Goal: Task Accomplishment & Management: Use online tool/utility

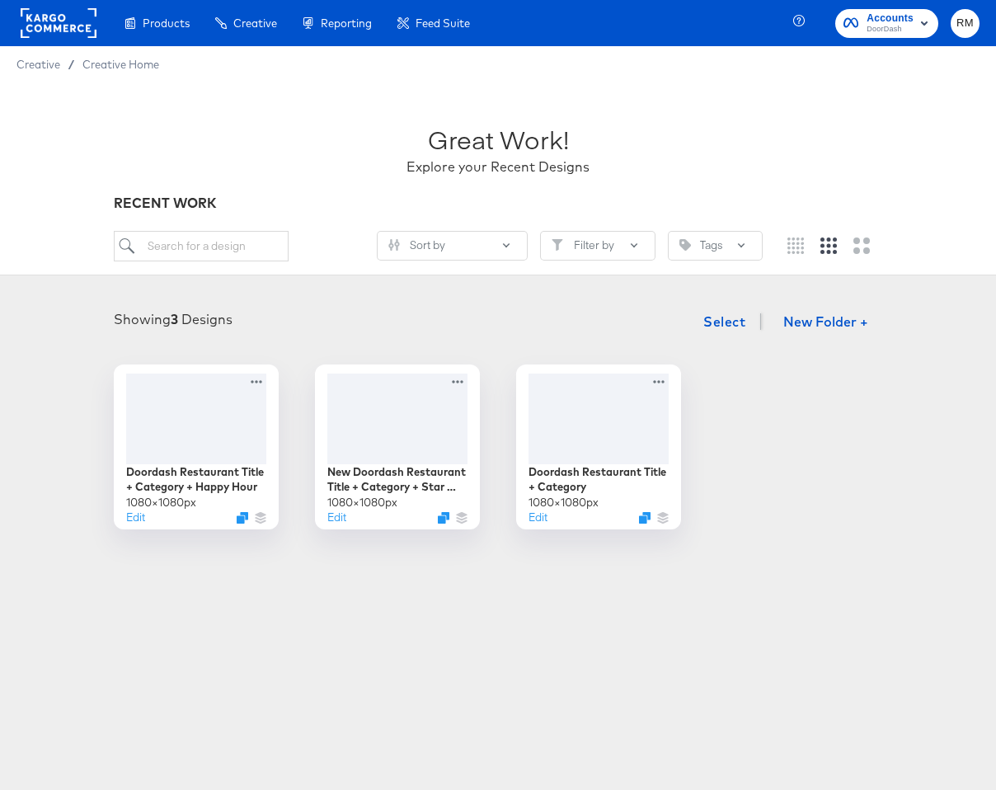
click at [884, 17] on span "Accounts" at bounding box center [890, 18] width 47 height 17
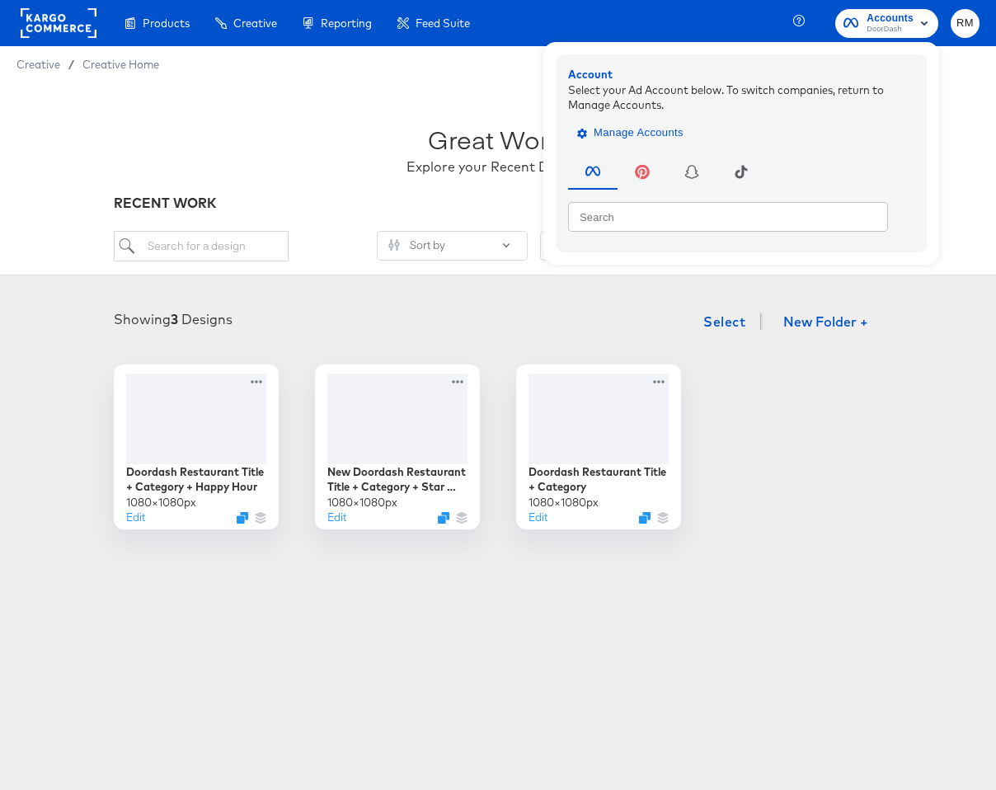
click at [616, 128] on span "Manage Accounts" at bounding box center [632, 133] width 103 height 19
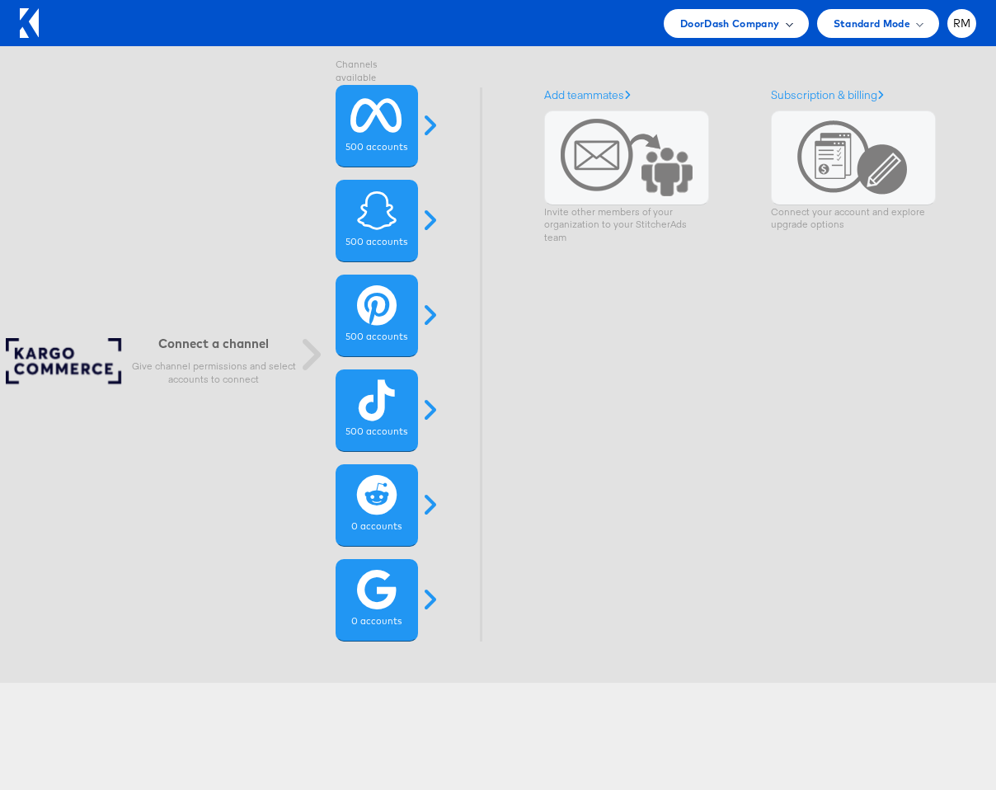
click at [763, 22] on span "DoorDash Company" at bounding box center [730, 23] width 100 height 17
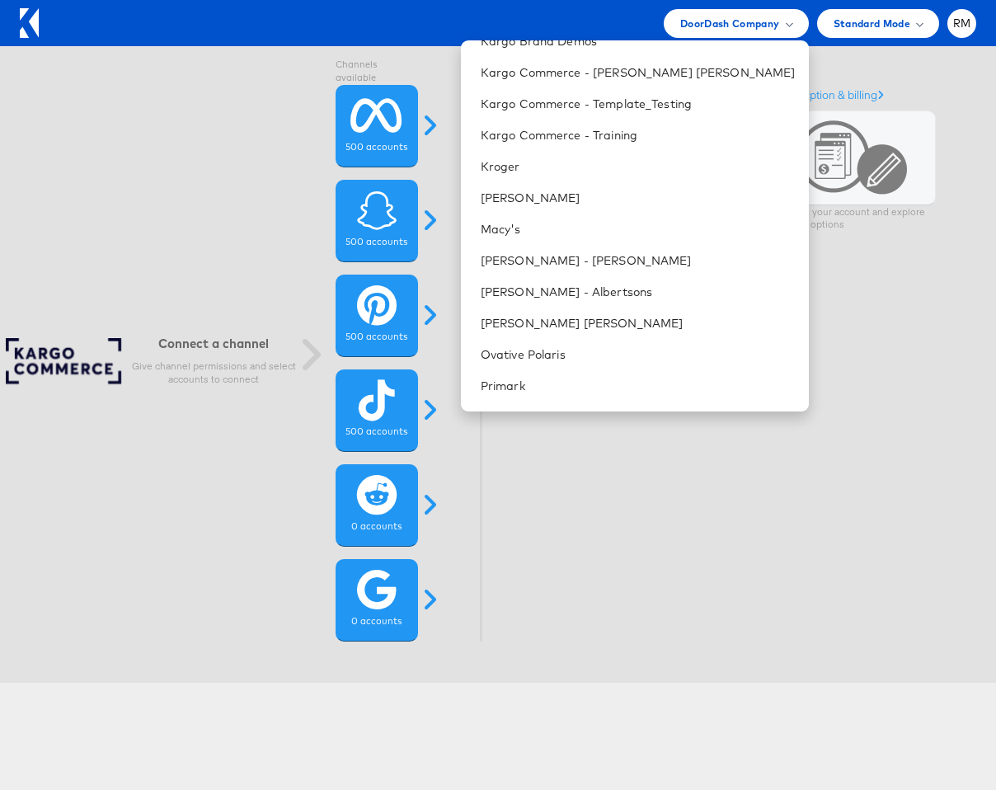
scroll to position [615, 0]
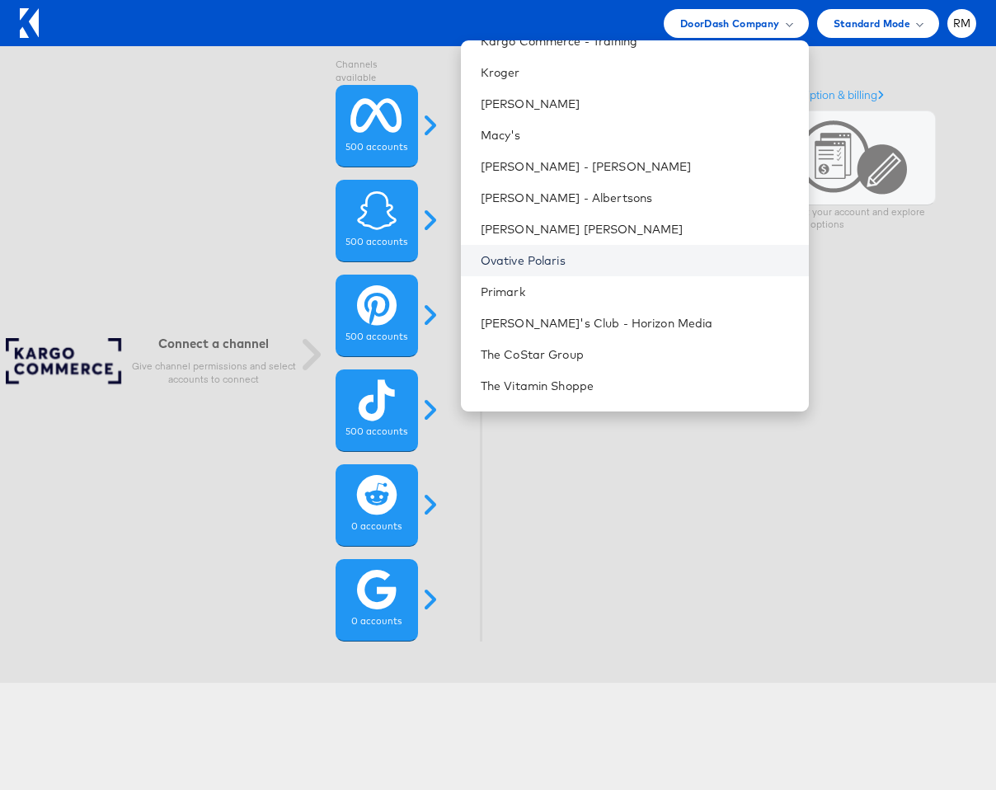
click at [643, 264] on link "Ovative Polaris" at bounding box center [638, 260] width 315 height 16
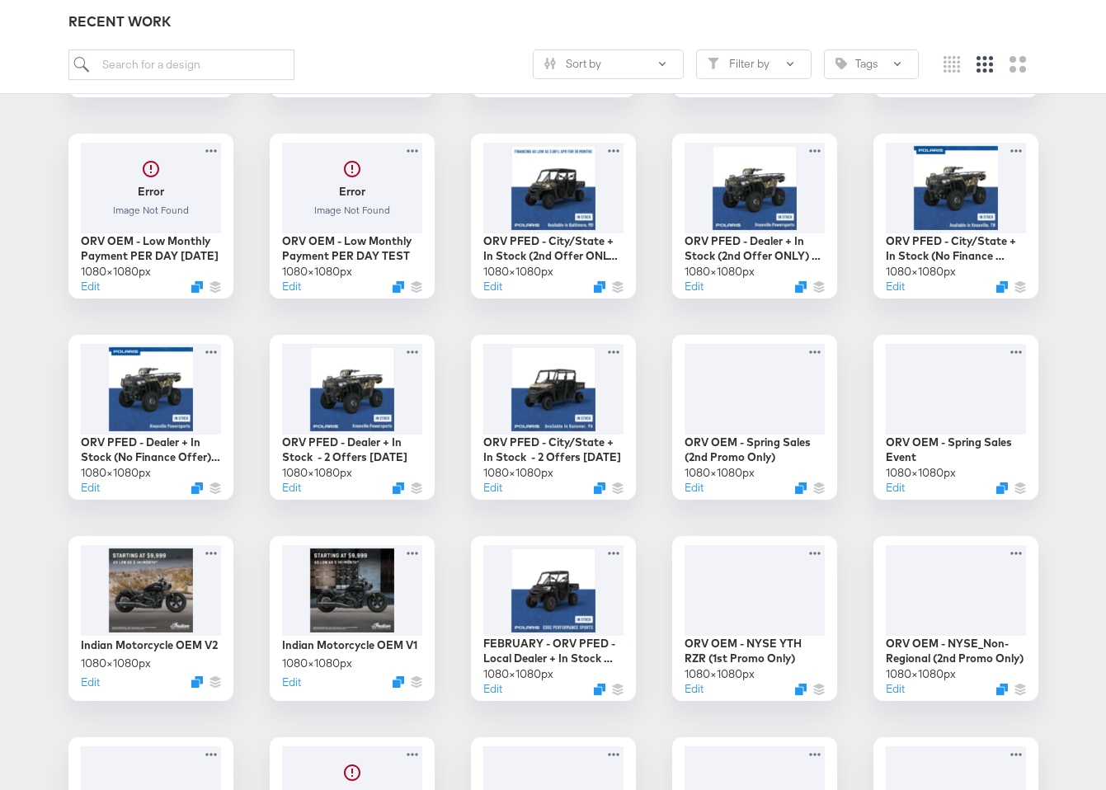
scroll to position [2133, 0]
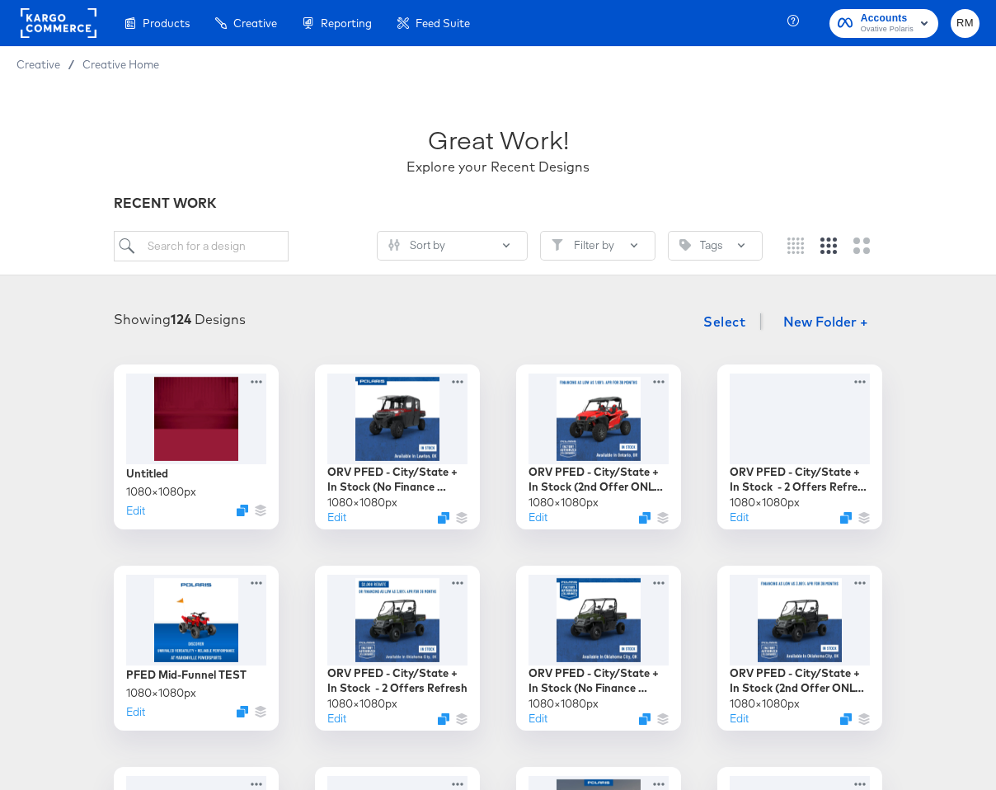
click at [648, 148] on div "Great Work! Explore your Recent Designs" at bounding box center [498, 142] width 769 height 103
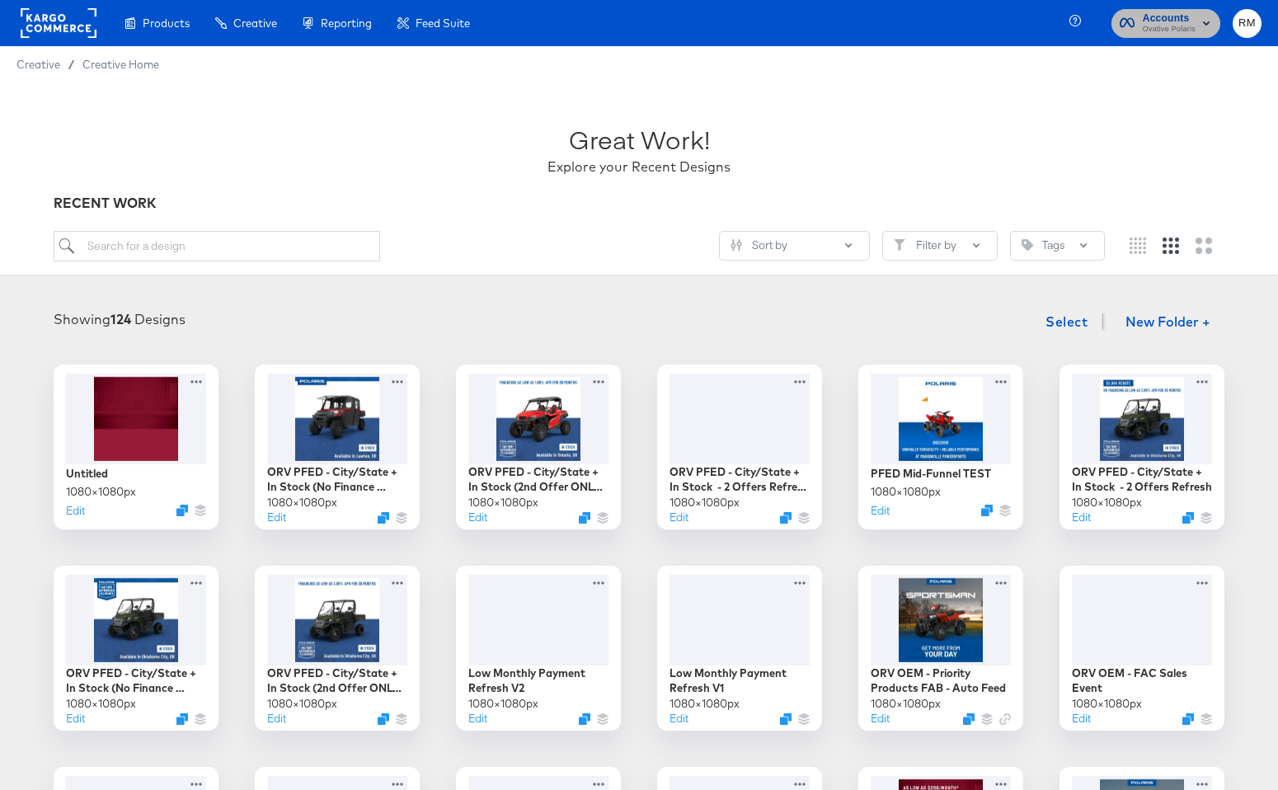
click at [1155, 35] on span "Ovative Polaris" at bounding box center [1169, 29] width 53 height 13
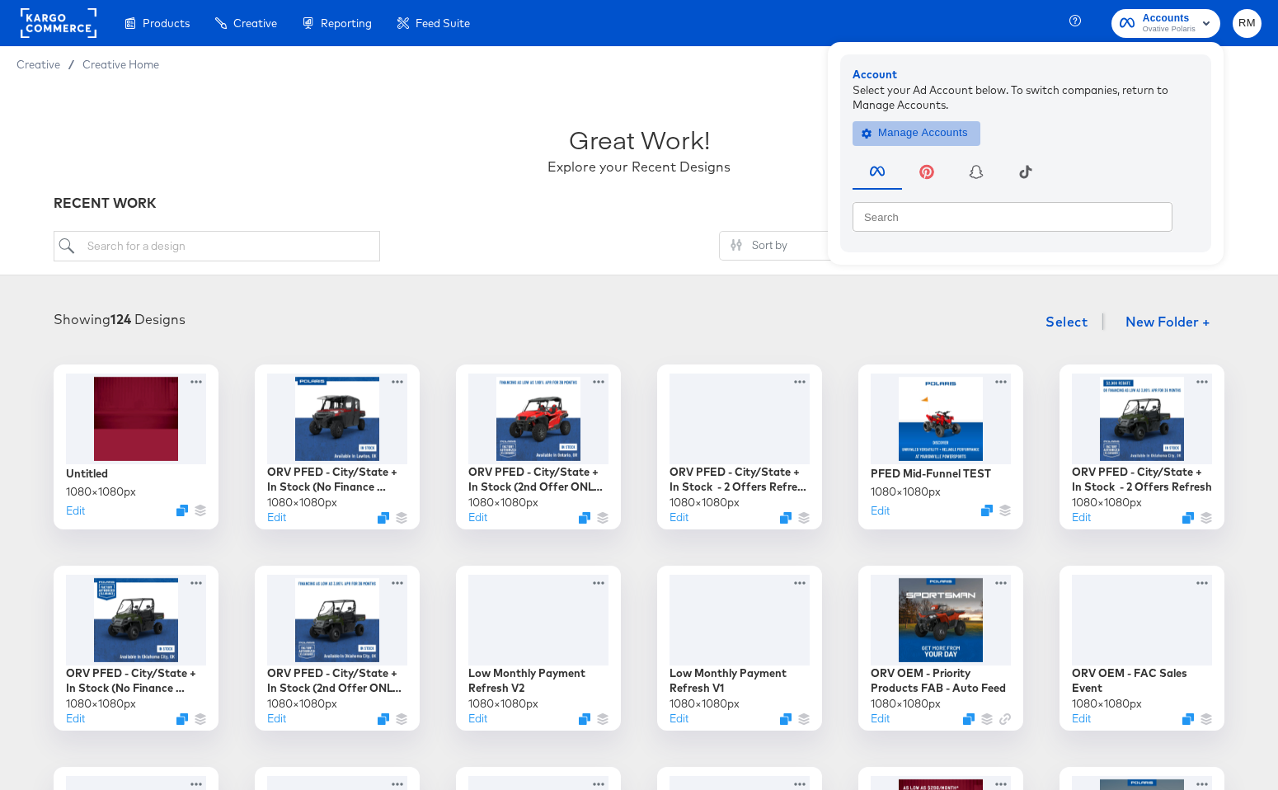
click at [895, 140] on span "Manage Accounts" at bounding box center [916, 133] width 103 height 19
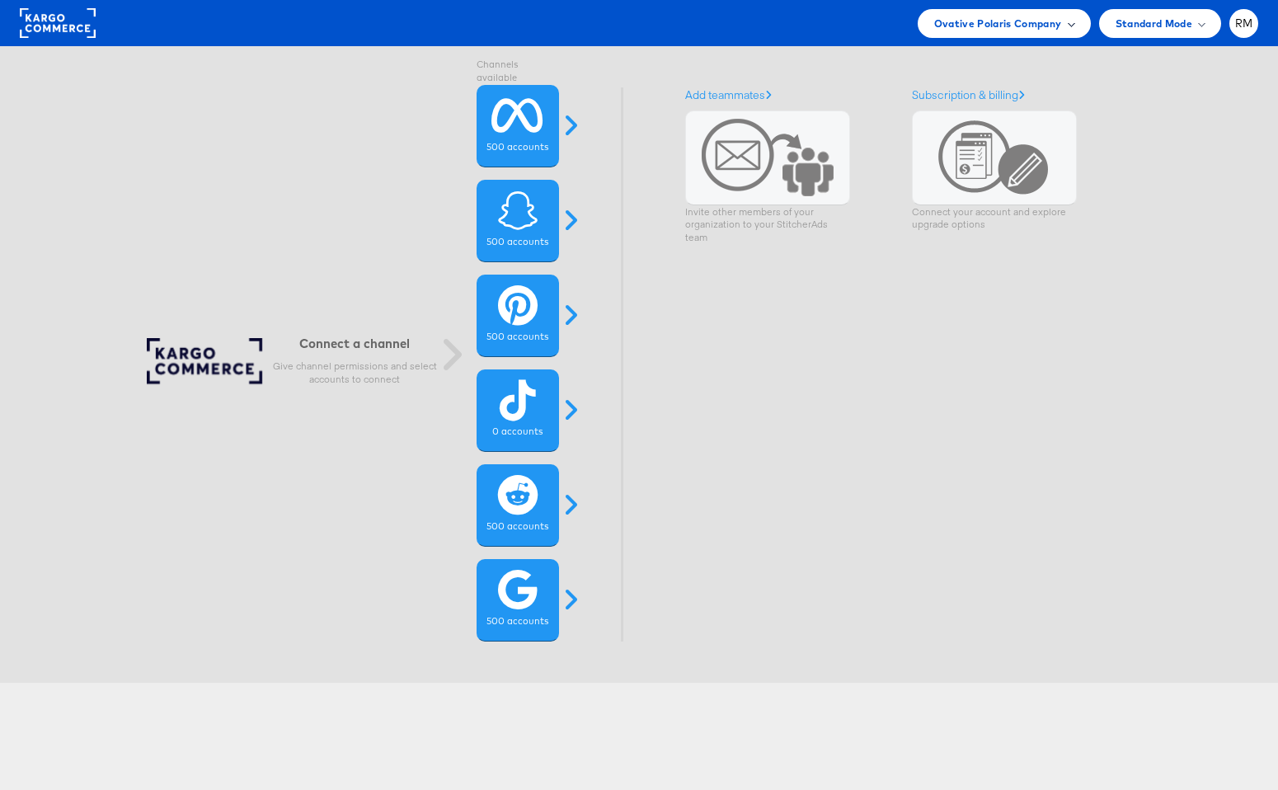
click at [1037, 21] on span "Ovative Polaris Company" at bounding box center [998, 23] width 128 height 17
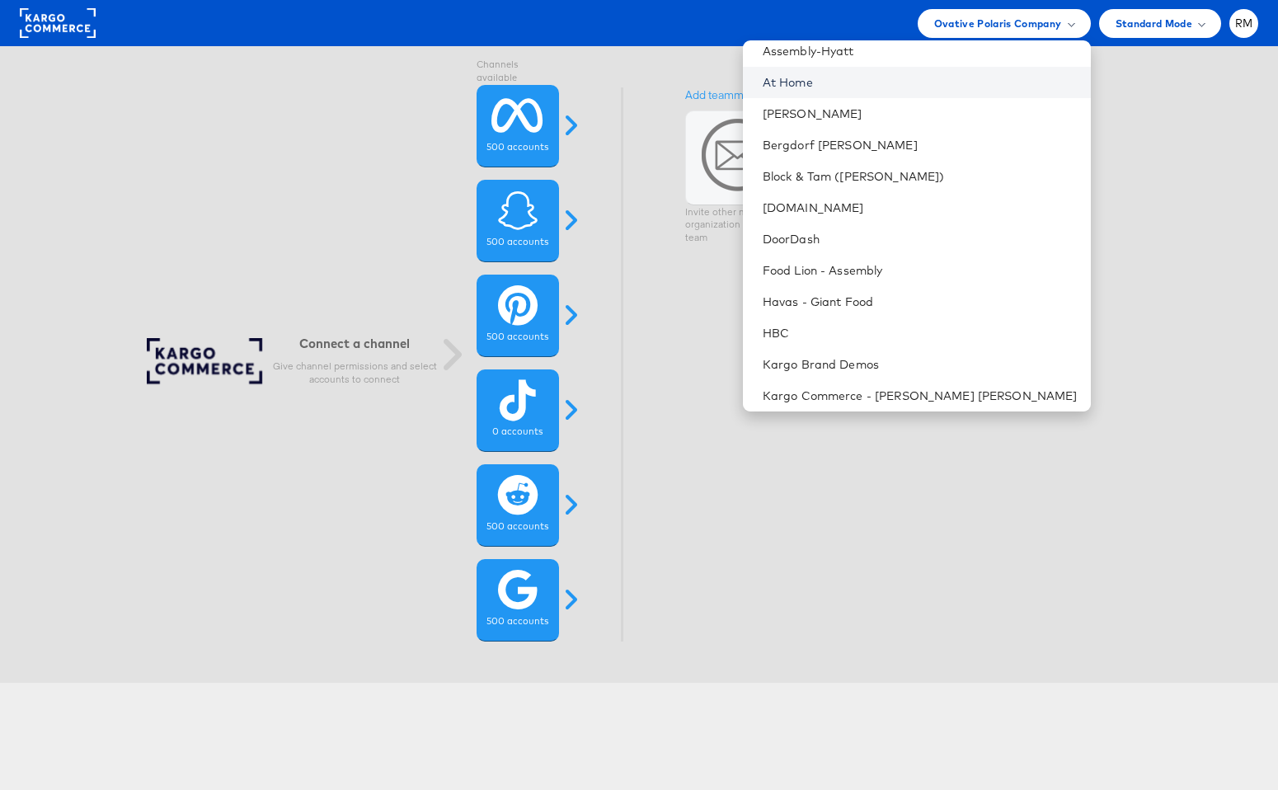
scroll to position [235, 0]
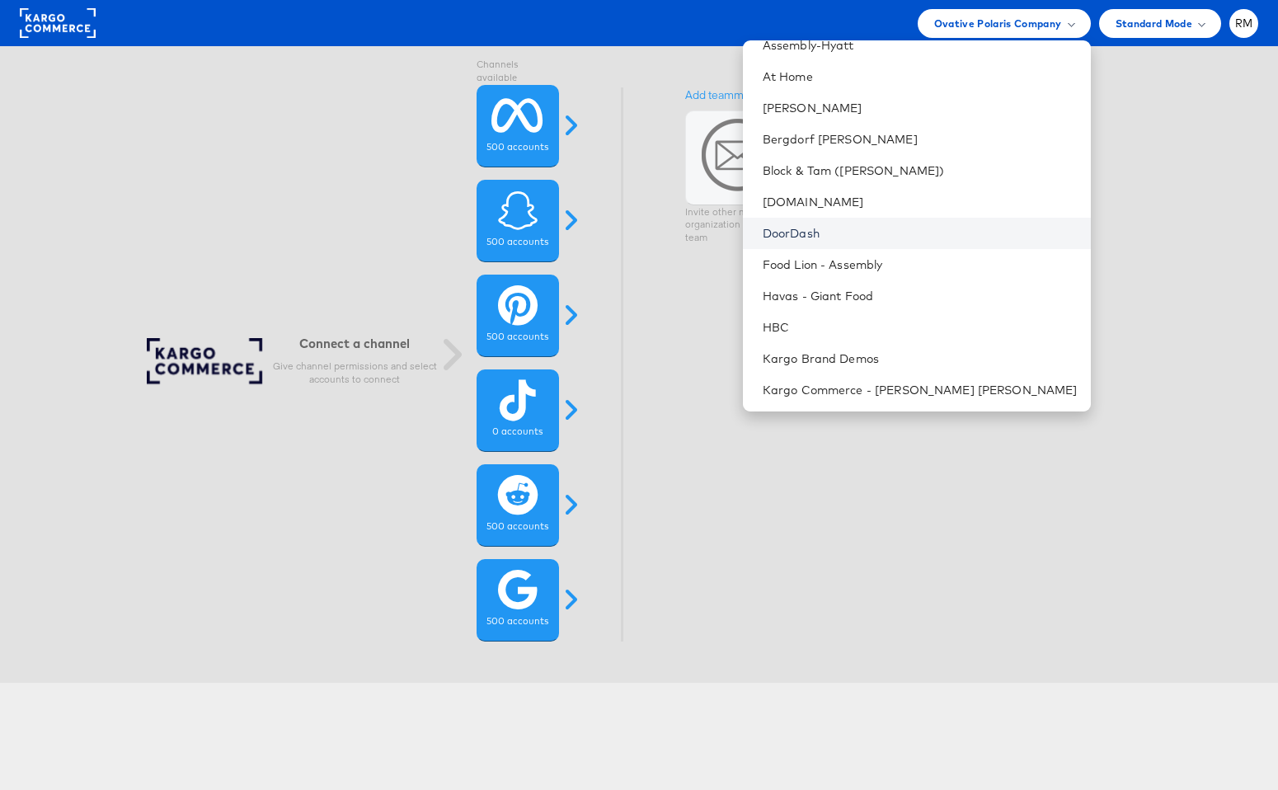
click at [920, 226] on link "DoorDash" at bounding box center [920, 233] width 315 height 16
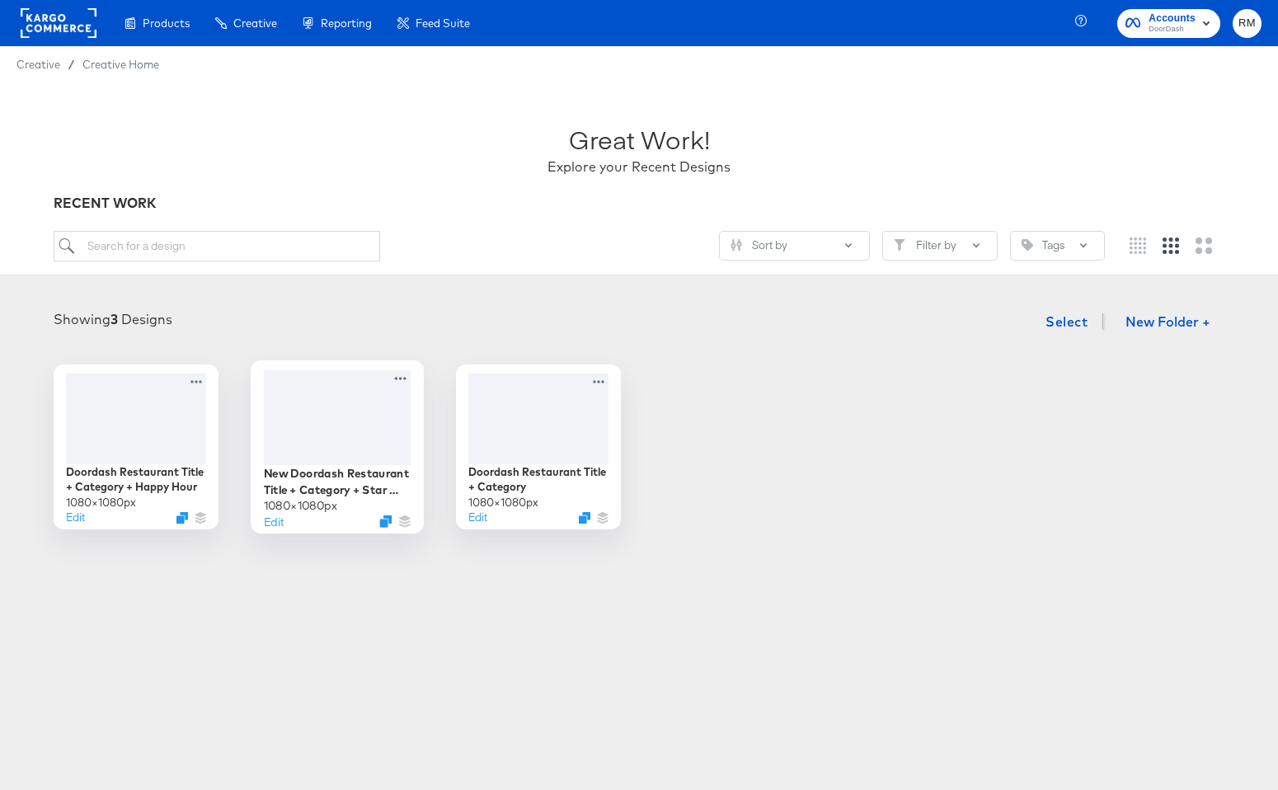
click at [352, 403] on div at bounding box center [338, 416] width 148 height 95
click at [366, 408] on div at bounding box center [338, 416] width 148 height 95
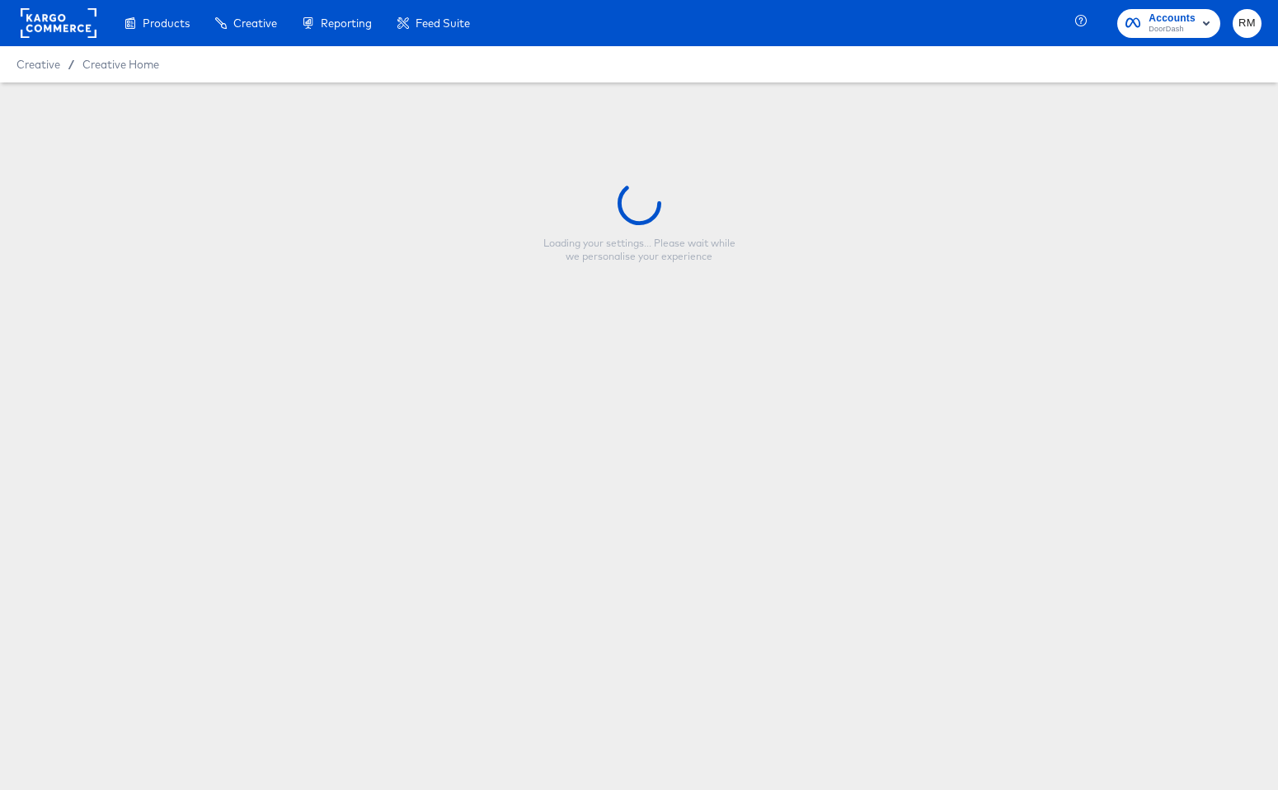
type input "New Doordash Restaurant Title + Category + Star Rating"
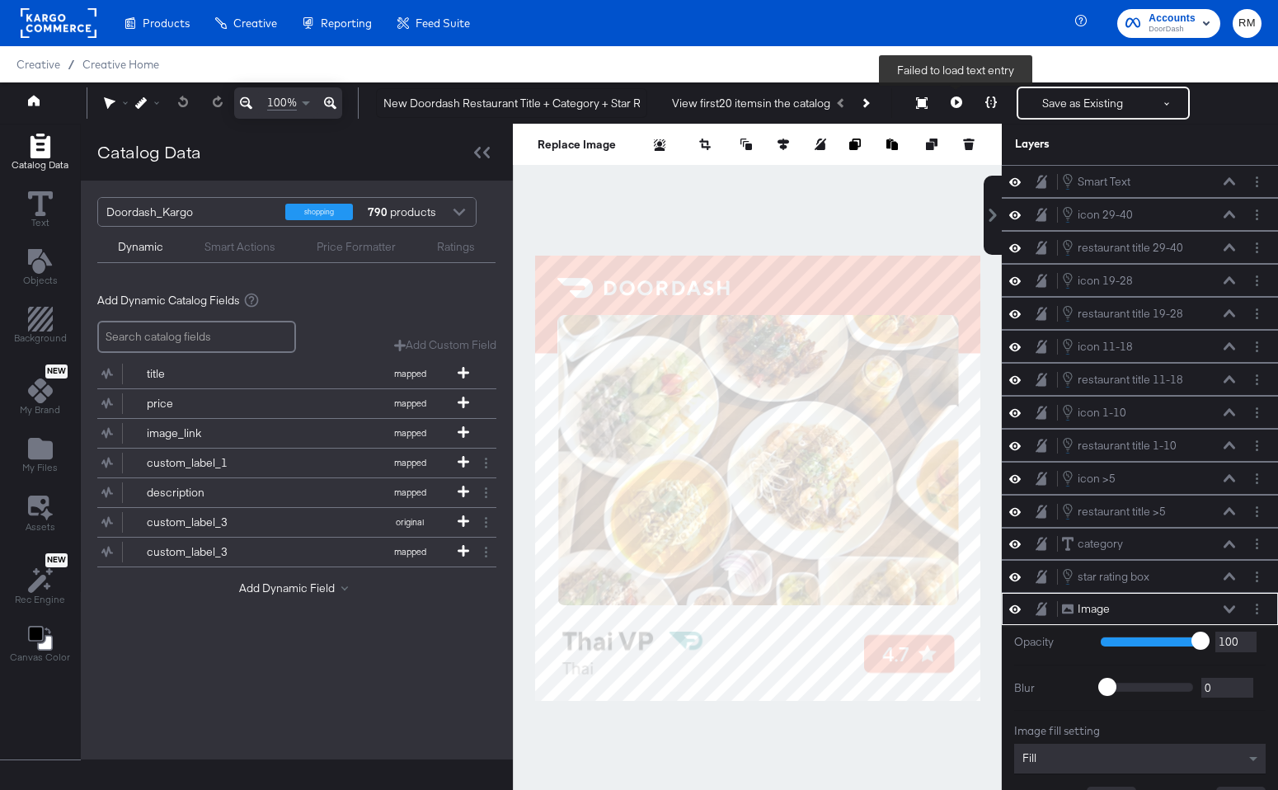
click at [961, 115] on button at bounding box center [956, 103] width 35 height 33
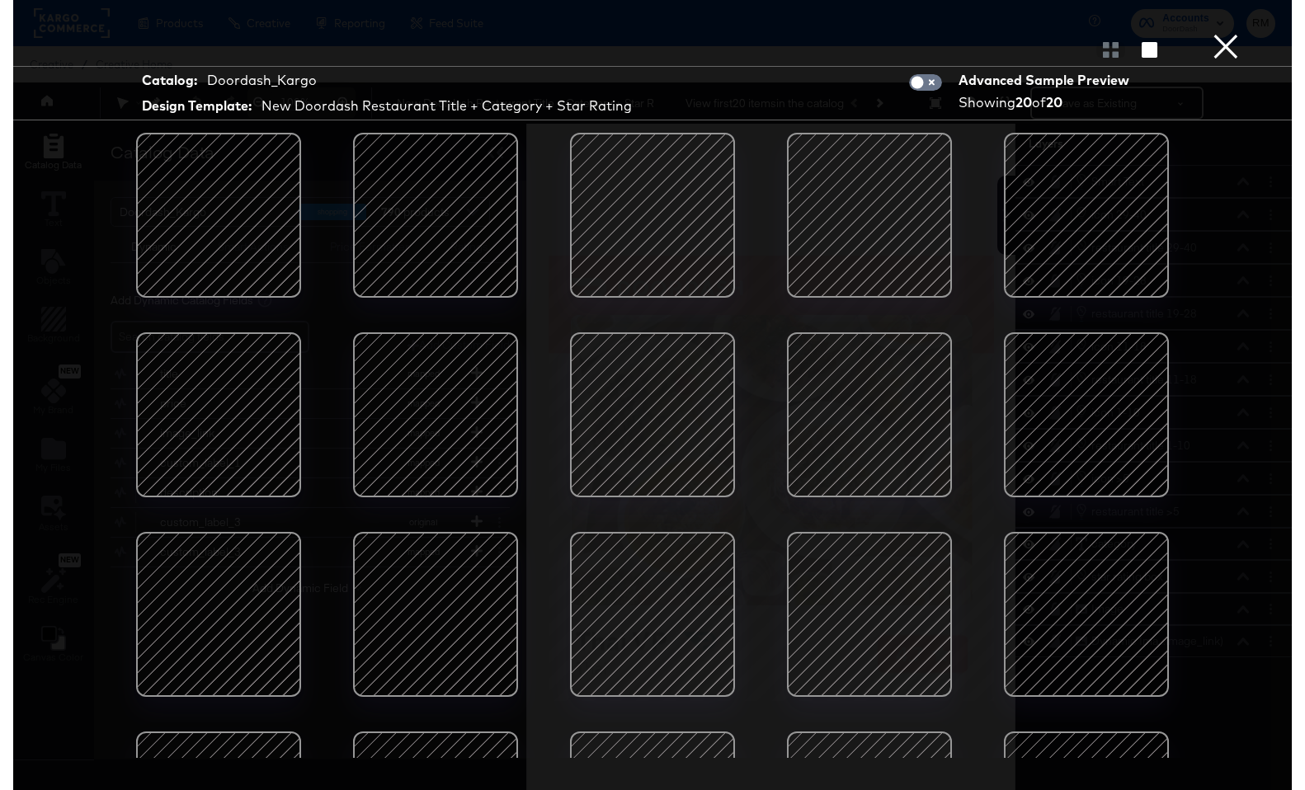
scroll to position [139, 0]
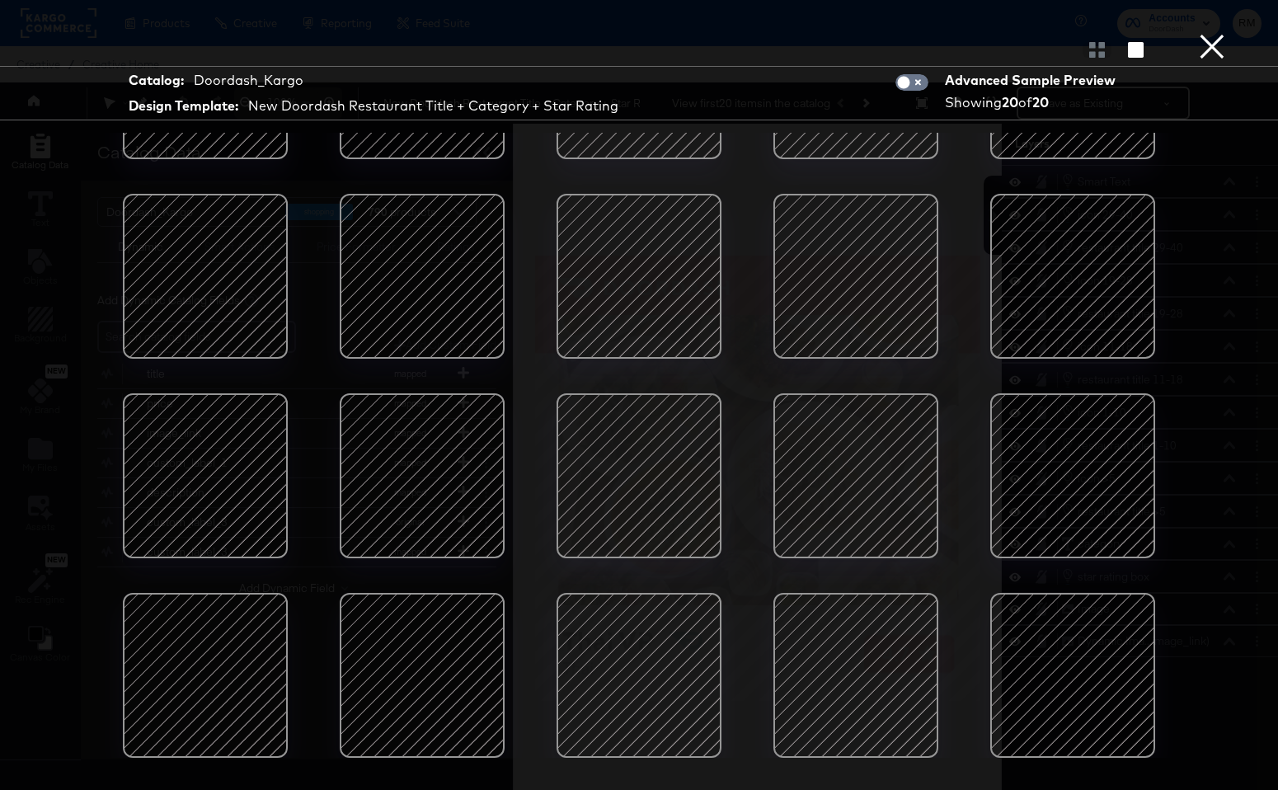
click at [1214, 31] on button "×" at bounding box center [1212, 16] width 33 height 33
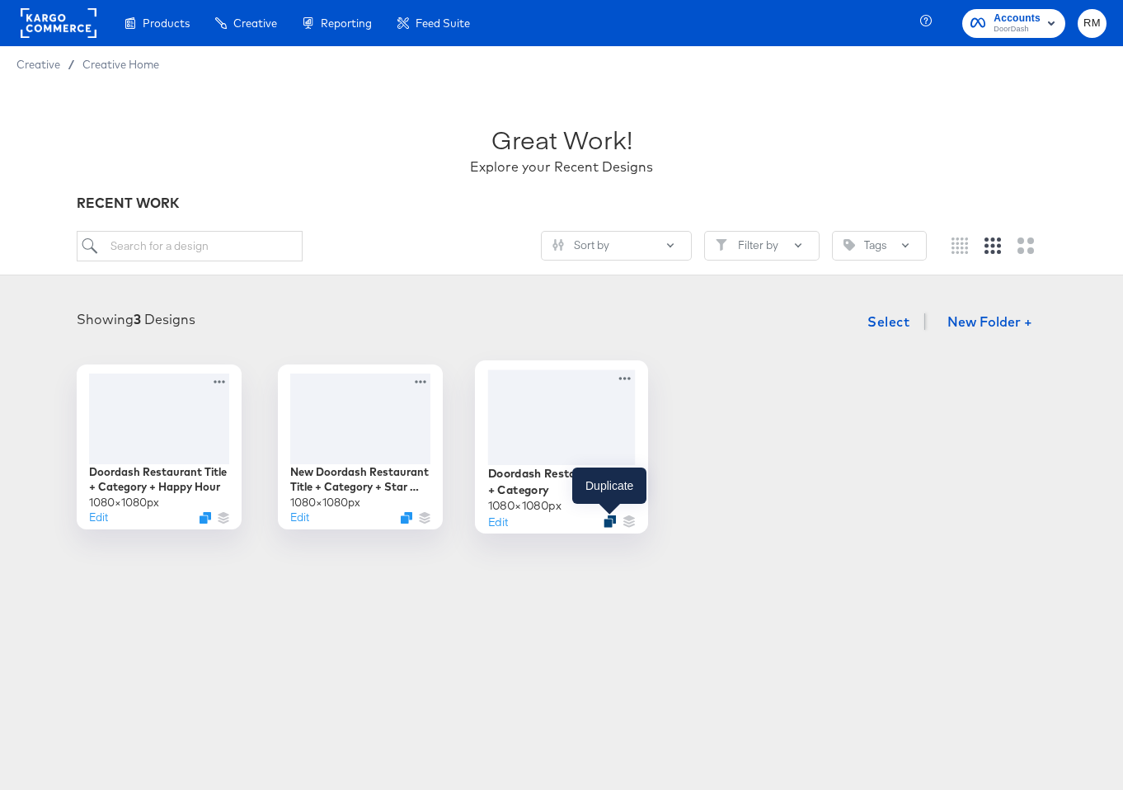
click at [607, 520] on icon "Duplicate" at bounding box center [610, 521] width 12 height 12
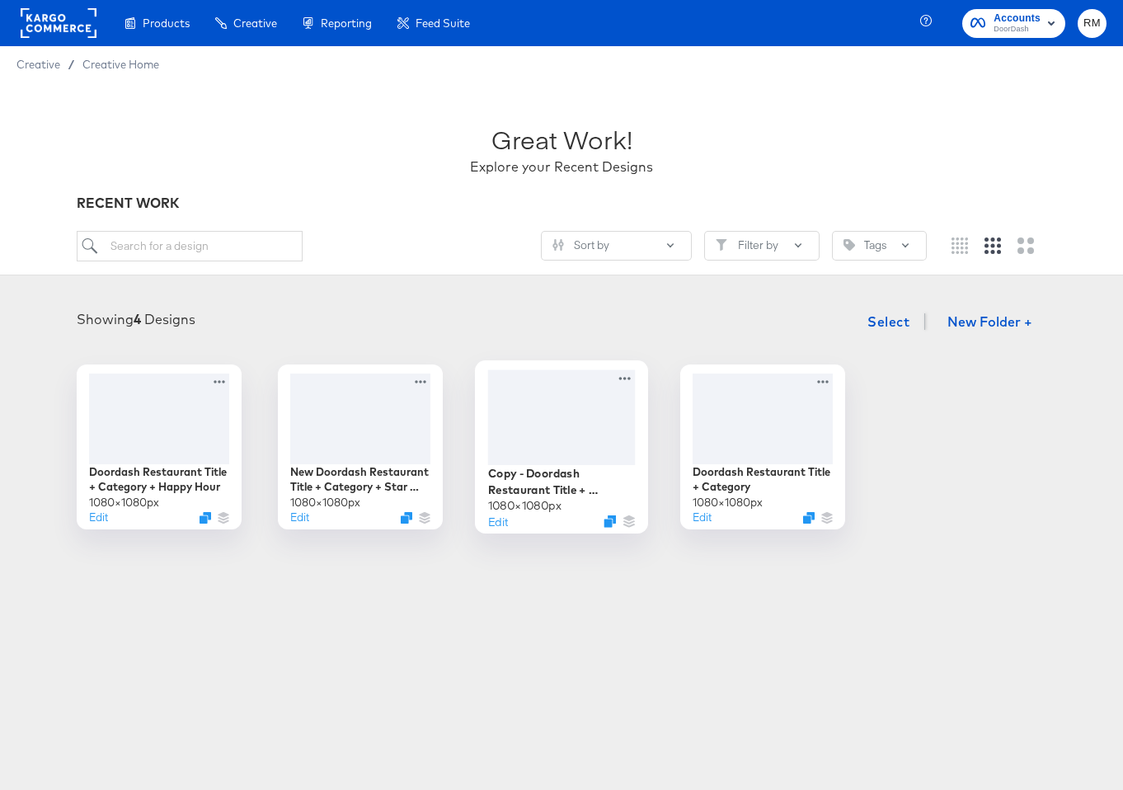
click at [581, 442] on div at bounding box center [562, 416] width 148 height 95
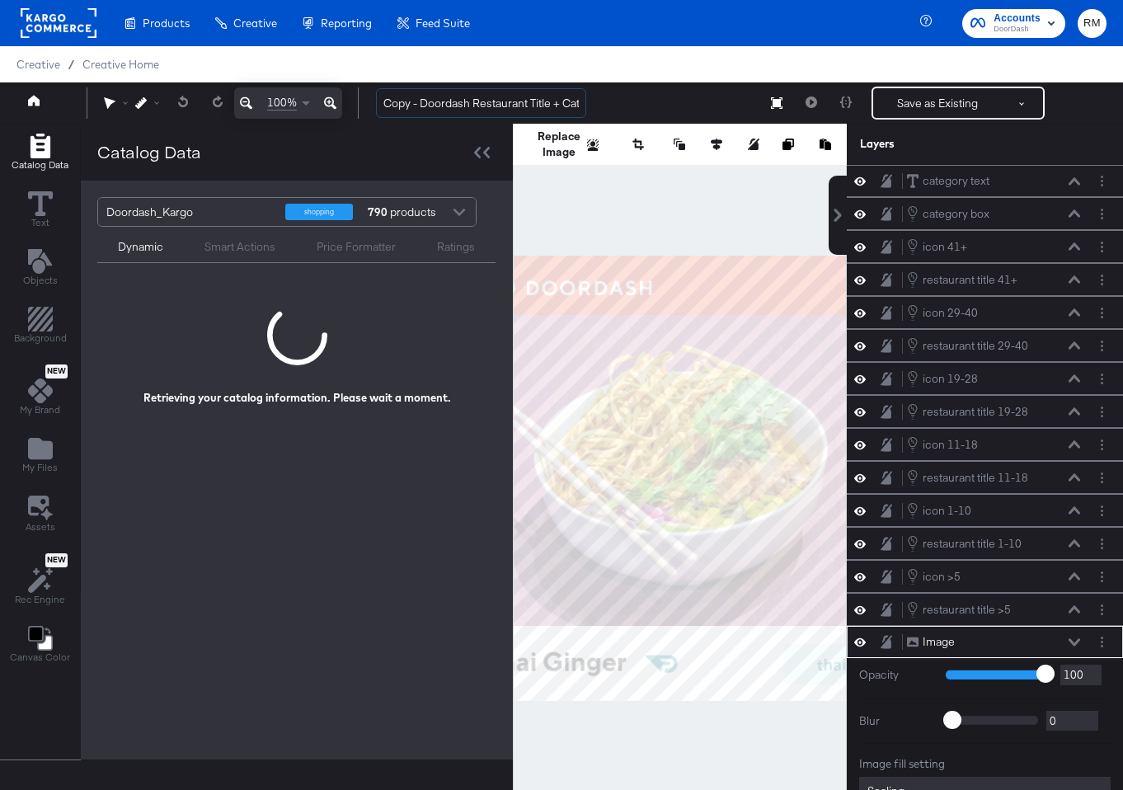
drag, startPoint x: 422, startPoint y: 103, endPoint x: 344, endPoint y: 102, distance: 78.3
click at [344, 102] on div "100% Copy - Doordash Restaurant Title + Category Save as Existing See more opti…" at bounding box center [561, 102] width 1123 height 41
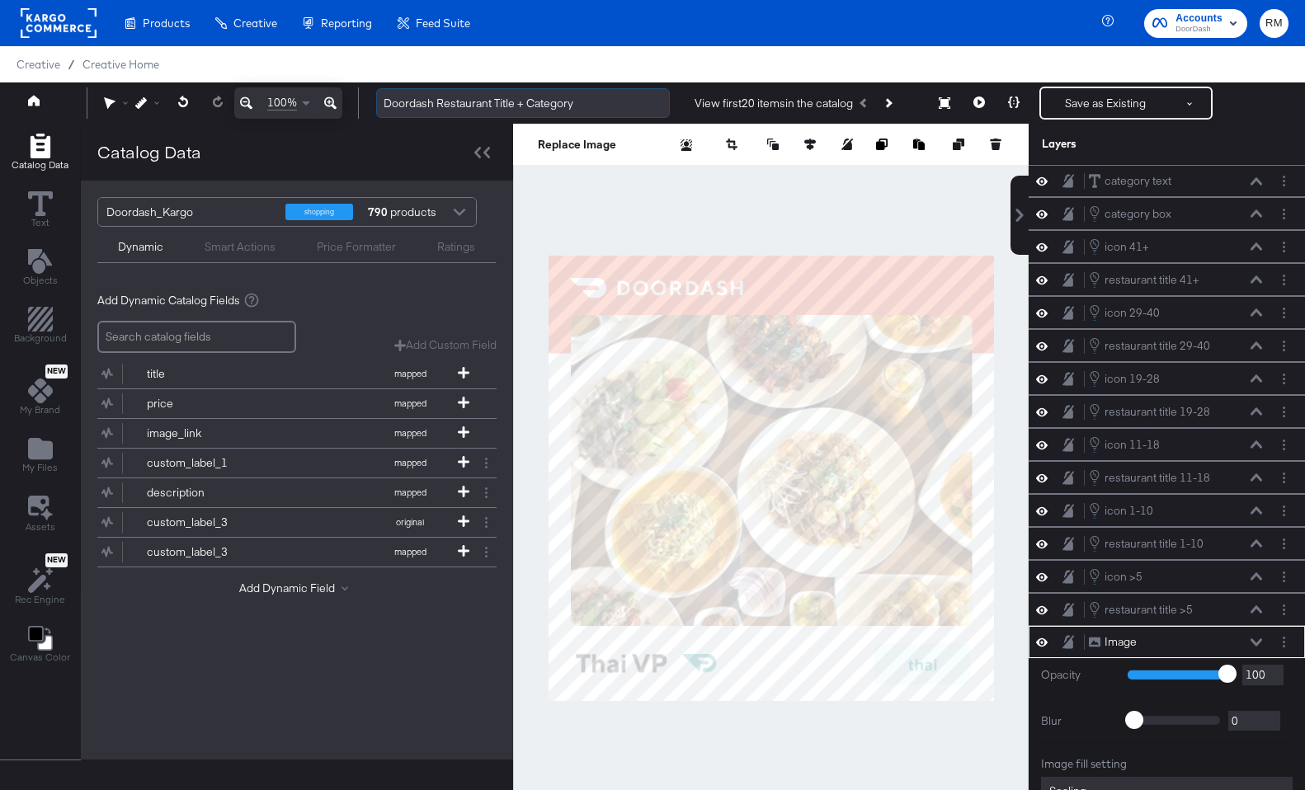
drag, startPoint x: 515, startPoint y: 101, endPoint x: 632, endPoint y: 101, distance: 116.3
click at [632, 101] on input "Doordash Restaurant Title + Category" at bounding box center [523, 103] width 294 height 31
drag, startPoint x: 559, startPoint y: 101, endPoint x: 492, endPoint y: 106, distance: 67.9
click at [492, 107] on input "Doordash Restaurant Title" at bounding box center [523, 103] width 294 height 31
type input "Doordash Restaurant Name Only"
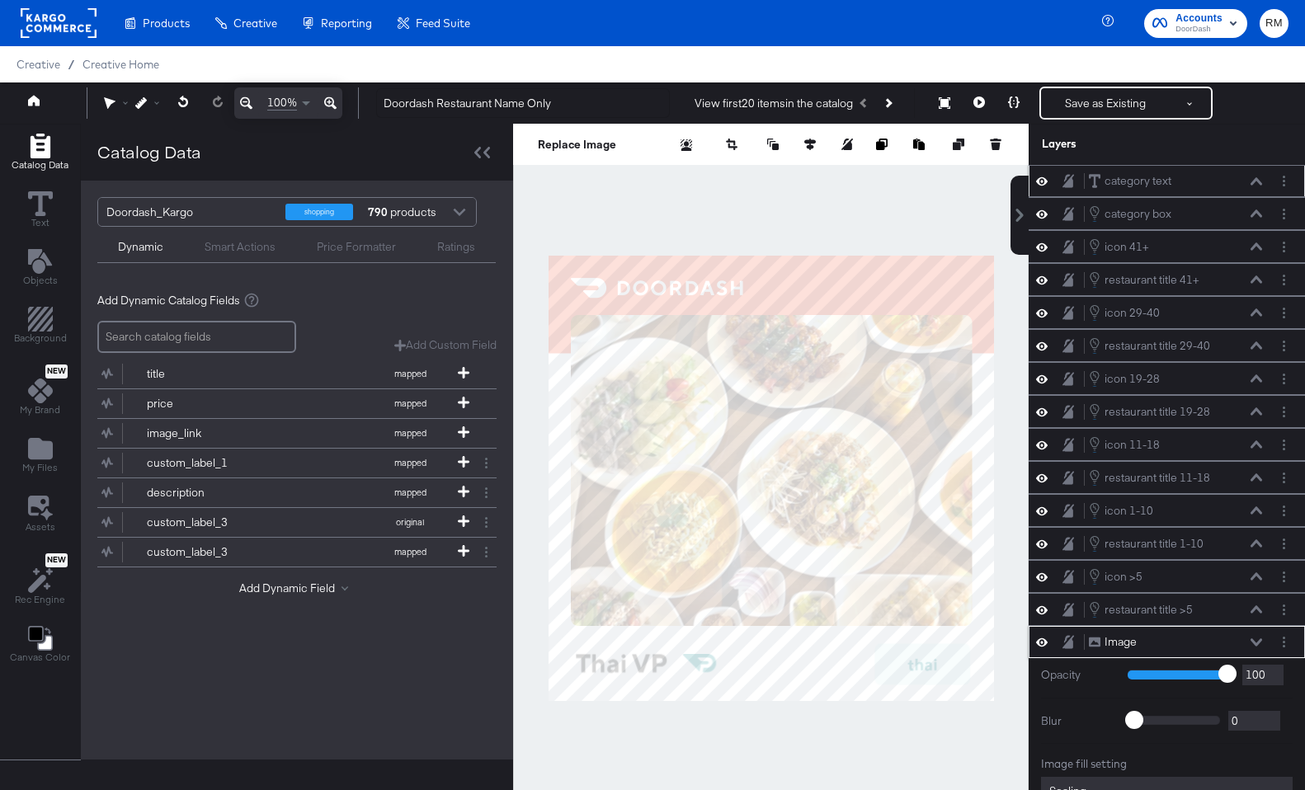
click at [1043, 183] on icon at bounding box center [1042, 181] width 12 height 14
click at [1042, 216] on icon at bounding box center [1042, 214] width 12 height 14
click at [1089, 96] on button "Save as Existing" at bounding box center [1105, 103] width 129 height 30
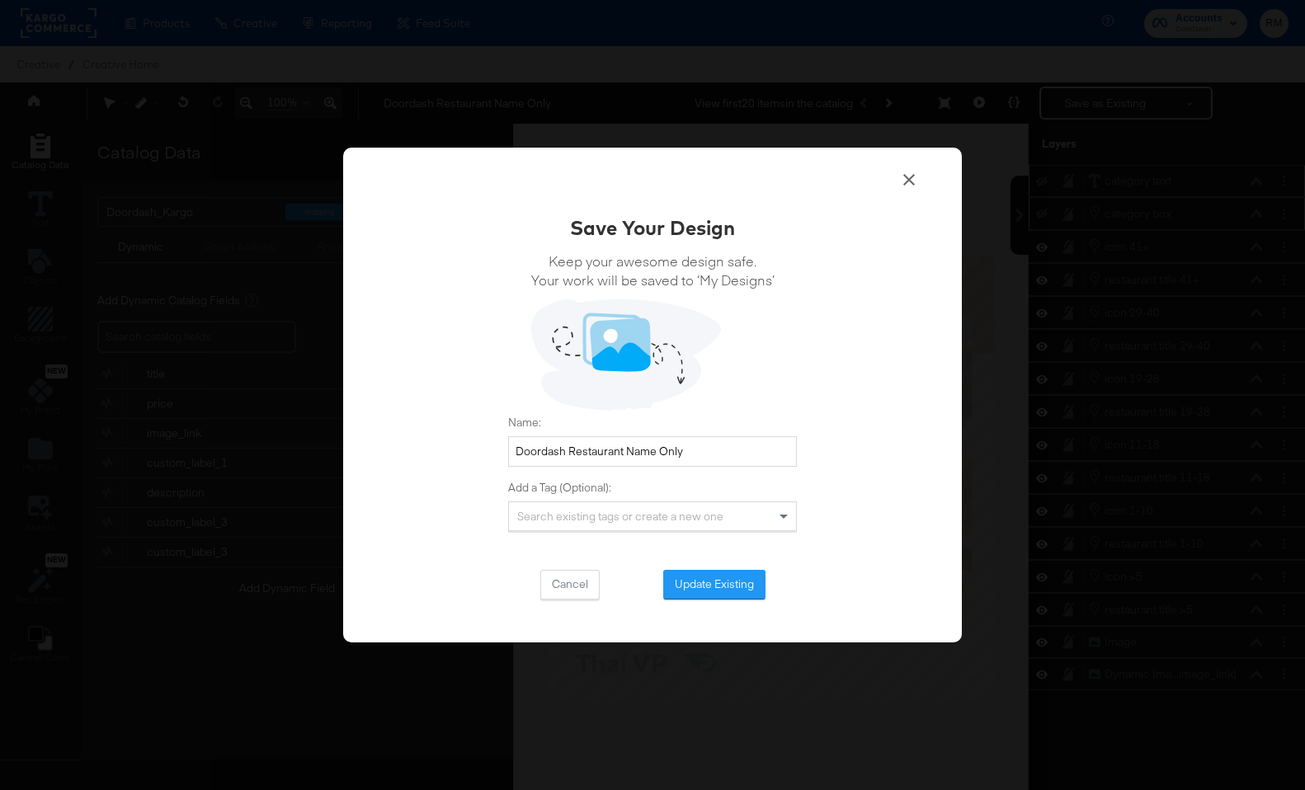
click at [731, 603] on div "Save Your Design Keep your awesome design safe. Your work will be saved to ‘My …" at bounding box center [652, 396] width 619 height 496
click at [729, 586] on button "Update Existing" at bounding box center [714, 585] width 102 height 30
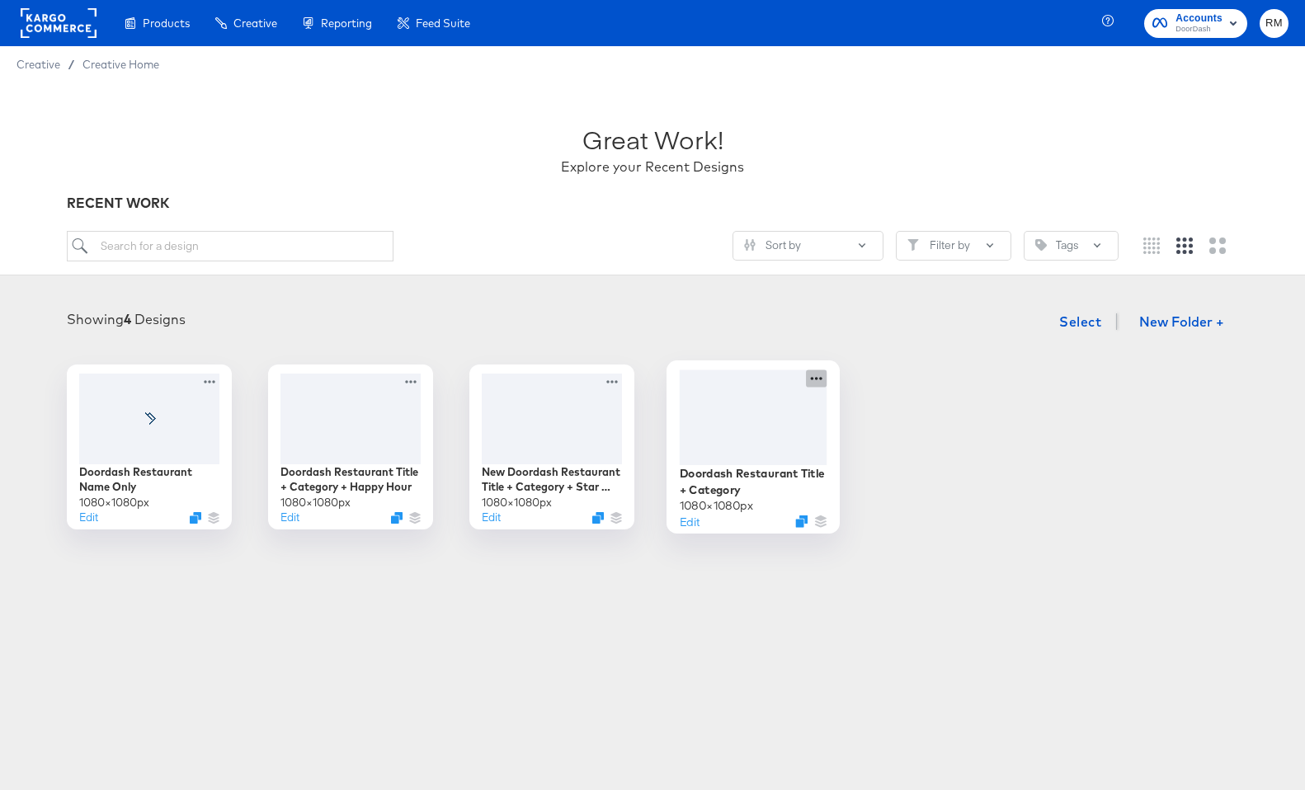
click at [820, 378] on icon at bounding box center [816, 377] width 21 height 17
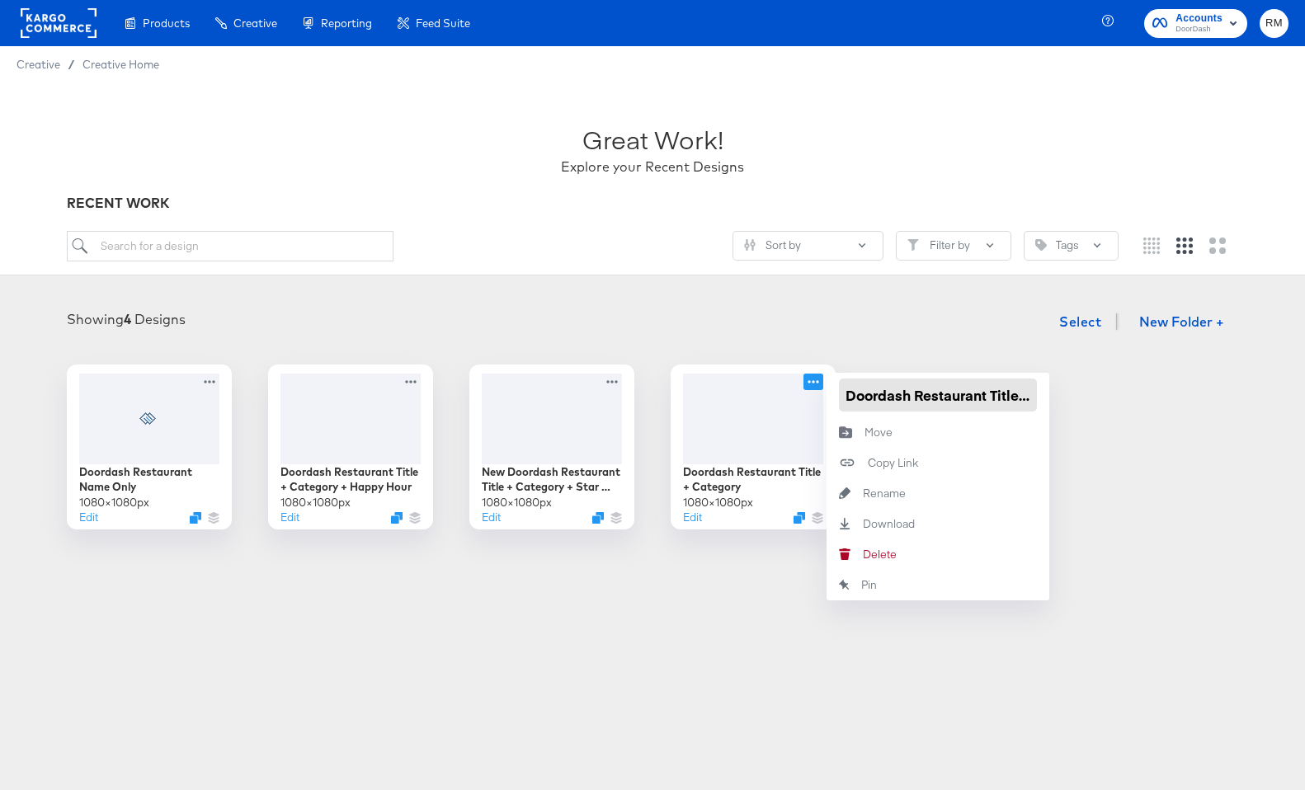
click at [915, 400] on input "Doordash Restaurant Title + Category" at bounding box center [938, 395] width 198 height 33
drag, startPoint x: 990, startPoint y: 392, endPoint x: 1016, endPoint y: 392, distance: 26.4
click at [1016, 392] on input "Doordash Restaurant Title + Category" at bounding box center [938, 395] width 198 height 33
drag, startPoint x: 1027, startPoint y: 397, endPoint x: 1148, endPoint y: 397, distance: 121.2
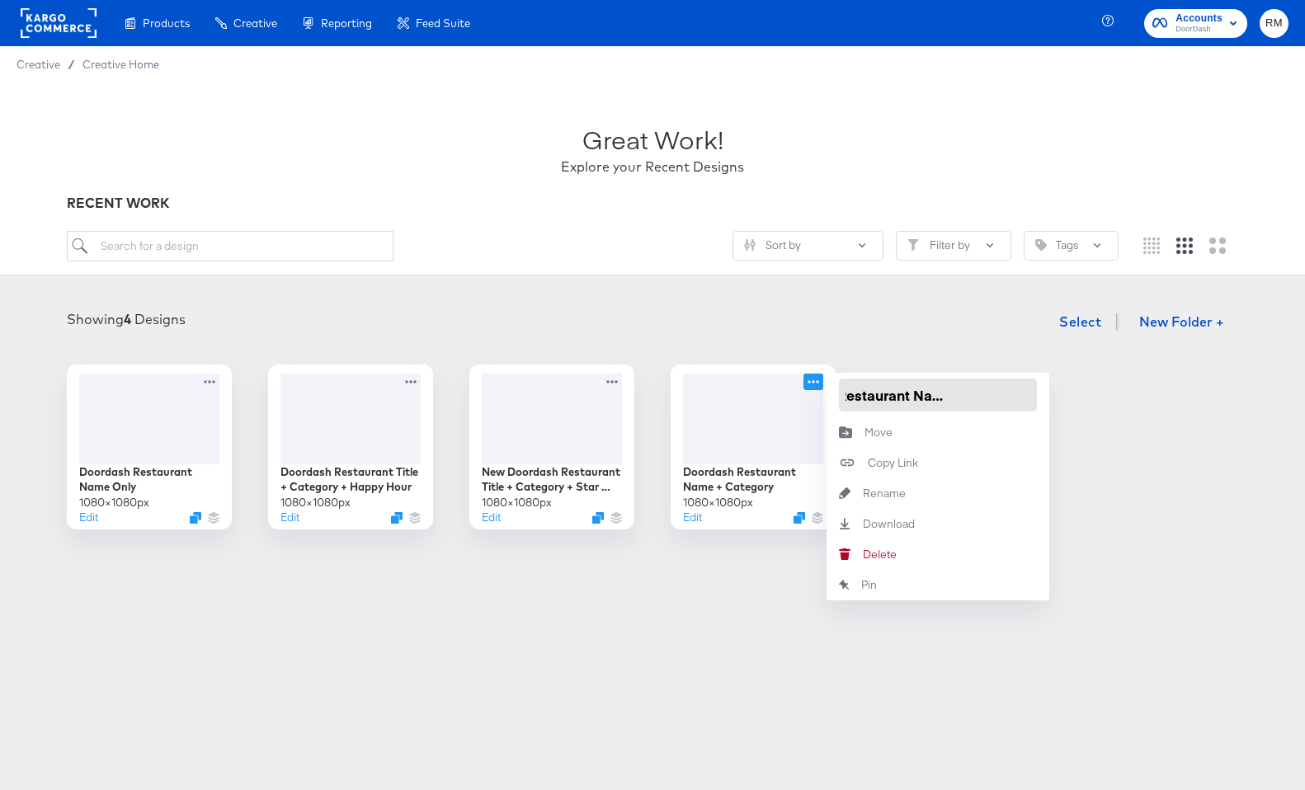
click at [1148, 397] on div "Doordash Restaurant Name Only 1080 × 1080 px Edit Doordash Restaurant Title + C…" at bounding box center [652, 447] width 1272 height 165
click at [977, 398] on input "Doordash Restaurant Name + Category" at bounding box center [938, 395] width 198 height 33
drag, startPoint x: 982, startPoint y: 398, endPoint x: 1155, endPoint y: 398, distance: 172.4
click at [1155, 398] on div "Doordash Restaurant Name Only 1080 × 1080 px Edit Doordash Restaurant Title + C…" at bounding box center [652, 447] width 1272 height 165
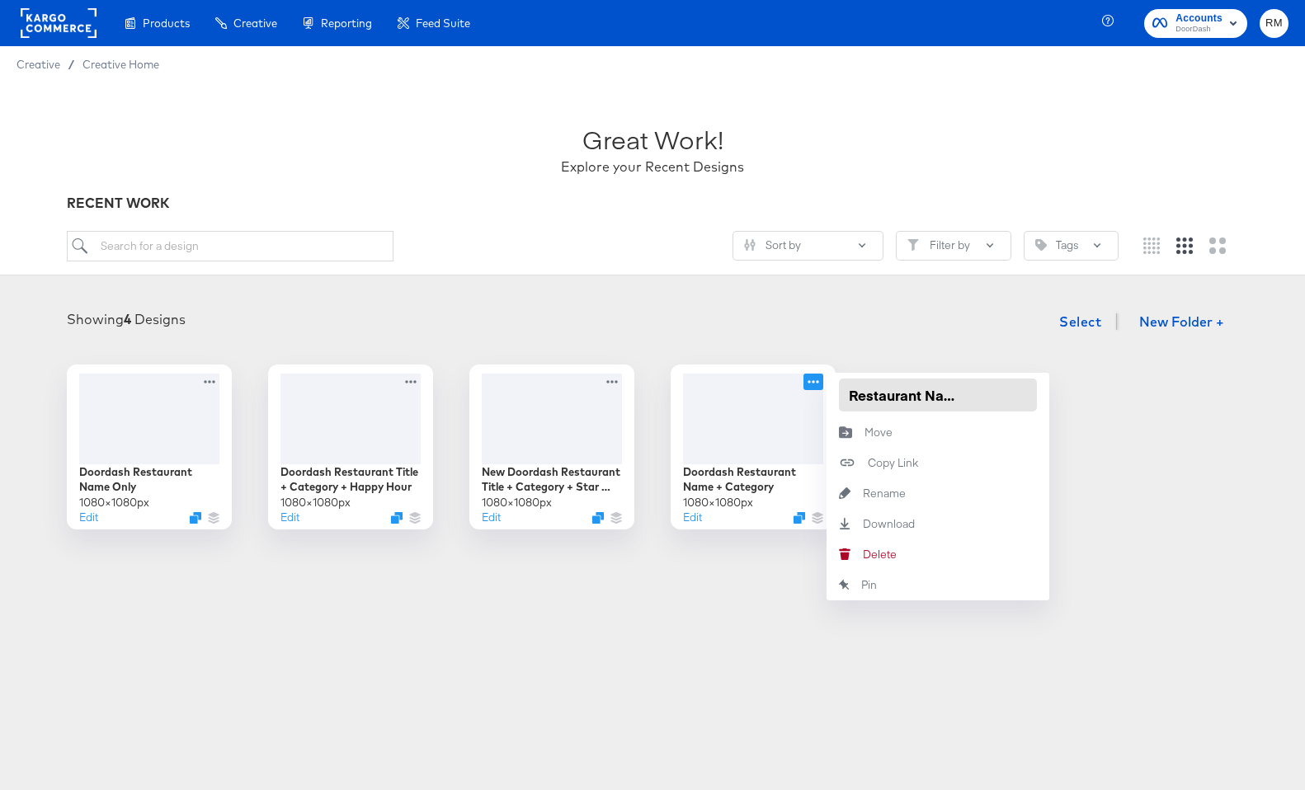
type input "Doordash Restaurant Name + Cuisine"
click at [1205, 454] on div "Doordash Restaurant Name Only 1080 × 1080 px Edit Doordash Restaurant Title + C…" at bounding box center [652, 447] width 1272 height 165
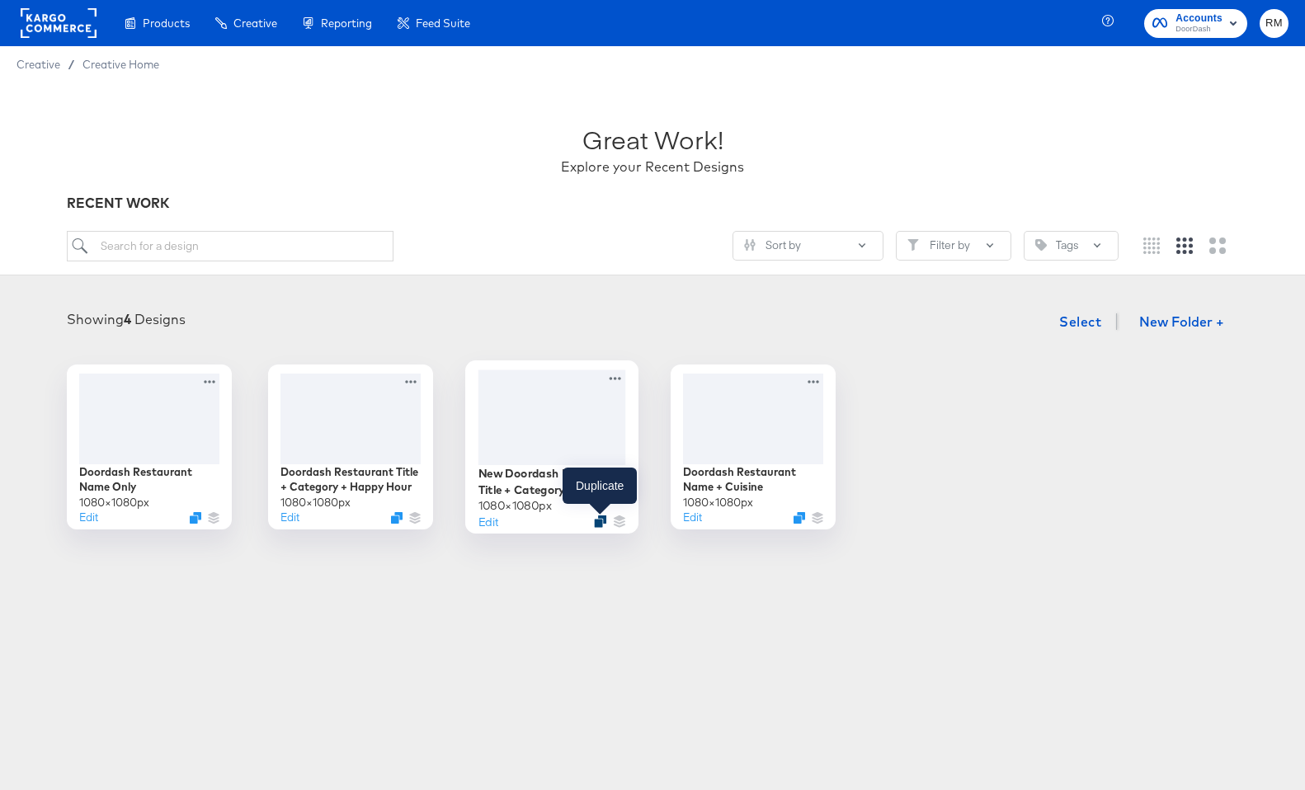
click at [598, 518] on icon "Duplicate" at bounding box center [600, 521] width 12 height 12
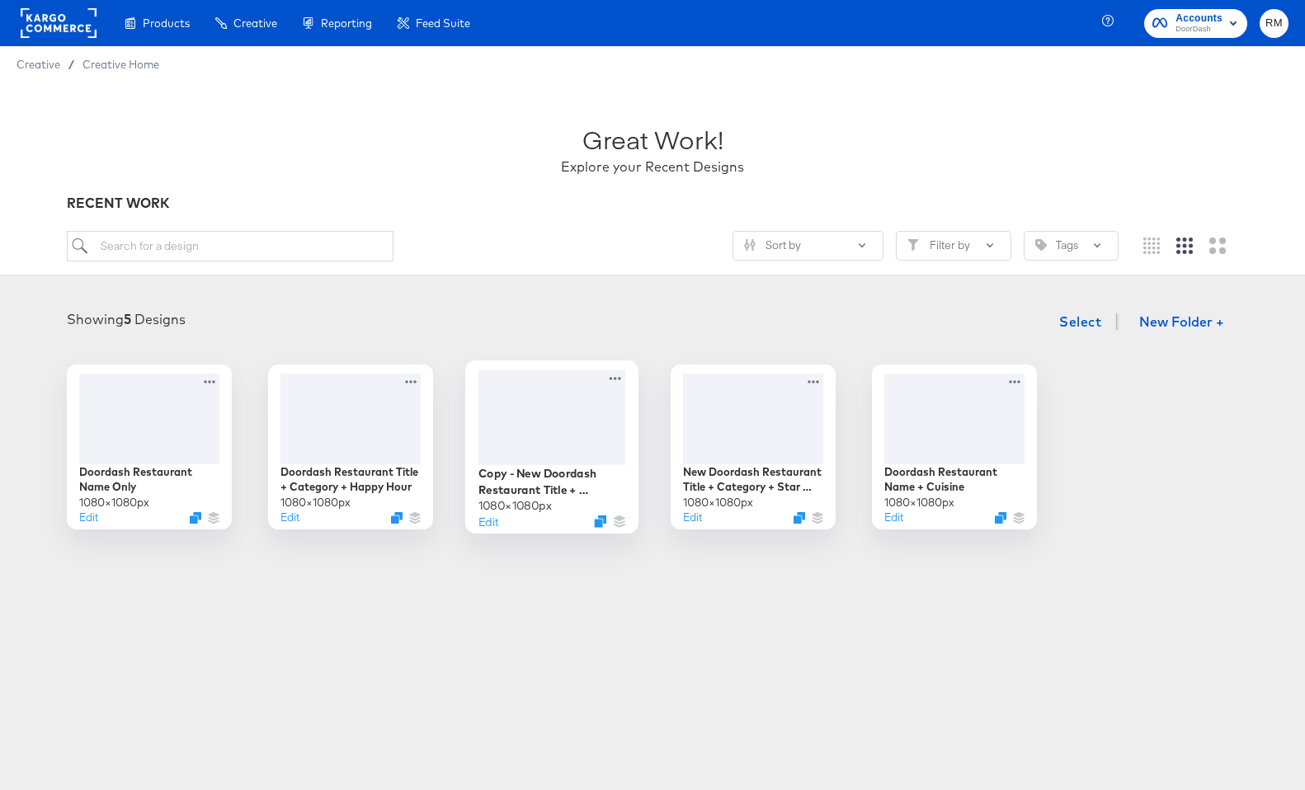
click at [600, 427] on div at bounding box center [552, 416] width 148 height 95
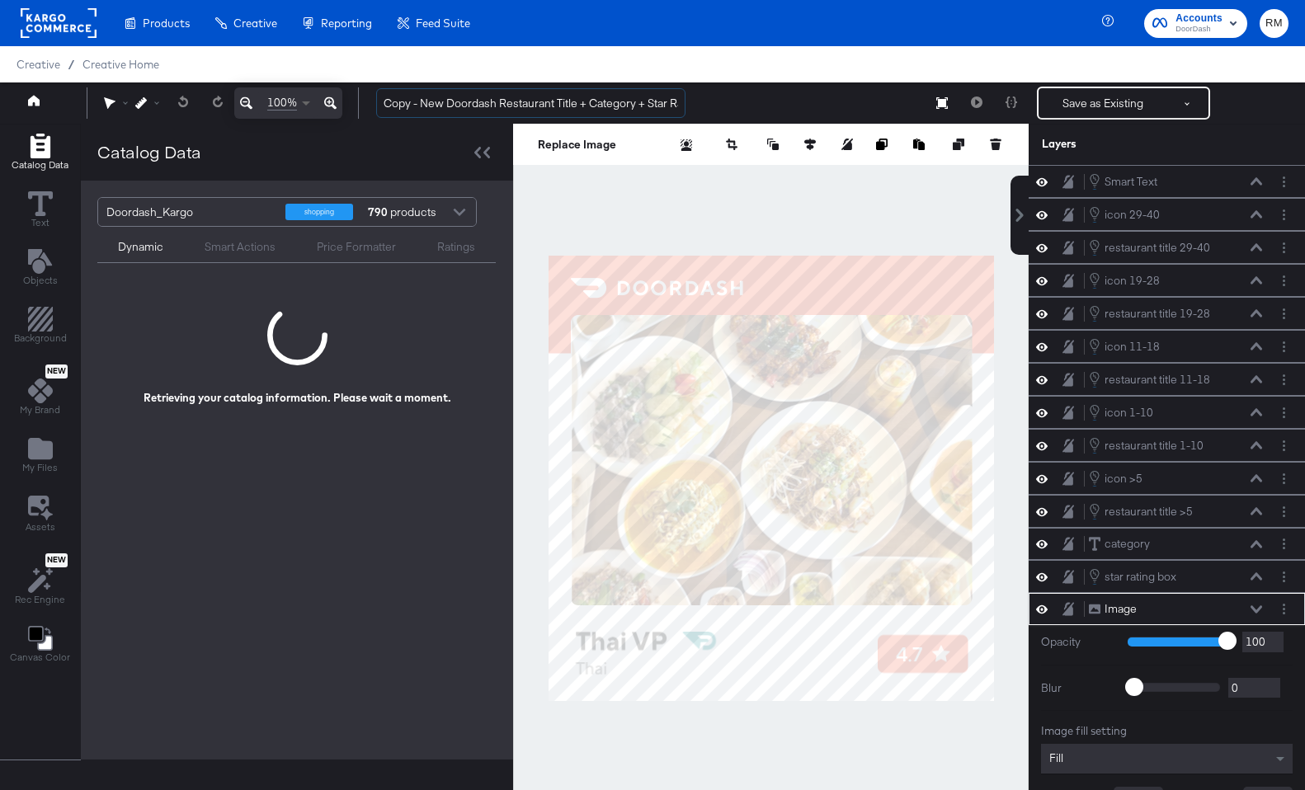
drag, startPoint x: 417, startPoint y: 104, endPoint x: 314, endPoint y: 101, distance: 103.1
click at [314, 101] on div "100% Copy - New Doordash Restaurant Title + Category + Star Rating Save as Exis…" at bounding box center [652, 102] width 1305 height 41
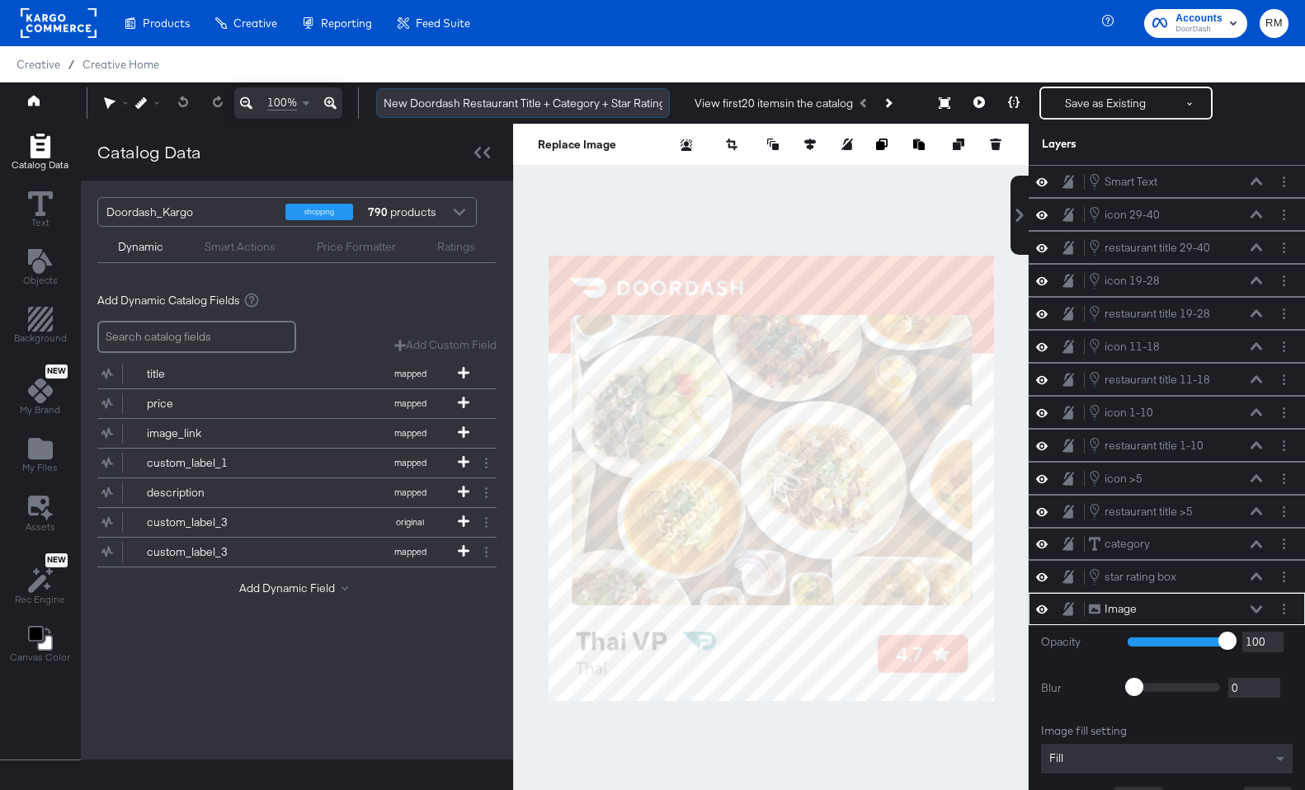
click at [545, 104] on input "New Doordash Restaurant Title + Category + Star Rating" at bounding box center [523, 103] width 294 height 31
drag, startPoint x: 623, startPoint y: 109, endPoint x: 670, endPoint y: 108, distance: 46.2
click at [670, 108] on div "New Doordash Restaurant Title Over 40 Characters + Category + Star Rating View …" at bounding box center [825, 103] width 925 height 33
click at [543, 106] on input "New Doordash Restaurant Title Over 40 Characters + Category + Star Rating" at bounding box center [523, 103] width 294 height 31
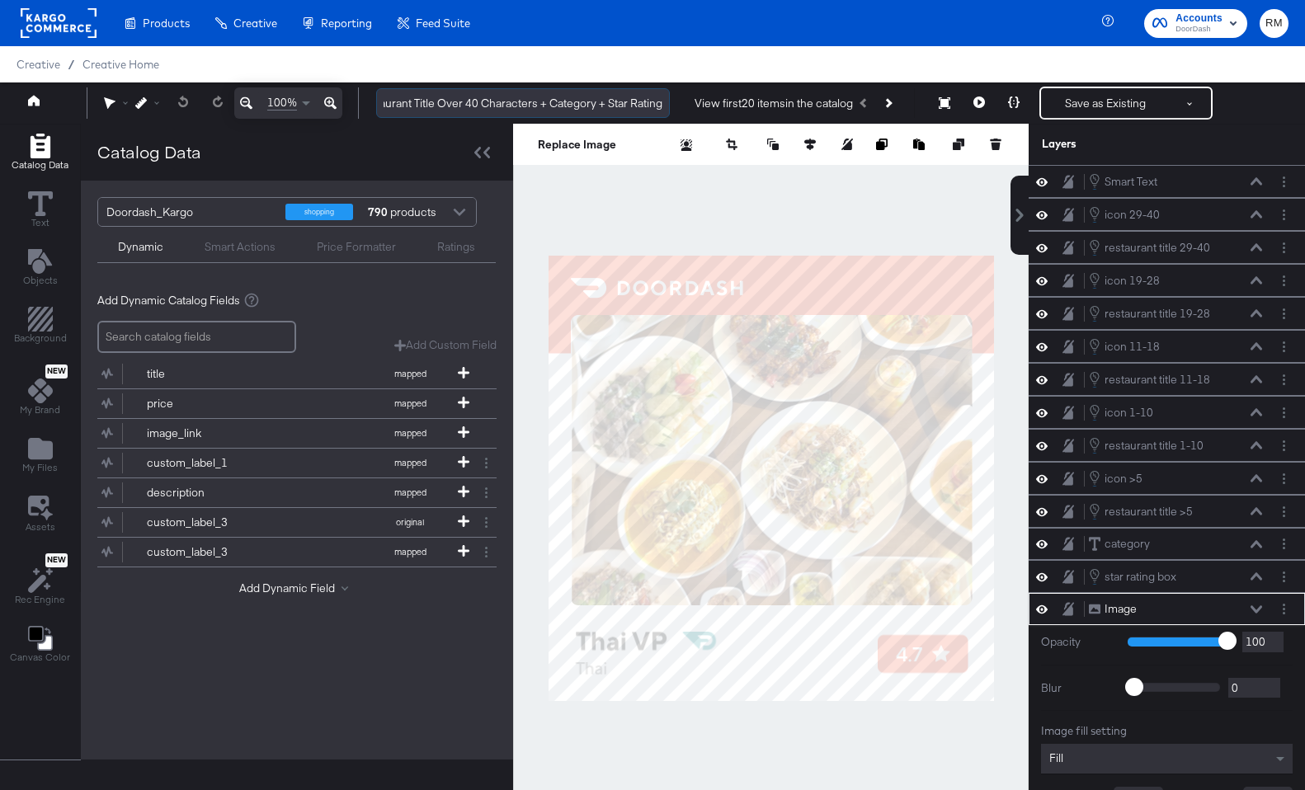
drag, startPoint x: 536, startPoint y: 102, endPoint x: 590, endPoint y: 105, distance: 53.7
click at [590, 105] on input "New Doordash Restaurant Title Over 40 Characters + Category + Star Rating" at bounding box center [523, 103] width 294 height 31
type input "New Doordash Restaurant Title Over 40 Characters + Star Rating"
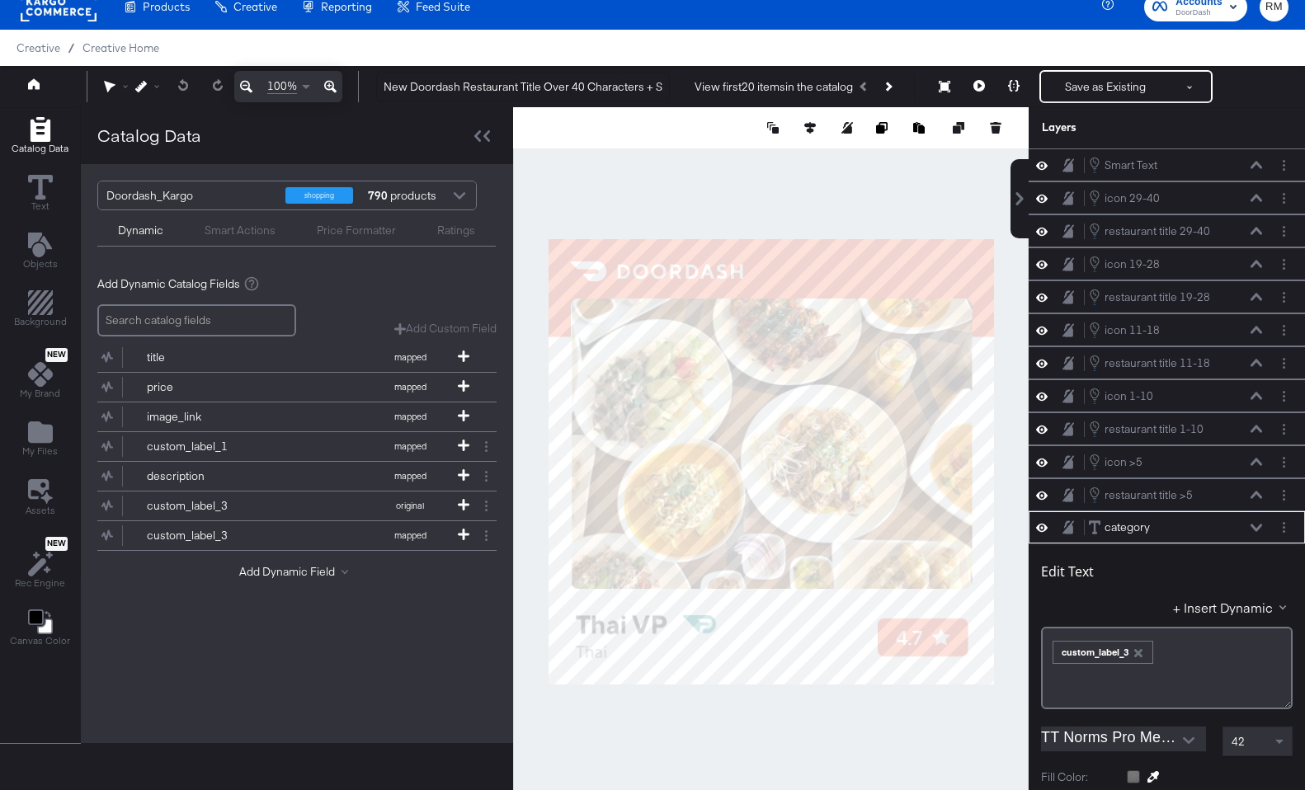
scroll to position [363, 0]
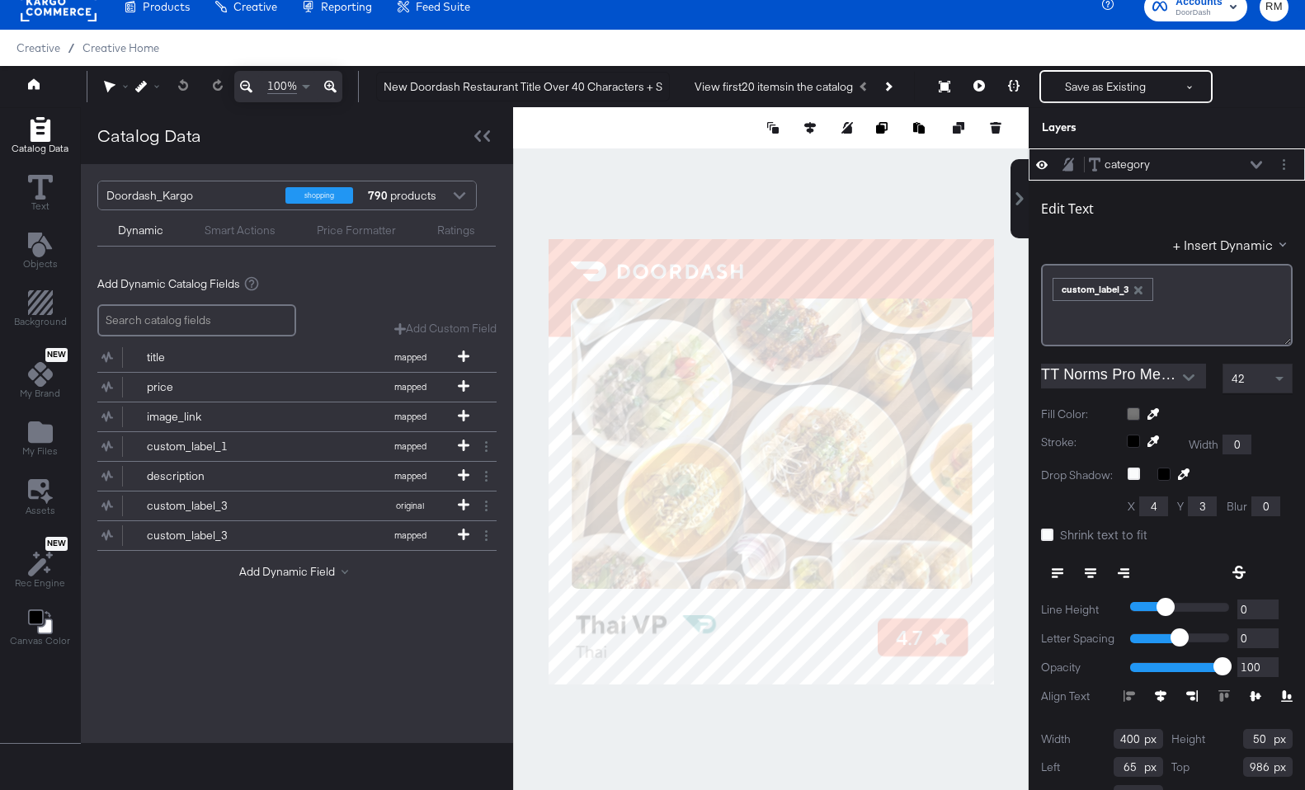
click at [1263, 158] on div "category category" at bounding box center [1180, 164] width 184 height 17
click at [1260, 165] on icon at bounding box center [1256, 165] width 12 height 8
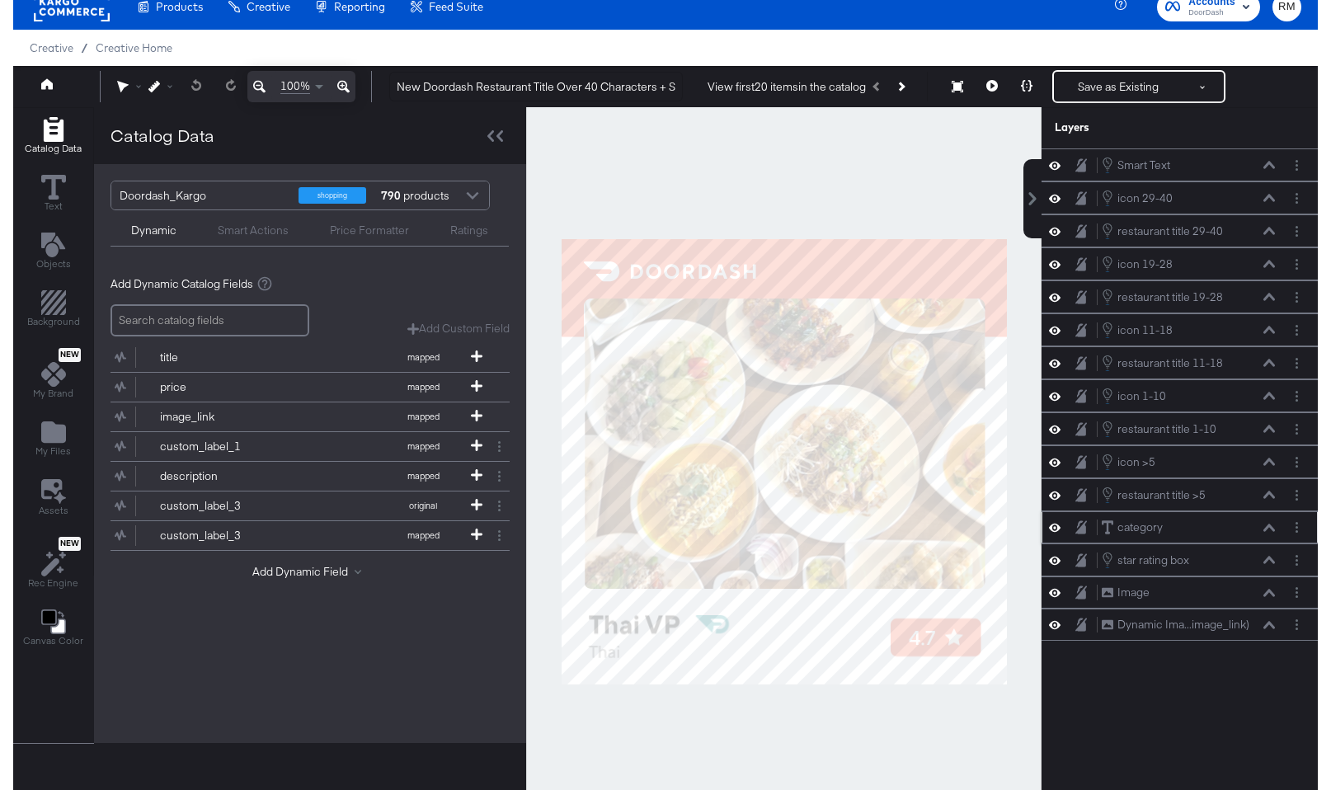
scroll to position [0, 0]
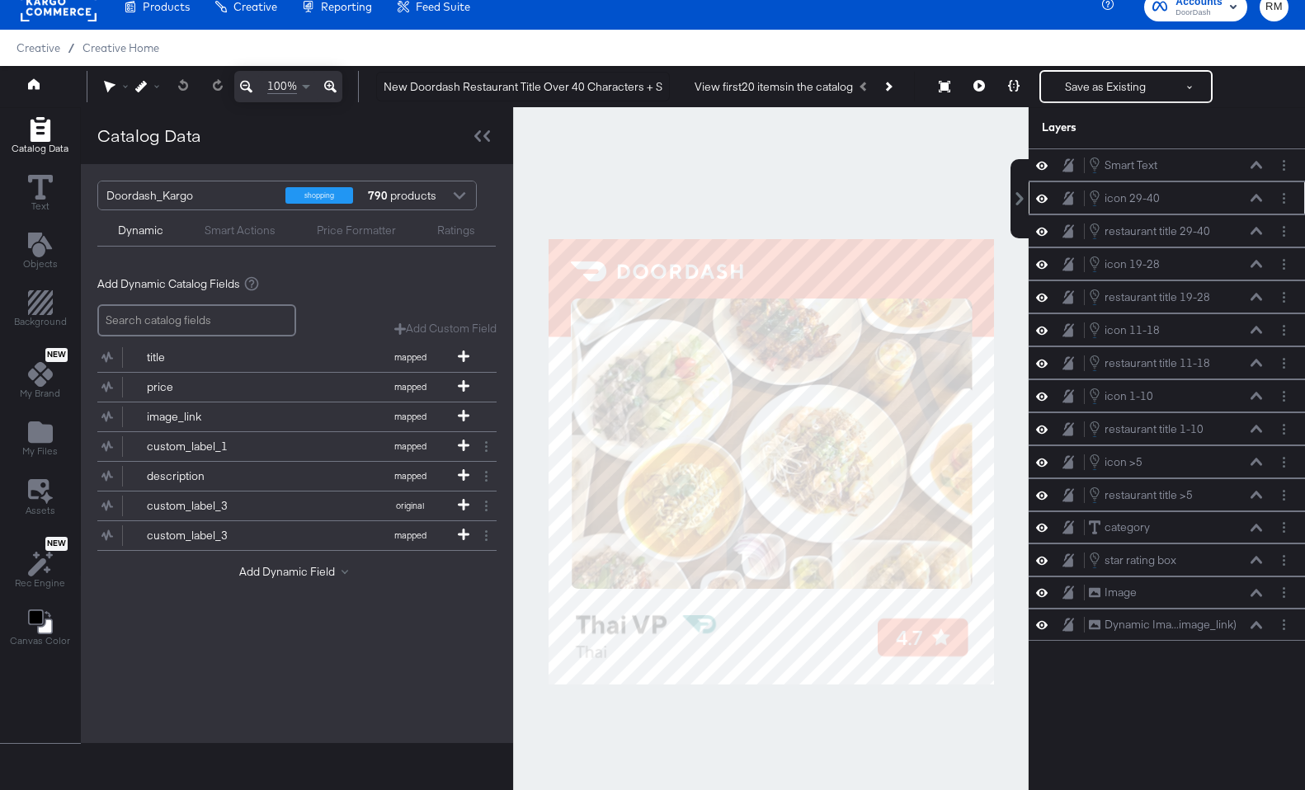
click at [1258, 202] on button at bounding box center [1255, 198] width 13 height 10
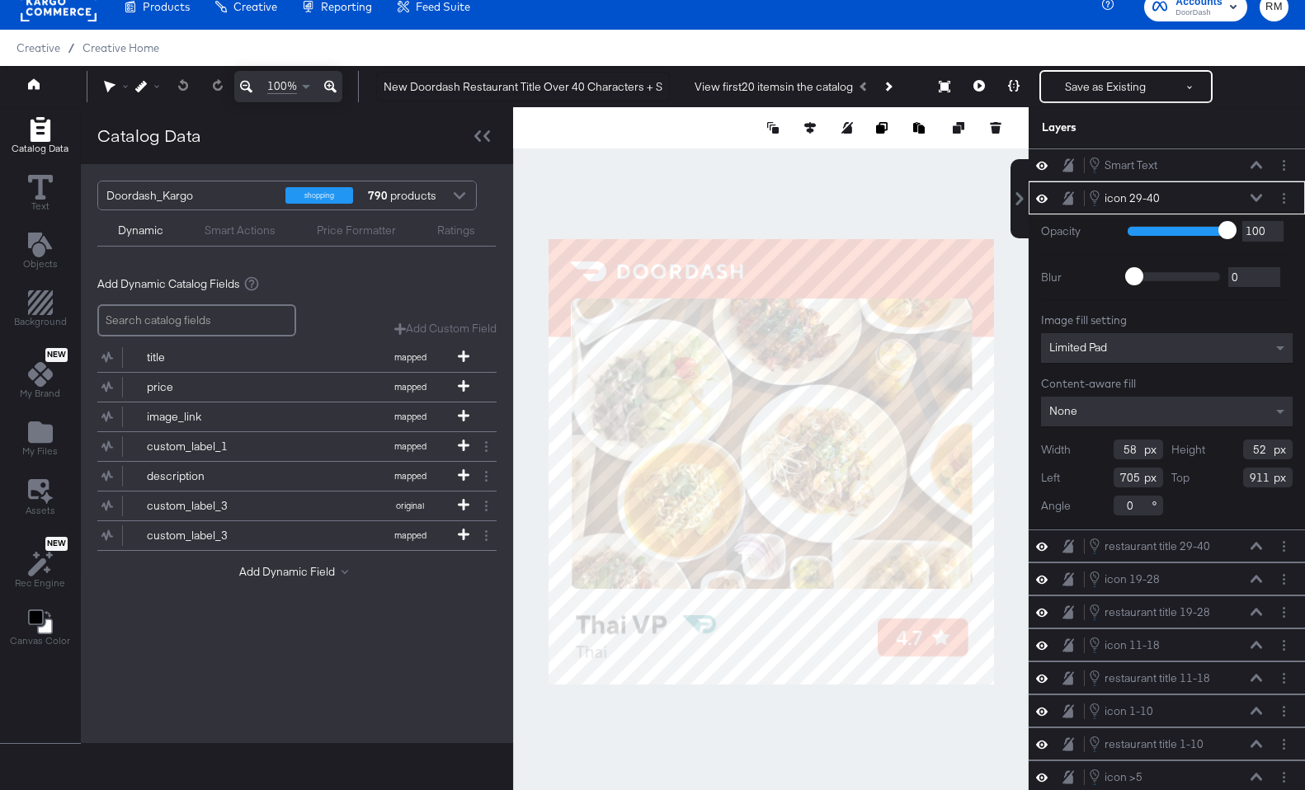
click at [1258, 202] on button at bounding box center [1255, 198] width 13 height 10
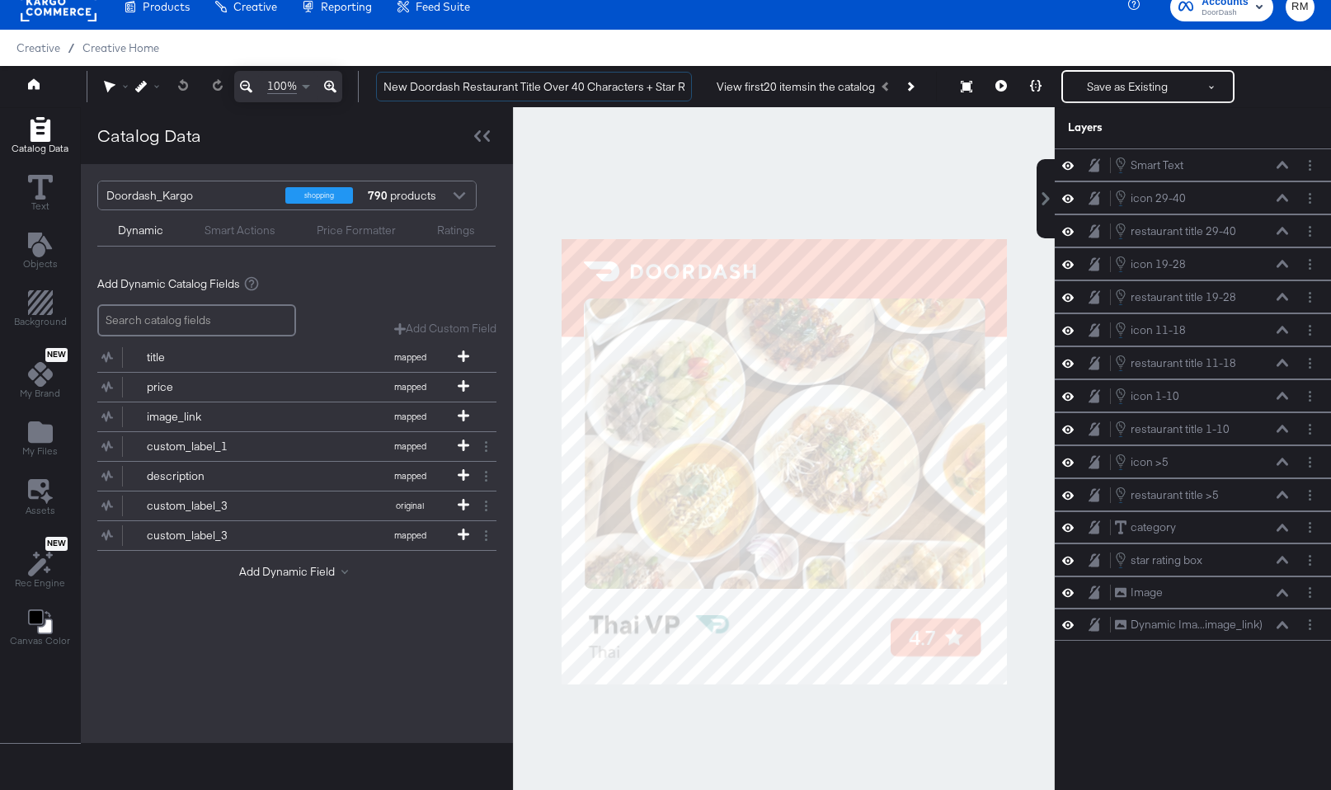
drag, startPoint x: 517, startPoint y: 100, endPoint x: 737, endPoint y: 96, distance: 220.2
click at [737, 96] on div "New Doordash Restaurant Title Over 40 Characters + Star Rating View first 20 it…" at bounding box center [839, 86] width 952 height 33
drag, startPoint x: 647, startPoint y: 92, endPoint x: 784, endPoint y: 92, distance: 137.7
click at [784, 92] on div "New Doordash Restaurant Title Over 40 Characters + Star Rating View first 20 it…" at bounding box center [839, 86] width 952 height 33
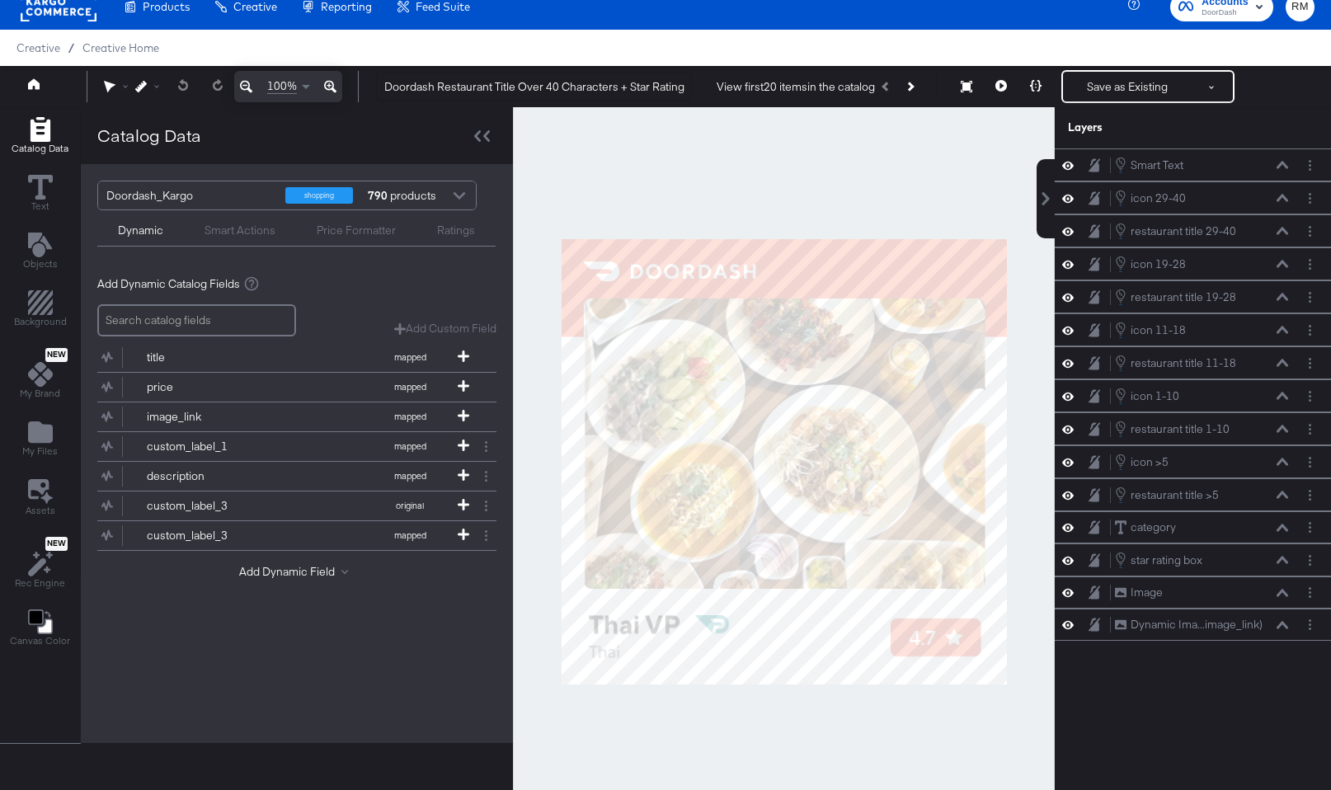
scroll to position [0, 0]
click at [753, 136] on div at bounding box center [784, 461] width 542 height 708
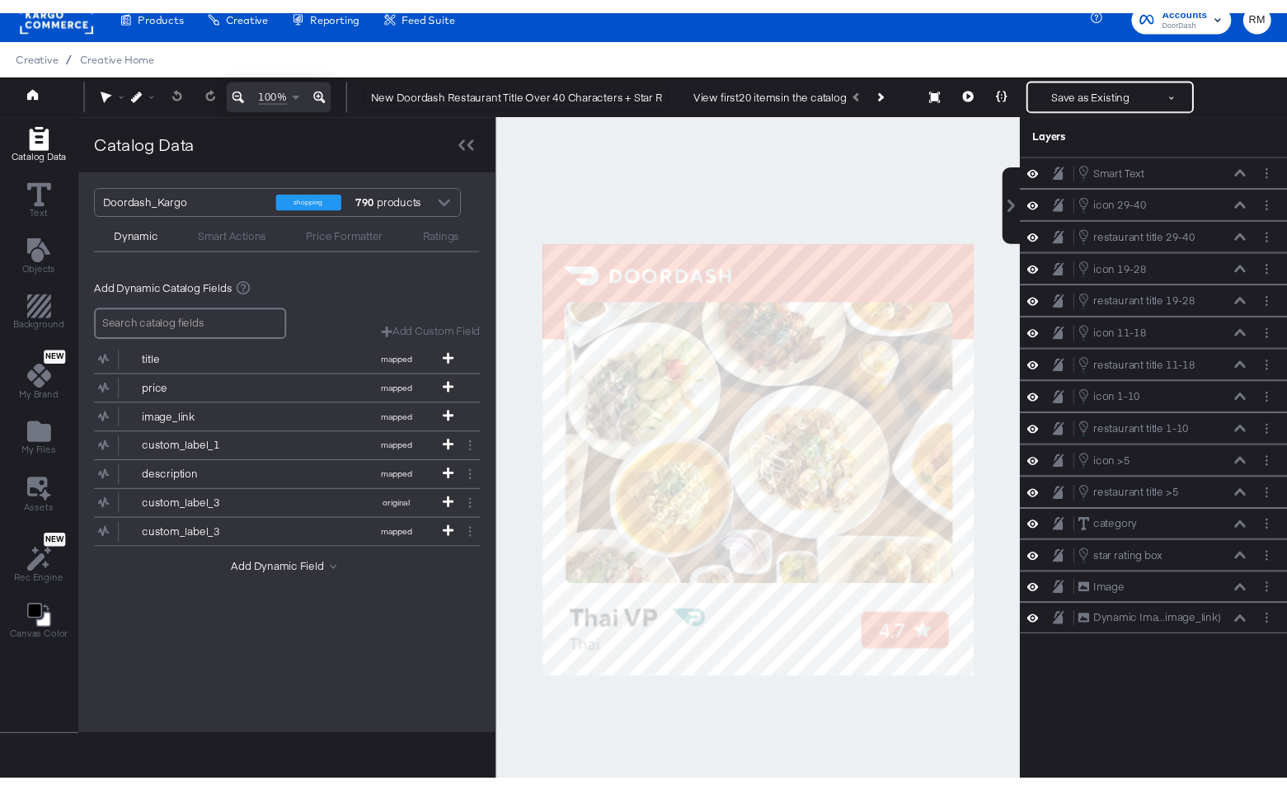
scroll to position [363, 0]
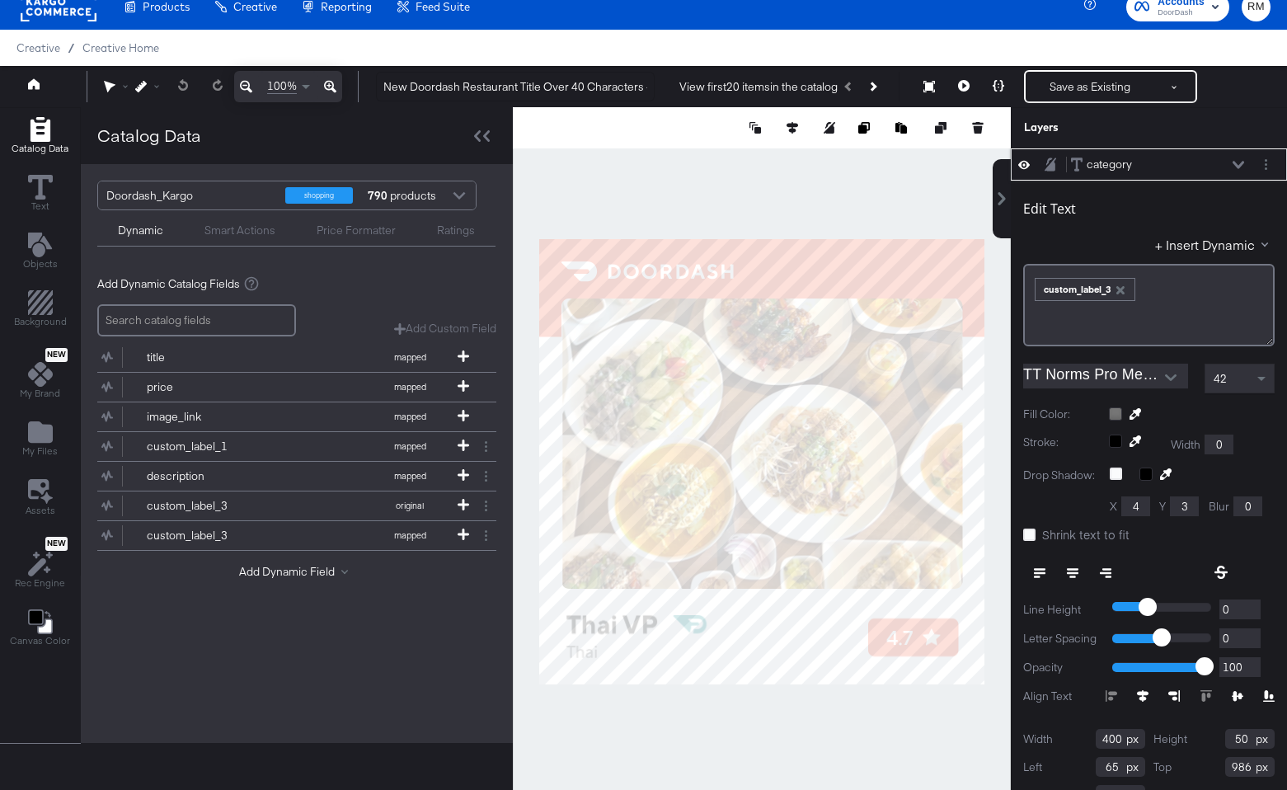
click at [1236, 167] on icon at bounding box center [1239, 165] width 12 height 8
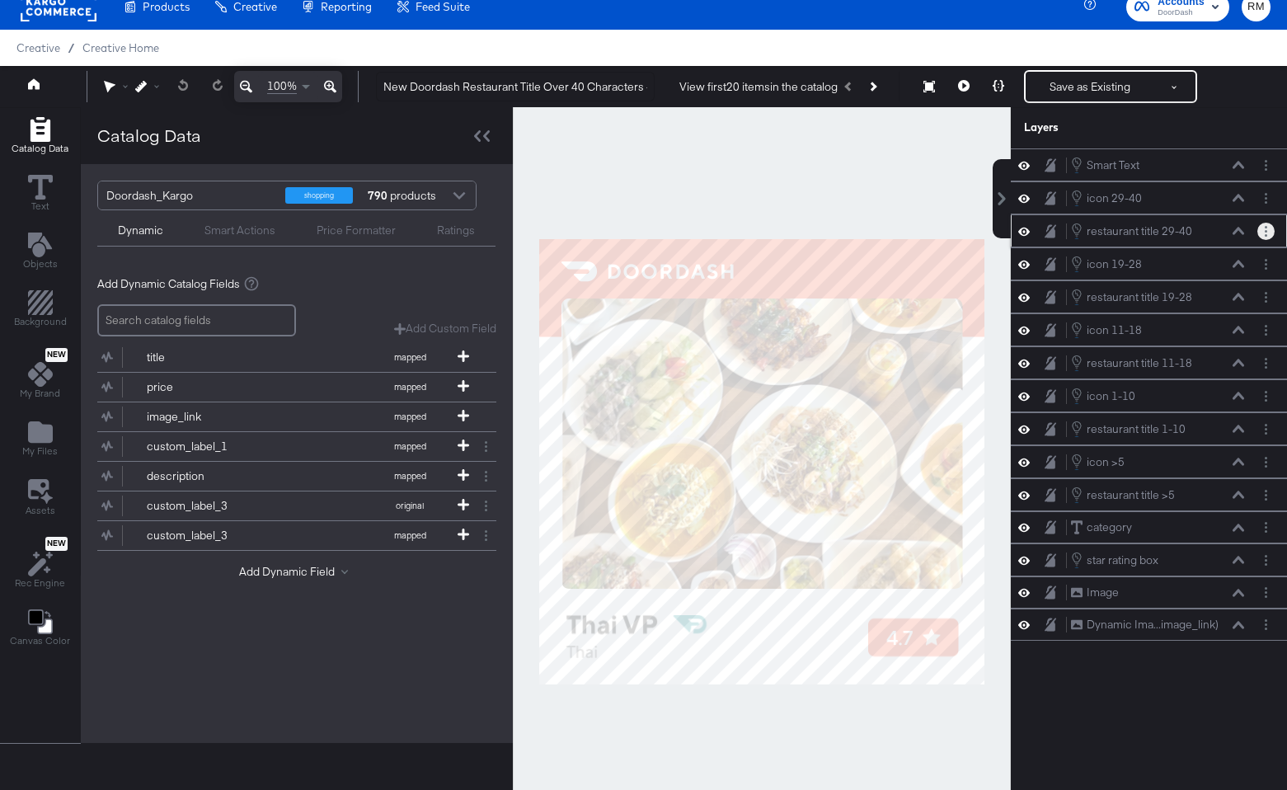
click at [1267, 228] on icon "Layer Options" at bounding box center [1266, 231] width 2 height 11
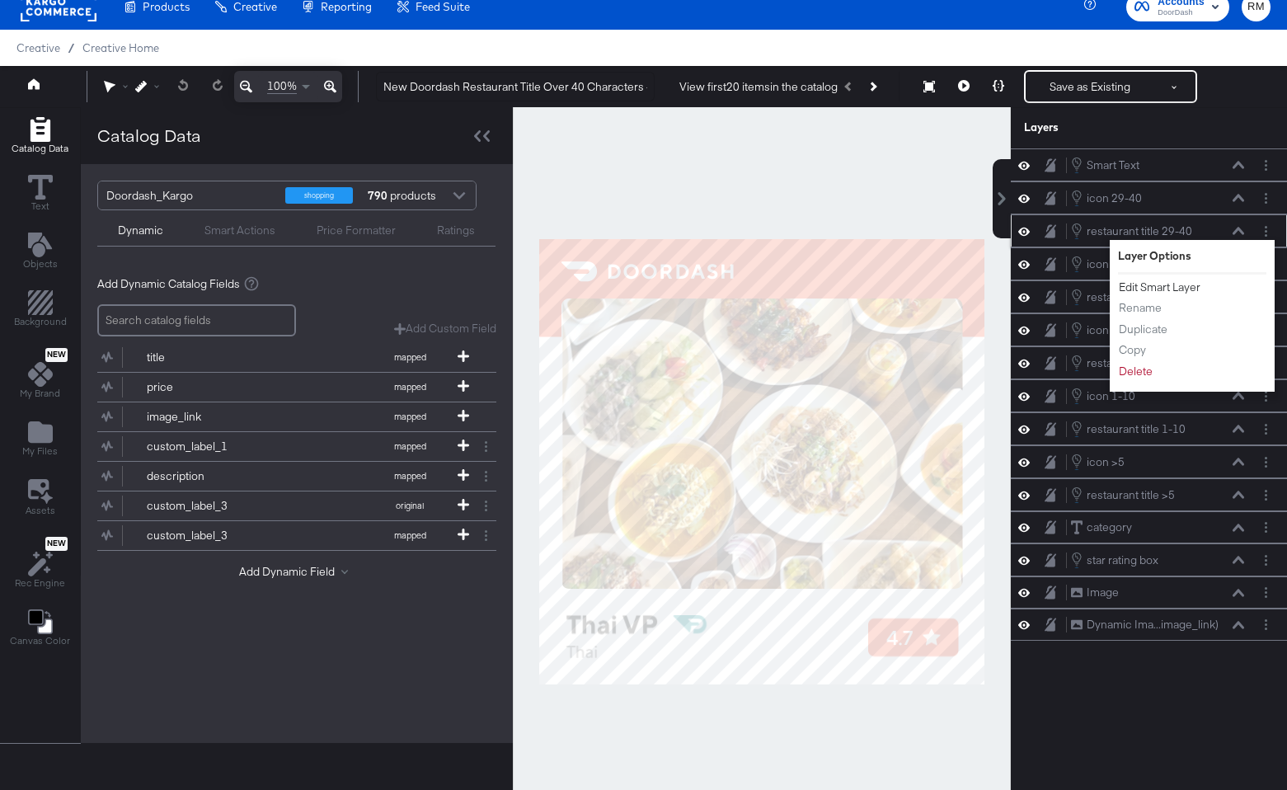
click at [1164, 285] on button "Edit Smart Layer" at bounding box center [1159, 287] width 83 height 17
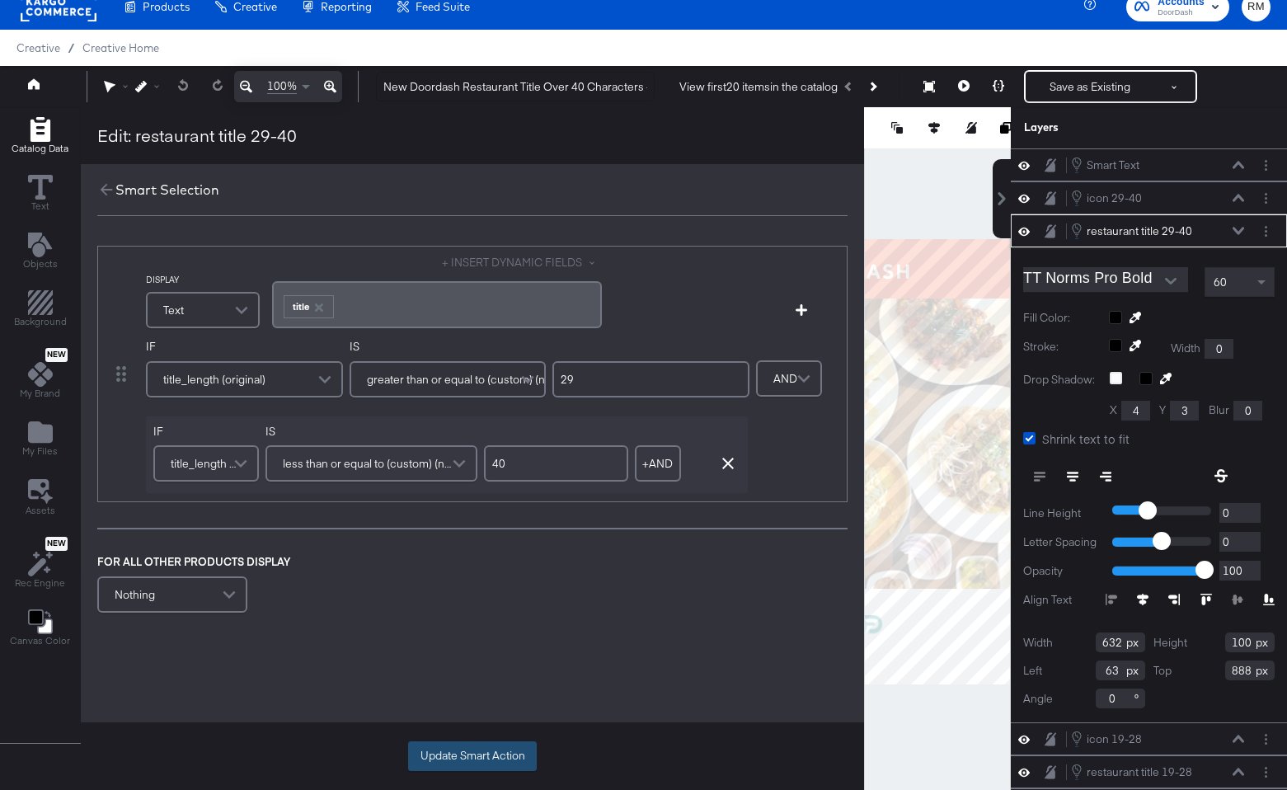
click at [477, 746] on button "Update Smart Action" at bounding box center [472, 756] width 129 height 30
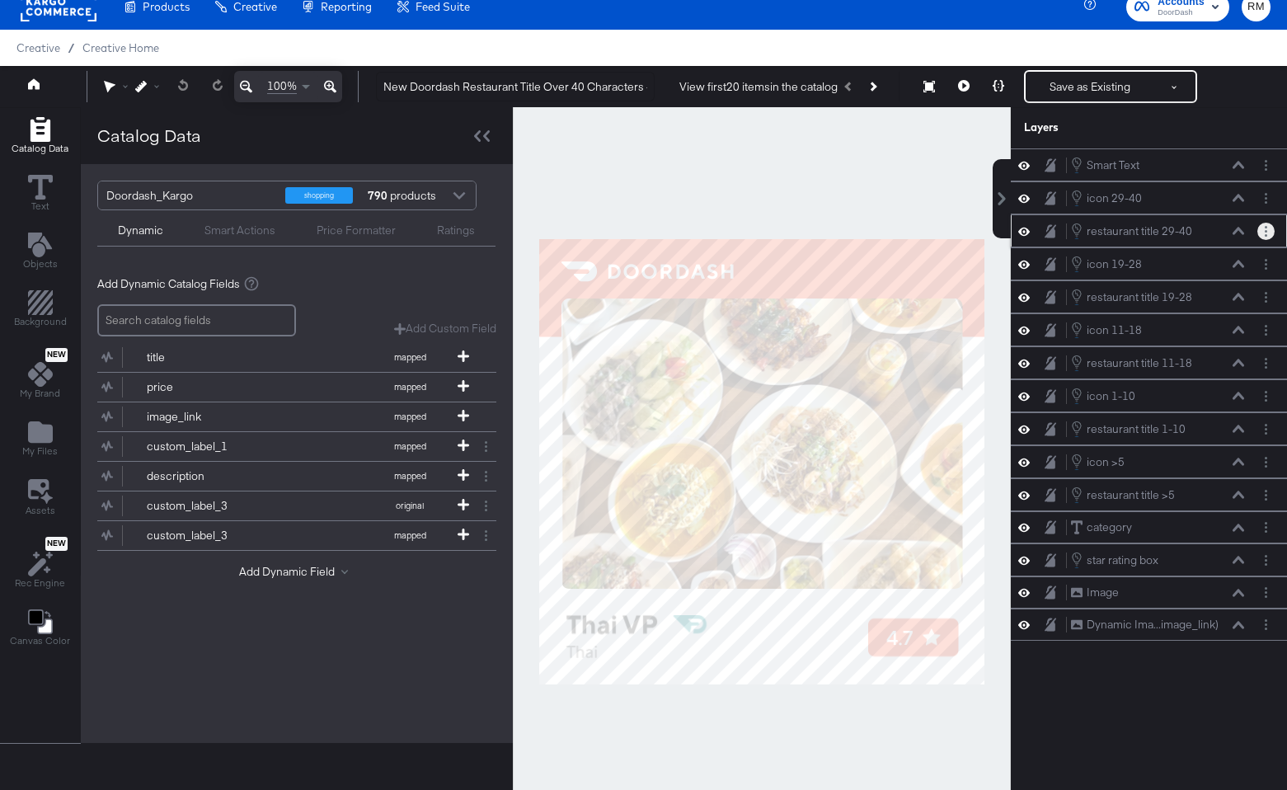
click at [1267, 227] on circle "Layer Options" at bounding box center [1266, 227] width 2 height 2
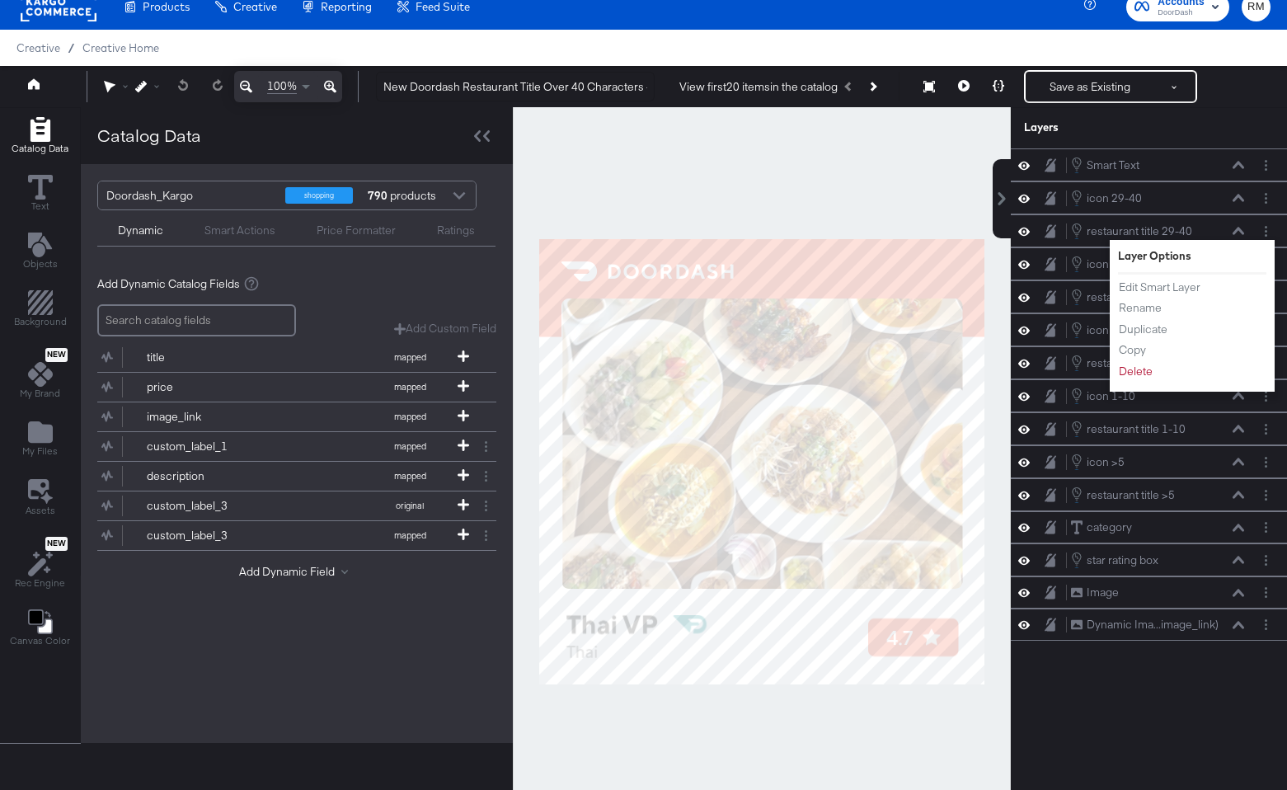
click at [1184, 120] on div "Layers" at bounding box center [1108, 128] width 168 height 16
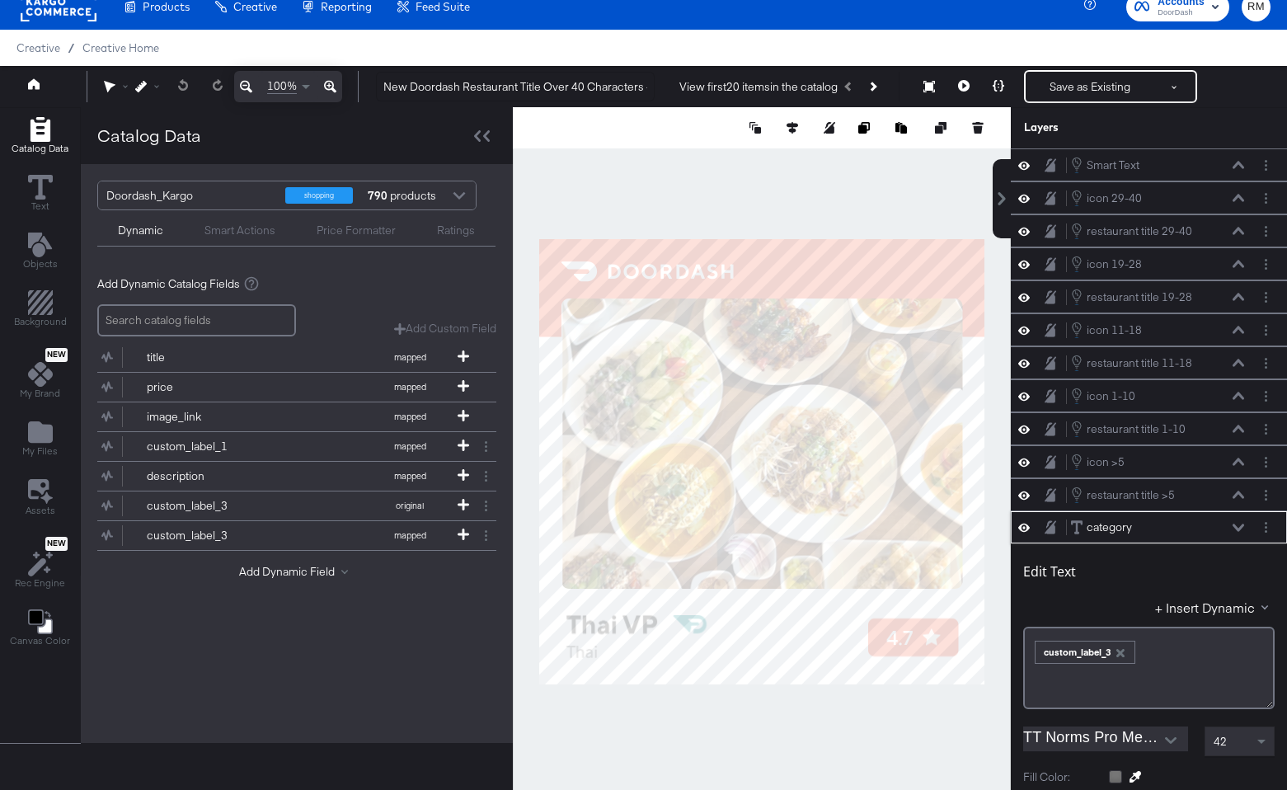
scroll to position [363, 0]
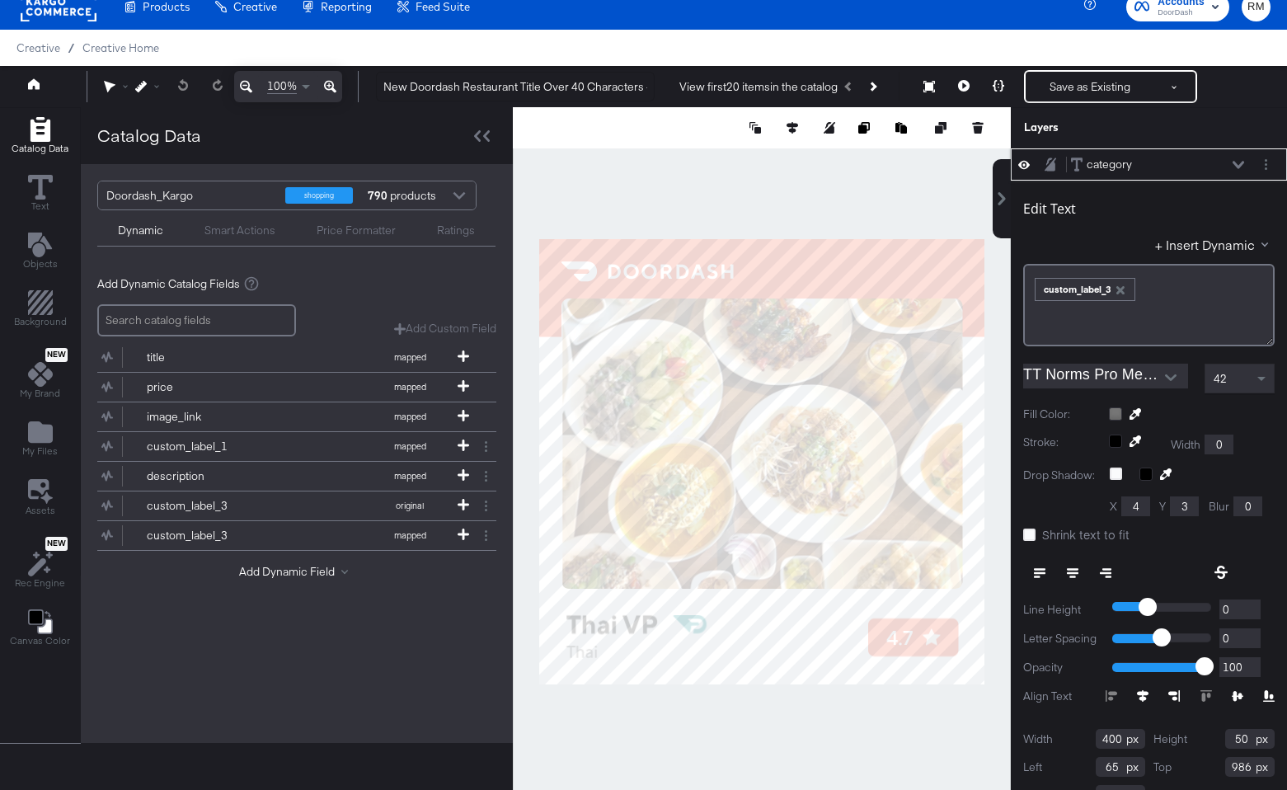
click at [1257, 165] on div "category category" at bounding box center [1149, 164] width 263 height 17
click at [1268, 165] on button "Layer Options" at bounding box center [1266, 164] width 17 height 17
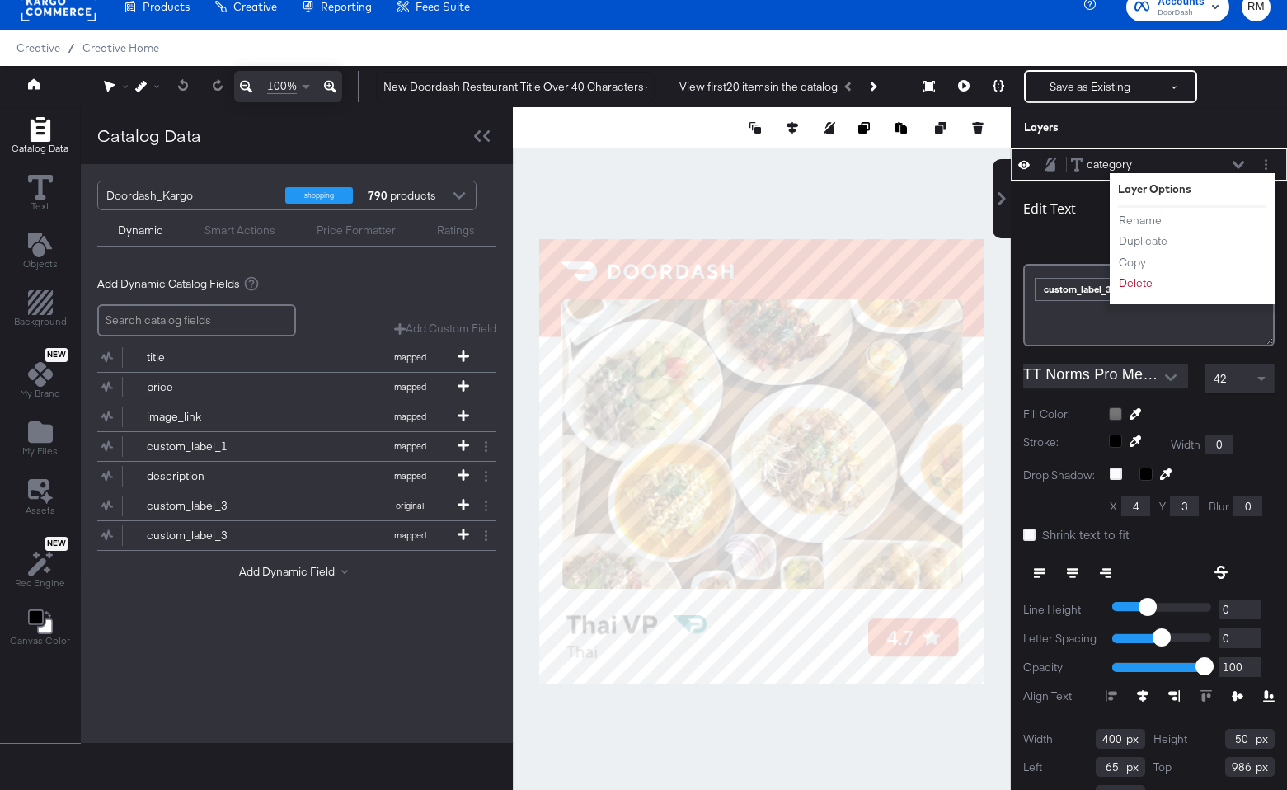
click at [899, 199] on div at bounding box center [762, 461] width 498 height 708
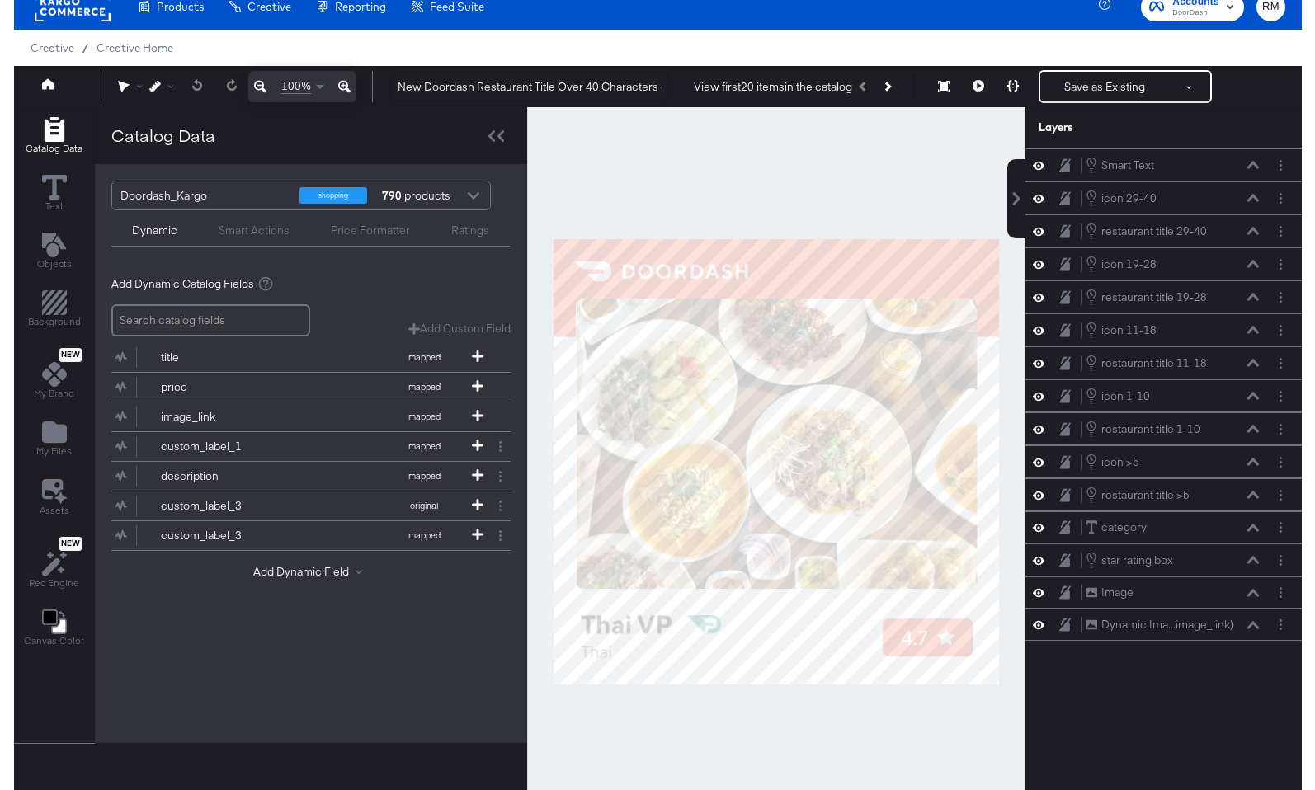
scroll to position [0, 0]
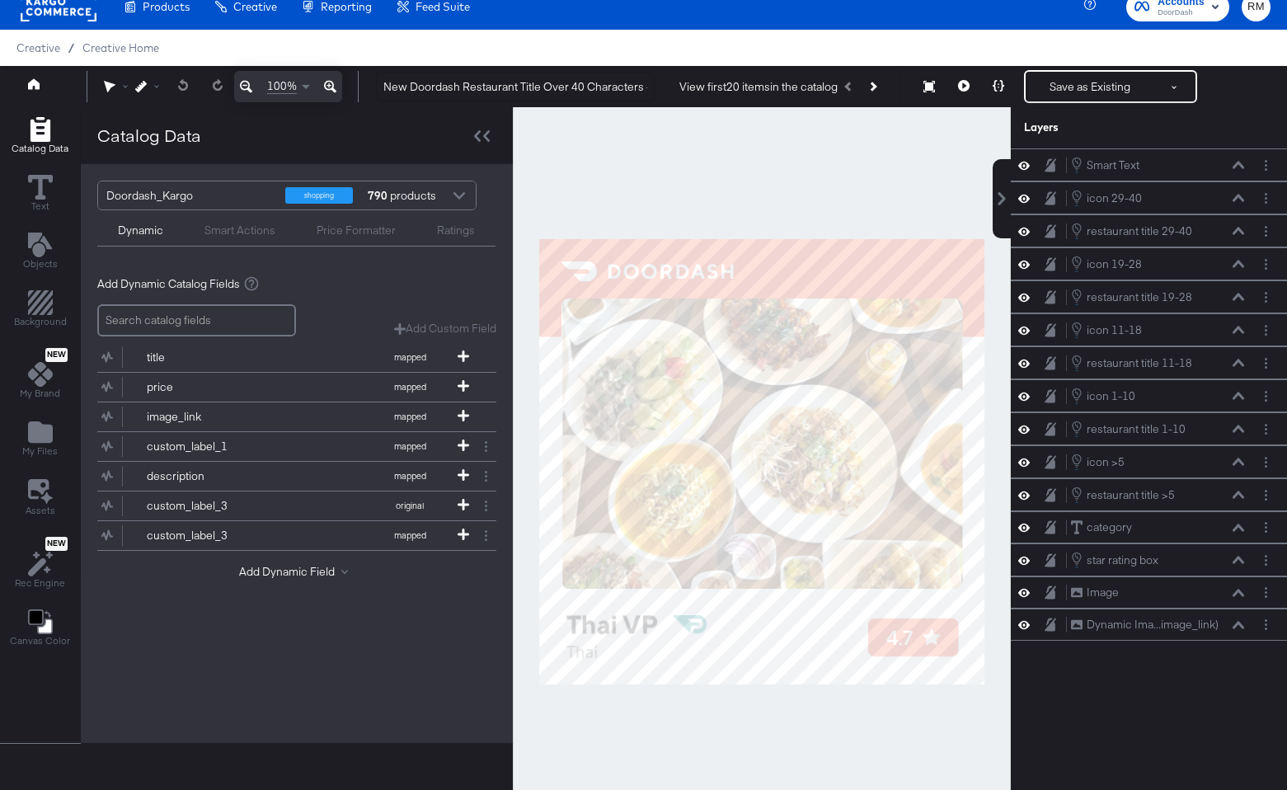
click at [263, 232] on div "Smart Actions" at bounding box center [240, 231] width 71 height 16
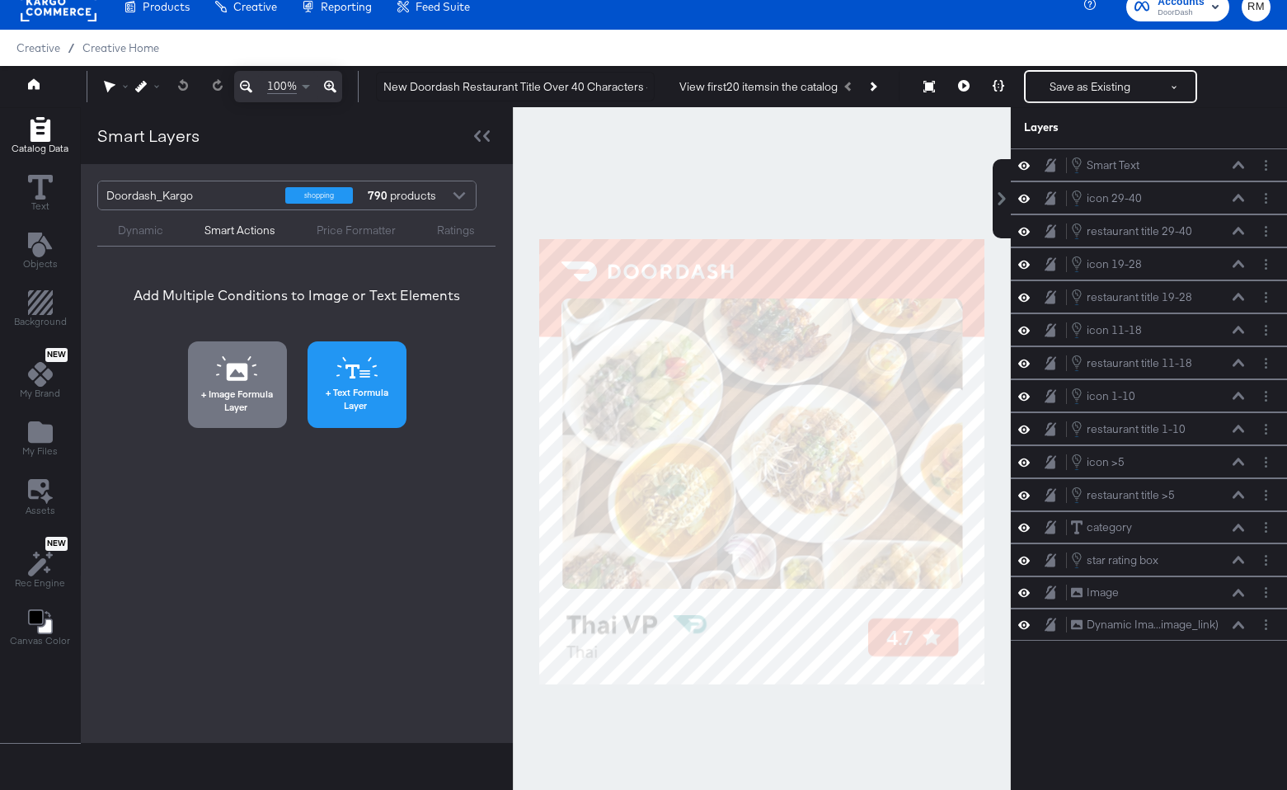
click at [322, 388] on span "Text Formula Layer" at bounding box center [357, 399] width 89 height 26
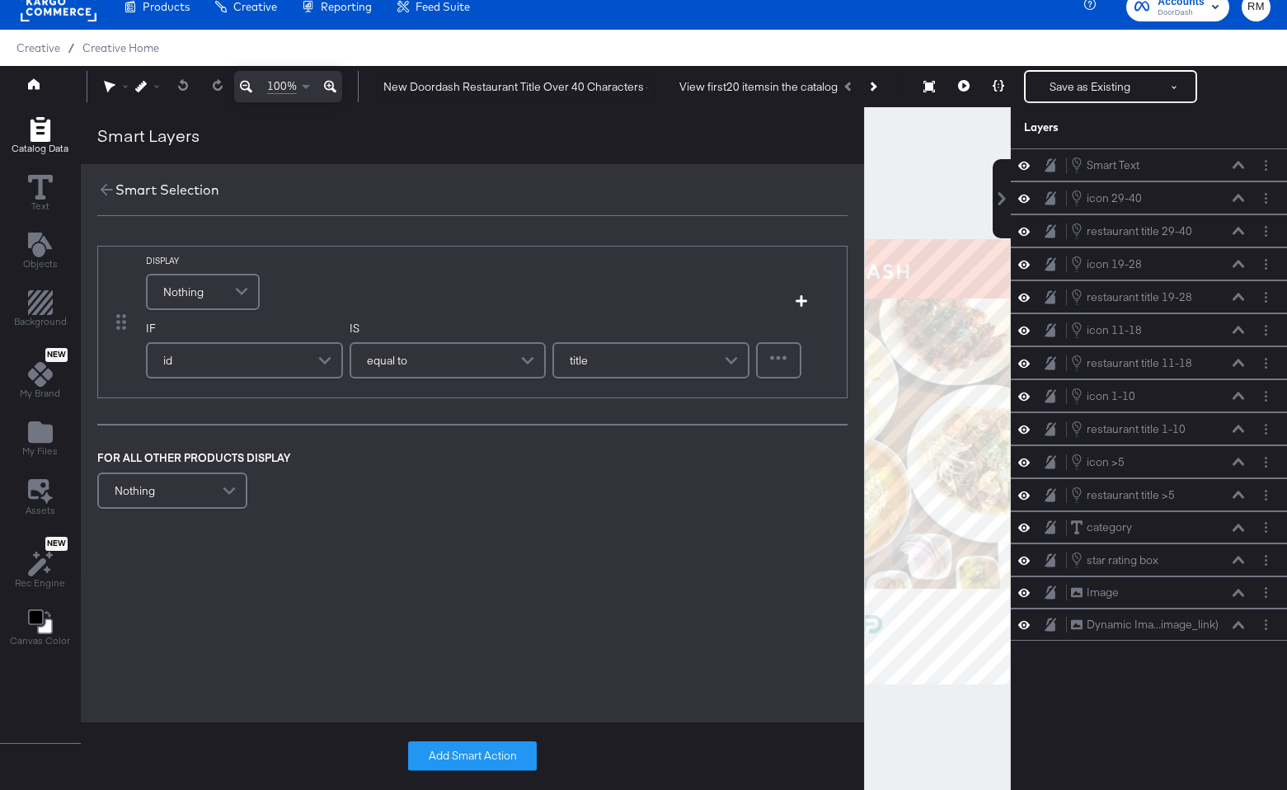
click at [218, 285] on div "Nothing" at bounding box center [203, 291] width 111 height 33
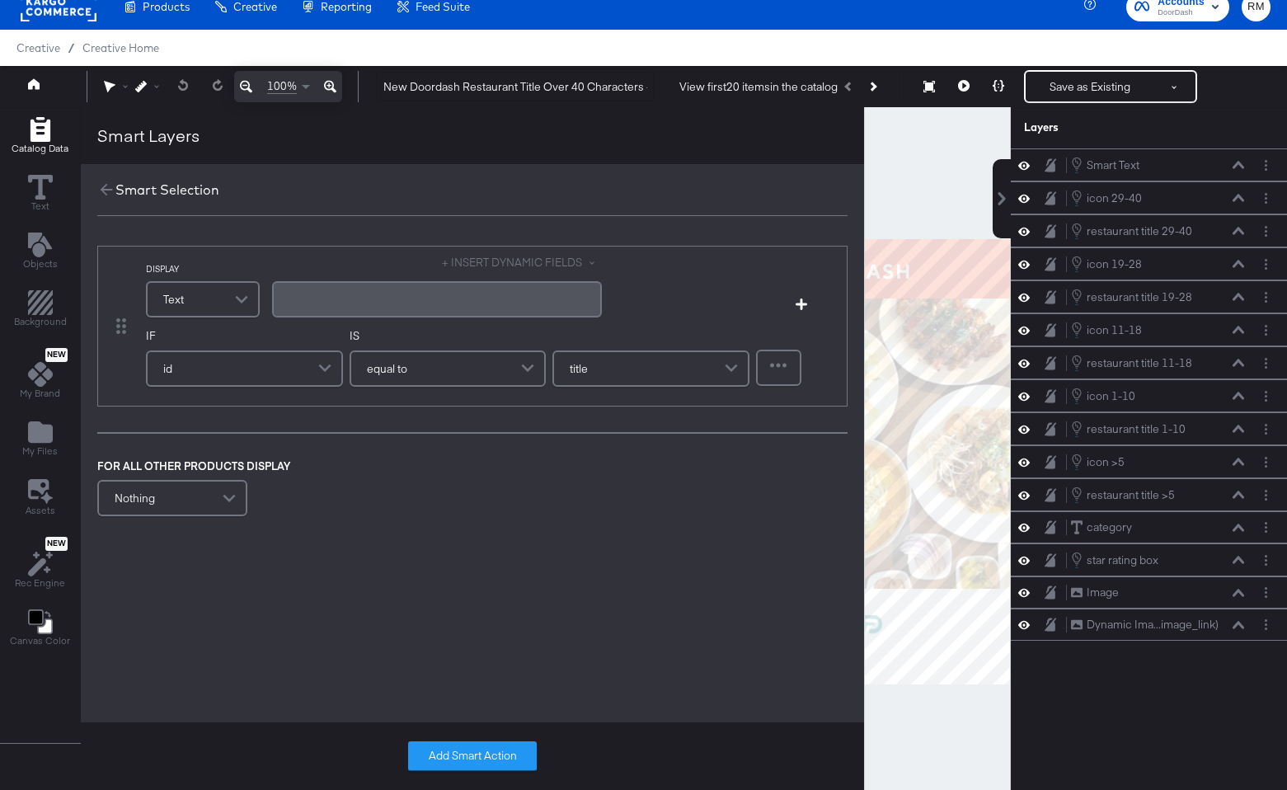
click at [372, 282] on div "﻿" at bounding box center [437, 299] width 330 height 36
click at [506, 273] on div "+ INSERT DYNAMIC FIELDS ﻿" at bounding box center [437, 288] width 330 height 67
click at [506, 266] on button "+ INSERT DYNAMIC FIELDS" at bounding box center [522, 263] width 160 height 16
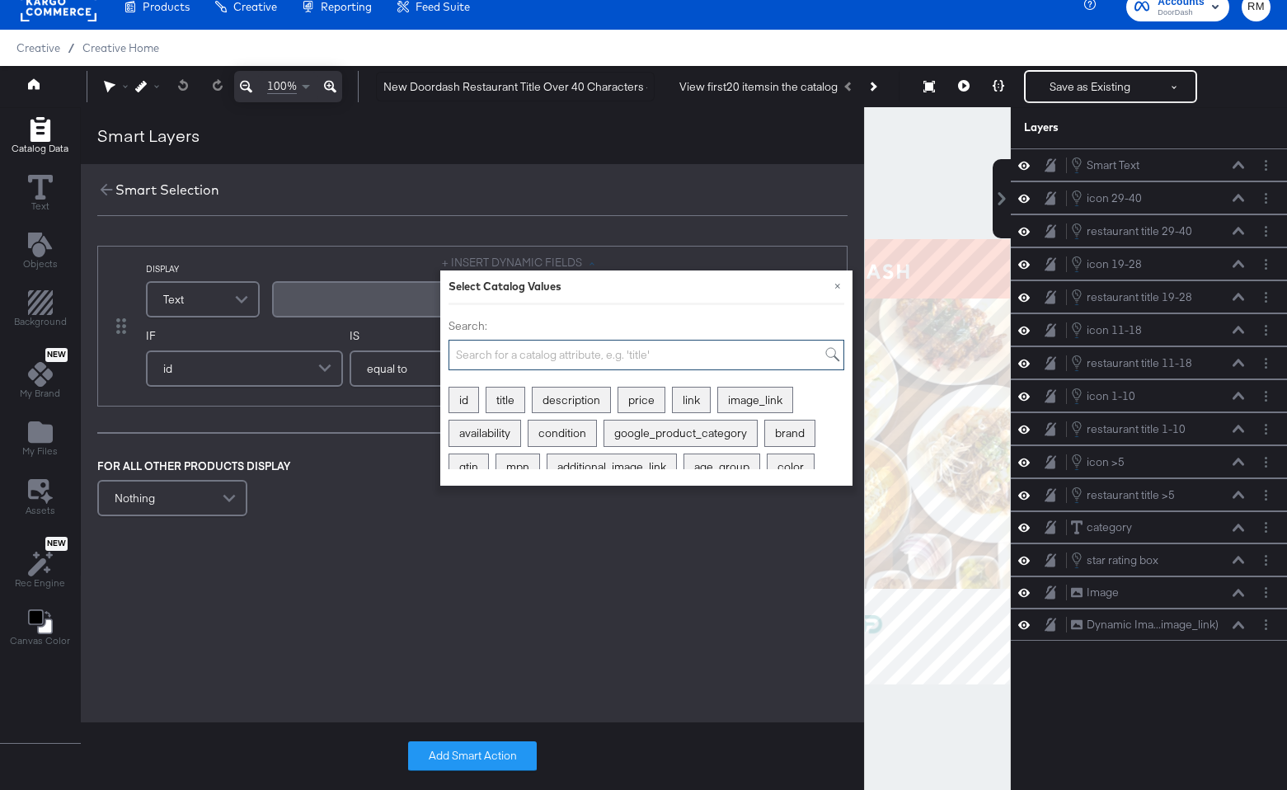
click at [522, 353] on input "Search:" at bounding box center [647, 355] width 396 height 31
type input "cus"
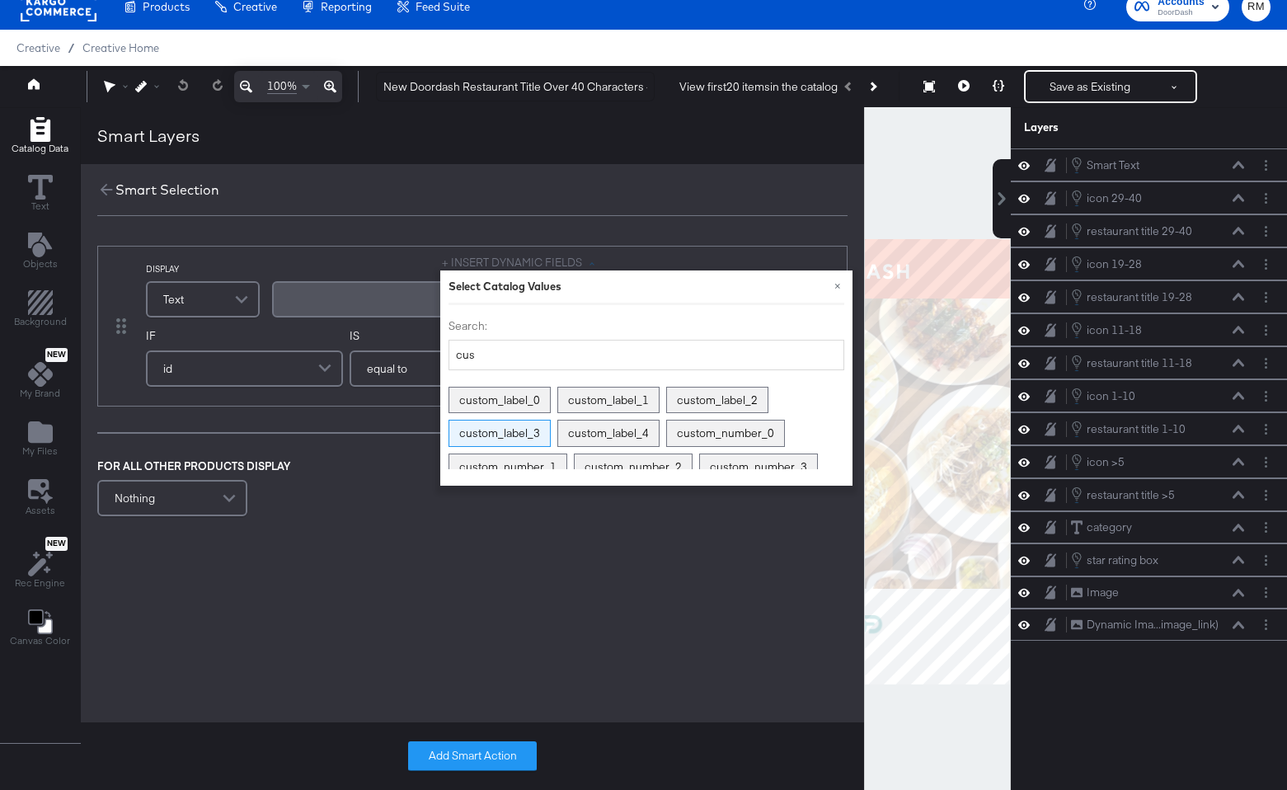
click at [518, 433] on div "custom_label_3" at bounding box center [499, 434] width 101 height 26
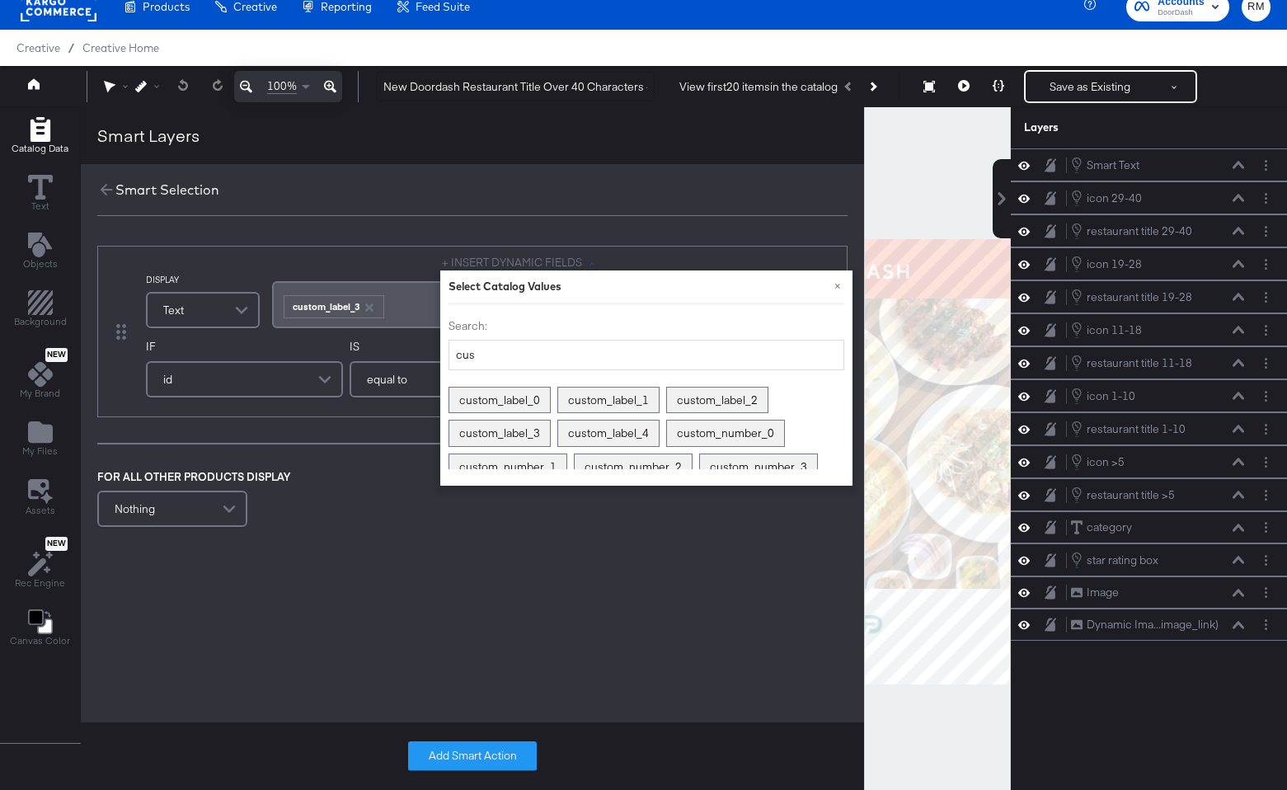
click at [342, 226] on div "DISPLAY Text + INSERT DYNAMIC FIELDS × Select Catalog Values Search: cus custom…" at bounding box center [472, 382] width 783 height 332
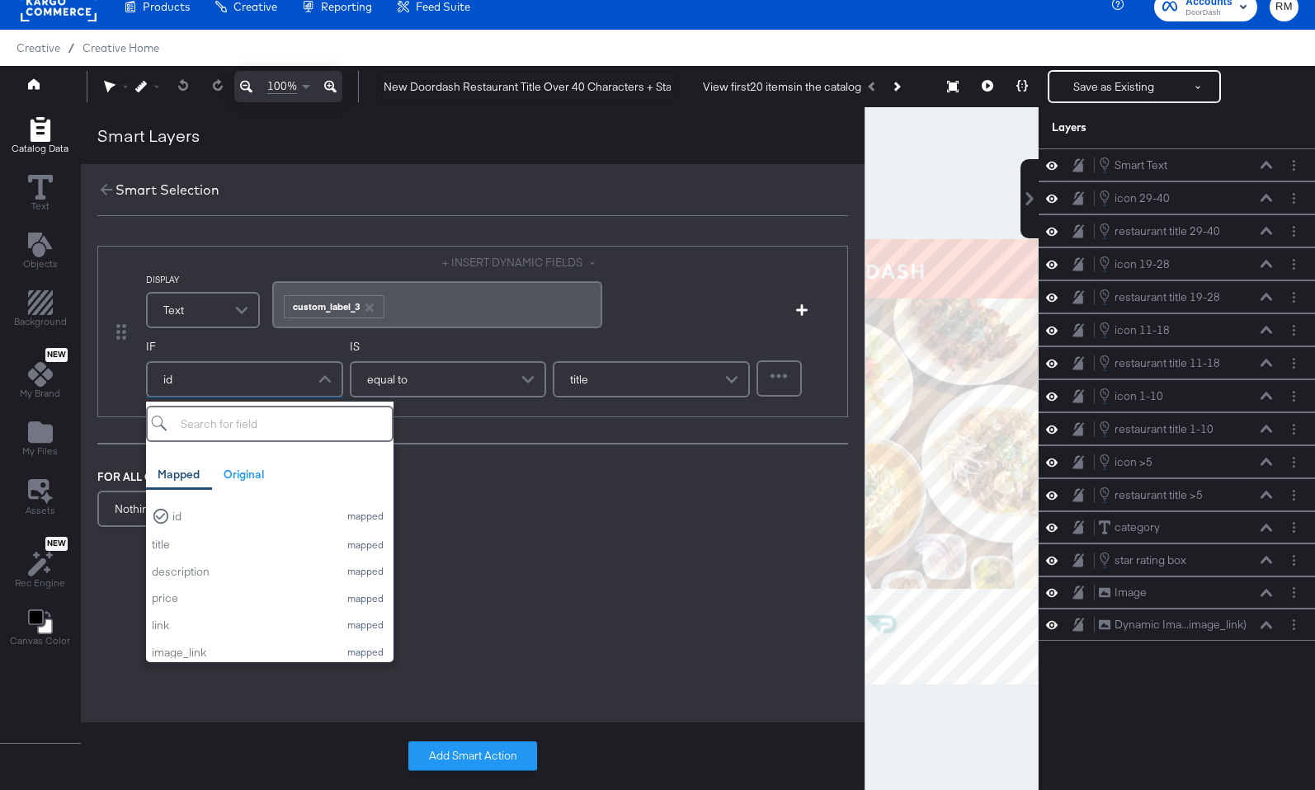
click at [297, 379] on div "id" at bounding box center [245, 379] width 194 height 33
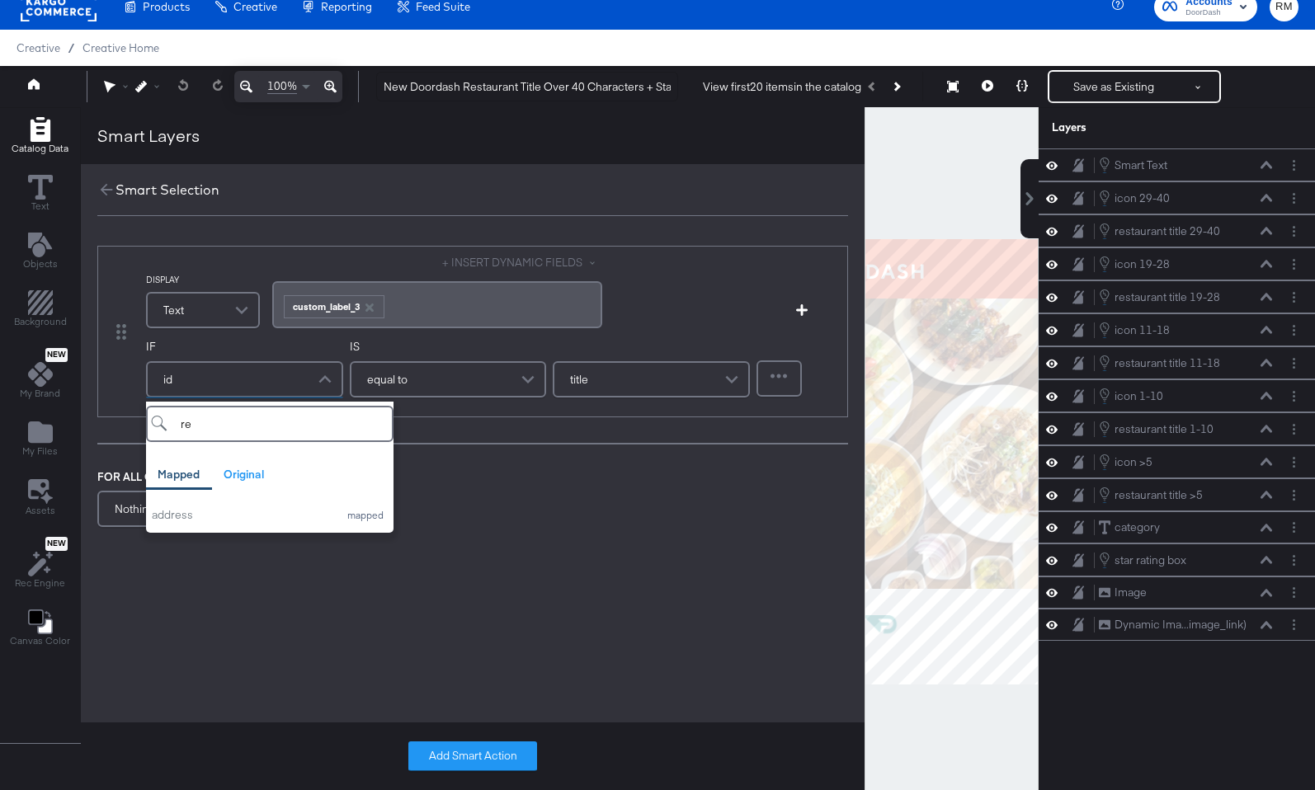
type input "r"
type input "tit"
click at [255, 478] on div "Original" at bounding box center [243, 475] width 40 height 16
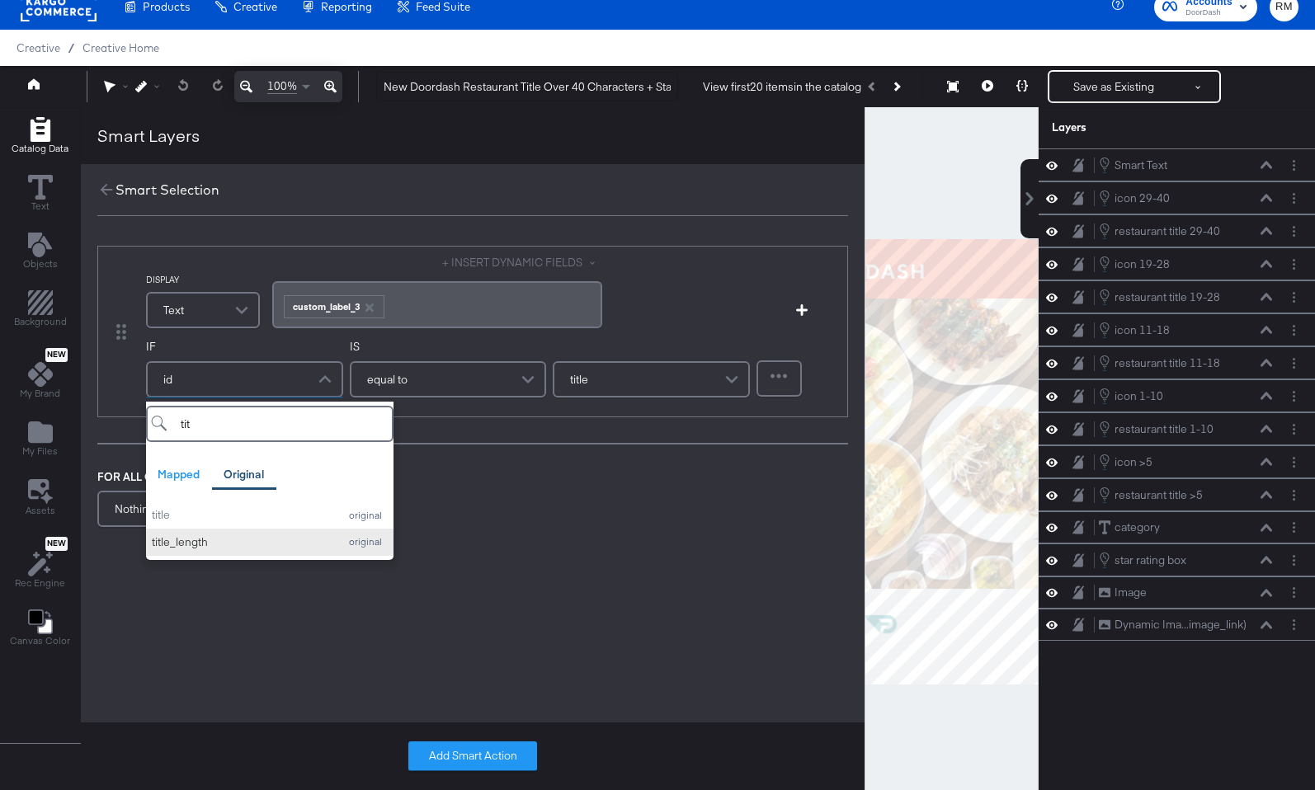
click at [251, 553] on button "title_length original" at bounding box center [269, 542] width 247 height 27
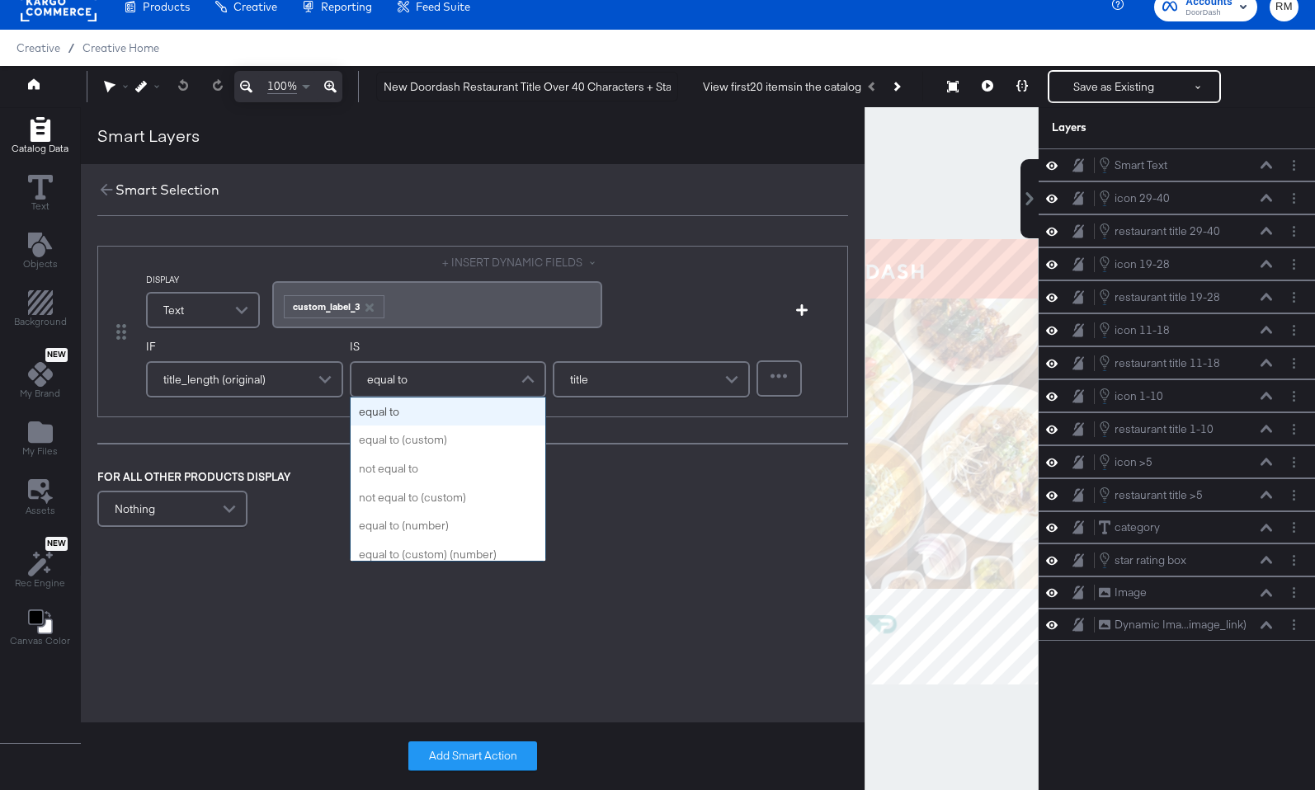
click at [384, 374] on span "equal to" at bounding box center [387, 379] width 40 height 28
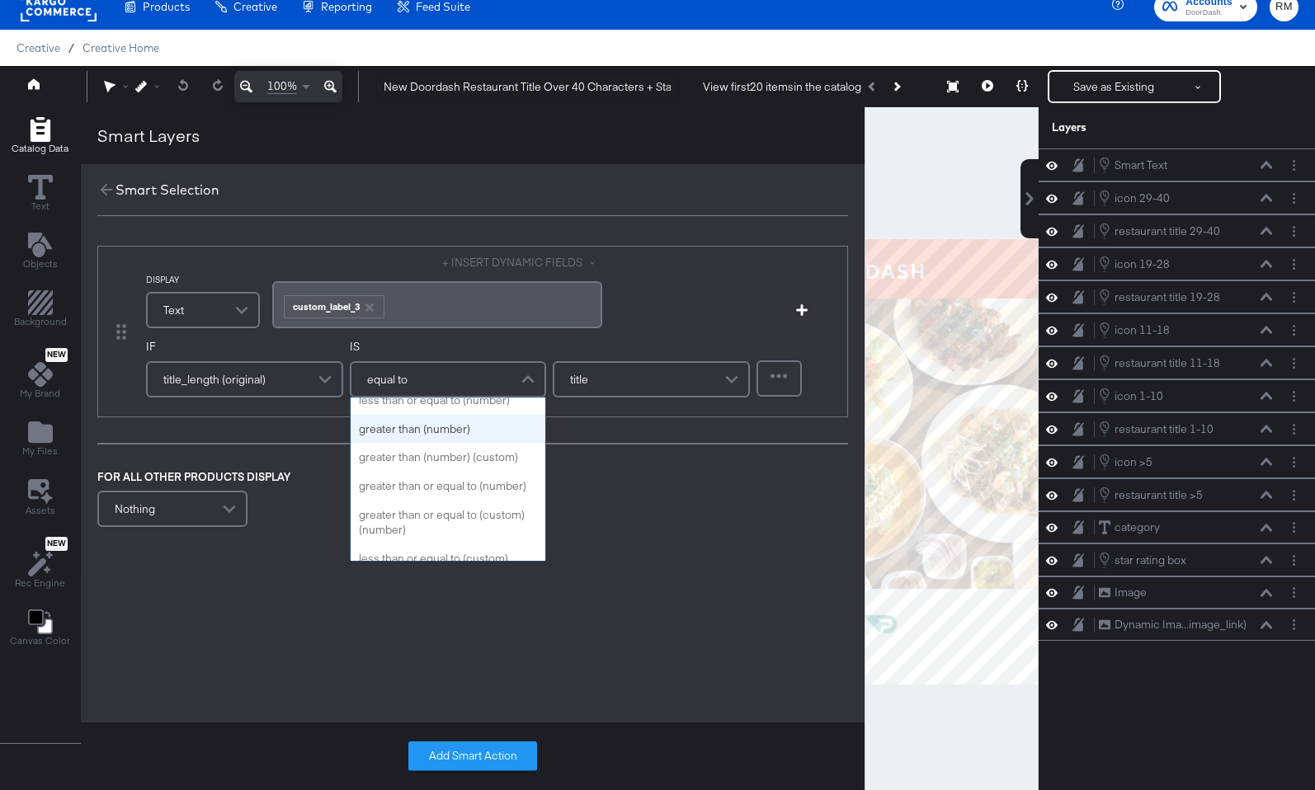
scroll to position [164, 0]
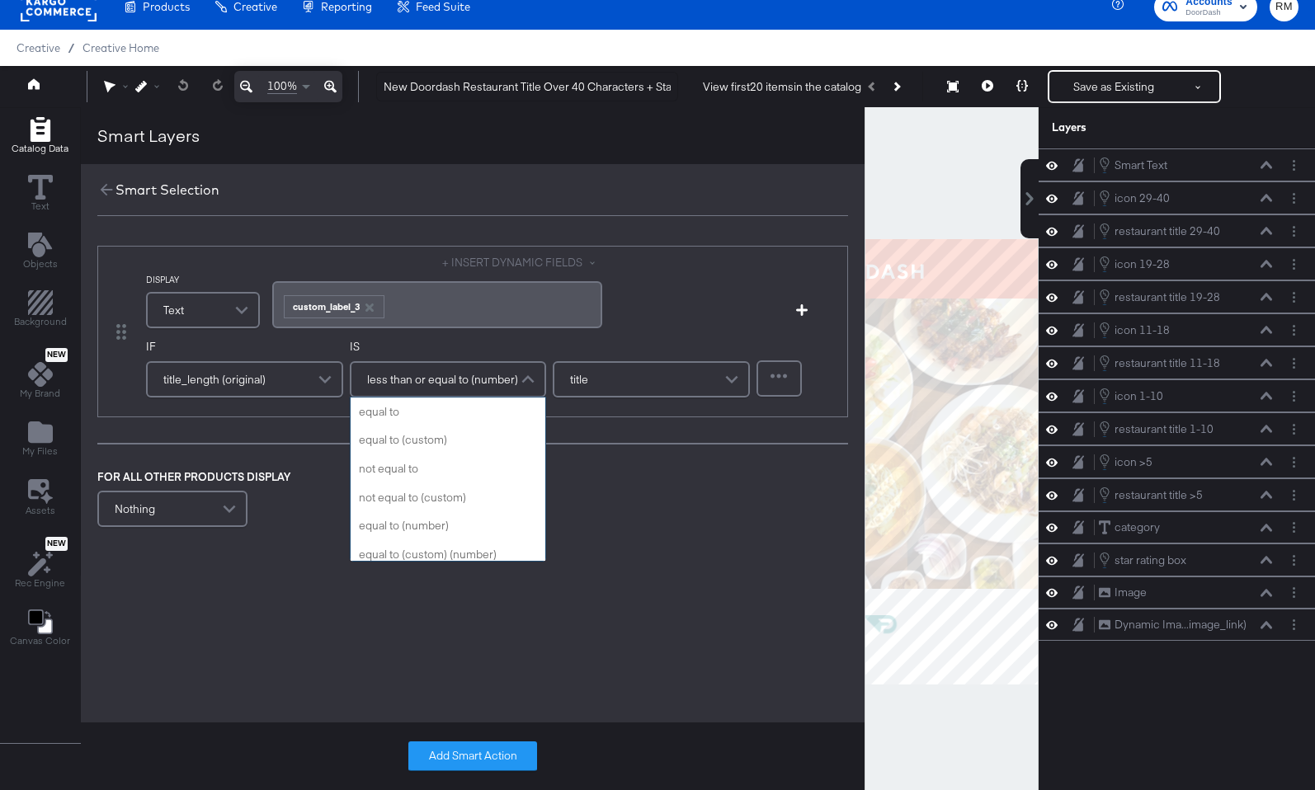
click at [519, 377] on span at bounding box center [529, 379] width 29 height 33
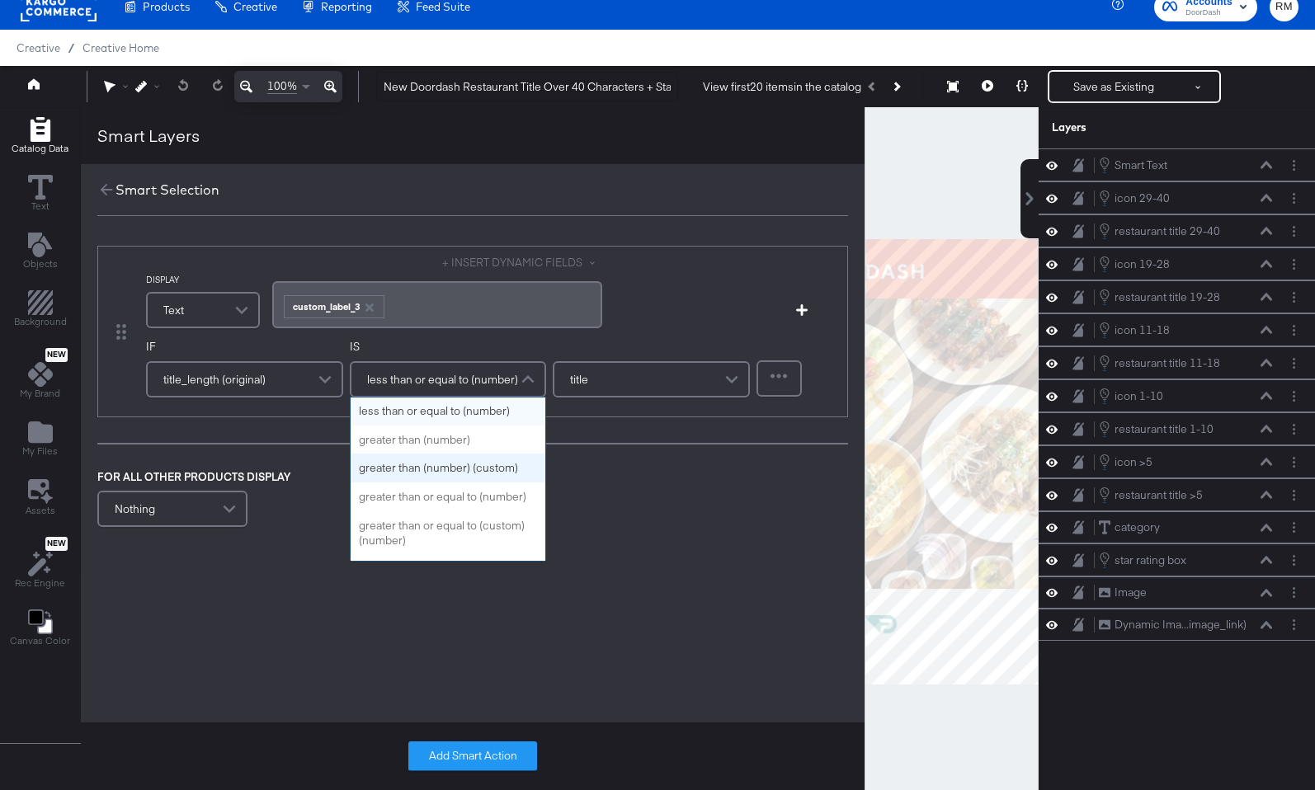
scroll to position [142, 0]
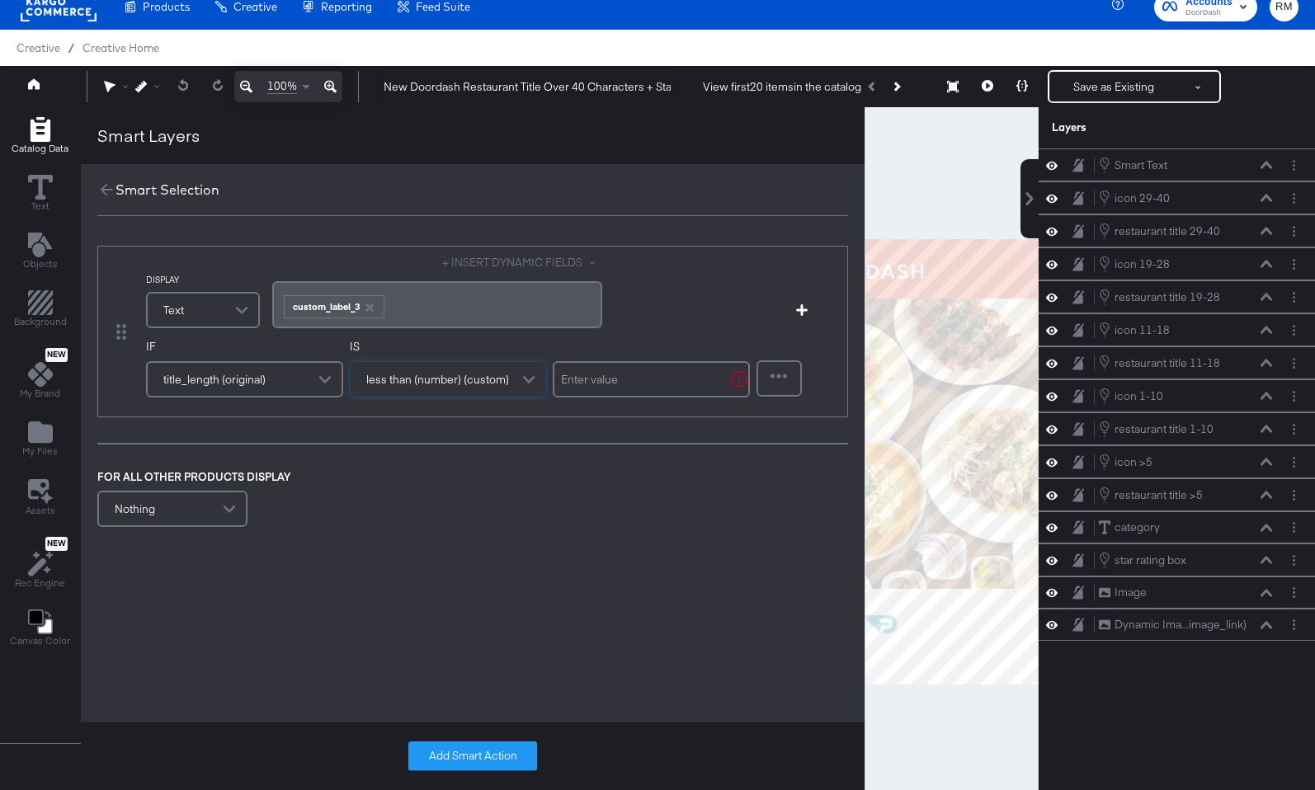
click at [632, 387] on input "text" at bounding box center [651, 379] width 197 height 36
click at [750, 243] on div "DISPLAY Text + INSERT DYNAMIC FIELDS ﻿ ﻿ custom_label_3 ﻿ Add Condition IF titl…" at bounding box center [472, 388] width 783 height 318
click at [609, 383] on input "text" at bounding box center [651, 379] width 197 height 36
type input "40"
click at [469, 369] on span "less than (number) (custom)" at bounding box center [438, 379] width 143 height 28
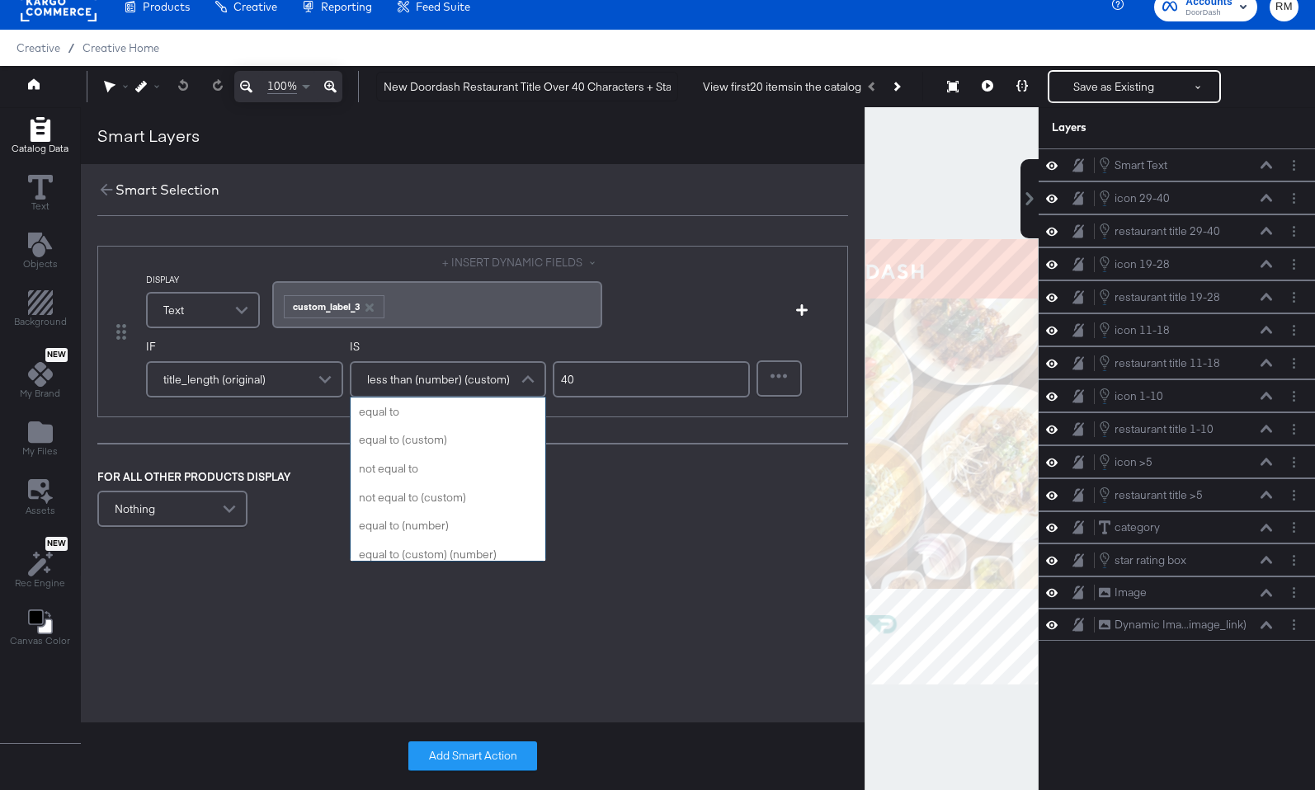
scroll to position [200, 0]
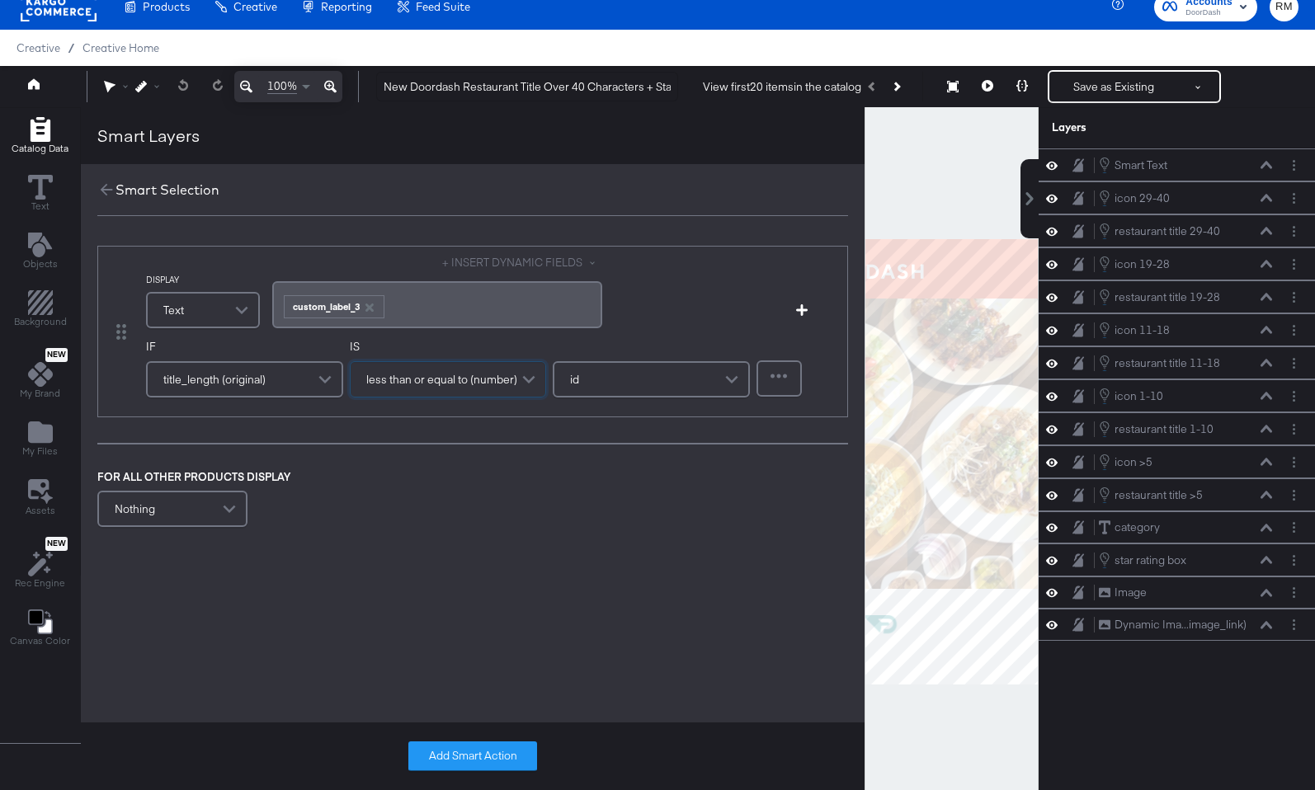
click at [499, 379] on span "less than or equal to (number)" at bounding box center [441, 379] width 151 height 28
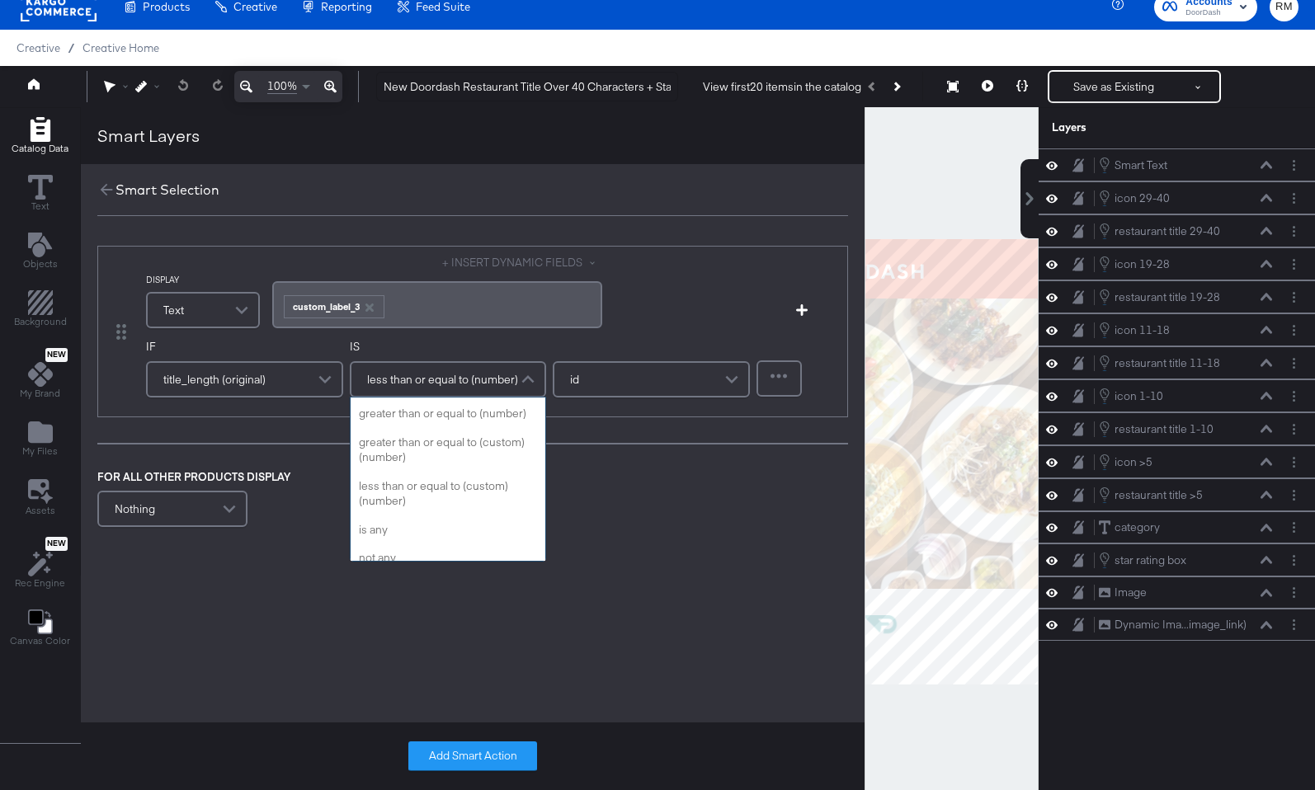
scroll to position [307, 0]
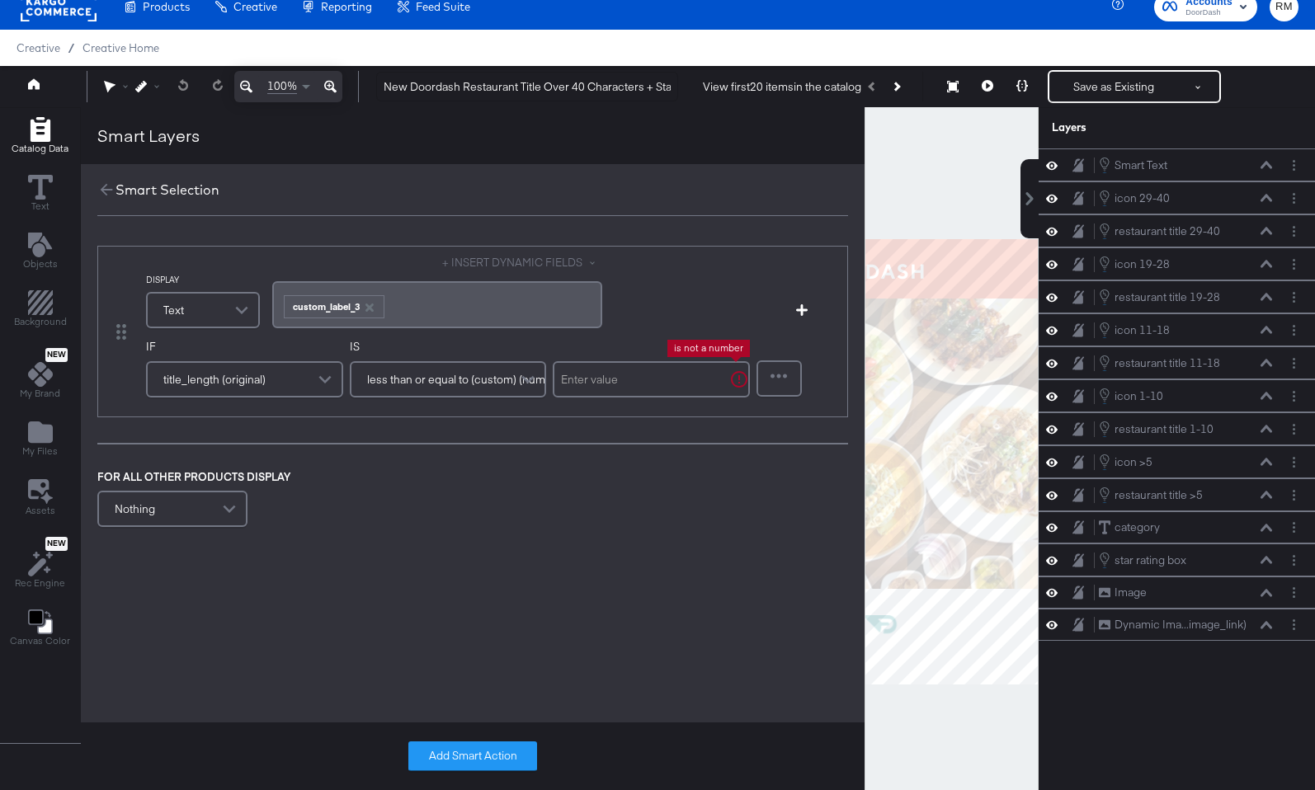
click at [643, 369] on input "text" at bounding box center [651, 379] width 197 height 36
type input "40"
click at [440, 748] on button "Add Smart Action" at bounding box center [472, 756] width 129 height 30
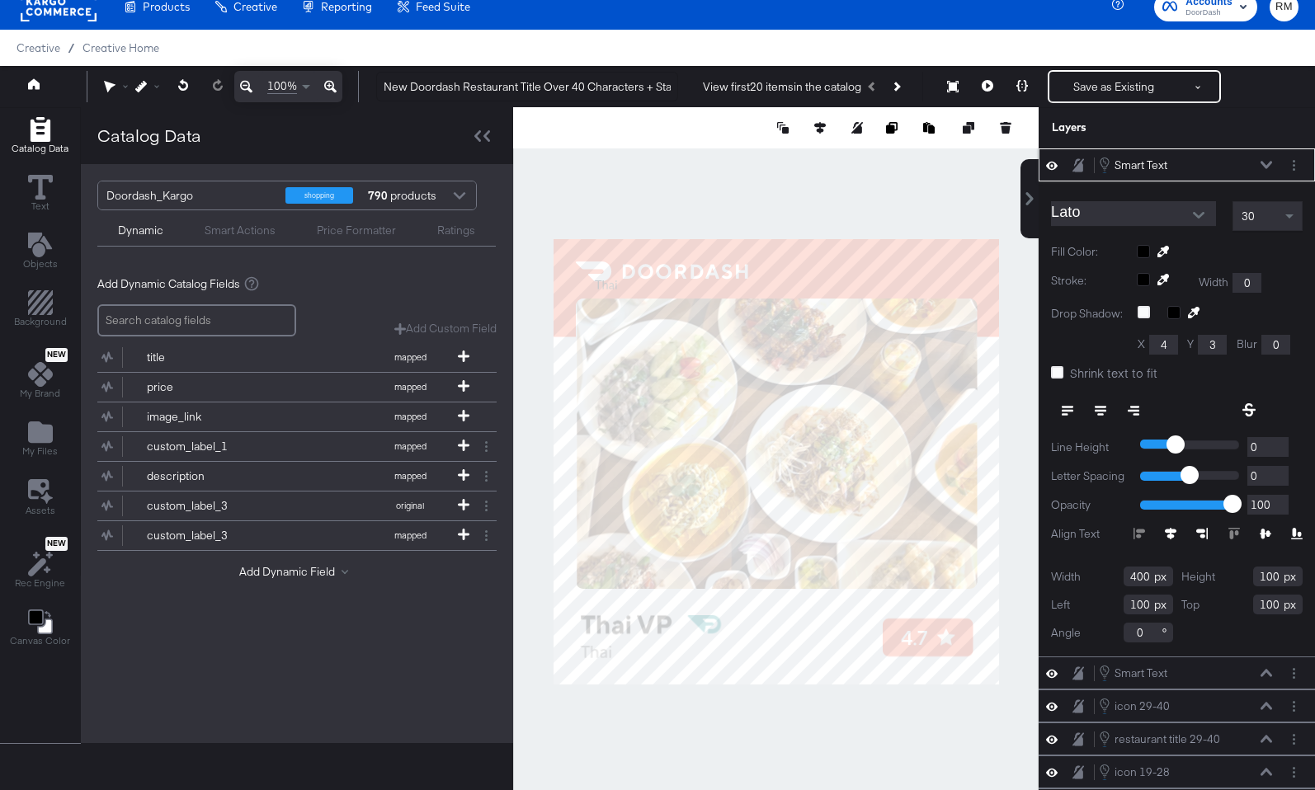
click at [1263, 163] on icon at bounding box center [1266, 164] width 12 height 7
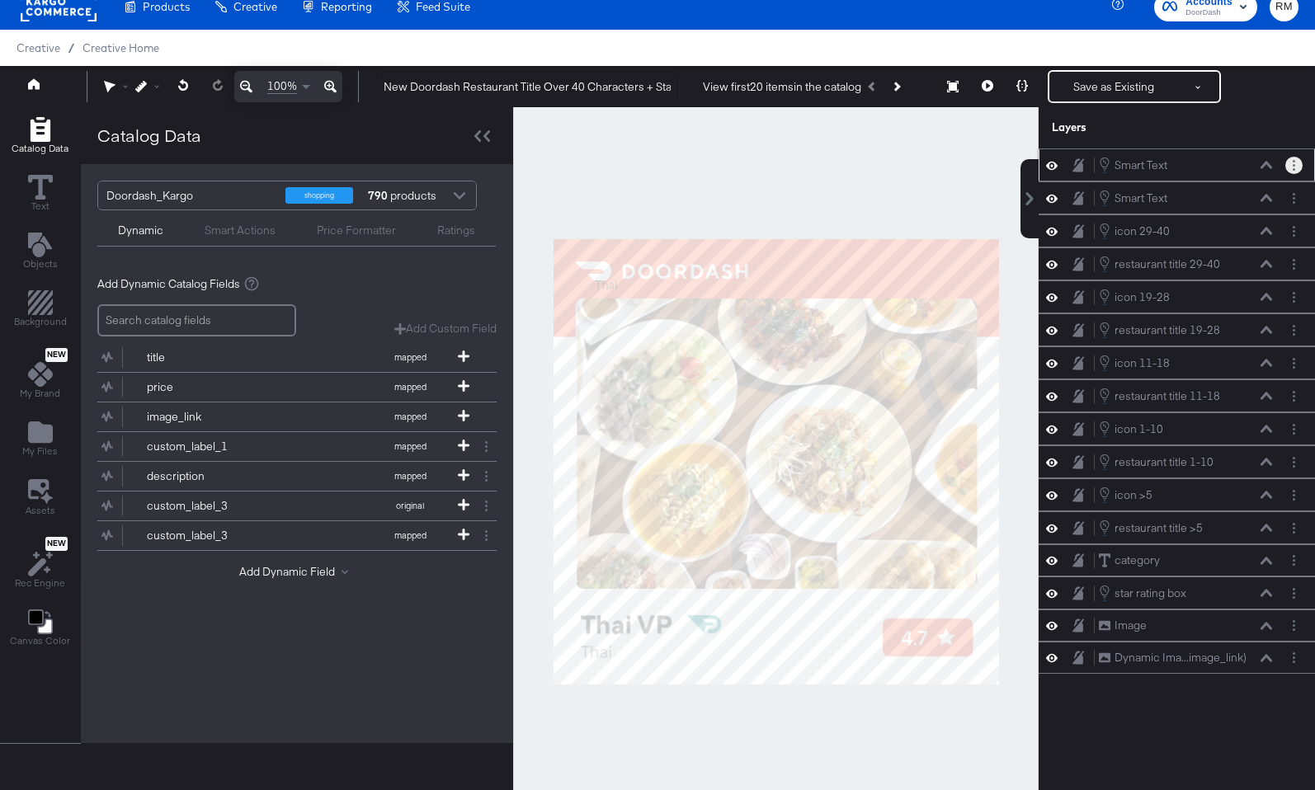
click at [1277, 162] on button "Layer Options" at bounding box center [1293, 165] width 17 height 17
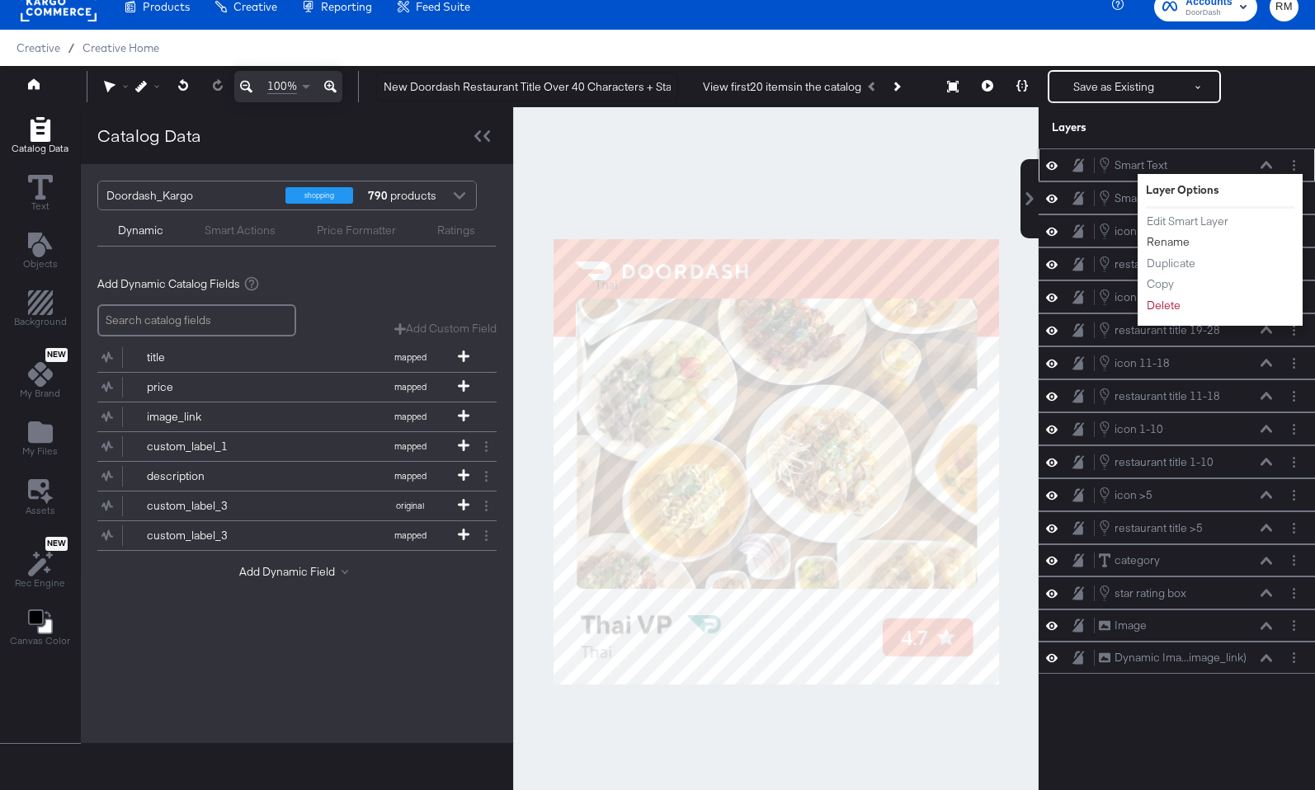
click at [1178, 243] on button "Rename" at bounding box center [1167, 241] width 45 height 17
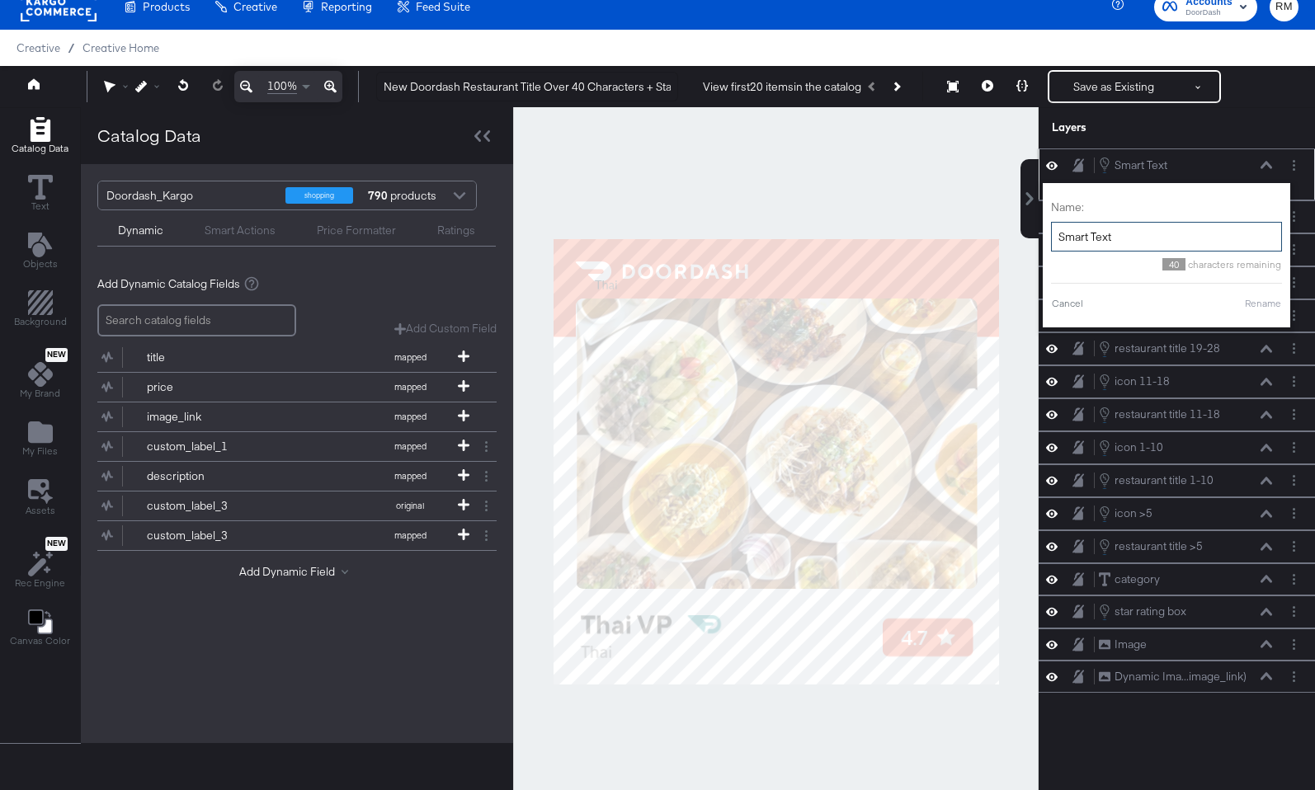
click at [1178, 243] on input "Smart Text" at bounding box center [1166, 237] width 231 height 31
type input "category"
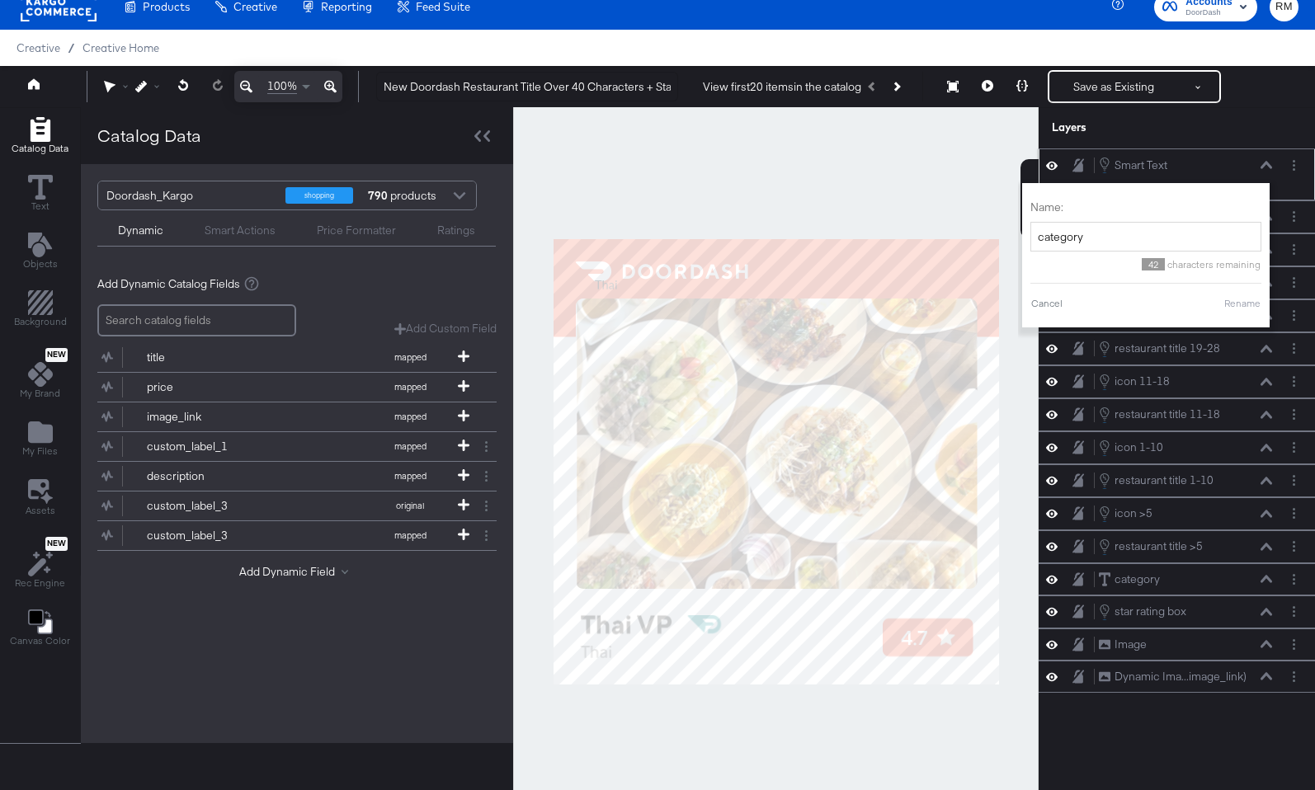
click at [1230, 307] on button "Rename" at bounding box center [1242, 303] width 38 height 15
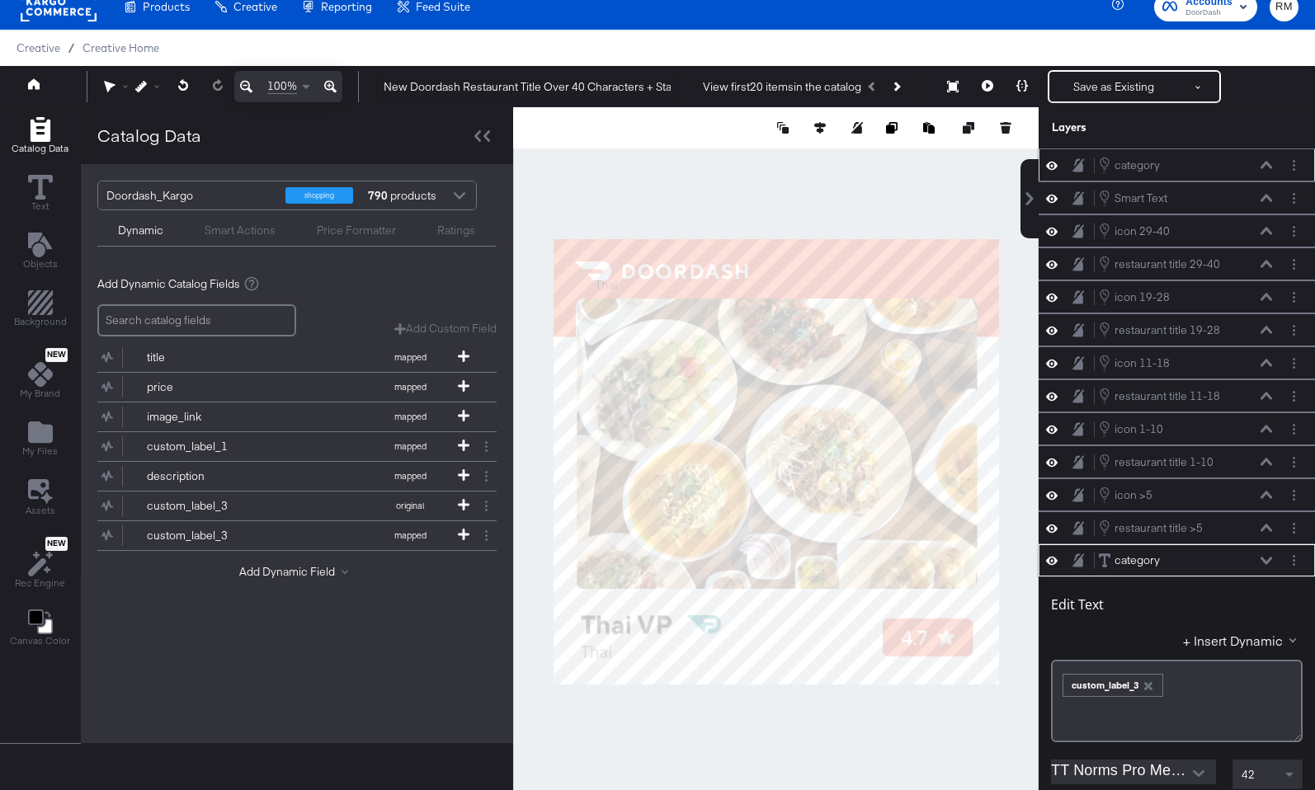
scroll to position [396, 0]
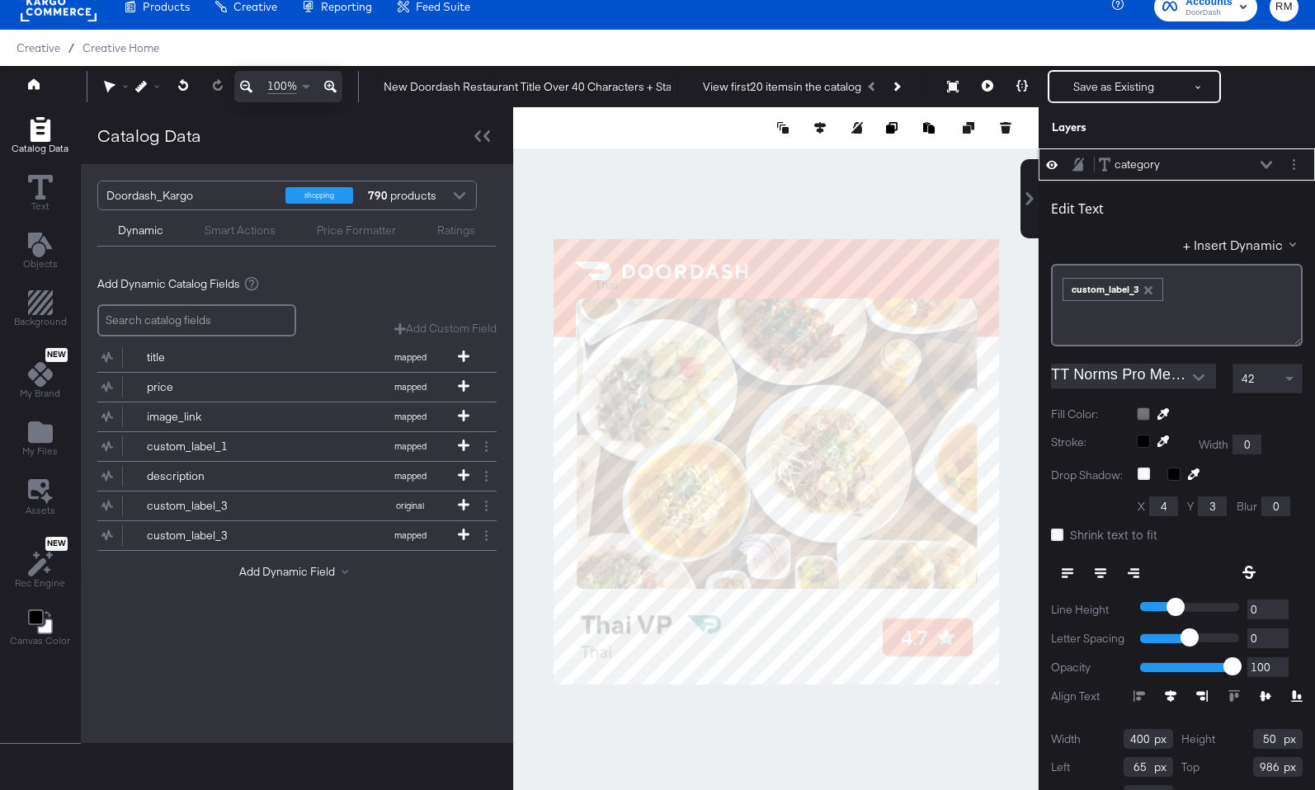
click at [1265, 160] on button at bounding box center [1265, 165] width 13 height 10
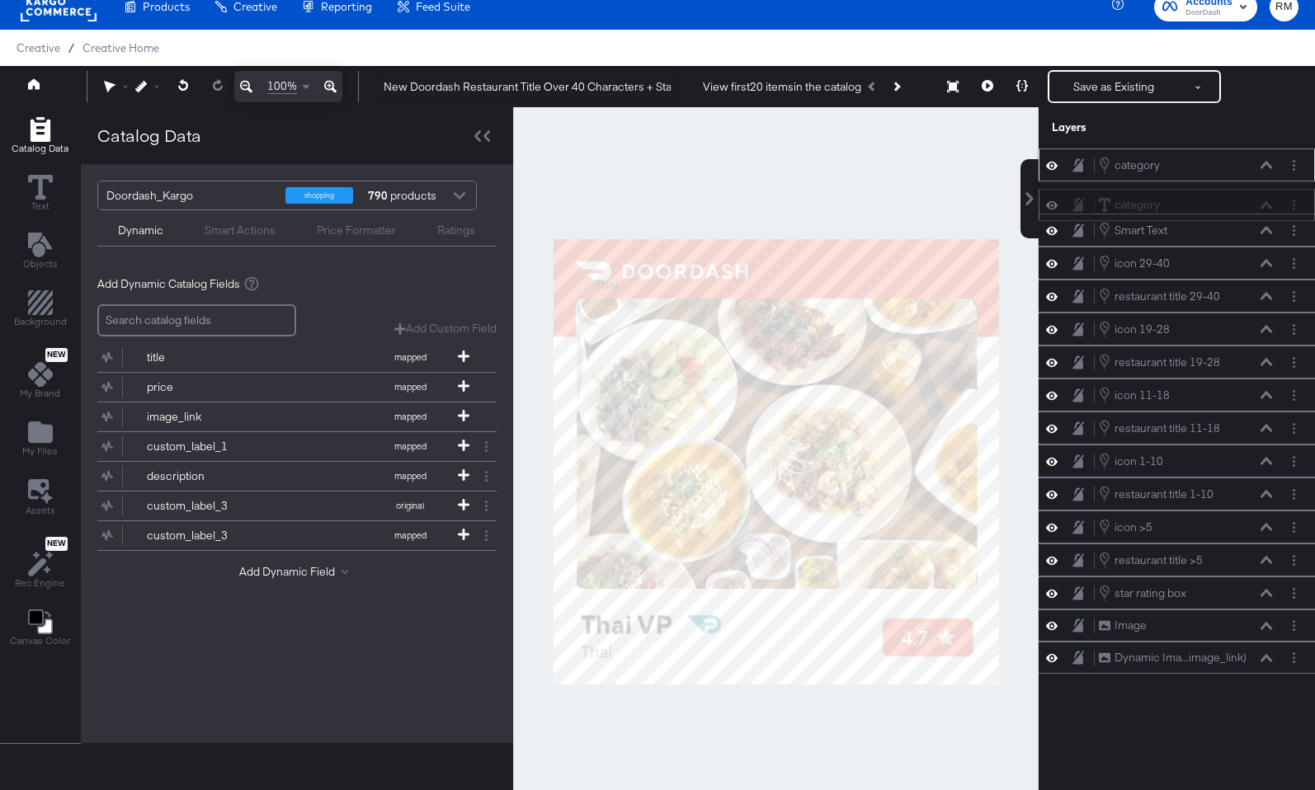
drag, startPoint x: 1203, startPoint y: 570, endPoint x: 1203, endPoint y: 208, distance: 362.0
click at [1203, 208] on div "category category" at bounding box center [1176, 205] width 276 height 32
click at [1266, 164] on icon at bounding box center [1266, 164] width 12 height 7
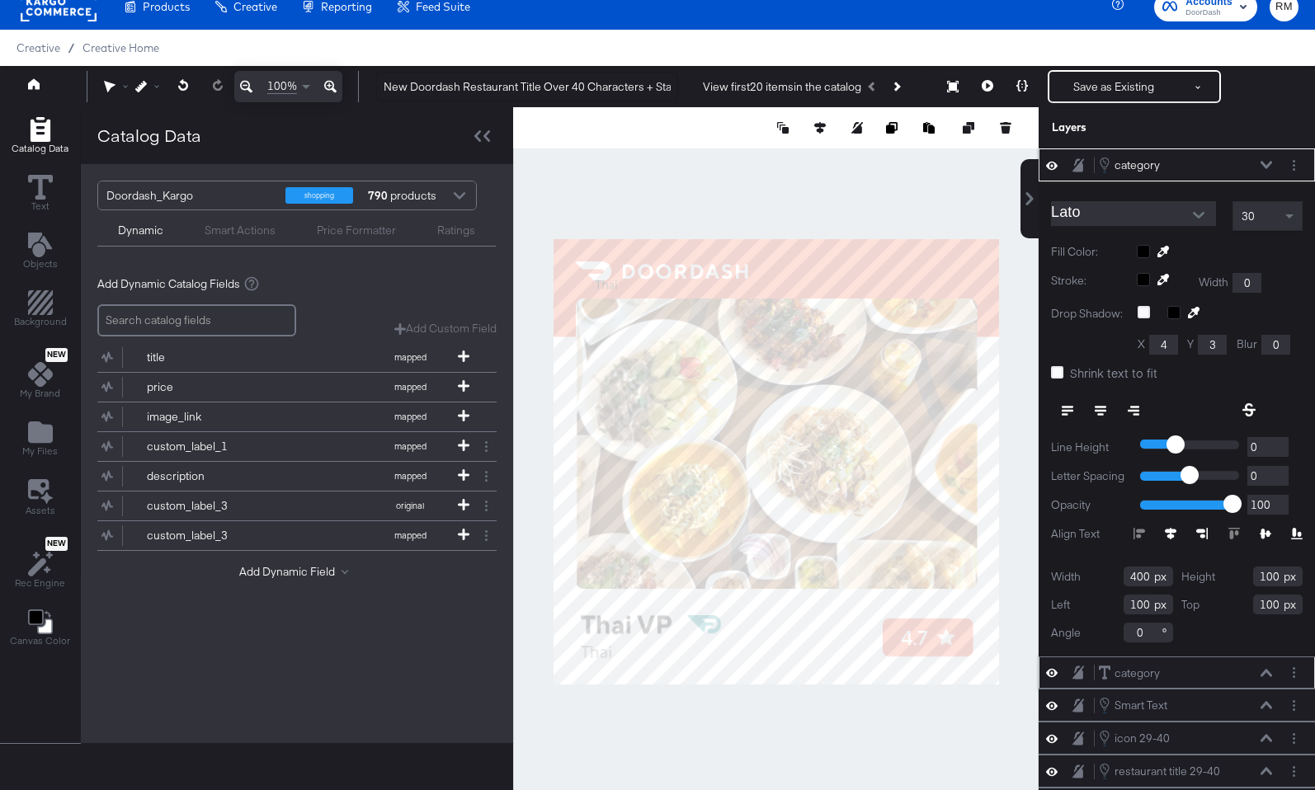
click at [1264, 675] on icon at bounding box center [1266, 673] width 12 height 8
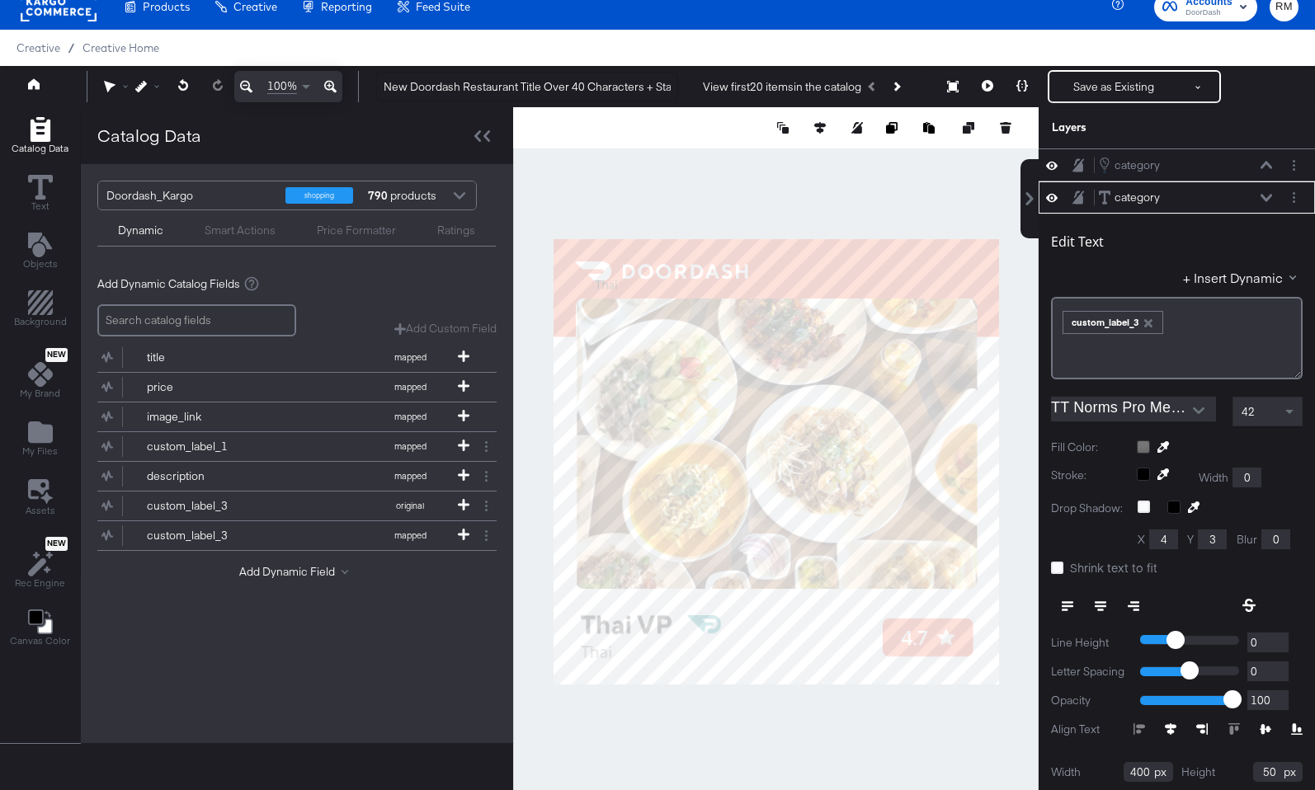
scroll to position [33, 0]
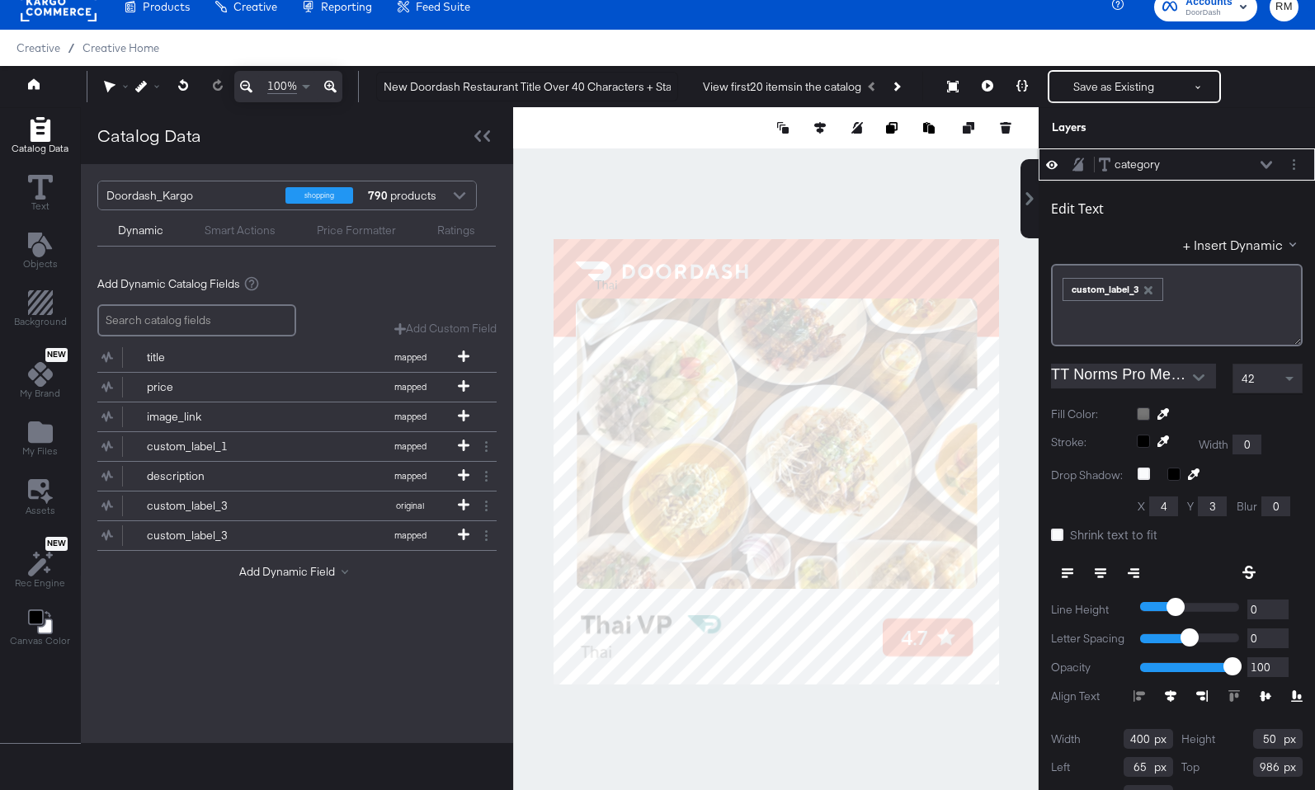
click at [1268, 164] on icon at bounding box center [1266, 164] width 12 height 7
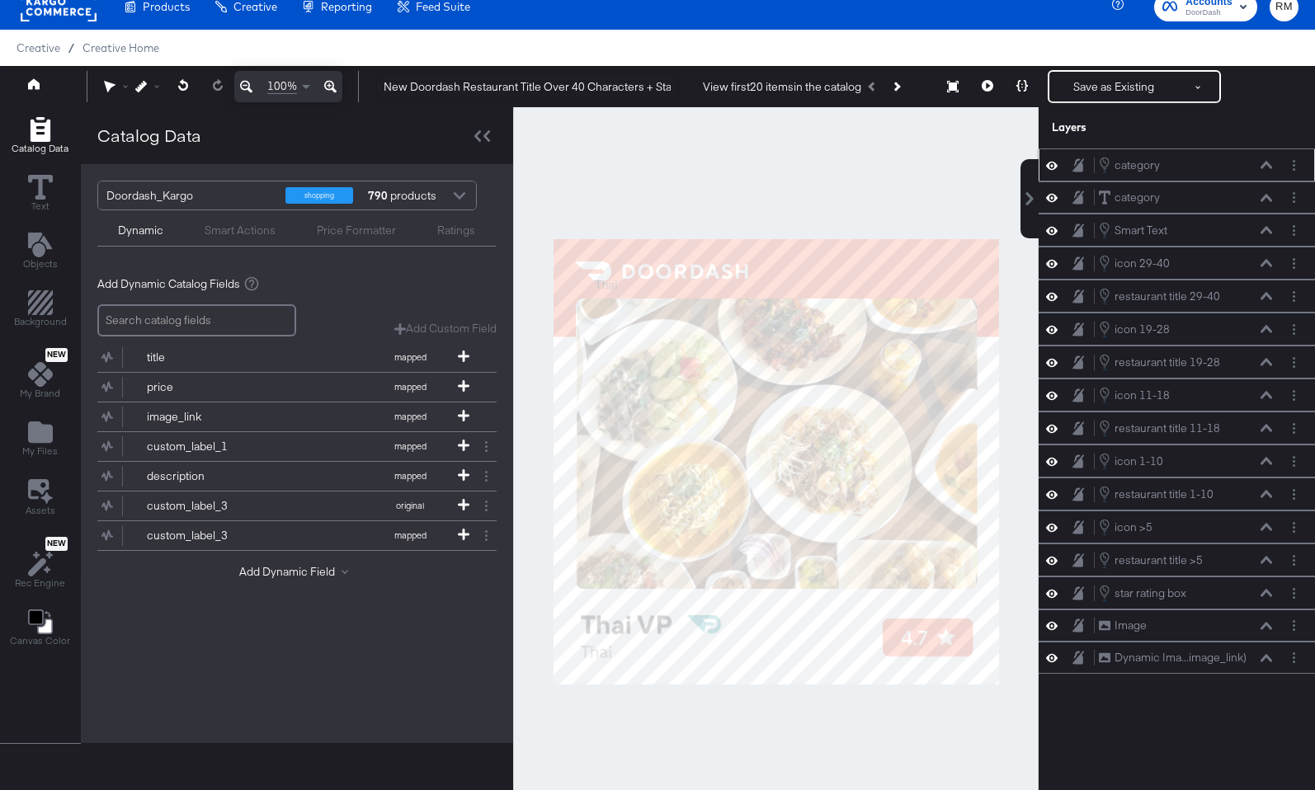
click at [1263, 158] on div "category category" at bounding box center [1185, 165] width 175 height 18
click at [1263, 167] on icon at bounding box center [1266, 165] width 12 height 8
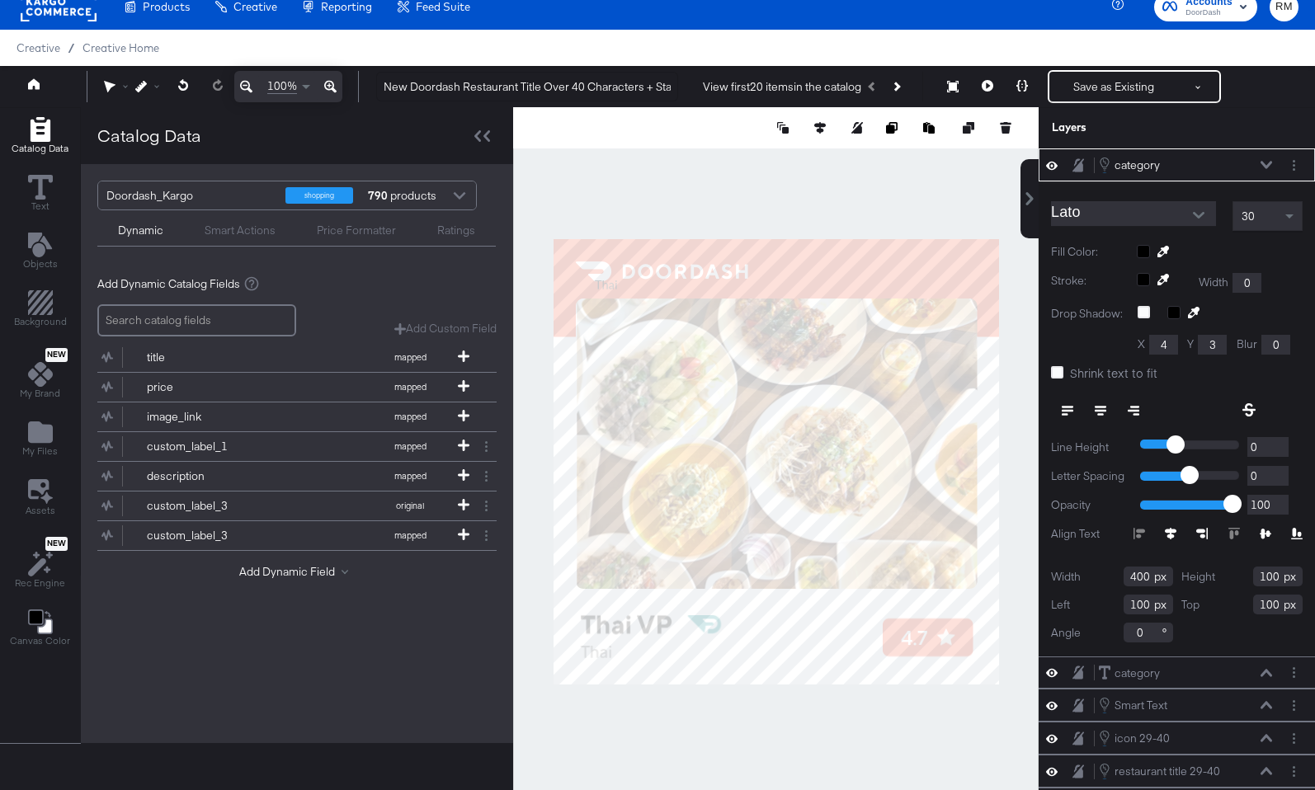
click at [1130, 225] on input "Lato" at bounding box center [1121, 213] width 140 height 25
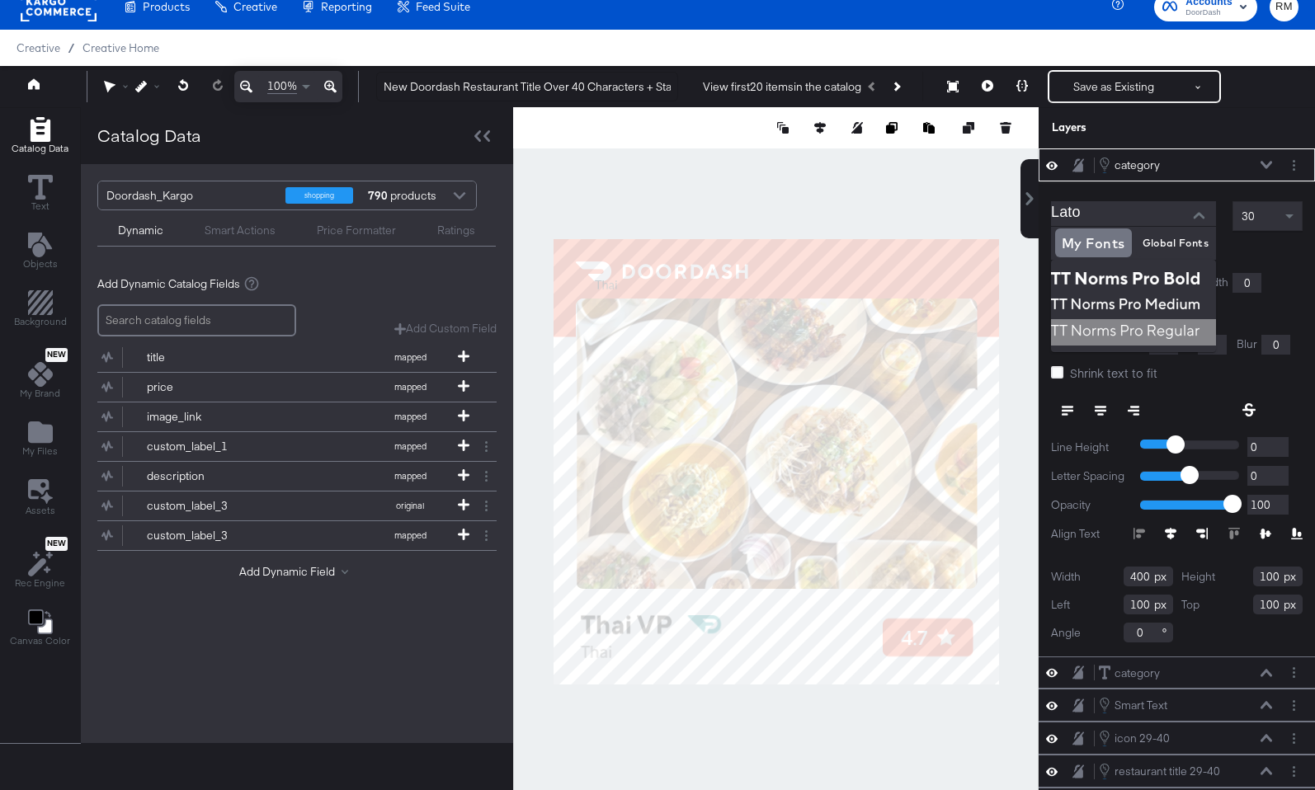
click at [1107, 322] on img at bounding box center [1133, 332] width 165 height 26
type input "TT Norms Pro Regular"
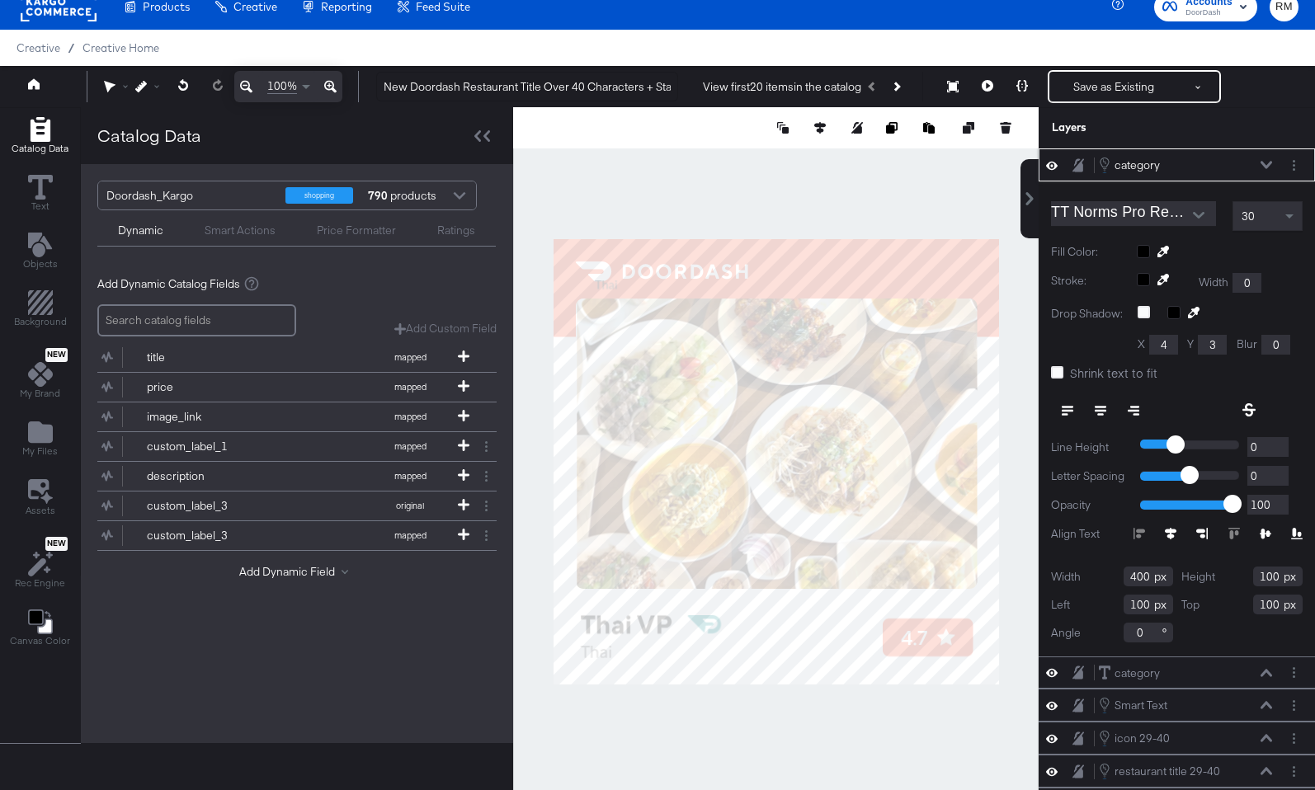
click at [1259, 221] on div "30" at bounding box center [1267, 216] width 68 height 28
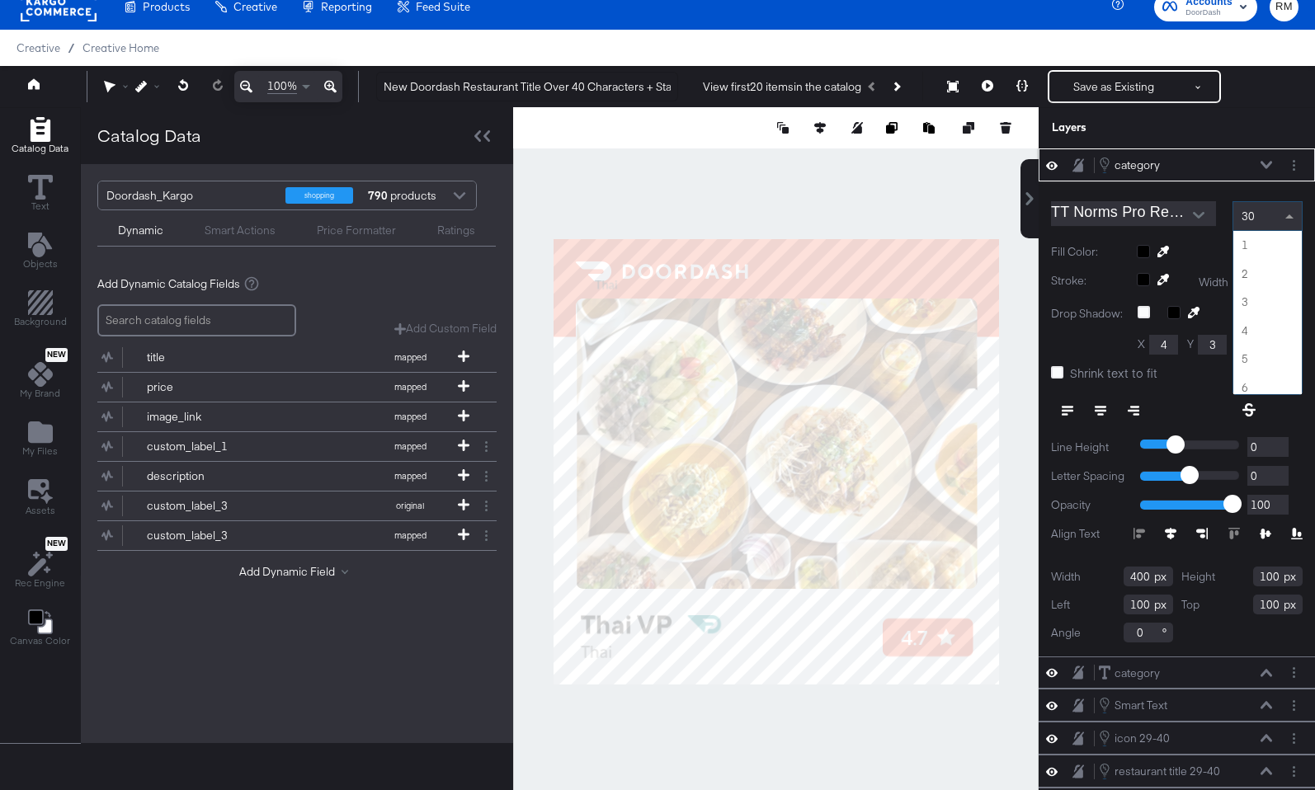
scroll to position [827, 0]
click at [1264, 159] on div "category category" at bounding box center [1185, 165] width 175 height 18
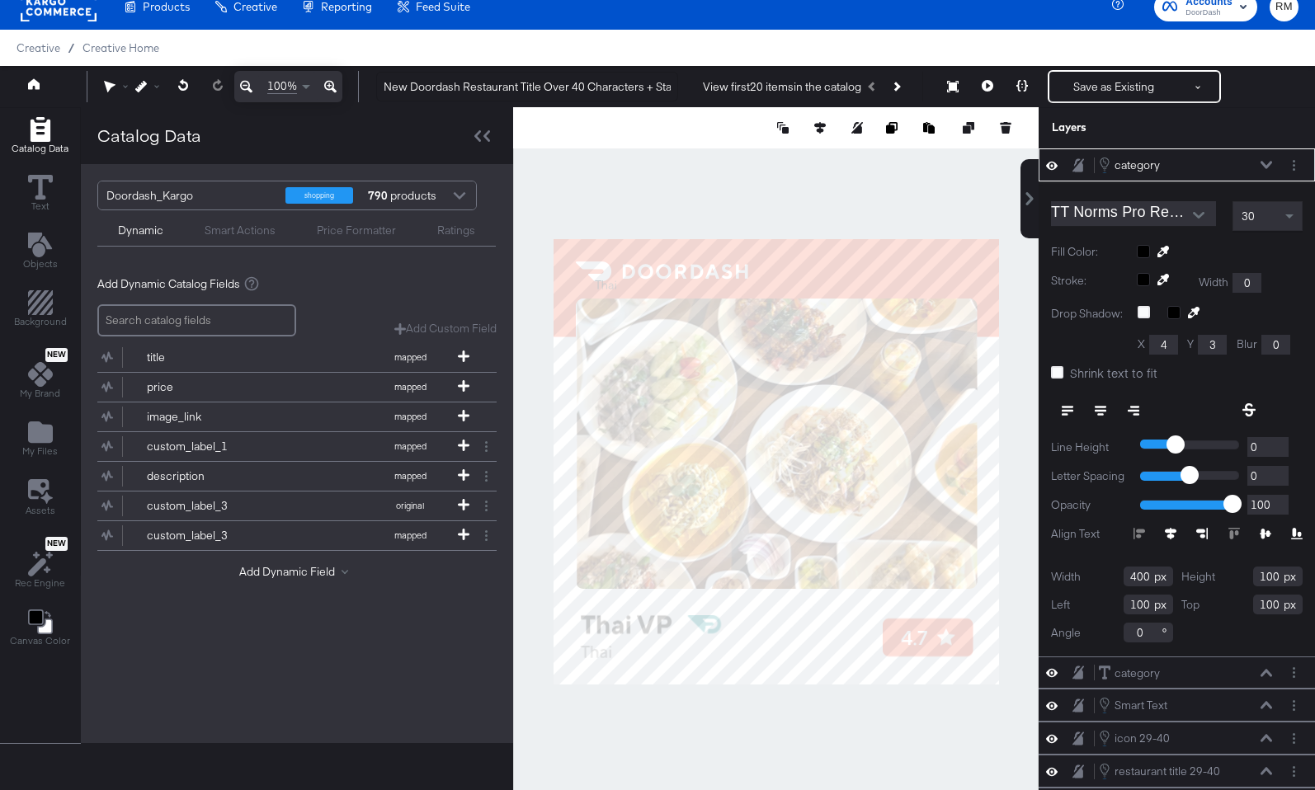
click at [1264, 169] on button at bounding box center [1265, 165] width 13 height 10
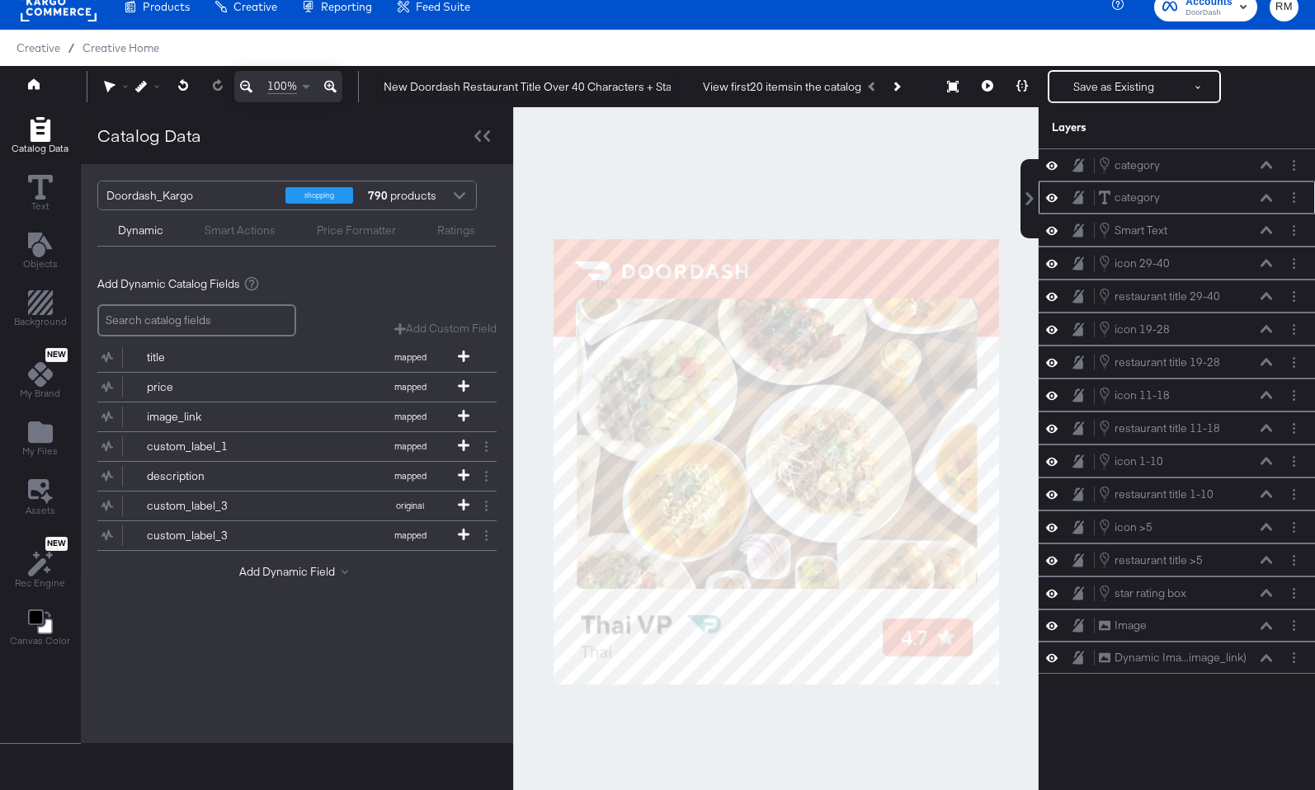
click at [1264, 195] on icon at bounding box center [1266, 198] width 12 height 8
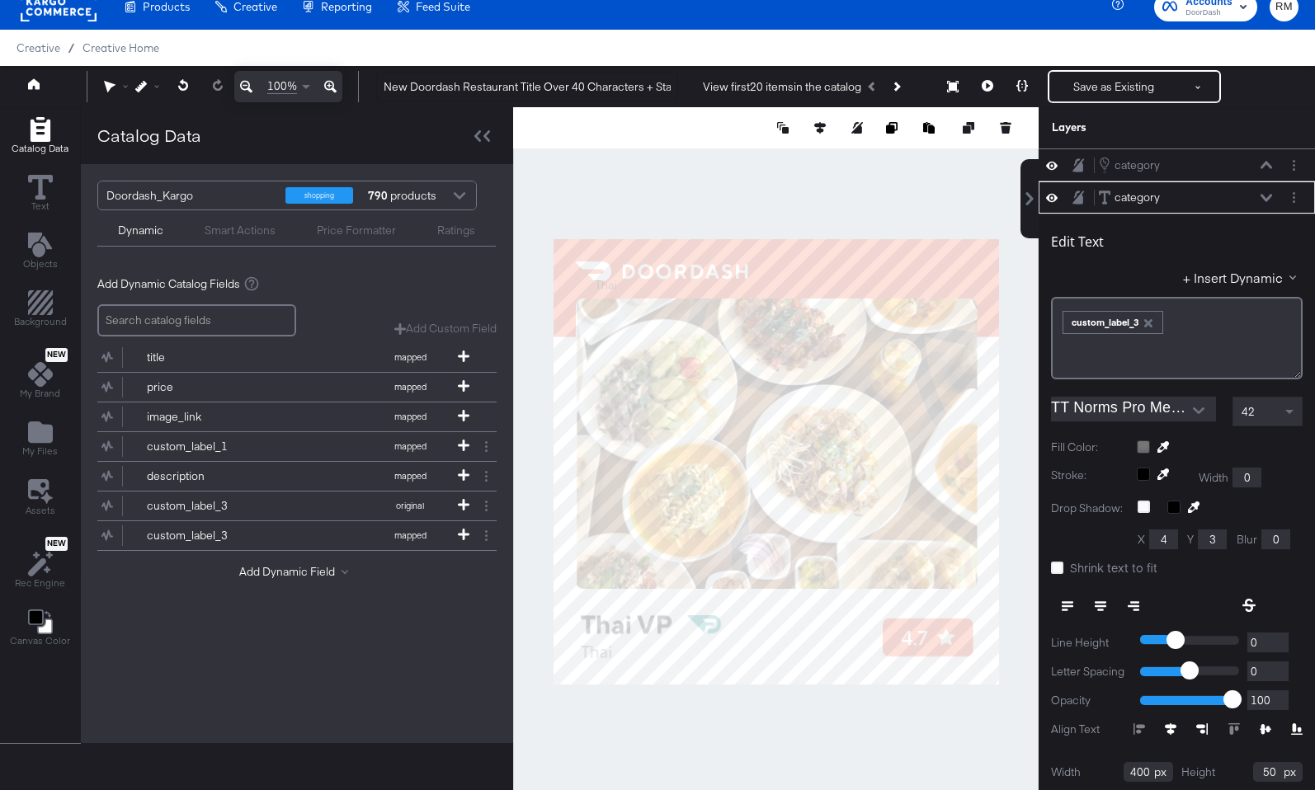
scroll to position [33, 0]
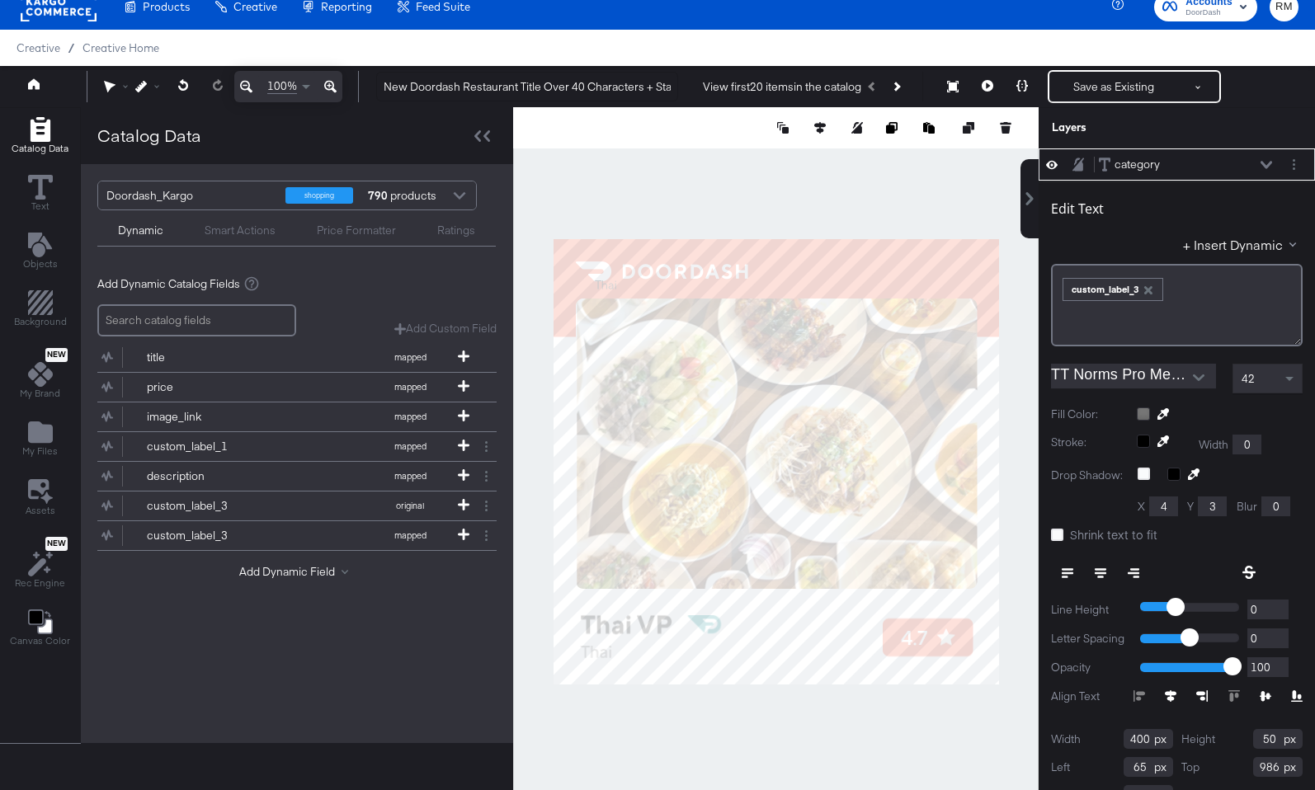
click at [1266, 161] on icon at bounding box center [1266, 165] width 12 height 8
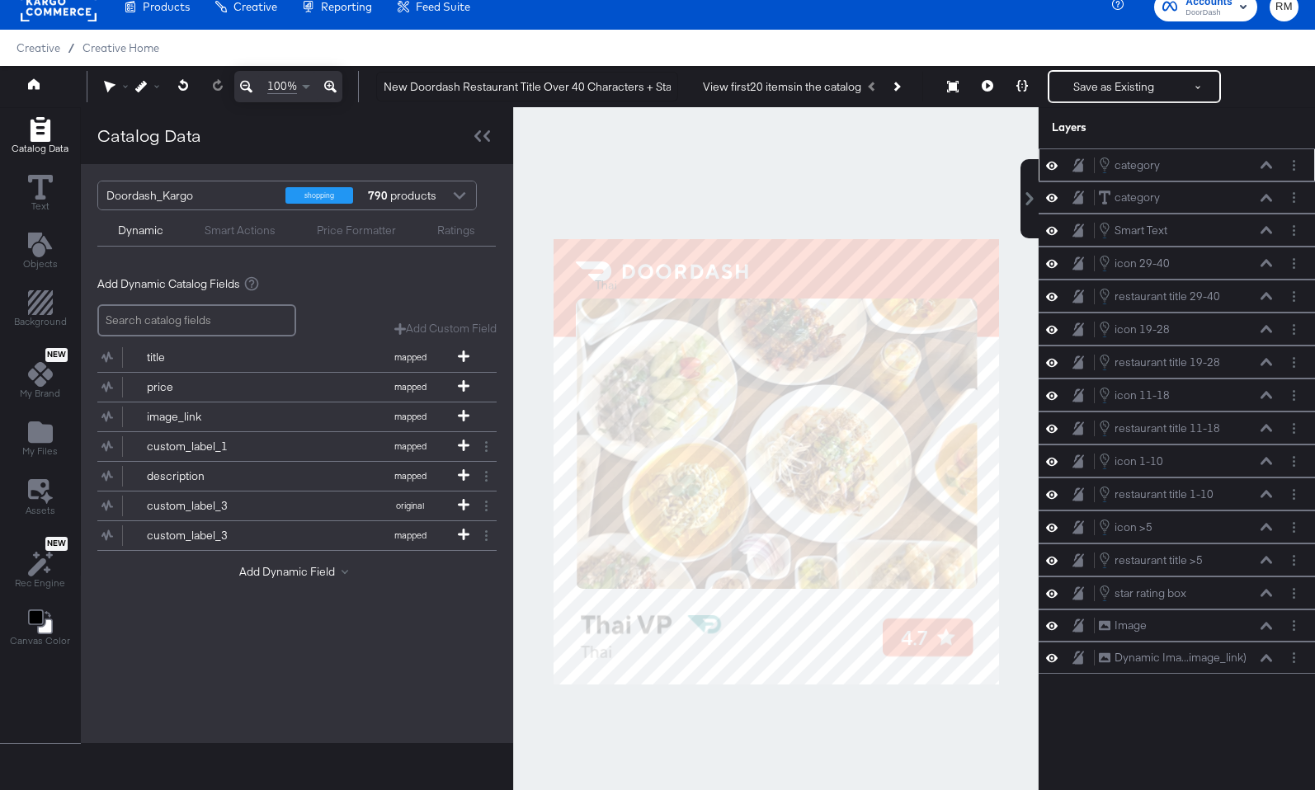
click at [1268, 168] on icon at bounding box center [1266, 165] width 12 height 8
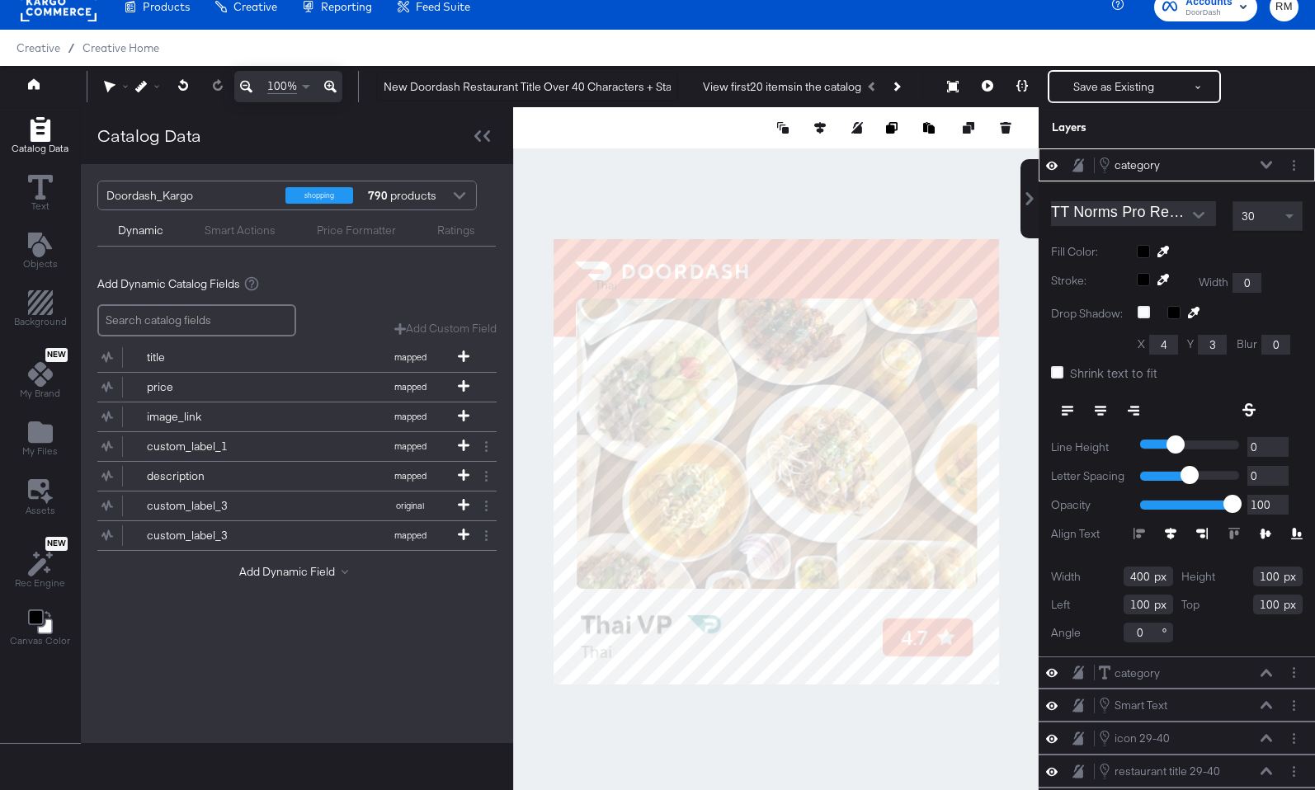
click at [1265, 218] on div "30" at bounding box center [1267, 216] width 68 height 28
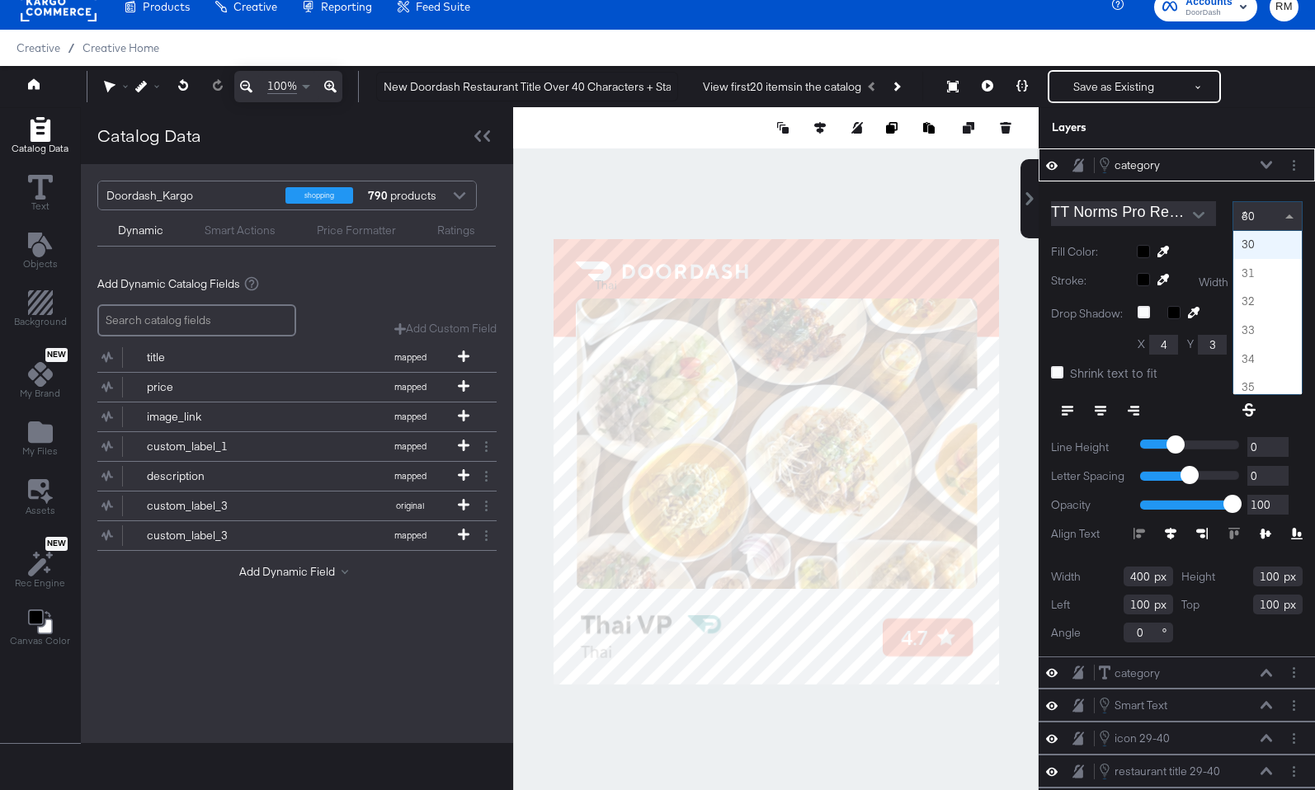
type input "42"
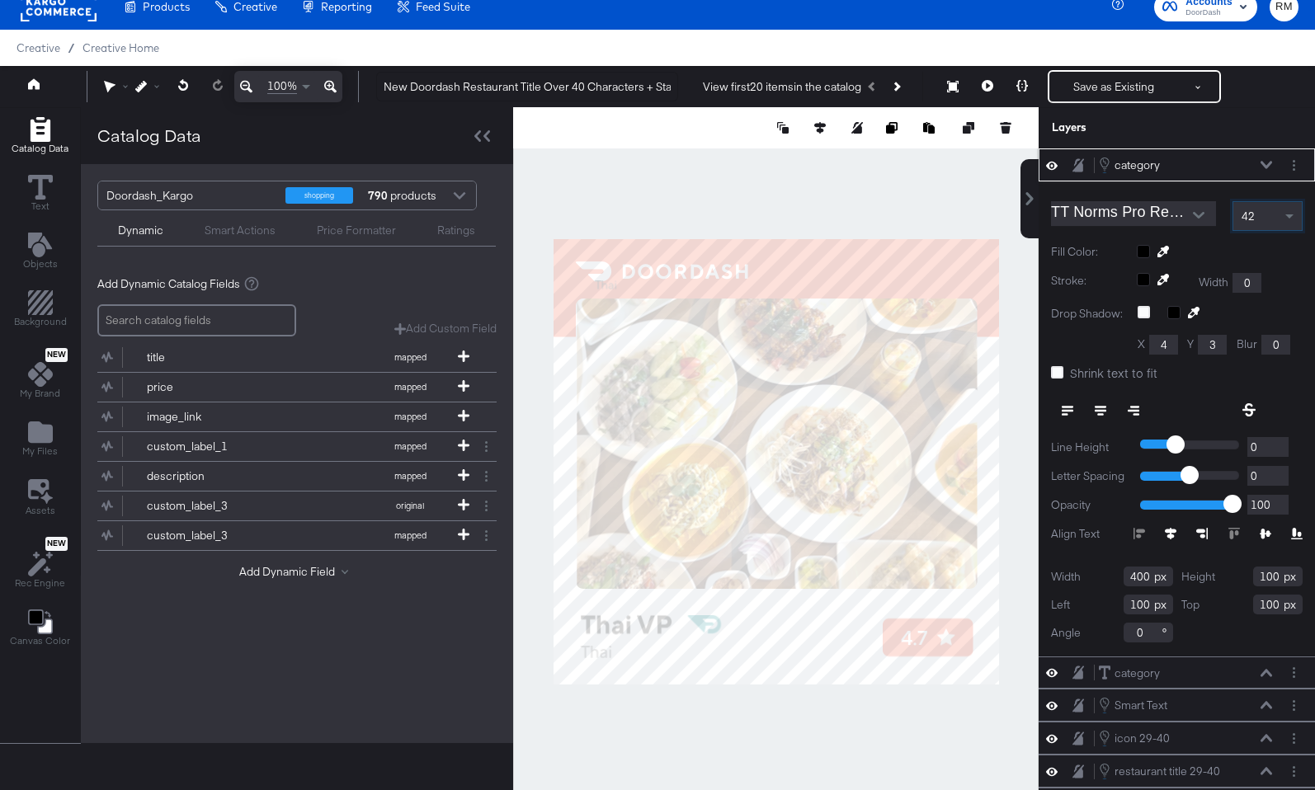
click at [1264, 167] on icon at bounding box center [1266, 164] width 12 height 7
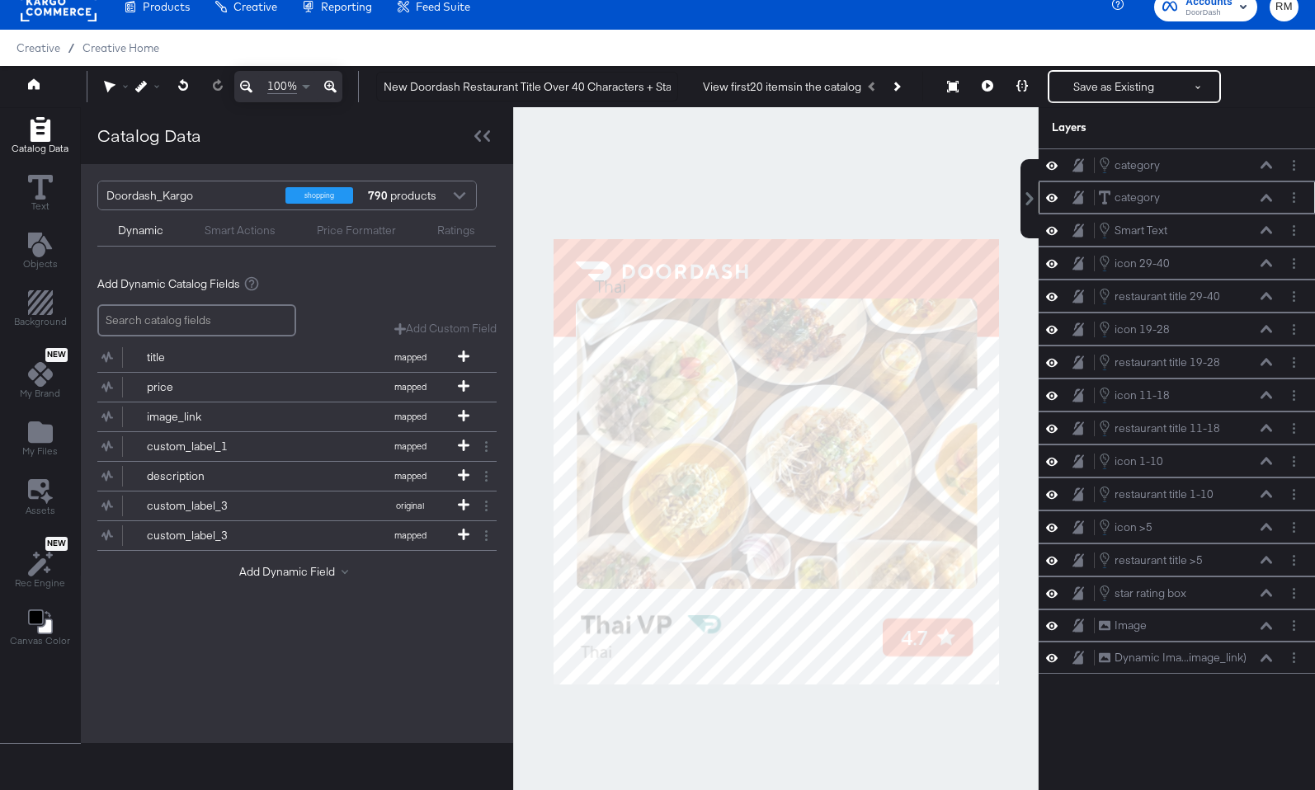
click at [1268, 192] on div "category category" at bounding box center [1185, 197] width 175 height 17
click at [1267, 195] on icon at bounding box center [1266, 197] width 12 height 7
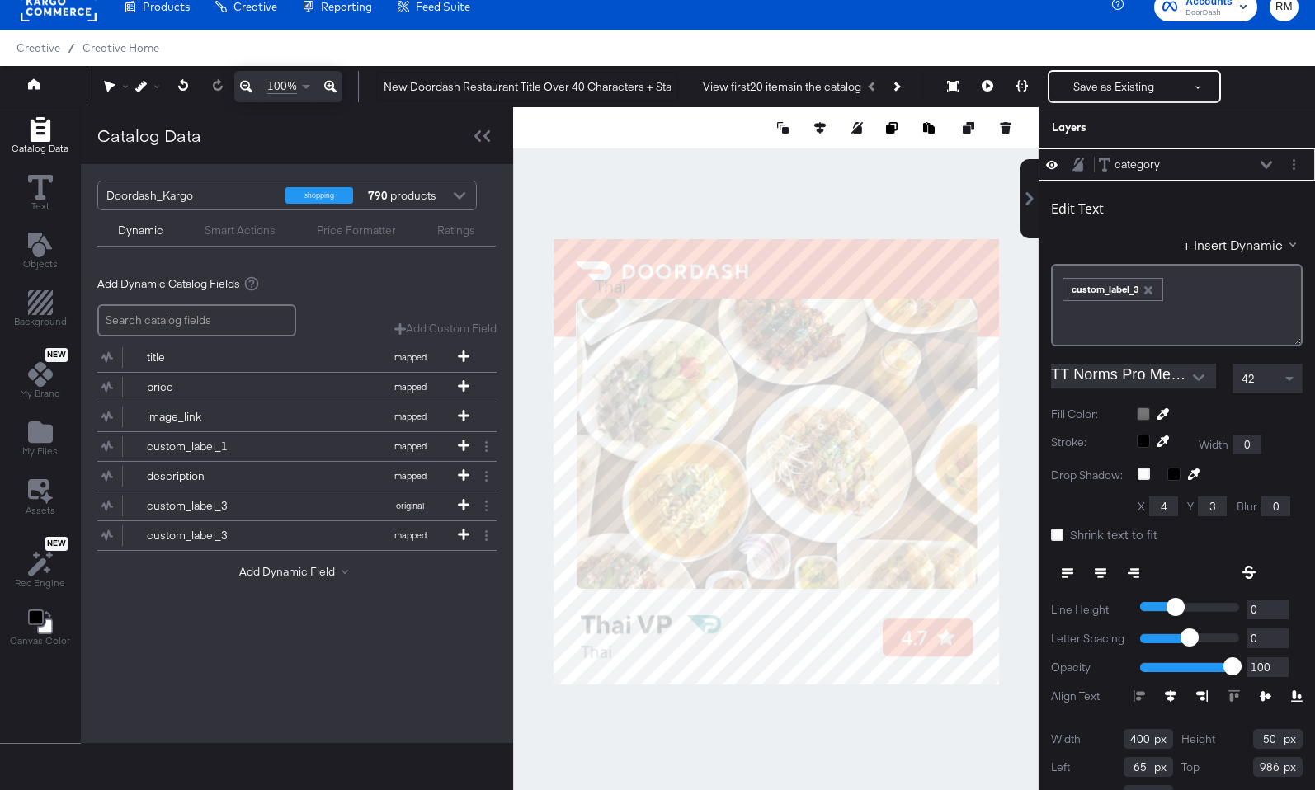
click at [1141, 407] on div "Fill Color:" at bounding box center [1177, 415] width 252 height 16
click at [1141, 412] on div at bounding box center [1219, 413] width 166 height 13
click at [1262, 161] on icon at bounding box center [1266, 165] width 12 height 8
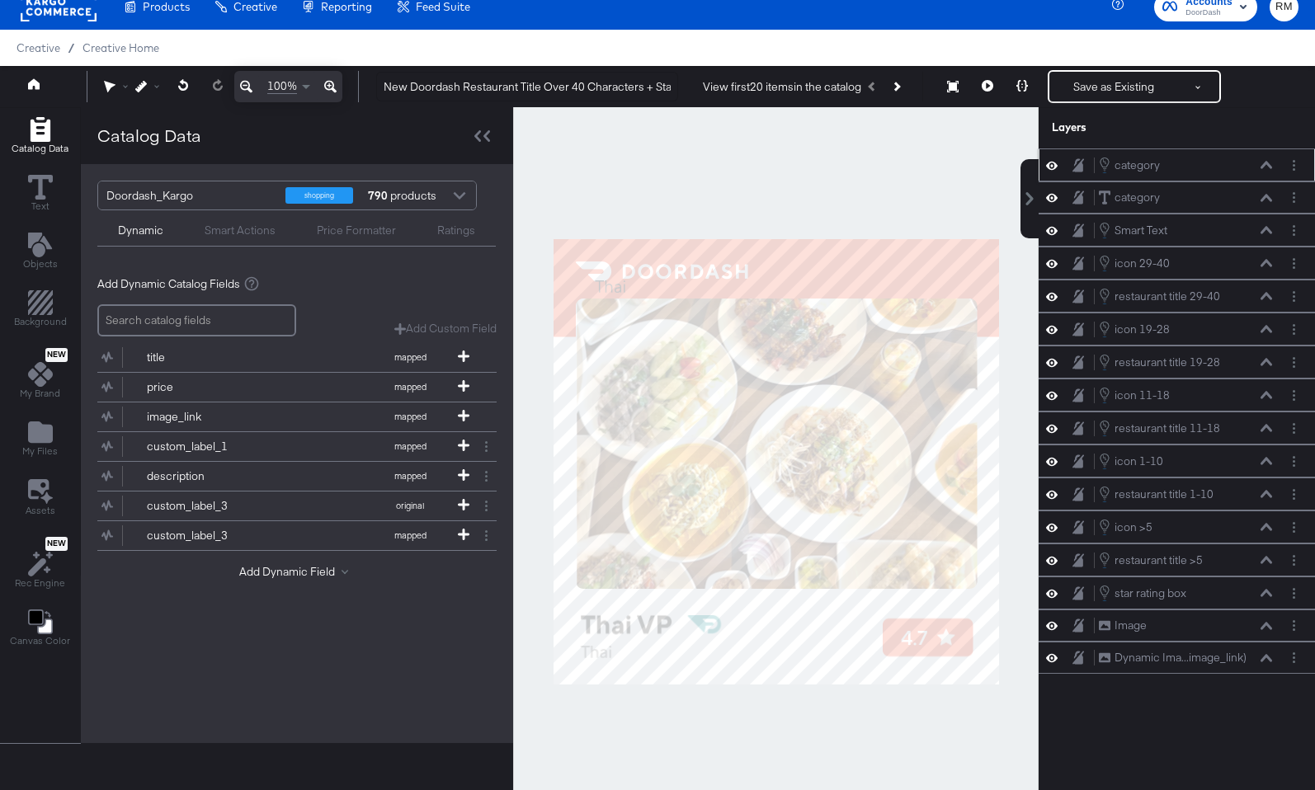
click at [1268, 157] on div "category category" at bounding box center [1185, 165] width 175 height 18
click at [1266, 167] on icon at bounding box center [1266, 165] width 12 height 8
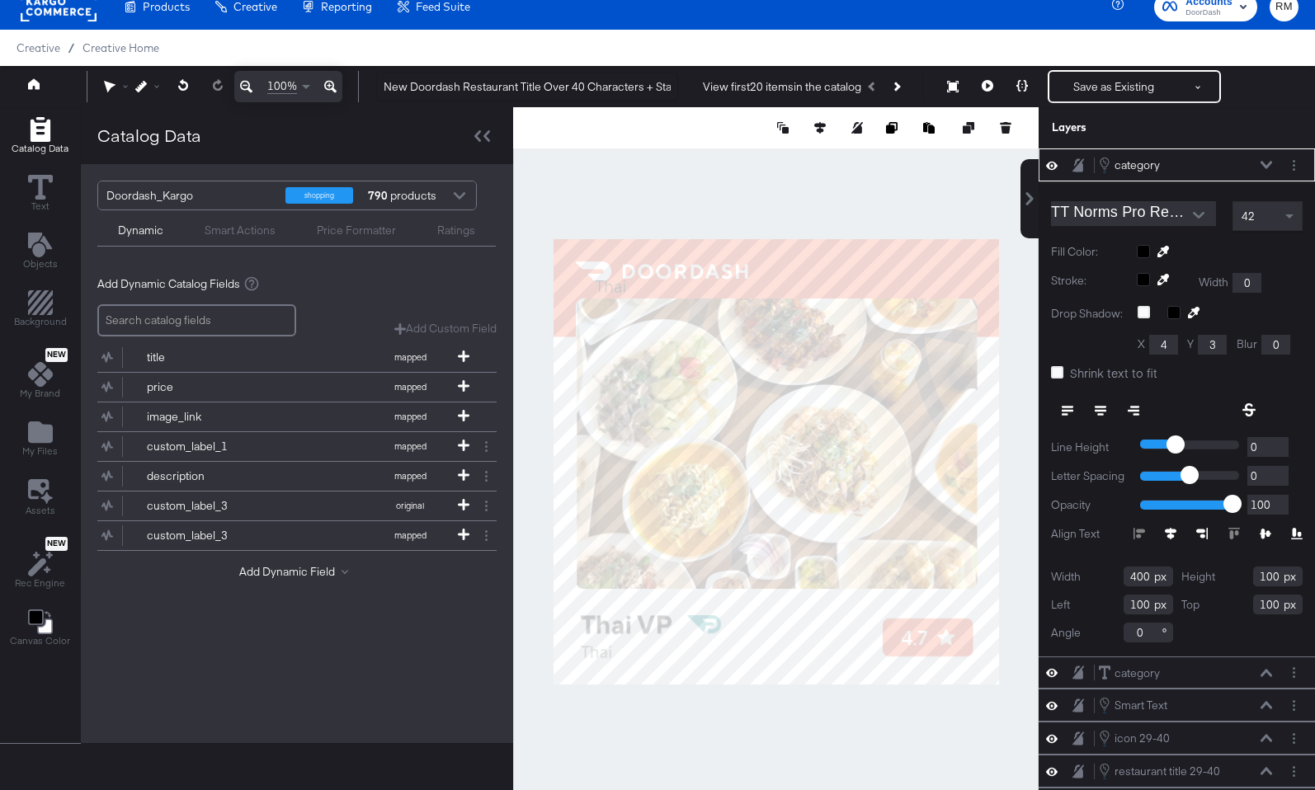
click at [1145, 252] on div at bounding box center [1219, 251] width 166 height 13
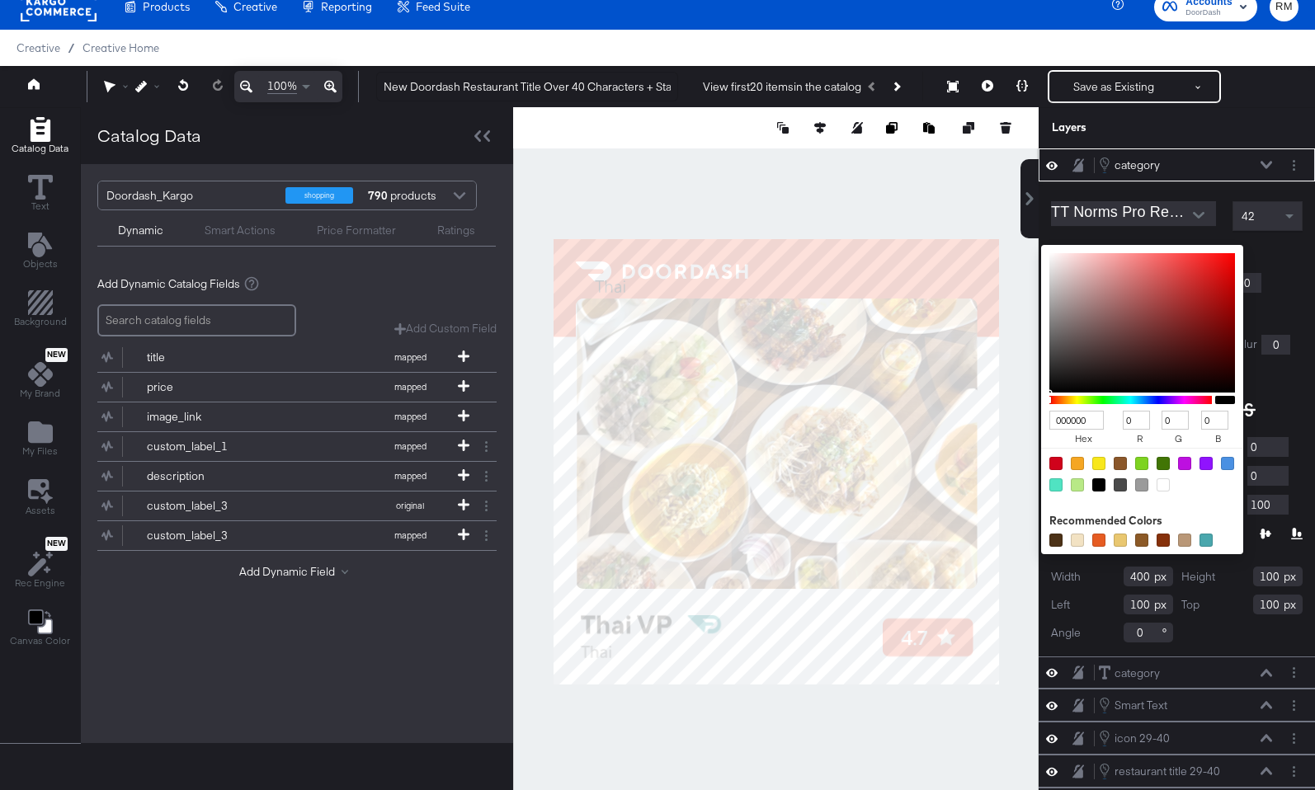
click at [1073, 421] on input "000000" at bounding box center [1076, 420] width 54 height 19
type input "767"
type input "119"
type input "102"
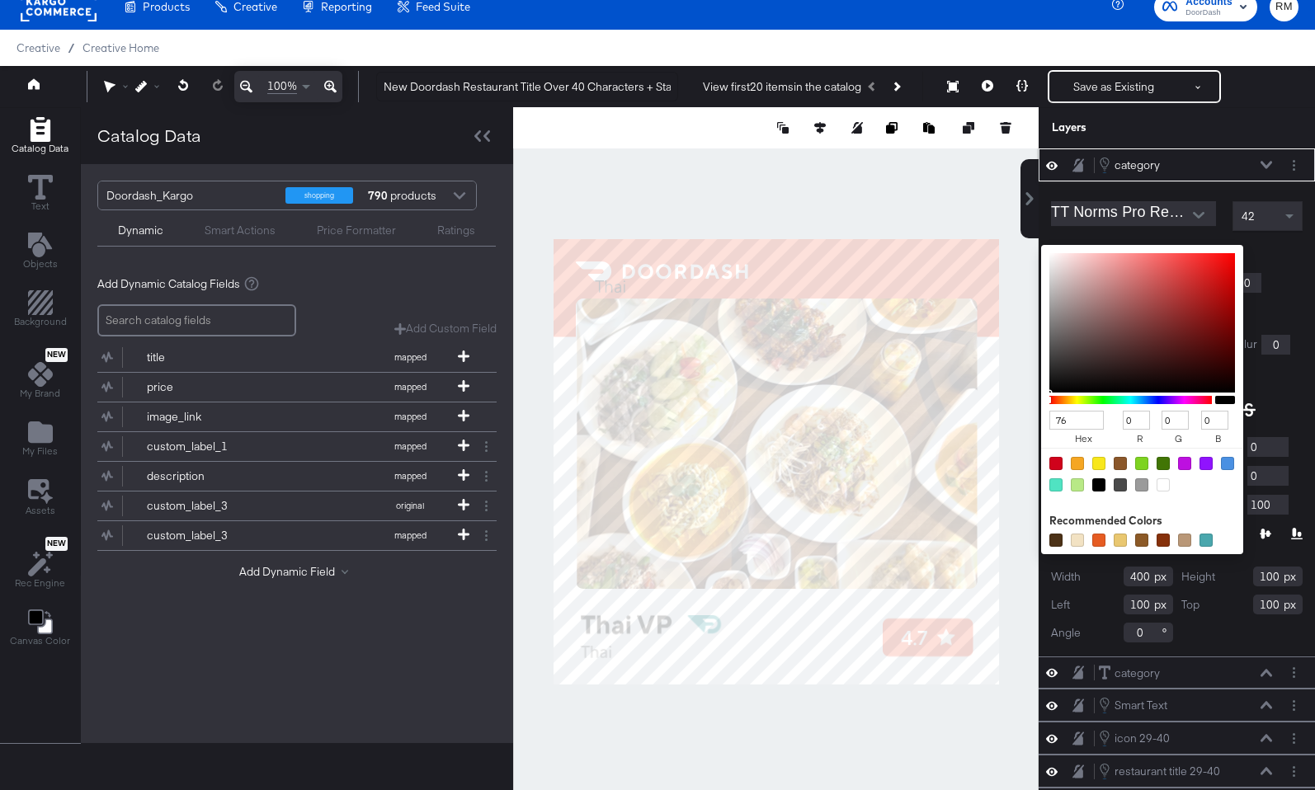
type input "119"
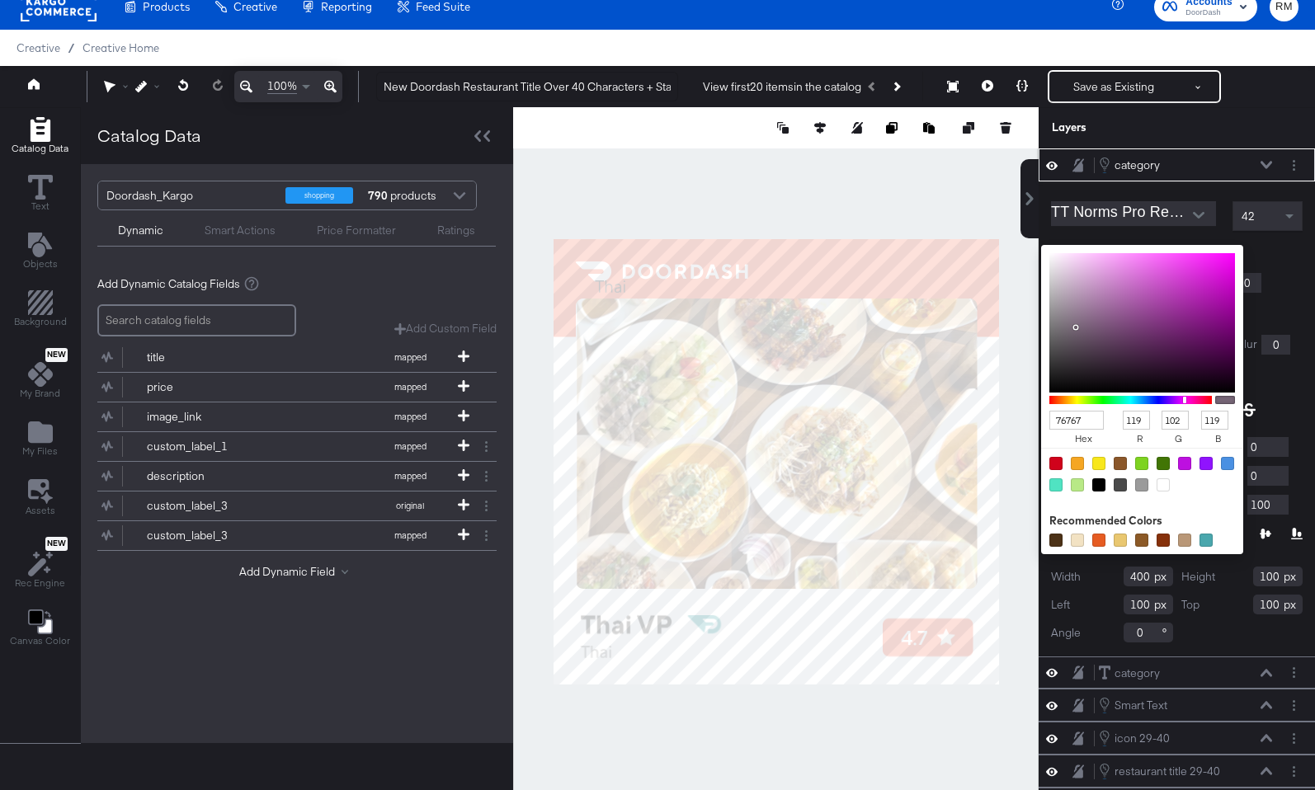
type input "767676"
type input "118"
click at [1277, 264] on div "TT Norms Pro Regular 42 Fill Color: 767676 hex 118 r 118 g 118 b 100 a Recommen…" at bounding box center [1176, 418] width 276 height 475
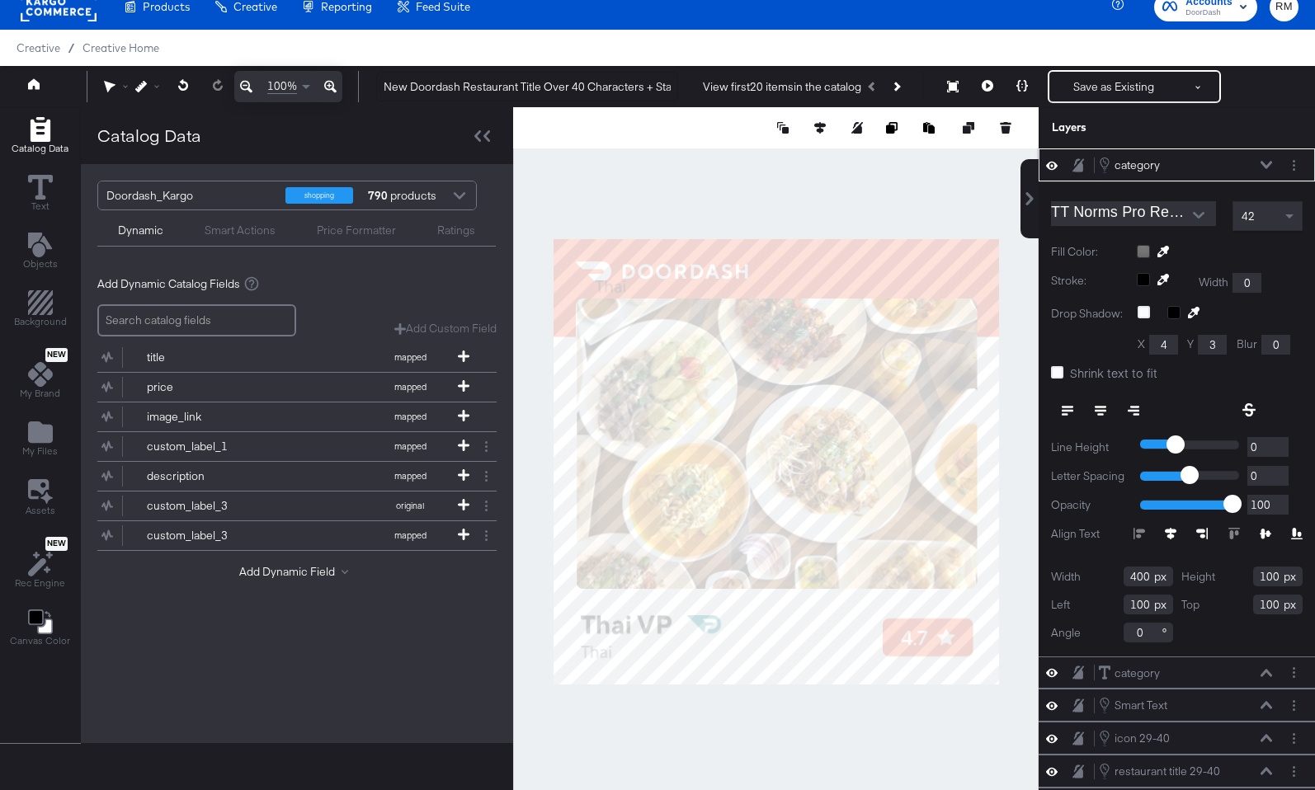
click at [1270, 168] on icon at bounding box center [1266, 165] width 12 height 8
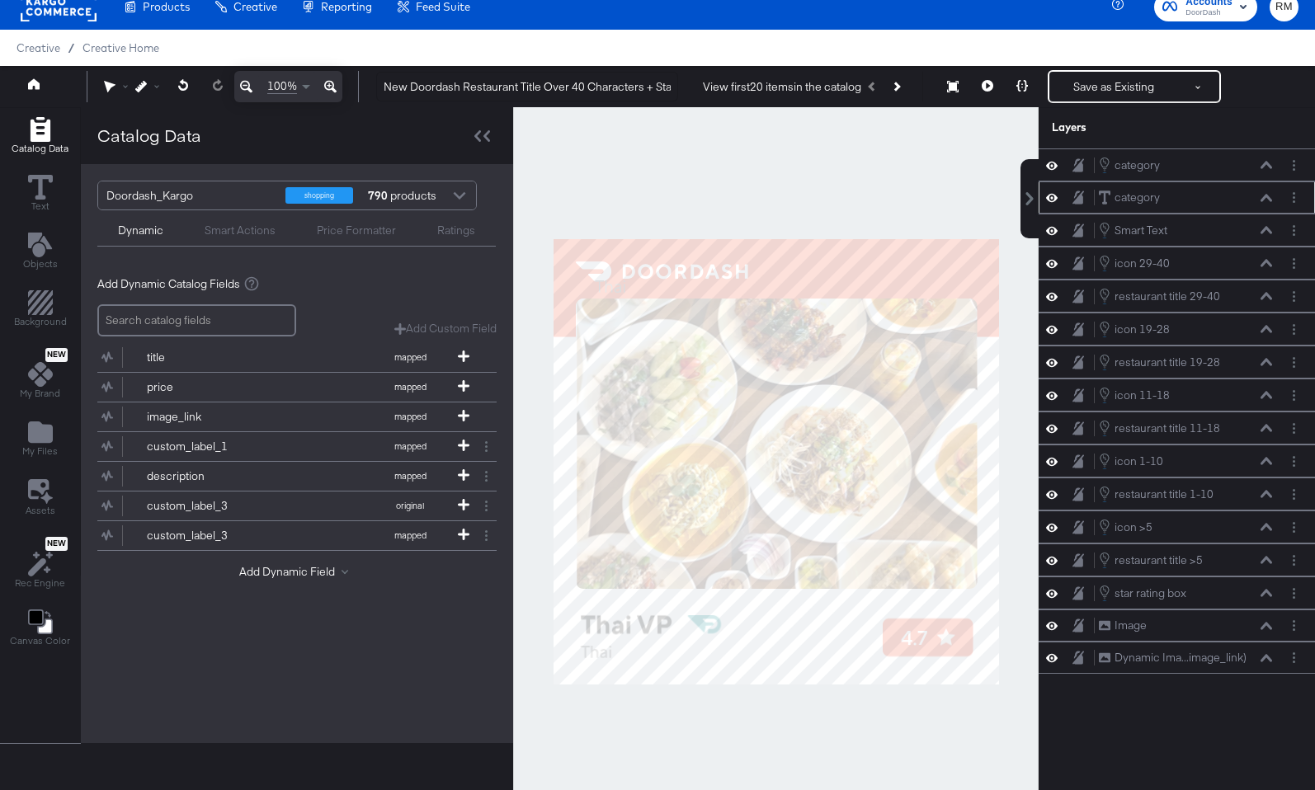
click at [1269, 199] on icon at bounding box center [1266, 197] width 12 height 7
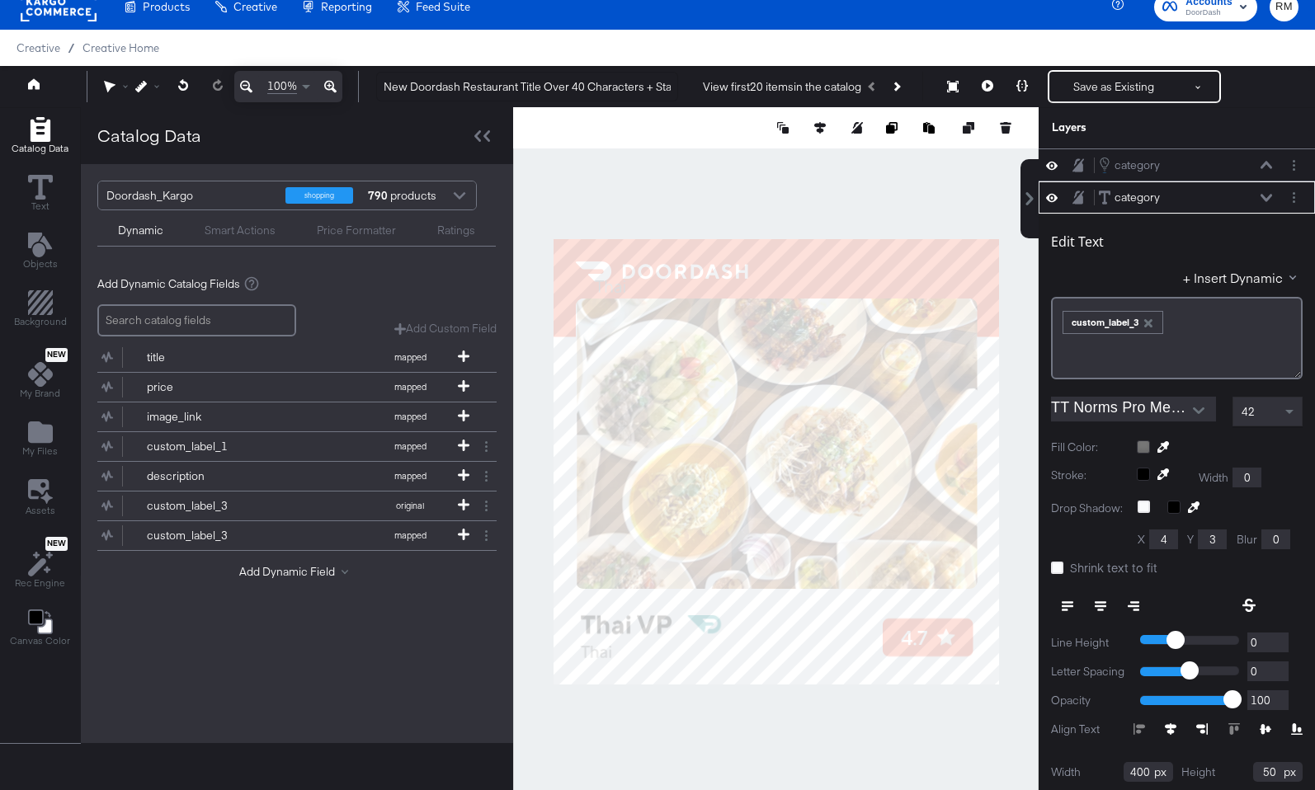
scroll to position [33, 0]
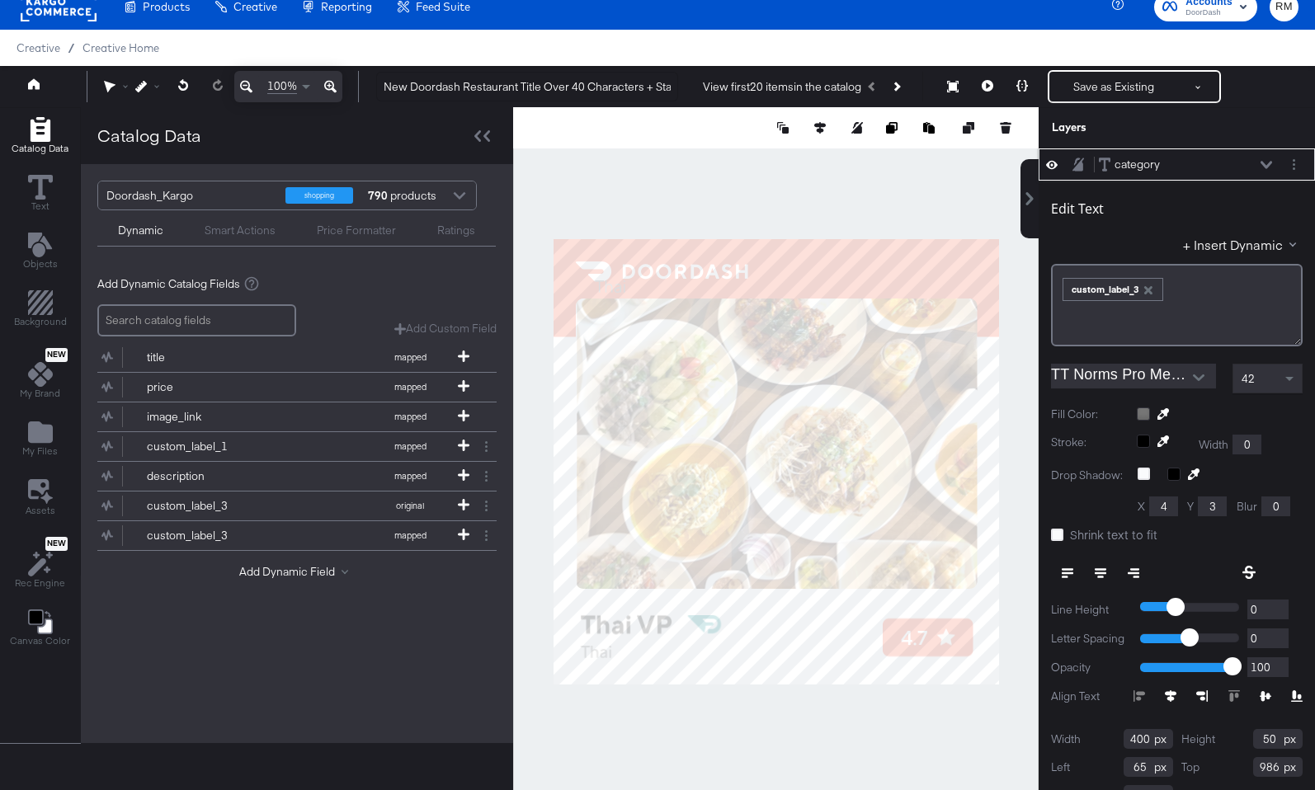
click at [1270, 160] on button at bounding box center [1265, 165] width 13 height 10
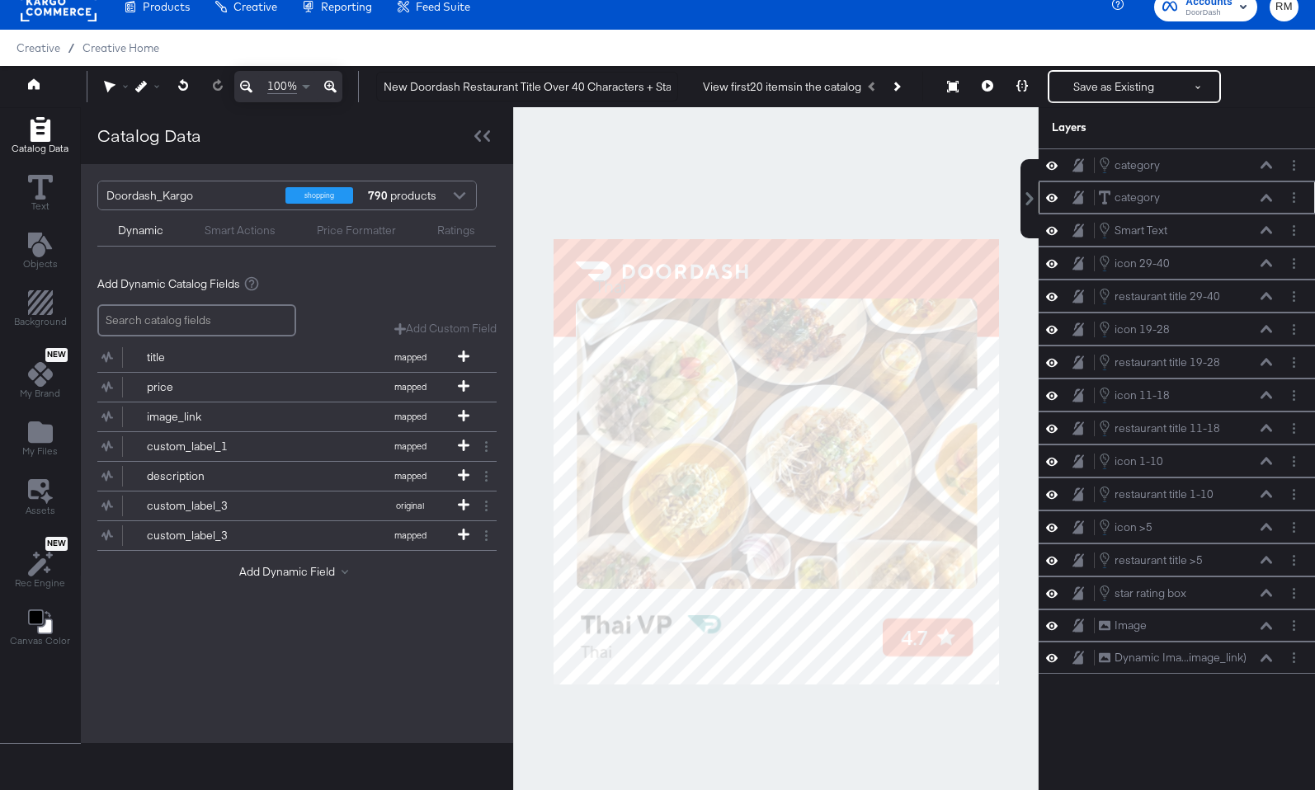
scroll to position [0, 0]
click at [1268, 161] on button at bounding box center [1265, 165] width 13 height 10
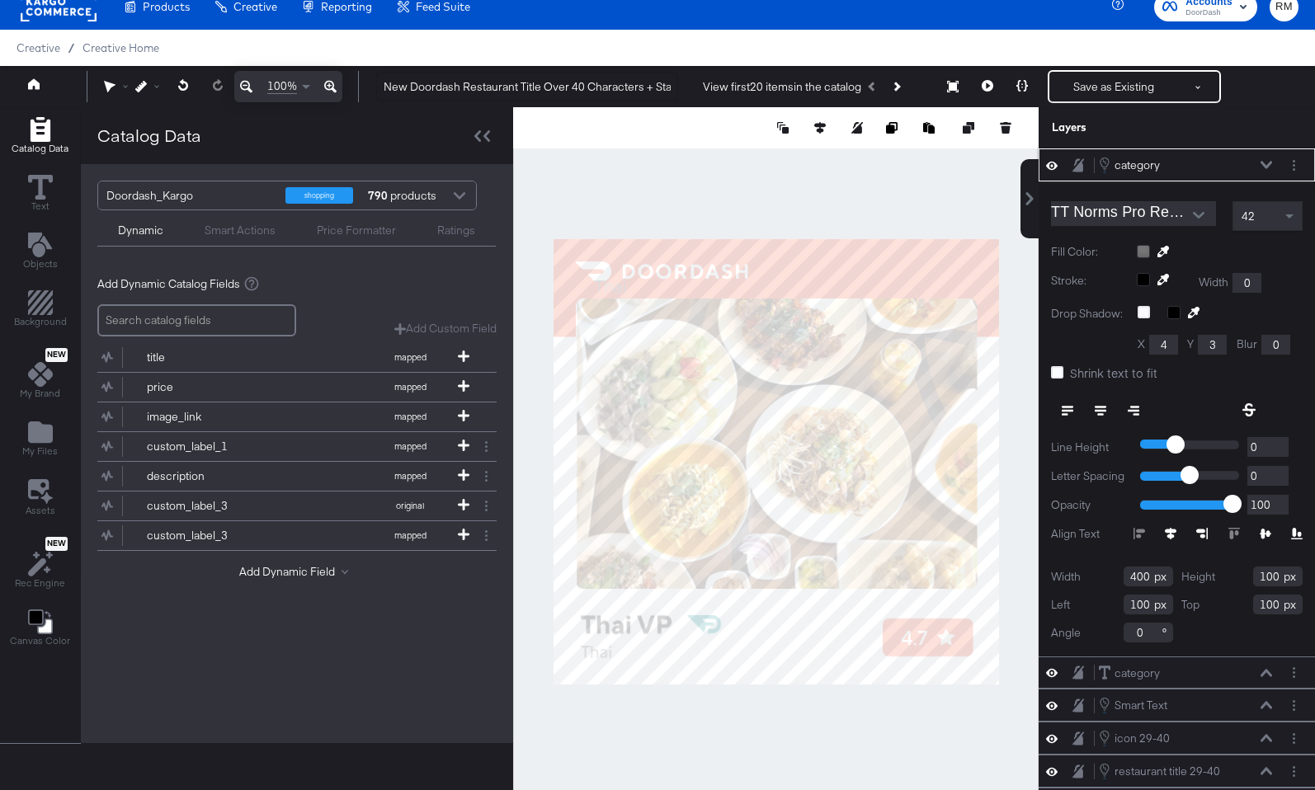
click at [1268, 576] on input "100" at bounding box center [1277, 577] width 49 height 20
type input "50"
click at [1269, 162] on icon at bounding box center [1266, 165] width 12 height 8
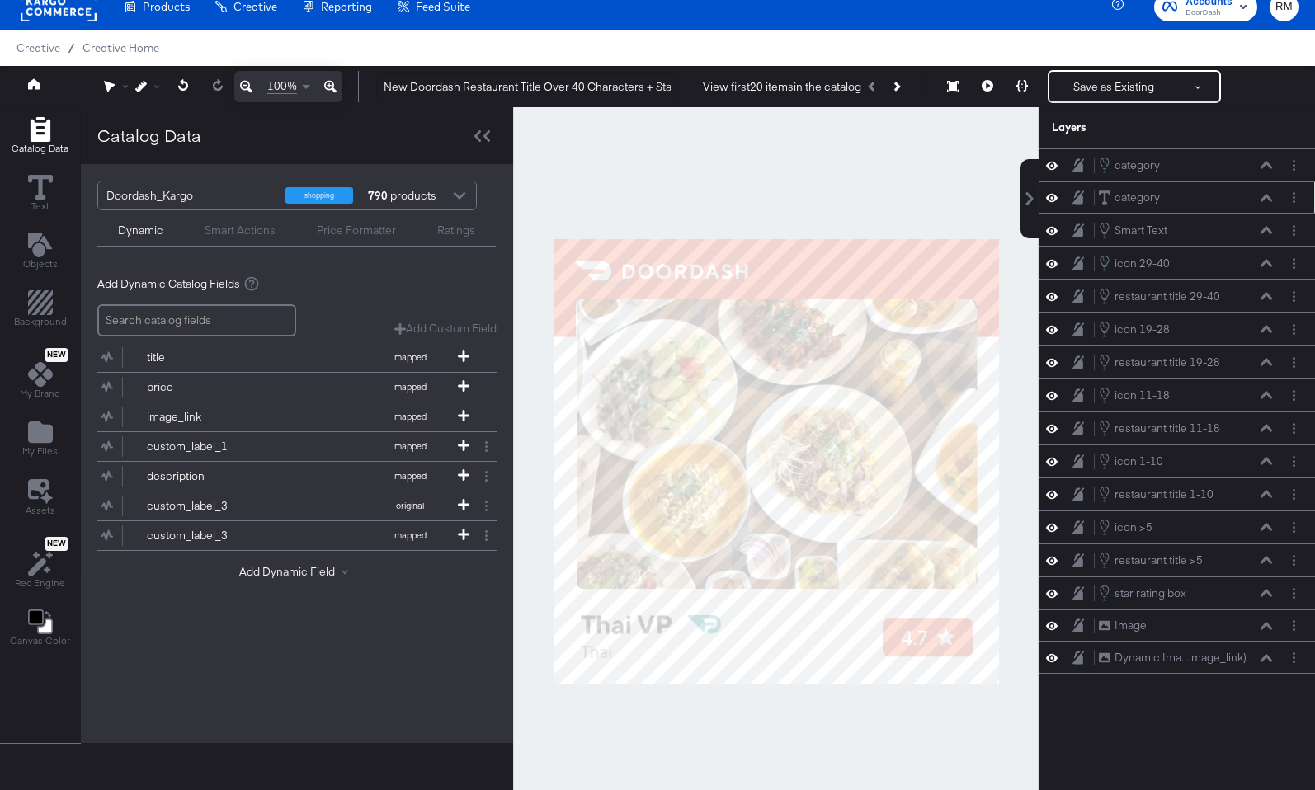
click at [1267, 196] on icon at bounding box center [1266, 197] width 12 height 7
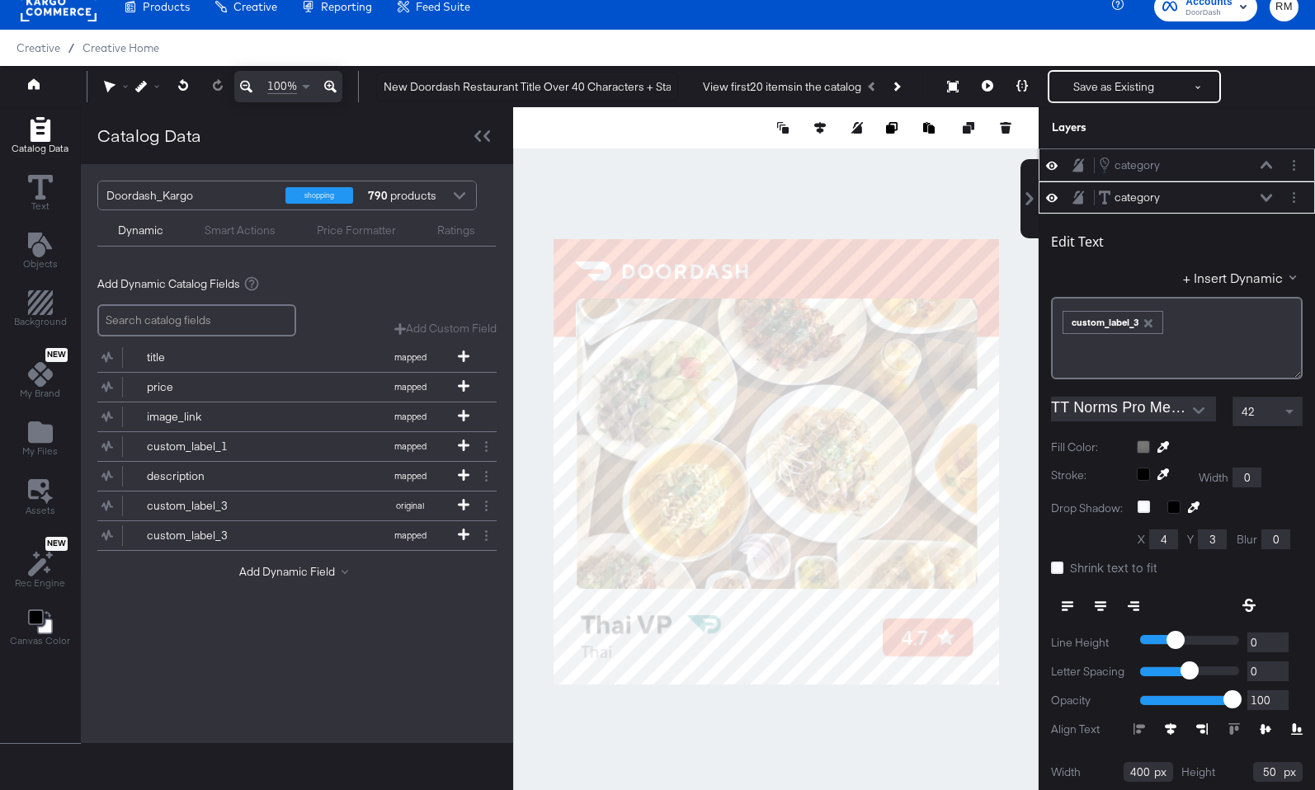
click at [1265, 162] on icon at bounding box center [1266, 164] width 12 height 7
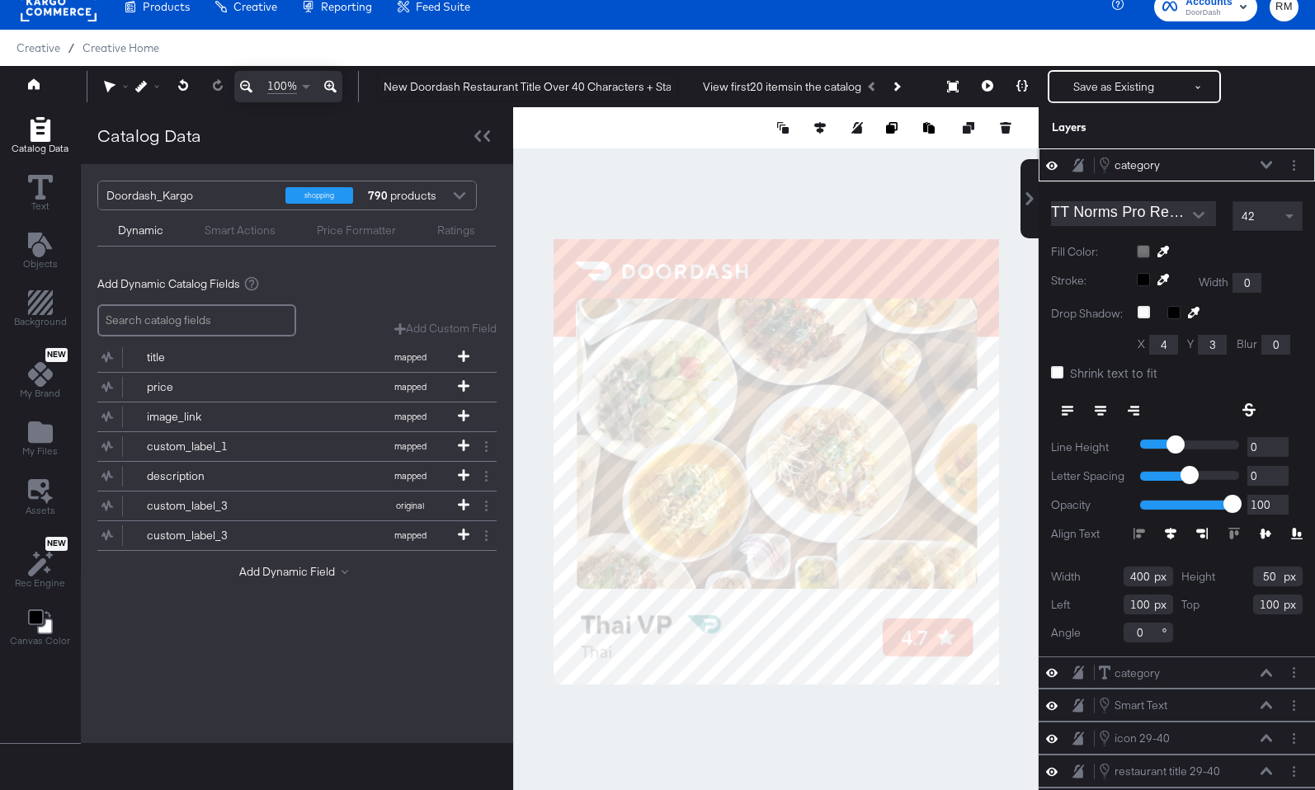
click at [1145, 600] on input "100" at bounding box center [1147, 605] width 49 height 20
type input "65"
click at [1260, 665] on div "category category" at bounding box center [1185, 673] width 175 height 17
click at [1263, 676] on button at bounding box center [1265, 673] width 13 height 10
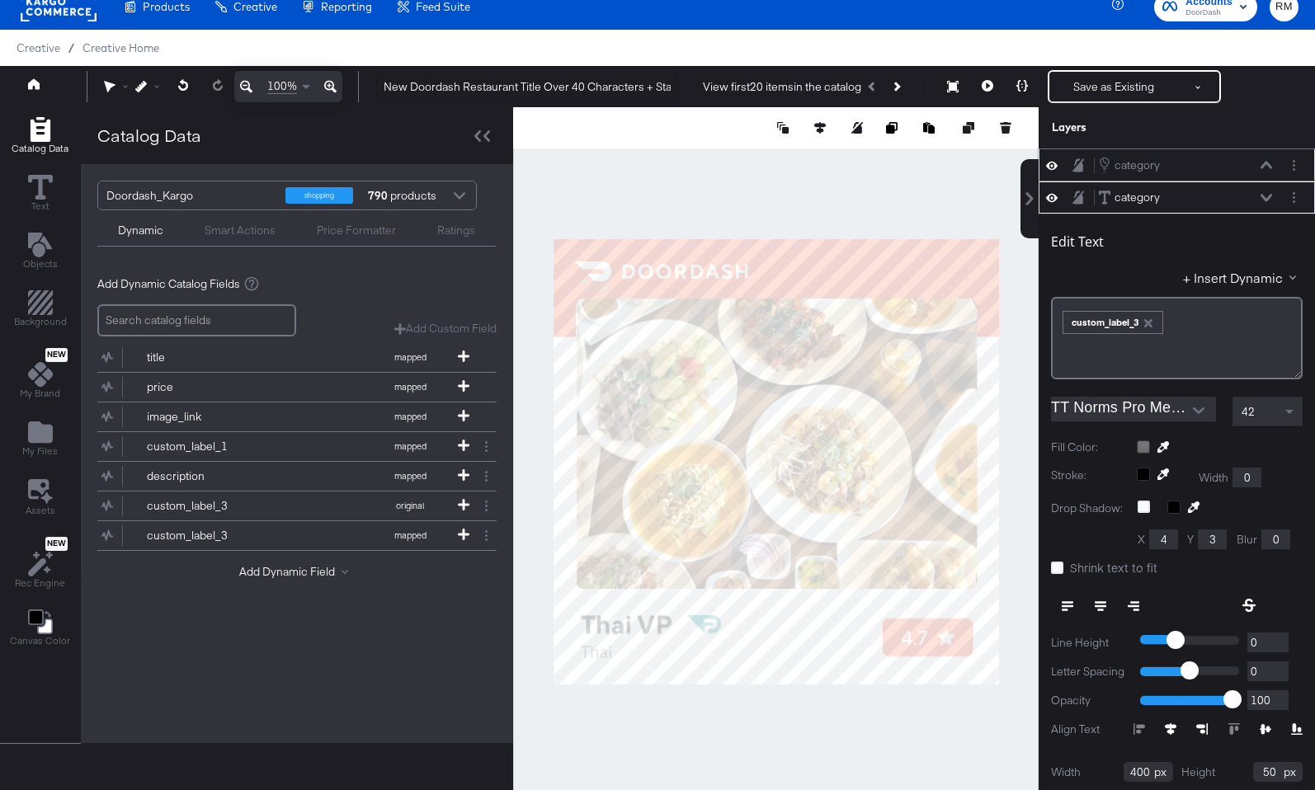
click at [1267, 167] on icon at bounding box center [1266, 165] width 12 height 8
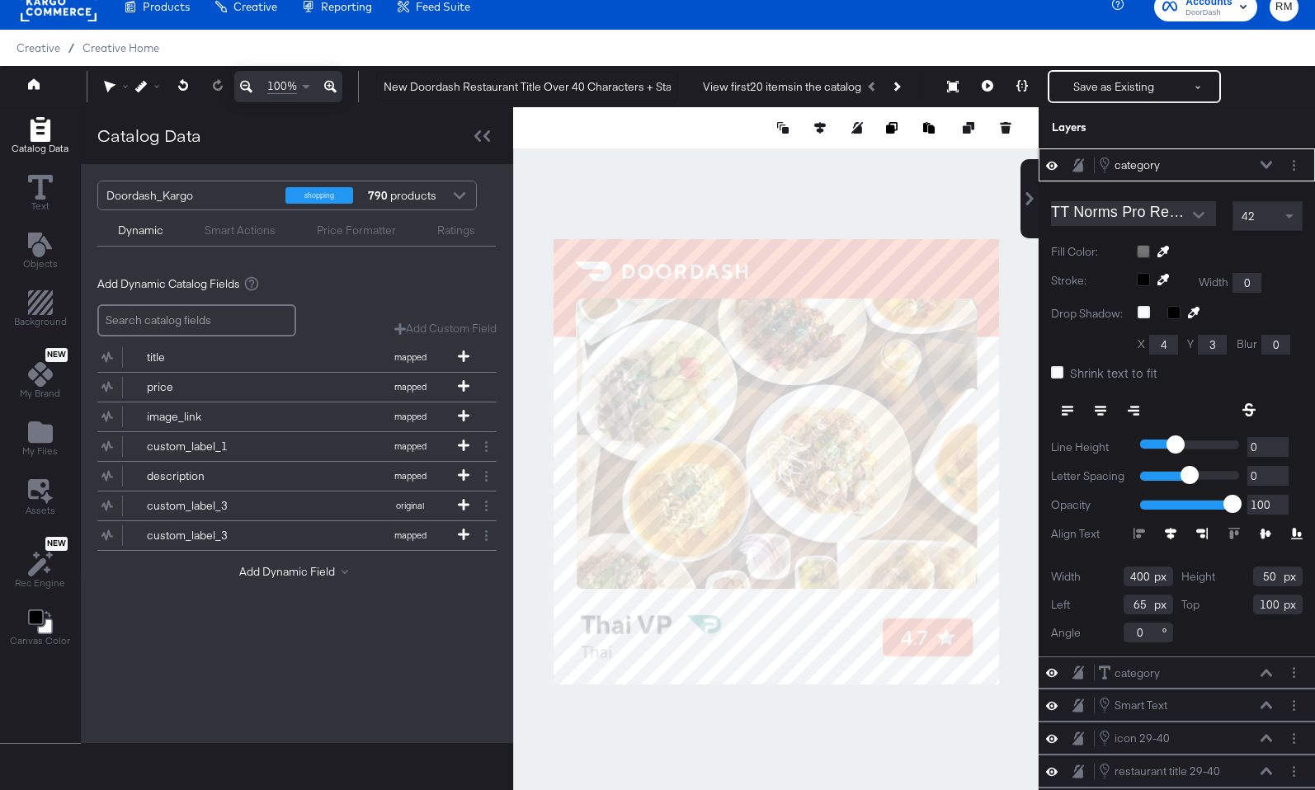
click at [1263, 596] on input "100" at bounding box center [1277, 605] width 49 height 20
click at [1262, 596] on input "100" at bounding box center [1277, 605] width 49 height 20
click at [1259, 596] on input "100" at bounding box center [1277, 605] width 49 height 20
type input "986"
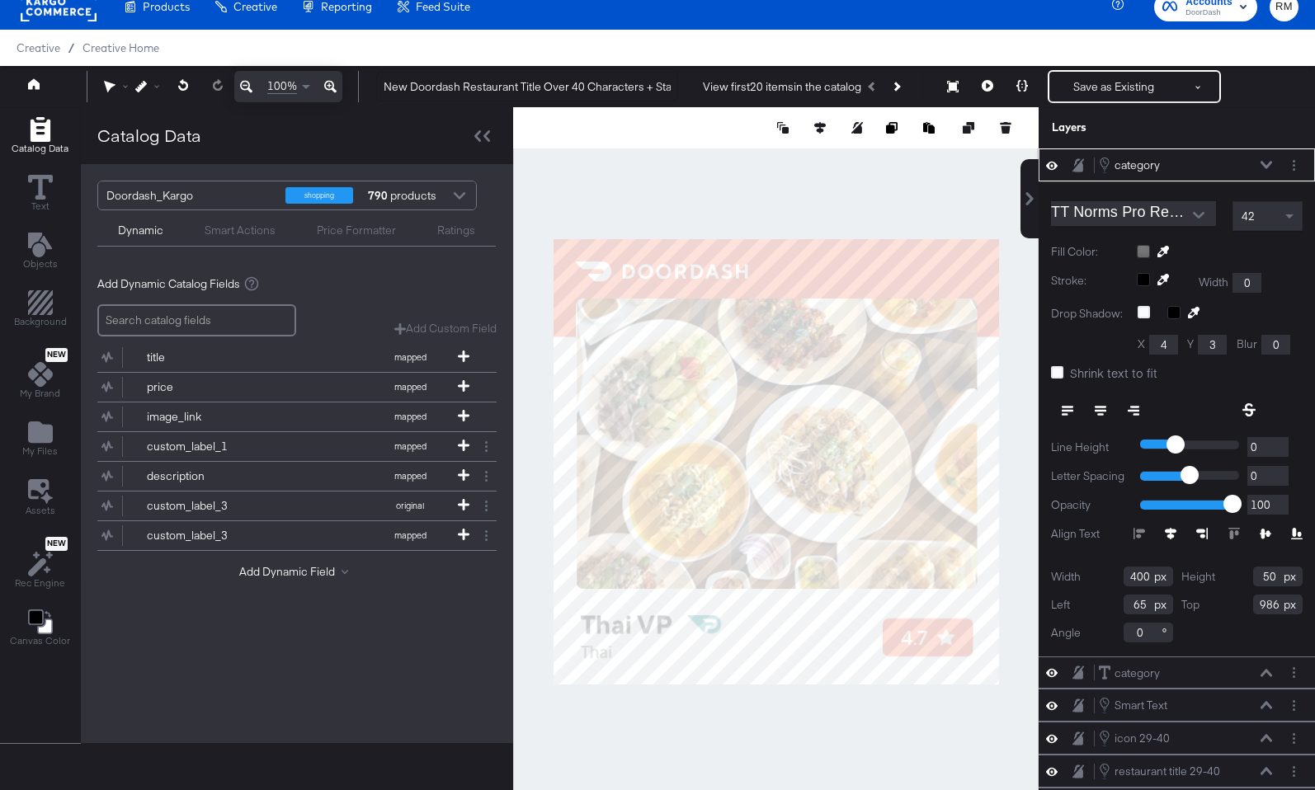
click at [1267, 162] on icon at bounding box center [1266, 165] width 12 height 8
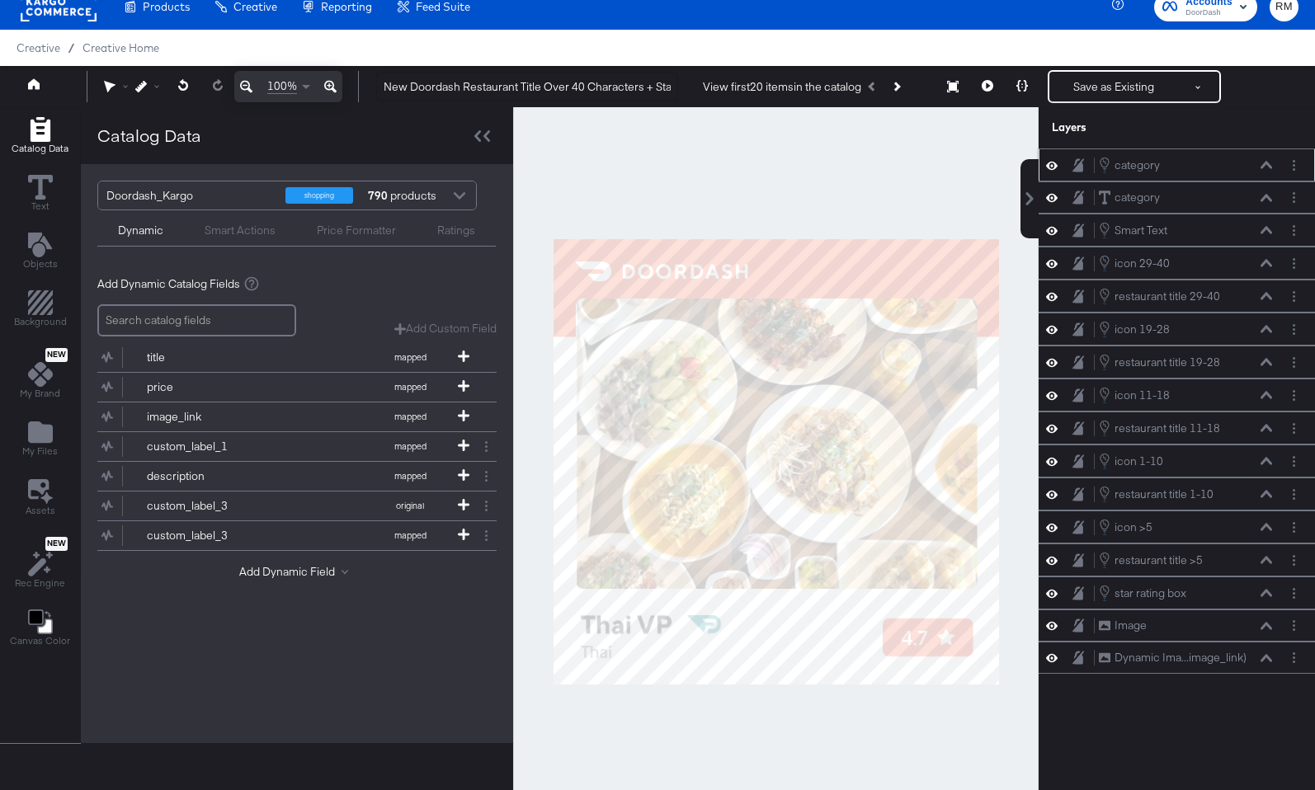
click at [1052, 168] on icon at bounding box center [1052, 165] width 12 height 14
click at [1052, 168] on icon at bounding box center [1052, 165] width 12 height 11
click at [1051, 199] on icon at bounding box center [1052, 197] width 12 height 14
click at [1271, 162] on icon at bounding box center [1266, 165] width 12 height 8
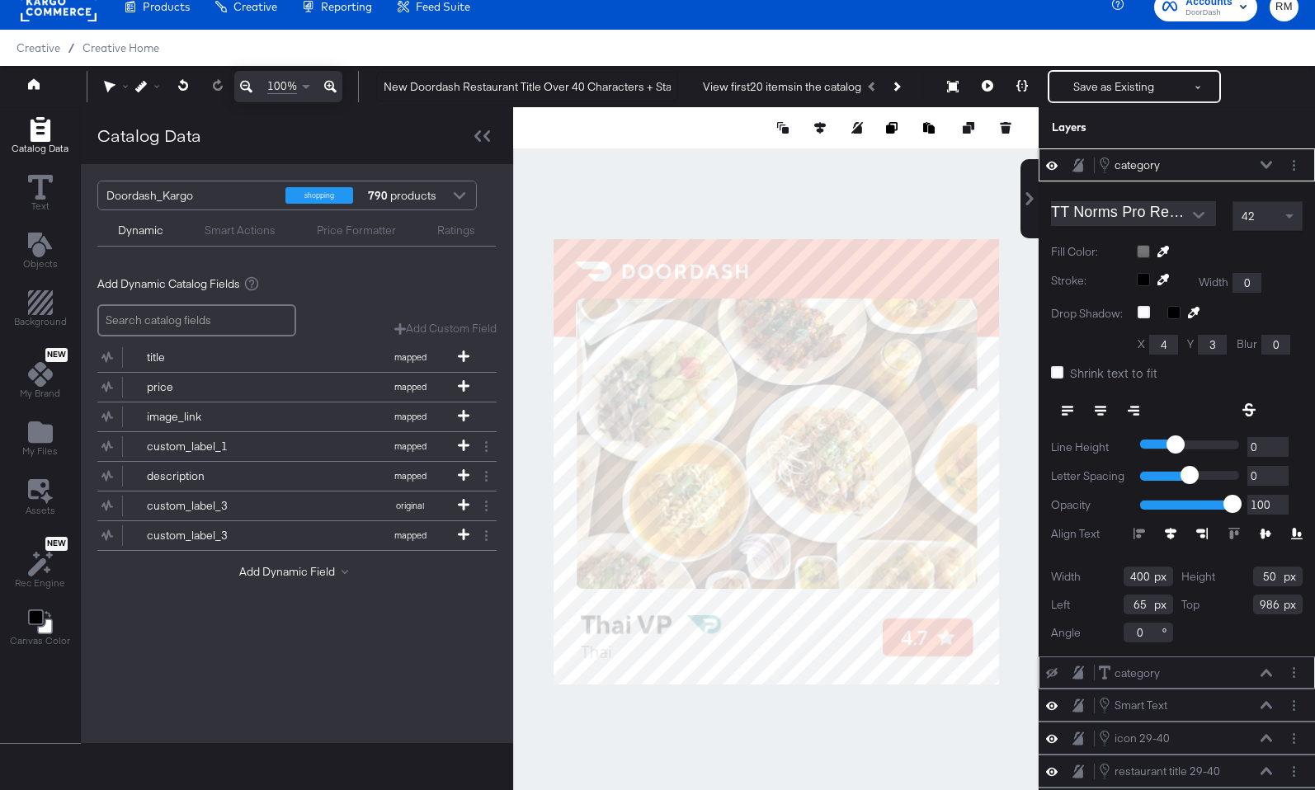
click at [1171, 219] on input "TT Norms Pro Regular" at bounding box center [1121, 213] width 140 height 25
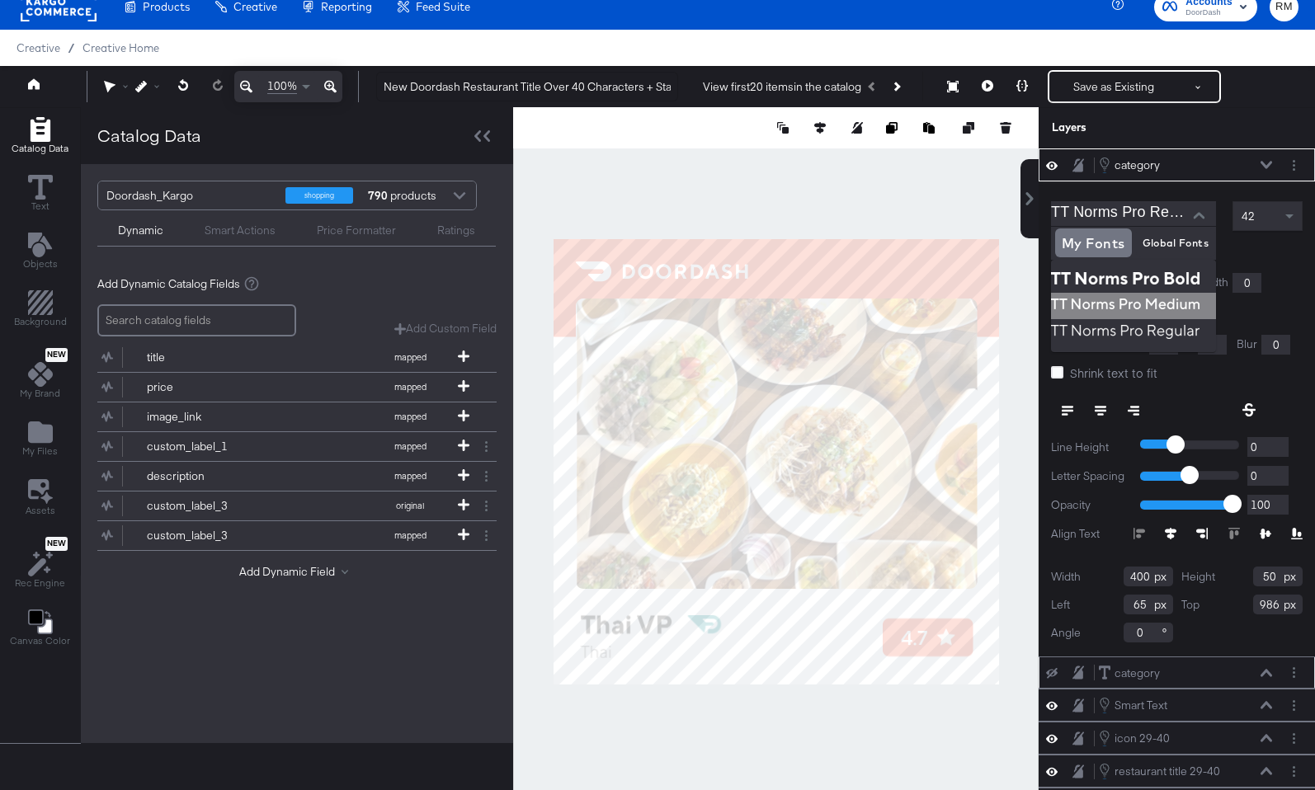
click at [1121, 304] on img at bounding box center [1133, 306] width 165 height 26
type input "TT Norms Pro Medium"
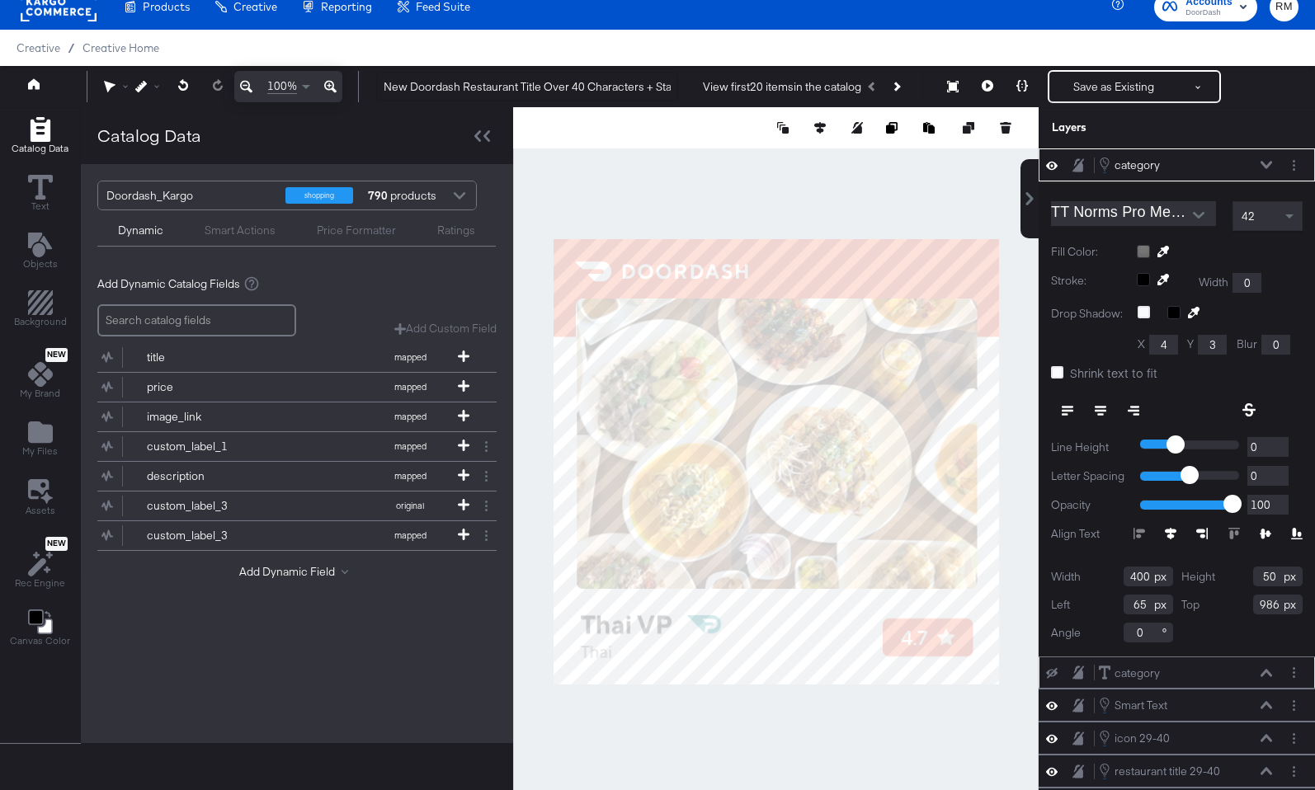
click at [889, 754] on div at bounding box center [775, 461] width 525 height 708
click at [647, 697] on div at bounding box center [775, 461] width 525 height 708
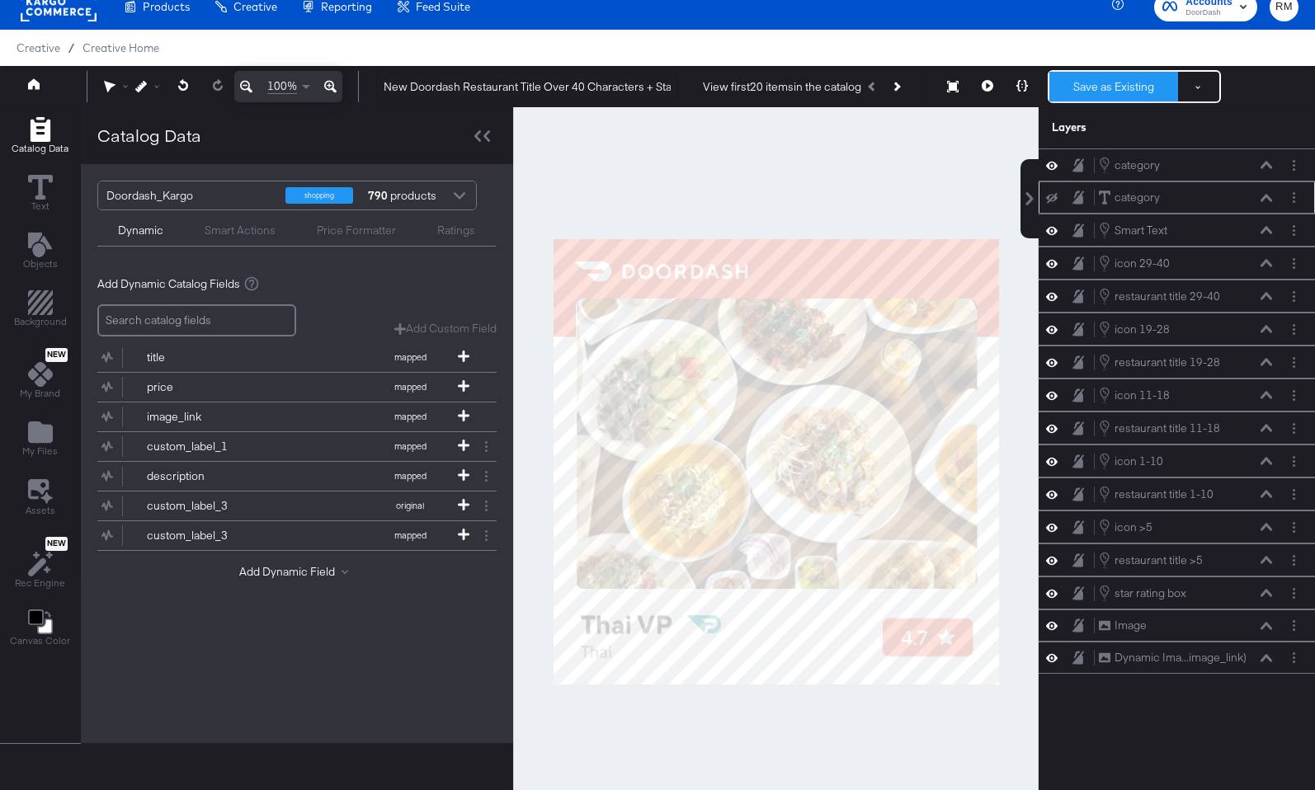
click at [1105, 88] on button "Save as Existing" at bounding box center [1113, 87] width 129 height 30
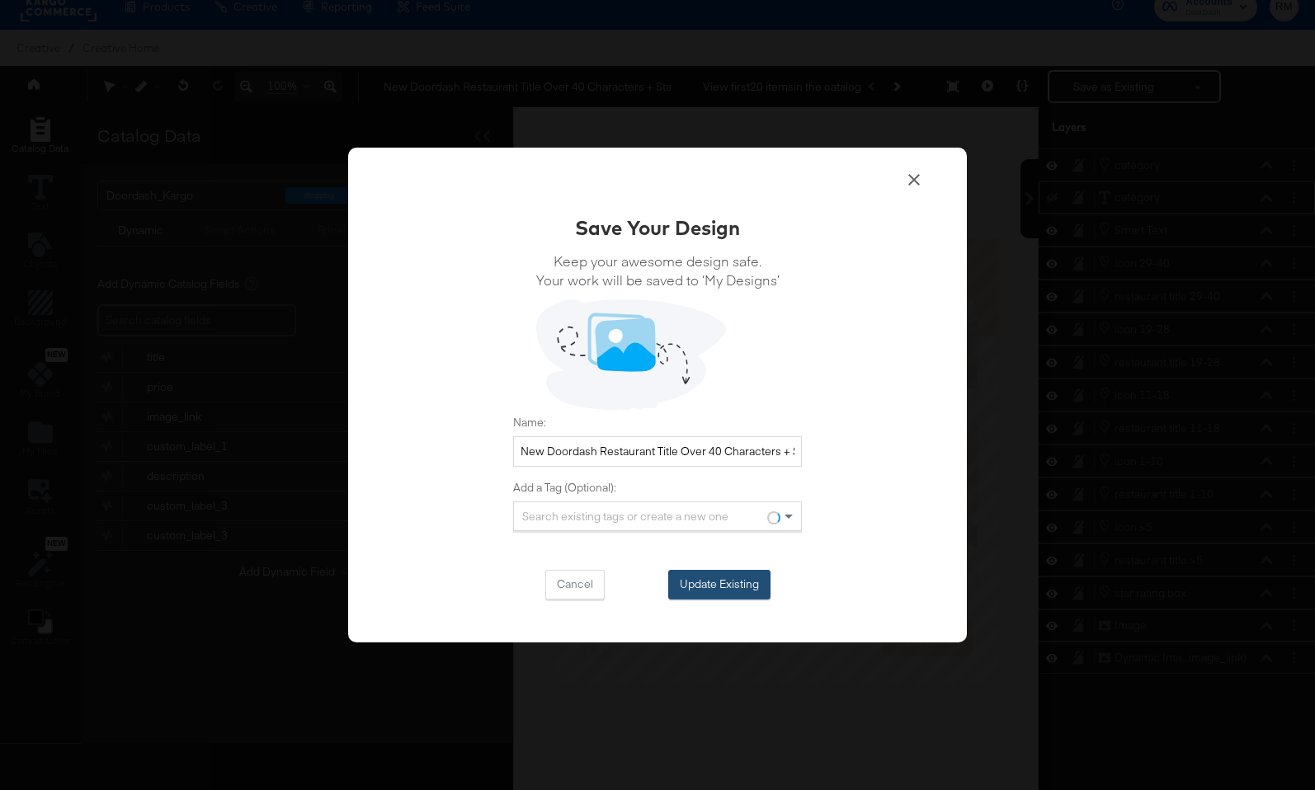
click at [755, 585] on button "Update Existing" at bounding box center [719, 585] width 102 height 30
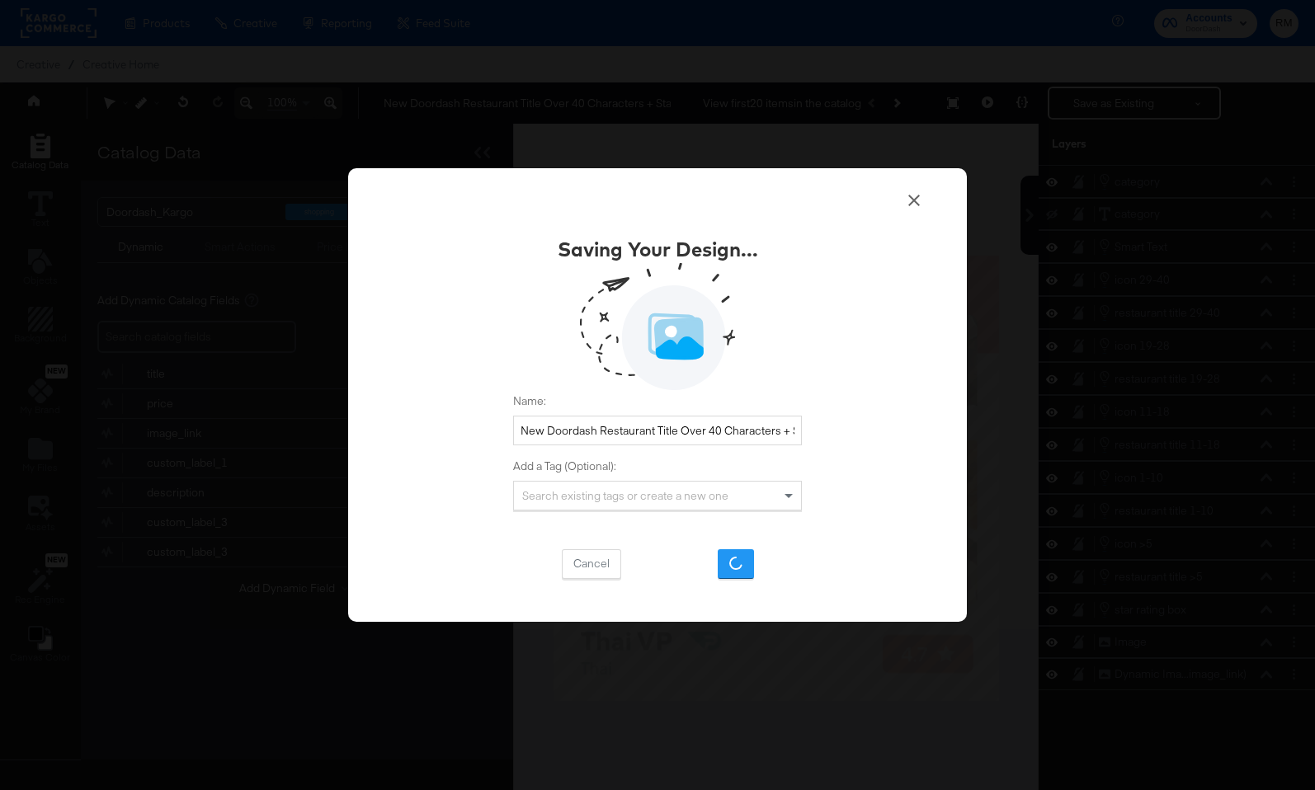
scroll to position [16, 0]
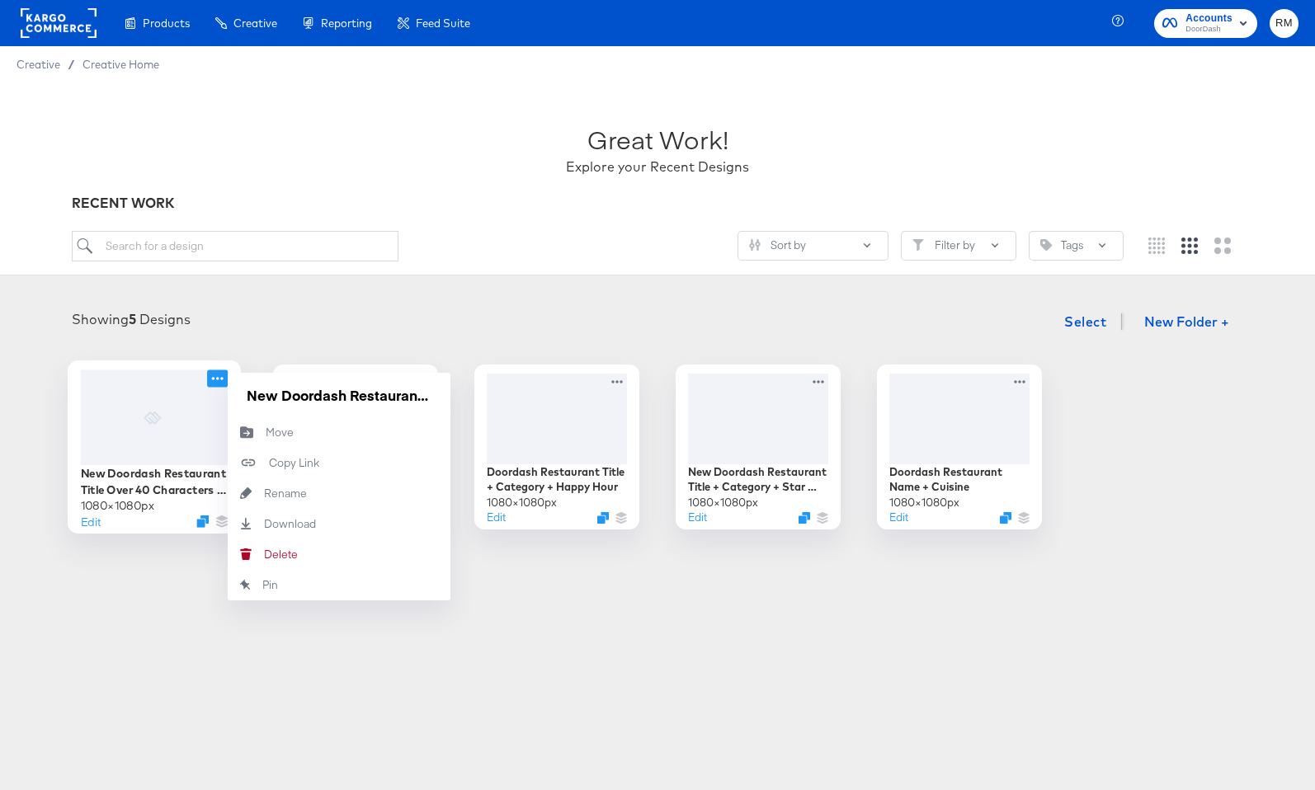
click at [215, 377] on icon at bounding box center [217, 377] width 21 height 17
click at [299, 388] on input "New Doordash Restaurant Title Over 40 Characters + Star Rating" at bounding box center [339, 395] width 198 height 33
drag, startPoint x: 282, startPoint y: 396, endPoint x: 221, endPoint y: 394, distance: 61.0
click at [221, 394] on div "New Doordash Restaurant Title Over 40 Characters + Star Rating 1080 × 1080 px E…" at bounding box center [154, 447] width 165 height 165
drag, startPoint x: 344, startPoint y: 395, endPoint x: 78, endPoint y: 388, distance: 266.5
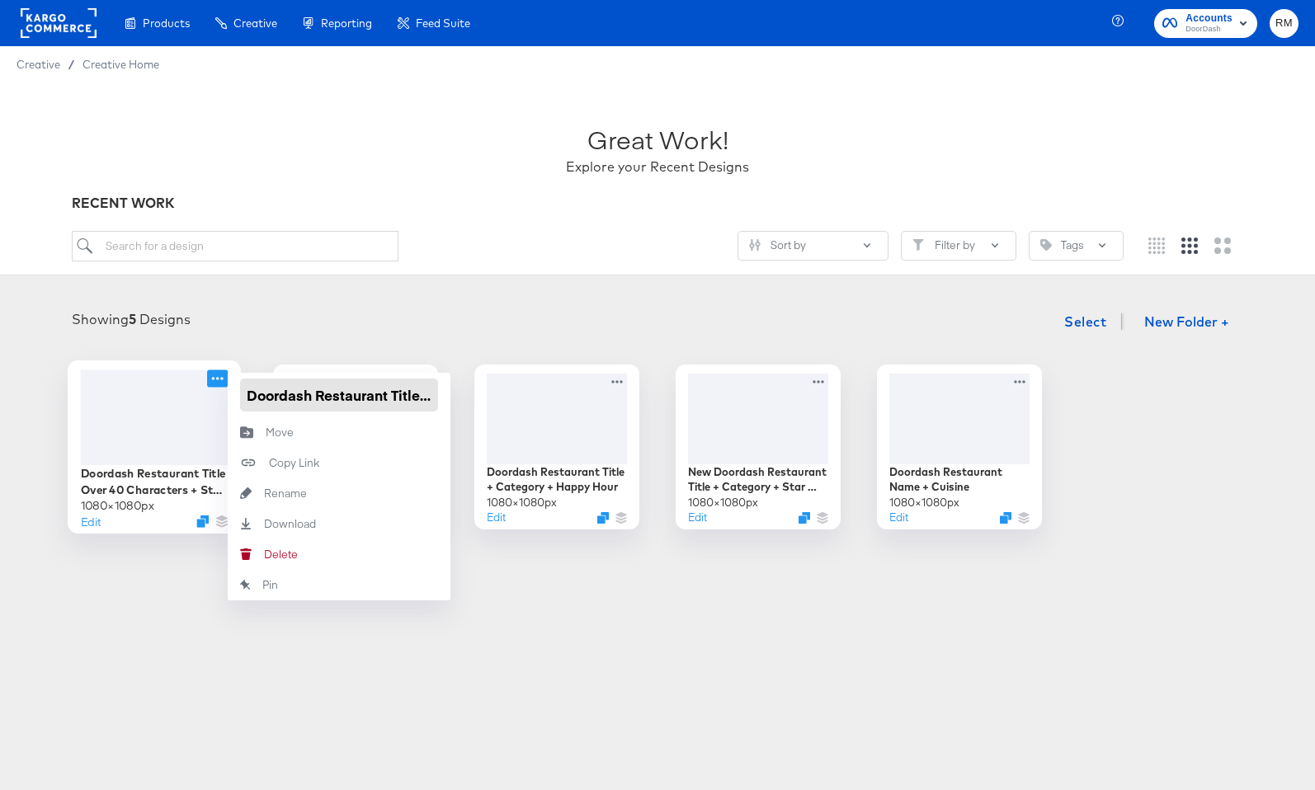
click at [78, 388] on div "Doordash Restaurant Title Over 40 Characters + Star Rating 1080 × 1080 px Edit …" at bounding box center [154, 447] width 165 height 165
click at [247, 393] on input "Doordash Restaurant Title Over 40 Characters + Star Rating" at bounding box center [339, 395] width 198 height 33
drag, startPoint x: 313, startPoint y: 396, endPoint x: 449, endPoint y: 398, distance: 136.1
click at [449, 398] on div "RM Doordash Restaurant Title Over 40 Characters + Star Rating" at bounding box center [339, 395] width 223 height 45
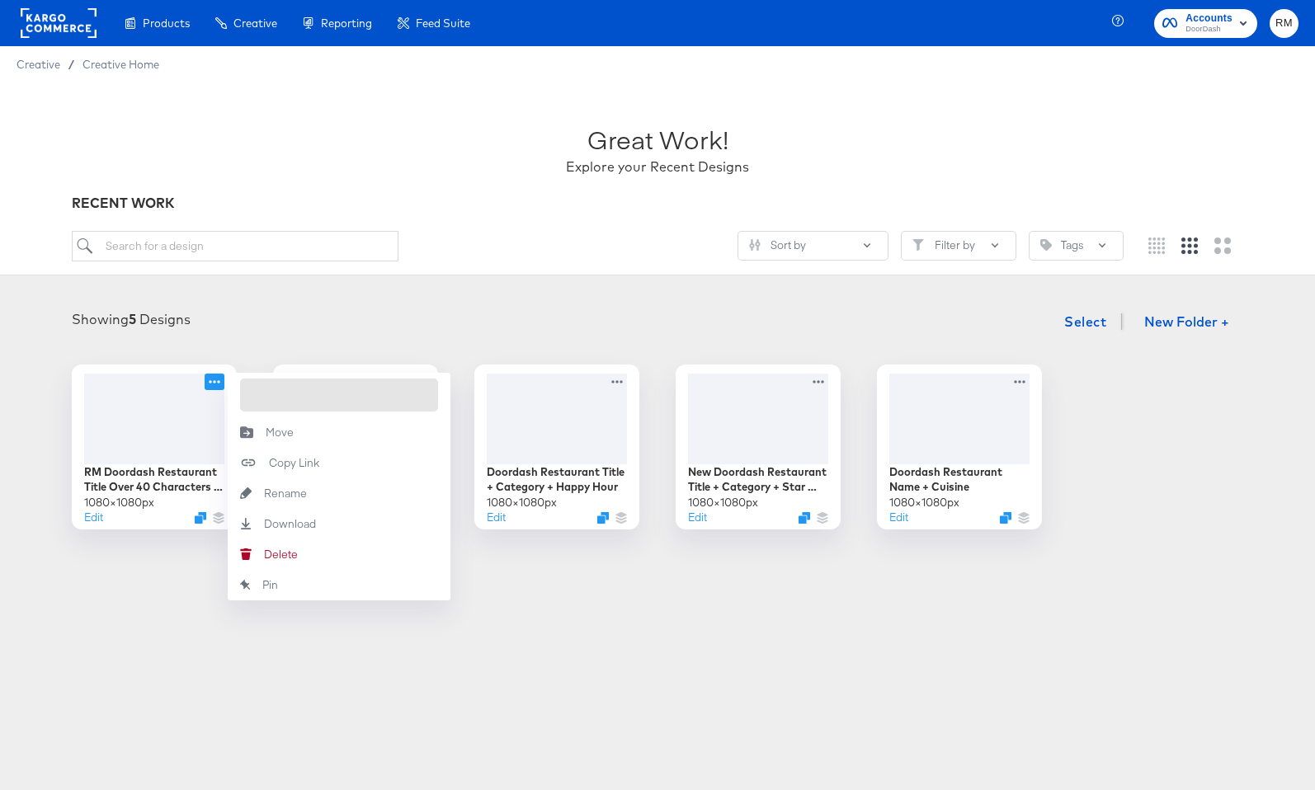
click at [353, 396] on input "RM Doordash Restaurant Title Over 40 Characters + Star Rating" at bounding box center [339, 395] width 198 height 33
drag, startPoint x: 344, startPoint y: 394, endPoint x: 252, endPoint y: 394, distance: 91.5
click at [252, 394] on input "RM Doordash Restaurant Title Over 40 Characters + Star Rating" at bounding box center [339, 395] width 198 height 33
click at [382, 397] on input "RM Doordash Restaurant Name + Star Rating" at bounding box center [339, 395] width 198 height 33
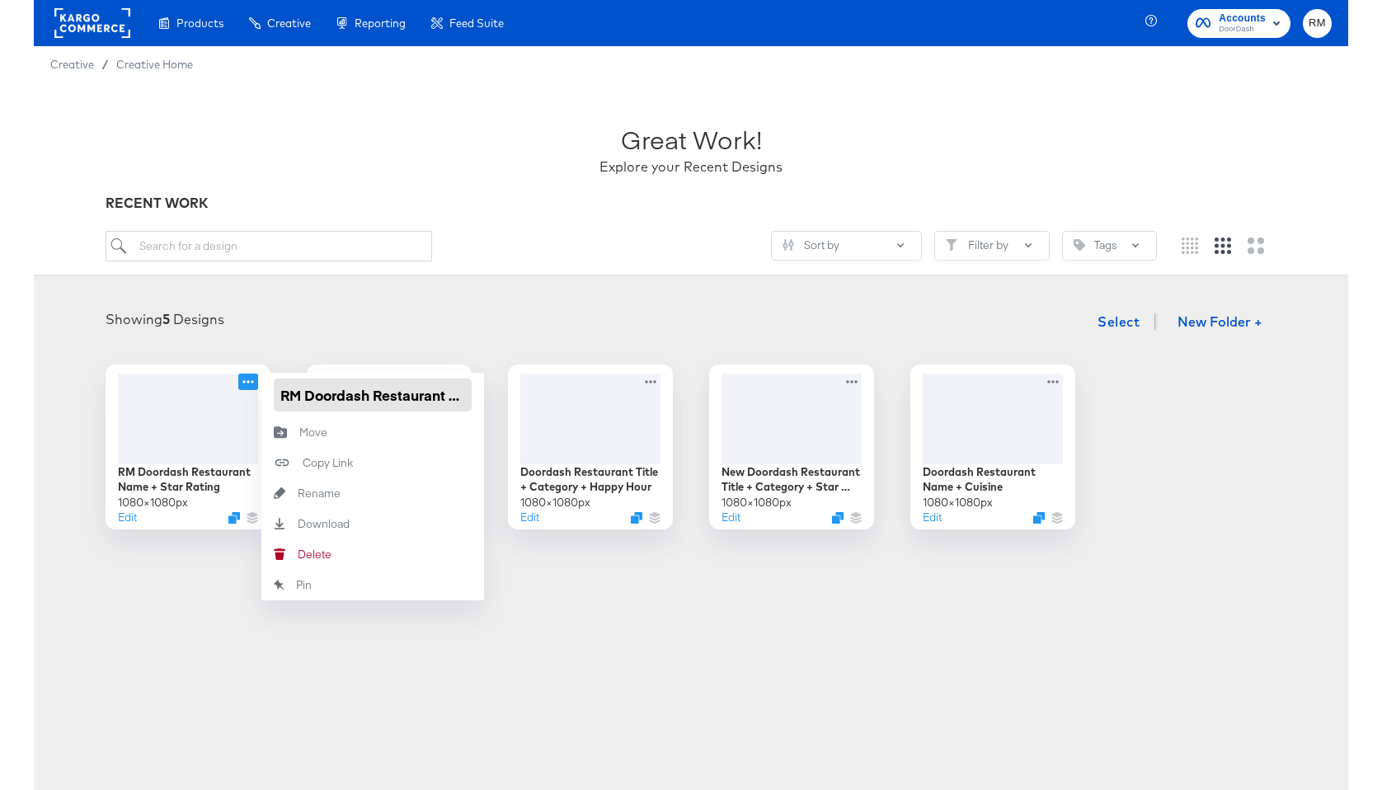
scroll to position [0, 113]
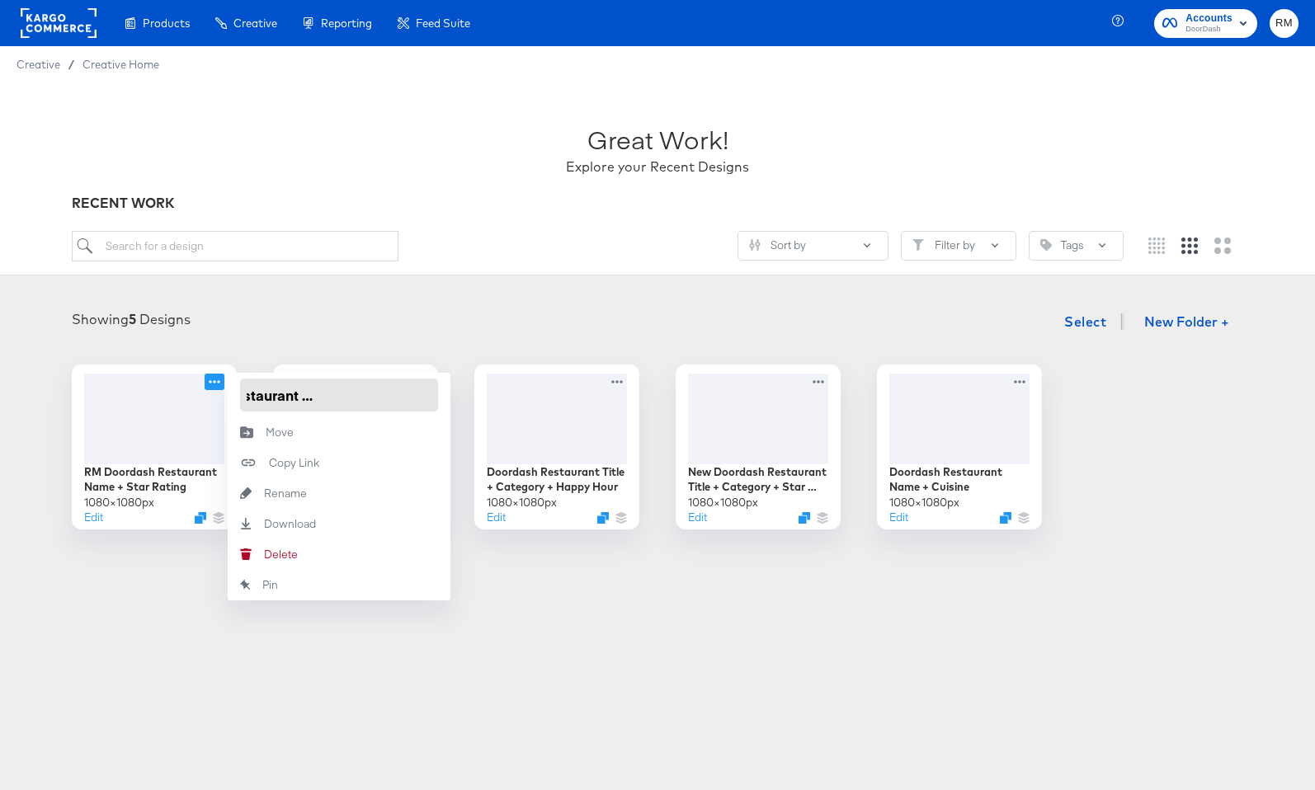
drag, startPoint x: 378, startPoint y: 397, endPoint x: 447, endPoint y: 400, distance: 69.3
click at [448, 401] on div "RM Doordash Restaurant Name + Star Rating" at bounding box center [339, 395] width 223 height 45
click at [433, 397] on input "RM Doordash Restaurant Name + Star Rating" at bounding box center [339, 395] width 198 height 33
click at [356, 397] on input "RM Doordash Restaurant Name + Star Rating" at bounding box center [339, 395] width 198 height 33
type input "RM Doordash Restaurant Name + Cuisine + Star Rating"
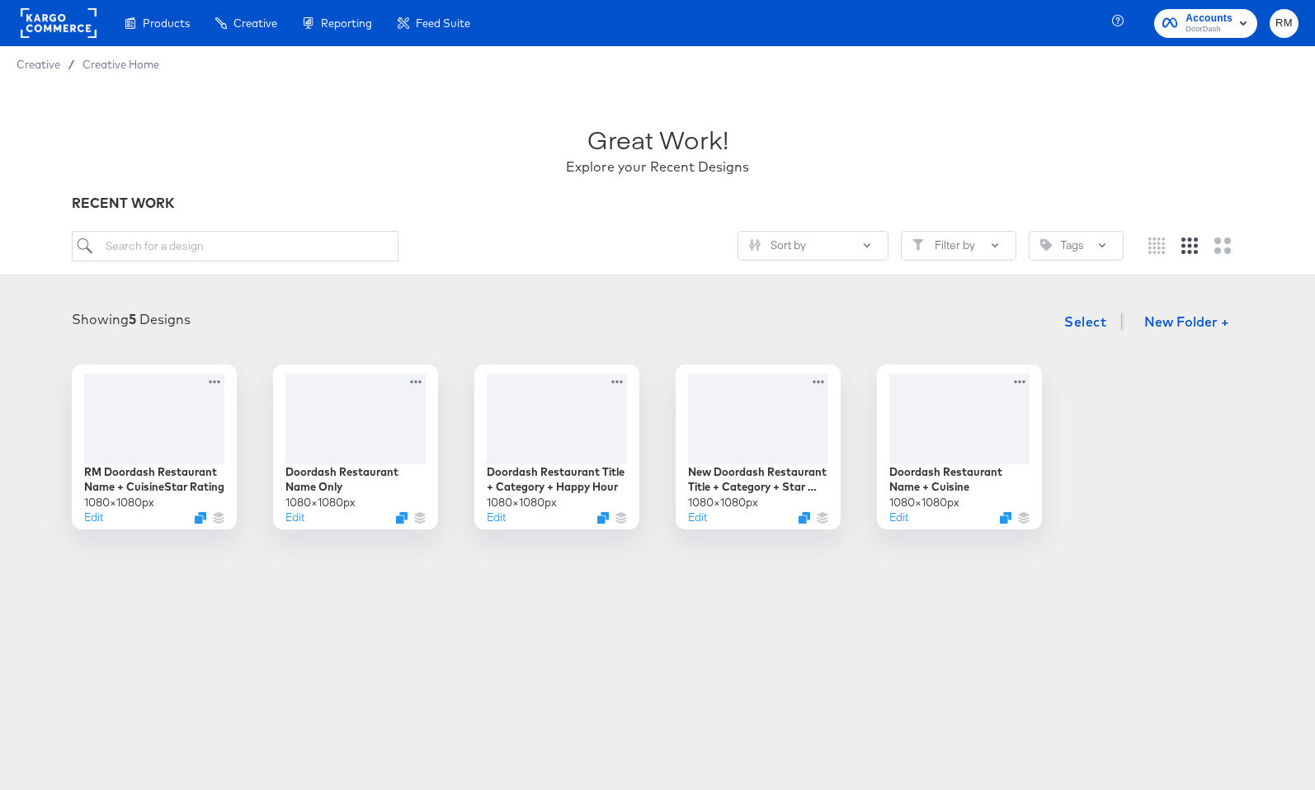
click at [604, 313] on div "Showing 5 Designs Select New Folder +" at bounding box center [657, 322] width 1282 height 34
click at [173, 449] on div at bounding box center [155, 416] width 148 height 95
click at [372, 422] on div at bounding box center [356, 416] width 148 height 95
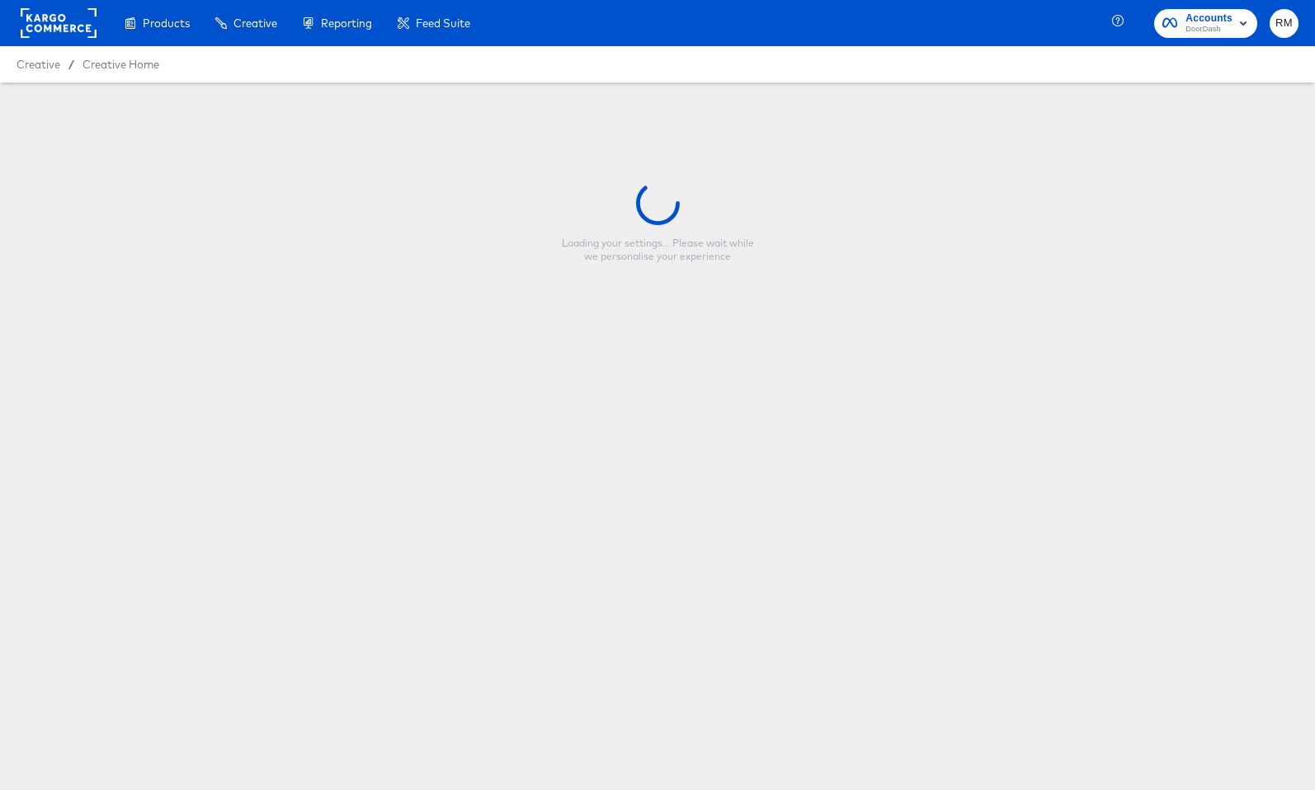
type input "Doordash Restaurant Name Only"
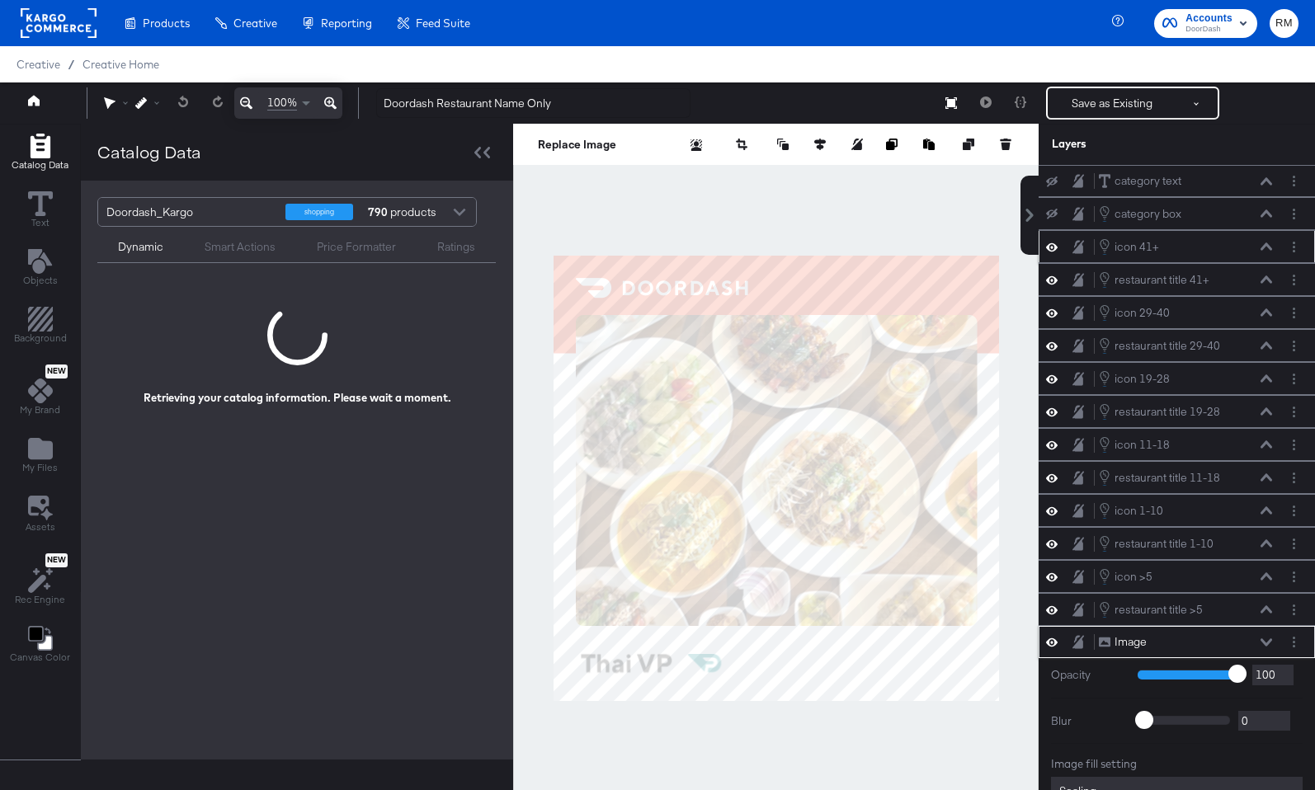
click at [1263, 243] on icon at bounding box center [1266, 246] width 12 height 8
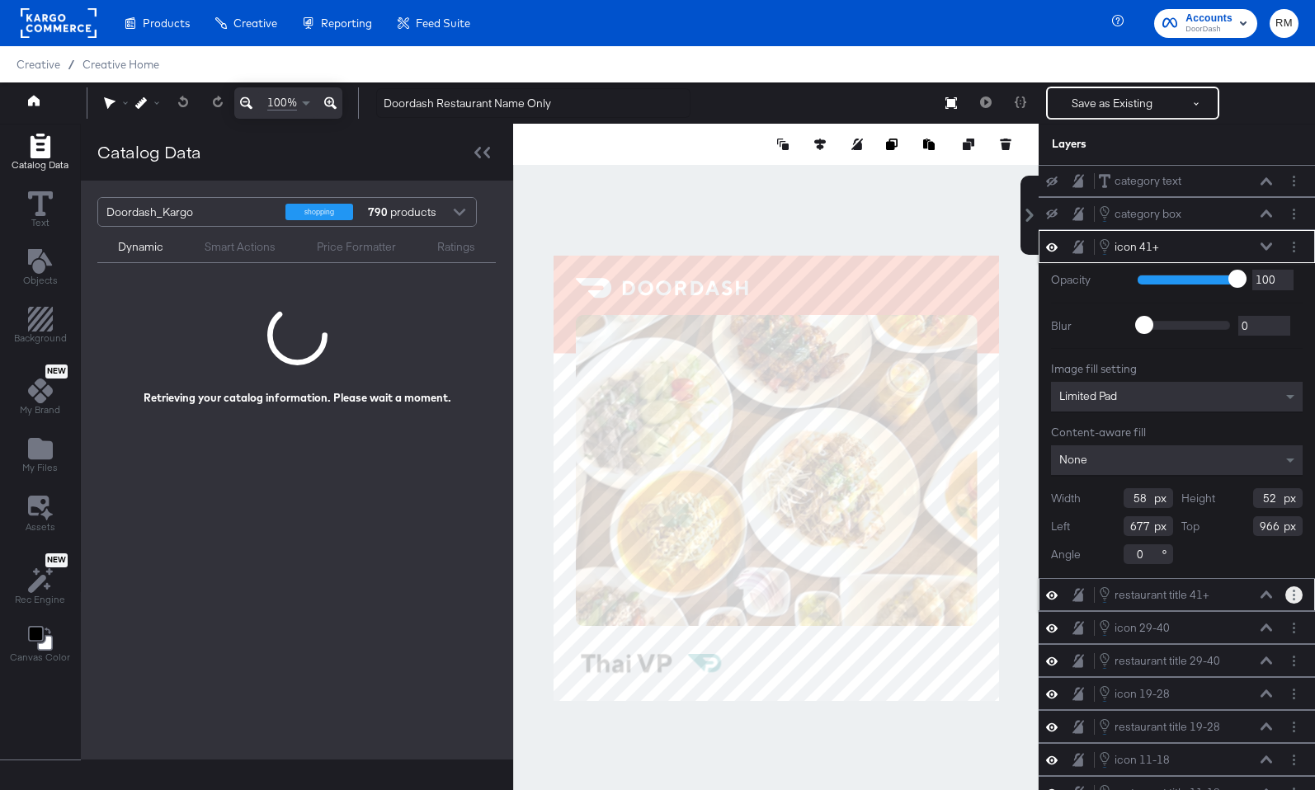
click at [1297, 590] on button "Layer Options" at bounding box center [1293, 594] width 17 height 17
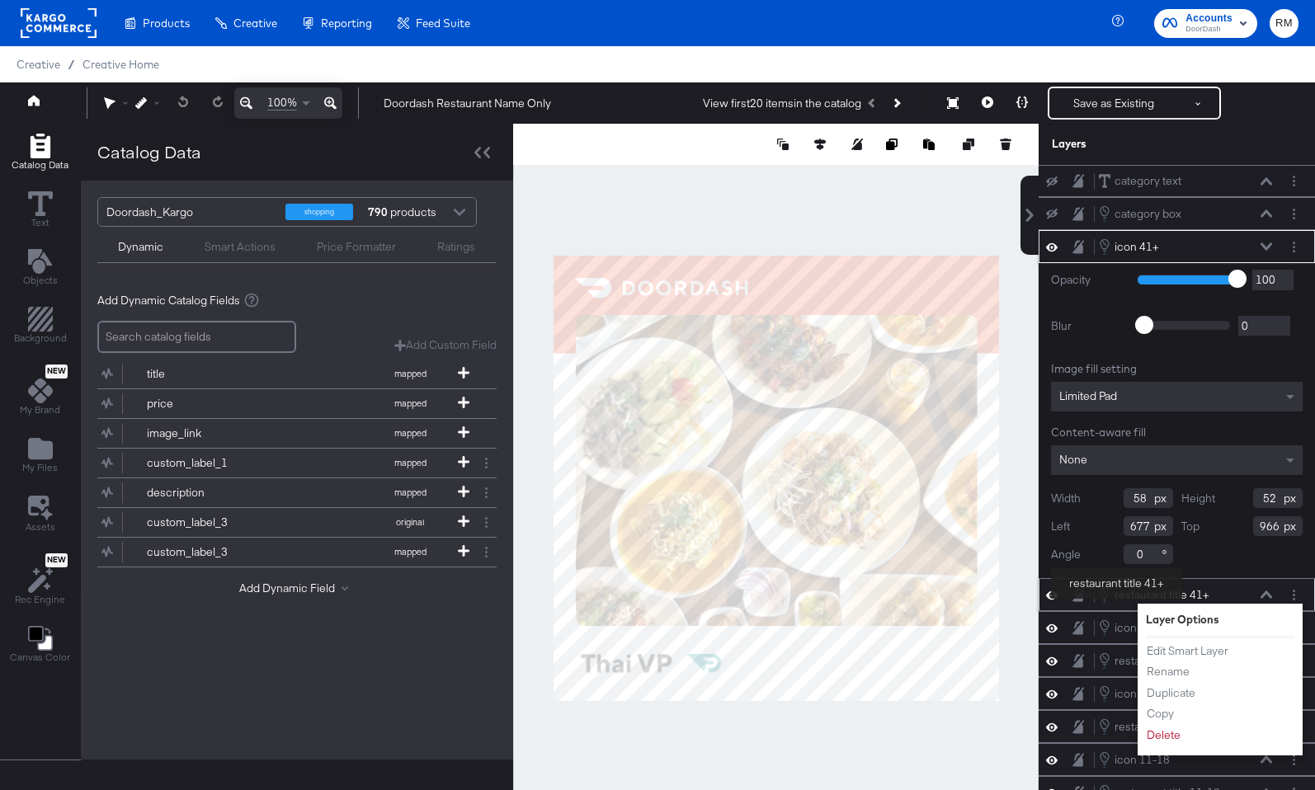
click at [1116, 602] on div "restaurant title 41+" at bounding box center [1161, 595] width 95 height 16
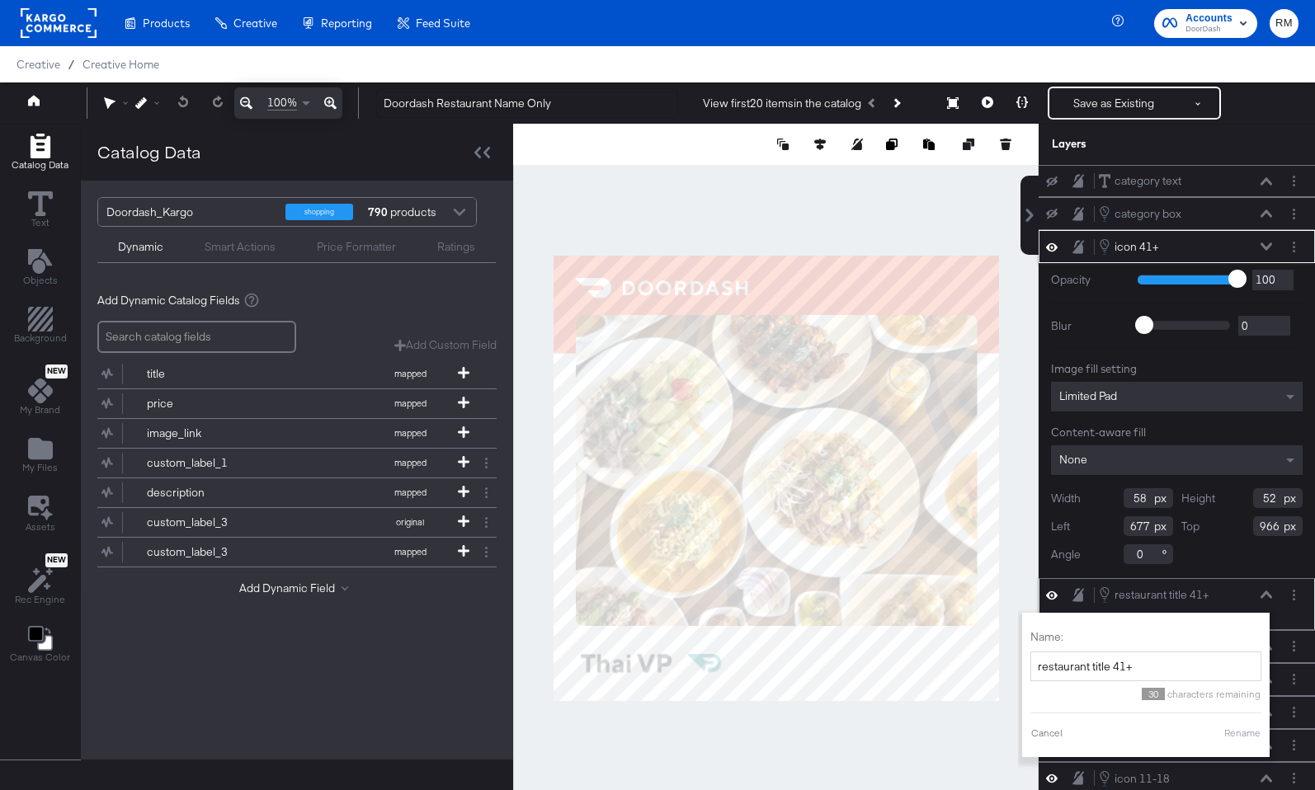
click at [1269, 596] on icon at bounding box center [1266, 594] width 12 height 7
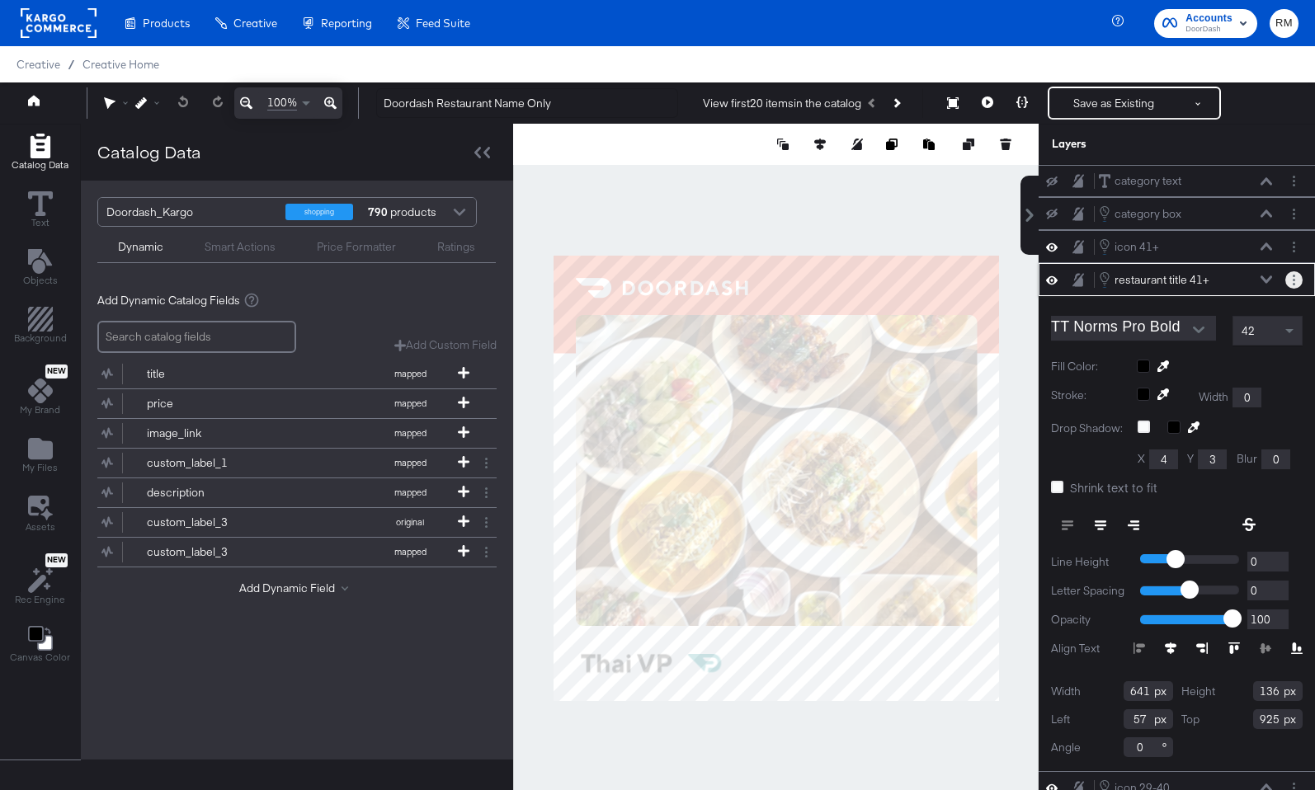
click at [1291, 284] on button "Layer Options" at bounding box center [1293, 279] width 17 height 17
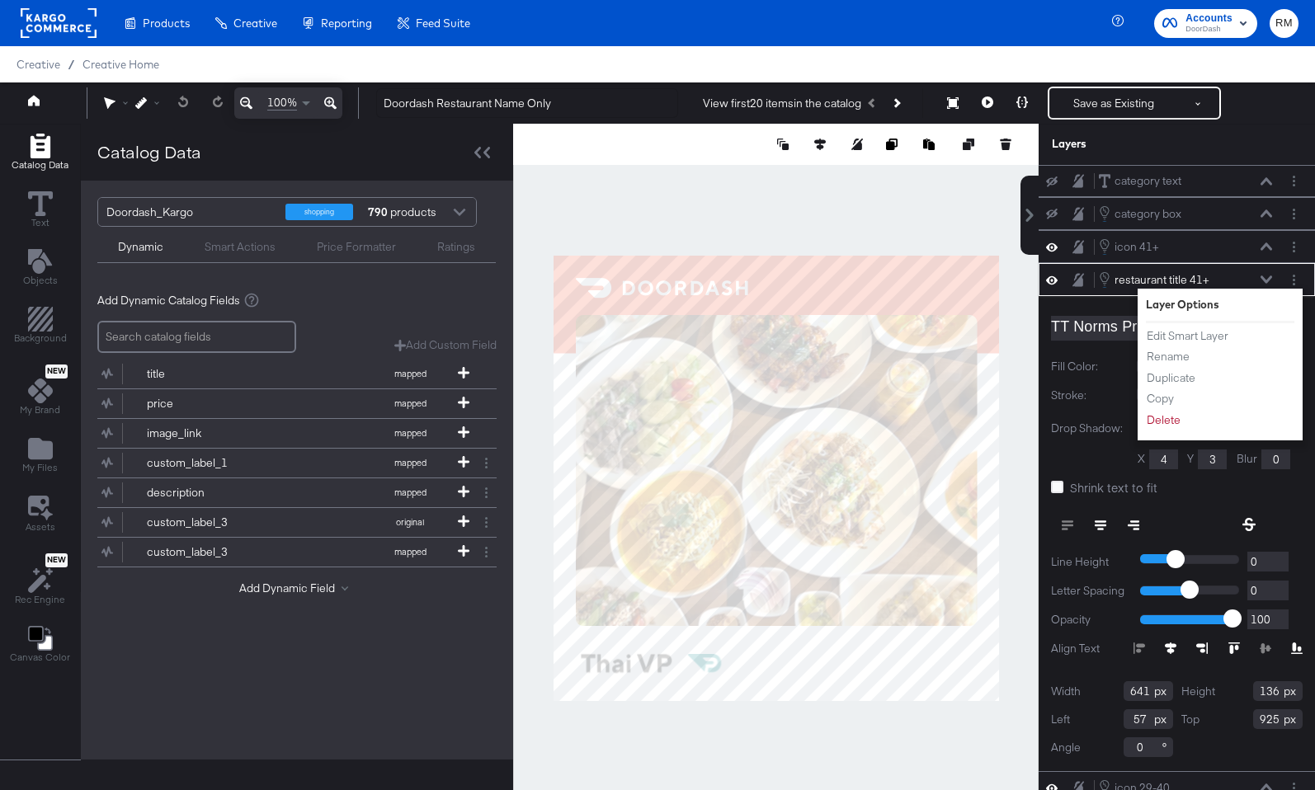
click at [1180, 325] on div "Edit Smart Layer Rename Duplicate Copy Delete" at bounding box center [1190, 378] width 91 height 110
click at [1178, 334] on button "Edit Smart Layer" at bounding box center [1186, 335] width 83 height 17
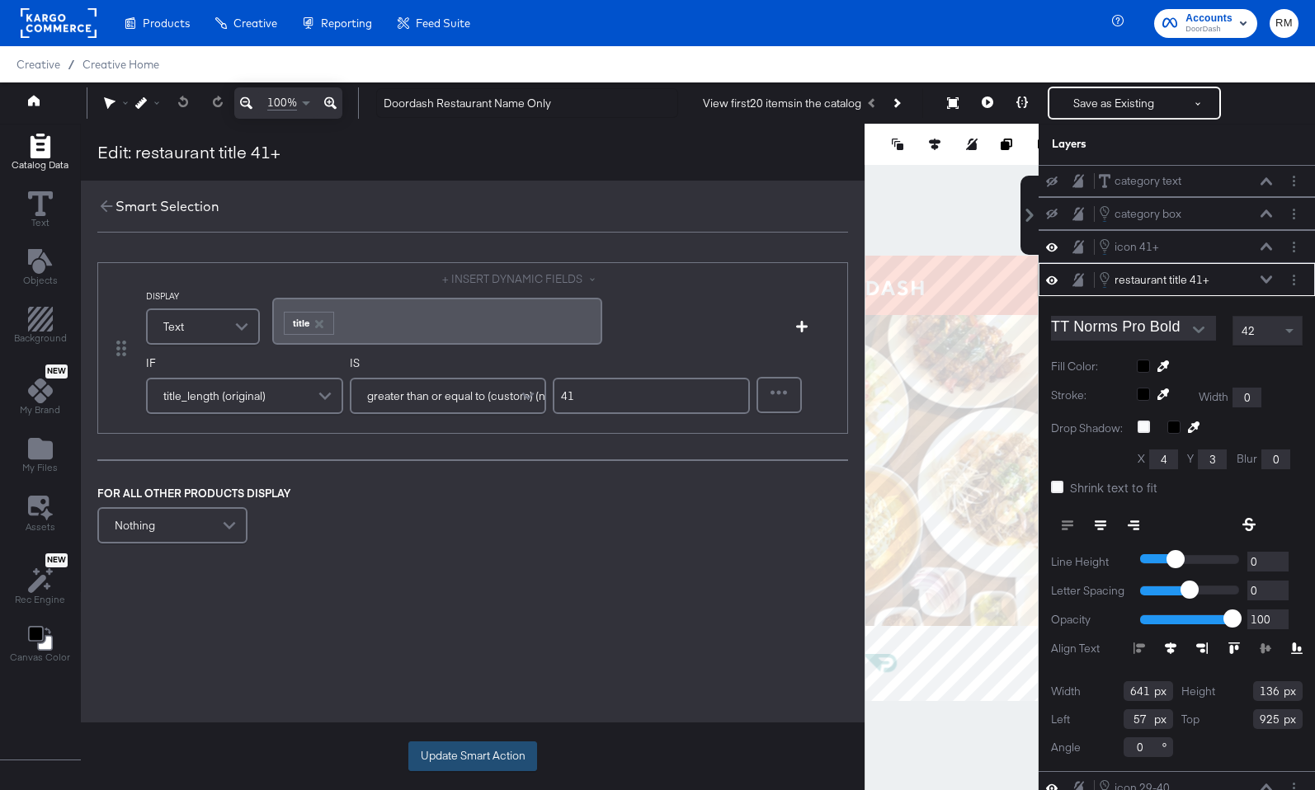
click at [464, 742] on button "Update Smart Action" at bounding box center [472, 756] width 129 height 30
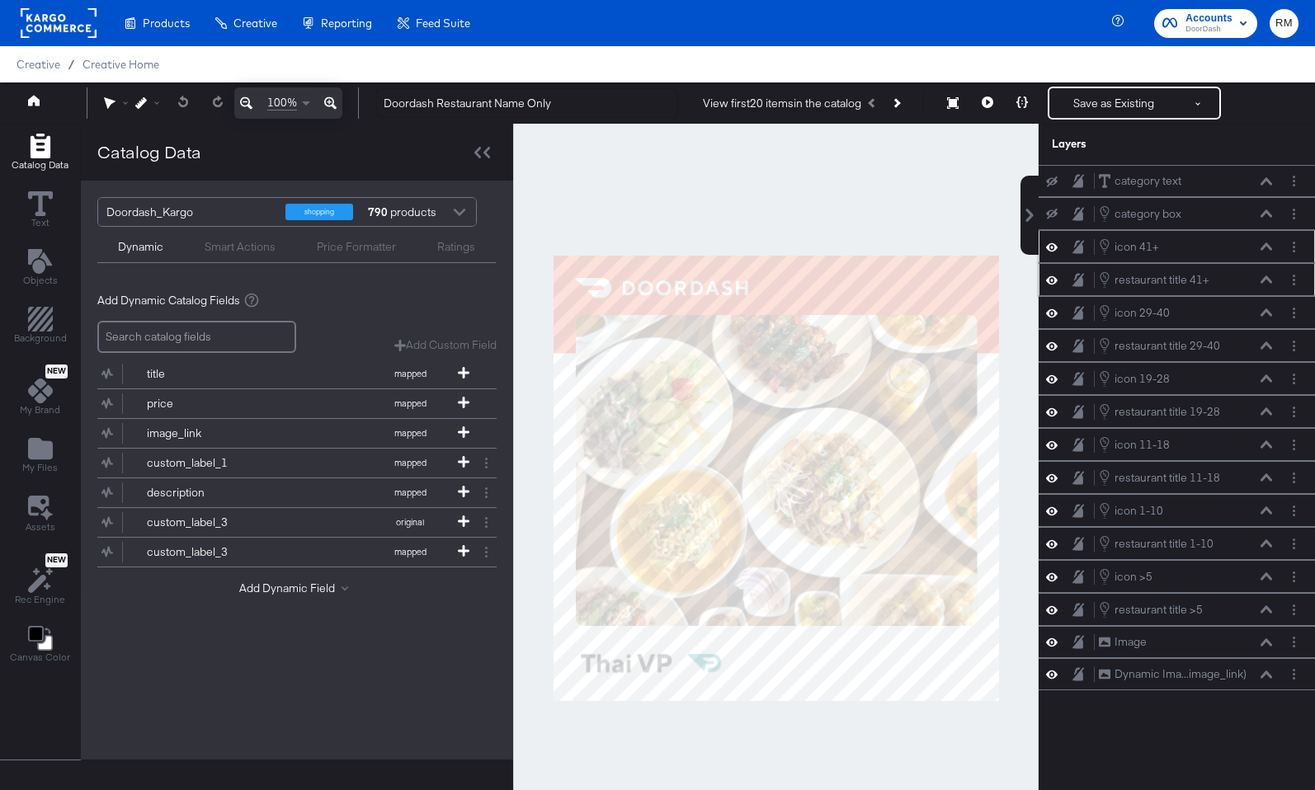
click at [1267, 243] on icon at bounding box center [1266, 245] width 12 height 7
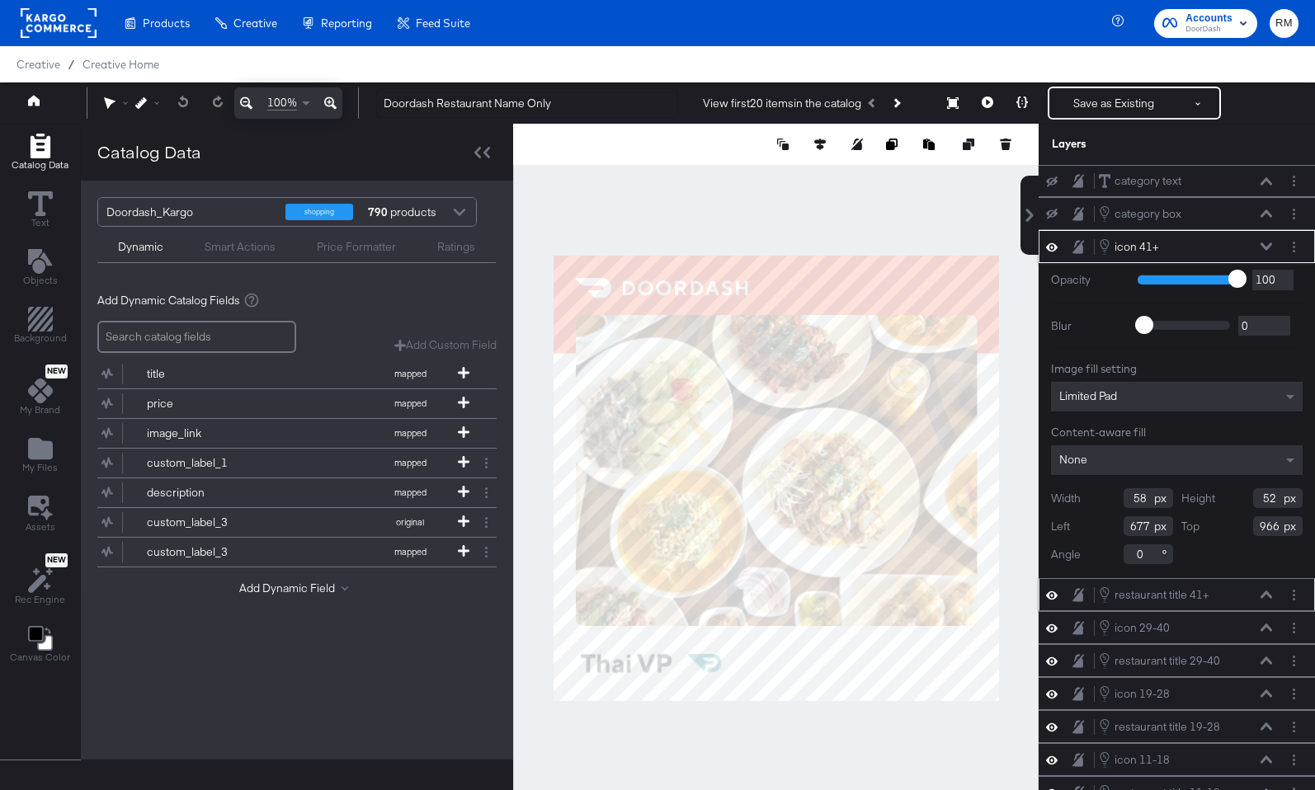
click at [1267, 243] on icon at bounding box center [1266, 246] width 12 height 8
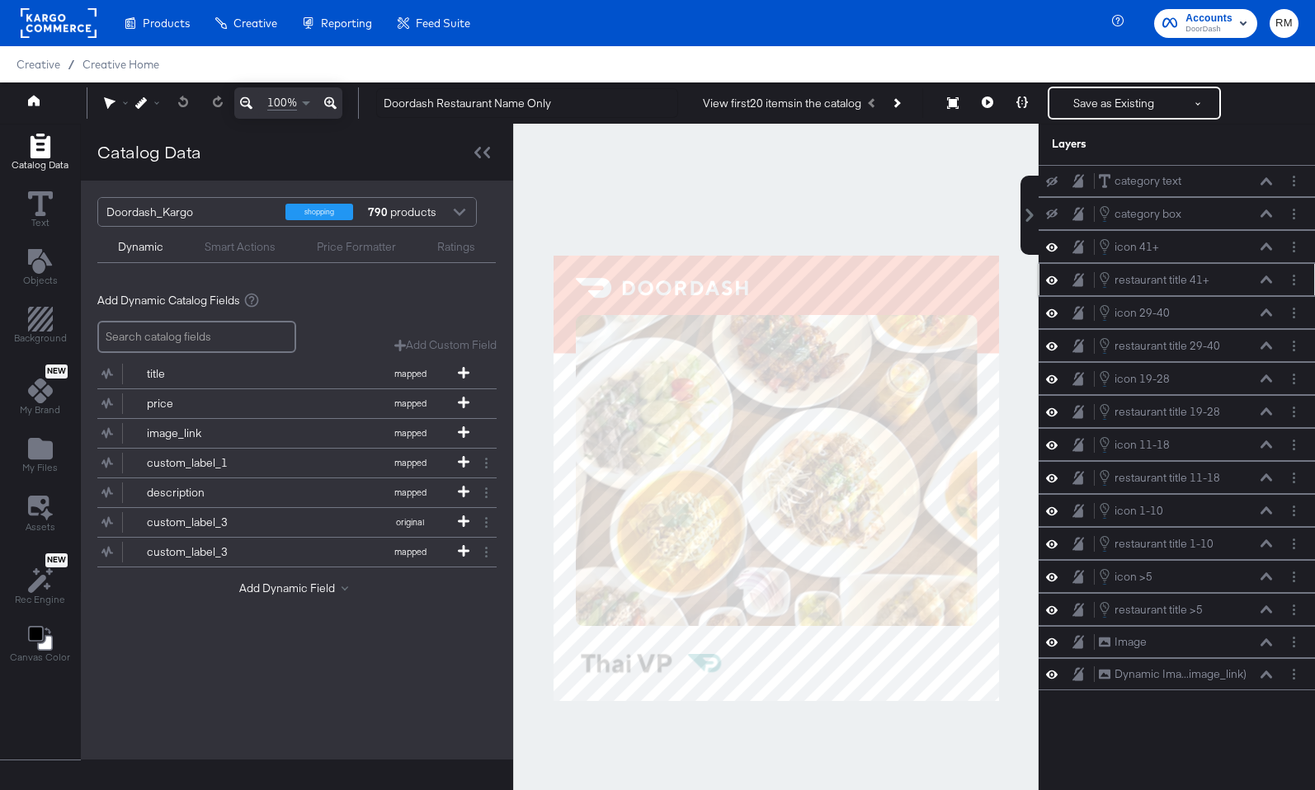
click at [1267, 276] on icon at bounding box center [1266, 278] width 12 height 7
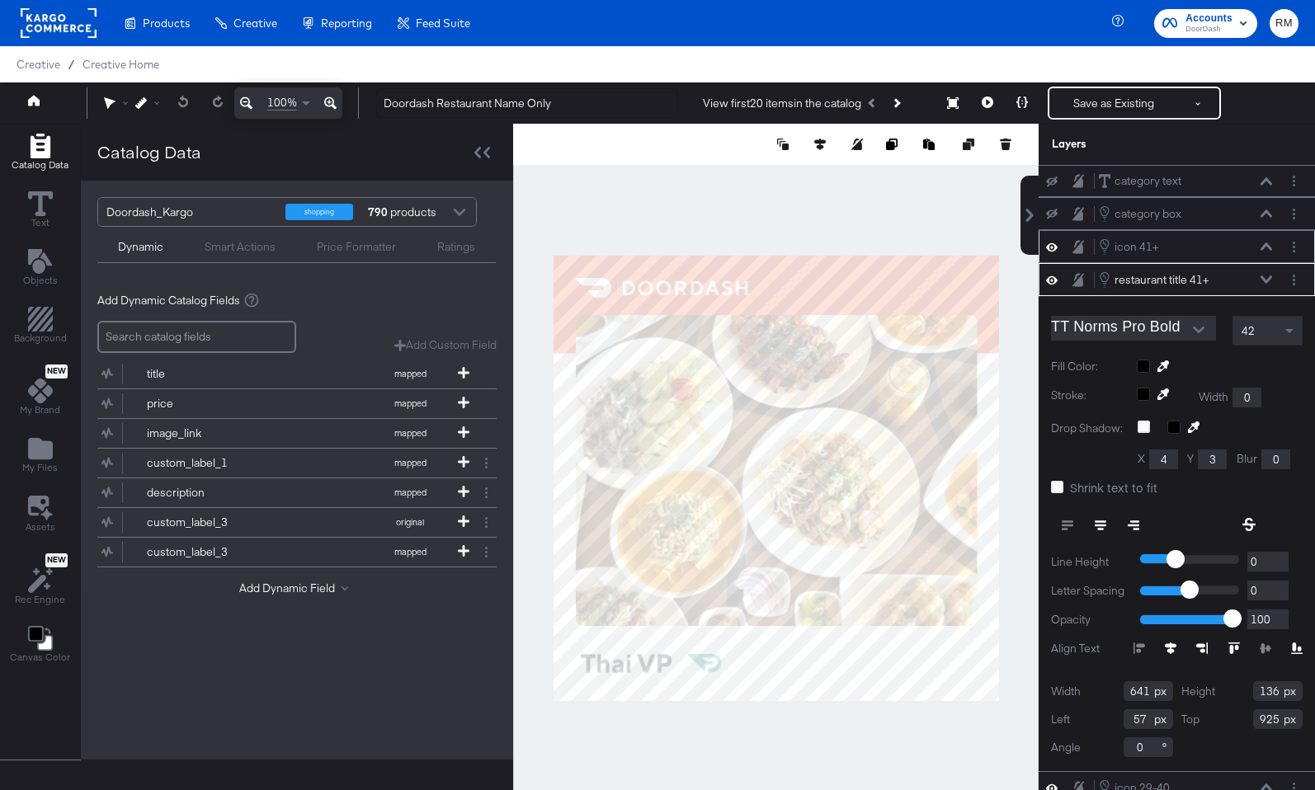
click at [1266, 241] on div "icon 41+ icon 41+" at bounding box center [1185, 247] width 175 height 18
click at [1266, 243] on icon at bounding box center [1266, 246] width 12 height 8
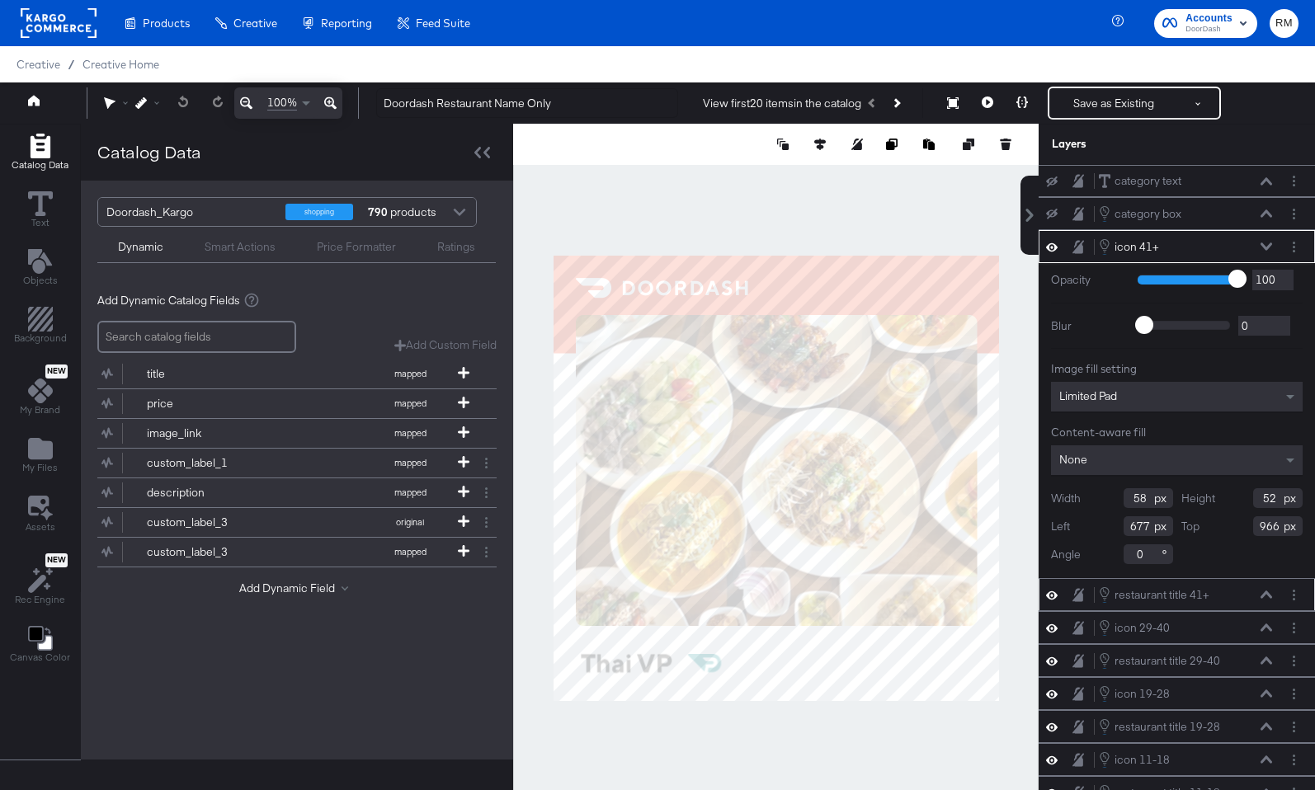
click at [1265, 595] on icon at bounding box center [1266, 594] width 12 height 8
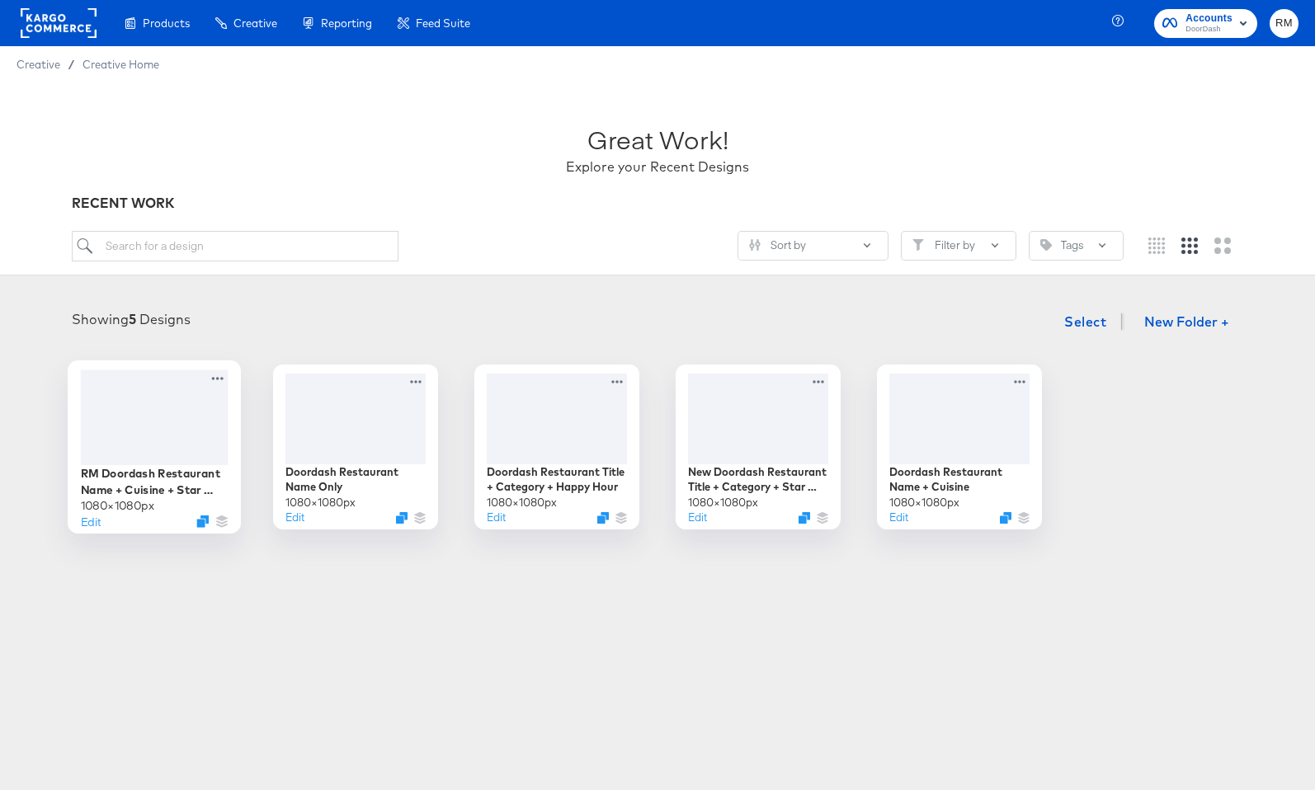
click at [167, 434] on div at bounding box center [155, 416] width 148 height 95
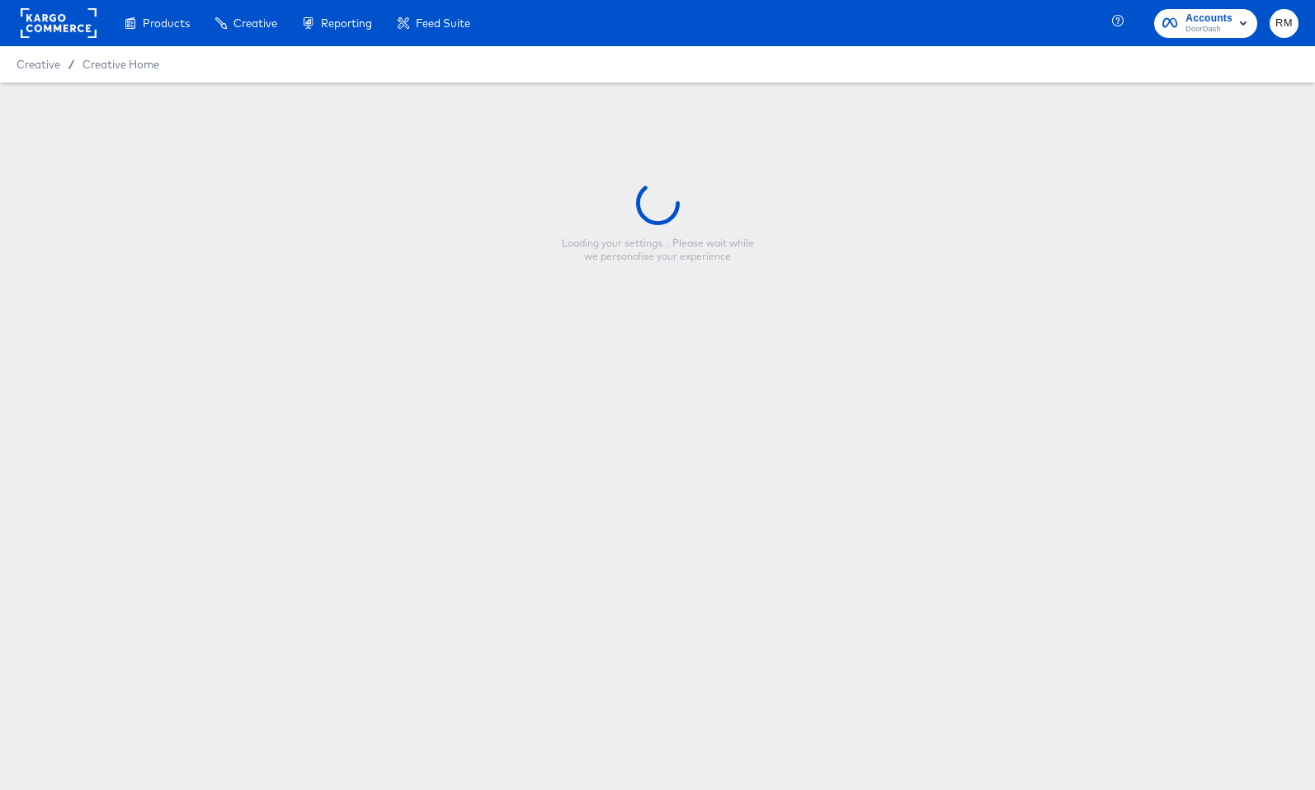
type input "RM Doordash Restaurant Name + Cuisine + Star Rating"
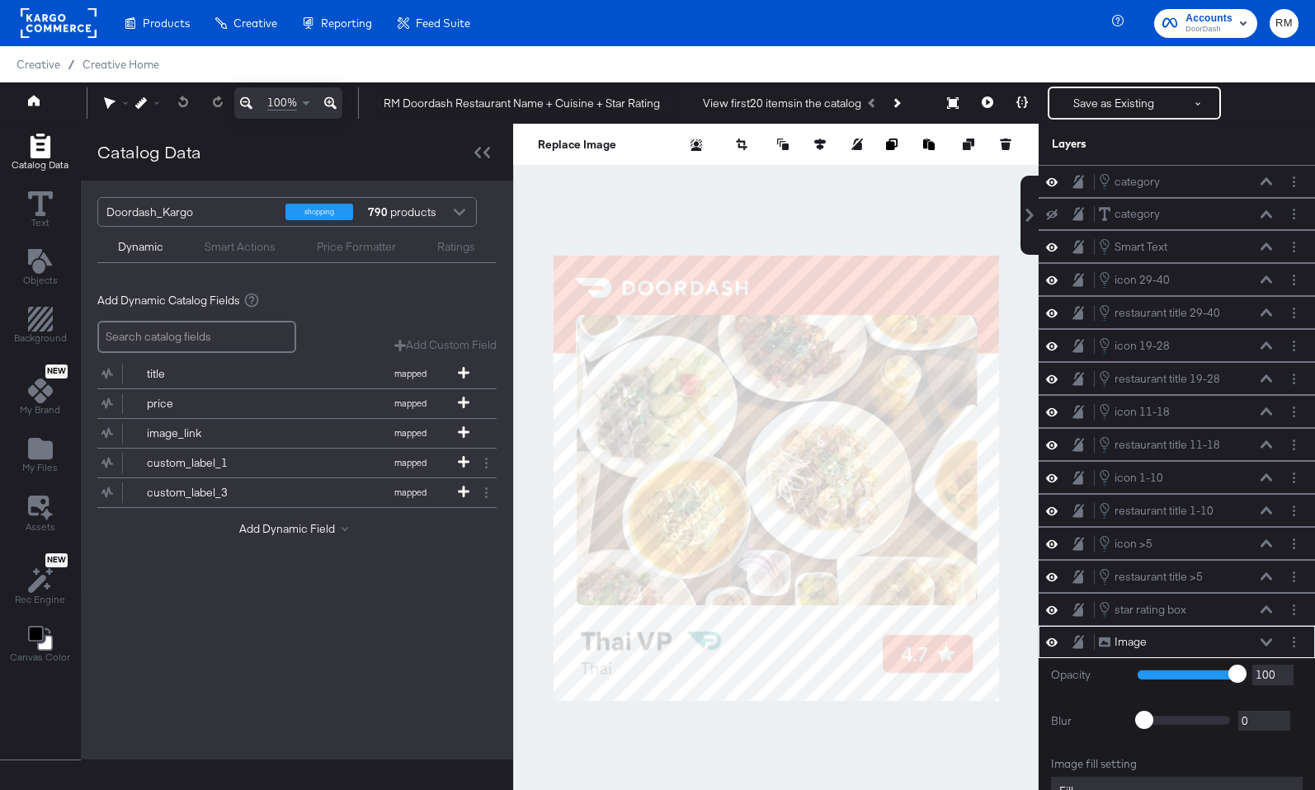
click at [248, 249] on div "Smart Actions" at bounding box center [240, 247] width 71 height 16
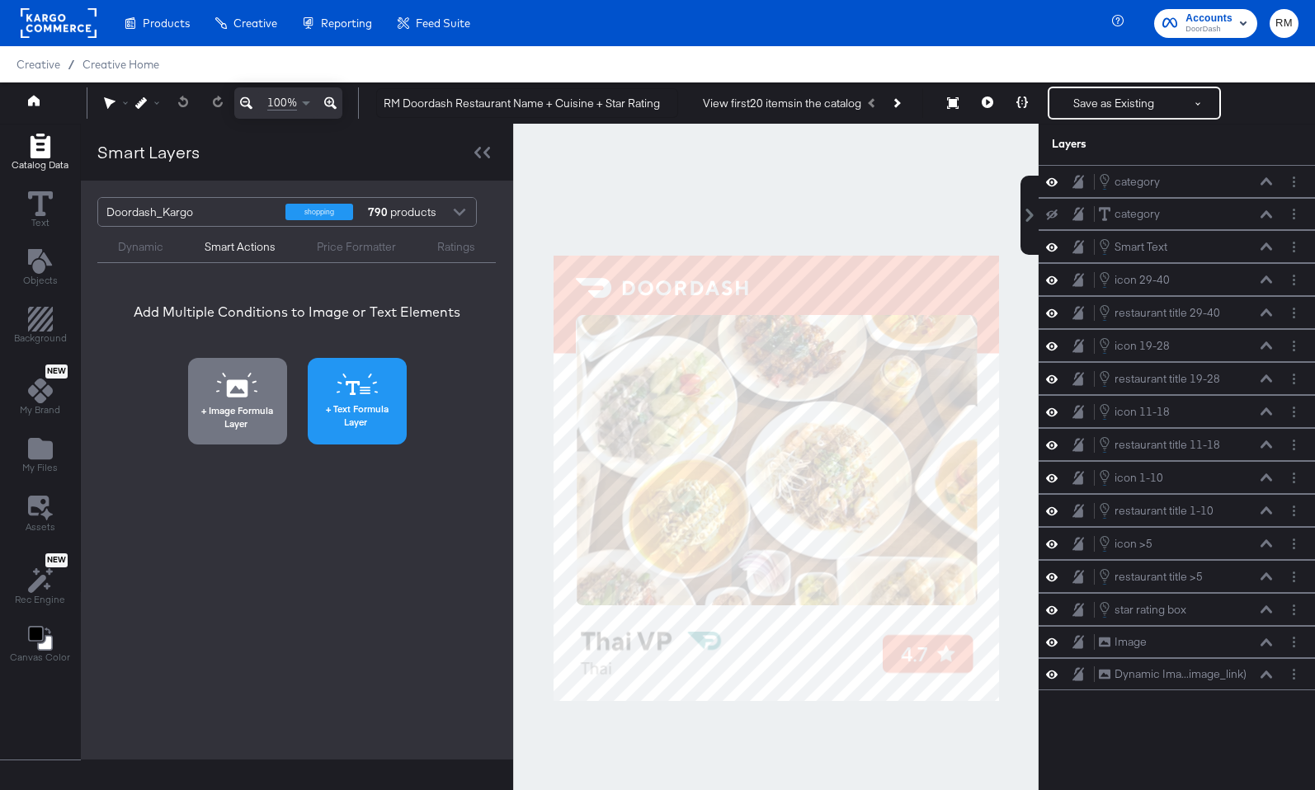
click at [369, 390] on icon at bounding box center [356, 385] width 41 height 22
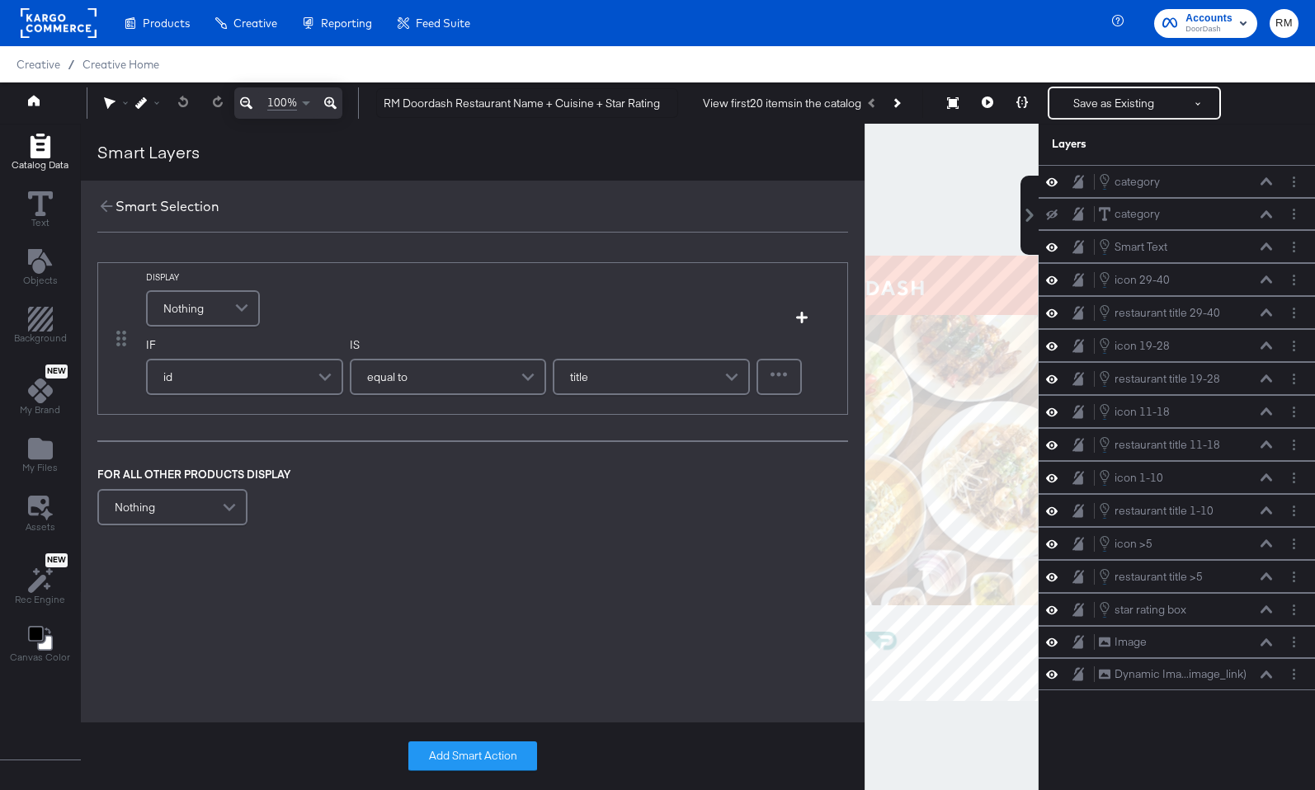
click at [233, 299] on span at bounding box center [243, 308] width 29 height 33
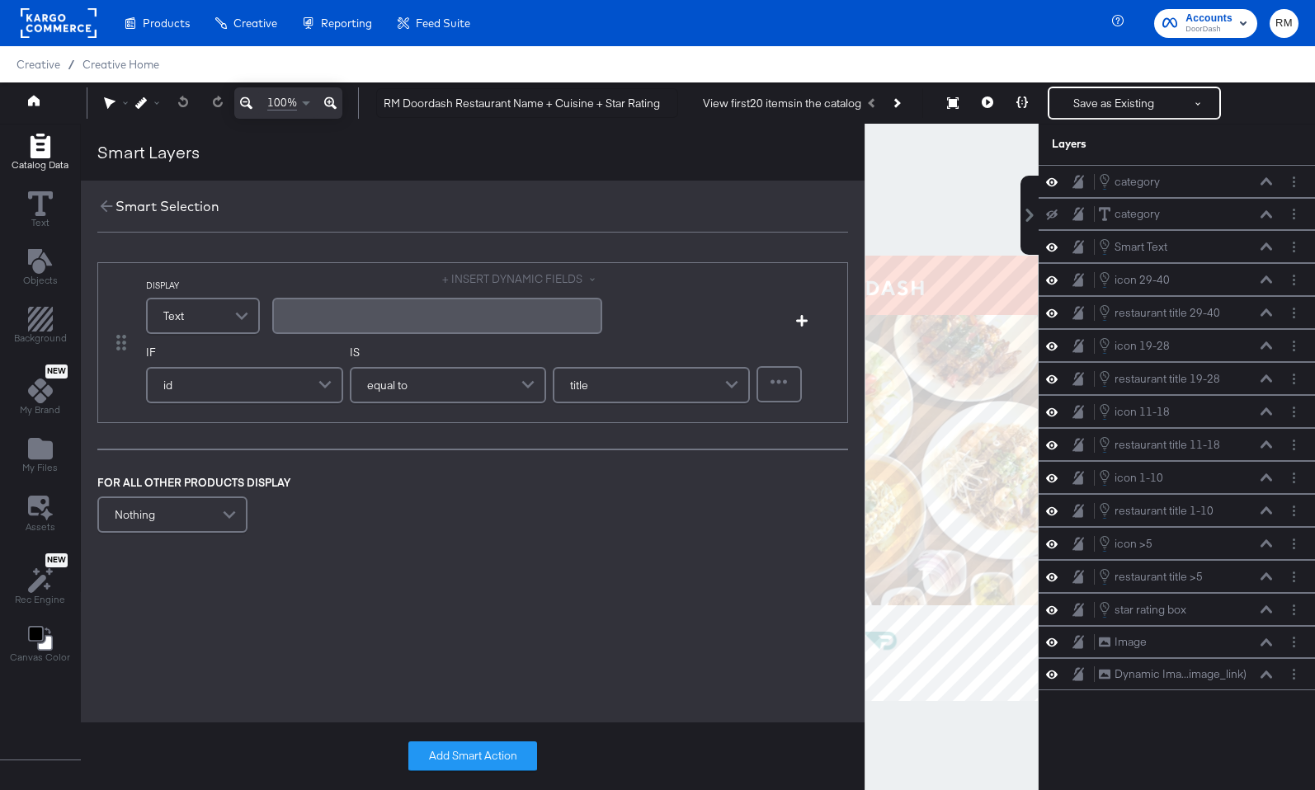
click at [484, 287] on div "+ INSERT DYNAMIC FIELDS ﻿" at bounding box center [437, 304] width 330 height 67
click at [488, 271] on div "+ INSERT DYNAMIC FIELDS" at bounding box center [522, 279] width 160 height 16
click at [478, 277] on button "+ INSERT DYNAMIC FIELDS" at bounding box center [522, 279] width 160 height 16
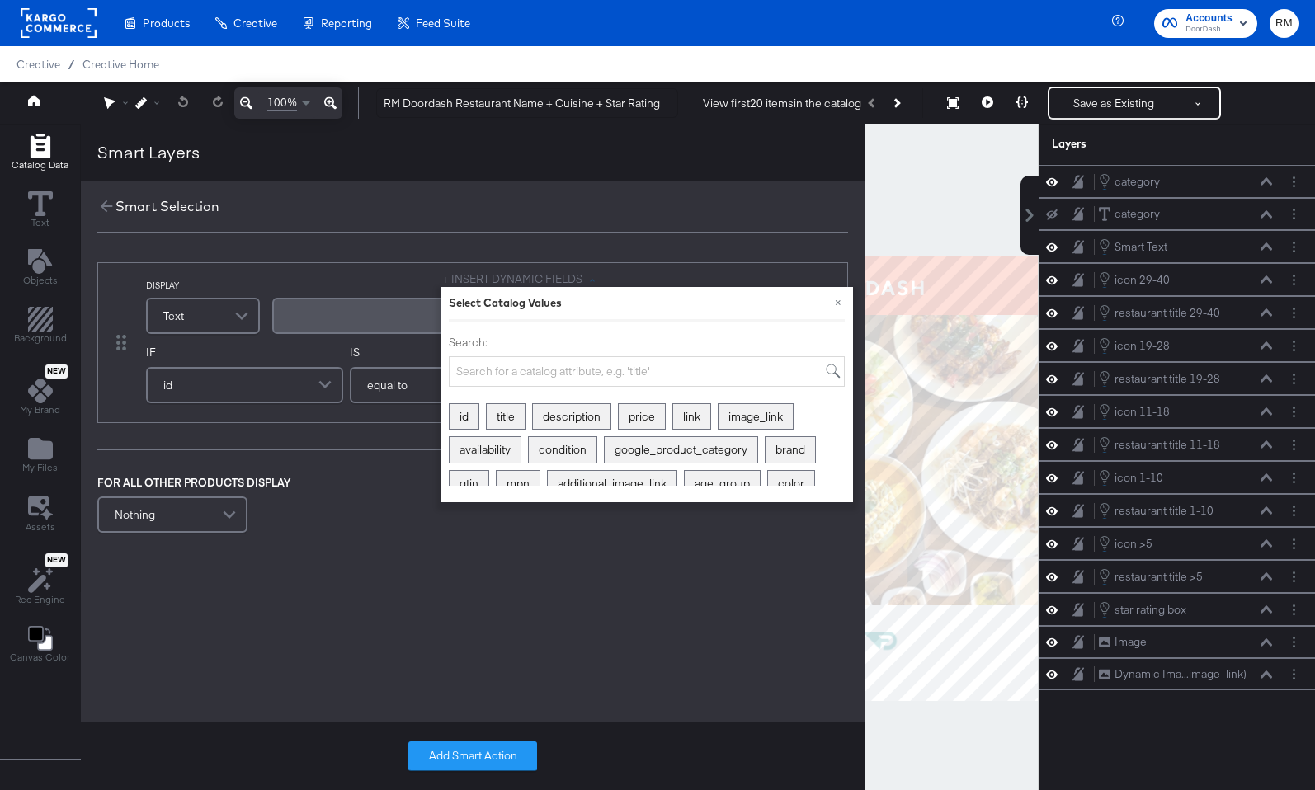
click at [491, 394] on div "Search:" at bounding box center [647, 358] width 396 height 73
click at [491, 374] on input "Search:" at bounding box center [647, 371] width 396 height 31
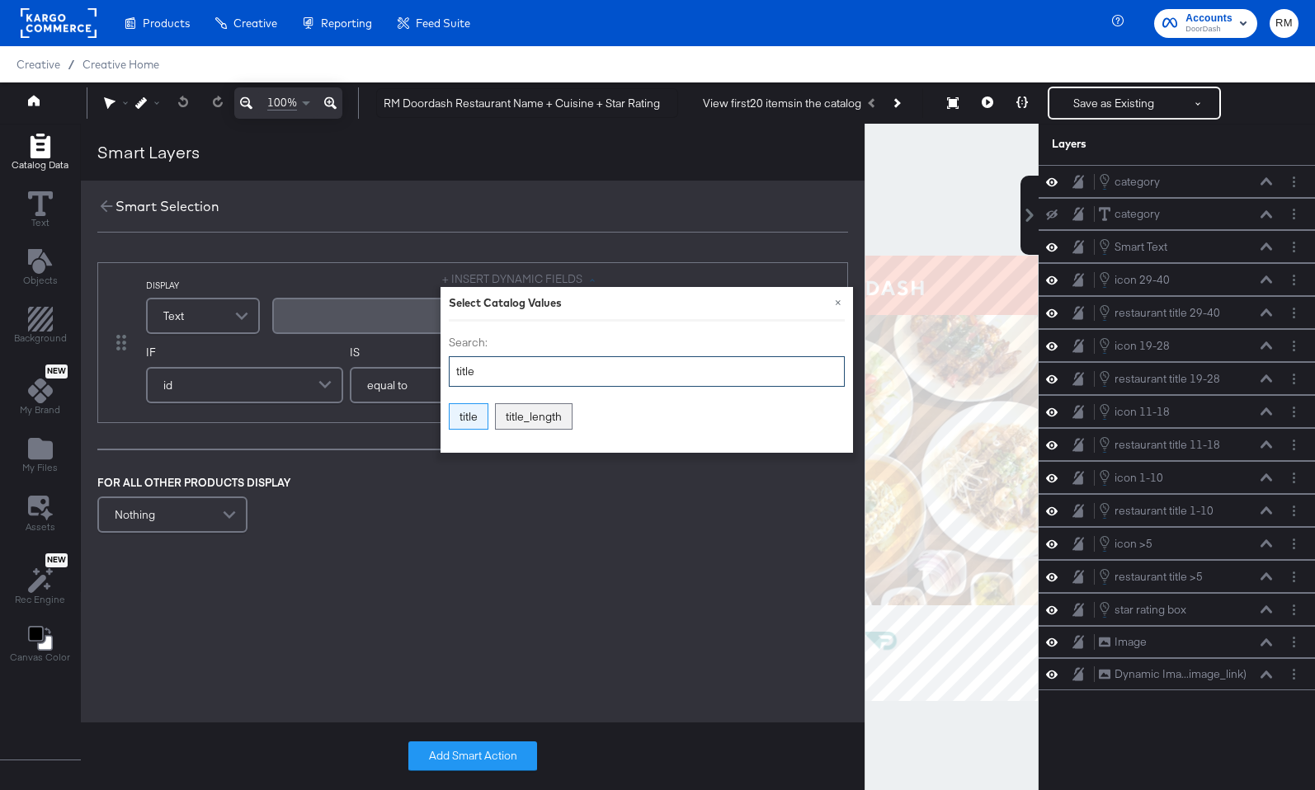
type input "title"
click at [463, 410] on div "title" at bounding box center [468, 417] width 38 height 26
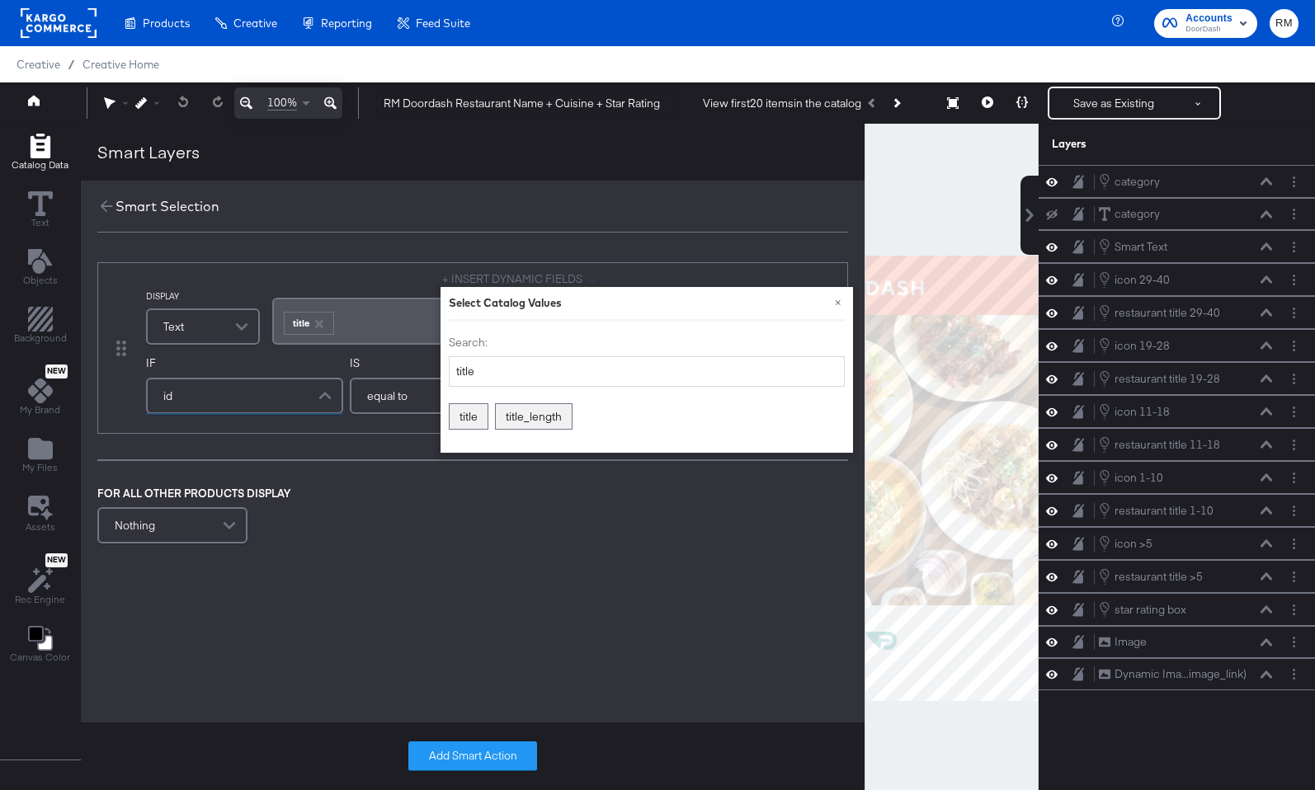
click at [229, 388] on div "id" at bounding box center [245, 395] width 194 height 33
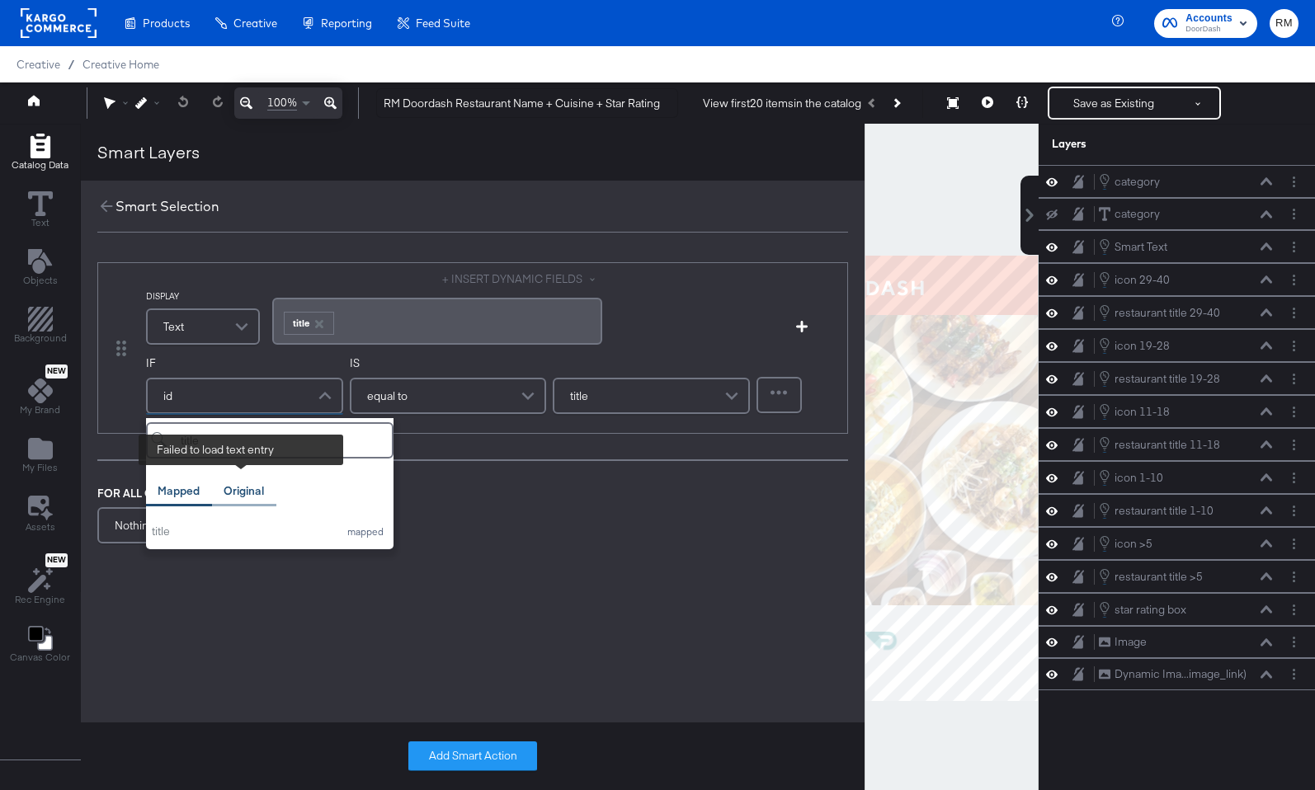
type input "title"
click at [248, 490] on div "Original" at bounding box center [243, 491] width 40 height 16
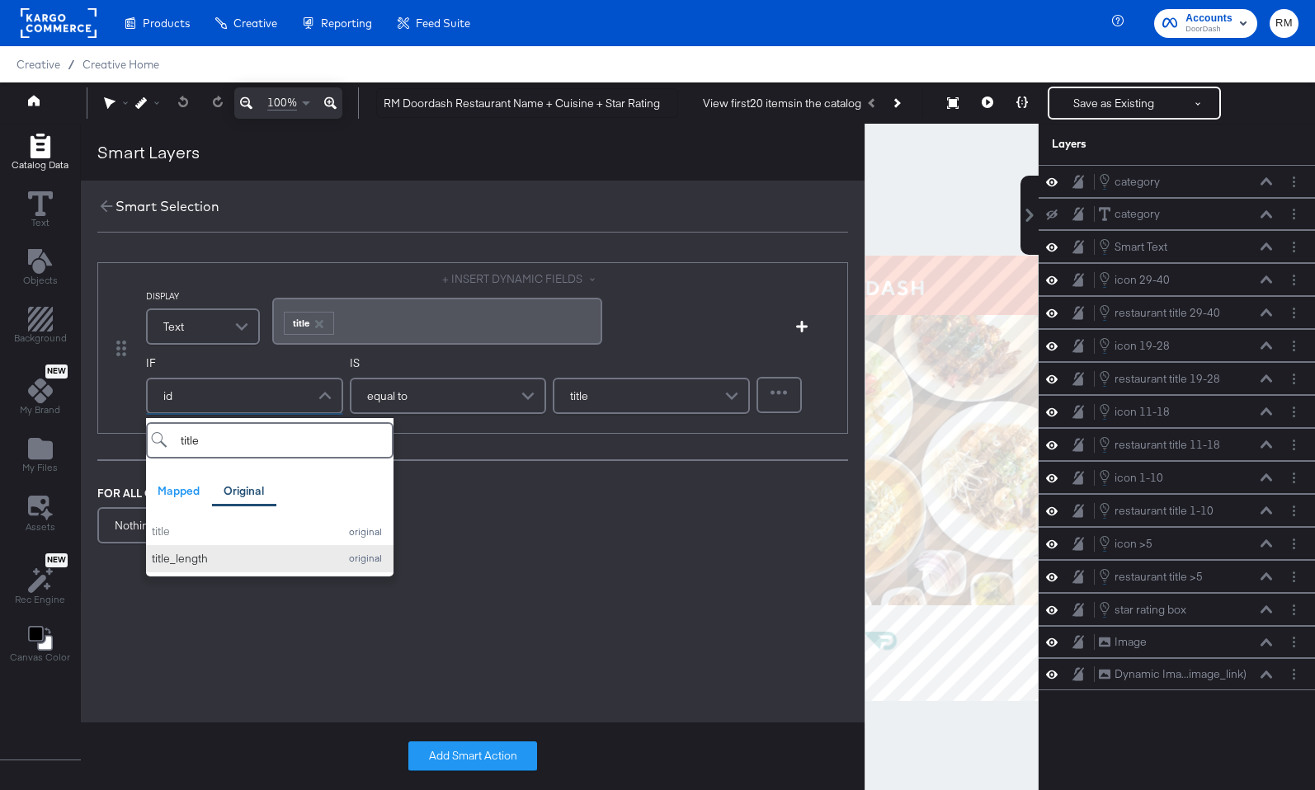
click at [248, 556] on div "title_length" at bounding box center [241, 559] width 178 height 16
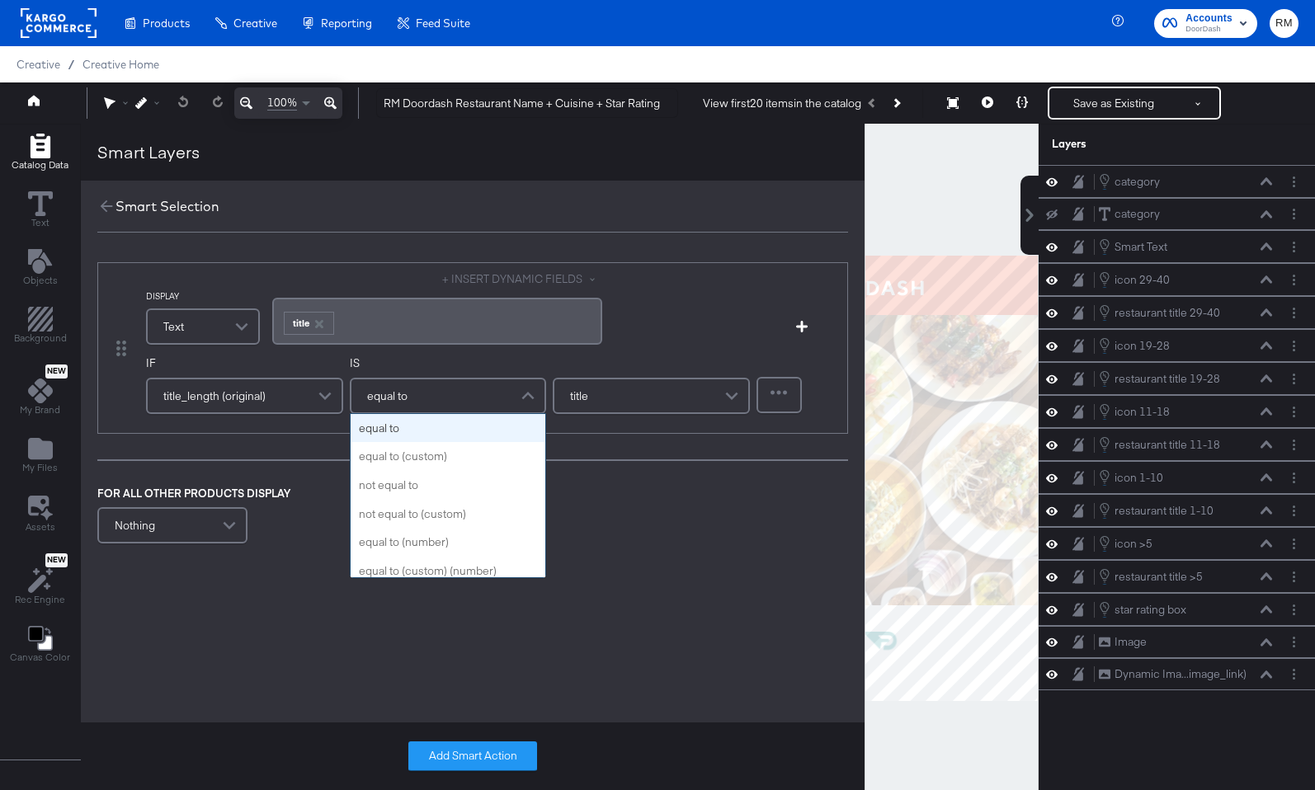
click at [393, 391] on span "equal to" at bounding box center [387, 396] width 40 height 28
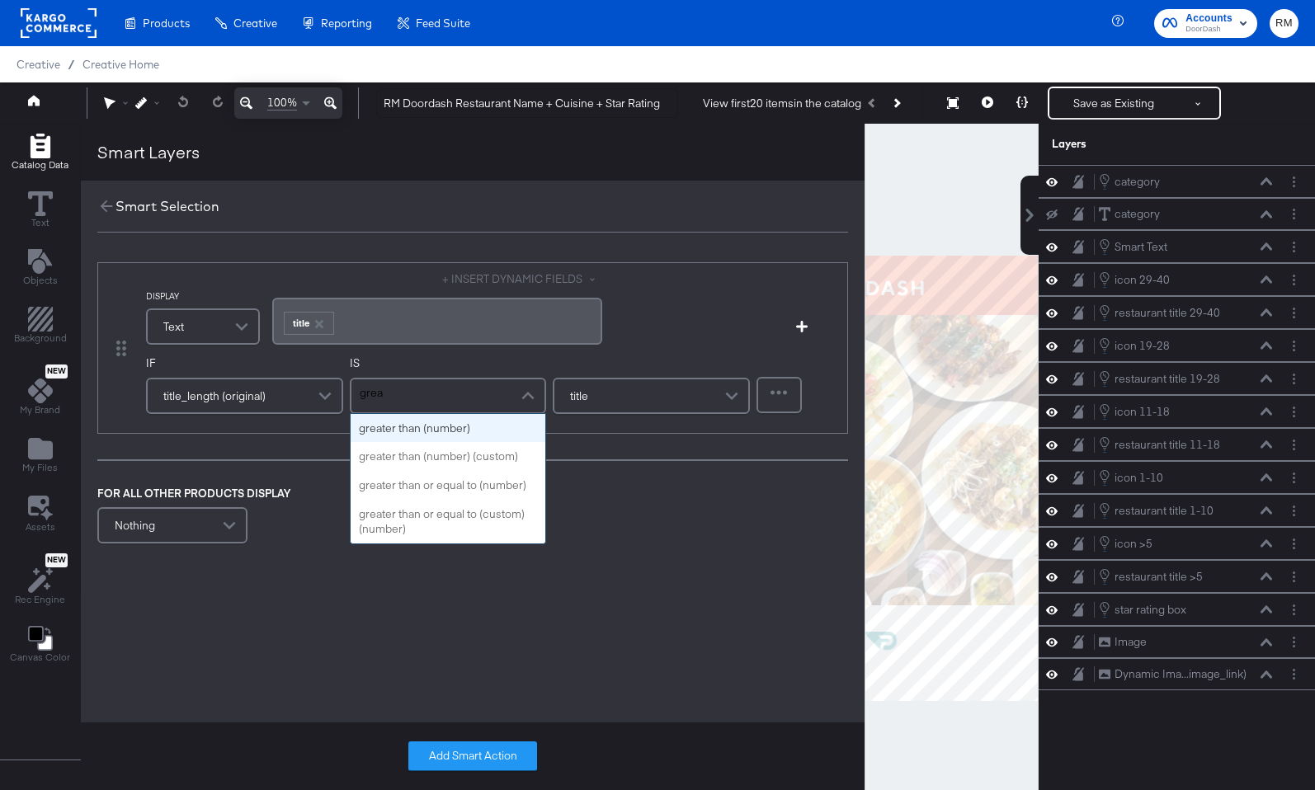
type input "great"
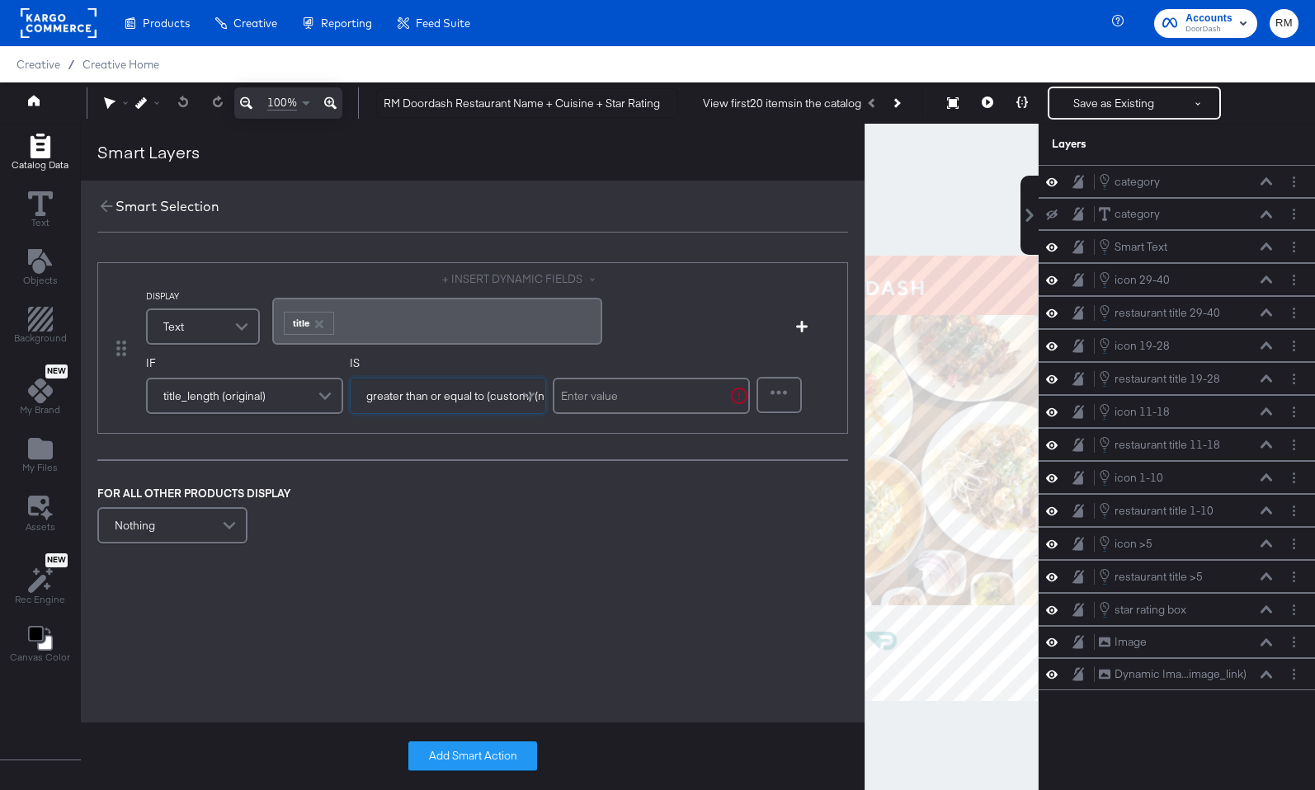
click at [619, 386] on input "text" at bounding box center [651, 396] width 197 height 36
type input "41"
click at [454, 750] on button "Add Smart Action" at bounding box center [472, 756] width 129 height 30
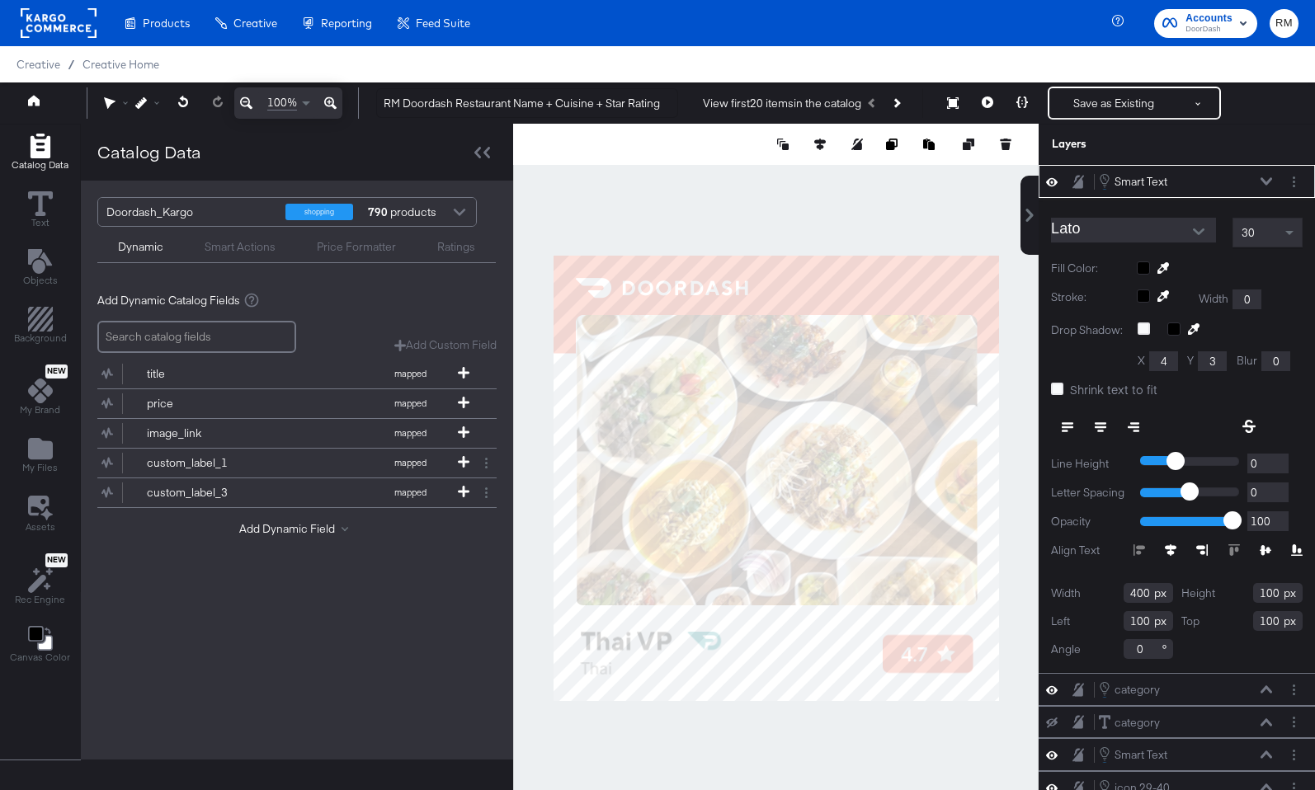
type input "12"
type input "724"
type input "60"
type input "886"
click at [1137, 598] on input "400" at bounding box center [1147, 593] width 49 height 20
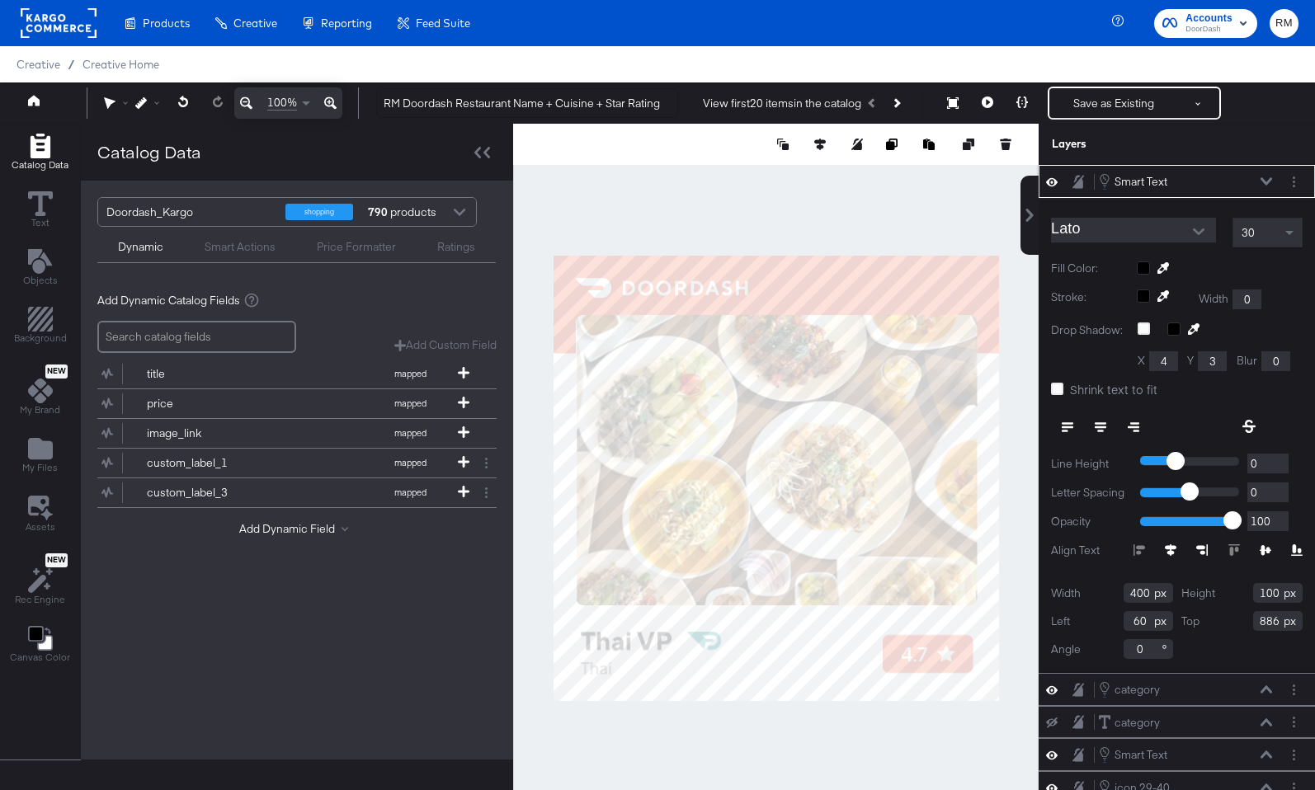
click at [1137, 598] on input "400" at bounding box center [1147, 593] width 49 height 20
type input "641"
click at [1268, 592] on input "100" at bounding box center [1277, 593] width 49 height 20
type input "136"
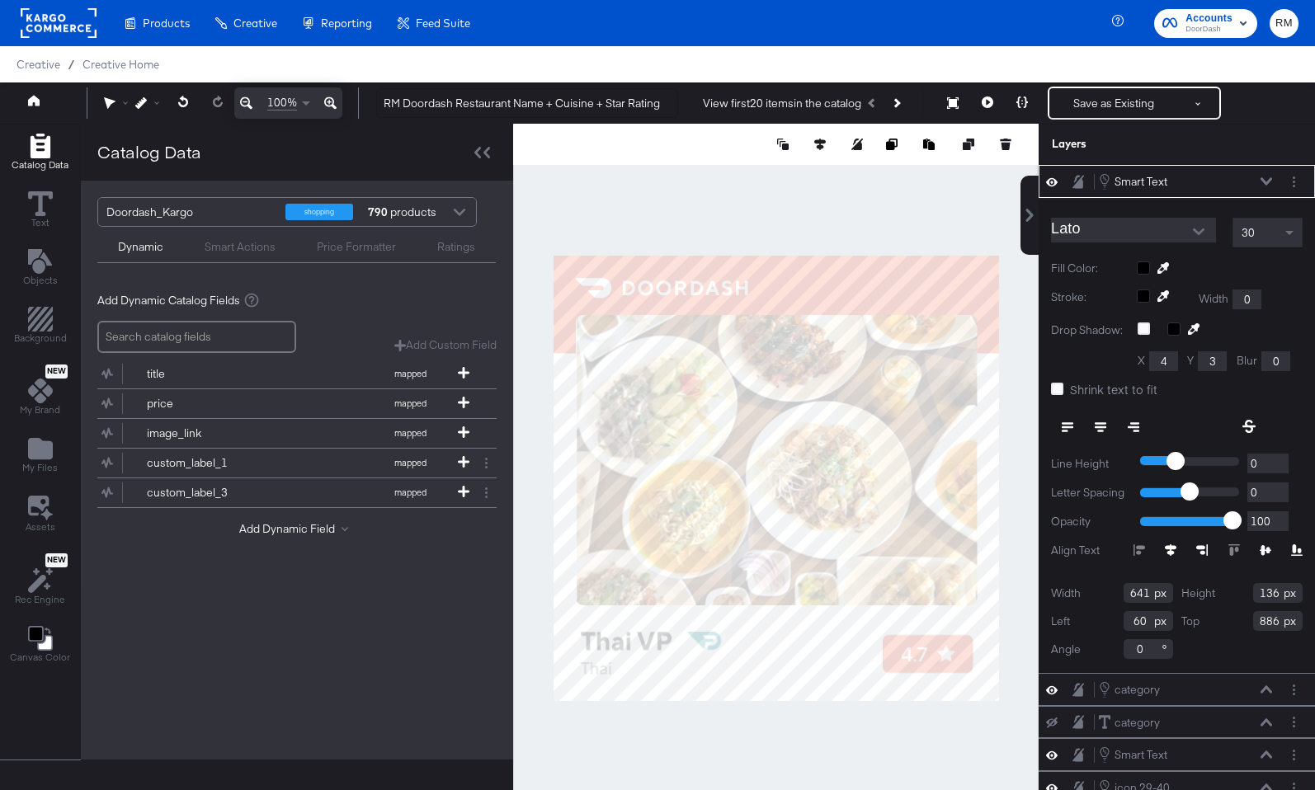
click at [1263, 177] on icon at bounding box center [1266, 181] width 12 height 8
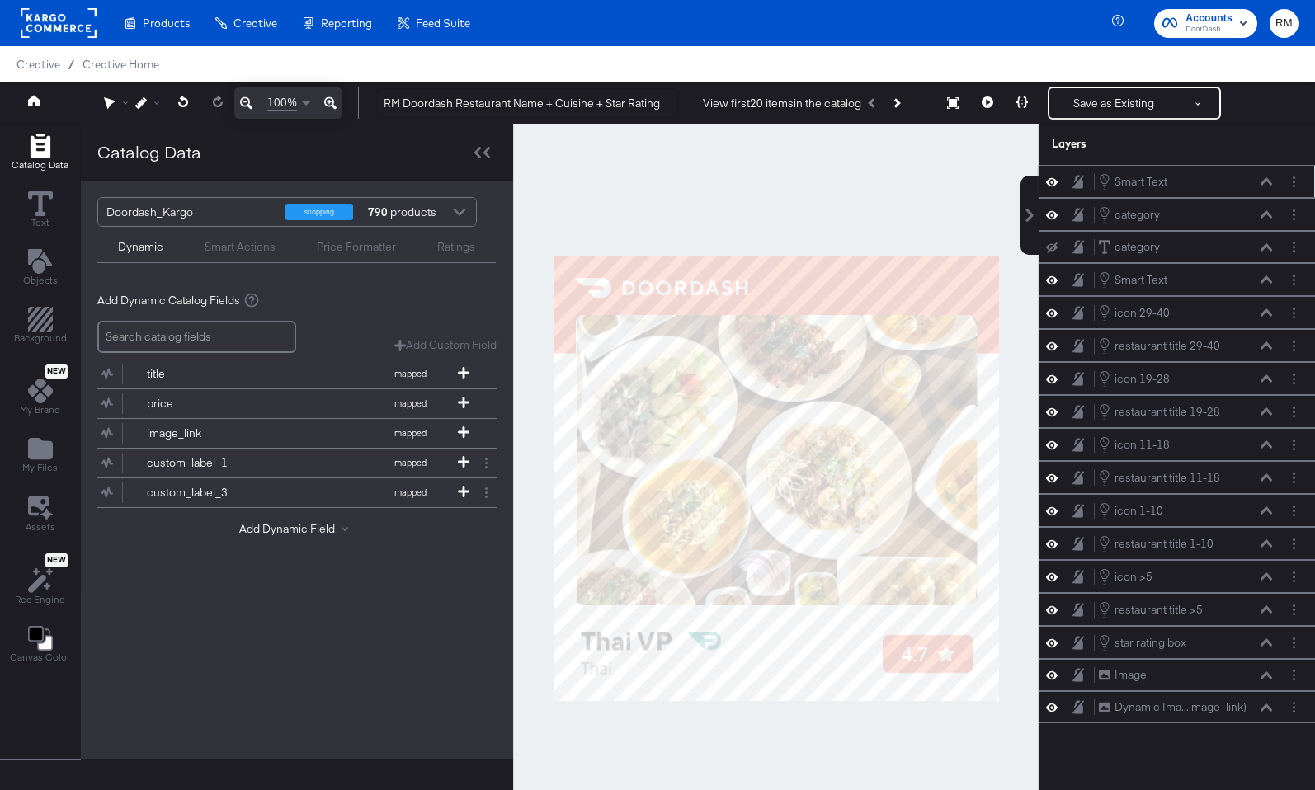
click at [1263, 177] on icon at bounding box center [1266, 181] width 12 height 8
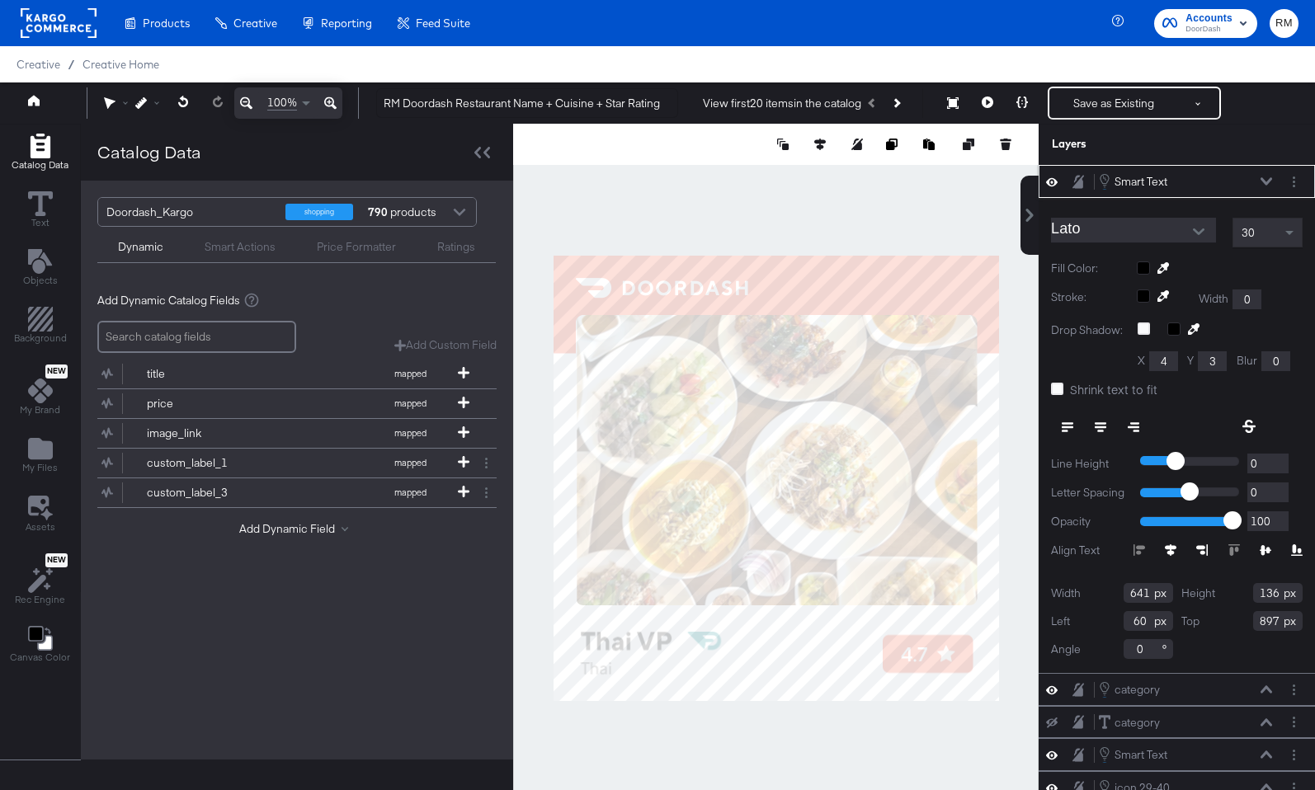
type input "898"
click at [1292, 176] on icon "Layer Options" at bounding box center [1293, 181] width 2 height 11
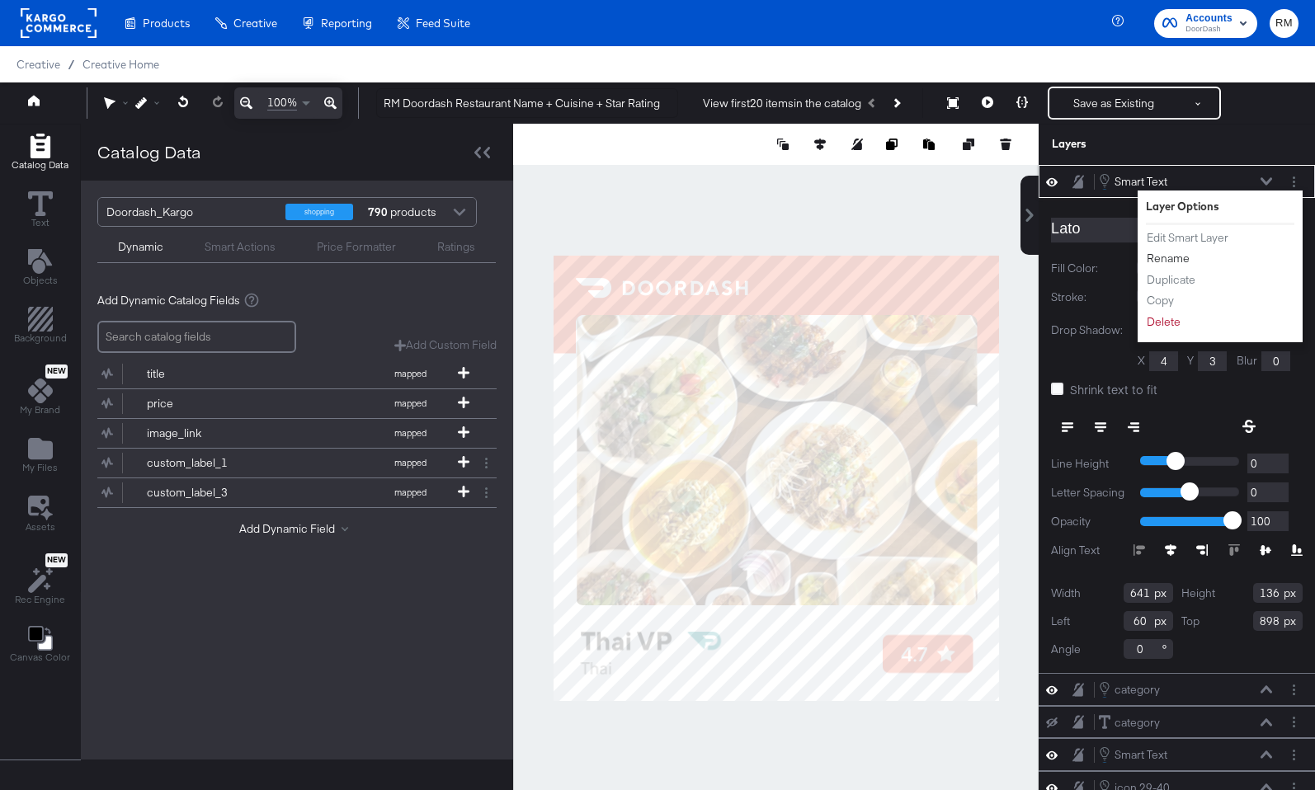
click at [1169, 257] on button "Rename" at bounding box center [1167, 258] width 45 height 17
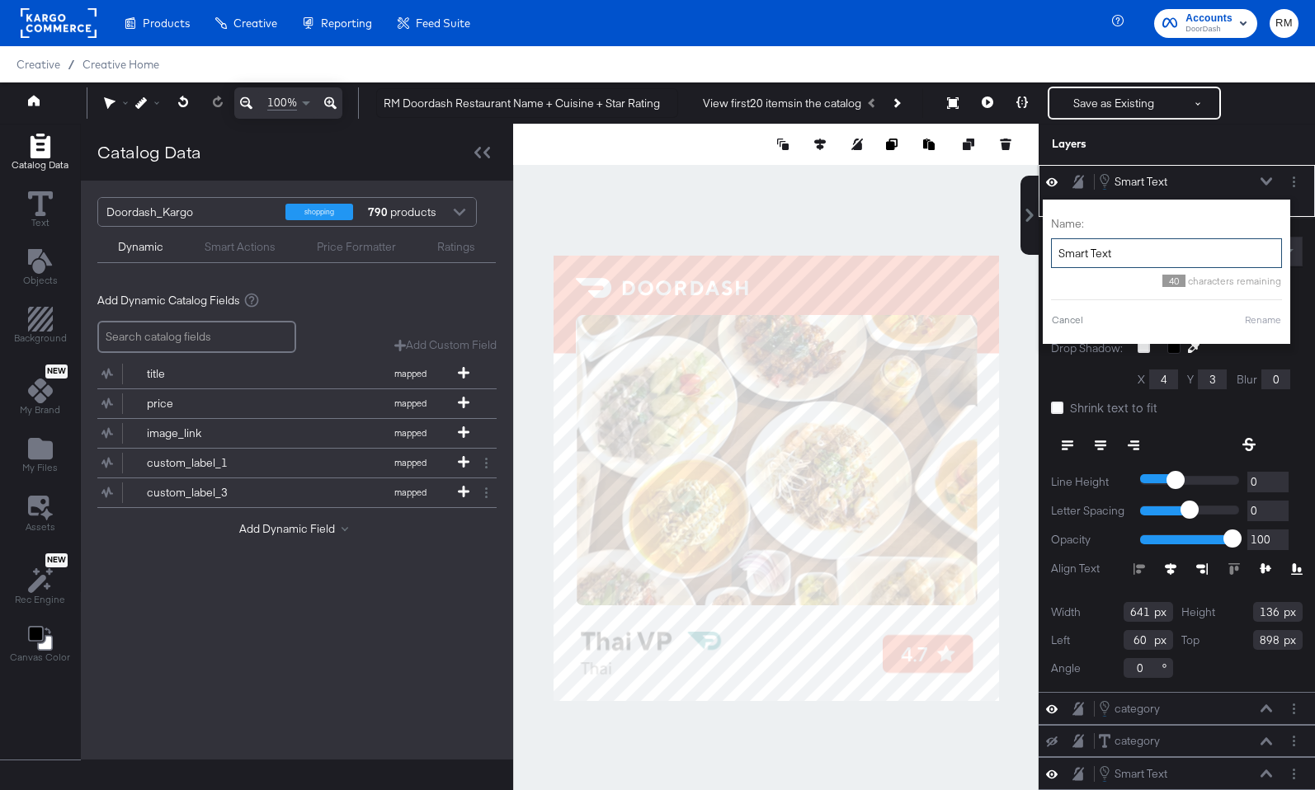
click at [1179, 238] on input "Smart Text" at bounding box center [1166, 253] width 231 height 31
type input "r"
type input "title 41+"
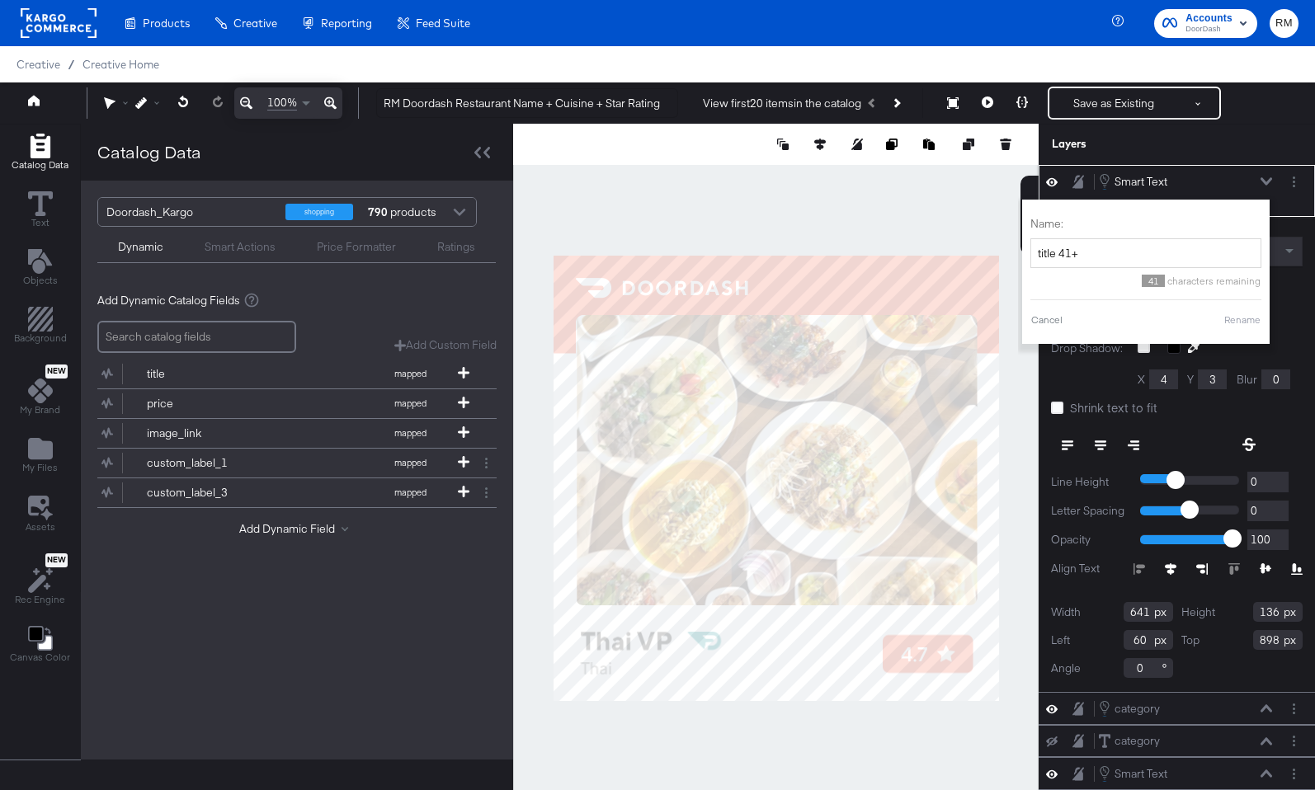
click at [1240, 318] on button "Rename" at bounding box center [1242, 320] width 38 height 15
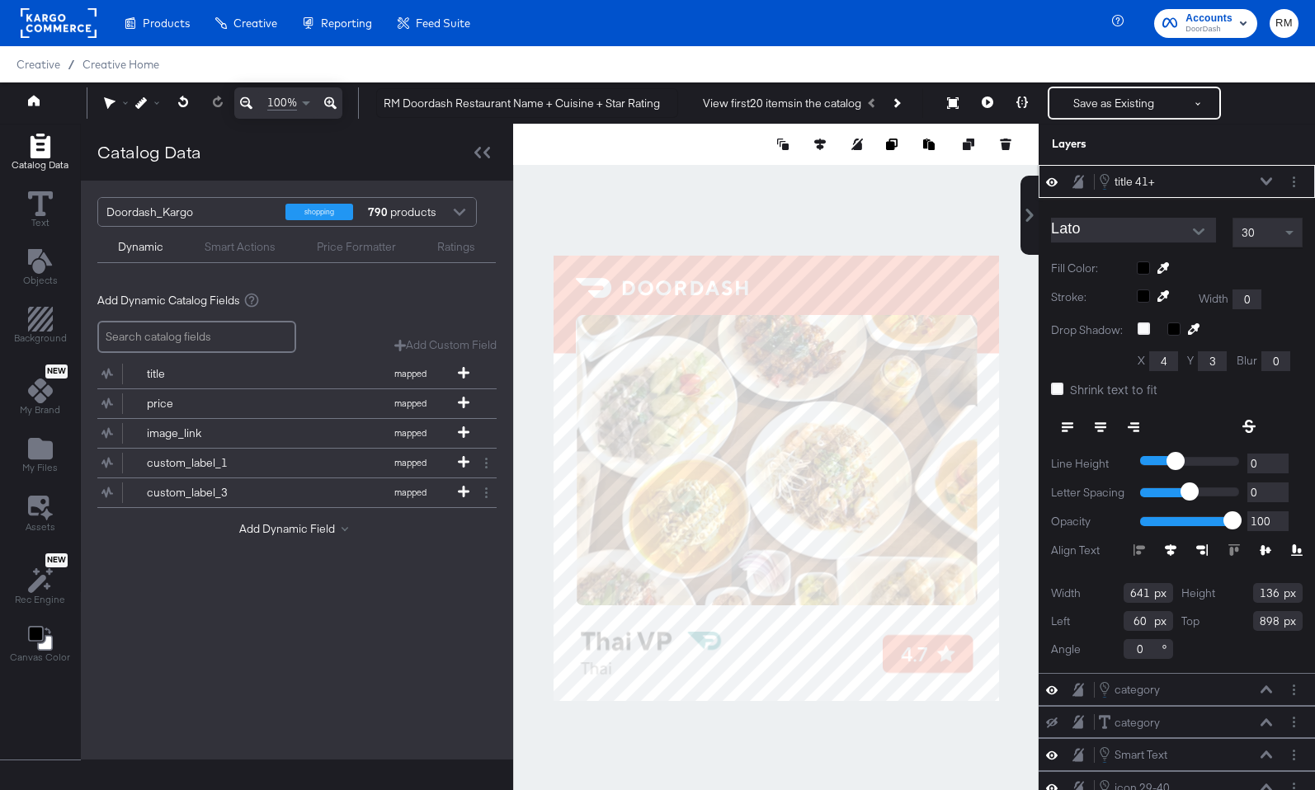
click at [1263, 181] on icon at bounding box center [1266, 180] width 12 height 7
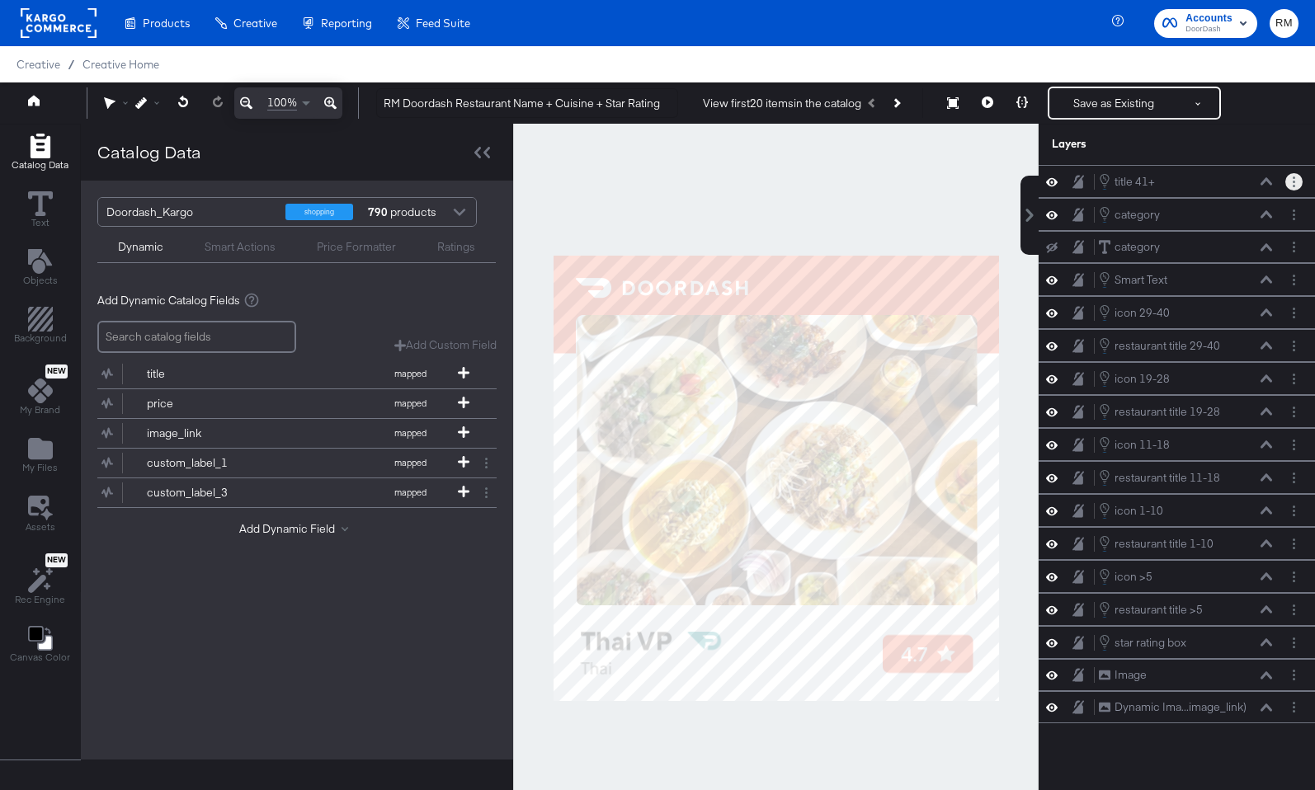
click at [1291, 177] on button "Layer Options" at bounding box center [1293, 181] width 17 height 17
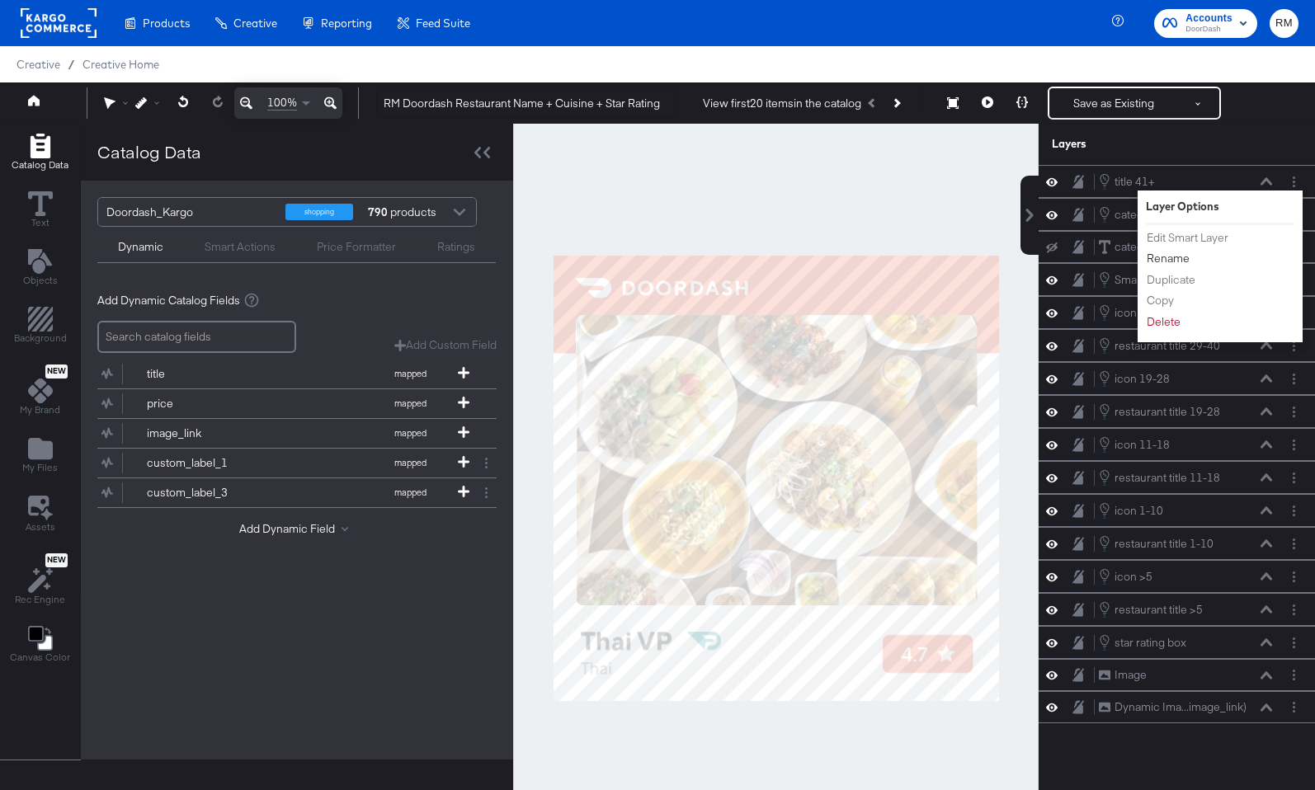
click at [1161, 262] on button "Rename" at bounding box center [1167, 258] width 45 height 17
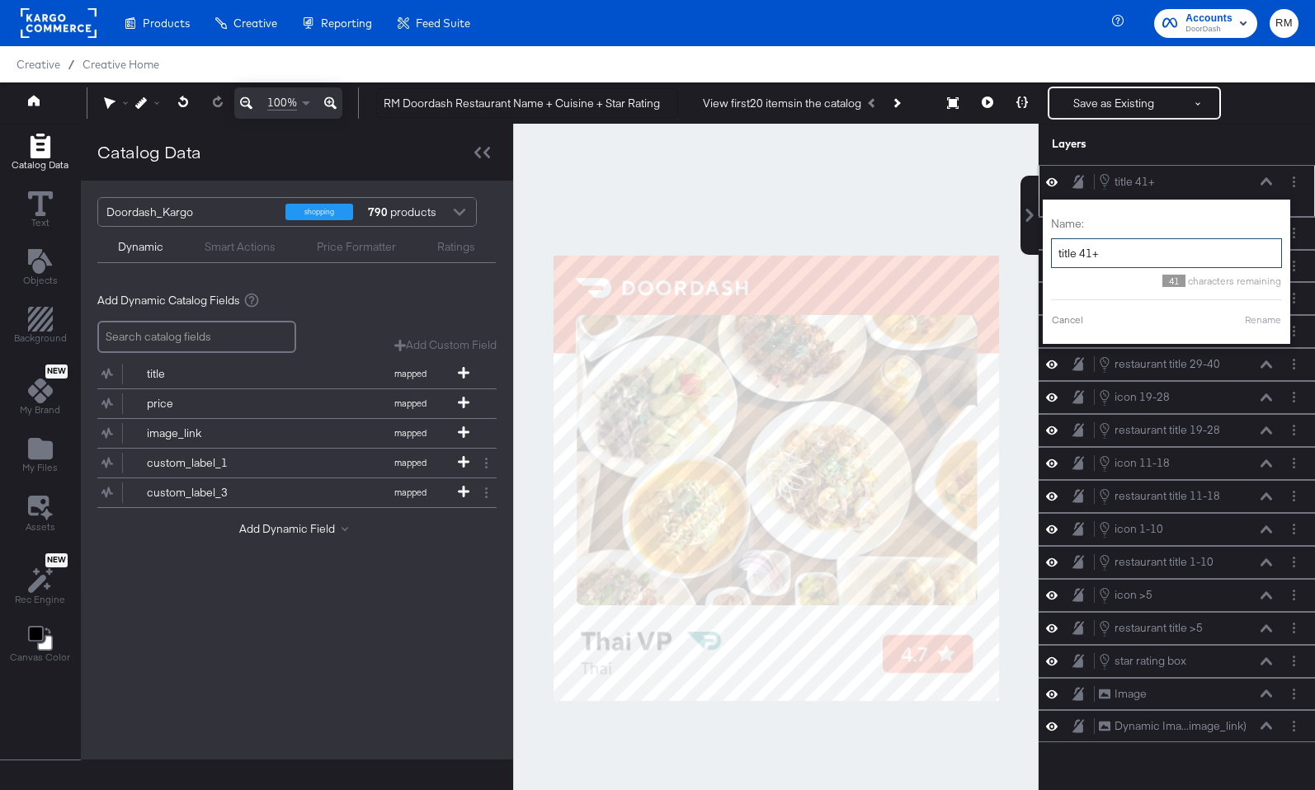
click at [1056, 254] on input "title 41+" at bounding box center [1166, 253] width 231 height 31
type input "restaurant title 41+"
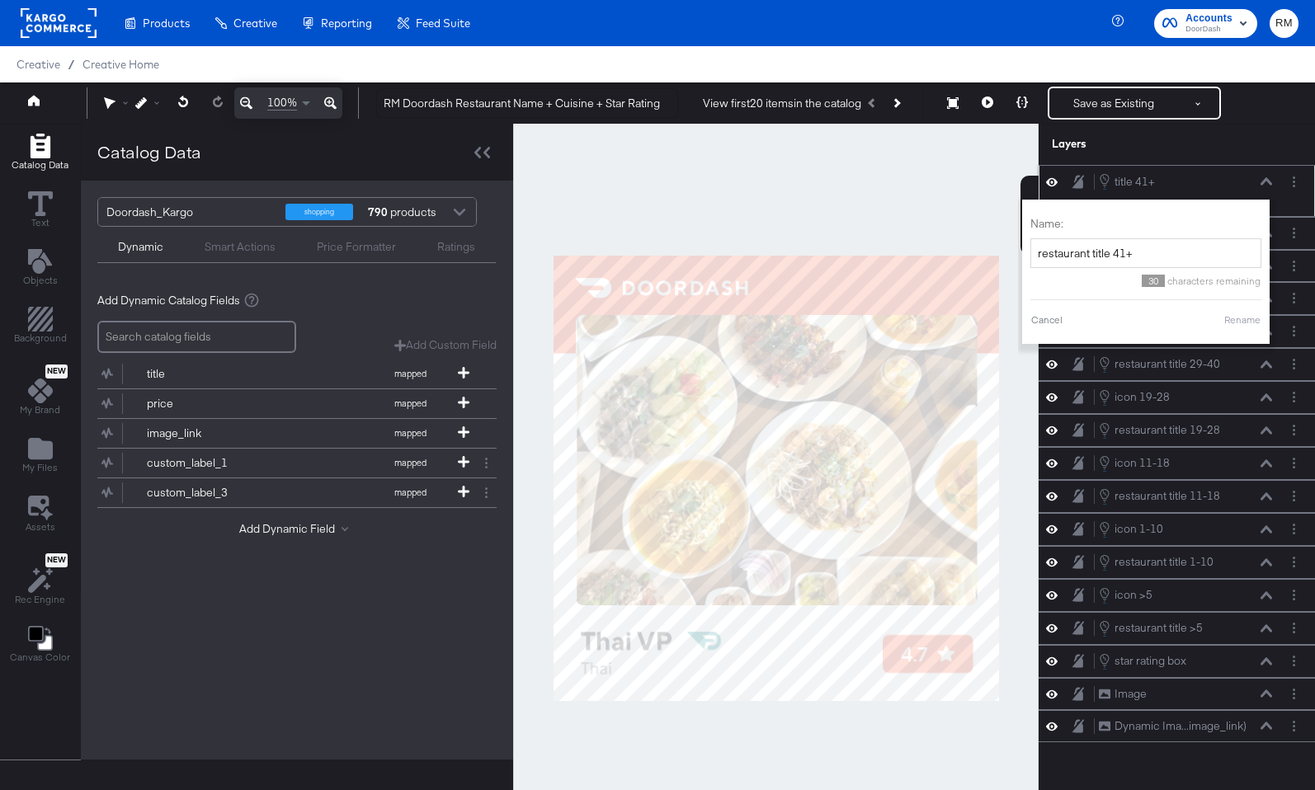
click at [1241, 324] on button "Rename" at bounding box center [1242, 320] width 38 height 15
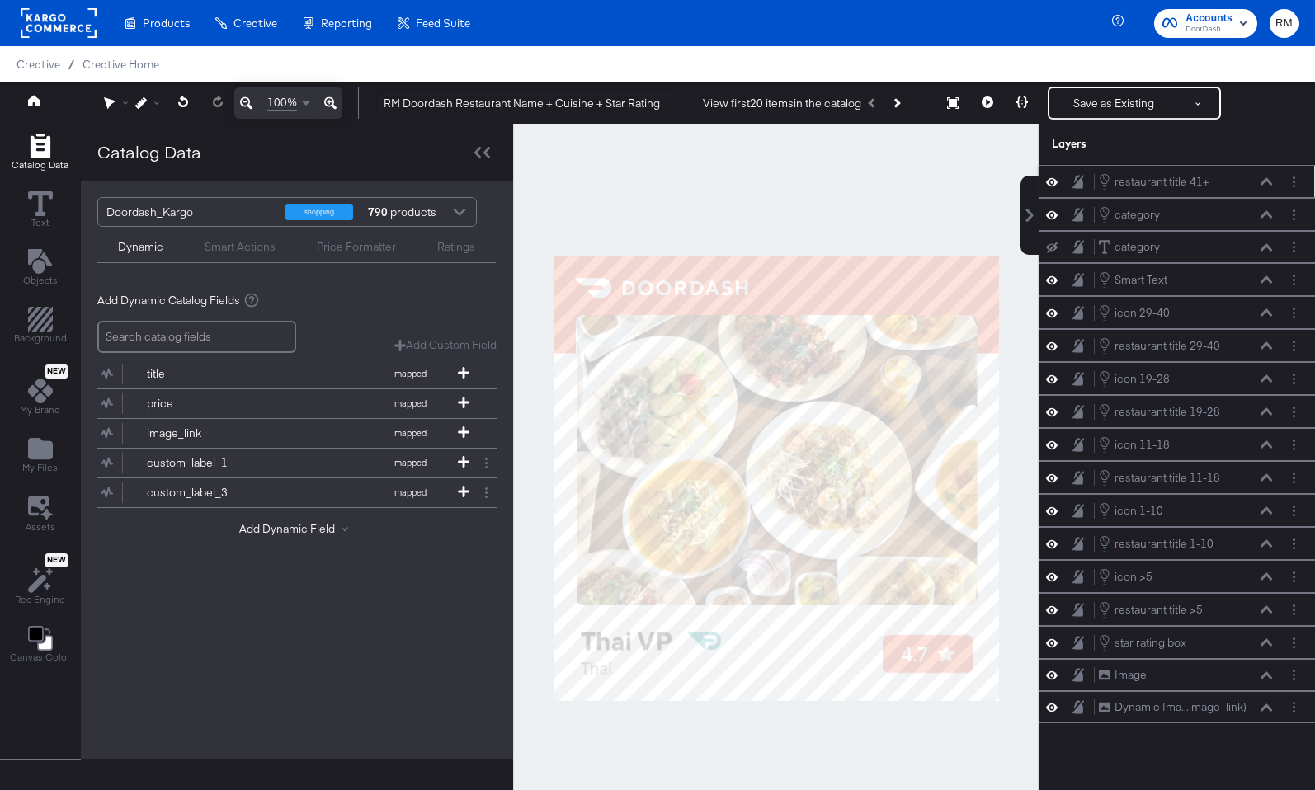
click at [683, 768] on div at bounding box center [775, 478] width 525 height 708
click at [1047, 219] on icon at bounding box center [1052, 215] width 12 height 14
click at [1047, 219] on icon at bounding box center [1052, 214] width 12 height 11
click at [1291, 250] on button "Layer Options" at bounding box center [1293, 246] width 17 height 17
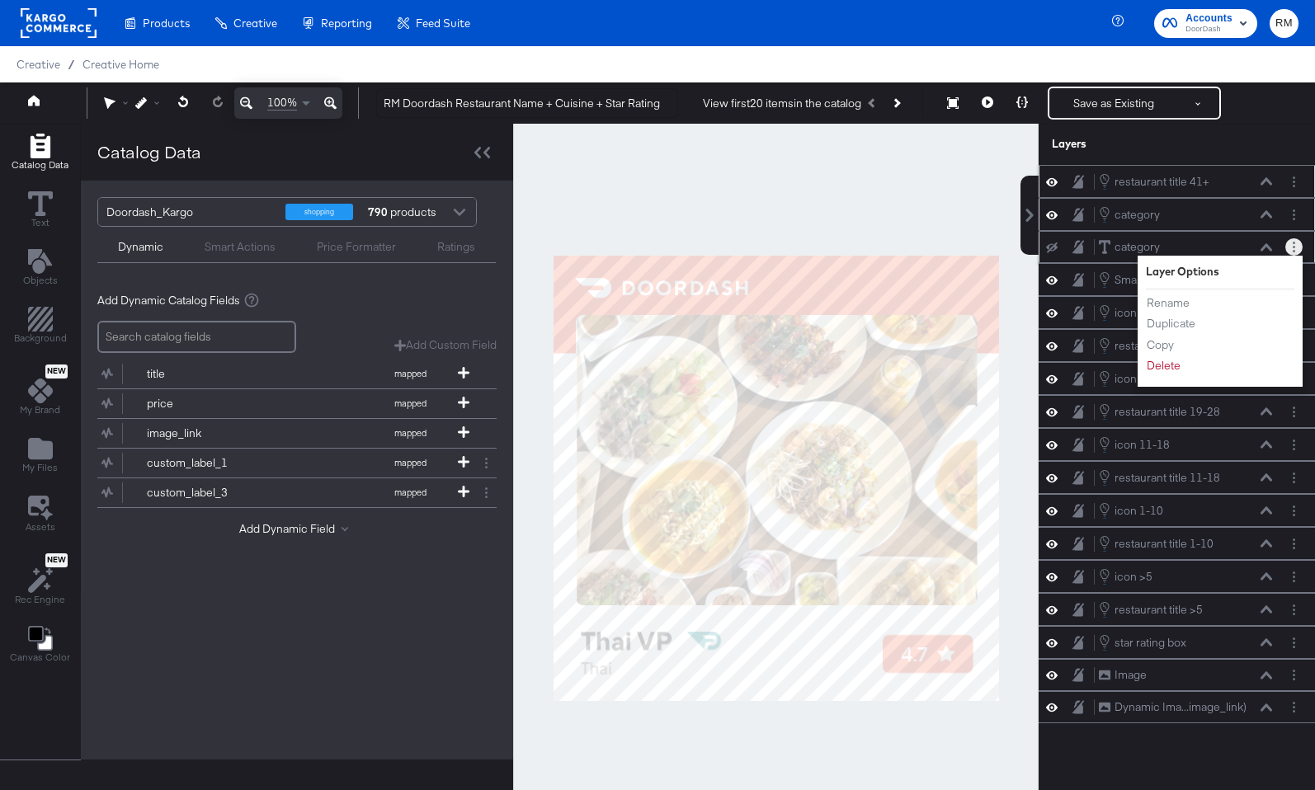
click at [1165, 374] on div "Rename Duplicate Copy Delete" at bounding box center [1190, 334] width 91 height 88
click at [1168, 368] on button "Delete" at bounding box center [1162, 365] width 35 height 17
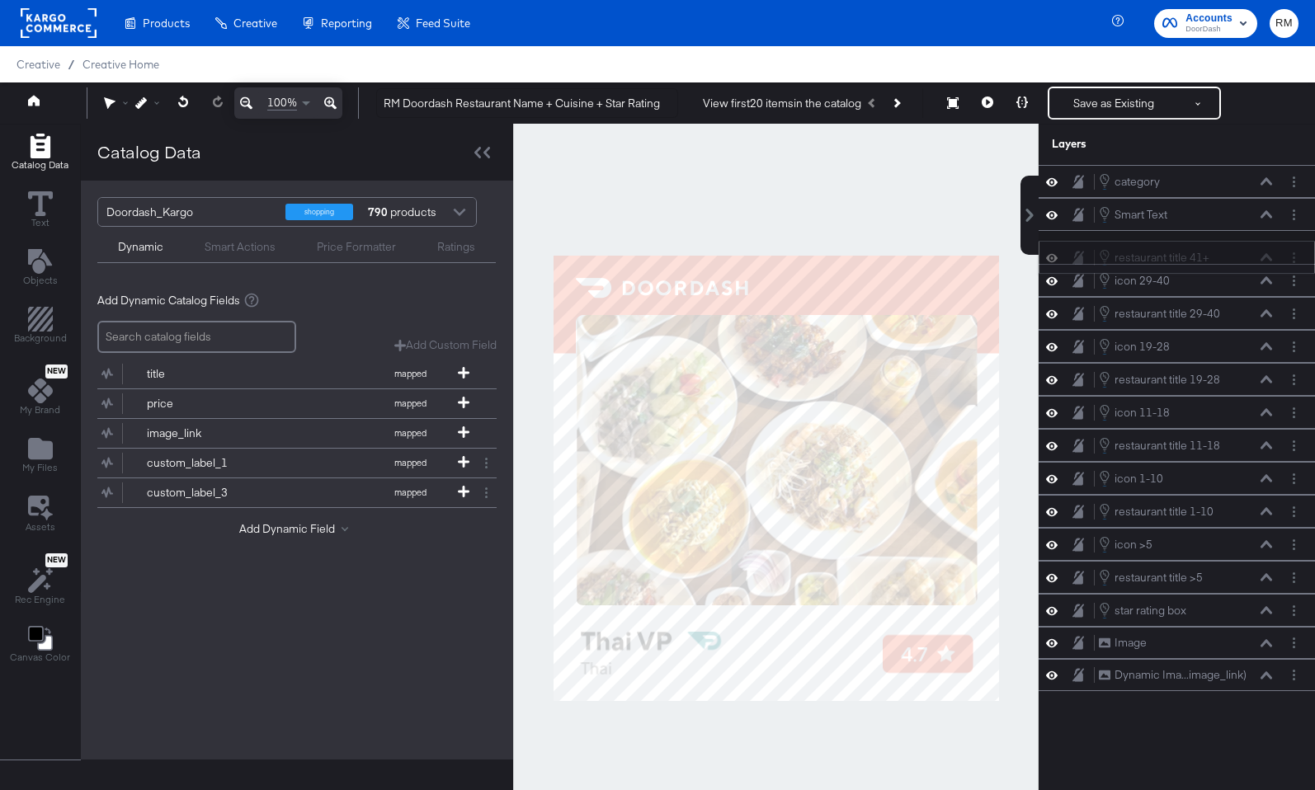
drag, startPoint x: 1244, startPoint y: 176, endPoint x: 1244, endPoint y: 257, distance: 80.8
click at [1244, 257] on div "restaurant title 41+ restaurant title 41+" at bounding box center [1185, 257] width 175 height 18
click at [1056, 215] on icon at bounding box center [1052, 214] width 12 height 8
click at [1056, 215] on icon at bounding box center [1052, 214] width 12 height 11
click at [1297, 208] on button "Layer Options" at bounding box center [1293, 214] width 17 height 17
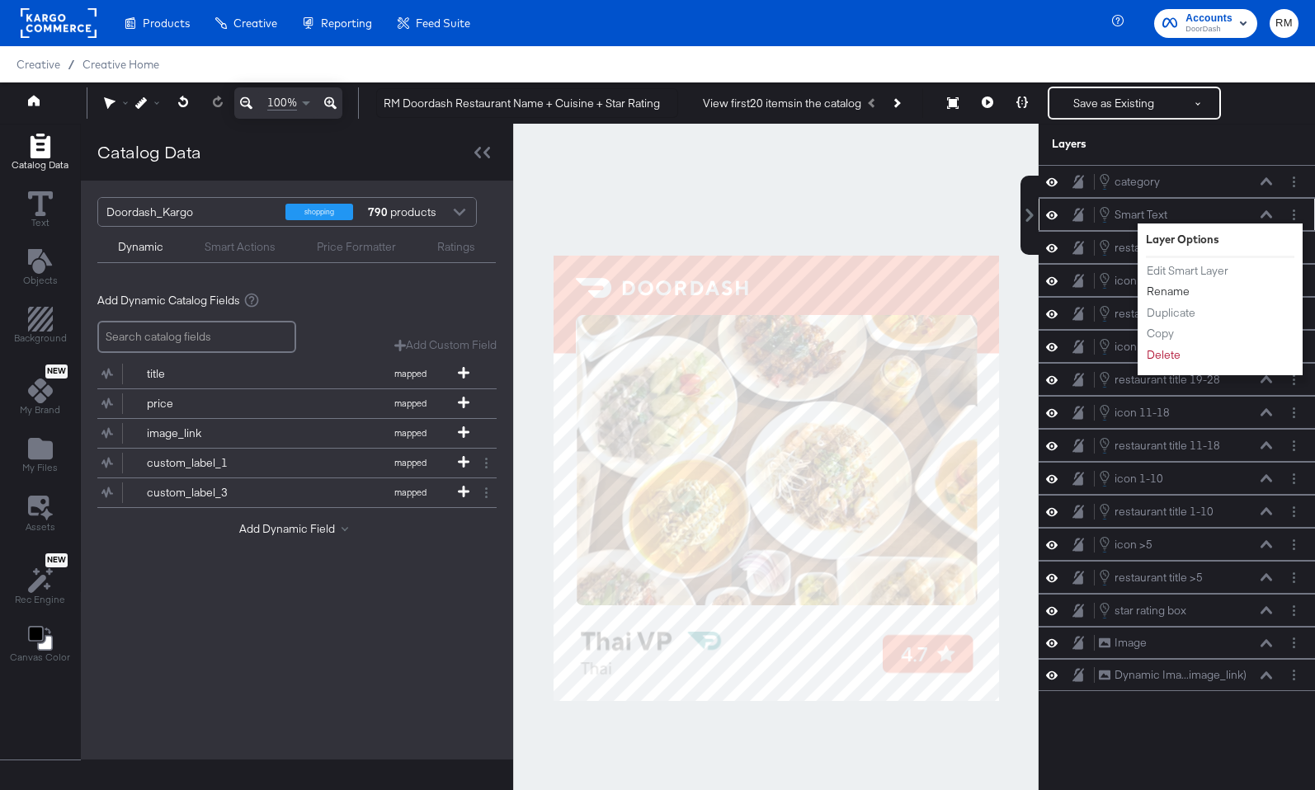
click at [1175, 296] on button "Rename" at bounding box center [1167, 291] width 45 height 17
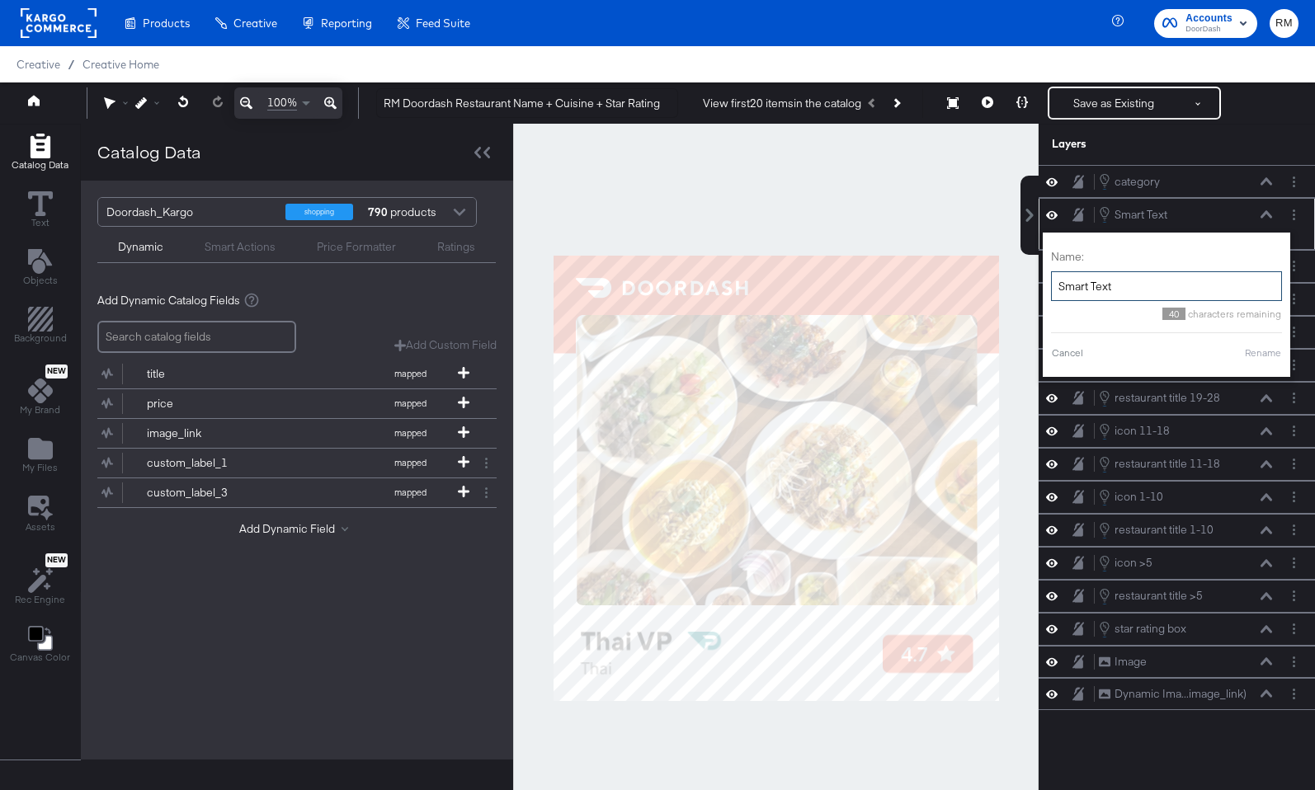
click at [1175, 283] on input "Smart Text" at bounding box center [1166, 286] width 231 height 31
type input "star rating"
click at [1255, 351] on button "Rename" at bounding box center [1242, 353] width 38 height 15
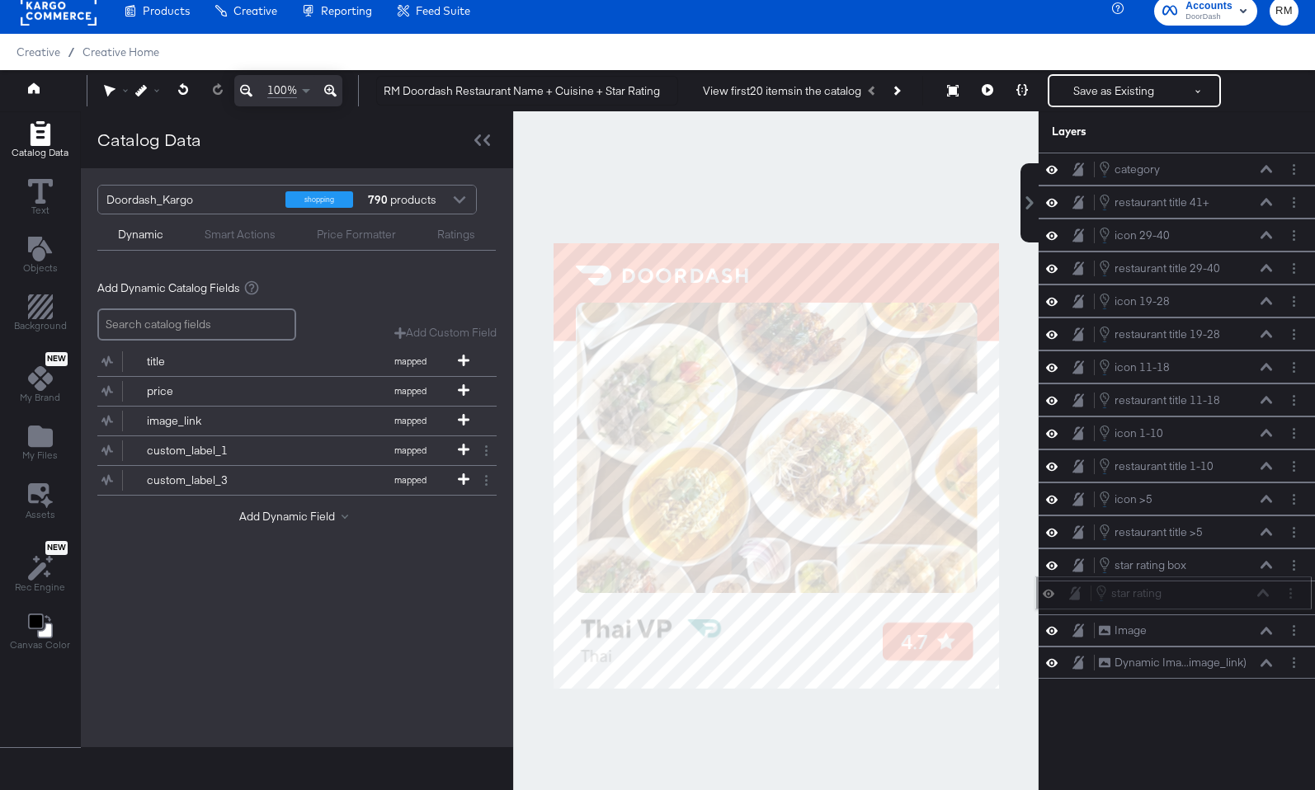
scroll to position [22, 0]
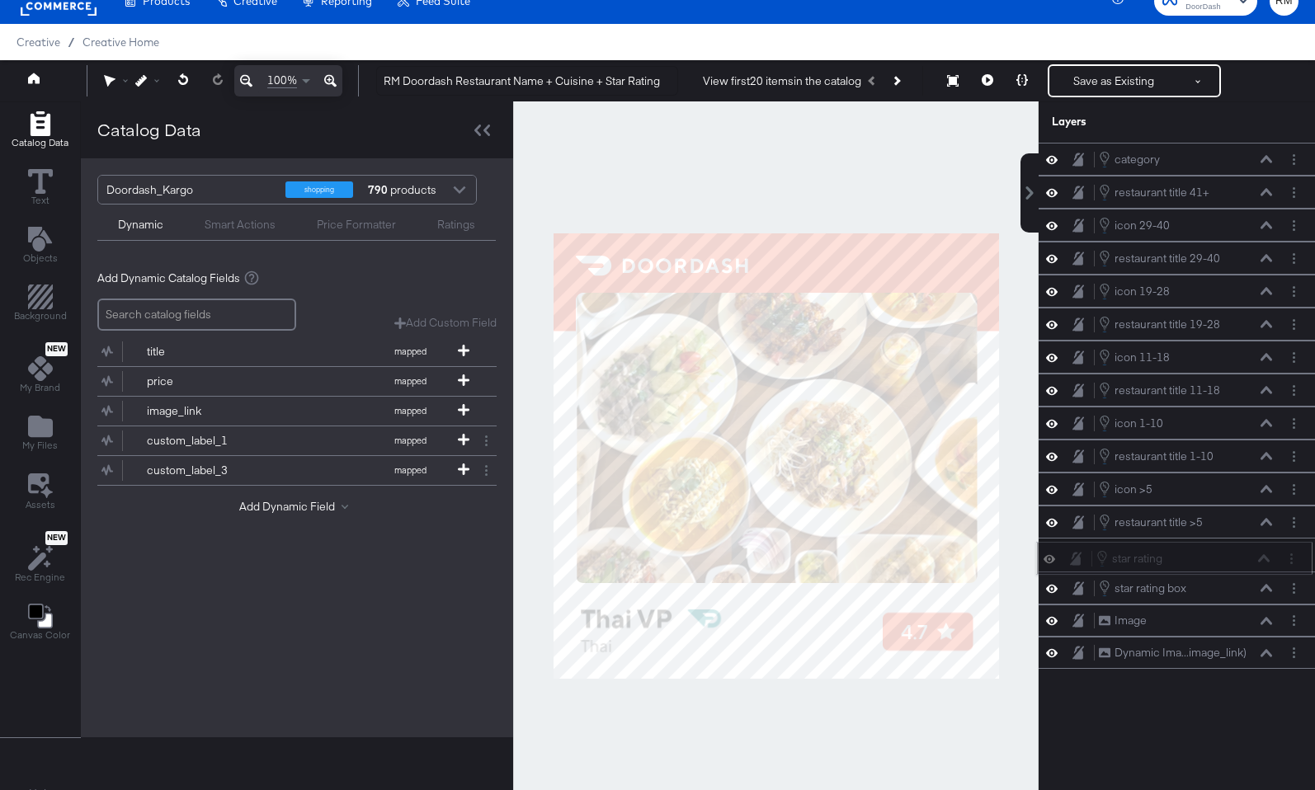
drag, startPoint x: 1238, startPoint y: 214, endPoint x: 1238, endPoint y: 567, distance: 352.1
click at [1238, 567] on div "star rating star rating" at bounding box center [1182, 558] width 175 height 18
click at [1048, 621] on icon at bounding box center [1052, 621] width 12 height 14
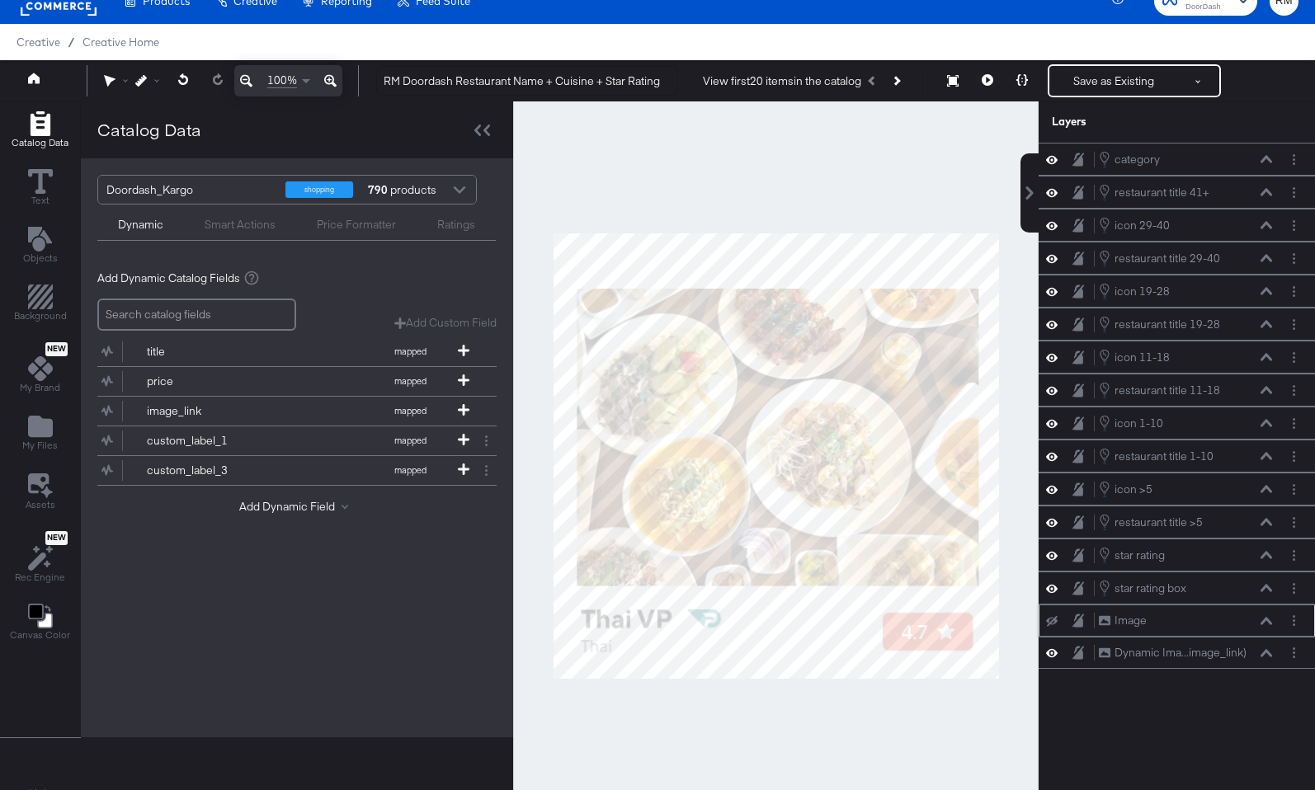
click at [1048, 621] on icon at bounding box center [1052, 621] width 12 height 11
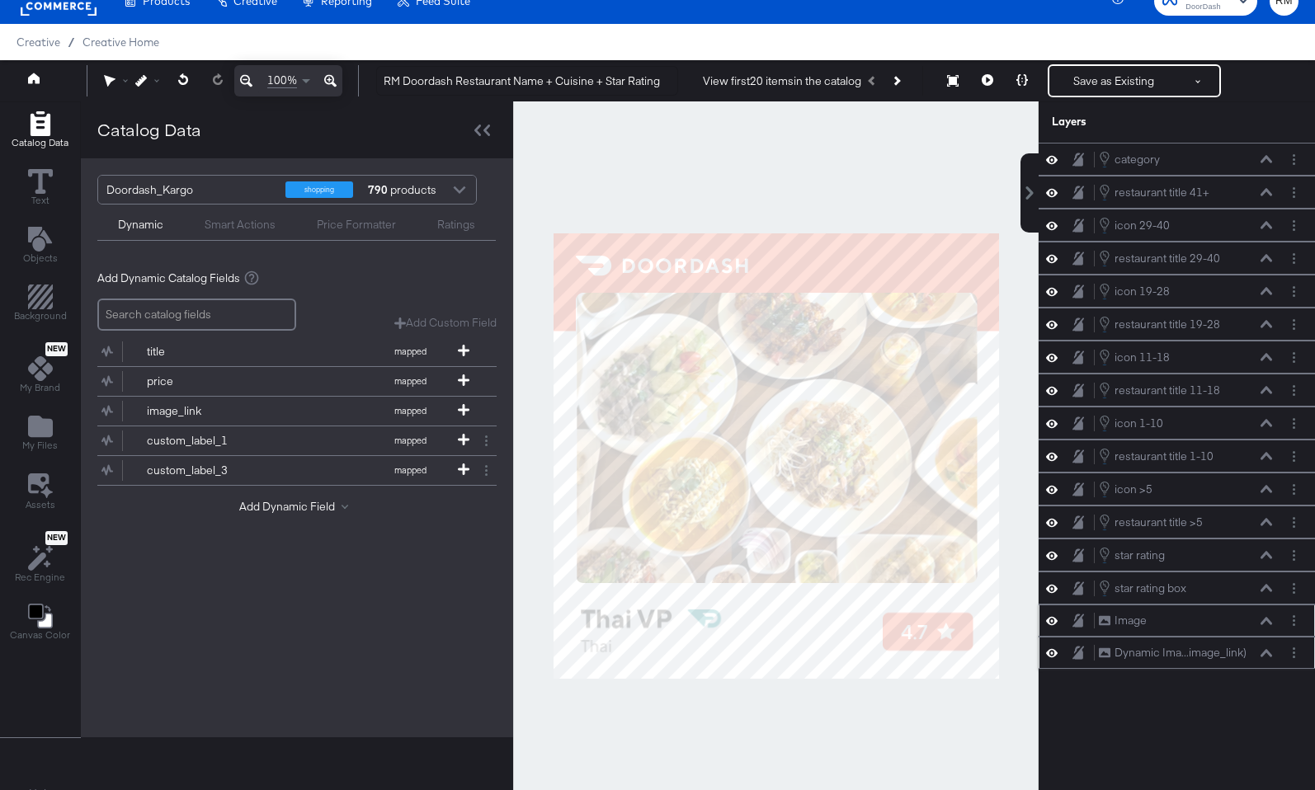
click at [1269, 656] on icon at bounding box center [1266, 652] width 12 height 7
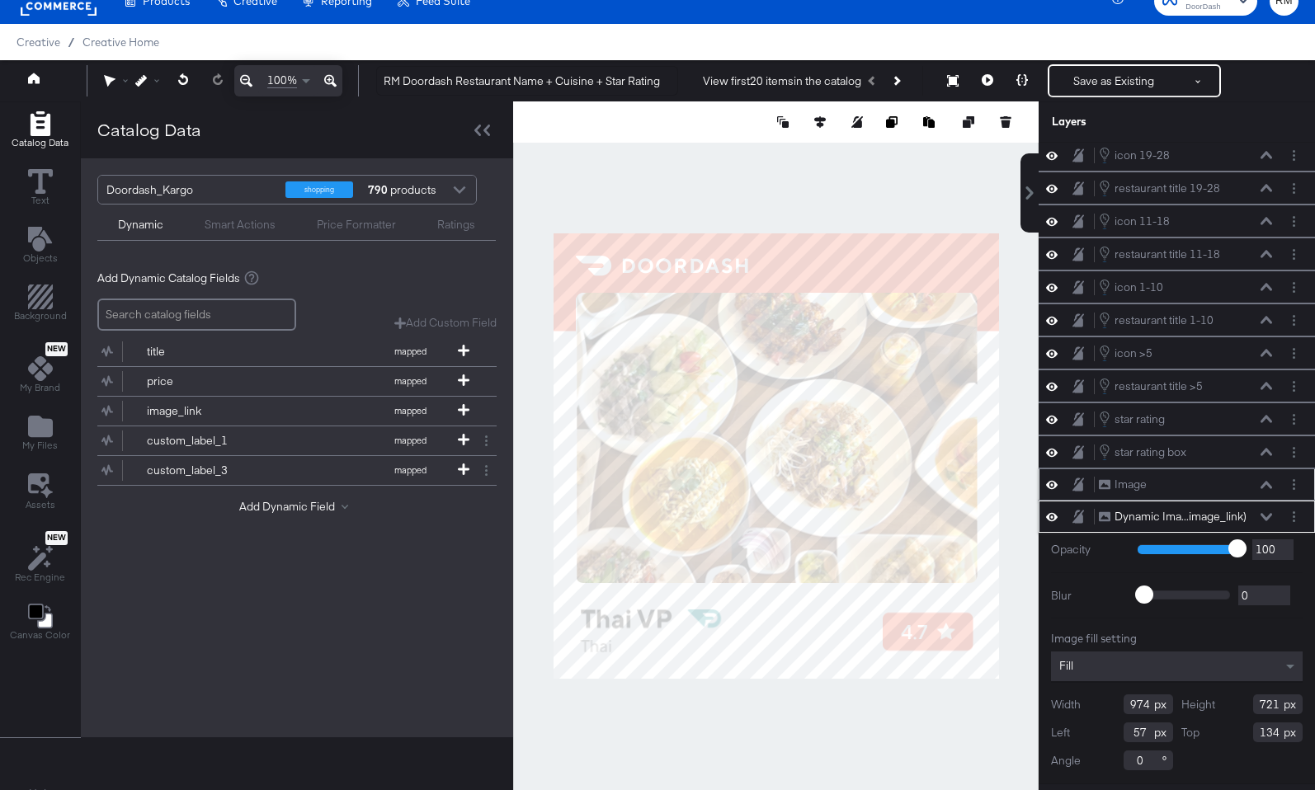
click at [1266, 517] on icon at bounding box center [1266, 516] width 12 height 7
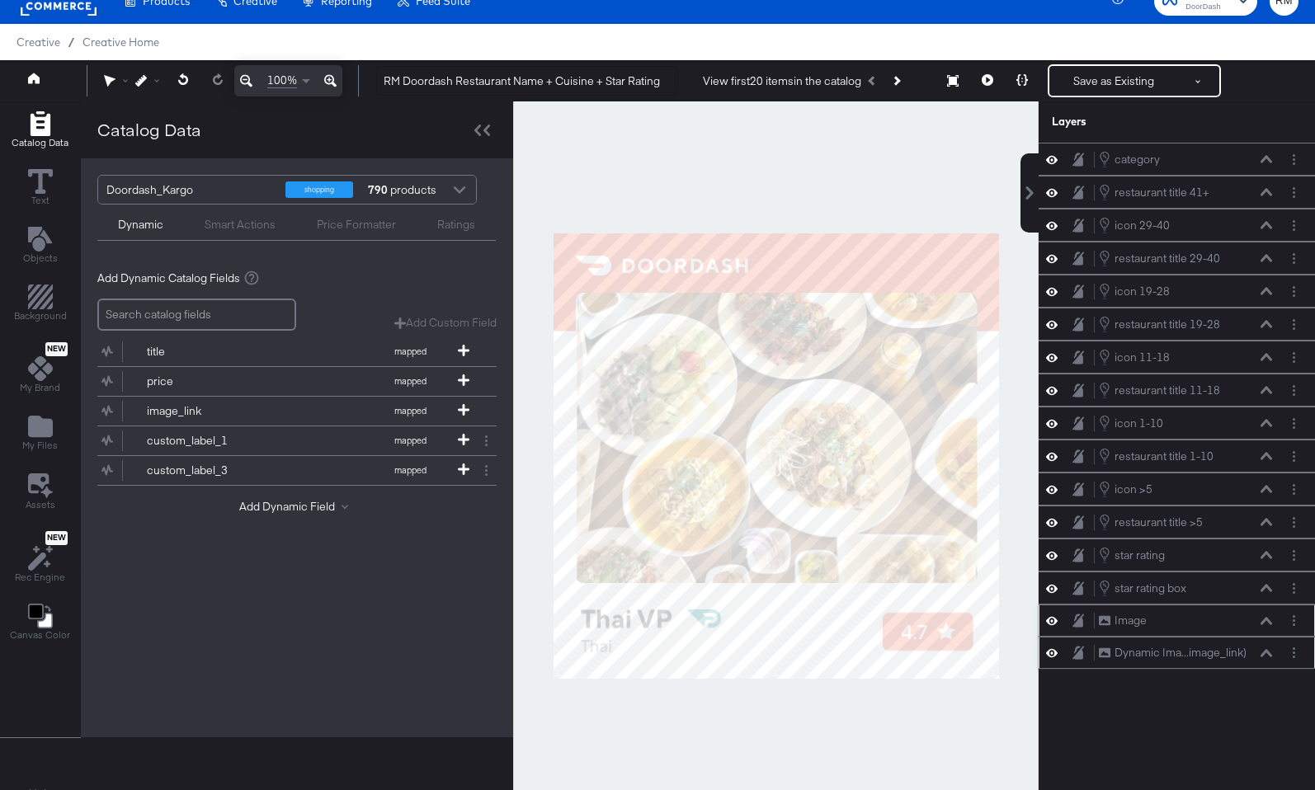
click at [1266, 517] on button at bounding box center [1265, 522] width 13 height 10
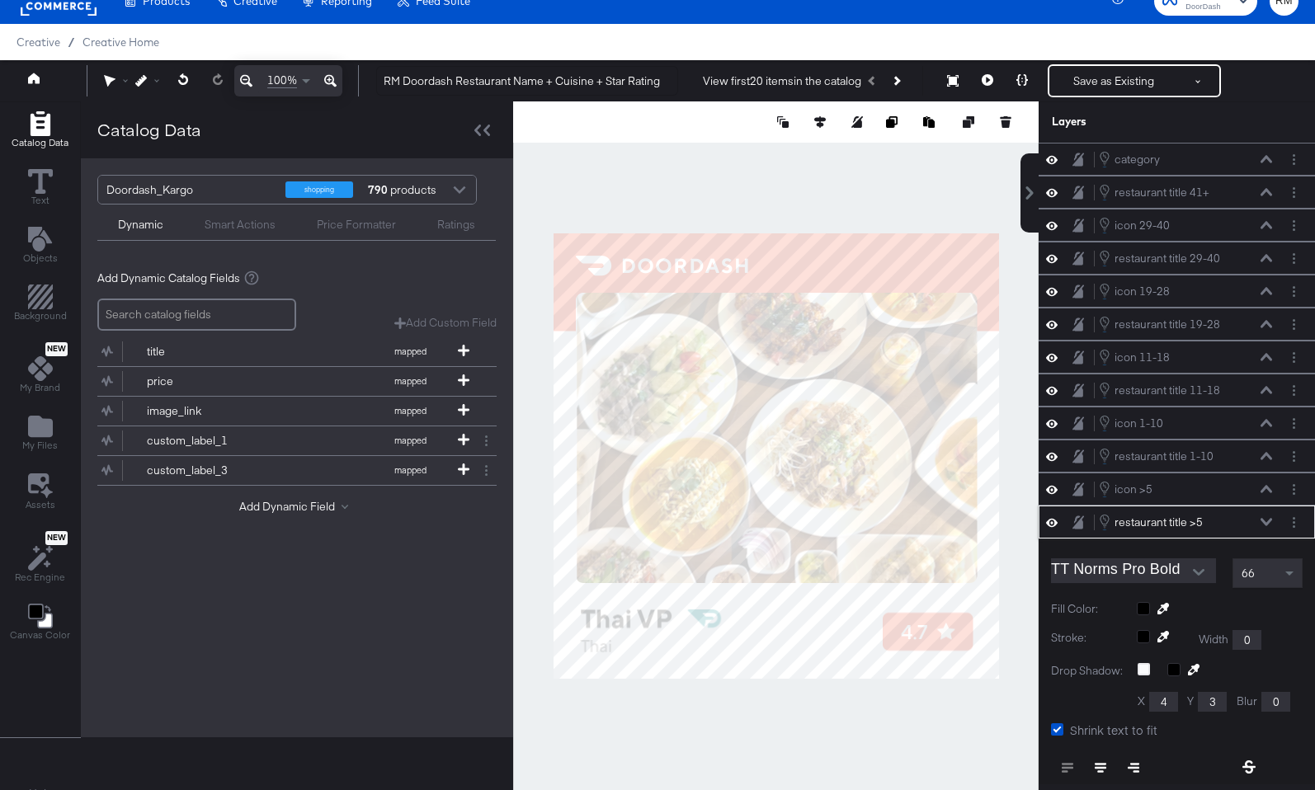
scroll to position [228, 0]
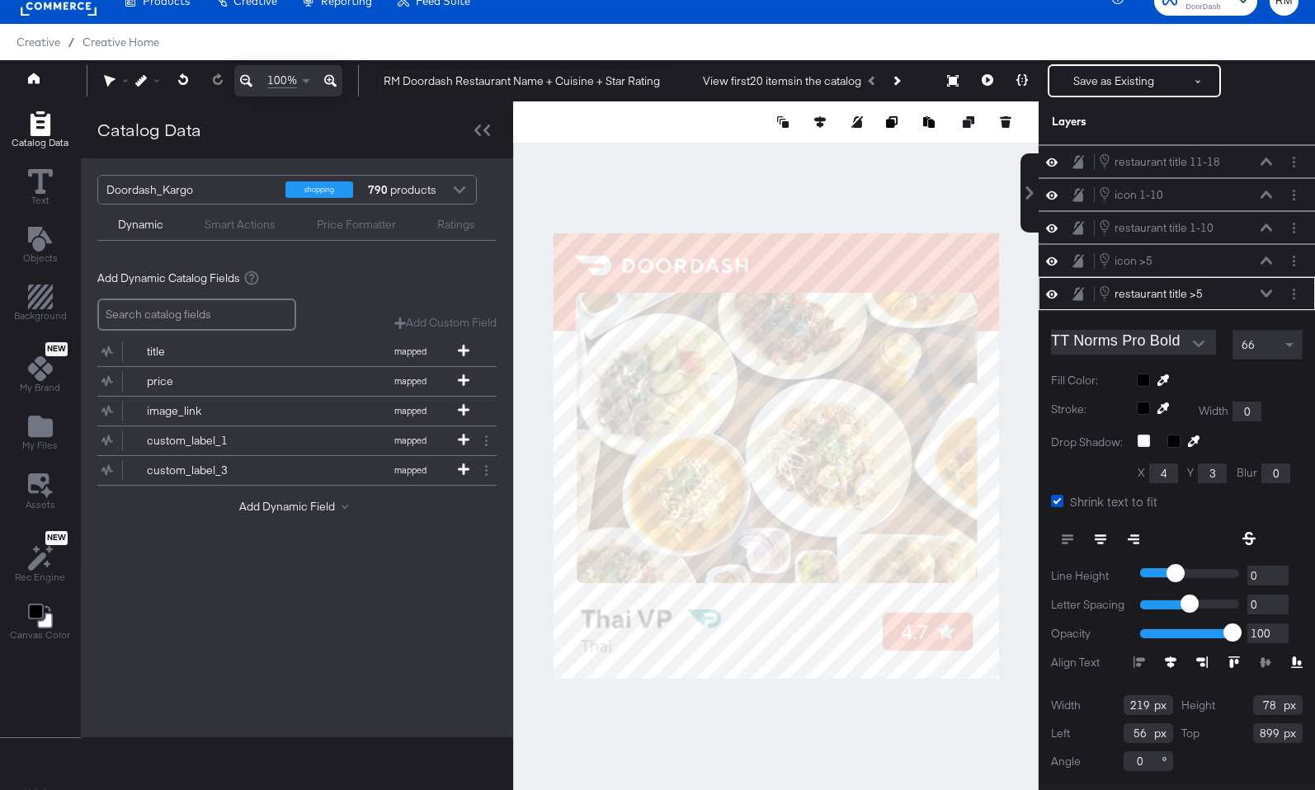
click at [1263, 299] on div "restaurant title >5 restaurant title >5" at bounding box center [1185, 294] width 175 height 18
click at [1264, 289] on icon at bounding box center [1266, 293] width 12 height 8
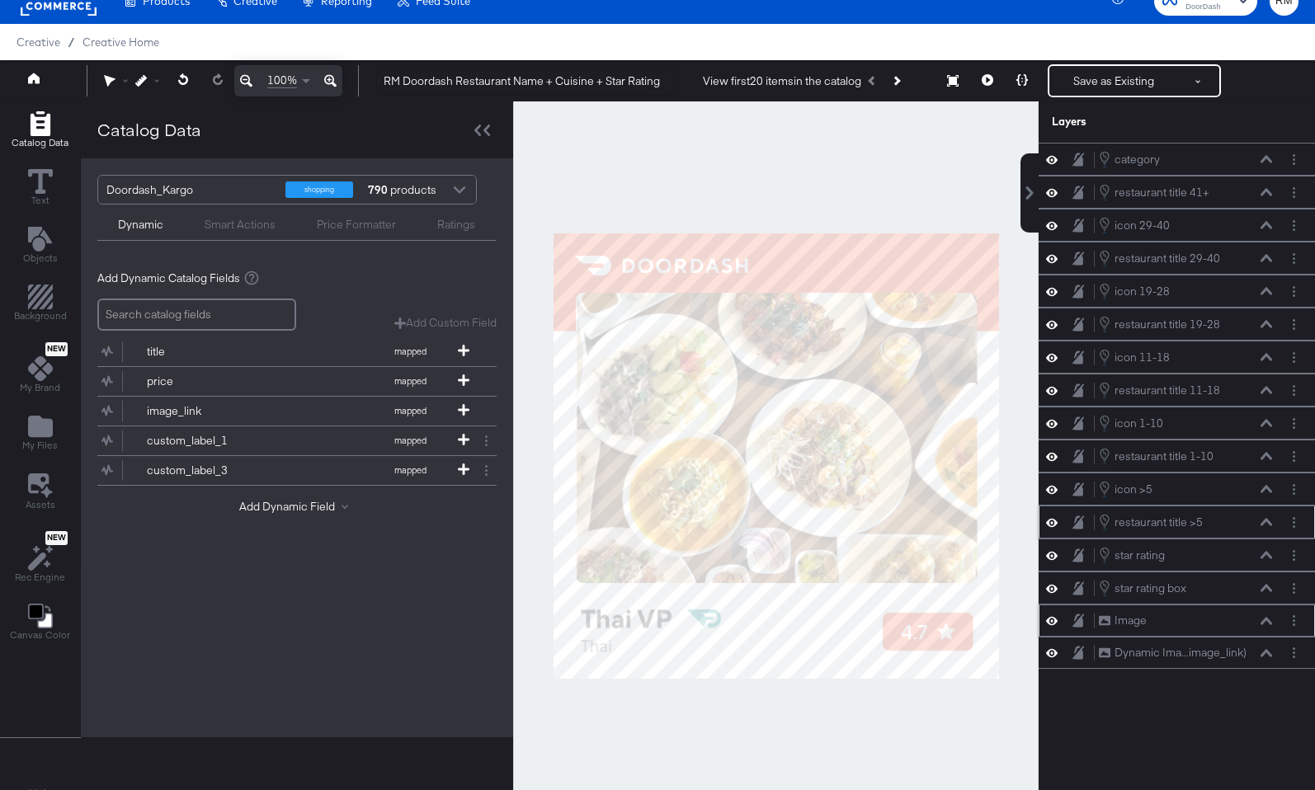
scroll to position [0, 0]
click at [1110, 82] on button "Save as Existing" at bounding box center [1113, 81] width 129 height 30
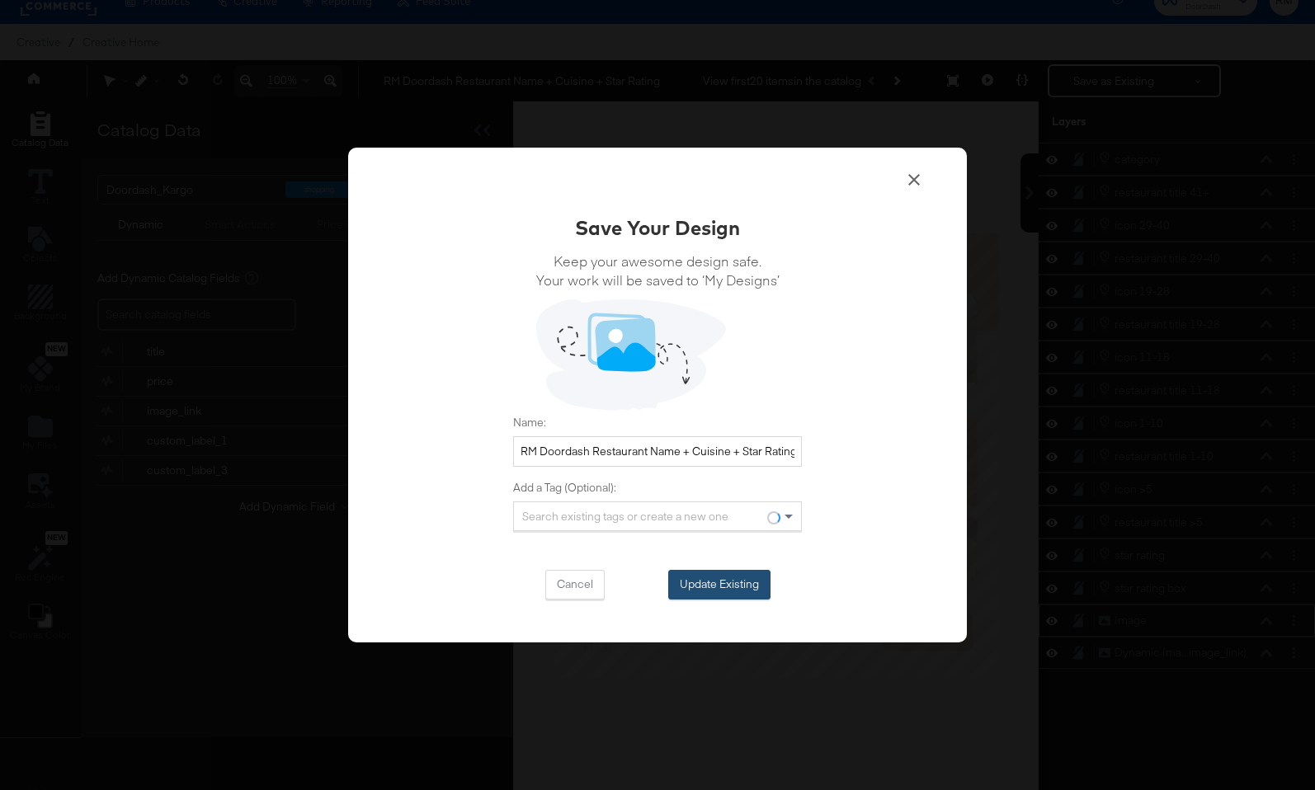
click at [735, 592] on button "Update Existing" at bounding box center [719, 585] width 102 height 30
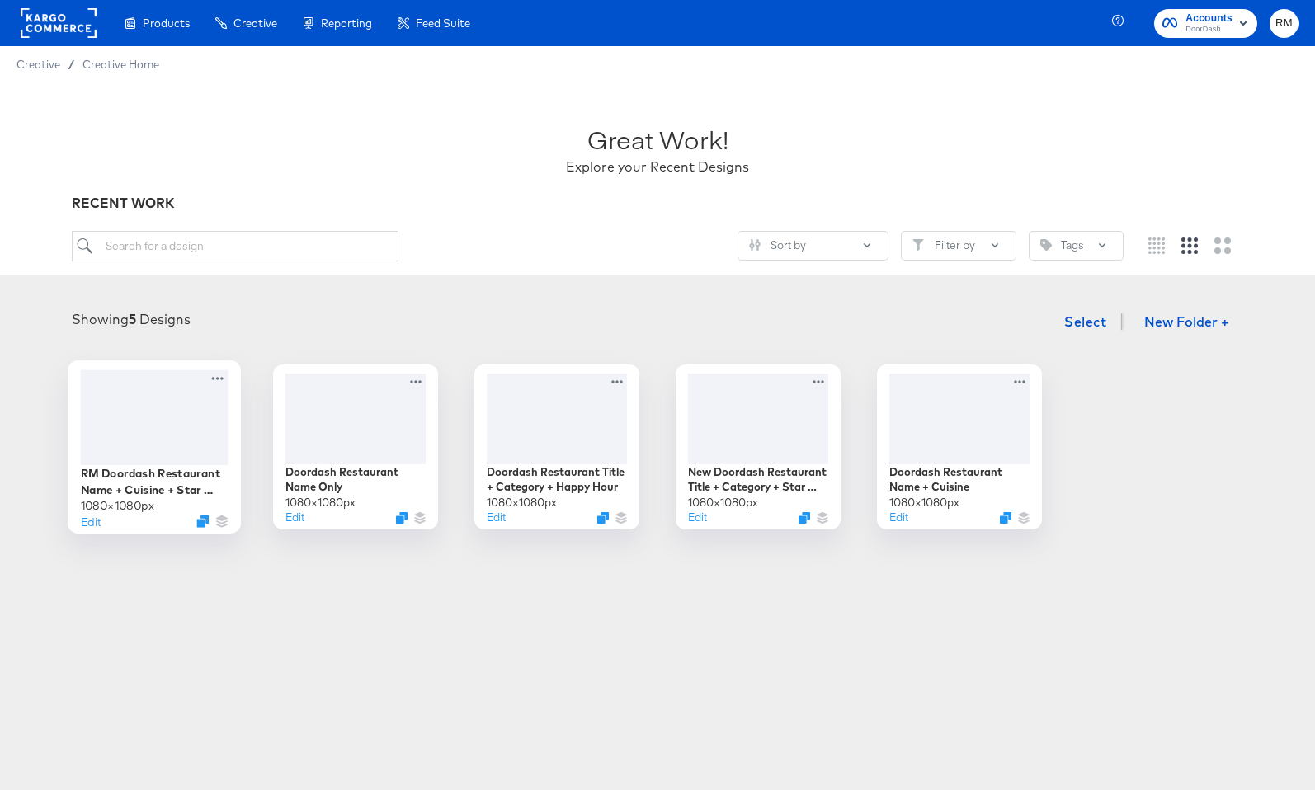
click at [160, 399] on div at bounding box center [155, 416] width 148 height 95
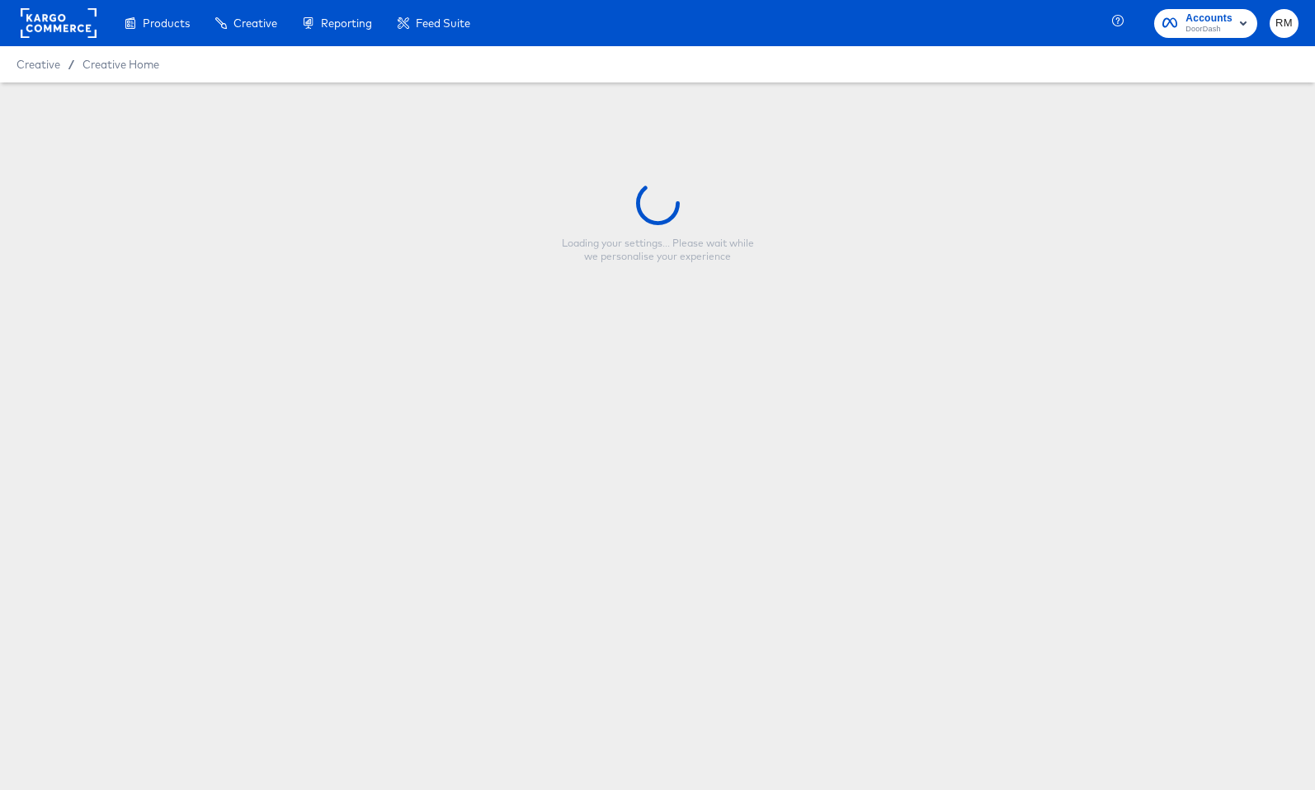
type input "RM Doordash Restaurant Name + Cuisine + Star Rating"
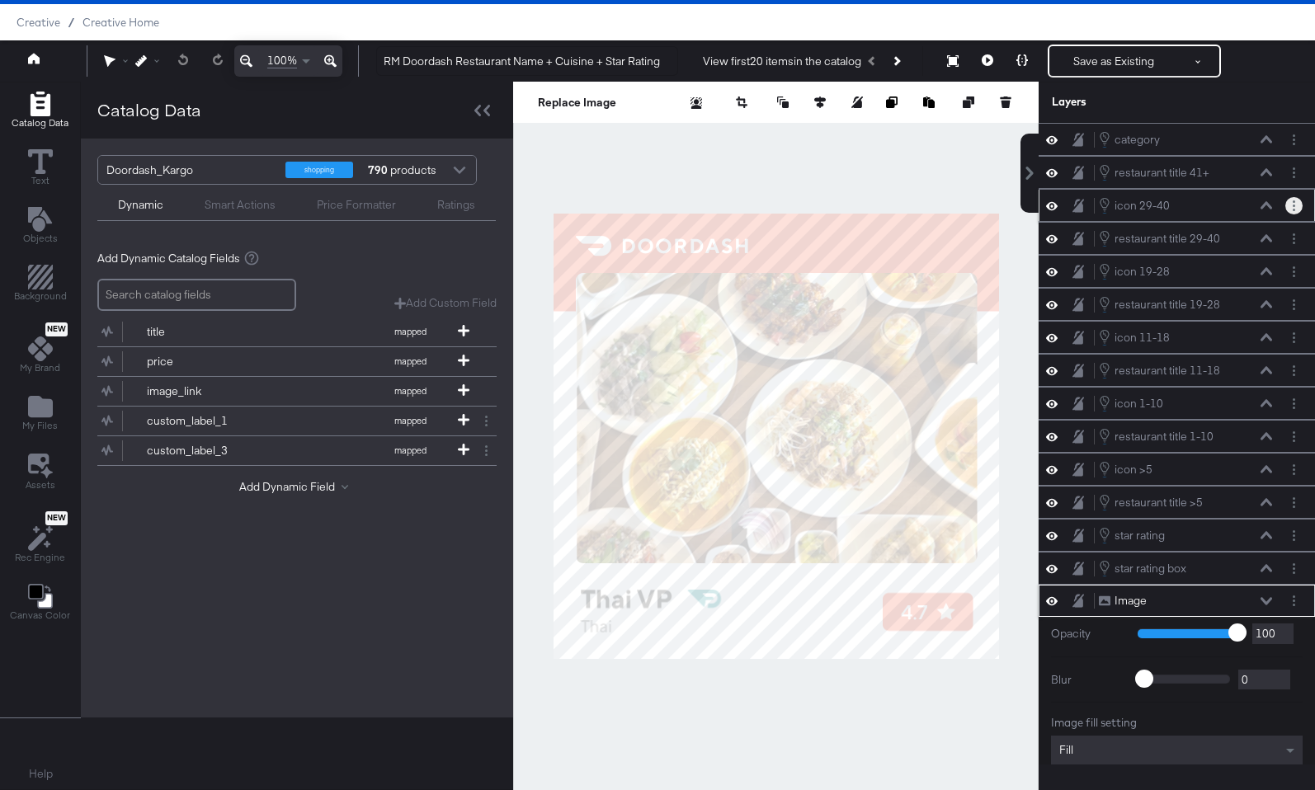
click at [1286, 205] on button "Layer Options" at bounding box center [1293, 205] width 17 height 17
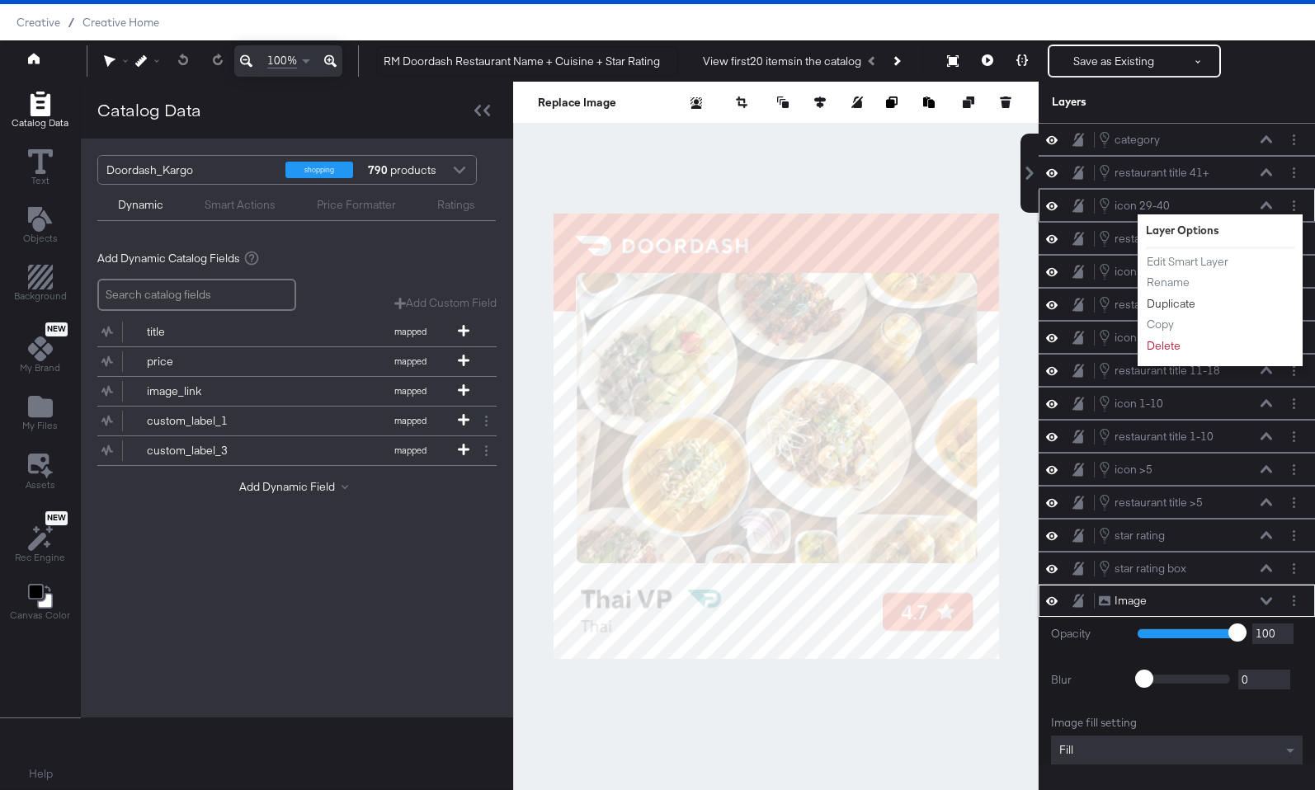
click at [1185, 302] on button "Duplicate" at bounding box center [1170, 303] width 50 height 17
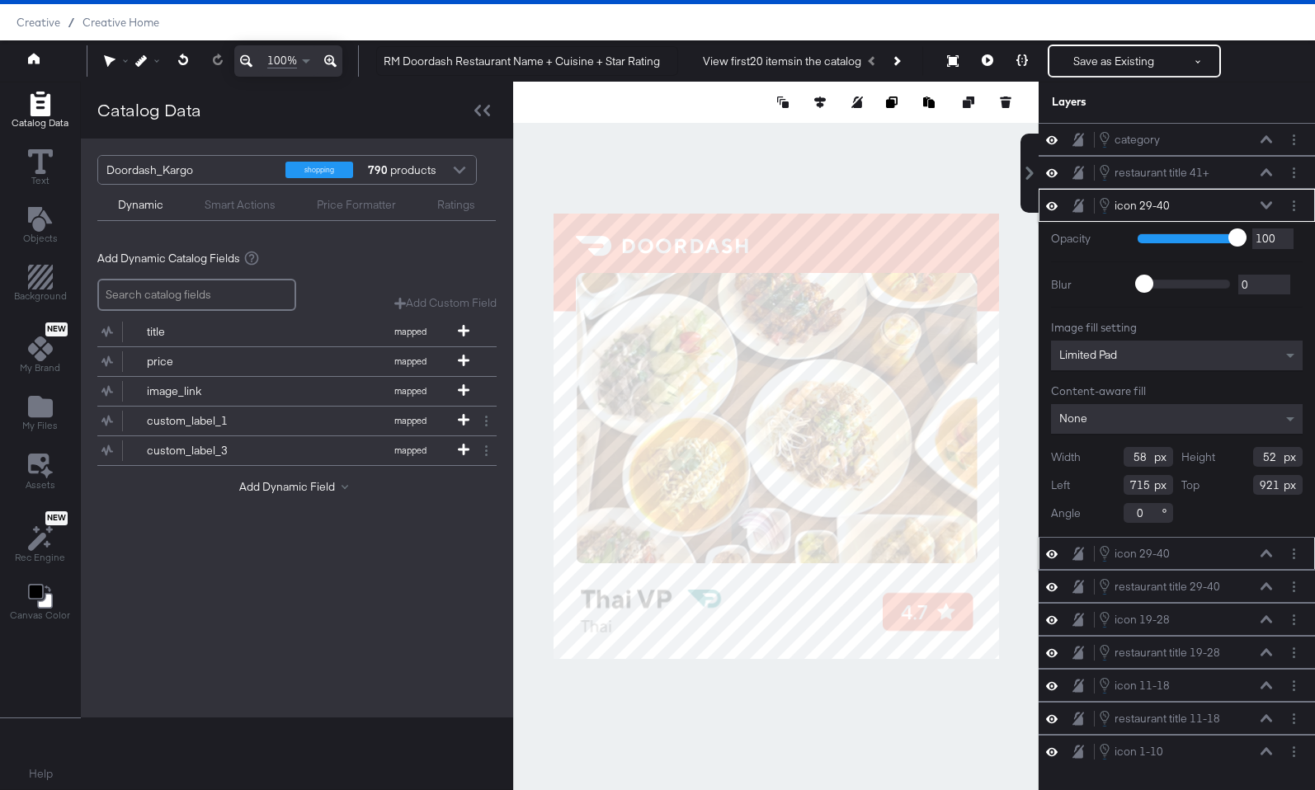
click at [1258, 200] on div "icon 29-40 icon 29-40" at bounding box center [1185, 205] width 175 height 18
click at [1263, 204] on icon at bounding box center [1266, 204] width 12 height 7
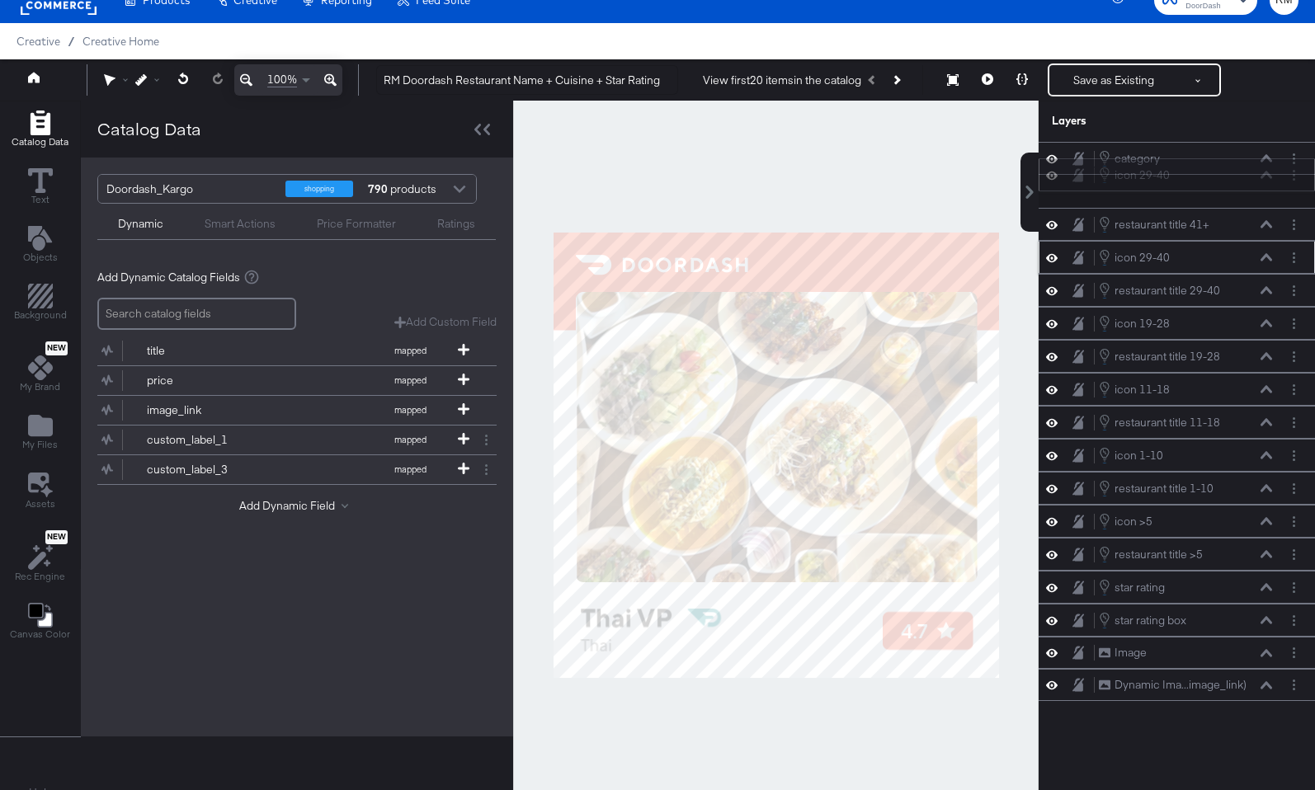
drag, startPoint x: 1241, startPoint y: 205, endPoint x: 1241, endPoint y: 169, distance: 35.5
click at [1241, 169] on div "icon 29-40 icon 29-40" at bounding box center [1185, 175] width 175 height 18
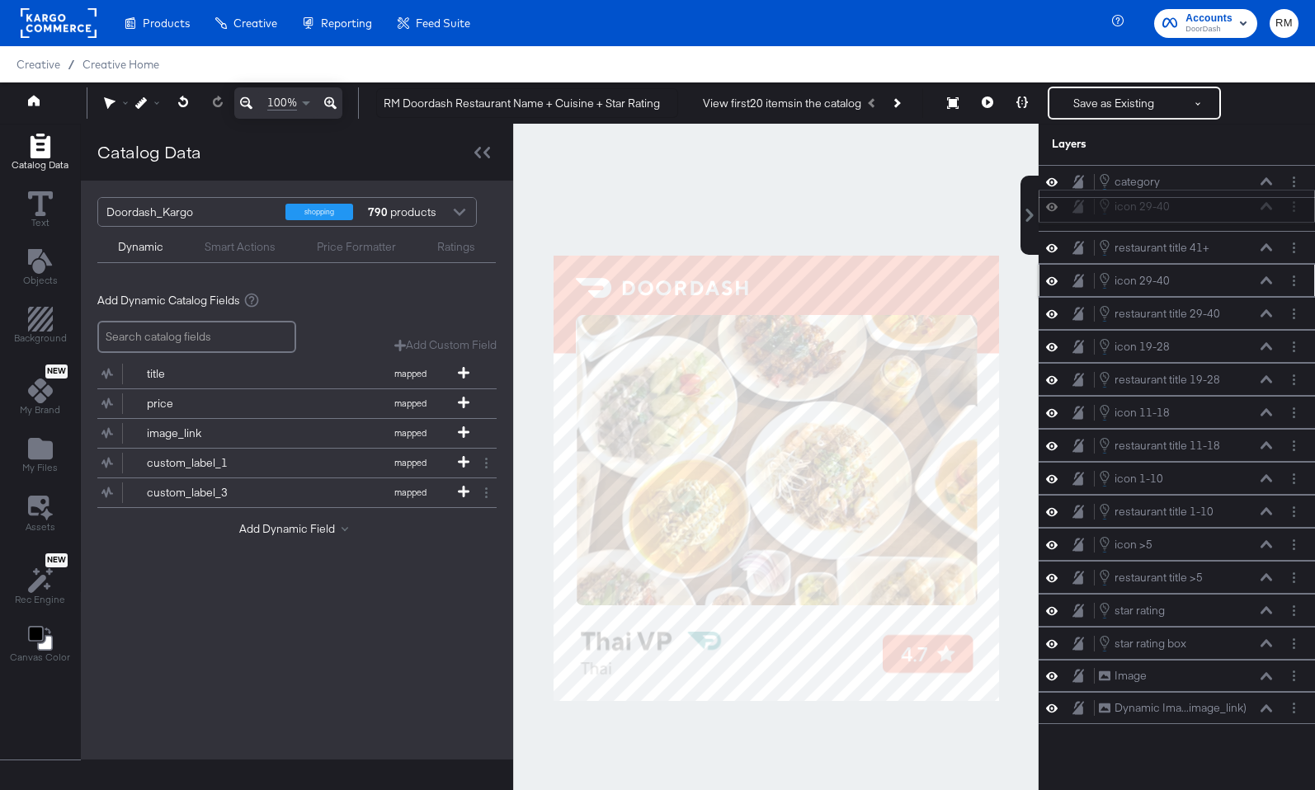
drag, startPoint x: 1230, startPoint y: 165, endPoint x: 1230, endPoint y: 218, distance: 52.8
click at [1230, 215] on div "icon 29-40 icon 29-40" at bounding box center [1185, 206] width 175 height 18
click at [1292, 214] on circle "Layer Options" at bounding box center [1293, 215] width 2 height 2
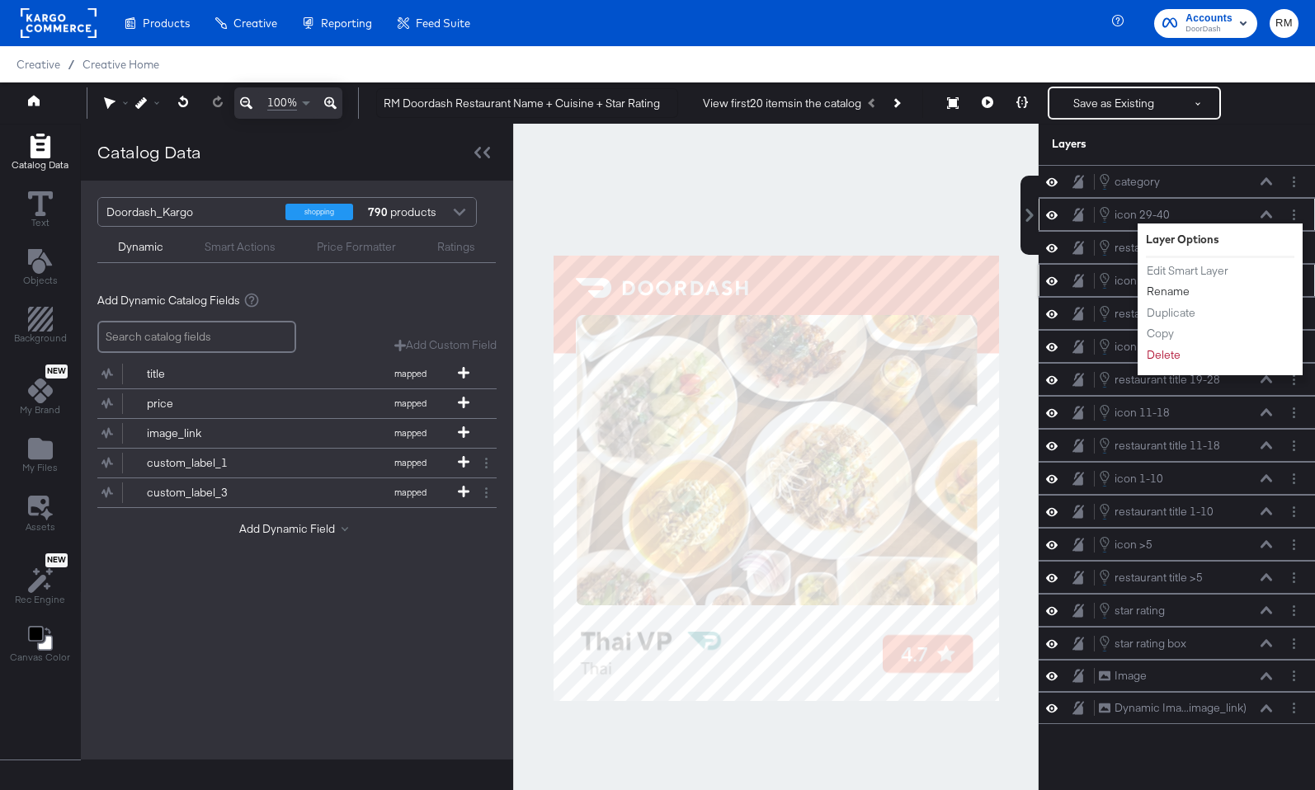
click at [1184, 288] on button "Rename" at bounding box center [1167, 291] width 45 height 17
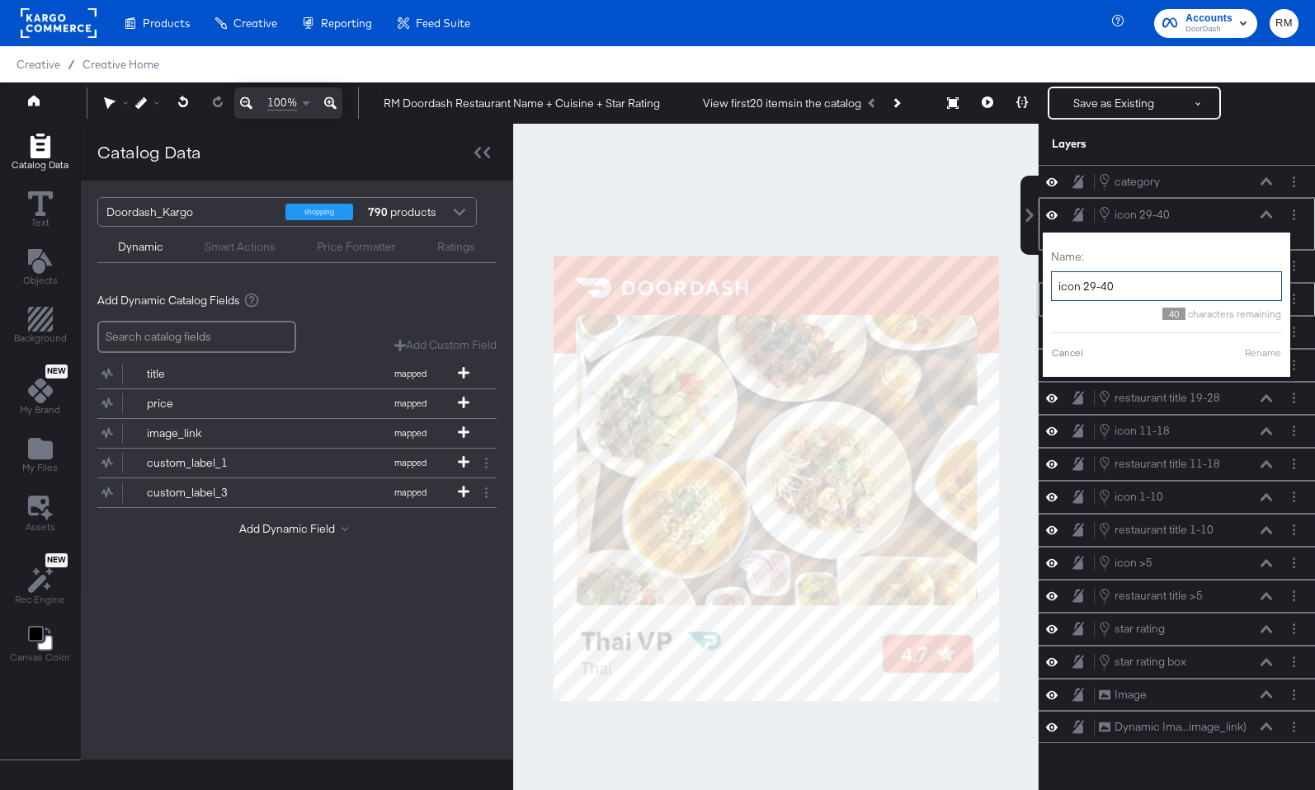
click at [1184, 288] on input "icon 29-40" at bounding box center [1166, 286] width 231 height 31
type input "icon 41+"
click at [1244, 346] on button "Rename" at bounding box center [1242, 353] width 38 height 15
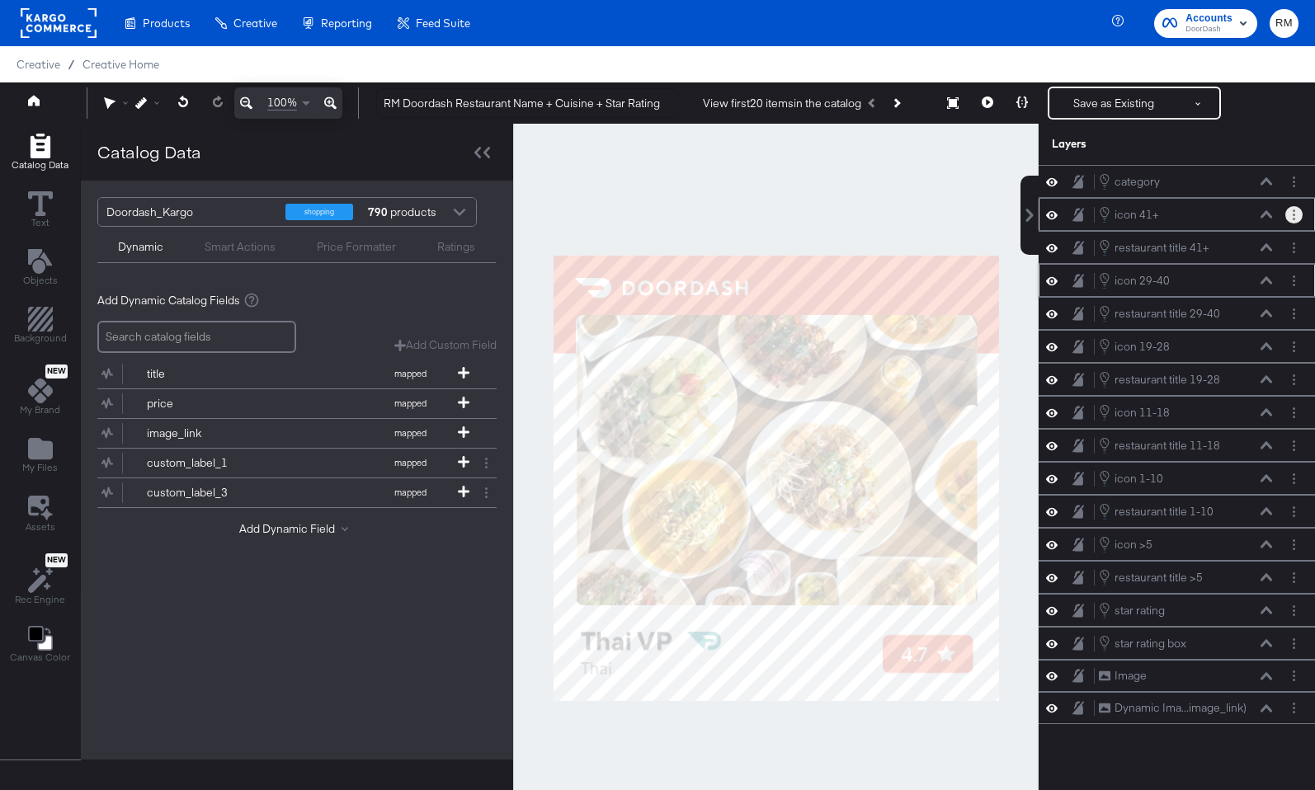
click at [1293, 213] on icon "Layer Options" at bounding box center [1293, 214] width 2 height 11
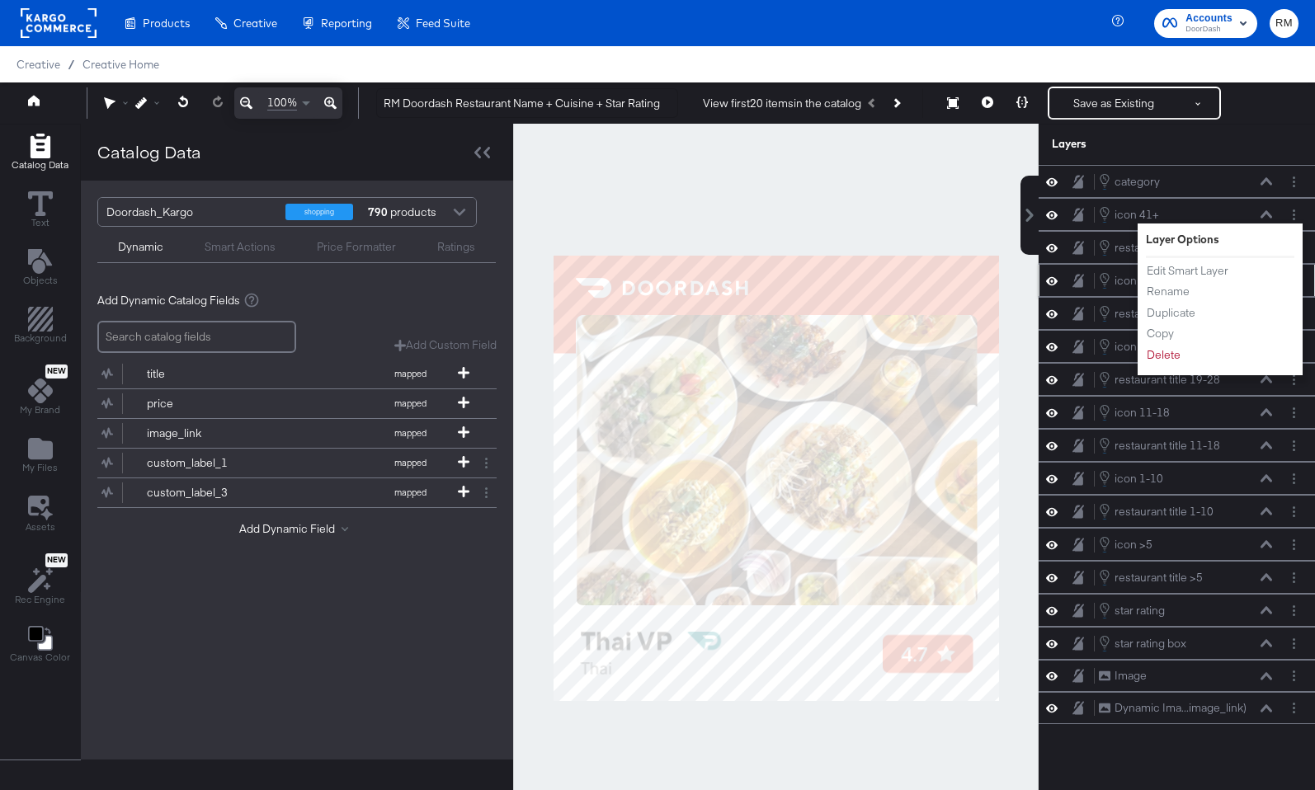
click at [1239, 151] on div "Layers" at bounding box center [1176, 144] width 276 height 41
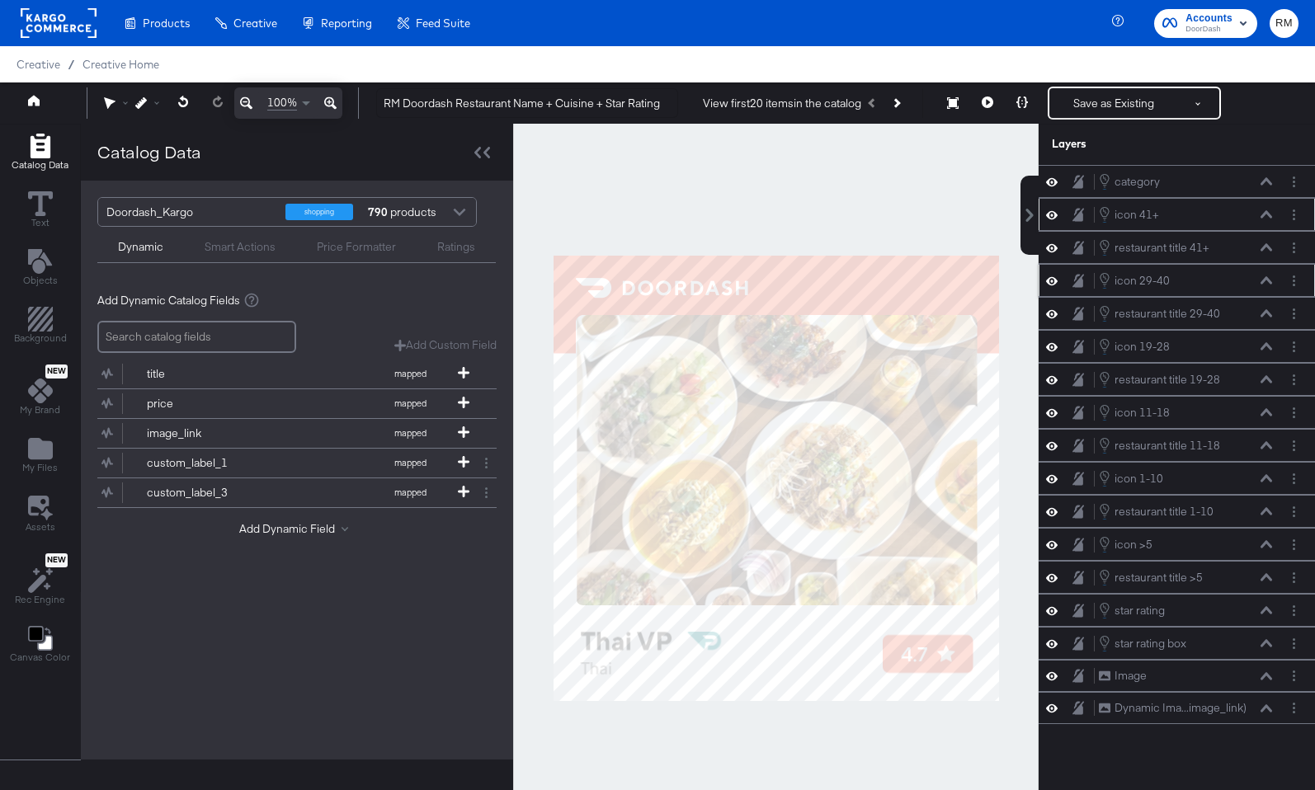
click at [1285, 218] on div at bounding box center [1293, 214] width 17 height 17
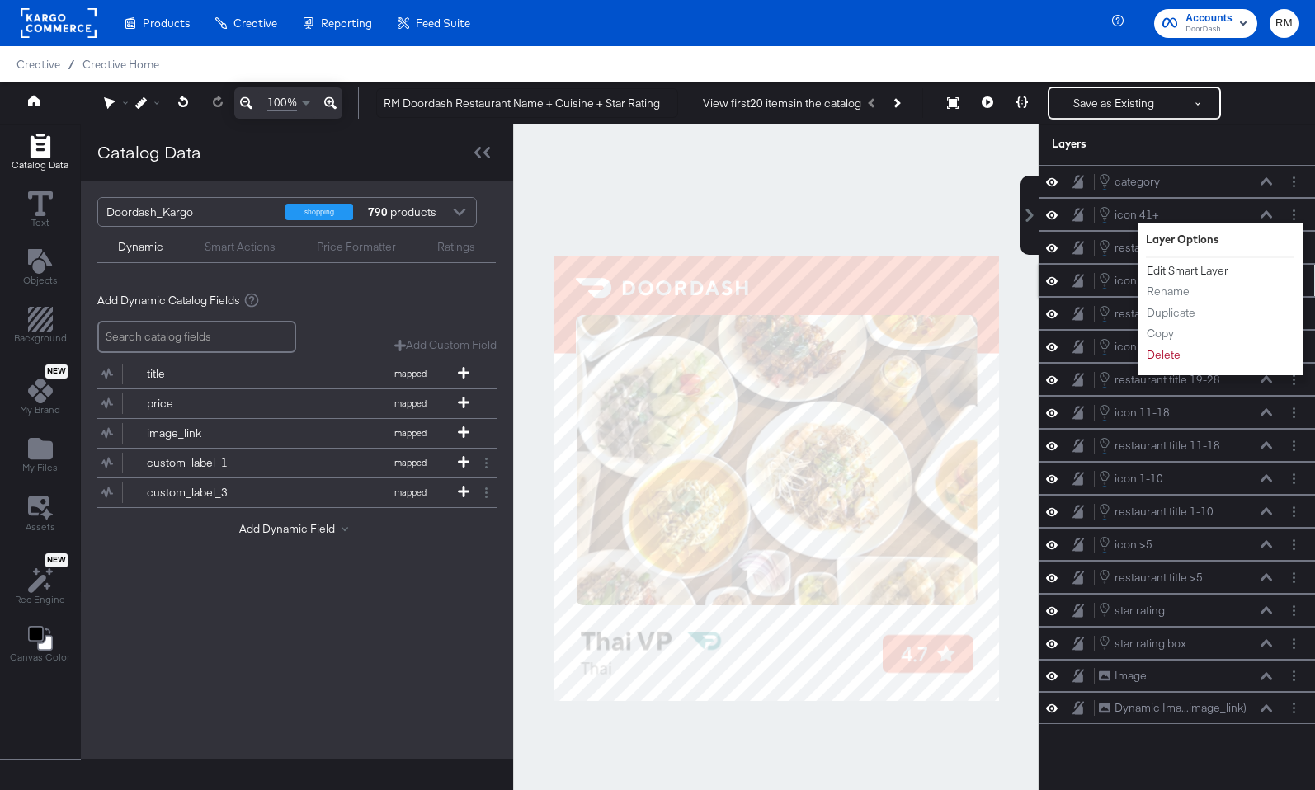
click at [1212, 270] on button "Edit Smart Layer" at bounding box center [1186, 270] width 83 height 17
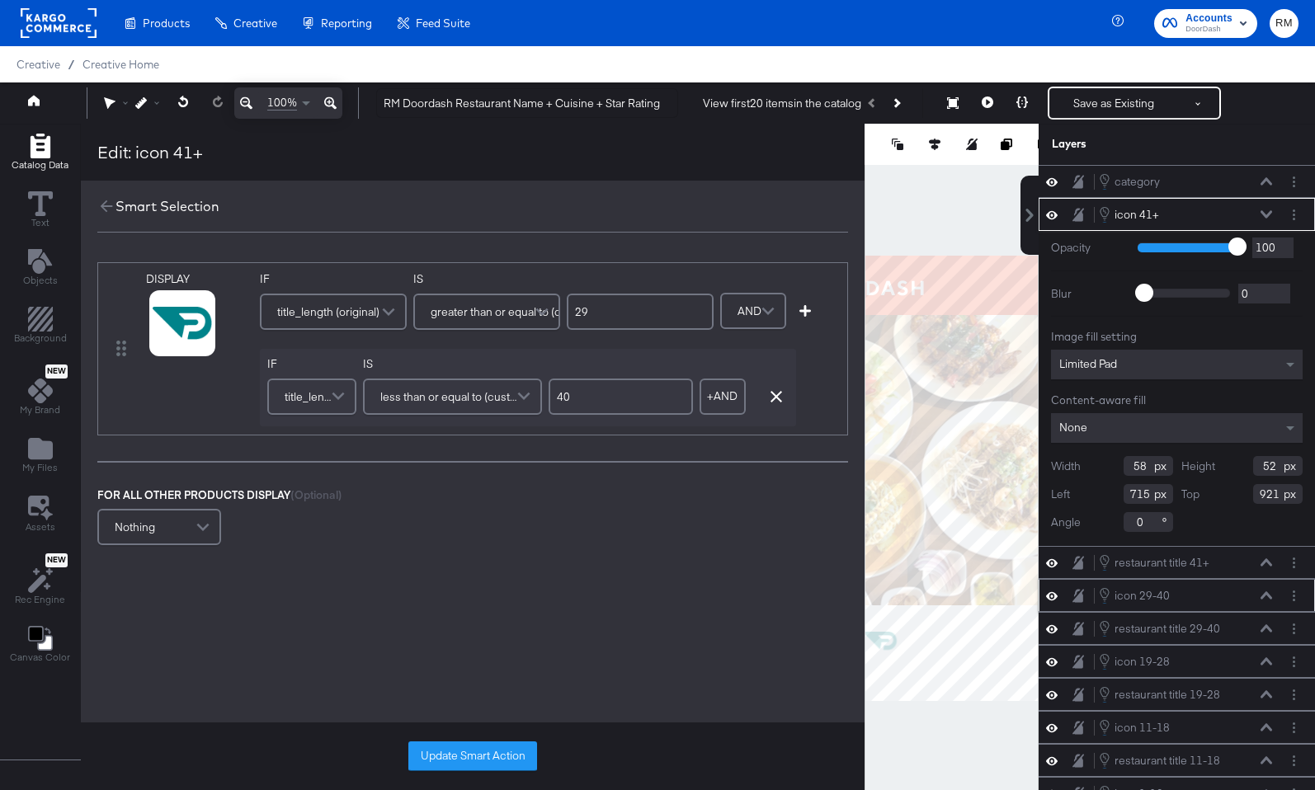
click at [773, 393] on icon "button" at bounding box center [776, 397] width 12 height 12
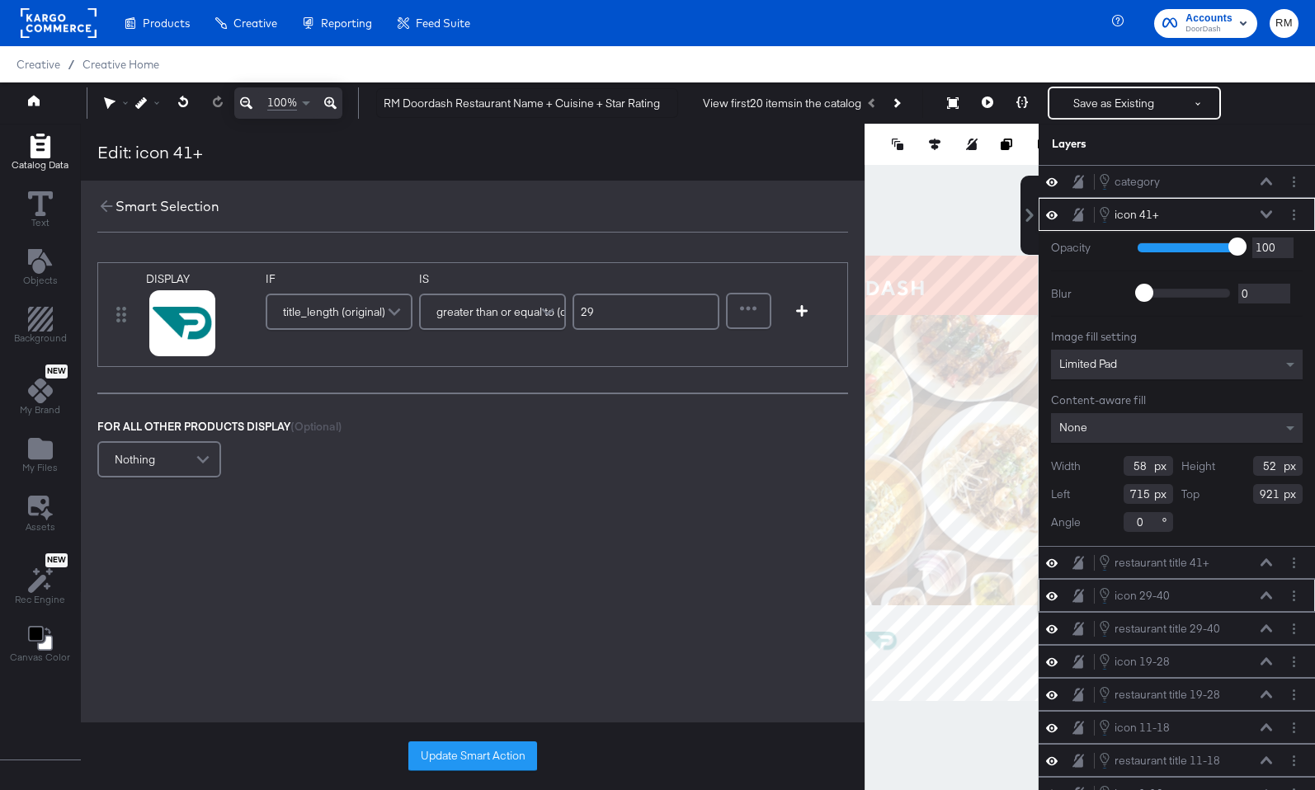
click at [597, 313] on input "29" at bounding box center [645, 312] width 147 height 36
type input "41"
click at [535, 308] on span at bounding box center [549, 311] width 29 height 33
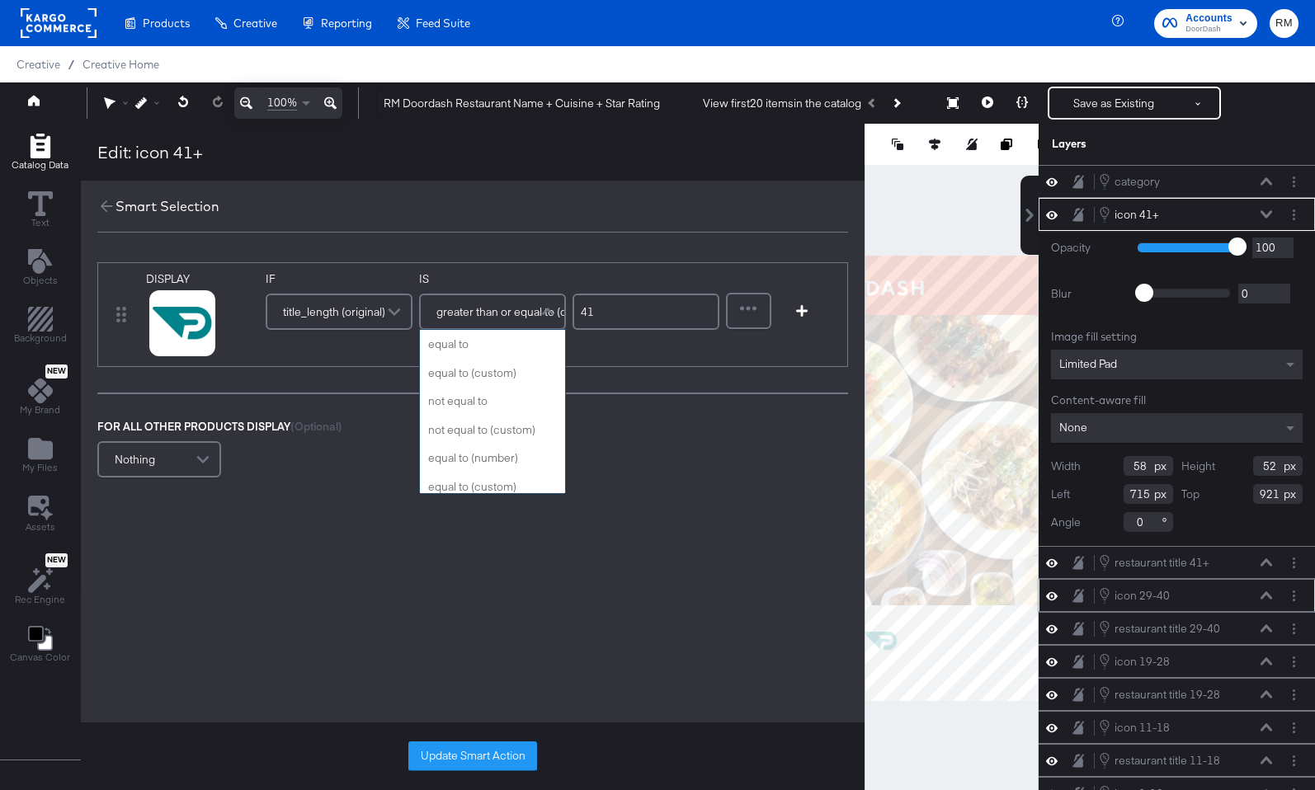
scroll to position [419, 0]
click at [601, 407] on div "DISPLAY link mapped image_link mapped custom_label_4 original IF title_length (…" at bounding box center [472, 372] width 783 height 252
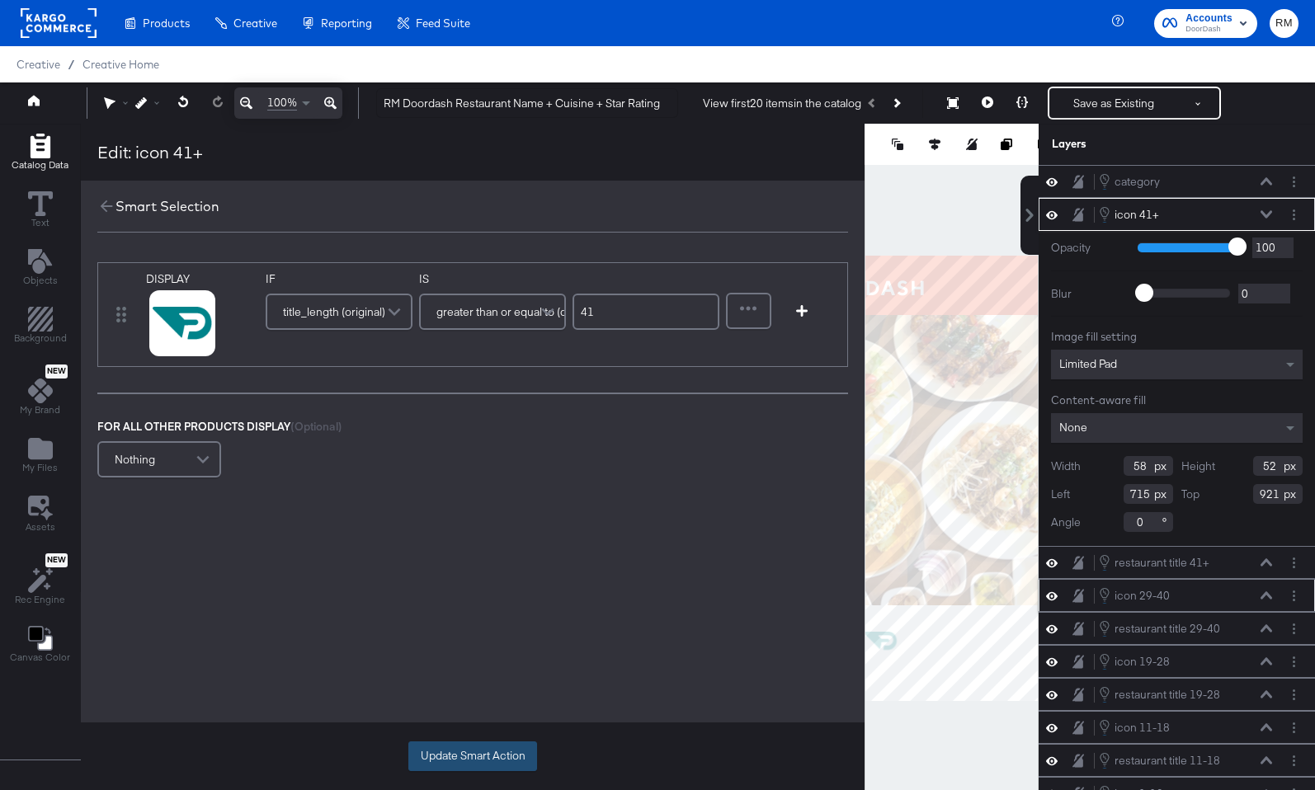
click at [476, 759] on button "Update Smart Action" at bounding box center [472, 756] width 129 height 30
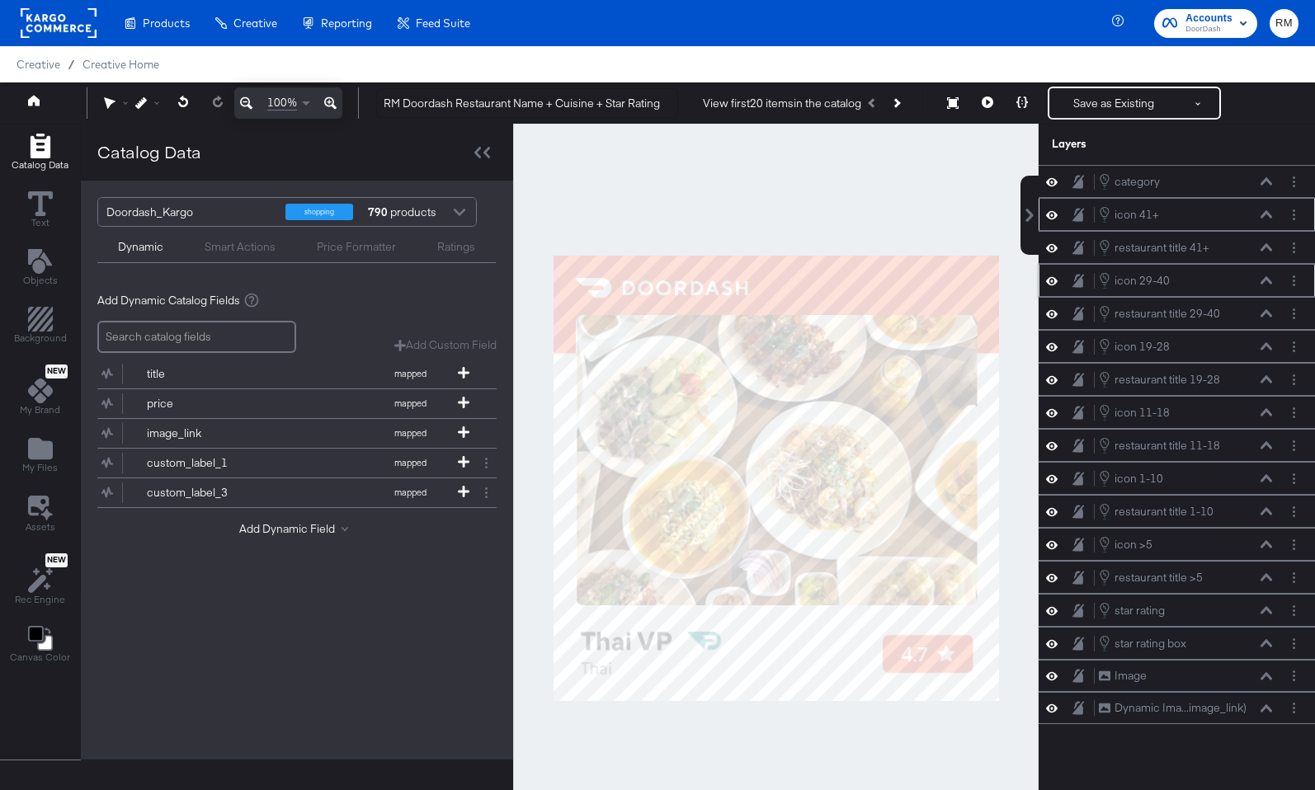
click at [1268, 210] on button at bounding box center [1265, 214] width 13 height 10
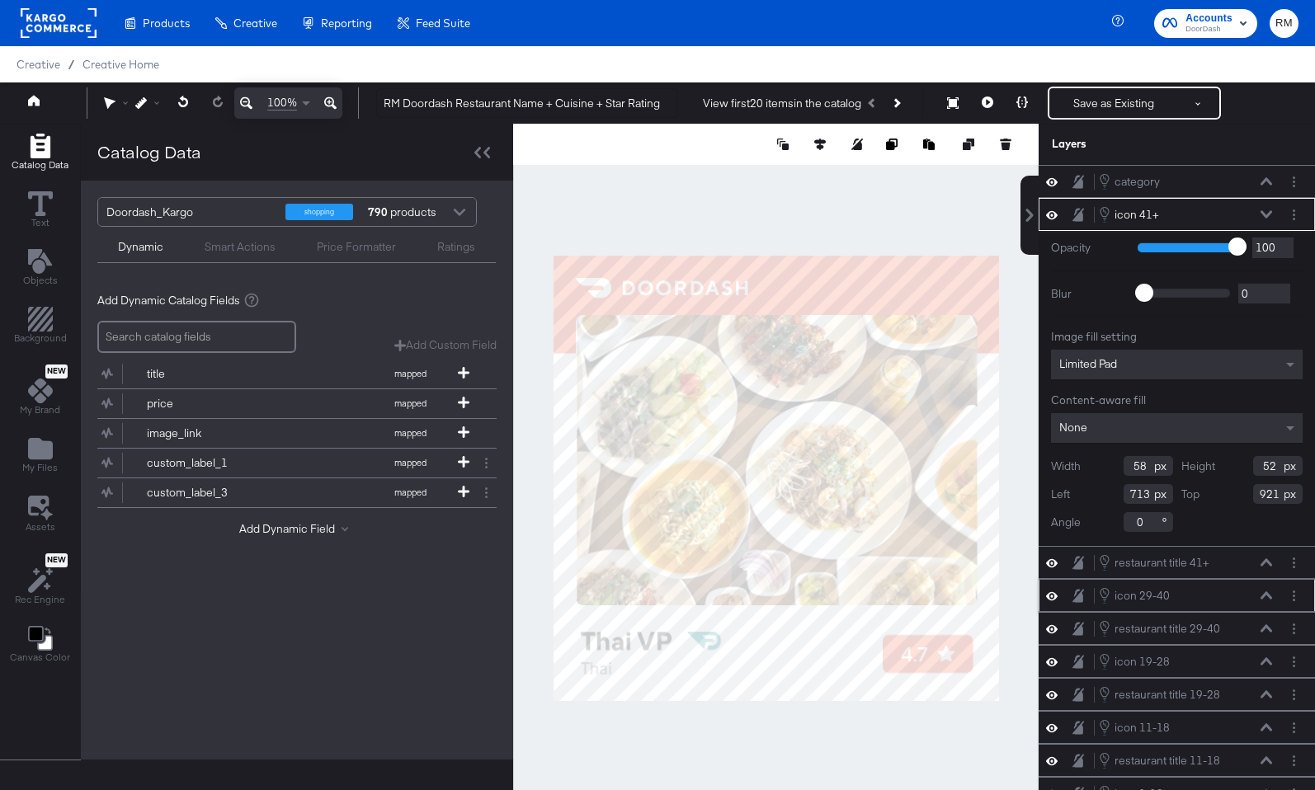
type input "712"
type input "926"
type input "698"
type input "938"
click at [1267, 559] on icon at bounding box center [1266, 562] width 12 height 8
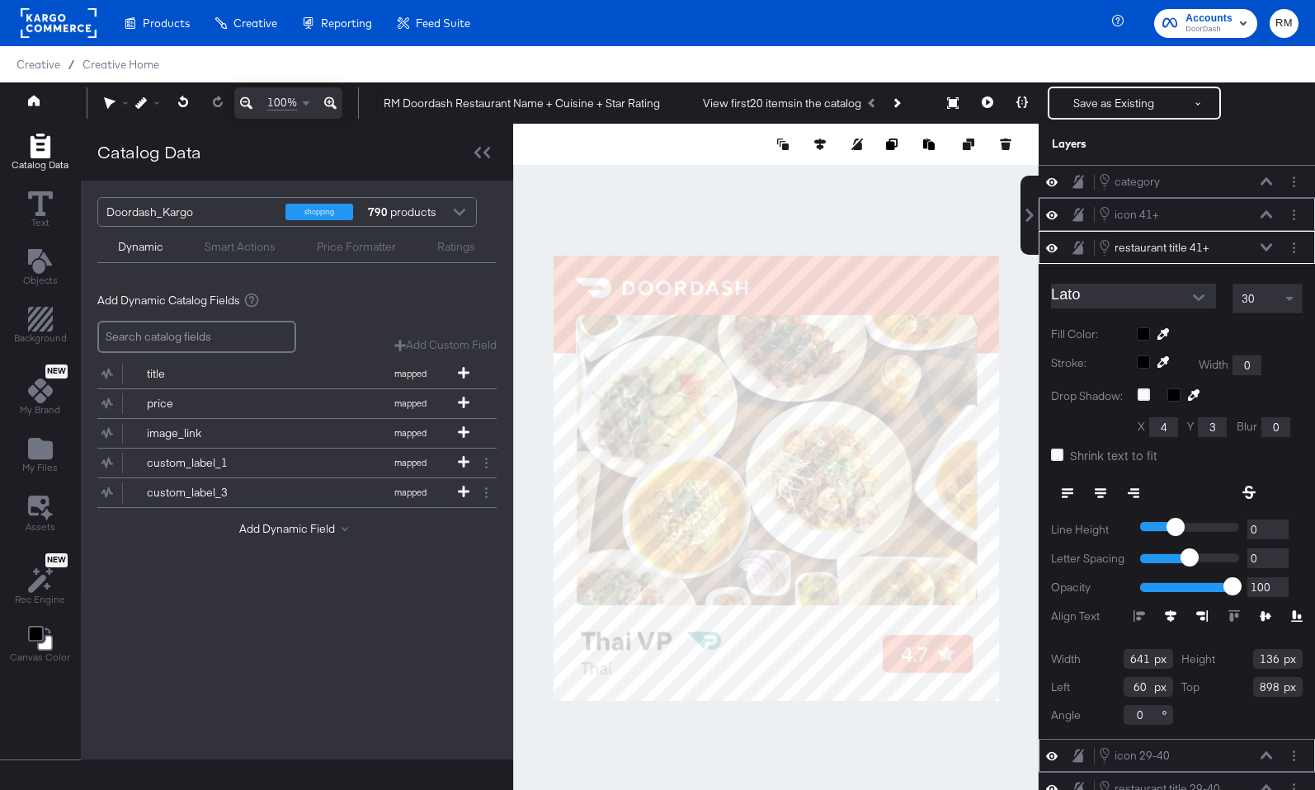
click at [1265, 213] on icon at bounding box center [1266, 213] width 12 height 7
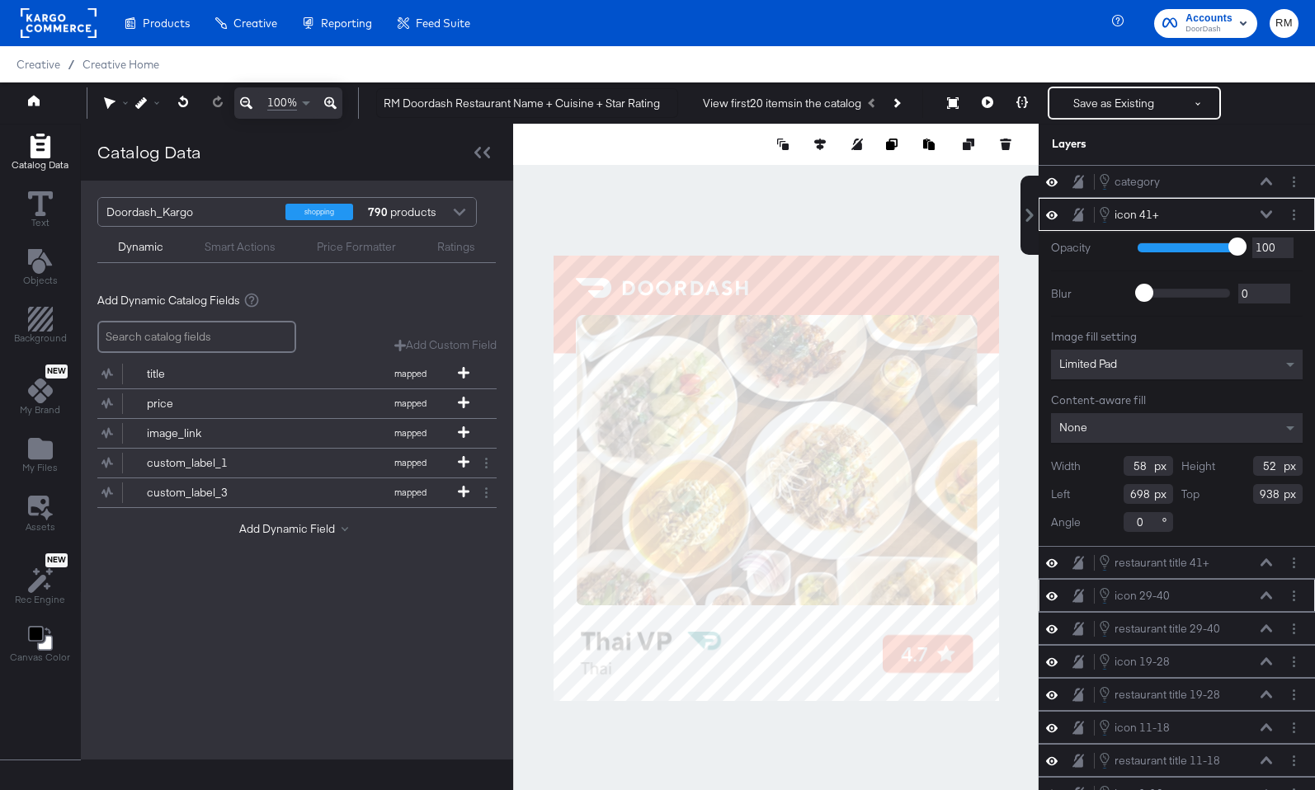
type input "939"
click at [1009, 92] on button at bounding box center [1021, 103] width 35 height 33
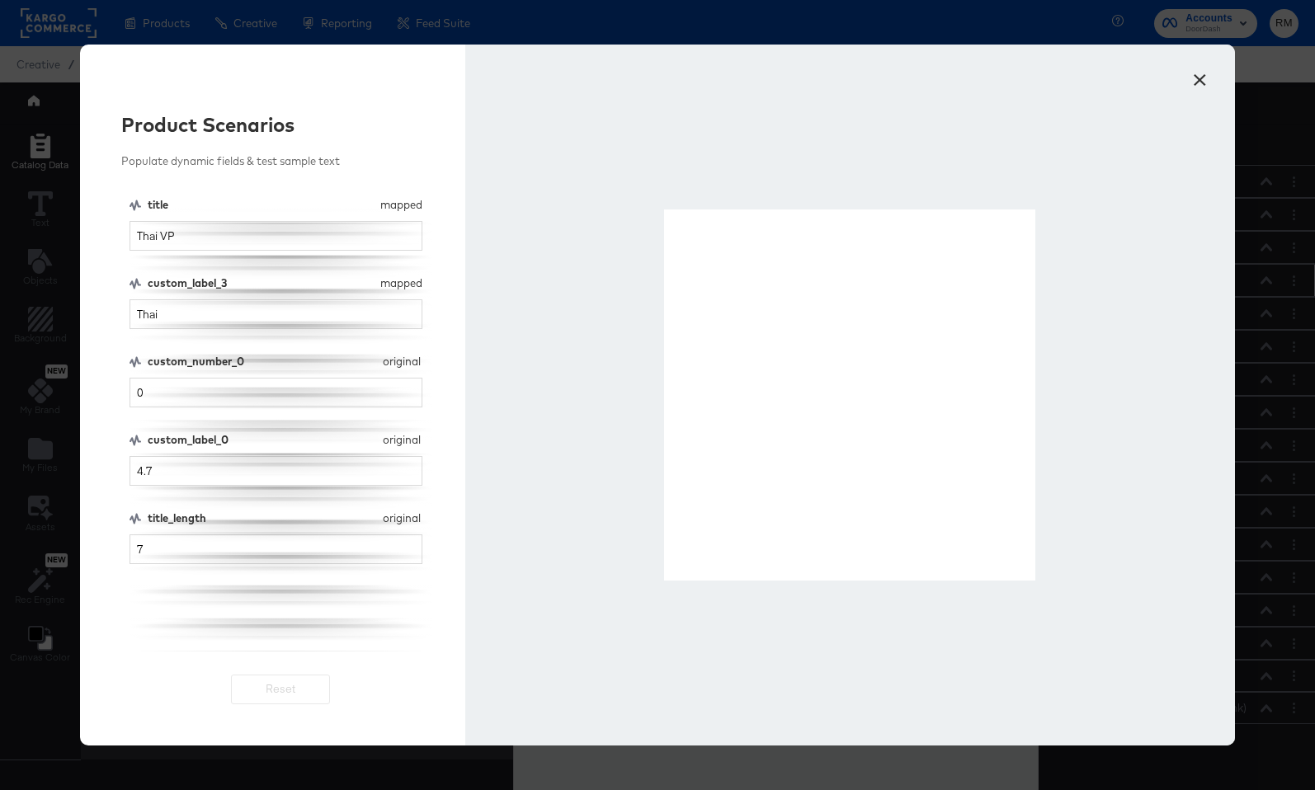
click at [1203, 73] on button "×" at bounding box center [1199, 76] width 30 height 30
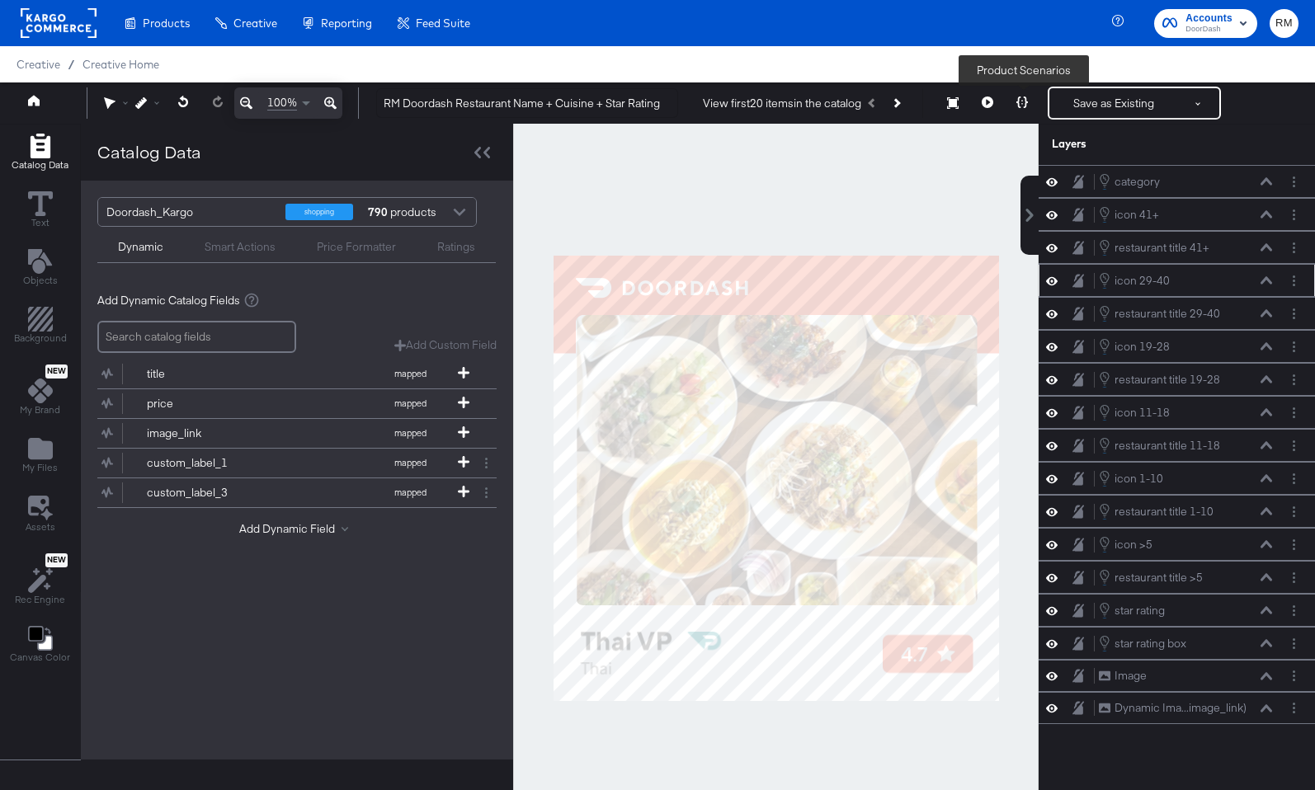
click at [1021, 99] on icon at bounding box center [1022, 102] width 12 height 12
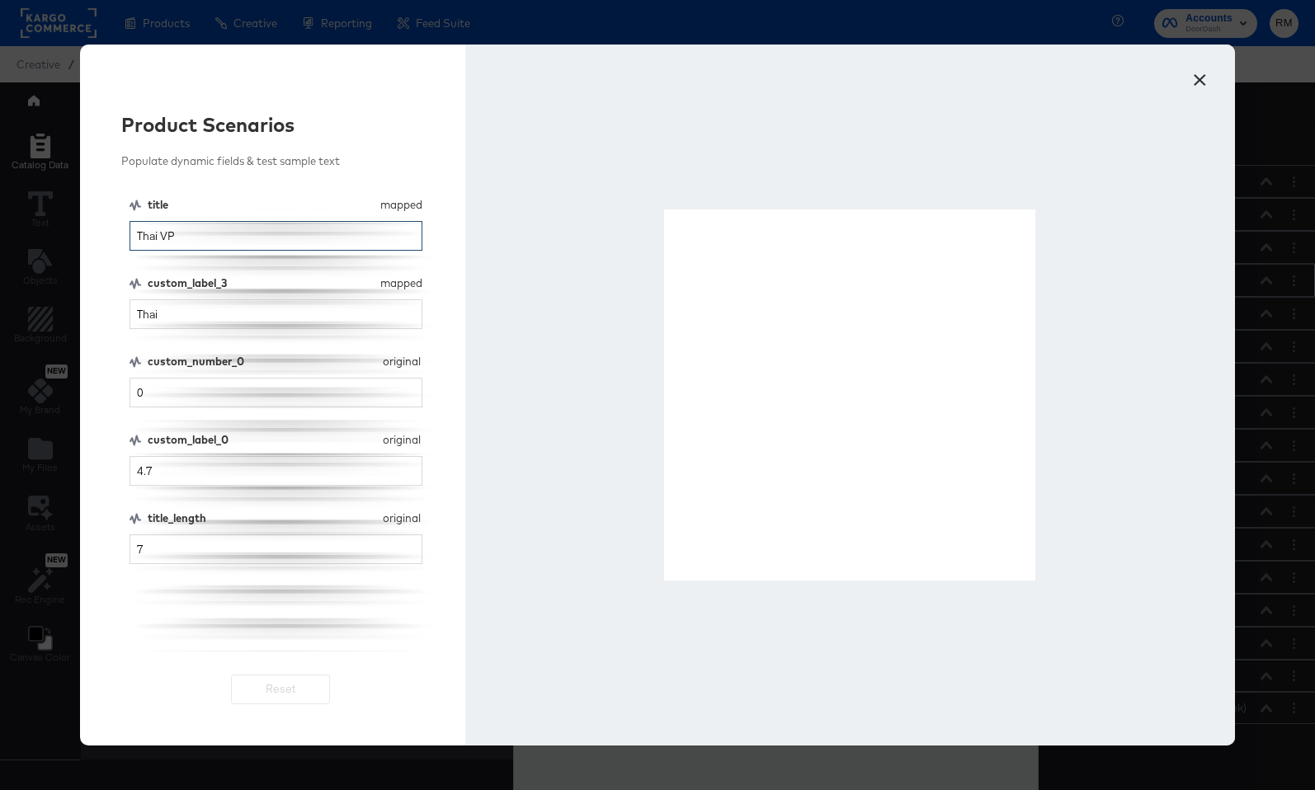
click at [288, 236] on input "Thai VP" at bounding box center [275, 236] width 293 height 31
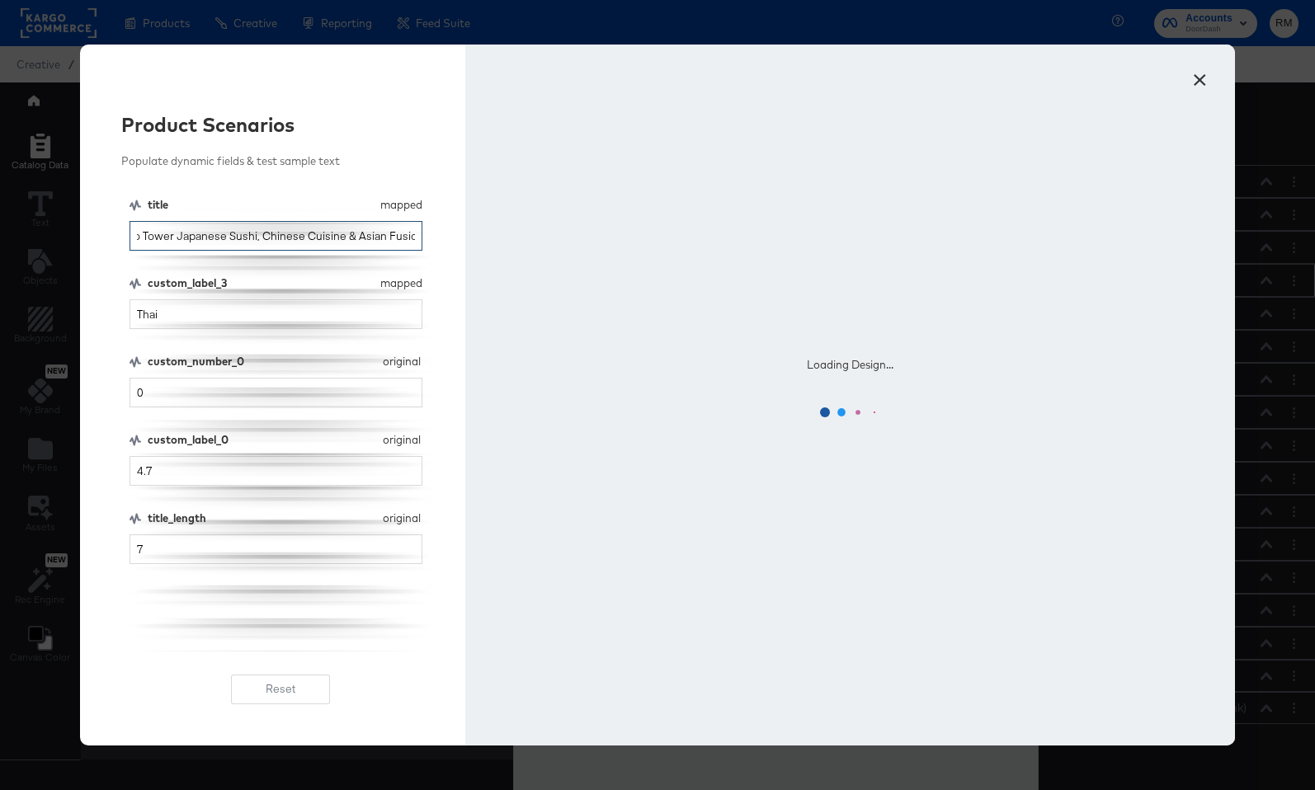
scroll to position [0, 32]
type input "Tokyo Tower Japanese Sushi, Chinese Cuisine & Asian Fusion"
click at [332, 543] on input "7" at bounding box center [275, 549] width 293 height 31
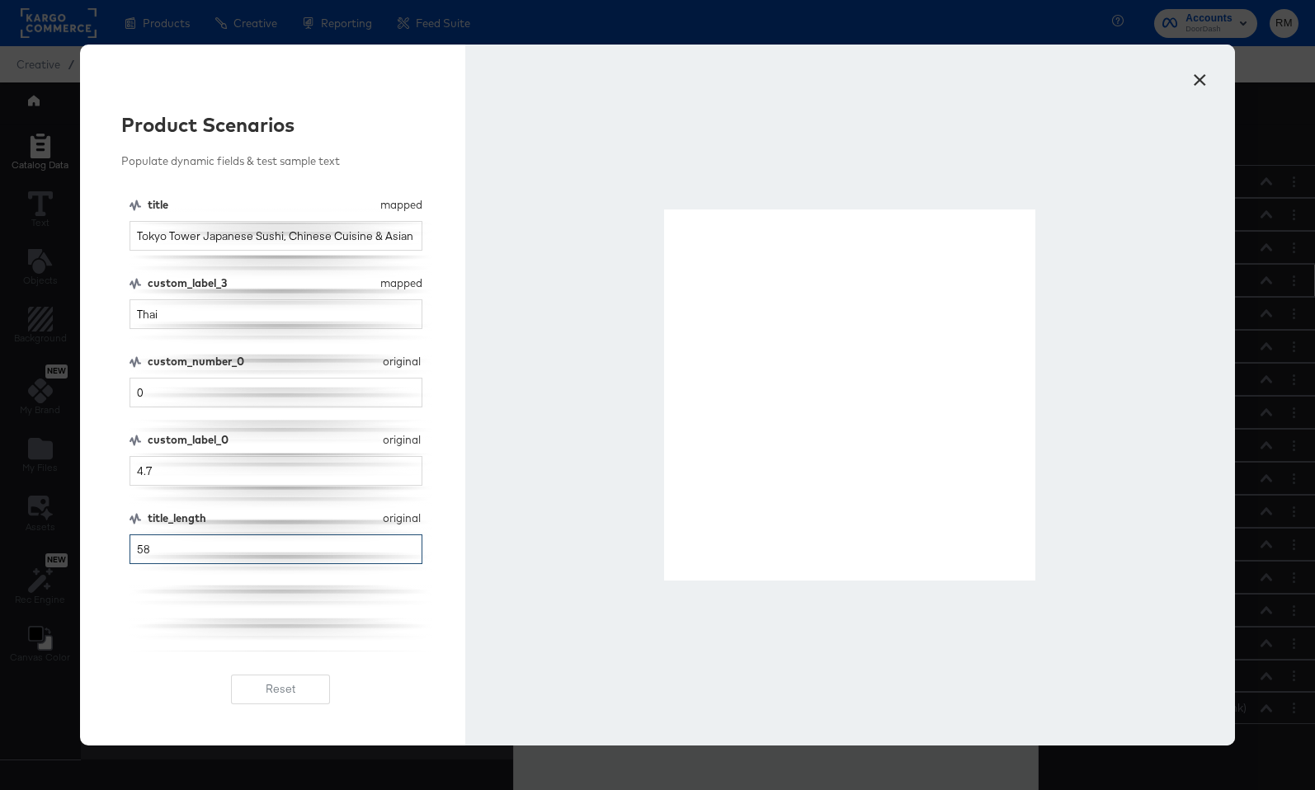
type input "58"
click at [1208, 83] on button "×" at bounding box center [1199, 76] width 30 height 30
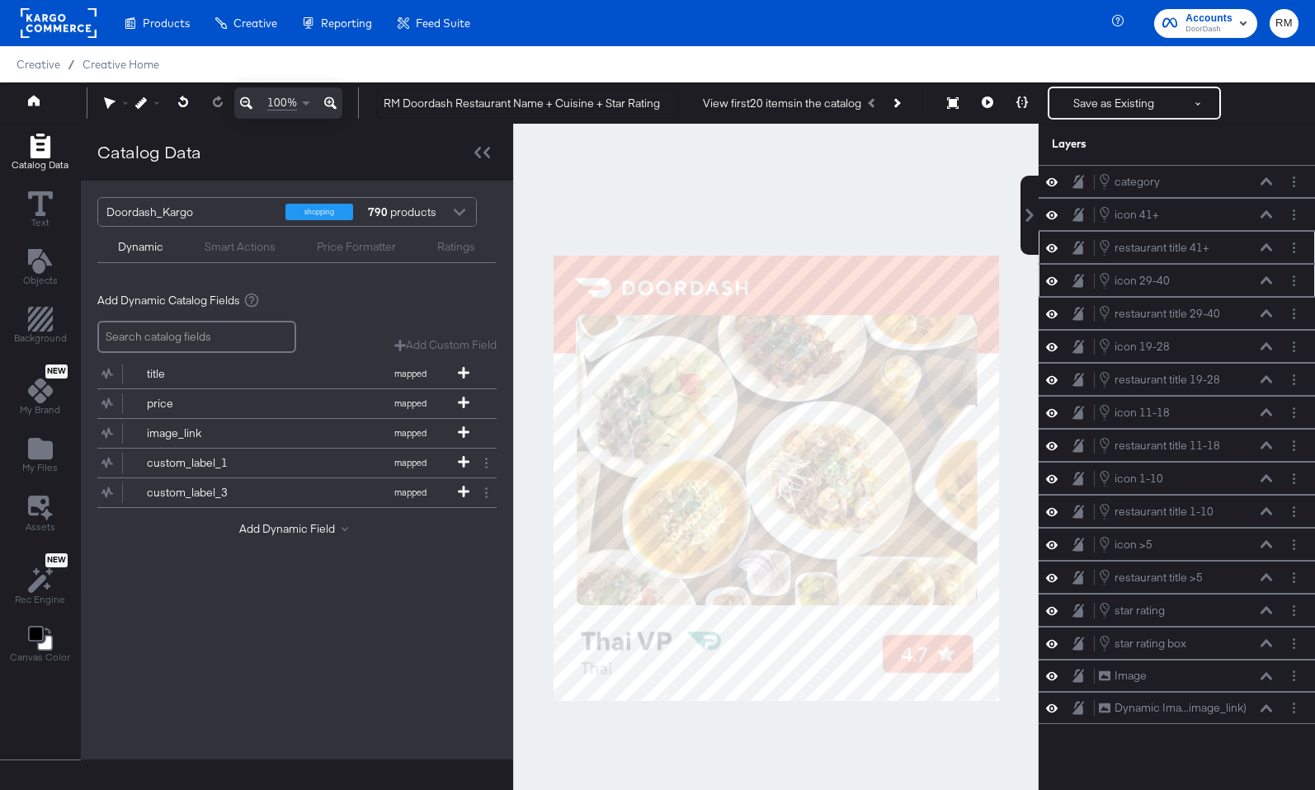
click at [1268, 247] on icon at bounding box center [1266, 246] width 12 height 7
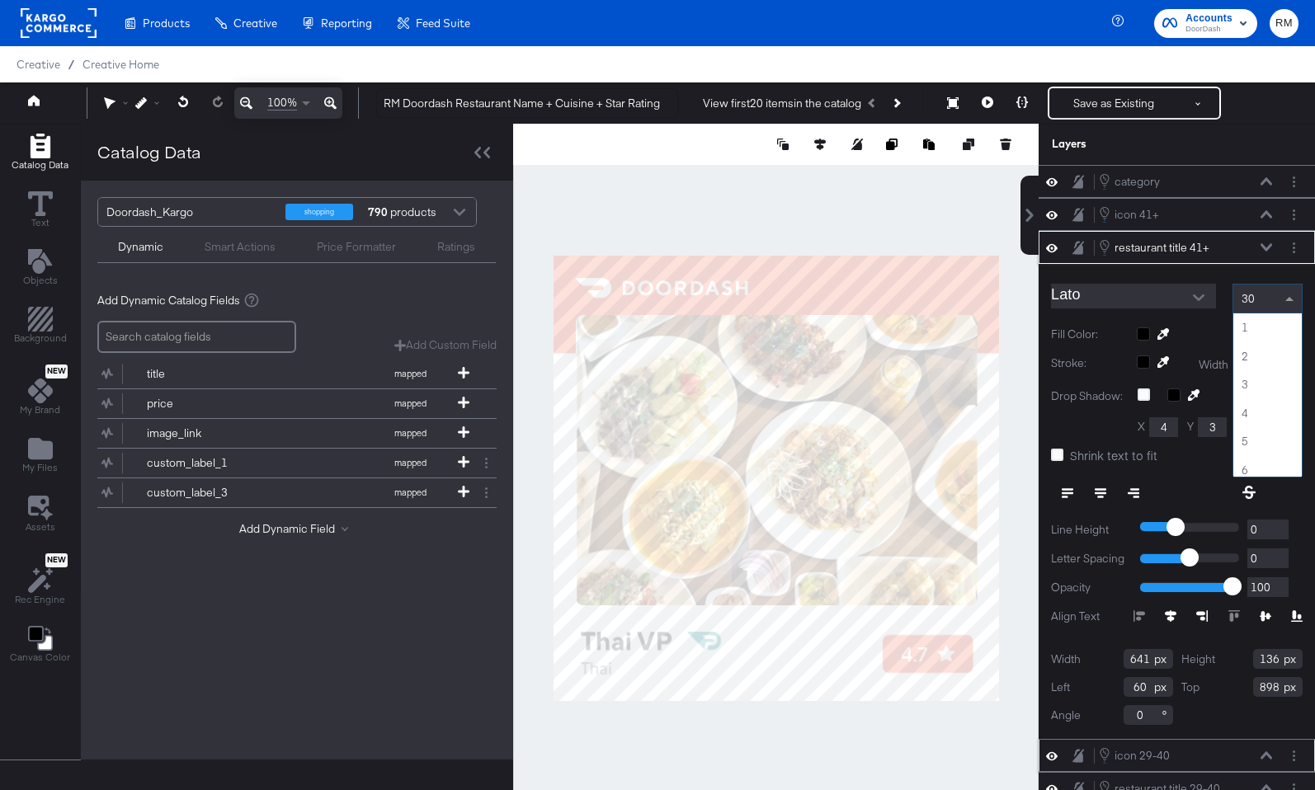
click at [1260, 285] on div "30" at bounding box center [1267, 299] width 68 height 28
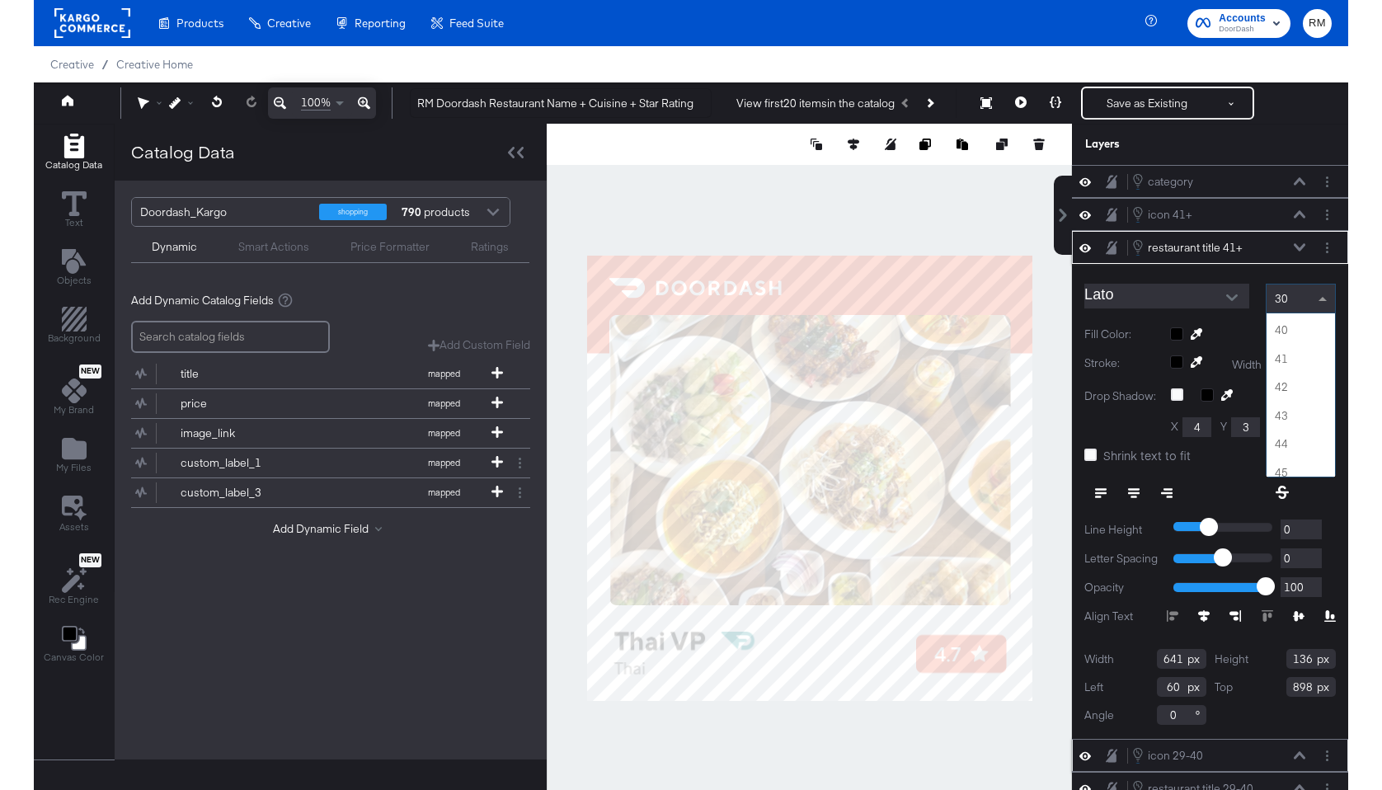
scroll to position [1089, 0]
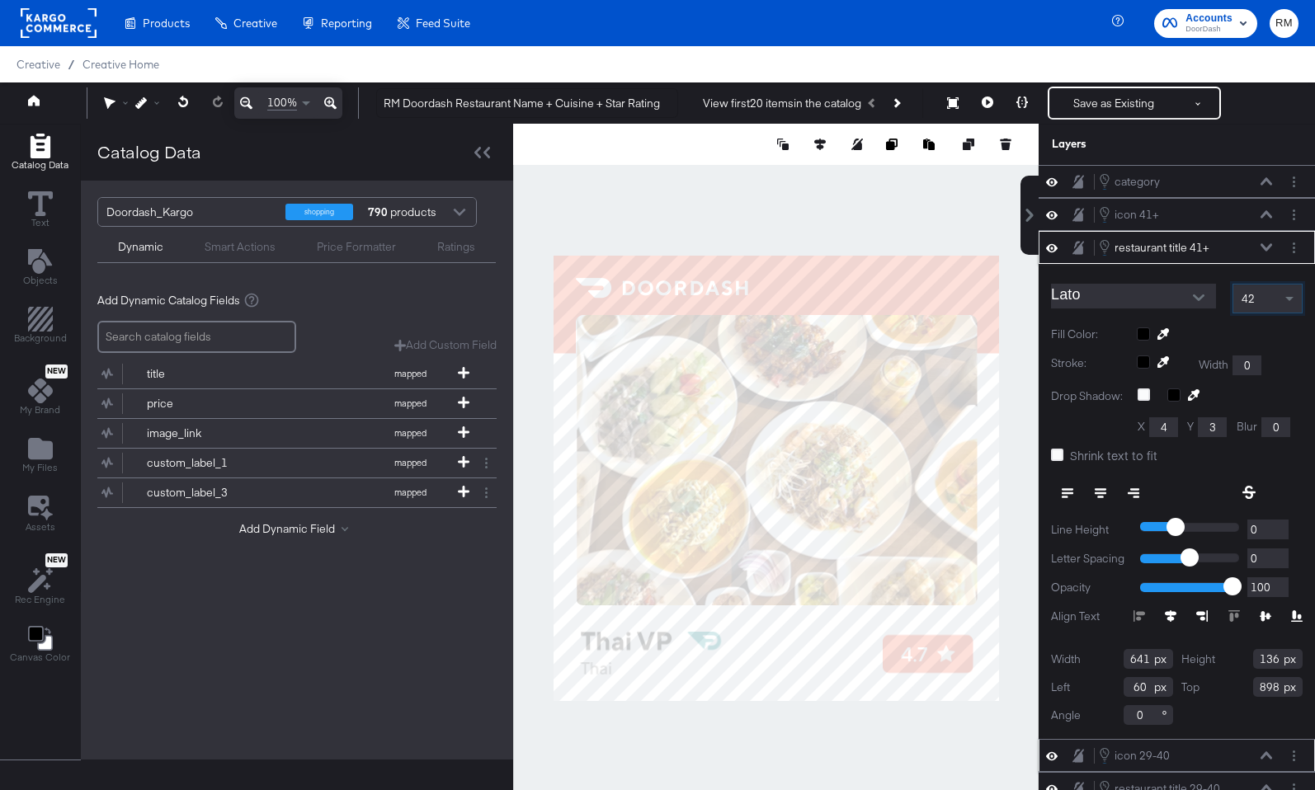
click at [1201, 296] on icon "Open" at bounding box center [1198, 297] width 12 height 7
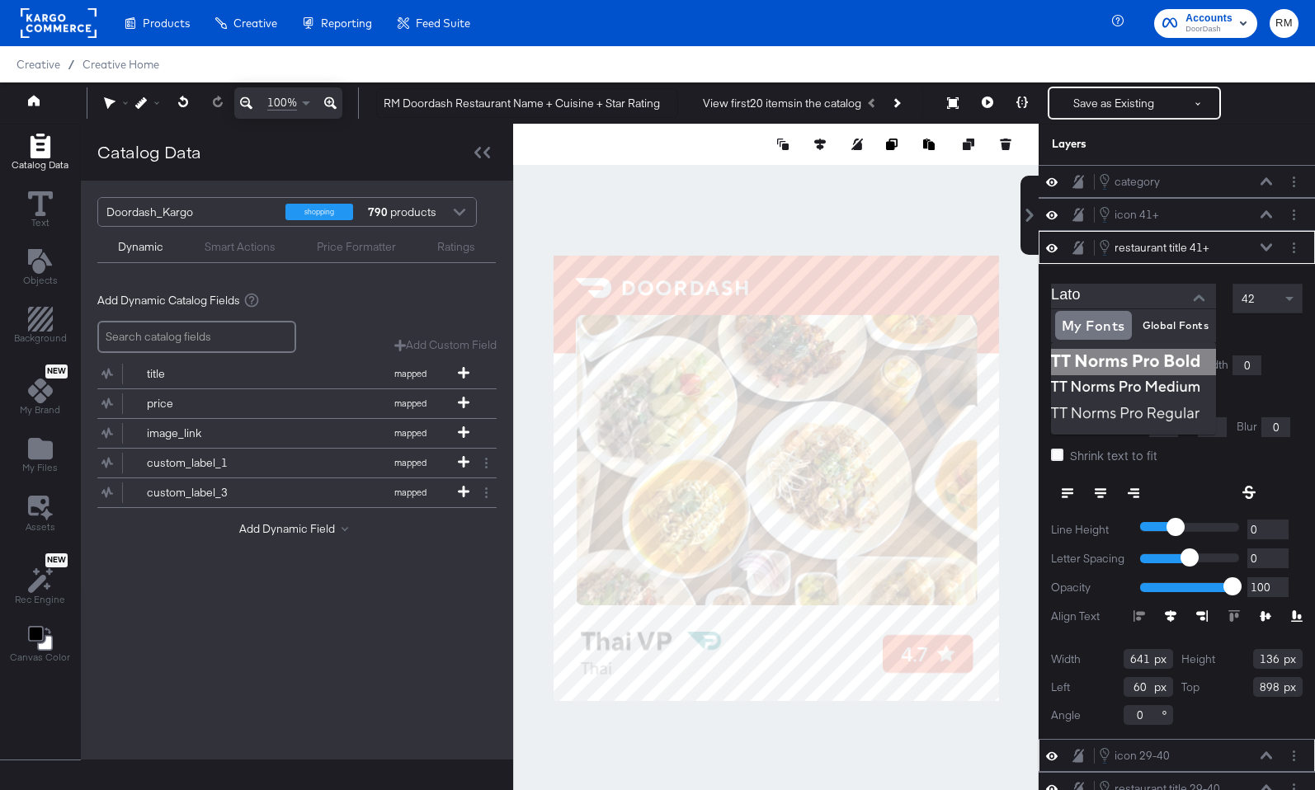
click at [1114, 353] on img at bounding box center [1133, 362] width 165 height 26
type input "TT Norms Pro Bold"
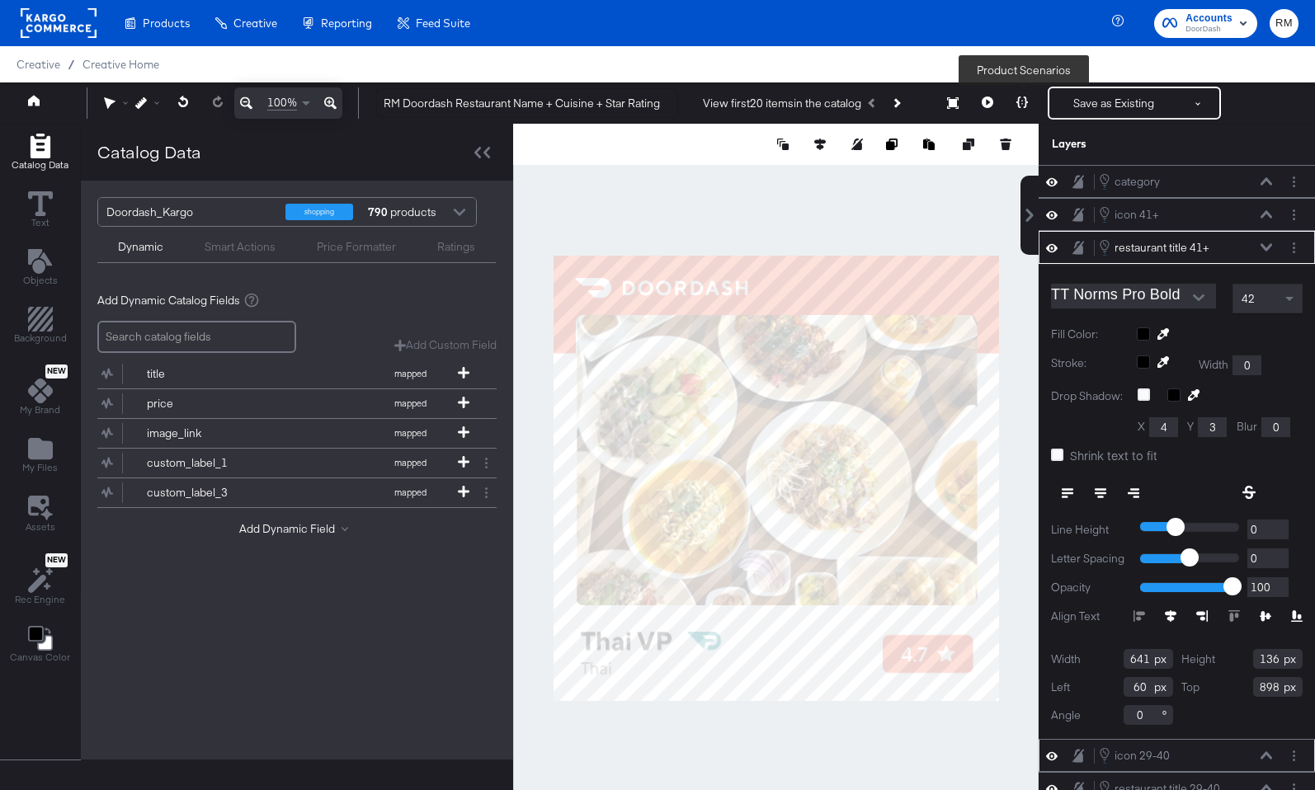
click at [1025, 106] on icon at bounding box center [1022, 102] width 12 height 12
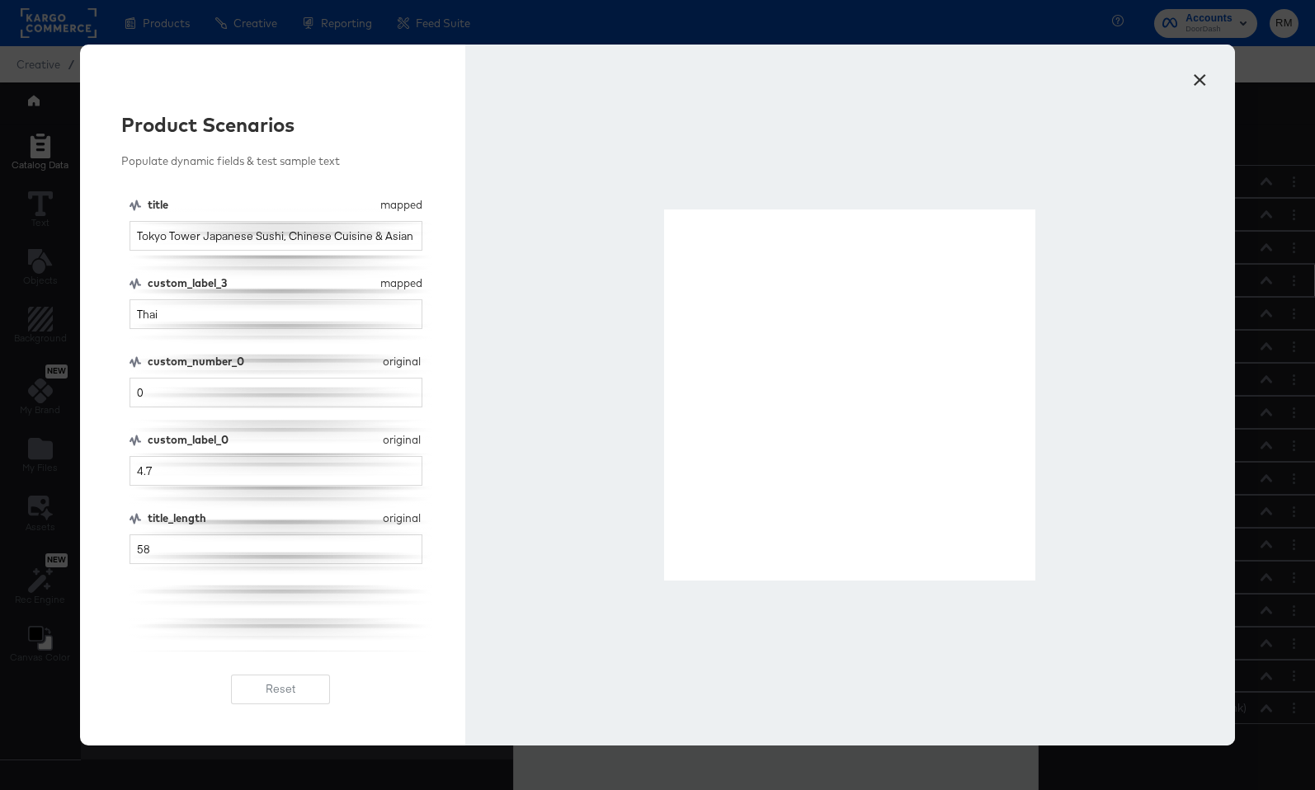
click at [1193, 91] on button "×" at bounding box center [1199, 76] width 30 height 30
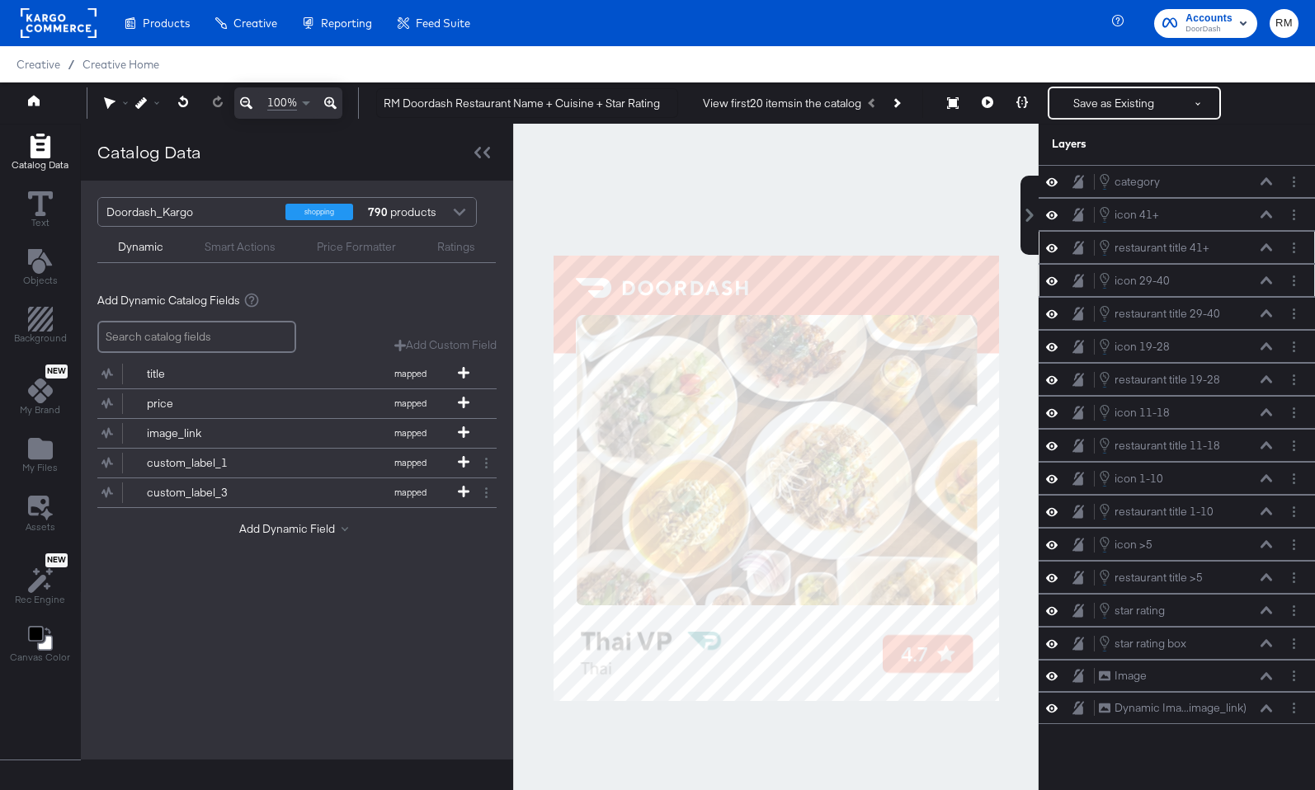
click at [1266, 245] on icon at bounding box center [1266, 246] width 12 height 7
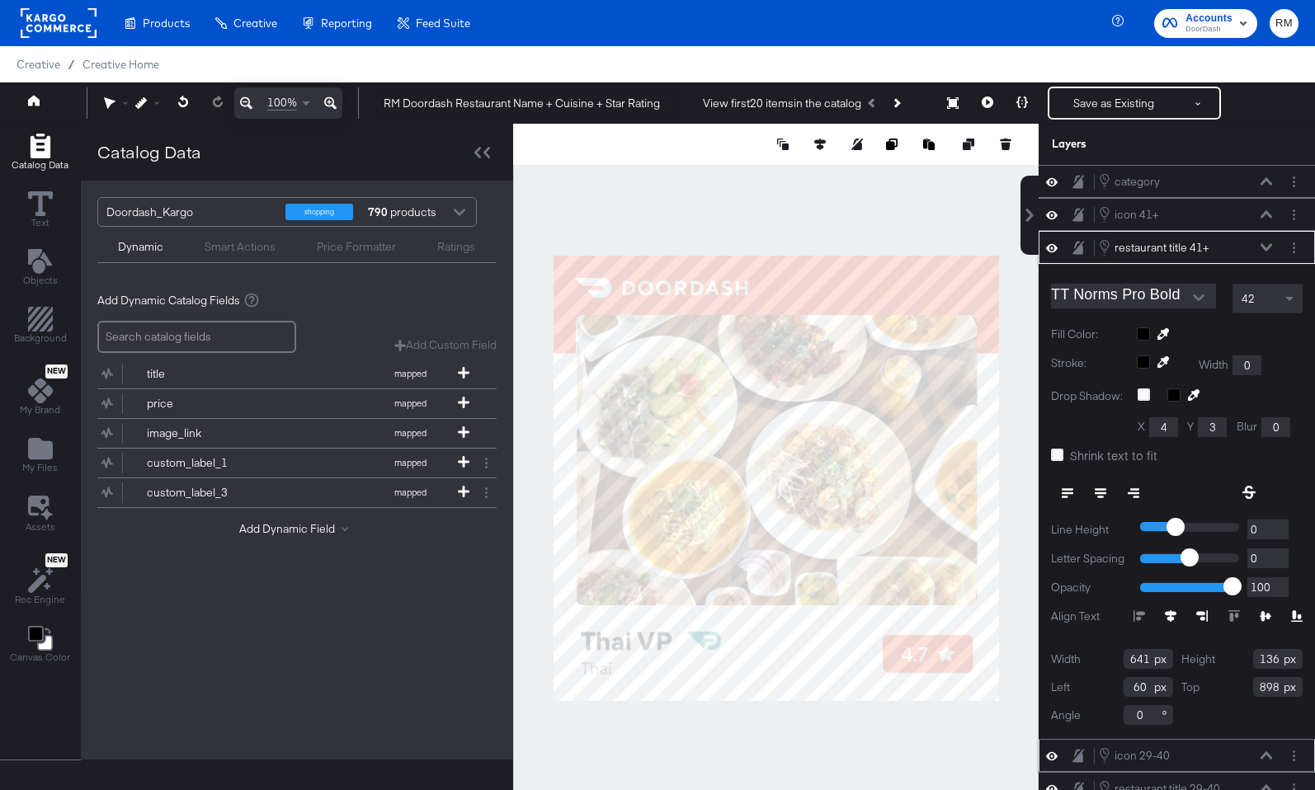
click at [1267, 619] on icon at bounding box center [1265, 616] width 12 height 11
click at [1024, 101] on icon at bounding box center [1022, 102] width 12 height 12
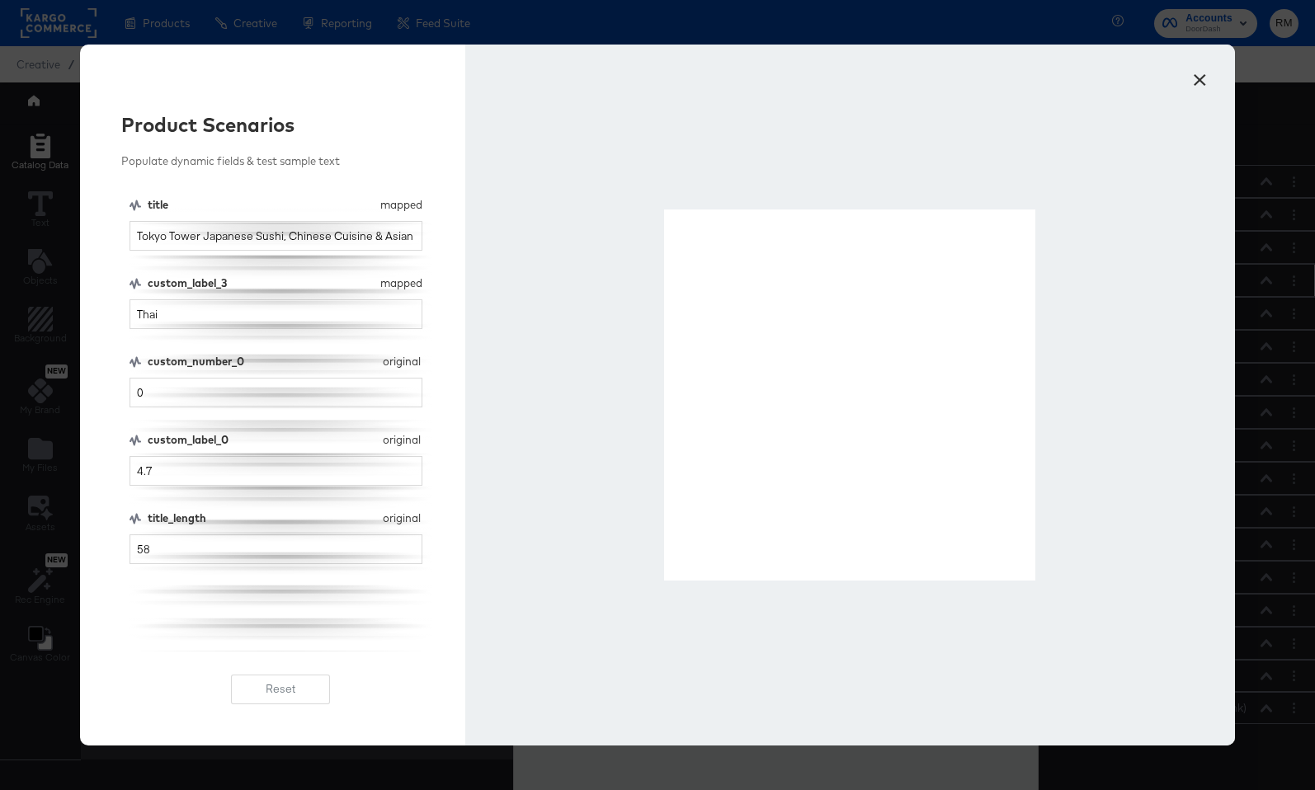
click at [1199, 82] on button "×" at bounding box center [1199, 76] width 30 height 30
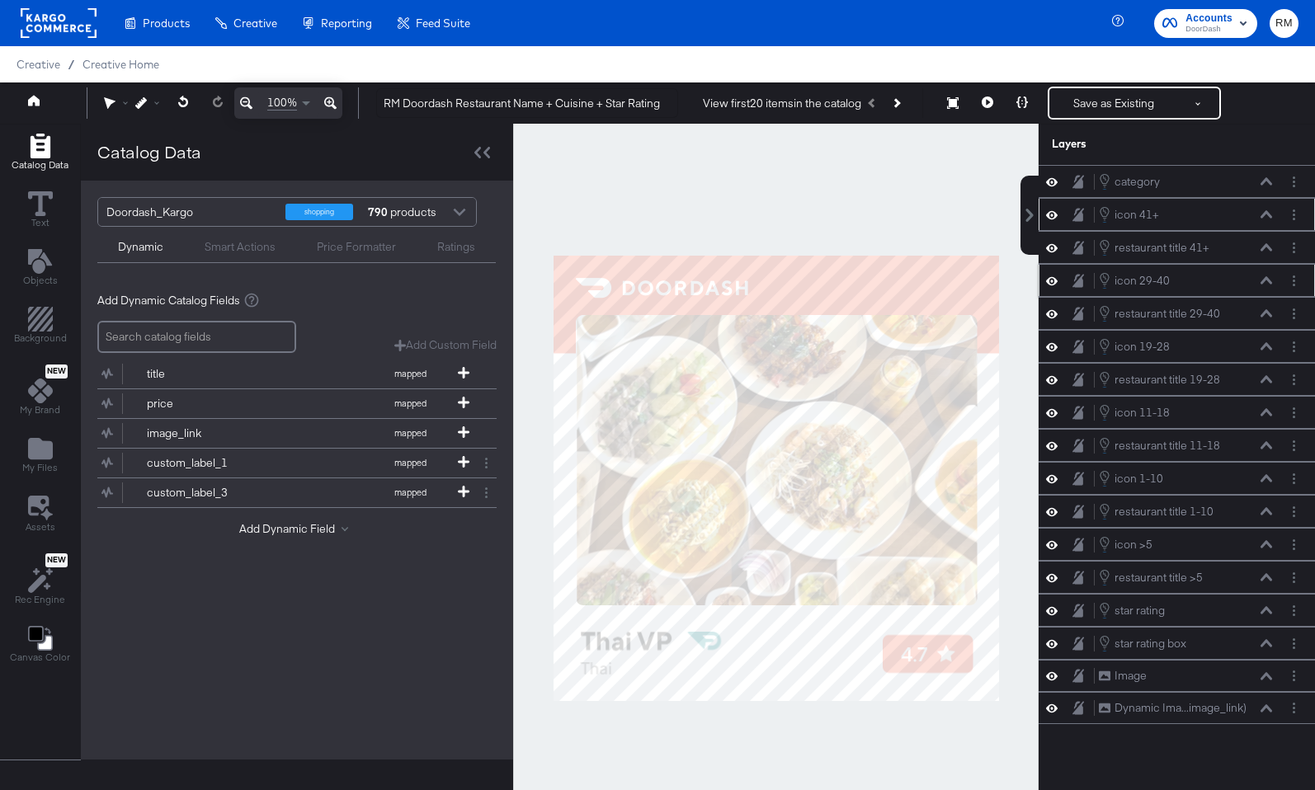
click at [1266, 209] on div "icon 41+ icon 41+" at bounding box center [1185, 214] width 175 height 18
click at [1265, 215] on icon at bounding box center [1266, 214] width 12 height 8
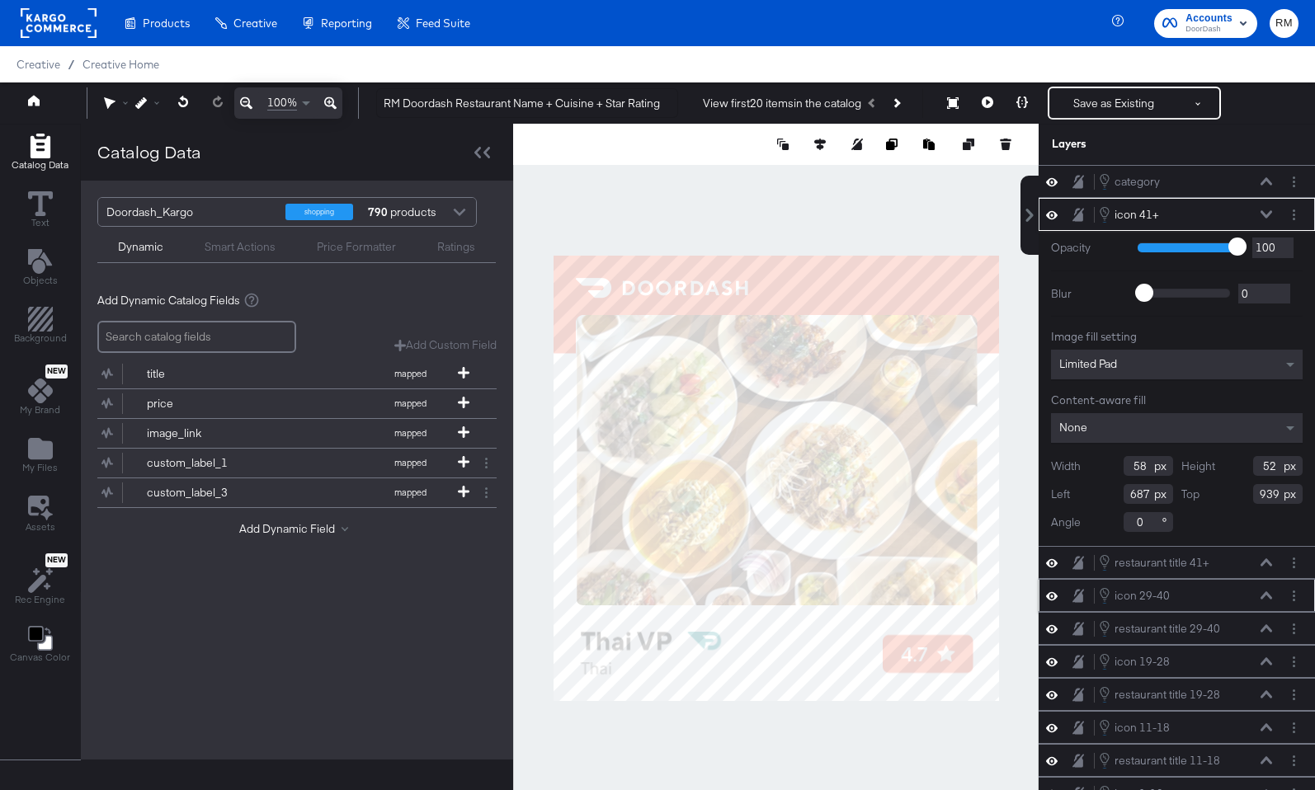
type input "686"
click at [1025, 102] on icon at bounding box center [1022, 102] width 12 height 12
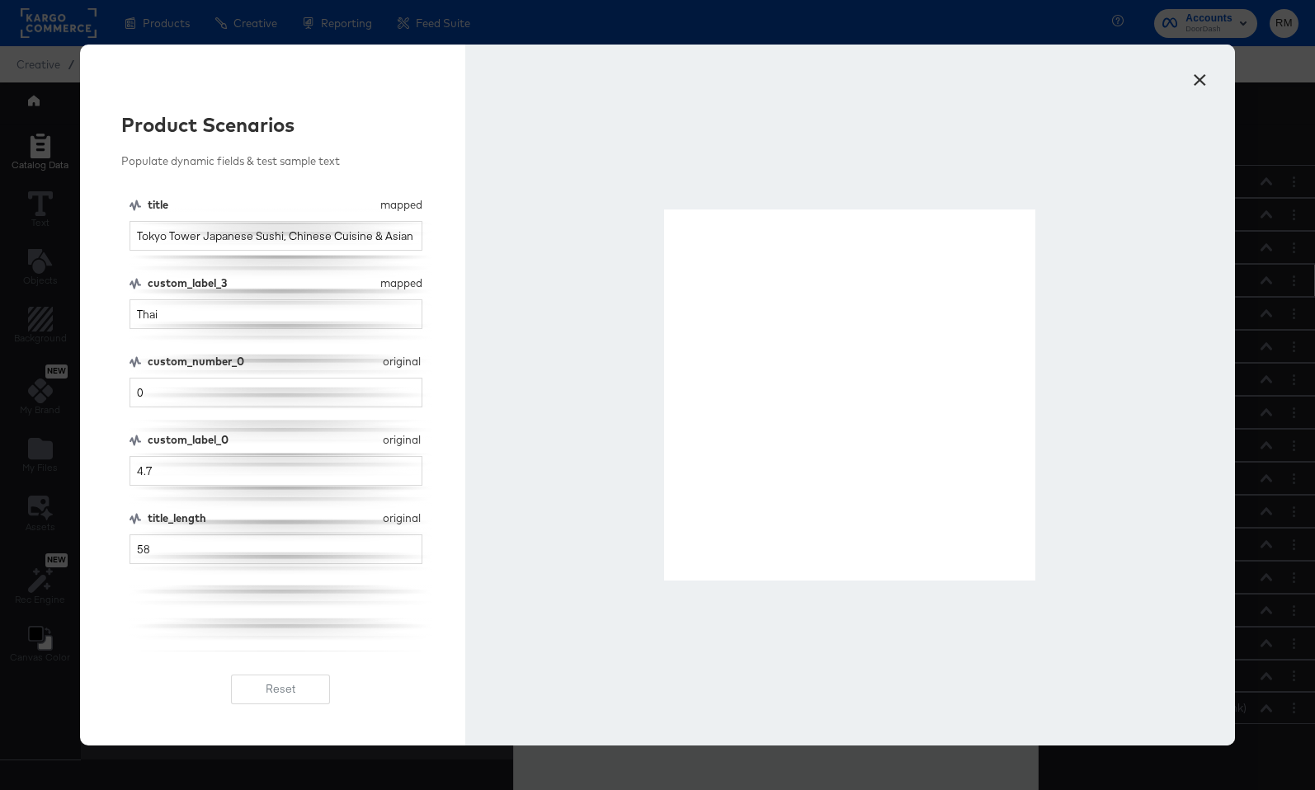
click at [1206, 73] on button "×" at bounding box center [1199, 76] width 30 height 30
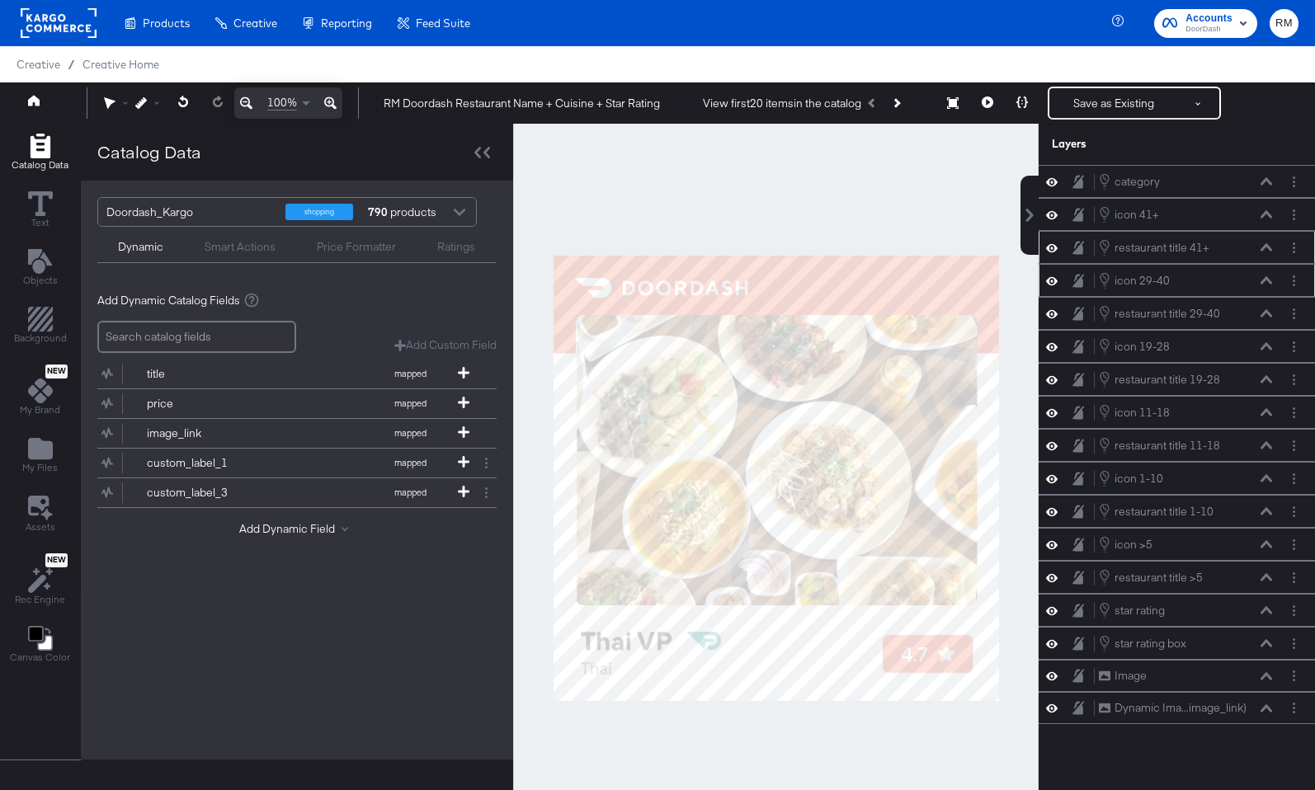
click at [1266, 247] on icon at bounding box center [1266, 247] width 12 height 8
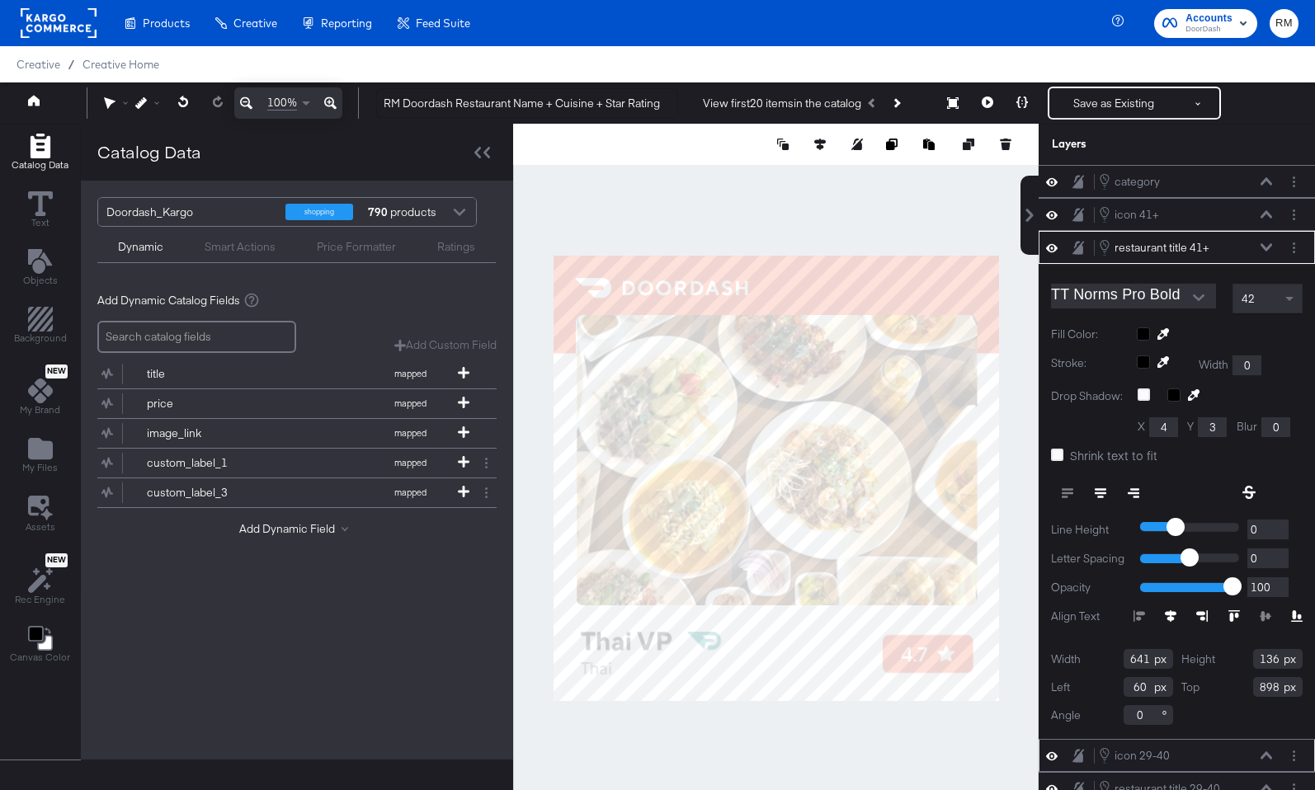
type input "899"
click at [1263, 209] on div "icon 41+ icon 41+" at bounding box center [1185, 214] width 175 height 18
click at [1266, 212] on icon at bounding box center [1266, 213] width 12 height 7
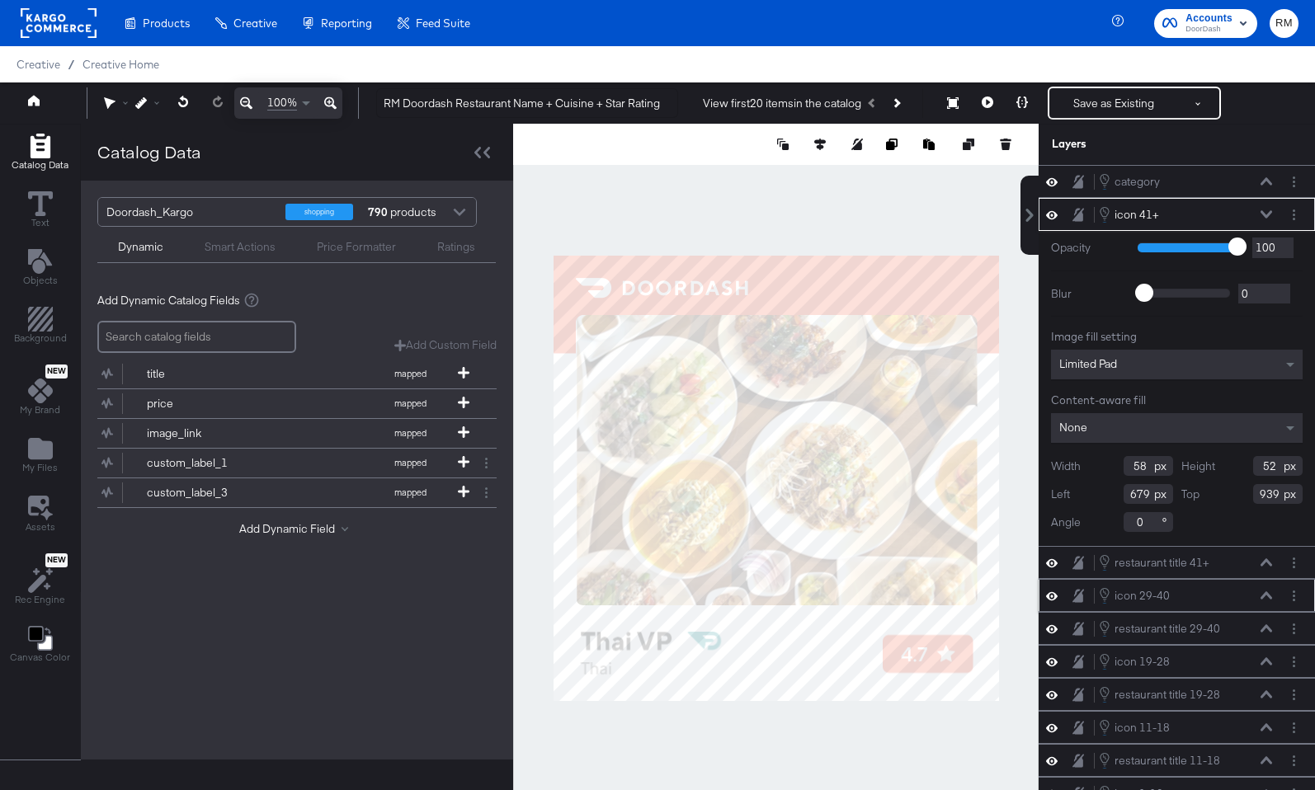
type input "678"
type input "940"
click at [1014, 93] on button at bounding box center [1021, 103] width 35 height 33
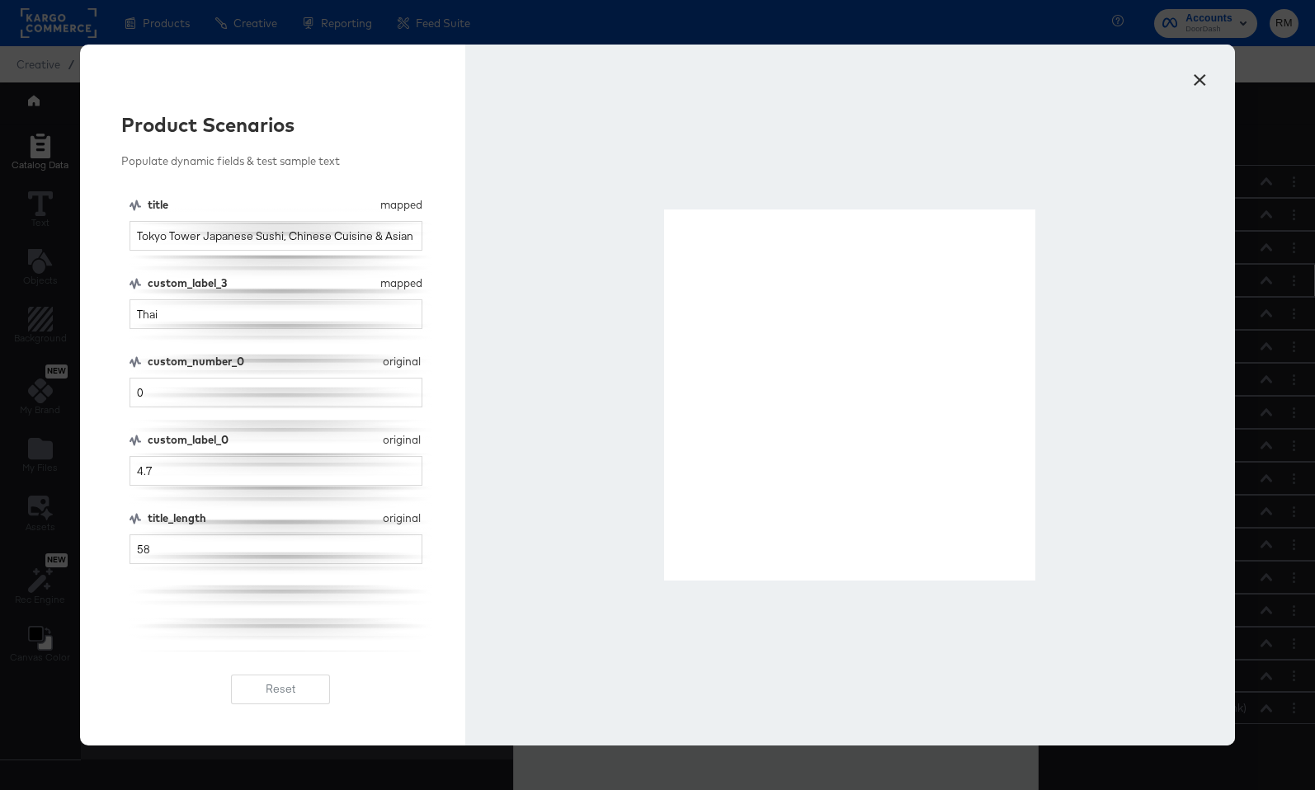
click at [1211, 79] on button "×" at bounding box center [1199, 76] width 30 height 30
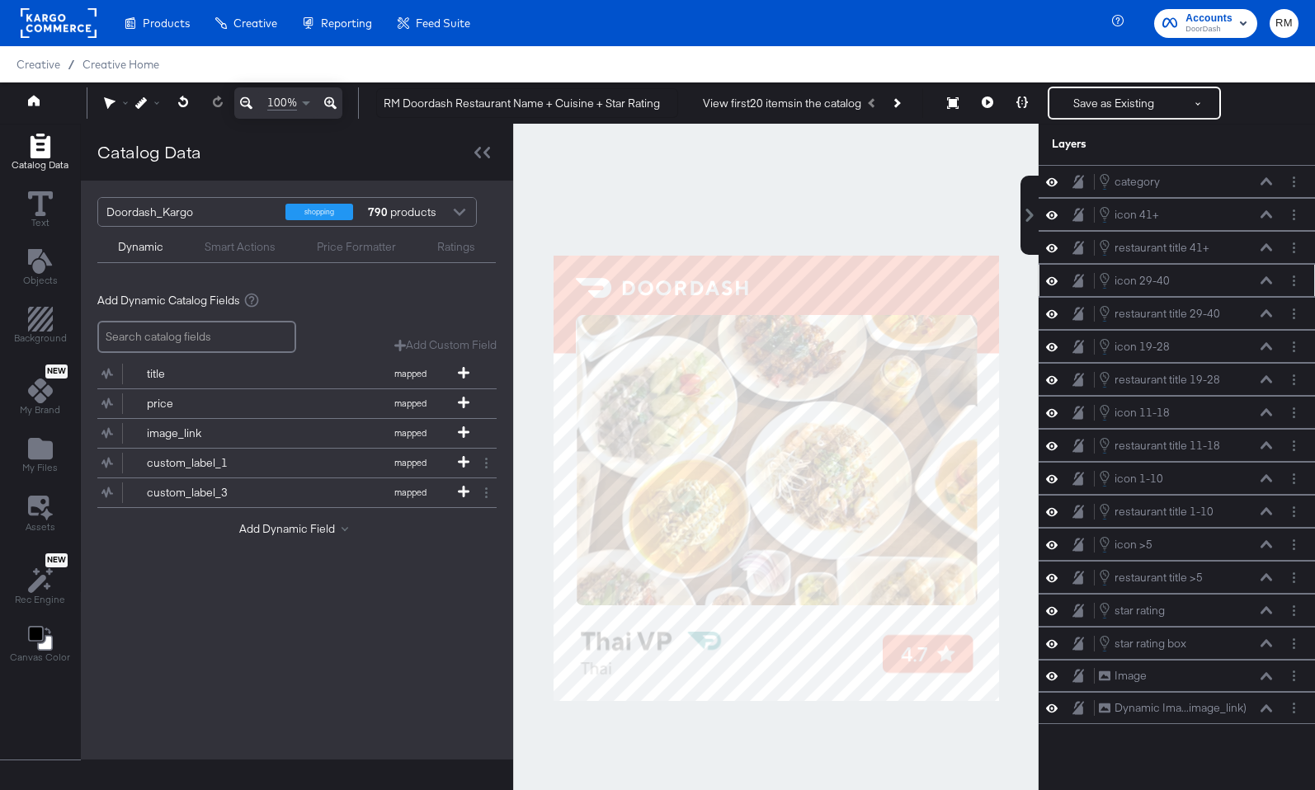
click at [1108, 87] on div "Save as Existing See more options" at bounding box center [1133, 103] width 173 height 33
click at [1107, 92] on button "Save as Existing" at bounding box center [1113, 103] width 129 height 30
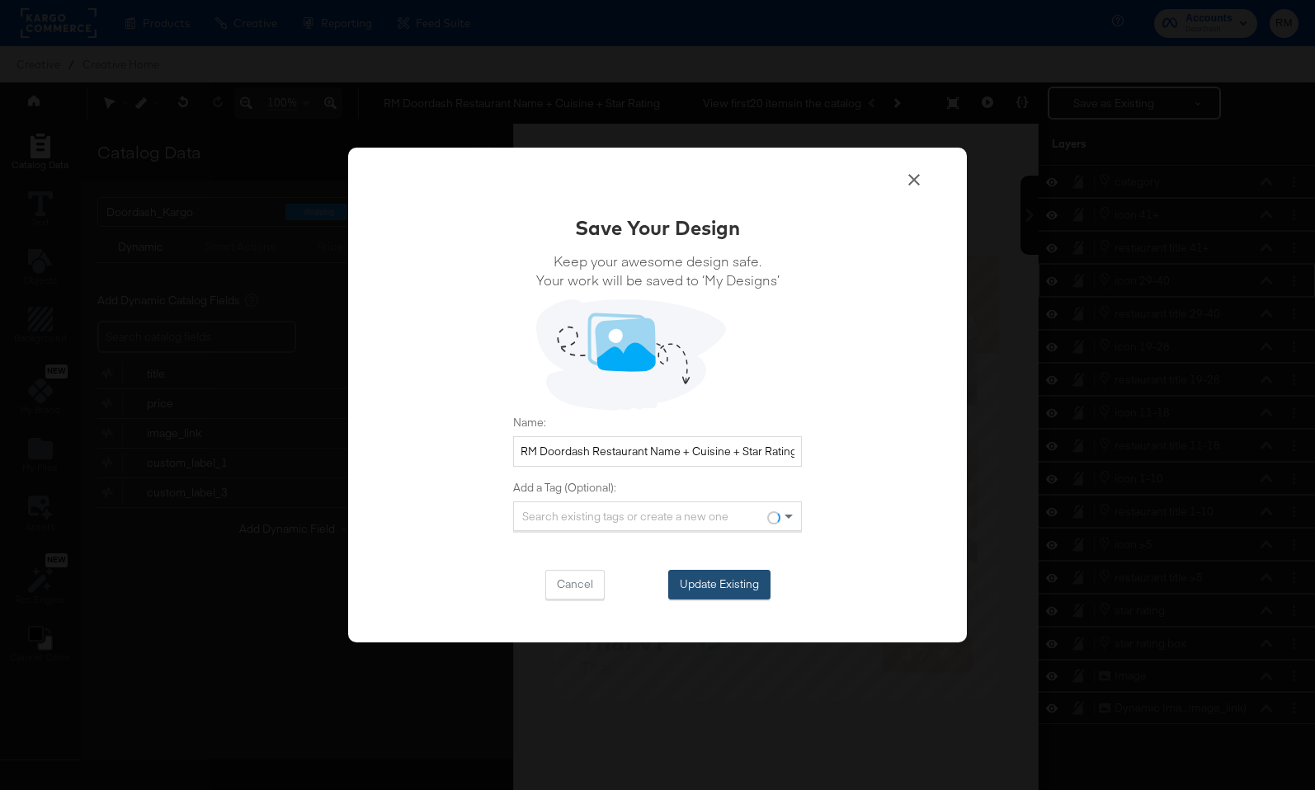
click at [731, 573] on button "Update Existing" at bounding box center [719, 585] width 102 height 30
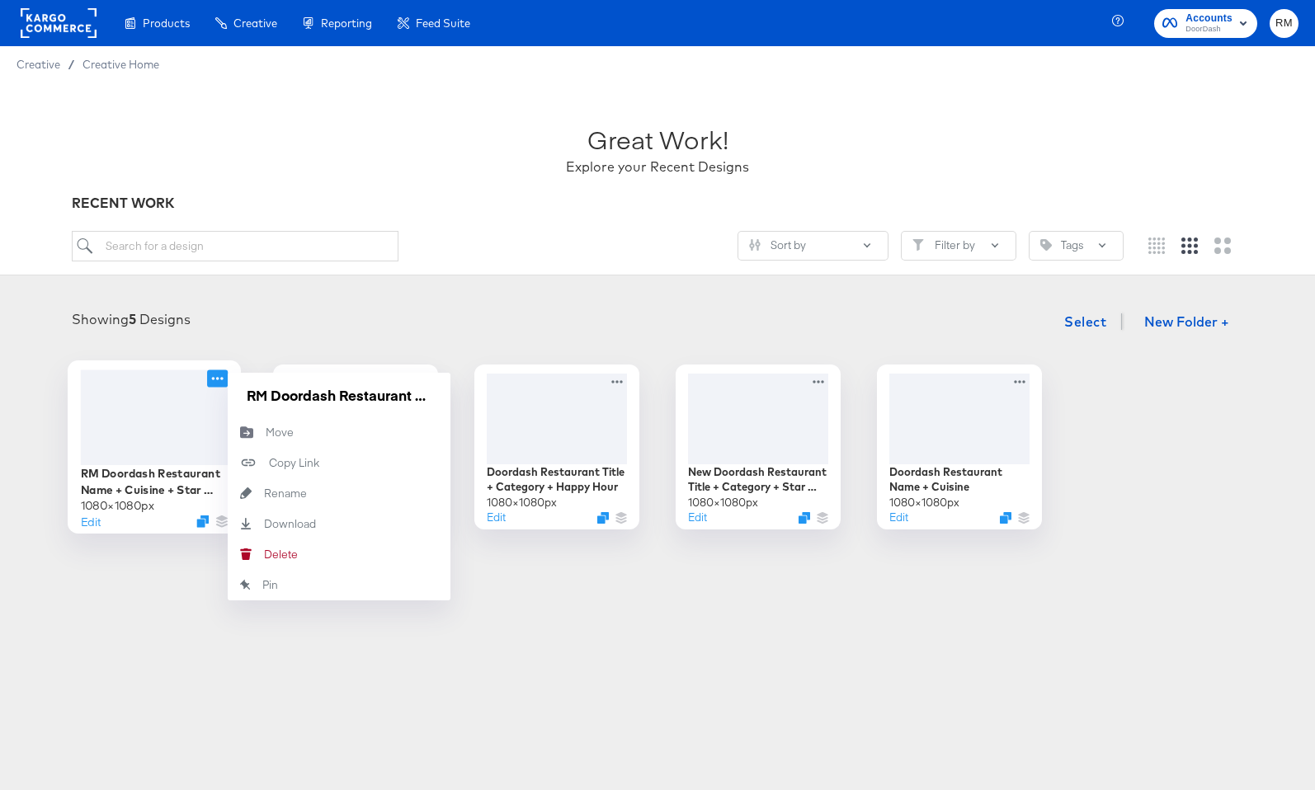
click at [222, 379] on icon at bounding box center [218, 378] width 12 height 3
click at [668, 355] on div "Showing 5 Designs Select New Folder + RM Doordash Restaurant Name + Cuisine + S…" at bounding box center [657, 417] width 1282 height 224
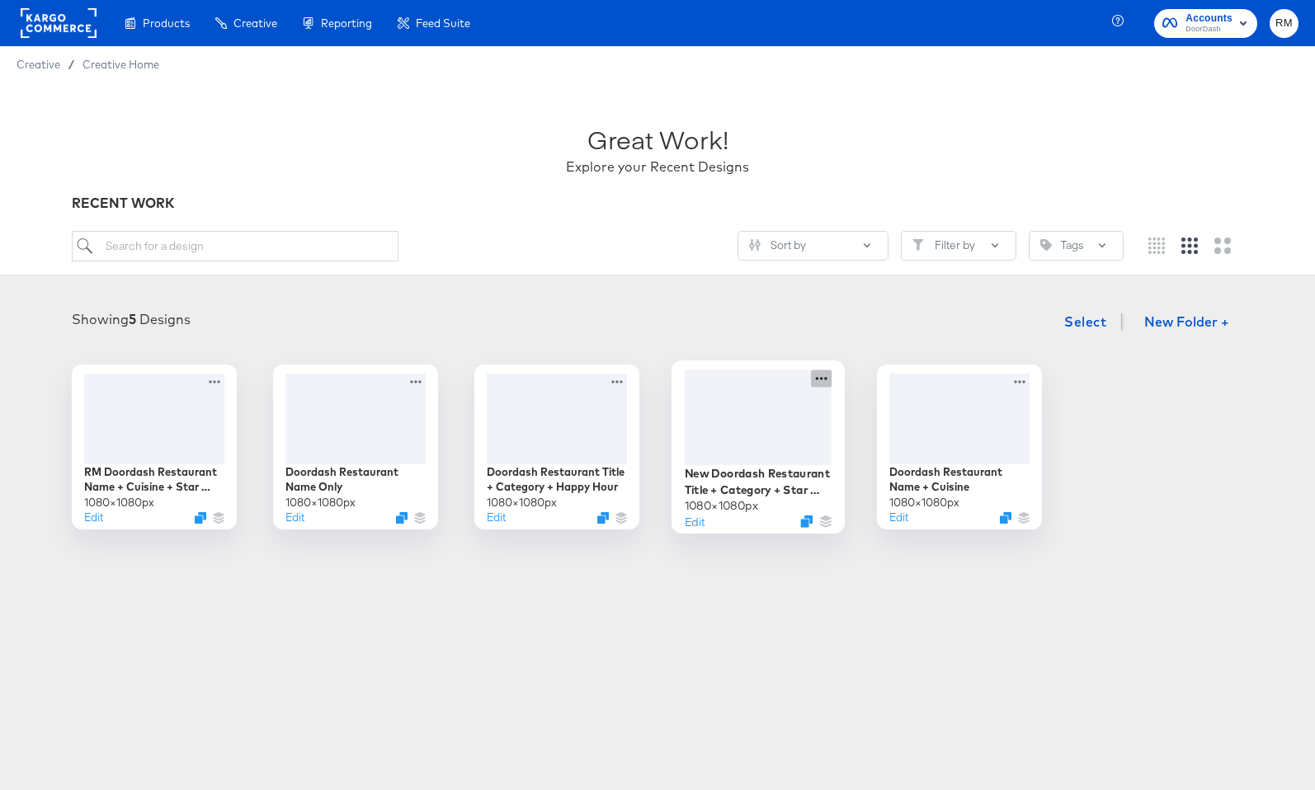
click at [824, 381] on icon at bounding box center [821, 377] width 21 height 17
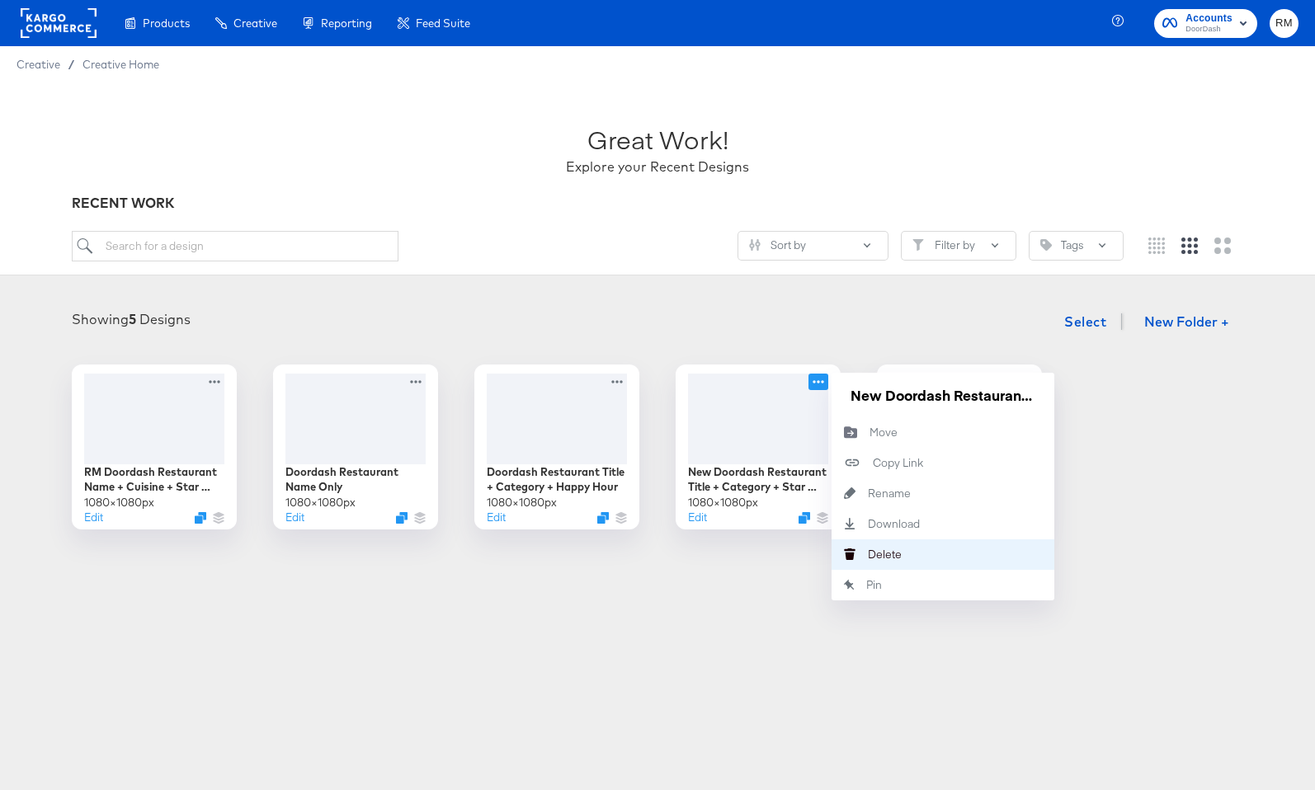
click at [913, 566] on button "Delete Delete" at bounding box center [942, 554] width 223 height 31
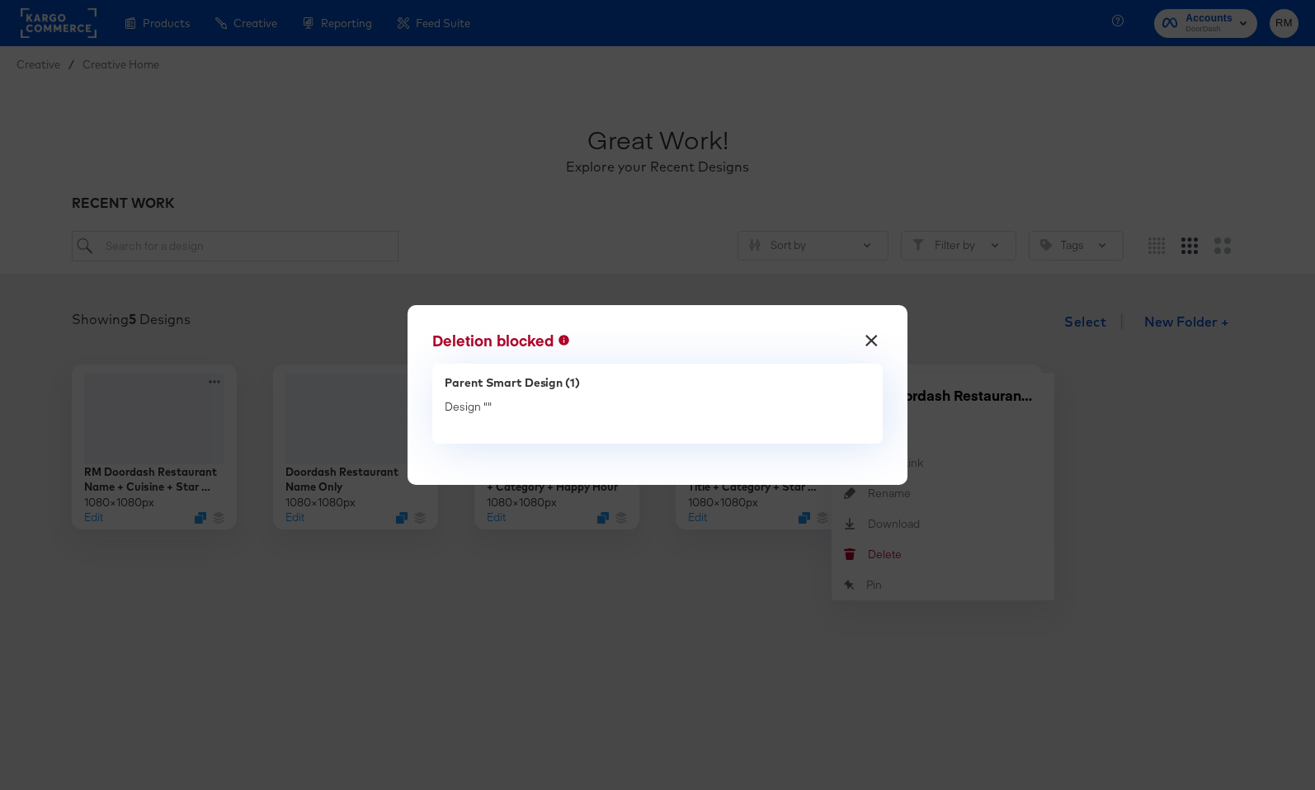
click at [869, 344] on button "×" at bounding box center [872, 337] width 30 height 30
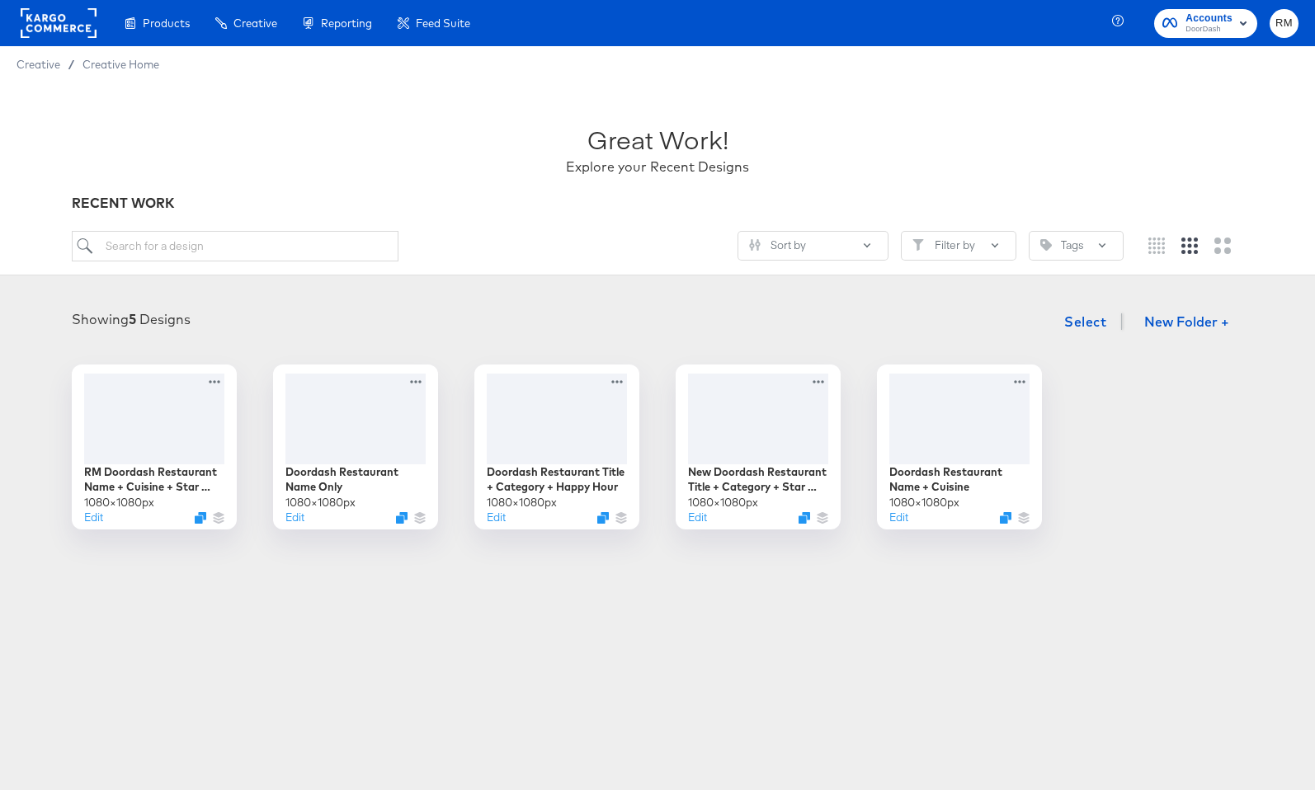
click at [835, 331] on div "Showing 5 Designs Select New Folder +" at bounding box center [657, 322] width 1282 height 34
click at [219, 378] on icon at bounding box center [217, 377] width 21 height 17
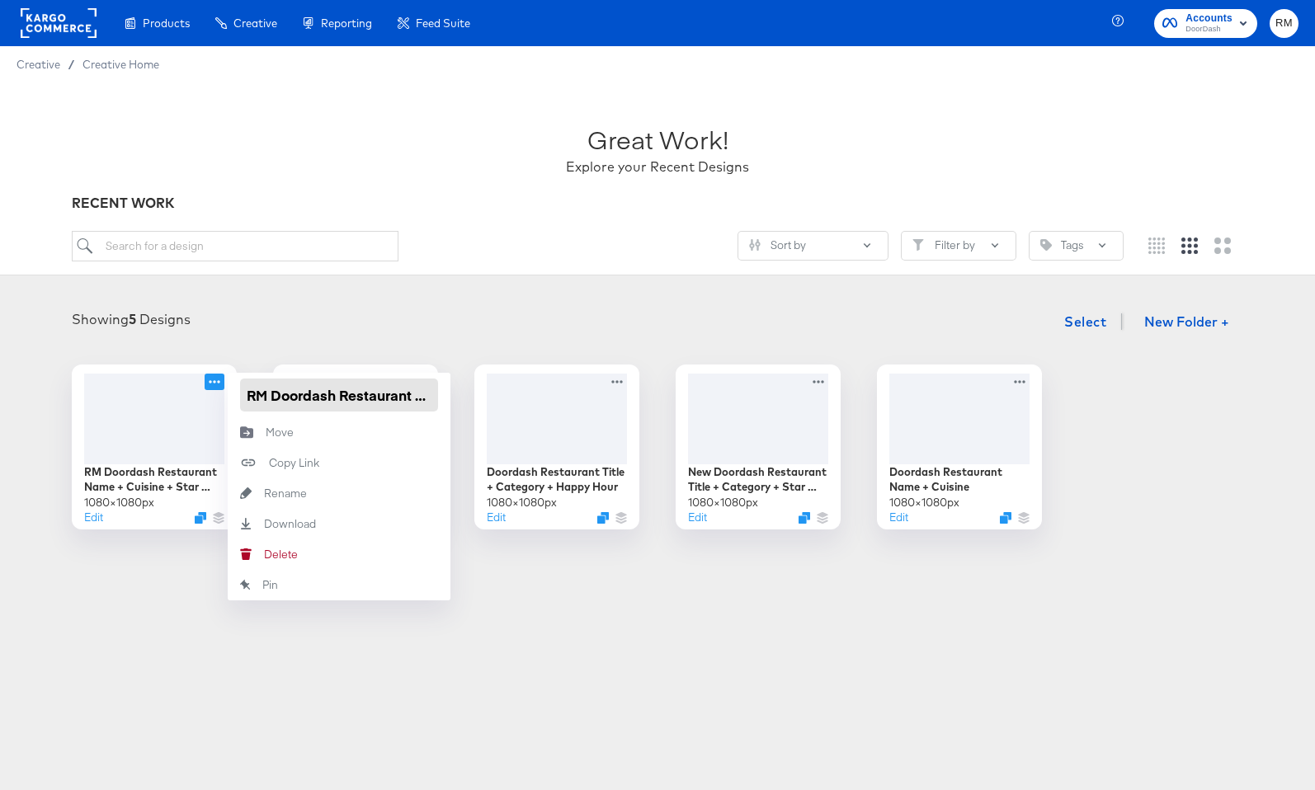
click at [341, 397] on input "RM Doordash Restaurant Name + Cuisine + Star Rating" at bounding box center [339, 395] width 198 height 33
click at [256, 388] on input "RM Doordash Restaurant Name + Cuisine + Star Rating" at bounding box center [339, 395] width 198 height 33
drag, startPoint x: 269, startPoint y: 390, endPoint x: 213, endPoint y: 390, distance: 56.1
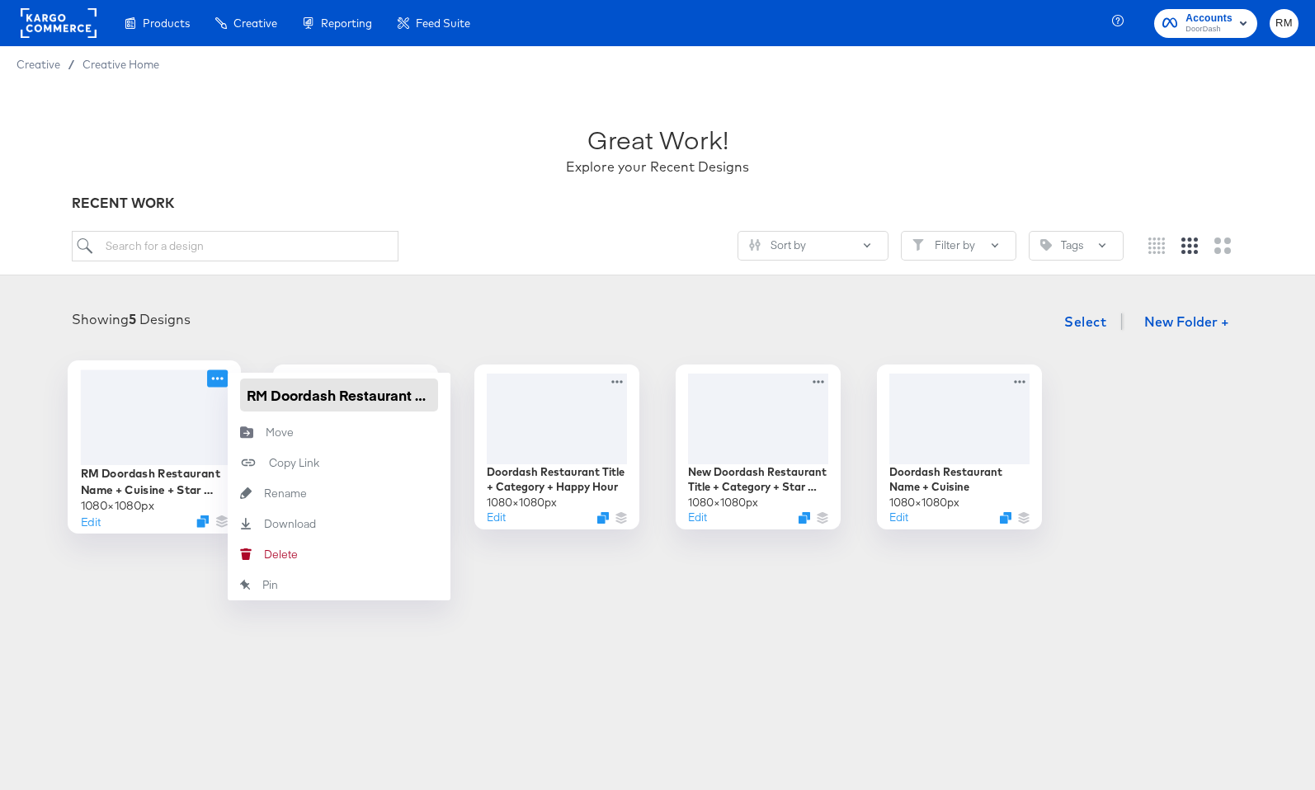
click at [213, 390] on div "RM Doordash Restaurant Name + Cuisine + Star Rating 1080 × 1080 px Edit RM Door…" at bounding box center [154, 447] width 165 height 165
click at [825, 376] on icon at bounding box center [821, 377] width 21 height 17
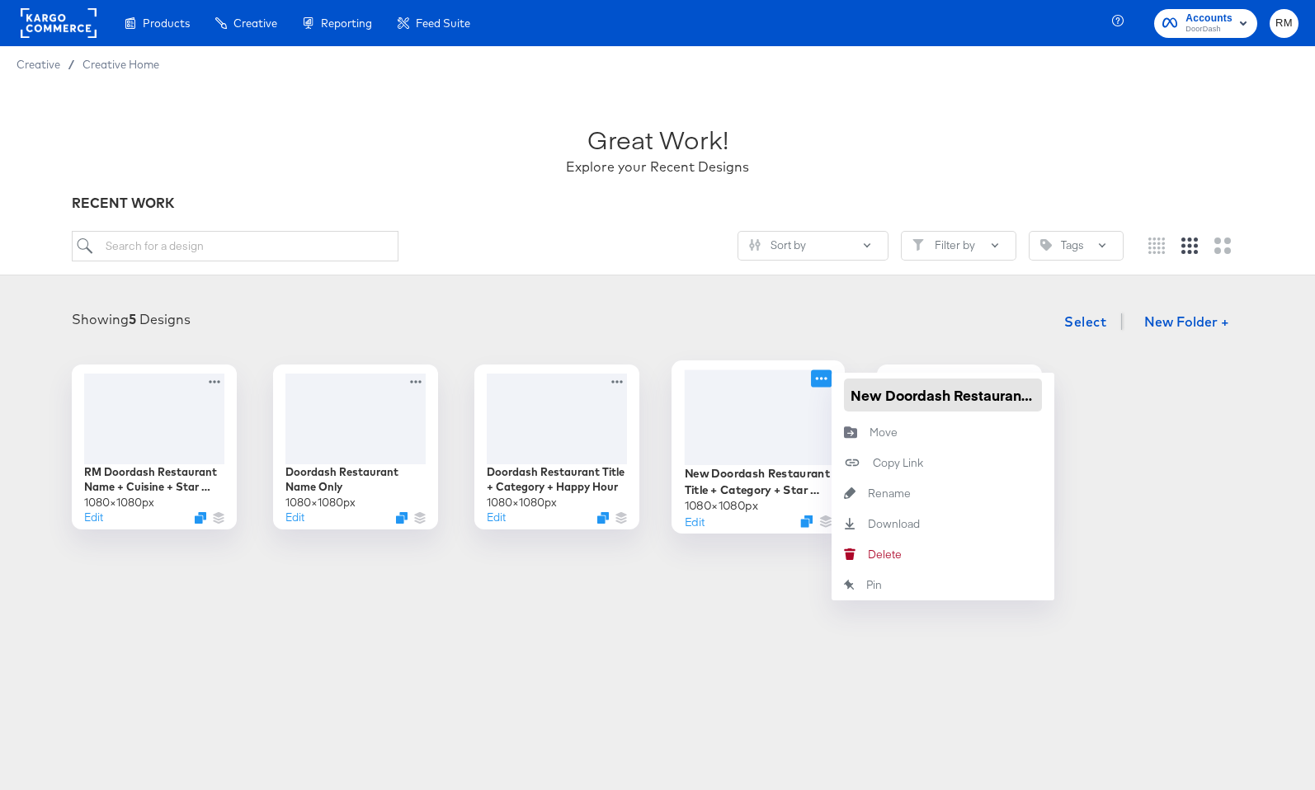
drag, startPoint x: 887, startPoint y: 395, endPoint x: 797, endPoint y: 393, distance: 89.1
click at [797, 393] on div "New Doordash Restaurant Title + Category + Star Rating 1080 × 1080 px Edit New …" at bounding box center [757, 447] width 165 height 165
type input "Doordash Restaurant Title + Category + Star Rating"
click at [212, 379] on icon at bounding box center [217, 377] width 21 height 17
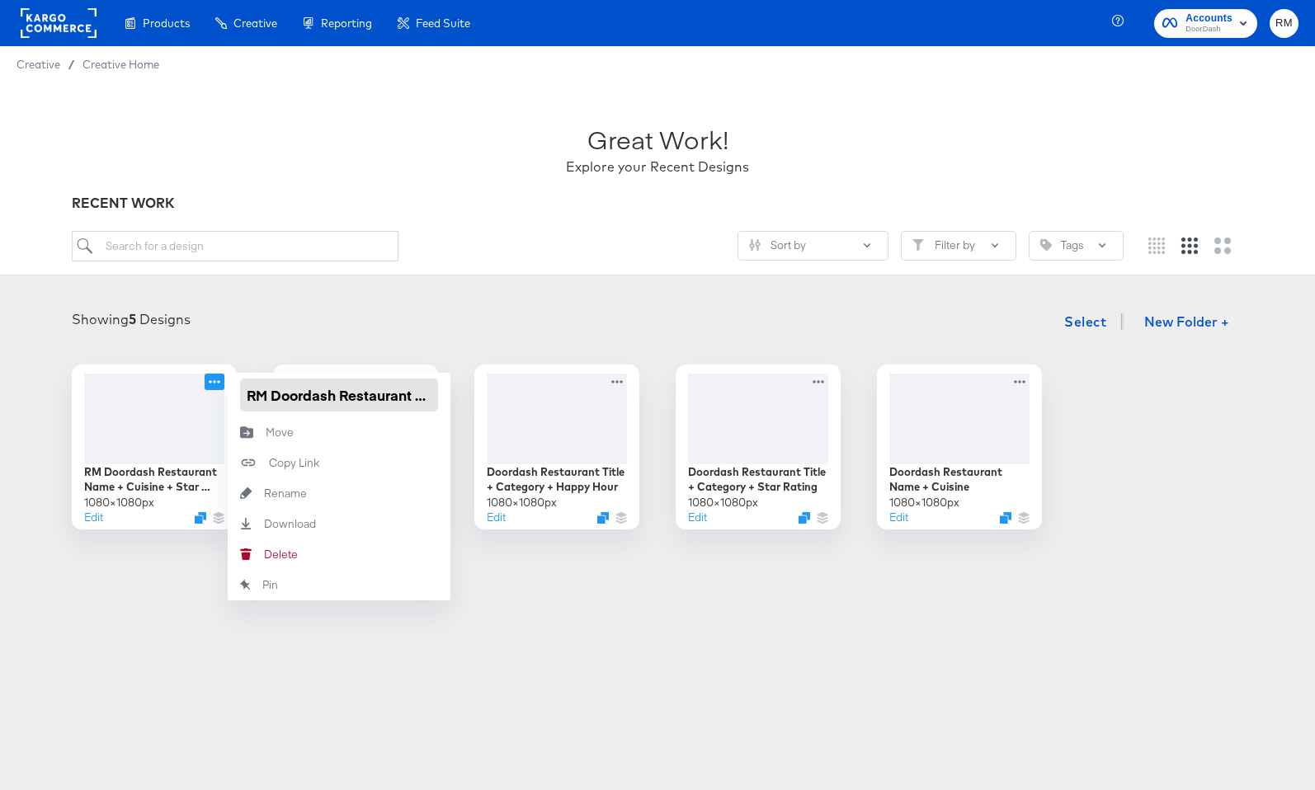
click at [270, 397] on input "RM Doordash Restaurant Name + Cuisine + Star Rating" at bounding box center [339, 395] width 198 height 33
drag, startPoint x: 267, startPoint y: 394, endPoint x: 200, endPoint y: 394, distance: 67.6
click at [200, 394] on div "RM Doordash Restaurant Name + Cuisine + Star Rating 1080 × 1080 px Edit RM Door…" at bounding box center [154, 447] width 165 height 165
type input "New Doordash Restaurant Name + Cuisine + Star Rating"
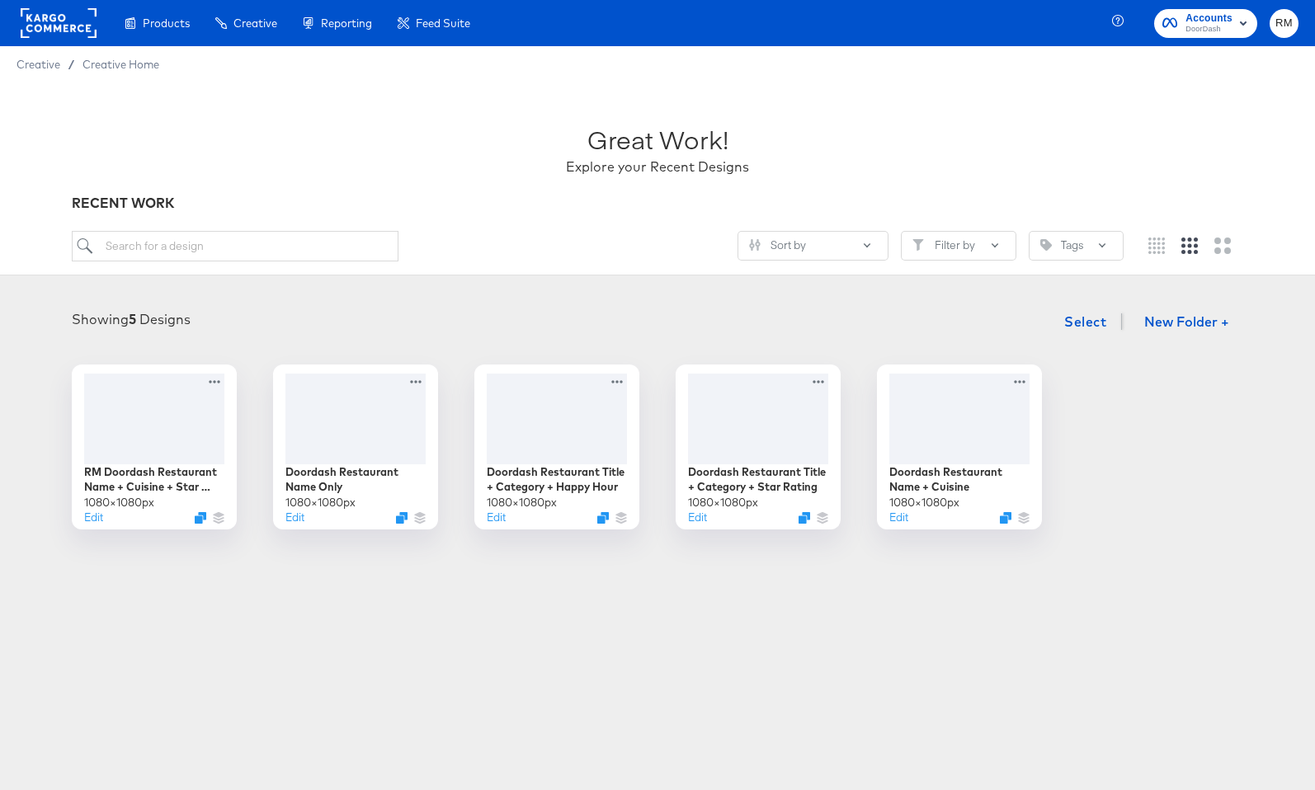
click at [299, 308] on div "Showing 5 Designs Select New Folder +" at bounding box center [657, 322] width 1282 height 34
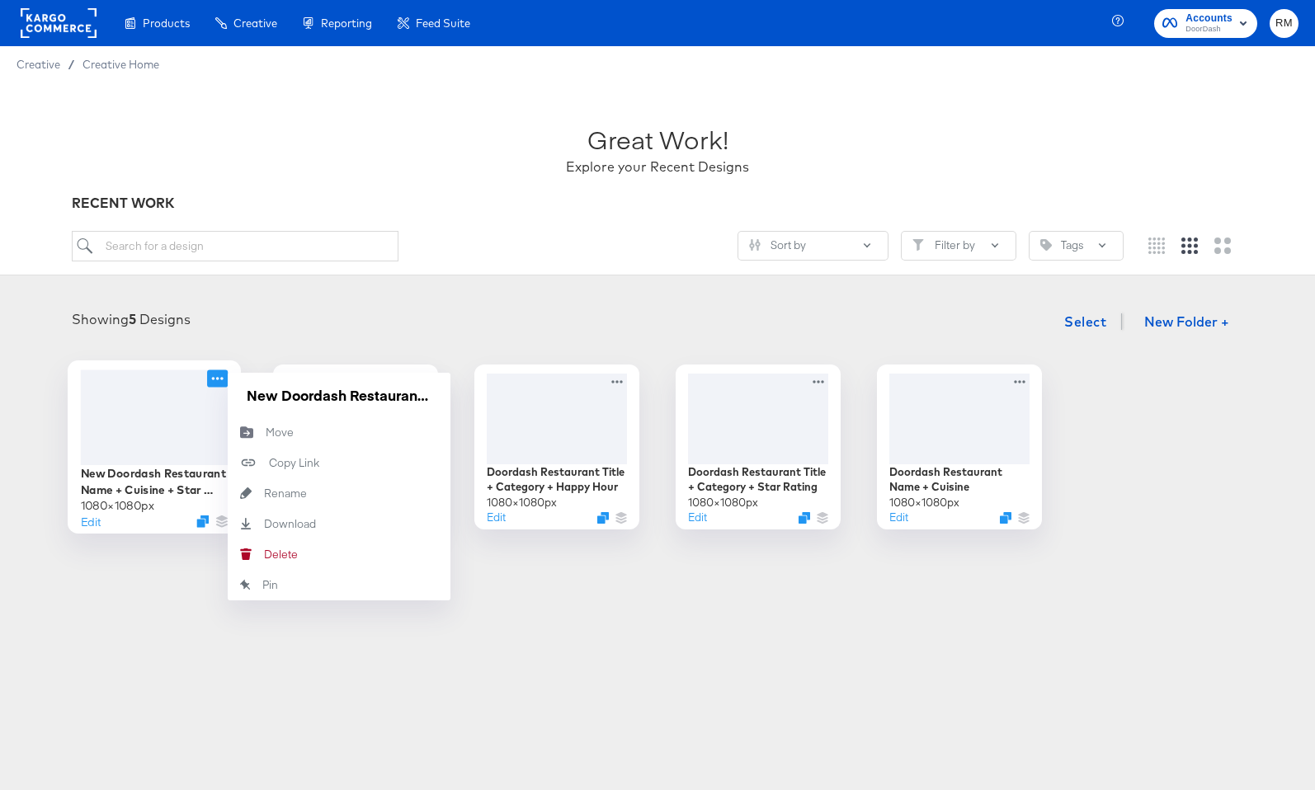
click at [213, 374] on icon at bounding box center [217, 377] width 21 height 17
click at [321, 402] on input "New Doordash Restaurant Name + Cuisine + Star Rating" at bounding box center [339, 395] width 198 height 33
click at [288, 706] on div "Products Products Product Catalogs Enhance Your Product Catalog, Map Them to Pu…" at bounding box center [657, 395] width 1315 height 790
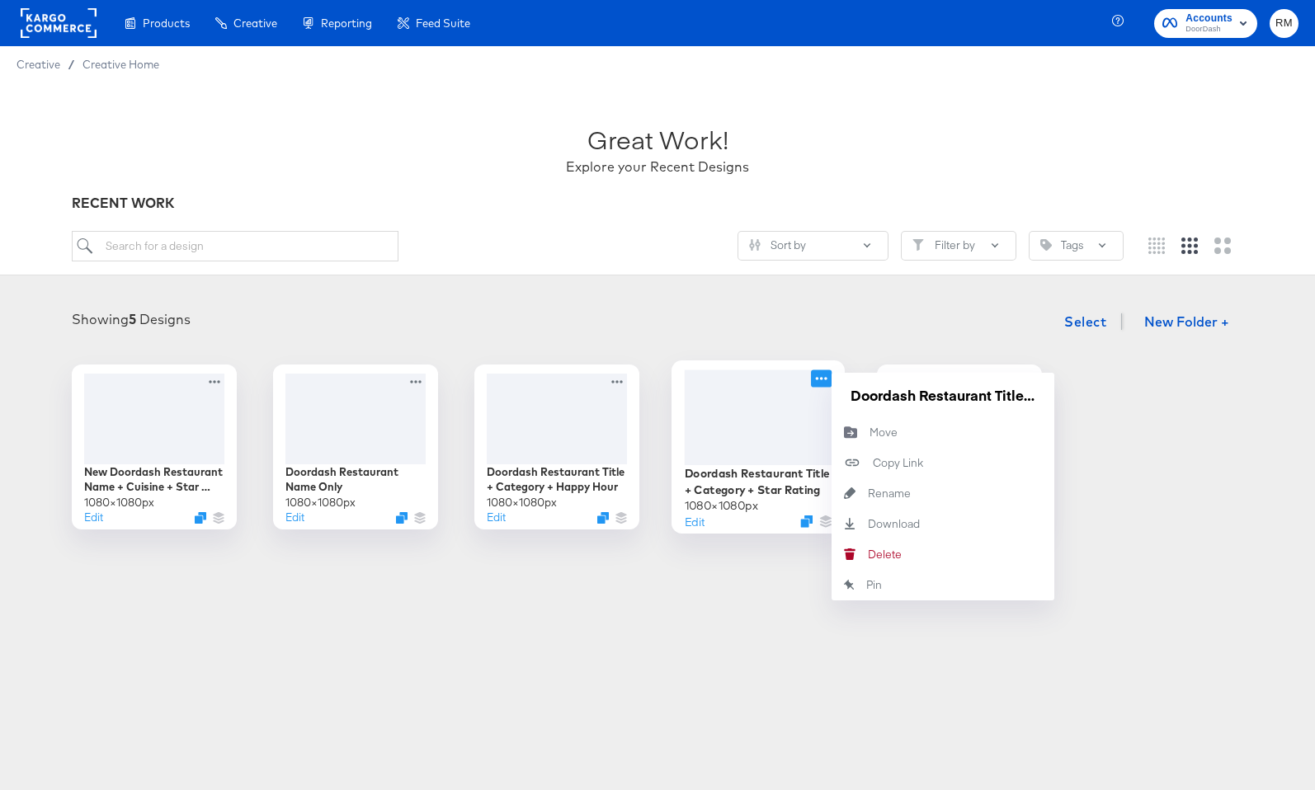
click at [821, 383] on icon at bounding box center [821, 377] width 21 height 17
click at [847, 396] on input "Doordash Restaurant Title + Category + Star Rating" at bounding box center [943, 395] width 198 height 33
type input "OLD DESIGN Doordash Restaurant Title + Category + Star Rating"
click at [922, 327] on div "Showing 5 Designs Select New Folder +" at bounding box center [657, 322] width 1282 height 34
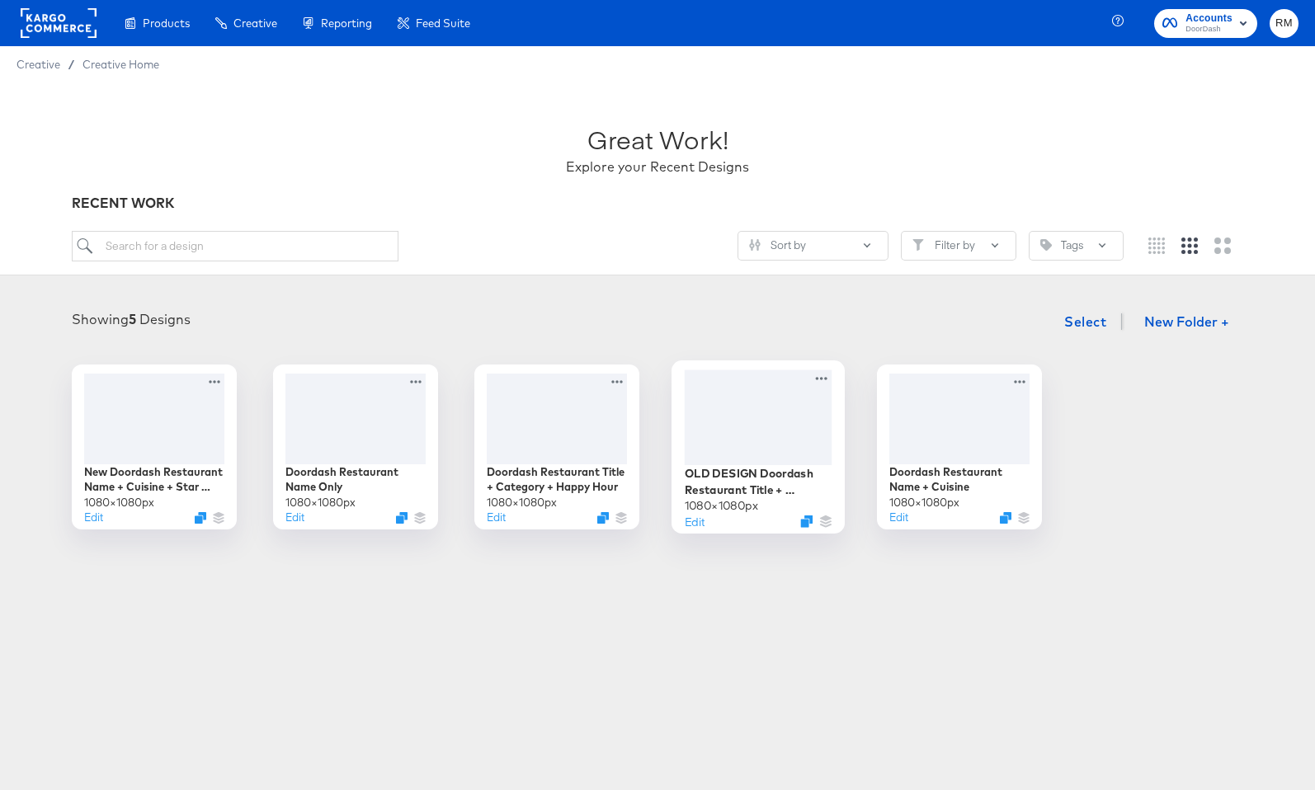
click at [789, 423] on div at bounding box center [758, 416] width 148 height 95
click at [587, 424] on div at bounding box center [557, 416] width 148 height 95
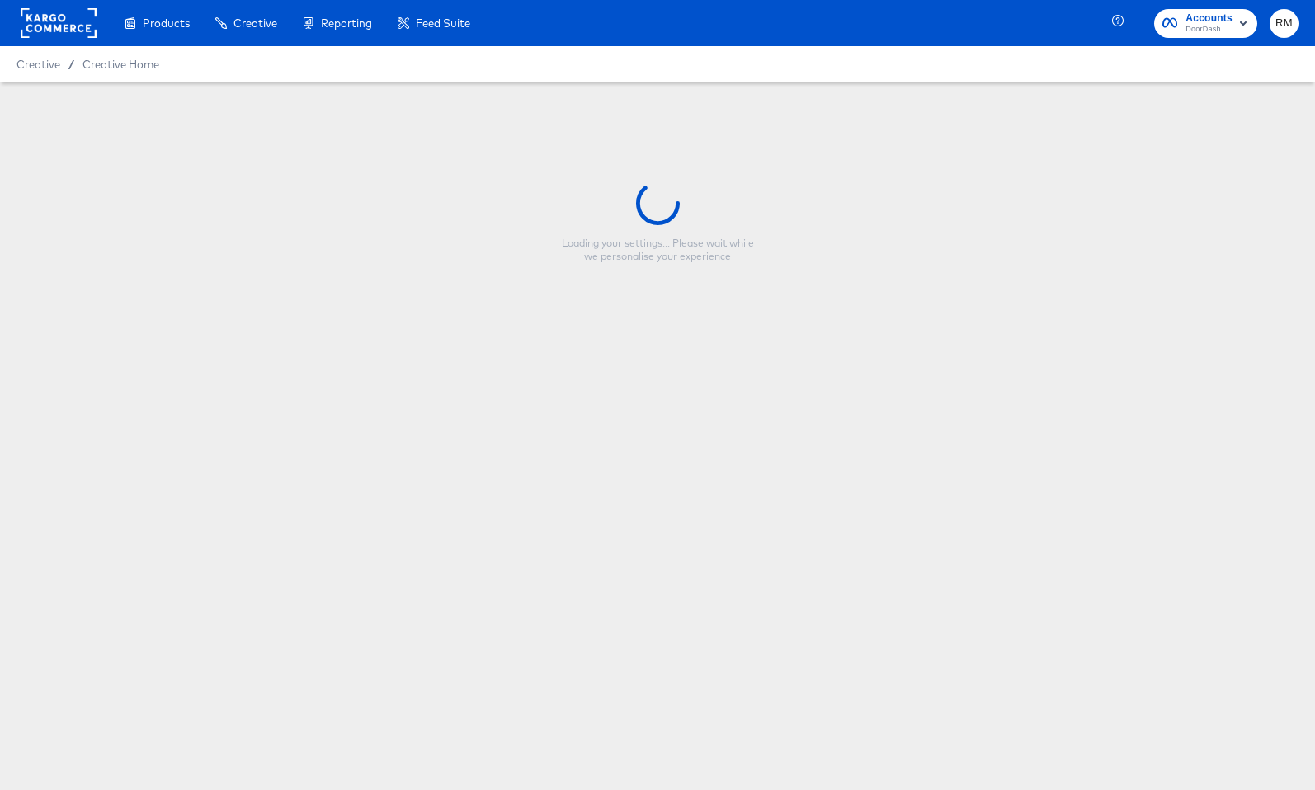
type input "Doordash Restaurant Title + Category + Happy Hour"
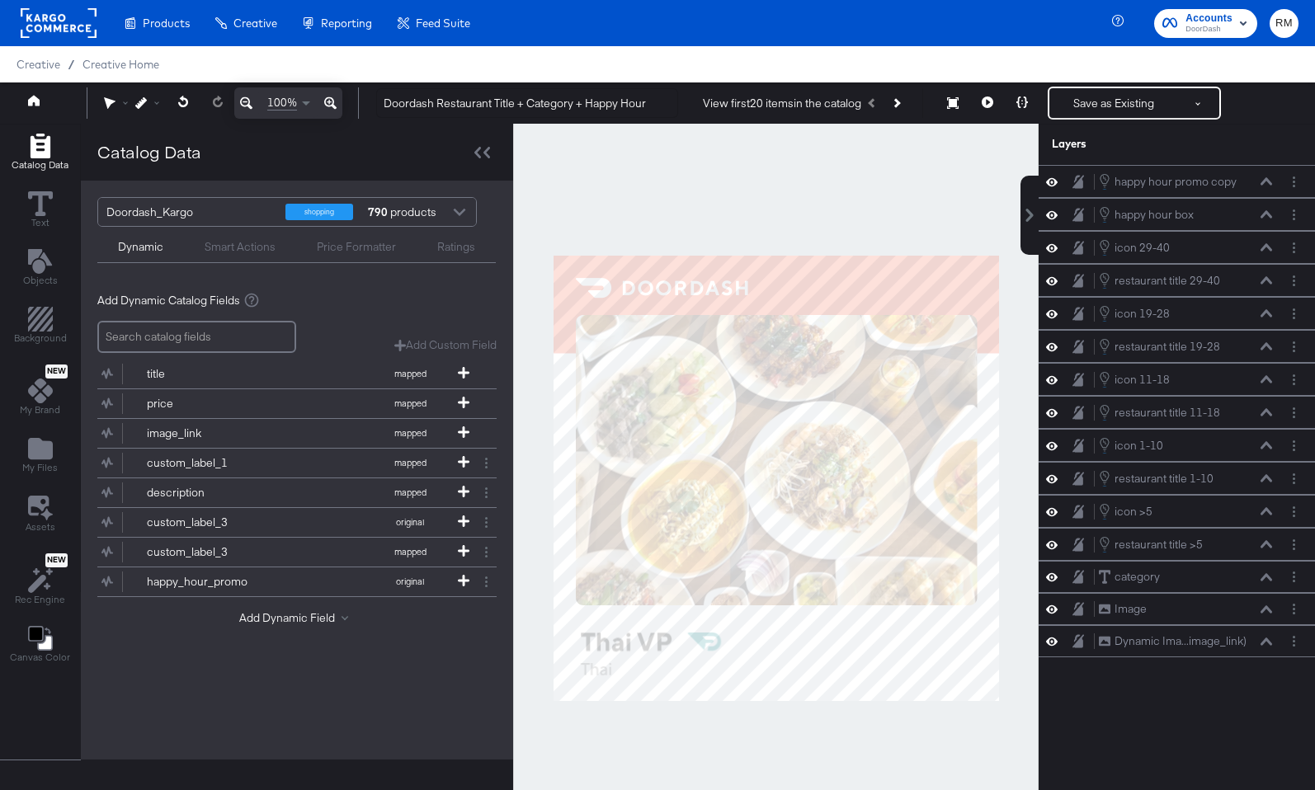
click at [662, 731] on div at bounding box center [775, 478] width 525 height 708
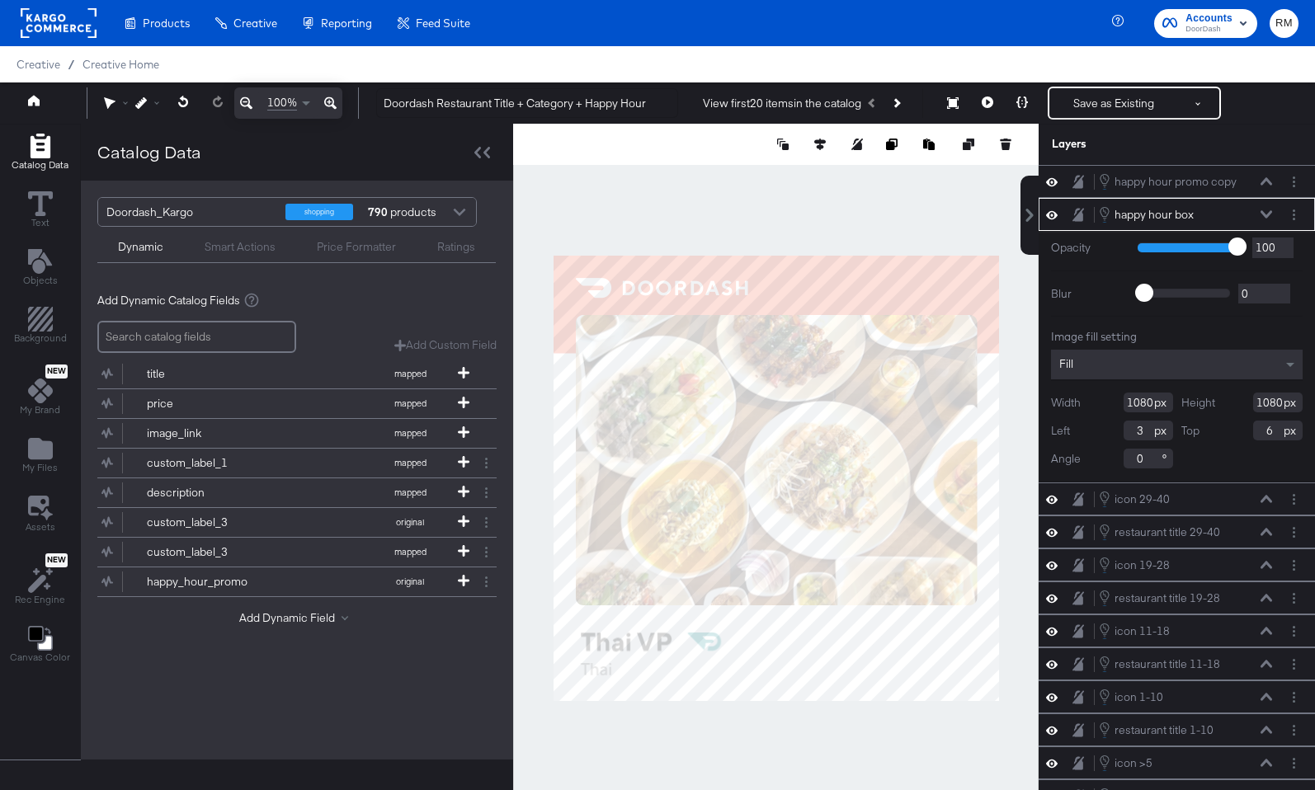
click at [713, 739] on div at bounding box center [775, 478] width 525 height 708
click at [1263, 215] on icon at bounding box center [1266, 213] width 12 height 7
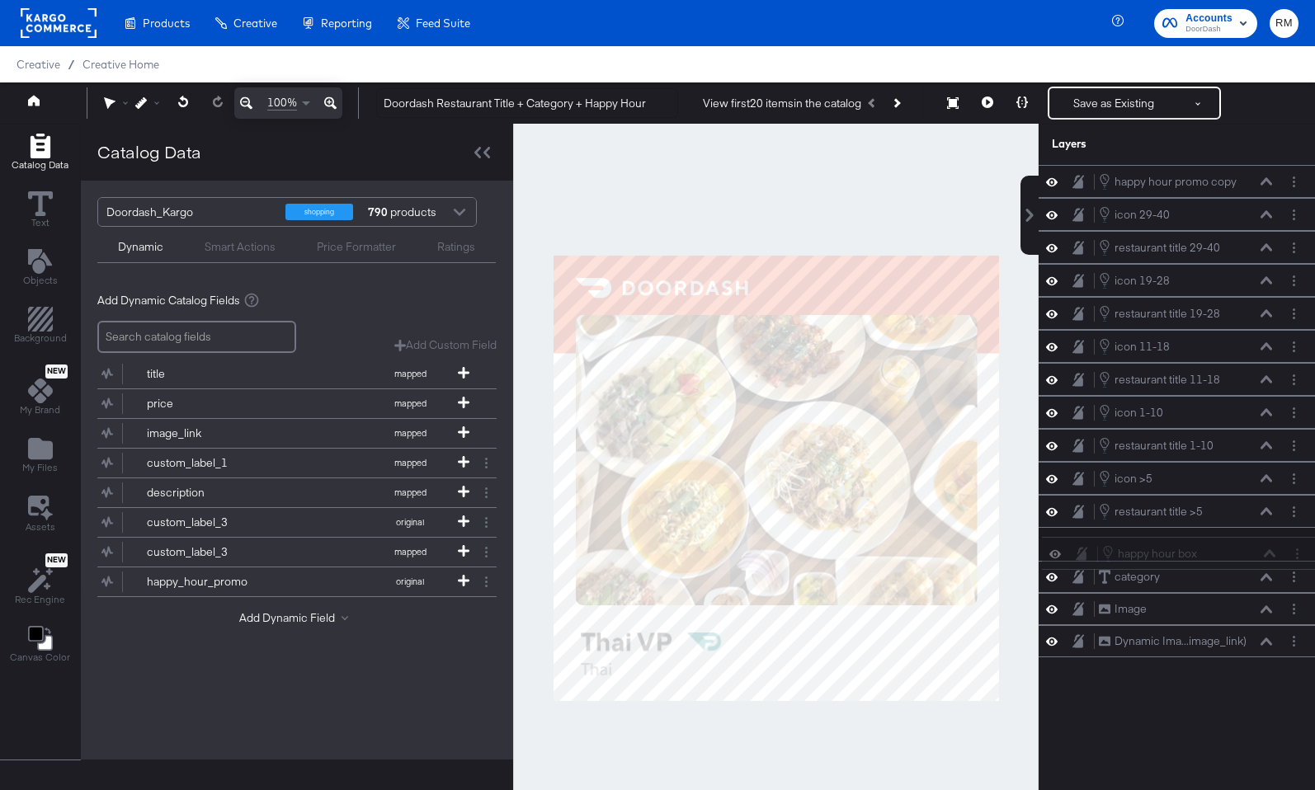
drag, startPoint x: 1241, startPoint y: 212, endPoint x: 1244, endPoint y: 562, distance: 350.5
click at [1244, 562] on div "happy hour promo copy happy hour promo copy happy hour box happy hour box icon …" at bounding box center [1176, 411] width 276 height 492
drag, startPoint x: 1244, startPoint y: 169, endPoint x: 1244, endPoint y: 560, distance: 390.9
click at [1244, 560] on div "happy hour promo copy happy hour promo copy icon 29-40 icon 29-40 restaurant ti…" at bounding box center [1176, 411] width 276 height 492
drag, startPoint x: 1240, startPoint y: 533, endPoint x: 1240, endPoint y: 504, distance: 28.9
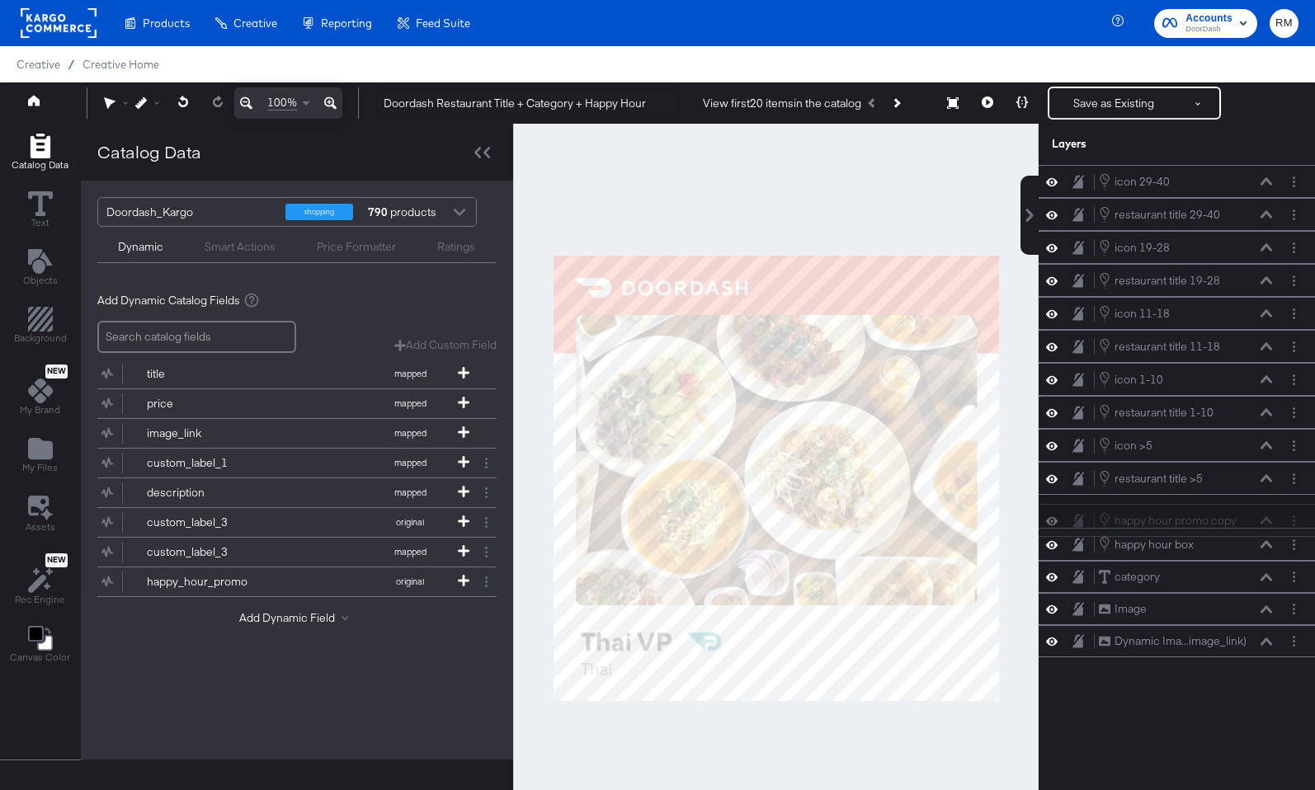
click at [1240, 504] on div "icon 29-40 icon 29-40 restaurant title 29-40 restaurant title 29-40 icon 19-28 …" at bounding box center [1176, 411] width 276 height 492
click at [1292, 580] on icon "Layer Options" at bounding box center [1293, 576] width 2 height 11
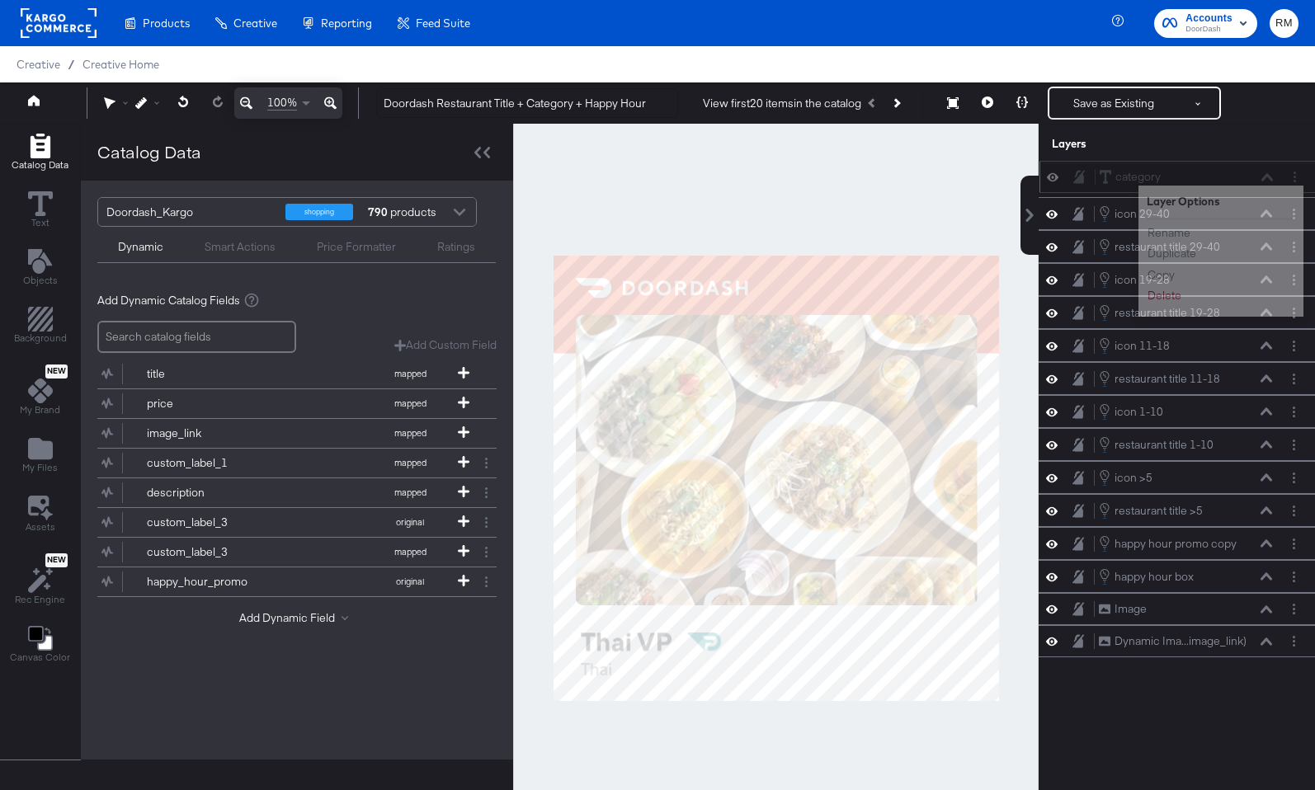
drag, startPoint x: 1239, startPoint y: 579, endPoint x: 1242, endPoint y: 174, distance: 404.9
click at [1241, 174] on div "category category" at bounding box center [1185, 176] width 175 height 17
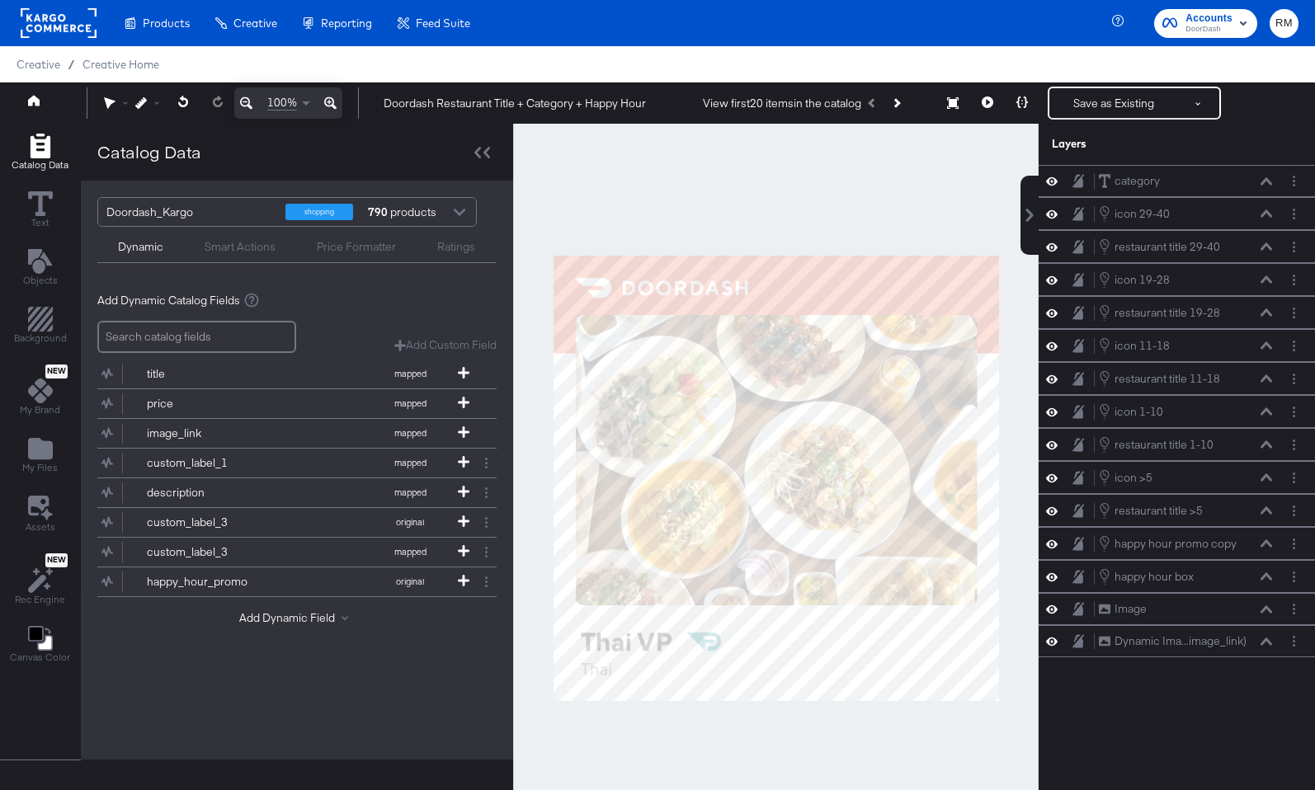
click at [247, 251] on div "Smart Actions" at bounding box center [240, 247] width 71 height 16
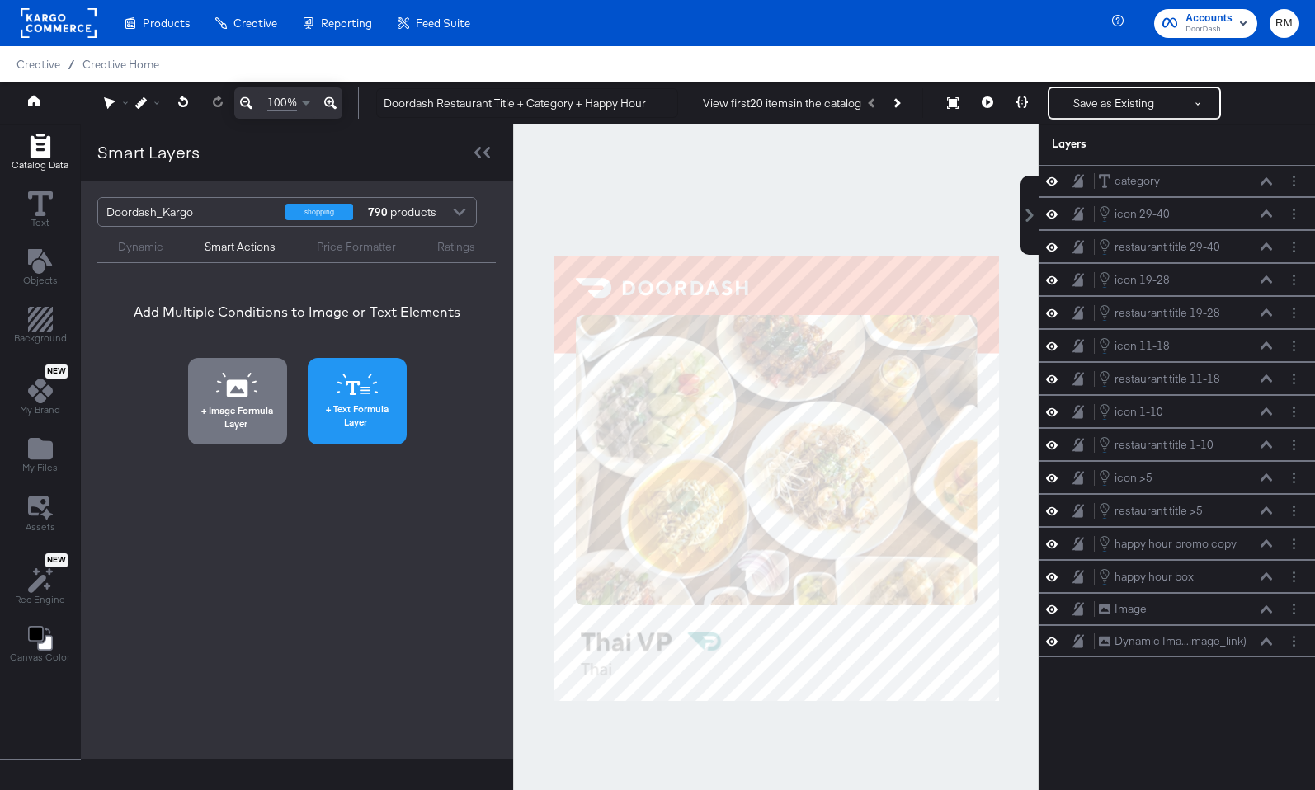
click at [335, 417] on span "Text Formula Layer" at bounding box center [357, 415] width 89 height 26
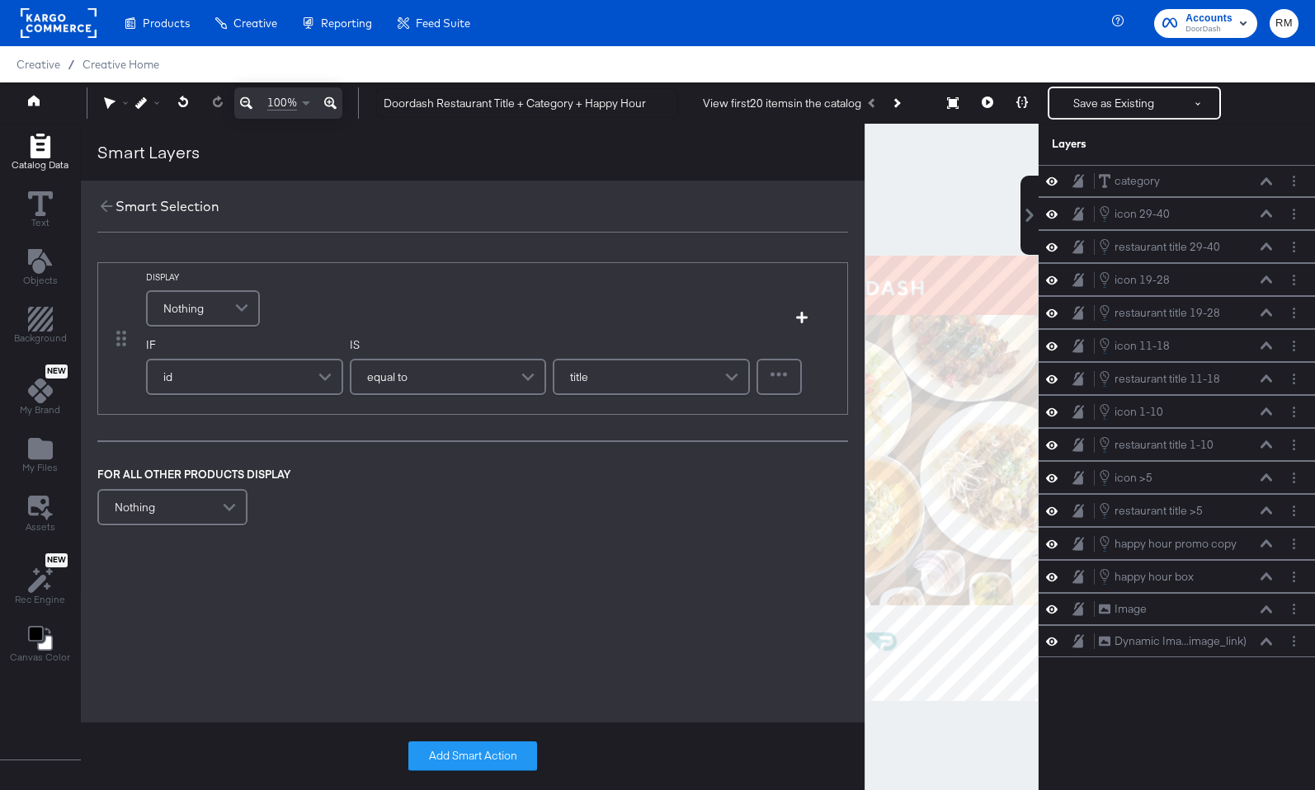
click at [190, 299] on span "Nothing" at bounding box center [183, 308] width 40 height 28
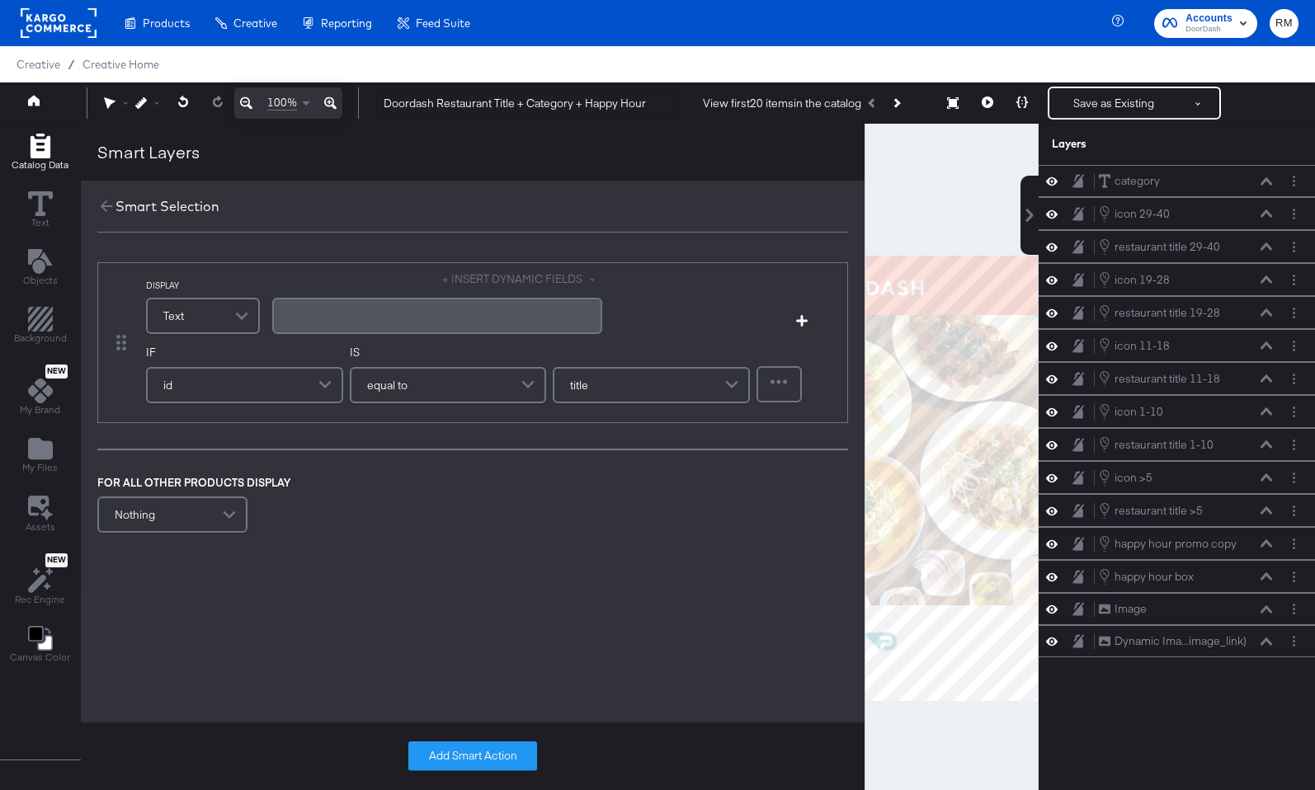
click at [512, 277] on button "+ INSERT DYNAMIC FIELDS" at bounding box center [522, 279] width 160 height 16
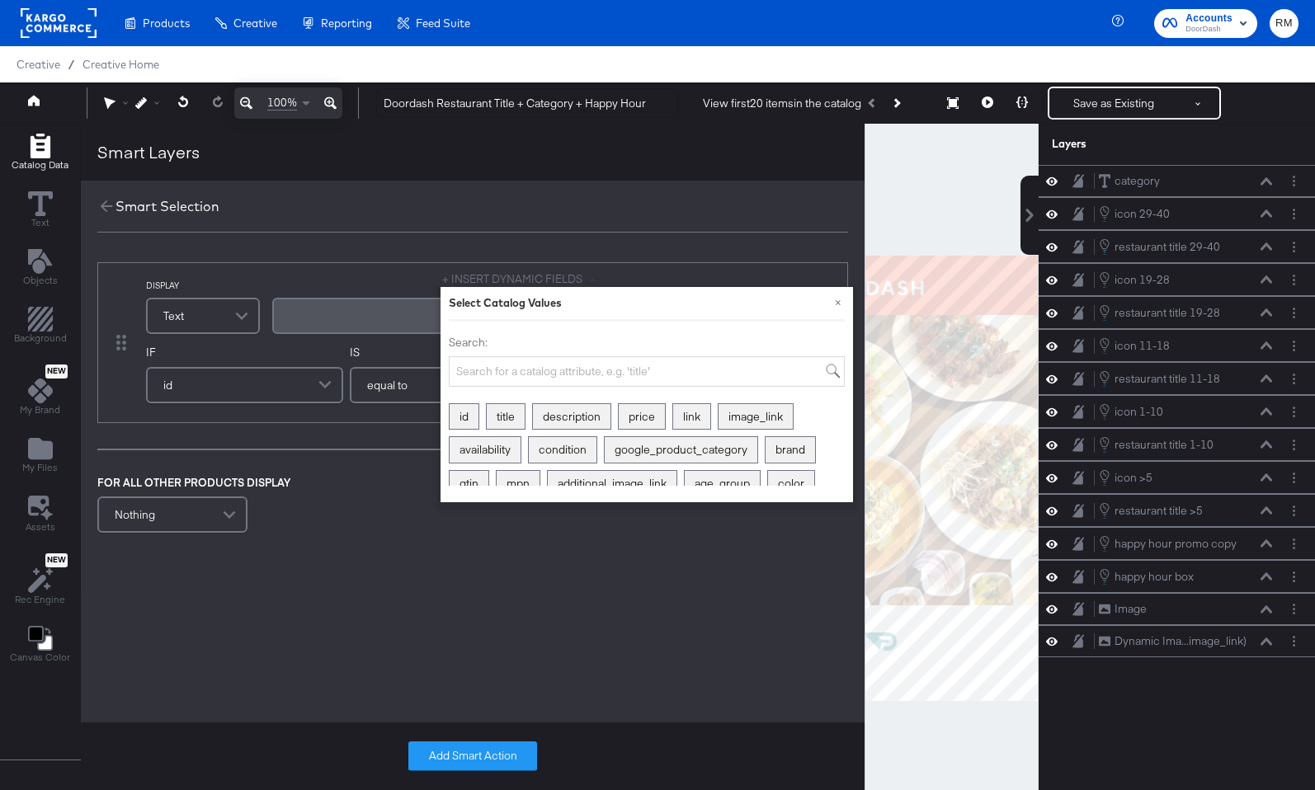
click at [417, 302] on div "﻿" at bounding box center [437, 316] width 330 height 36
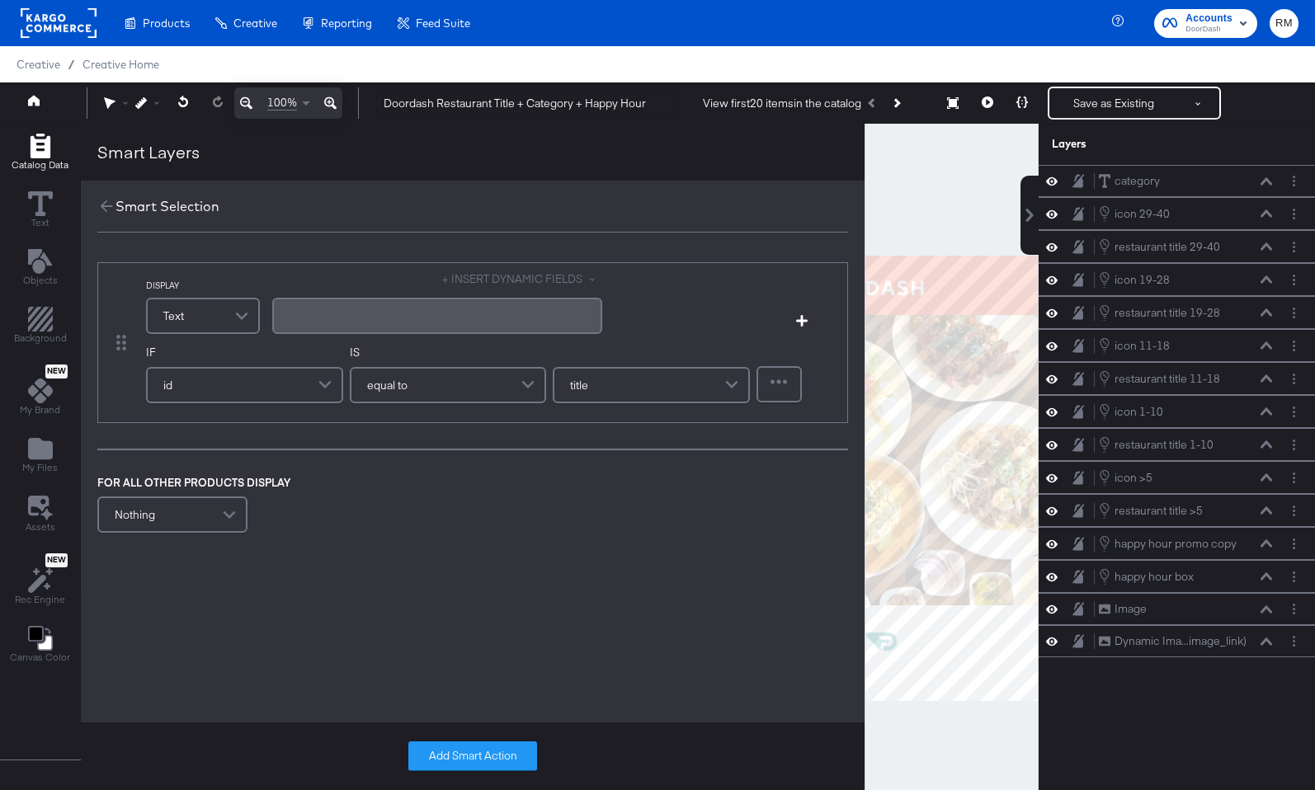
click at [464, 266] on div "DISPLAY Text + INSERT DYNAMIC FIELDS ﻿ Add Condition IF id IS equal to title Re…" at bounding box center [472, 342] width 750 height 160
click at [464, 272] on button "+ INSERT DYNAMIC FIELDS" at bounding box center [522, 279] width 160 height 16
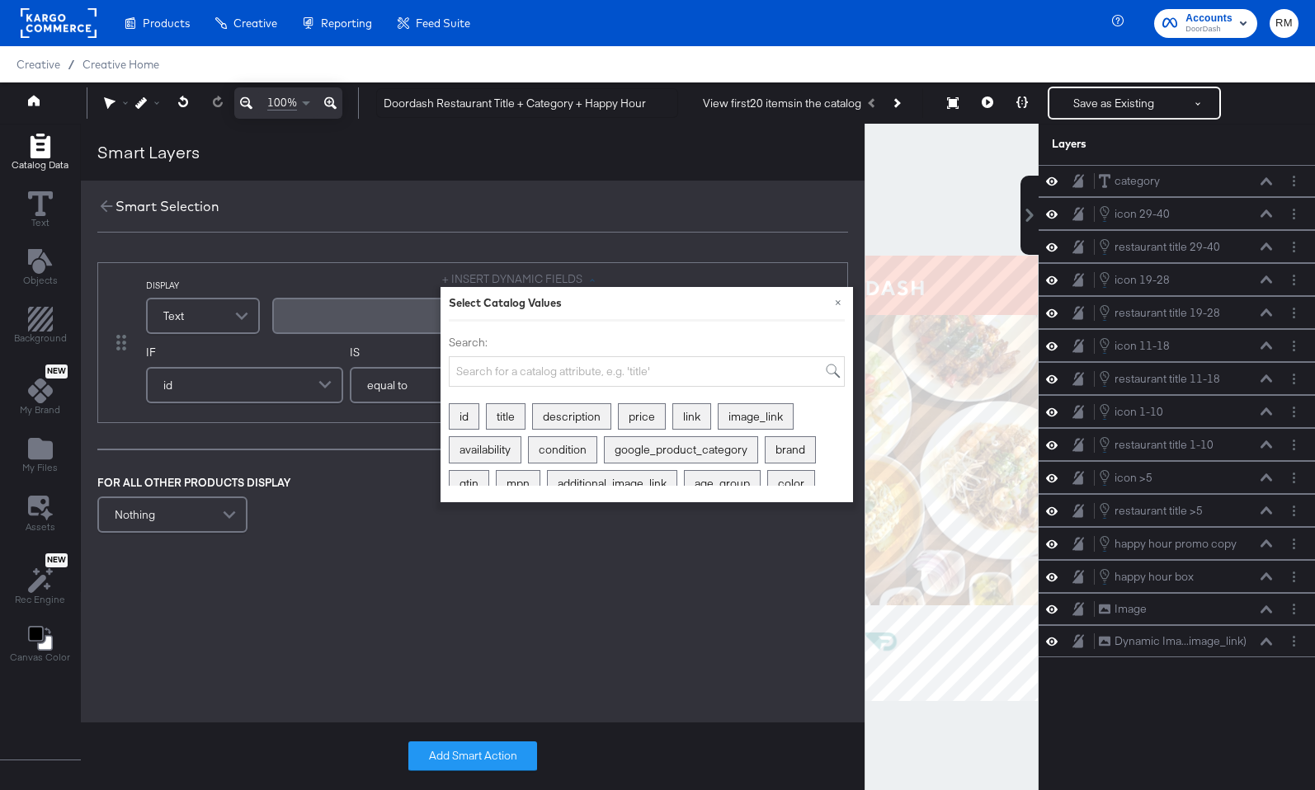
click at [510, 355] on div "Search:" at bounding box center [647, 361] width 396 height 52
click at [508, 384] on input "Search:" at bounding box center [647, 371] width 396 height 31
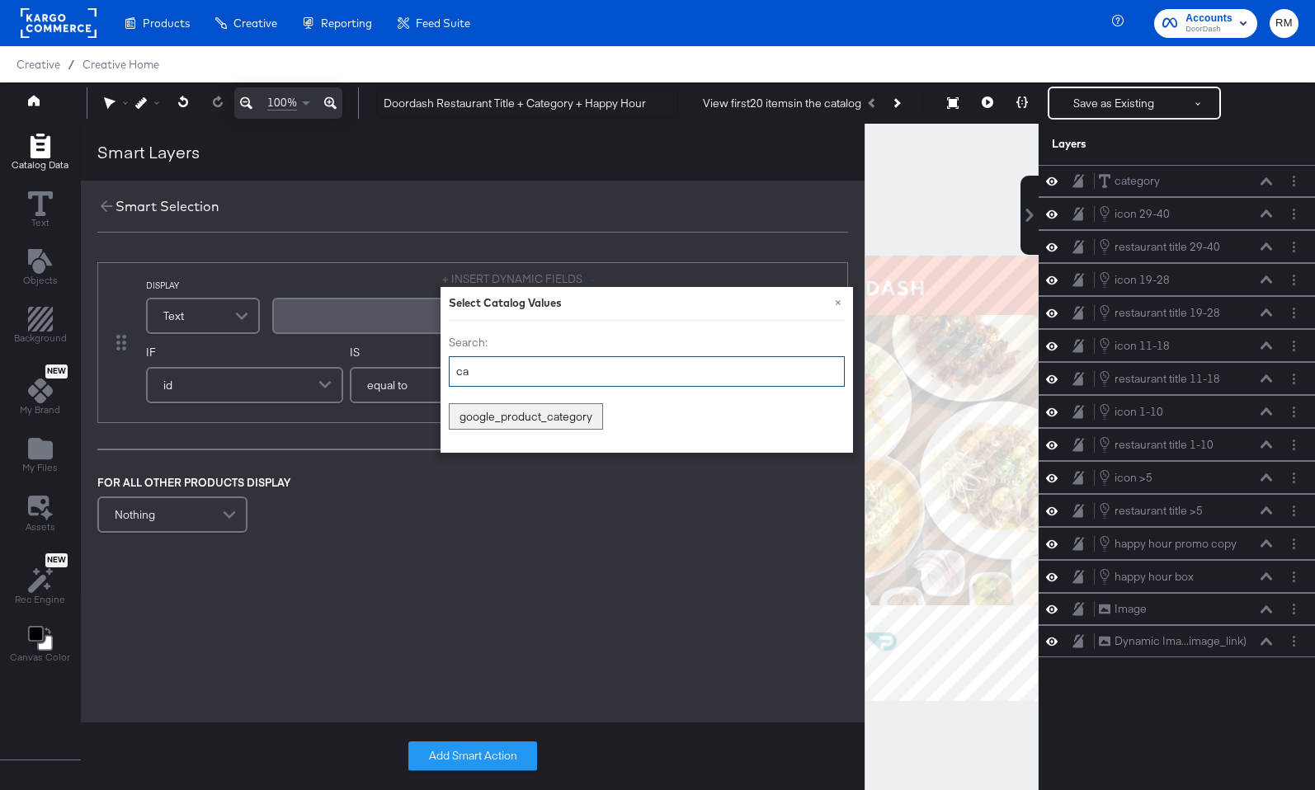
type input "c"
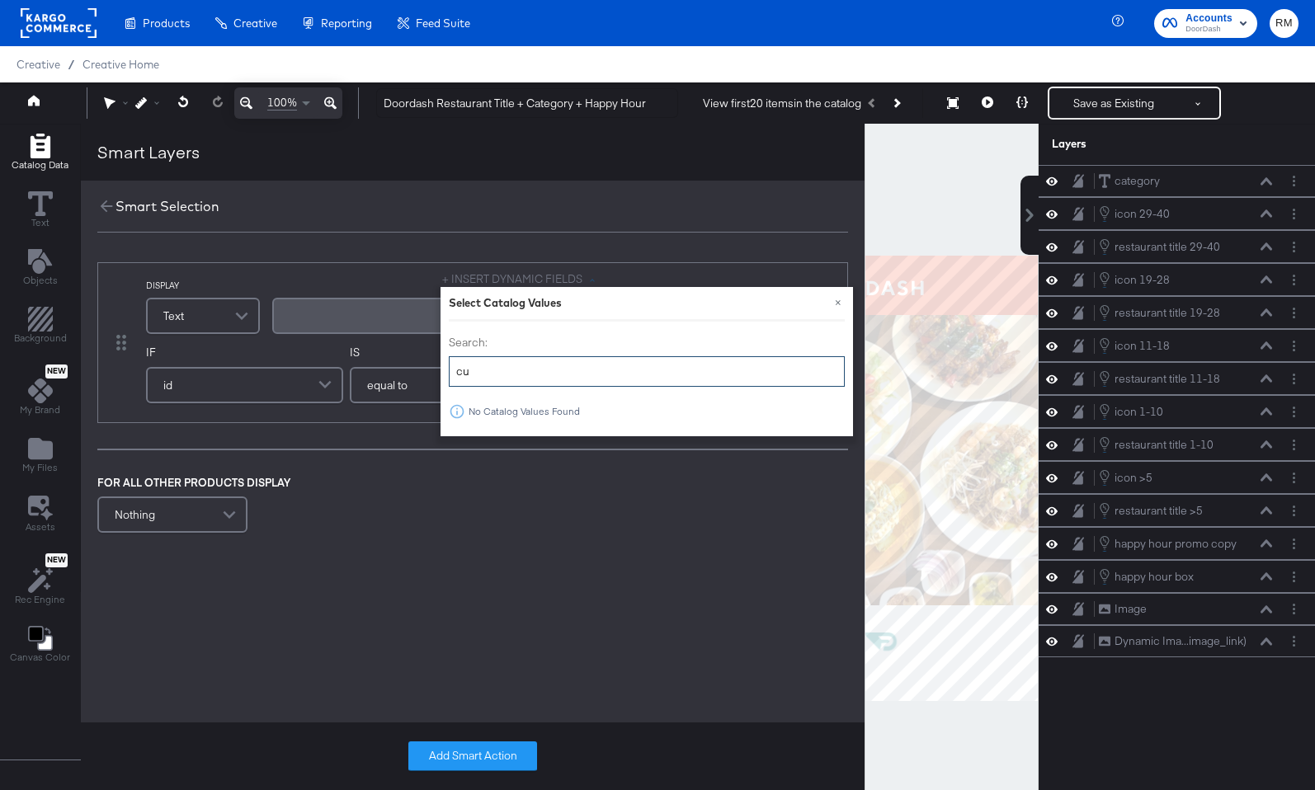
type input "c"
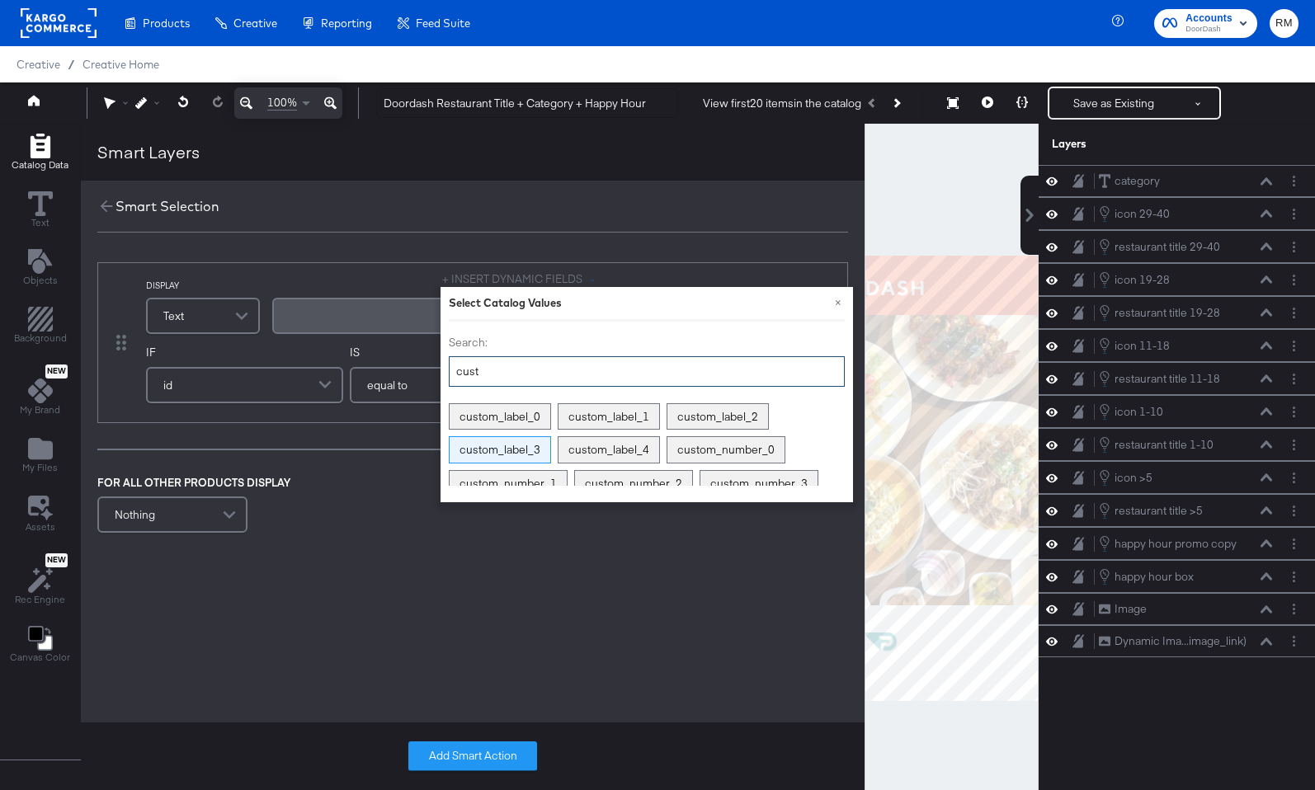
type input "cust"
click at [495, 449] on div "custom_label_3" at bounding box center [499, 450] width 101 height 26
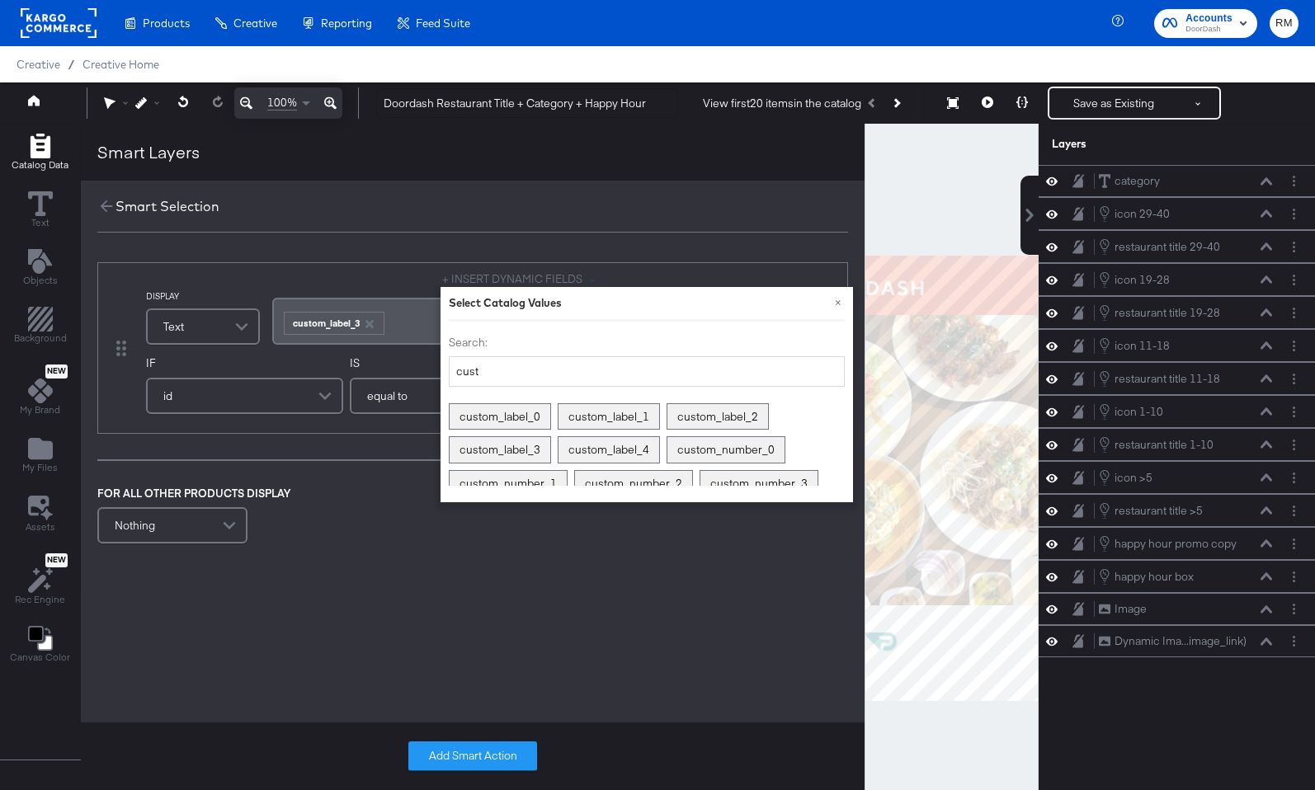
click at [328, 441] on div "DISPLAY Text + INSERT DYNAMIC FIELDS × Select Catalog Values Search: cust custo…" at bounding box center [472, 405] width 783 height 318
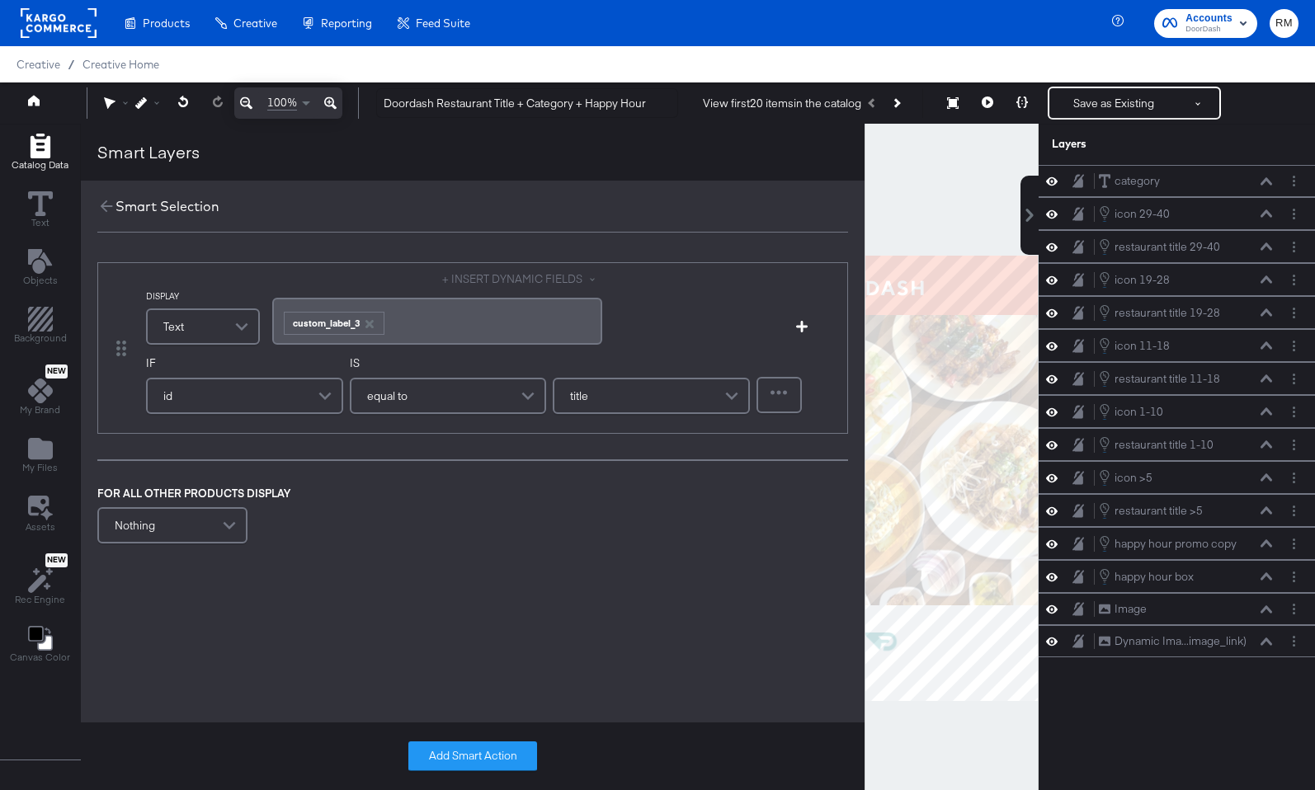
click at [292, 399] on div "id" at bounding box center [245, 395] width 194 height 33
click at [260, 403] on div "id" at bounding box center [245, 395] width 194 height 33
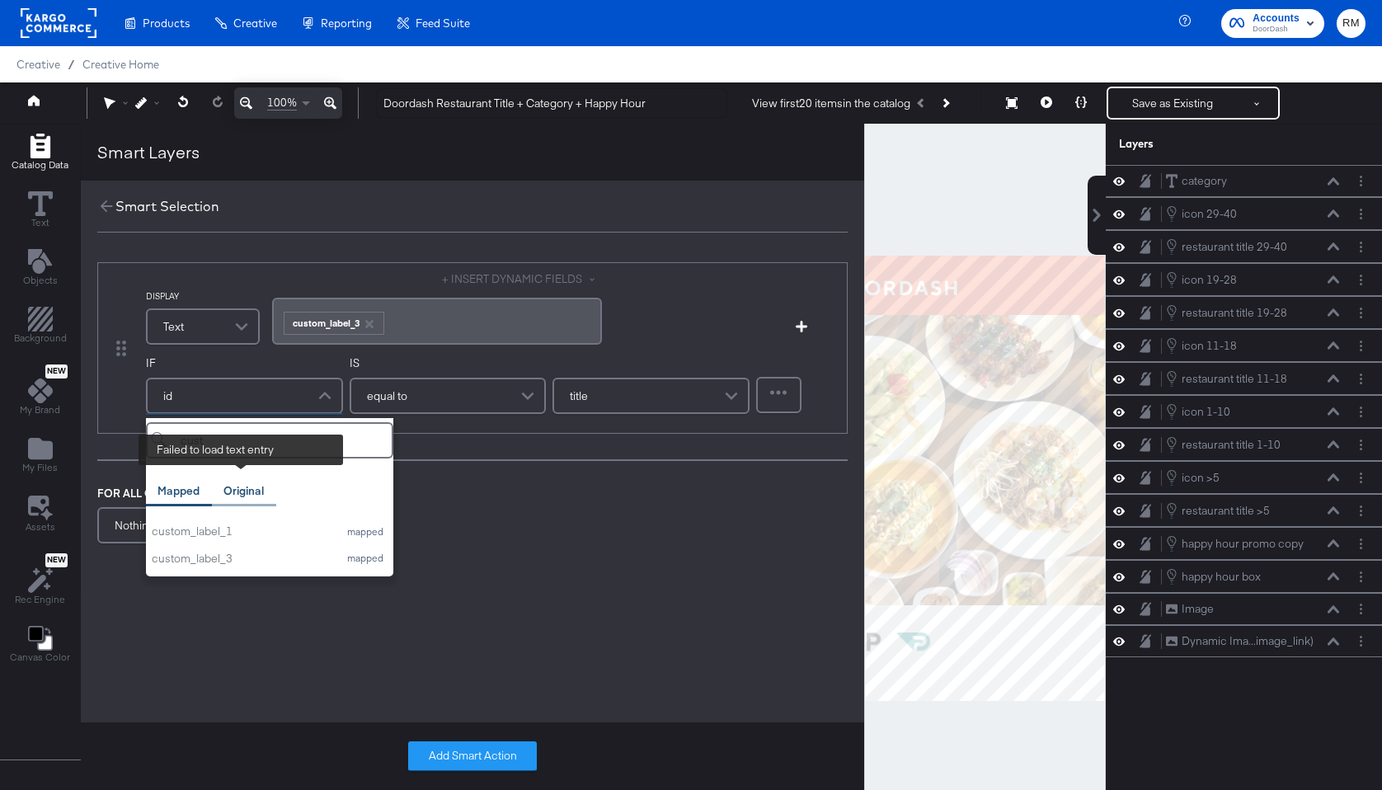
type input "cust"
click at [256, 500] on div "Original" at bounding box center [244, 491] width 64 height 32
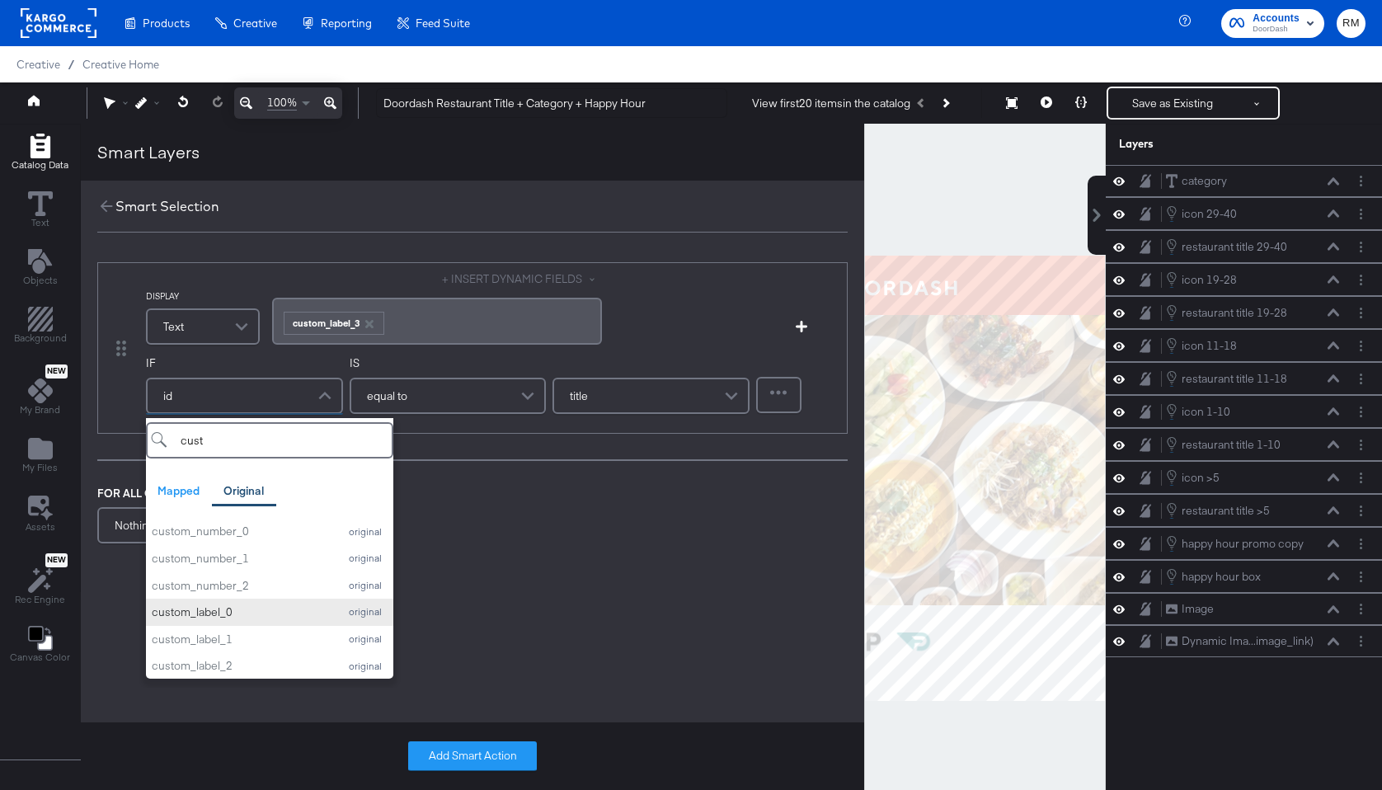
click at [261, 607] on div "custom_label_0" at bounding box center [241, 612] width 178 height 16
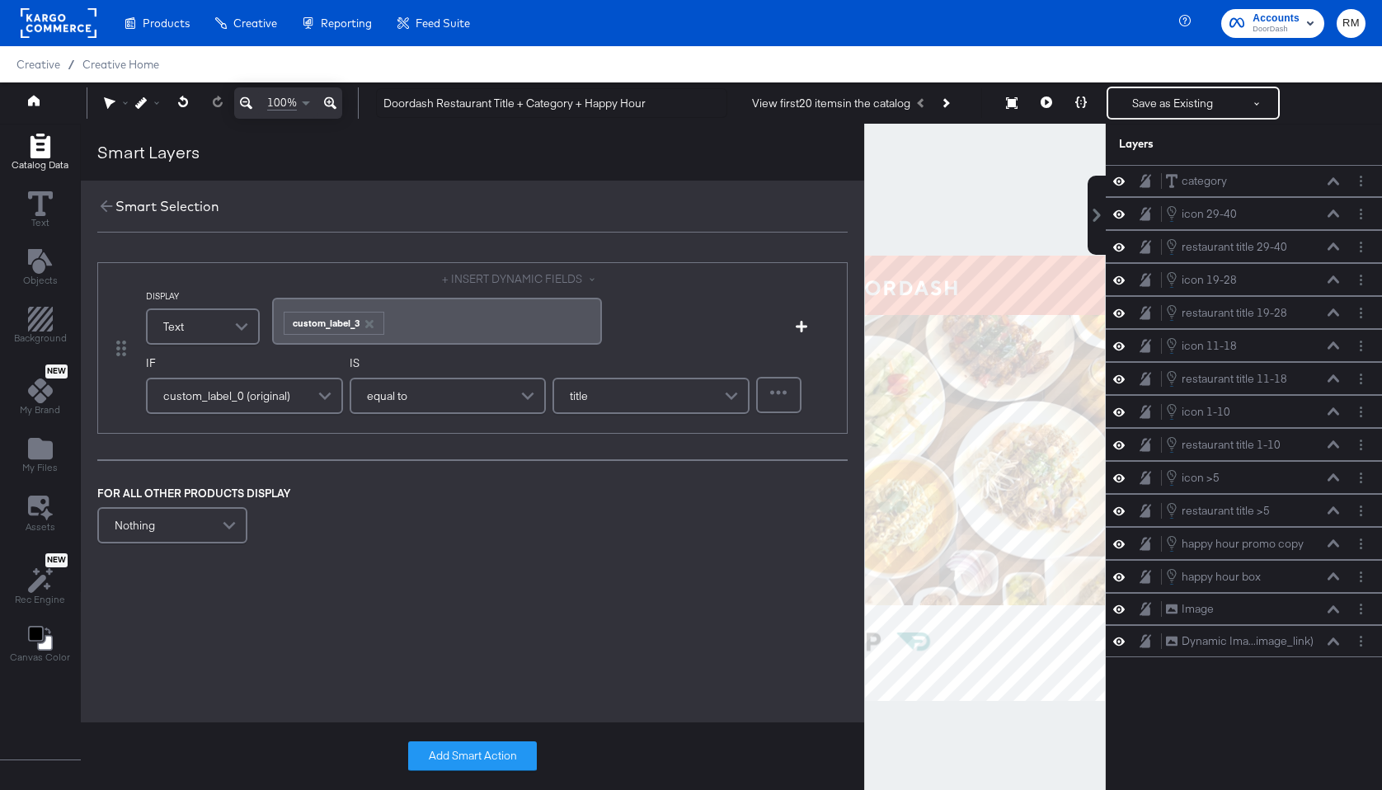
click at [418, 398] on div "equal to" at bounding box center [448, 395] width 194 height 33
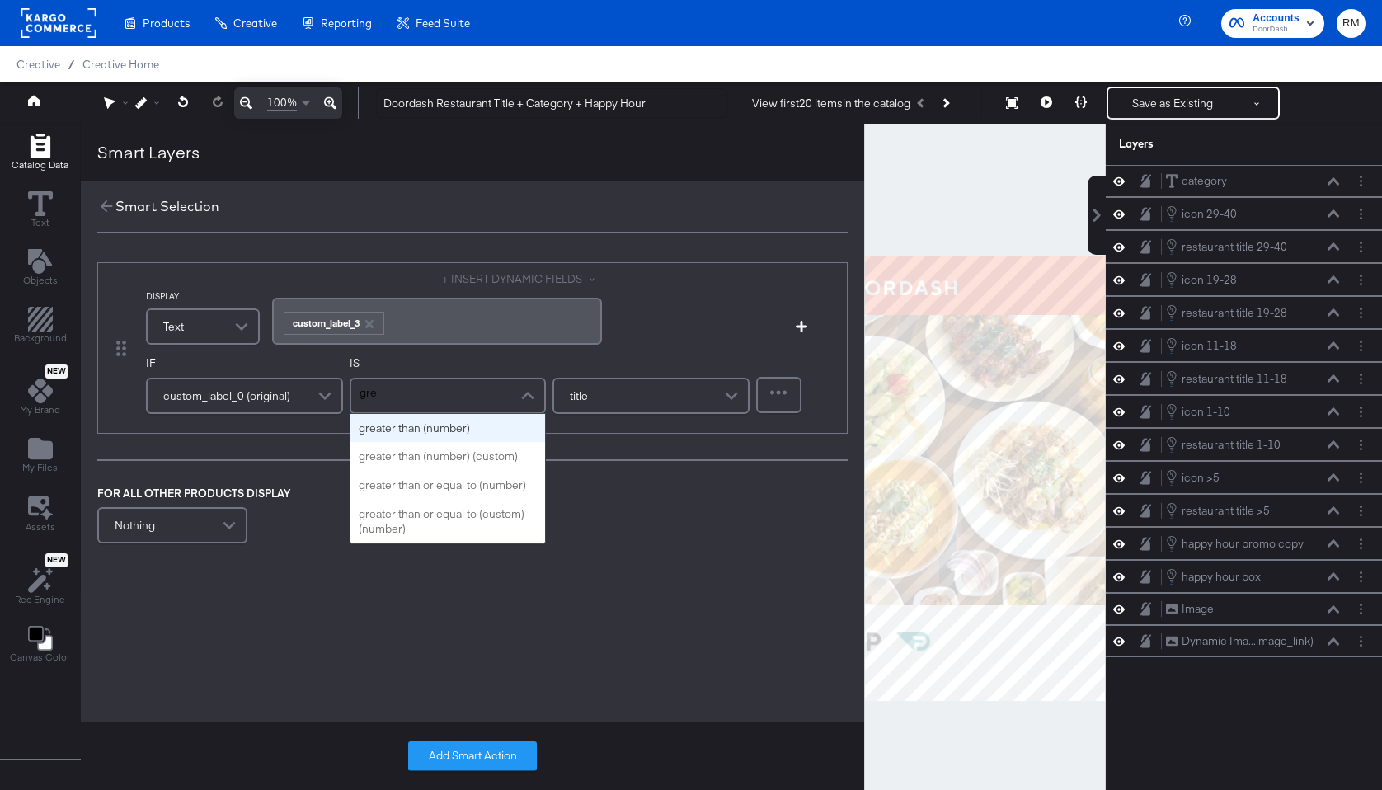
type input "grea"
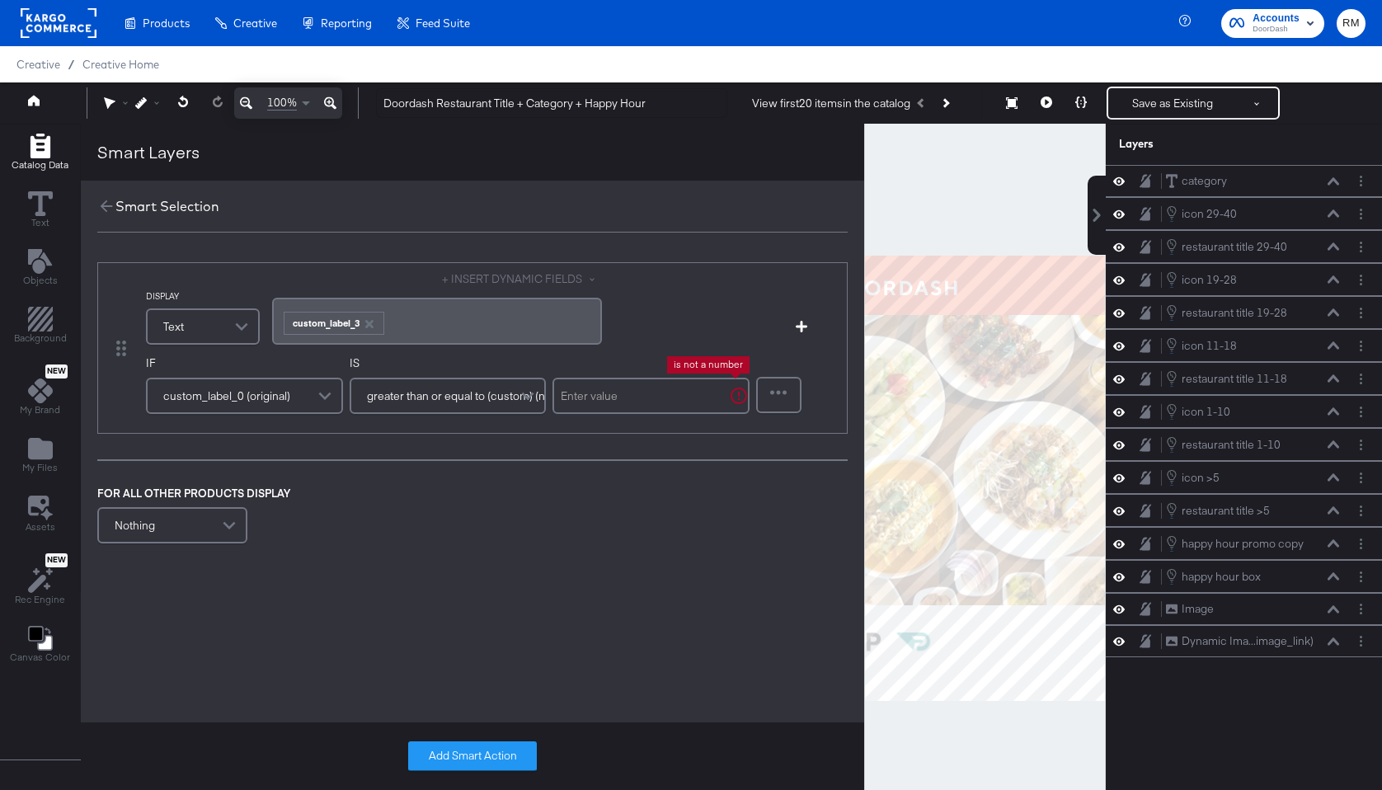
click at [579, 407] on input "text" at bounding box center [651, 396] width 197 height 36
type input "4"
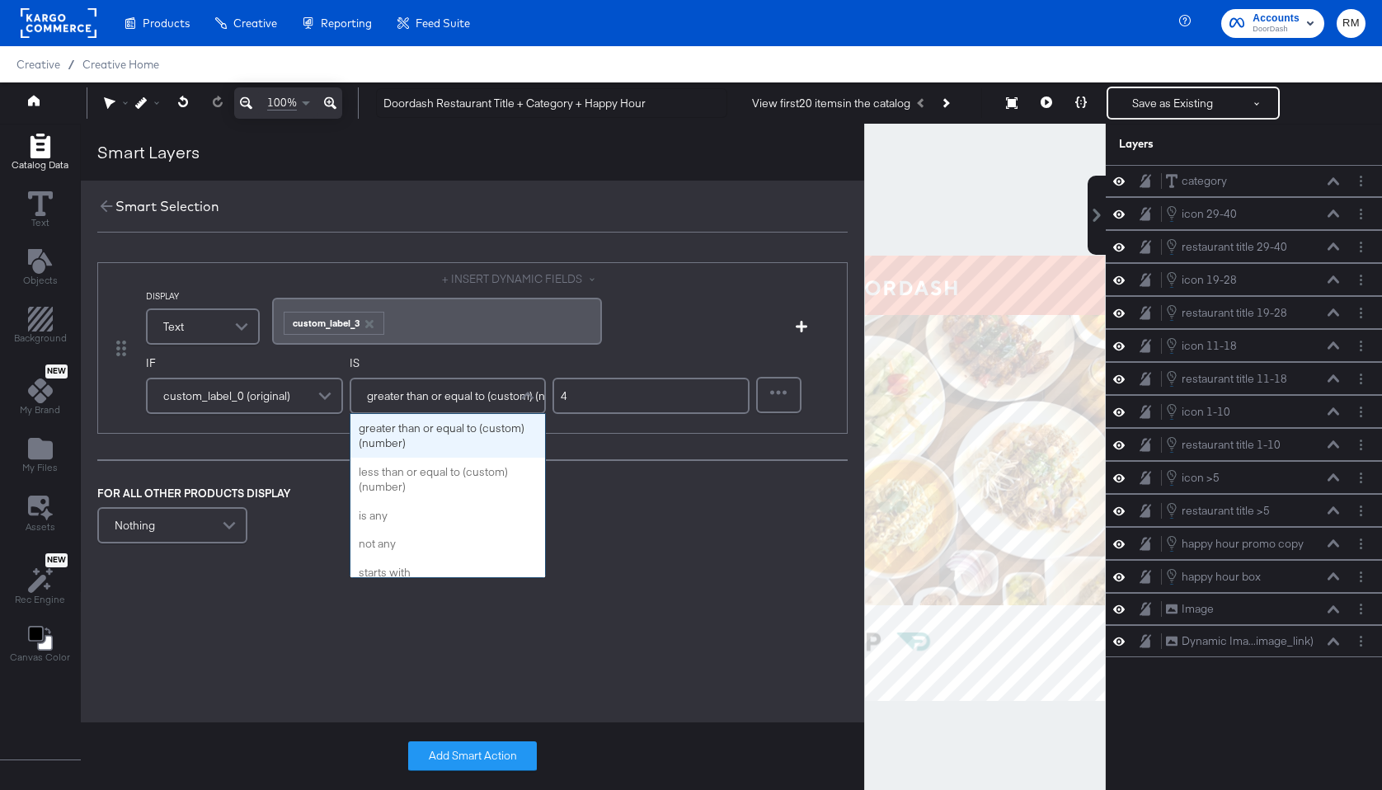
click at [496, 395] on span "greater than or equal to (custom) (number)" at bounding box center [474, 396] width 215 height 28
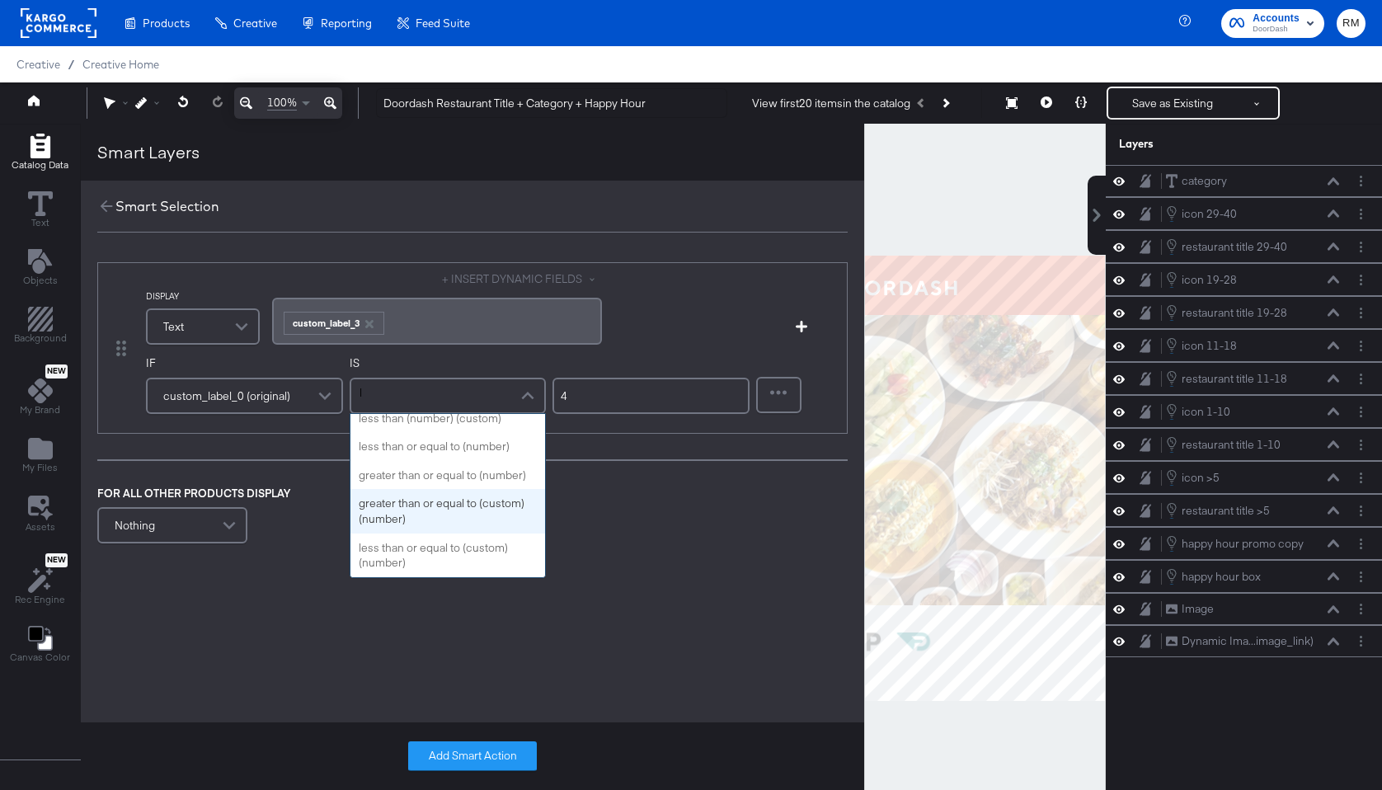
scroll to position [209, 0]
type input "le"
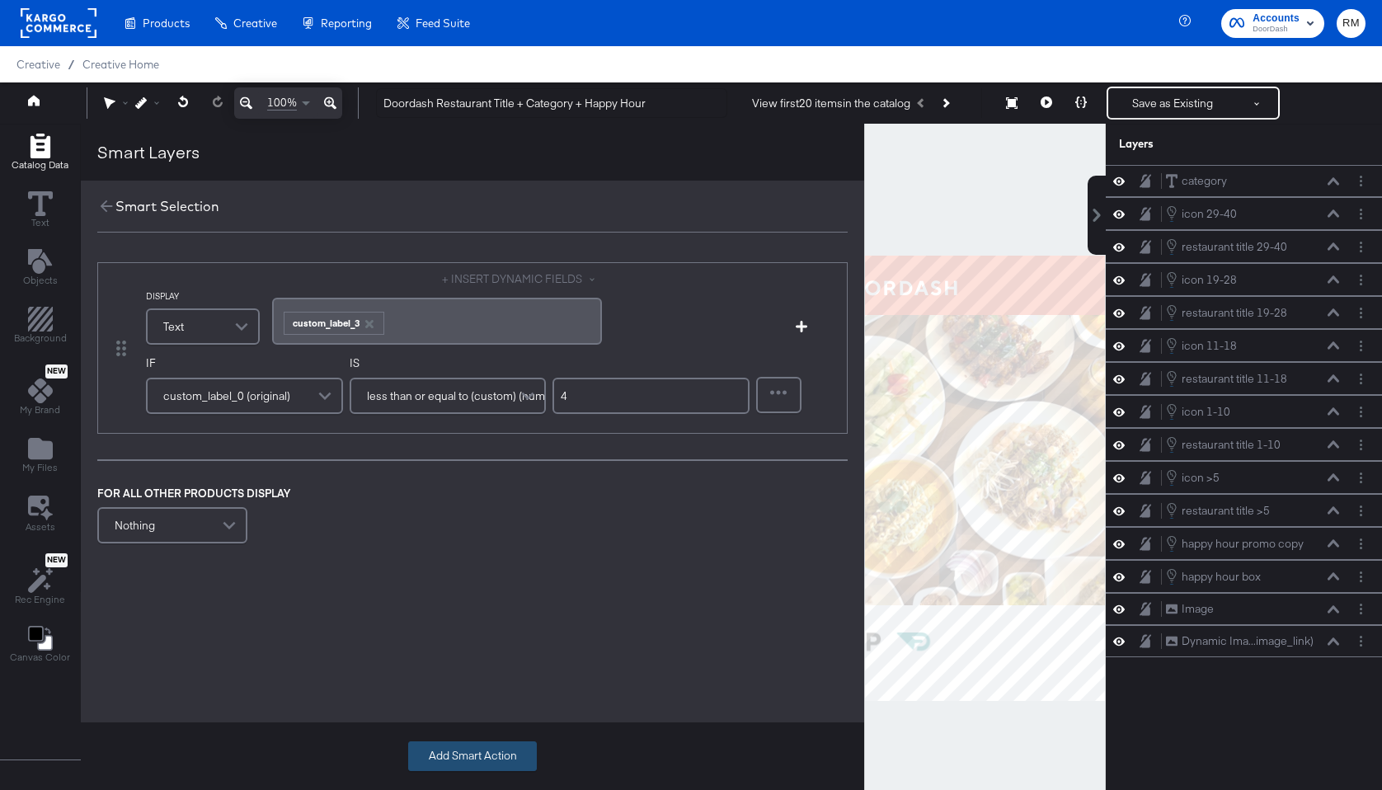
click at [474, 747] on button "Add Smart Action" at bounding box center [472, 756] width 129 height 30
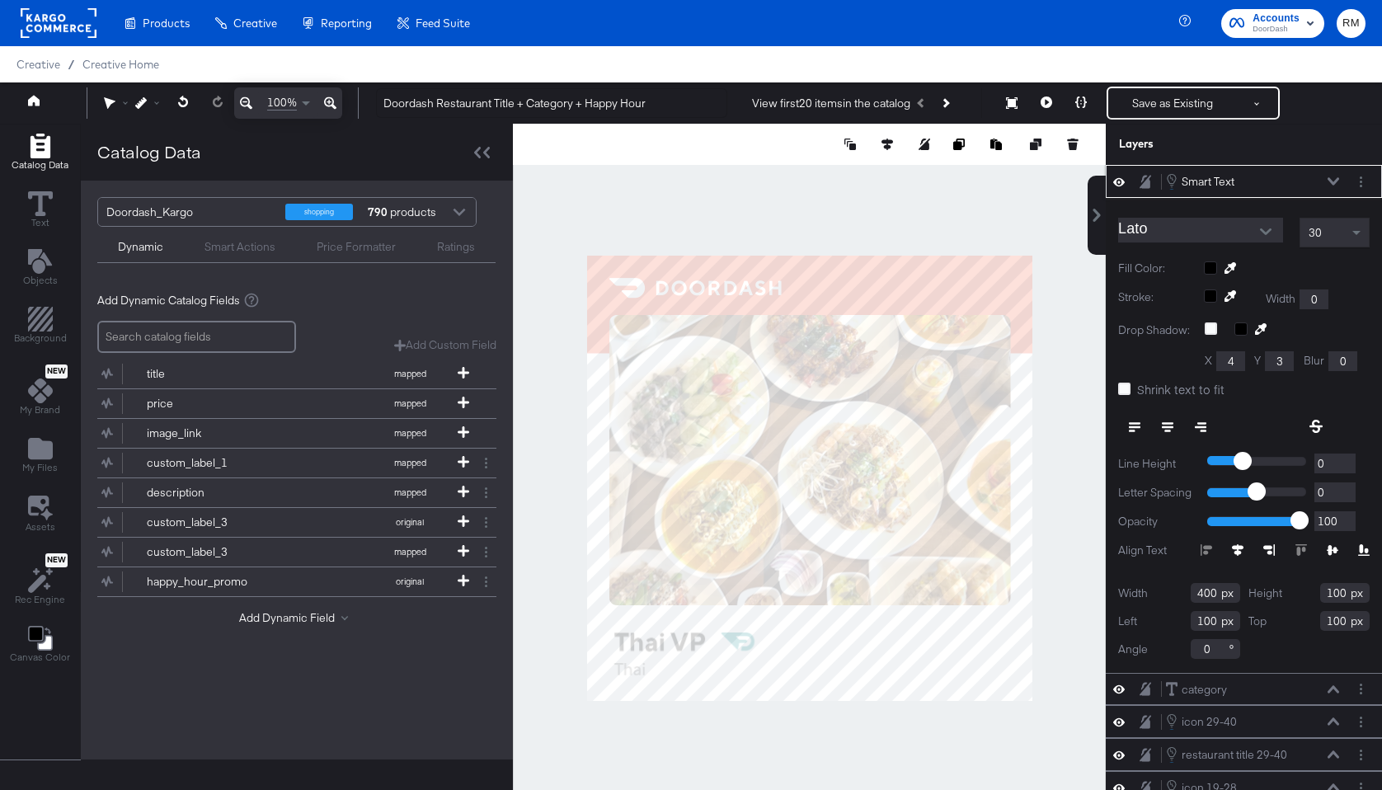
type input "961"
click at [1045, 95] on button at bounding box center [1046, 103] width 35 height 33
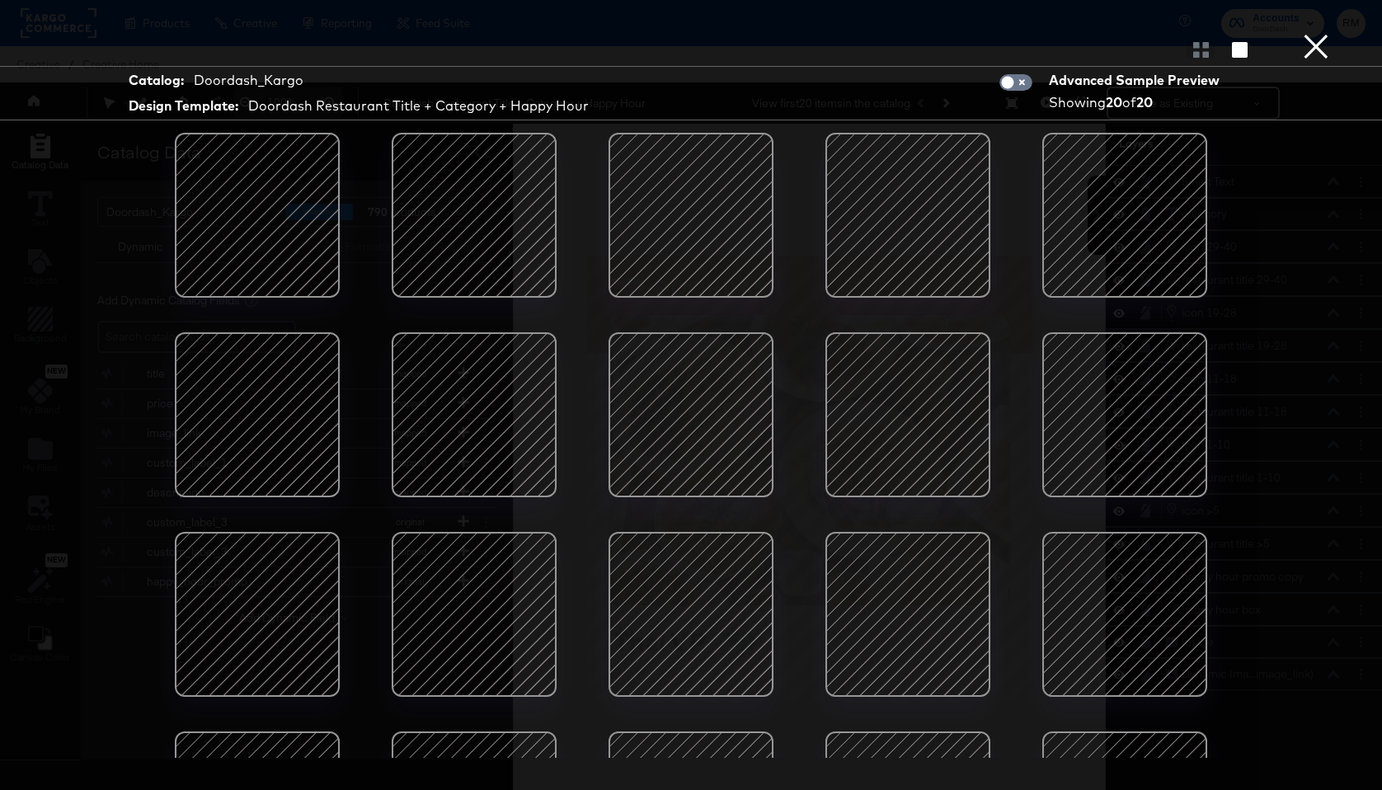
click at [669, 445] on div at bounding box center [691, 415] width 140 height 140
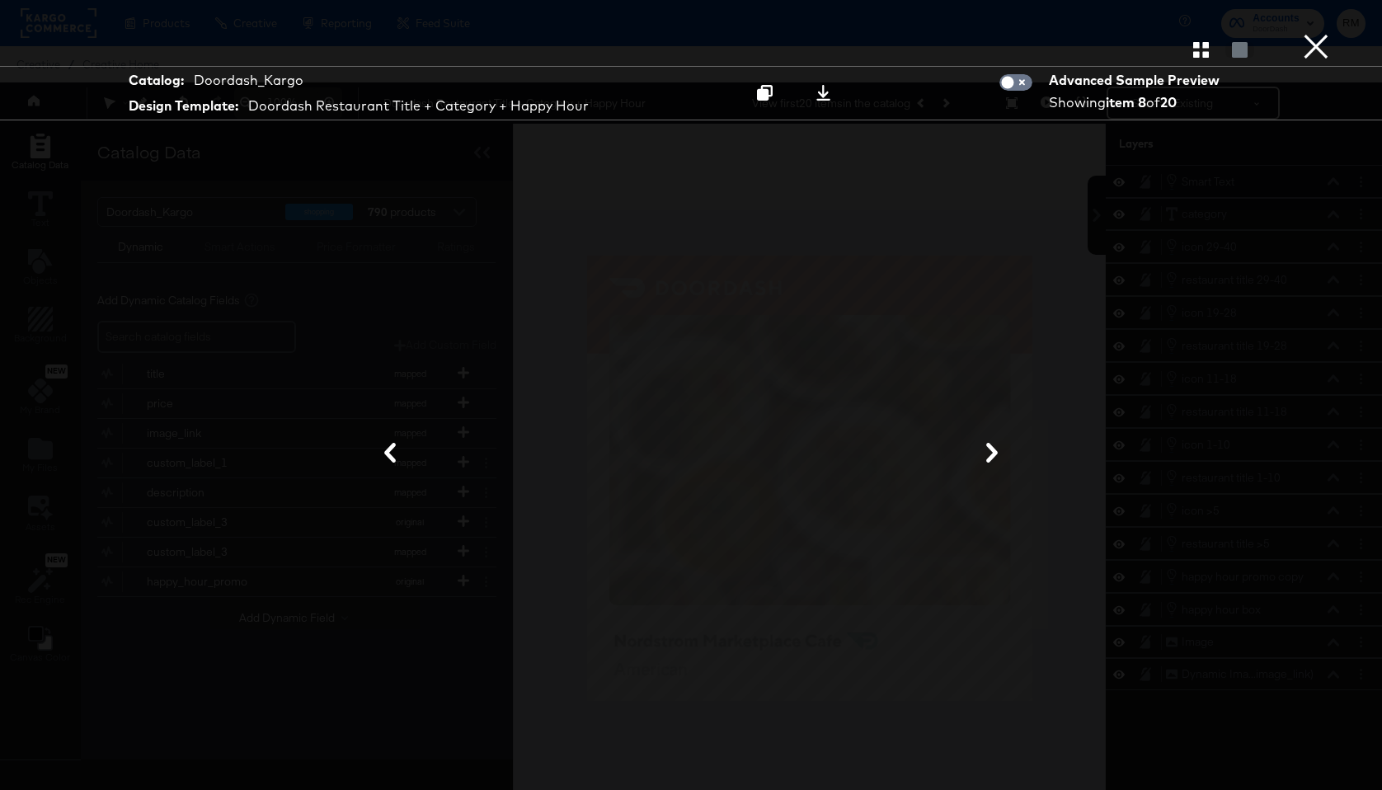
click at [1310, 33] on button "×" at bounding box center [1316, 16] width 33 height 33
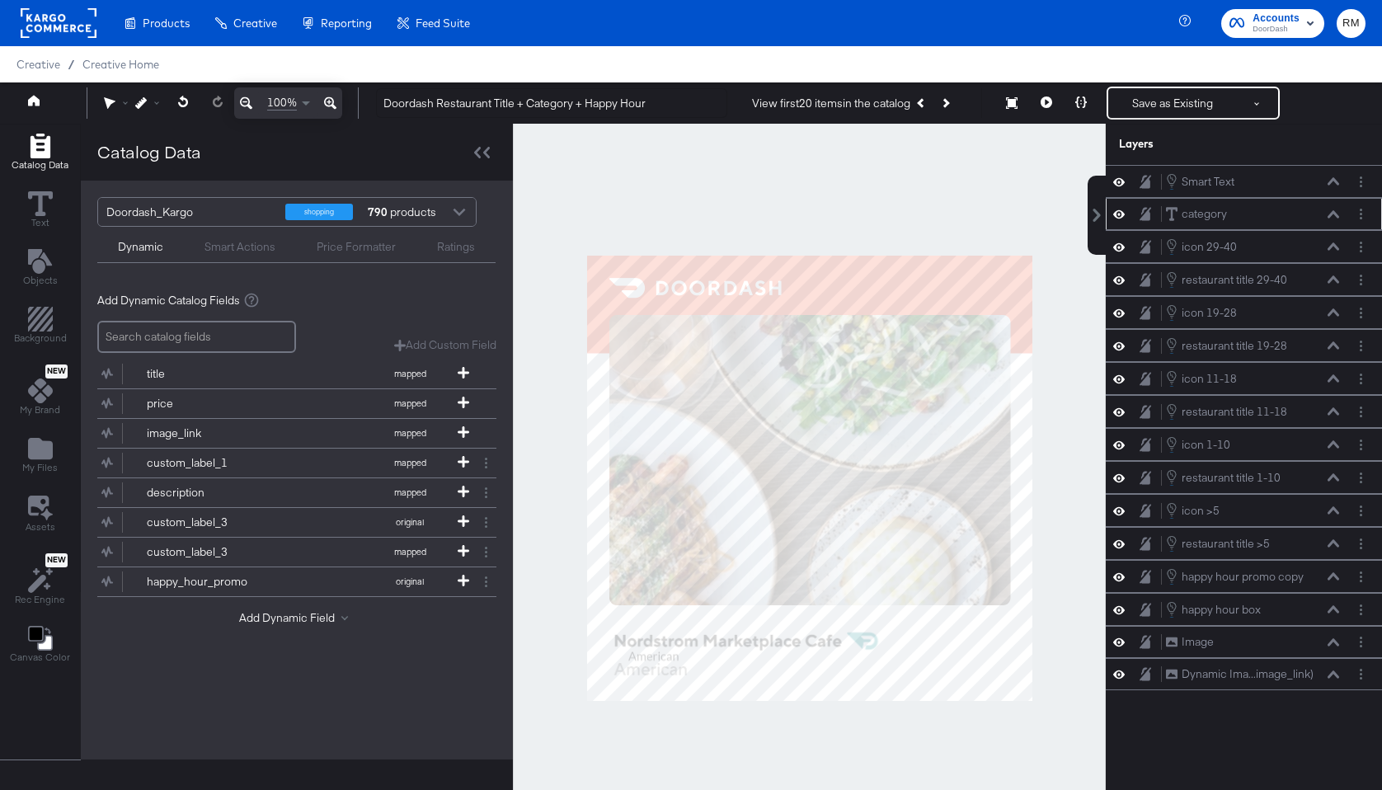
click at [1314, 219] on button at bounding box center [1333, 214] width 13 height 10
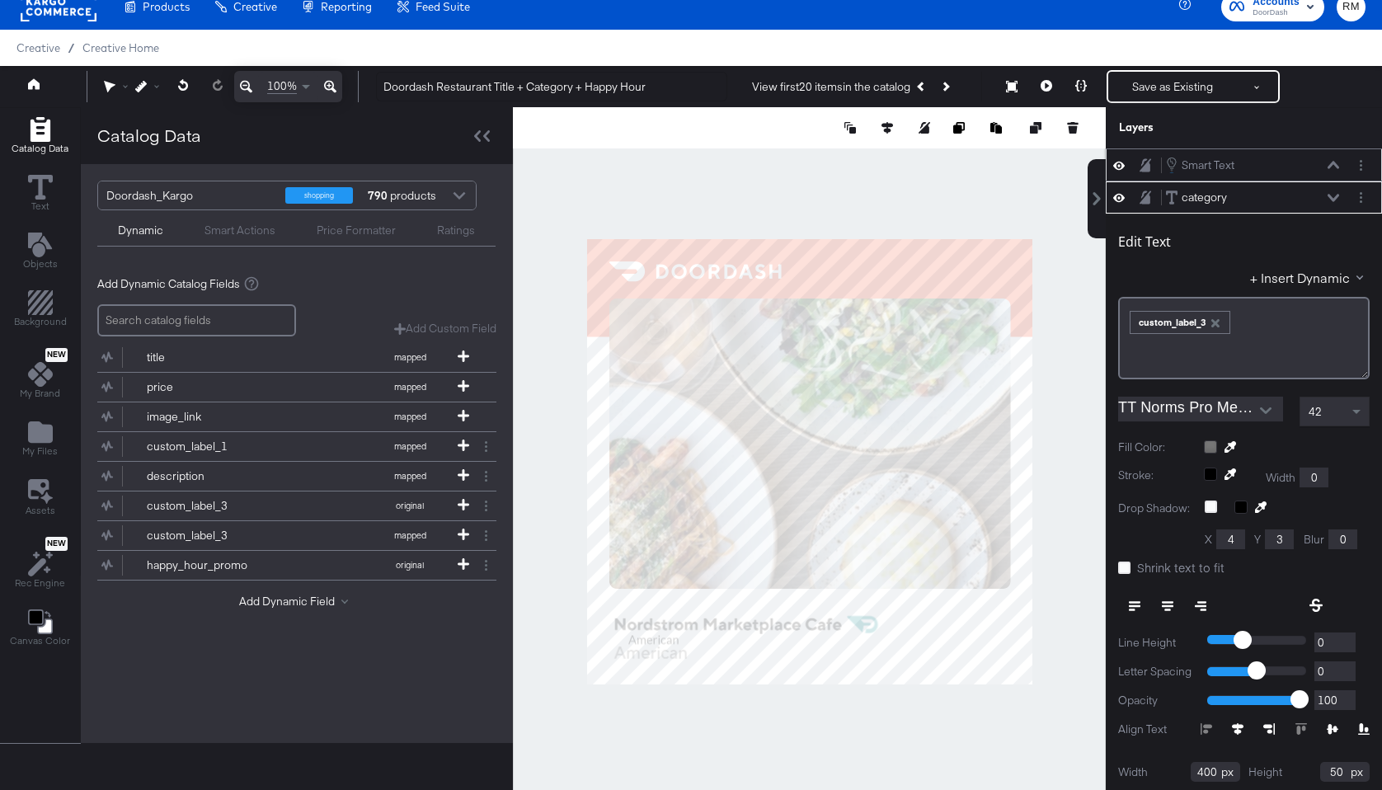
click at [1314, 164] on icon at bounding box center [1334, 165] width 12 height 8
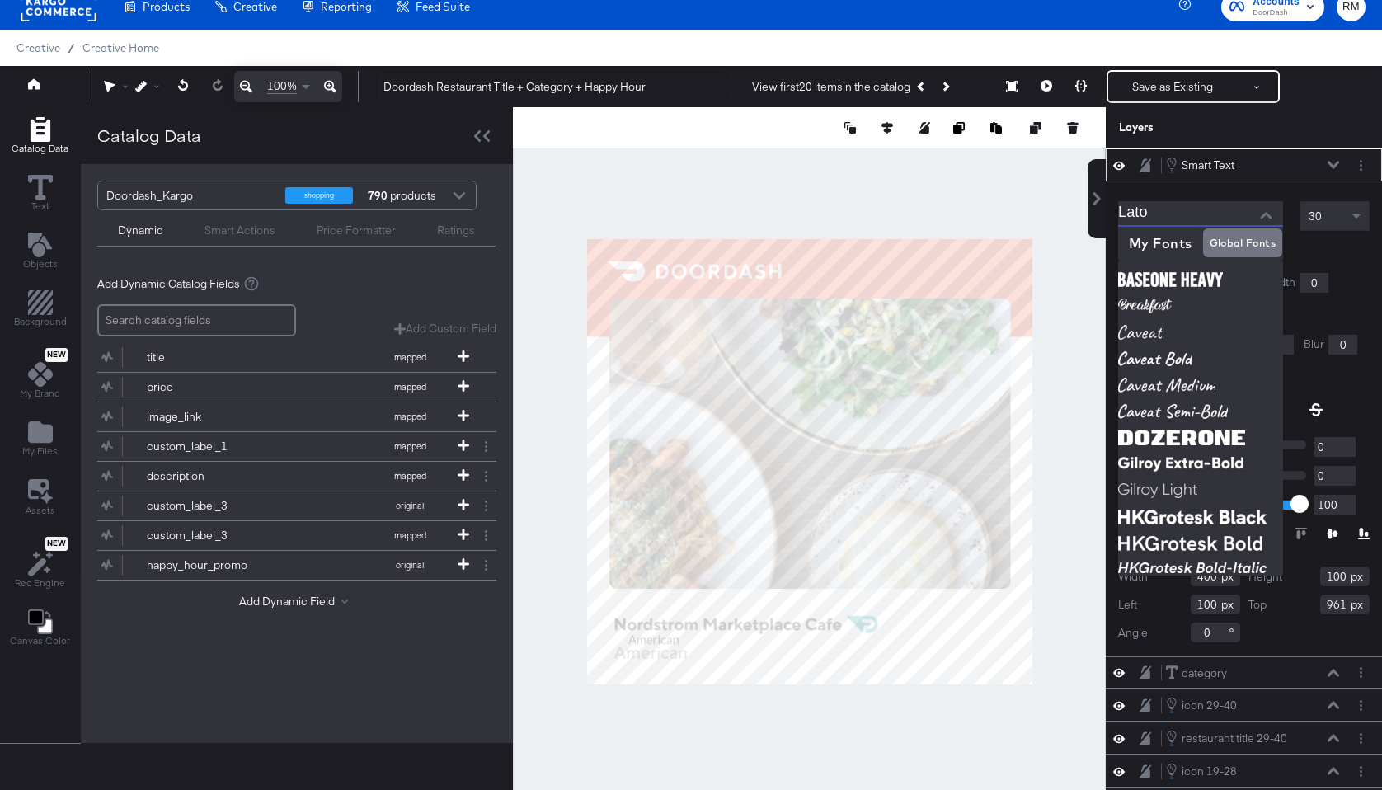
click at [1231, 219] on input "Lato" at bounding box center [1188, 213] width 140 height 25
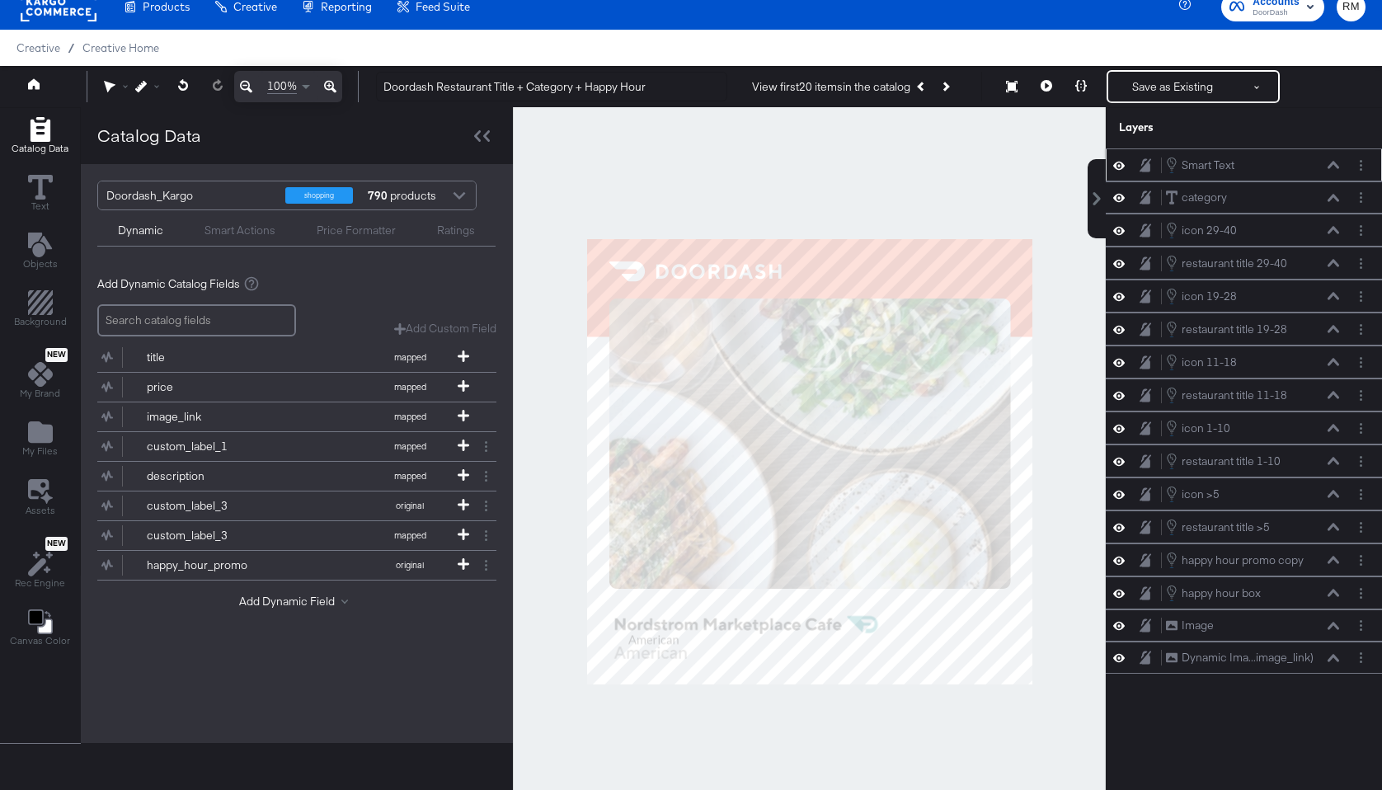
click at [1314, 168] on icon at bounding box center [1334, 165] width 12 height 8
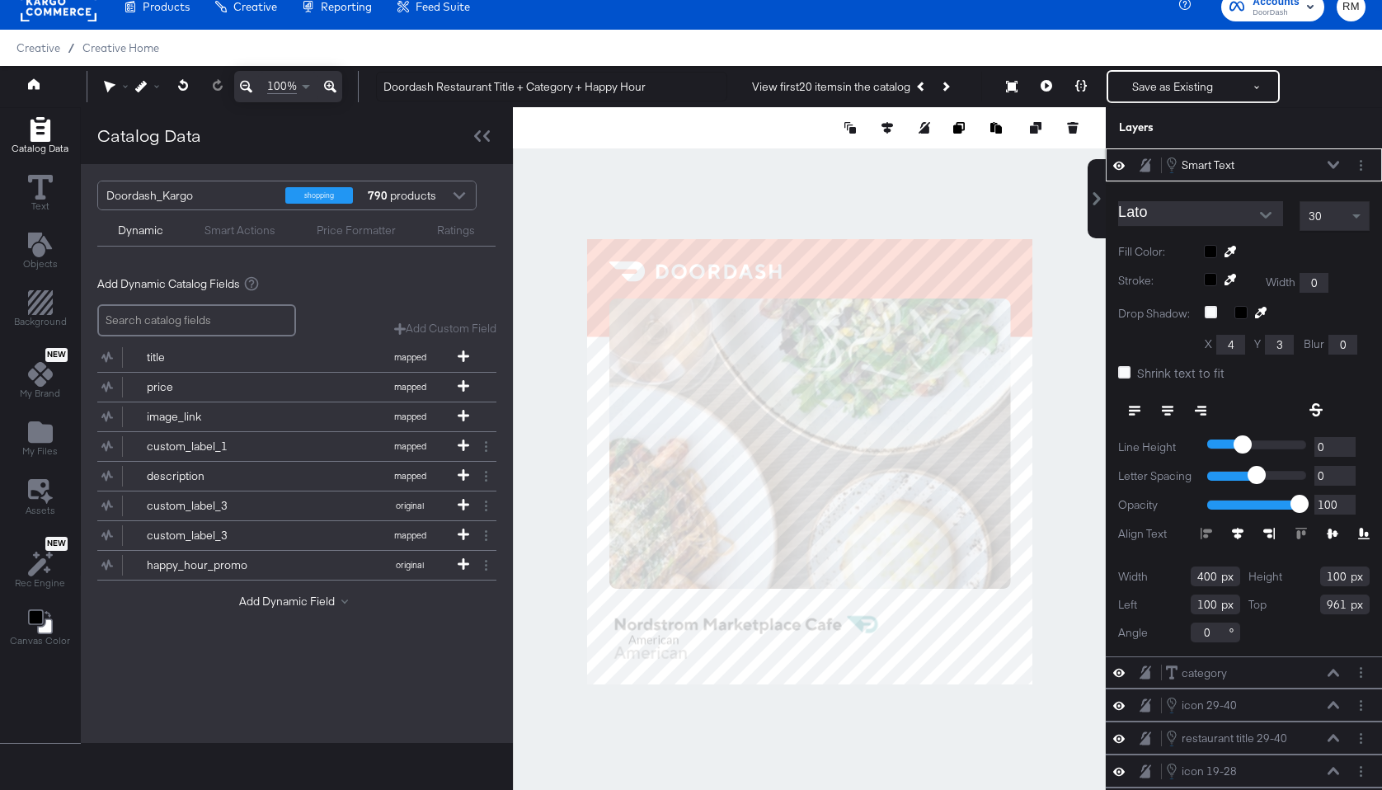
click at [1238, 213] on input "Lato" at bounding box center [1188, 213] width 140 height 25
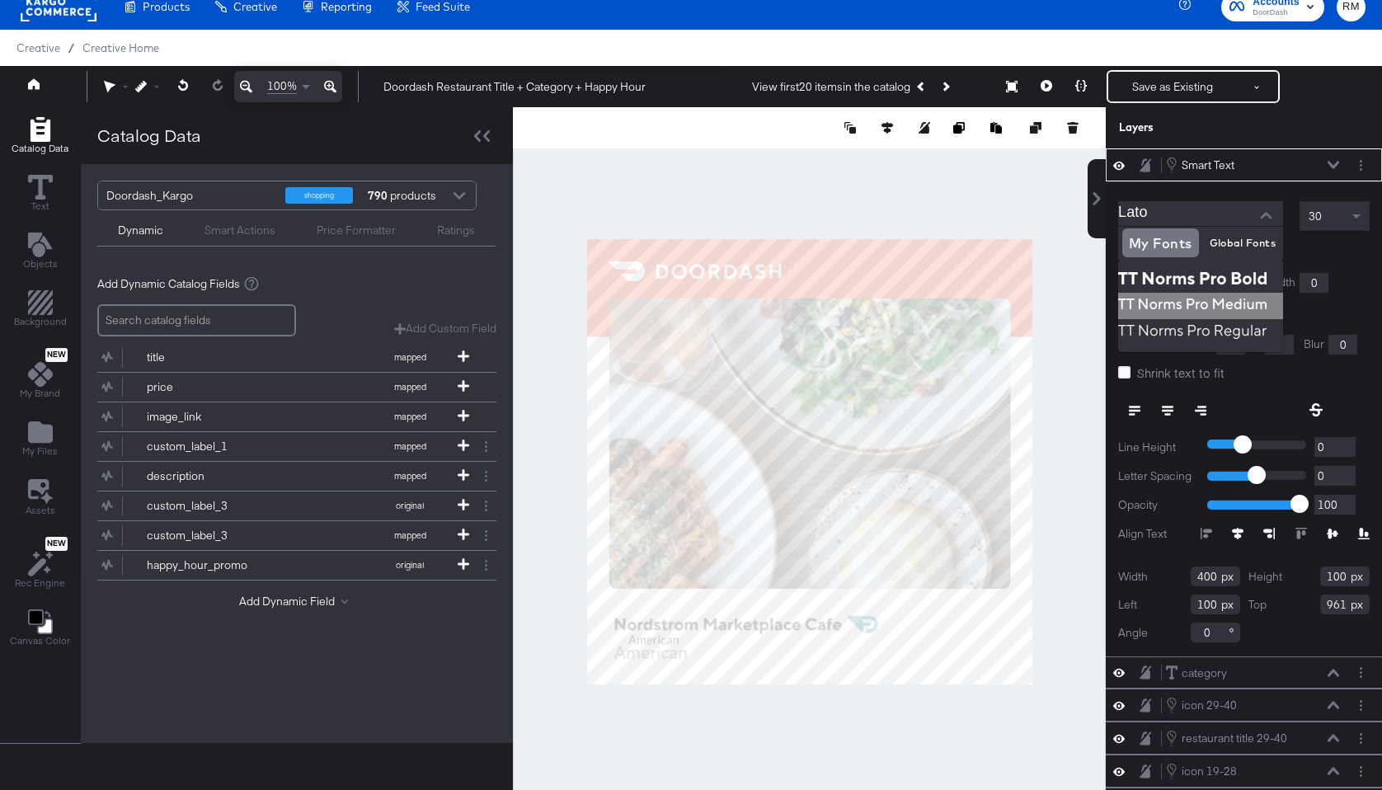
click at [1185, 303] on img at bounding box center [1200, 306] width 165 height 26
type input "TT Norms Pro Medium"
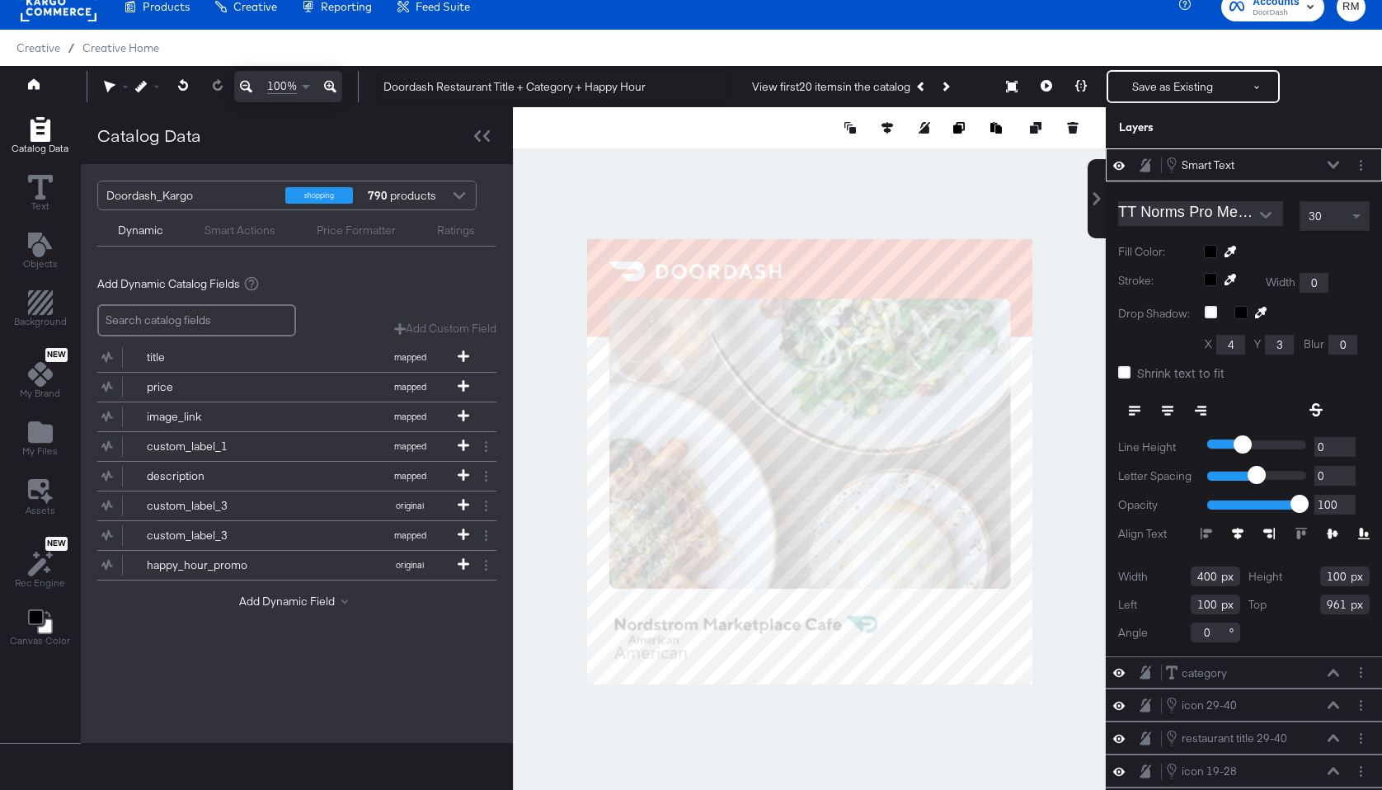
click at [1314, 194] on div "TT Norms Pro Medium 30 Fill Color: Stroke: Width 0 Drop Shadow: X 4 Y 3 Blur 0 …" at bounding box center [1244, 418] width 276 height 475
click at [1314, 211] on span at bounding box center [1358, 216] width 21 height 28
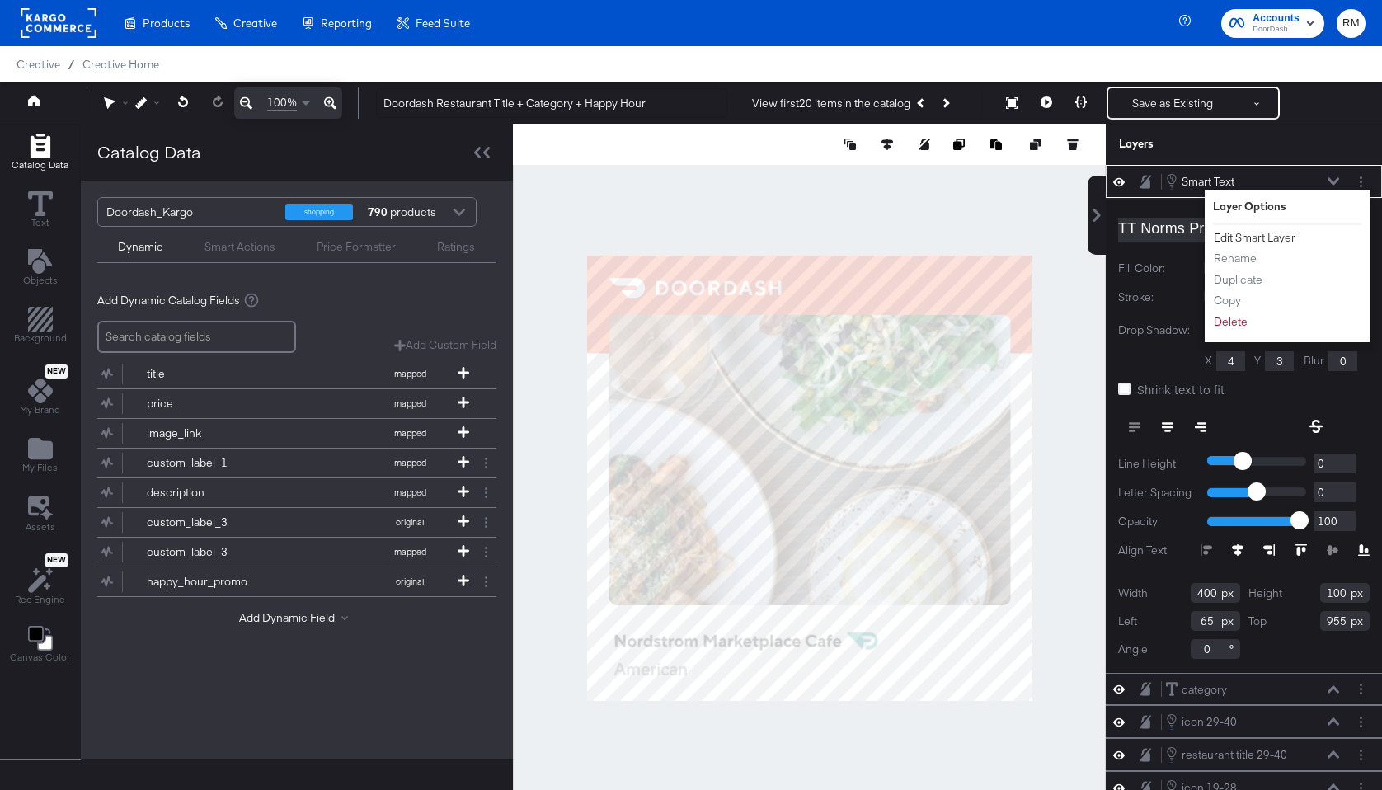
scroll to position [16, 0]
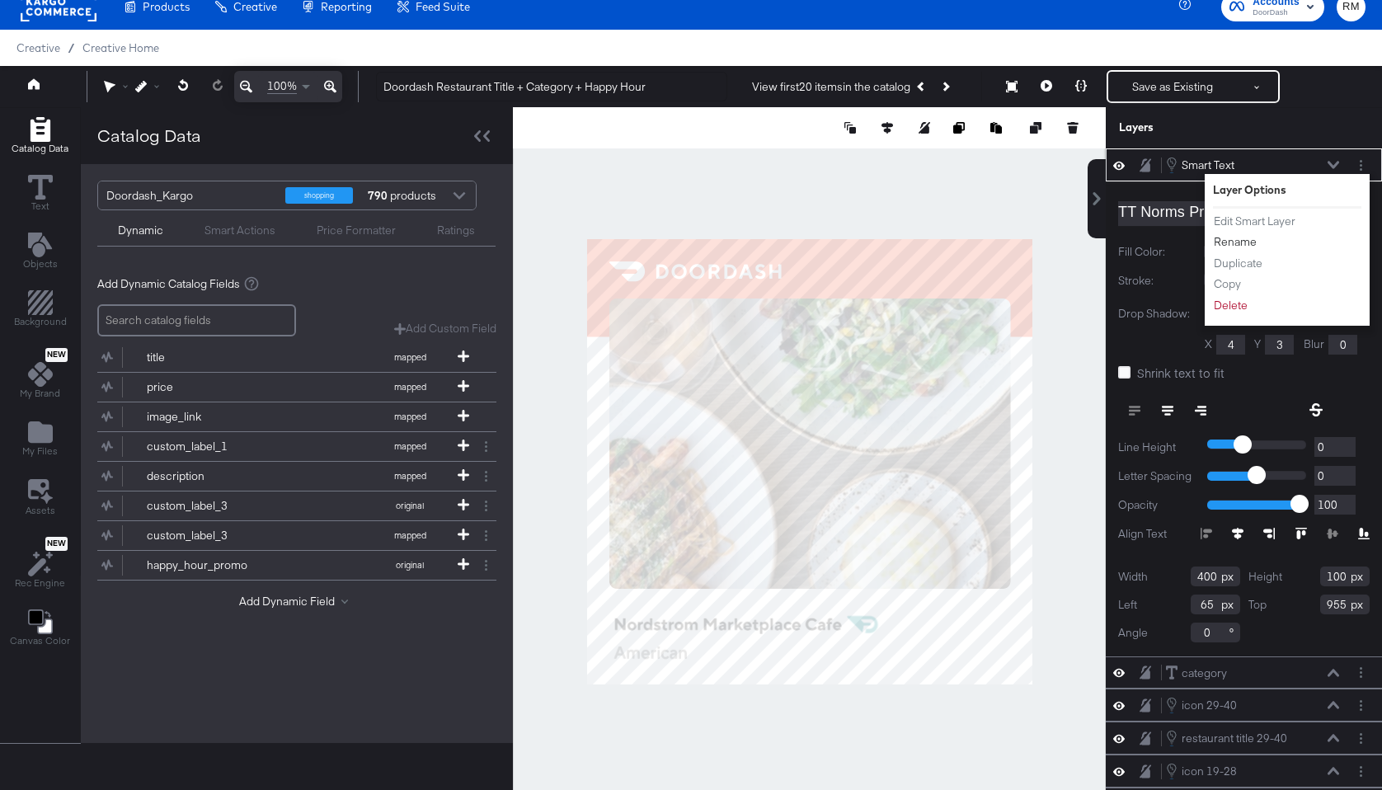
click at [1239, 244] on button "Rename" at bounding box center [1235, 241] width 45 height 17
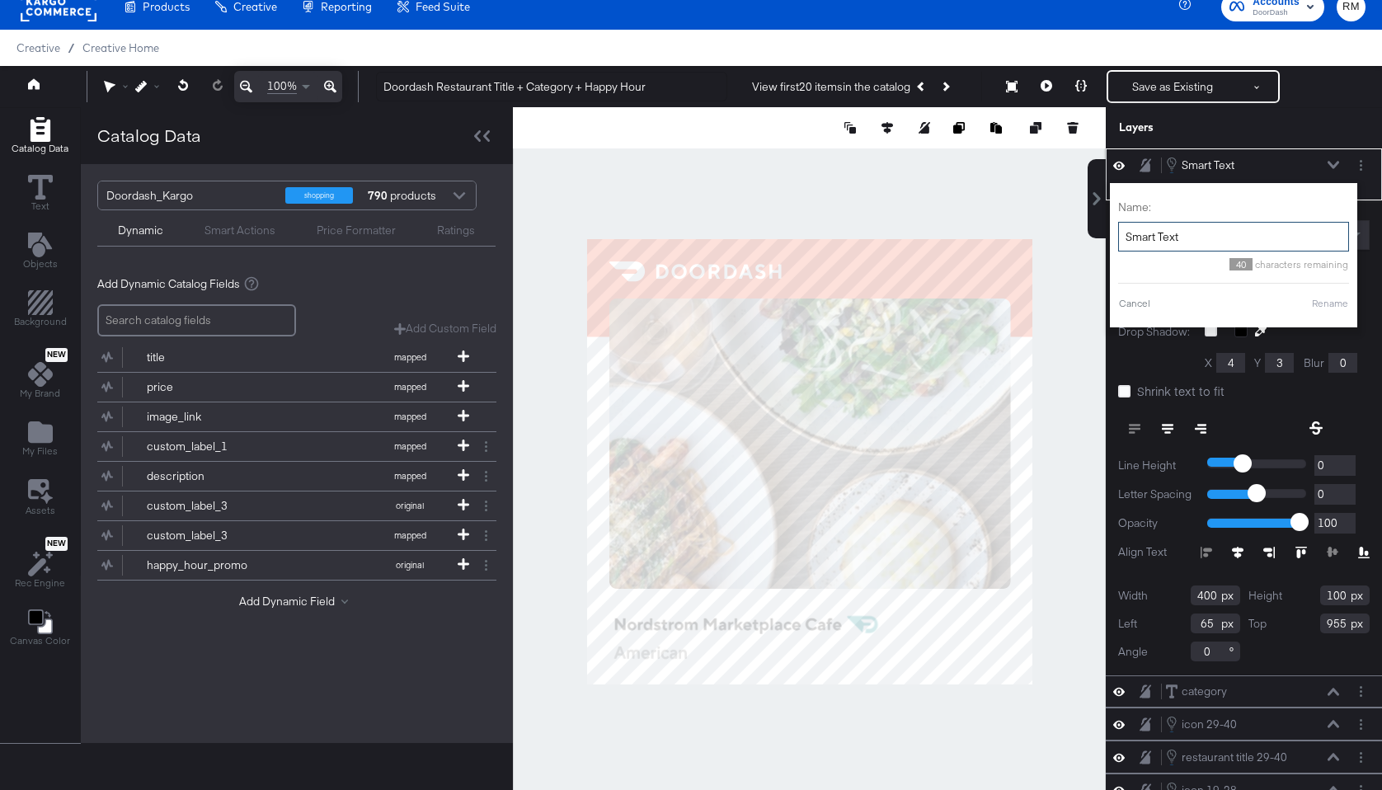
click at [1239, 242] on input "Smart Text" at bounding box center [1233, 237] width 231 height 31
type input "cuisine (under 4 stars)"
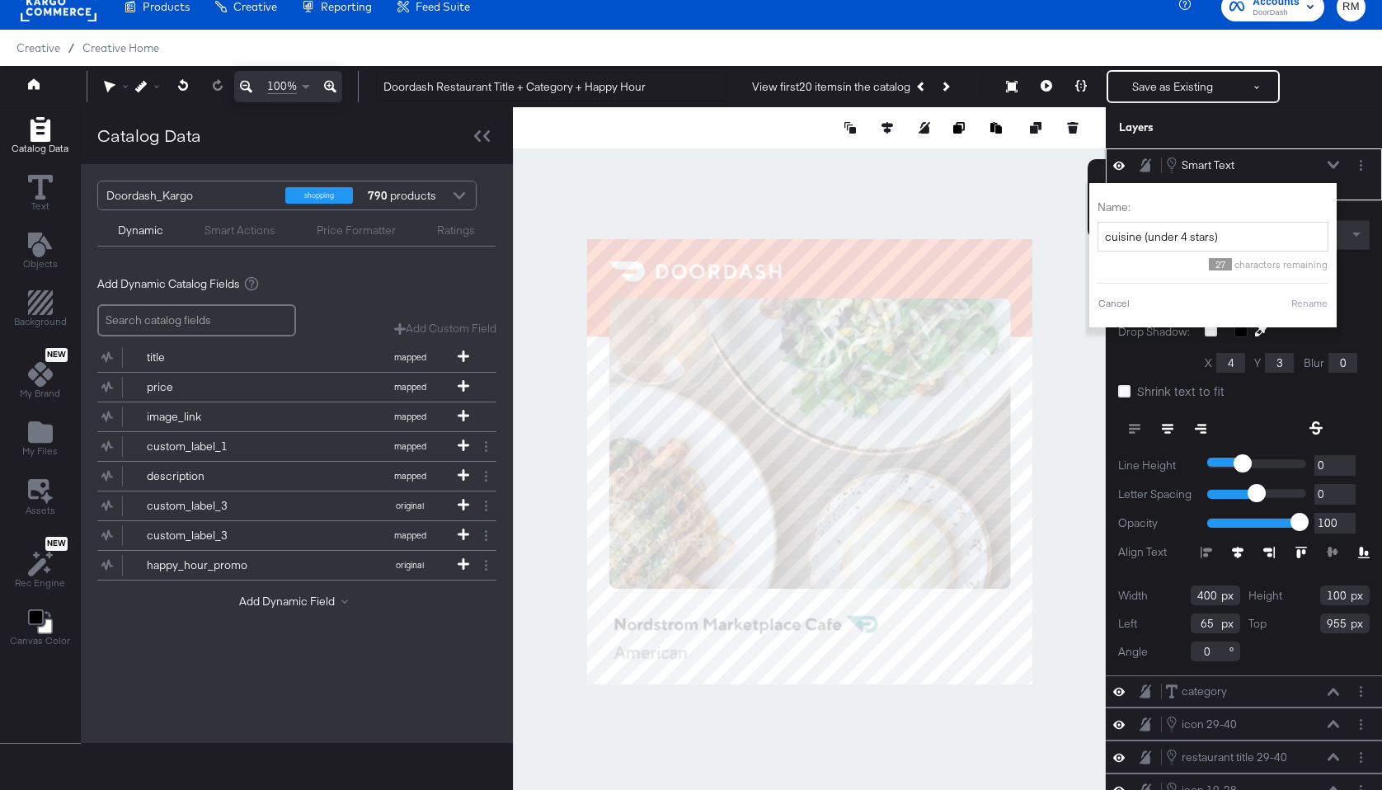
click at [1319, 304] on button "Rename" at bounding box center [1310, 303] width 38 height 15
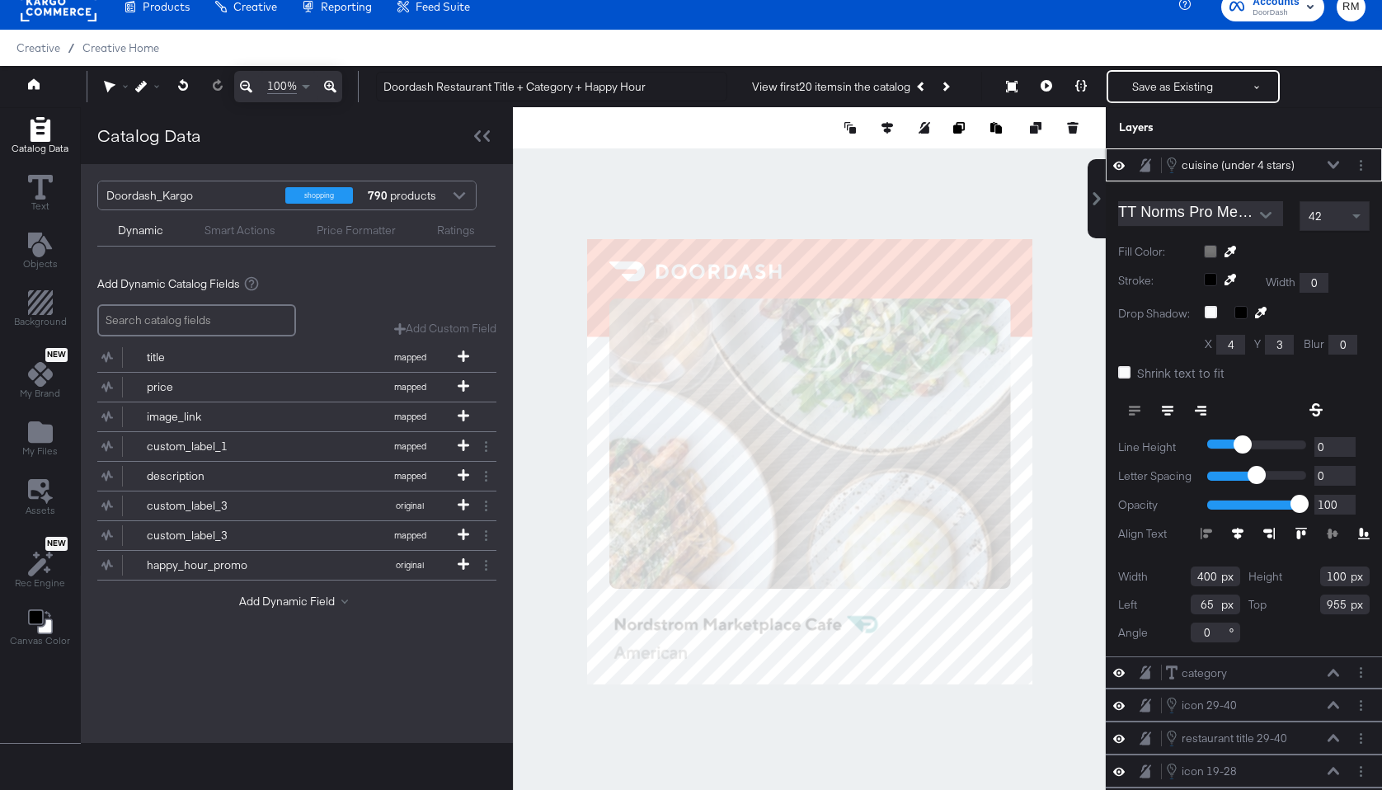
click at [1333, 165] on icon at bounding box center [1334, 165] width 12 height 8
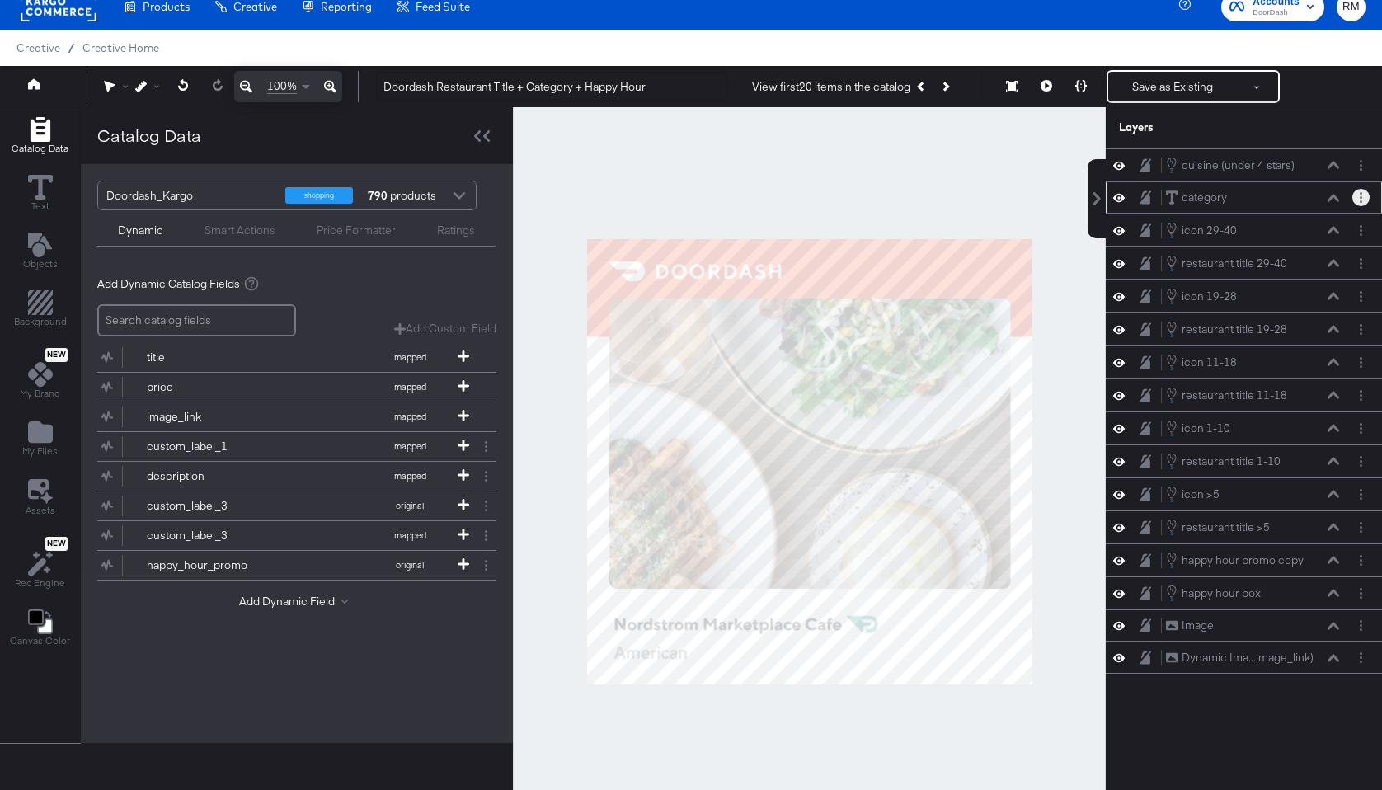
click at [1356, 195] on button "Layer Options" at bounding box center [1360, 197] width 17 height 17
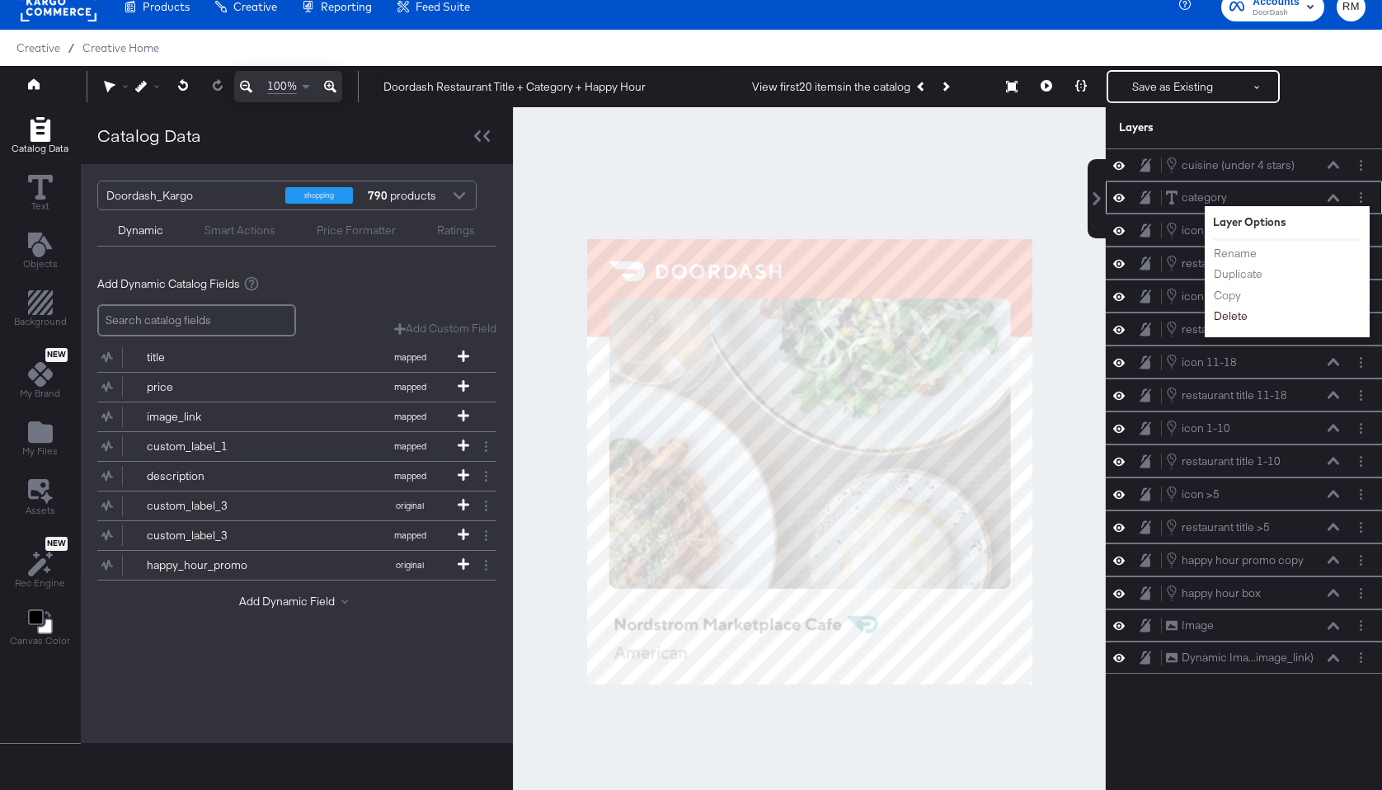
click at [1242, 317] on button "Delete" at bounding box center [1230, 316] width 35 height 17
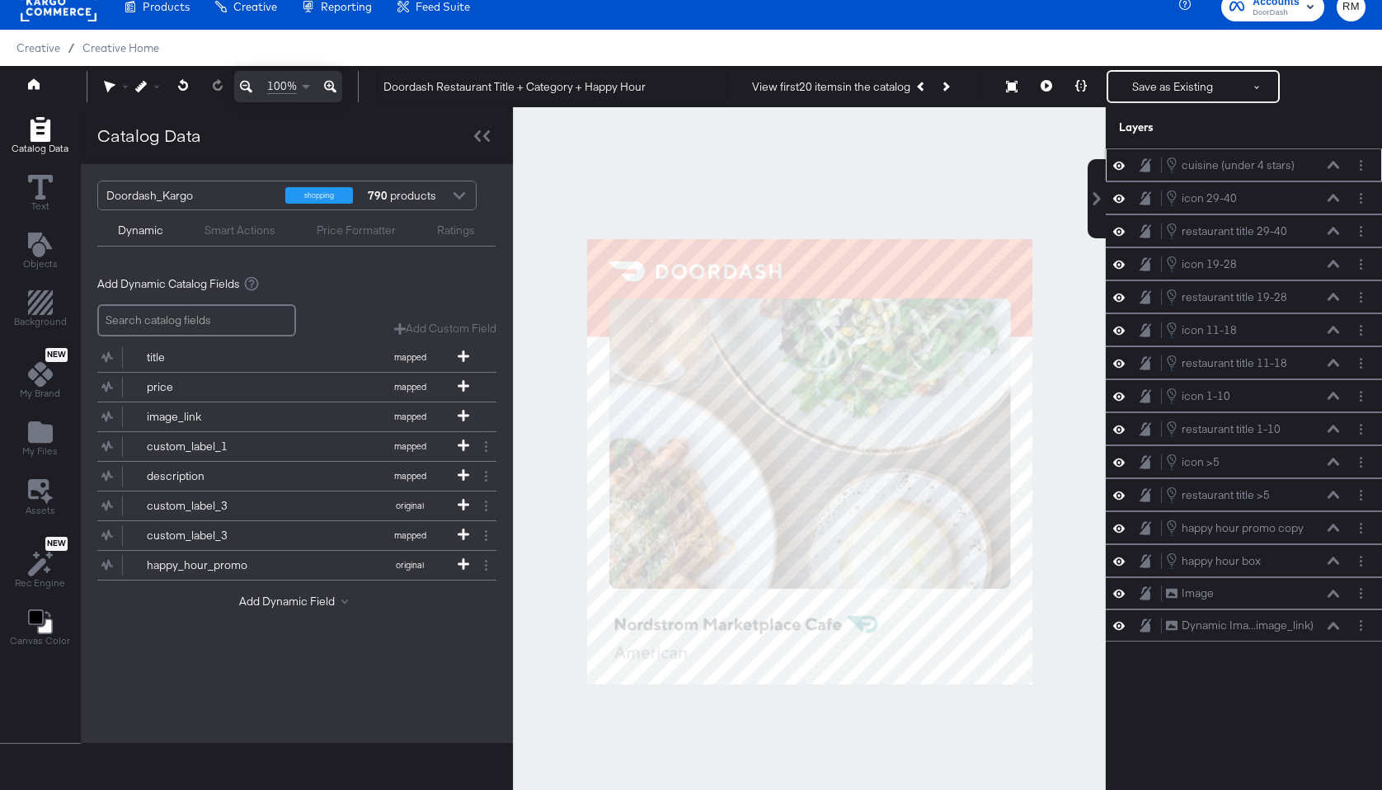
click at [1336, 163] on icon at bounding box center [1334, 165] width 12 height 8
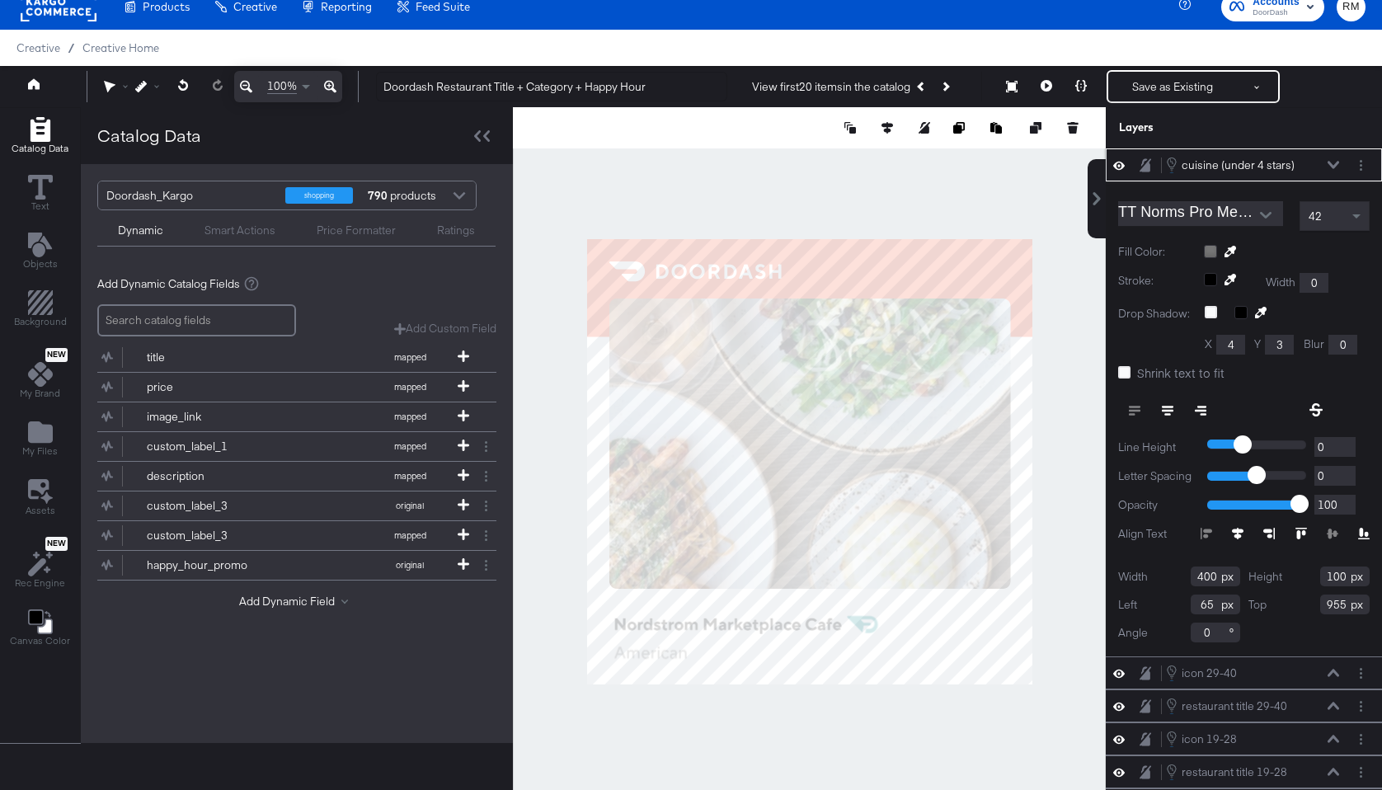
type input "64"
click at [878, 753] on div at bounding box center [809, 461] width 593 height 708
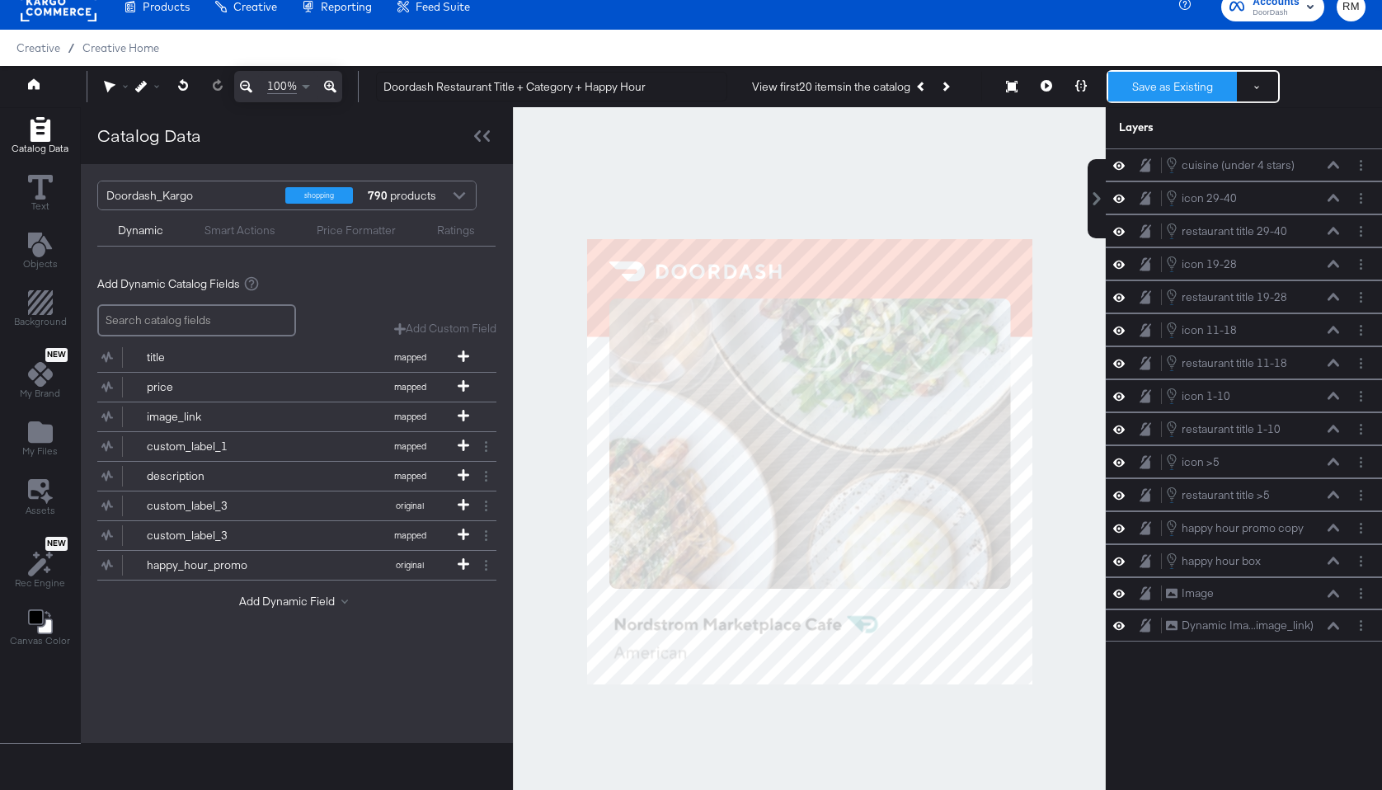
click at [1162, 87] on button "Save as Existing" at bounding box center [1172, 87] width 129 height 30
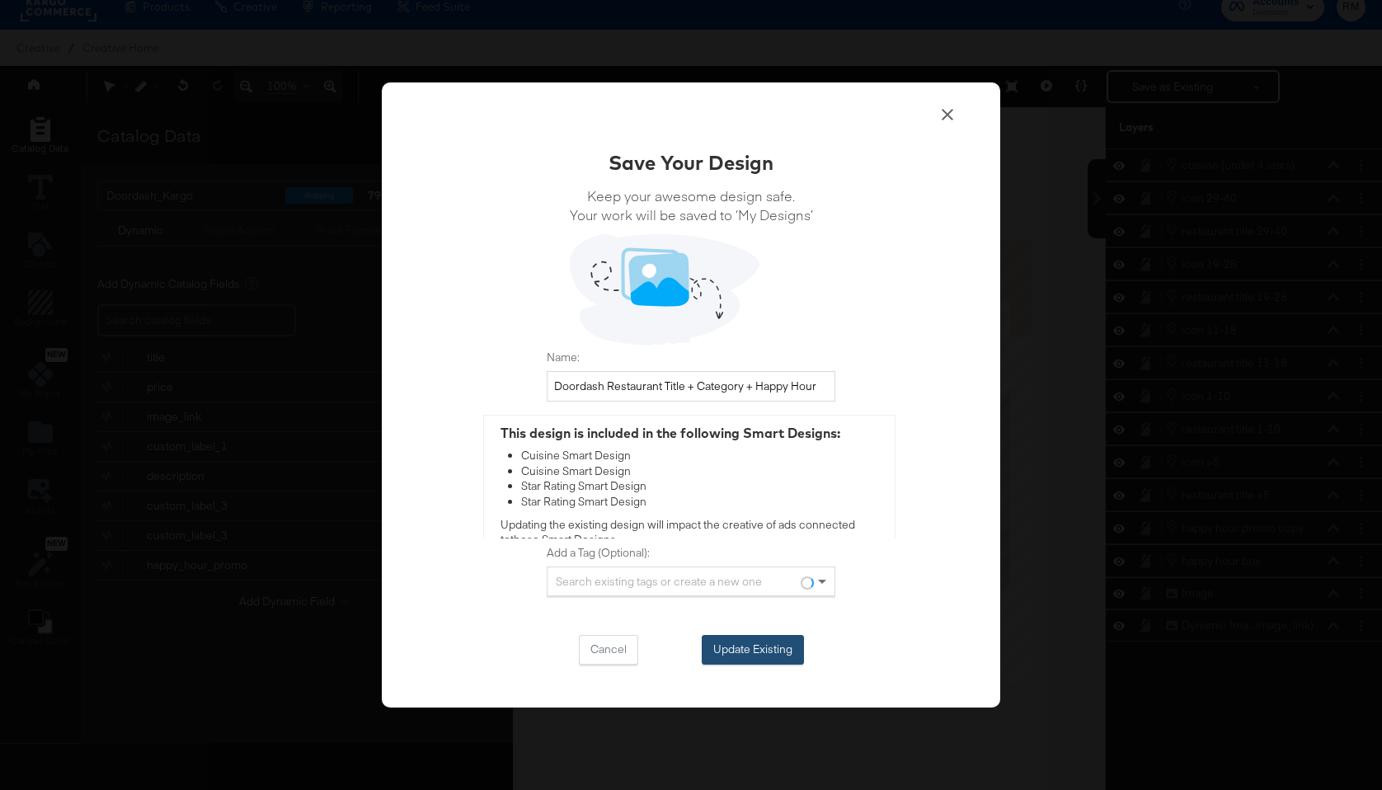
click at [745, 647] on button "Update Existing" at bounding box center [753, 650] width 102 height 30
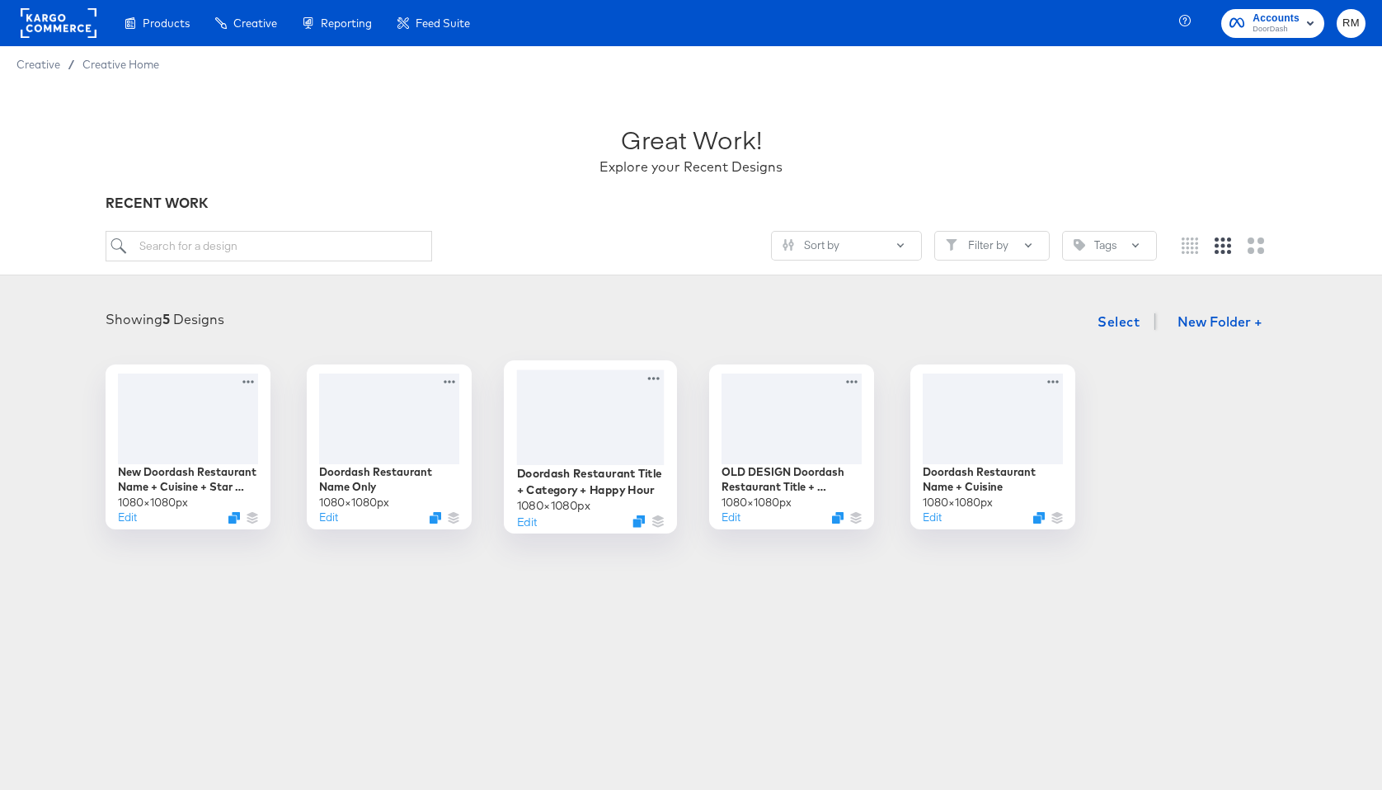
click at [583, 440] on div at bounding box center [591, 416] width 148 height 95
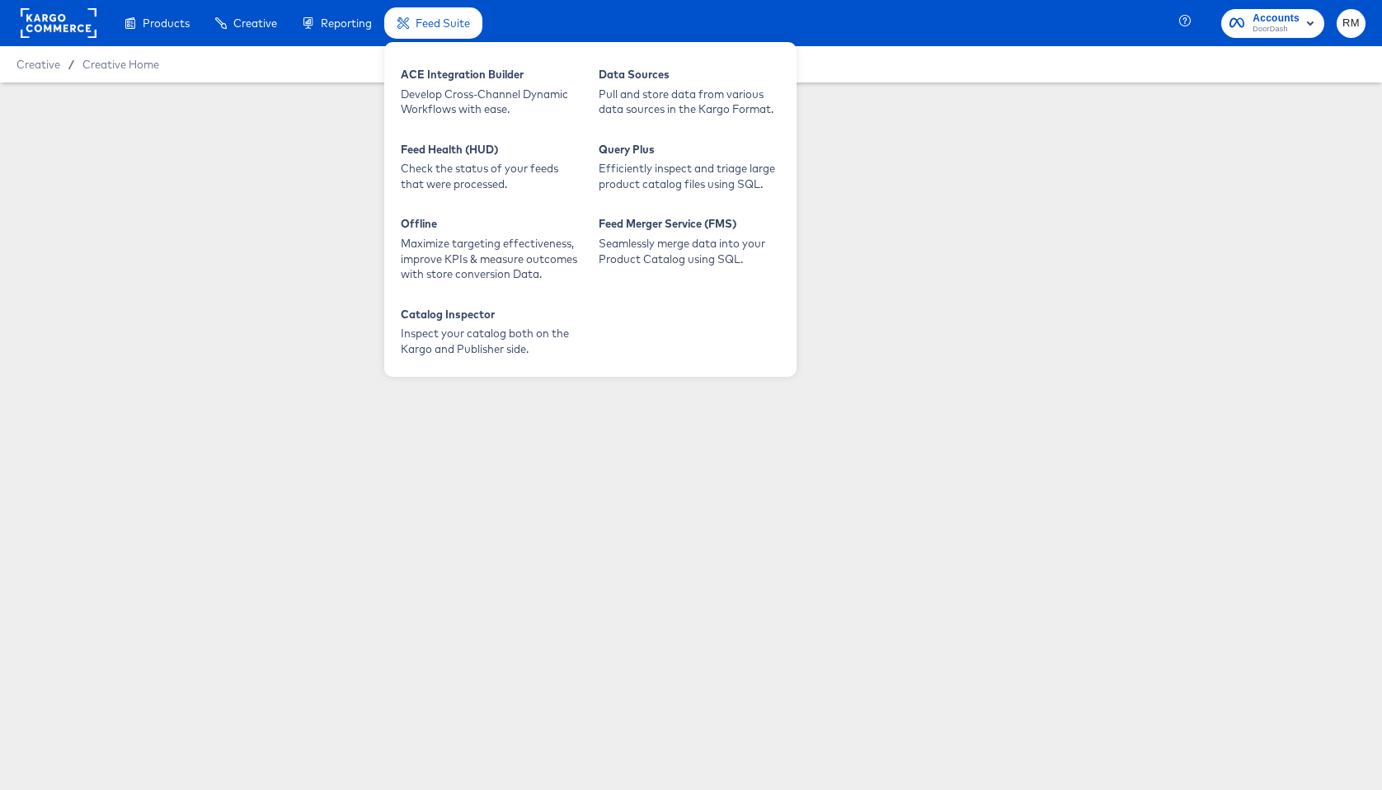
type input "Doordash Restaurant Title + Category + Happy Hour"
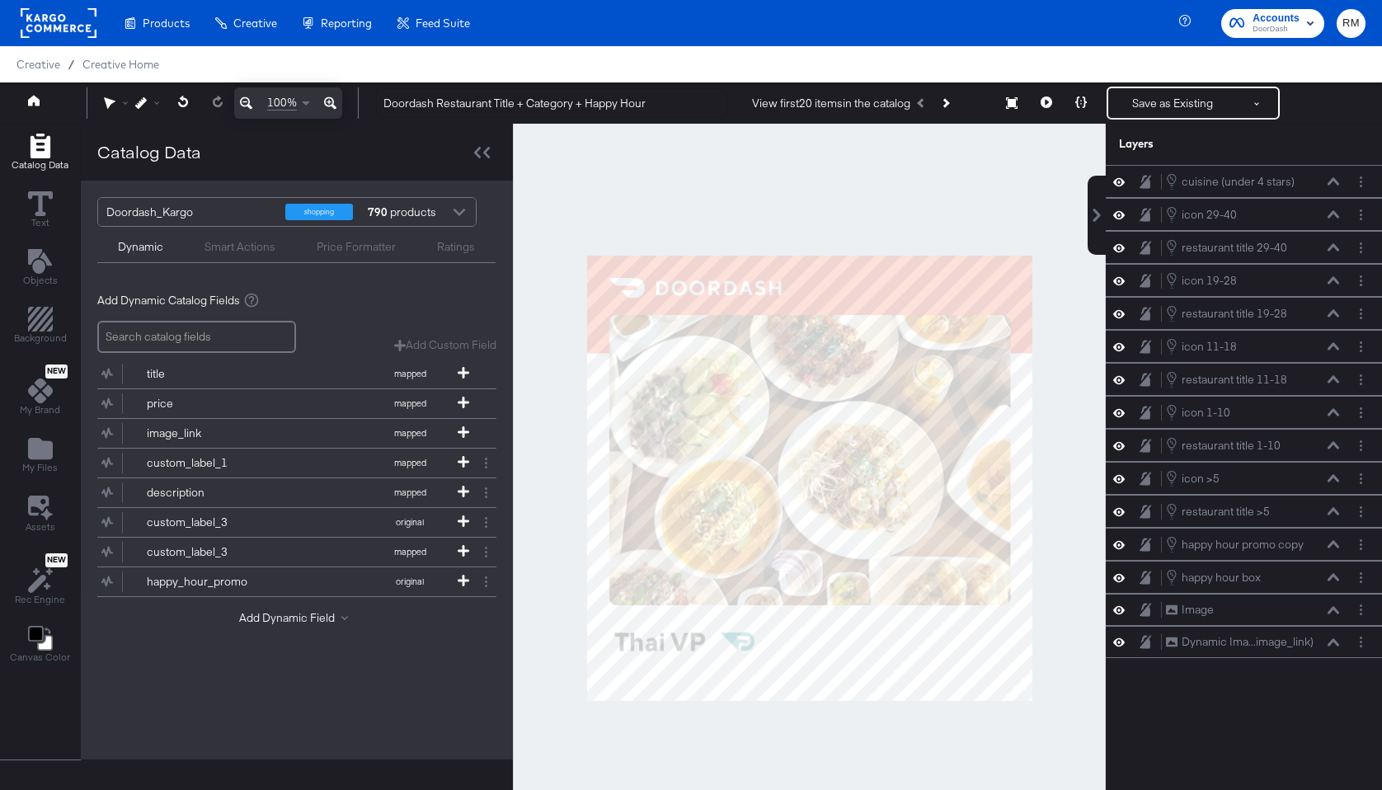
click at [971, 746] on div at bounding box center [809, 478] width 593 height 708
click at [1357, 178] on button "Layer Options" at bounding box center [1360, 181] width 17 height 17
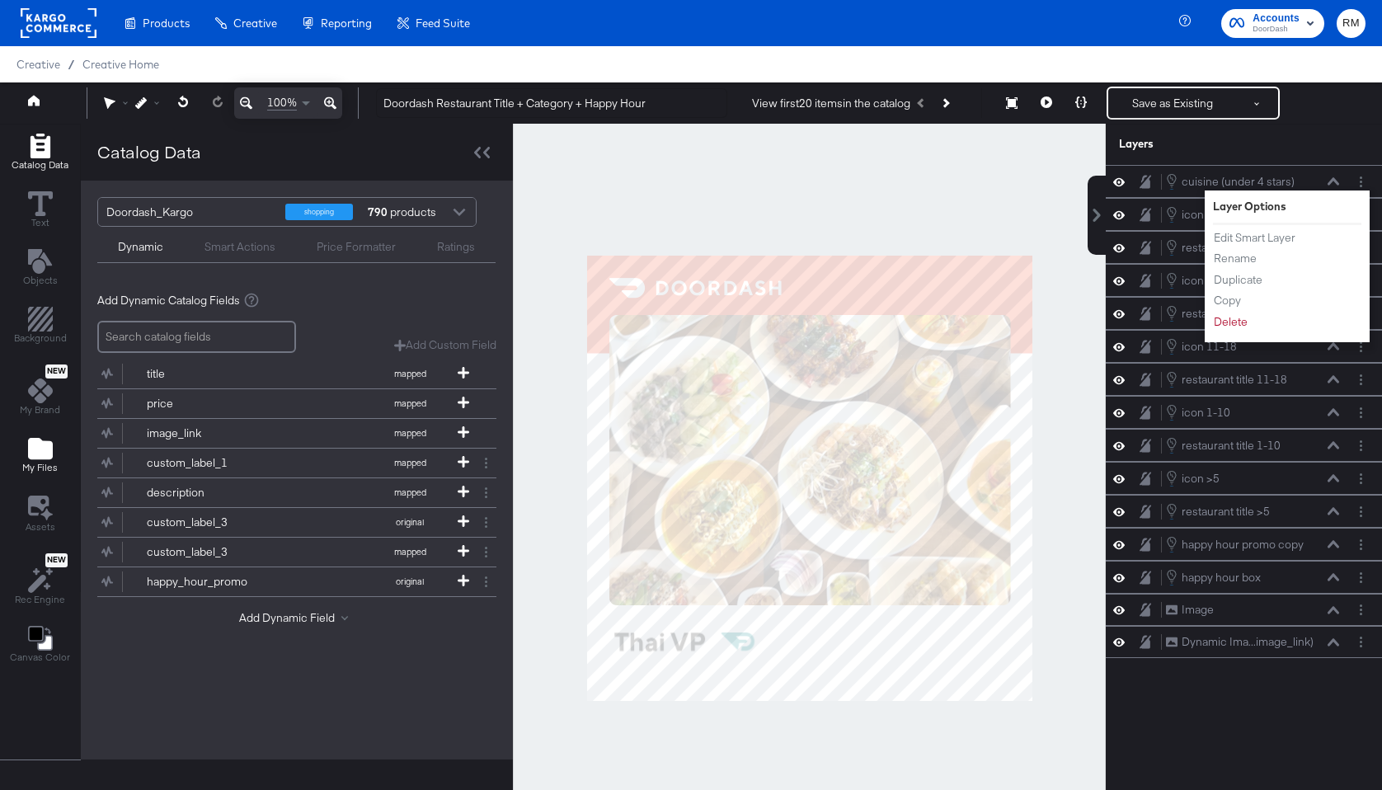
click at [43, 450] on icon "Add Files" at bounding box center [40, 448] width 25 height 21
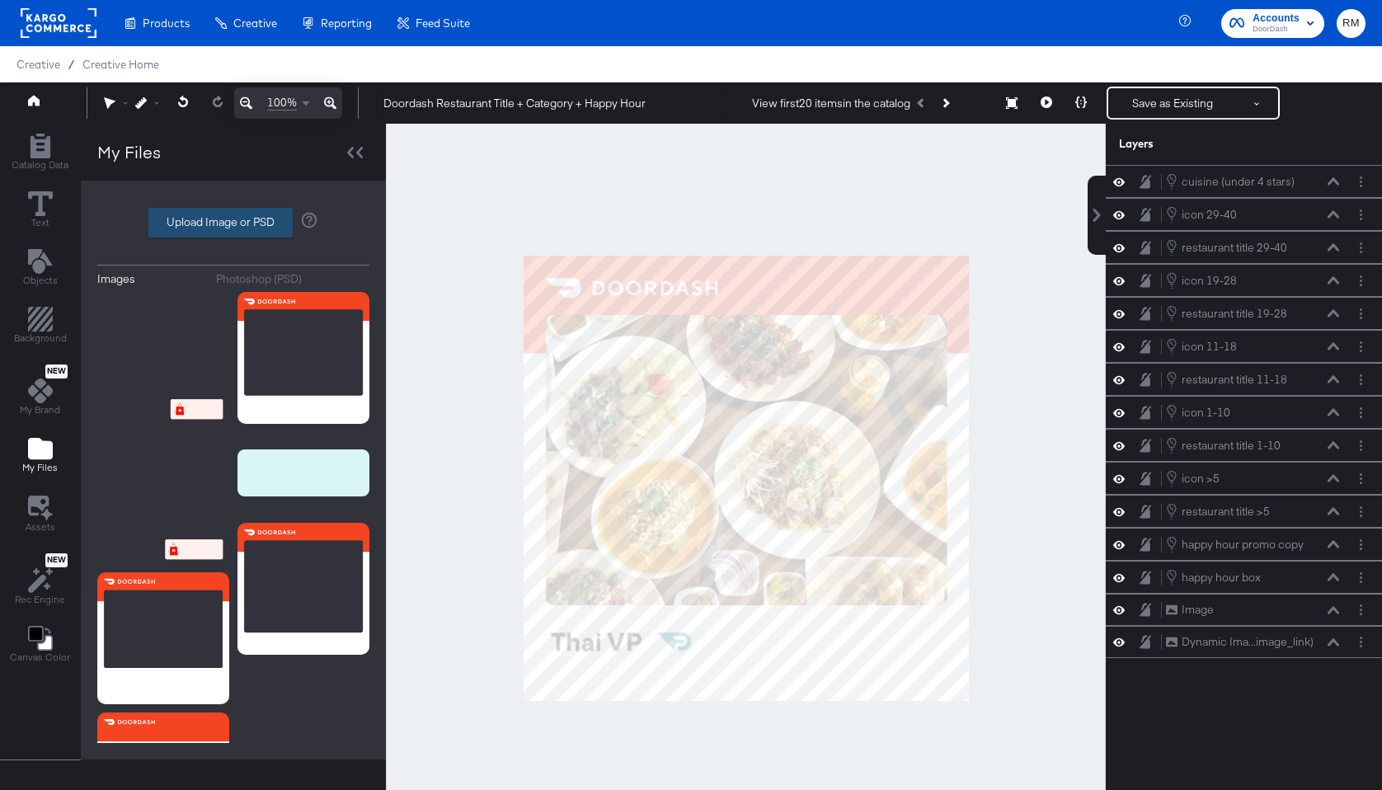
click at [233, 231] on label "Upload Image or PSD" at bounding box center [220, 223] width 143 height 28
click at [233, 223] on input "Upload Image or PSD" at bounding box center [233, 223] width 0 height 0
click at [50, 152] on icon "Add Rectangle" at bounding box center [40, 146] width 25 height 25
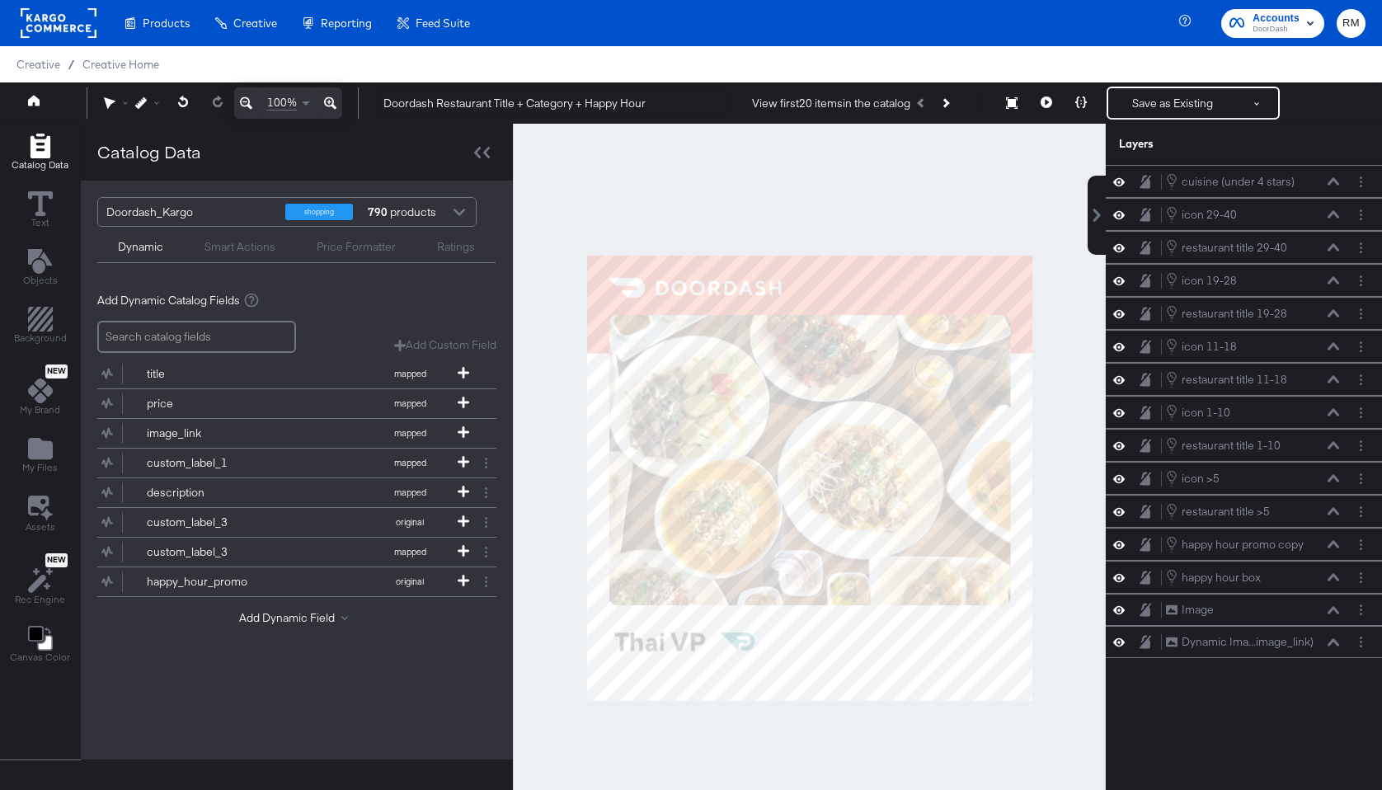
click at [231, 250] on div "Smart Actions" at bounding box center [240, 247] width 71 height 16
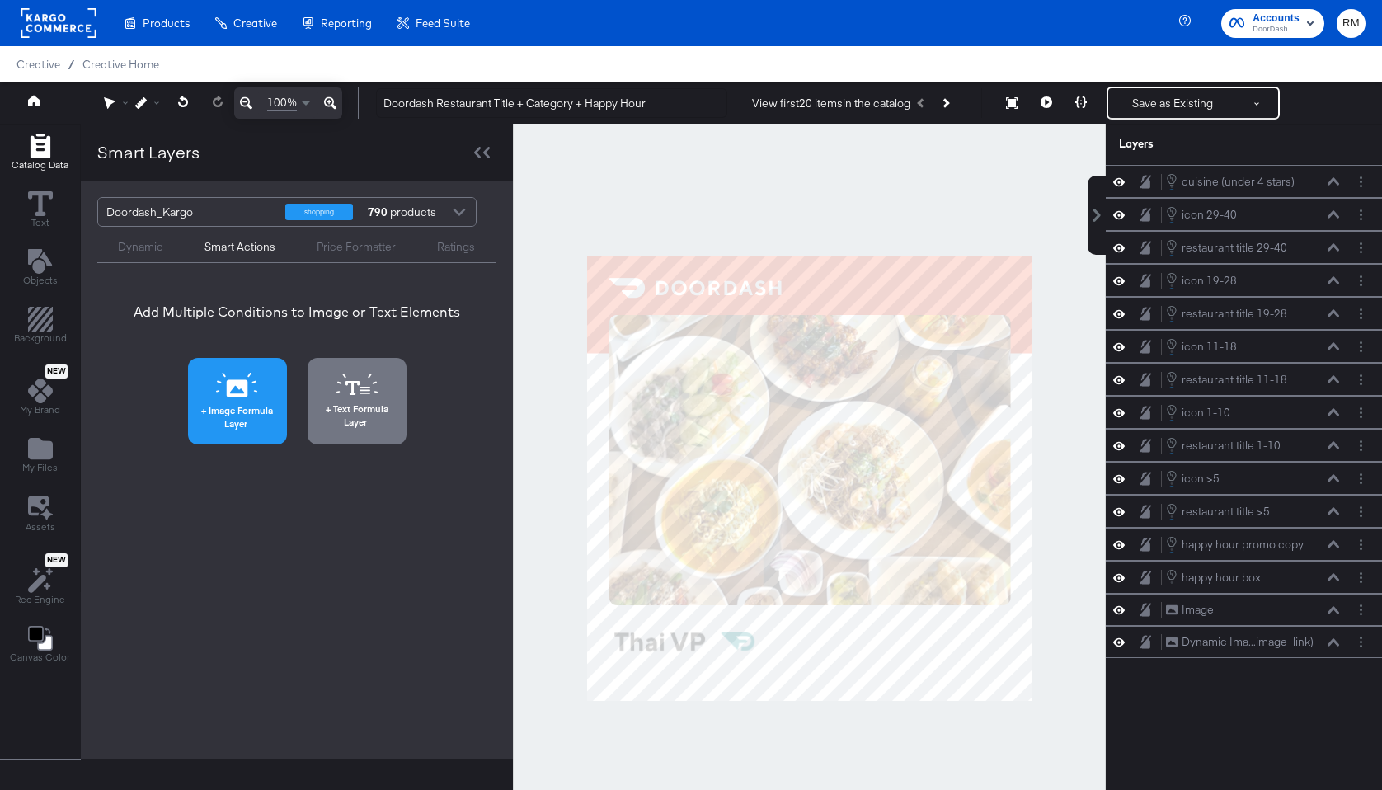
click at [214, 408] on span "Image Formula Layer" at bounding box center [237, 417] width 89 height 26
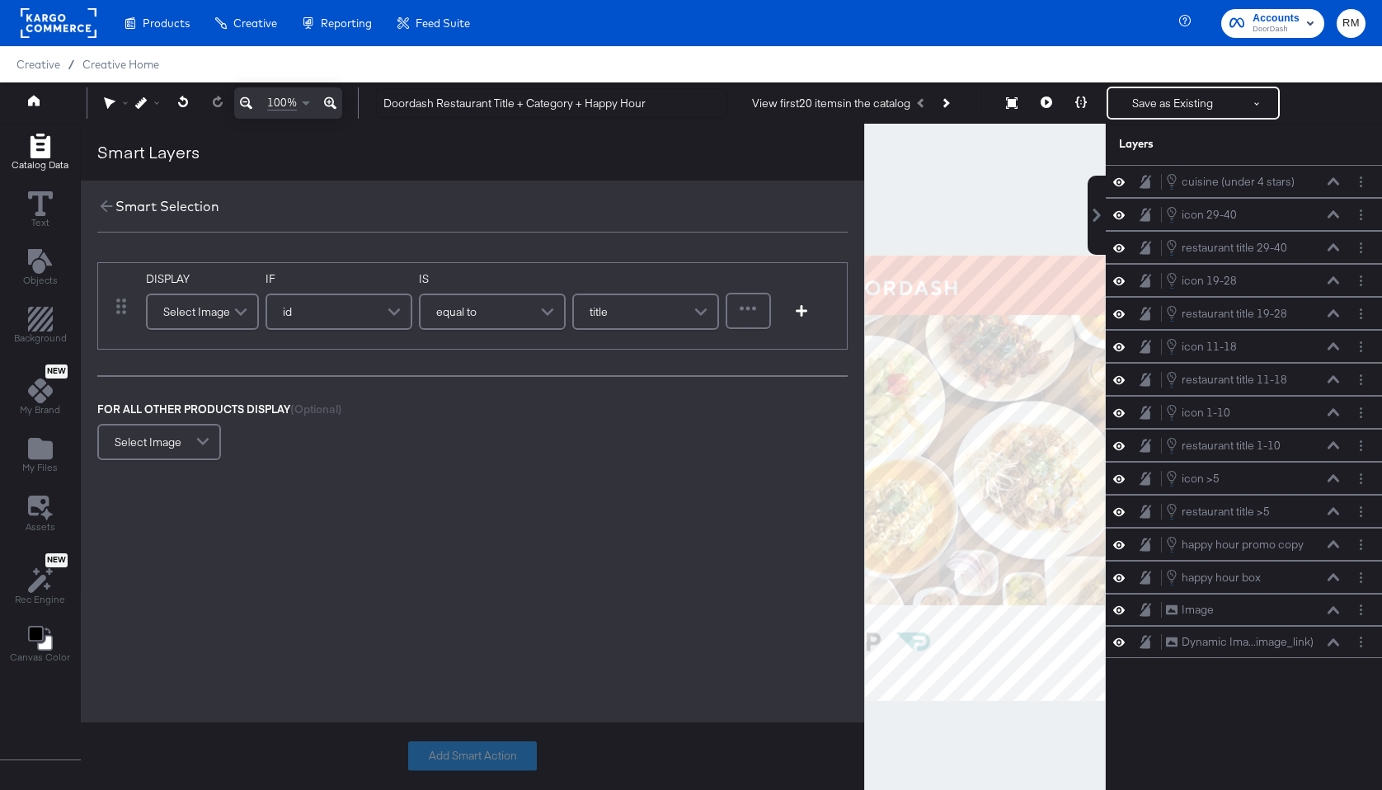
click at [192, 315] on div "Select Image" at bounding box center [203, 311] width 110 height 33
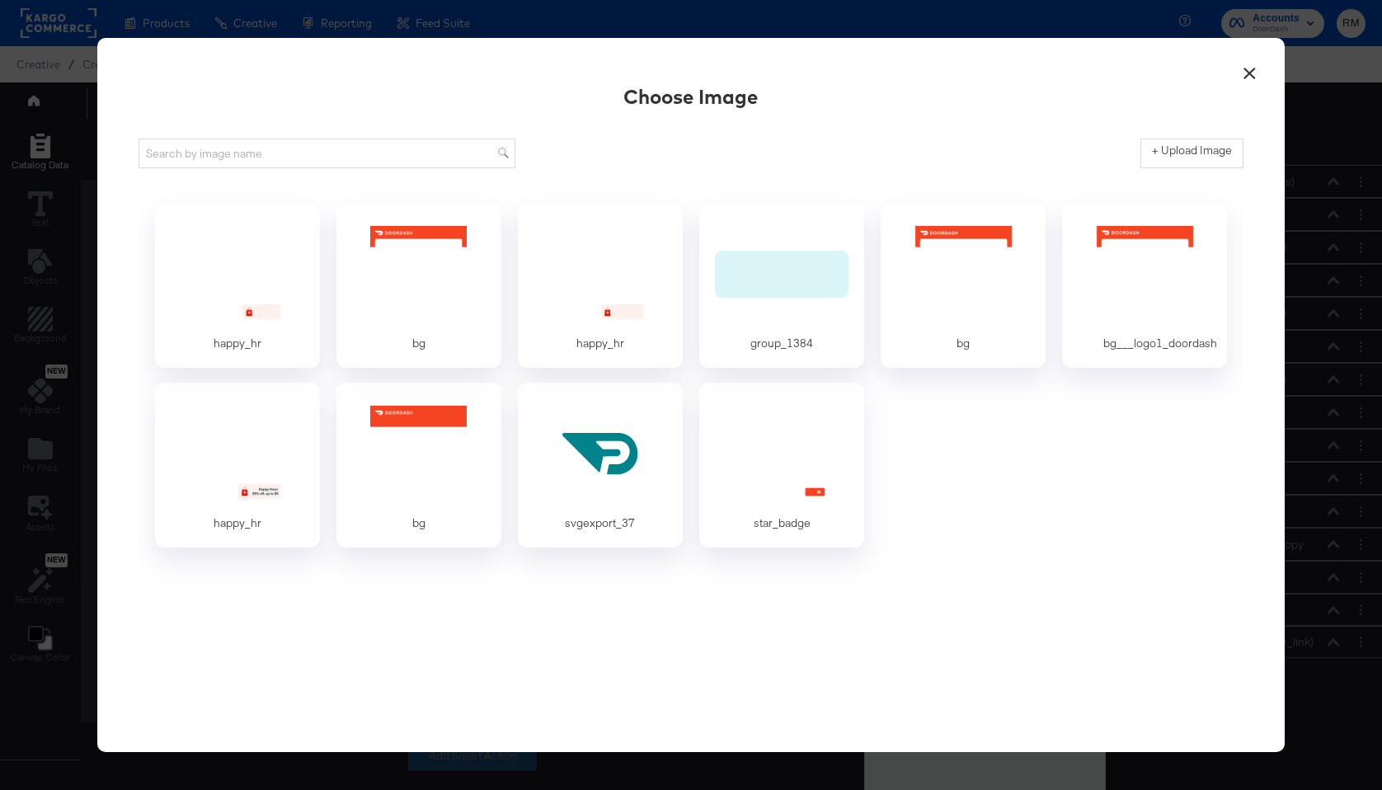
click at [1216, 174] on div "Choose Image + Upload Image happy_hr bg happy_hr group_1384 bg bg___logo1_doord…" at bounding box center [692, 395] width 1106 height 632
click at [1218, 152] on label "+ Upload Image" at bounding box center [1192, 151] width 80 height 16
click at [1218, 168] on input "+ Upload Image" at bounding box center [1329, 168] width 377 height 0
type input "C:\fakepath\polygon_2.png"
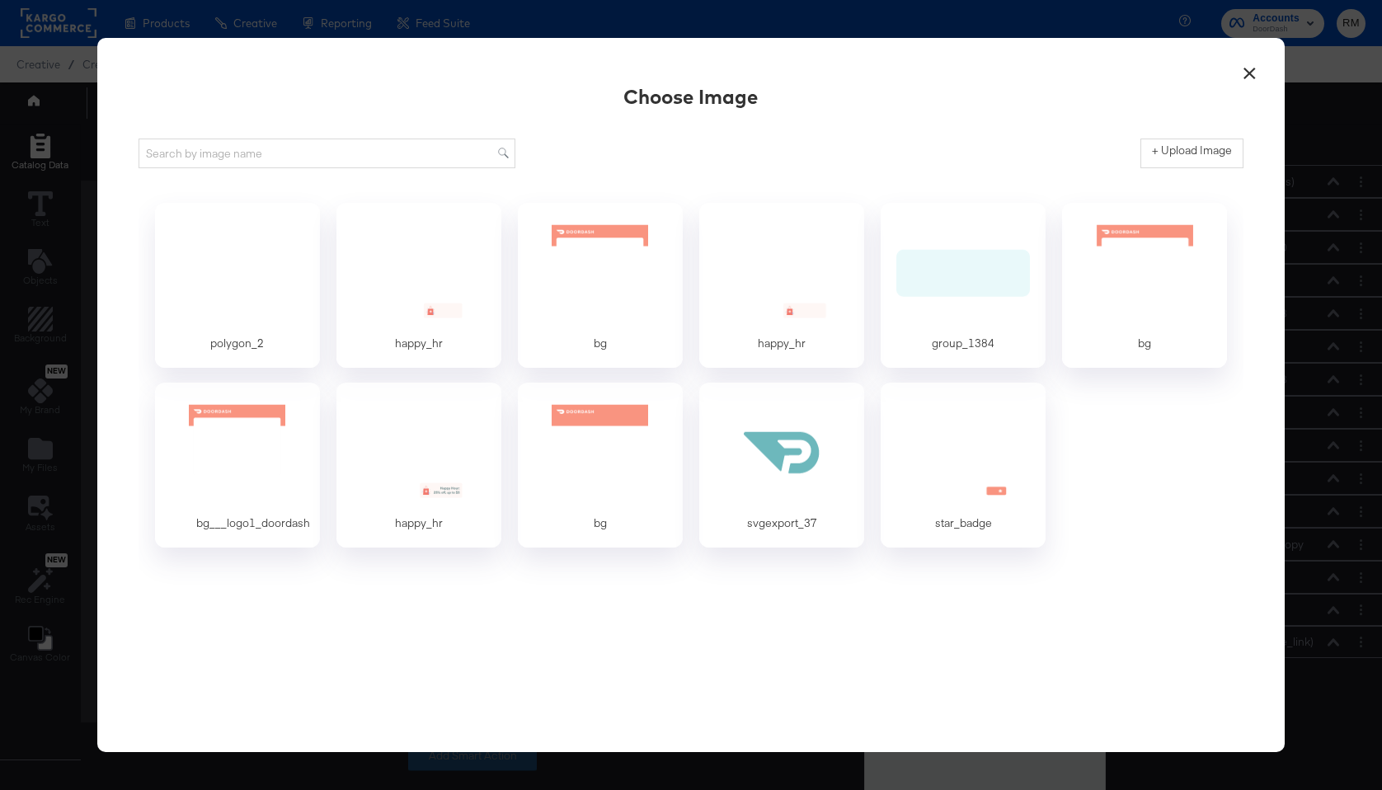
click at [256, 265] on div at bounding box center [237, 274] width 140 height 103
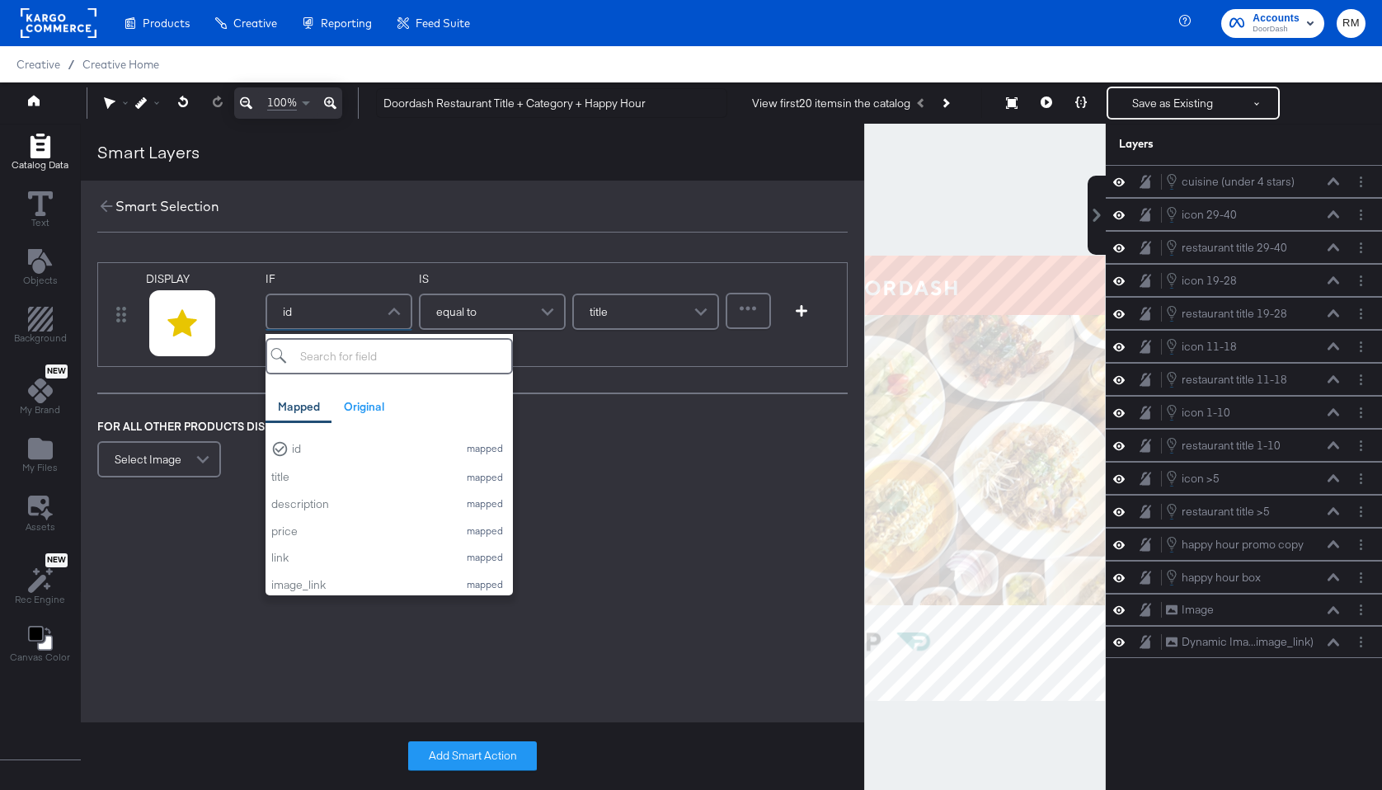
click at [336, 307] on div "id" at bounding box center [338, 311] width 143 height 33
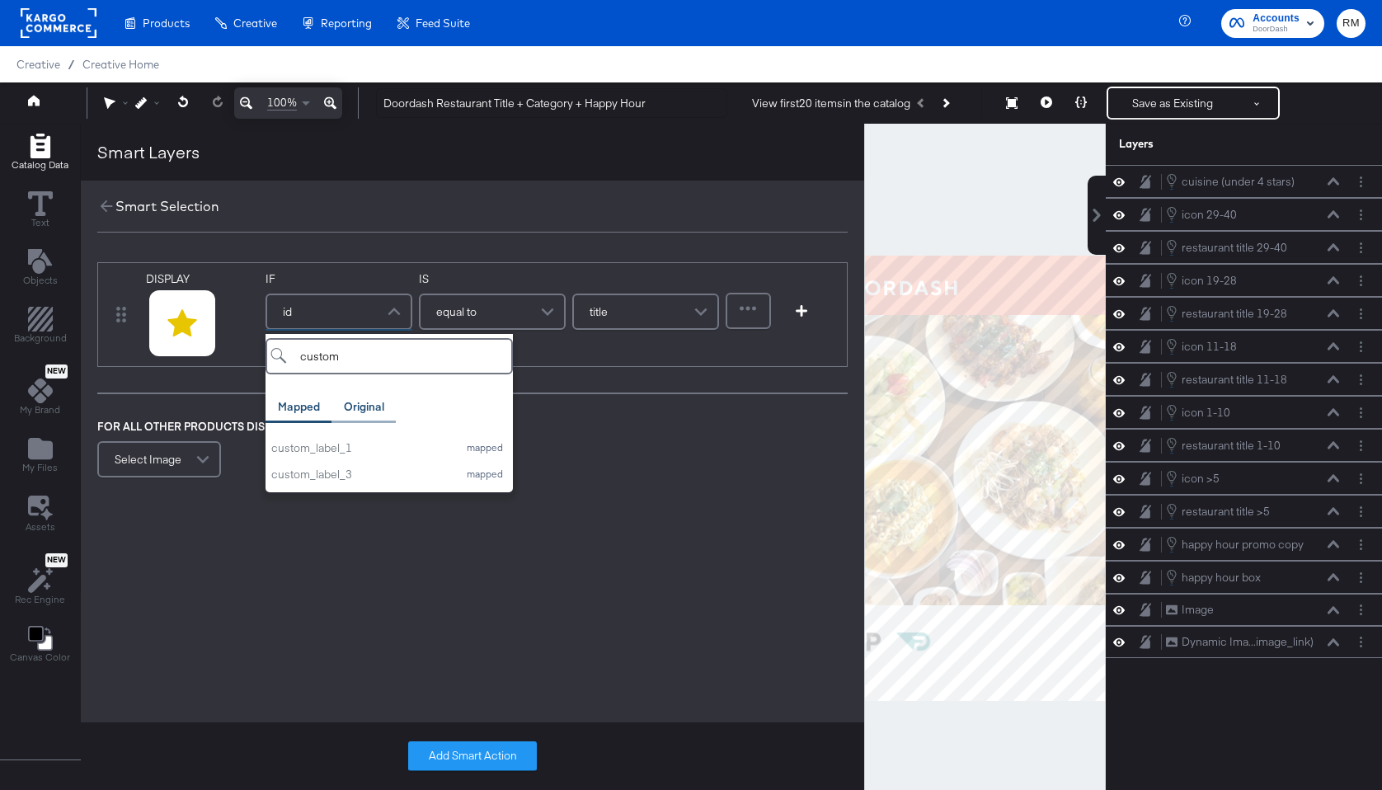
type input "custom"
click at [382, 416] on div "Original" at bounding box center [364, 407] width 64 height 32
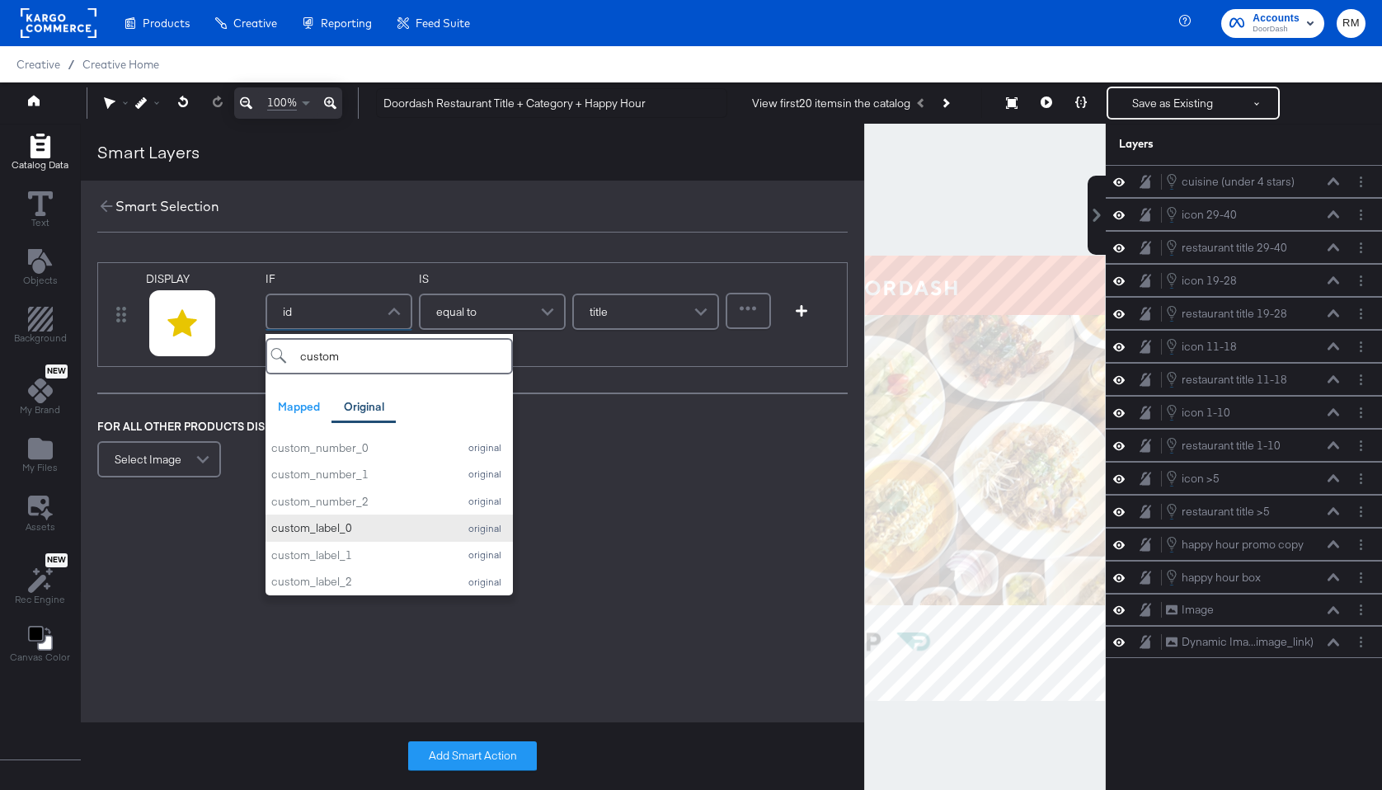
click at [365, 533] on div "custom_label_0" at bounding box center [360, 528] width 178 height 16
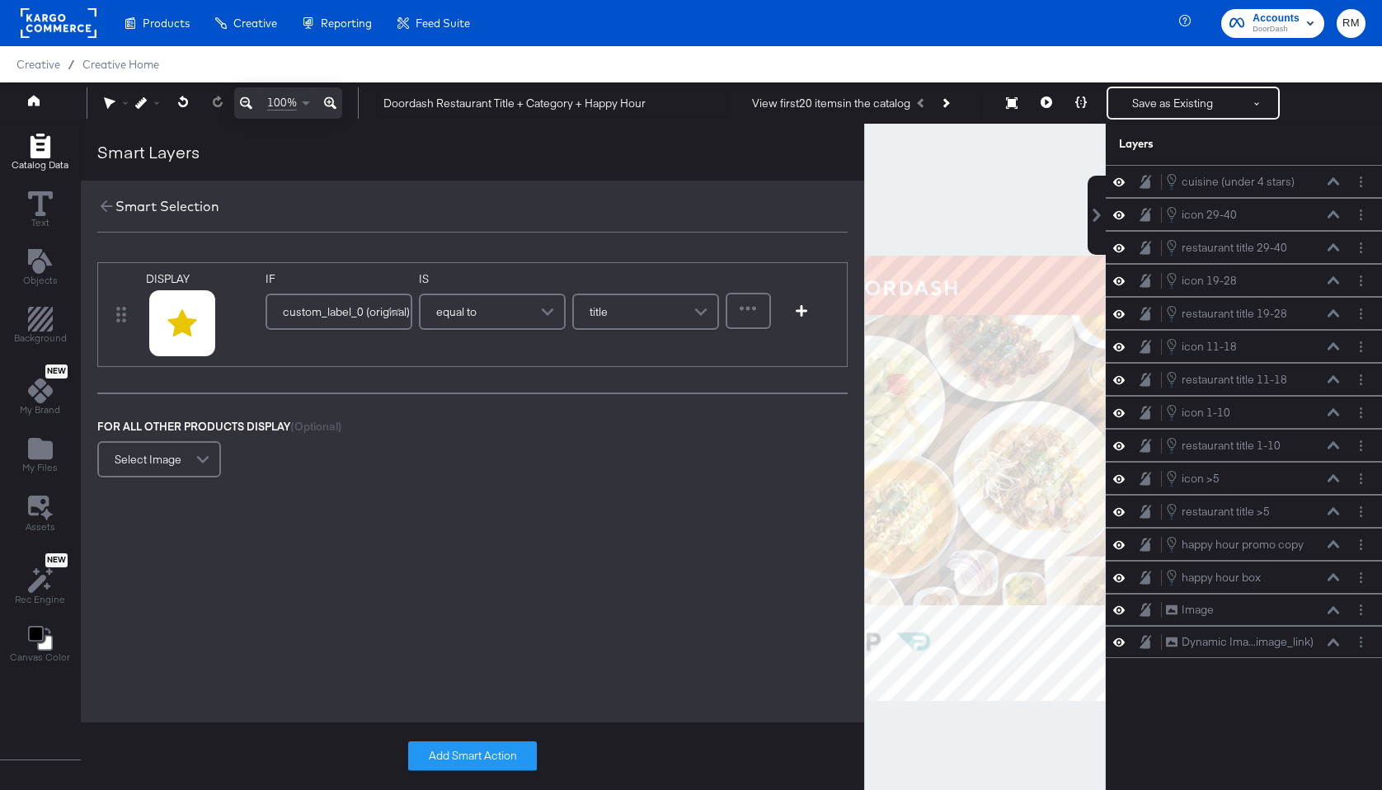
click at [519, 308] on div "equal to" at bounding box center [492, 311] width 143 height 33
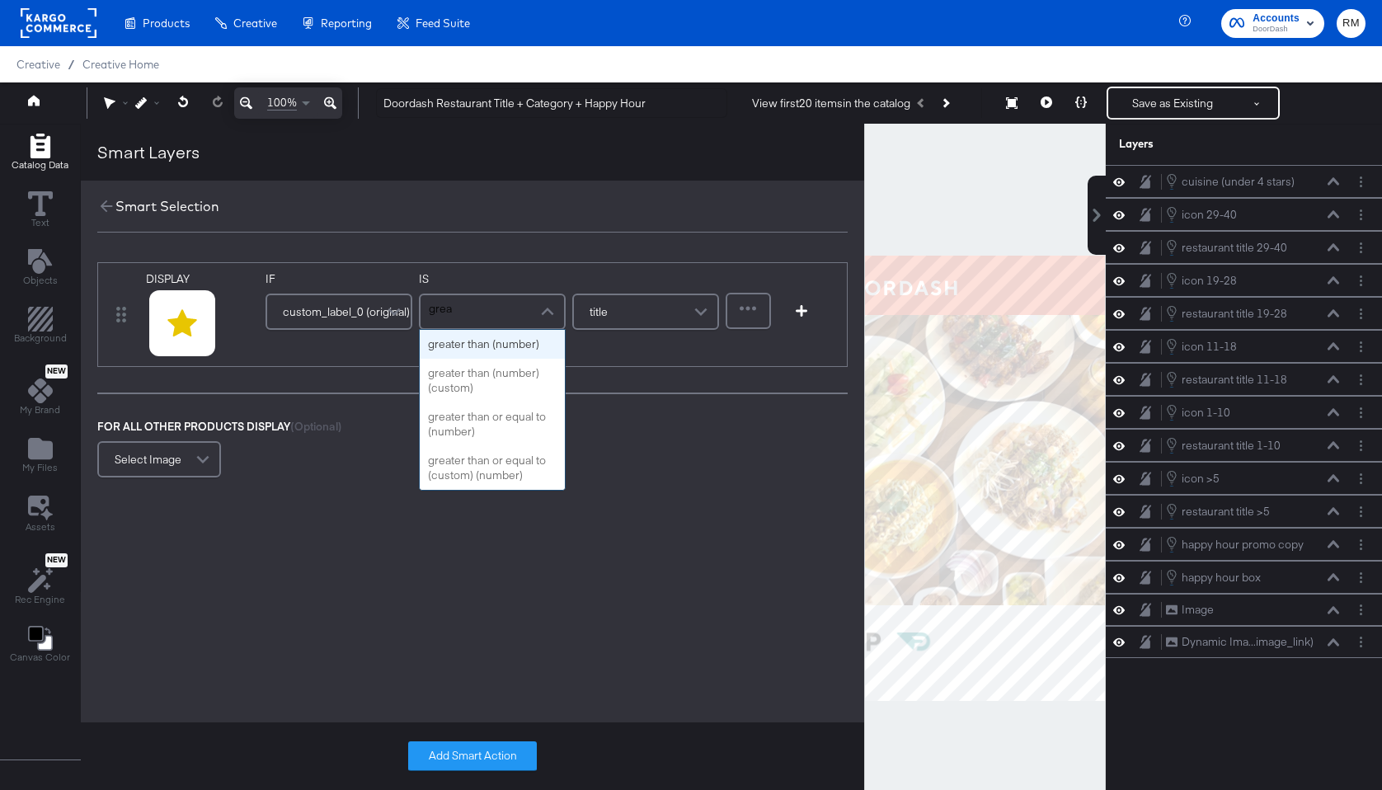
type input "great"
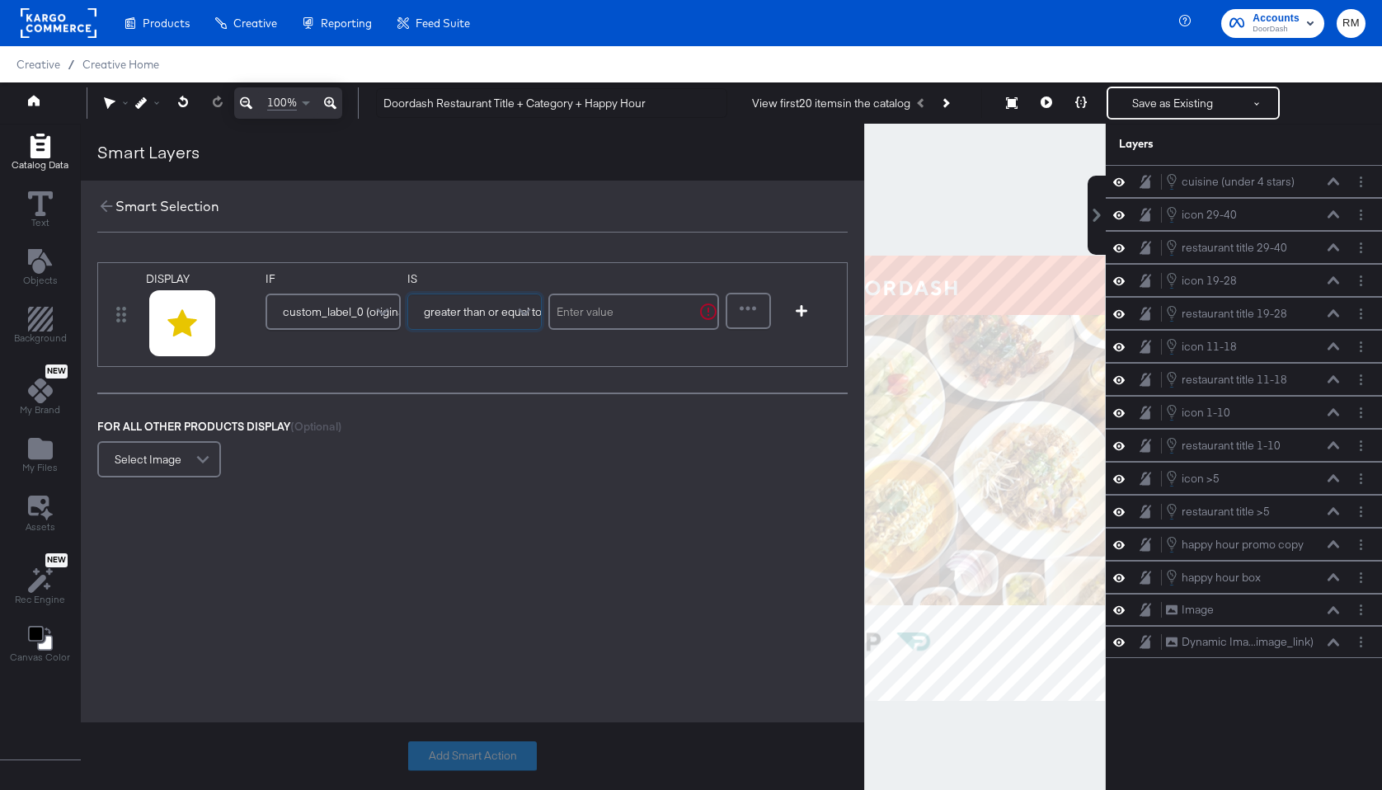
click at [602, 318] on input "text" at bounding box center [633, 312] width 171 height 36
type input "4"
click at [175, 444] on div "Select Image" at bounding box center [159, 459] width 120 height 33
click at [514, 765] on button "Add Smart Action" at bounding box center [472, 756] width 129 height 30
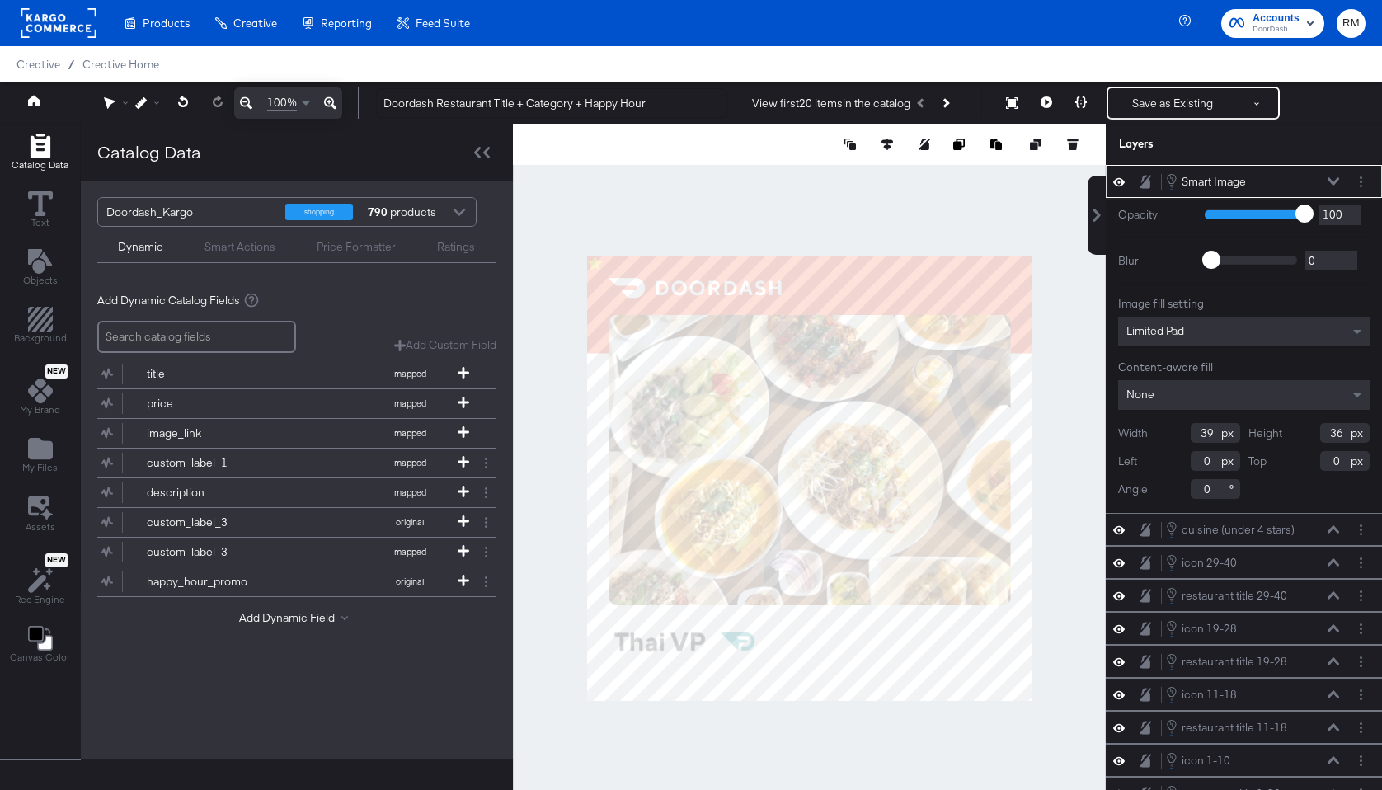
click at [336, 98] on button at bounding box center [330, 102] width 24 height 31
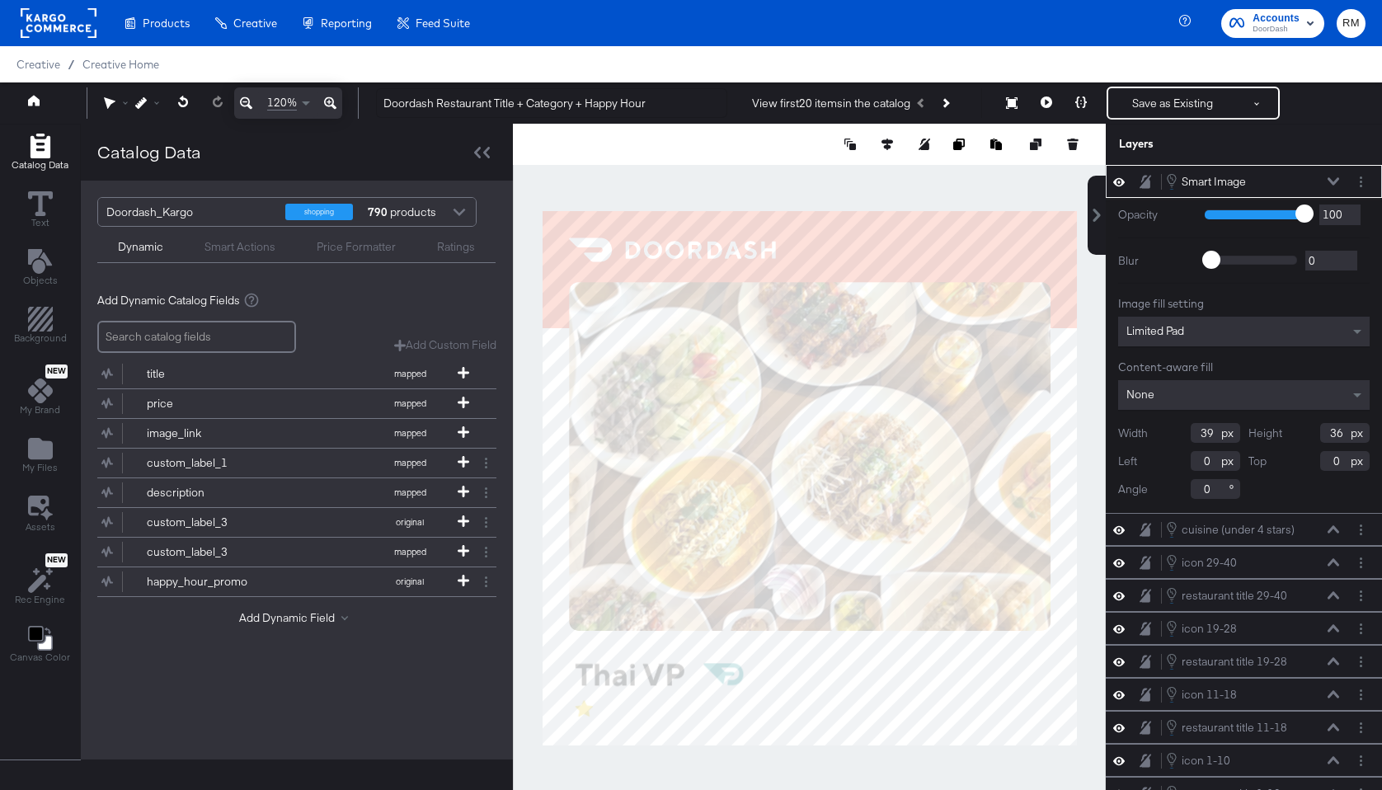
type input "64"
type input "987"
type input "110"
click at [716, 770] on div at bounding box center [809, 478] width 593 height 708
type input "988"
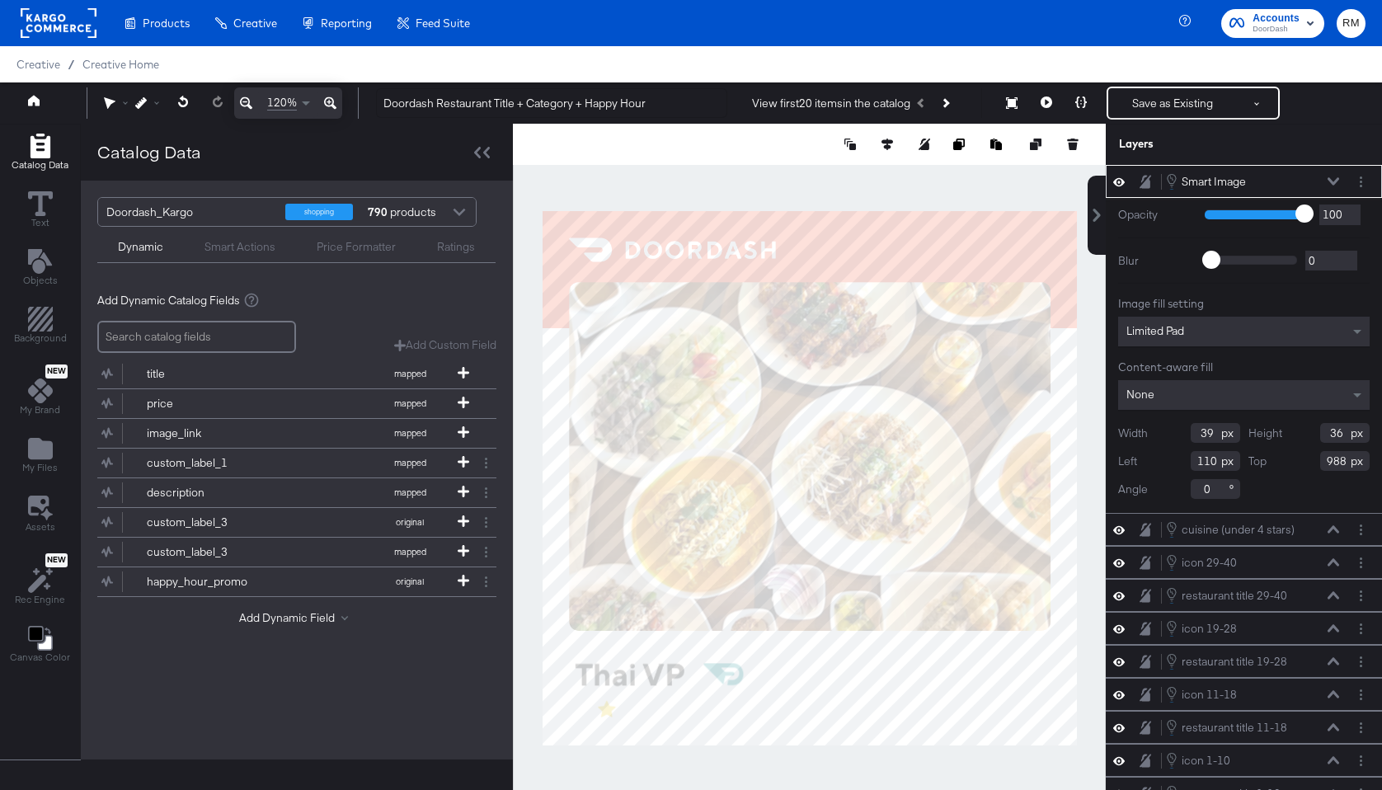
click at [690, 770] on div at bounding box center [809, 478] width 593 height 708
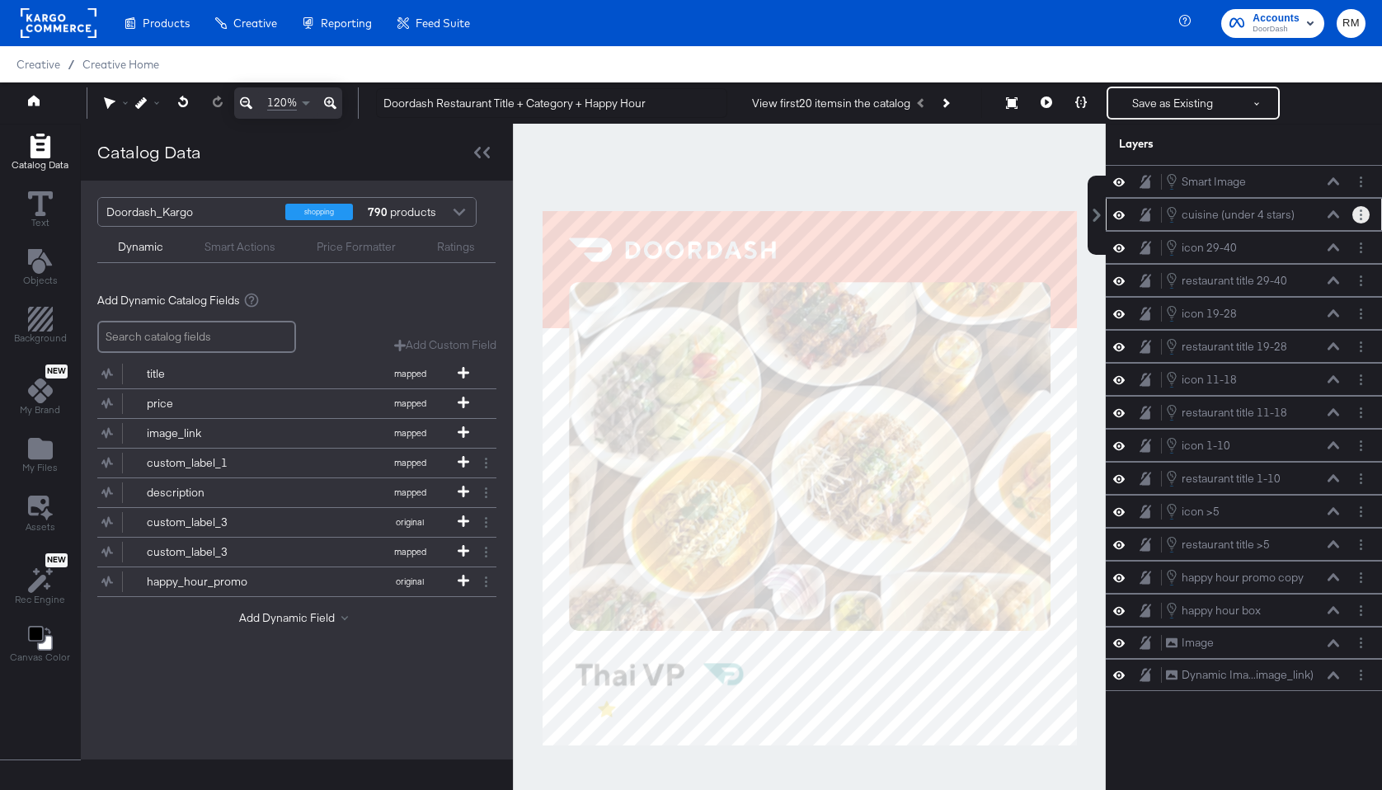
click at [1358, 214] on button "Layer Options" at bounding box center [1360, 214] width 17 height 17
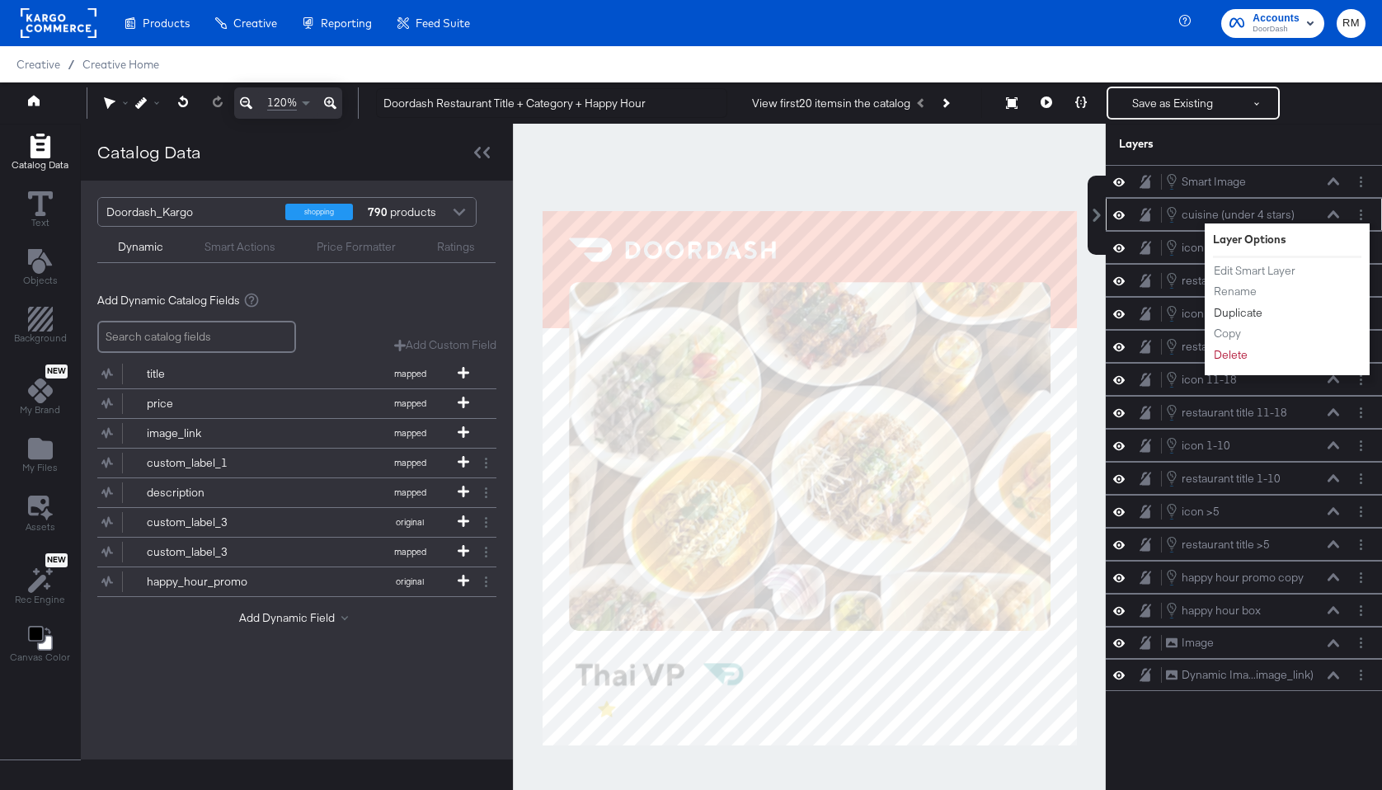
click at [1253, 311] on button "Duplicate" at bounding box center [1238, 312] width 50 height 17
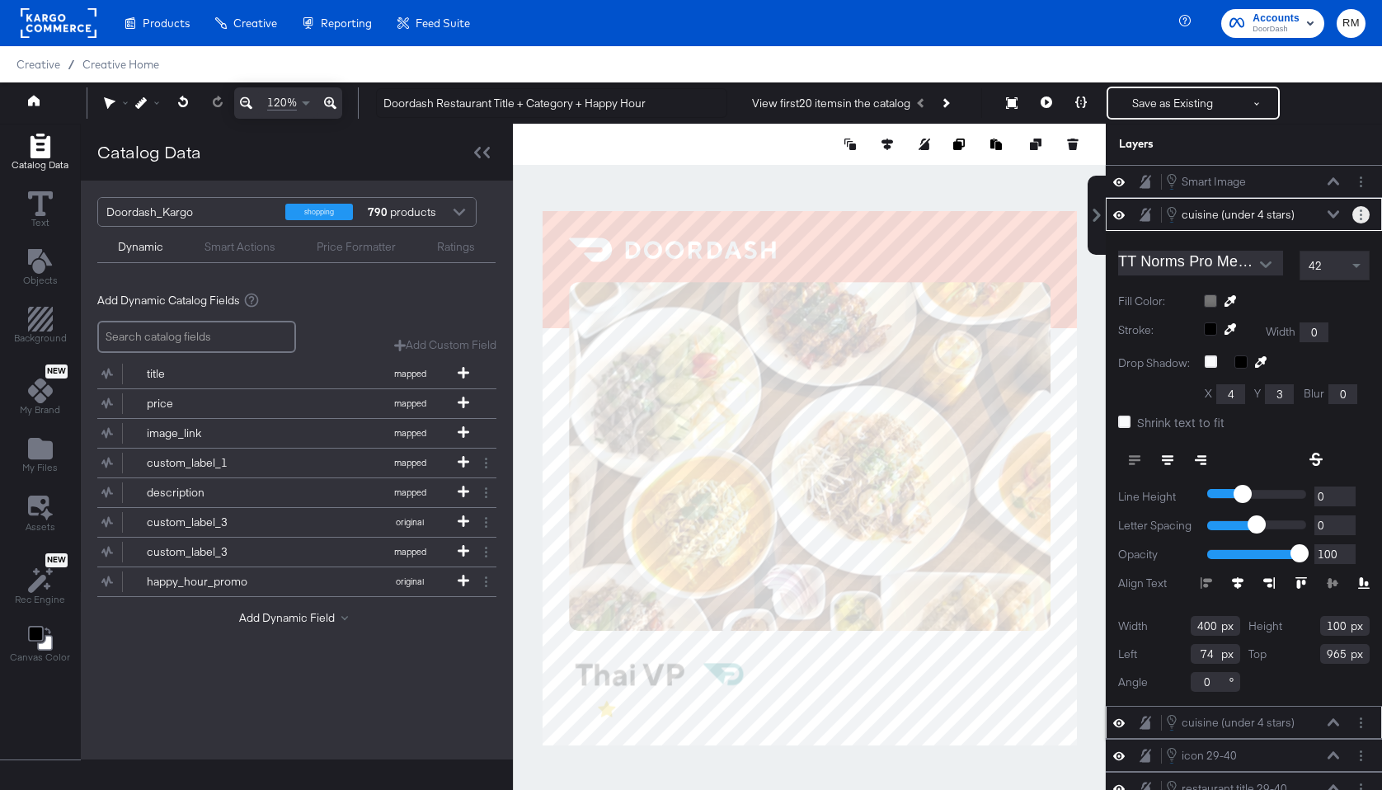
click at [1353, 210] on button "Layer Options" at bounding box center [1360, 214] width 17 height 17
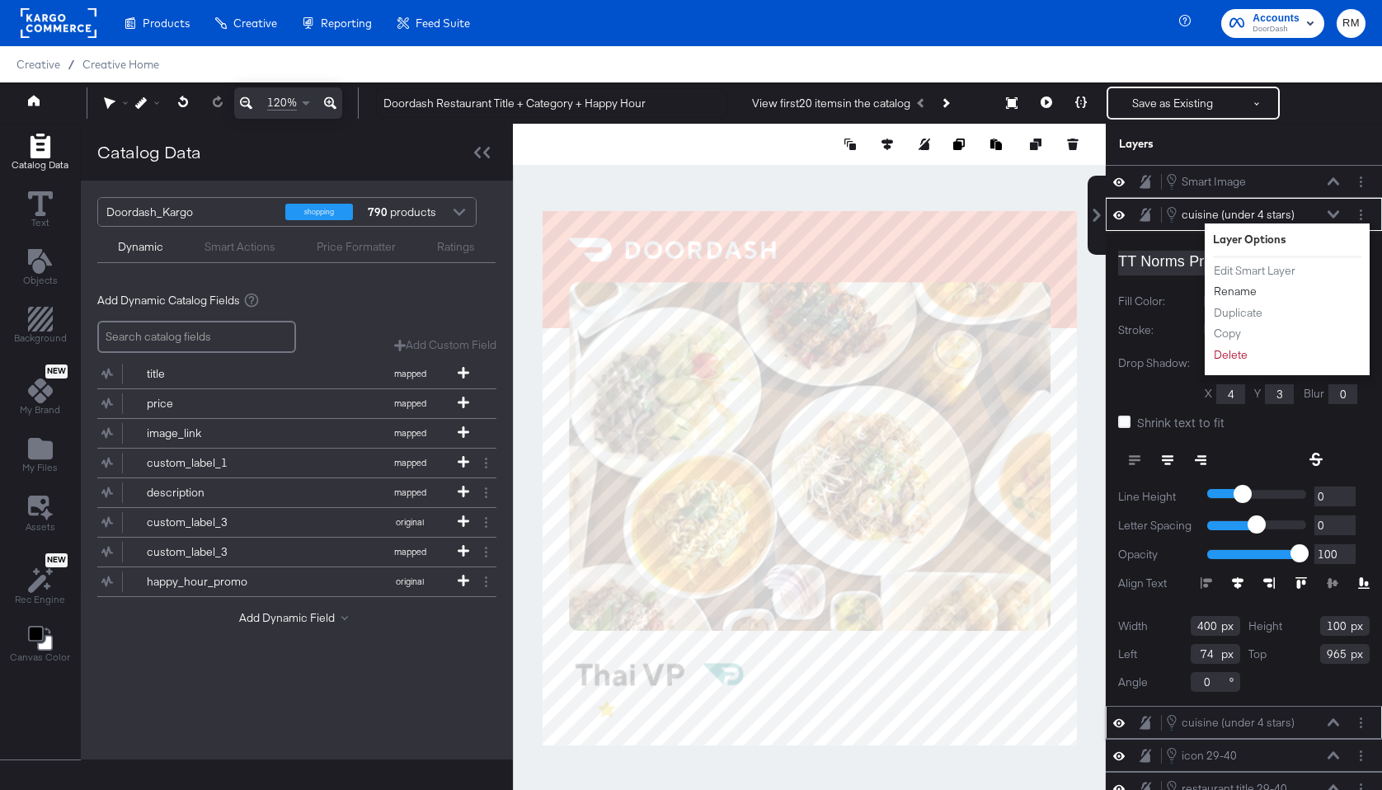
click at [1222, 289] on button "Rename" at bounding box center [1235, 291] width 45 height 17
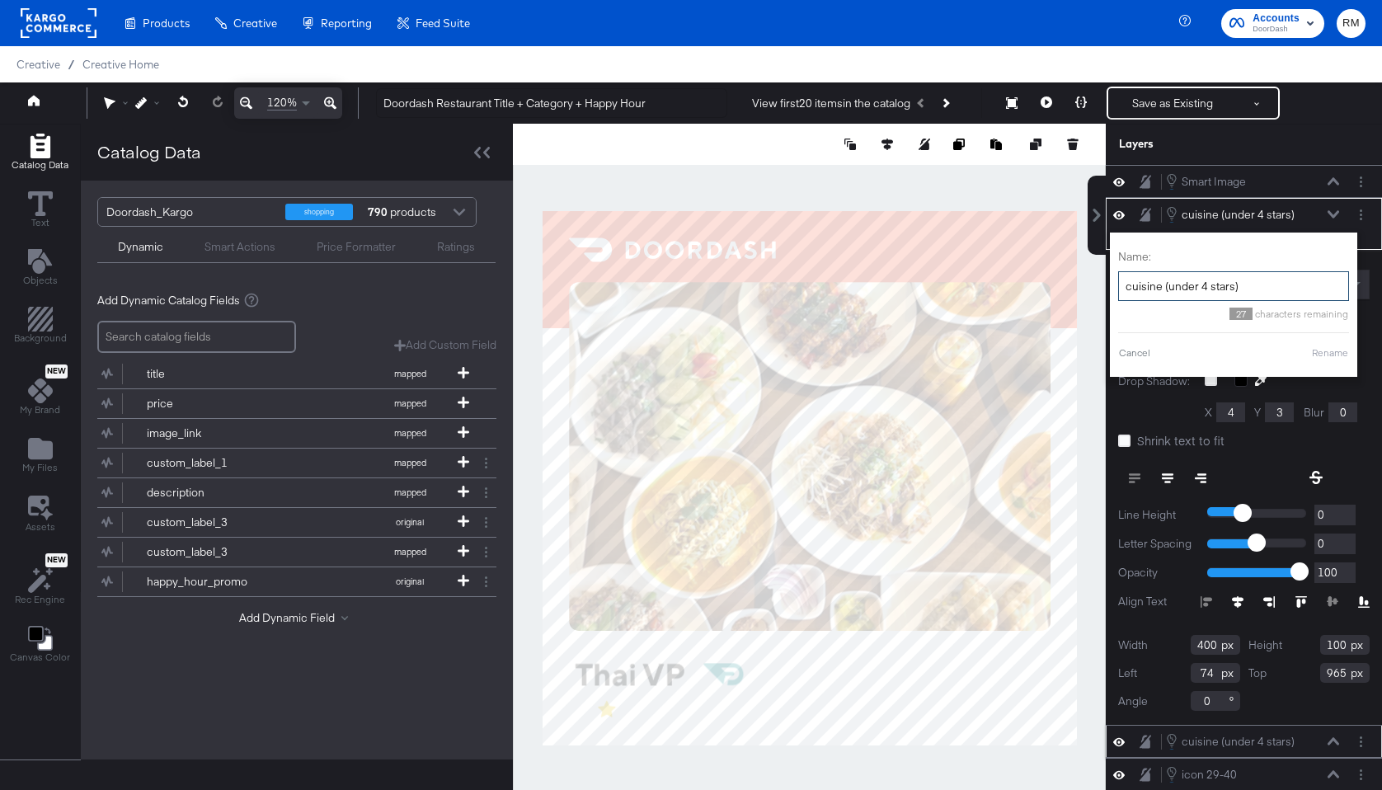
click at [1194, 287] on input "cuisine (under 4 stars)" at bounding box center [1233, 286] width 231 height 31
drag, startPoint x: 1196, startPoint y: 287, endPoint x: 1167, endPoint y: 287, distance: 28.9
click at [1167, 287] on input "cuisine (under 4 stars)" at bounding box center [1233, 286] width 231 height 31
type input "cuisine (4+ stars)"
click at [1312, 346] on div "Cancel Rename" at bounding box center [1213, 353] width 231 height 15
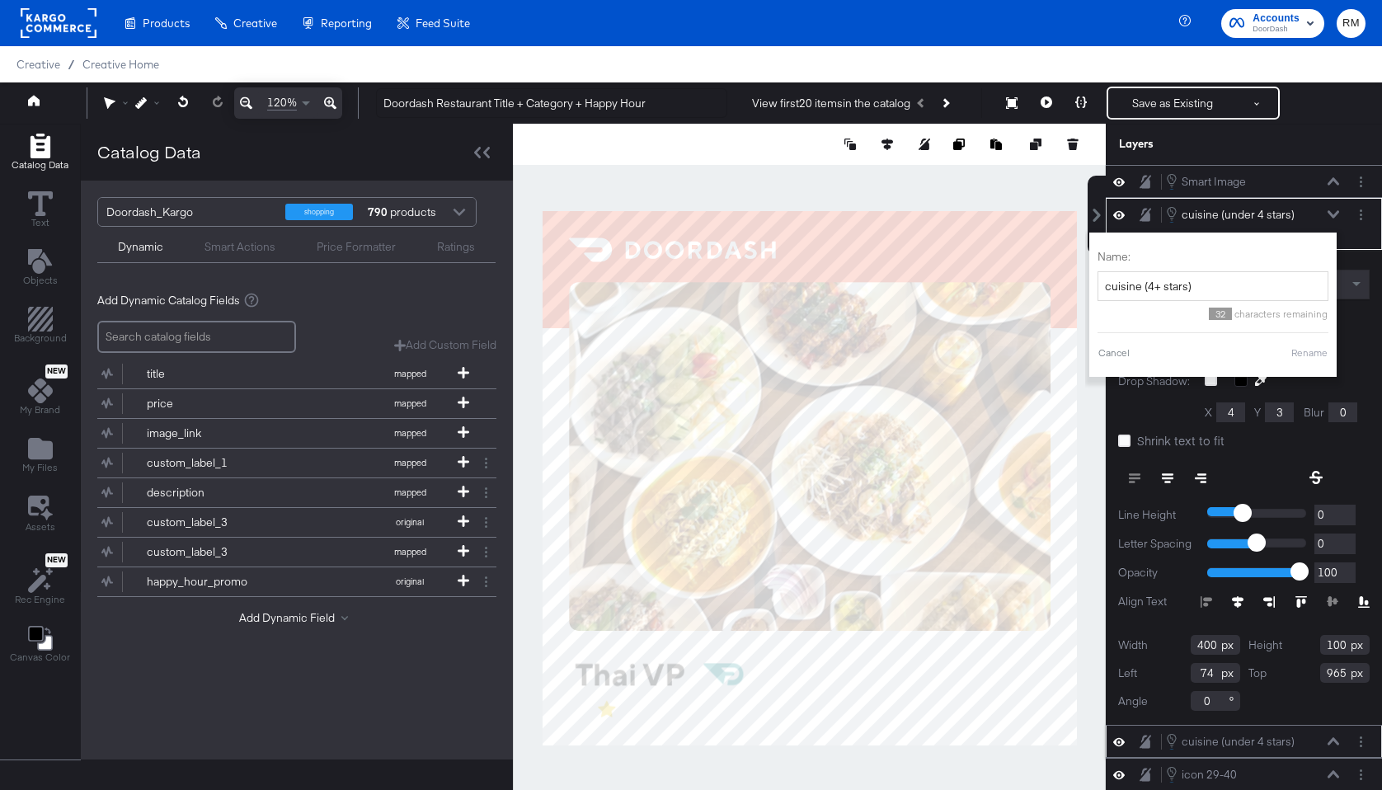
click at [1310, 354] on button "Rename" at bounding box center [1310, 353] width 38 height 15
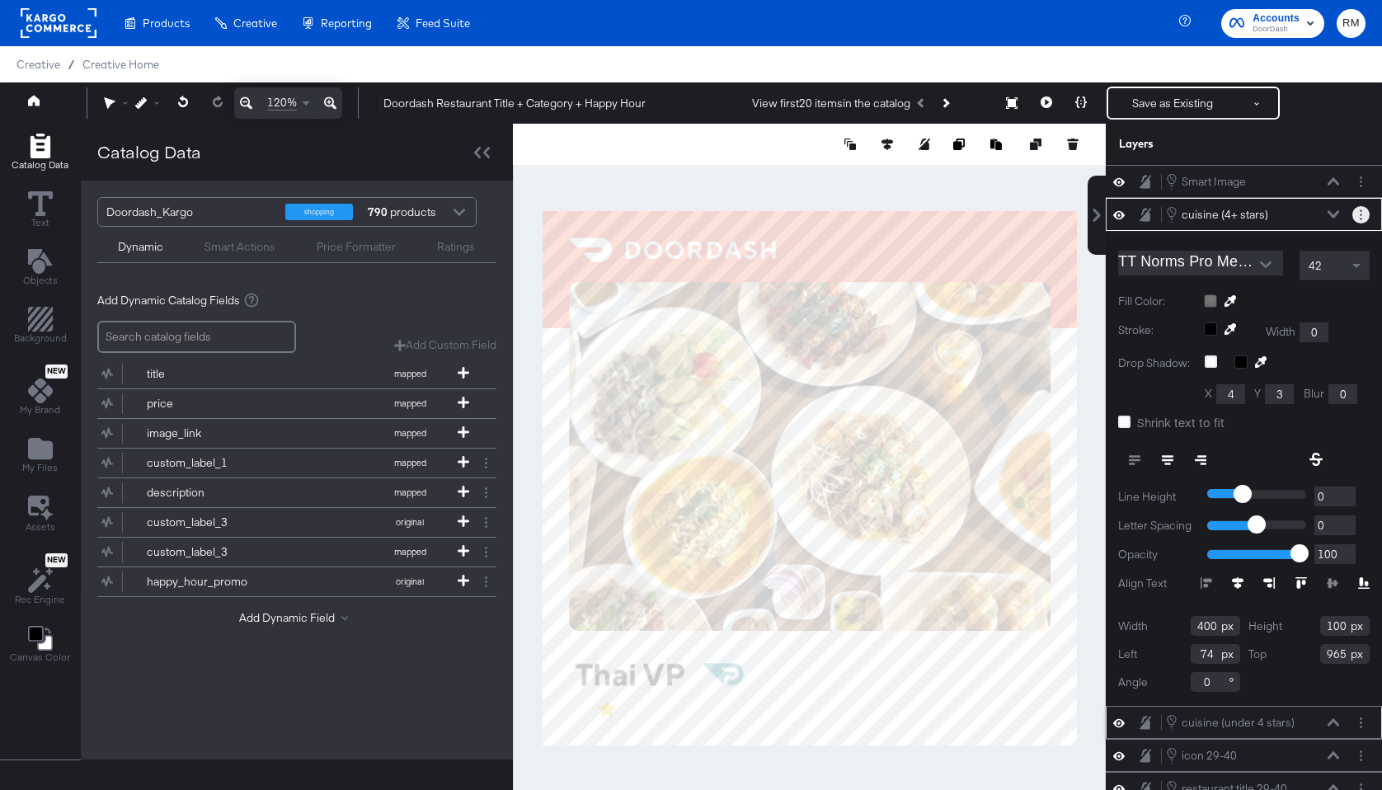
click at [1360, 216] on icon "Layer Options" at bounding box center [1361, 214] width 2 height 11
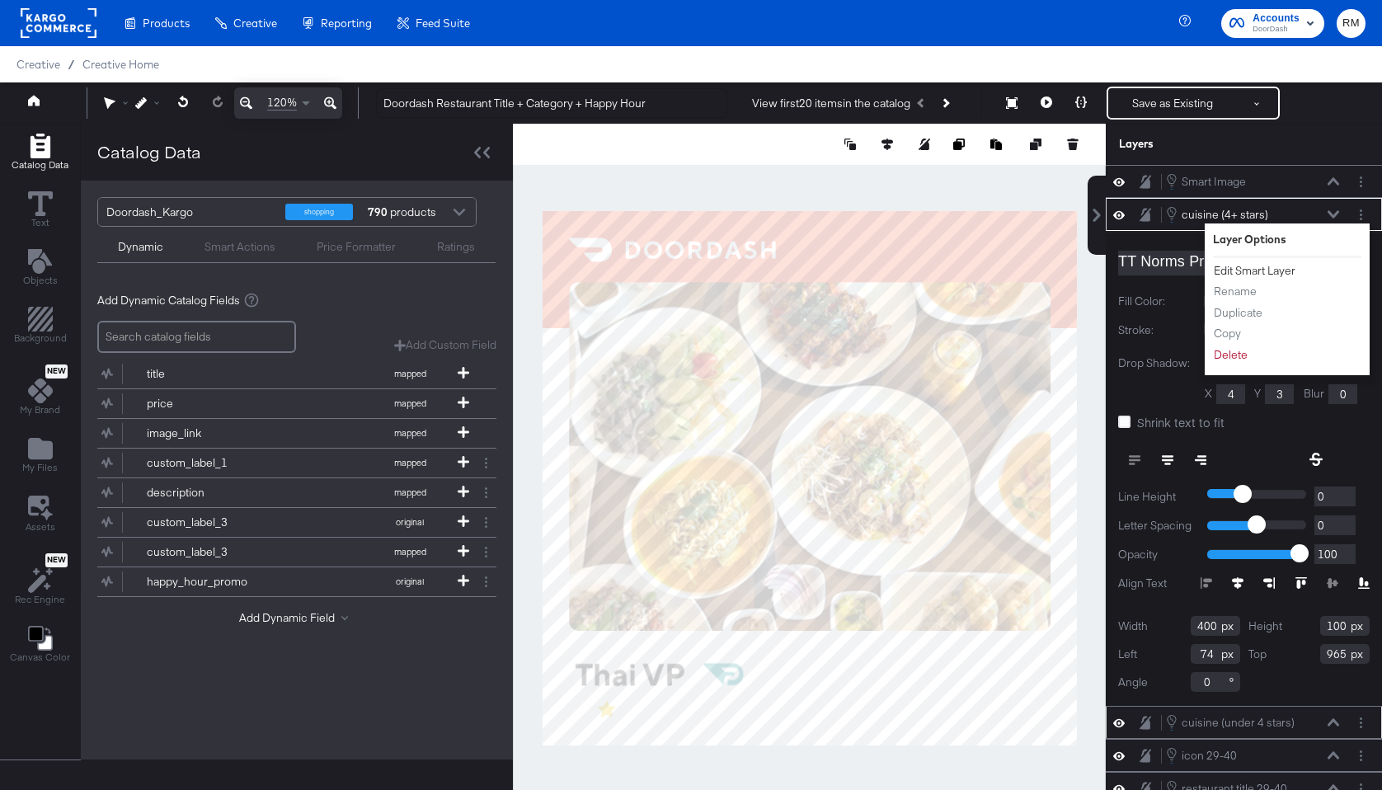
click at [1264, 265] on button "Edit Smart Layer" at bounding box center [1254, 270] width 83 height 17
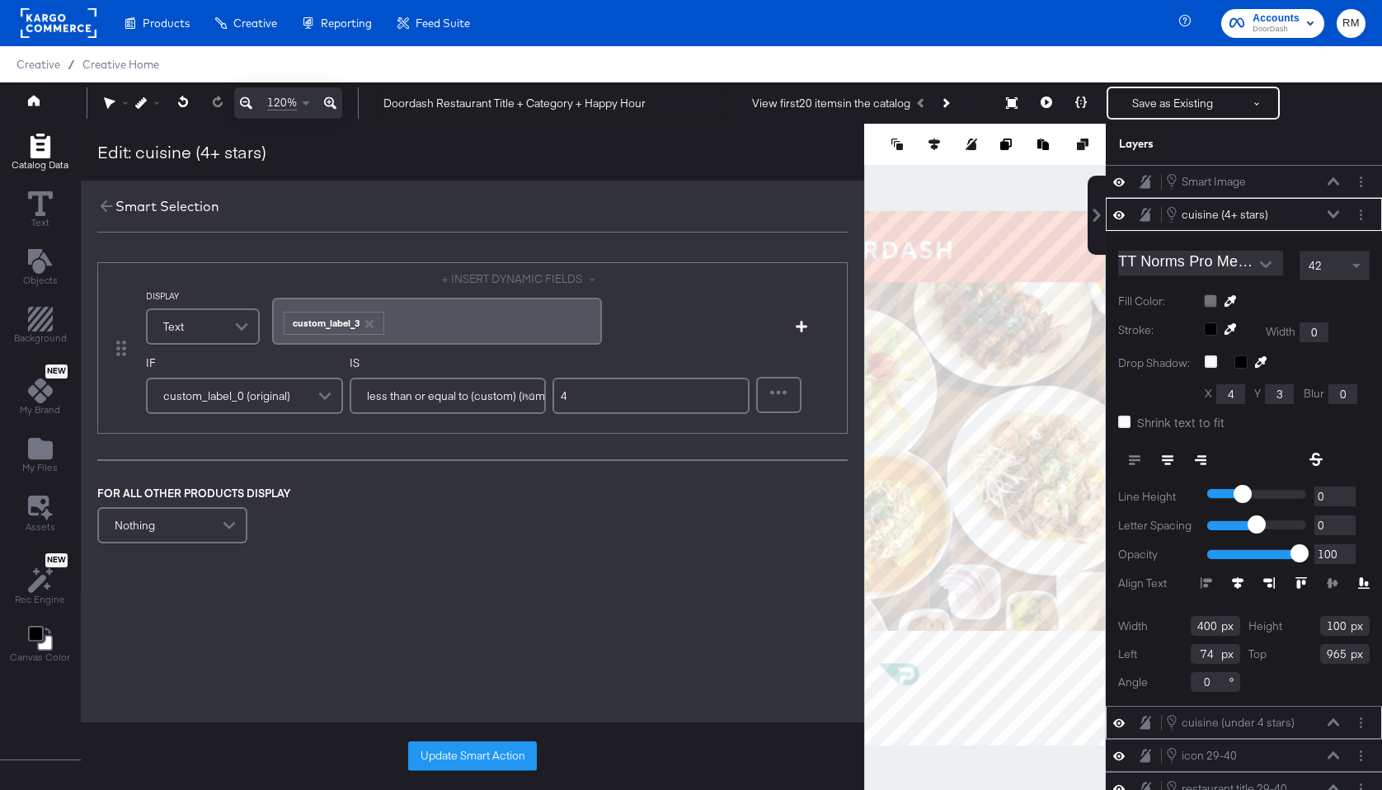
click at [509, 397] on span "less than or equal to (custom) (number)" at bounding box center [466, 396] width 199 height 28
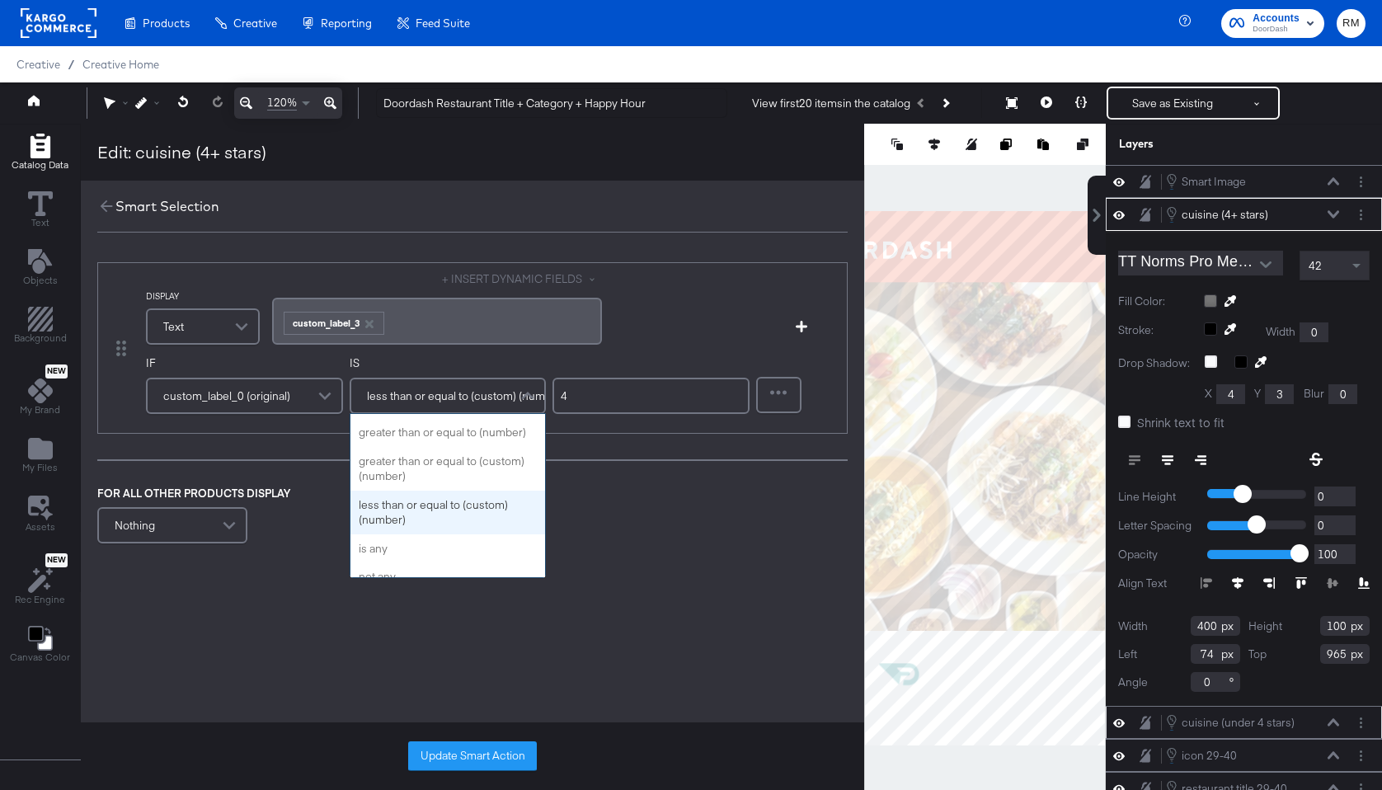
scroll to position [304, 0]
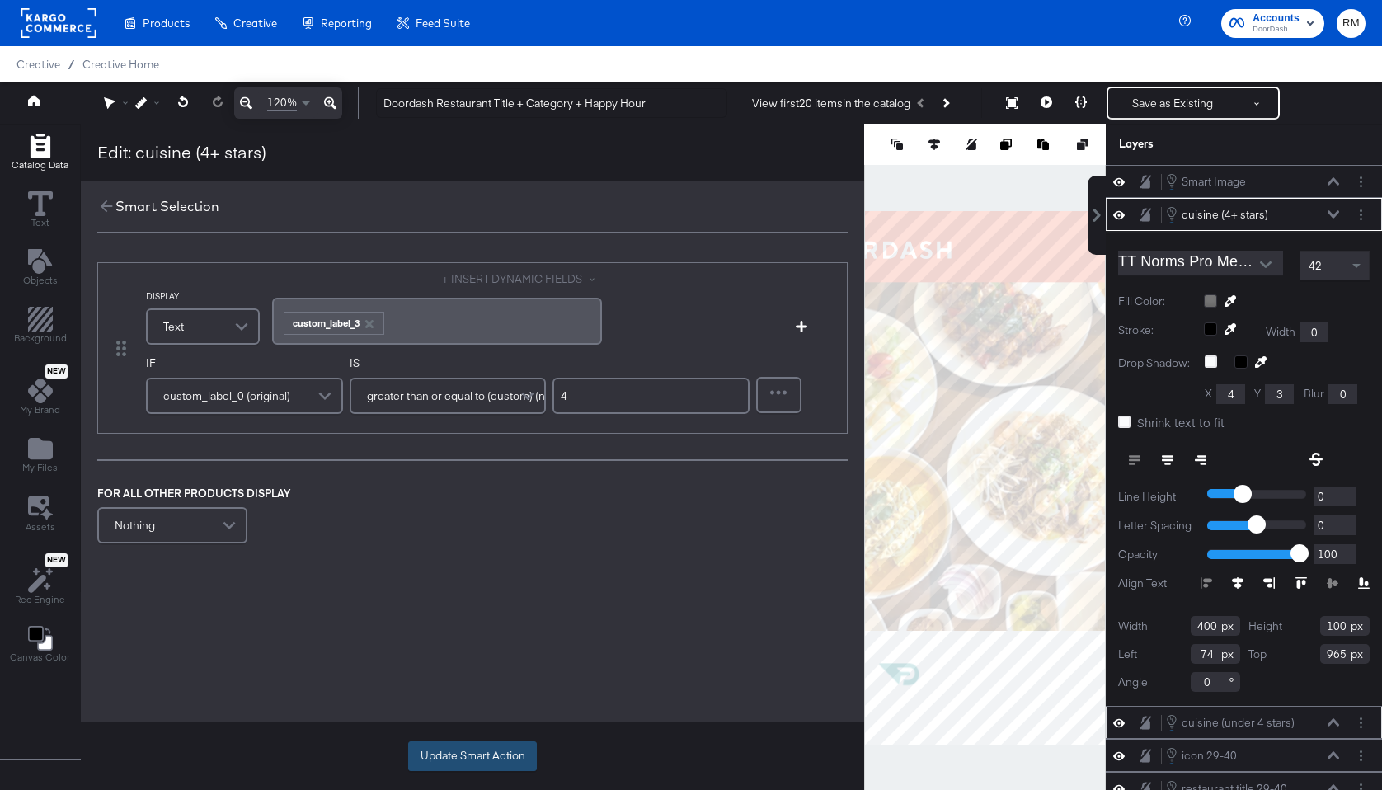
click at [443, 754] on button "Update Smart Action" at bounding box center [472, 756] width 129 height 30
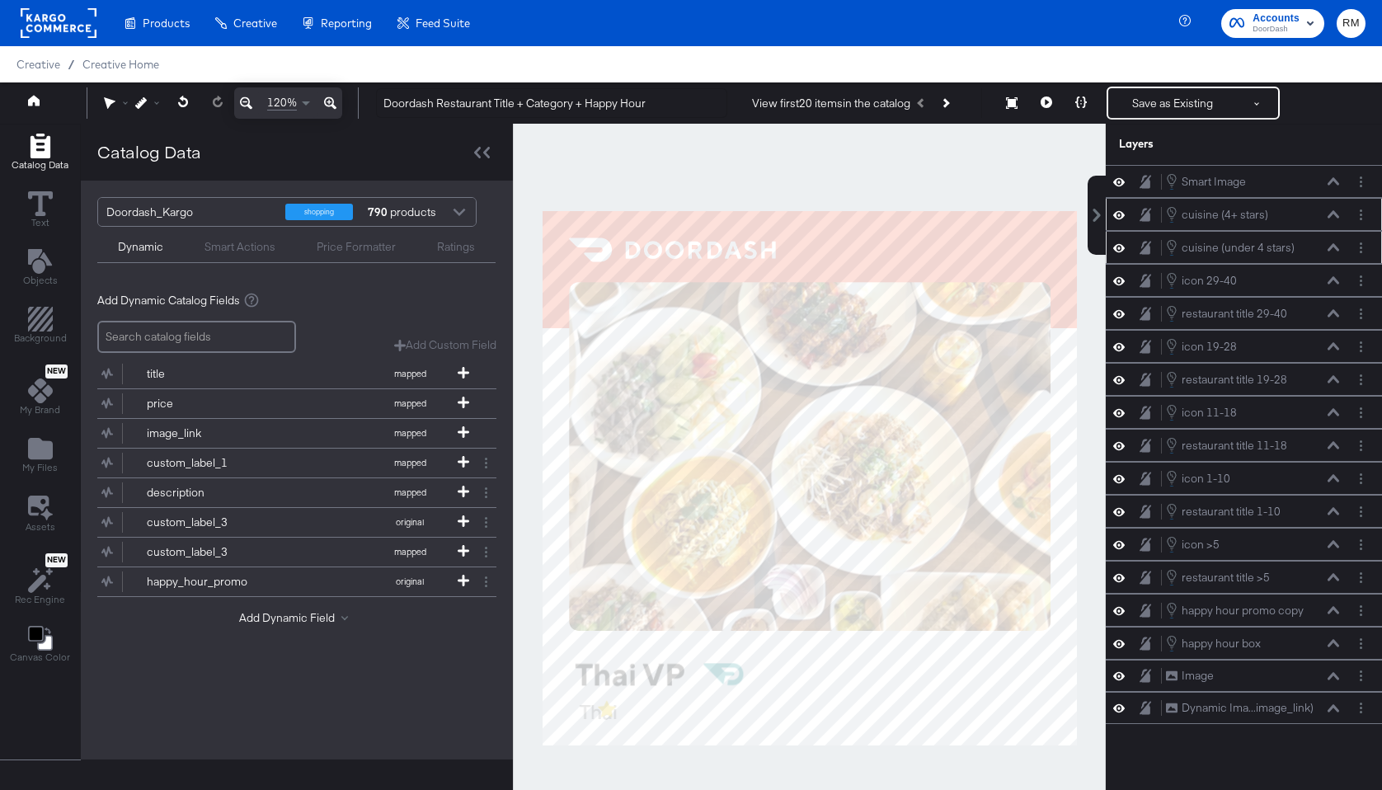
click at [1333, 213] on icon at bounding box center [1334, 213] width 12 height 7
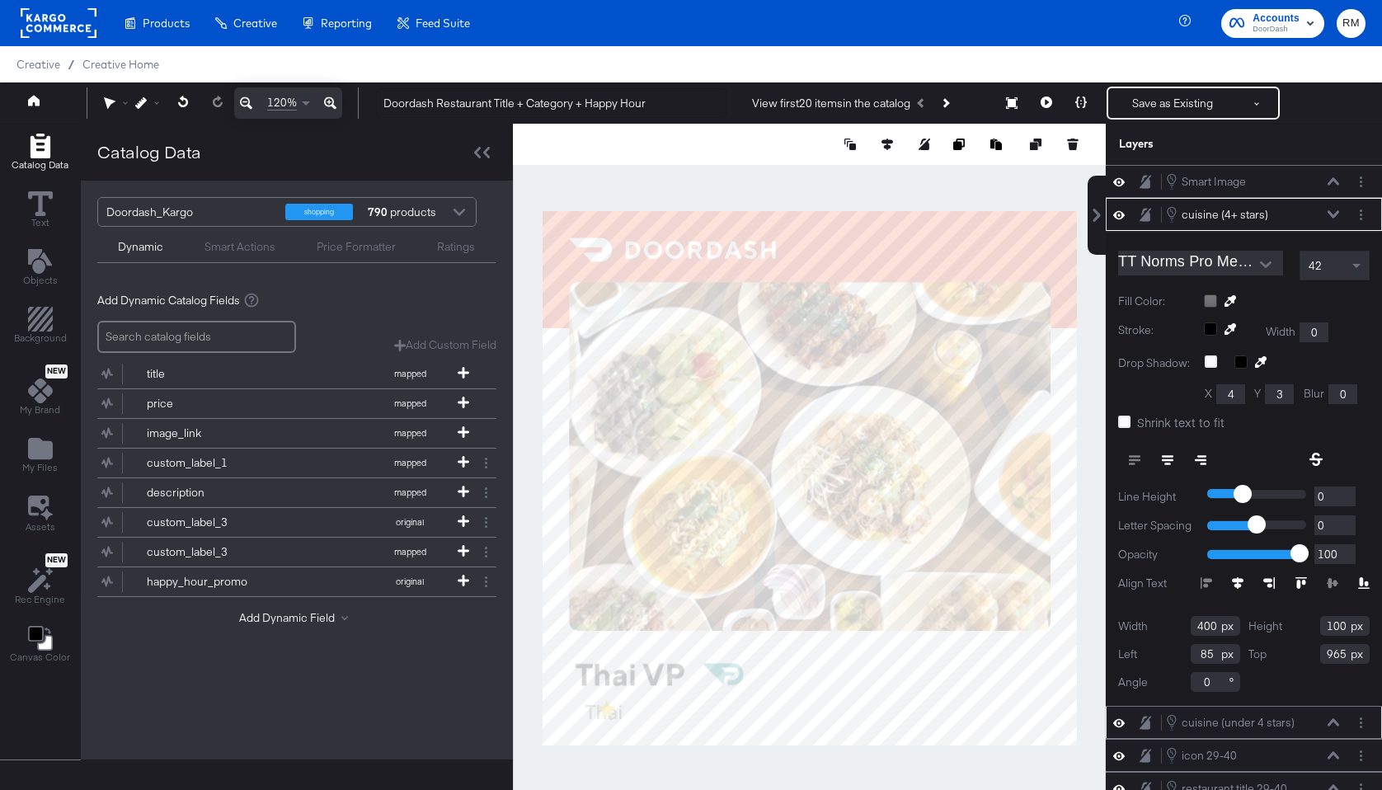
type input "160"
type input "956"
type input "161"
type input "960"
type input "158"
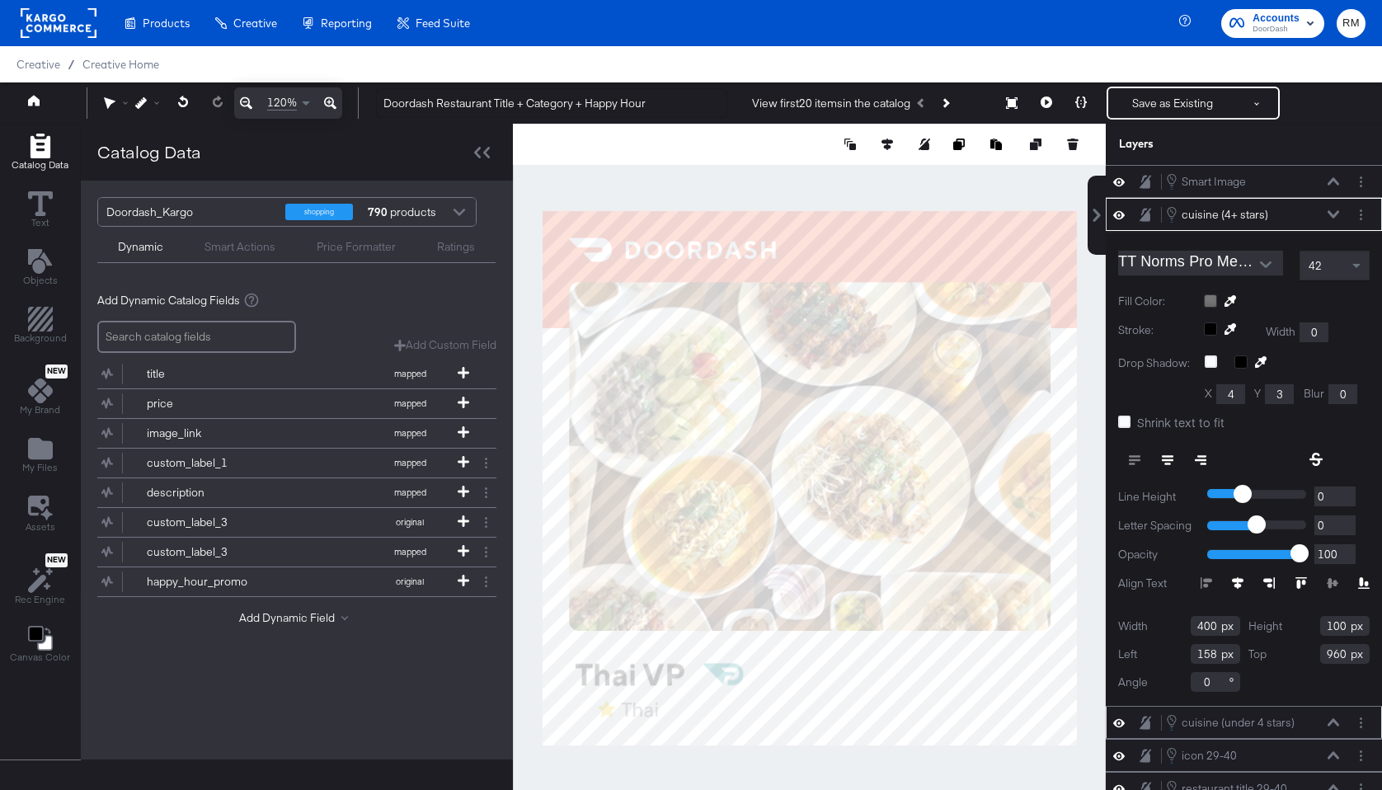
click at [693, 766] on div at bounding box center [809, 478] width 593 height 708
type input "160"
type input "960"
click at [666, 780] on div at bounding box center [809, 478] width 593 height 708
type input "167"
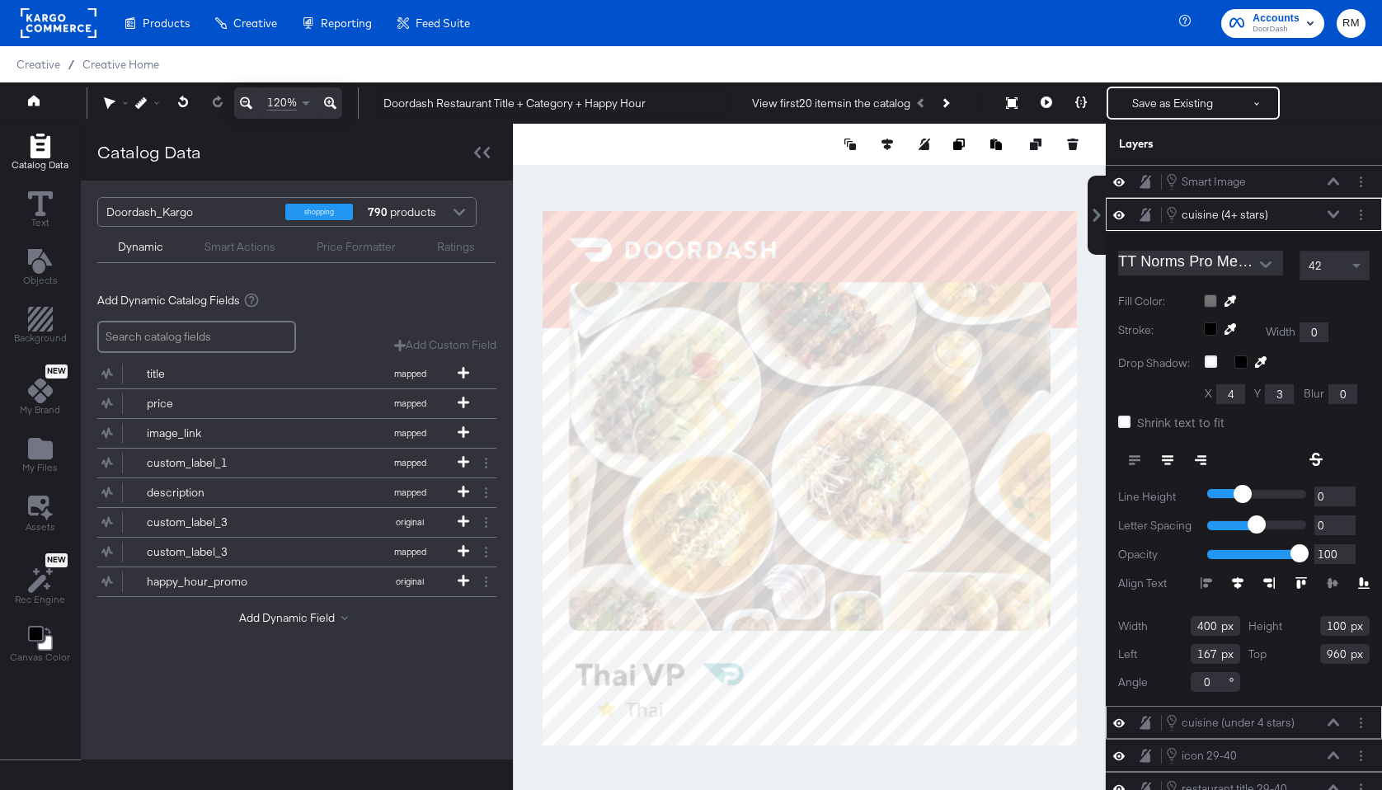
click at [685, 759] on div at bounding box center [809, 478] width 593 height 708
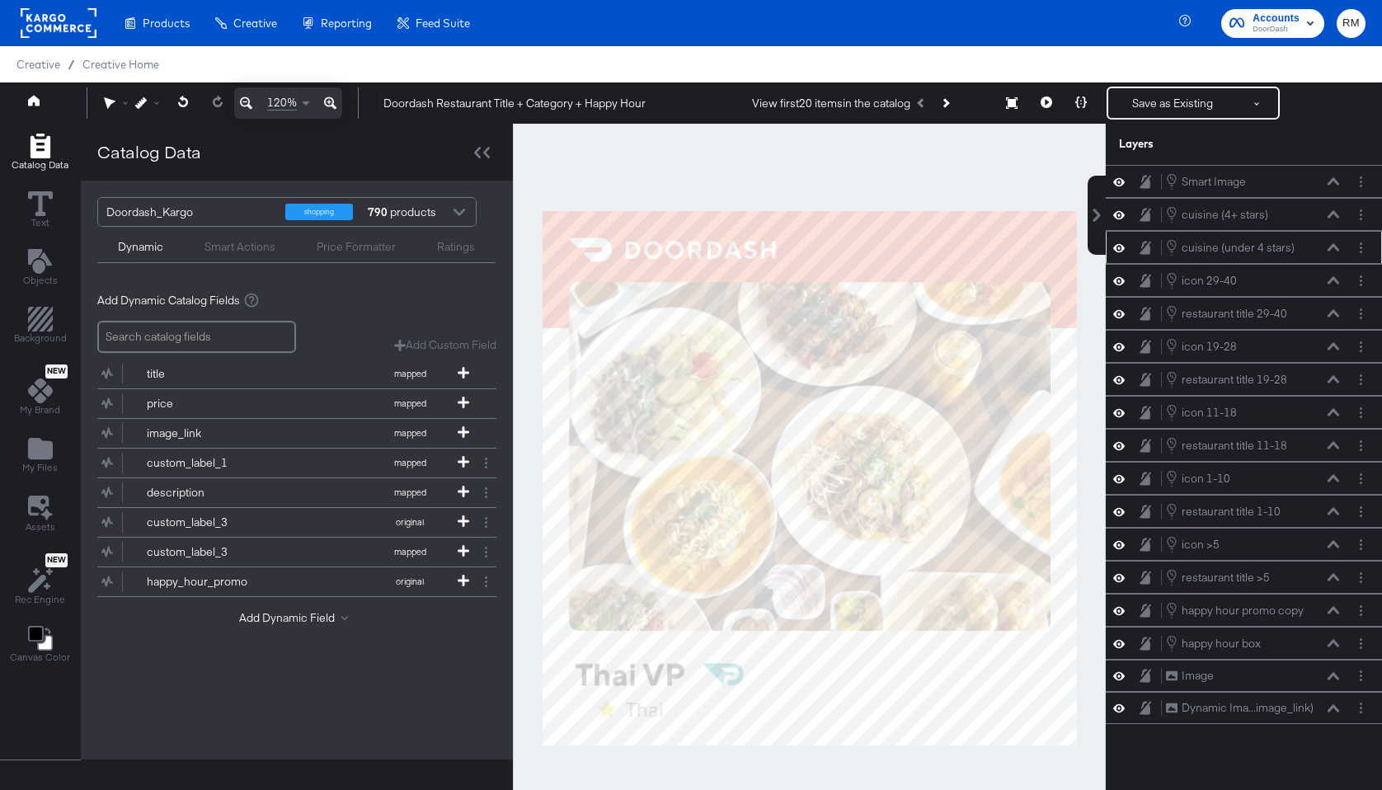
click at [260, 247] on div "Smart Actions" at bounding box center [240, 247] width 71 height 16
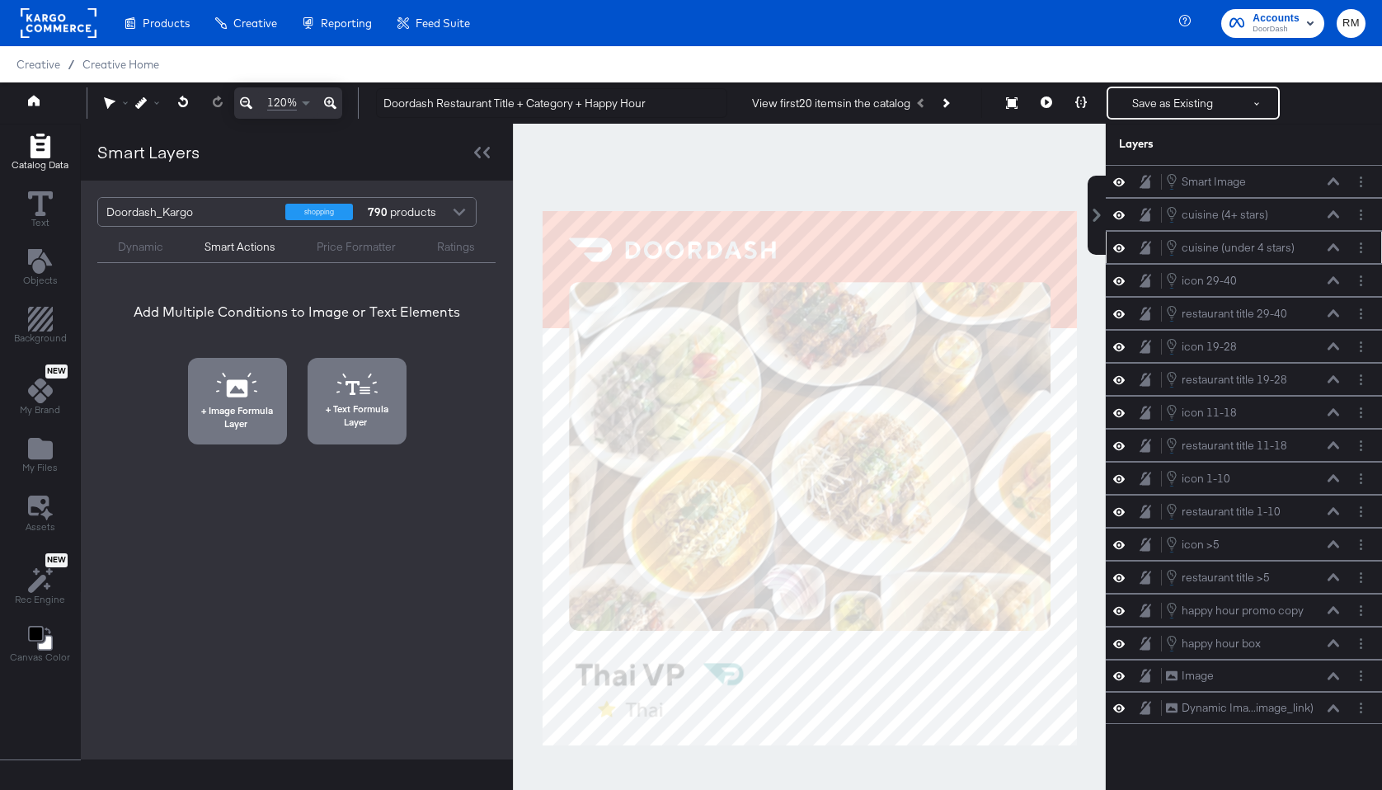
click at [329, 255] on div "Dynamic Smart Actions Price Formatter Ratings" at bounding box center [296, 245] width 398 height 36
click at [332, 238] on div "Price Formatter" at bounding box center [356, 245] width 120 height 20
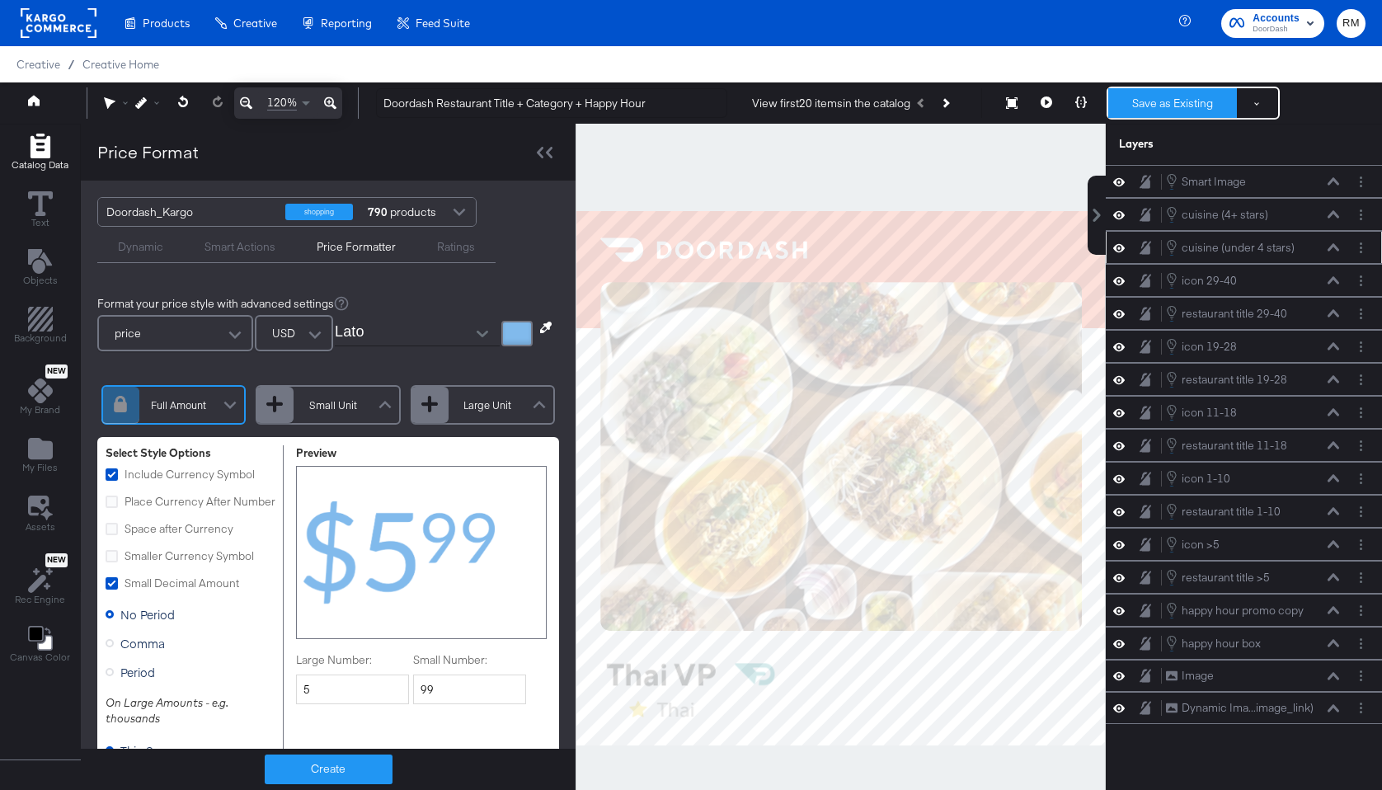
click at [1141, 92] on button "Save as Existing" at bounding box center [1172, 103] width 129 height 30
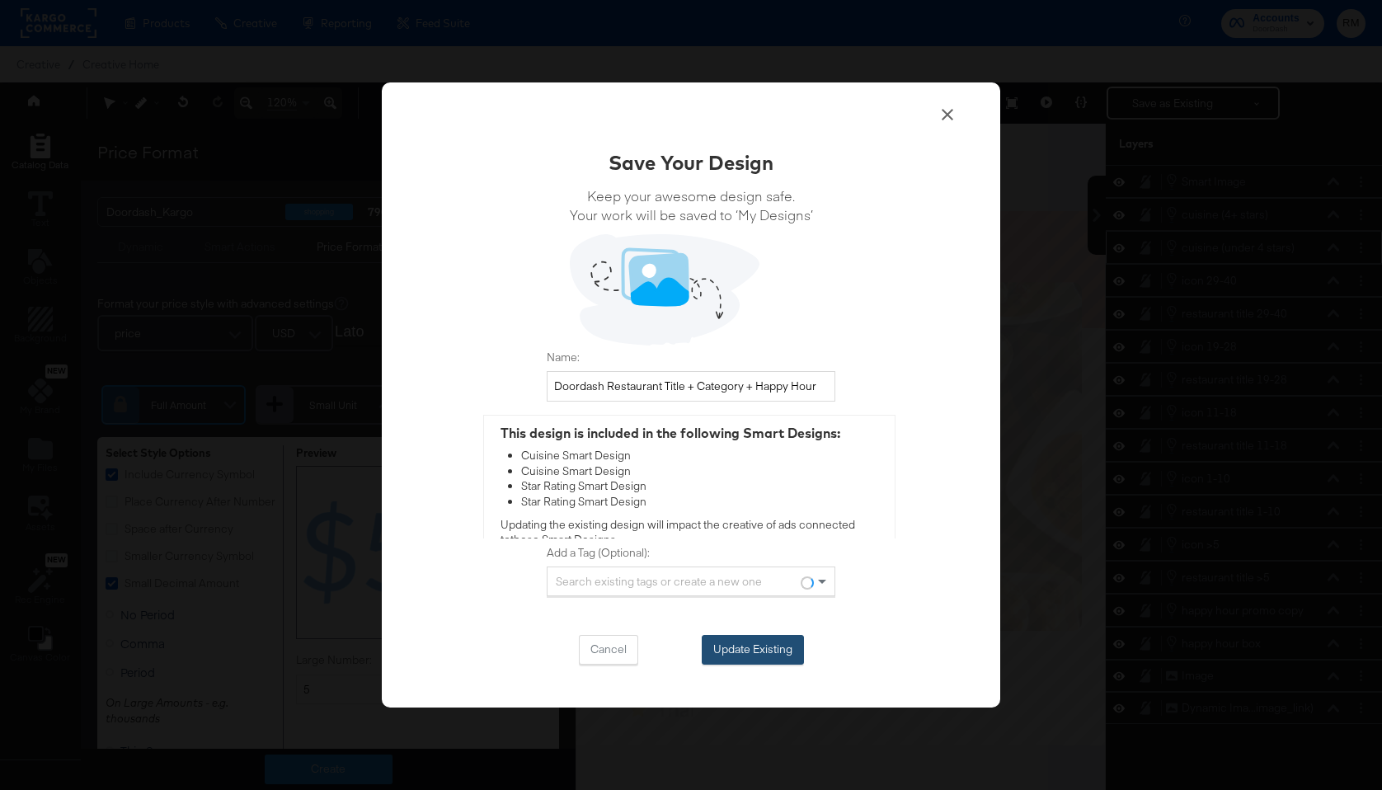
click at [734, 660] on button "Update Existing" at bounding box center [753, 650] width 102 height 30
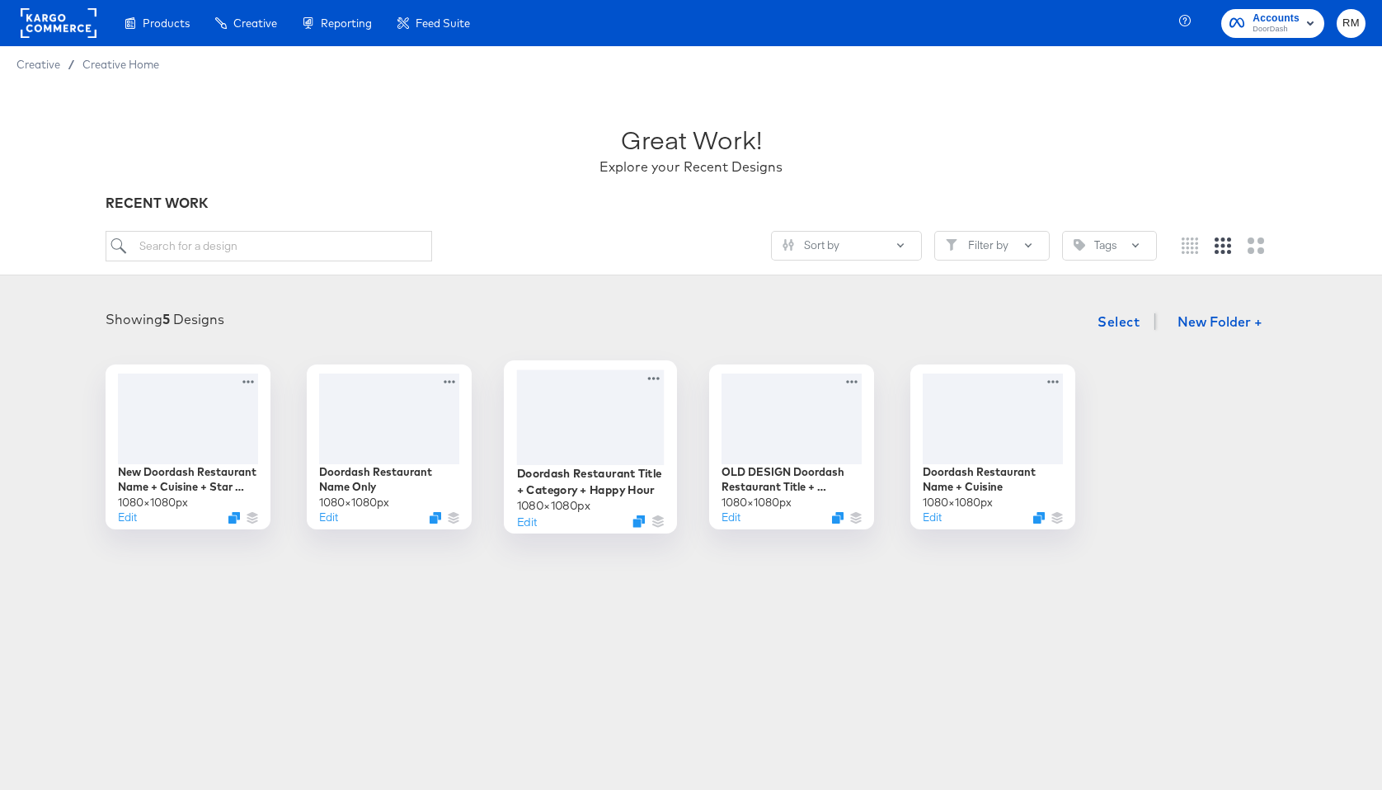
click at [604, 429] on div at bounding box center [591, 416] width 148 height 95
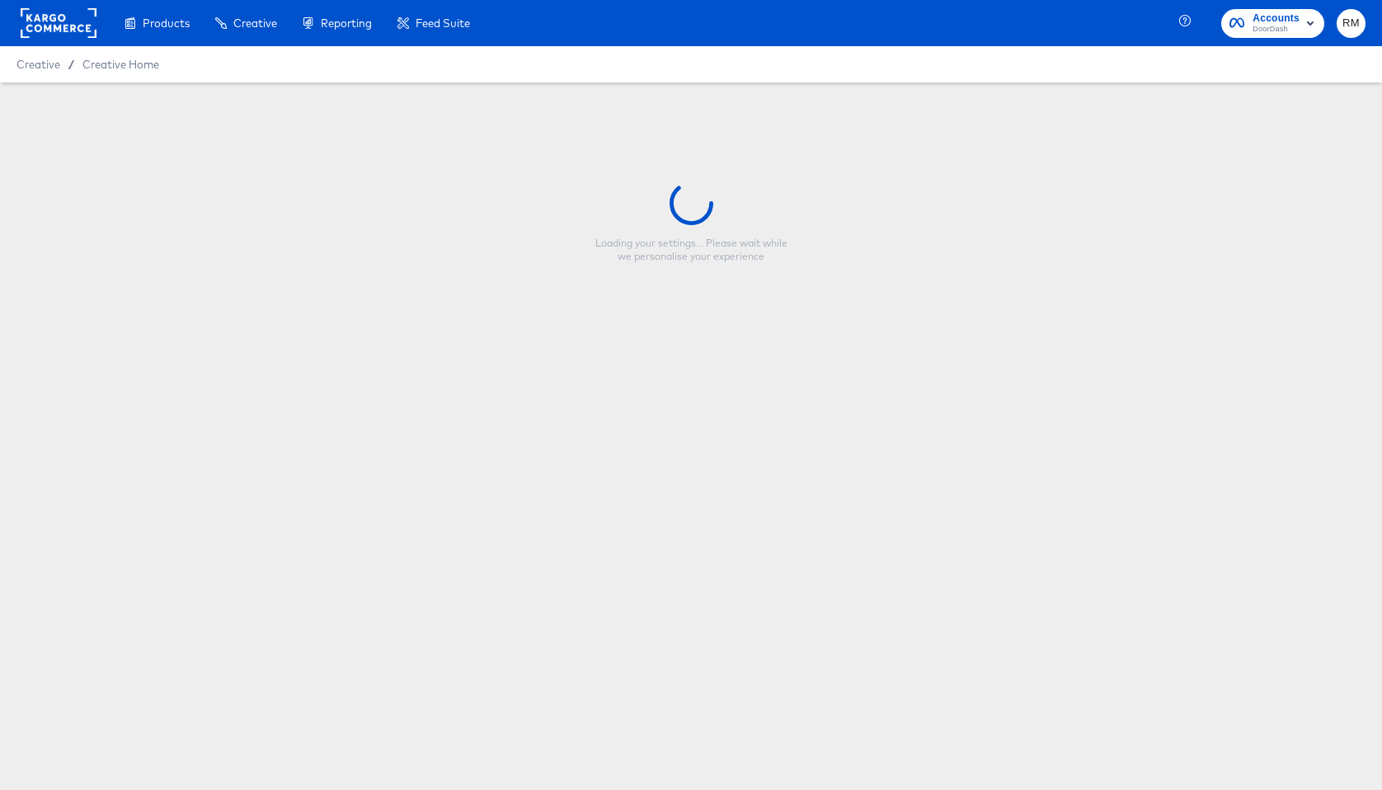
type input "Doordash Restaurant Title + Category + Happy Hour"
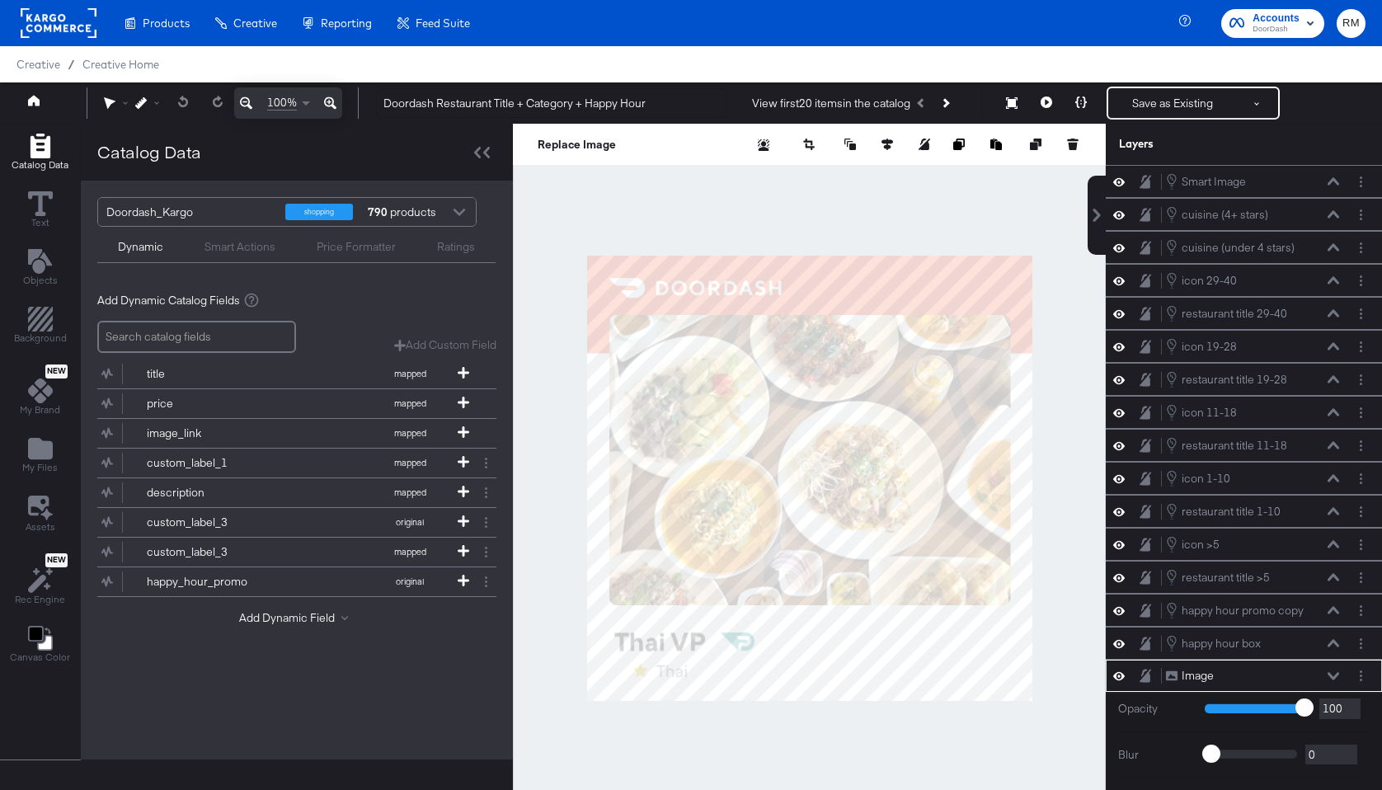
click at [767, 745] on div at bounding box center [809, 478] width 593 height 708
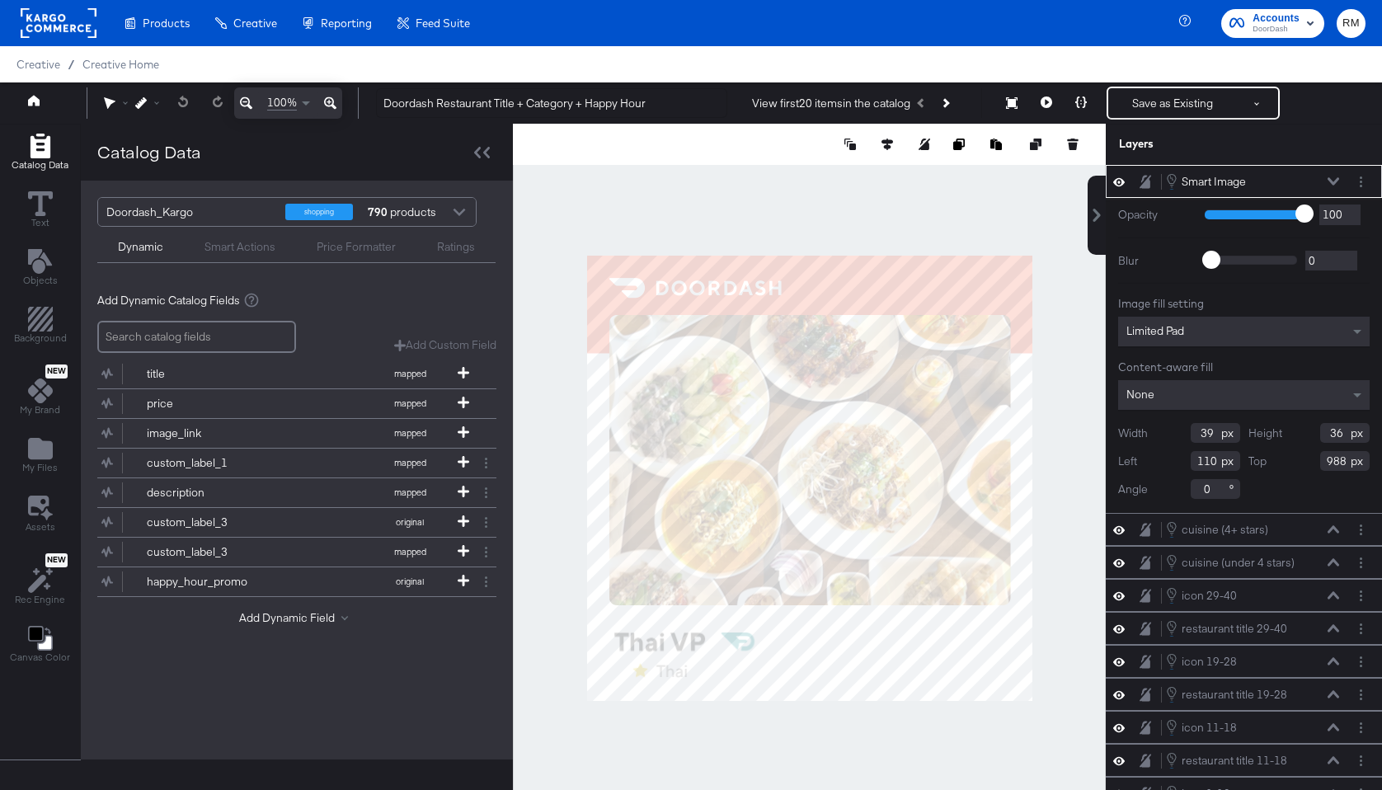
type input "989"
click at [1370, 179] on div at bounding box center [1363, 181] width 23 height 17
click at [1364, 179] on button "Layer Options" at bounding box center [1360, 181] width 17 height 17
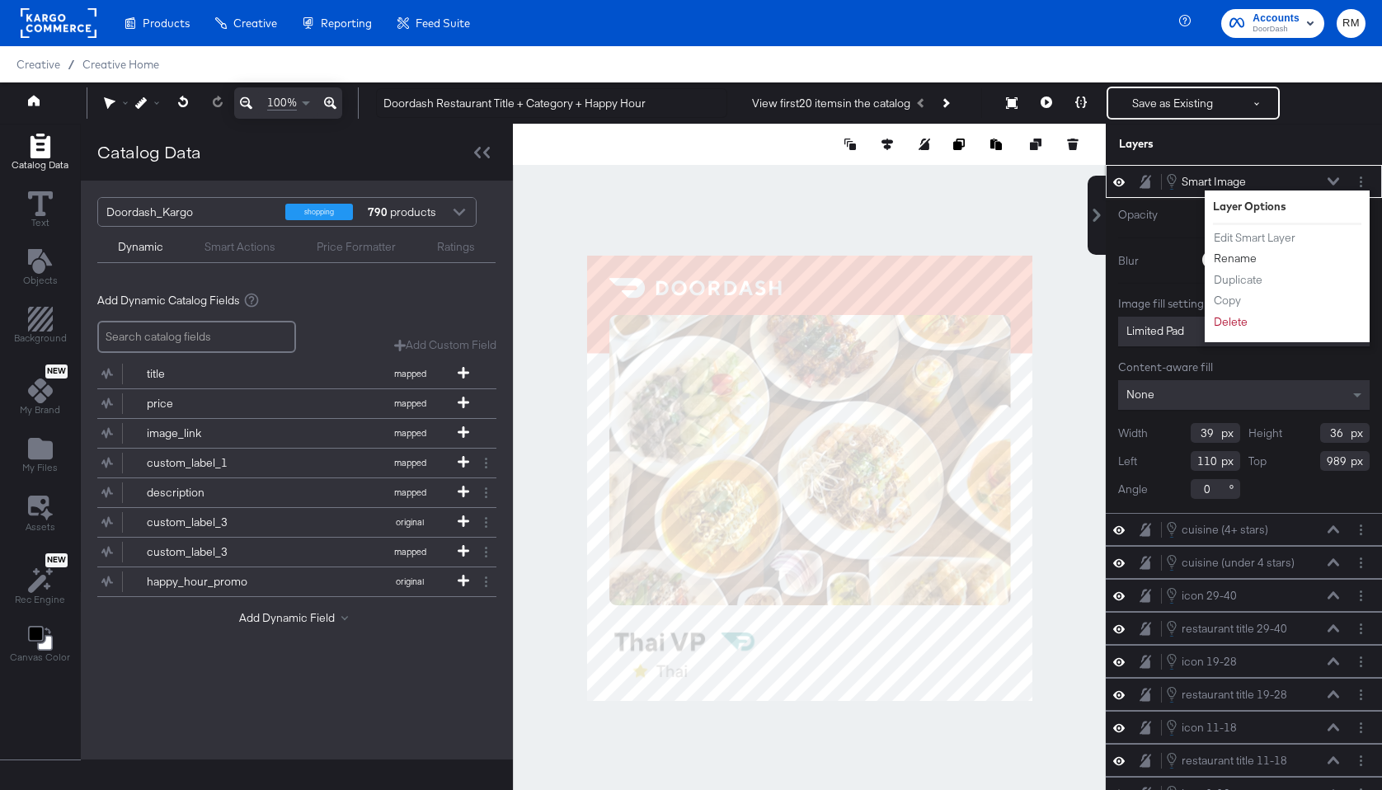
click at [1241, 264] on button "Rename" at bounding box center [1235, 258] width 45 height 17
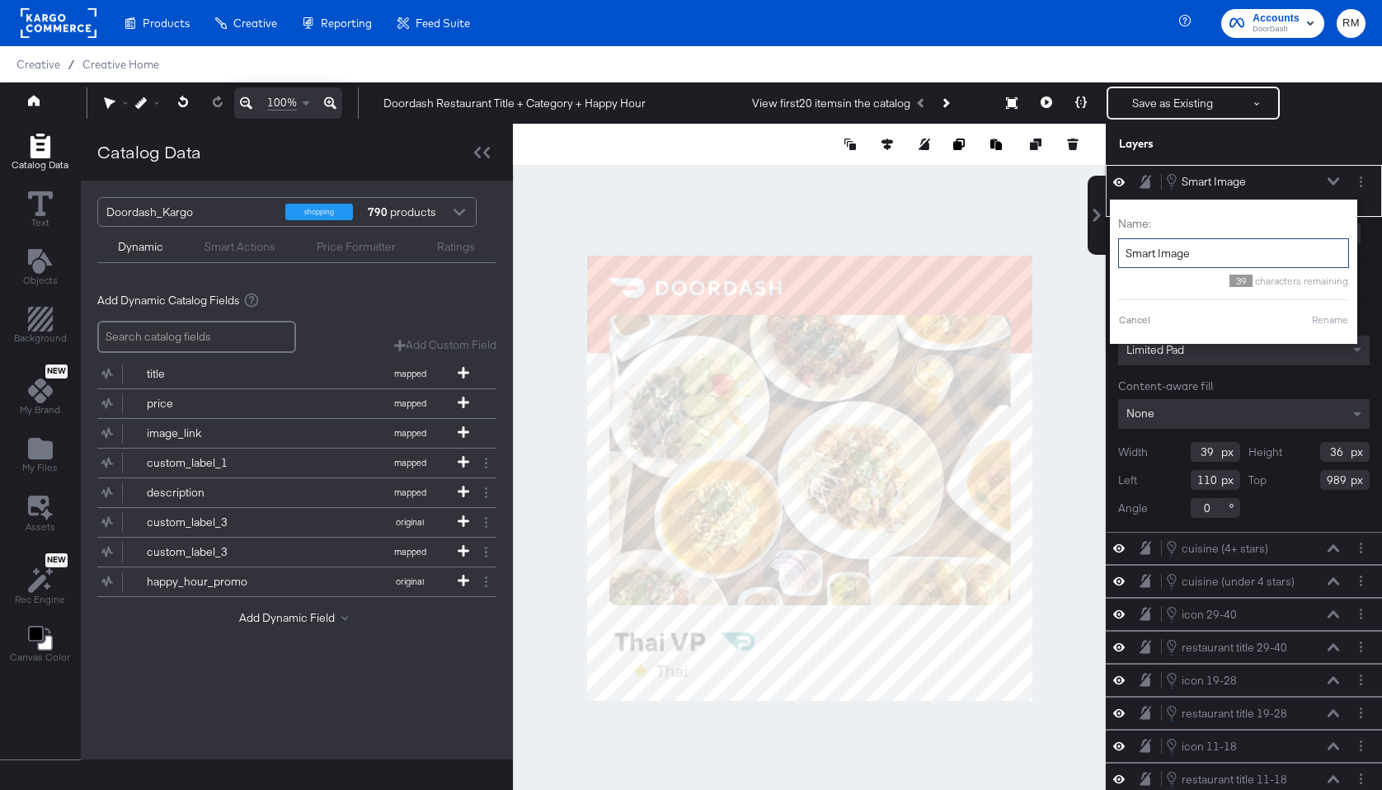
click at [1241, 264] on input "Smart Image" at bounding box center [1233, 253] width 231 height 31
type input "star"
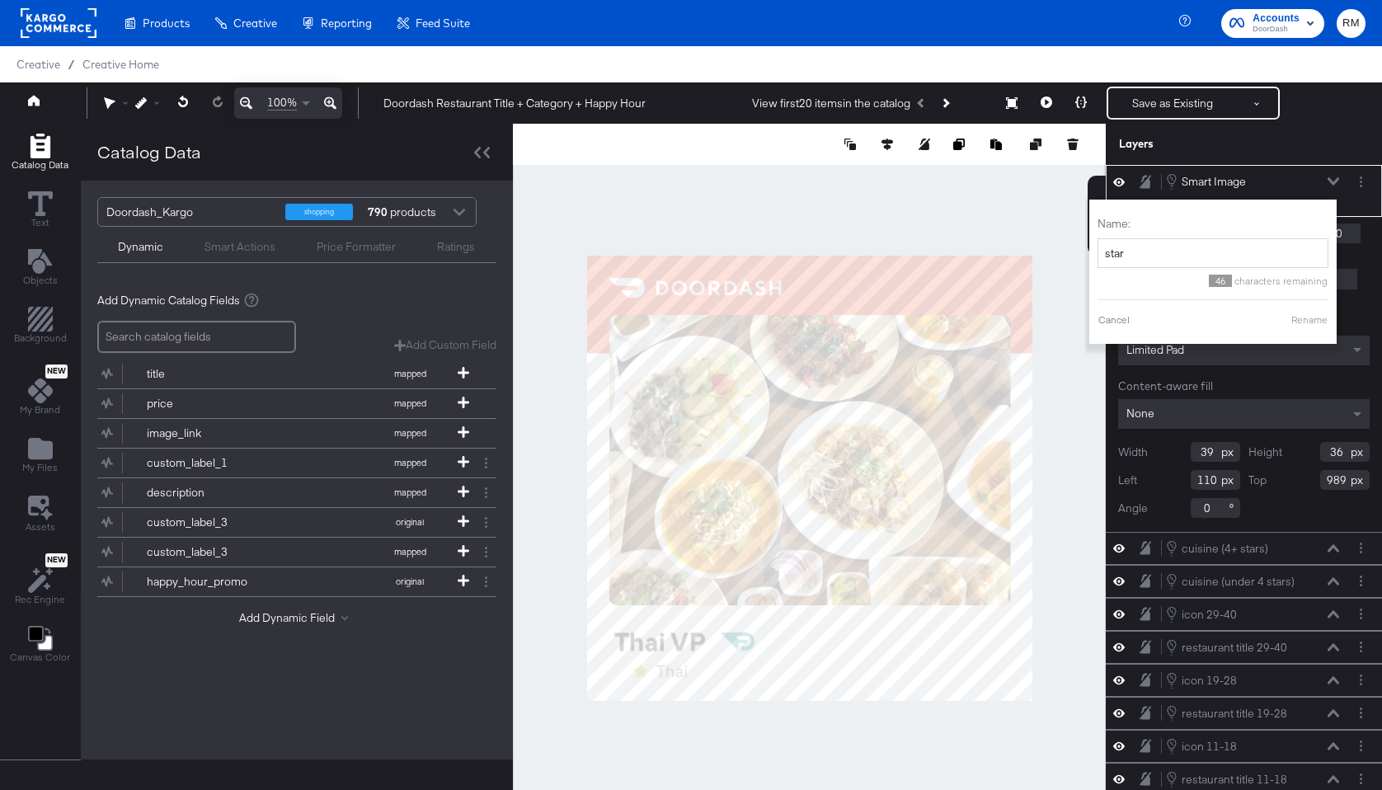
click at [1312, 317] on button "Rename" at bounding box center [1310, 320] width 38 height 15
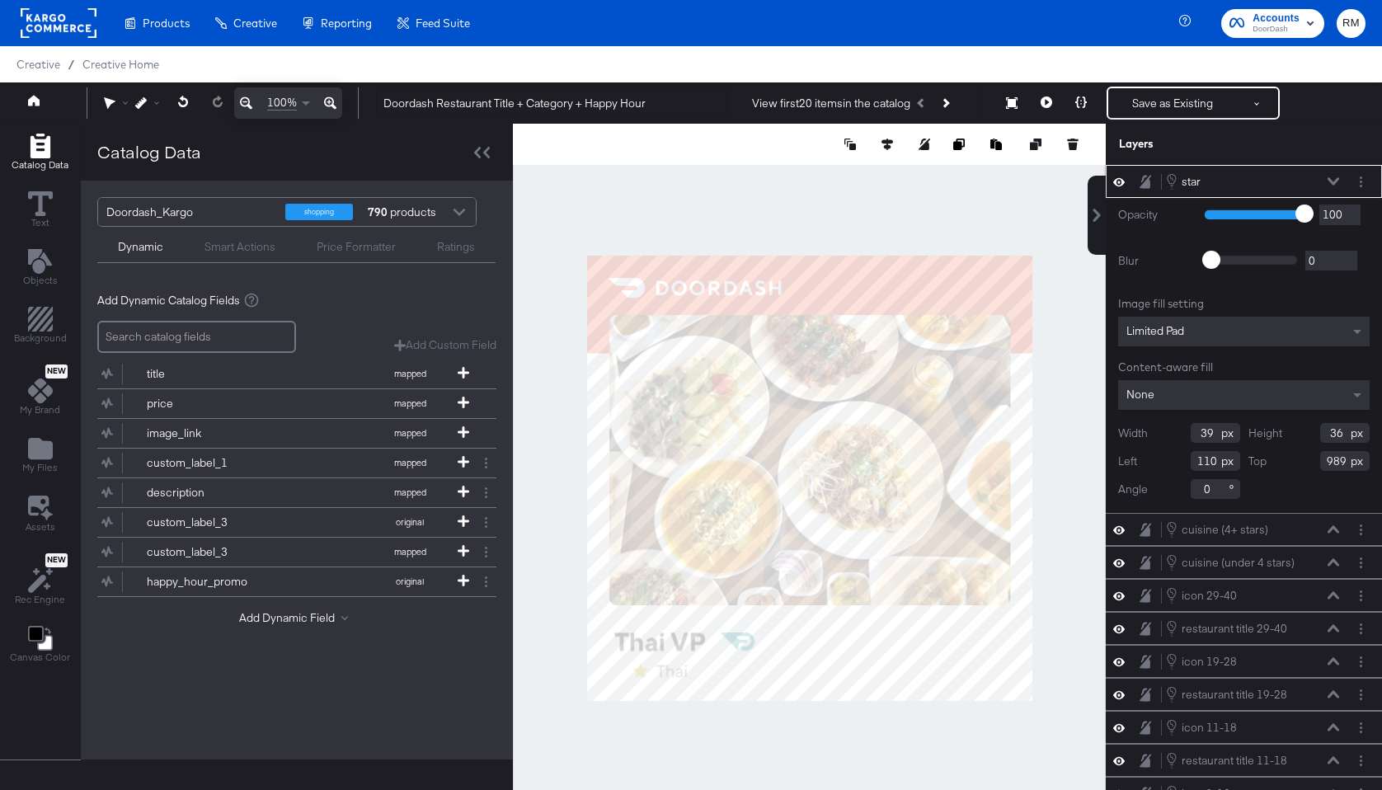
click at [1333, 181] on icon at bounding box center [1334, 181] width 12 height 8
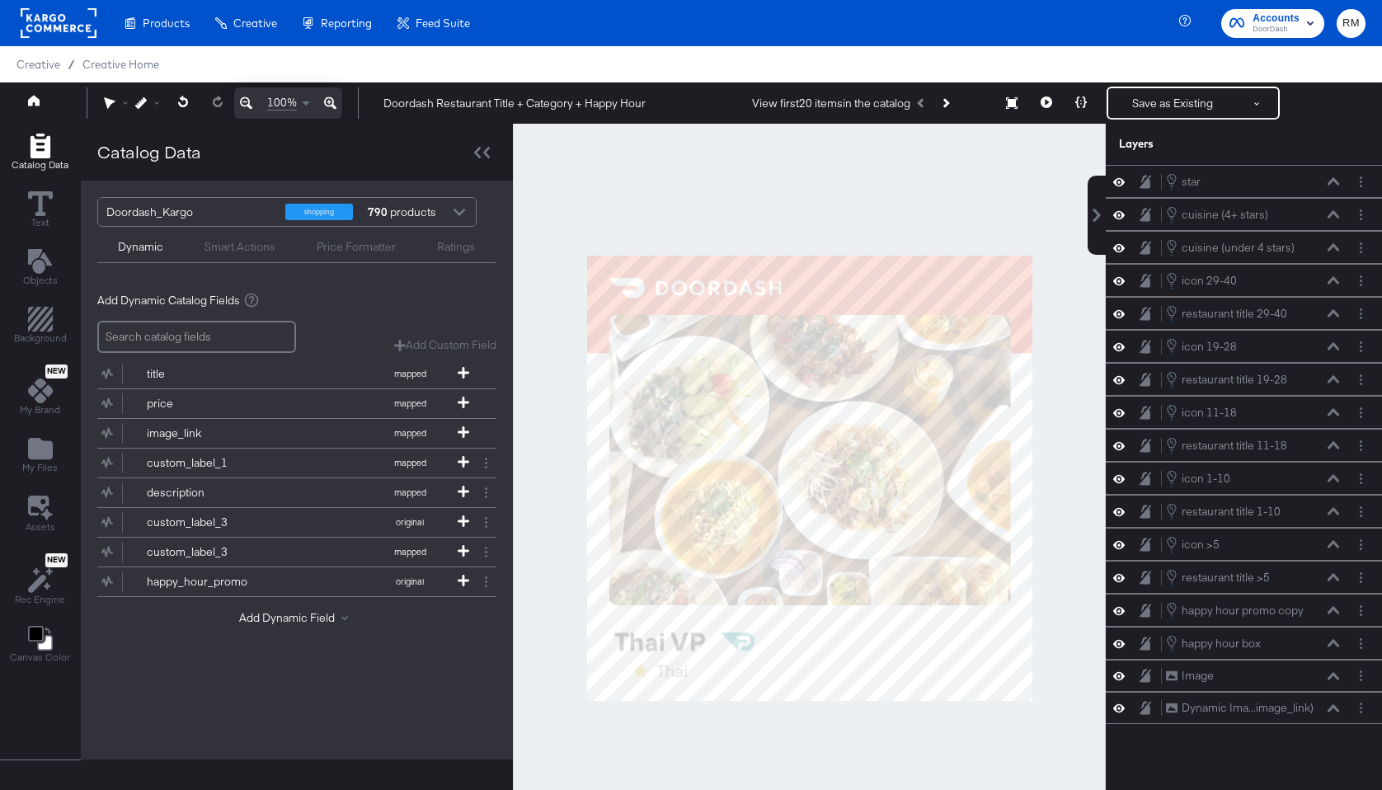
click at [437, 246] on div "Ratings" at bounding box center [456, 247] width 38 height 16
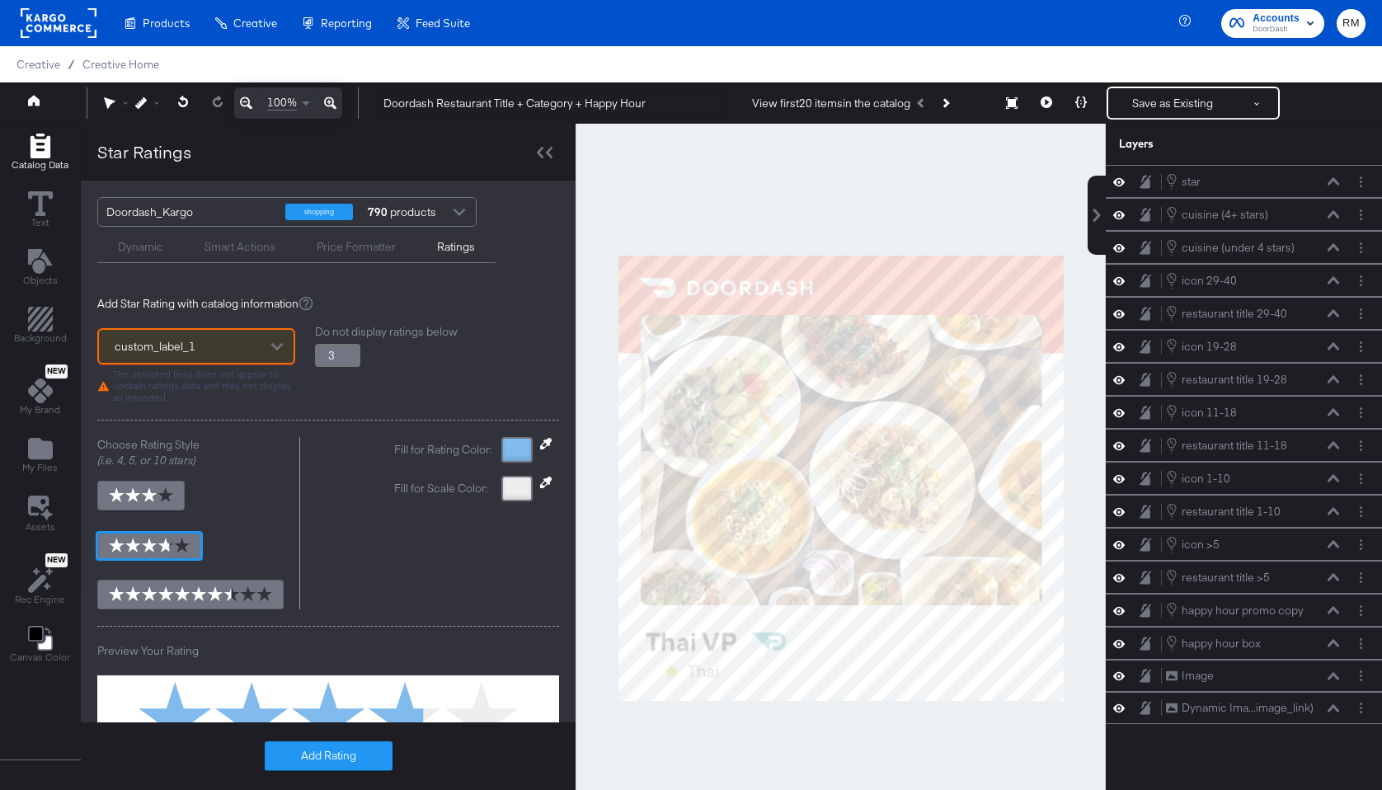
click at [138, 261] on div "Dynamic Smart Actions Price Formatter Ratings" at bounding box center [296, 245] width 398 height 36
click at [139, 256] on div "Dynamic Smart Actions Price Formatter Ratings" at bounding box center [296, 245] width 398 height 36
click at [156, 244] on div "Dynamic" at bounding box center [140, 247] width 45 height 16
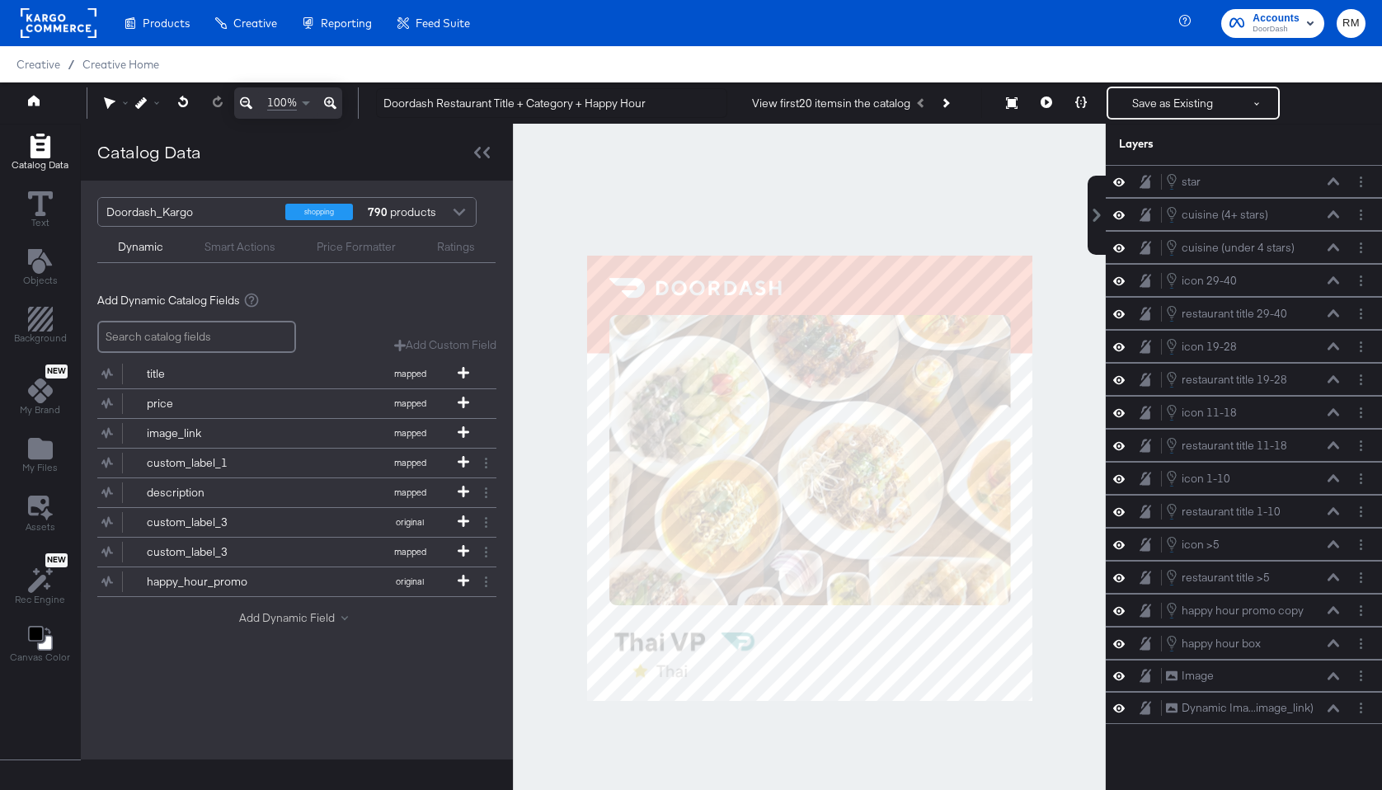
click at [270, 618] on button "Add Dynamic Field" at bounding box center [296, 618] width 115 height 16
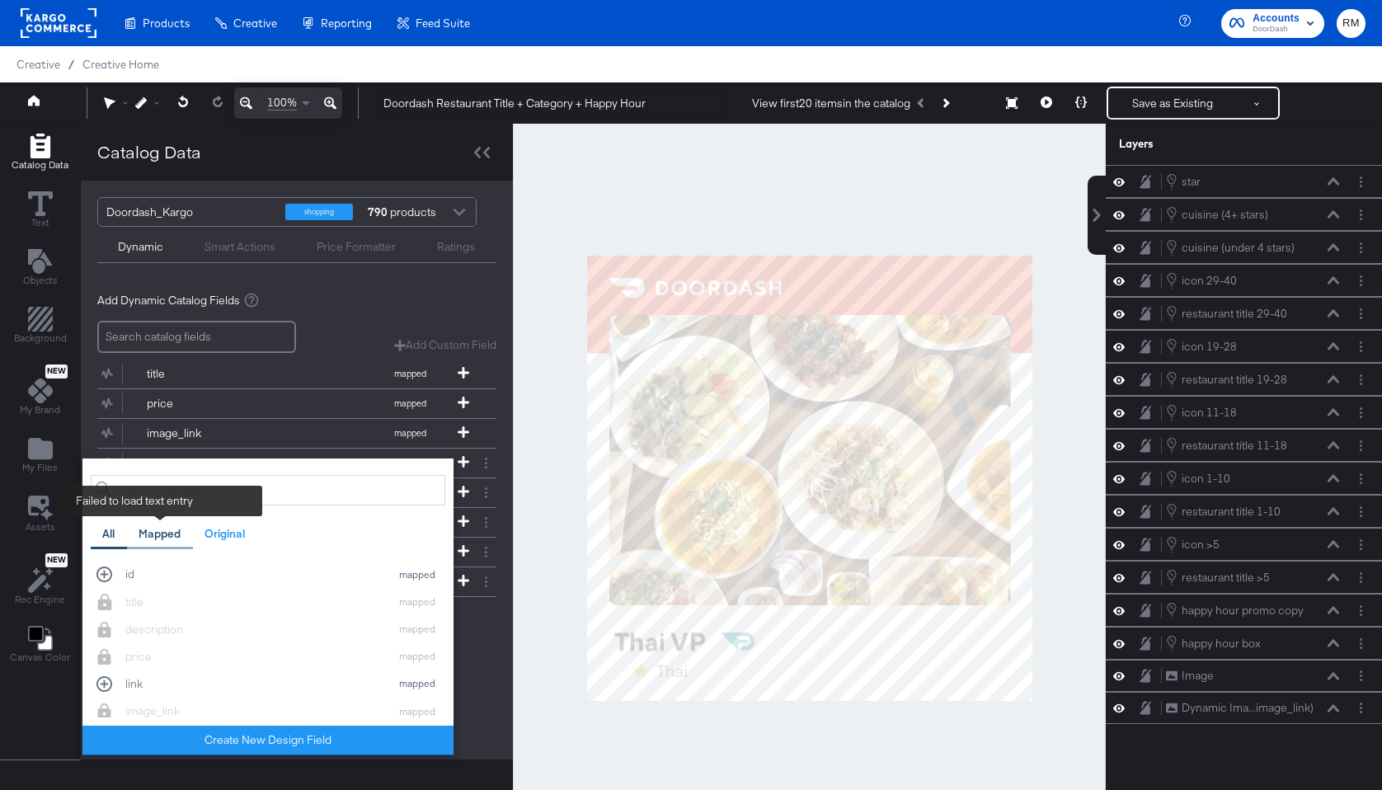
click at [168, 532] on div "Mapped" at bounding box center [160, 534] width 42 height 16
click at [214, 533] on div "Original" at bounding box center [225, 534] width 40 height 16
click at [116, 541] on div "All" at bounding box center [109, 534] width 36 height 32
click at [316, 307] on div "Failed to load text entry Add Dynamic Catalog Fields" at bounding box center [296, 301] width 399 height 16
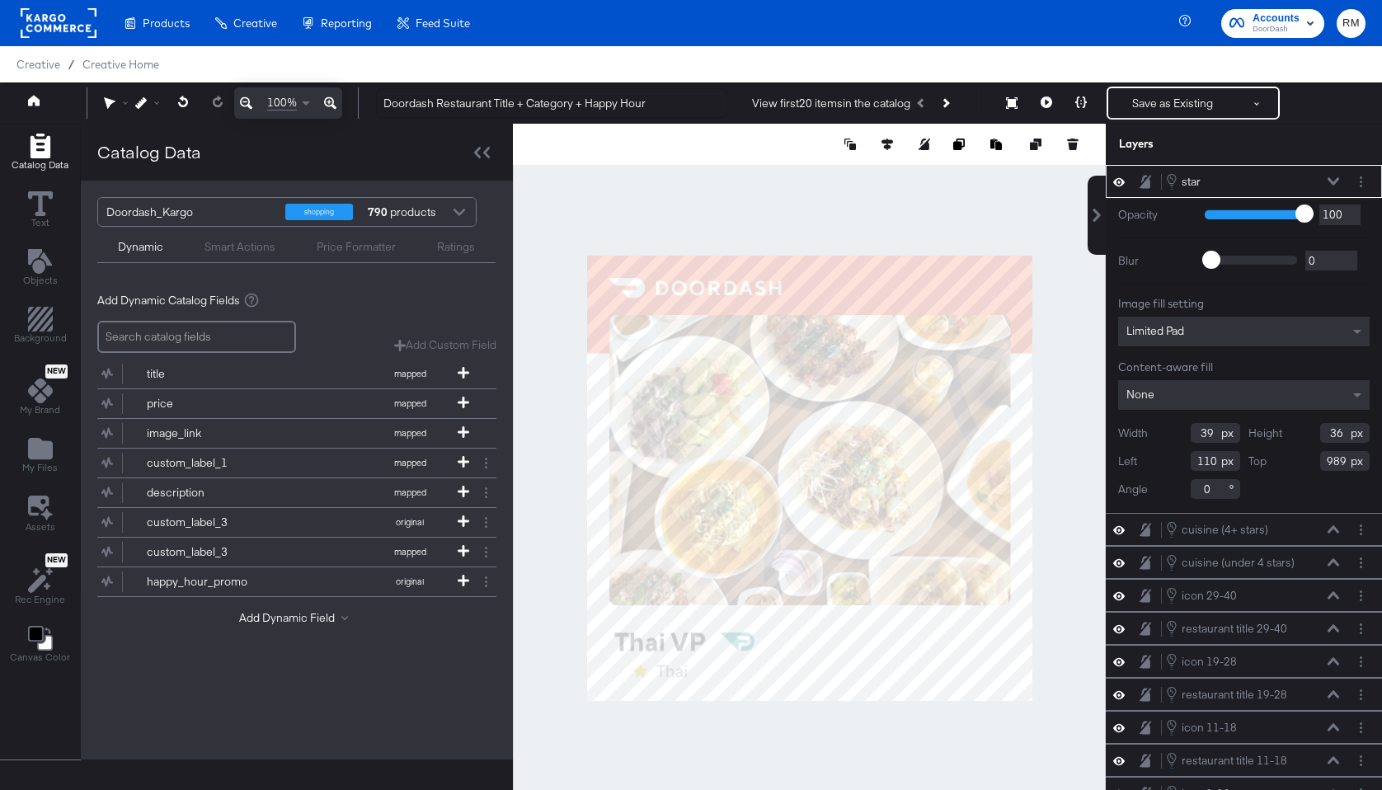
type input "990"
click at [677, 732] on div at bounding box center [809, 478] width 593 height 708
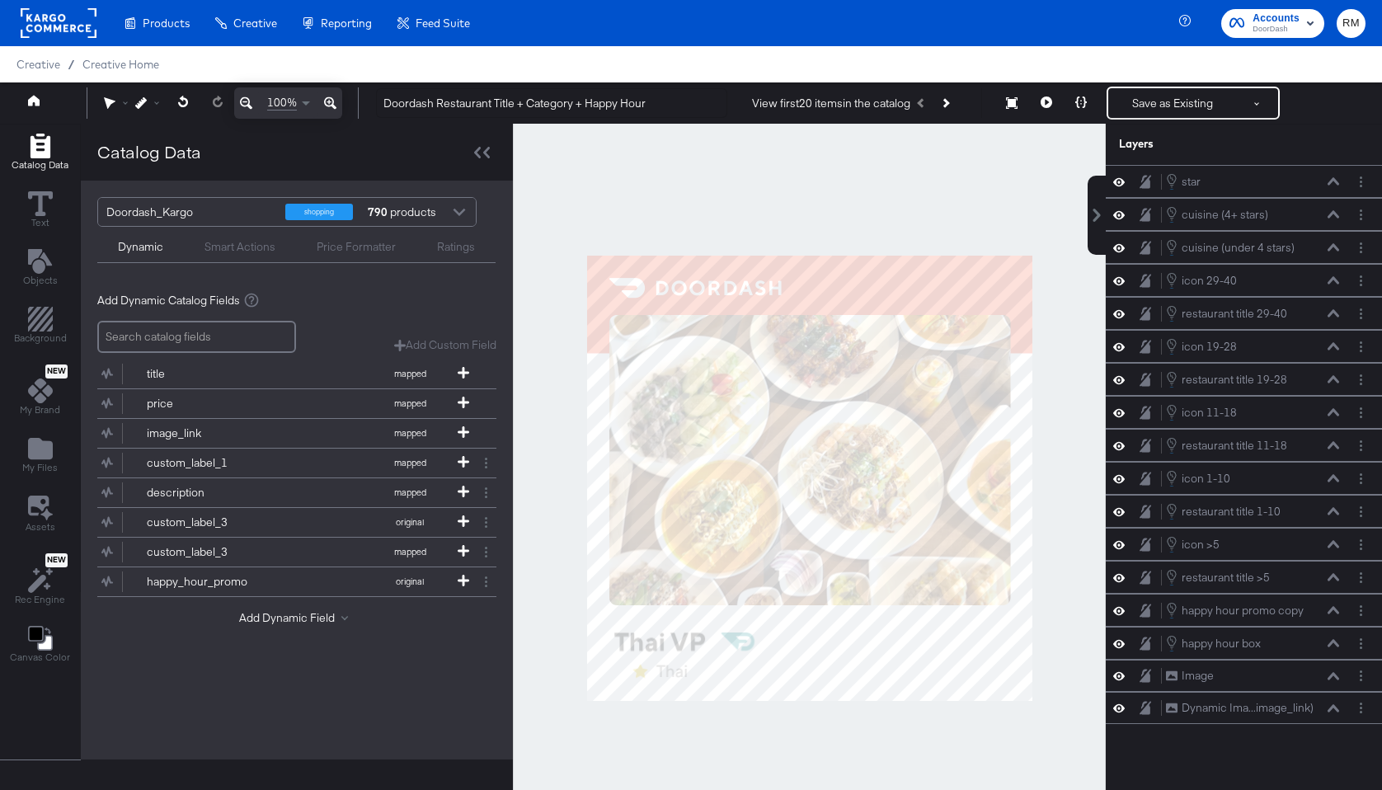
click at [306, 625] on div "Add Dynamic Field" at bounding box center [296, 621] width 399 height 22
click at [305, 609] on div "title mapped Failed to load text entry price mapped Failed to load text entry i…" at bounding box center [296, 493] width 399 height 280
click at [303, 622] on button "Add Dynamic Field" at bounding box center [296, 618] width 115 height 16
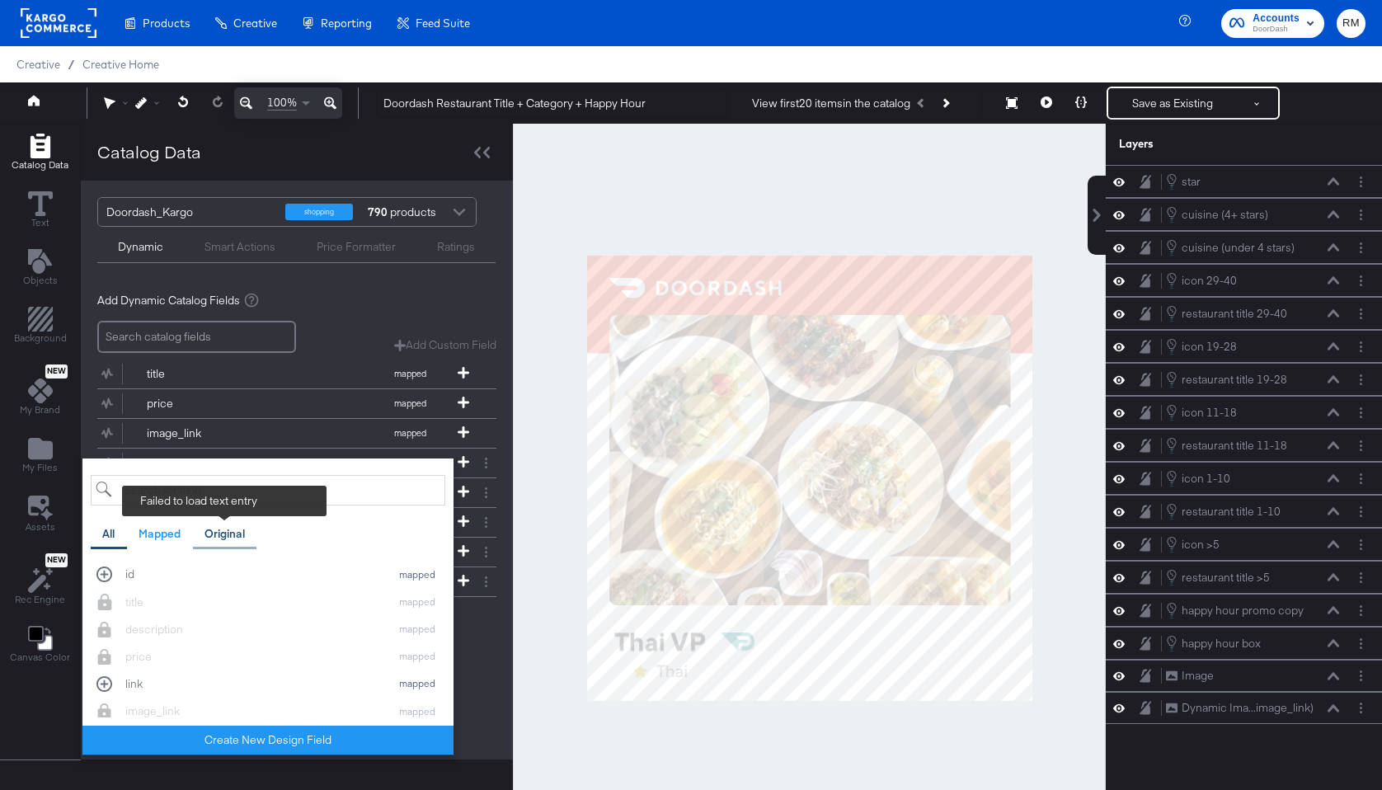
click at [237, 544] on div "Original" at bounding box center [225, 534] width 64 height 32
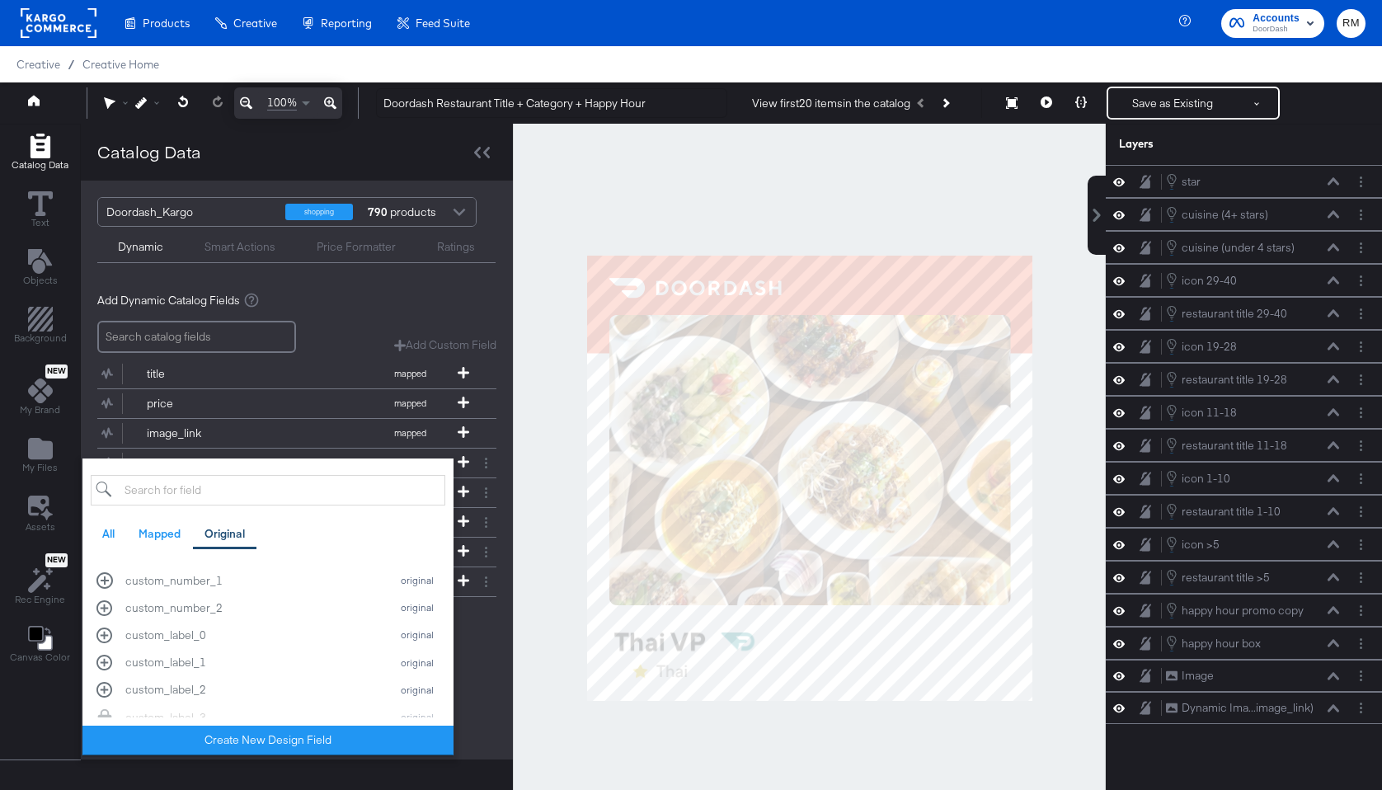
scroll to position [293, 0]
drag, startPoint x: 215, startPoint y: 681, endPoint x: 215, endPoint y: 662, distance: 19.0
click at [215, 662] on div "id original availability original description original image_link original link…" at bounding box center [268, 706] width 355 height 876
click at [215, 662] on div "custom_label_0" at bounding box center [253, 665] width 256 height 16
click at [484, 650] on div "Add Dynamic Field All Mapped Original Failed to load text entry id original ava…" at bounding box center [296, 651] width 399 height 22
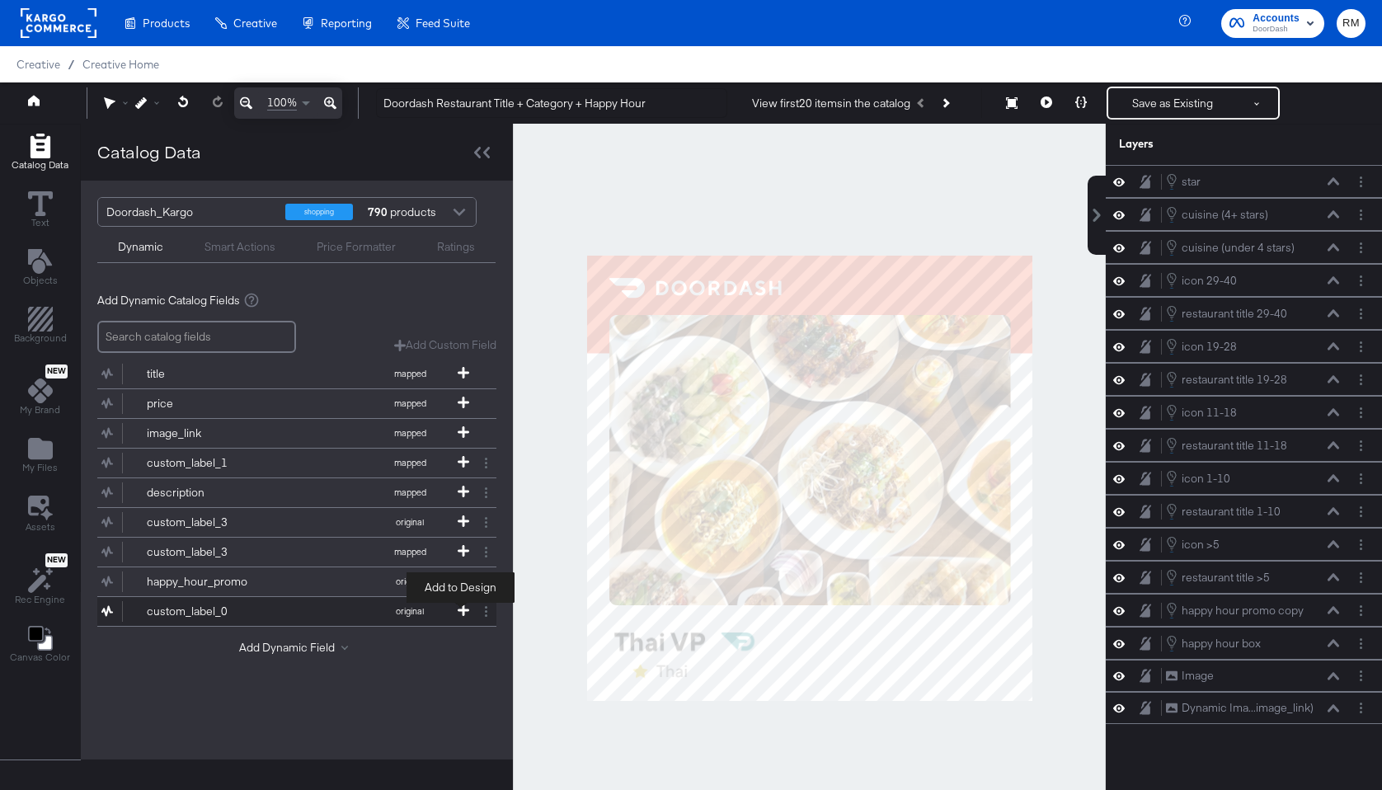
click at [462, 611] on icon at bounding box center [464, 610] width 12 height 12
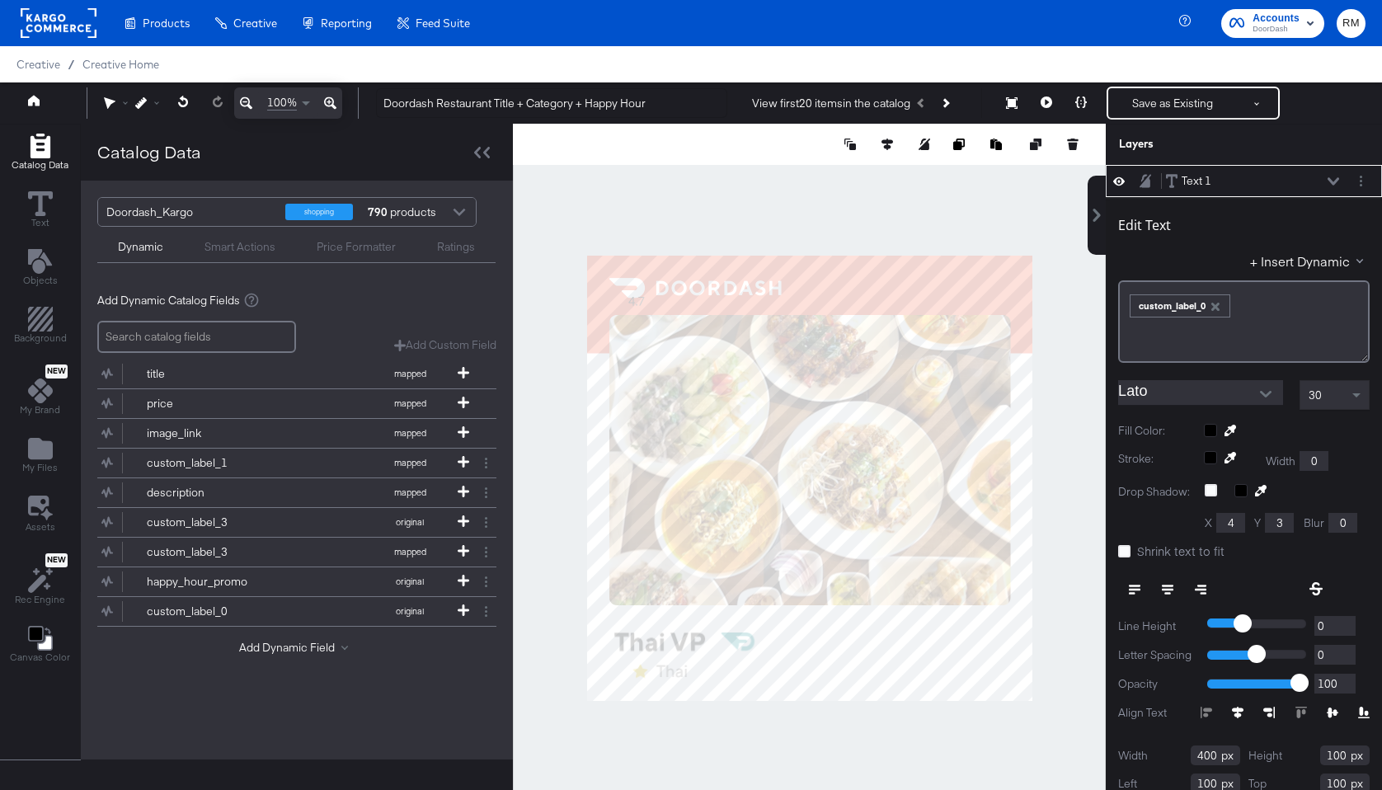
type input "93"
type input "110"
click at [1255, 391] on button "Open" at bounding box center [1265, 394] width 25 height 25
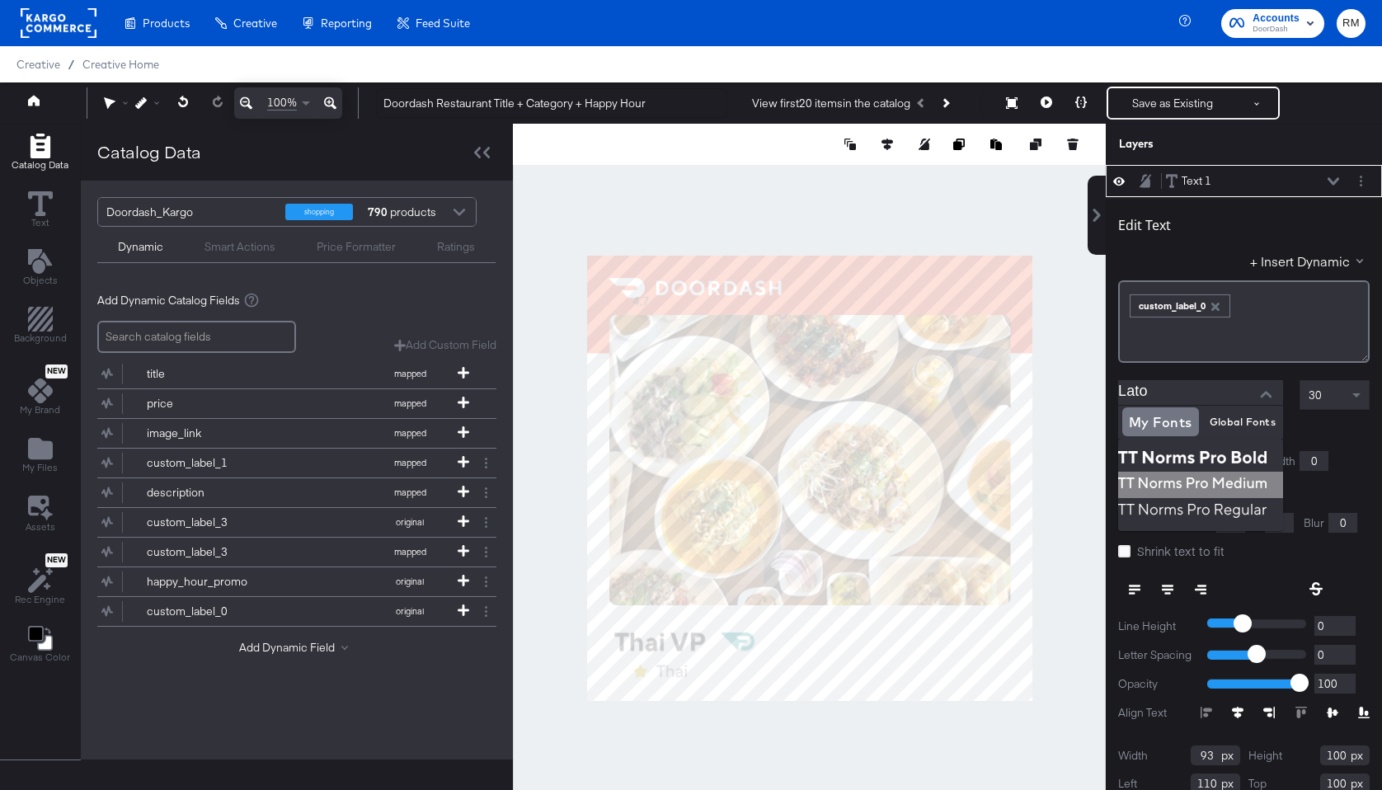
click at [1176, 476] on img at bounding box center [1200, 485] width 165 height 26
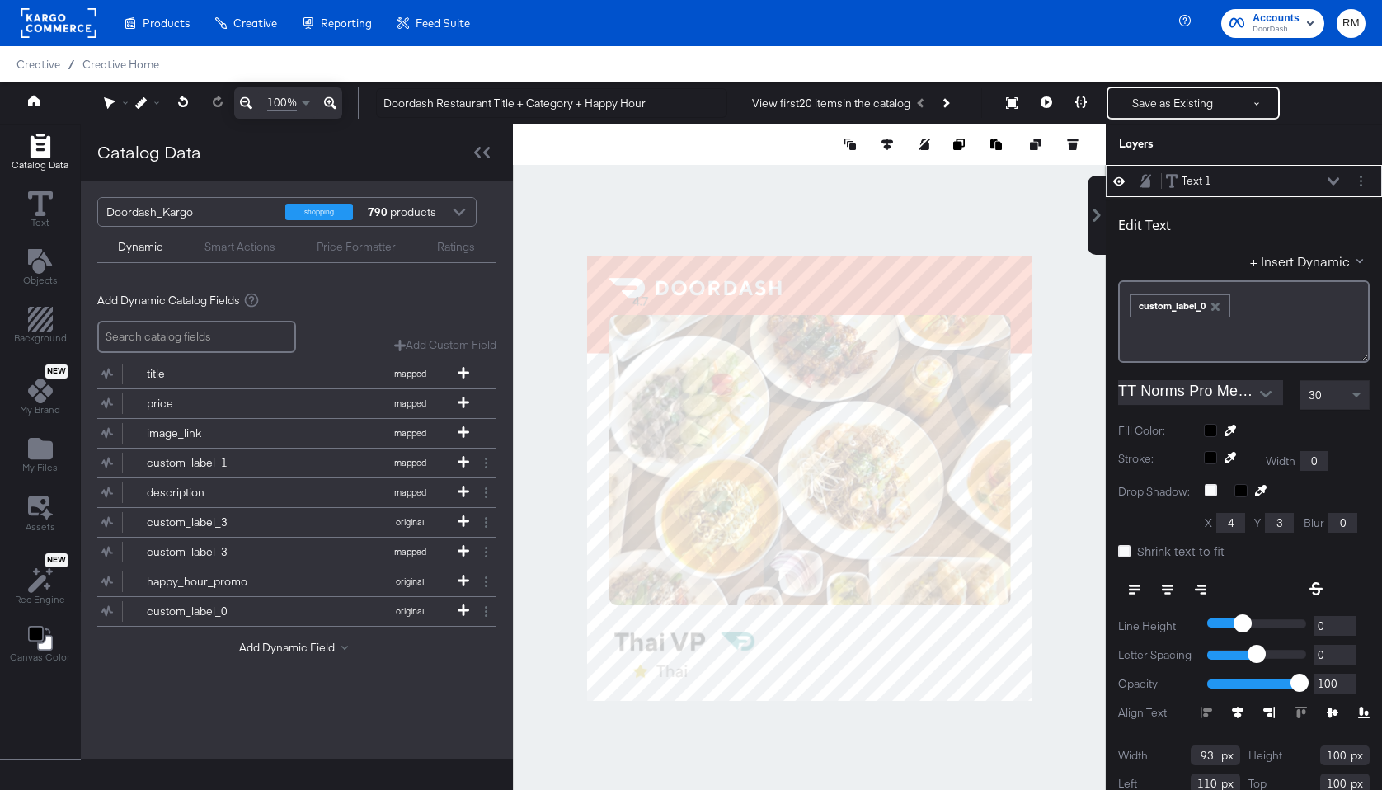
click at [1335, 714] on icon at bounding box center [1333, 713] width 12 height 11
click at [1211, 383] on input "TT Norms Pro Medium" at bounding box center [1188, 392] width 140 height 25
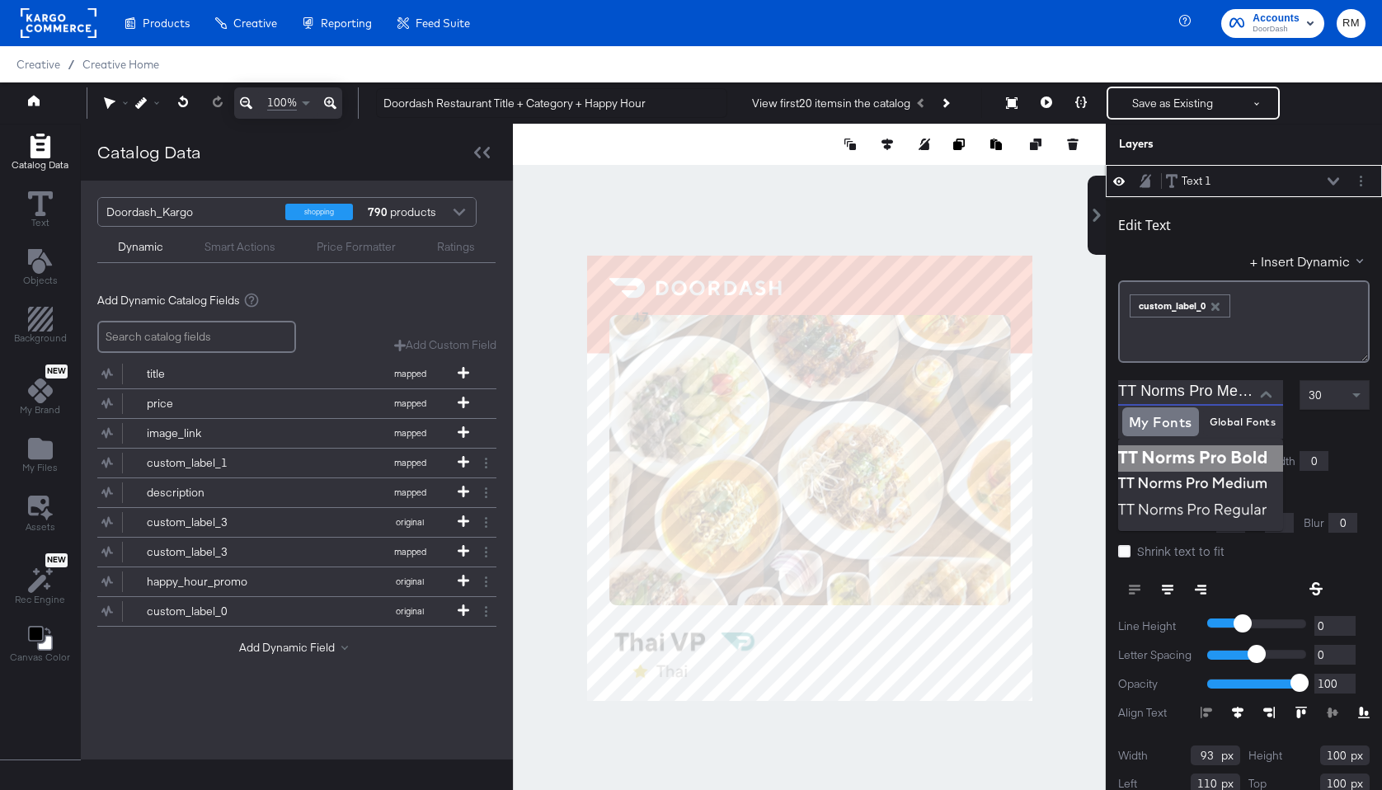
click at [1242, 454] on img at bounding box center [1200, 458] width 165 height 26
type input "TT Norms Pro Bold"
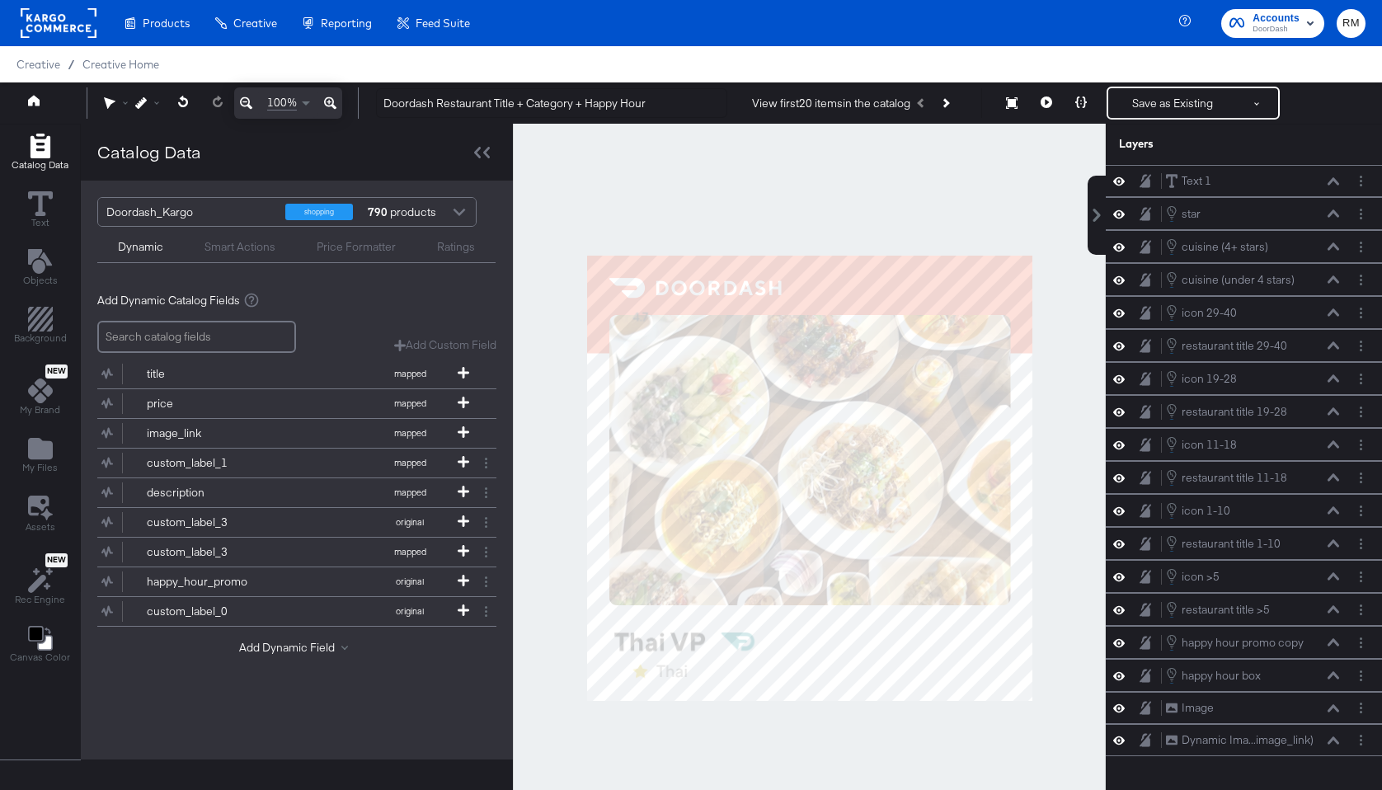
click at [841, 181] on div at bounding box center [809, 478] width 593 height 708
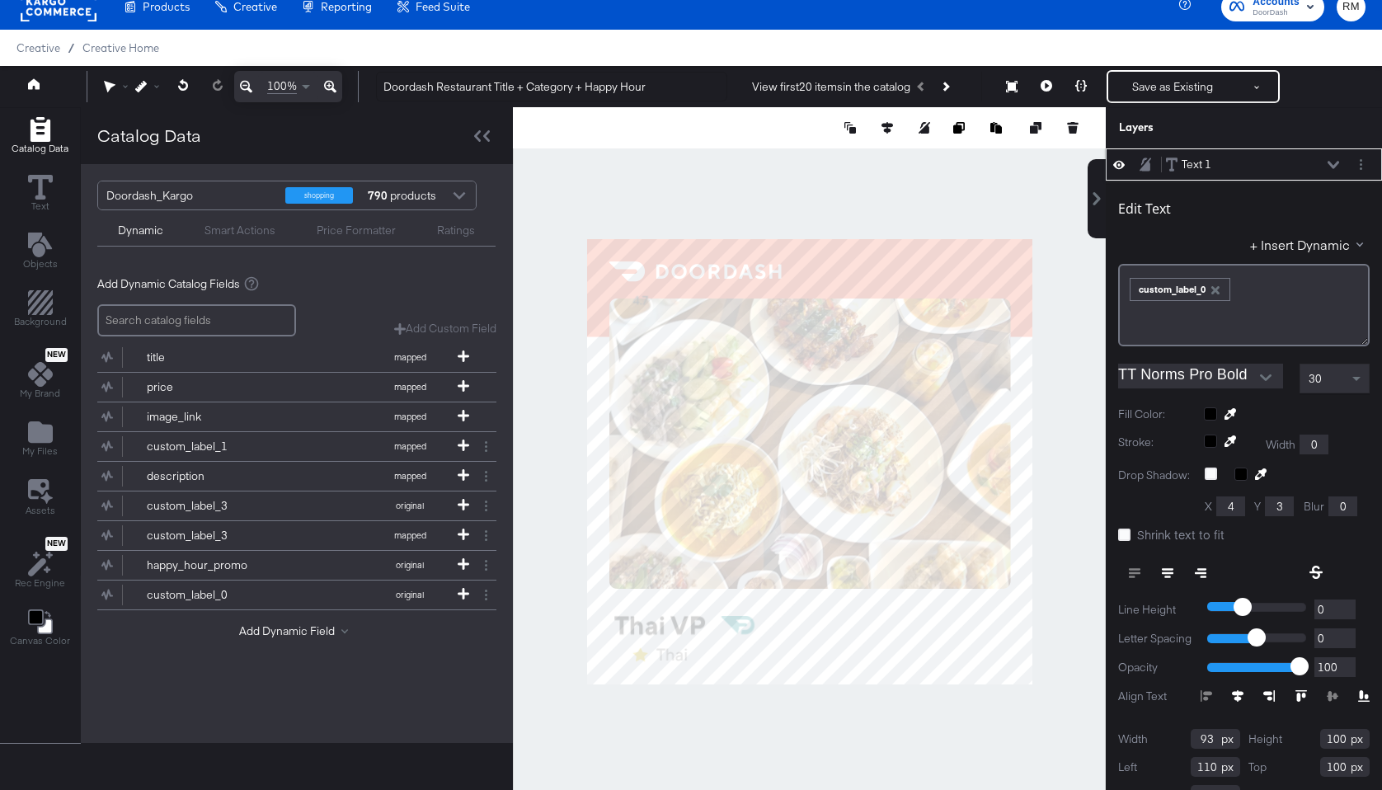
type input "66"
type input "958"
type input "72"
type input "961"
click at [1345, 371] on div "30" at bounding box center [1335, 379] width 68 height 28
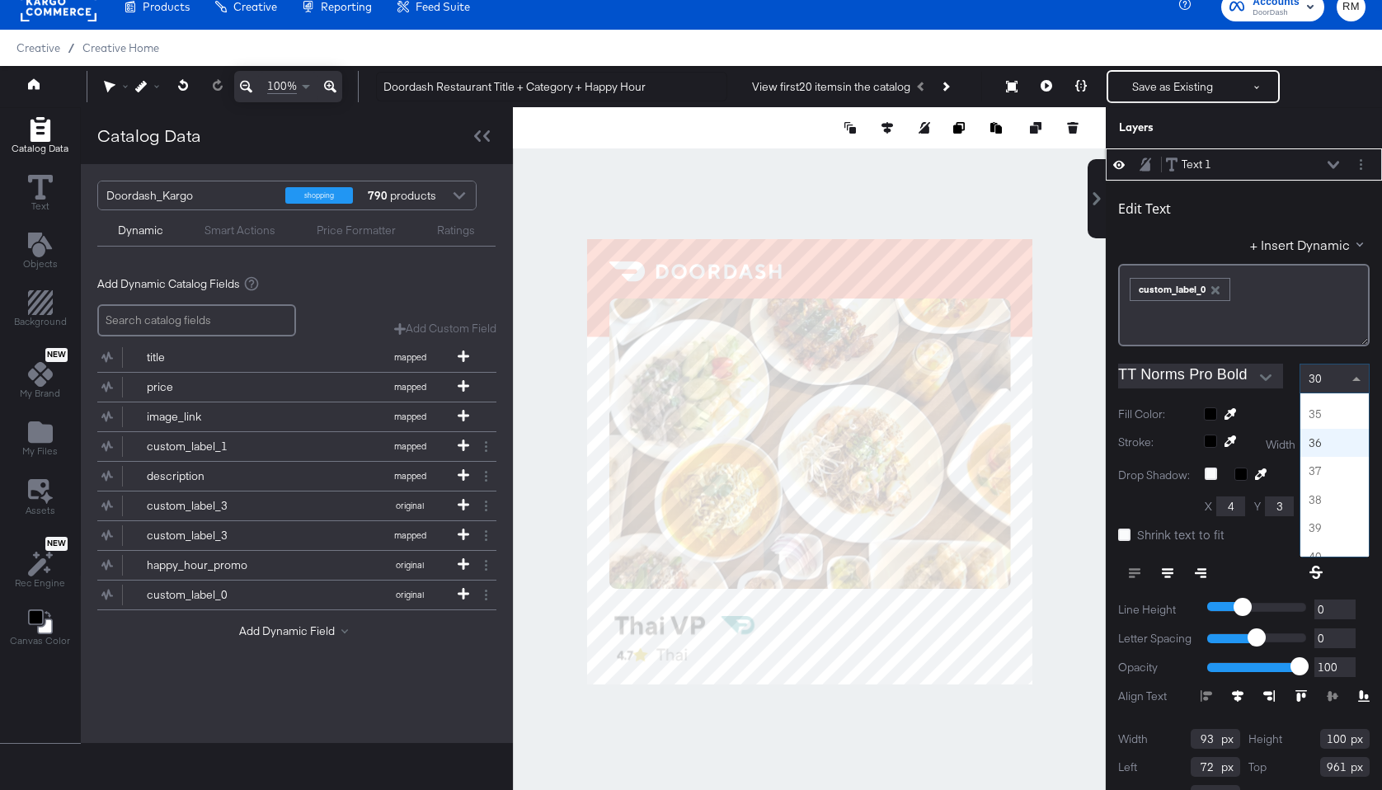
scroll to position [957, 0]
click at [1313, 379] on input at bounding box center [1311, 380] width 4 height 31
click at [1356, 368] on span at bounding box center [1358, 379] width 21 height 28
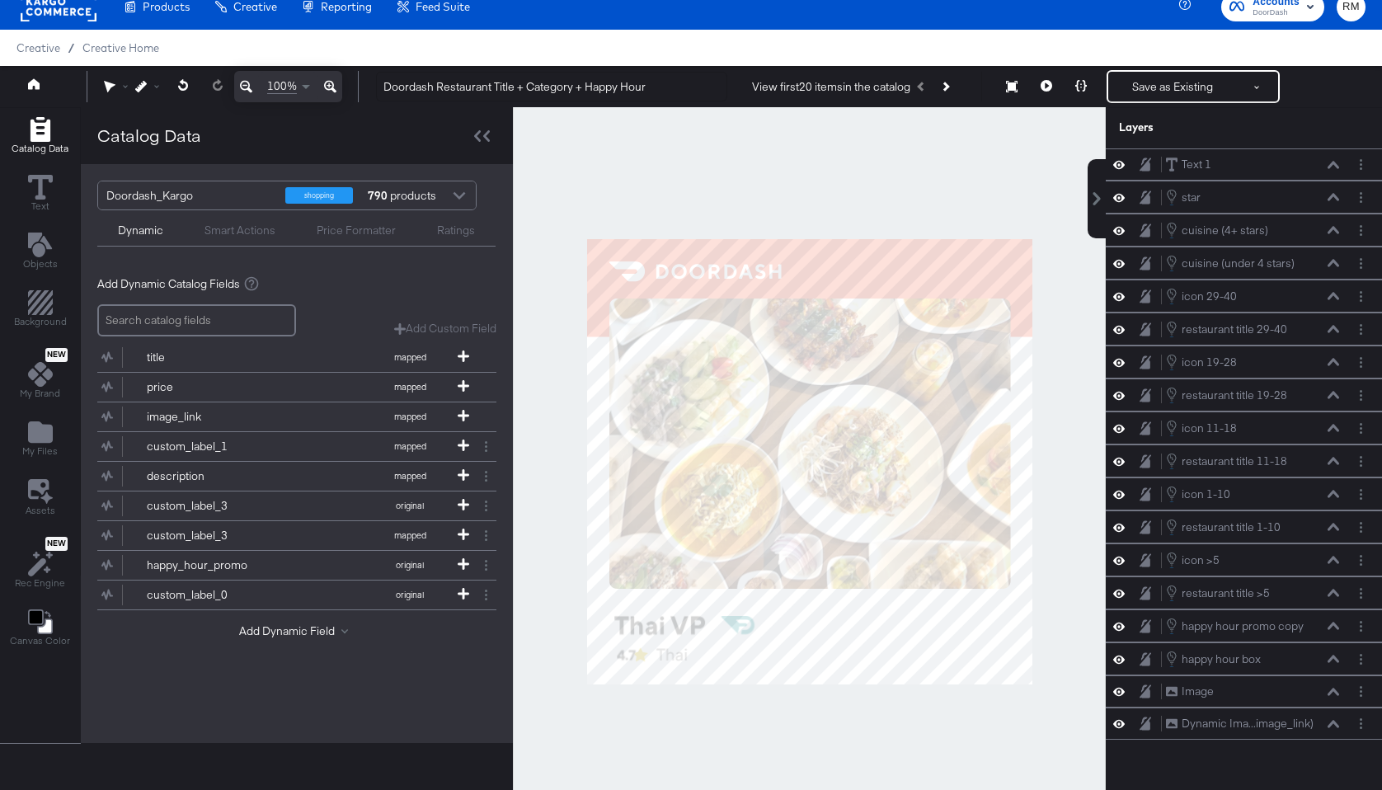
click at [811, 760] on div at bounding box center [809, 461] width 593 height 708
click at [1335, 197] on icon at bounding box center [1334, 196] width 12 height 7
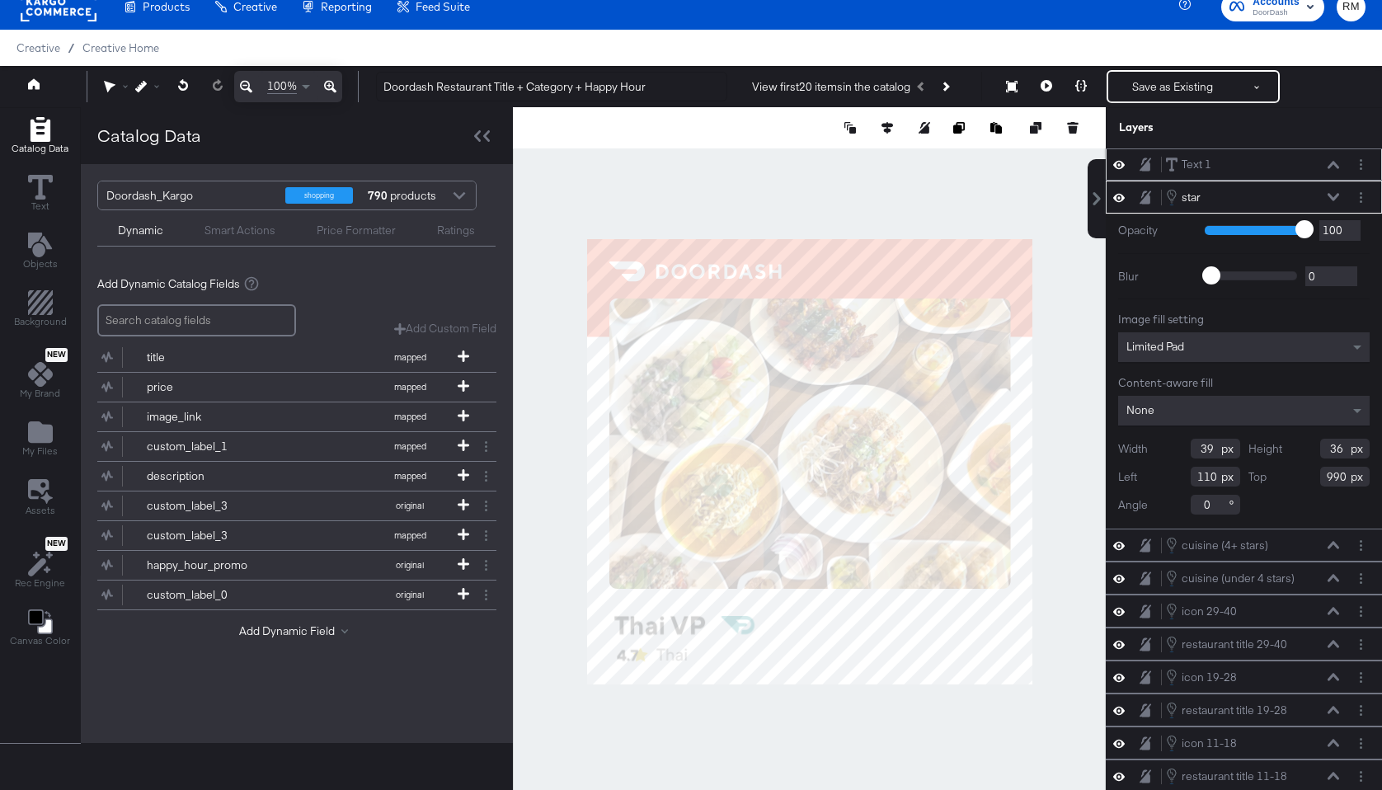
click at [1336, 162] on icon at bounding box center [1334, 165] width 12 height 8
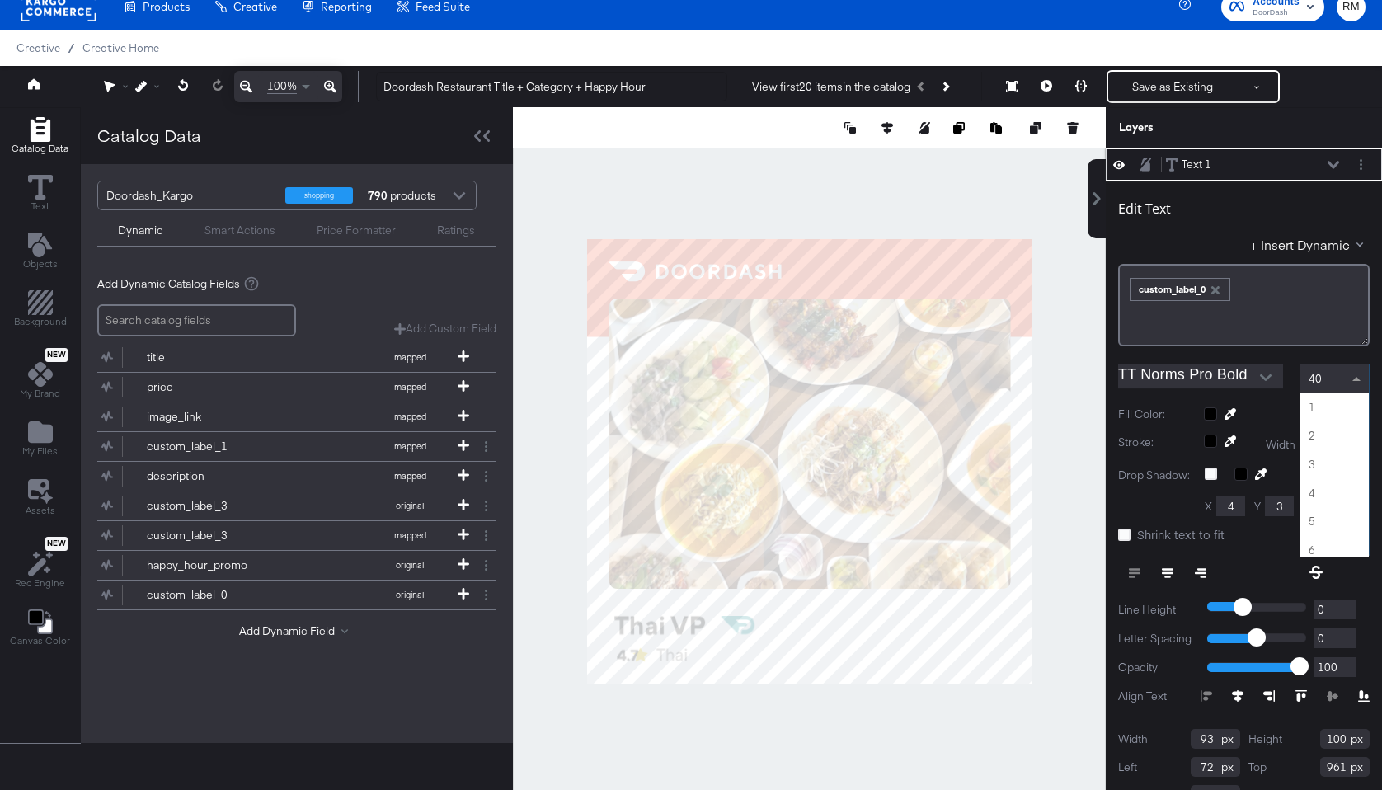
click at [1325, 379] on div "40" at bounding box center [1335, 379] width 68 height 28
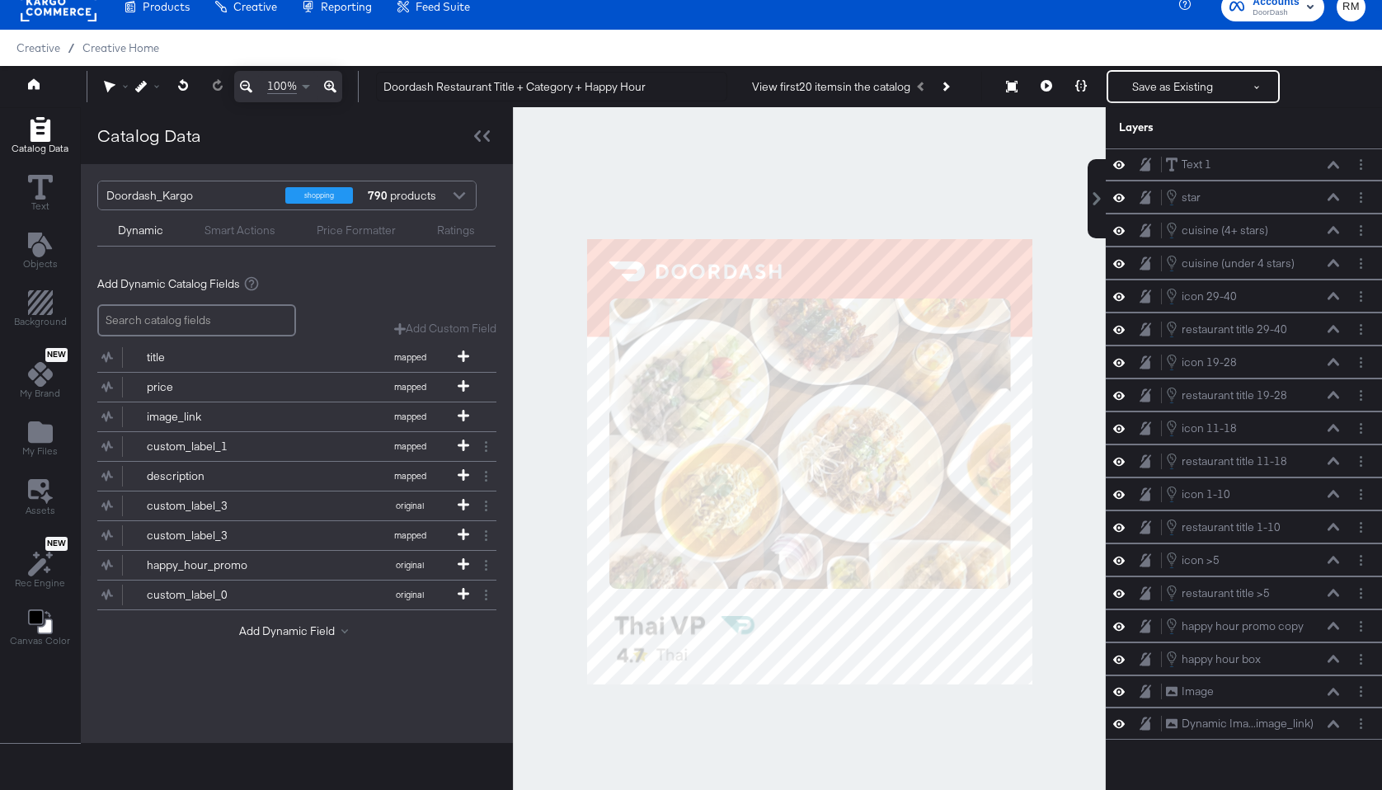
click at [873, 710] on div at bounding box center [809, 461] width 593 height 708
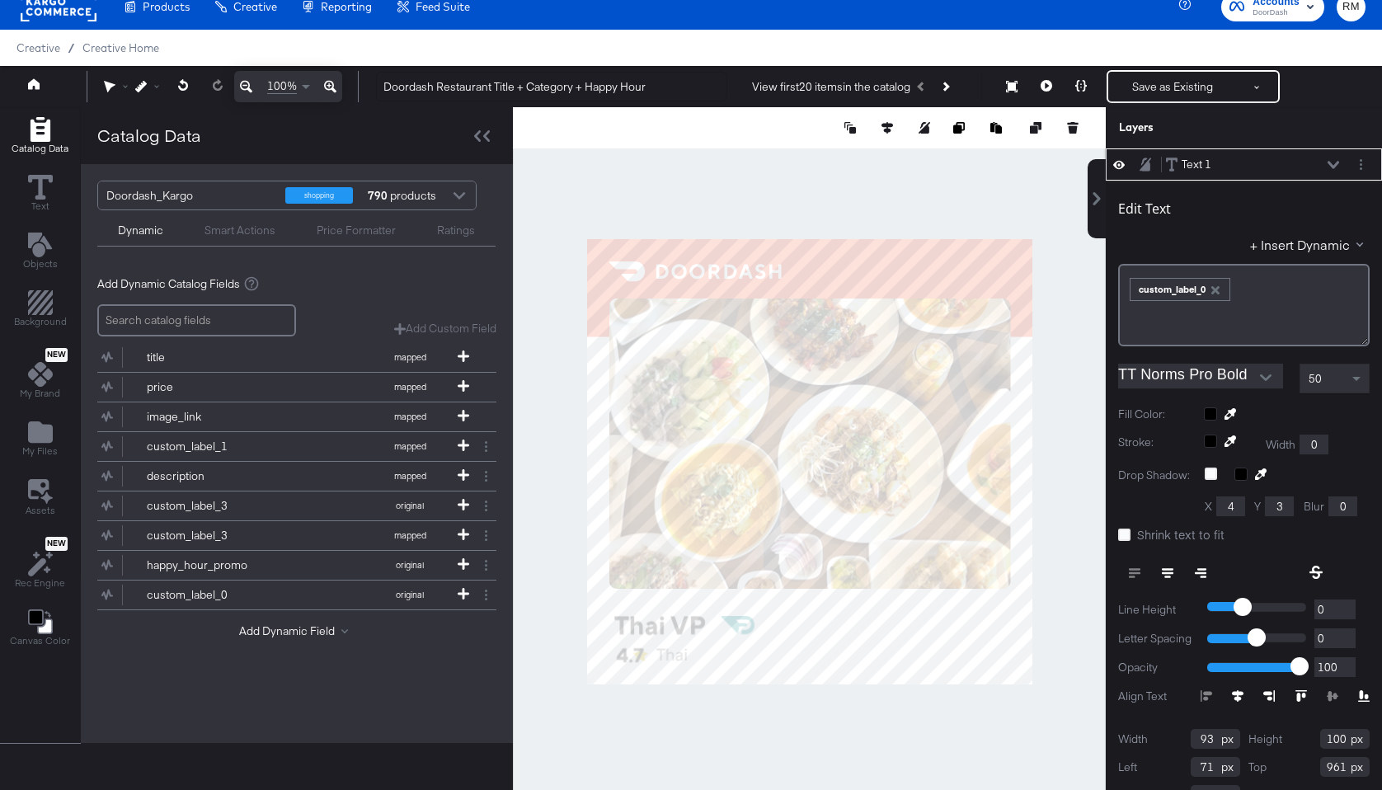
type input "70"
click at [704, 699] on div at bounding box center [809, 461] width 593 height 708
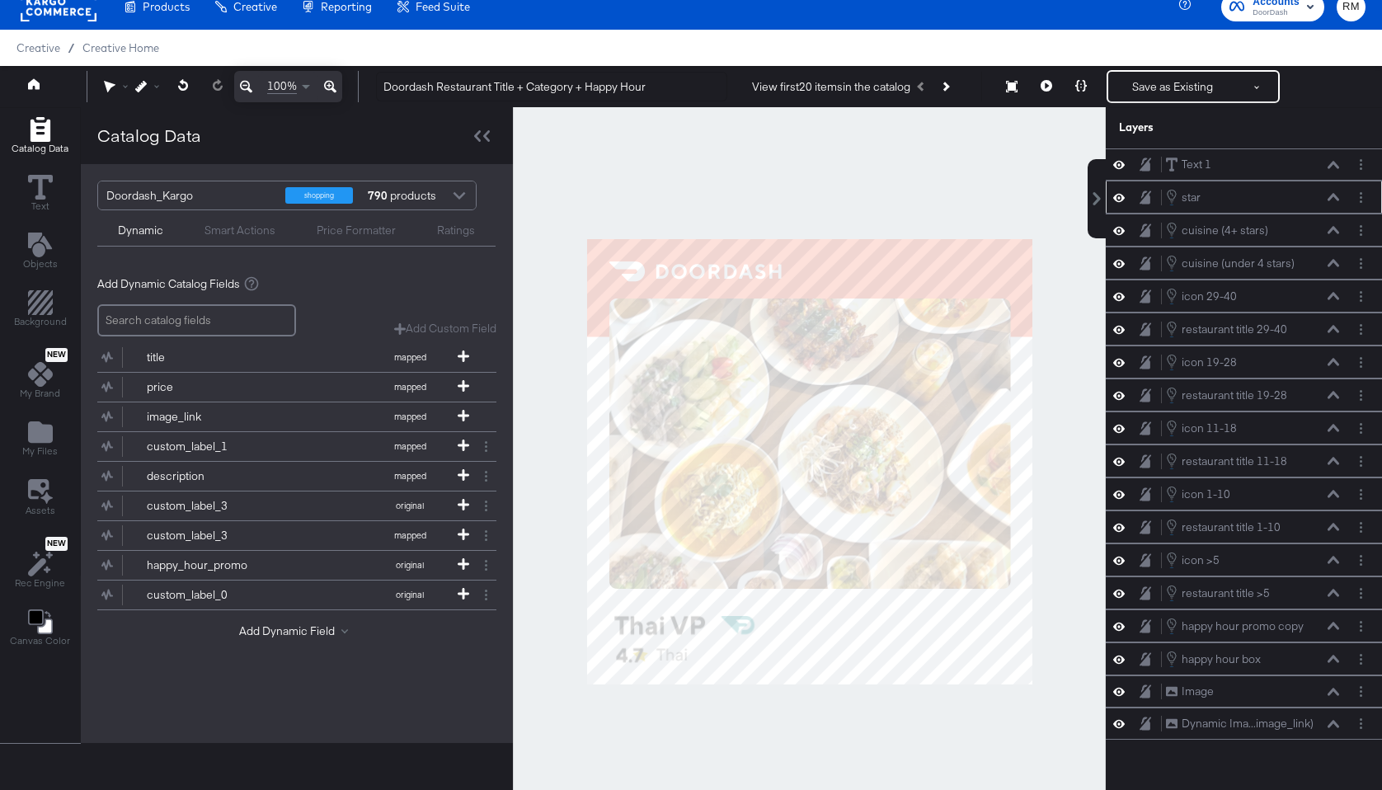
click at [1337, 198] on icon at bounding box center [1334, 196] width 12 height 7
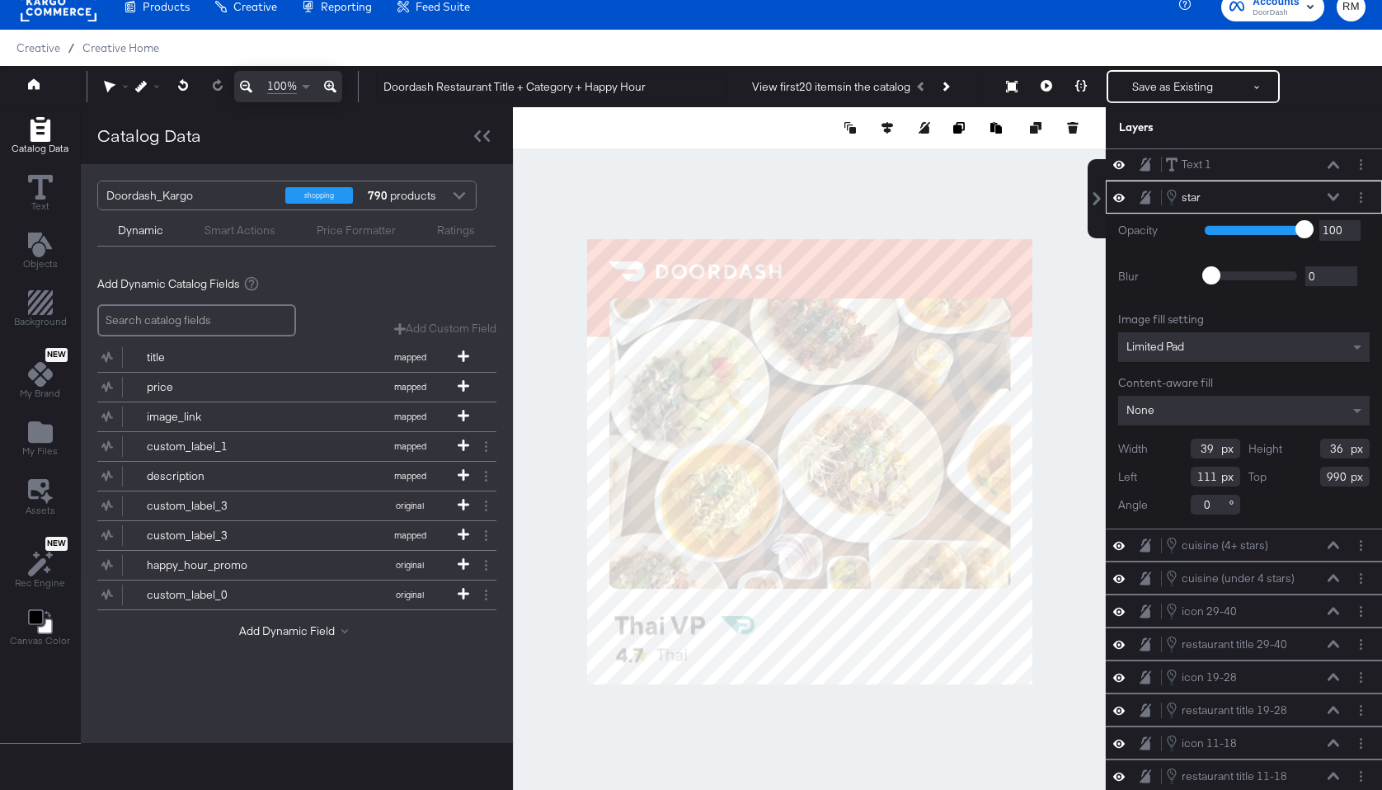
type input "112"
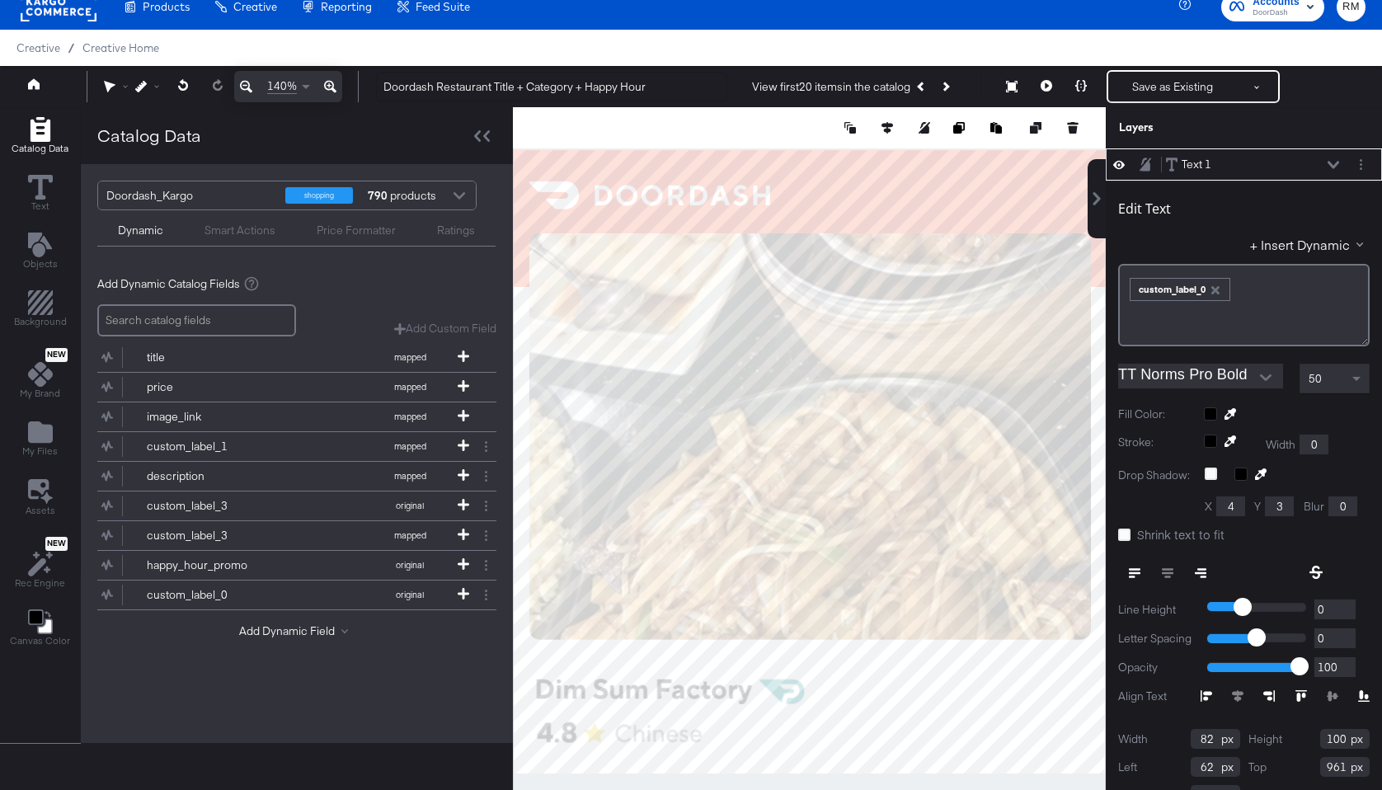
scroll to position [28, 0]
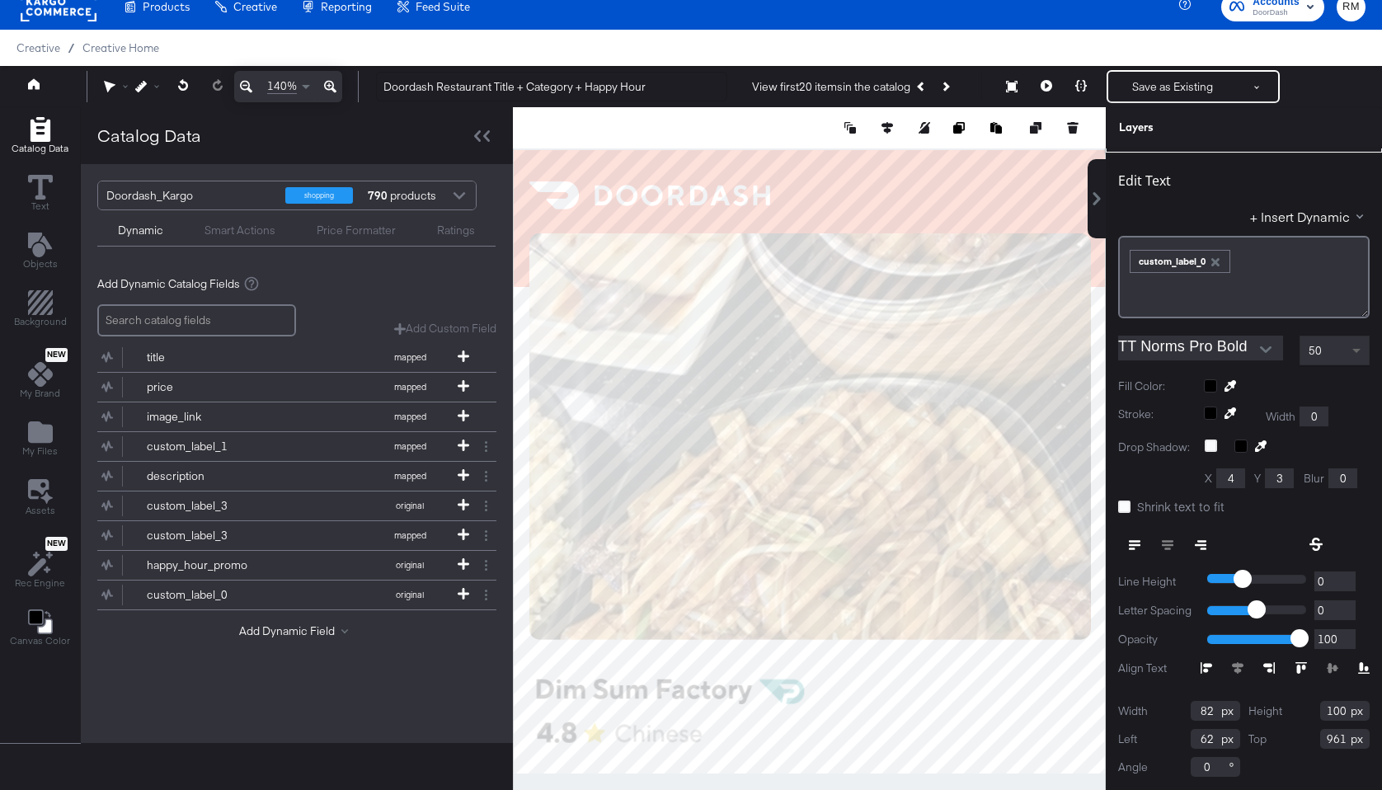
click at [1357, 351] on span at bounding box center [1356, 352] width 8 height 6
click at [871, 782] on div at bounding box center [809, 461] width 593 height 708
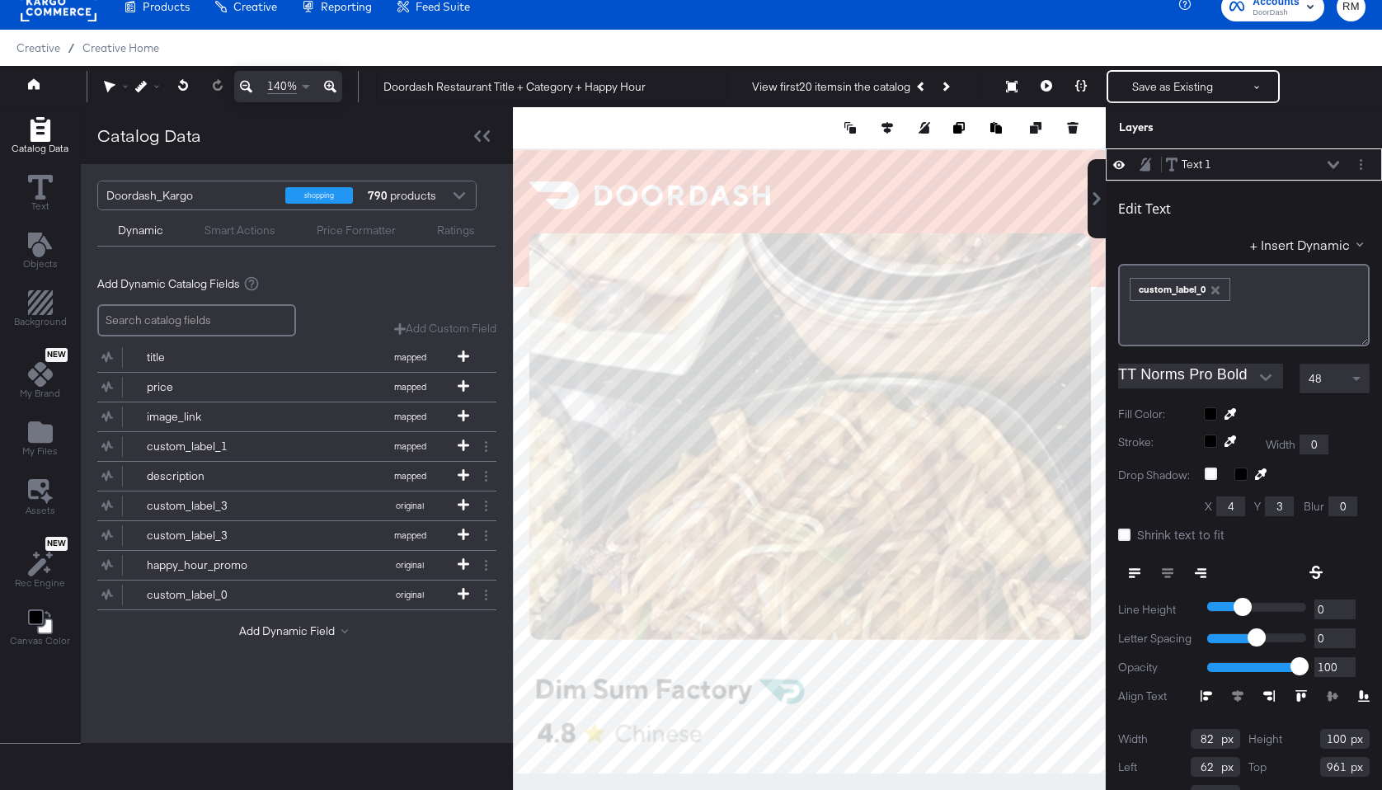
type input "960"
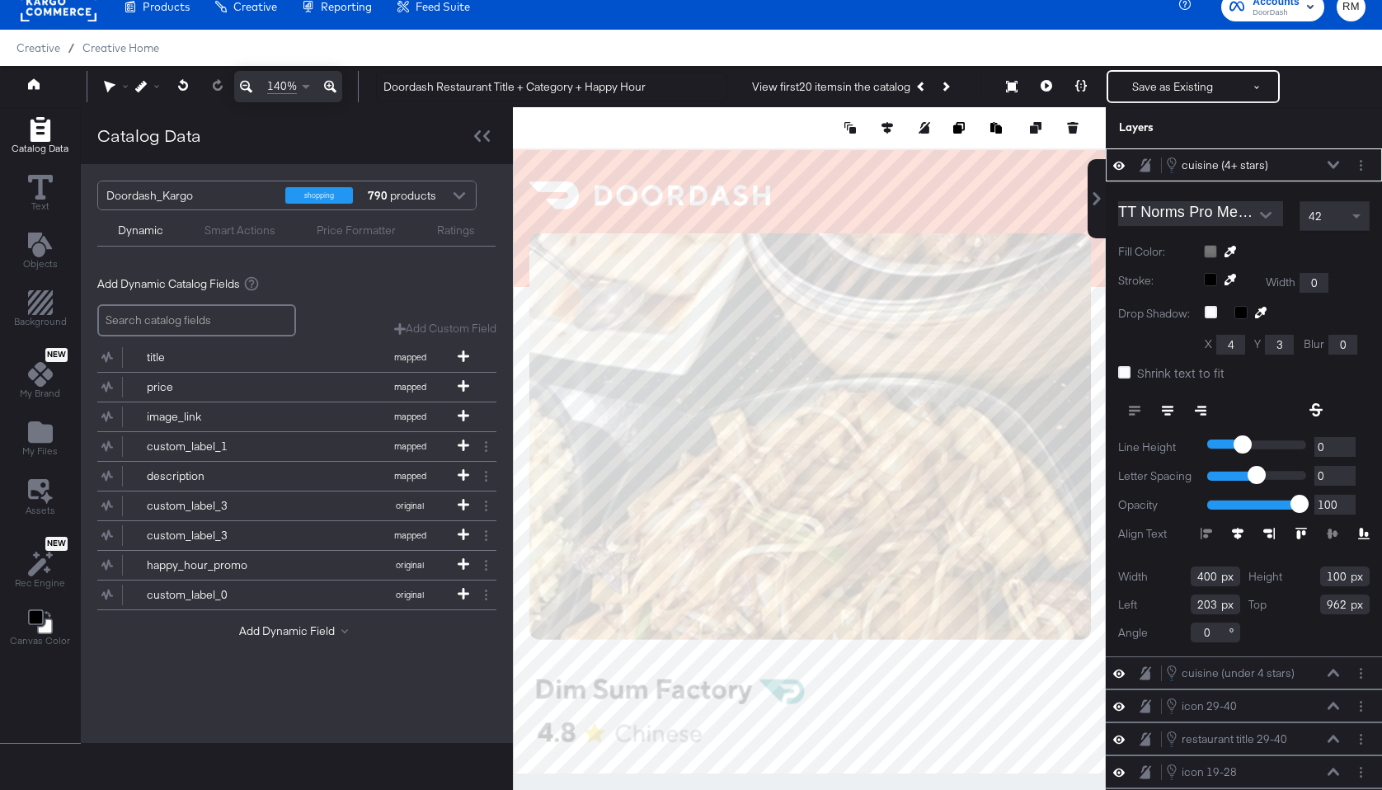
type input "961"
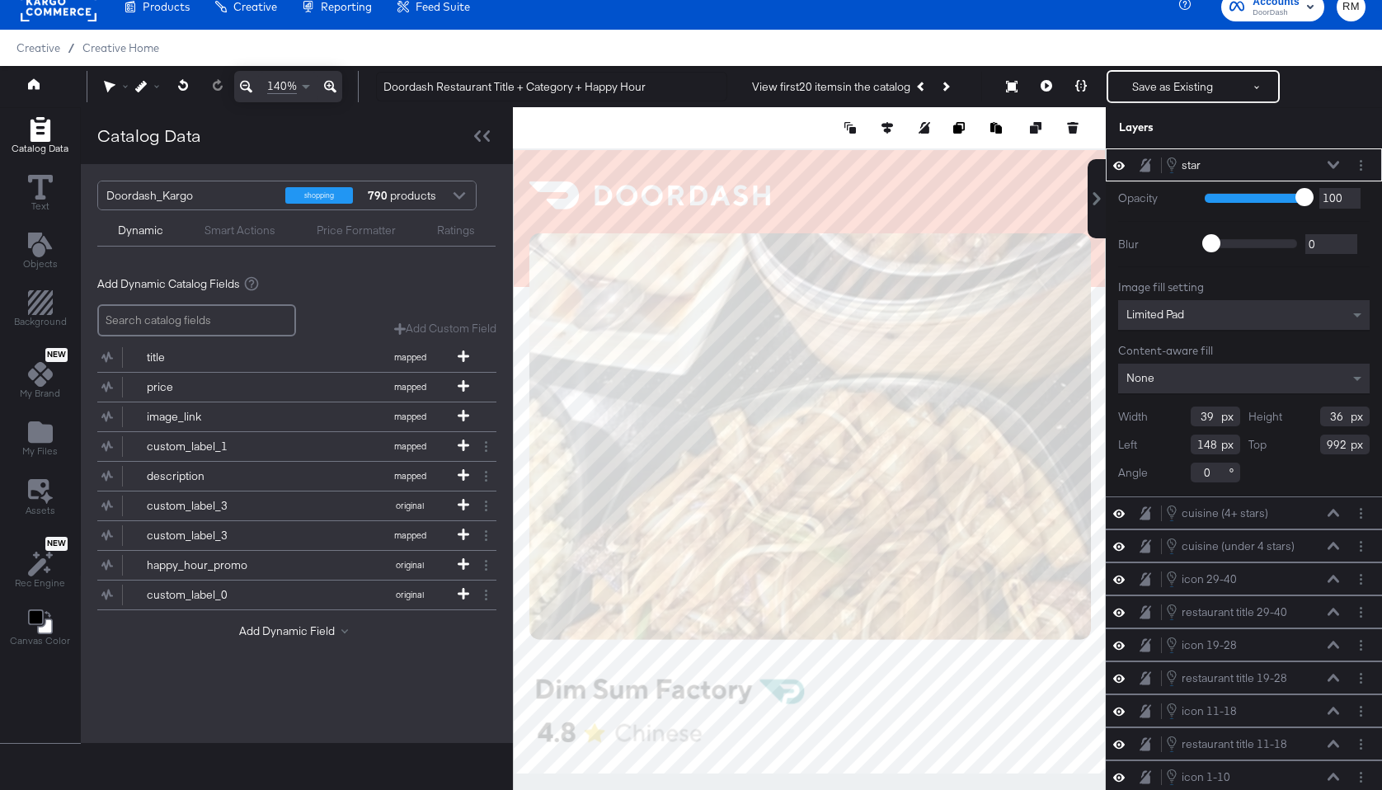
type input "991"
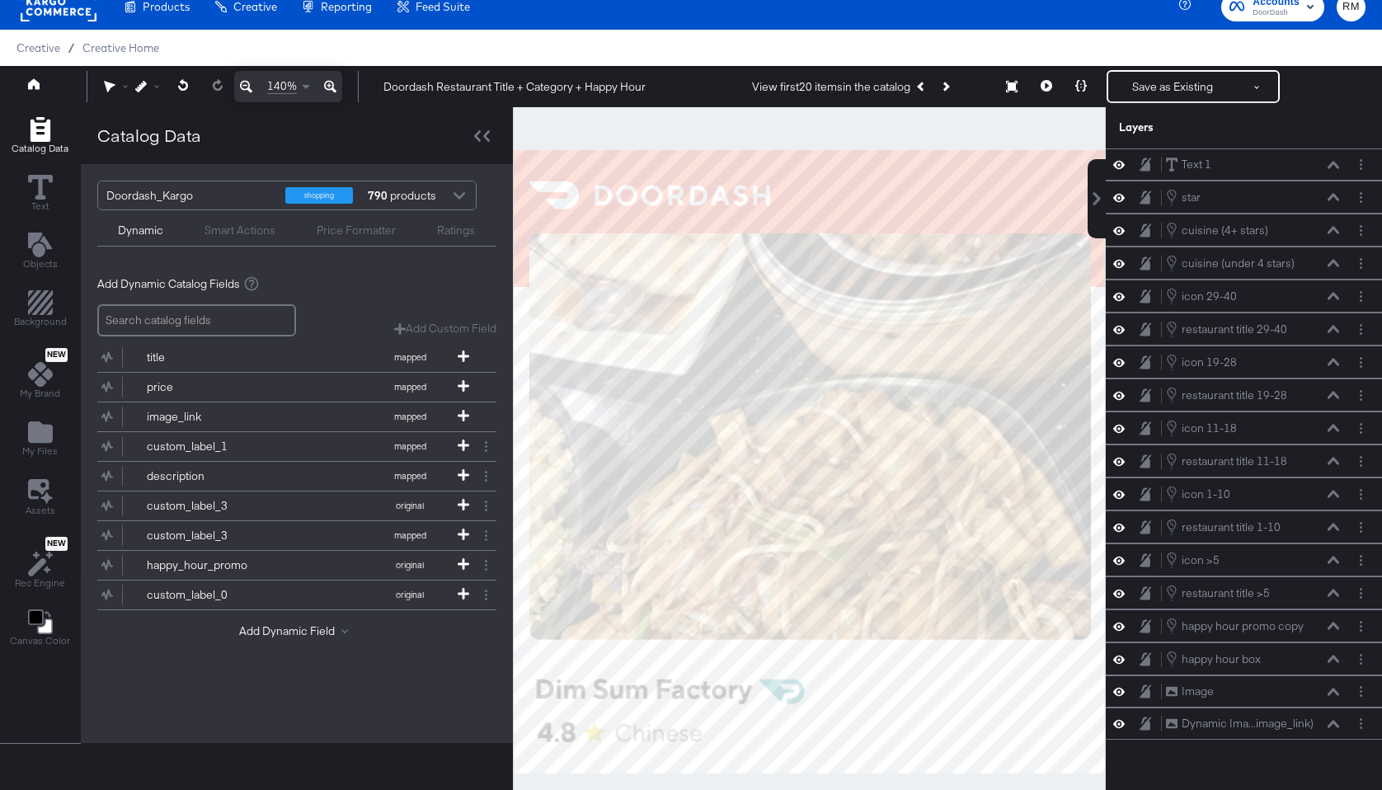
click at [645, 783] on div at bounding box center [809, 461] width 593 height 708
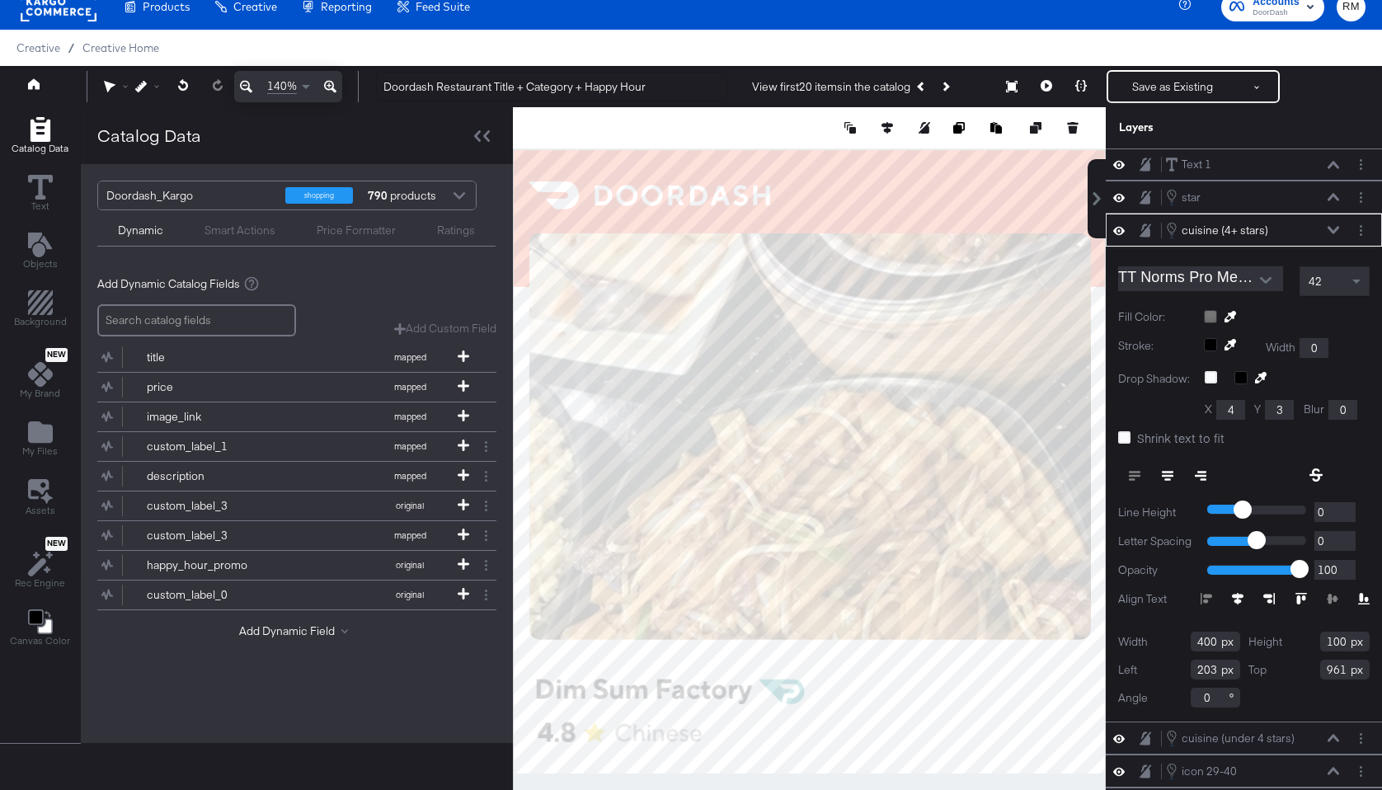
type input "960"
click at [1037, 68] on div "140% Doordash Restaurant Title + Category + Happy Hour View first 20 items in t…" at bounding box center [691, 86] width 1382 height 41
click at [1043, 82] on icon at bounding box center [1047, 86] width 12 height 12
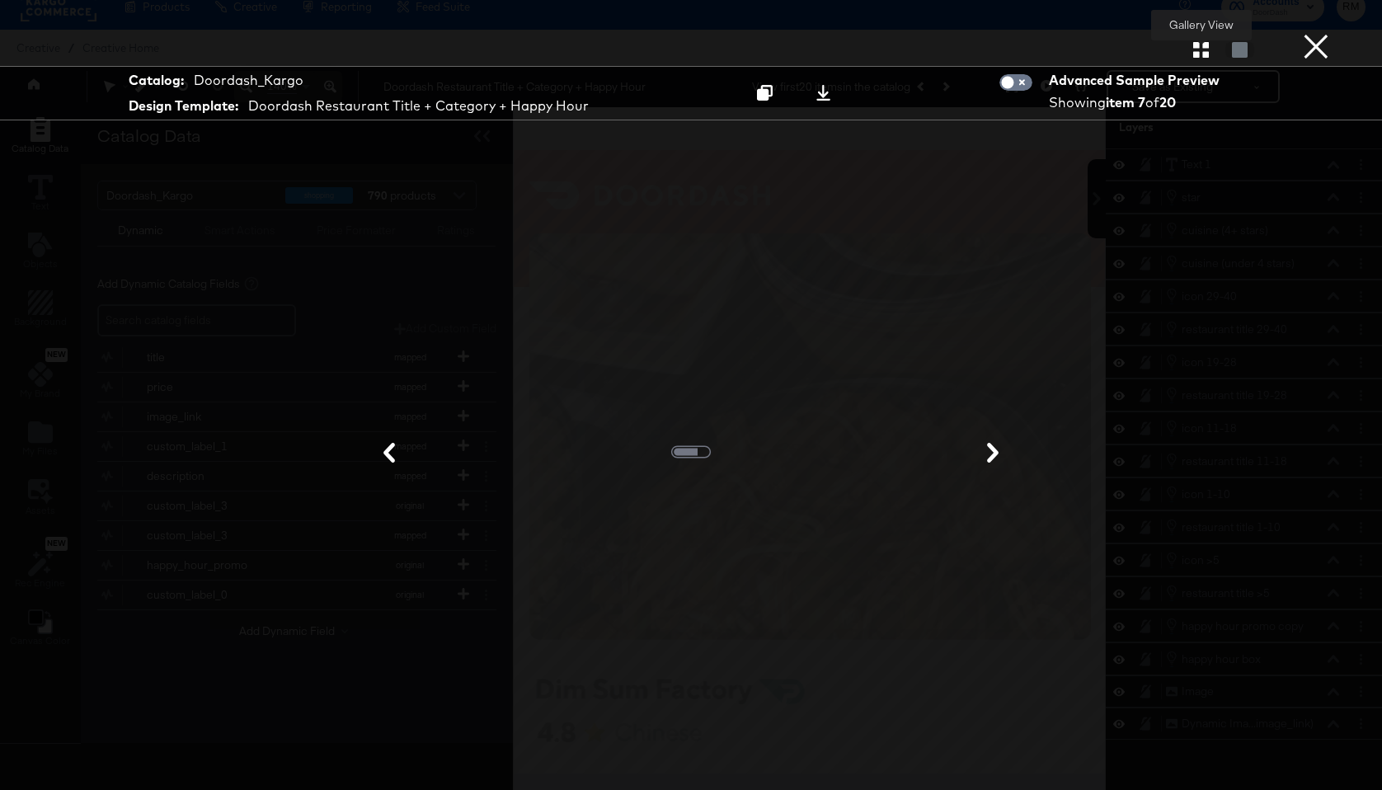
click at [1200, 49] on icon "button" at bounding box center [1201, 50] width 16 height 16
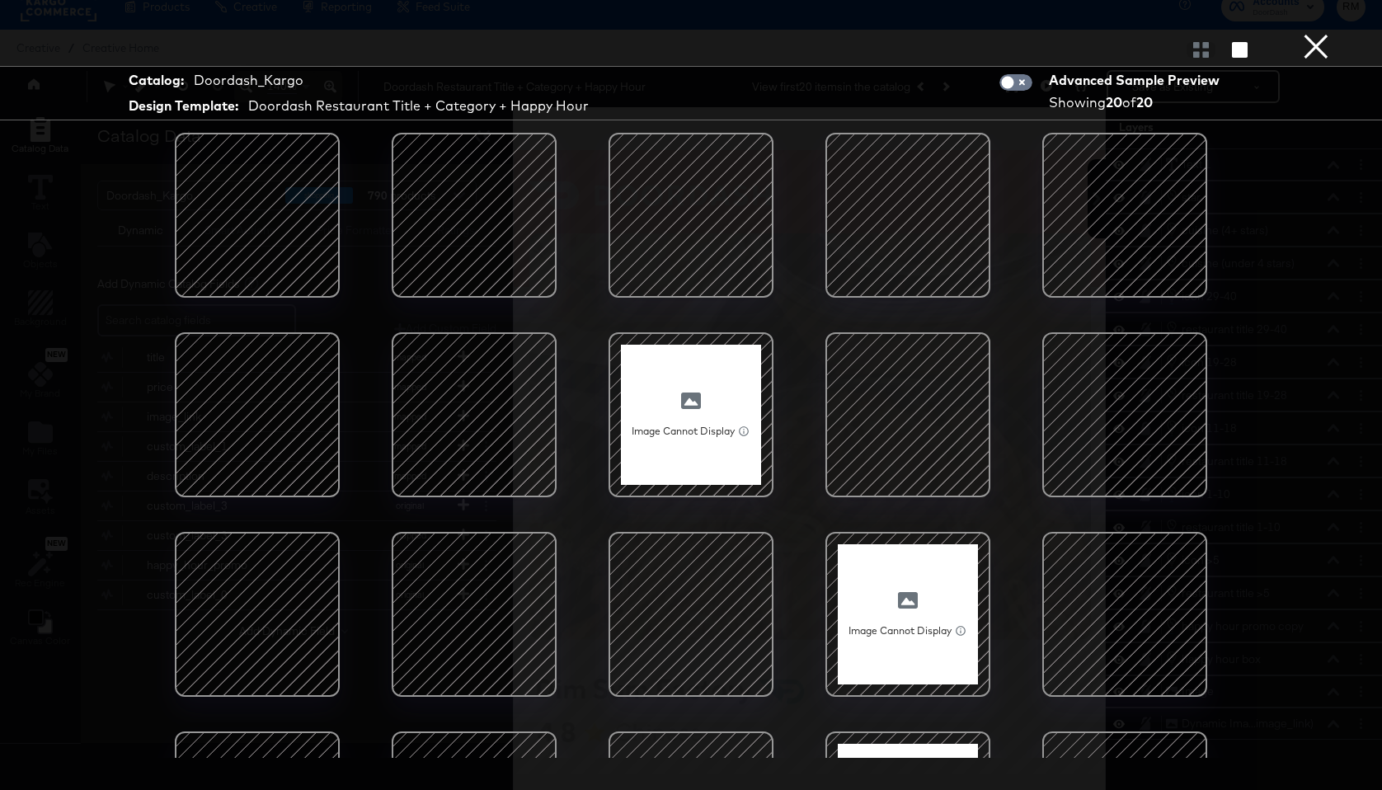
click at [690, 266] on div at bounding box center [691, 215] width 140 height 140
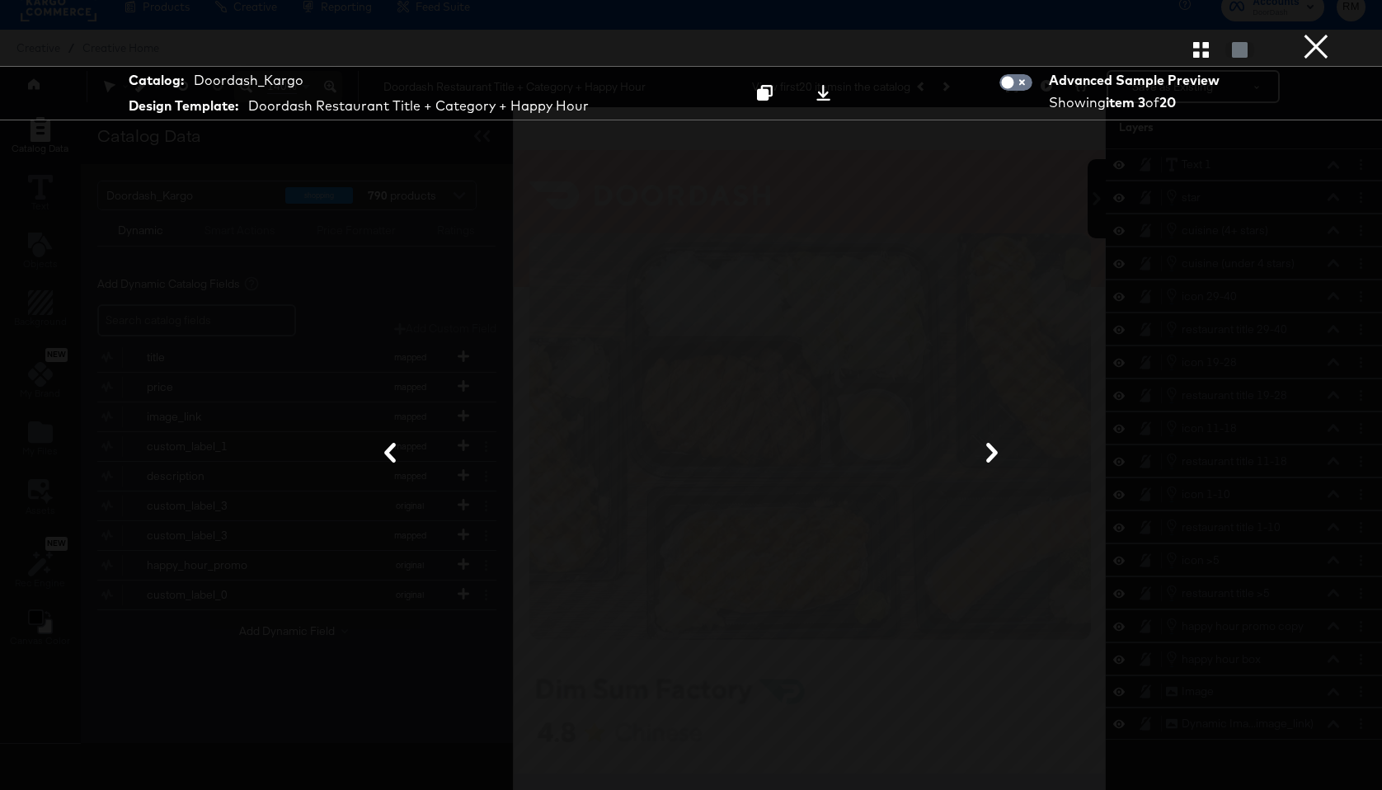
click at [1319, 33] on button "×" at bounding box center [1316, 16] width 33 height 33
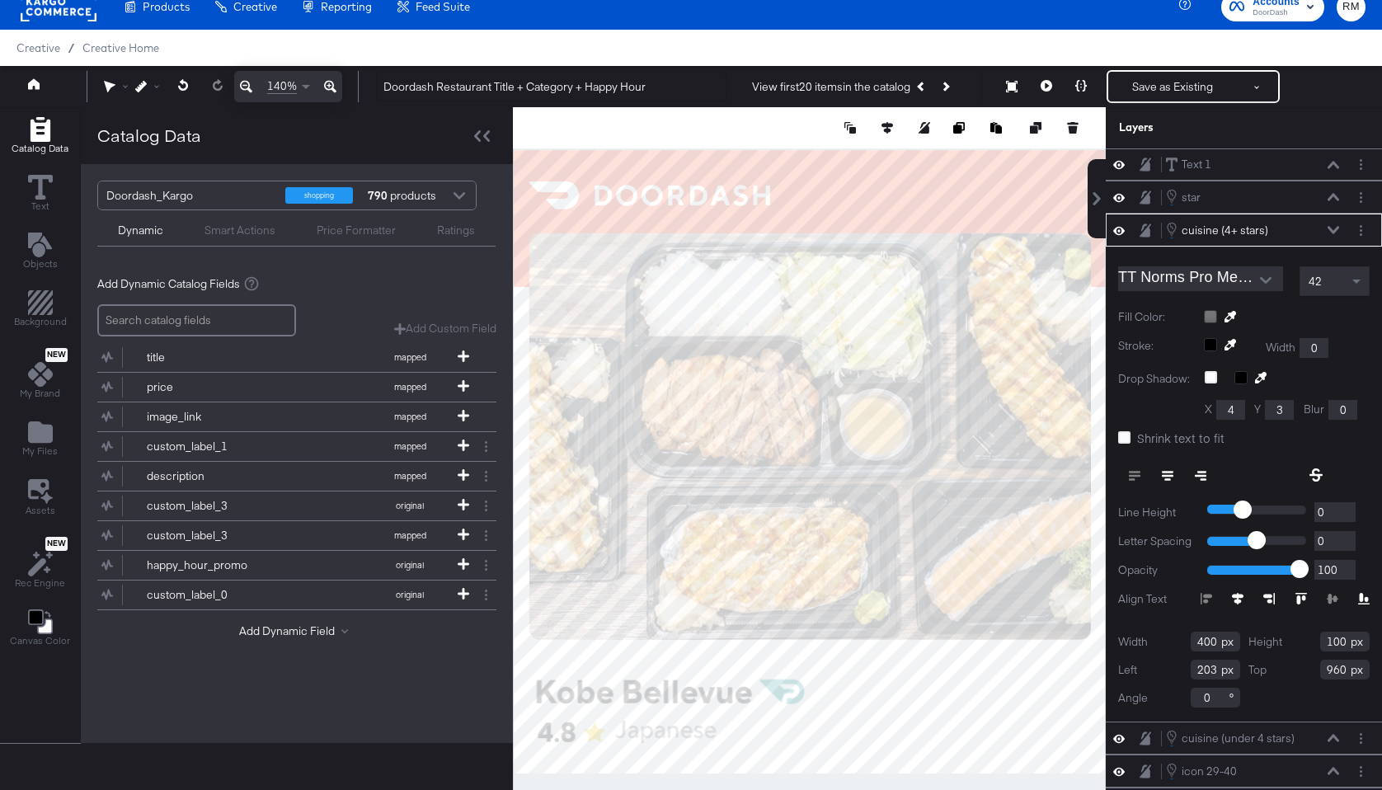
type input "204"
type input "67"
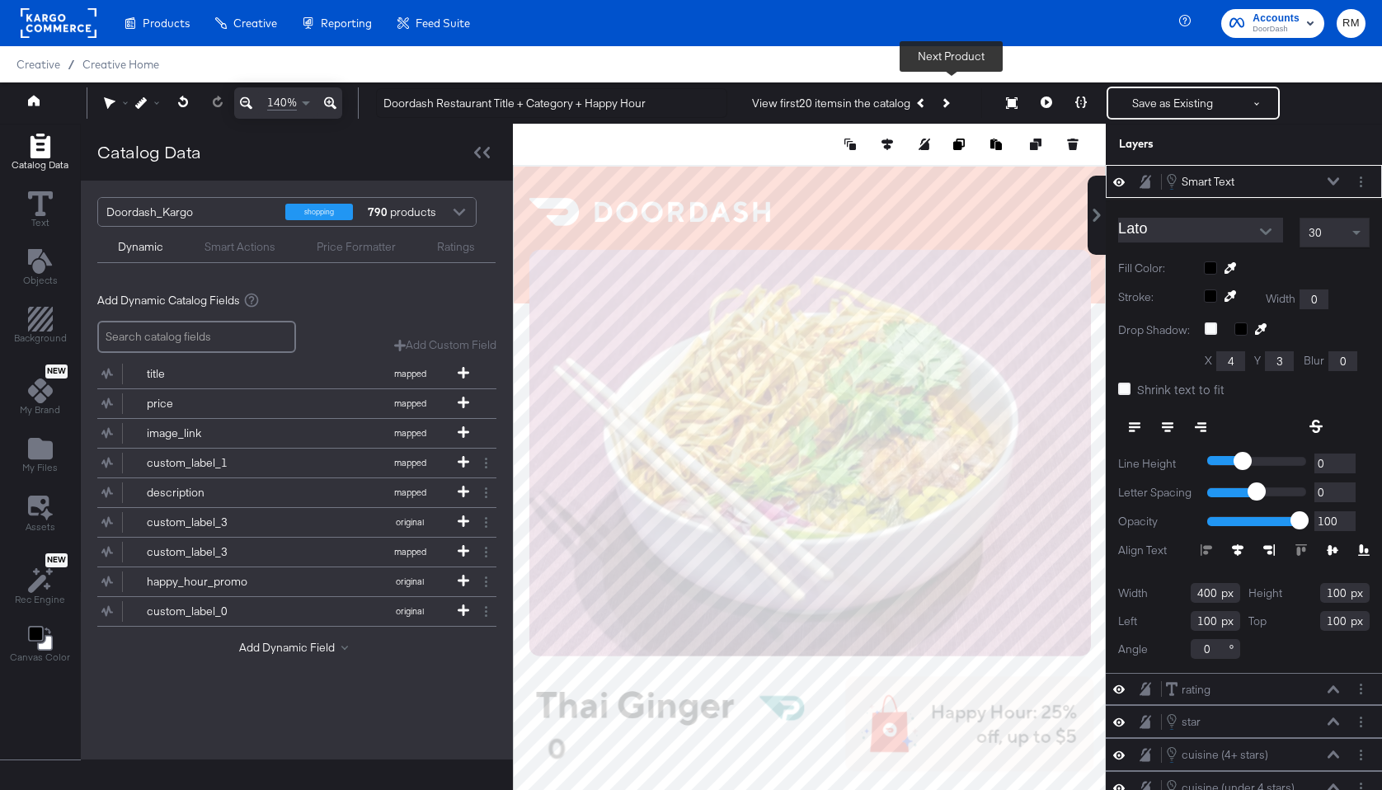
scroll to position [16, 0]
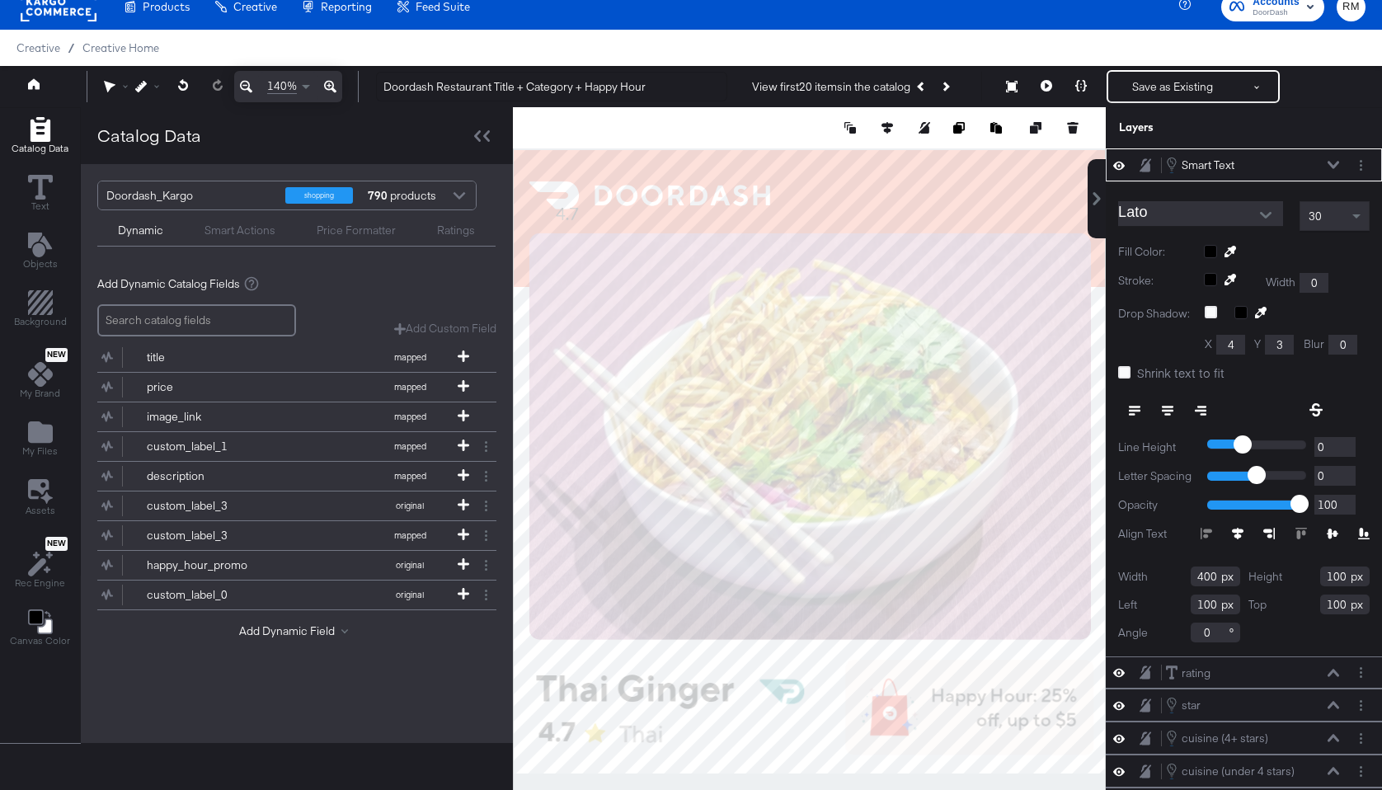
click at [252, 84] on button at bounding box center [246, 86] width 24 height 31
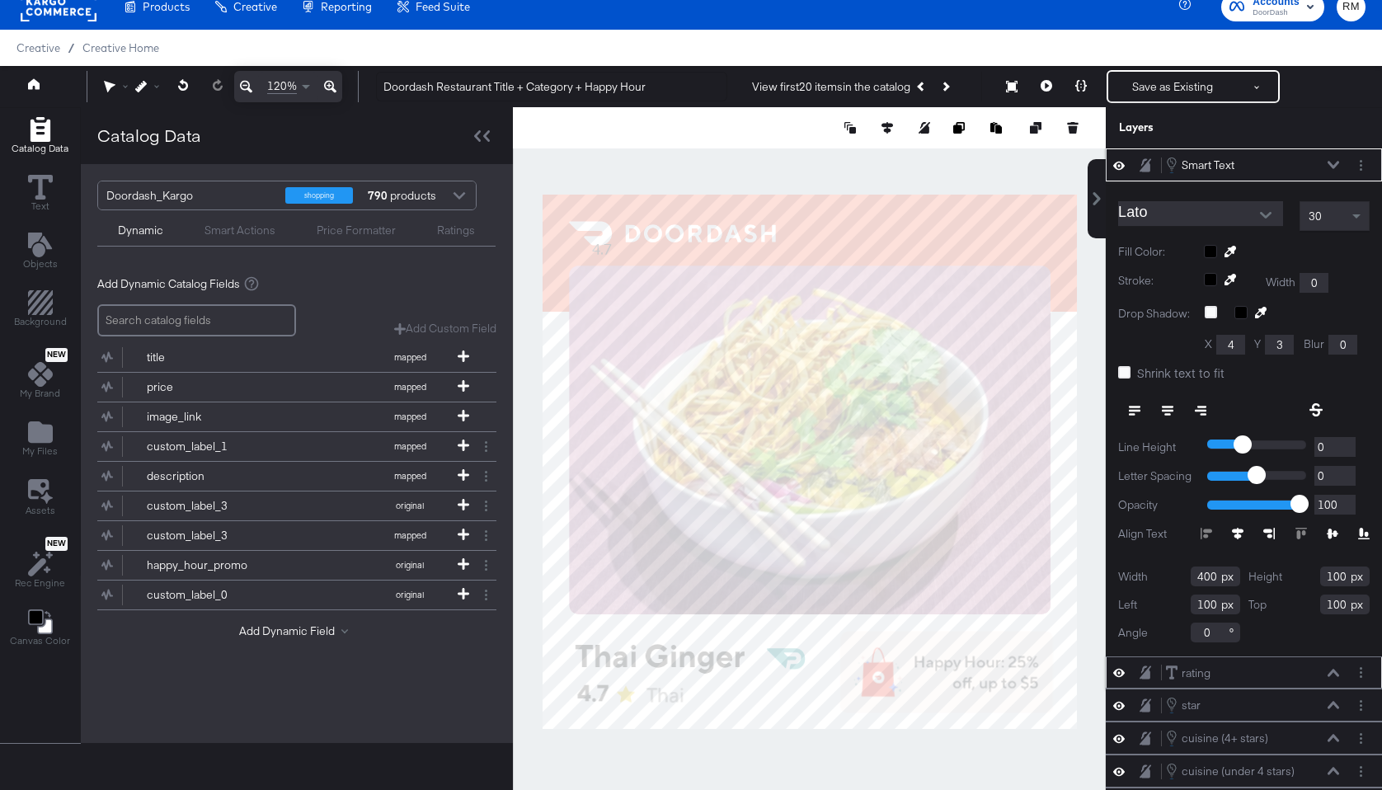
click at [1333, 672] on icon at bounding box center [1334, 673] width 12 height 8
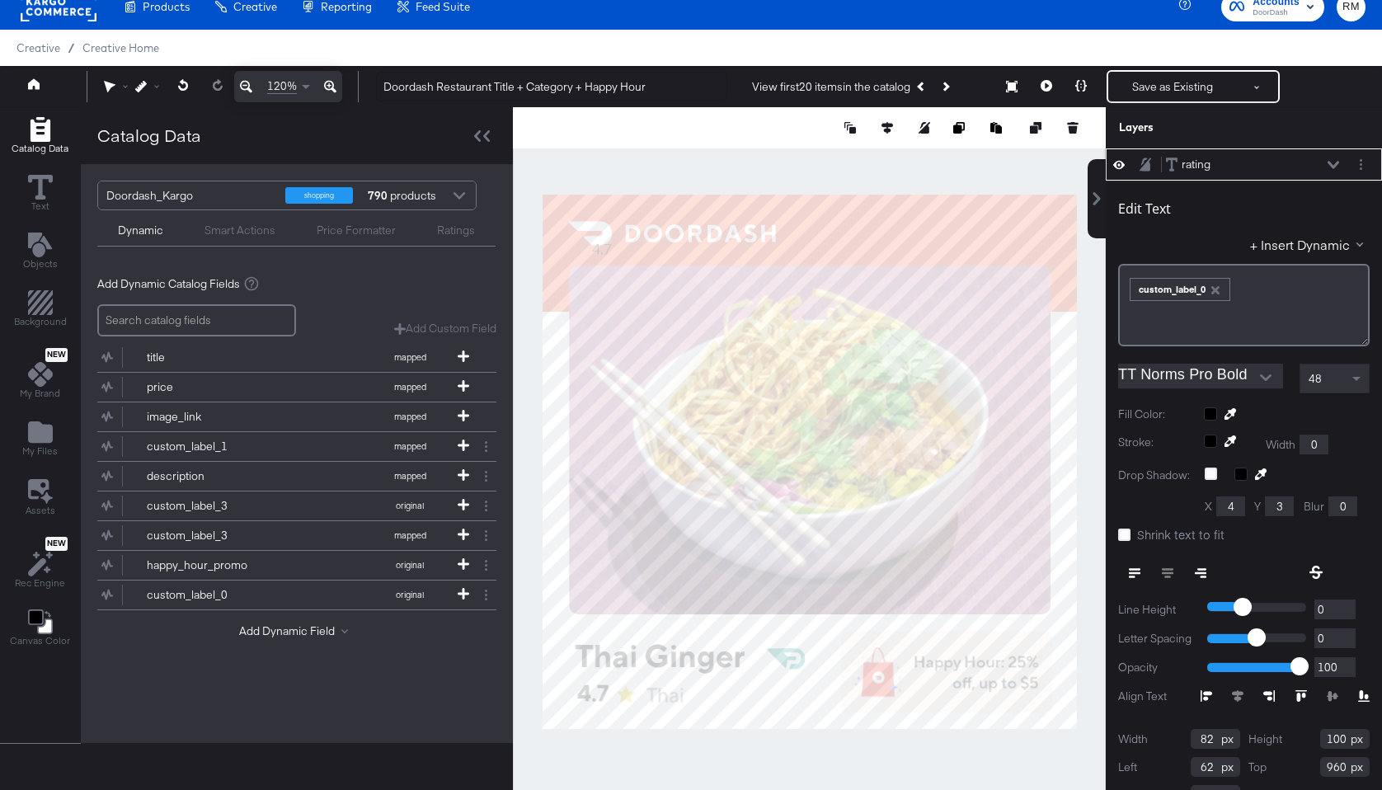
scroll to position [0, 0]
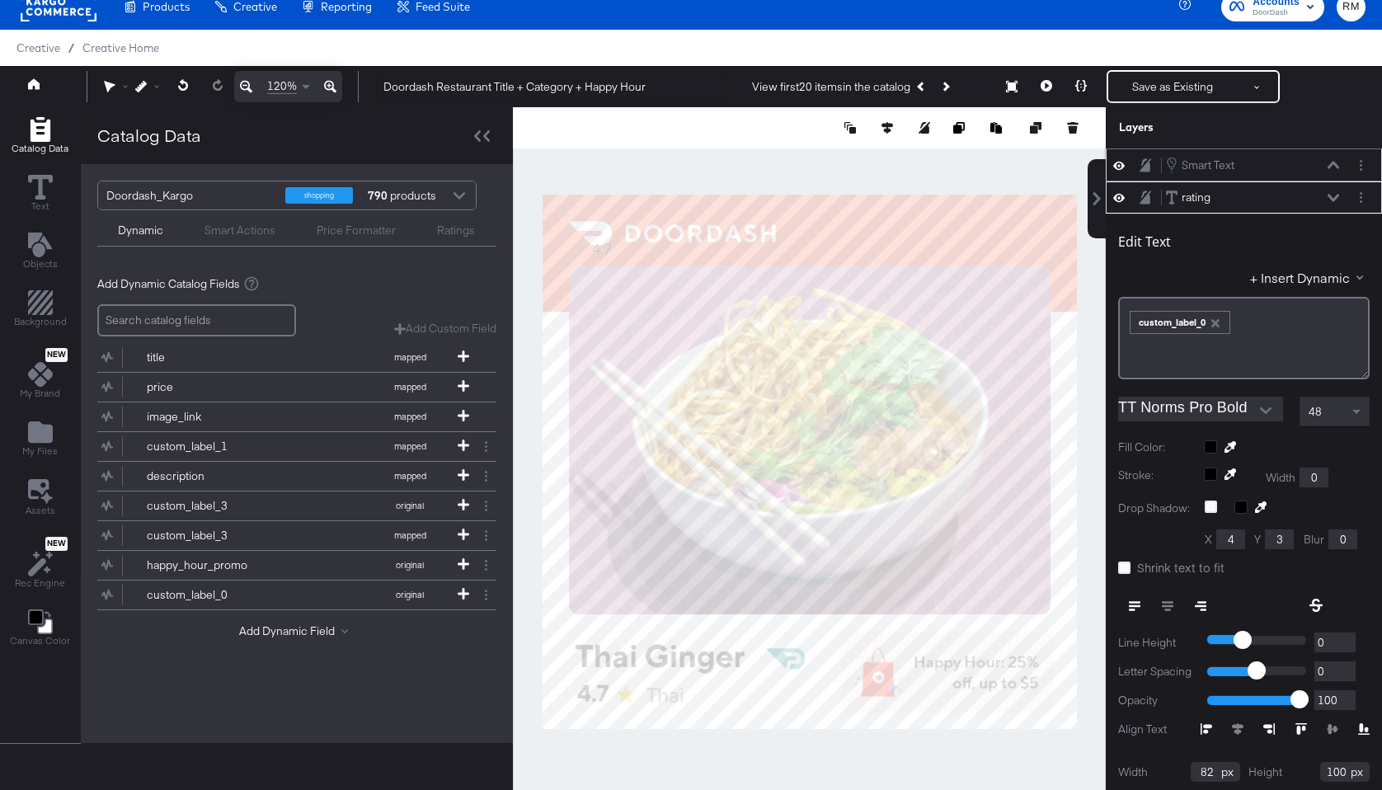
click at [1333, 163] on icon at bounding box center [1334, 164] width 12 height 7
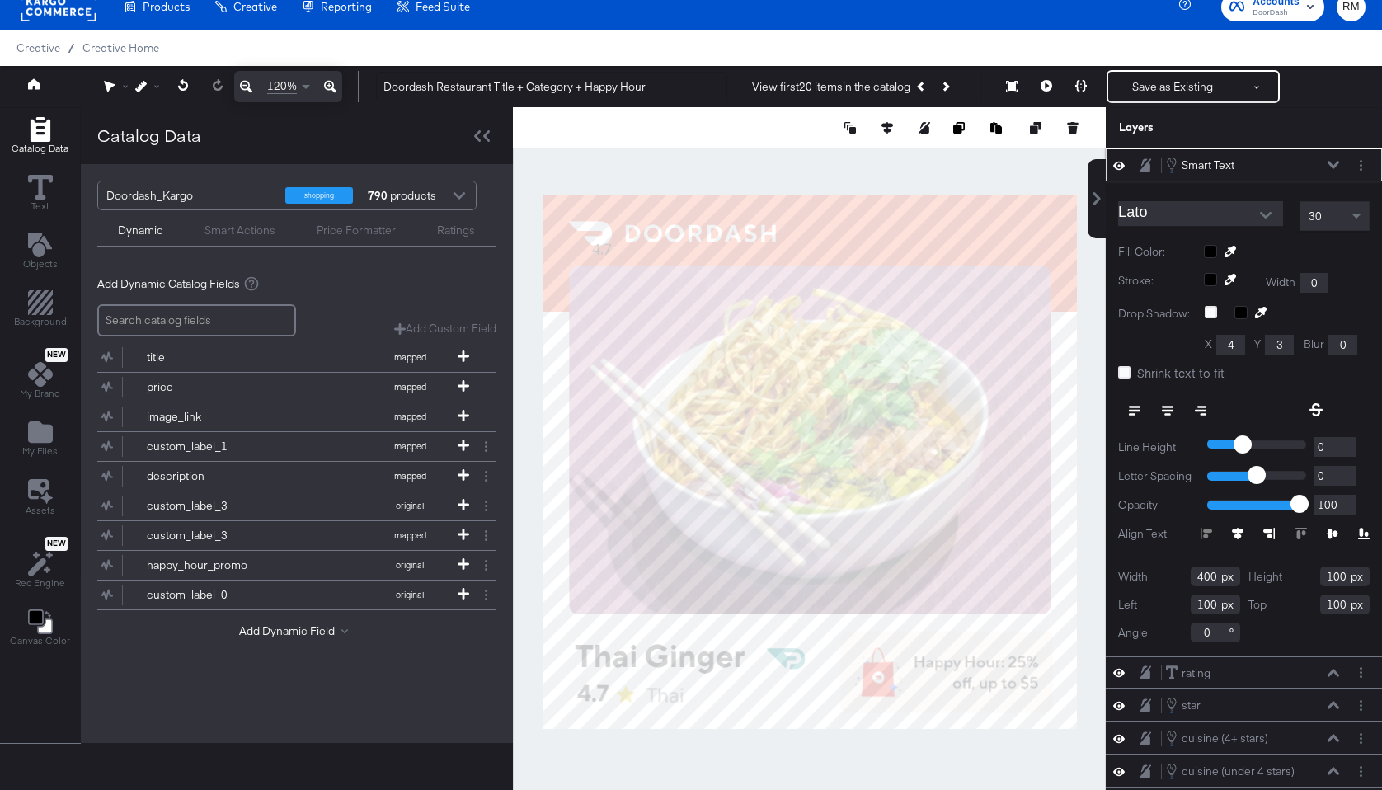
click at [1192, 217] on input "Lato" at bounding box center [1188, 213] width 140 height 25
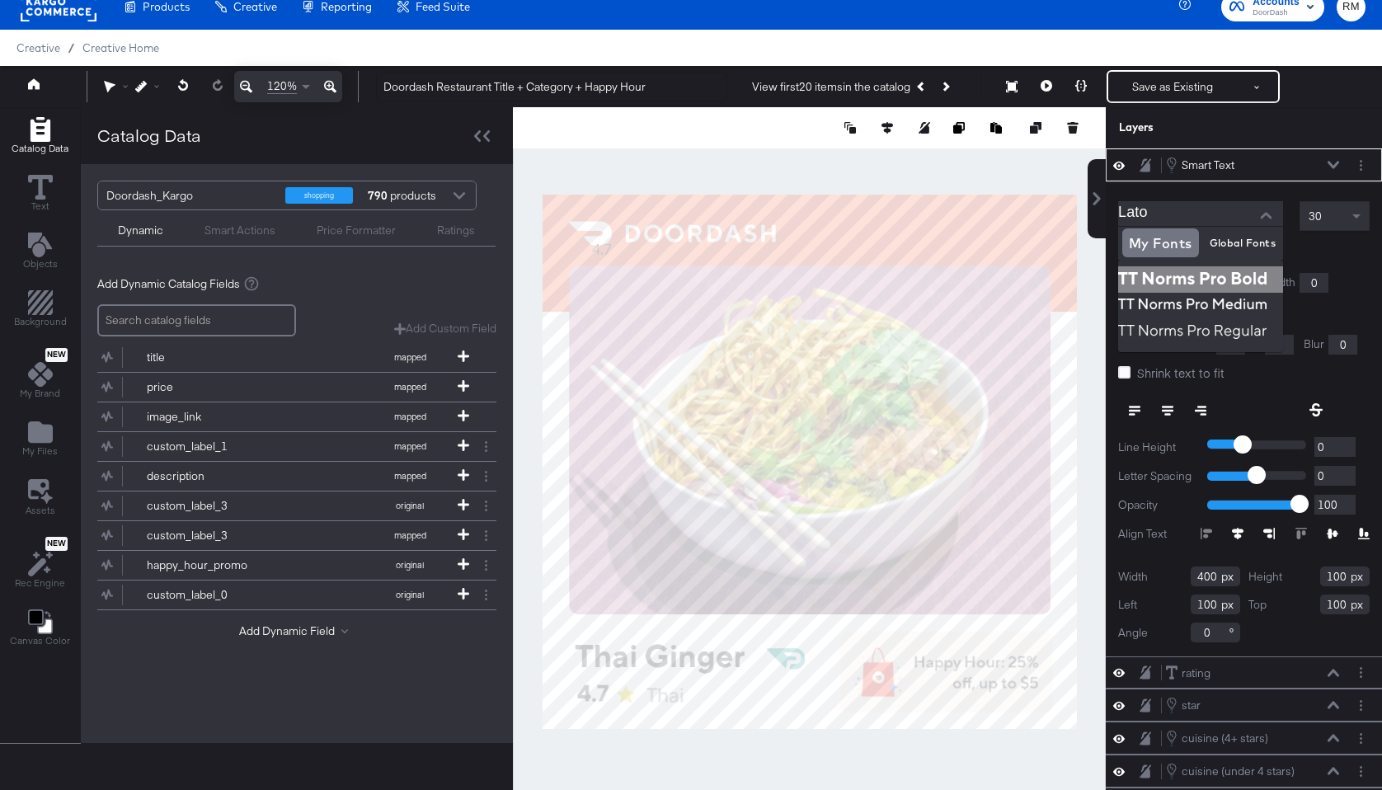
click at [1177, 268] on img at bounding box center [1200, 279] width 165 height 26
type input "TT Norms Pro Bold"
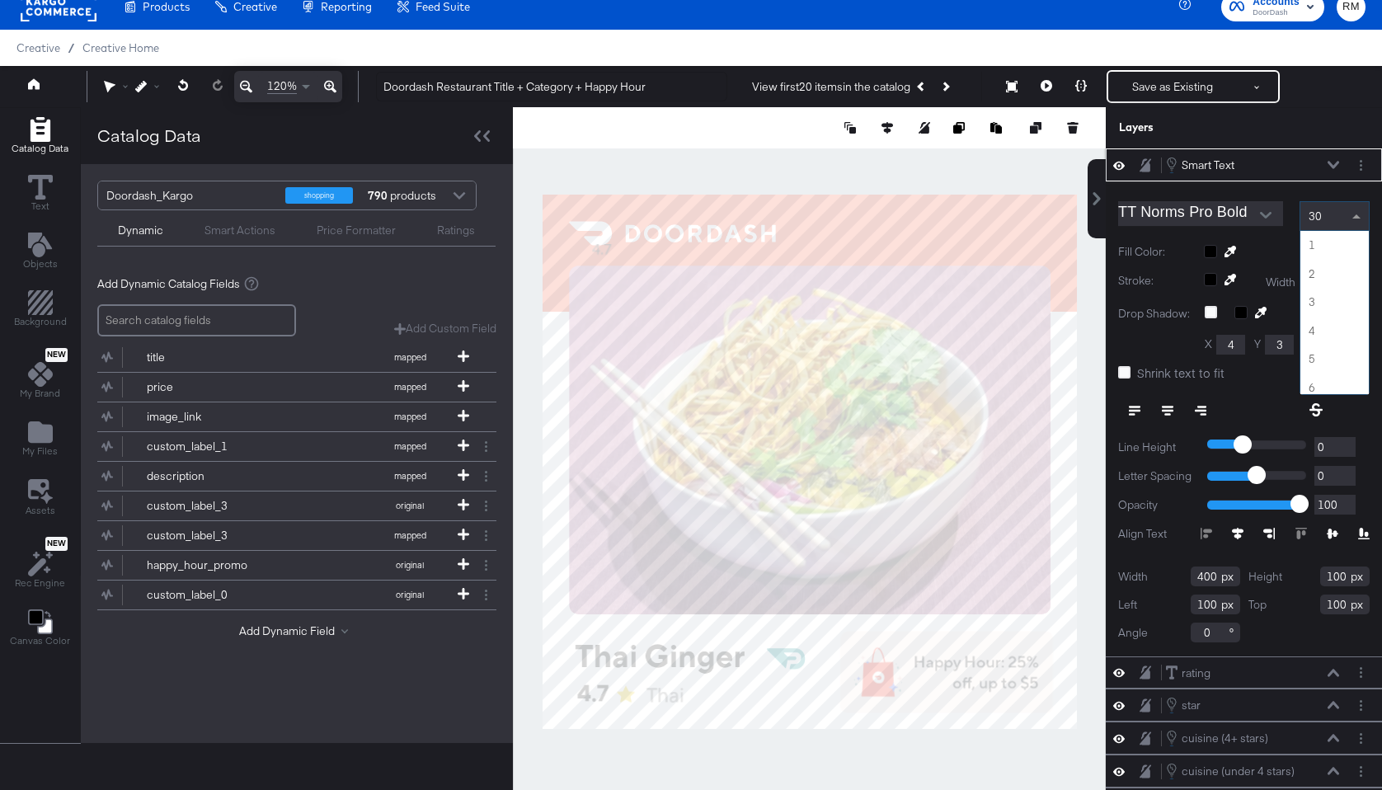
click at [1344, 222] on div "30" at bounding box center [1335, 216] width 68 height 28
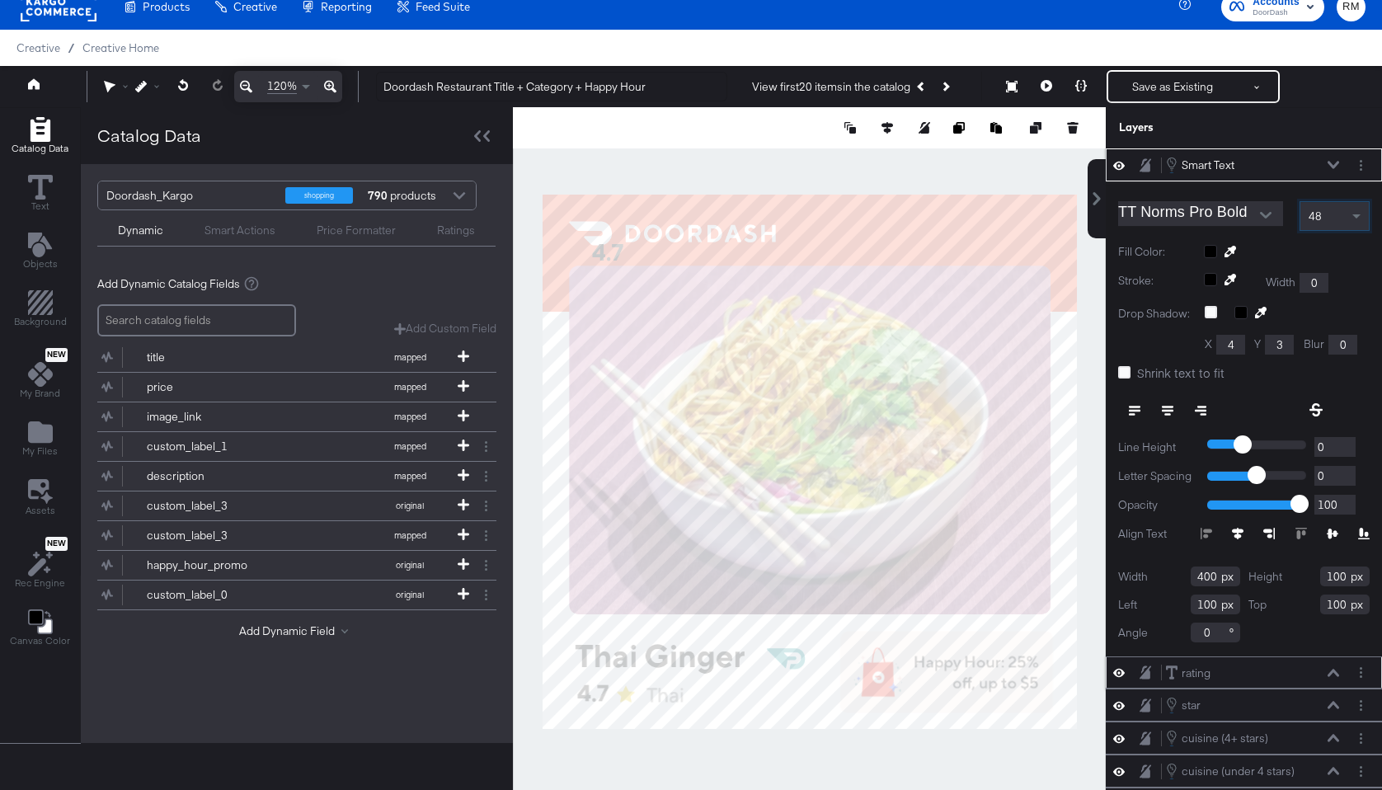
click at [1329, 669] on icon at bounding box center [1334, 673] width 12 height 8
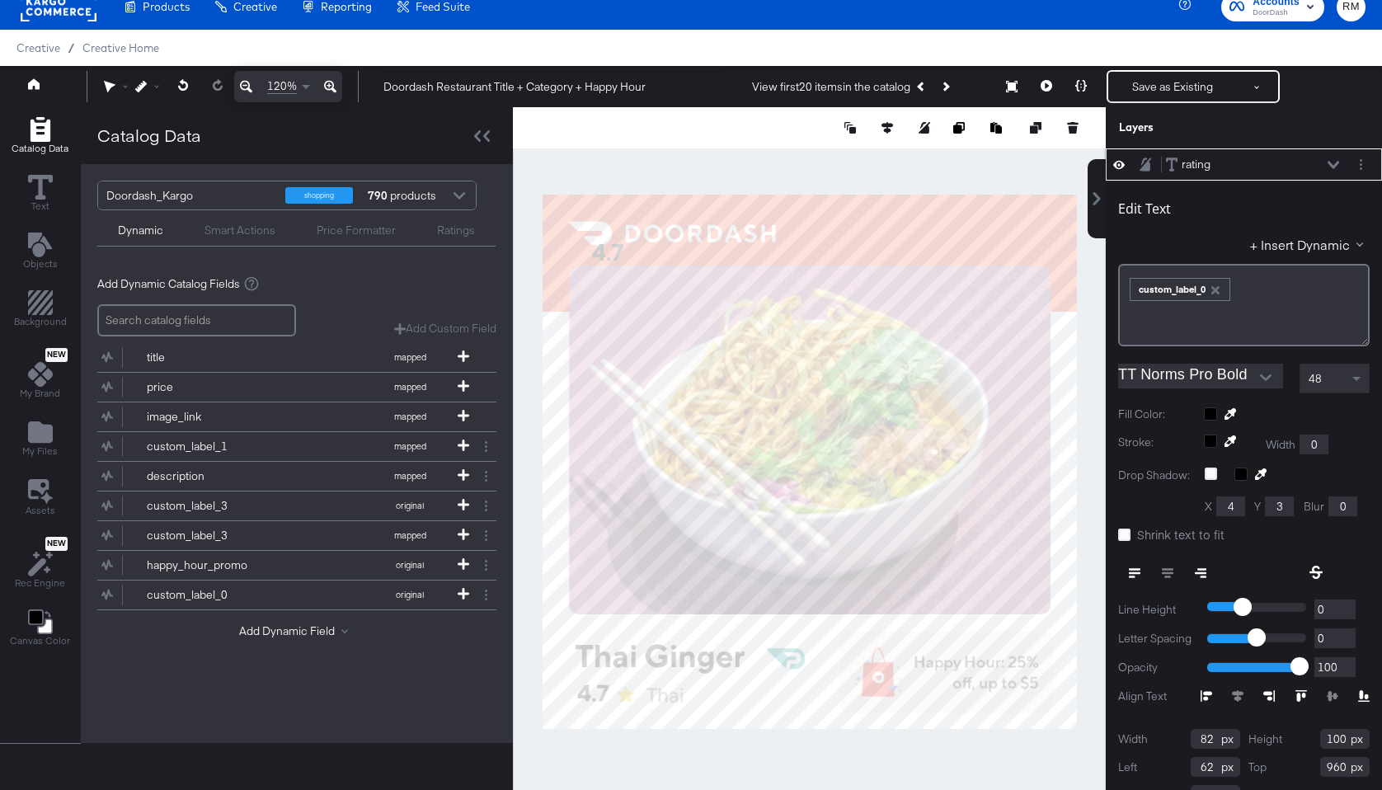
scroll to position [0, 0]
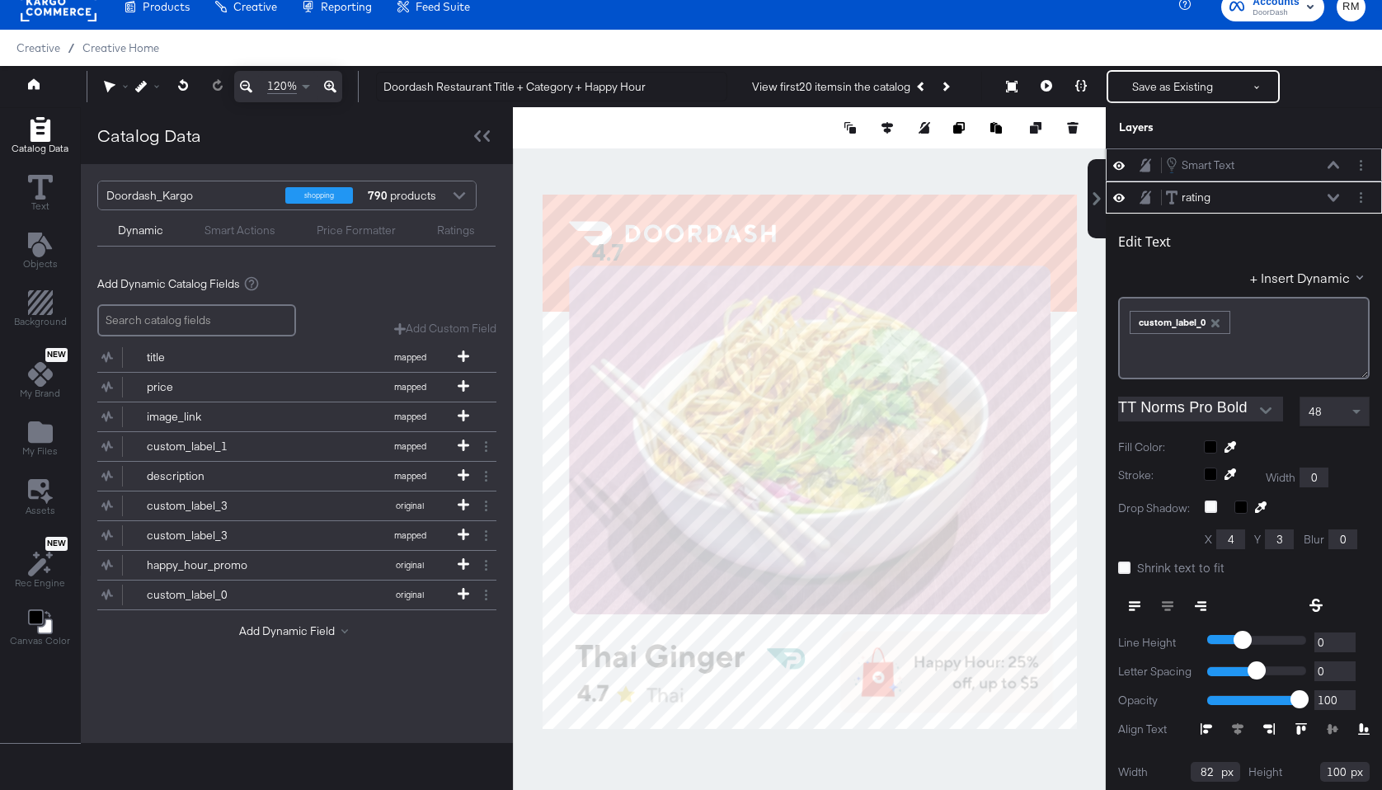
click at [1331, 163] on icon at bounding box center [1334, 165] width 12 height 8
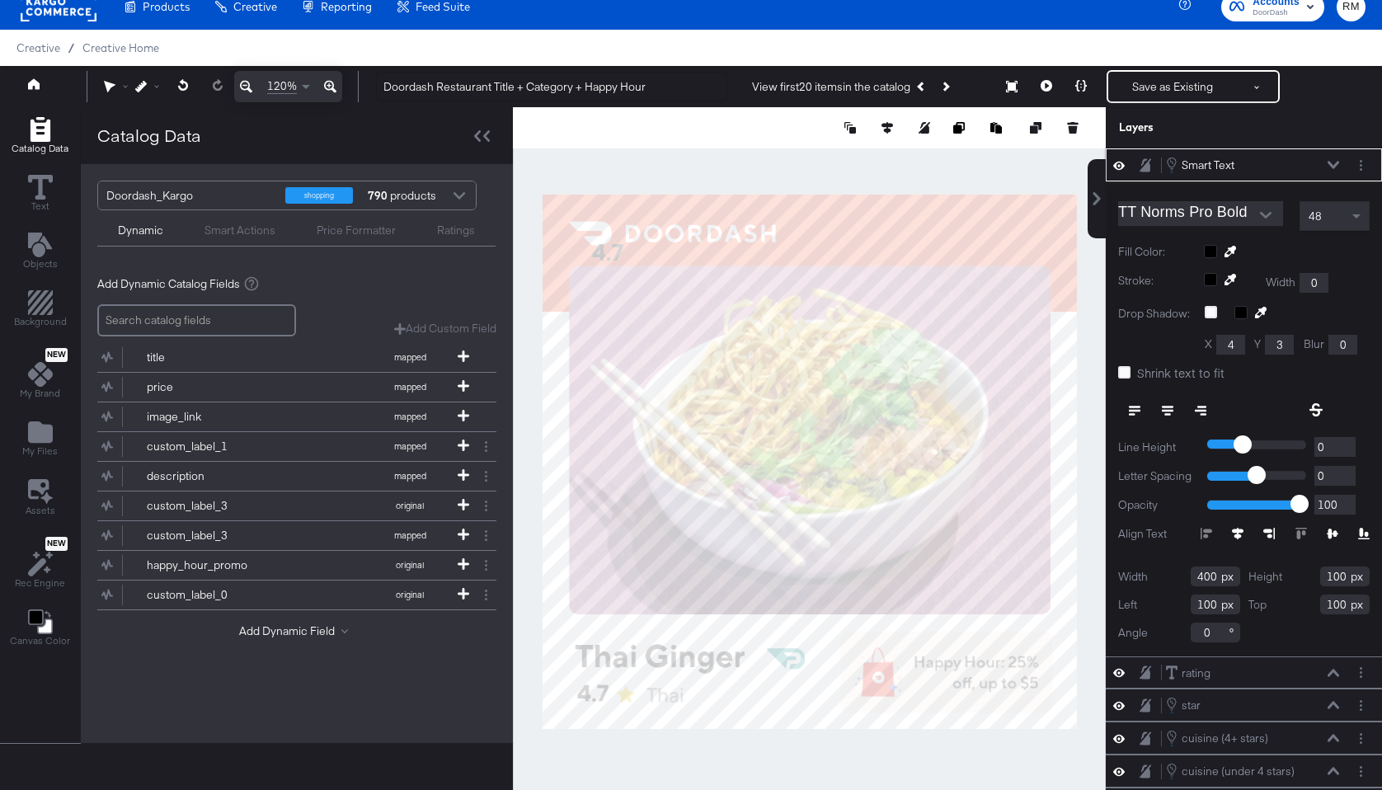
click at [1236, 534] on icon at bounding box center [1238, 534] width 12 height 12
click at [1214, 582] on input "400" at bounding box center [1215, 577] width 49 height 20
type input "82"
click at [1330, 670] on icon at bounding box center [1334, 673] width 12 height 8
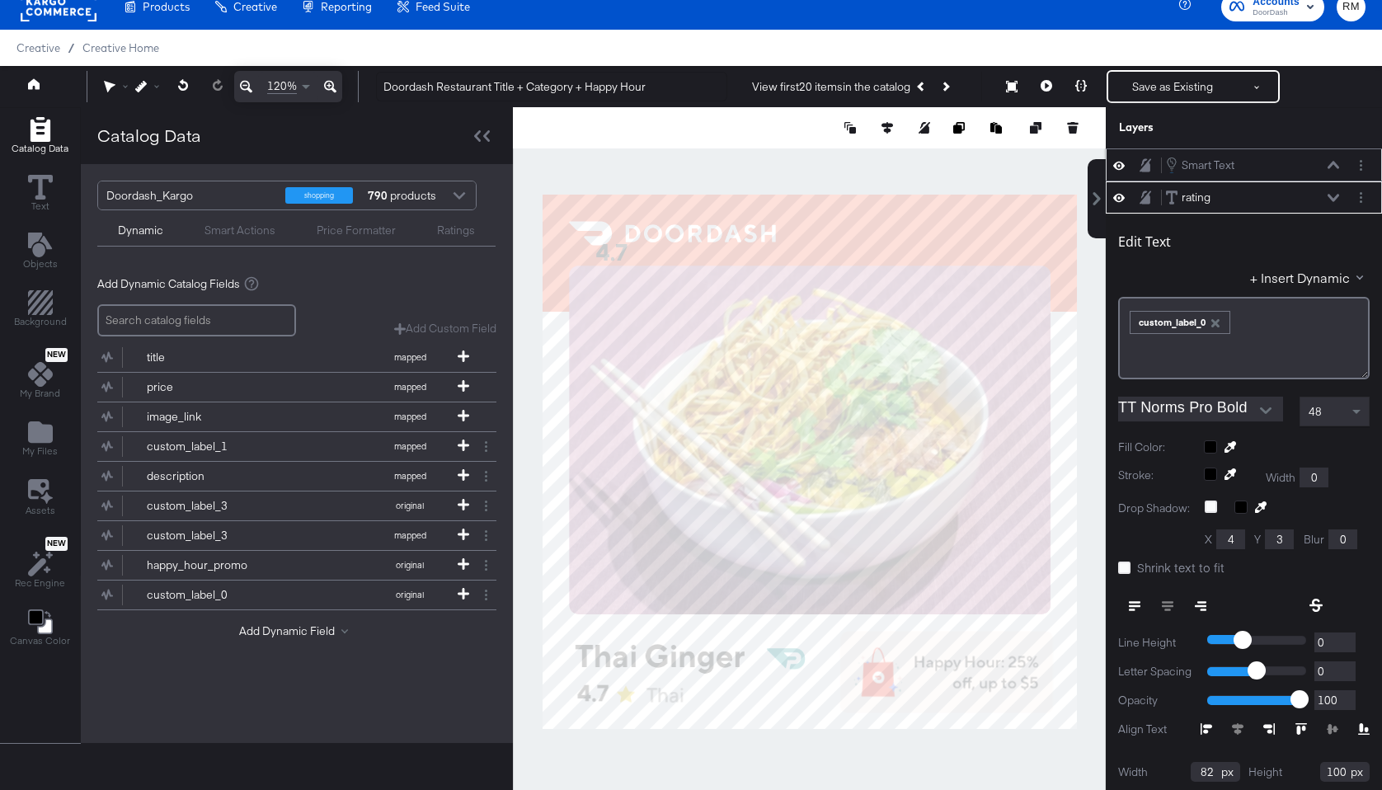
click at [1333, 162] on icon at bounding box center [1334, 165] width 12 height 8
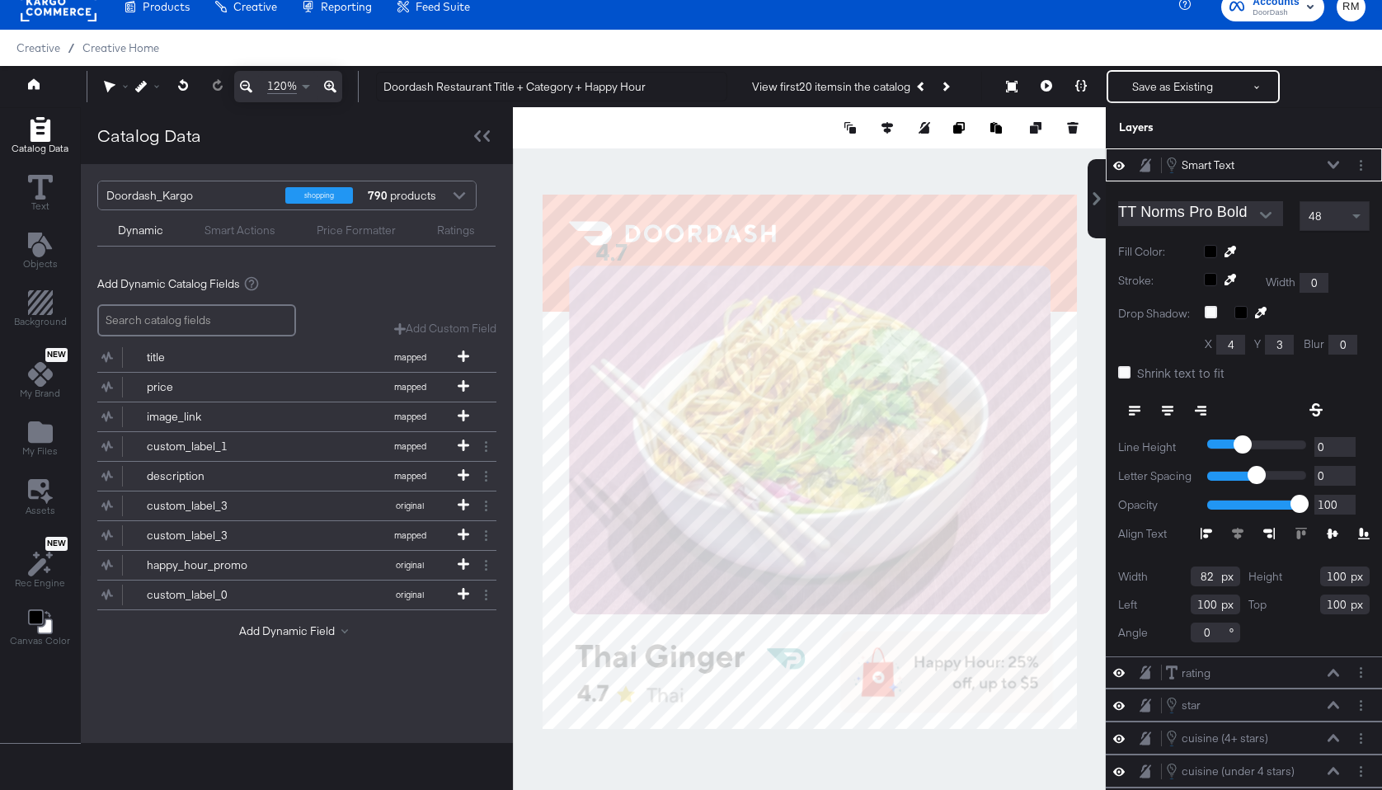
click at [1207, 591] on div "Width 82 Height 100 Left 100 Top 100 Angle 0" at bounding box center [1244, 605] width 252 height 76
click at [1207, 600] on input "100" at bounding box center [1215, 605] width 49 height 20
type input "62"
click at [1344, 603] on input "100" at bounding box center [1344, 605] width 49 height 20
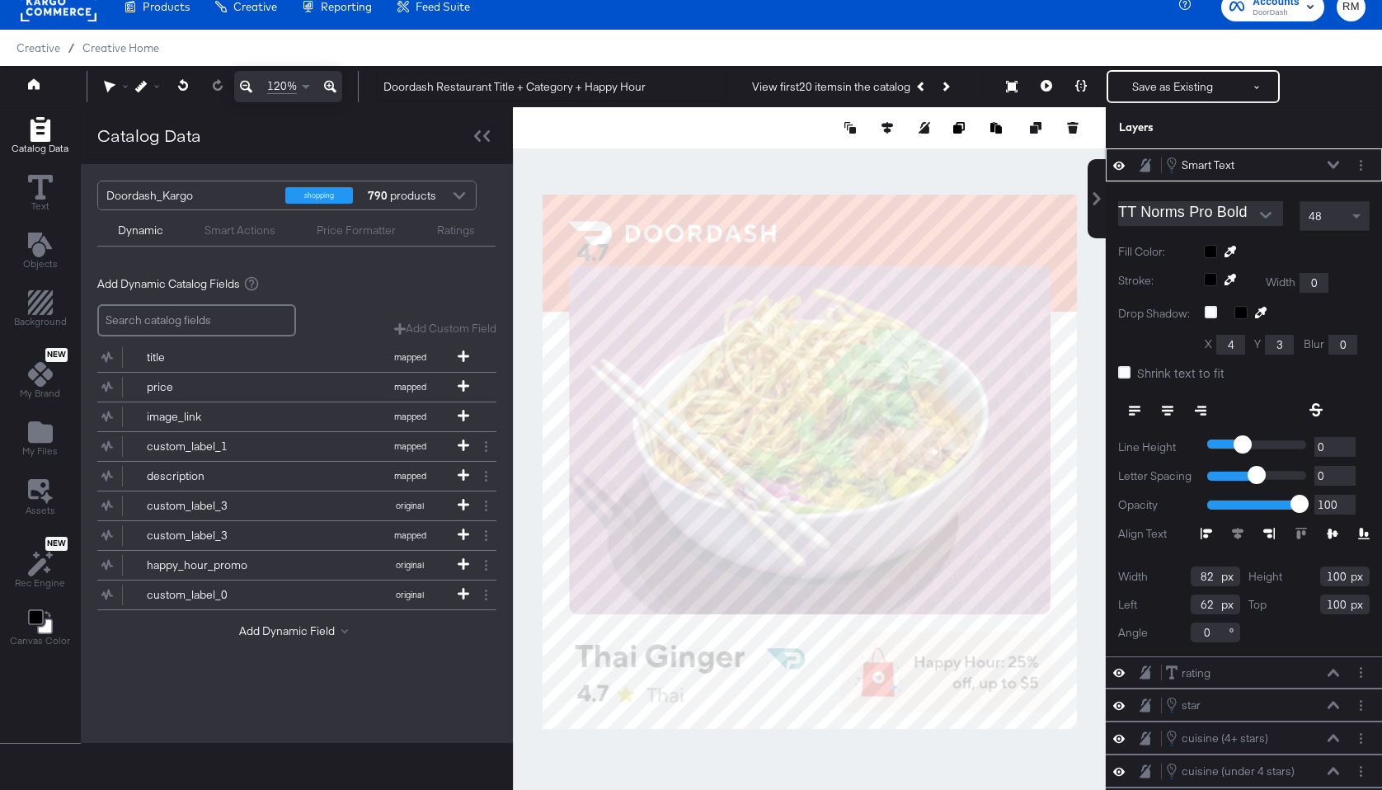
click at [1344, 603] on input "100" at bounding box center [1344, 605] width 49 height 20
type input "960"
click at [1332, 675] on icon at bounding box center [1334, 673] width 12 height 8
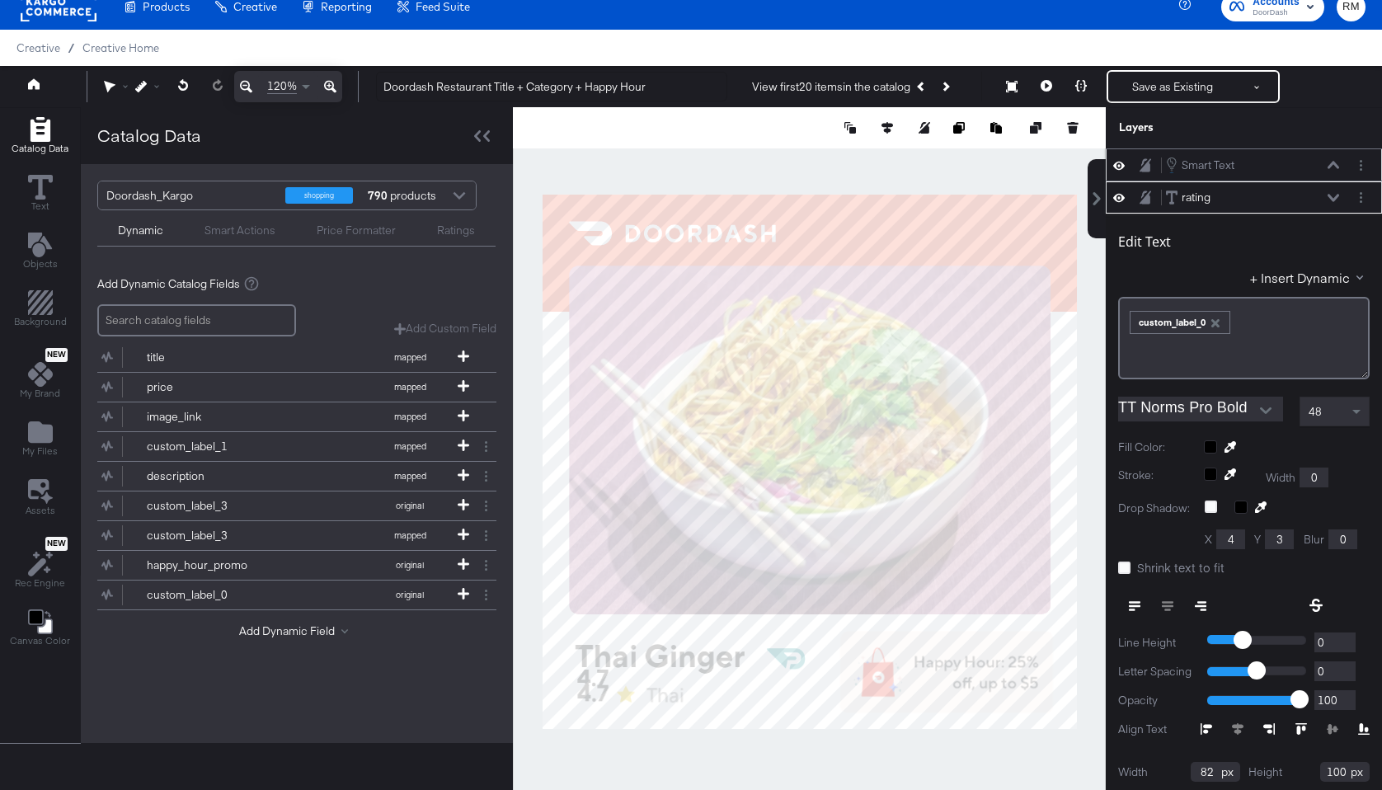
click at [1329, 165] on icon at bounding box center [1334, 165] width 12 height 8
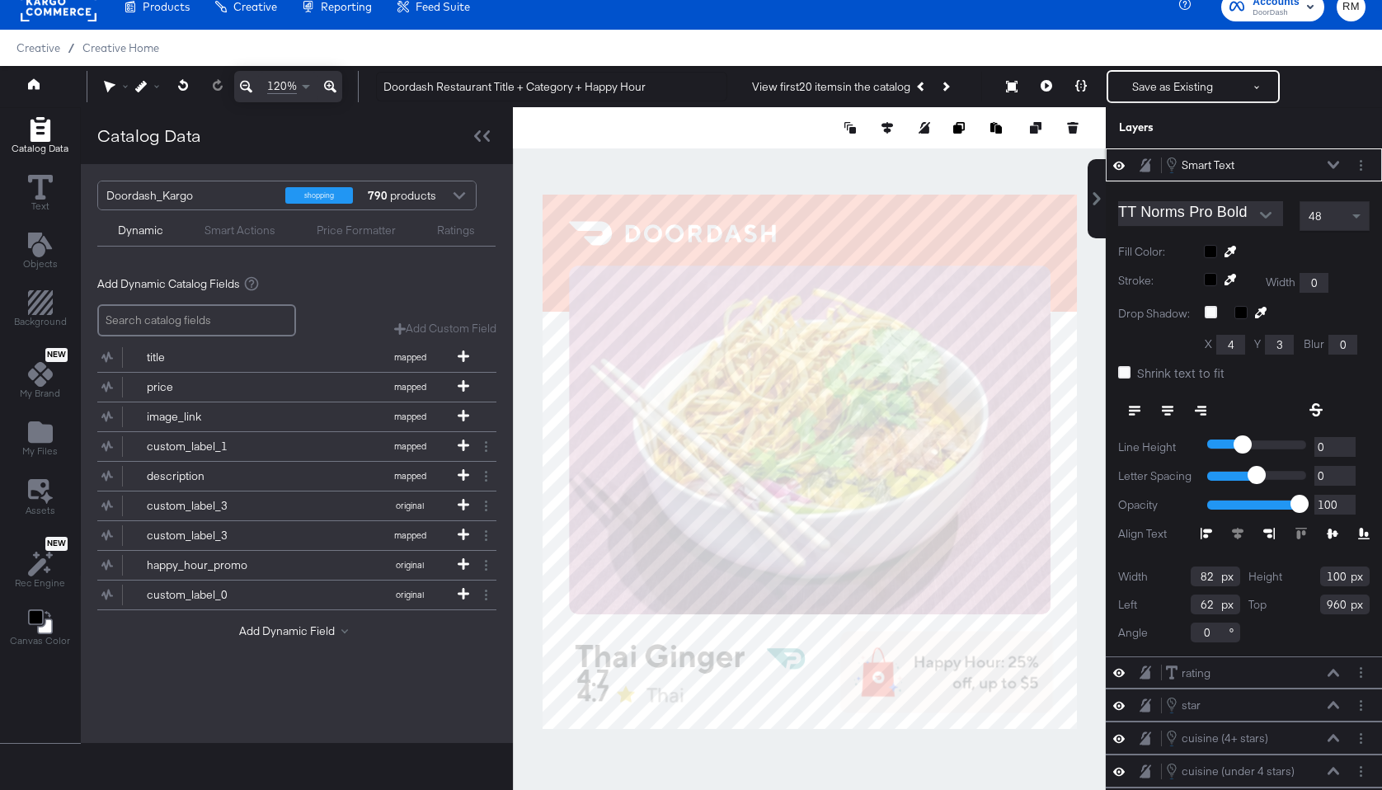
click at [1329, 530] on icon at bounding box center [1333, 534] width 12 height 11
click at [1324, 168] on div "Smart Text Smart Text" at bounding box center [1252, 165] width 175 height 18
click at [1334, 165] on icon at bounding box center [1334, 165] width 12 height 8
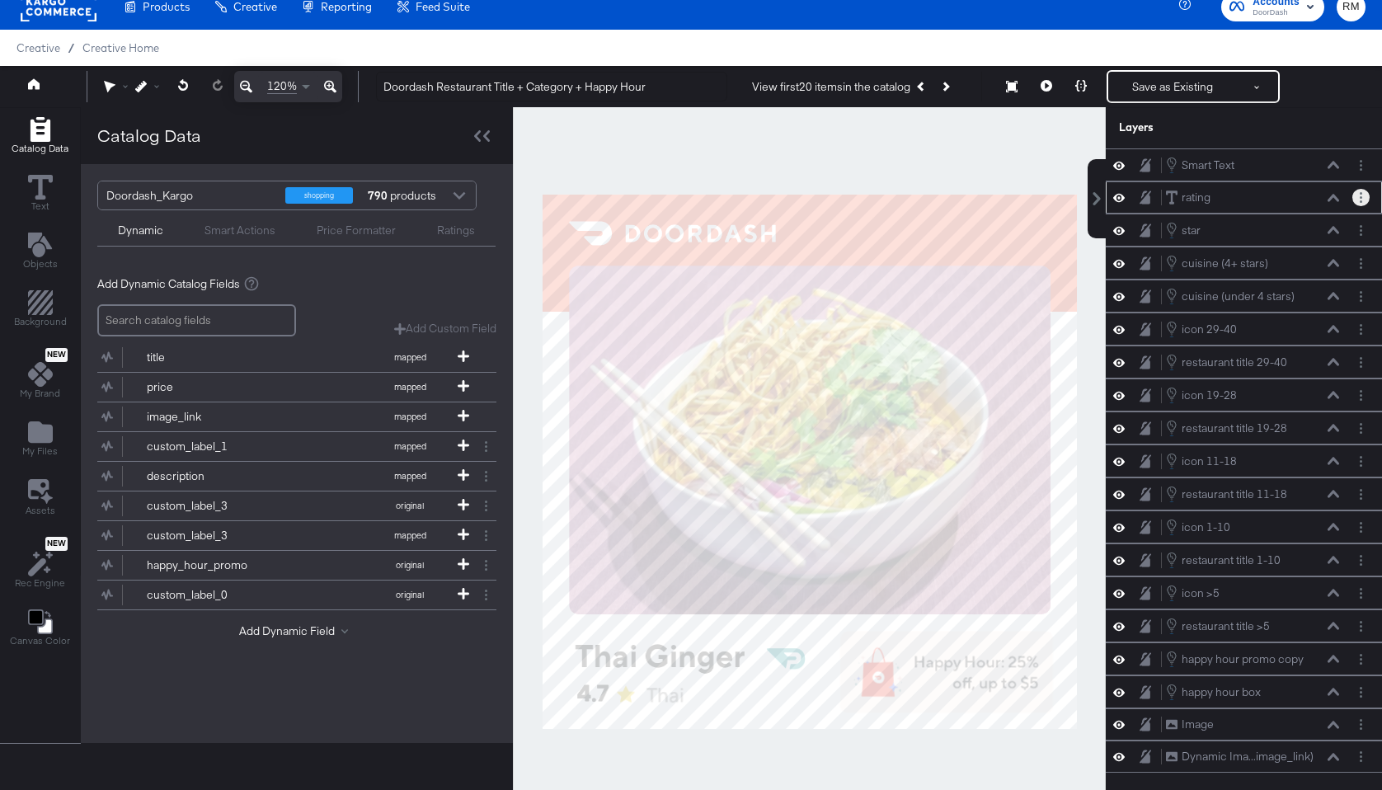
click at [1356, 201] on button "Layer Options" at bounding box center [1360, 197] width 17 height 17
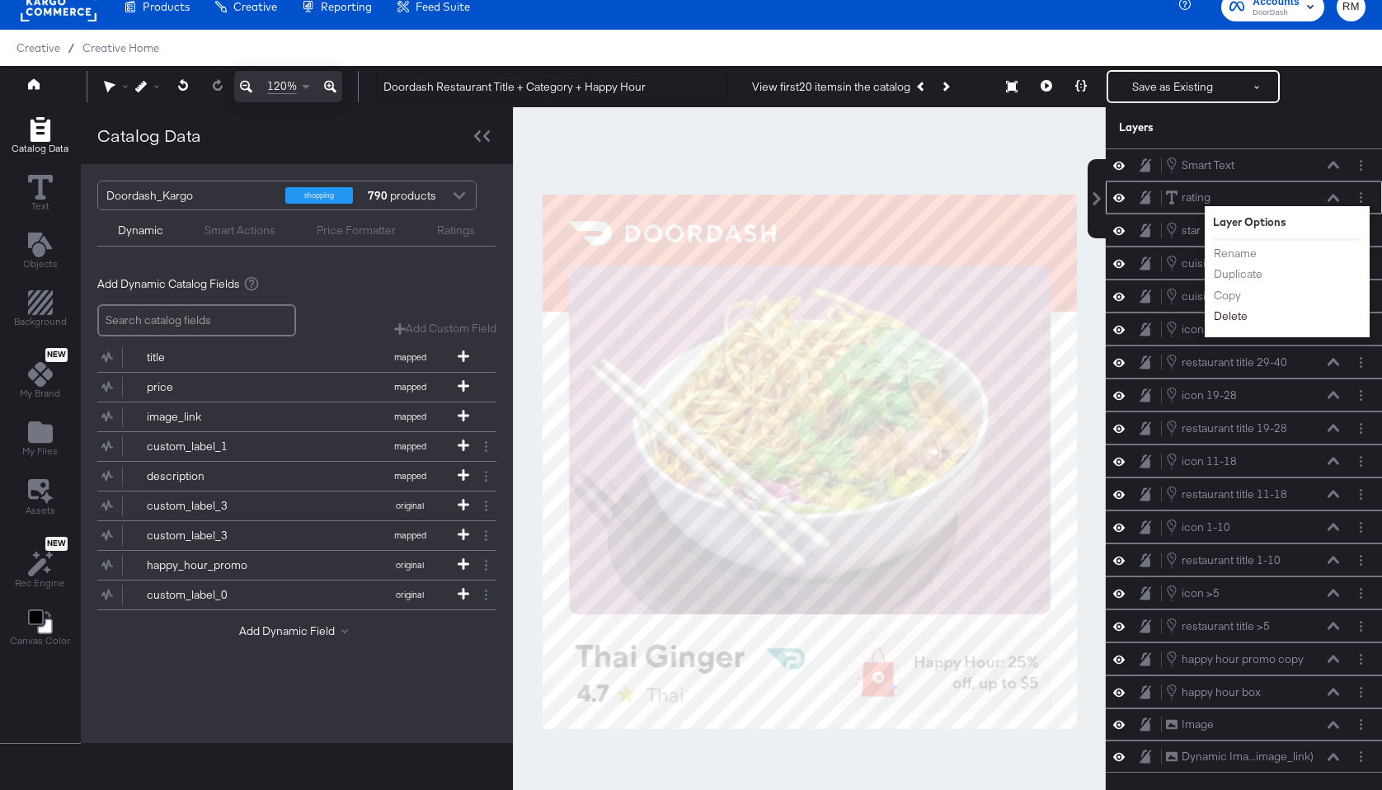
click at [1238, 316] on button "Delete" at bounding box center [1230, 316] width 35 height 17
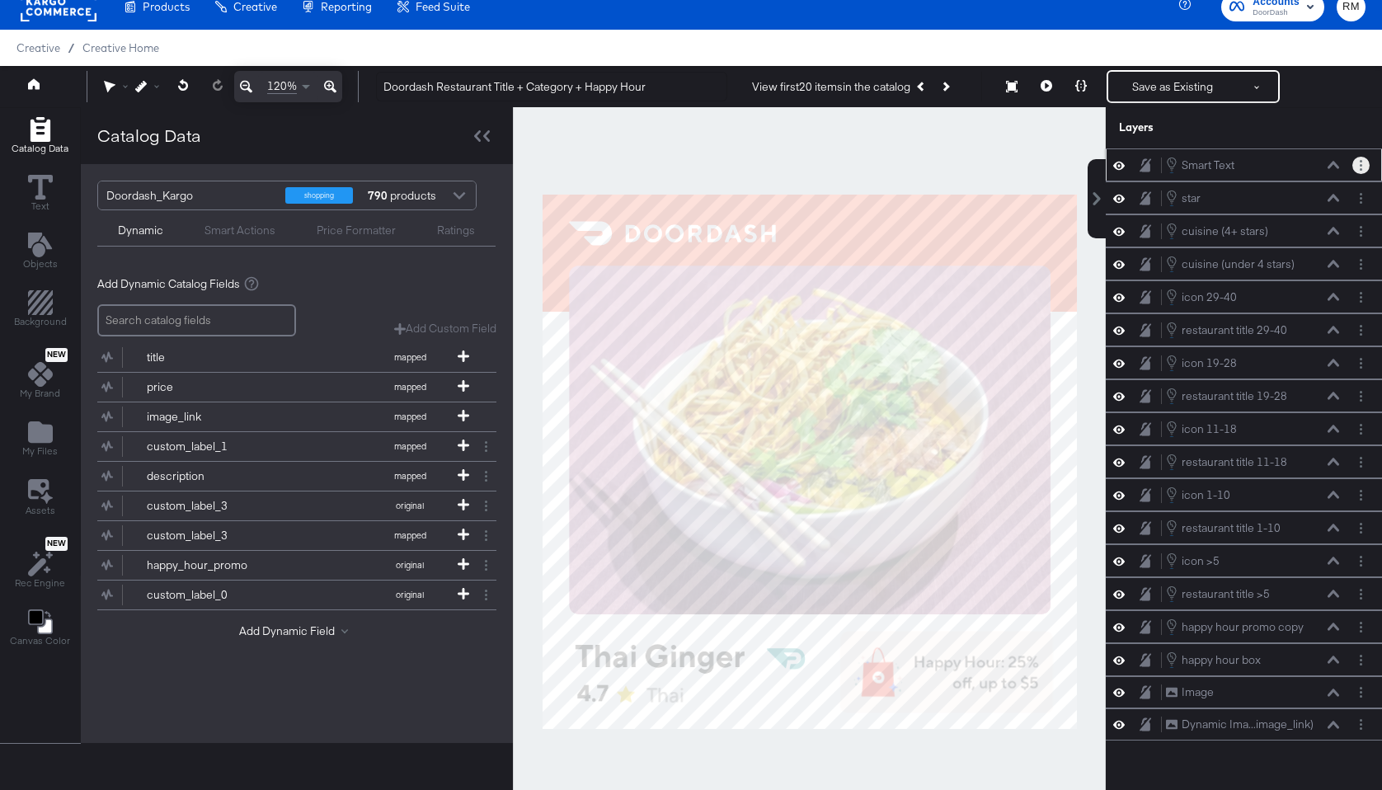
click at [1364, 158] on button "Layer Options" at bounding box center [1360, 165] width 17 height 17
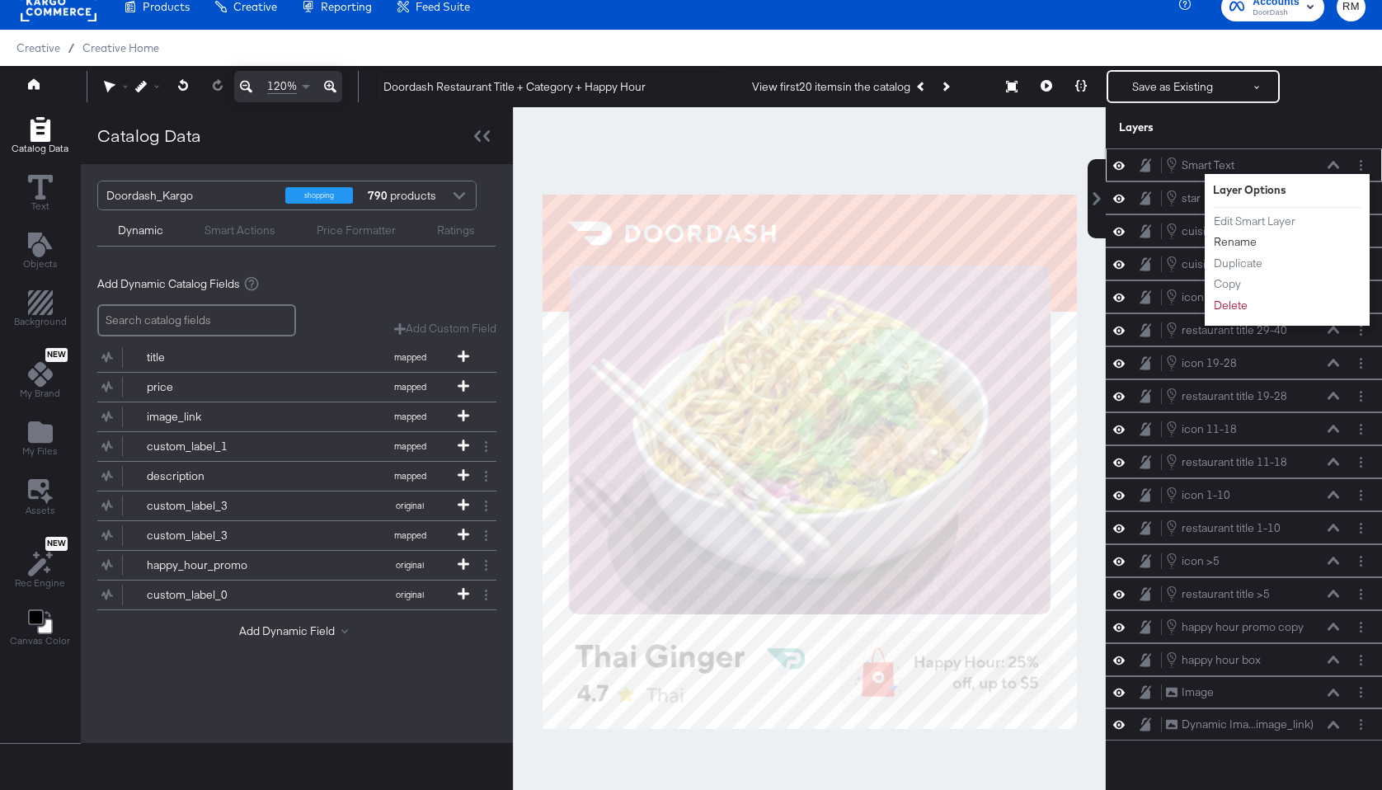
click at [1232, 244] on button "Rename" at bounding box center [1235, 241] width 45 height 17
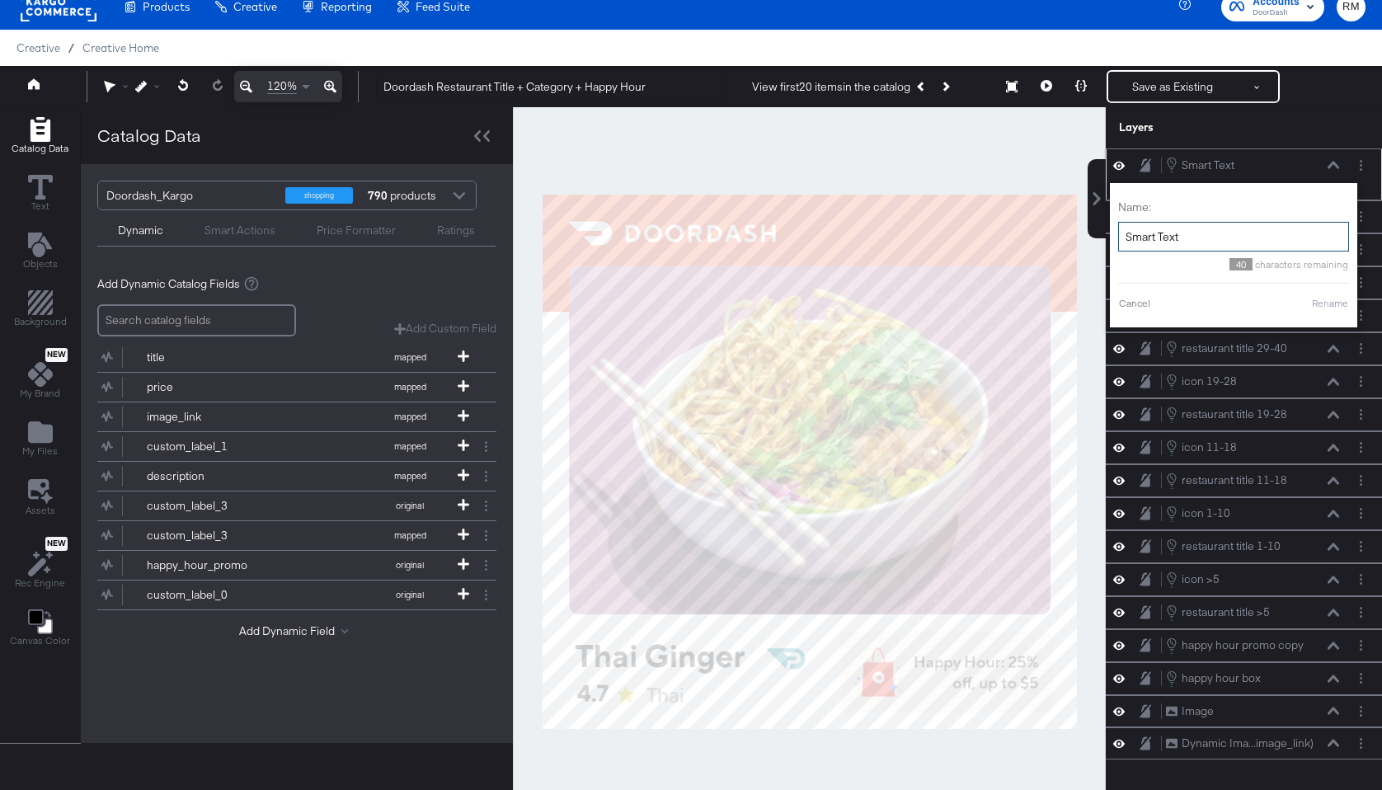
click at [1232, 244] on input "Smart Text" at bounding box center [1233, 237] width 231 height 31
type input "s"
type input "rating #"
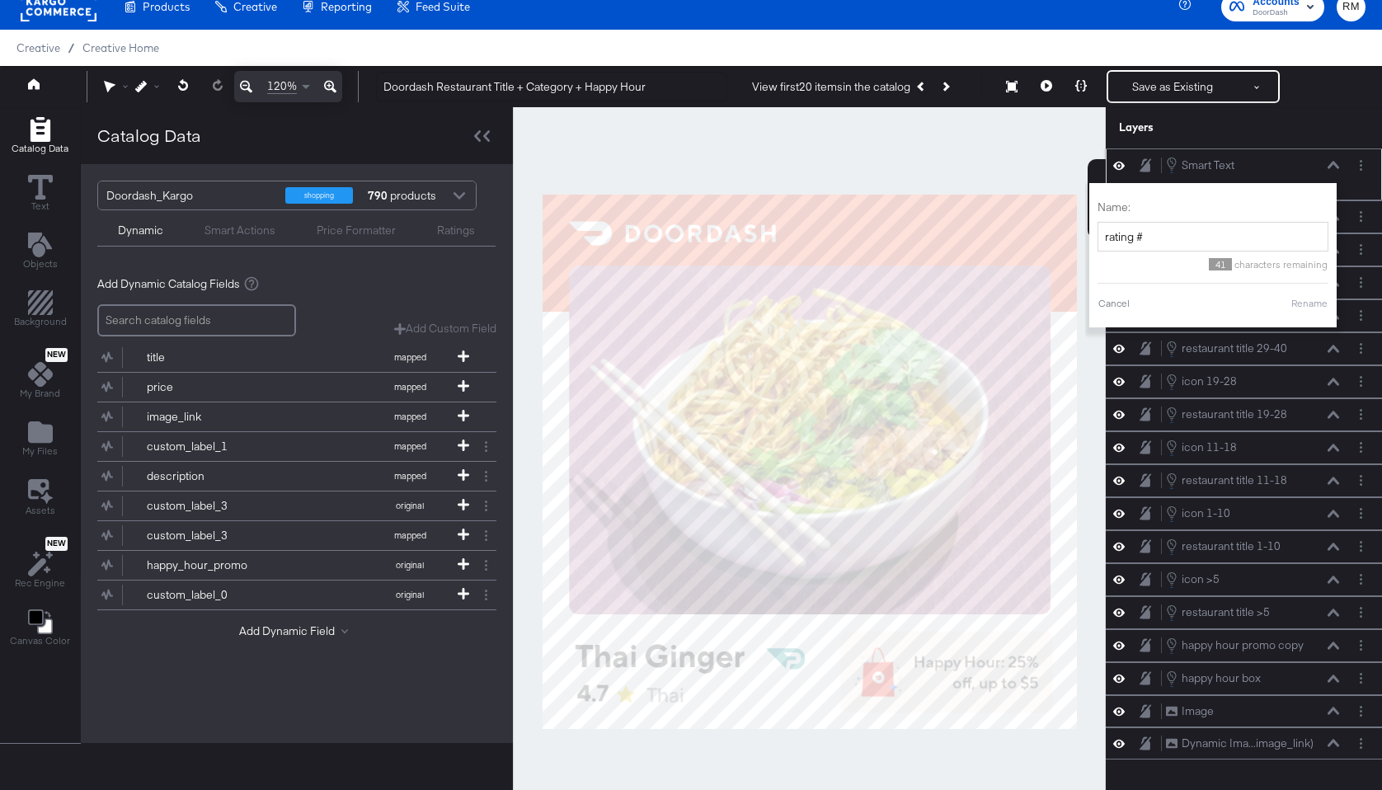
click at [1314, 307] on button "Rename" at bounding box center [1310, 303] width 38 height 15
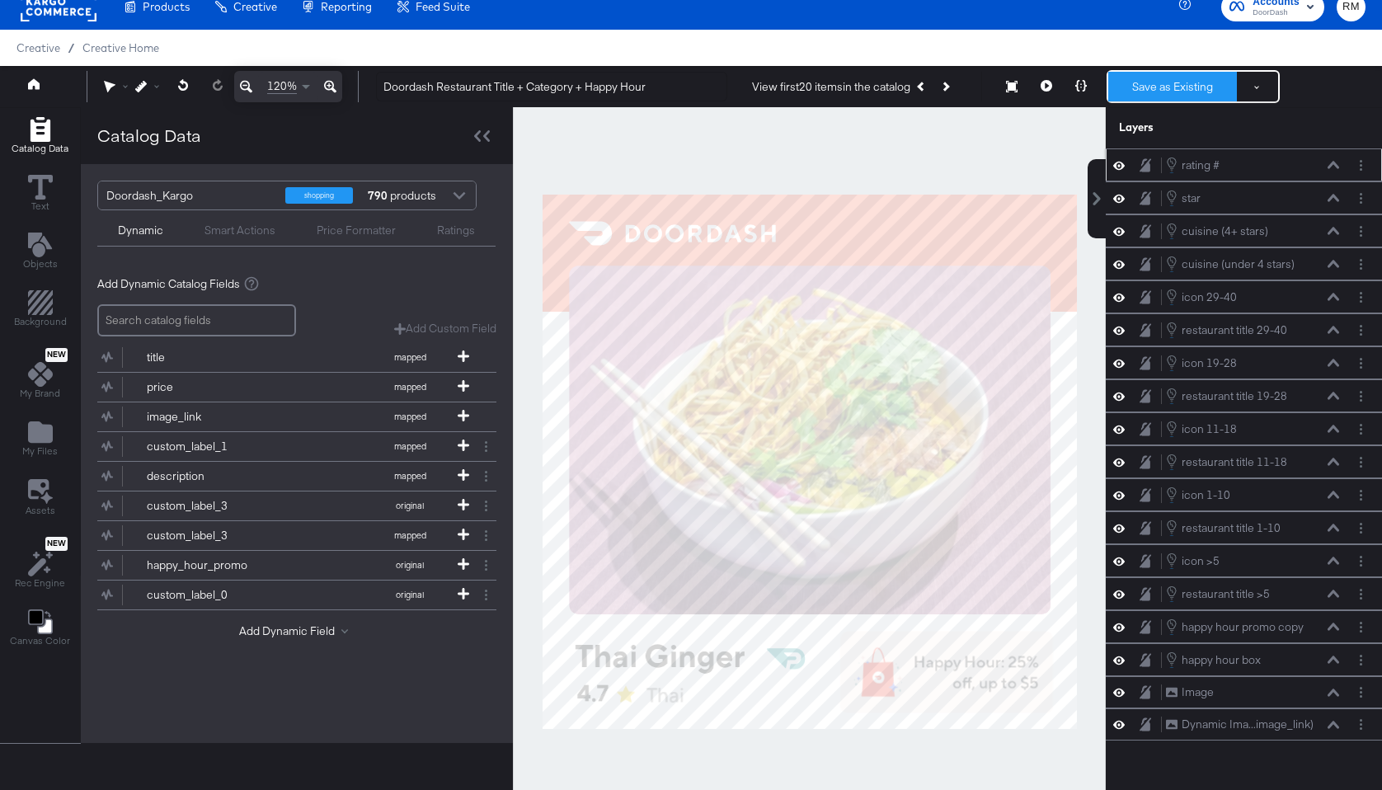
click at [1184, 90] on button "Save as Existing" at bounding box center [1172, 87] width 129 height 30
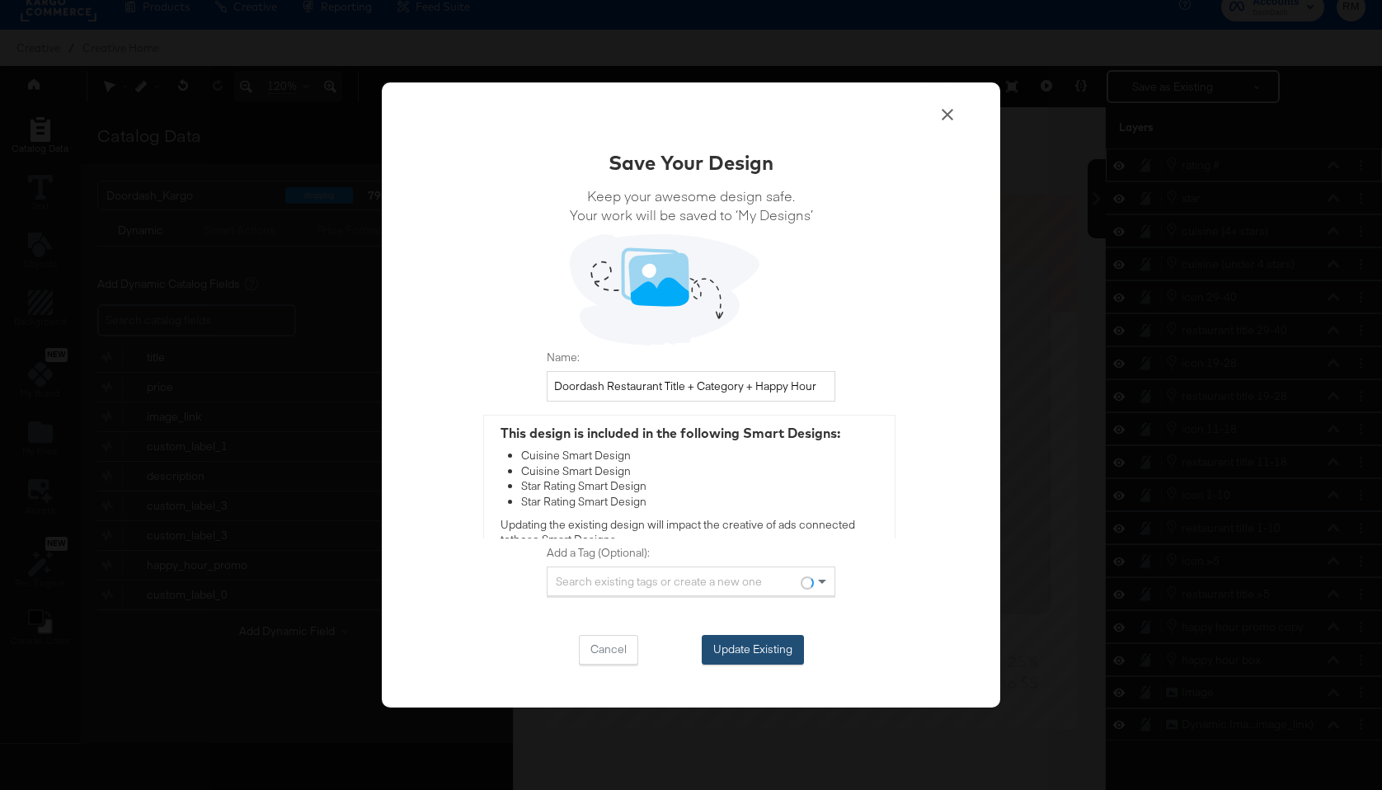
click at [775, 635] on div "Cancel Update Existing" at bounding box center [691, 650] width 289 height 30
click at [736, 643] on button "Update Existing" at bounding box center [753, 650] width 102 height 30
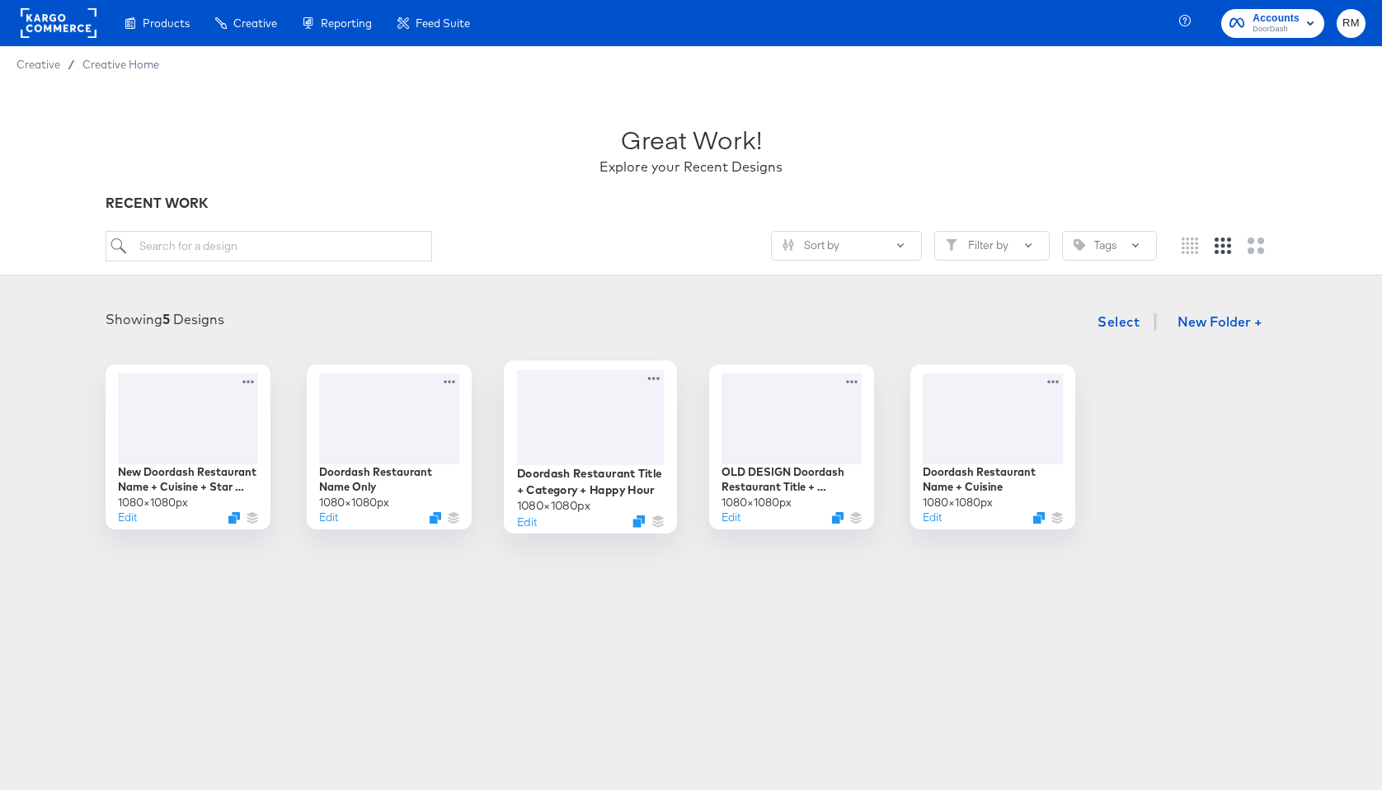
click at [617, 428] on div at bounding box center [591, 416] width 148 height 95
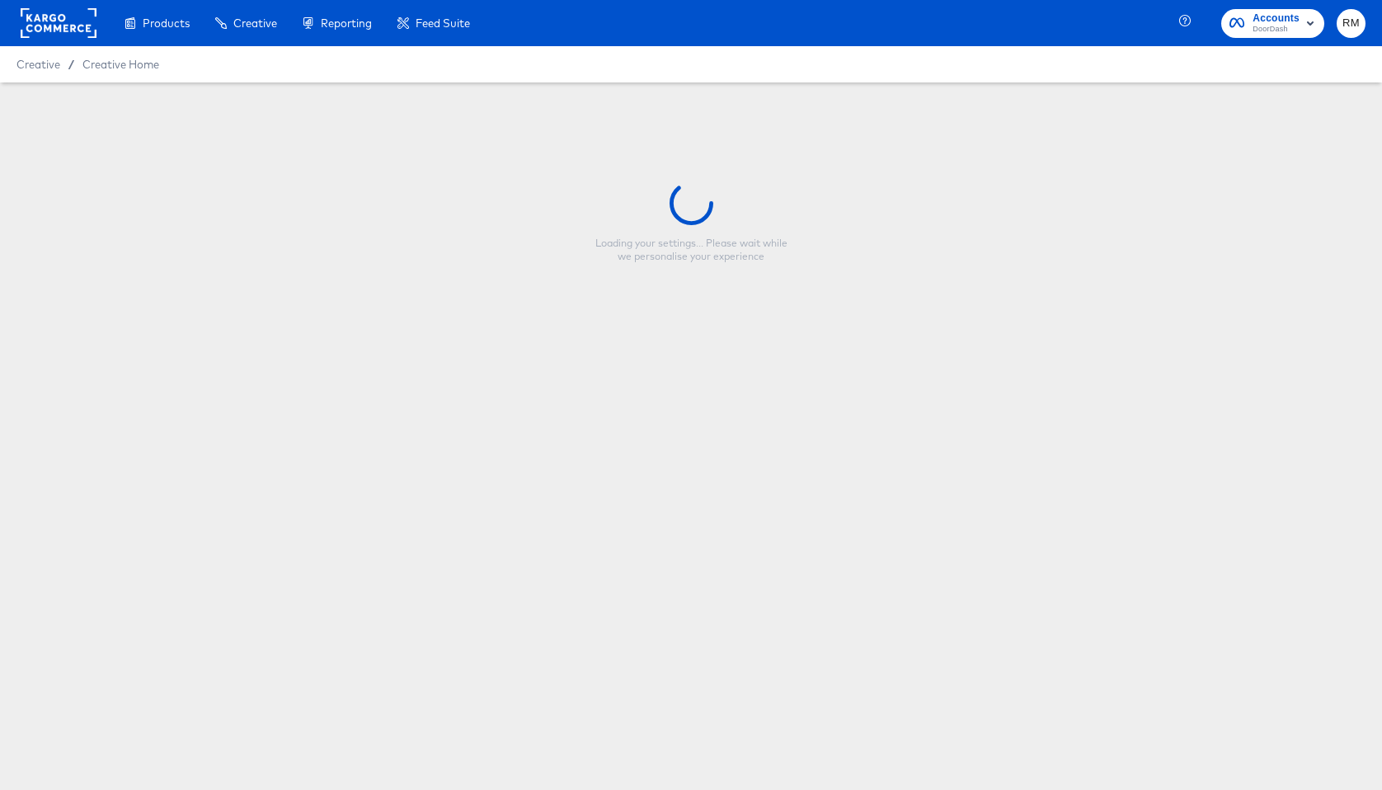
type input "Doordash Restaurant Title + Category + Happy Hour"
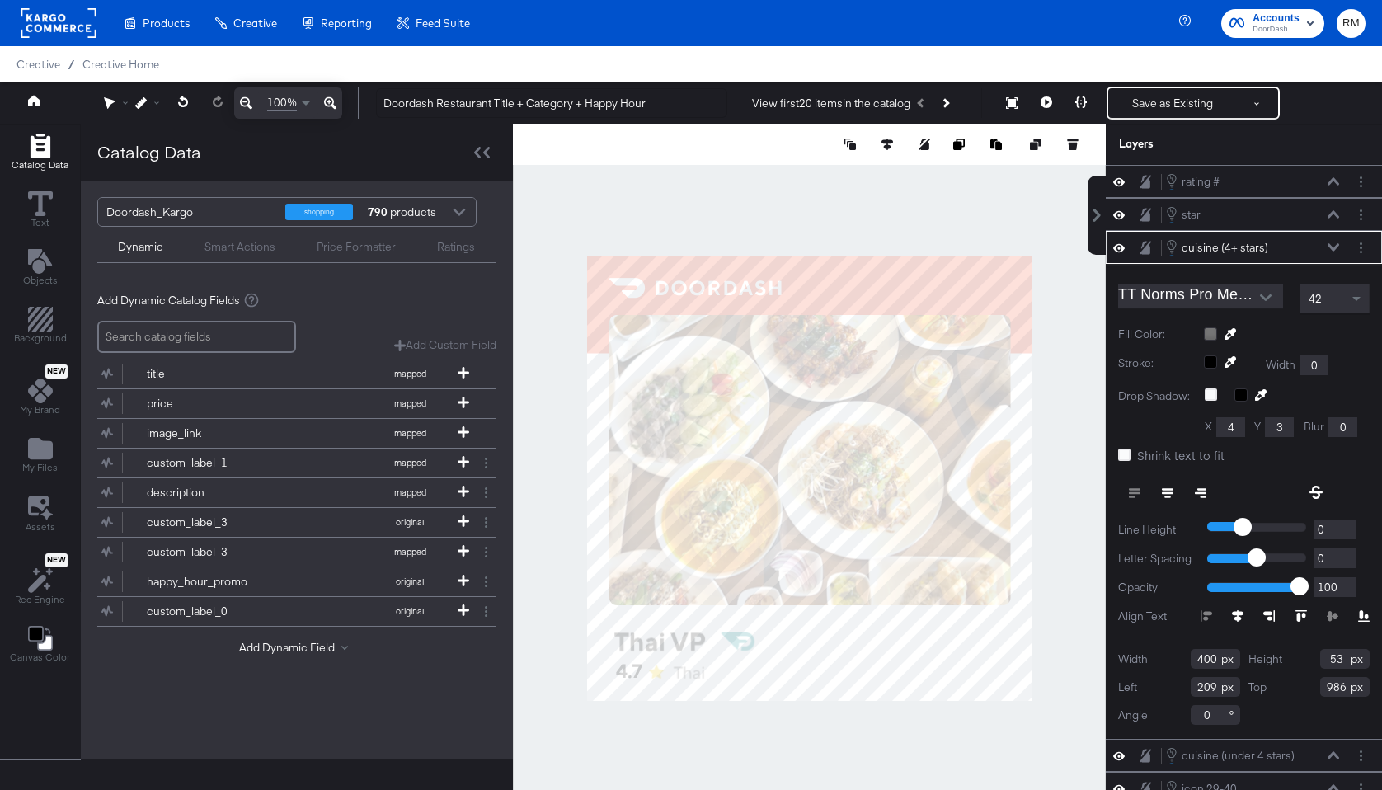
type input "985"
click at [700, 700] on div at bounding box center [809, 478] width 593 height 708
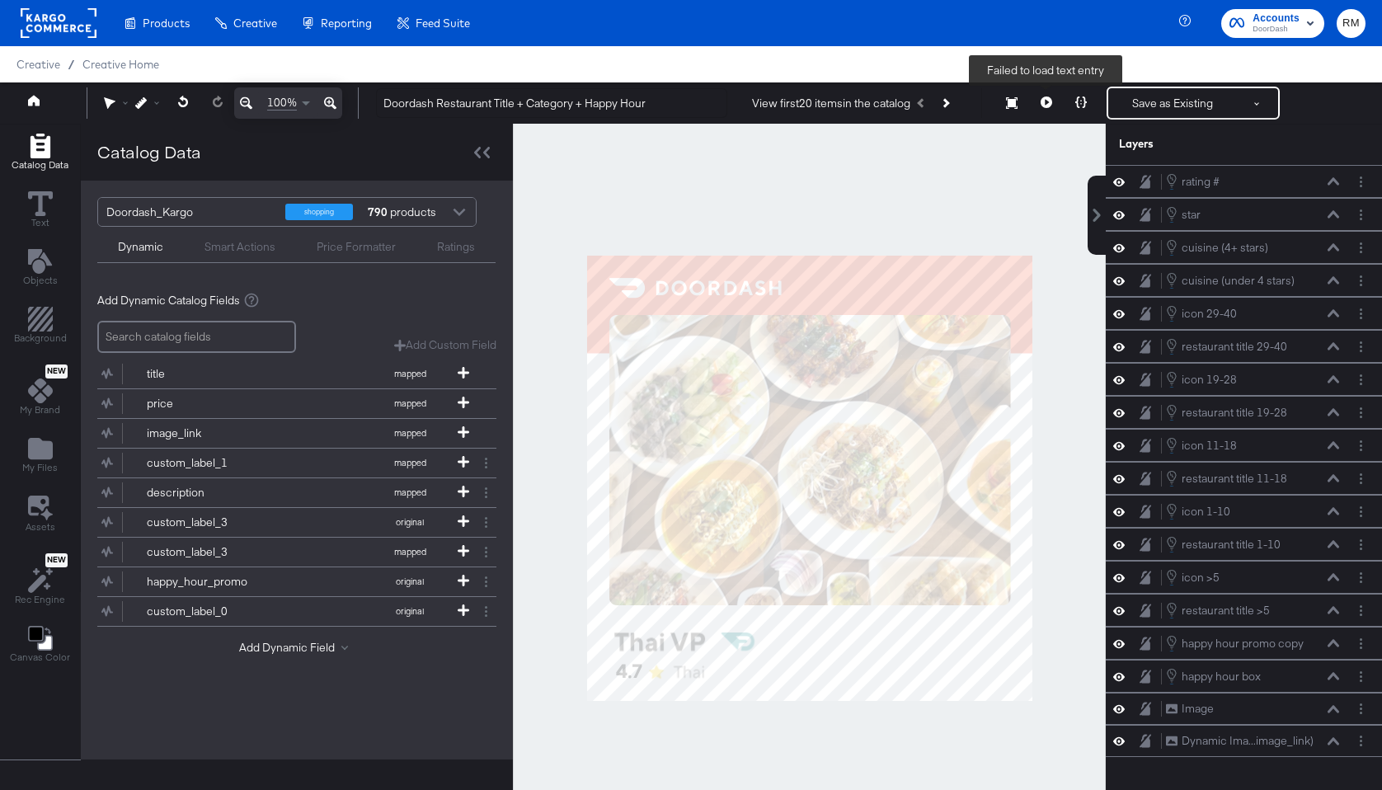
click at [1047, 104] on icon at bounding box center [1047, 102] width 12 height 12
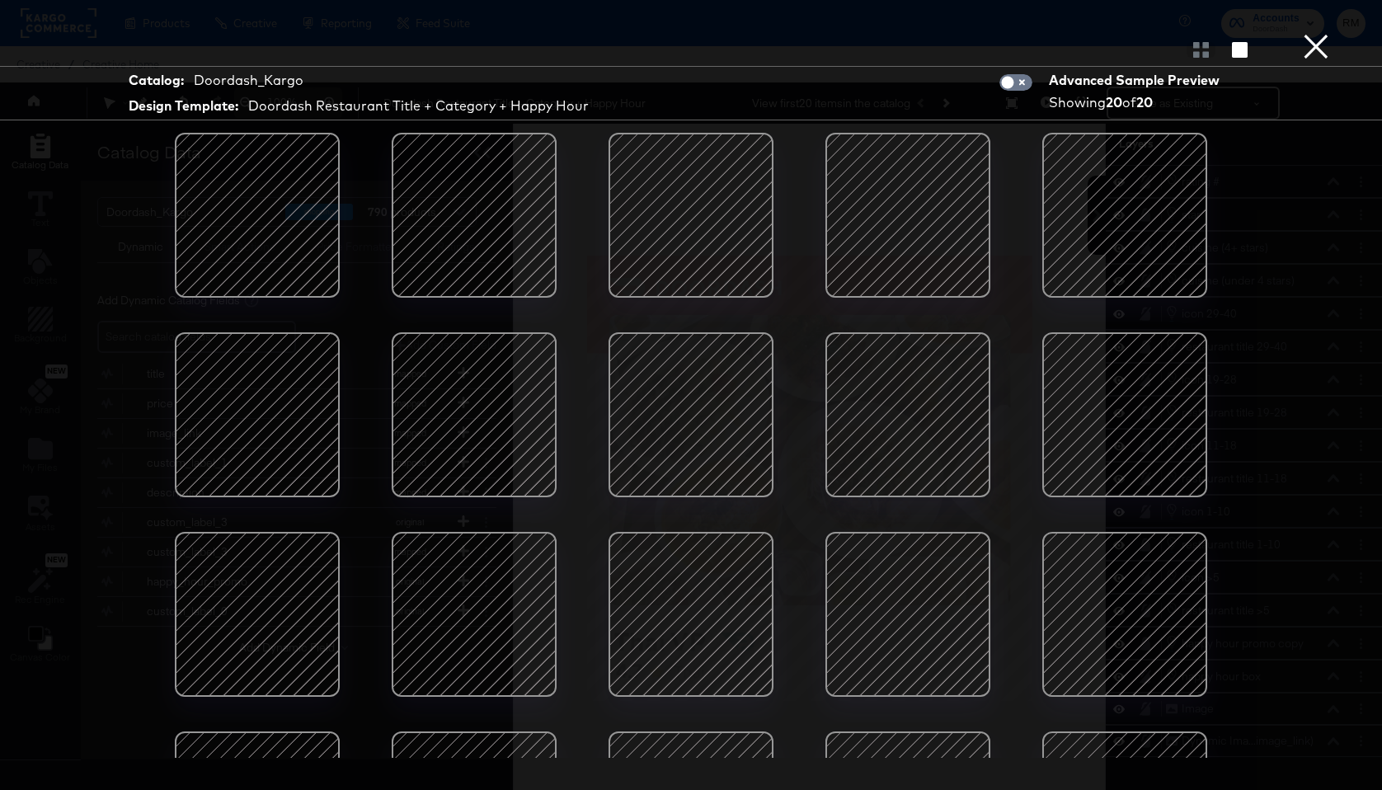
scroll to position [139, 0]
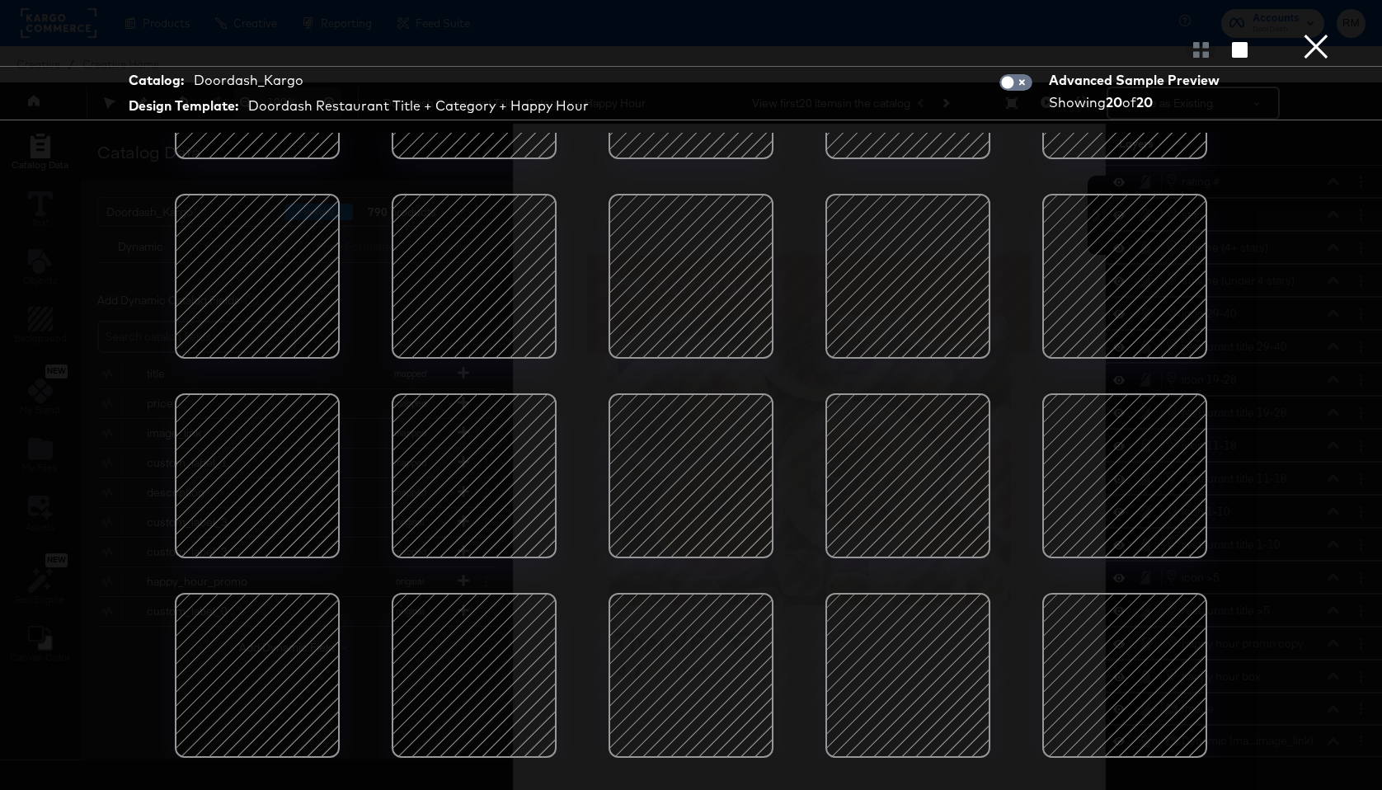
click at [929, 636] on div at bounding box center [908, 675] width 140 height 140
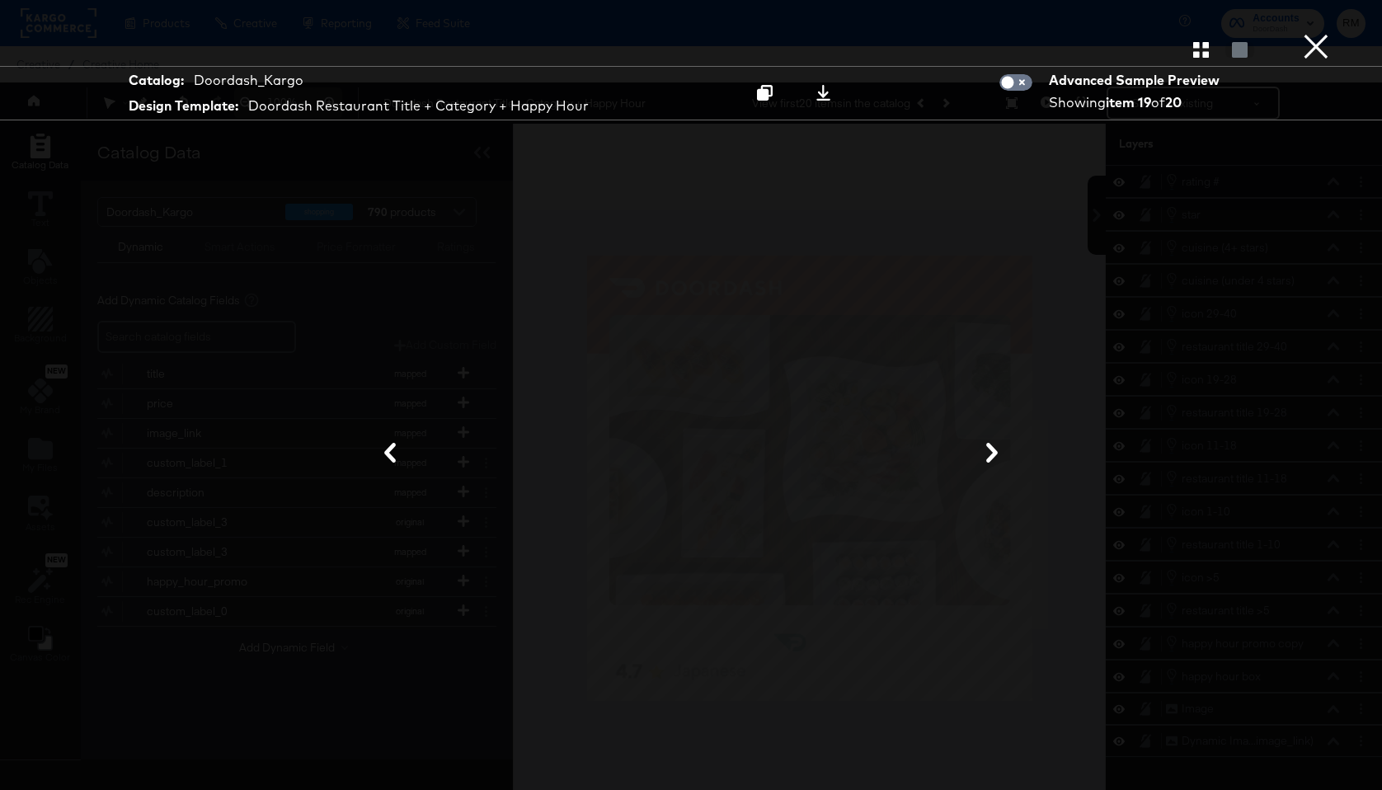
click at [1303, 33] on button "×" at bounding box center [1316, 16] width 33 height 33
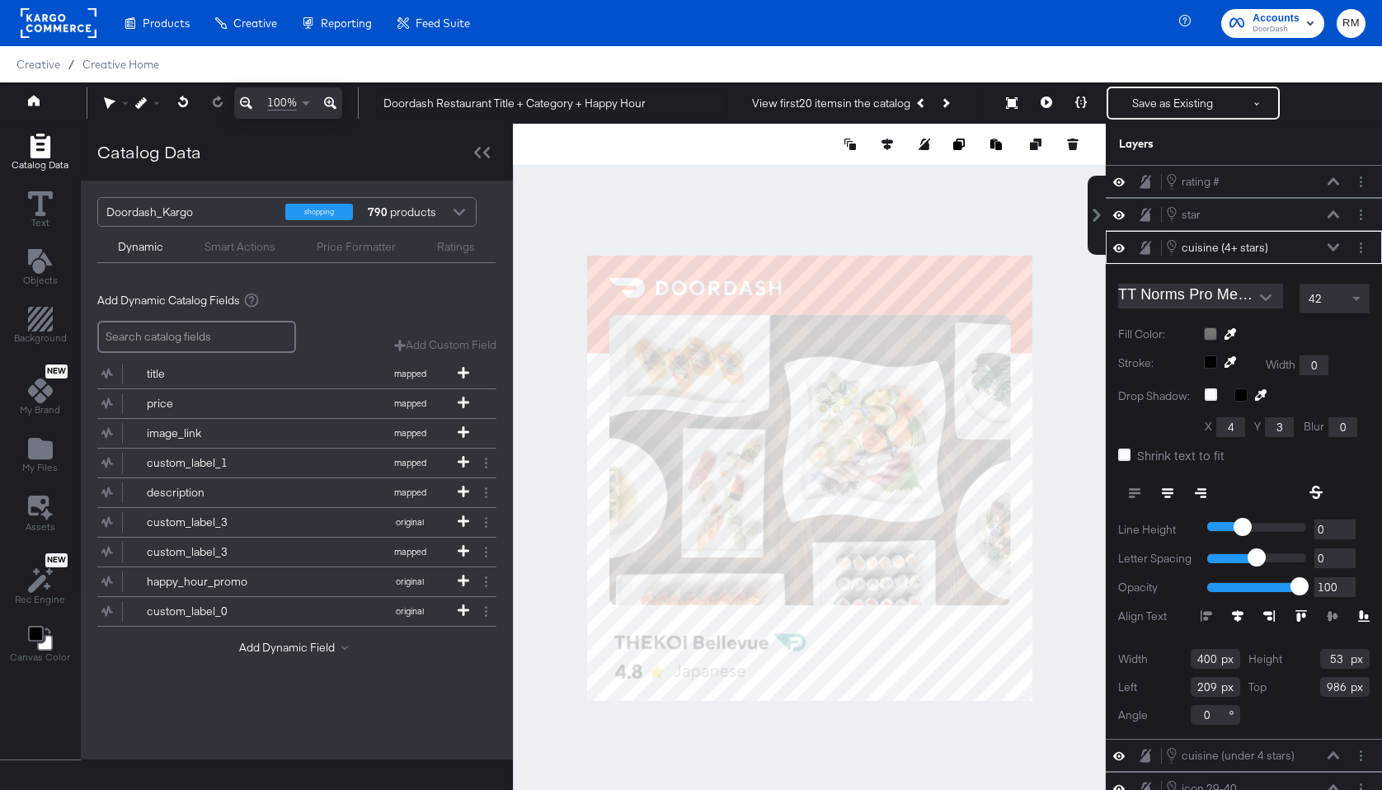
type input "987"
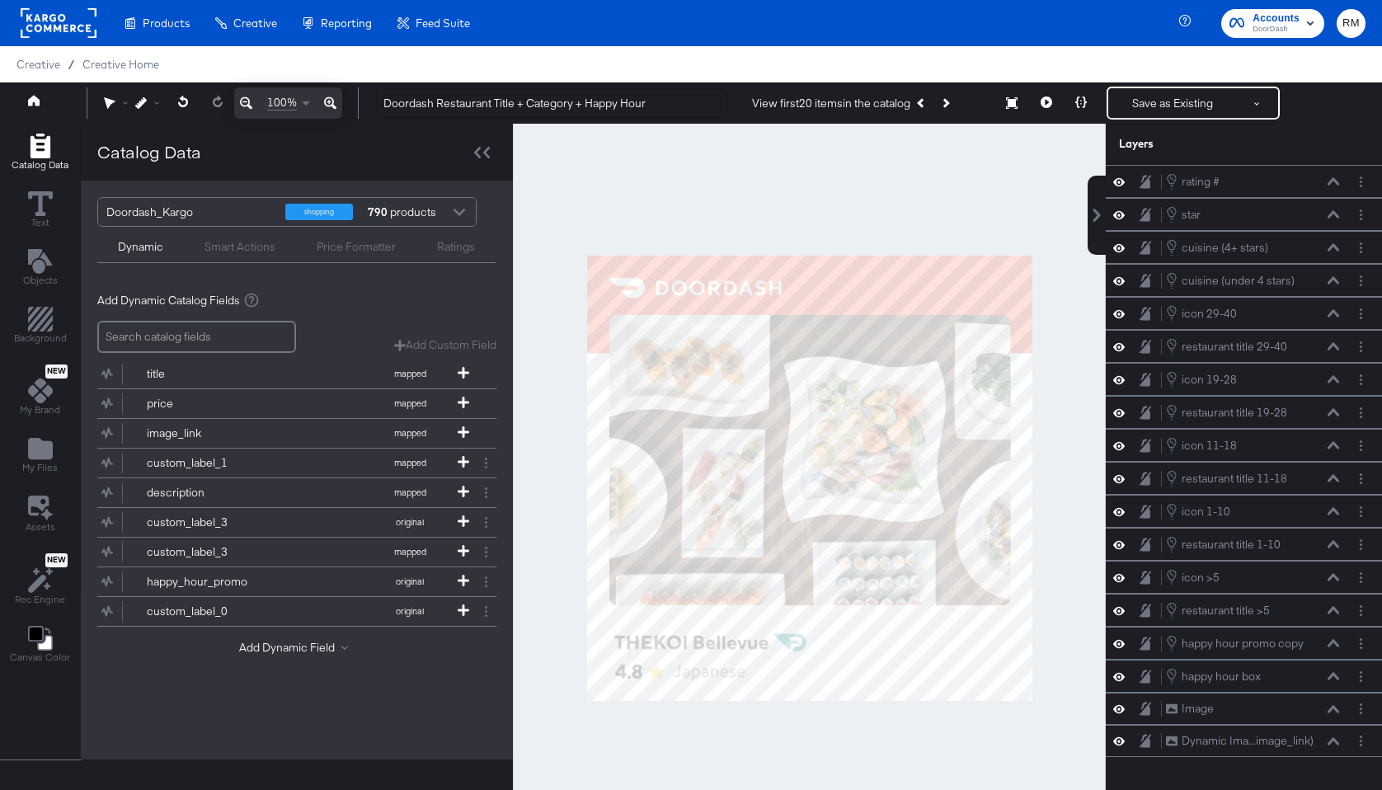
click at [754, 749] on div at bounding box center [809, 478] width 593 height 708
click at [1164, 114] on button "Save as Existing" at bounding box center [1172, 103] width 129 height 30
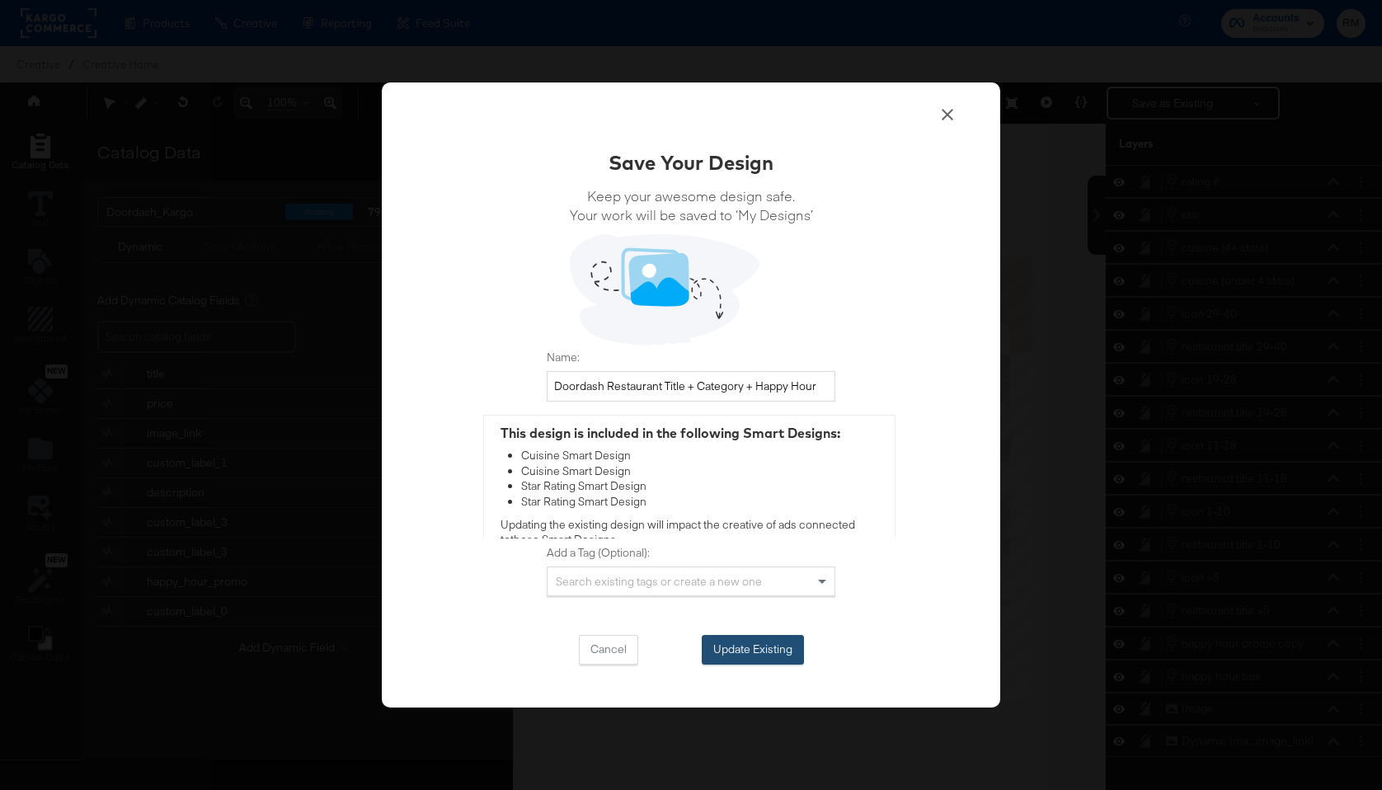
click at [755, 652] on button "Update Existing" at bounding box center [753, 650] width 102 height 30
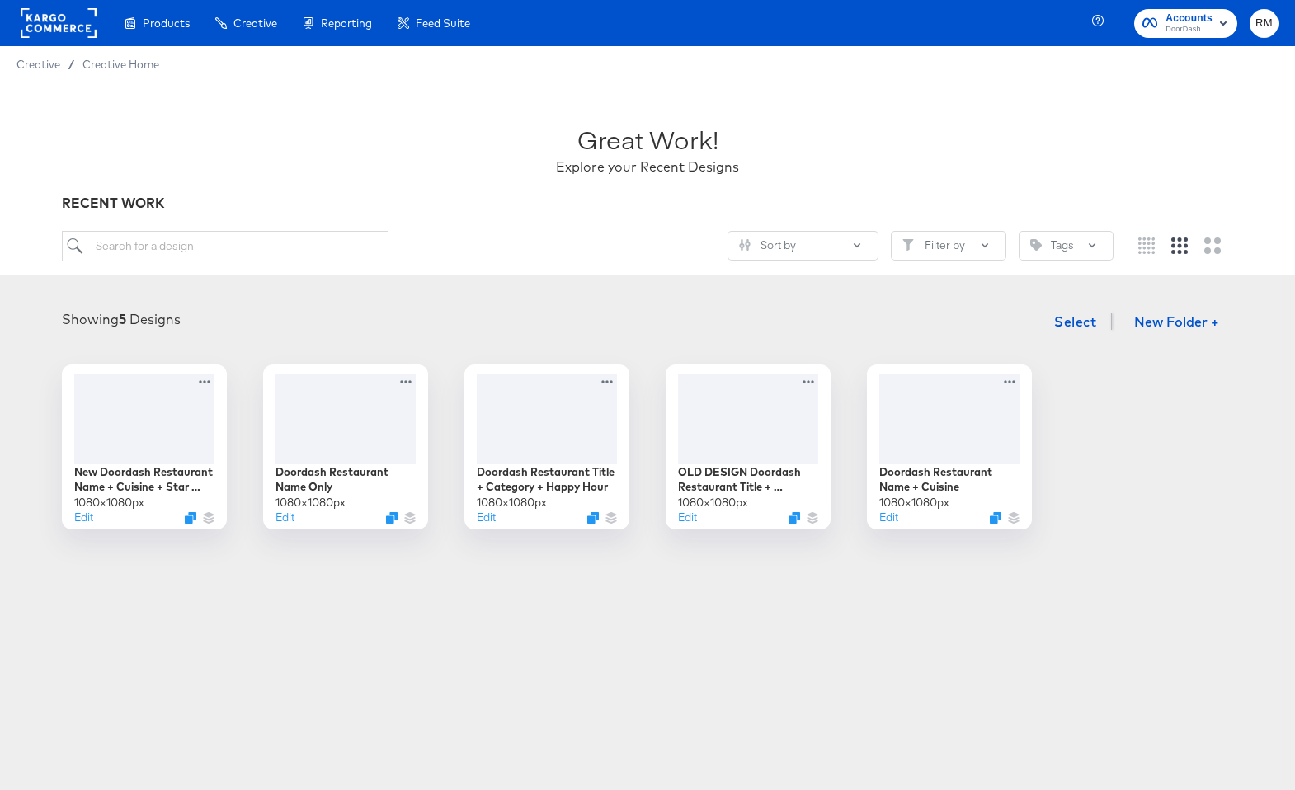
click at [1219, 17] on rect "button" at bounding box center [1223, 23] width 20 height 20
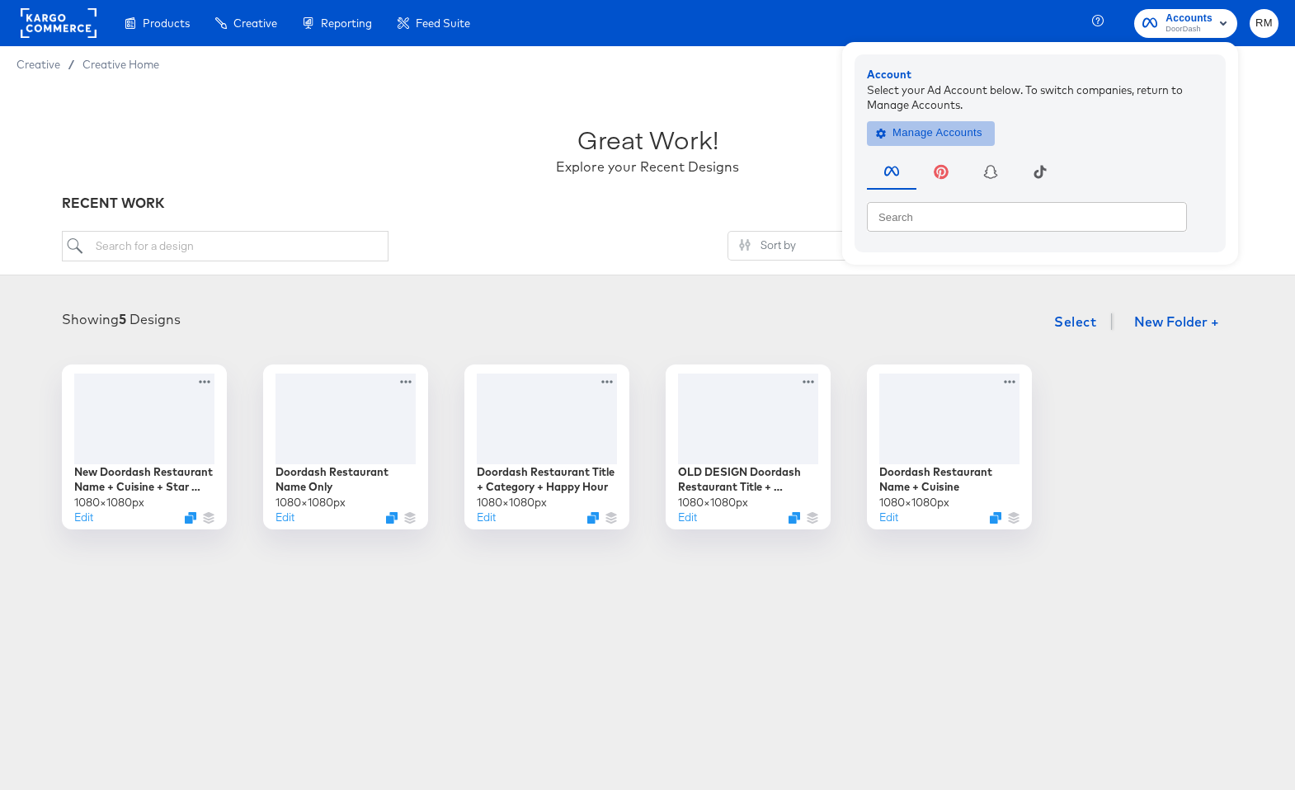
click at [924, 134] on span "Manage Accounts" at bounding box center [930, 133] width 103 height 19
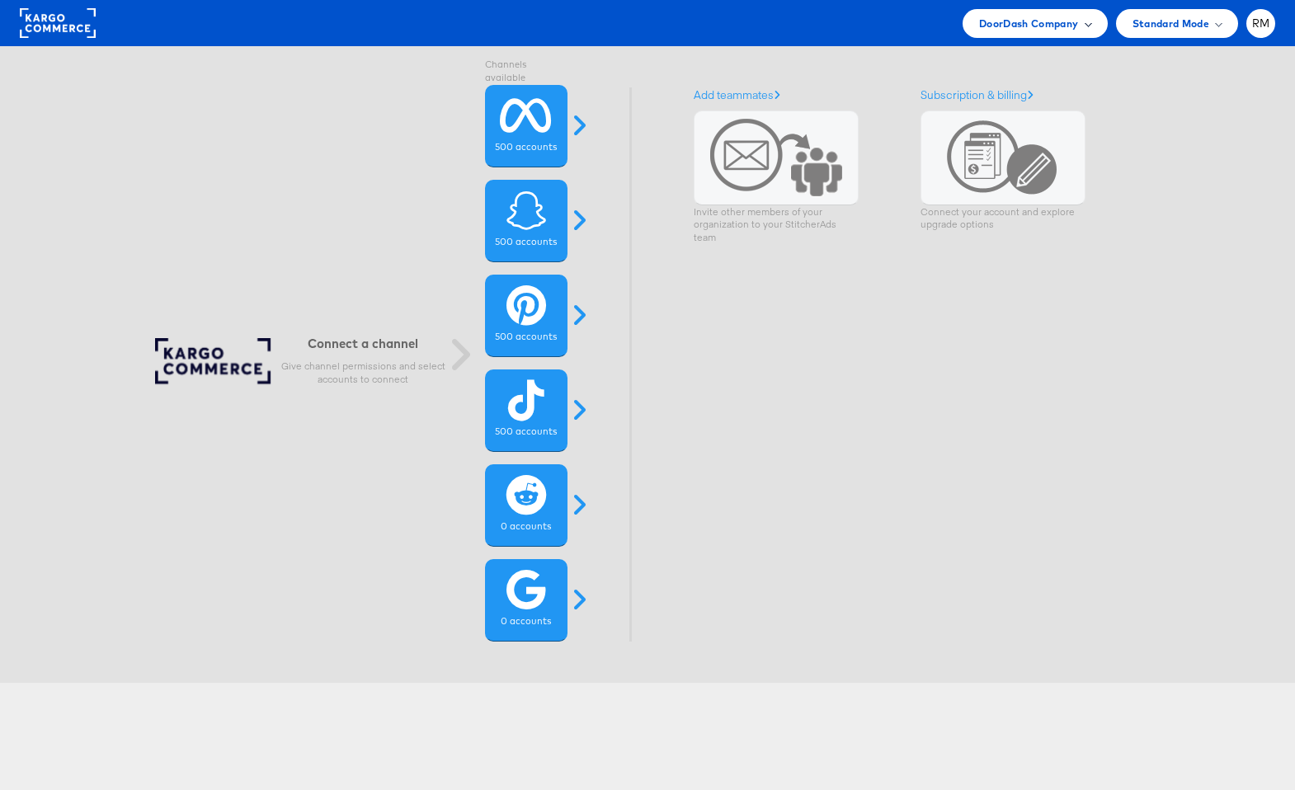
click at [1065, 19] on span "DoorDash Company" at bounding box center [1029, 23] width 100 height 17
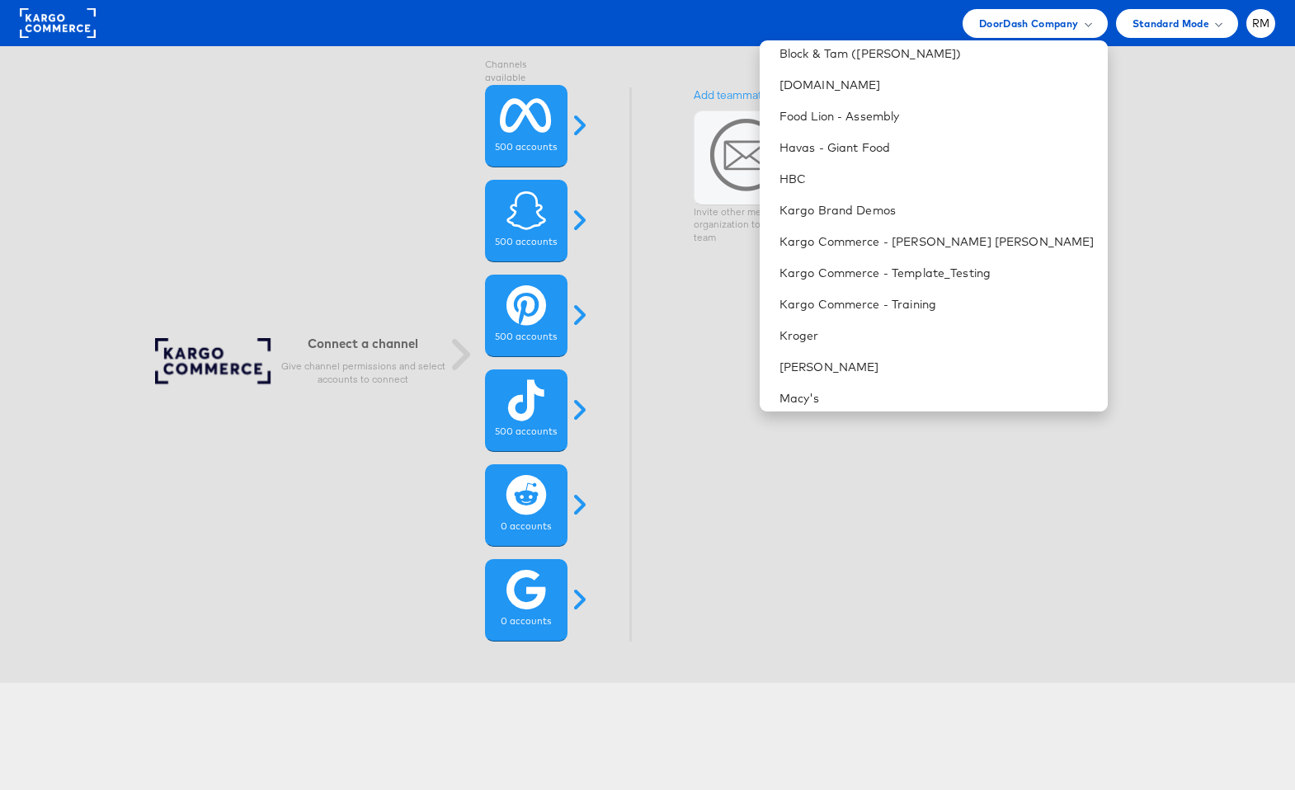
scroll to position [796, 0]
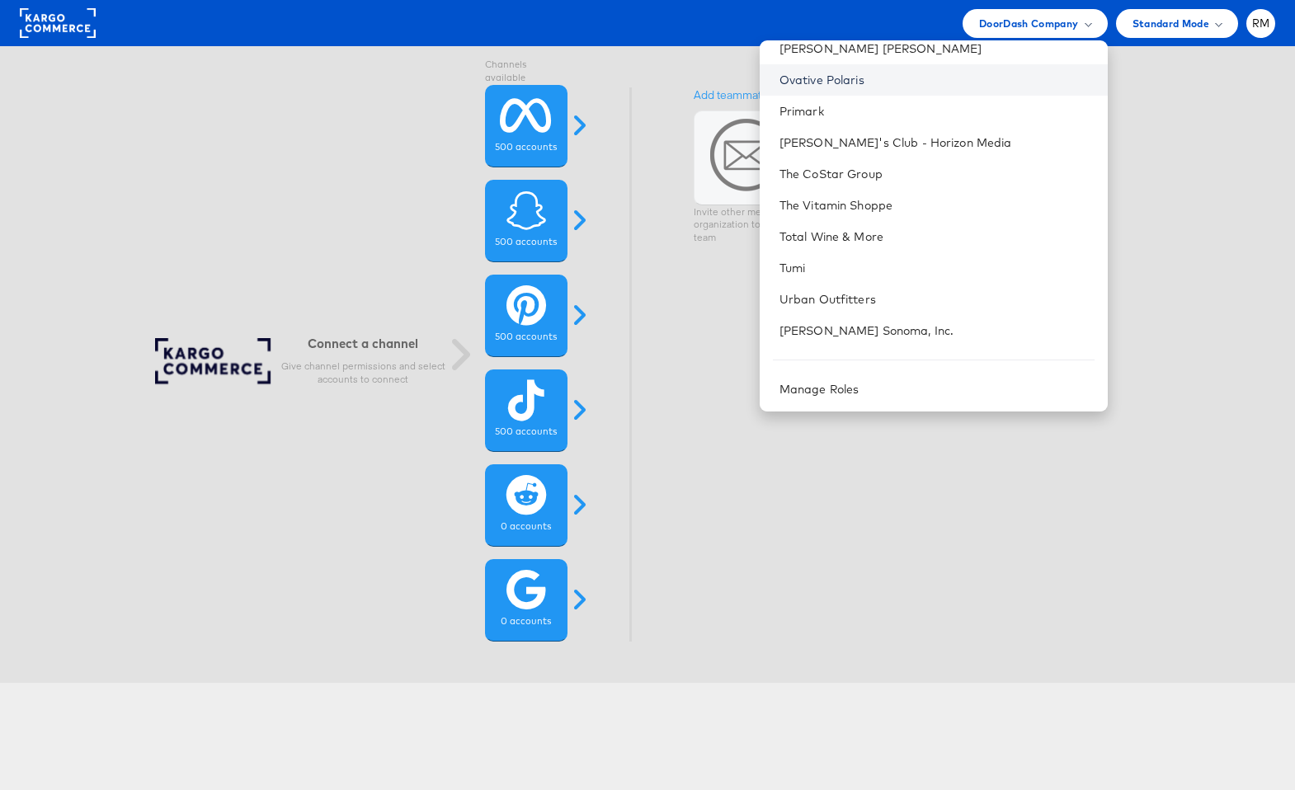
click at [990, 78] on link "Ovative Polaris" at bounding box center [936, 80] width 315 height 16
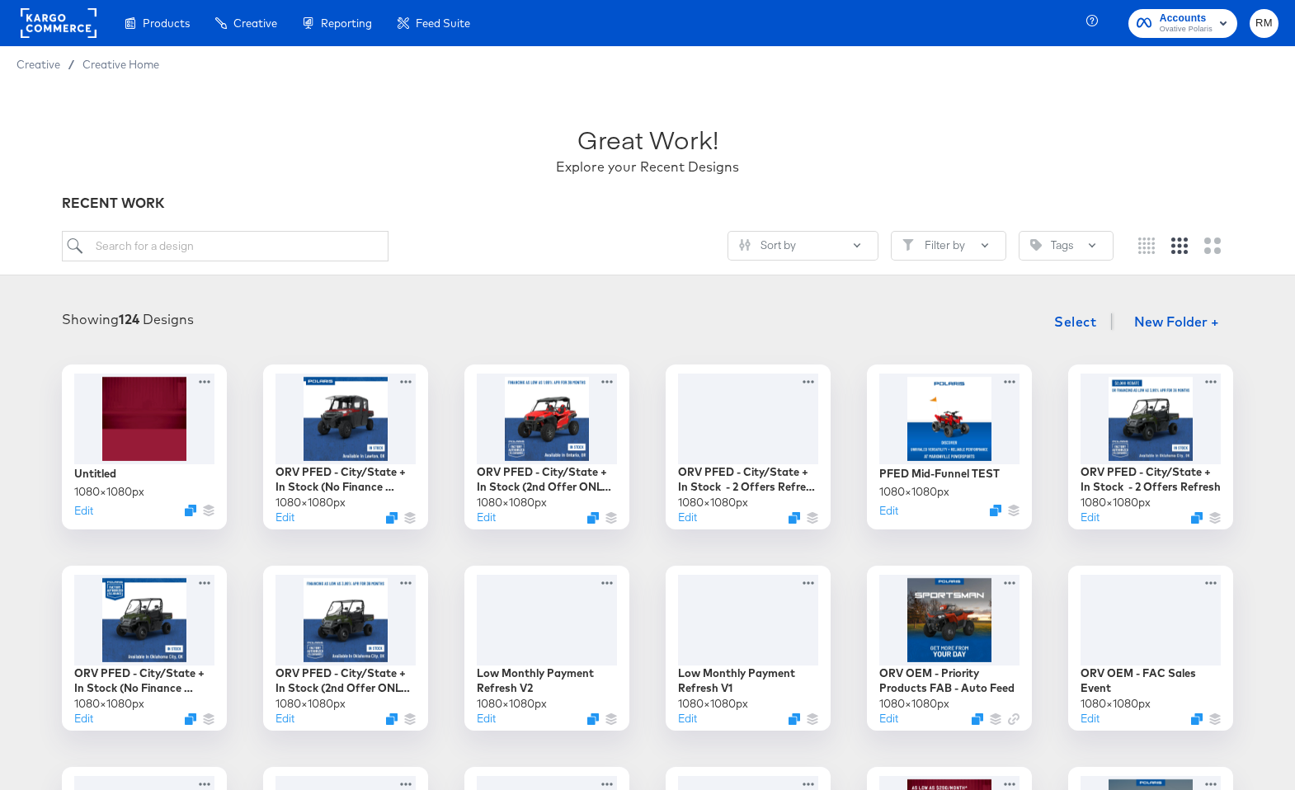
click at [558, 435] on div at bounding box center [547, 416] width 148 height 95
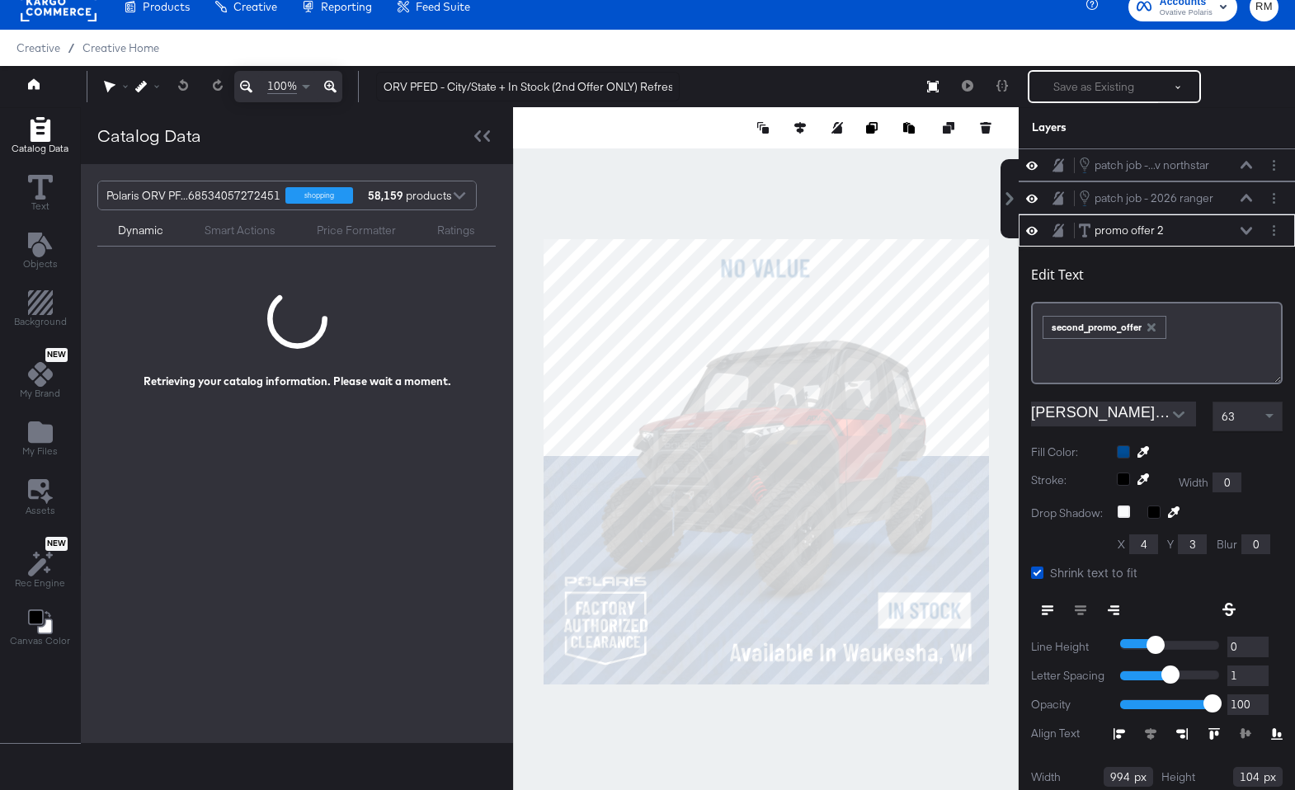
click at [793, 219] on div at bounding box center [766, 461] width 506 height 708
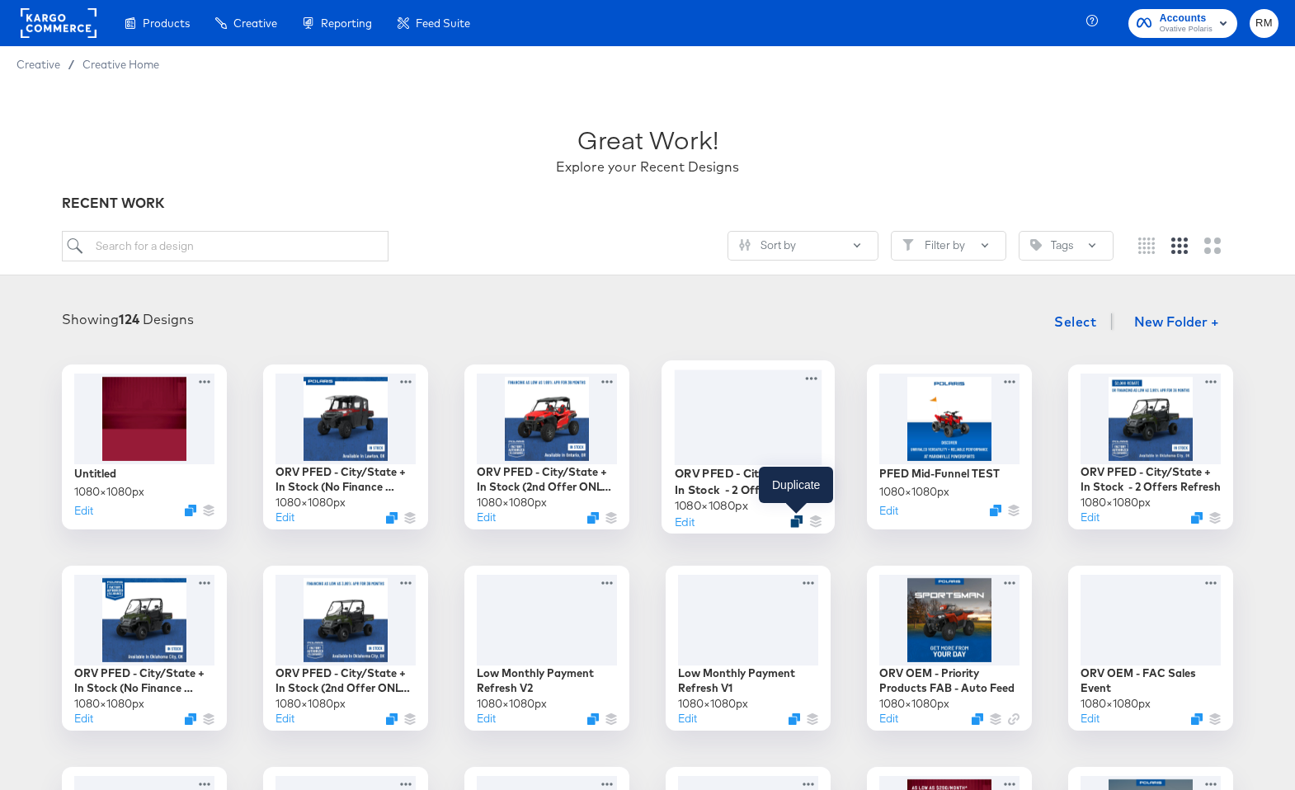
click at [791, 518] on icon "Duplicate" at bounding box center [796, 521] width 12 height 12
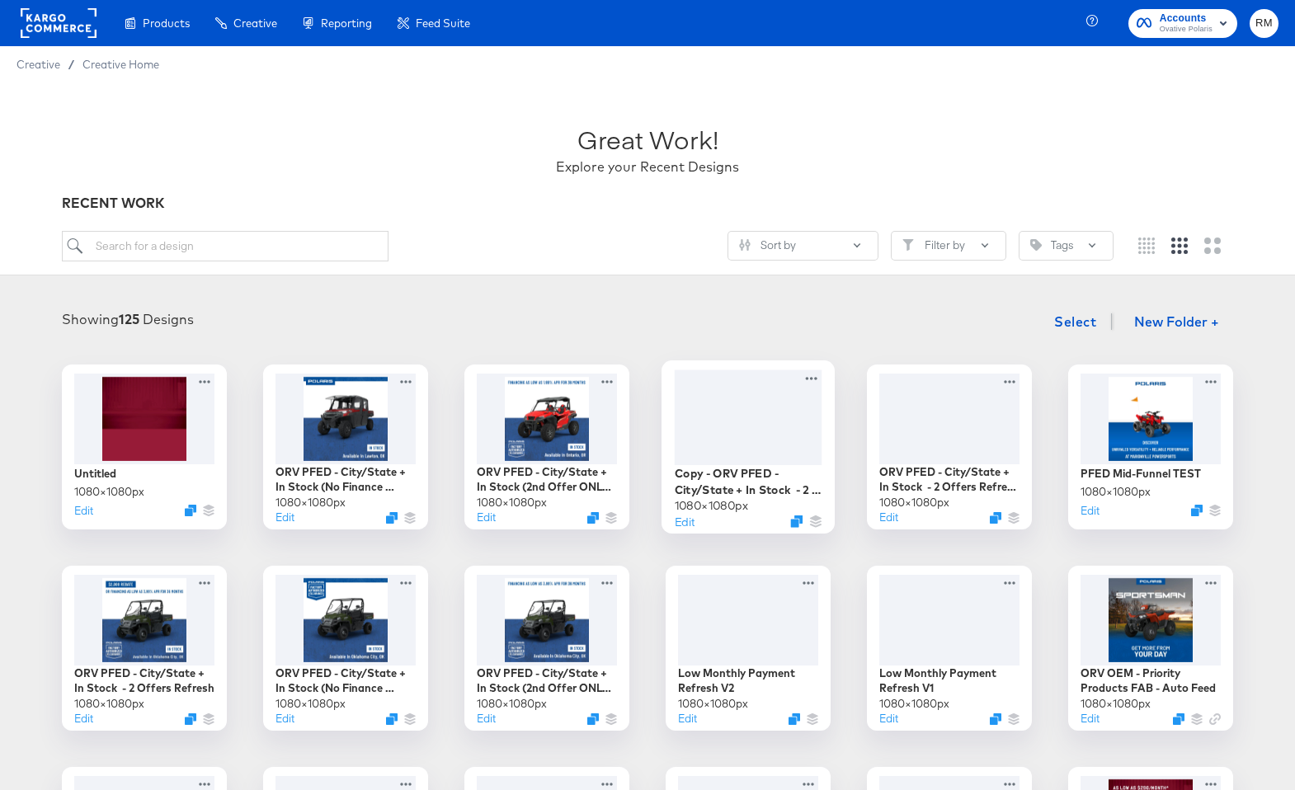
click at [764, 451] on div at bounding box center [749, 416] width 148 height 95
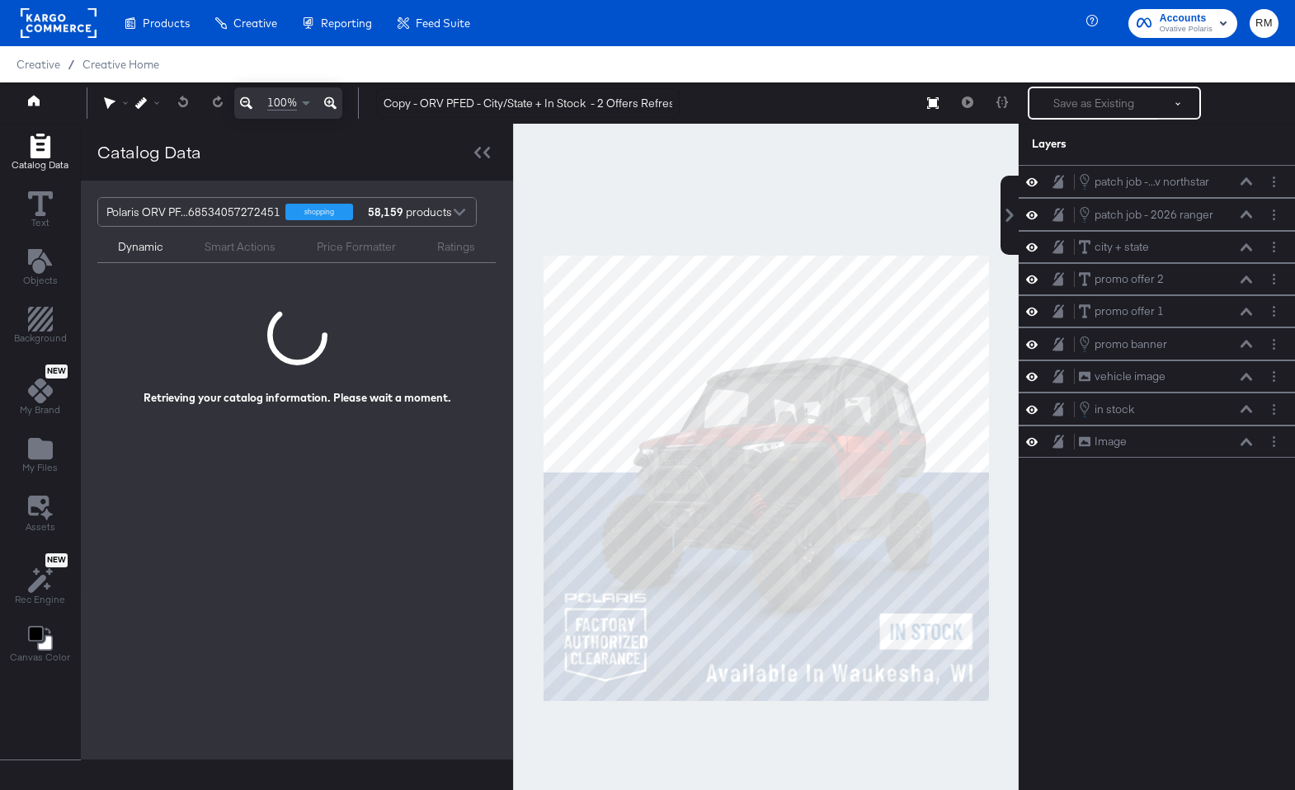
click at [881, 721] on div at bounding box center [766, 478] width 506 height 708
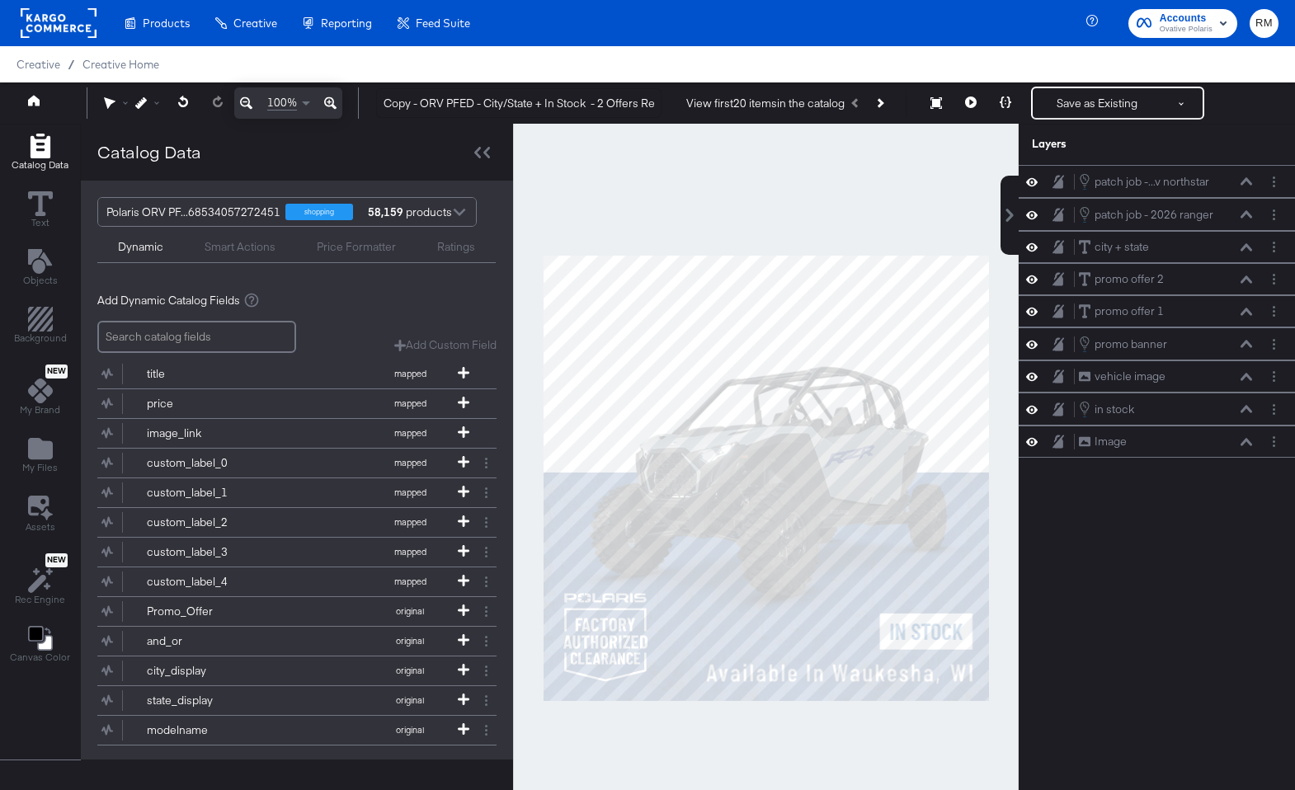
click at [884, 711] on div at bounding box center [766, 478] width 506 height 708
click at [412, 109] on input "Copy - ORV PFED - City/State + In Stock - 2 Offers Refresh + snowflake fix" at bounding box center [518, 103] width 285 height 31
drag, startPoint x: 424, startPoint y: 106, endPoint x: 333, endPoint y: 106, distance: 90.7
click at [333, 106] on div "100% Copy - ORV PFED - City/State + In Stock - 2 Offers Refresh + snowflake fix…" at bounding box center [647, 102] width 1295 height 41
click at [440, 101] on input "ORV PFED - City/State + In Stock - 2 Offers Refresh + snowflake fix" at bounding box center [518, 103] width 285 height 31
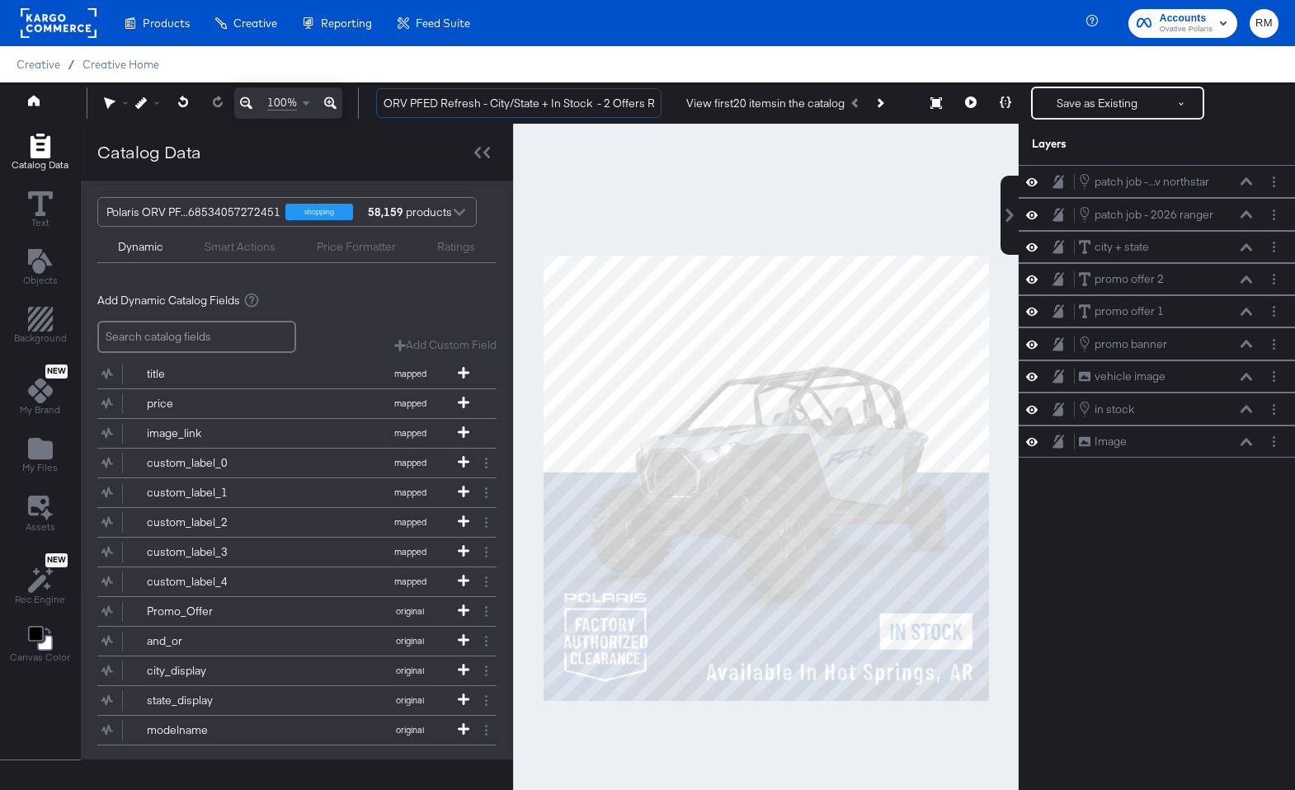
scroll to position [0, 115]
drag, startPoint x: 508, startPoint y: 101, endPoint x: 692, endPoint y: 105, distance: 183.9
click at [692, 105] on div "ORV PFED Refresh - City/State + In Stock - 2 Offers Refresh + snowflake fix Vie…" at bounding box center [820, 103] width 915 height 33
click at [571, 105] on input "ORV PFED Refresh - City/State + In Stock - 2 Offers Refresh + snowflake fix" at bounding box center [518, 103] width 285 height 31
drag, startPoint x: 571, startPoint y: 104, endPoint x: 720, endPoint y: 104, distance: 148.4
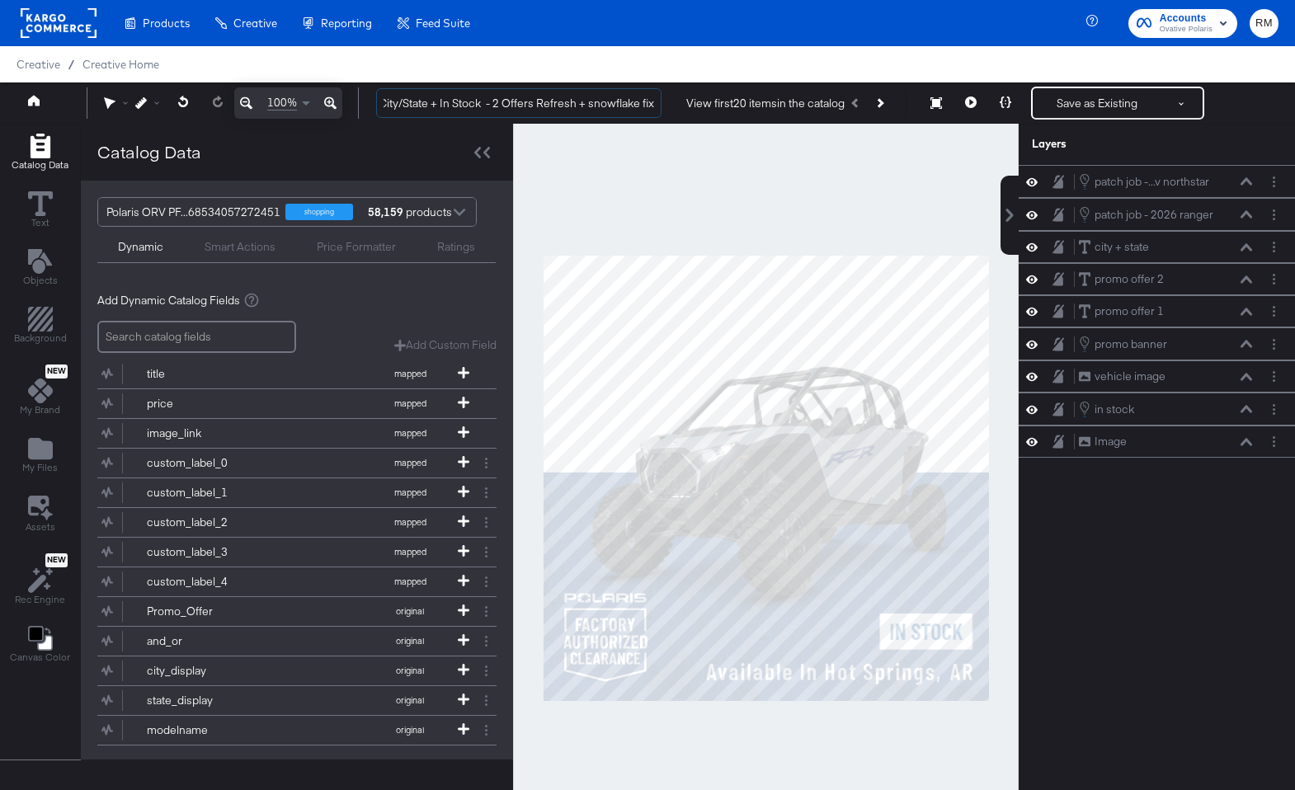
click at [720, 104] on div "ORV PFED Refresh - City/State + In Stock - 2 Offers Refresh + snowflake fix Vie…" at bounding box center [820, 103] width 915 height 33
type input "ORV PFED Refresh - City/State + In Stock - 2 Offers Refresh"
click at [557, 139] on div at bounding box center [766, 478] width 506 height 708
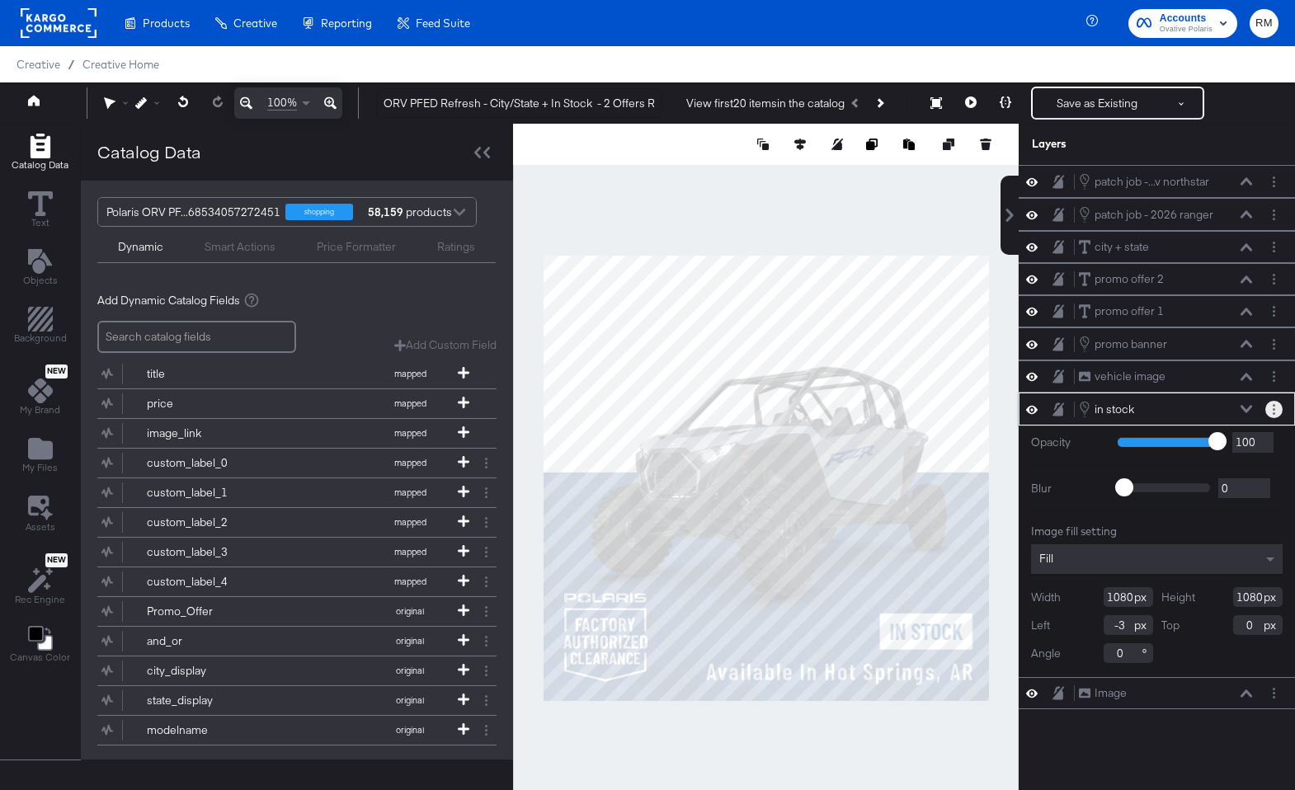
click at [1269, 413] on button "Layer Options" at bounding box center [1273, 409] width 17 height 17
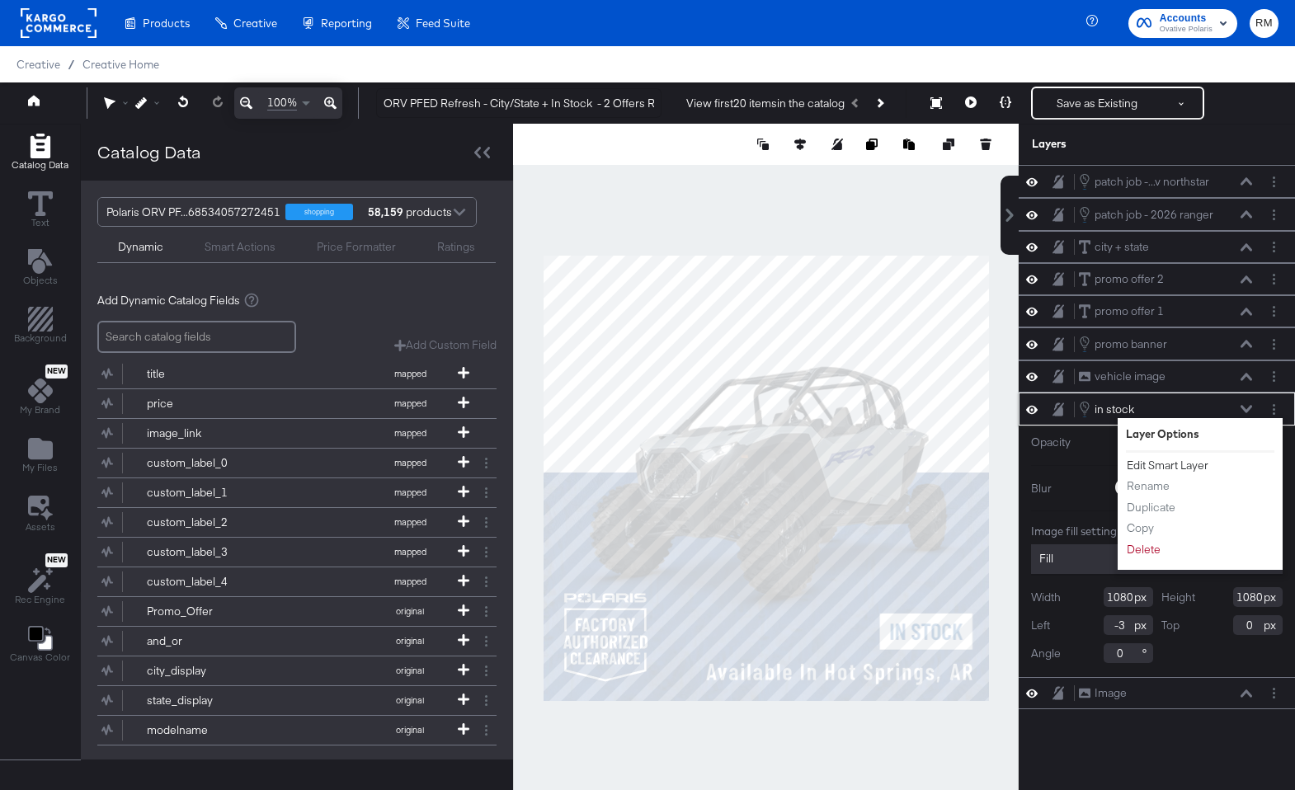
click at [1169, 462] on button "Edit Smart Layer" at bounding box center [1167, 465] width 83 height 17
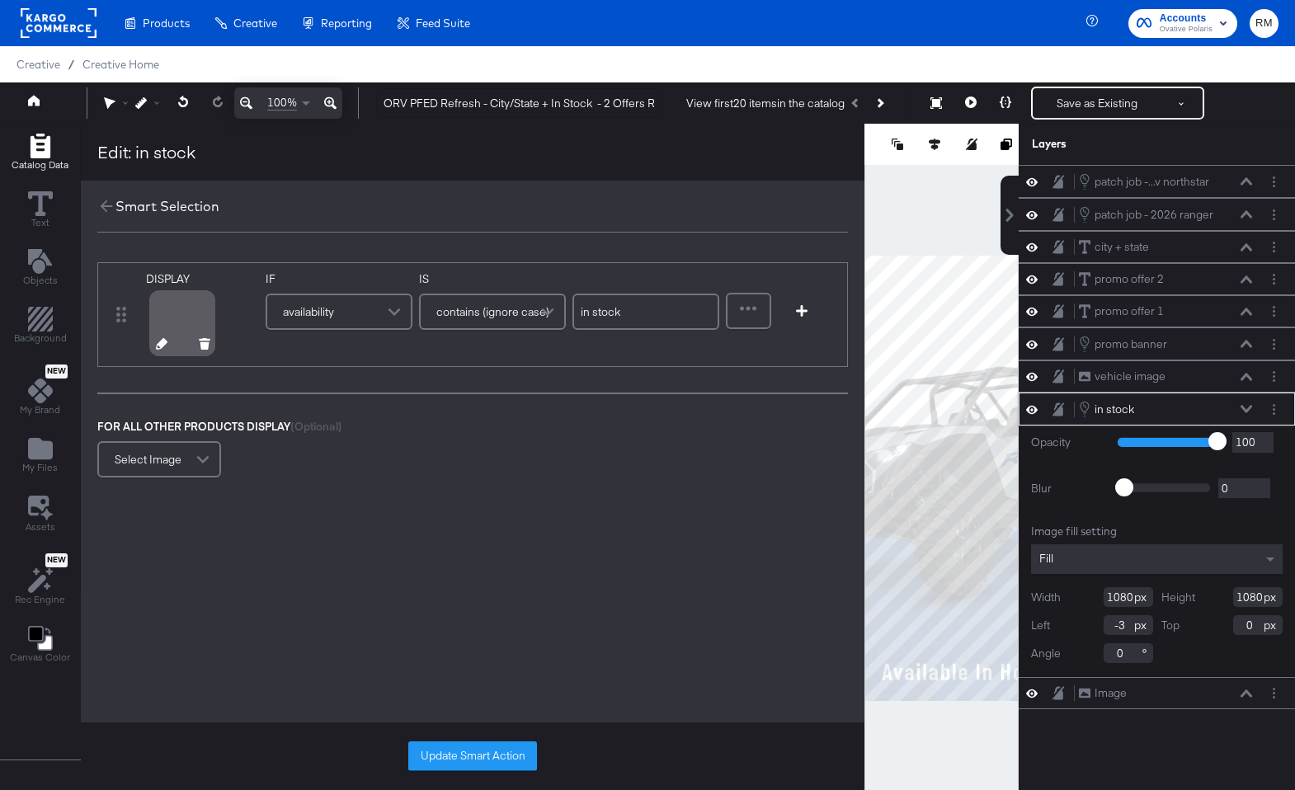
click at [160, 346] on icon at bounding box center [162, 344] width 12 height 12
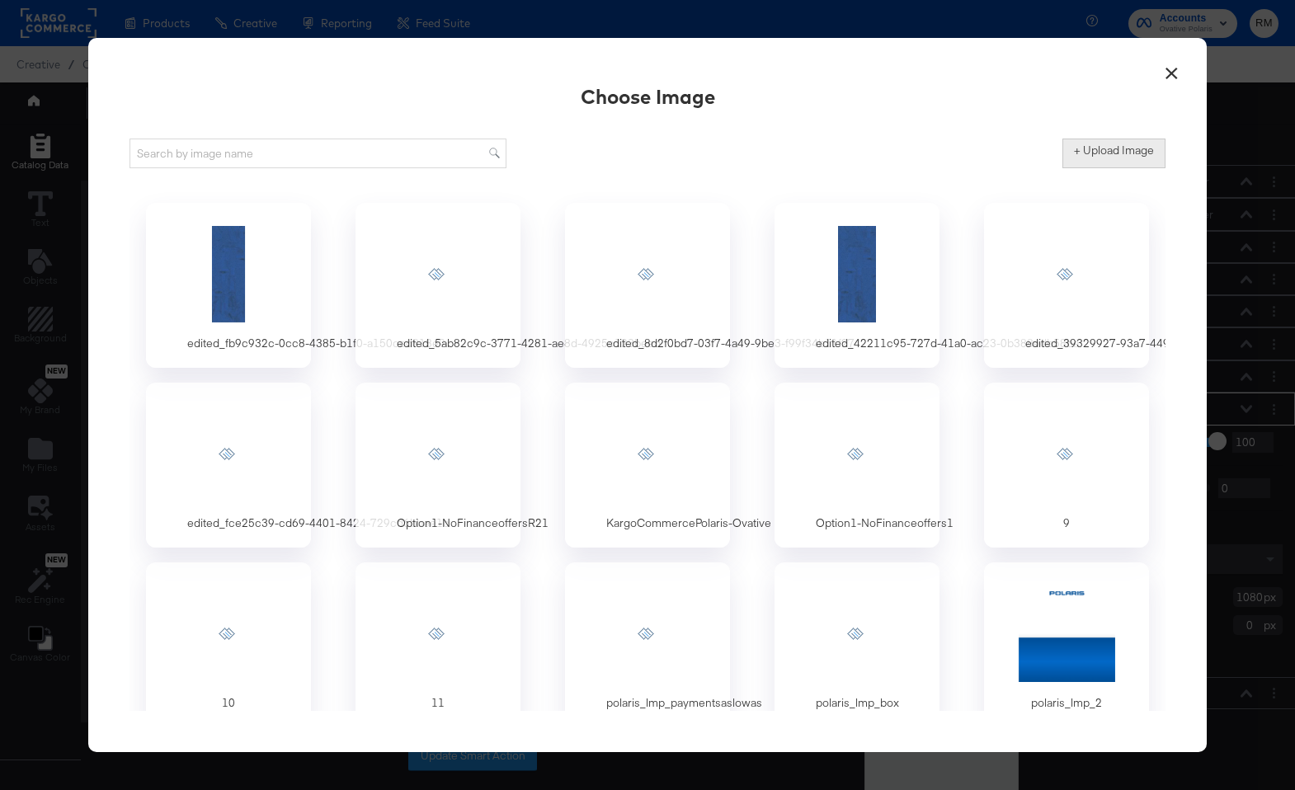
click at [1089, 158] on button "+ Upload Image" at bounding box center [1113, 154] width 103 height 30
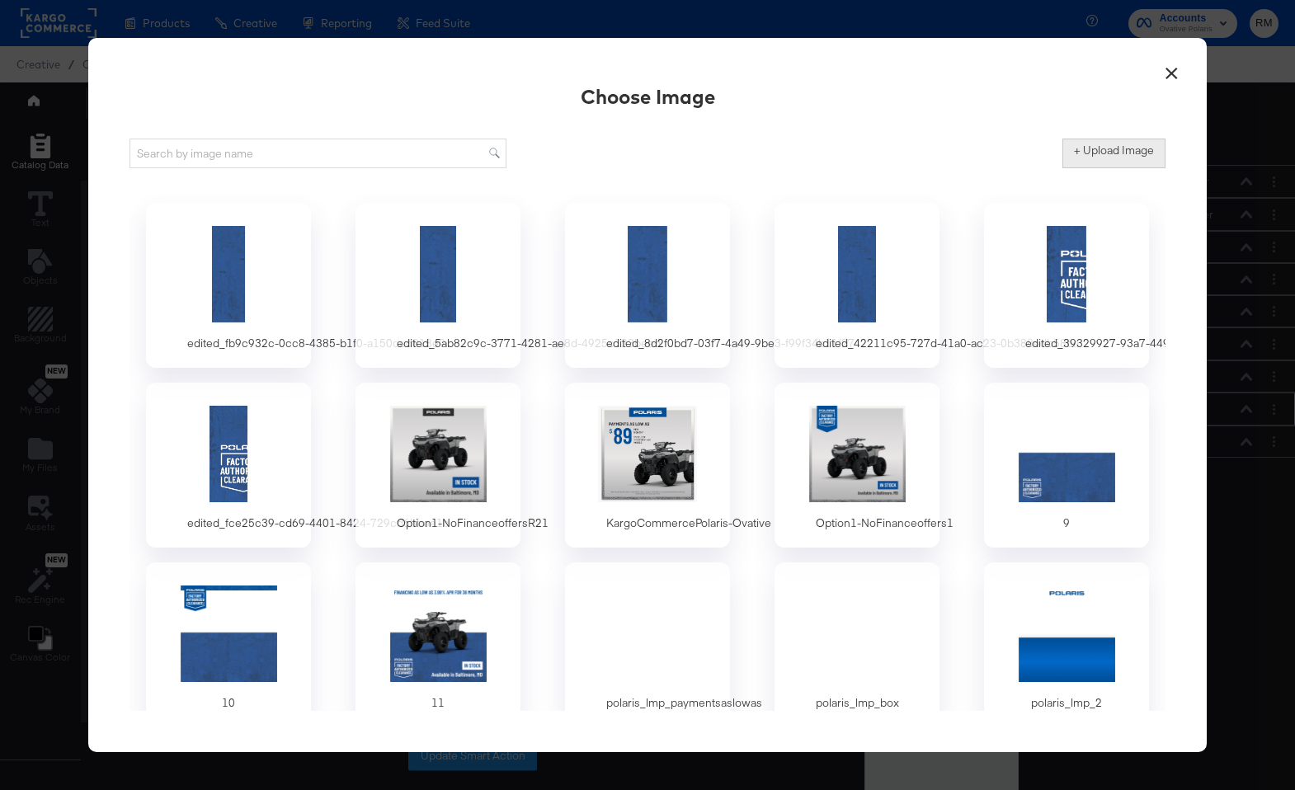
click at [1081, 151] on label "+ Upload Image" at bounding box center [1114, 151] width 80 height 16
click at [1081, 168] on input "+ Upload Image" at bounding box center [1250, 168] width 377 height 0
click at [1184, 78] on button "×" at bounding box center [1171, 69] width 30 height 30
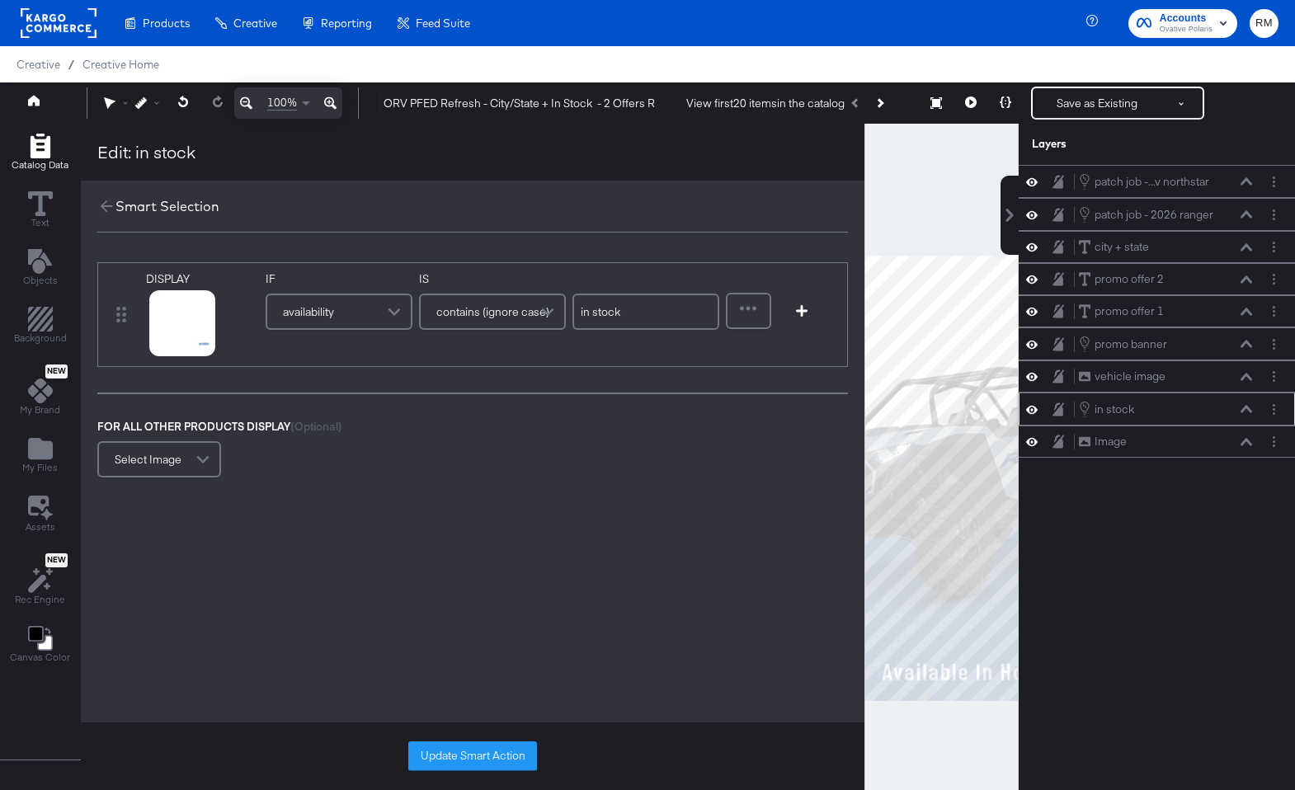
click at [474, 741] on div "Update Smart Action" at bounding box center [472, 756] width 783 height 68
click at [474, 758] on button "Update Smart Action" at bounding box center [472, 756] width 129 height 30
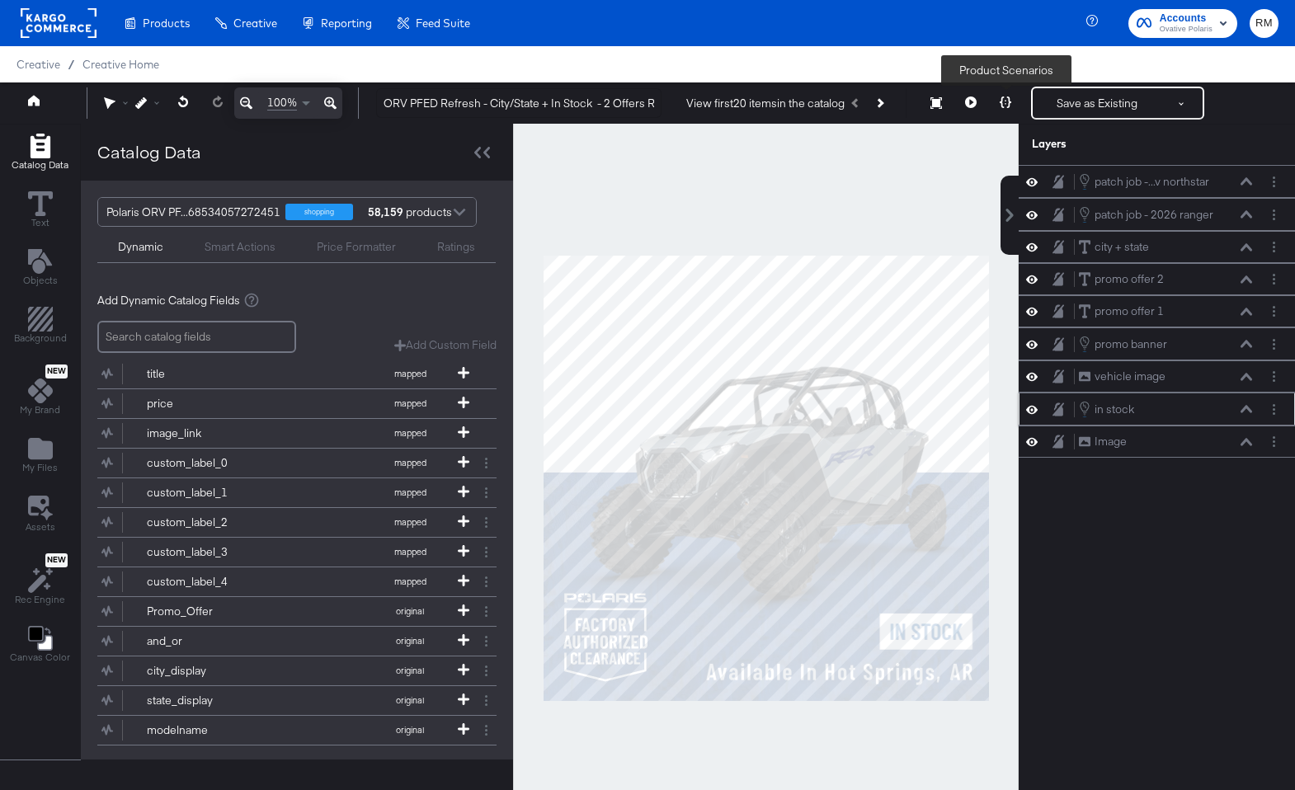
click at [1009, 101] on icon at bounding box center [1006, 102] width 12 height 12
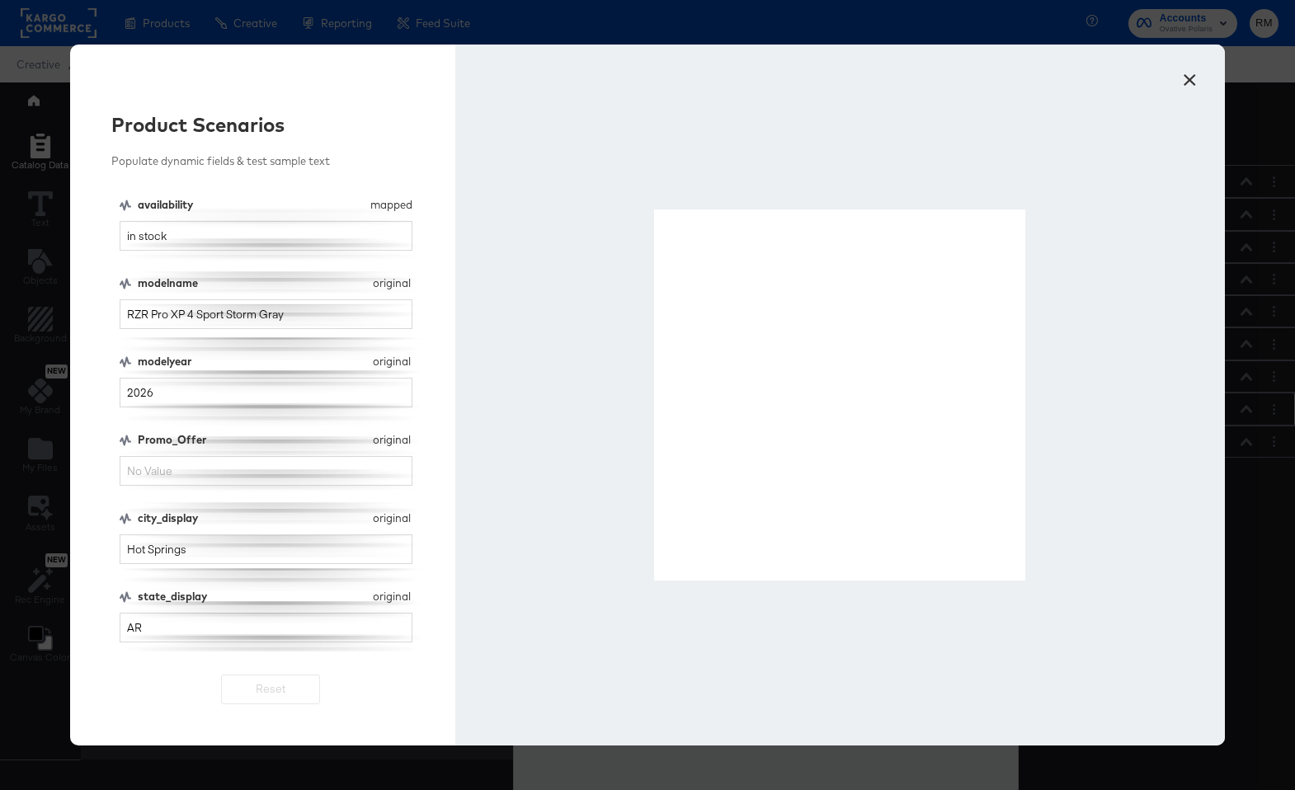
click at [1181, 83] on button "×" at bounding box center [1189, 76] width 30 height 30
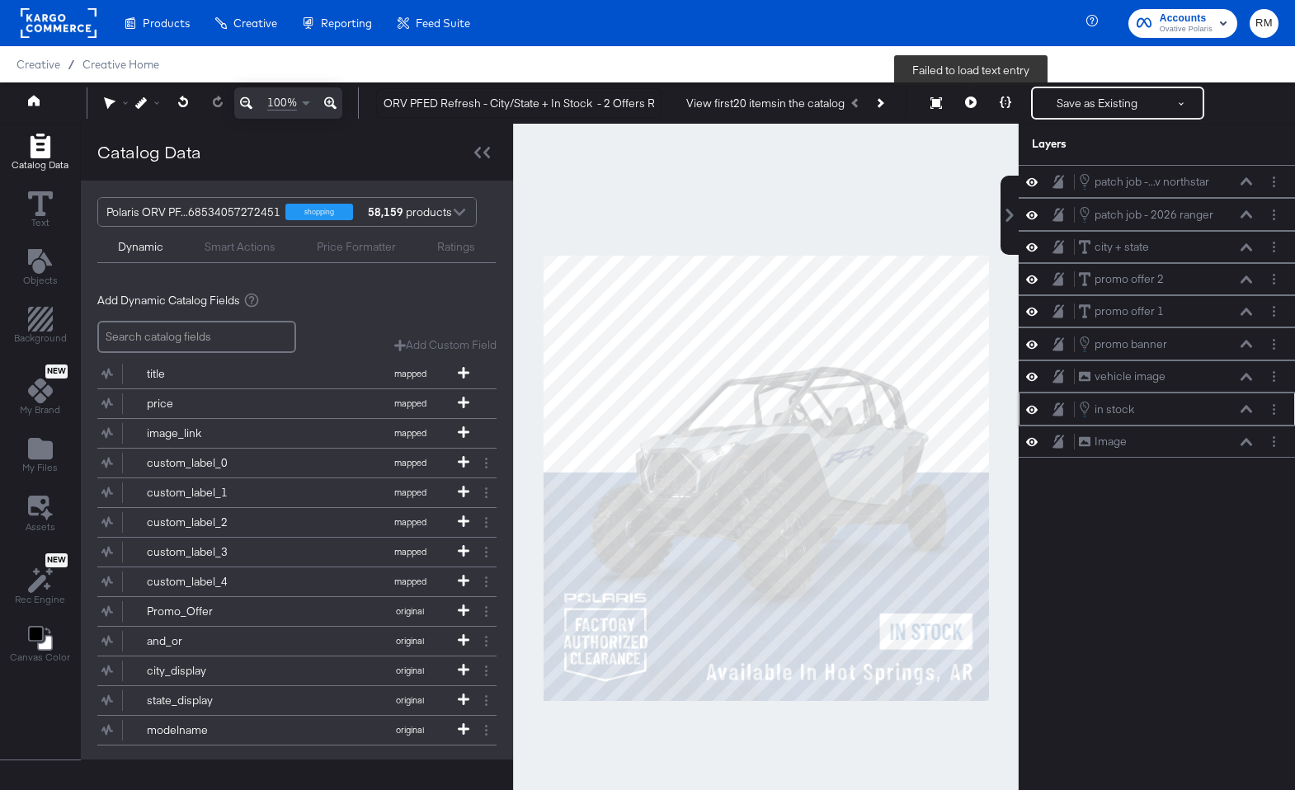
click at [963, 106] on button at bounding box center [970, 103] width 35 height 33
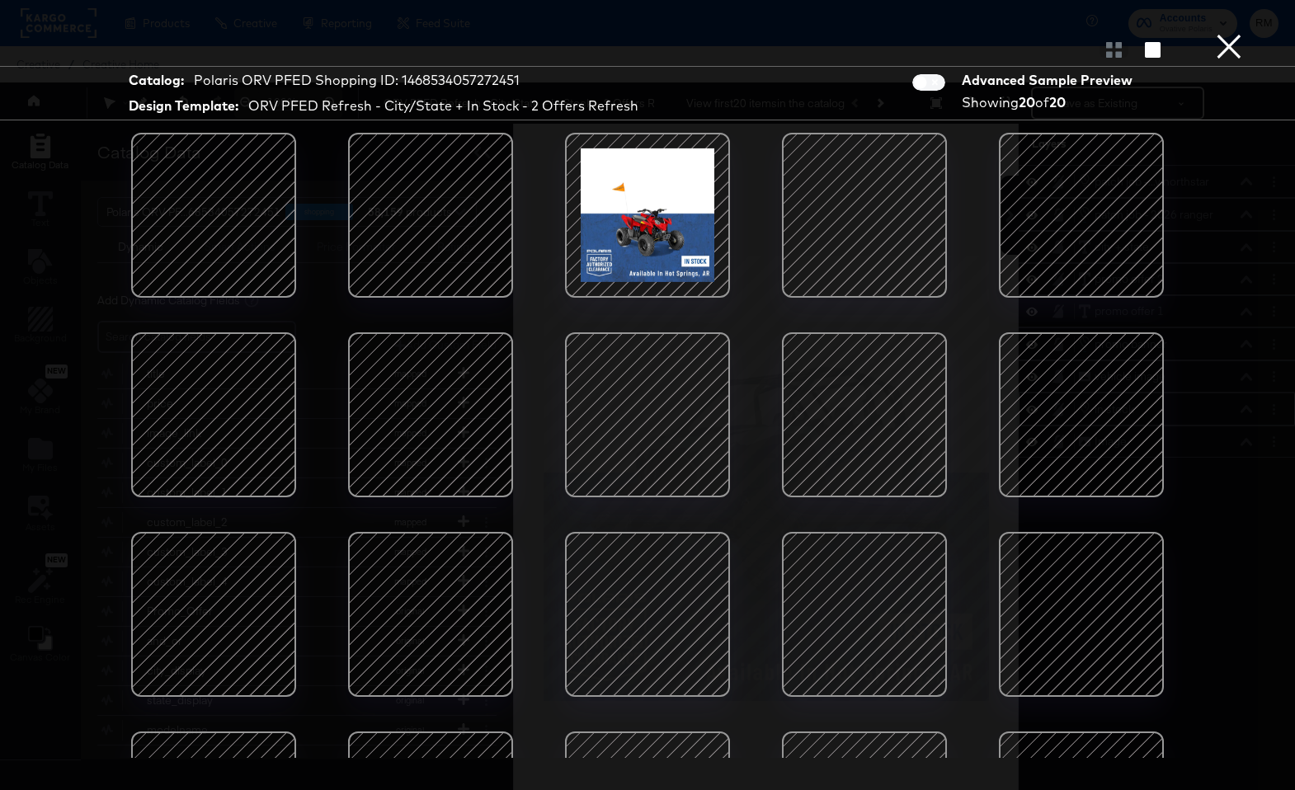
click at [634, 383] on div at bounding box center [647, 415] width 140 height 140
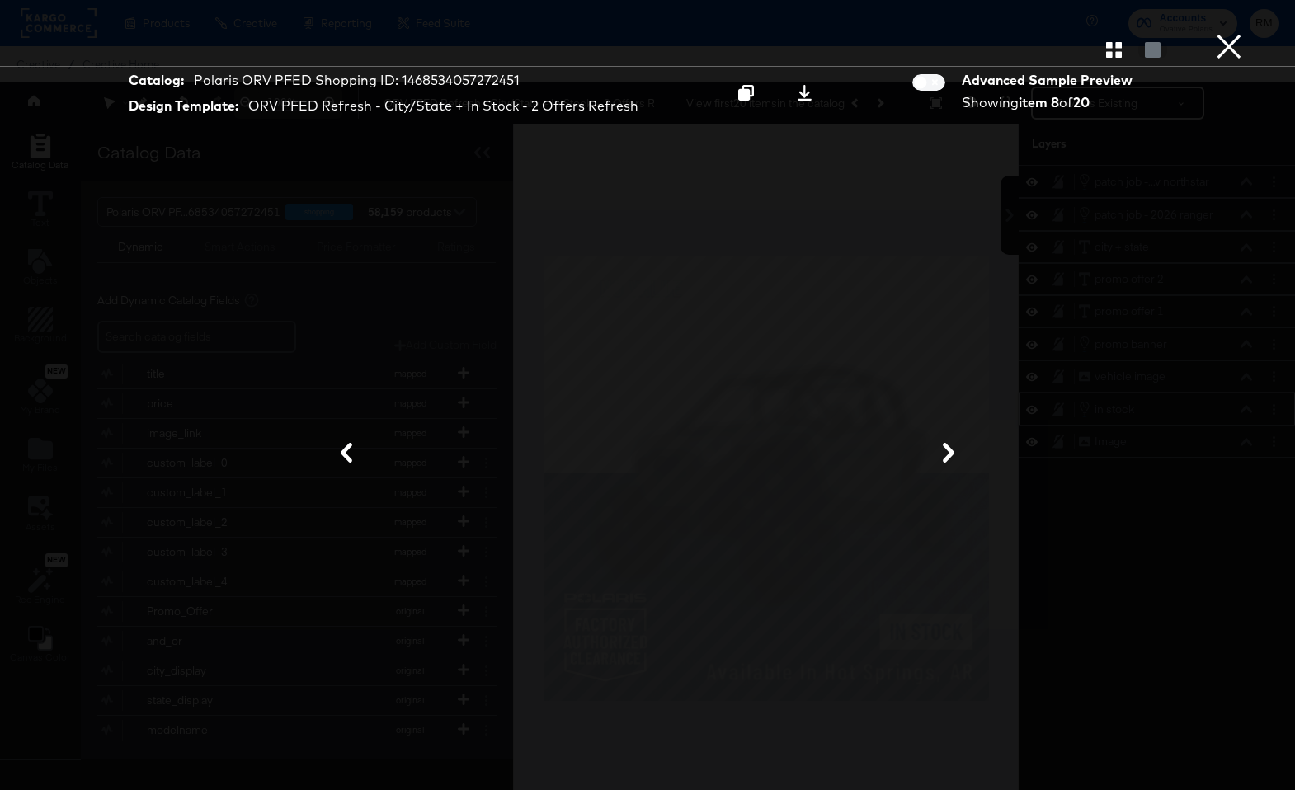
click at [1238, 33] on button "×" at bounding box center [1228, 16] width 33 height 33
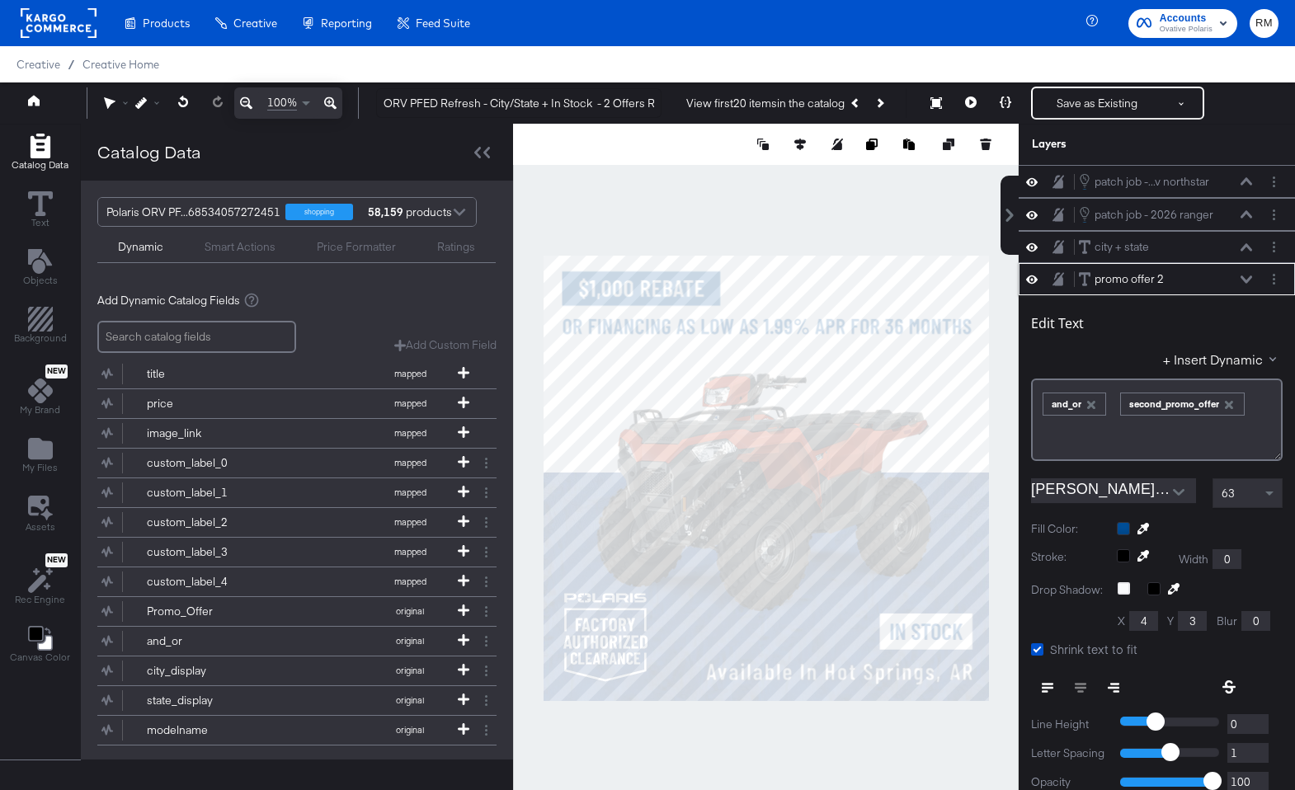
scroll to position [16, 0]
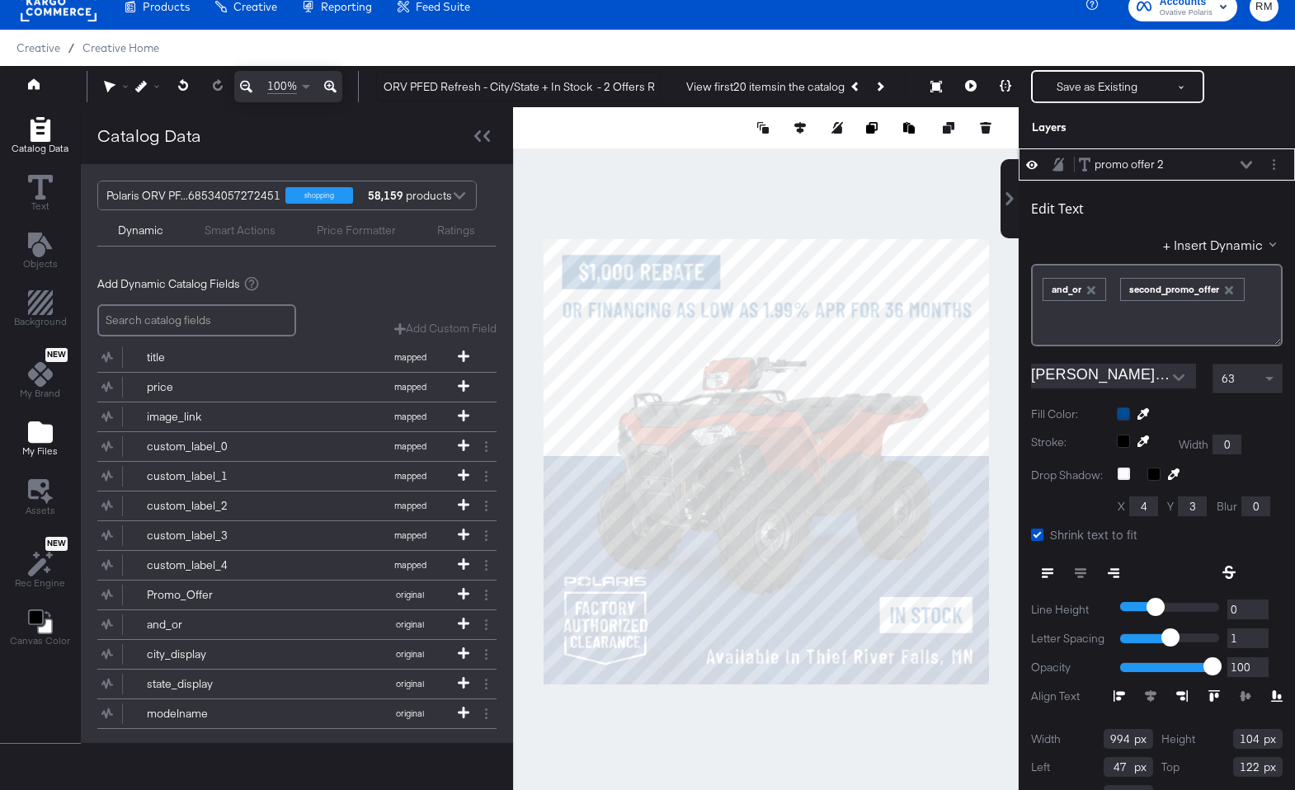
click at [28, 442] on icon "Add Files" at bounding box center [40, 431] width 25 height 21
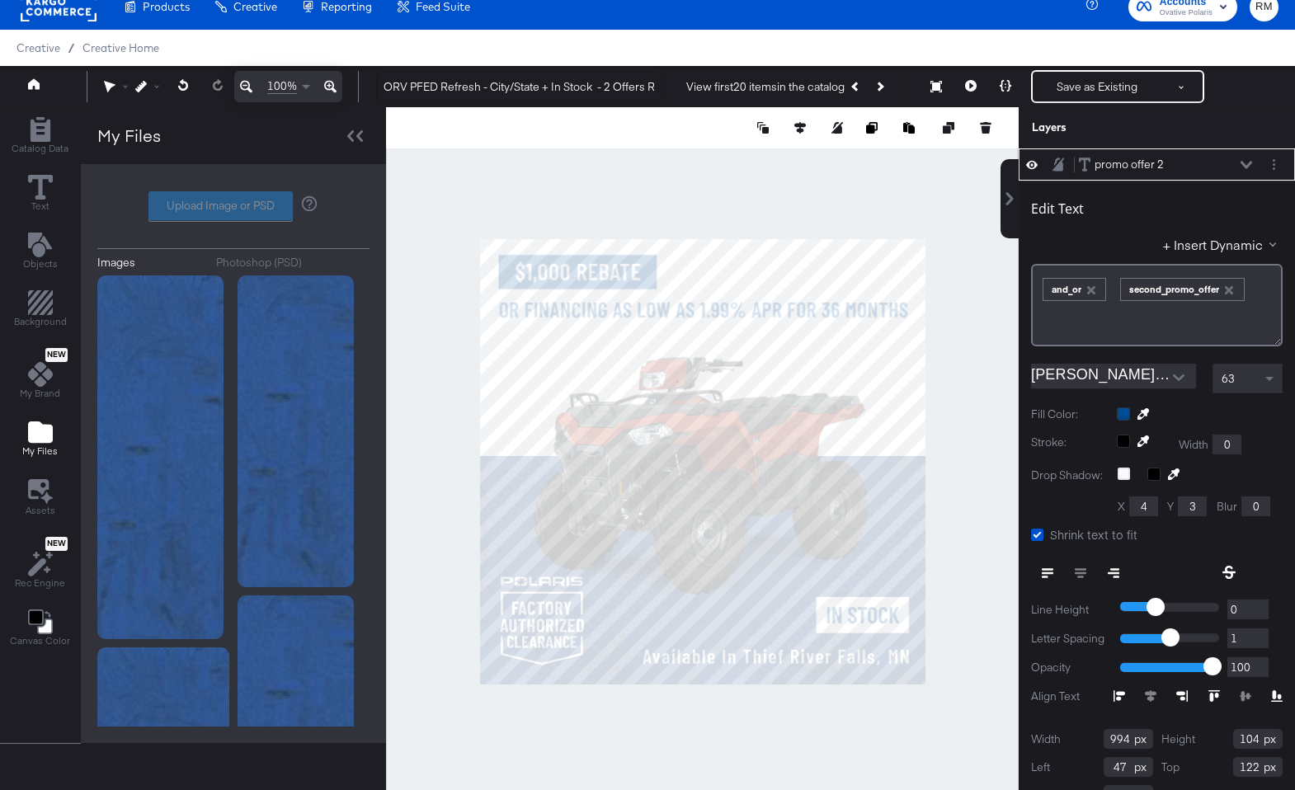
click at [242, 201] on div "Upload Image or PSD" at bounding box center [233, 206] width 272 height 30
click at [233, 208] on label "Upload Image or PSD" at bounding box center [220, 206] width 143 height 28
click at [233, 206] on input "Upload Image or PSD" at bounding box center [233, 206] width 0 height 0
type input "C:\fakepath\instock_v1.png"
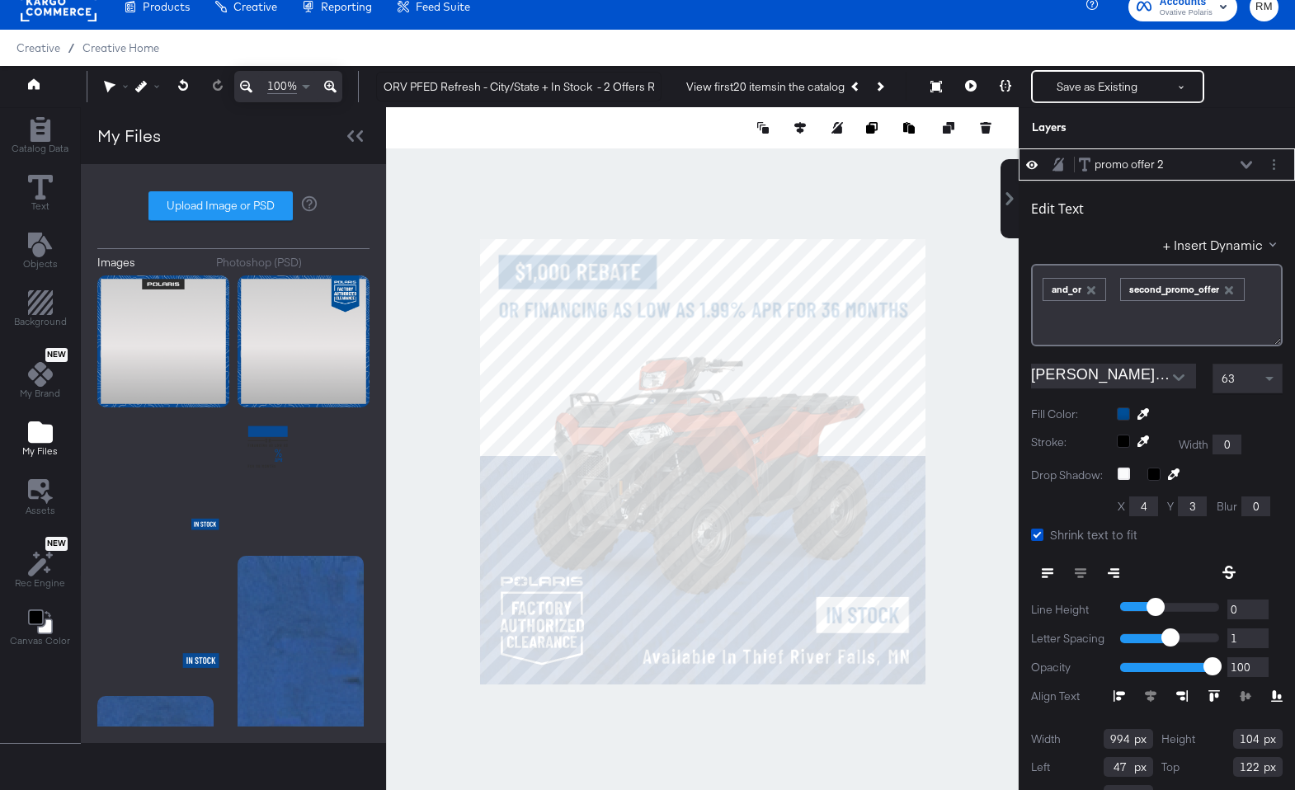
click at [523, 195] on div at bounding box center [702, 461] width 633 height 708
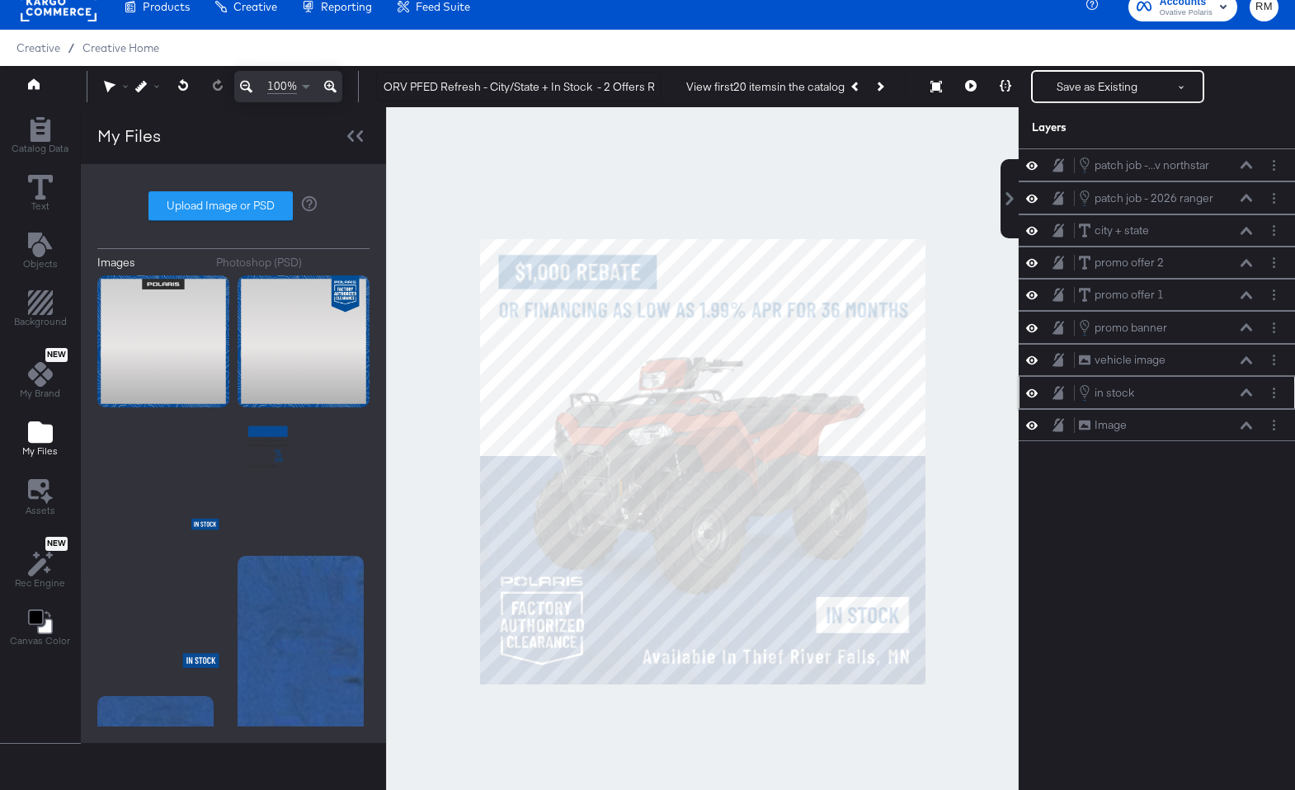
scroll to position [0, 0]
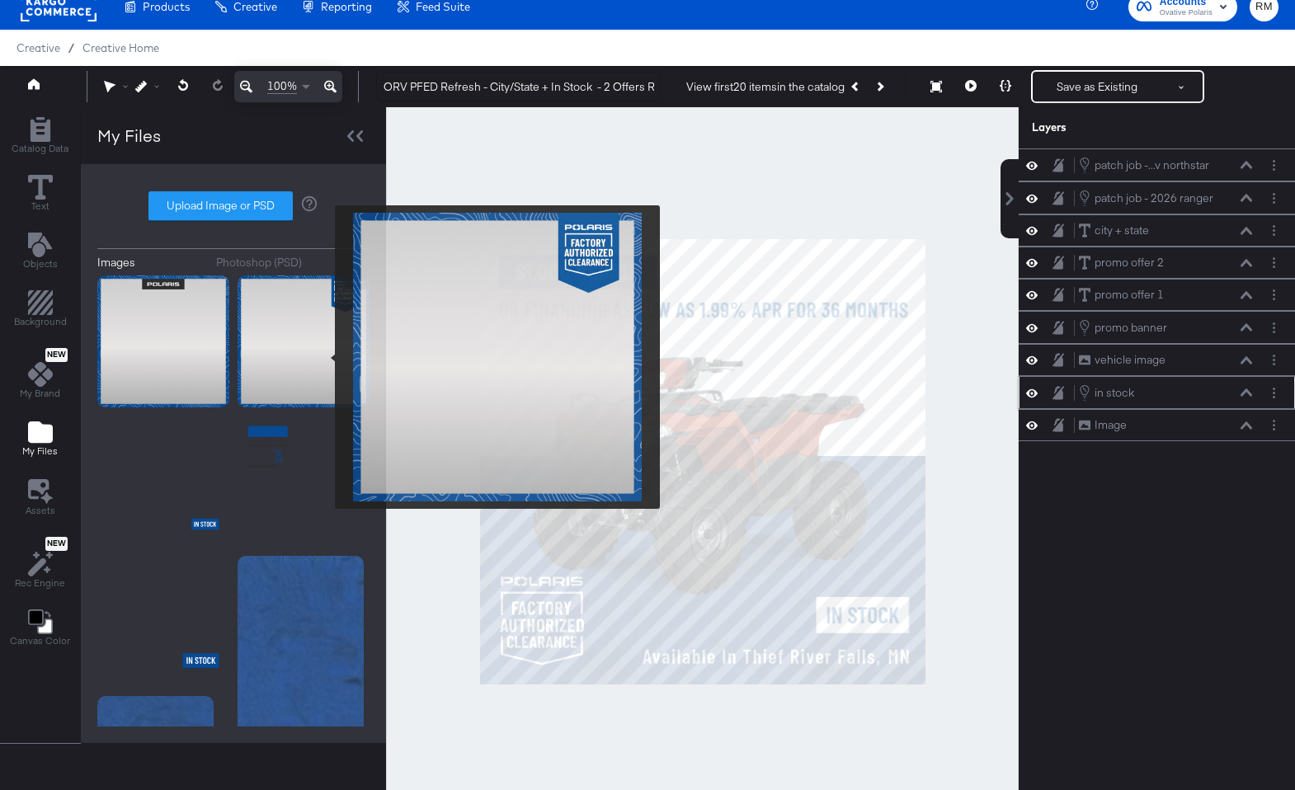
click at [324, 357] on img at bounding box center [304, 341] width 132 height 132
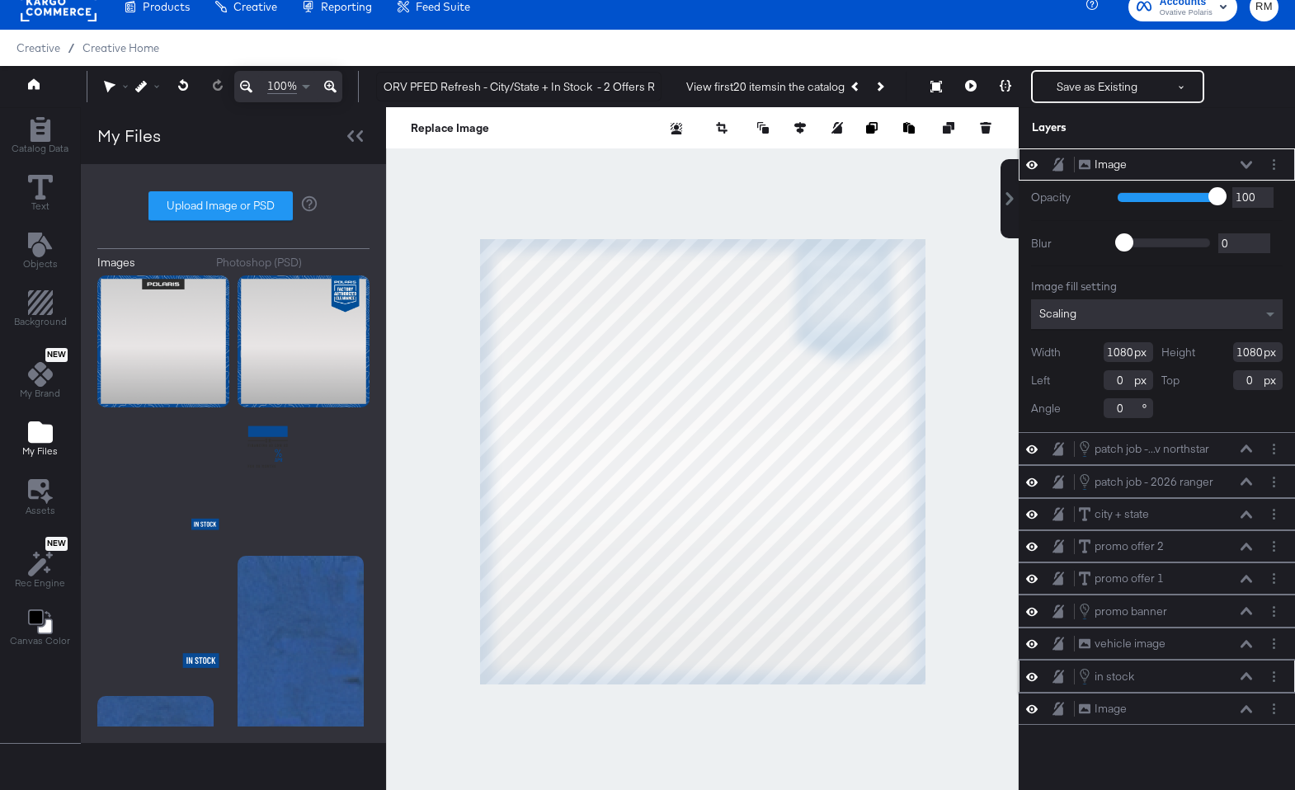
click at [1177, 312] on div "Scaling" at bounding box center [1157, 314] width 252 height 30
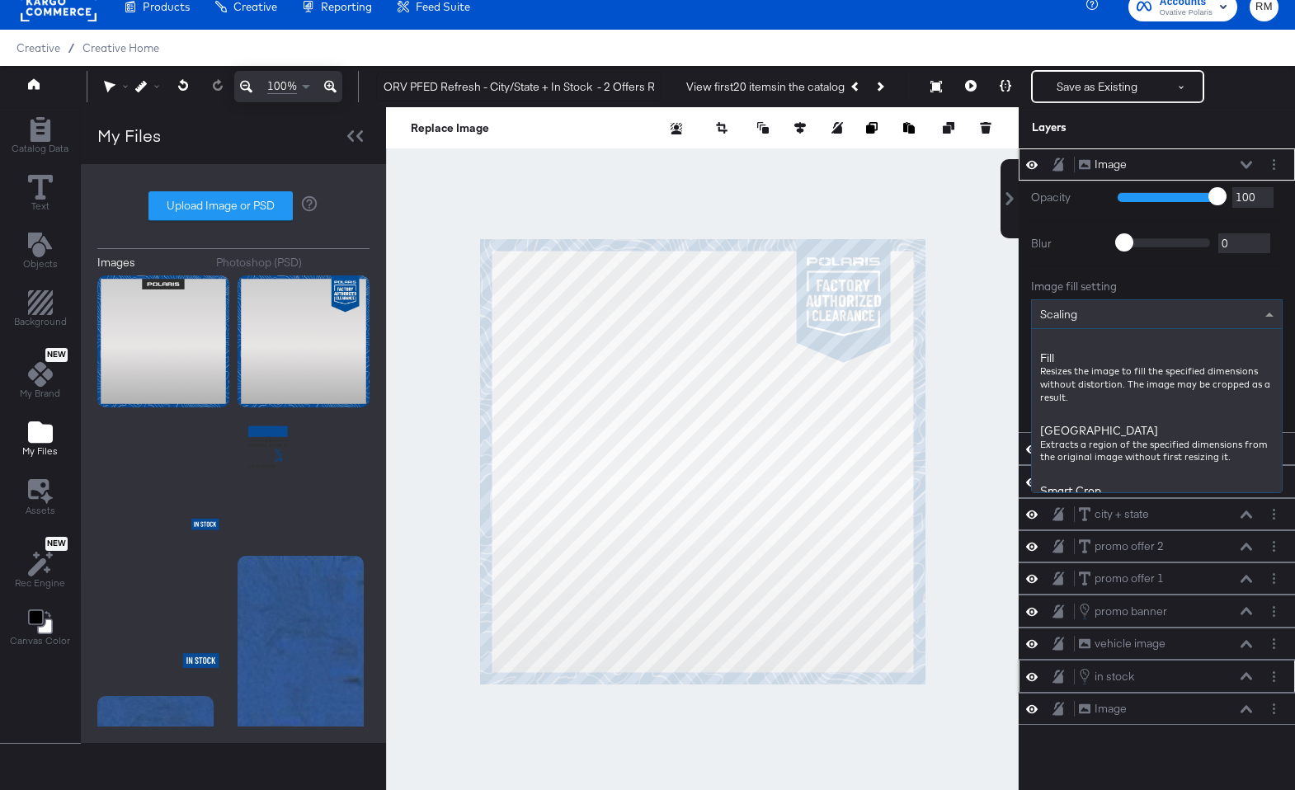
scroll to position [271, 0]
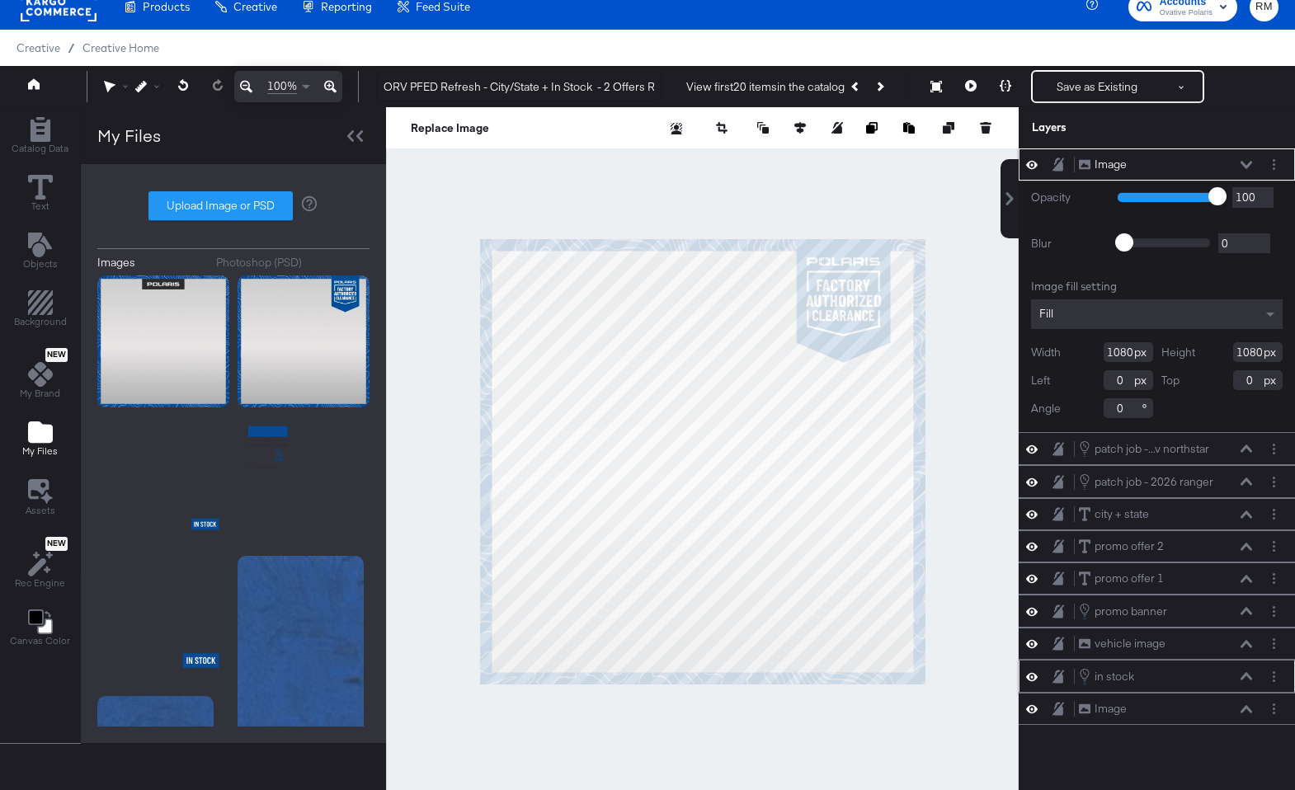
click at [1247, 165] on icon at bounding box center [1246, 165] width 12 height 8
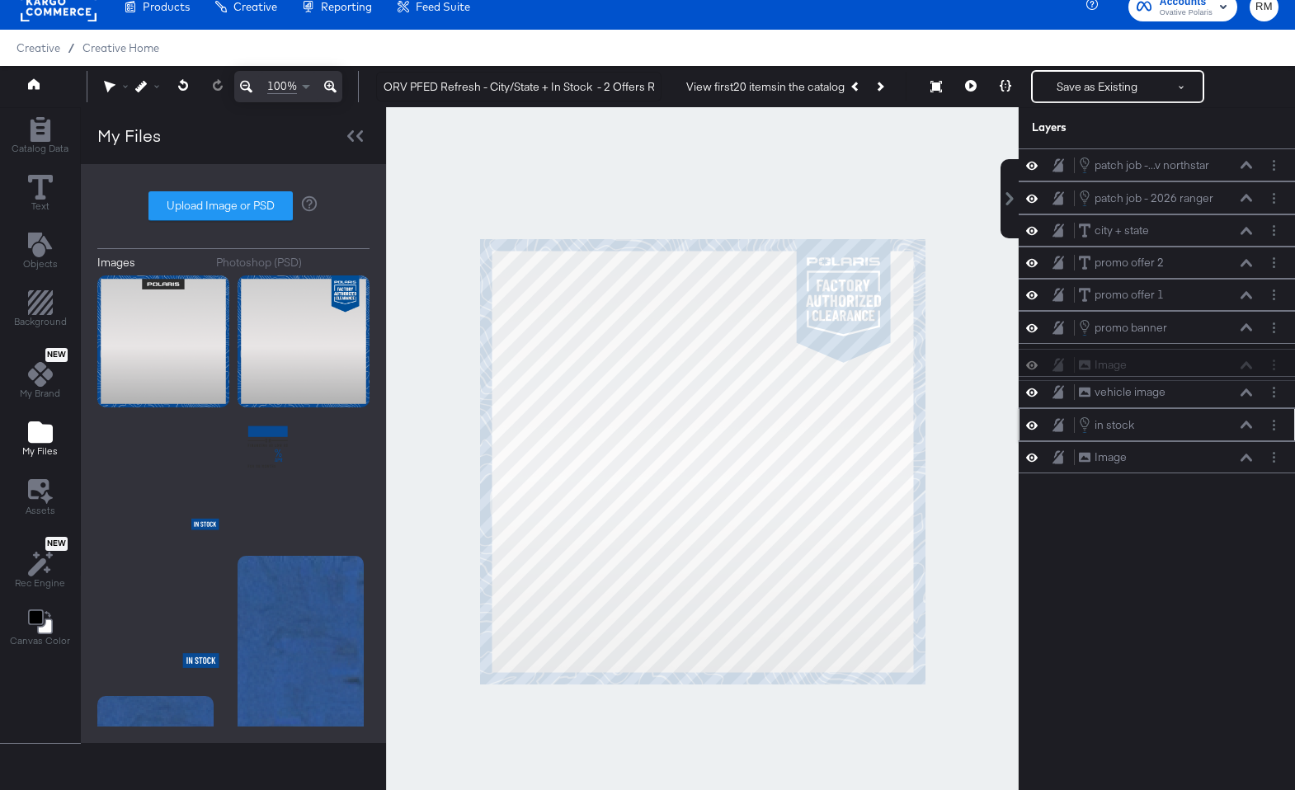
scroll to position [15, 0]
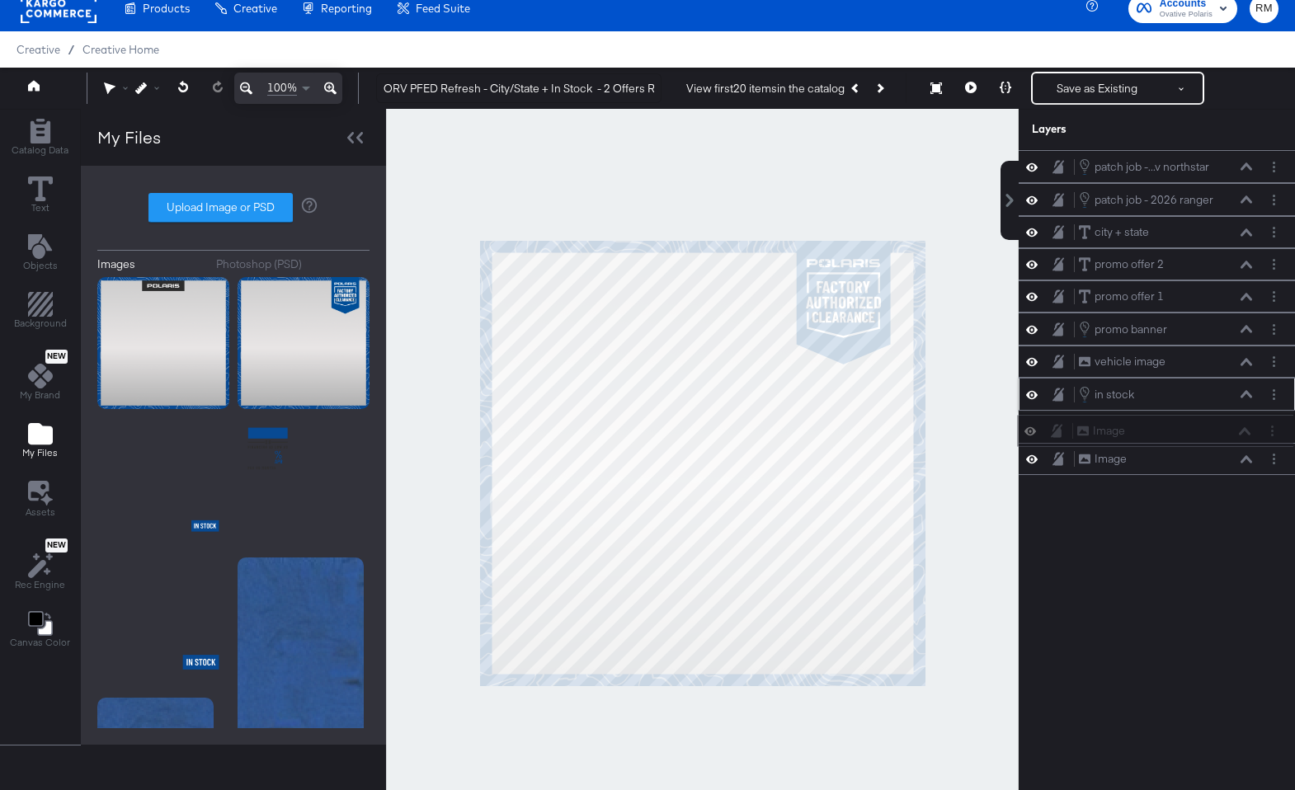
drag, startPoint x: 1232, startPoint y: 165, endPoint x: 1227, endPoint y: 481, distance: 315.9
click at [1227, 482] on div "Image Image patch job -...v northstar patch job - 2026 xped adv northstar patch…" at bounding box center [1146, 471] width 297 height 642
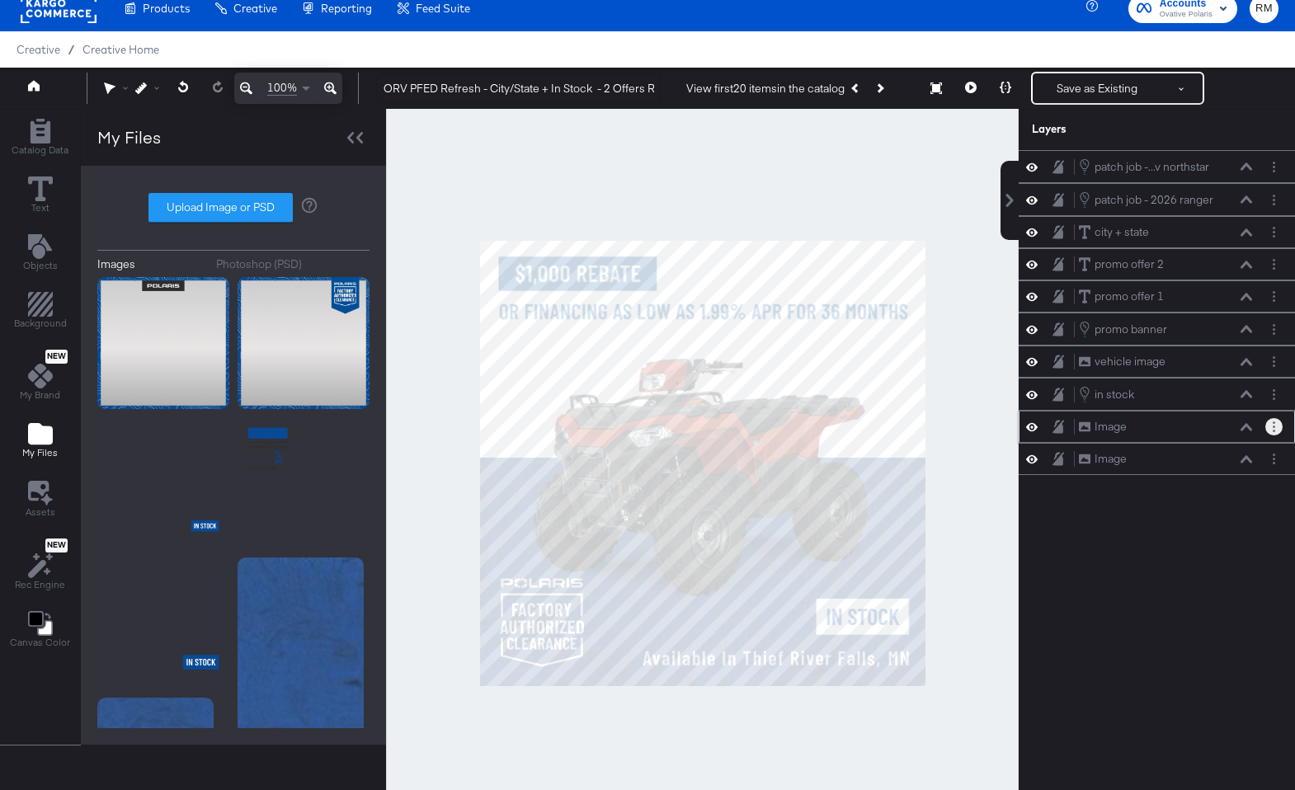
click at [1272, 429] on icon "Layer Options" at bounding box center [1273, 426] width 2 height 11
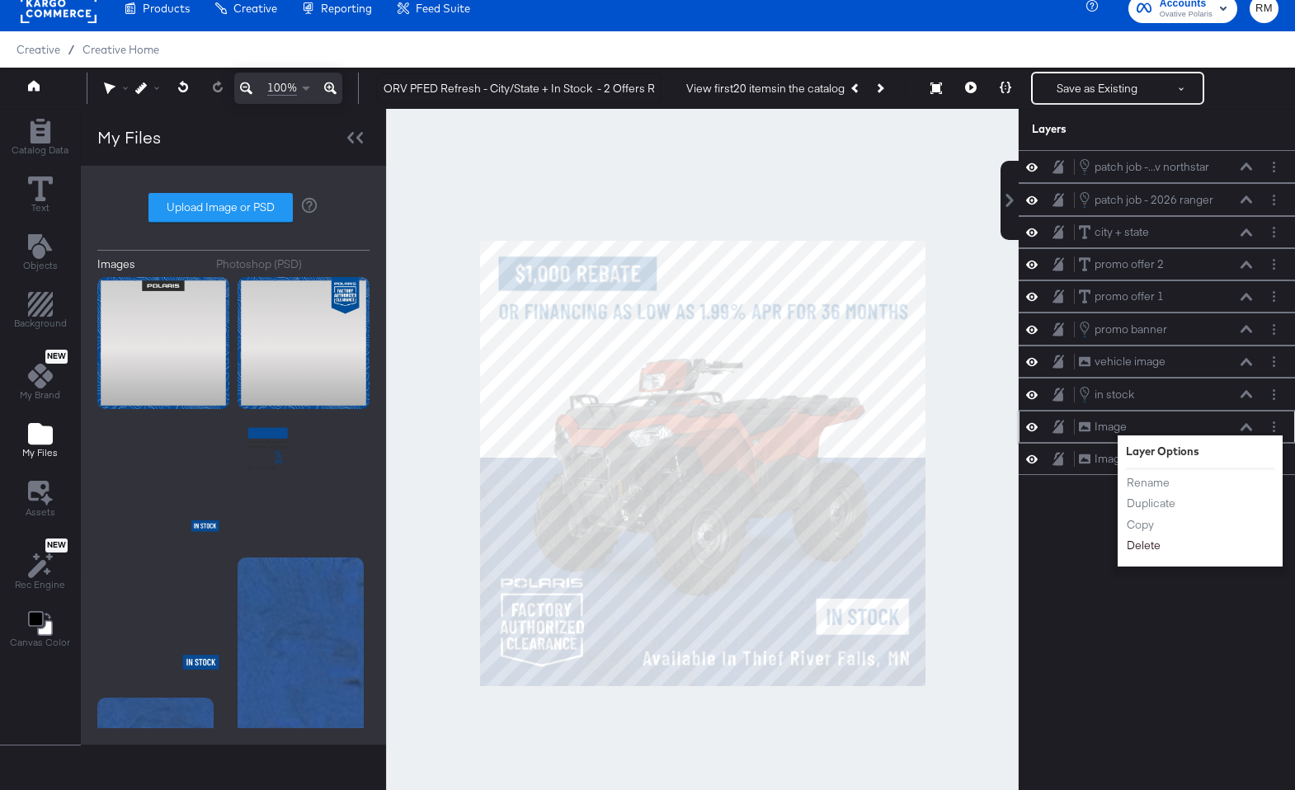
click at [1151, 548] on button "Delete" at bounding box center [1143, 545] width 35 height 17
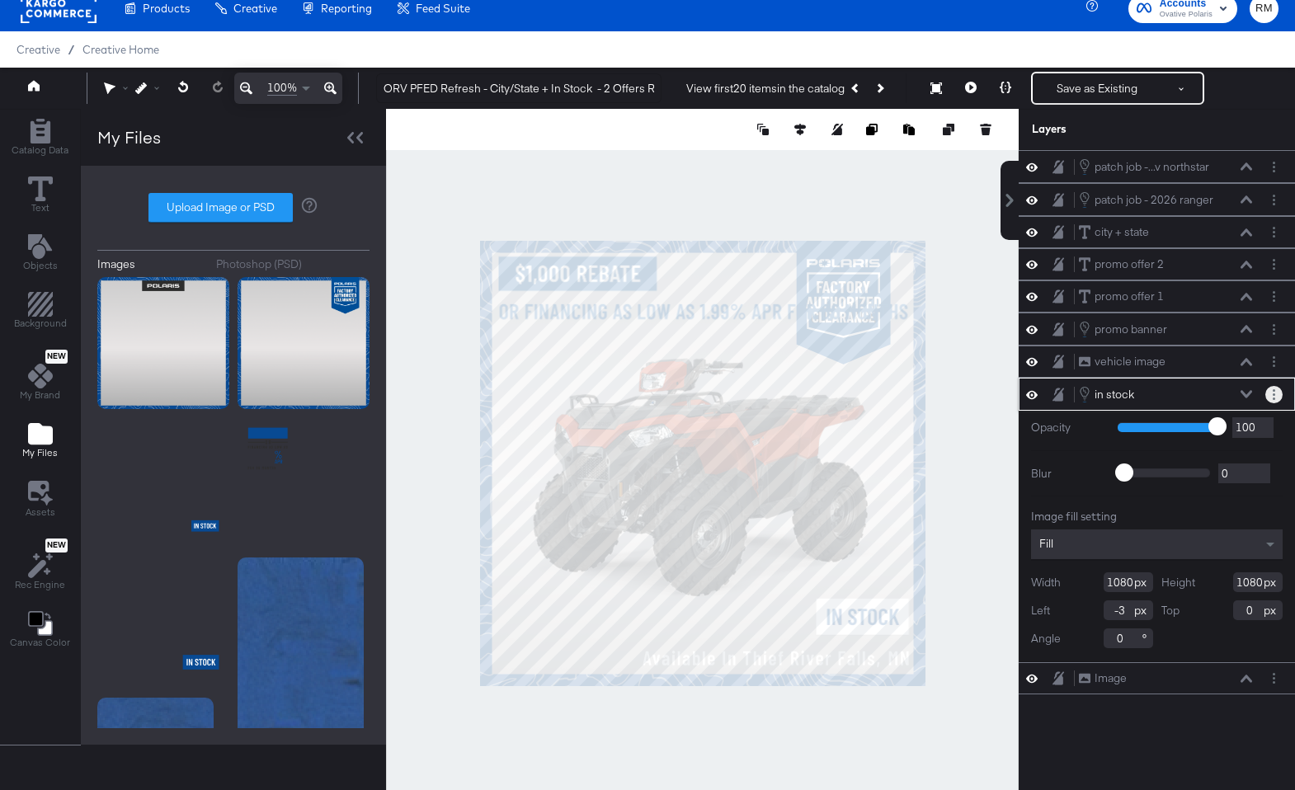
click at [1267, 399] on button "Layer Options" at bounding box center [1273, 394] width 17 height 17
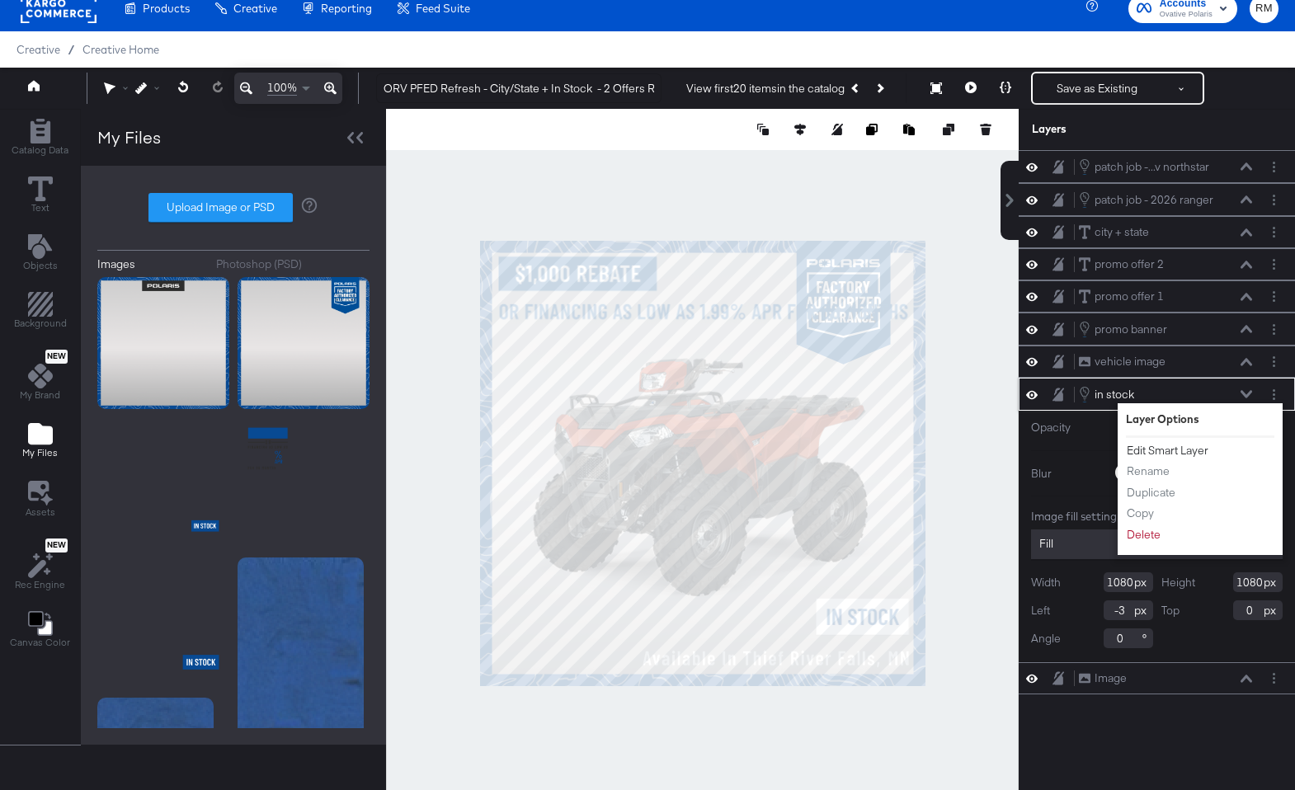
click at [1160, 445] on button "Edit Smart Layer" at bounding box center [1167, 450] width 83 height 17
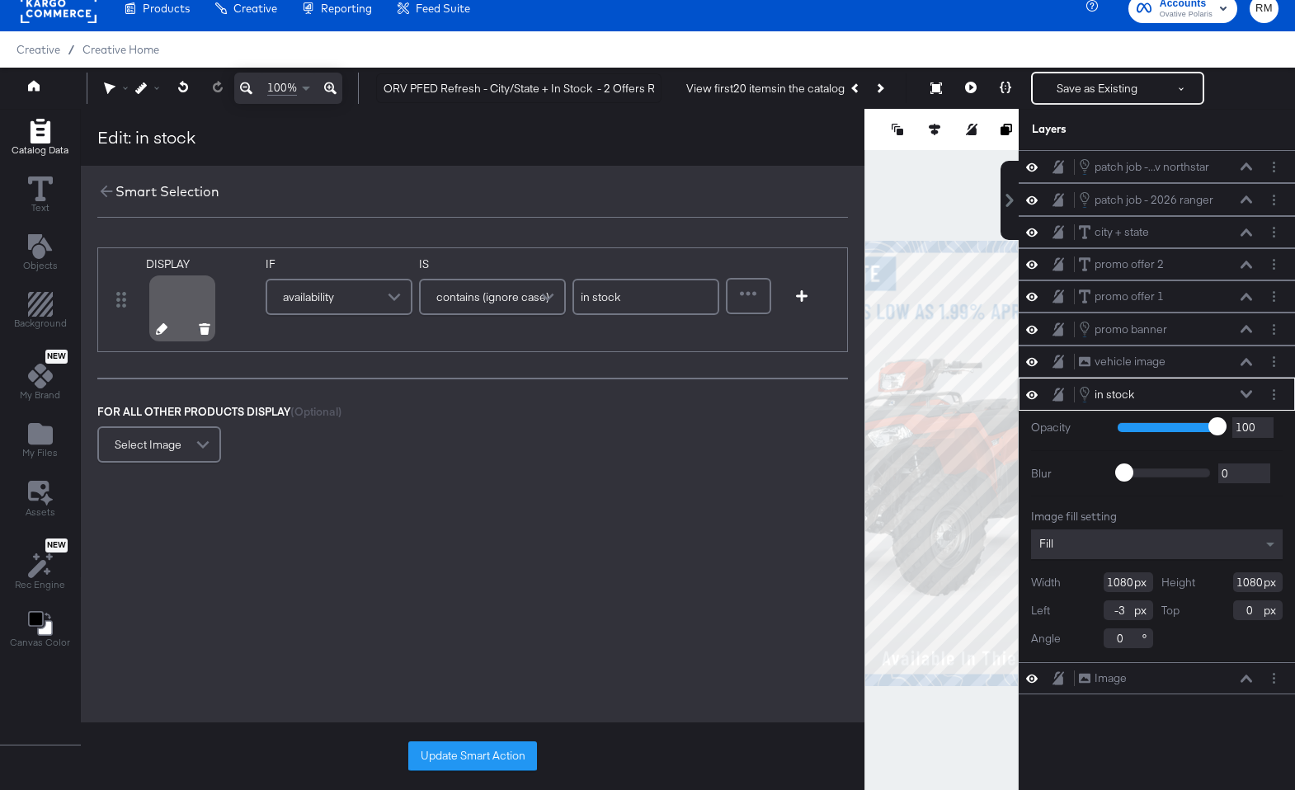
click at [153, 330] on div at bounding box center [183, 331] width 86 height 11
click at [159, 330] on icon at bounding box center [162, 329] width 12 height 12
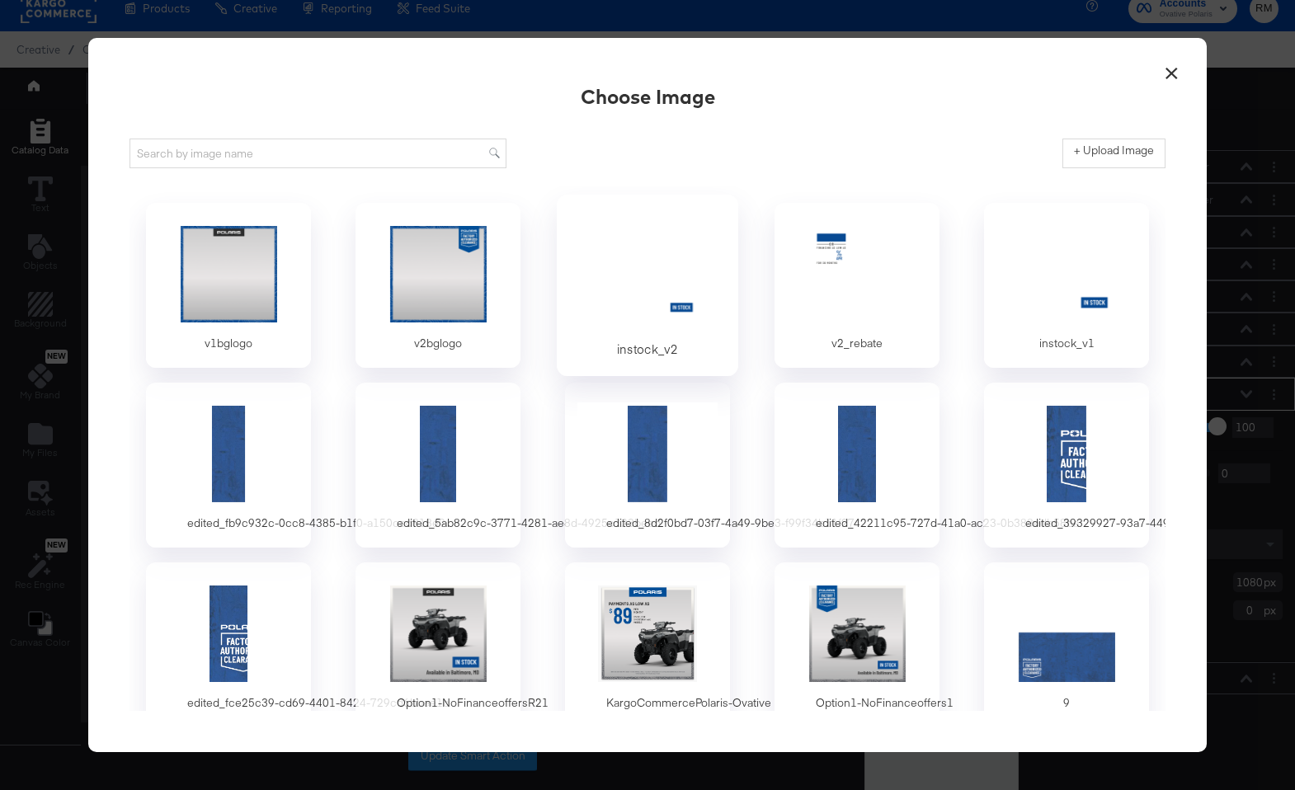
click at [625, 258] on div at bounding box center [648, 273] width 154 height 114
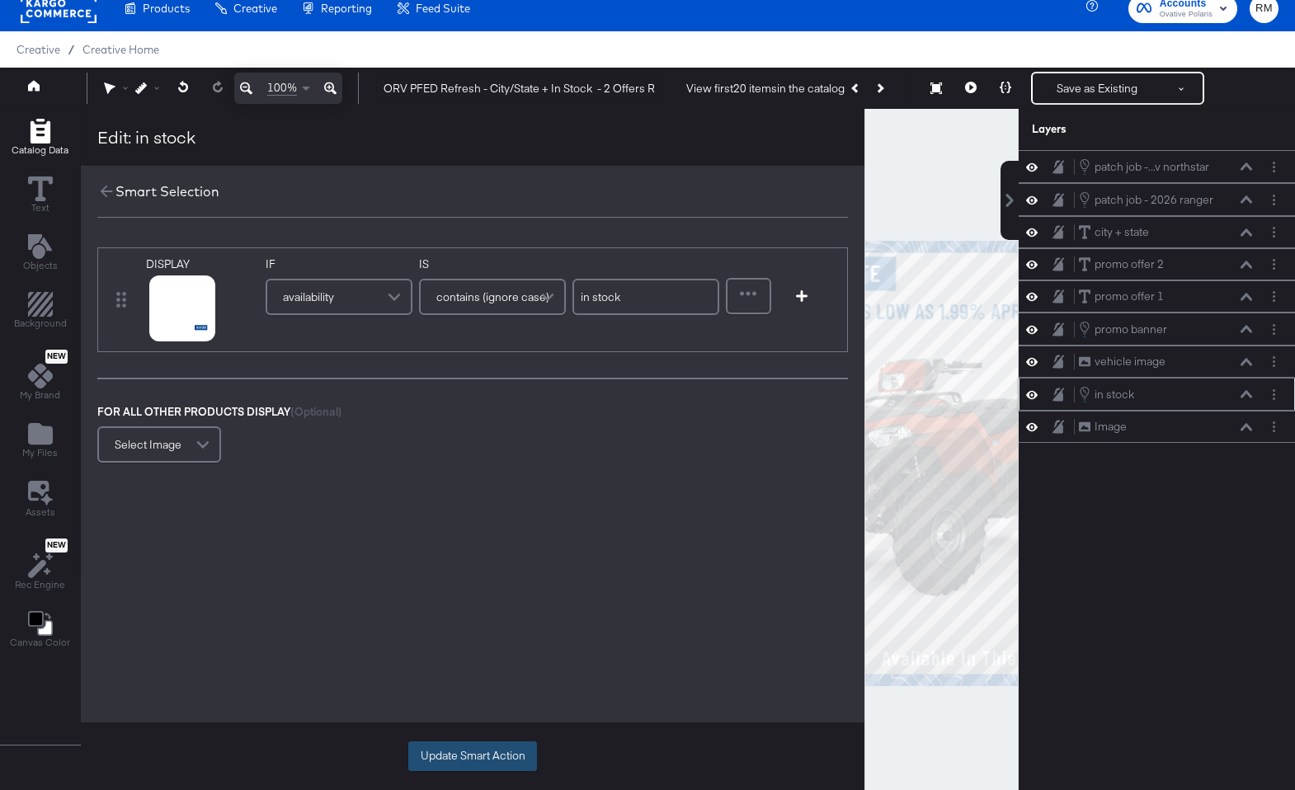
click at [509, 762] on button "Update Smart Action" at bounding box center [472, 756] width 129 height 30
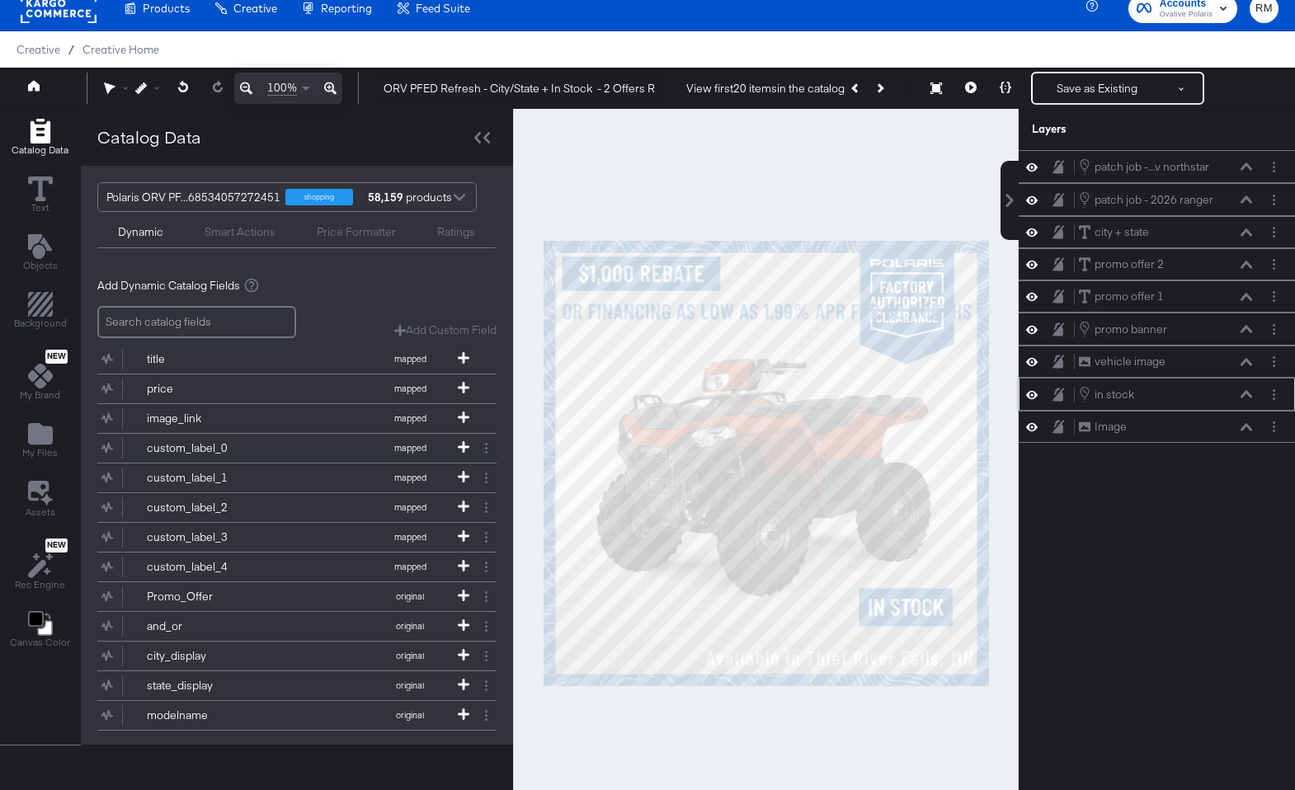
scroll to position [16, 0]
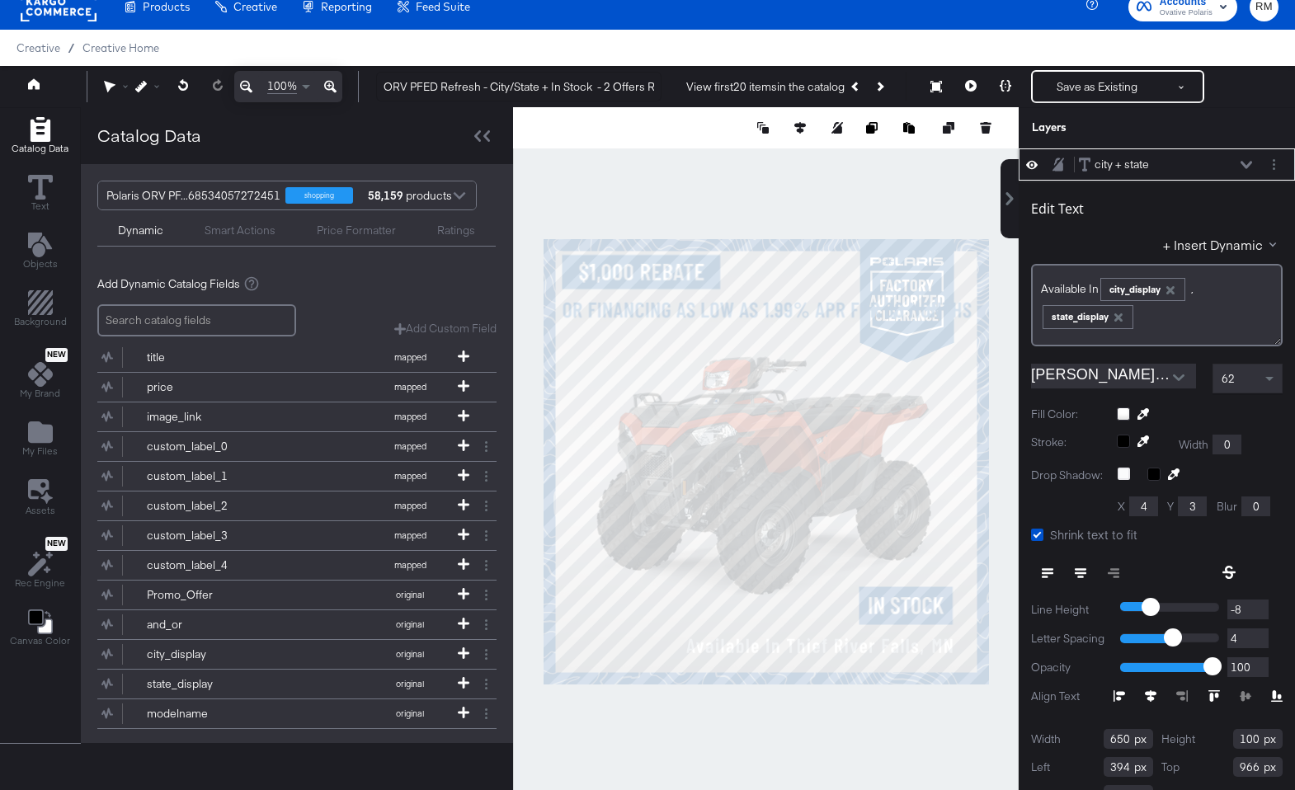
type input "346"
type input "940"
click at [828, 716] on div at bounding box center [766, 461] width 506 height 708
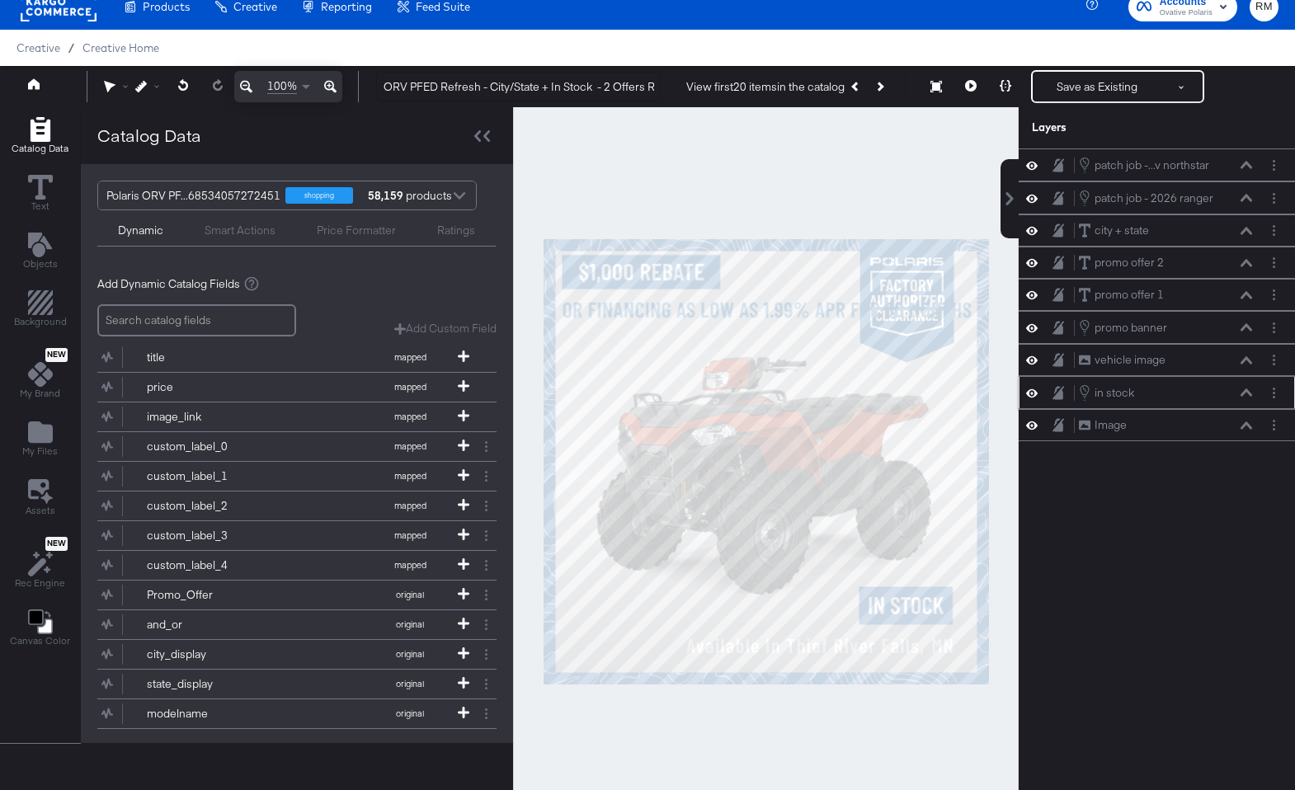
scroll to position [98, 0]
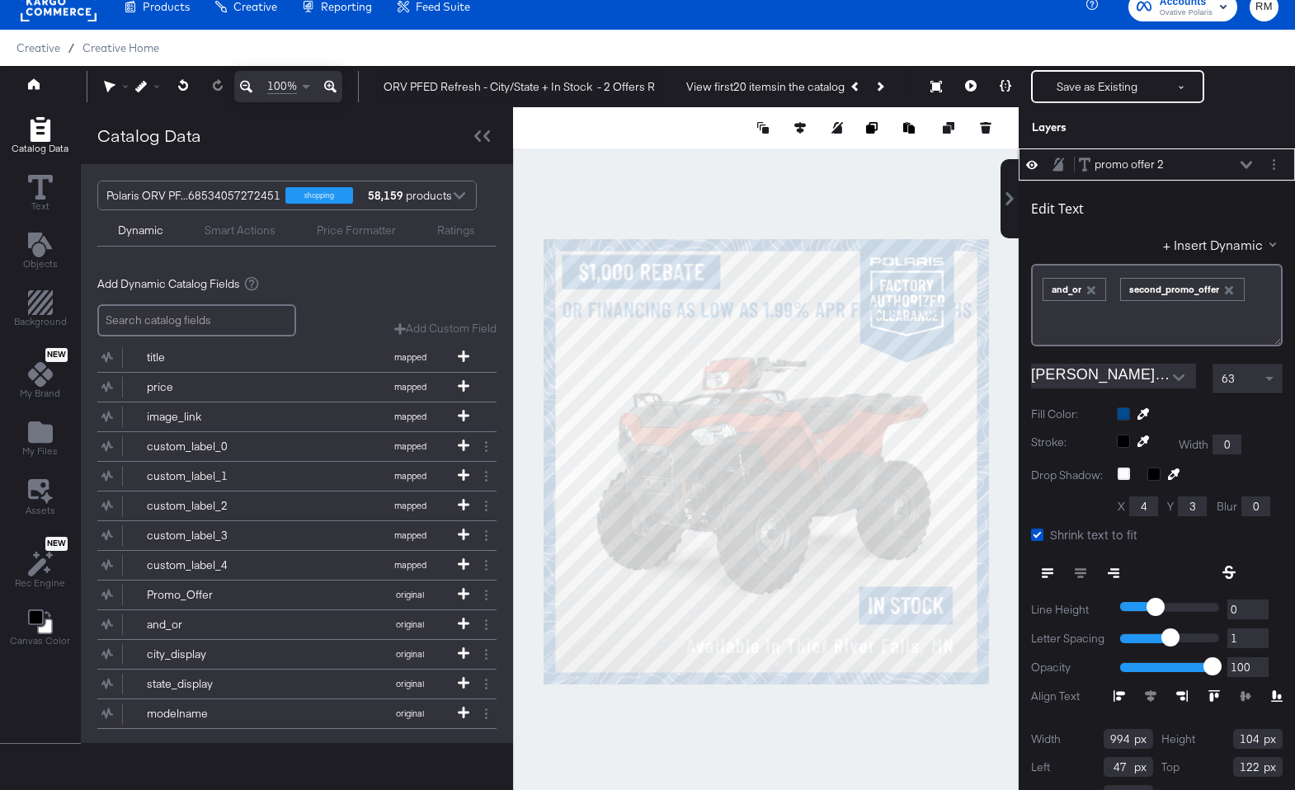
click at [1226, 290] on icon "button" at bounding box center [1229, 291] width 12 height 12
click at [1271, 165] on button "Layer Options" at bounding box center [1273, 164] width 17 height 17
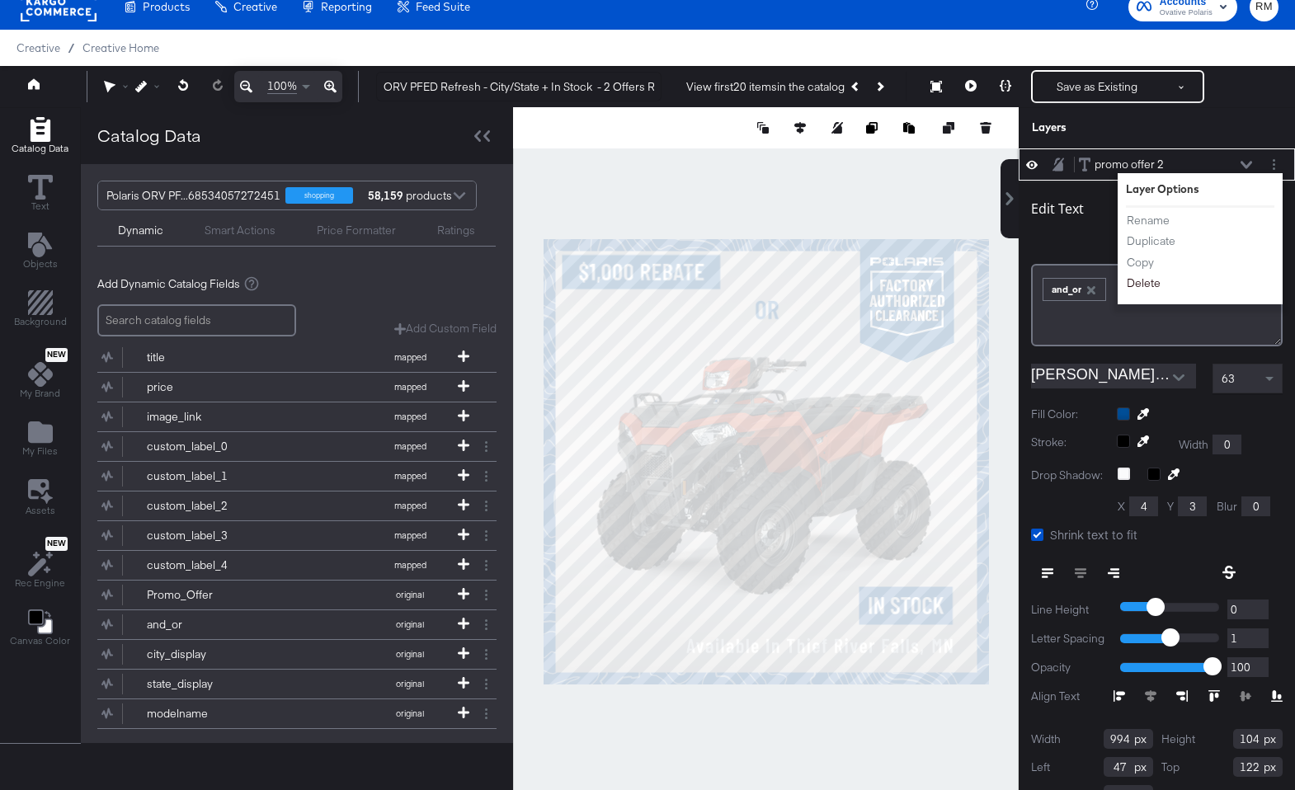
click at [1142, 283] on button "Delete" at bounding box center [1143, 283] width 35 height 17
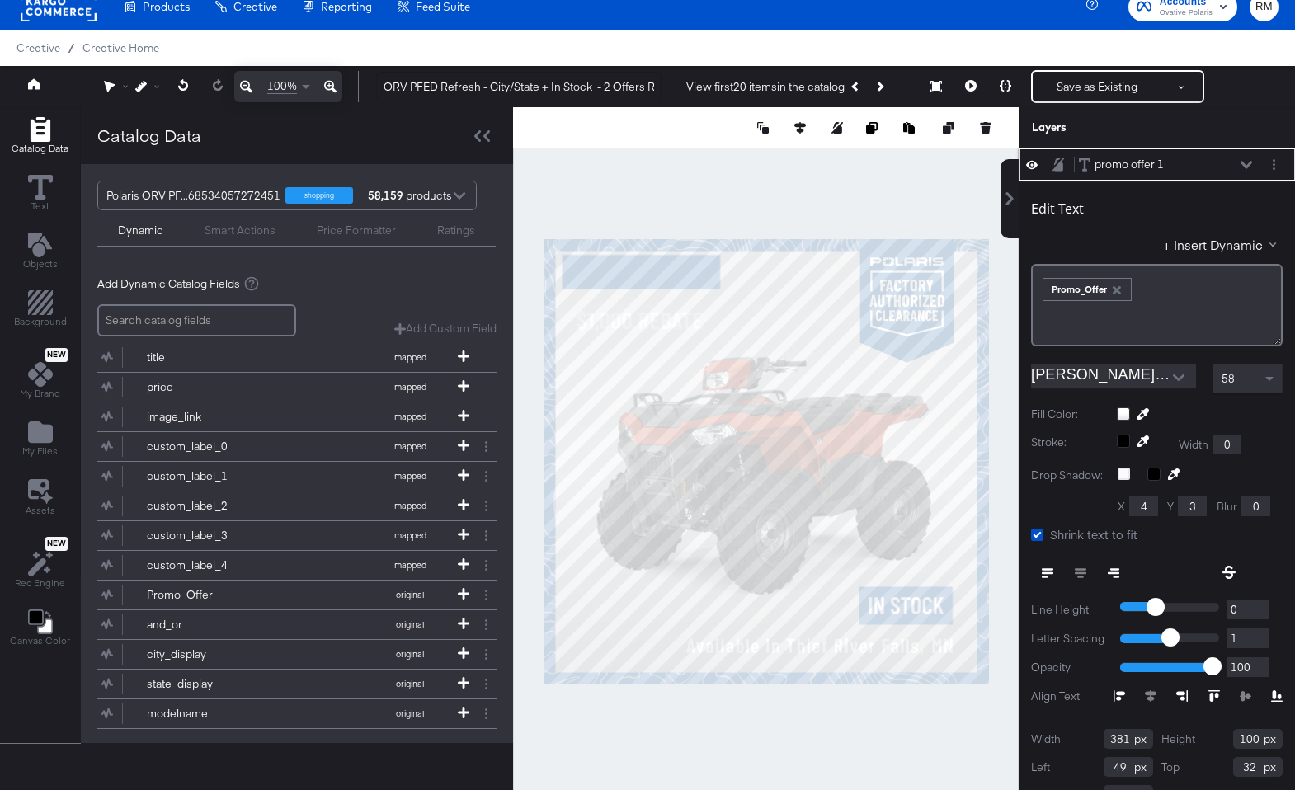
type input "45"
type input "154"
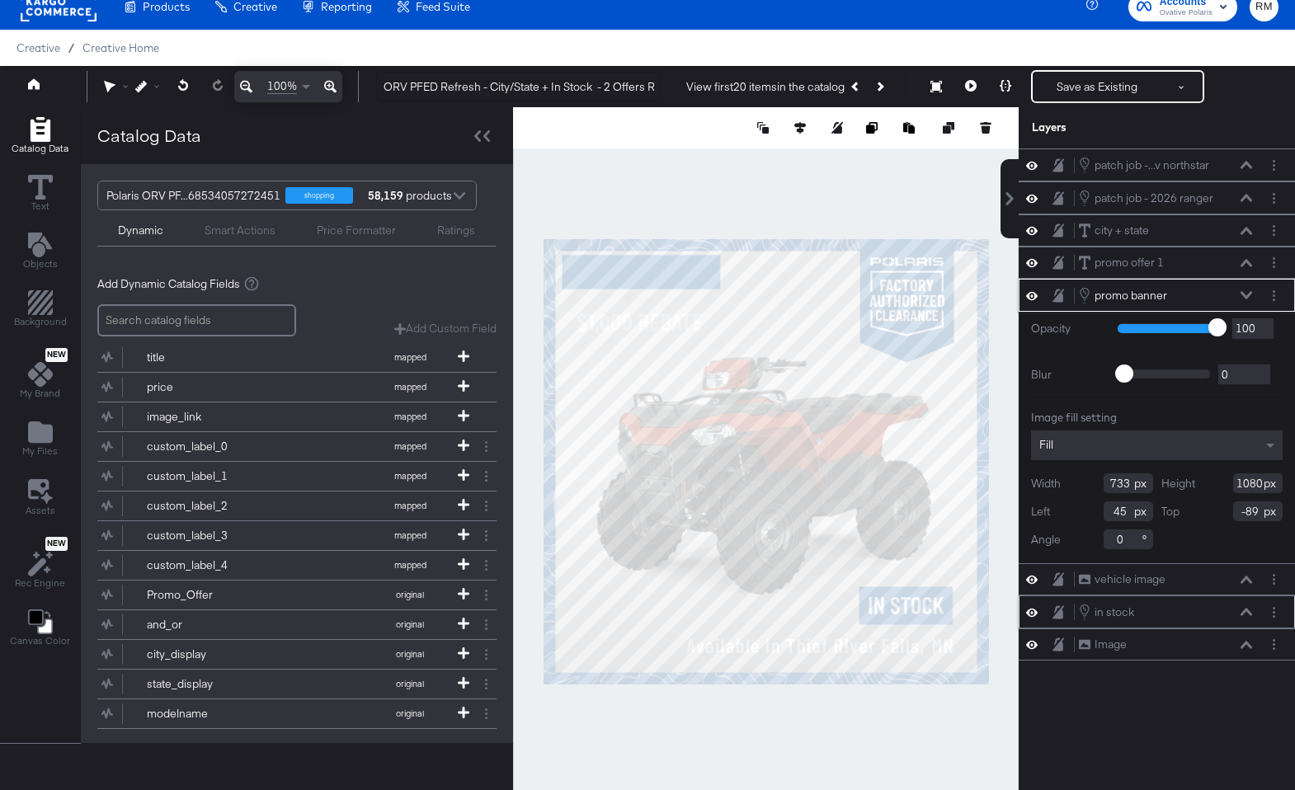
scroll to position [0, 0]
click at [1268, 289] on button "Layer Options" at bounding box center [1273, 295] width 17 height 17
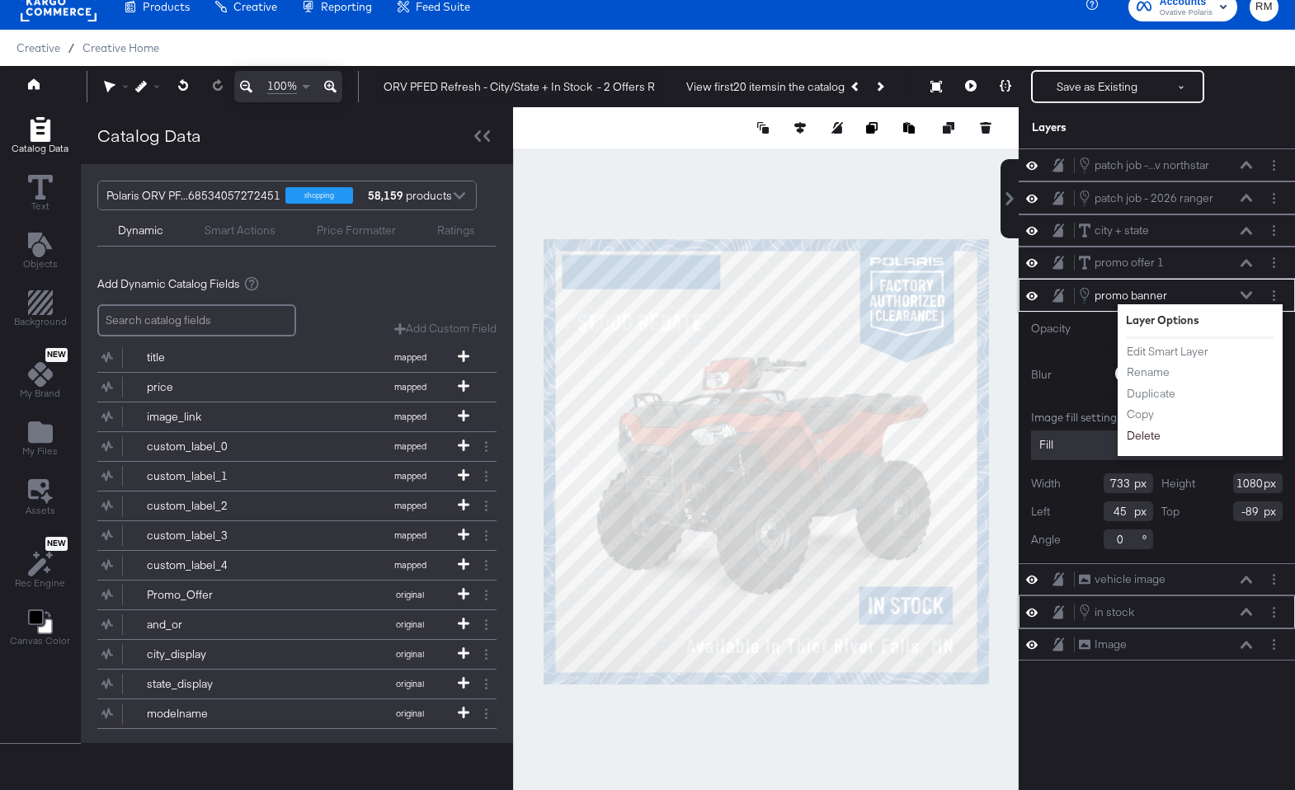
click at [1150, 430] on button "Delete" at bounding box center [1143, 435] width 35 height 17
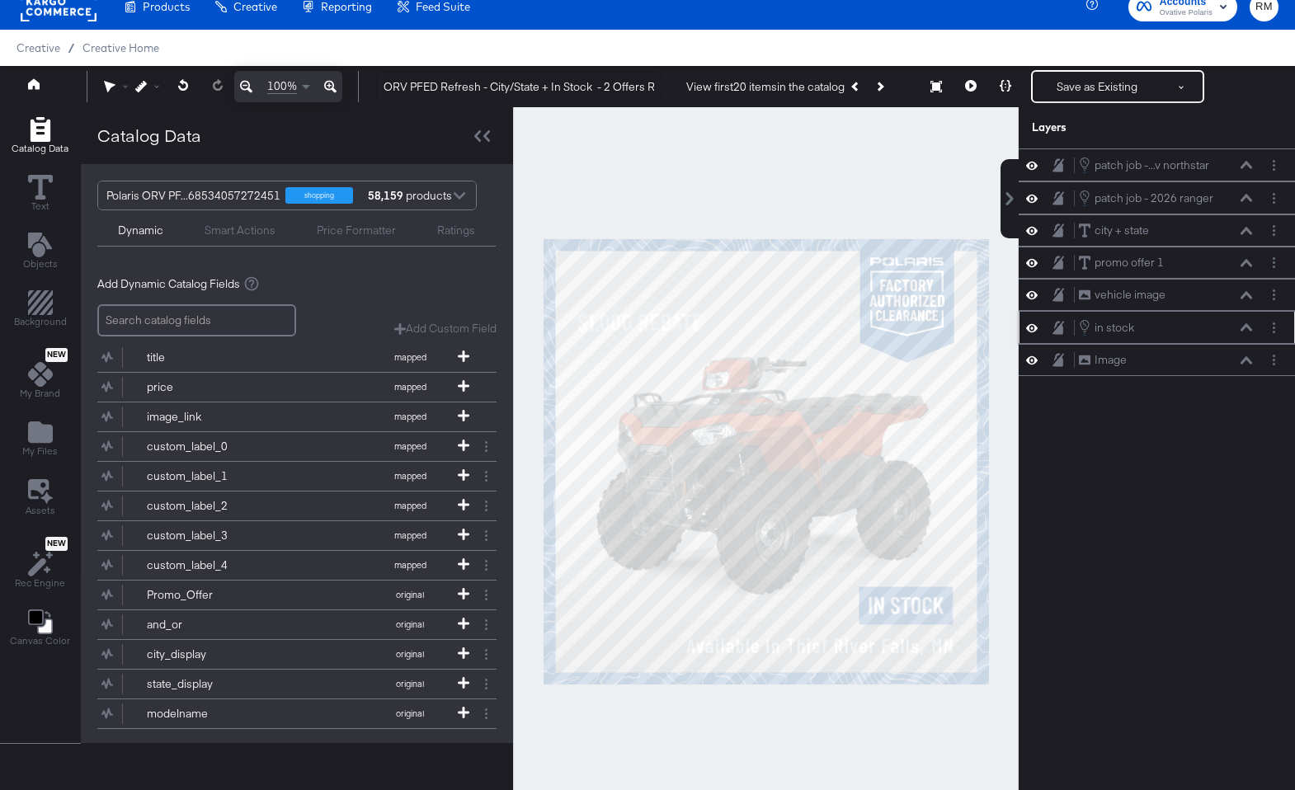
scroll to position [98, 0]
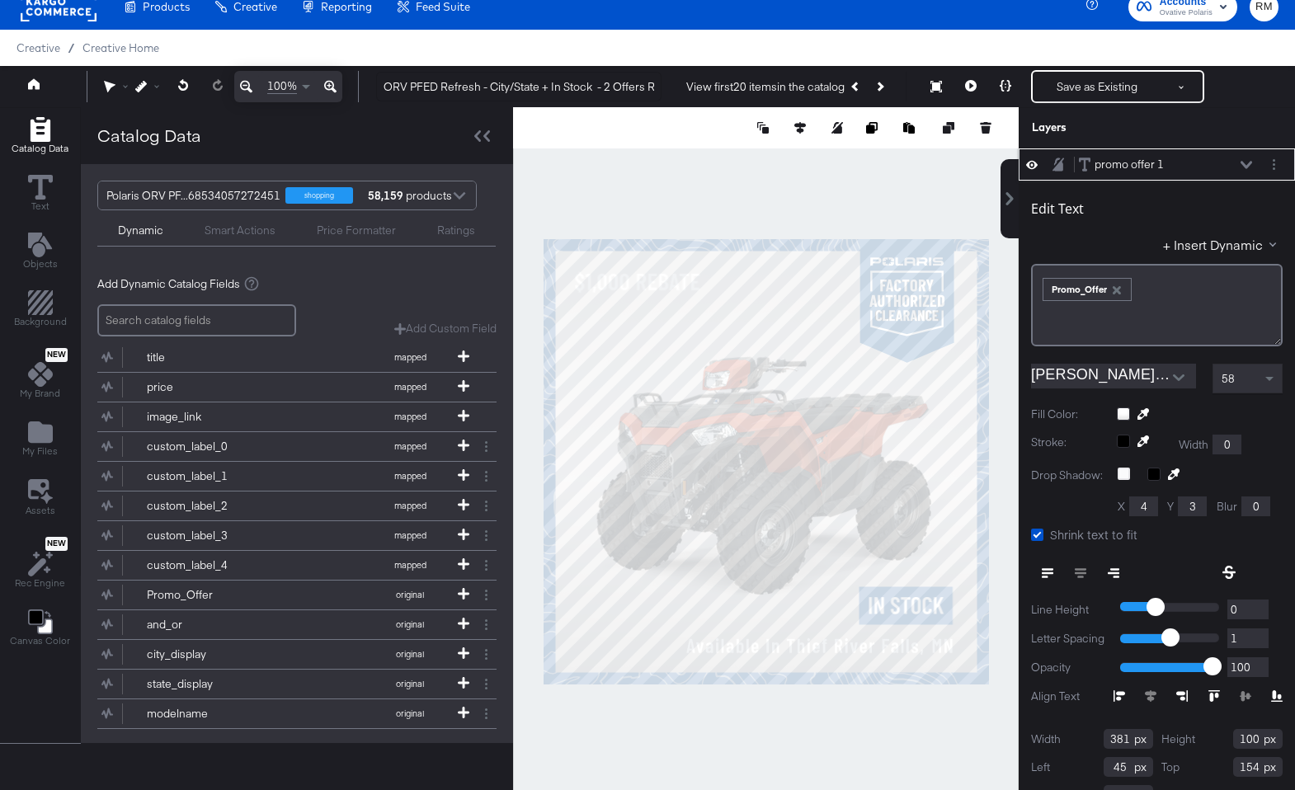
type input "41"
type input "58"
click at [723, 224] on div at bounding box center [766, 461] width 506 height 708
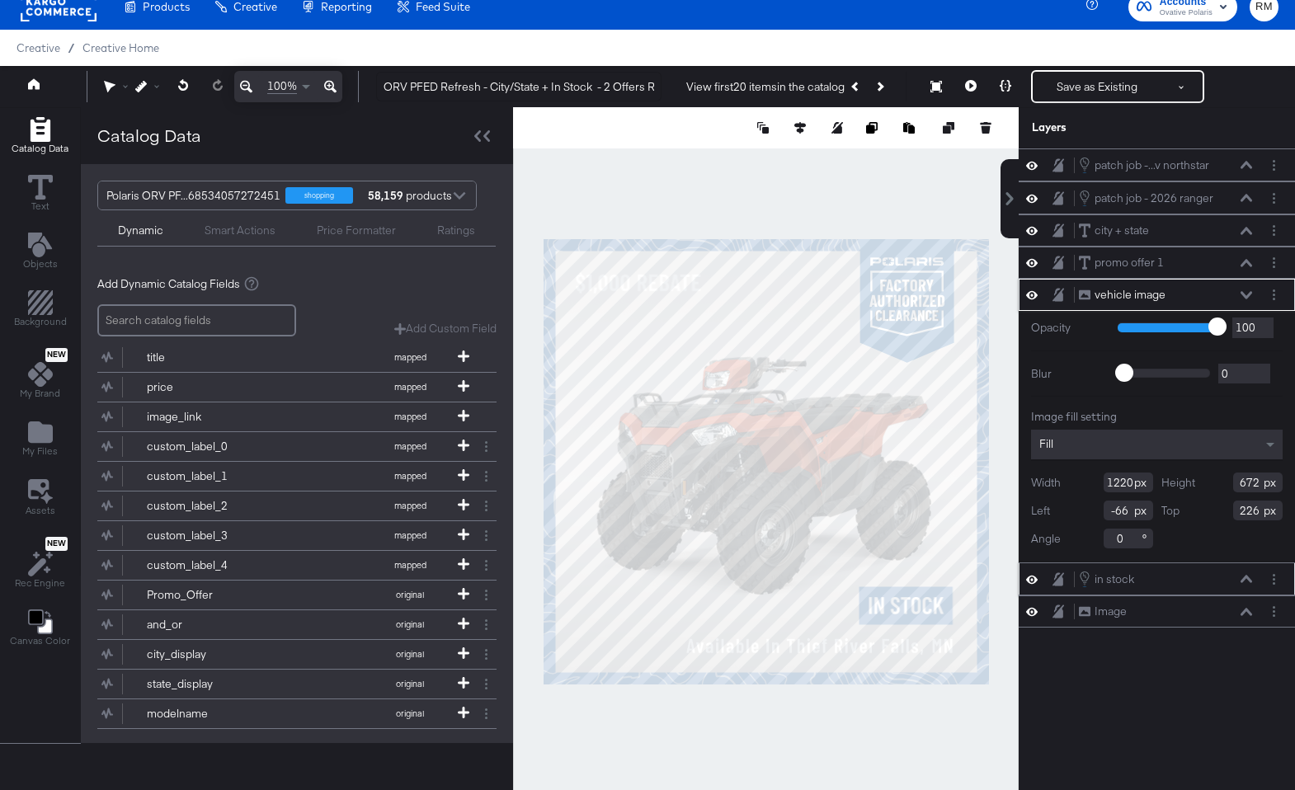
scroll to position [66, 0]
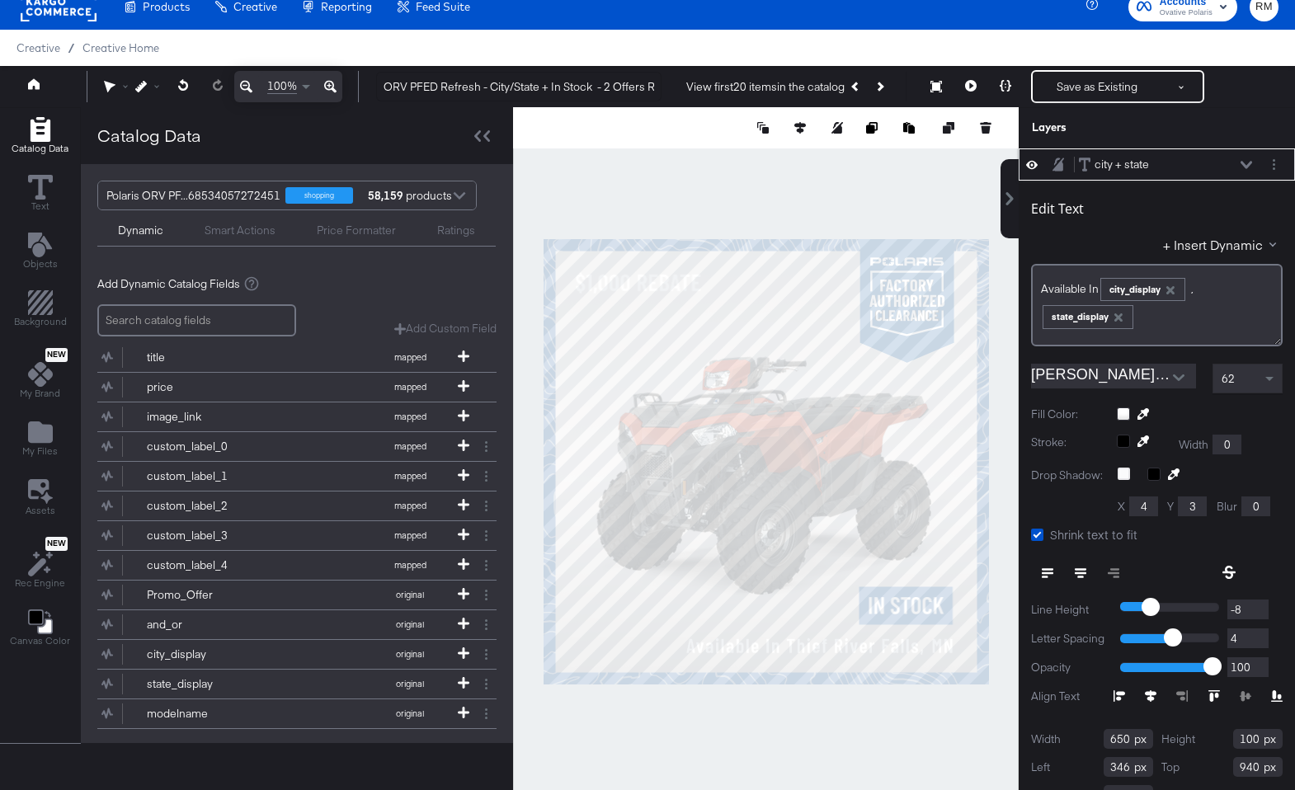
click at [1118, 411] on div at bounding box center [1200, 413] width 166 height 13
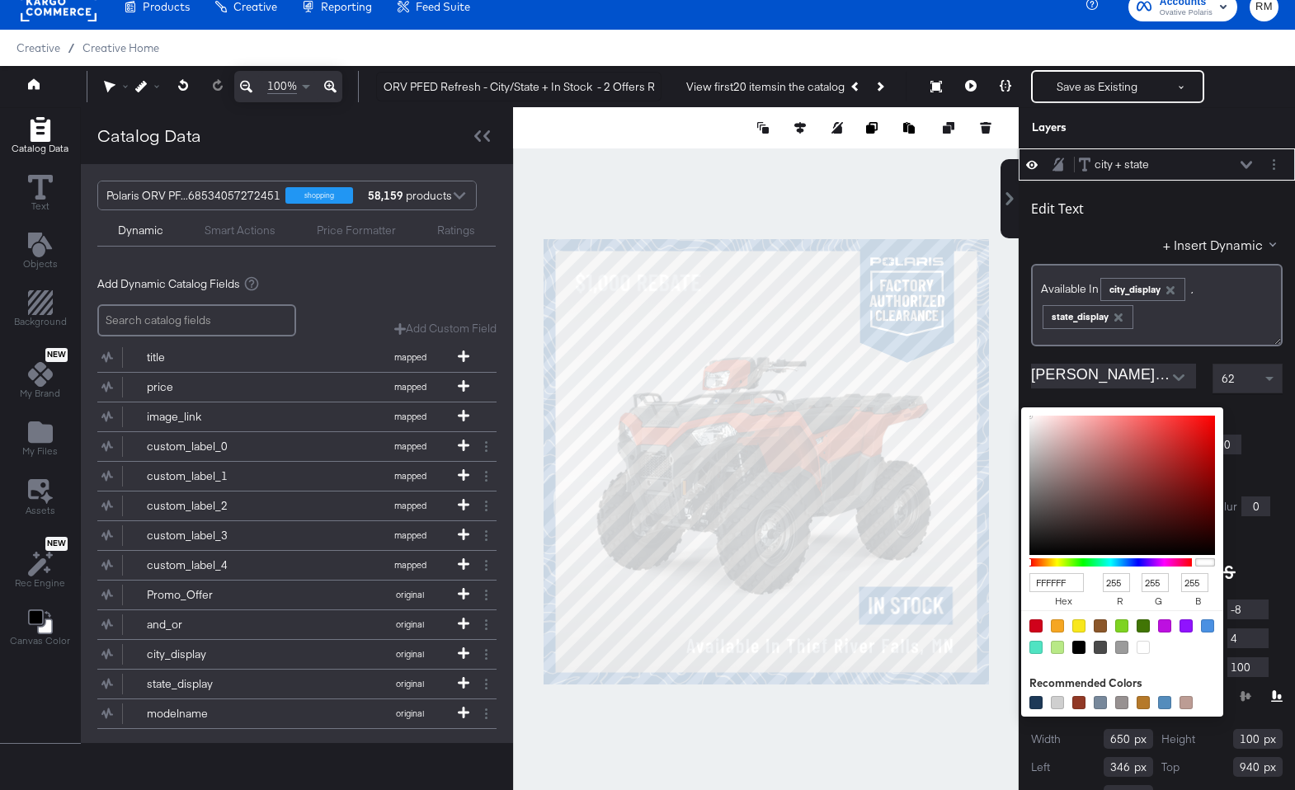
click at [1056, 586] on input "FFFFFF" at bounding box center [1056, 582] width 54 height 19
type input "2d2"
type input "34"
type input "221"
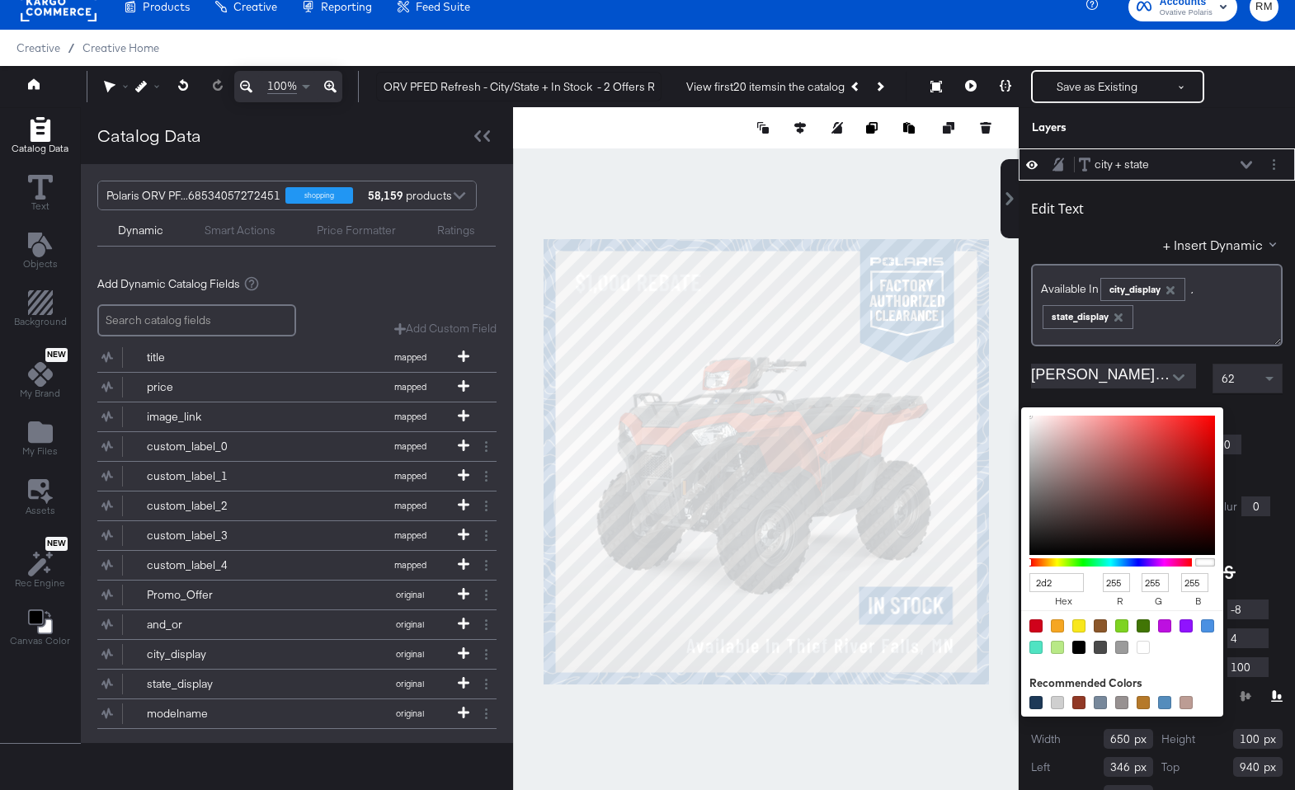
type input "34"
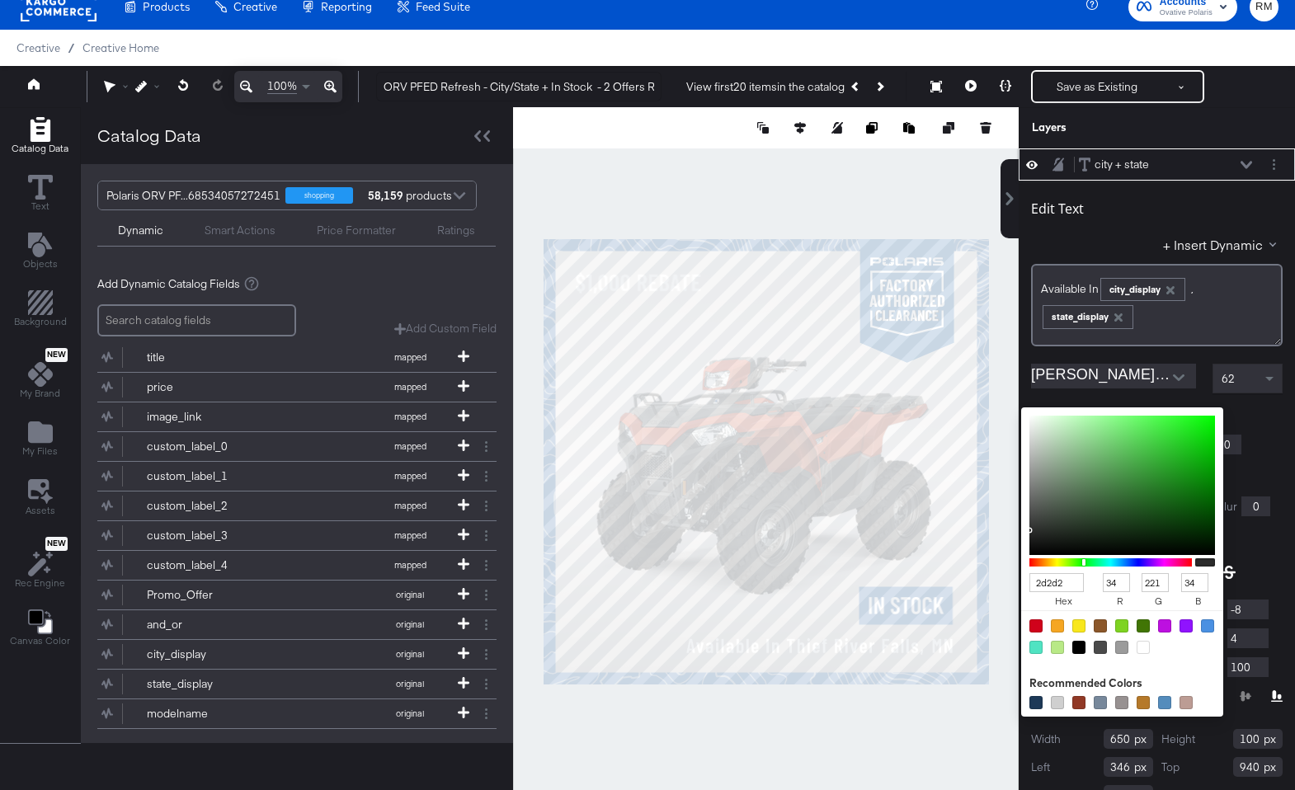
type input "2d2d2d"
type input "45"
type input "22DD22"
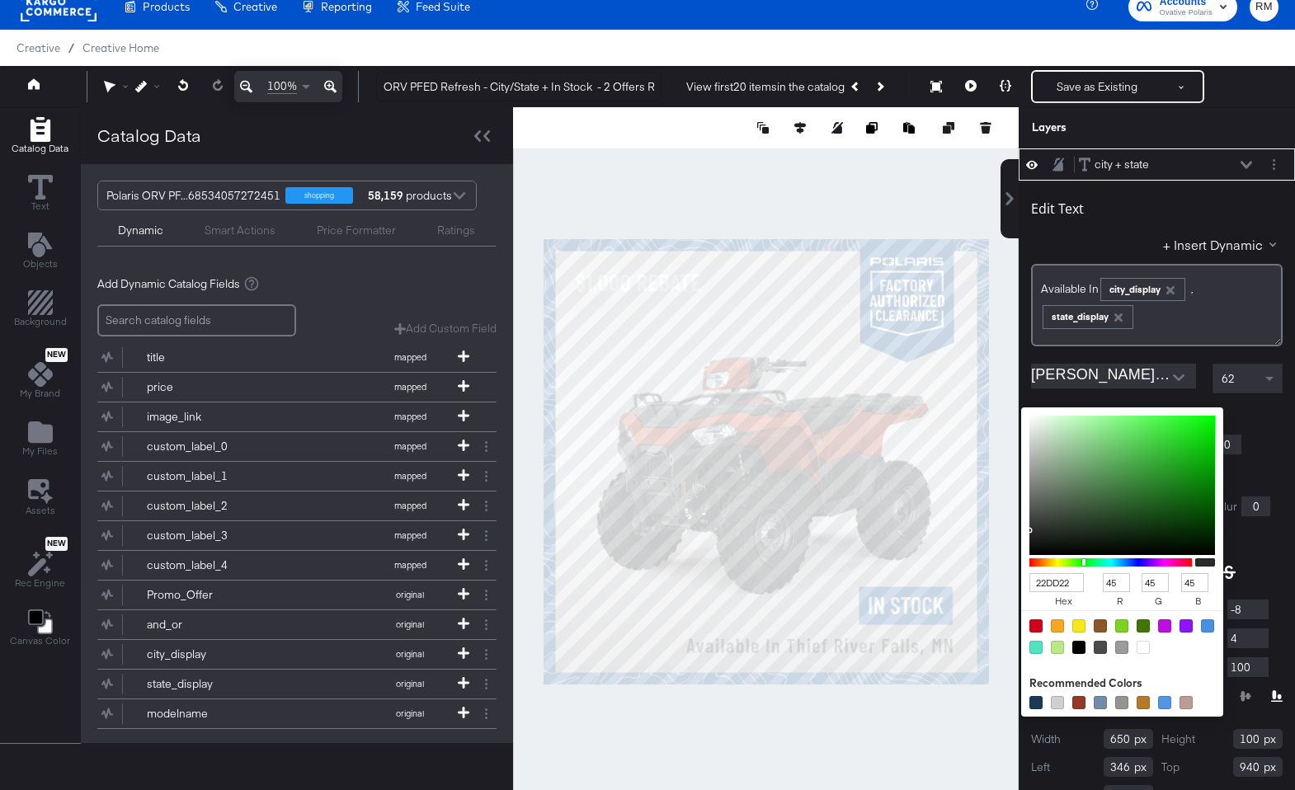
click at [1245, 405] on div "Edit Text + Insert Dynamic Available In ﻿ city_display ,﻿ ﻿ state_display ﻿ Bar…" at bounding box center [1156, 500] width 276 height 638
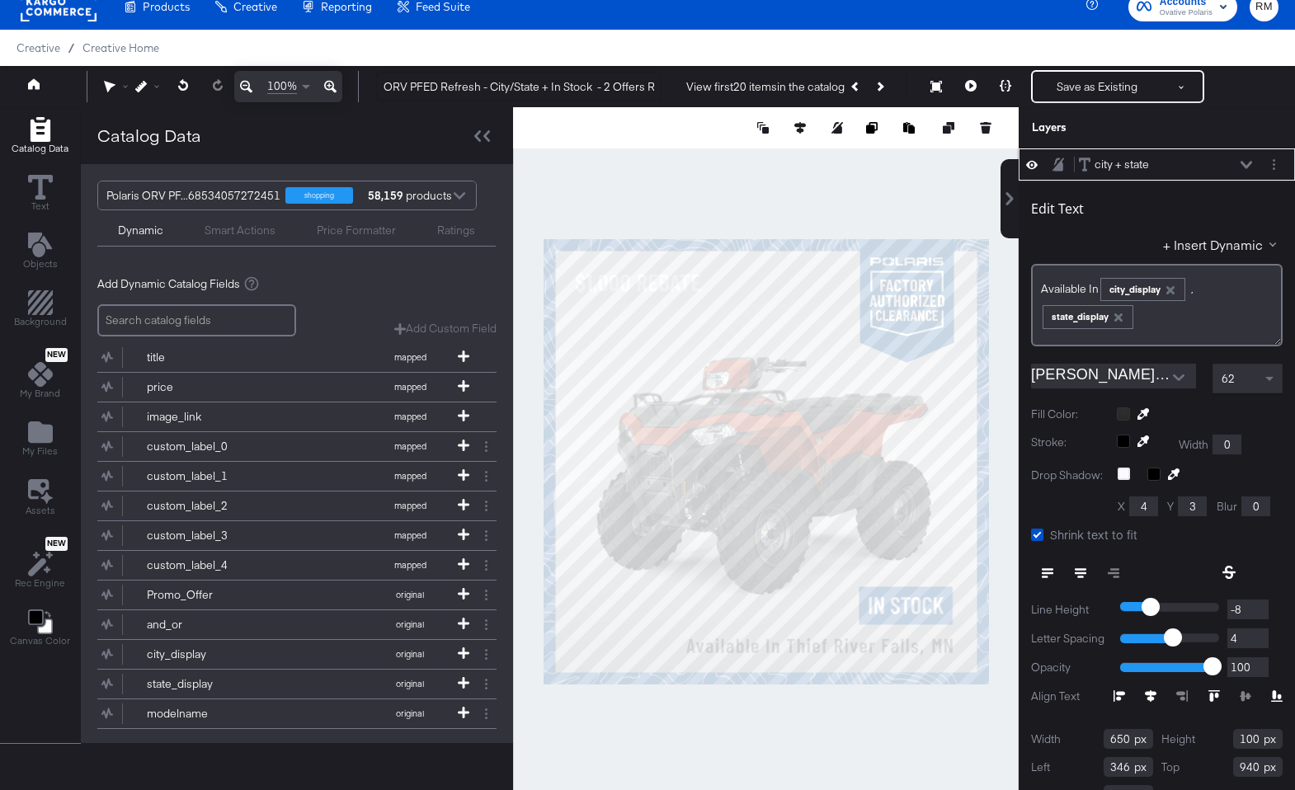
click at [1235, 637] on input "4" at bounding box center [1247, 638] width 41 height 21
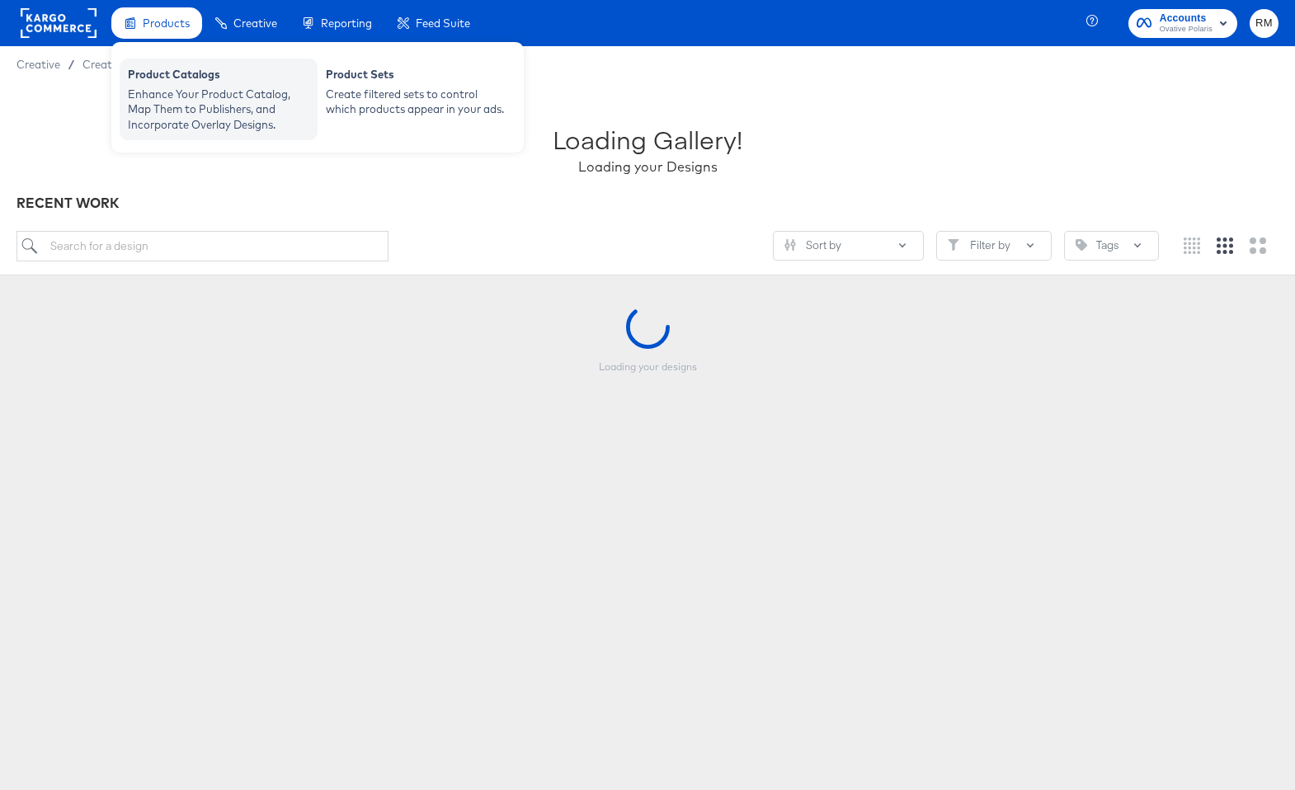
click at [188, 96] on div "Enhance Your Product Catalog, Map Them to Publishers, and Incorporate Overlay D…" at bounding box center [218, 110] width 181 height 46
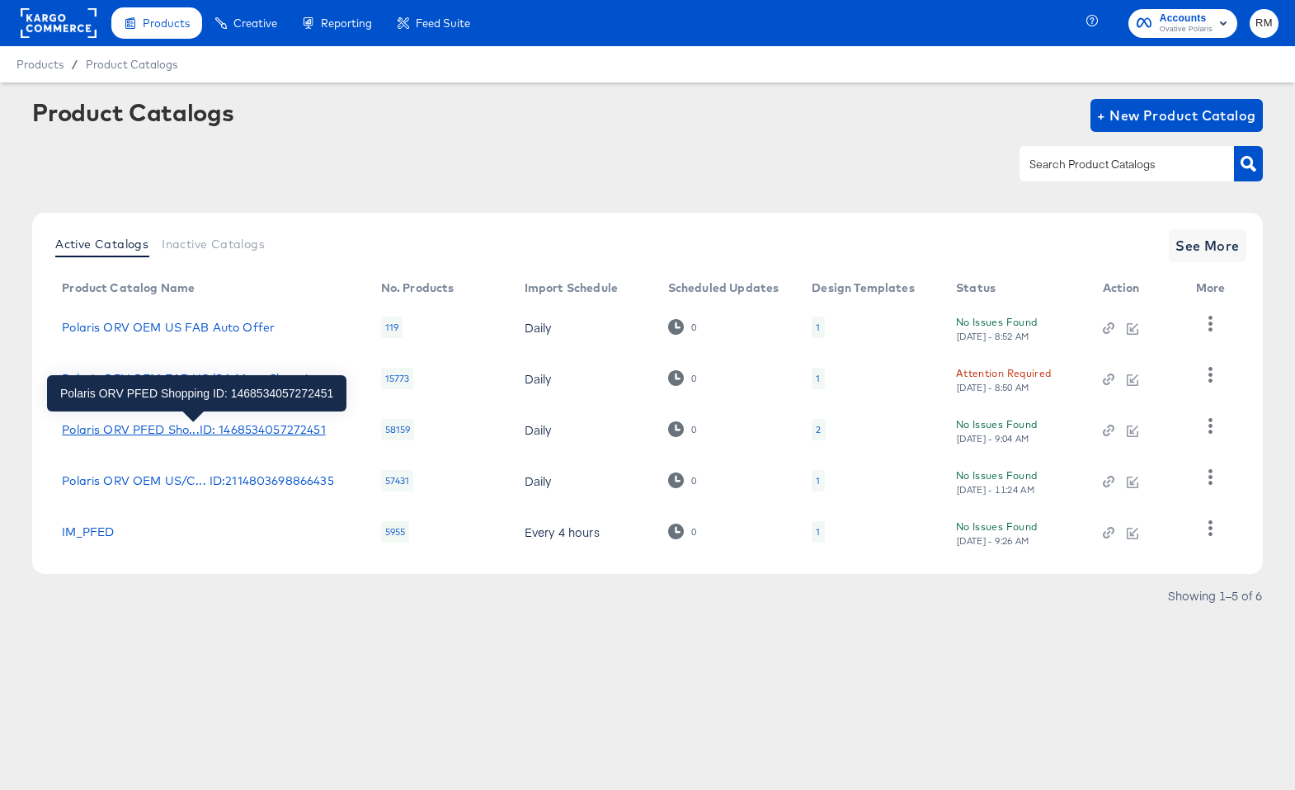
click at [223, 434] on div "Polaris ORV PFED Sho...ID: 1468534057272451" at bounding box center [193, 429] width 263 height 13
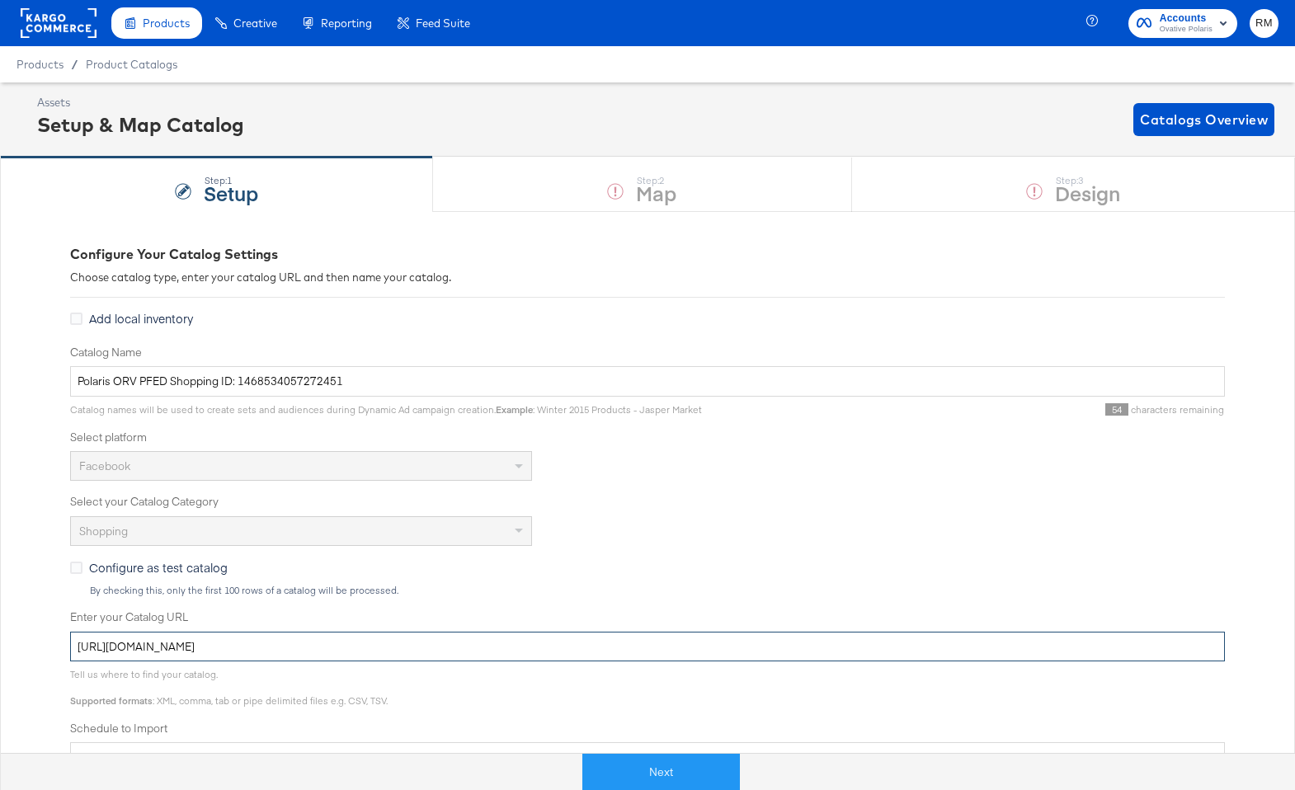
click at [431, 638] on input "[URL][DOMAIN_NAME]" at bounding box center [647, 647] width 1155 height 31
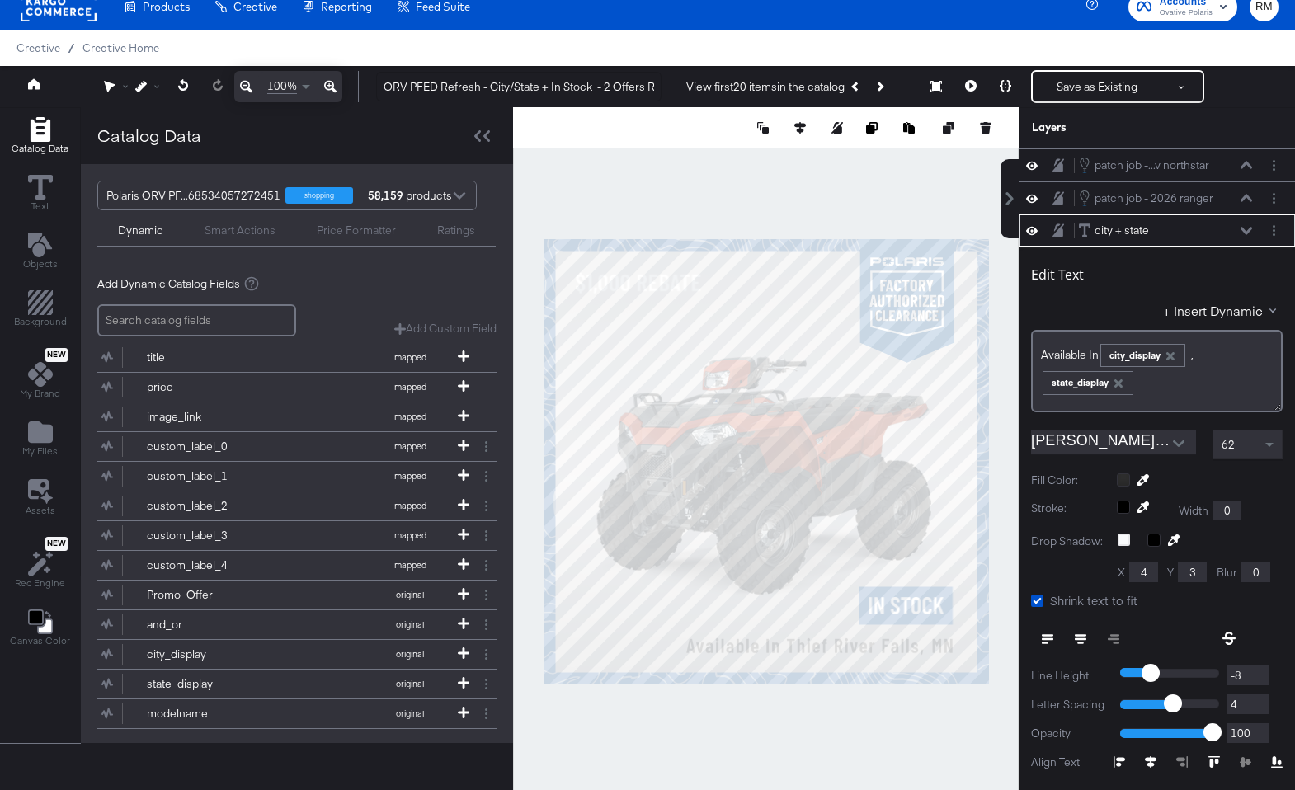
scroll to position [66, 0]
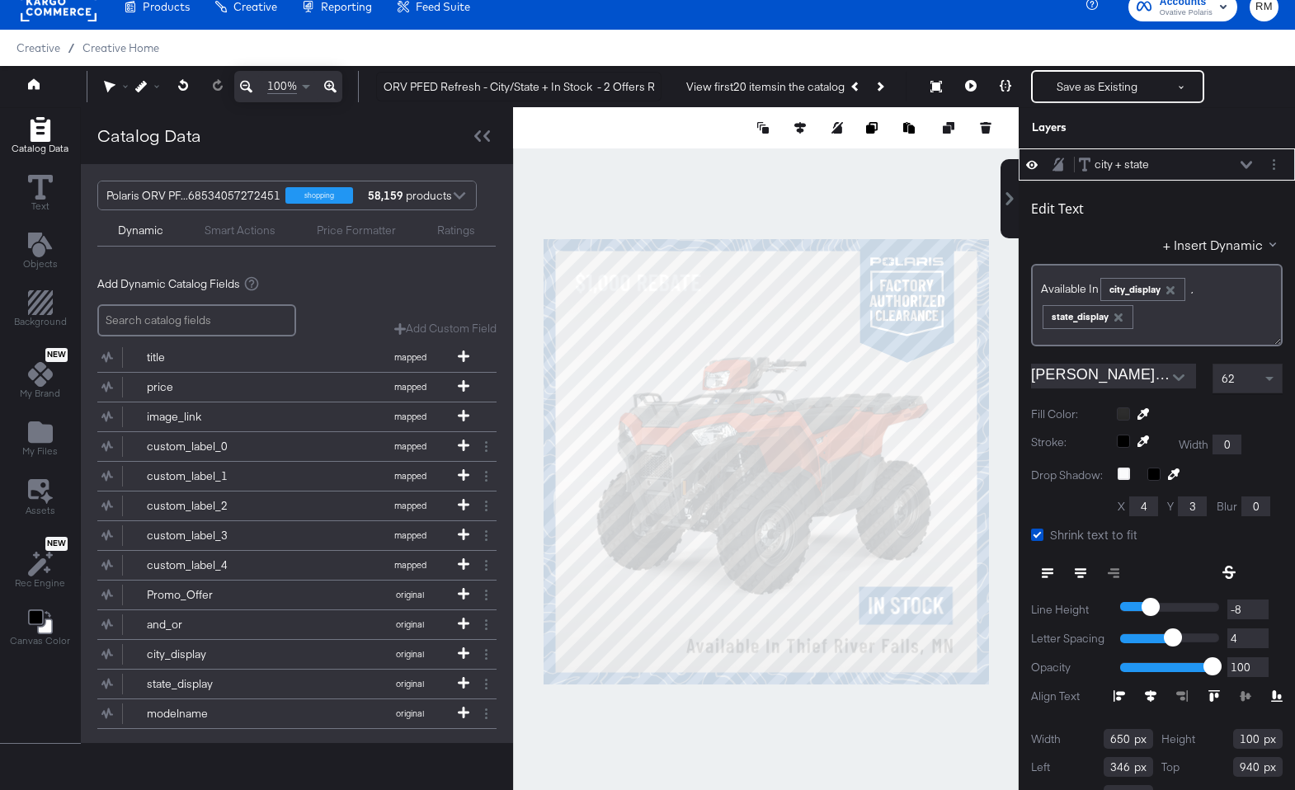
type input "-50"
type input "-5"
type input "-50"
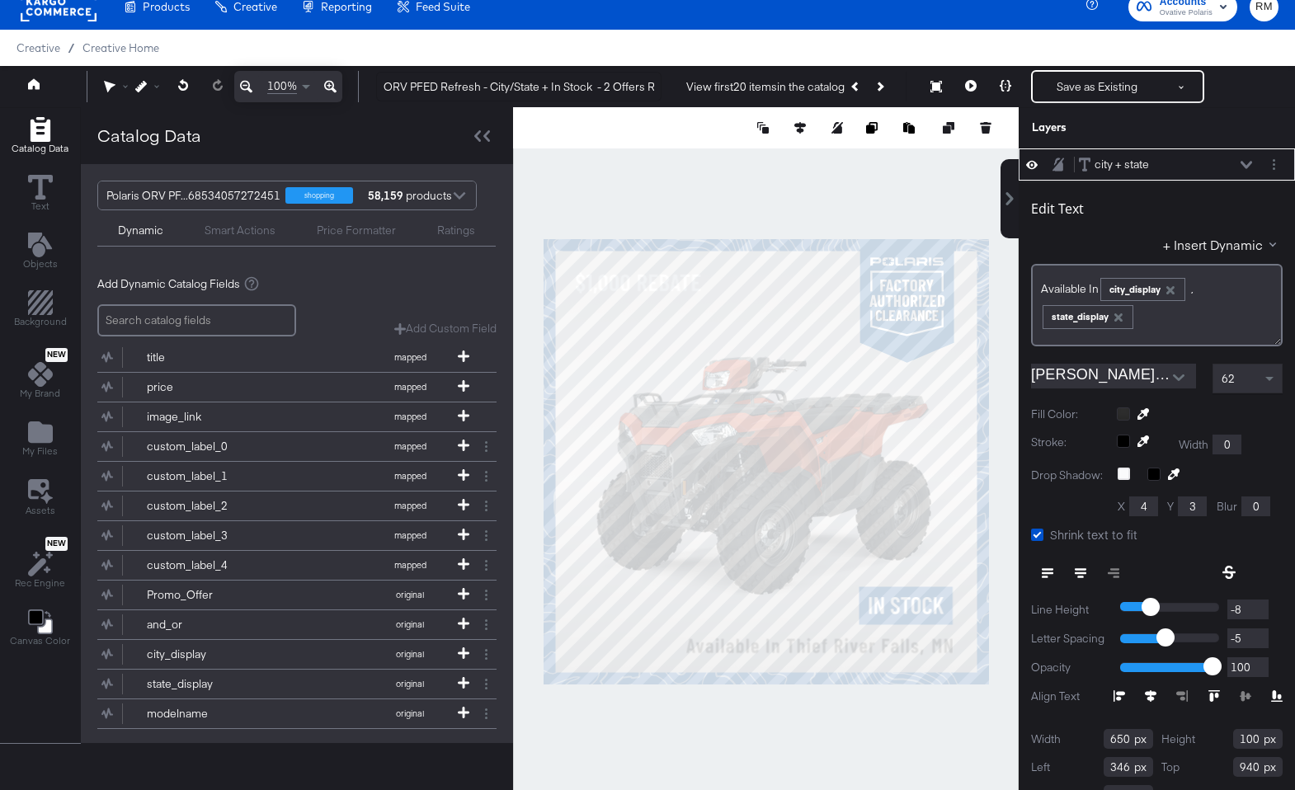
type input "-50"
type input "-5"
type input "-50"
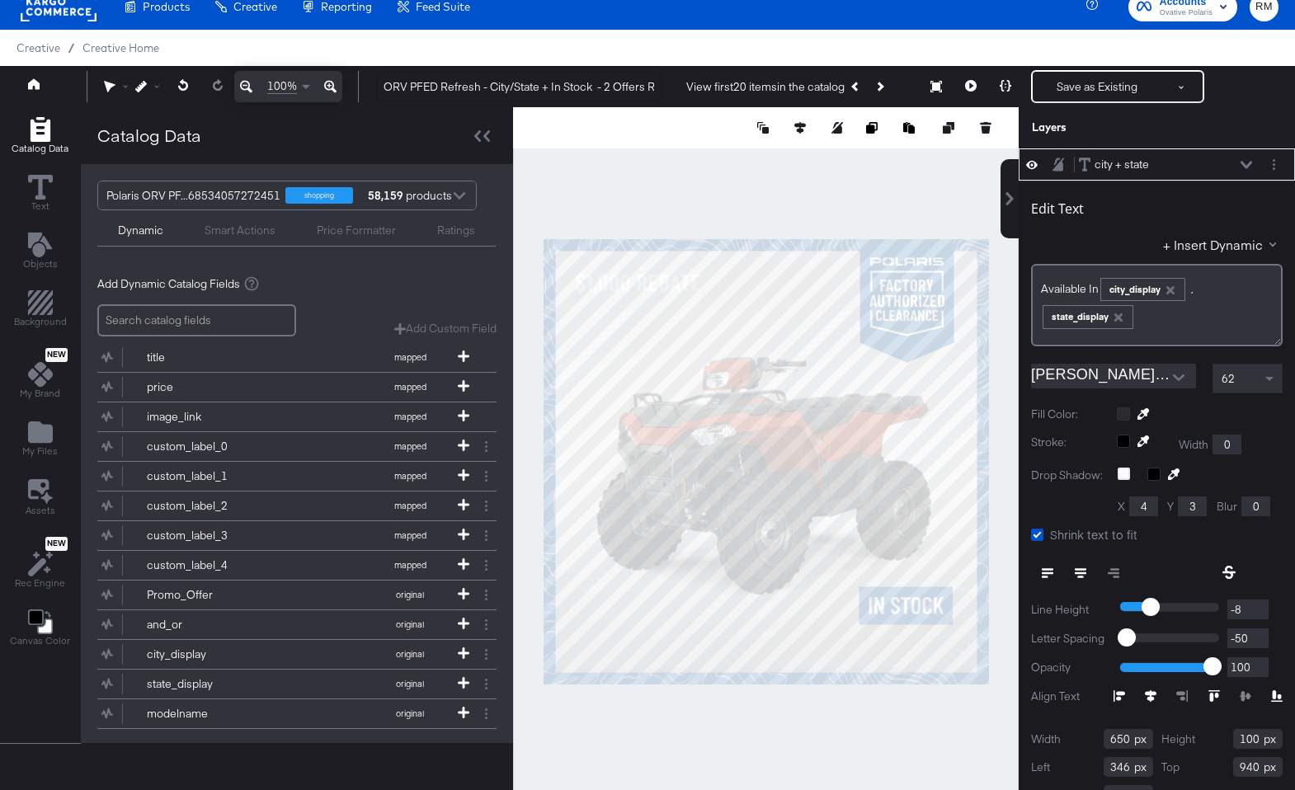
click at [1260, 640] on input "-50" at bounding box center [1247, 638] width 41 height 21
type input "0"
click at [1251, 362] on div "Edit Text + Insert Dynamic Available In ﻿ city_display ,﻿ ﻿ state_display ﻿ [PE…" at bounding box center [1156, 500] width 276 height 638
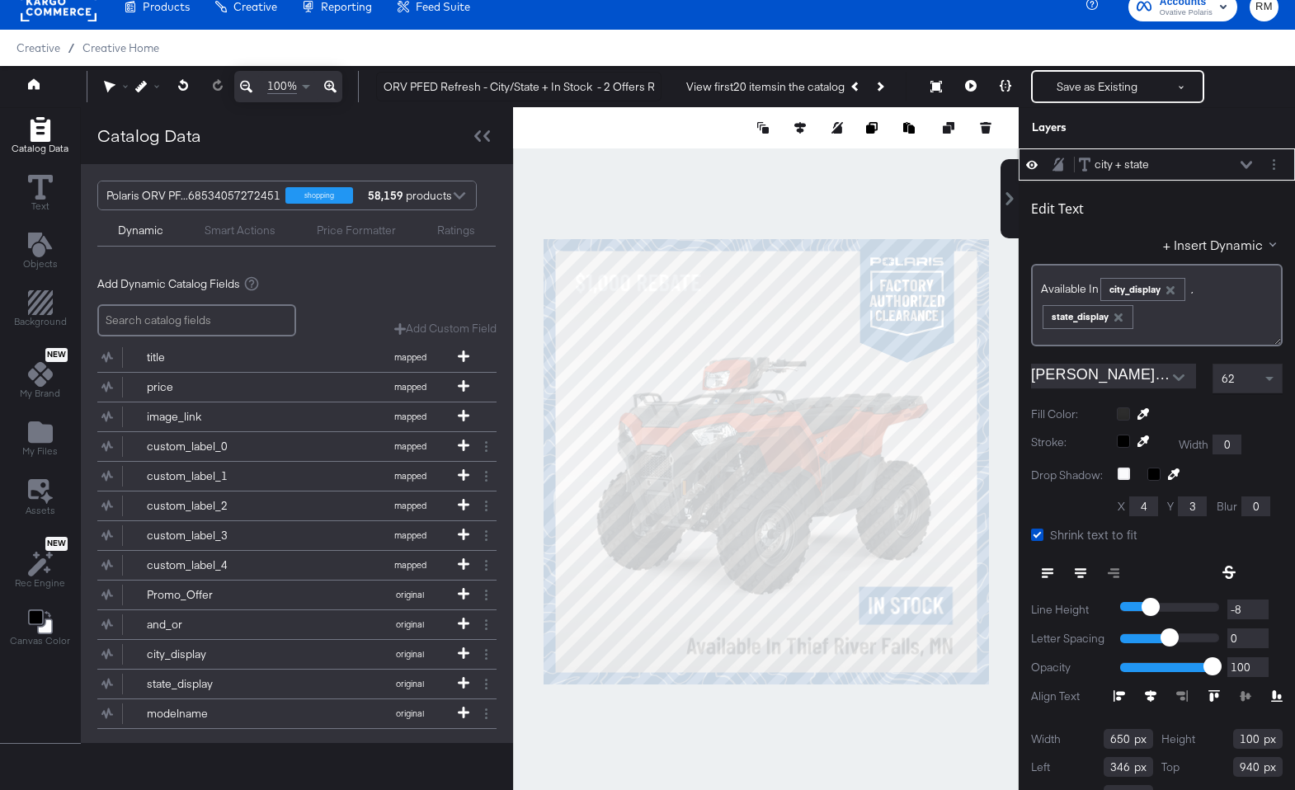
click at [1250, 382] on div "62" at bounding box center [1247, 379] width 68 height 28
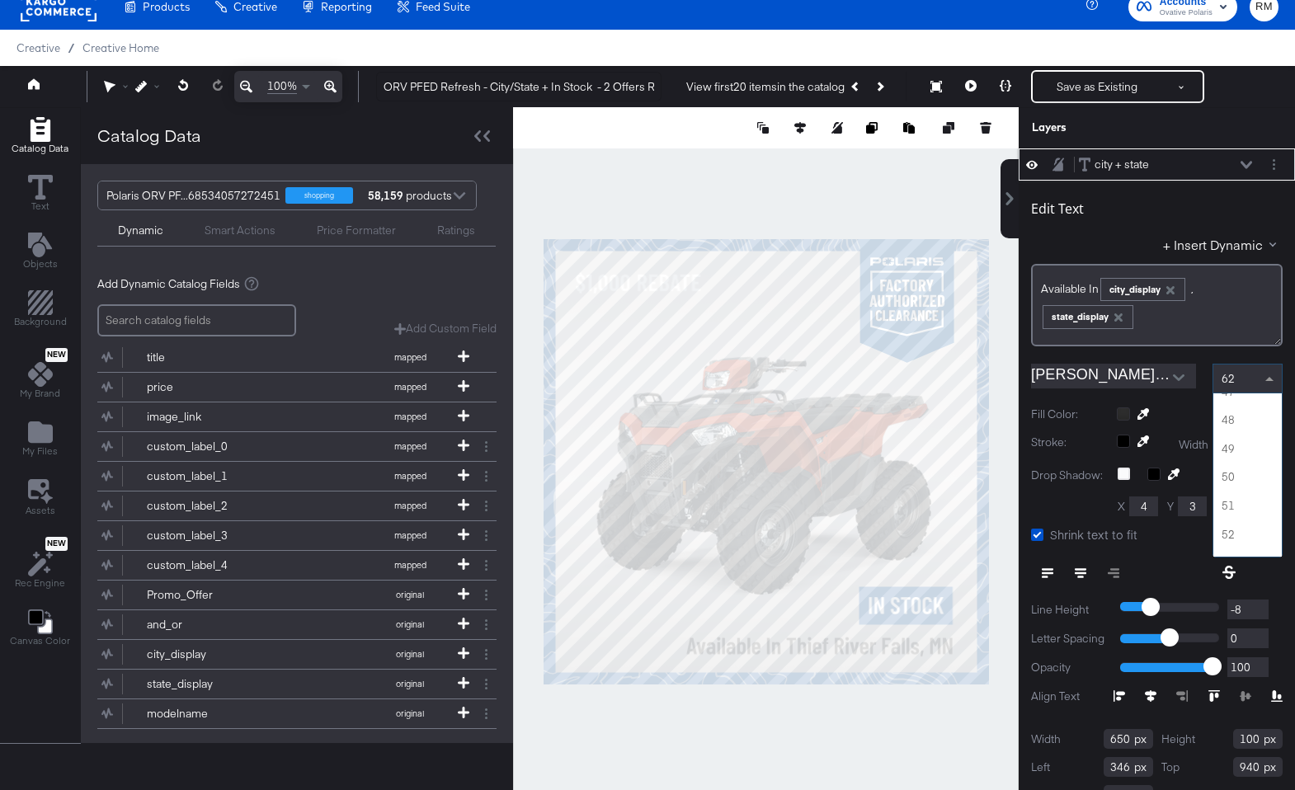
scroll to position [1315, 0]
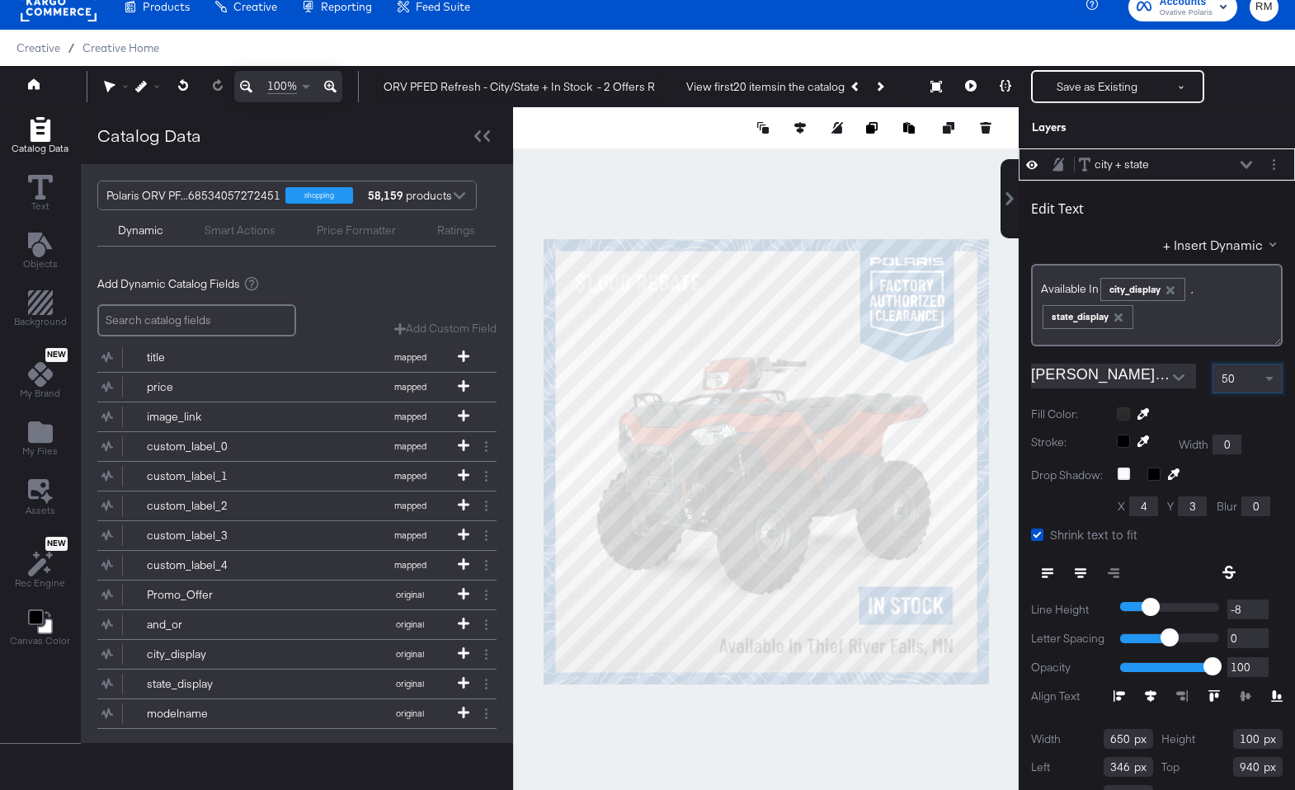
click at [958, 724] on div at bounding box center [766, 461] width 506 height 708
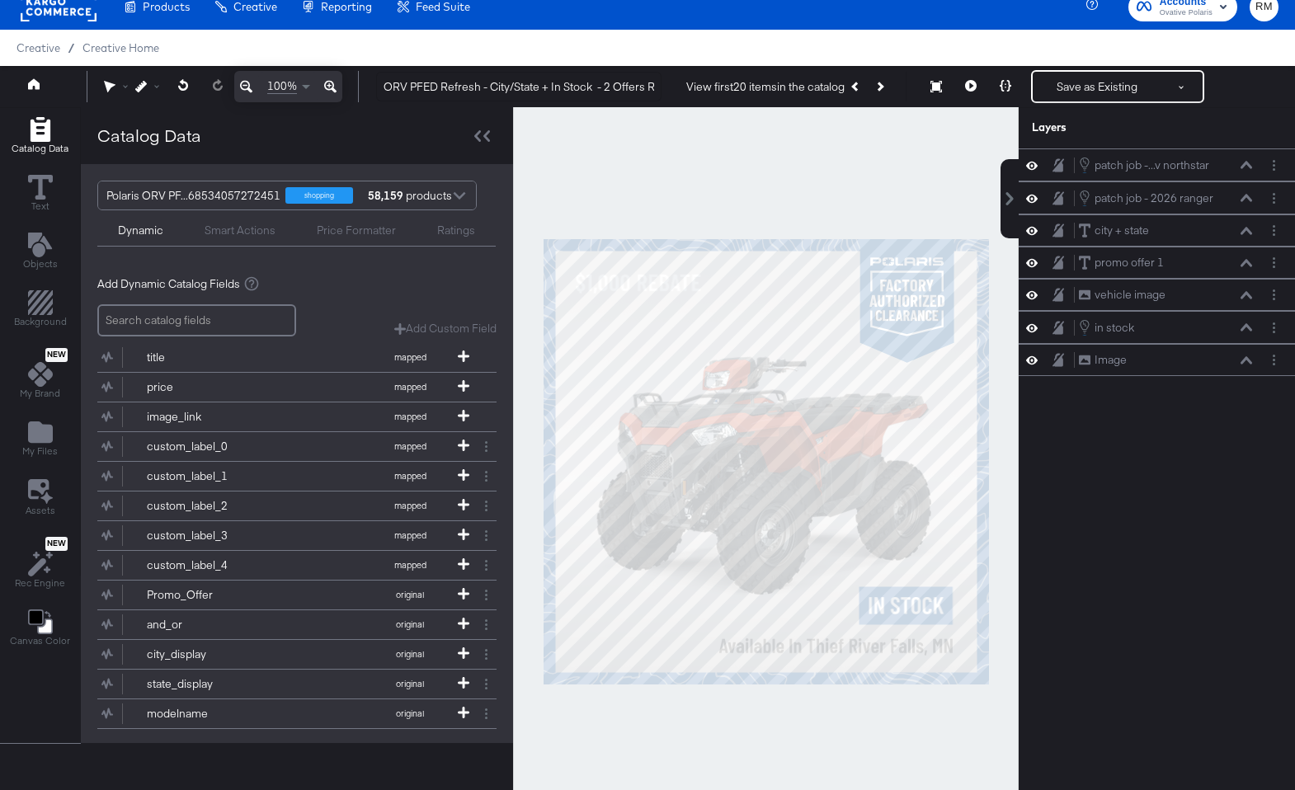
scroll to position [66, 0]
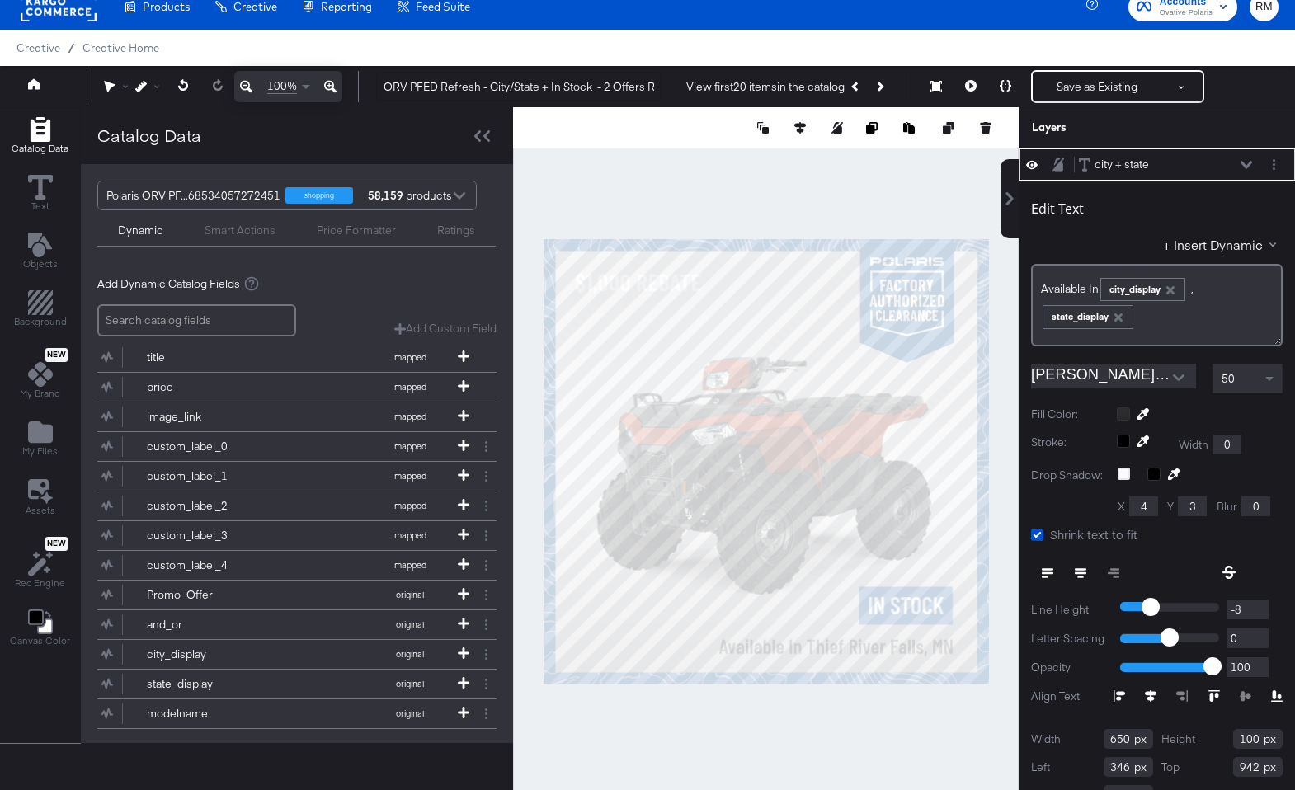
type input "943"
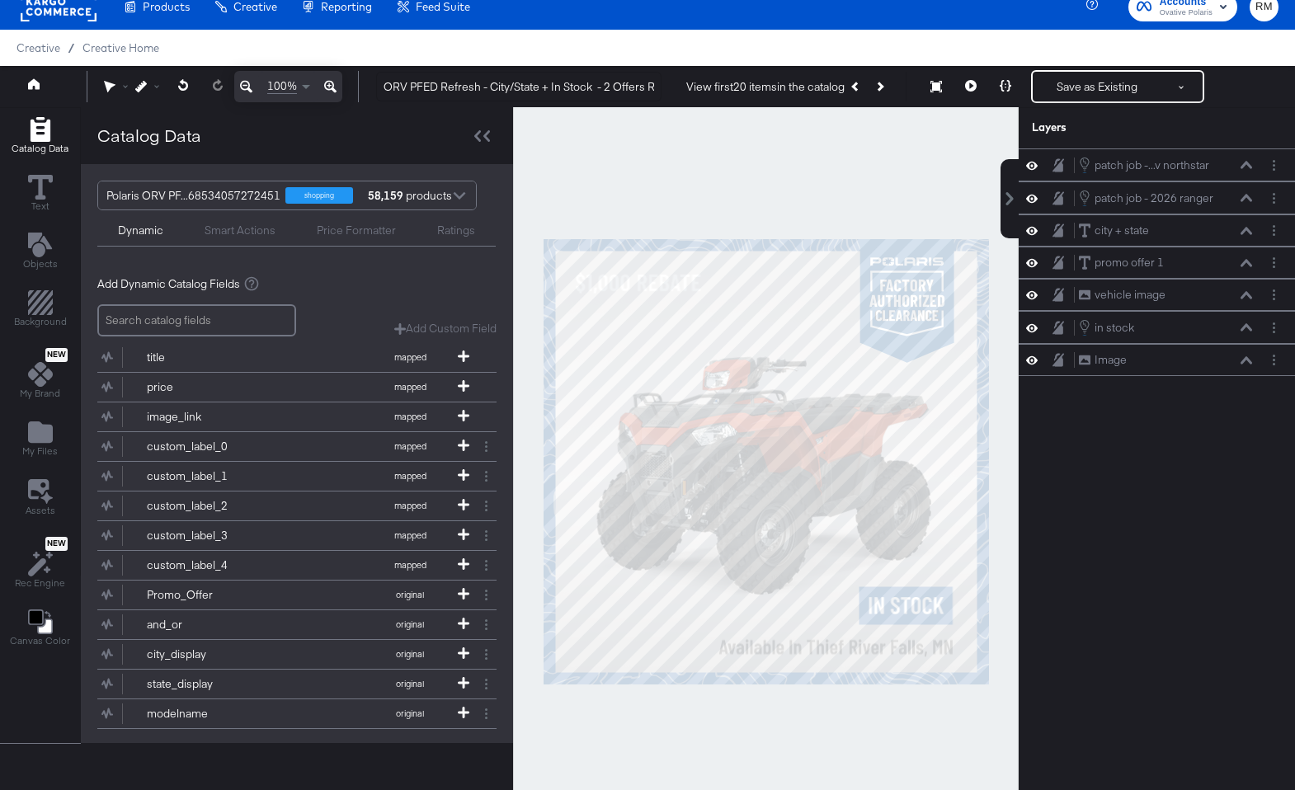
click at [931, 691] on div at bounding box center [766, 461] width 506 height 708
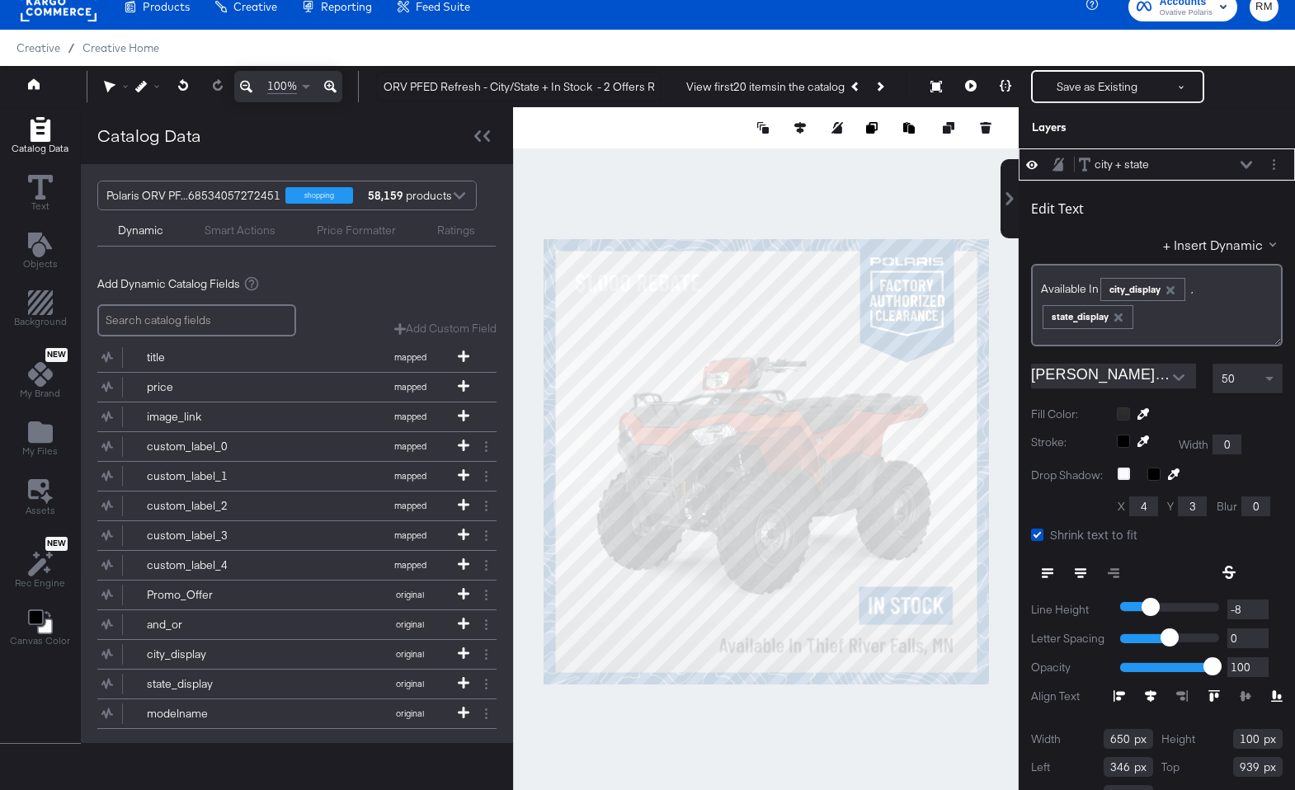
type input "938"
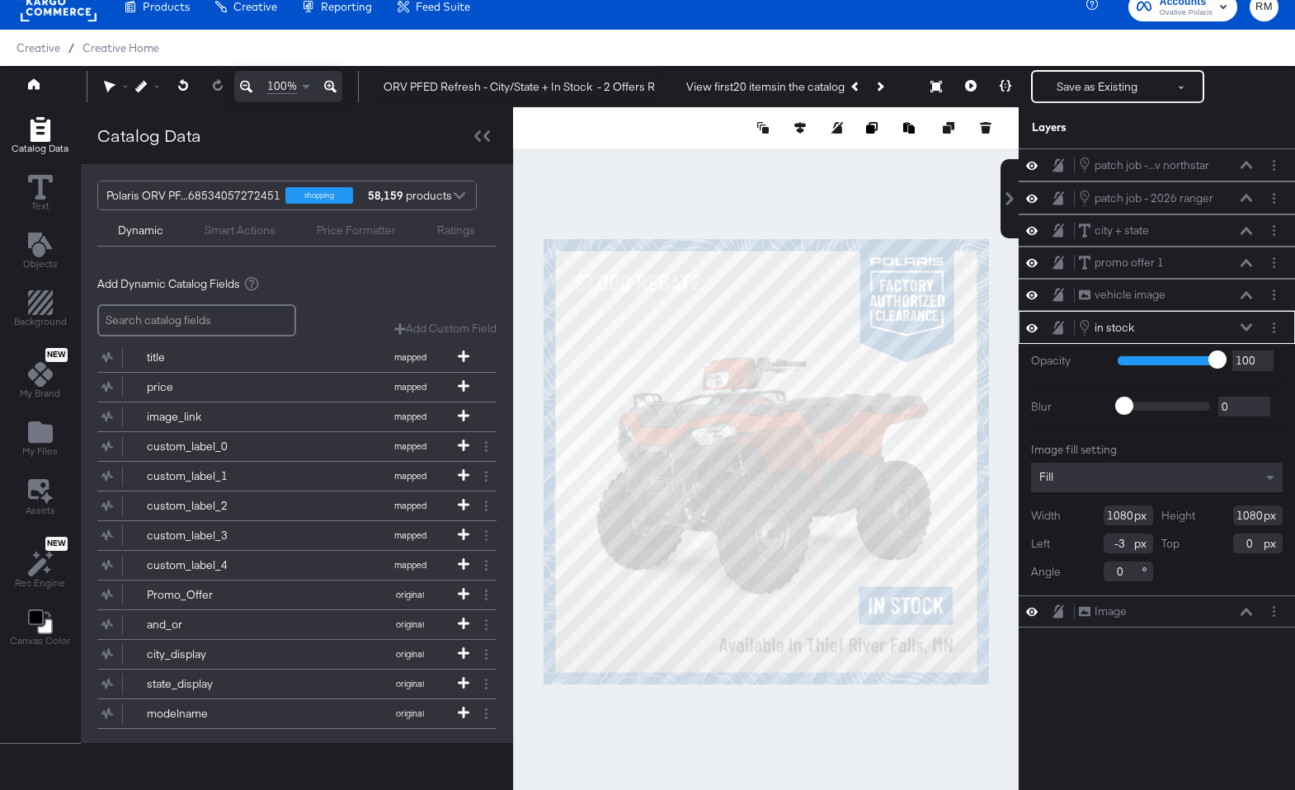
type input "0"
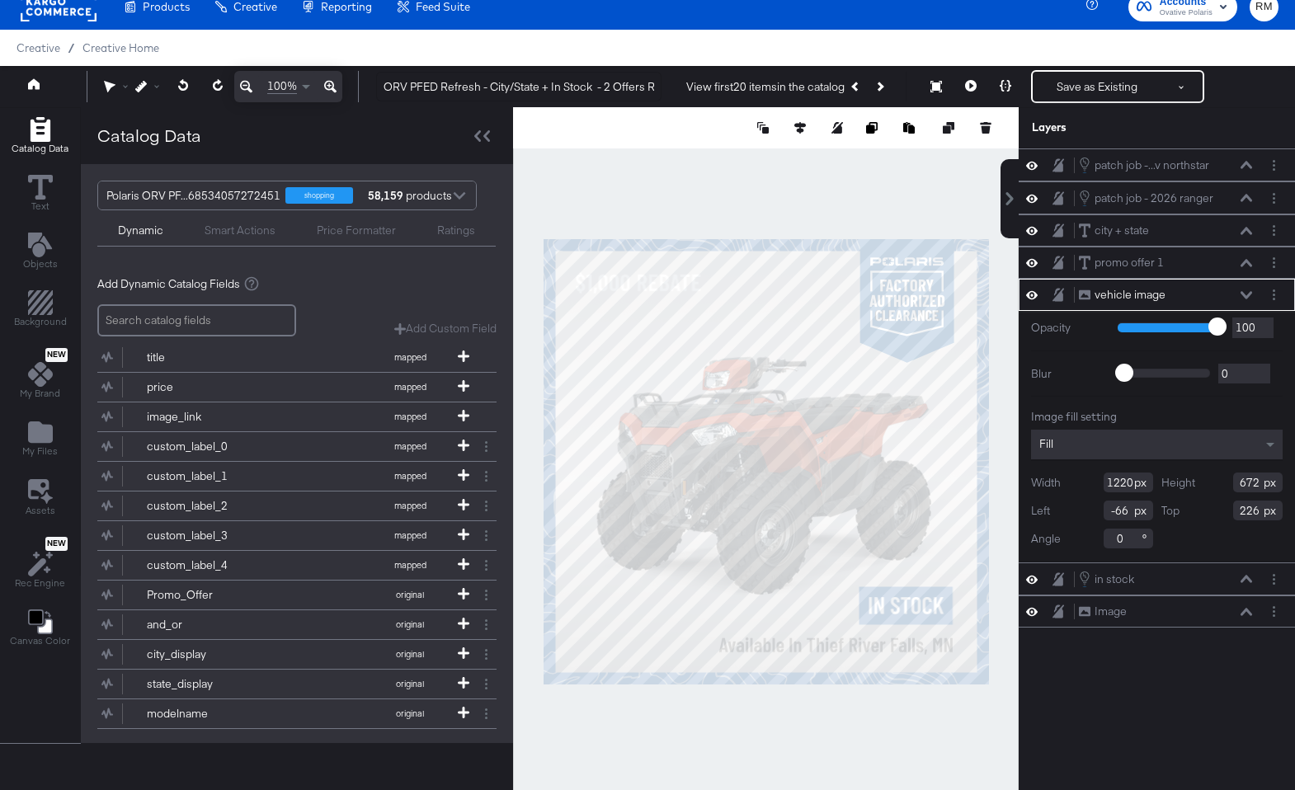
type input "-208"
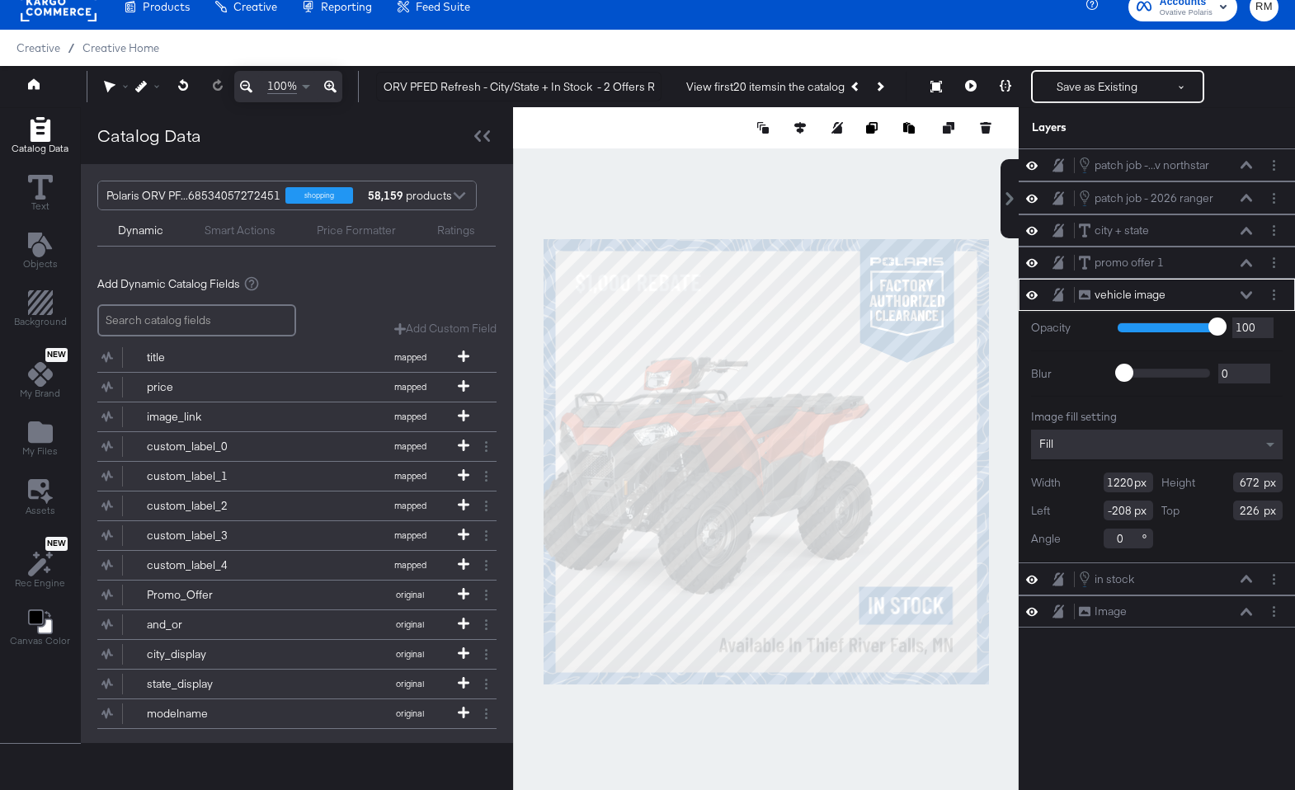
type input "835"
type input "460"
type input "438"
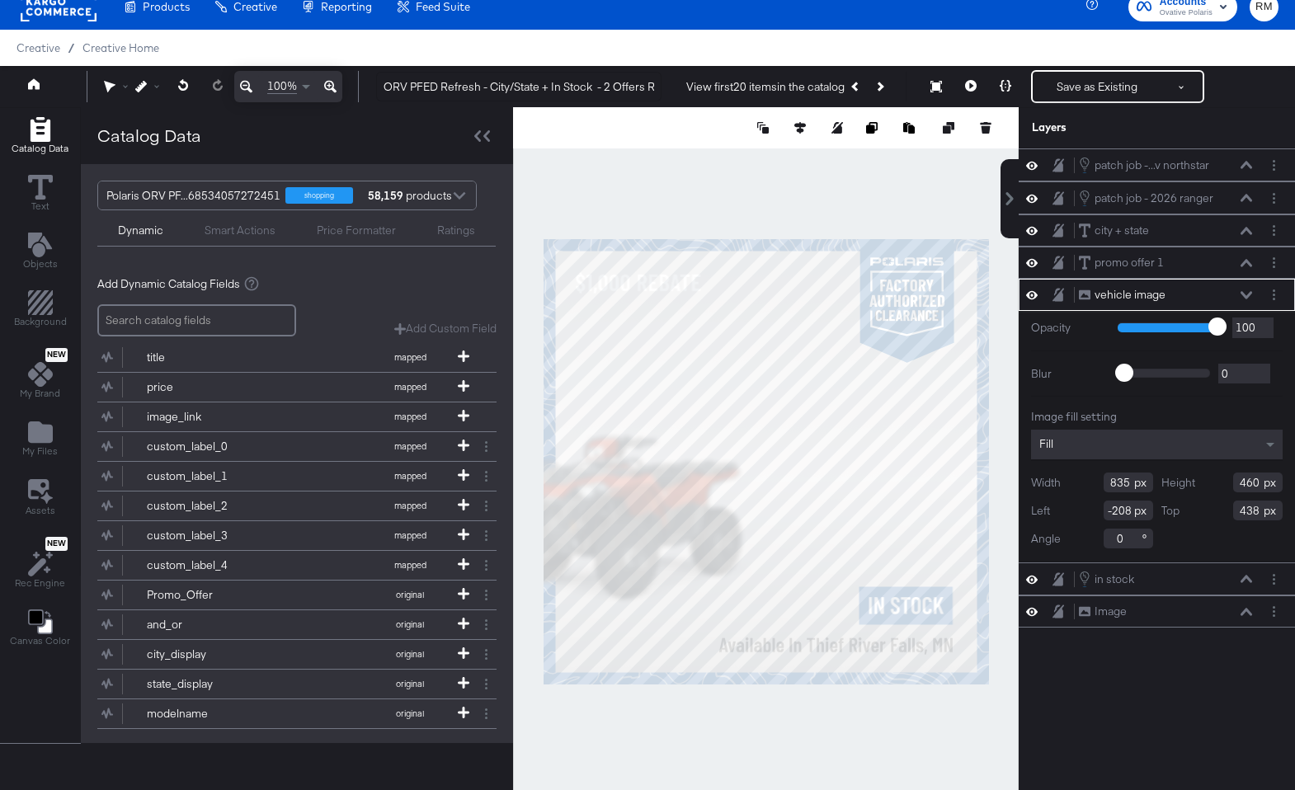
type input "316"
type input "310"
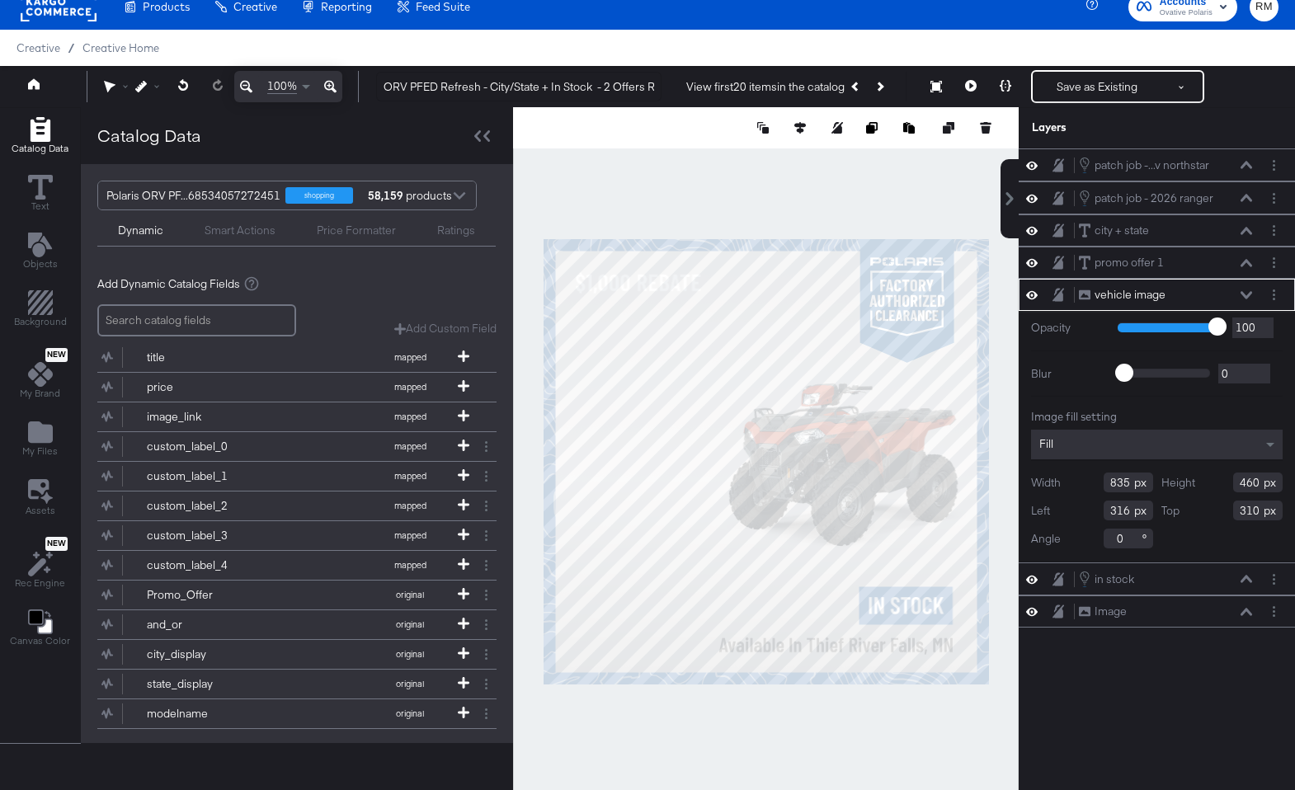
type input "1010"
type input "555"
type input "141"
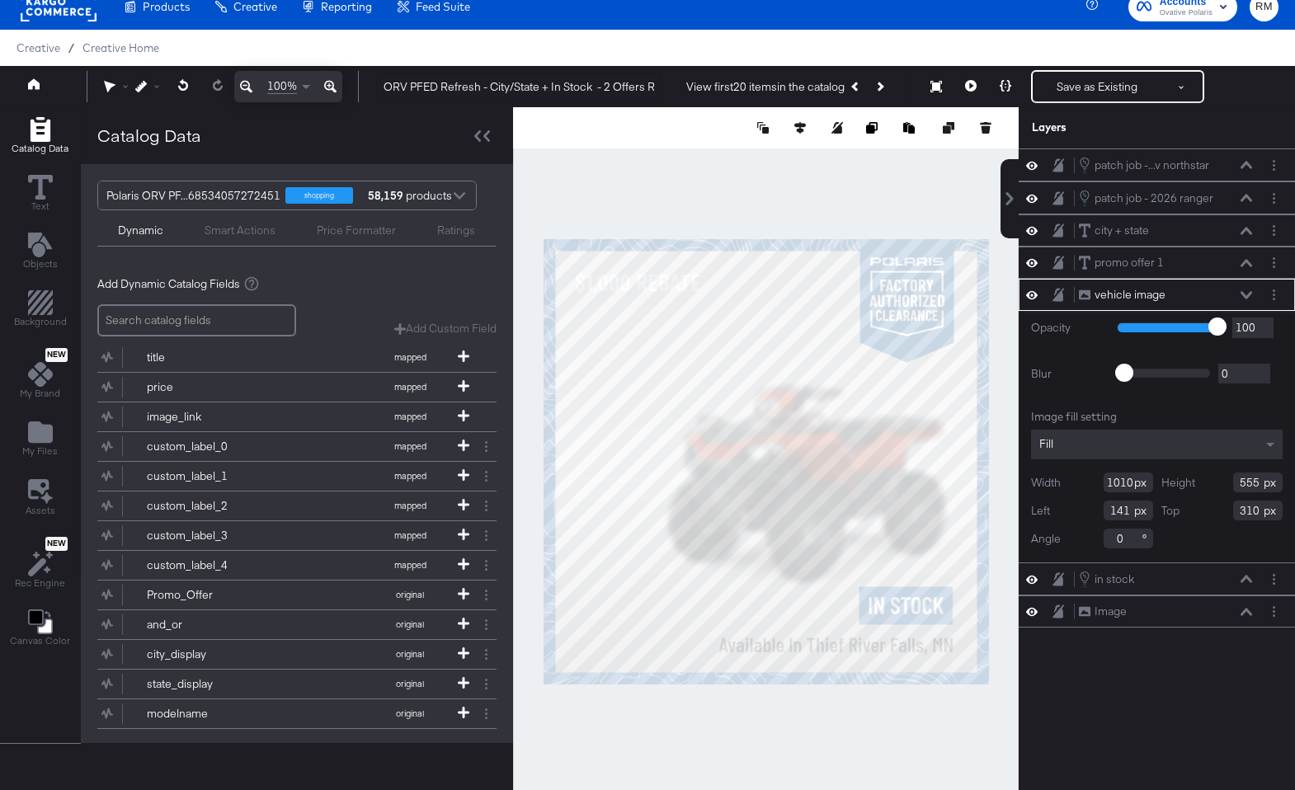
type input "286"
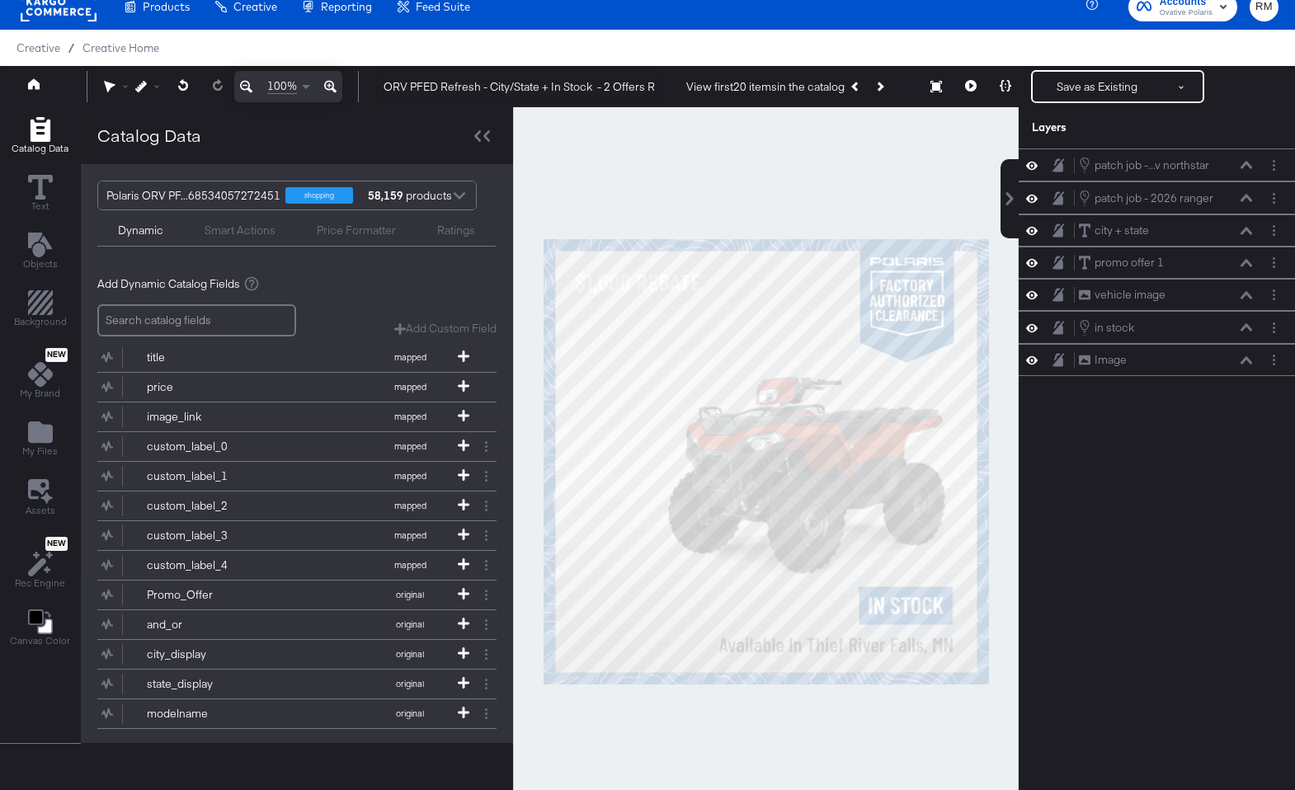
click at [932, 739] on div at bounding box center [766, 461] width 506 height 708
click at [31, 440] on icon "Add Files" at bounding box center [40, 431] width 25 height 21
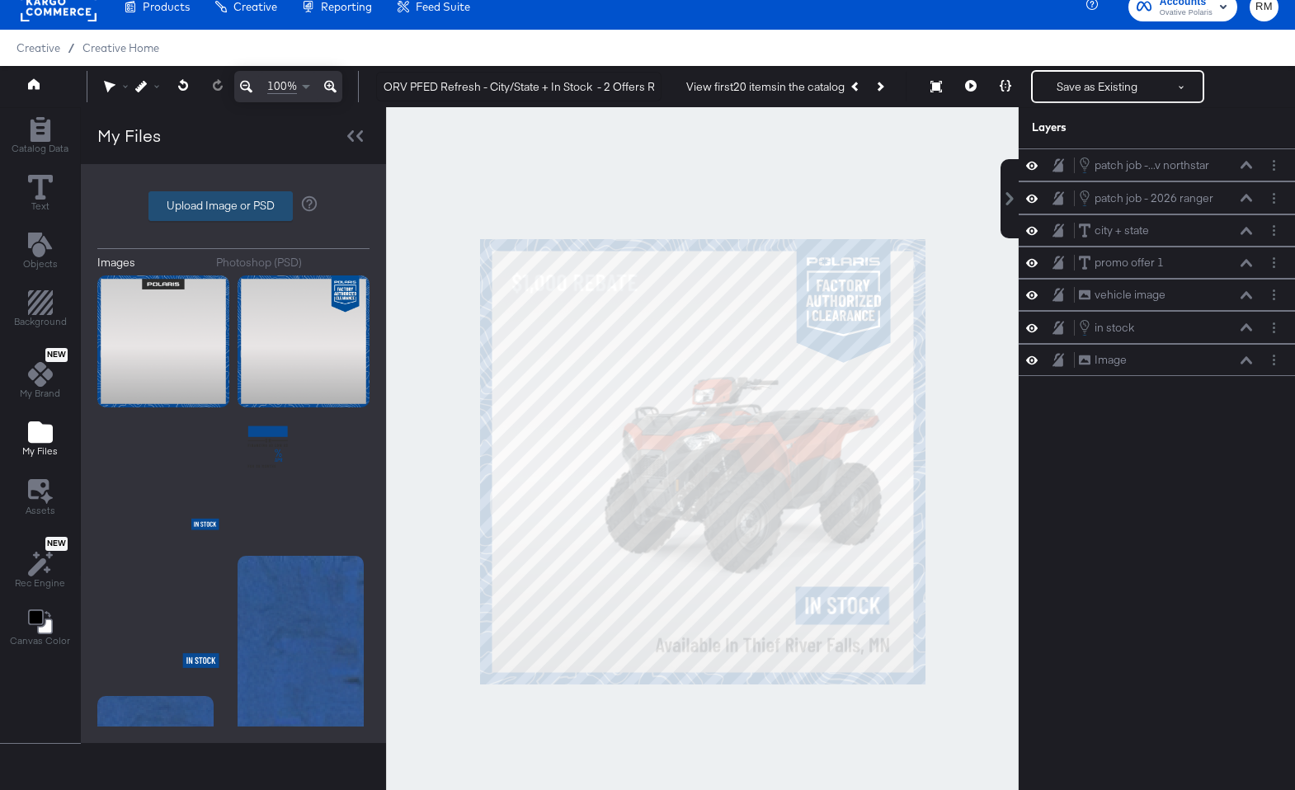
click at [219, 195] on label "Upload Image or PSD" at bounding box center [220, 206] width 143 height 28
click at [233, 206] on input "Upload Image or PSD" at bounding box center [233, 206] width 0 height 0
type input "C:\fakepath\v2_rebate.png"
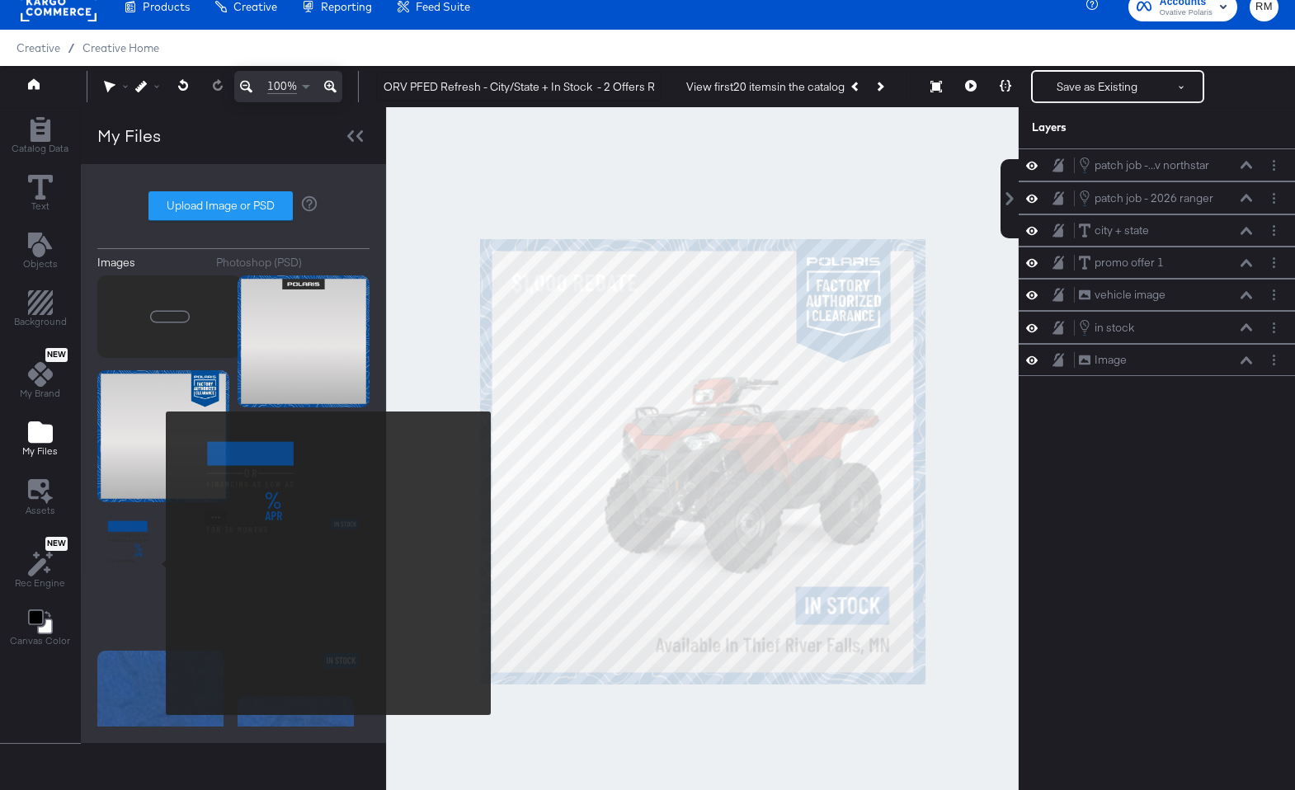
click at [155, 563] on img at bounding box center [163, 576] width 132 height 132
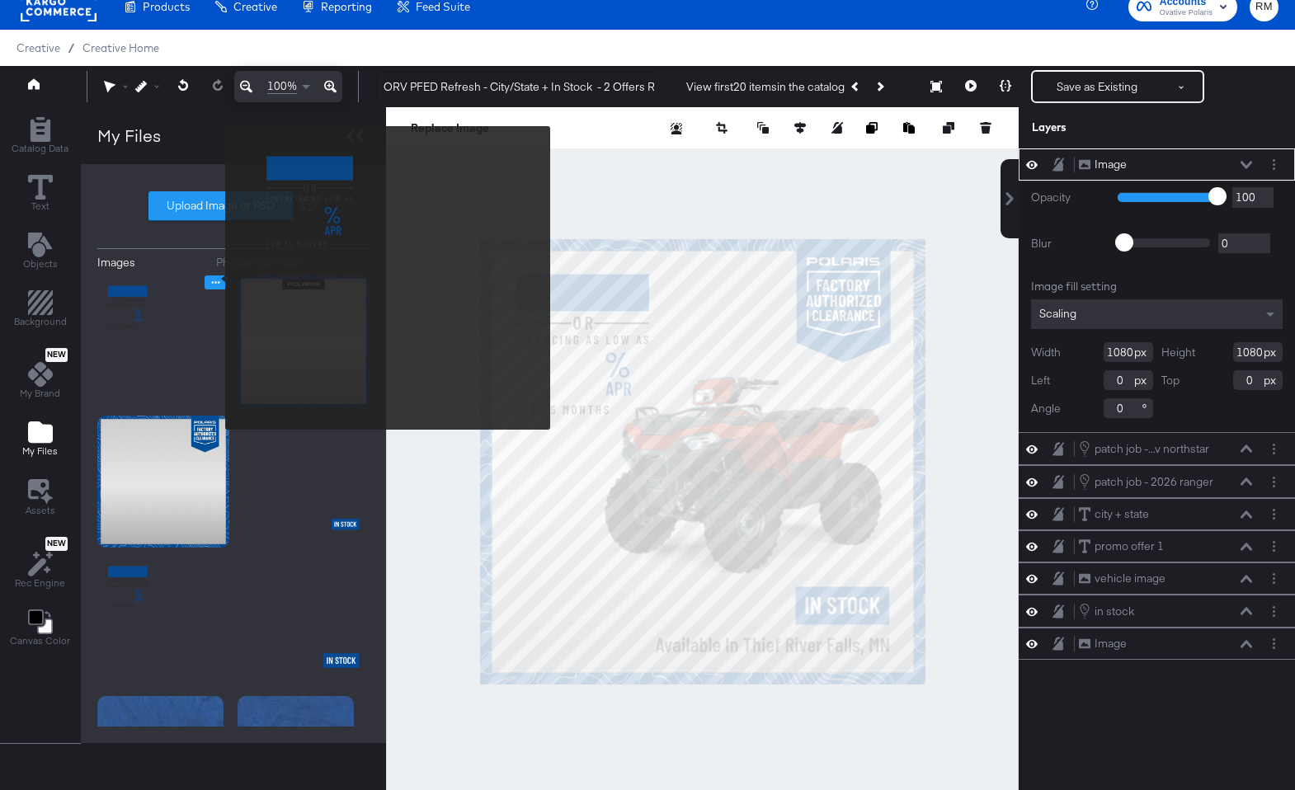
click at [214, 280] on icon "Image Options" at bounding box center [215, 282] width 12 height 12
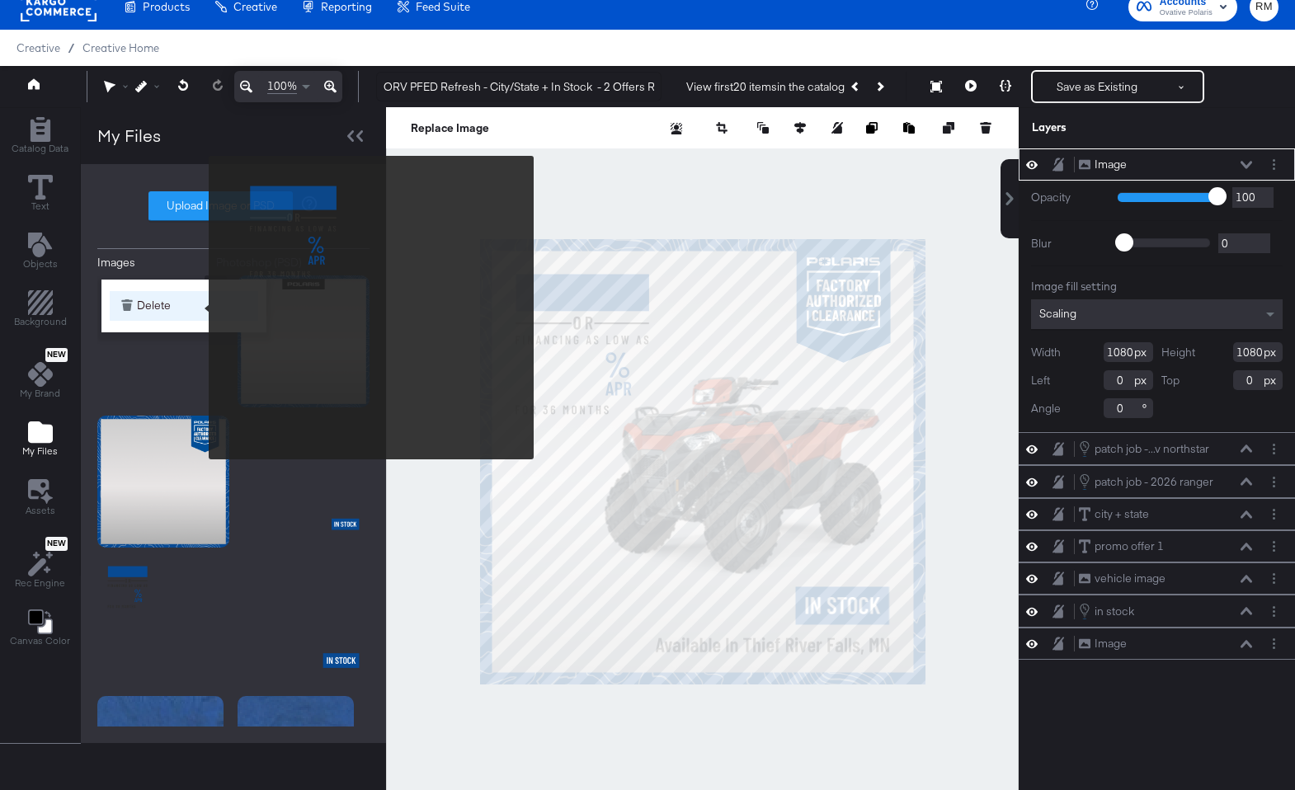
click at [197, 308] on button "Delete" at bounding box center [184, 306] width 148 height 30
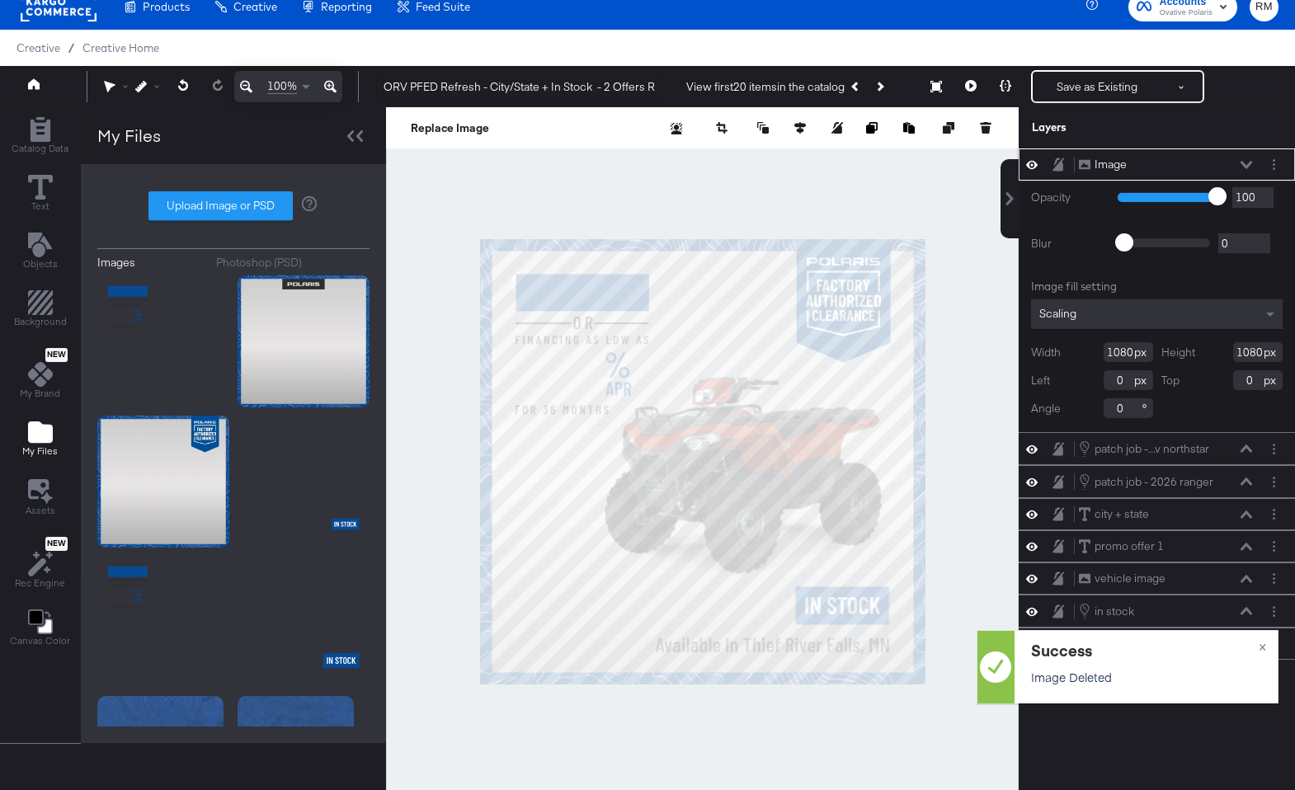
click at [1132, 317] on div "Scaling" at bounding box center [1157, 314] width 252 height 30
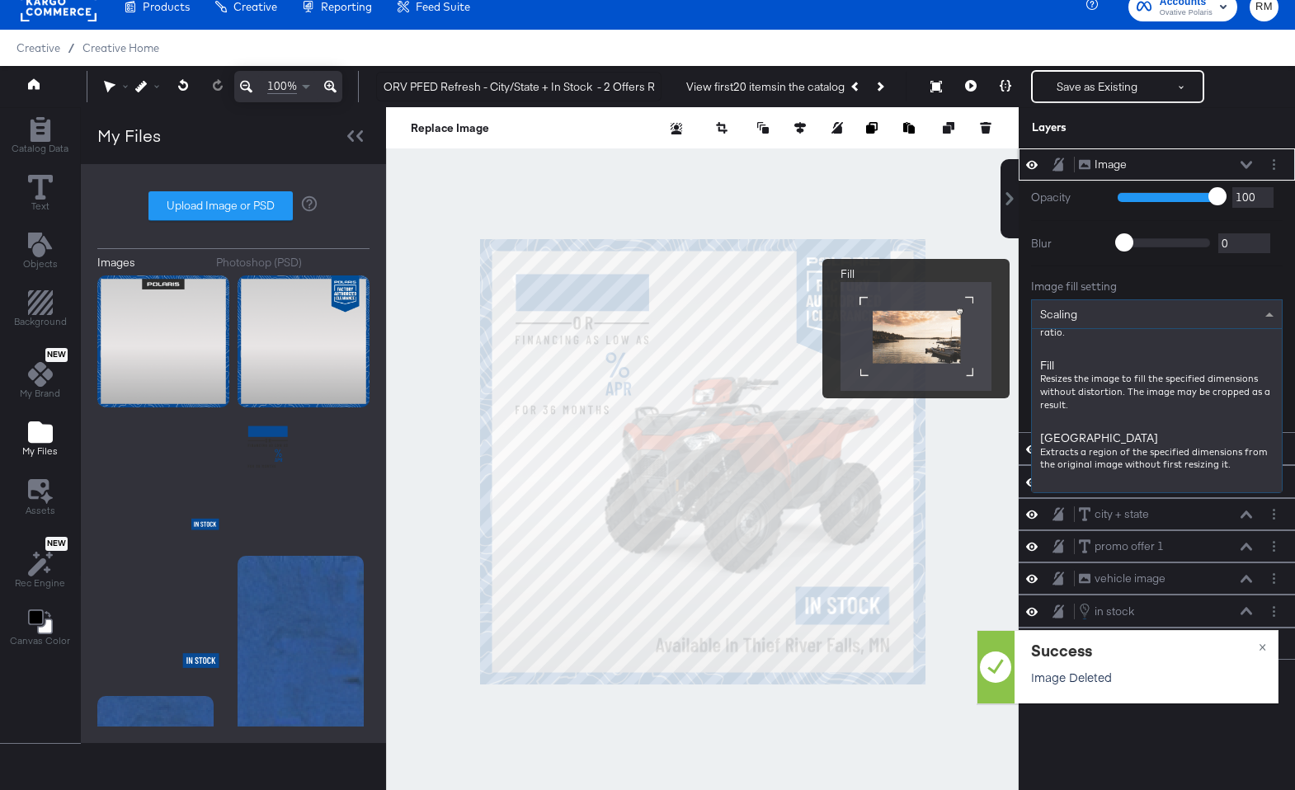
scroll to position [268, 0]
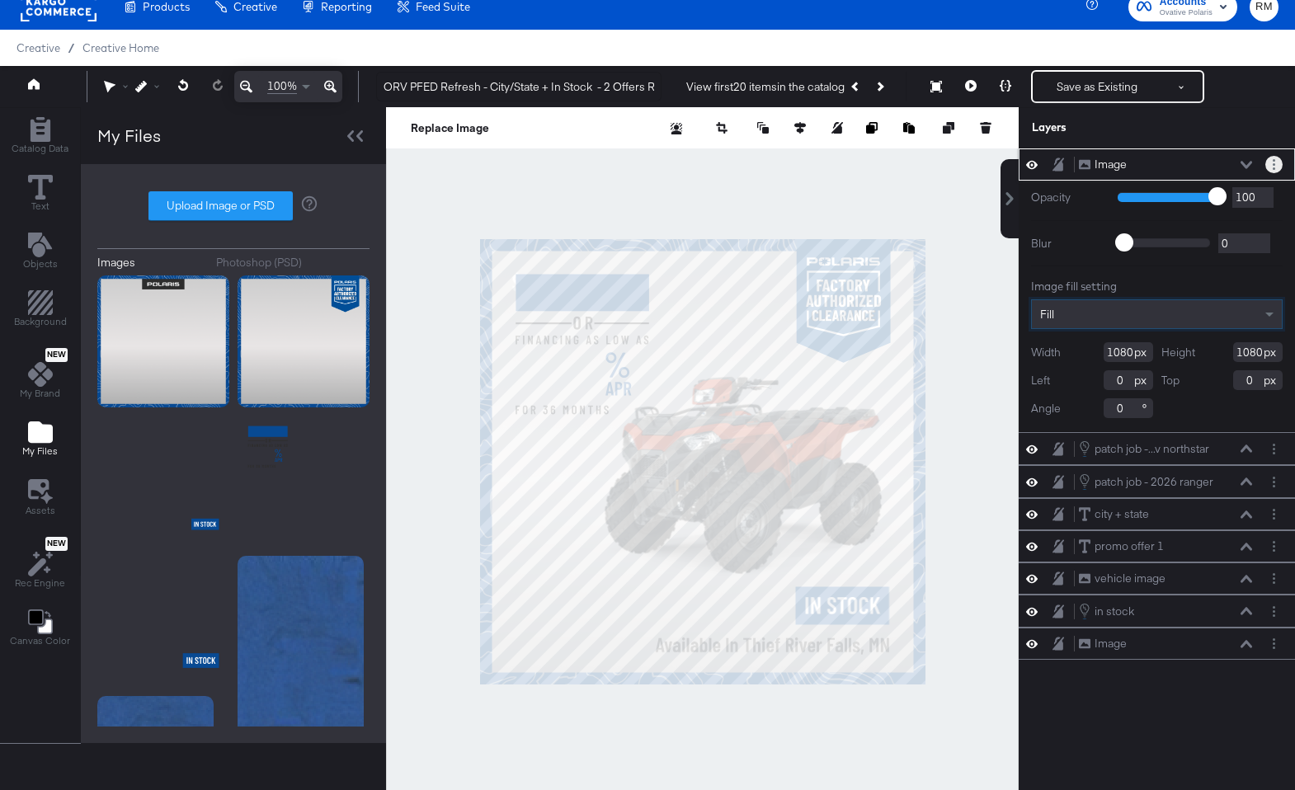
click at [1277, 162] on button "Layer Options" at bounding box center [1273, 164] width 17 height 17
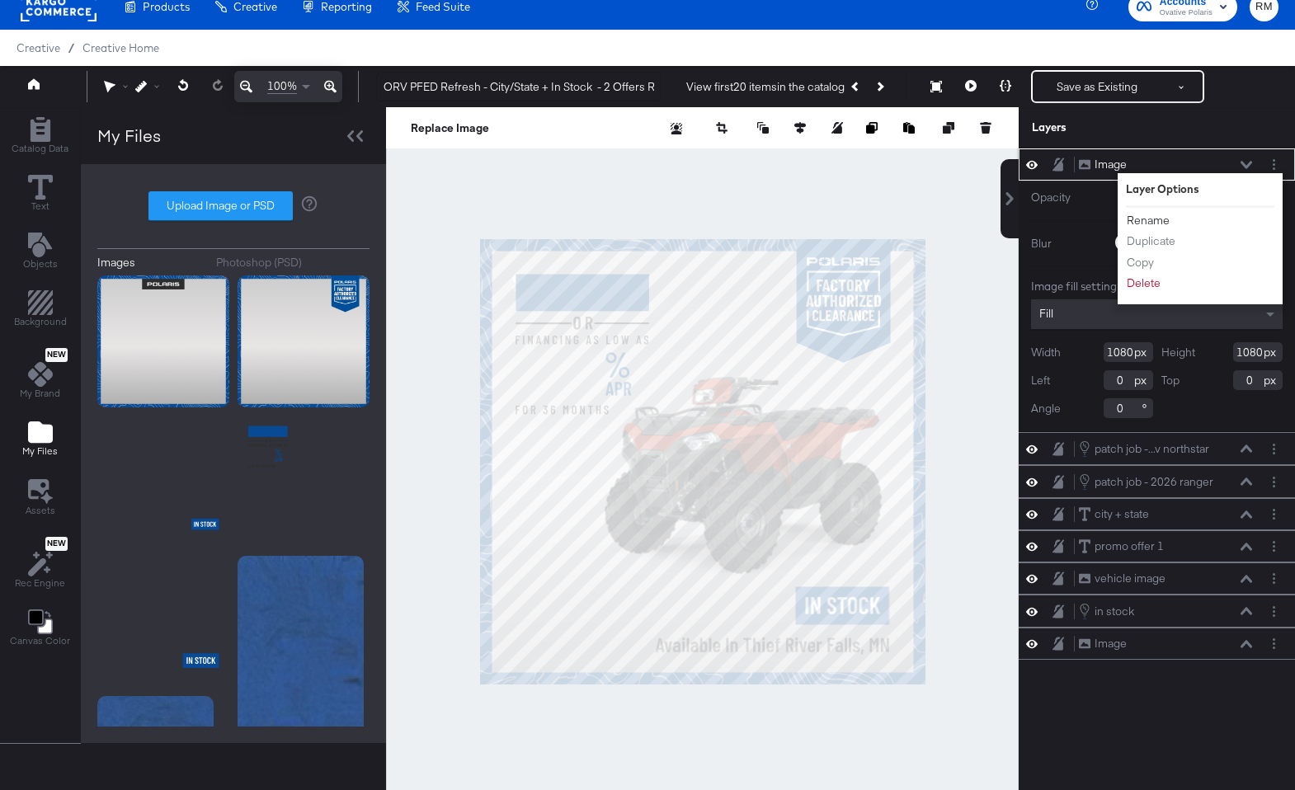
click at [1154, 220] on button "Rename" at bounding box center [1148, 220] width 45 height 17
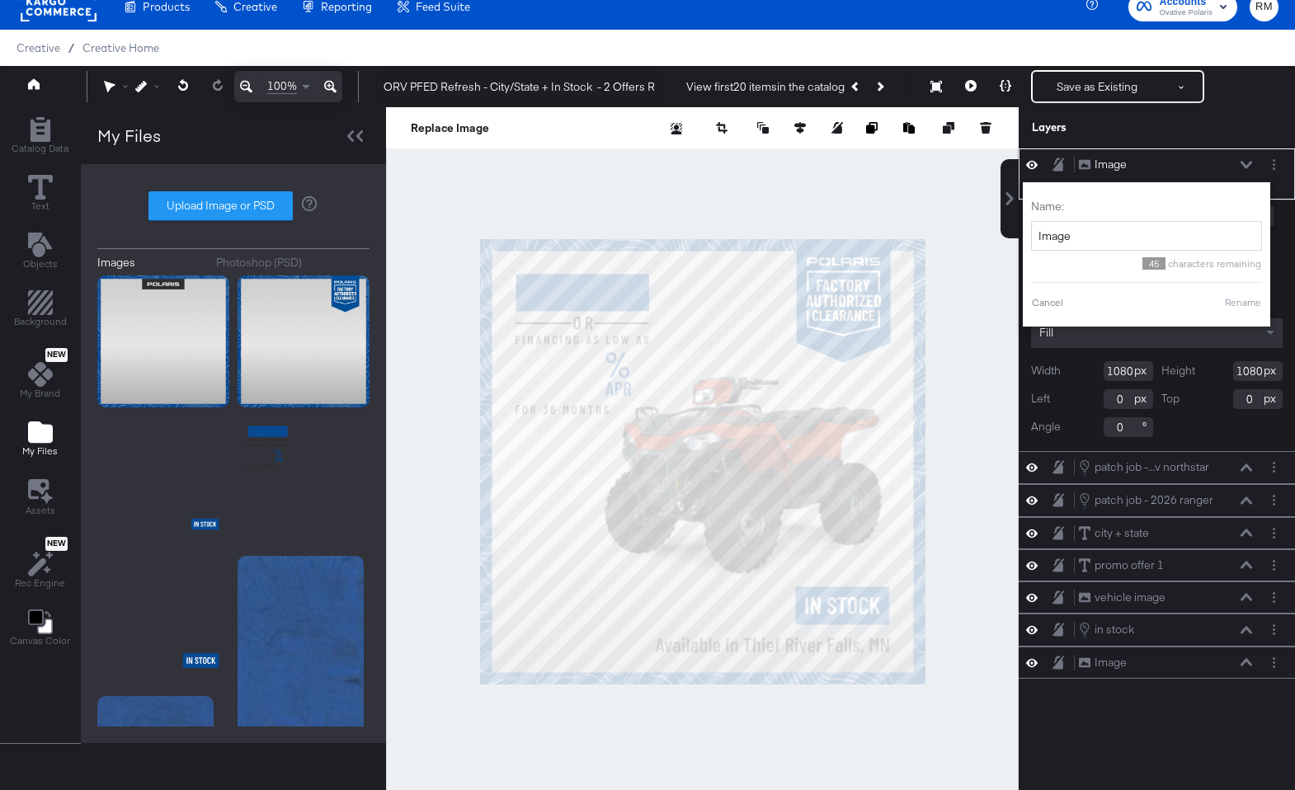
click at [1154, 221] on input "Image" at bounding box center [1146, 236] width 231 height 31
type input "promo box + second offer text"
click at [1226, 299] on button "Rename" at bounding box center [1222, 302] width 38 height 15
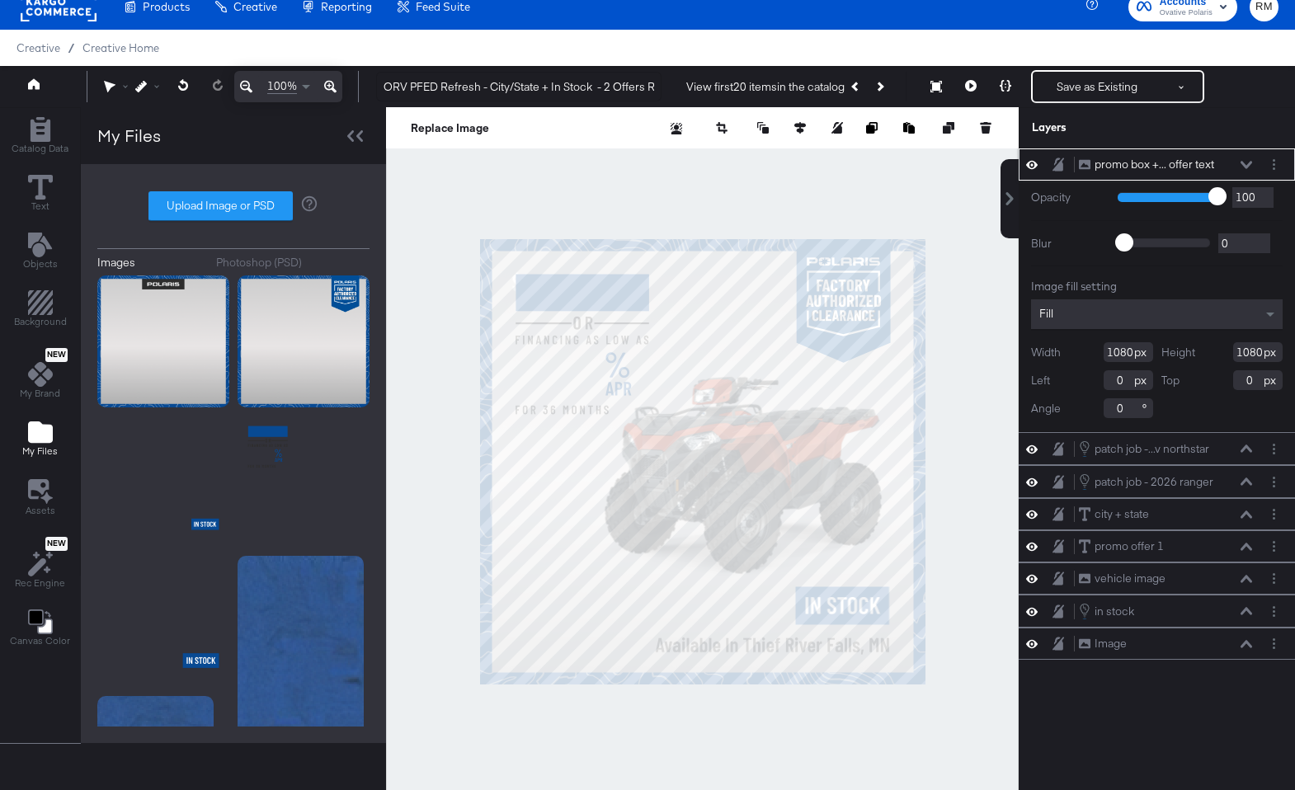
click at [1251, 167] on icon at bounding box center [1246, 165] width 12 height 8
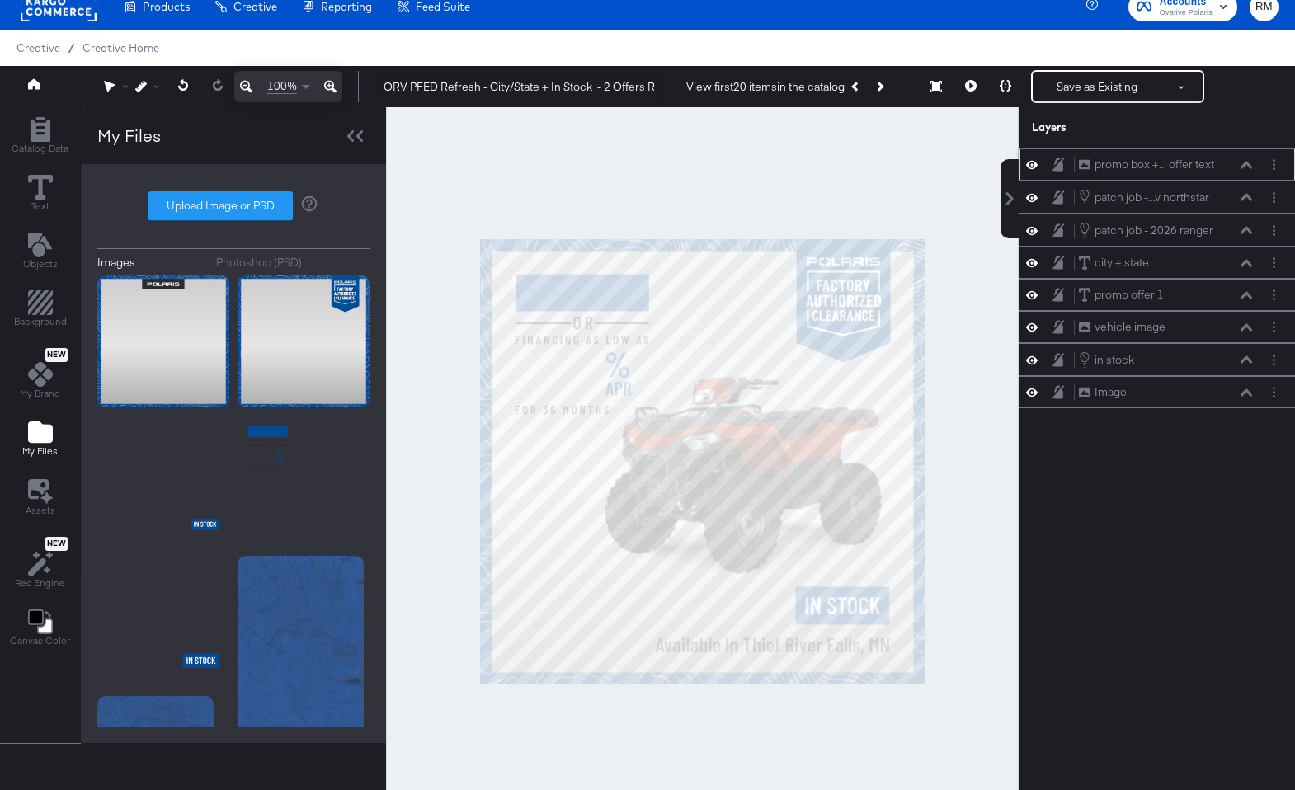
scroll to position [15, 0]
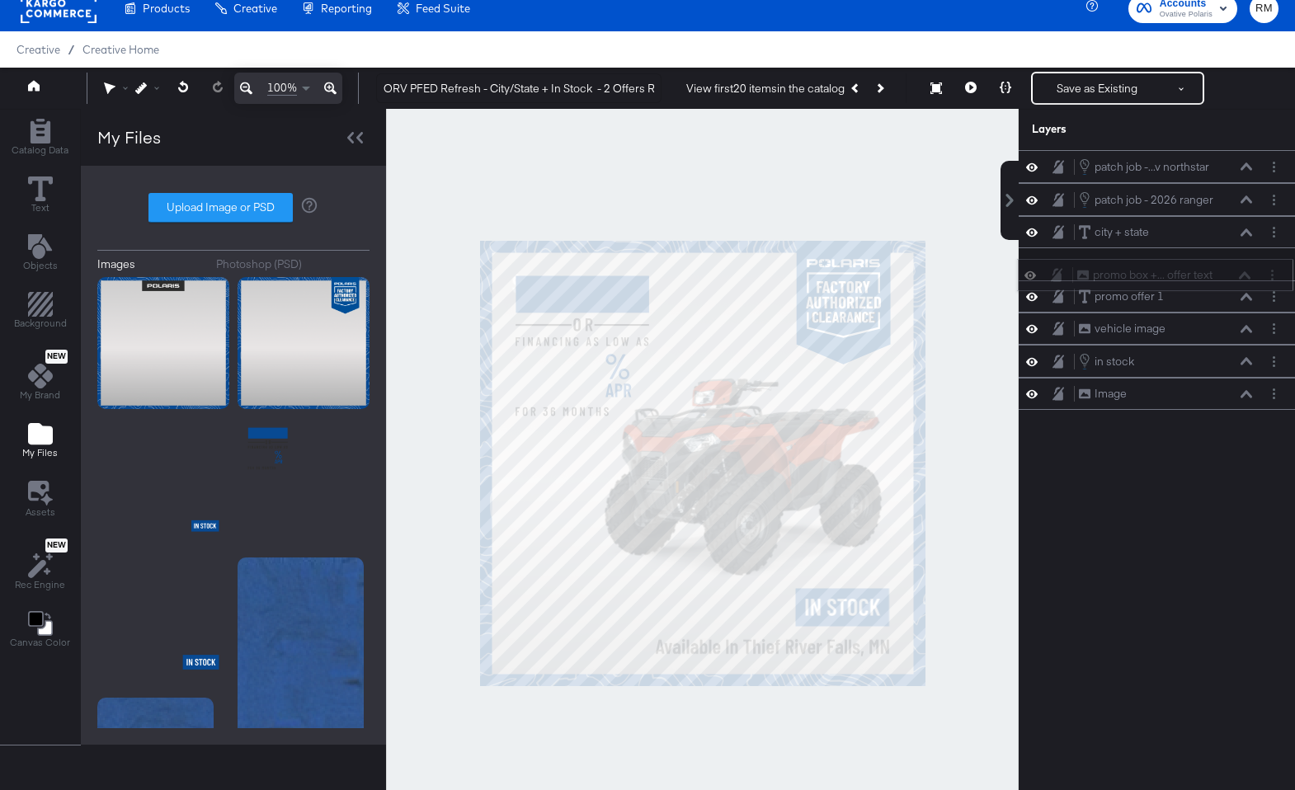
drag, startPoint x: 1234, startPoint y: 157, endPoint x: 1232, endPoint y: 275, distance: 118.8
click at [1232, 275] on div "promo box +... offer text promo box + second offer text" at bounding box center [1163, 274] width 175 height 17
drag, startPoint x: 1233, startPoint y: 263, endPoint x: 1232, endPoint y: 330, distance: 66.8
click at [1232, 330] on div "promo box +... offer text promo box + second offer text" at bounding box center [1164, 325] width 175 height 17
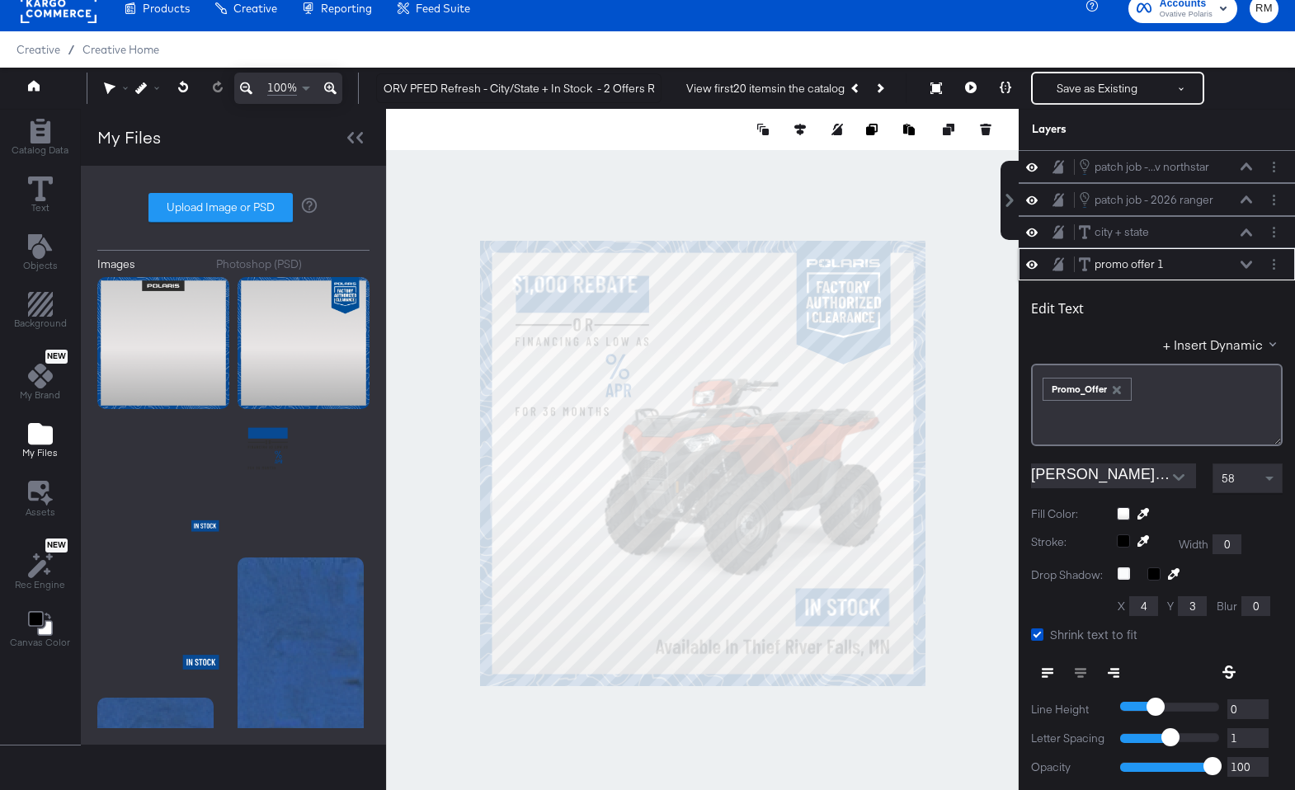
scroll to position [16, 0]
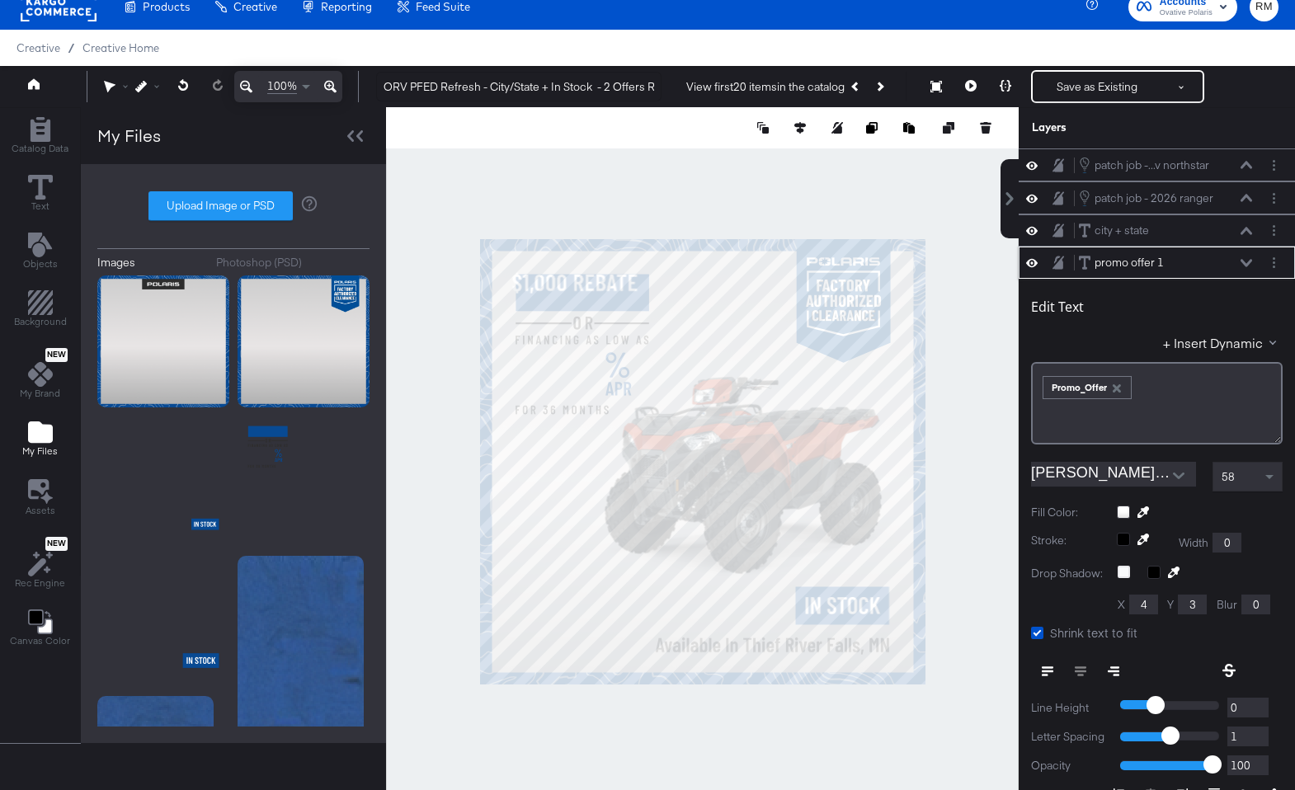
type input "60"
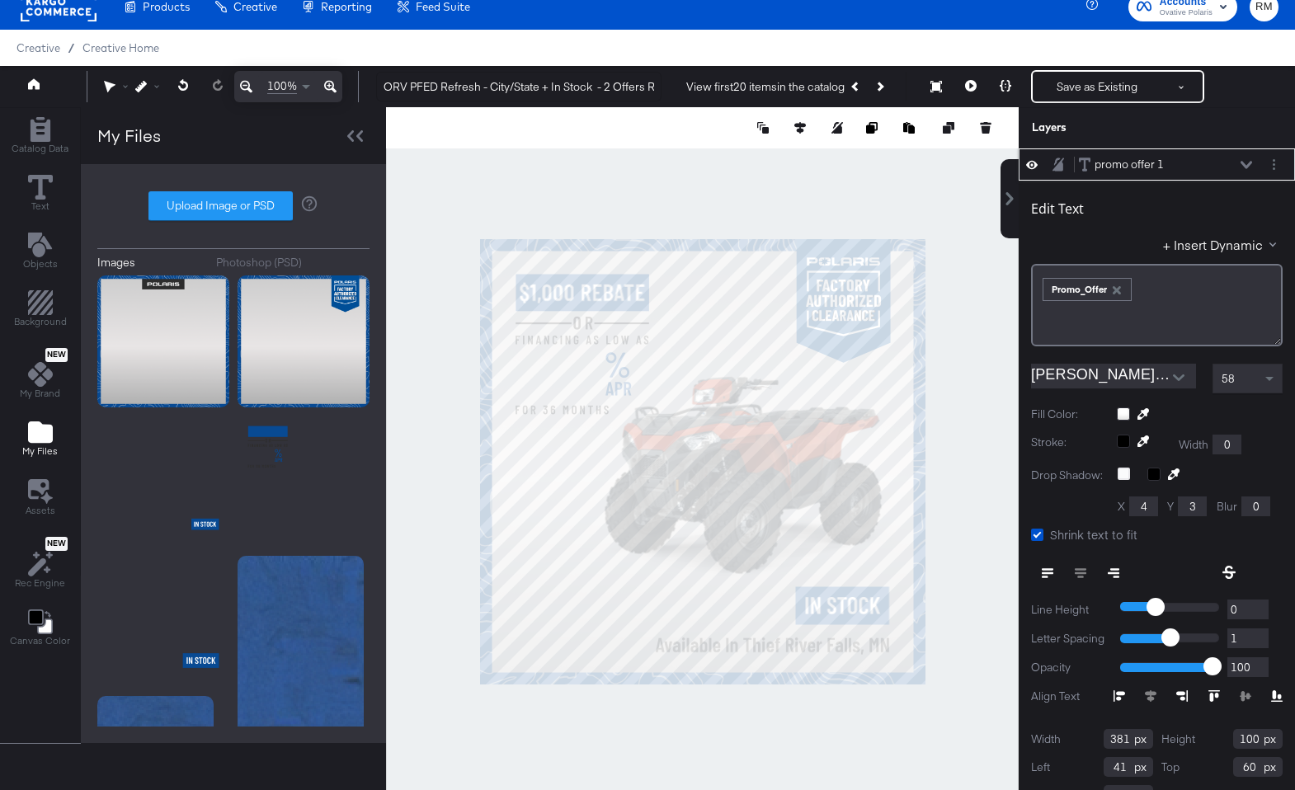
type input "59"
type input "82"
type input "322"
type input "85"
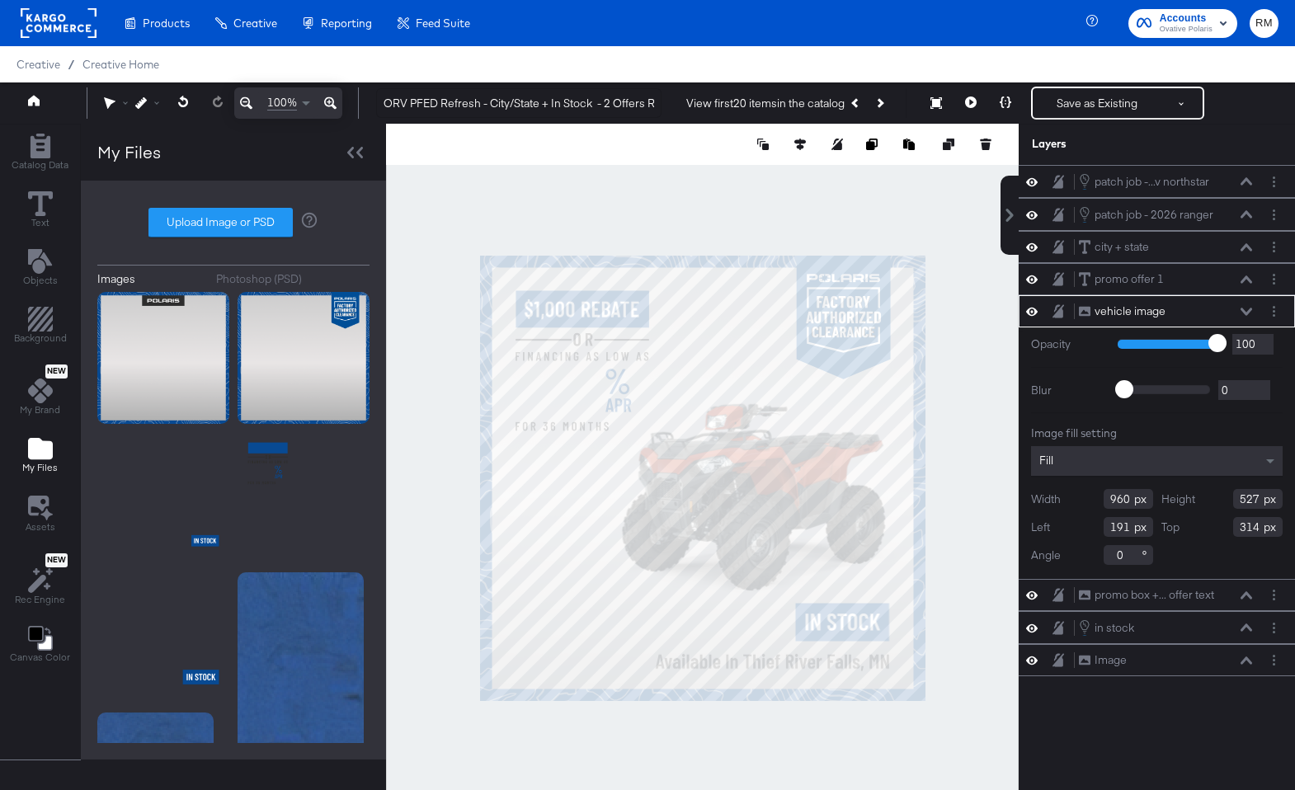
scroll to position [16, 0]
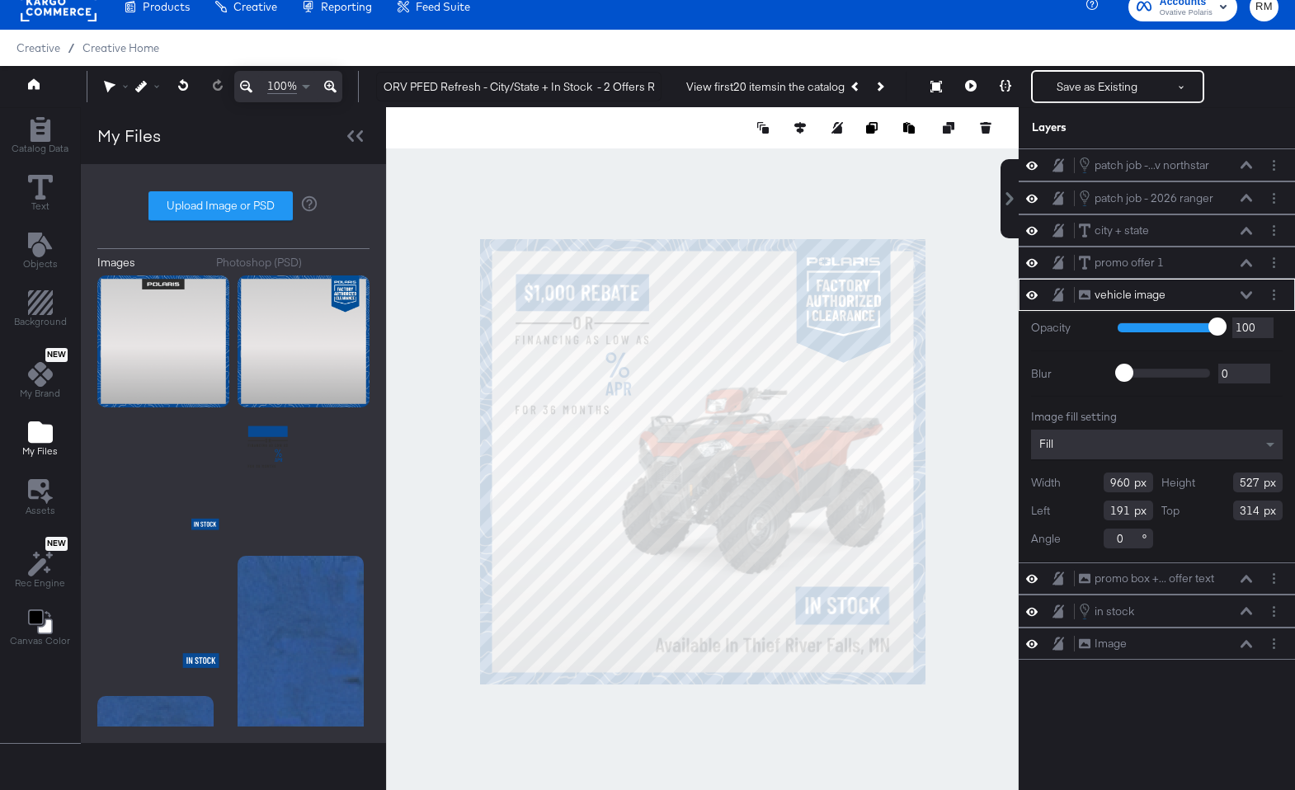
type input "974"
type input "535"
type input "177"
type input "306"
click at [868, 740] on div at bounding box center [702, 461] width 633 height 708
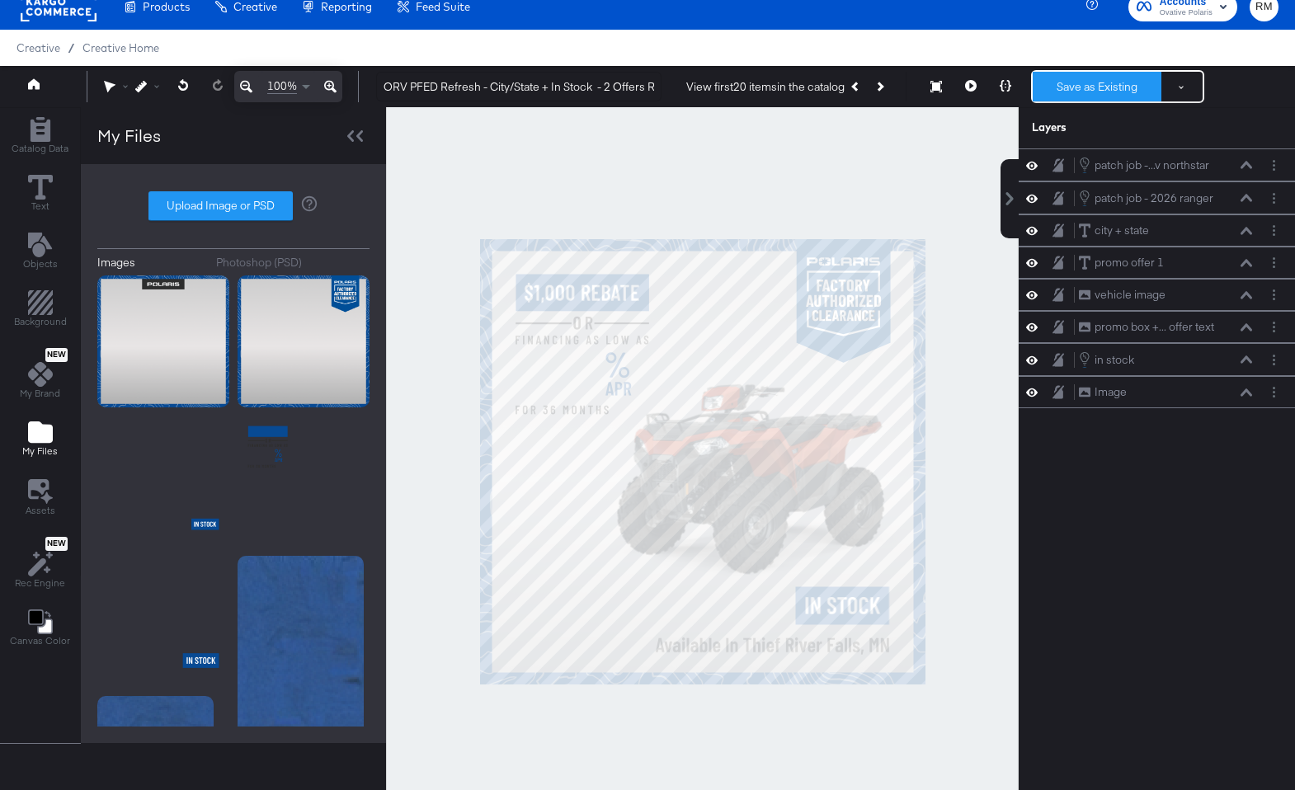
click at [1076, 89] on button "Save as Existing" at bounding box center [1096, 87] width 129 height 30
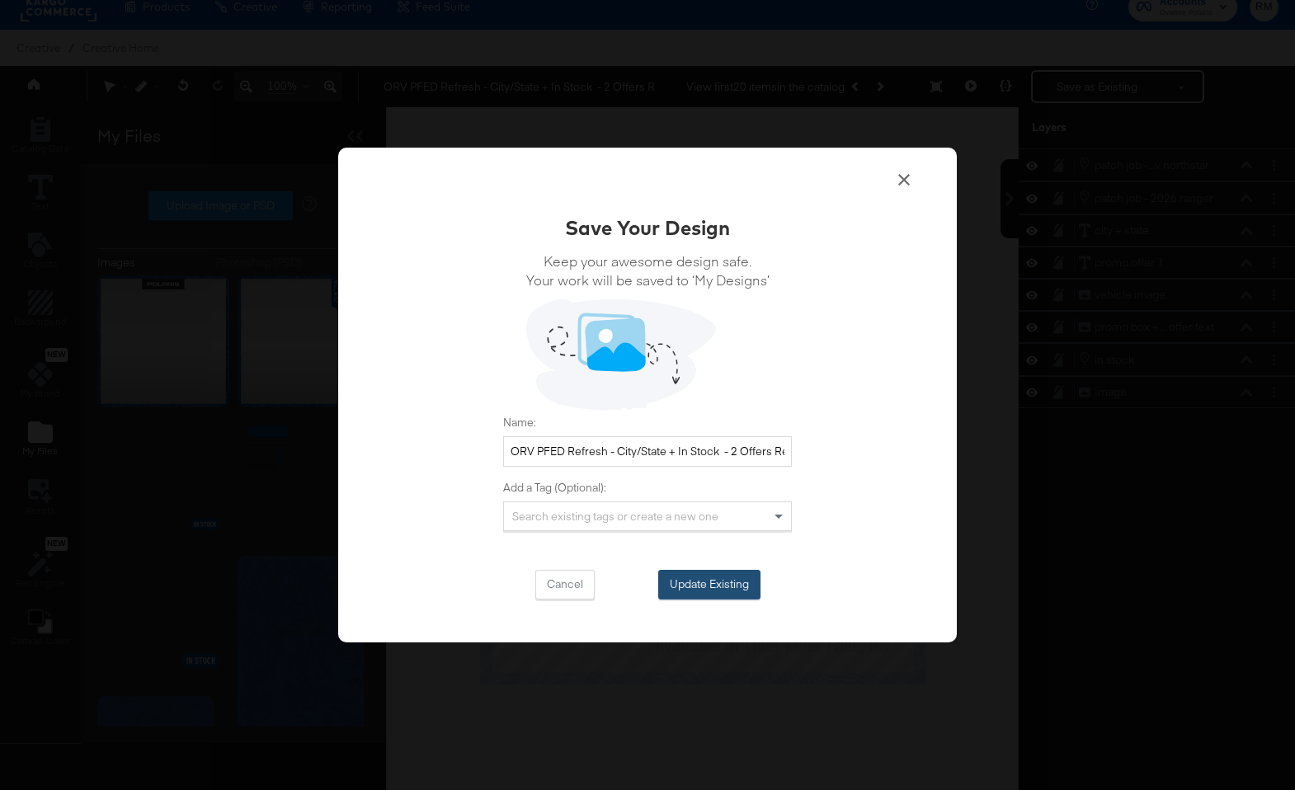
click at [708, 577] on button "Update Existing" at bounding box center [709, 585] width 102 height 30
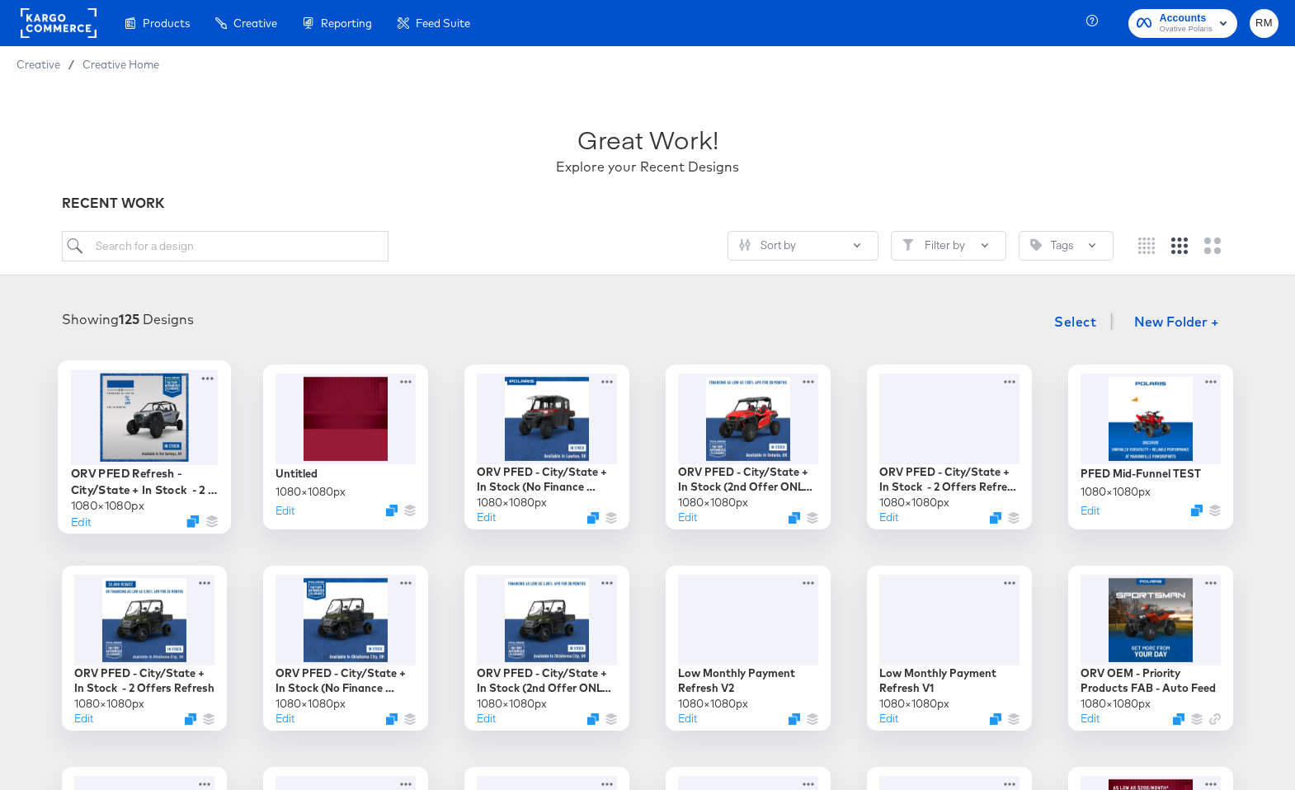
click at [172, 438] on div at bounding box center [145, 416] width 148 height 95
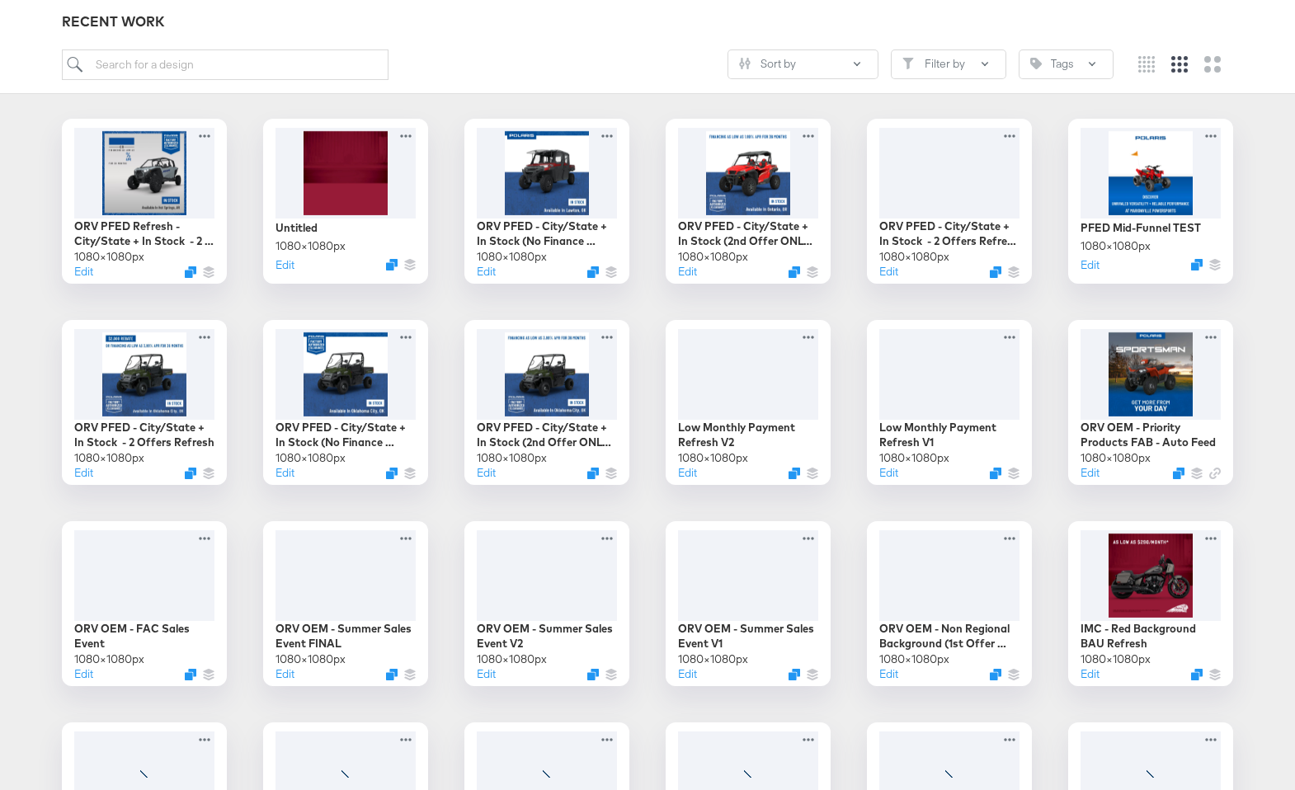
scroll to position [268, 0]
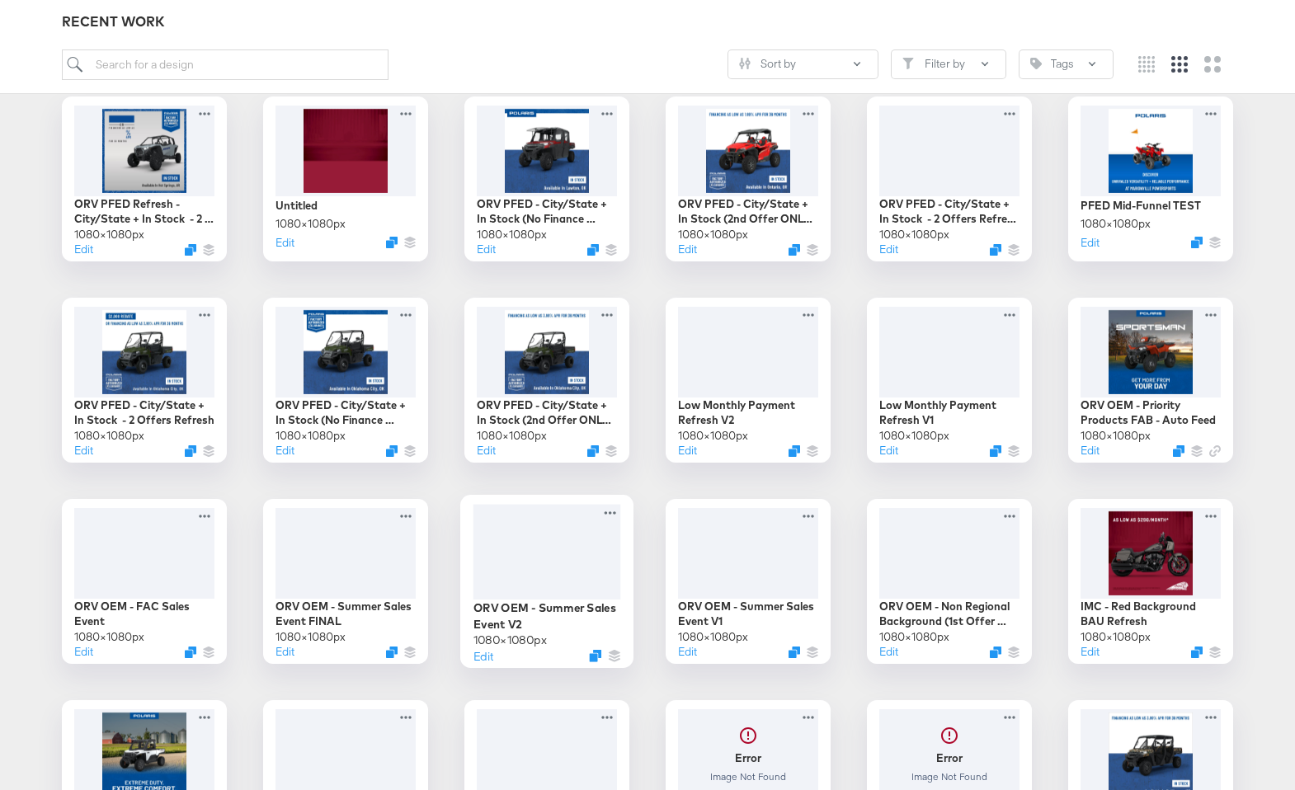
click at [547, 597] on div at bounding box center [547, 552] width 148 height 96
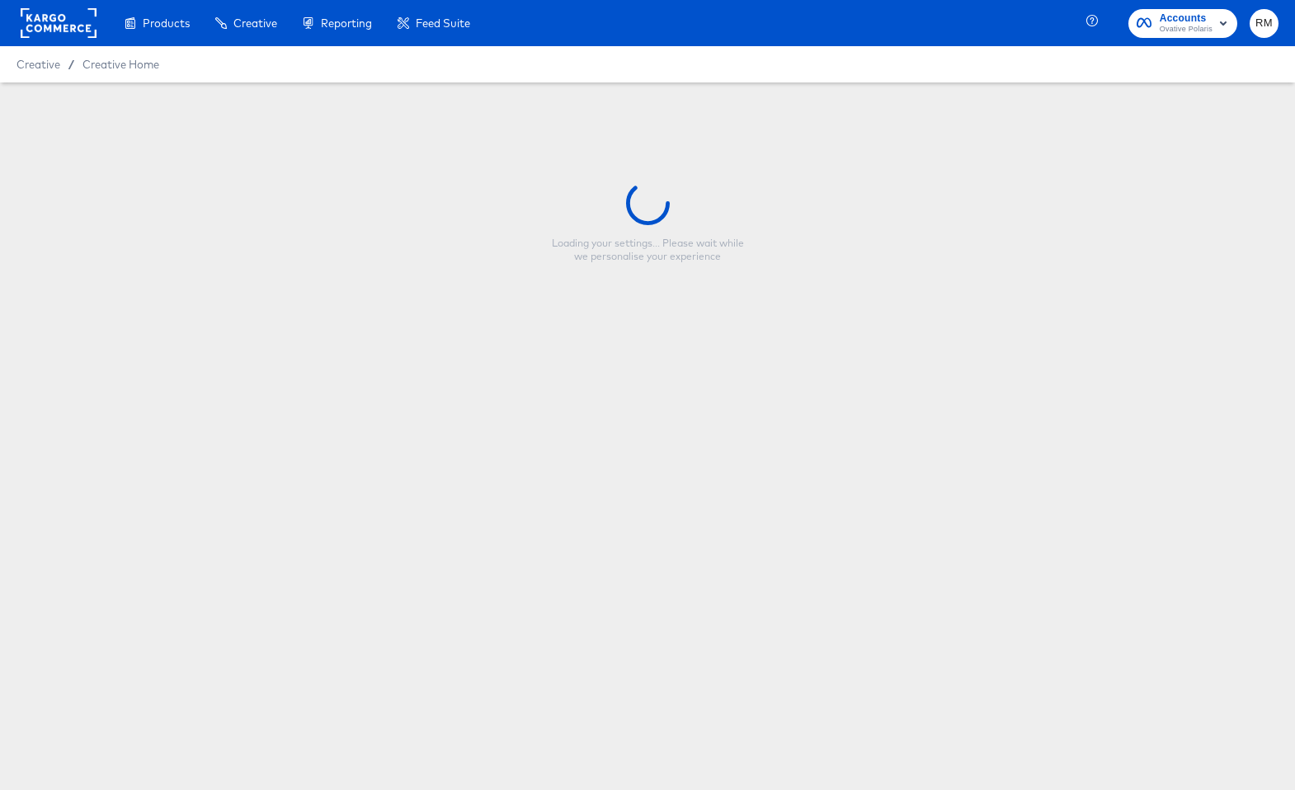
type input "ORV OEM - Summer Sales Event V2"
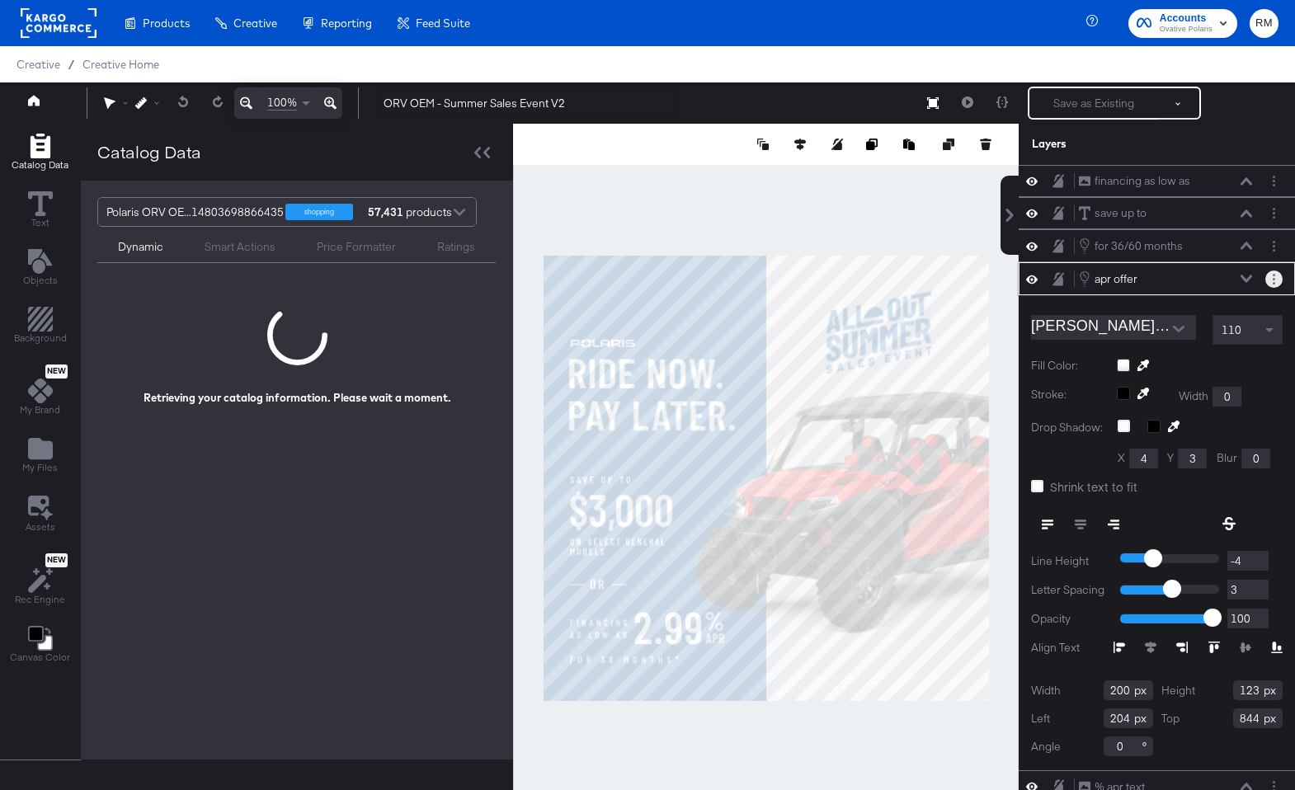
click at [1277, 279] on button "Layer Options" at bounding box center [1273, 278] width 17 height 17
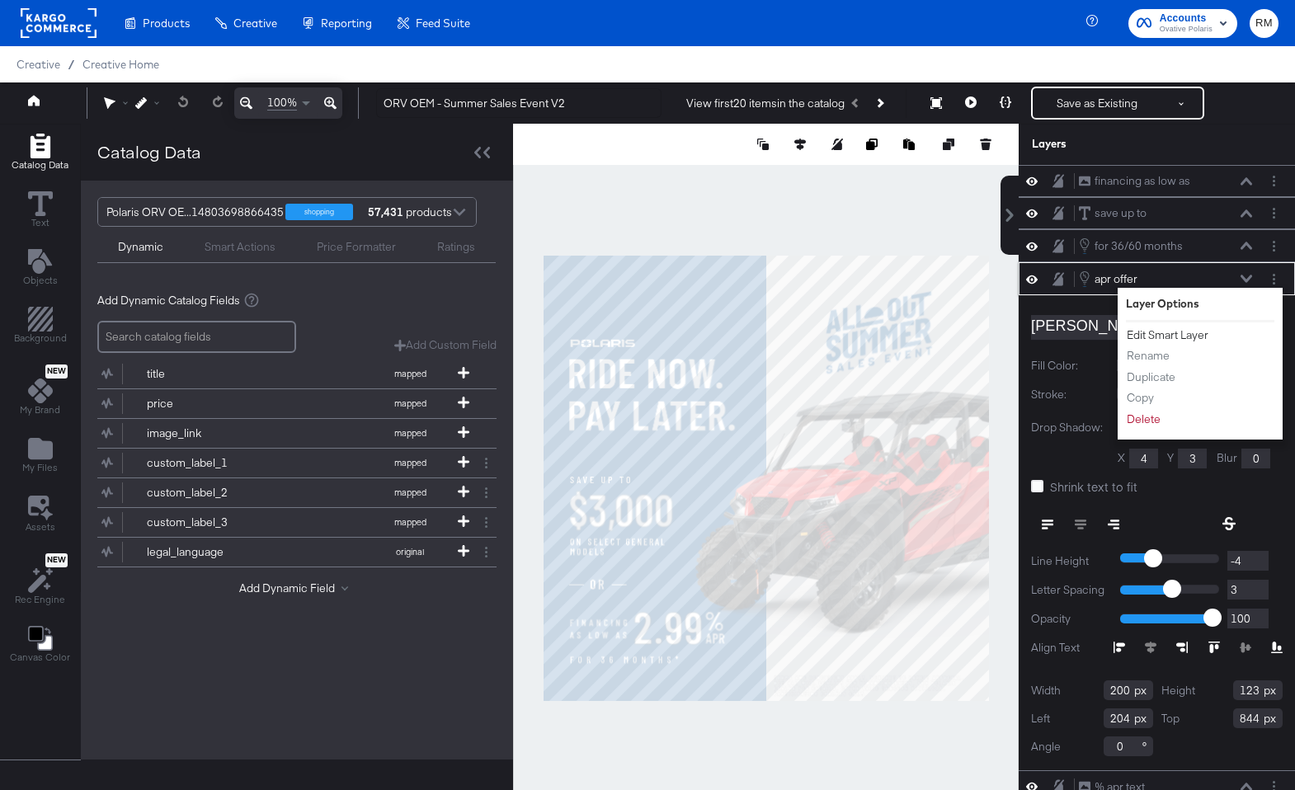
click at [1158, 331] on button "Edit Smart Layer" at bounding box center [1167, 335] width 83 height 17
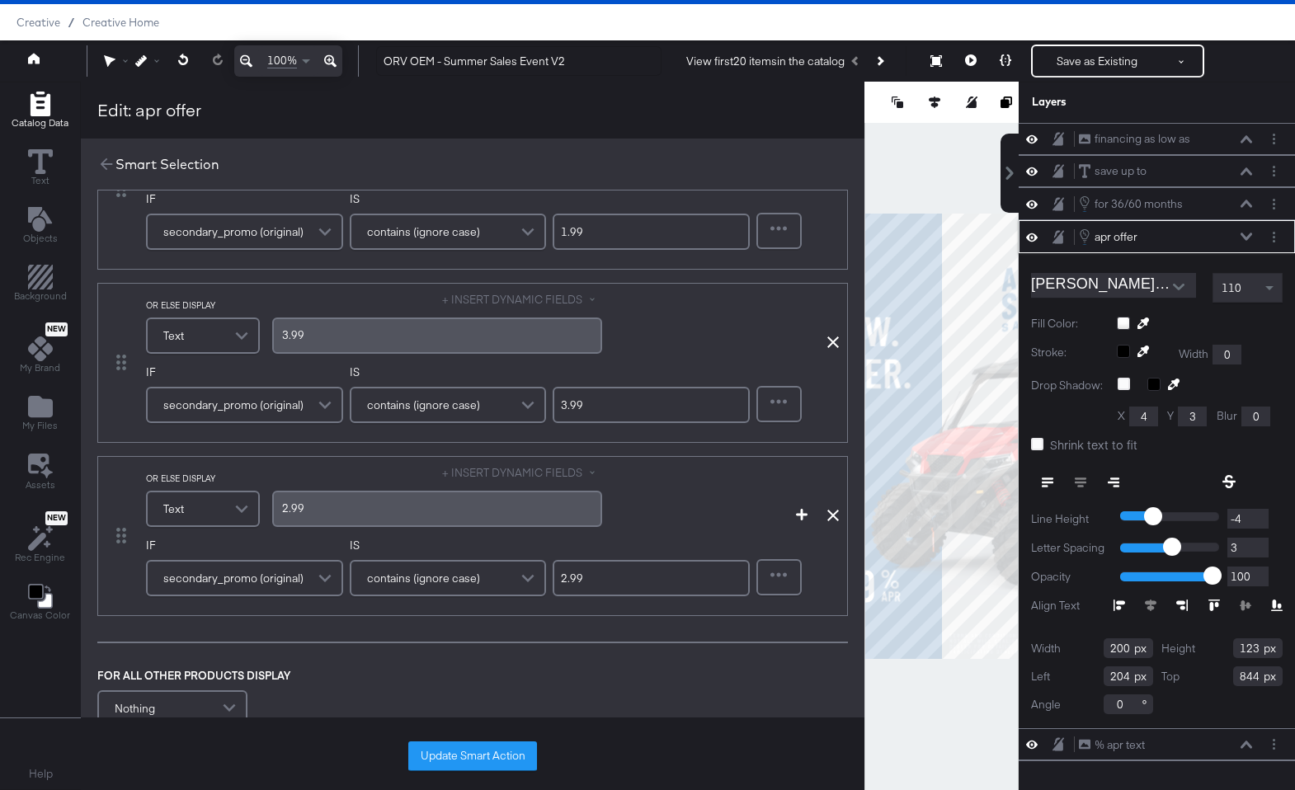
scroll to position [460, 0]
click at [1106, 68] on button "Save as Existing" at bounding box center [1096, 61] width 129 height 30
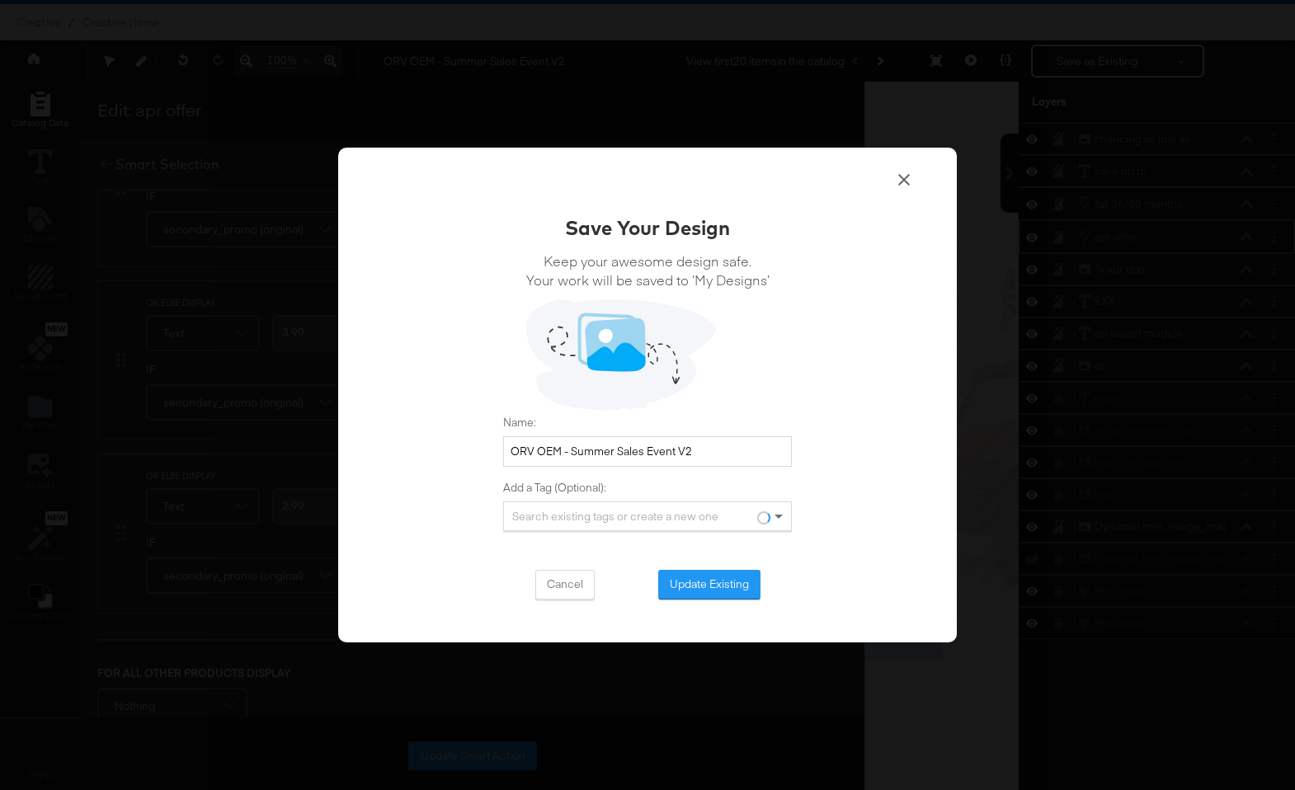
click at [698, 603] on div "Save Your Design Keep your awesome design safe. Your work will be saved to ‘My …" at bounding box center [647, 396] width 619 height 496
click at [701, 579] on button "Update Existing" at bounding box center [709, 585] width 102 height 30
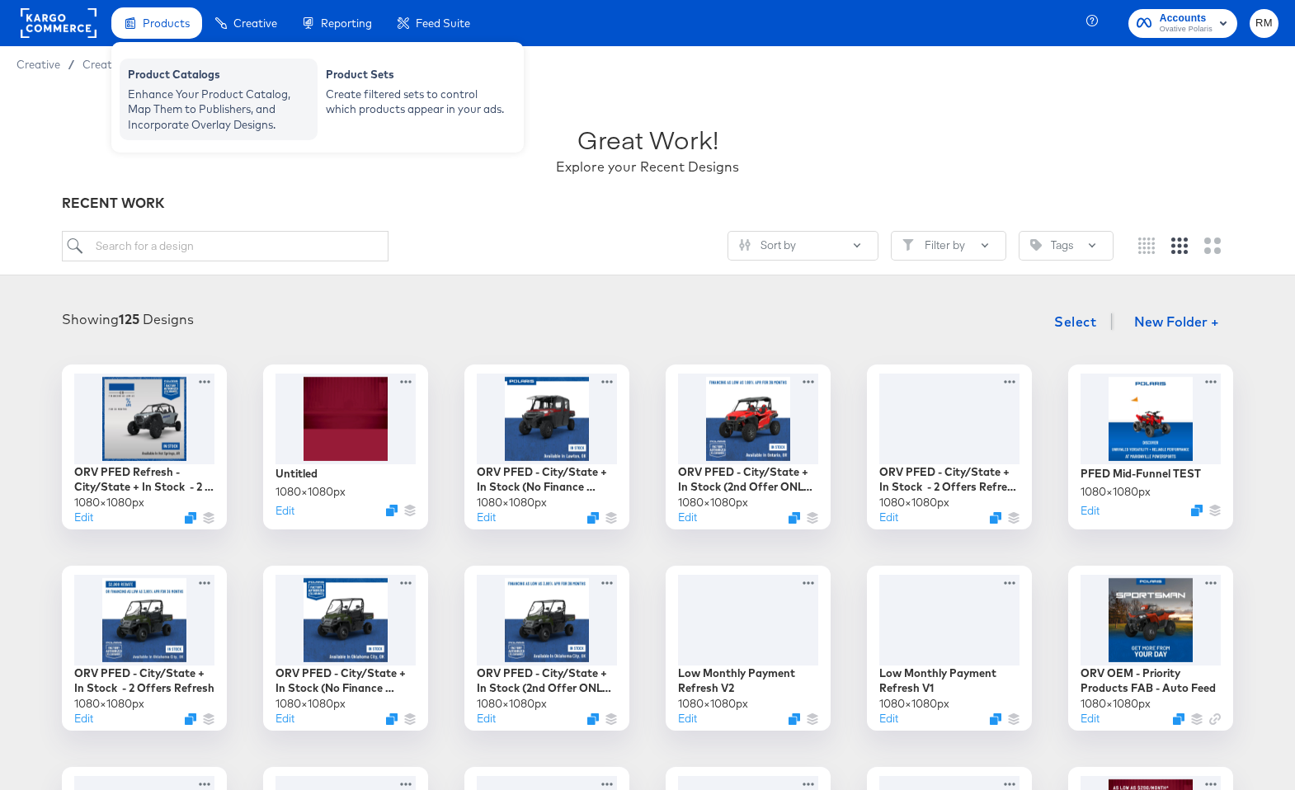
click at [187, 87] on div "Enhance Your Product Catalog, Map Them to Publishers, and Incorporate Overlay D…" at bounding box center [218, 110] width 181 height 46
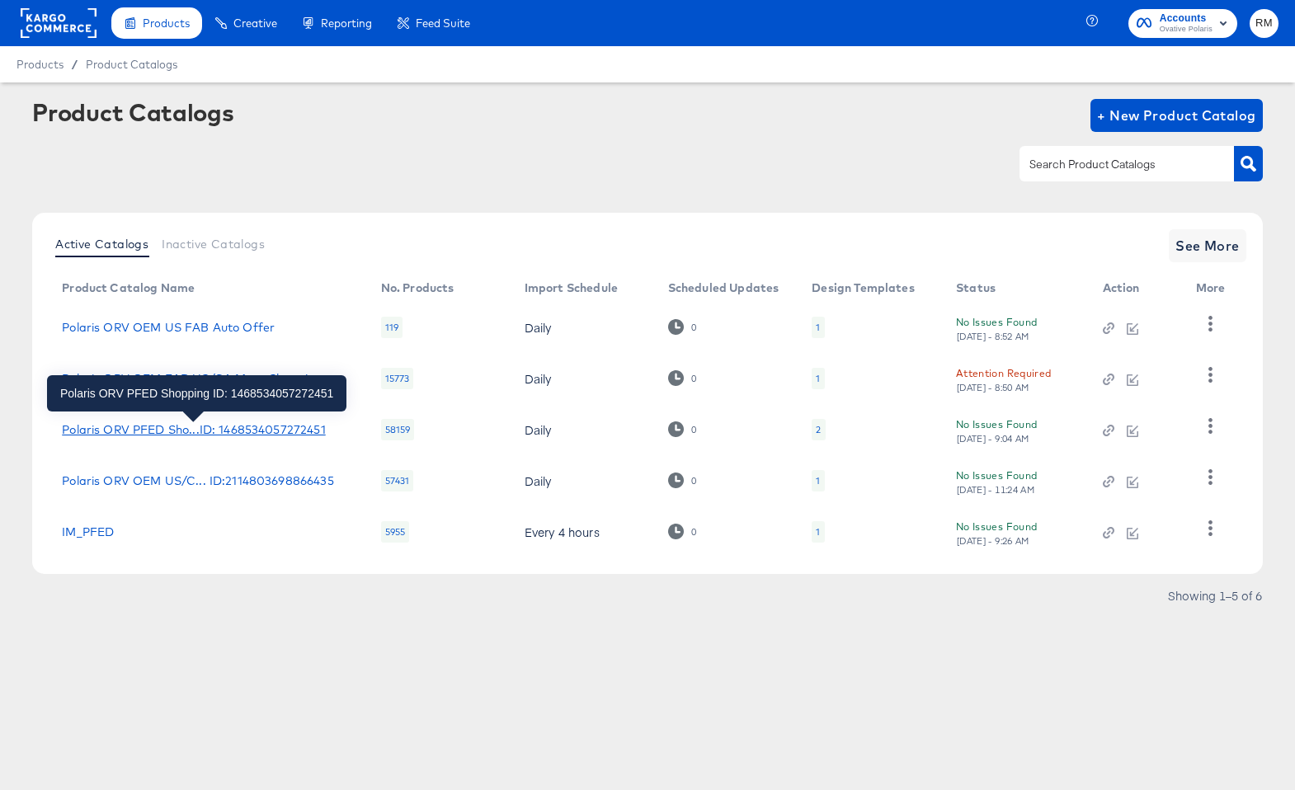
click at [200, 431] on div "Polaris ORV PFED Sho...ID: 1468534057272451" at bounding box center [193, 429] width 263 height 13
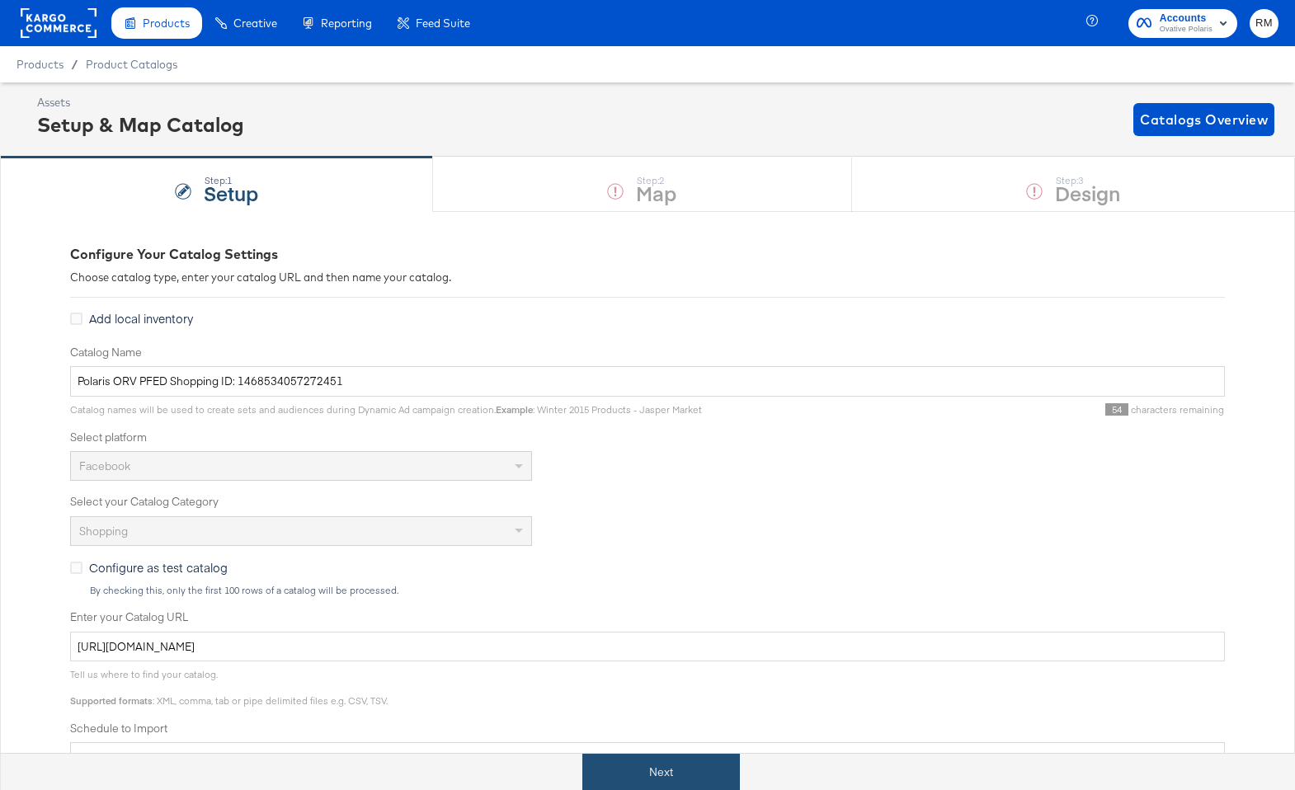
click at [650, 764] on button "Next" at bounding box center [661, 772] width 158 height 37
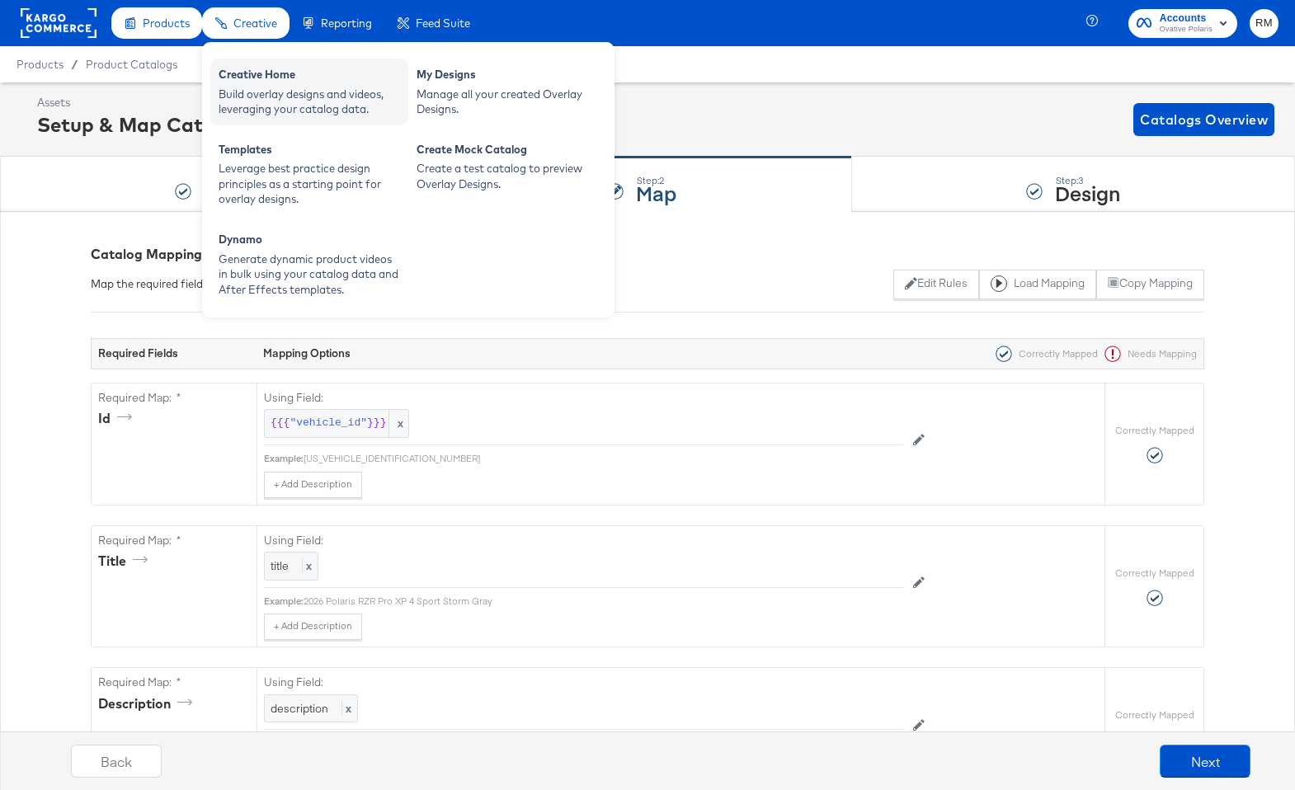
click at [256, 93] on div "Build overlay designs and videos, leveraging your catalog data." at bounding box center [309, 102] width 181 height 31
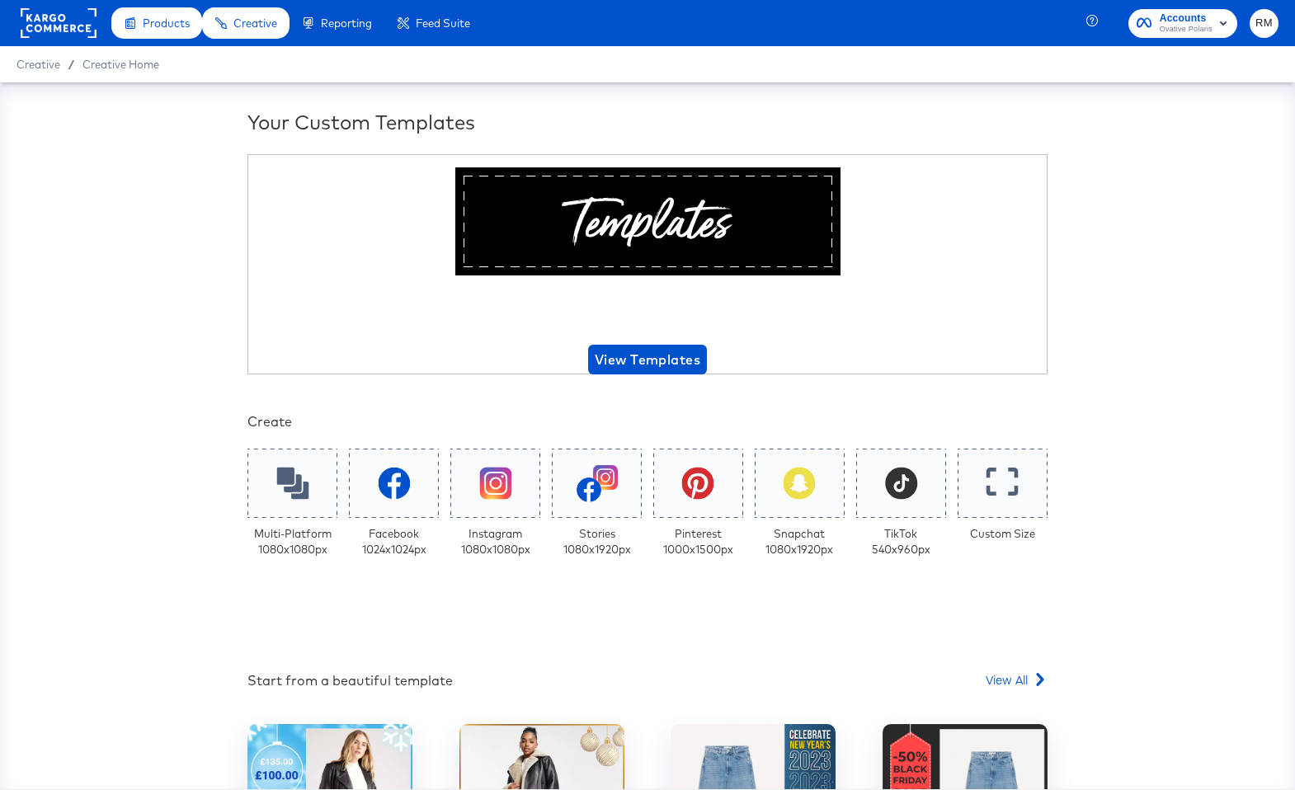
scroll to position [191, 0]
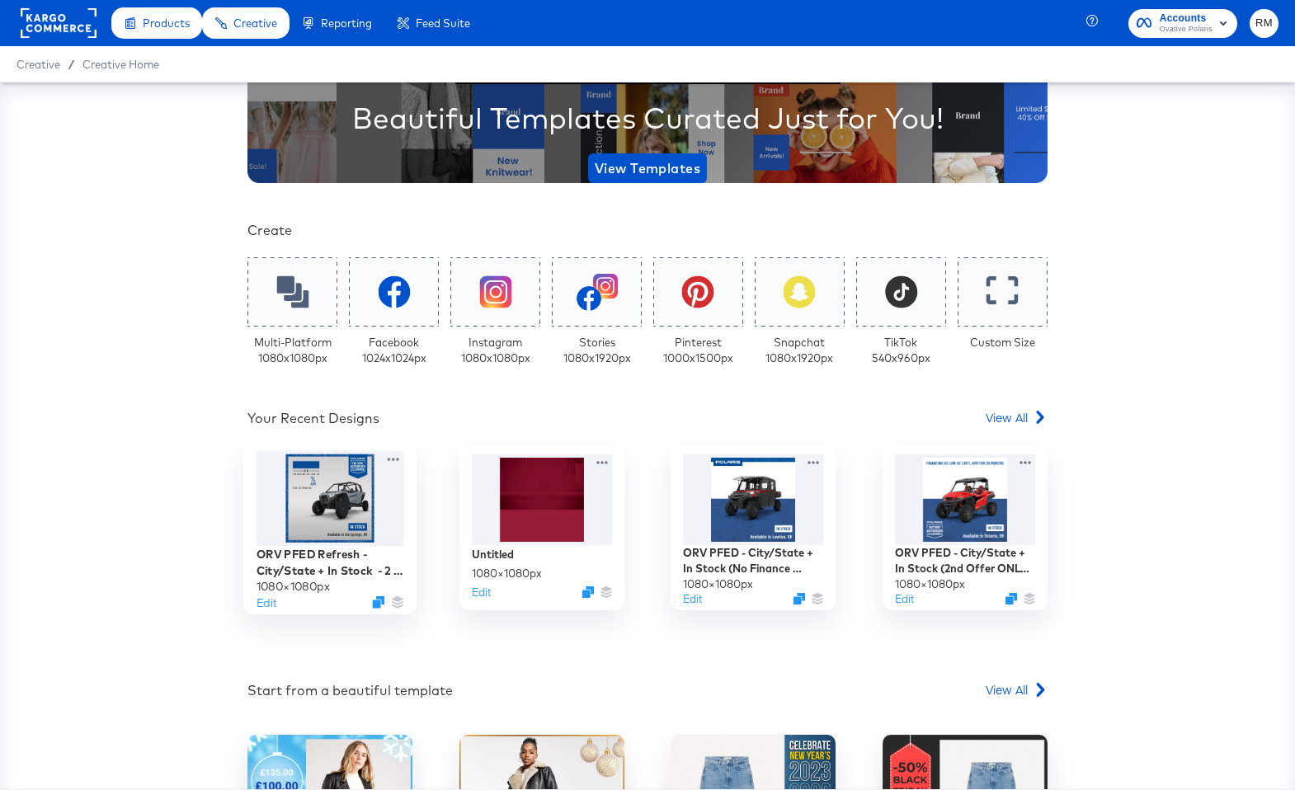
click at [339, 527] on div at bounding box center [330, 499] width 148 height 96
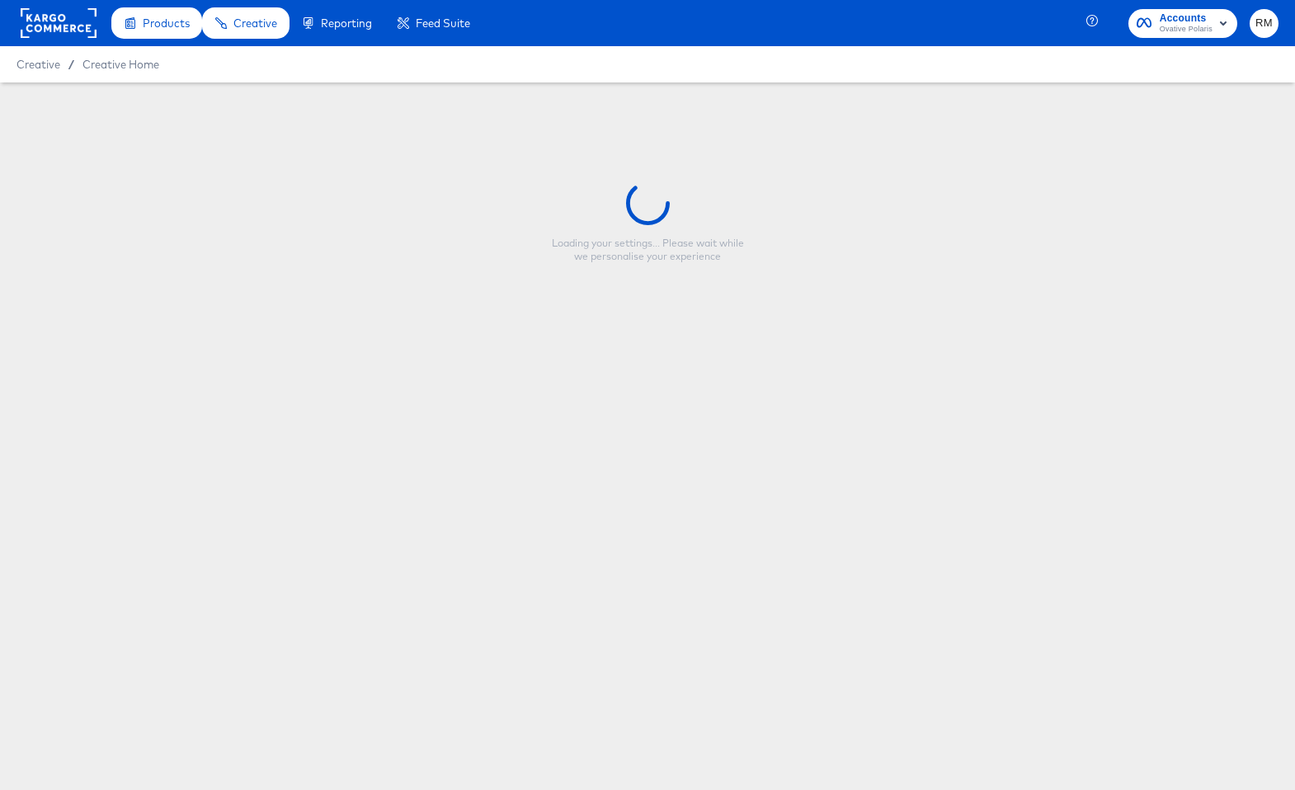
type input "ORV PFED Refresh - City/State + In Stock - 2 Offers Refresh"
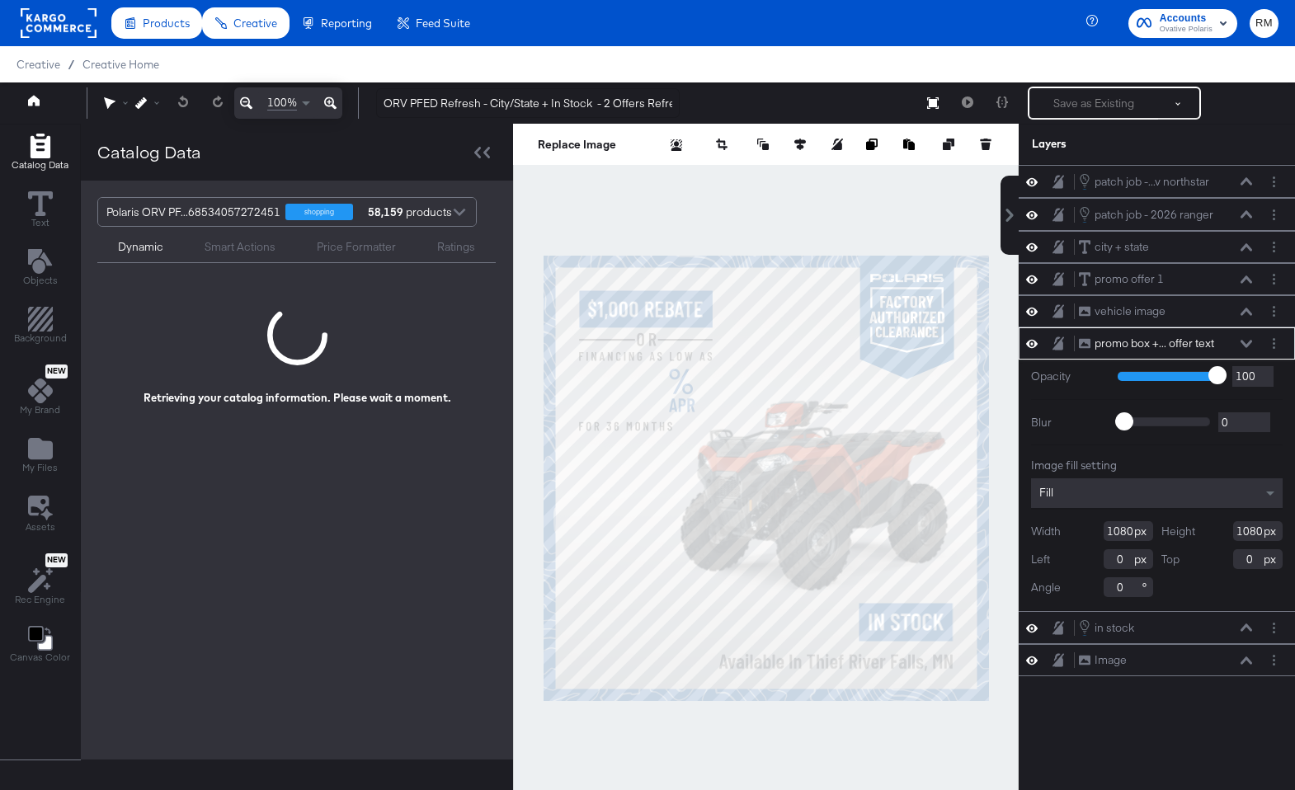
click at [229, 248] on div "Smart Actions" at bounding box center [240, 247] width 71 height 16
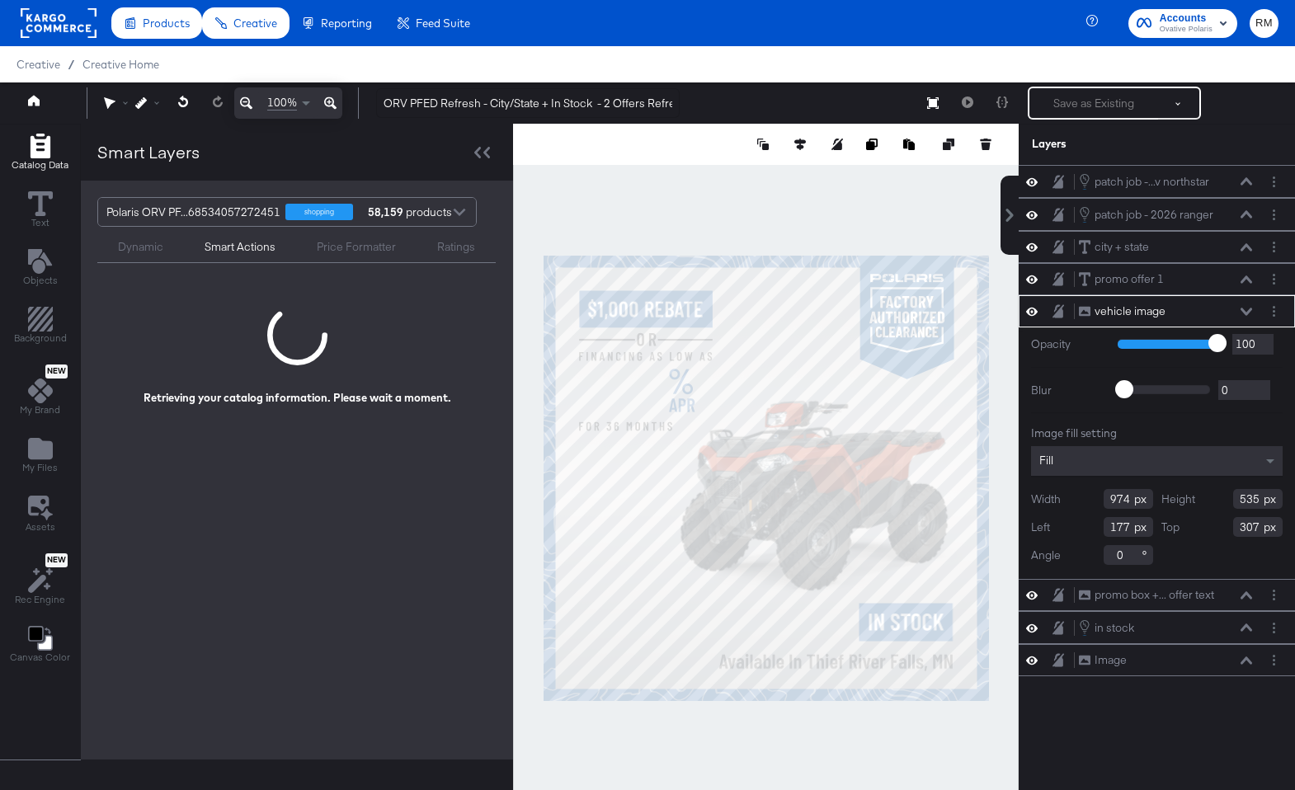
type input "308"
click at [857, 228] on div at bounding box center [766, 478] width 506 height 708
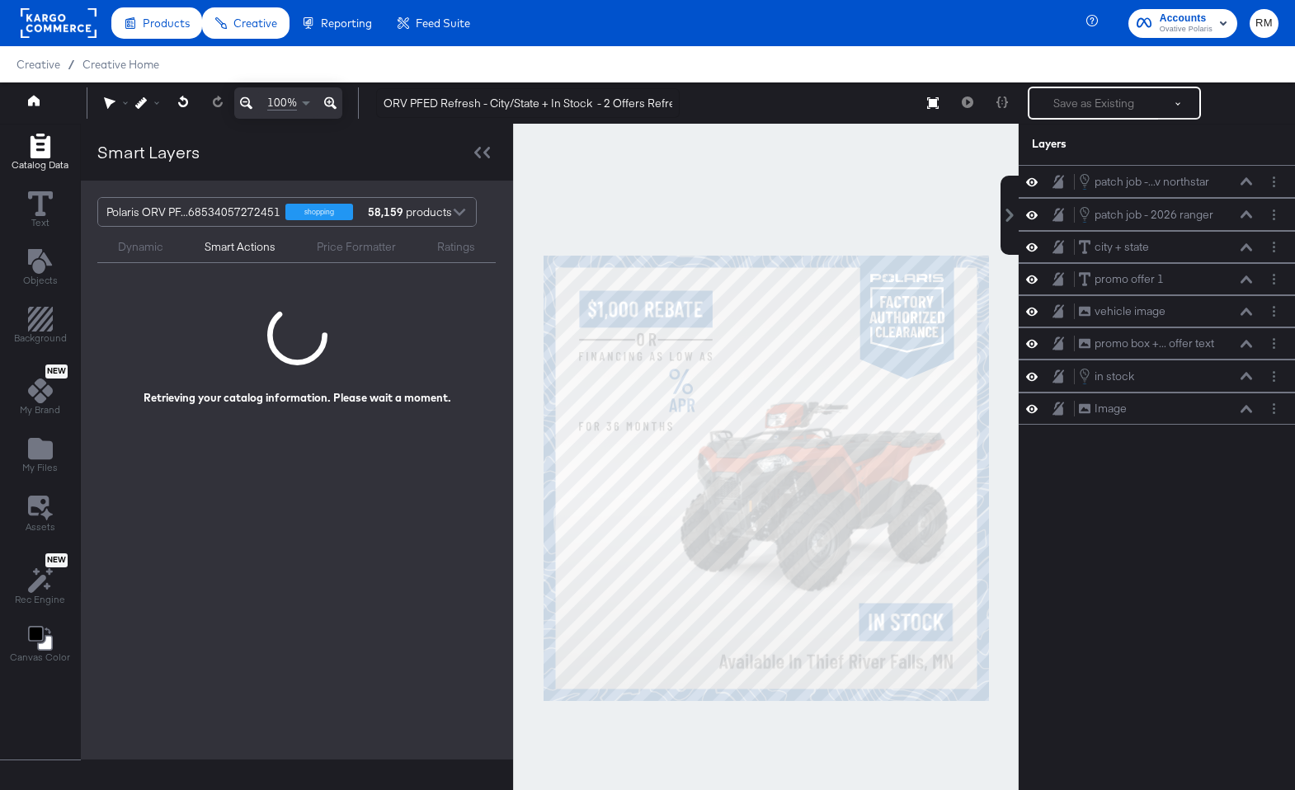
click at [118, 247] on div "Dynamic" at bounding box center [140, 247] width 45 height 16
click at [238, 247] on div "Smart Actions" at bounding box center [240, 247] width 71 height 16
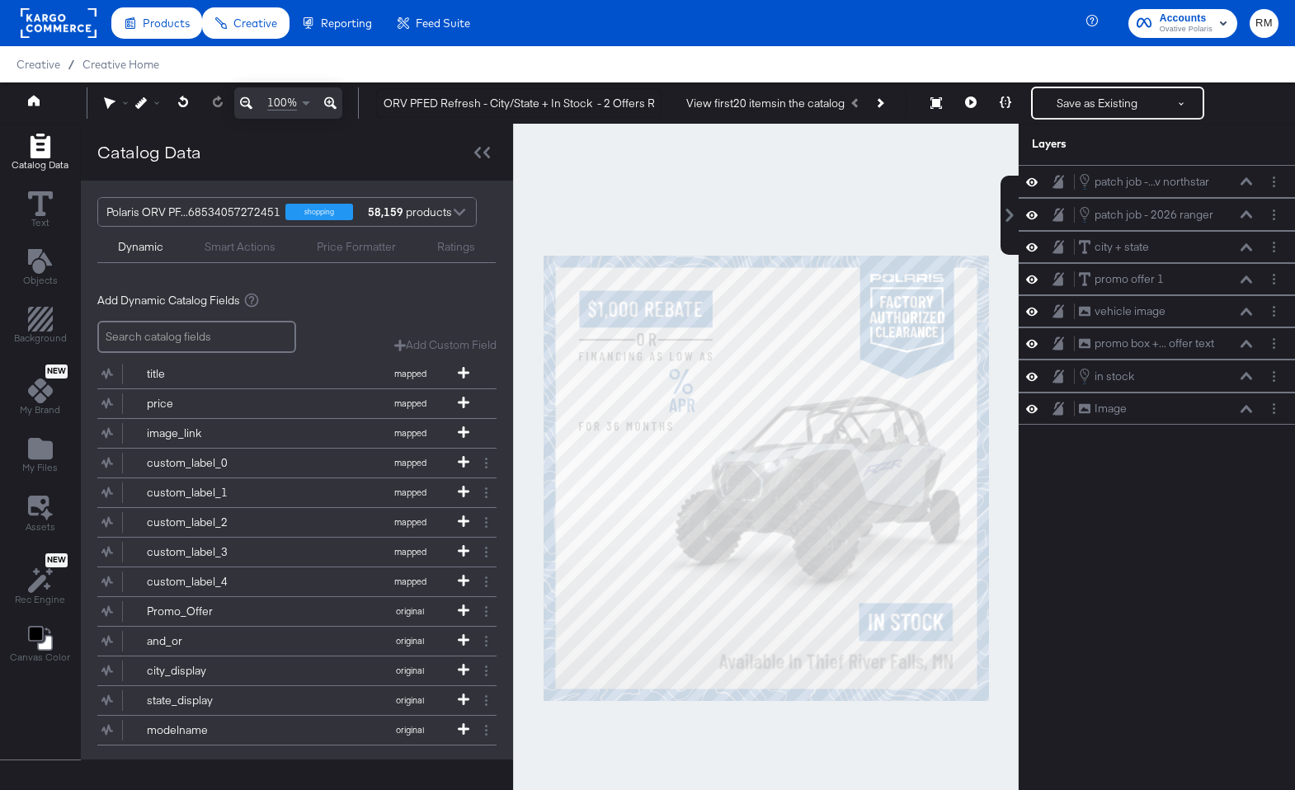
click at [242, 249] on div "Smart Actions" at bounding box center [240, 247] width 71 height 16
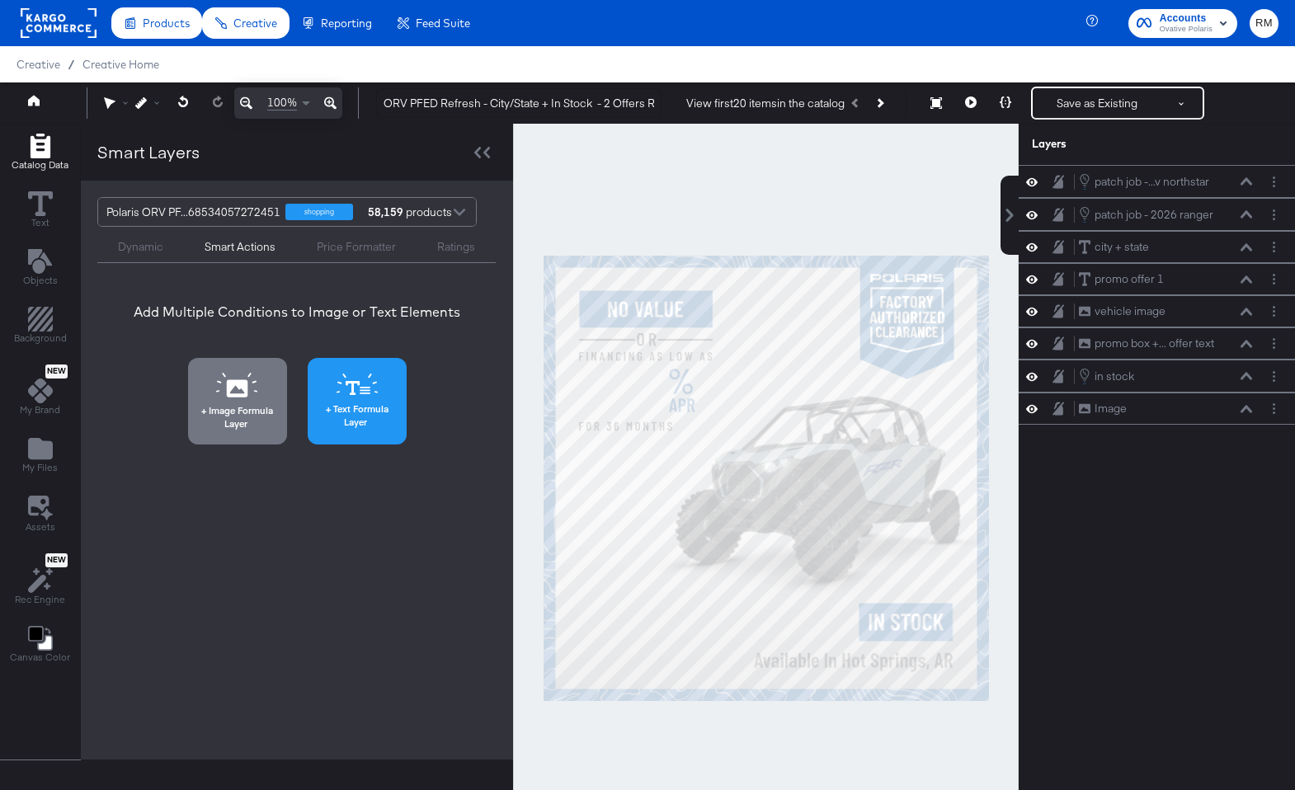
click at [339, 416] on span "Text Formula Layer" at bounding box center [357, 415] width 89 height 26
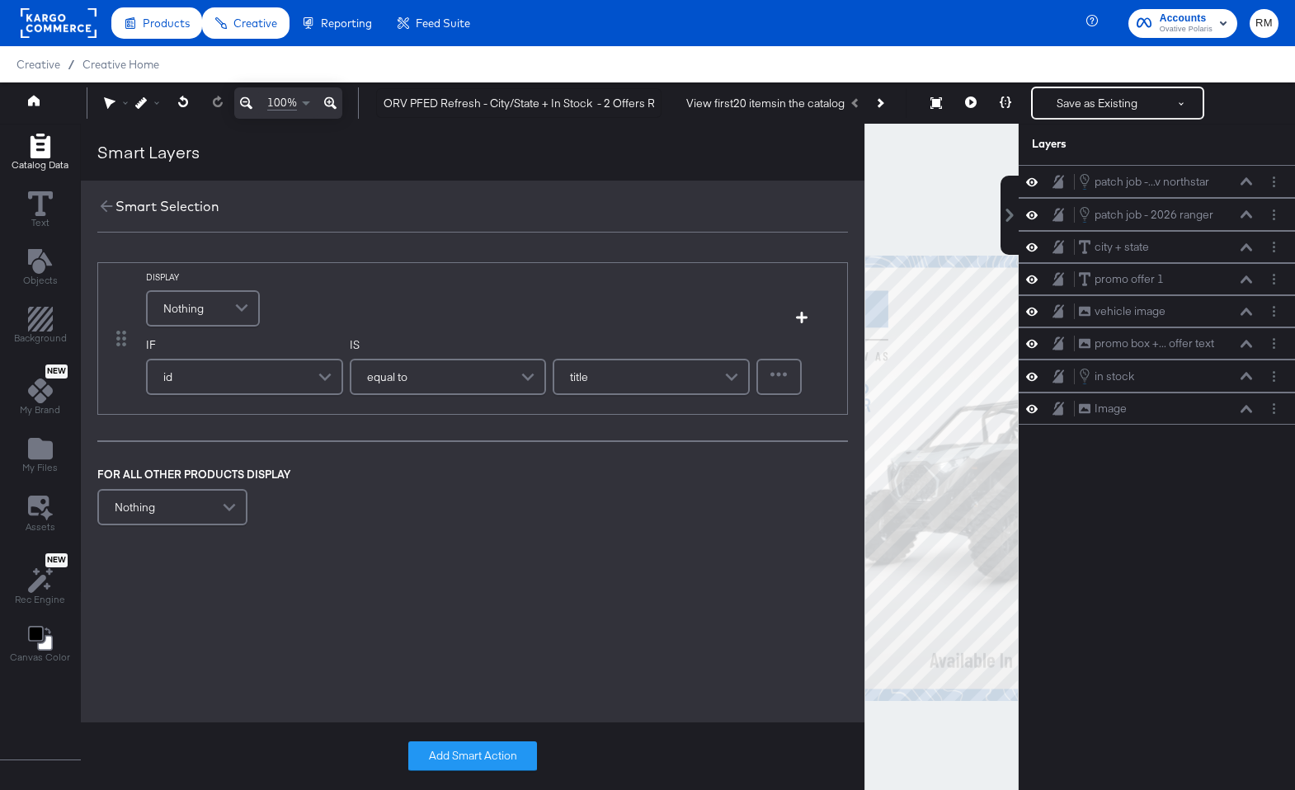
click at [214, 307] on div "Nothing" at bounding box center [203, 308] width 111 height 33
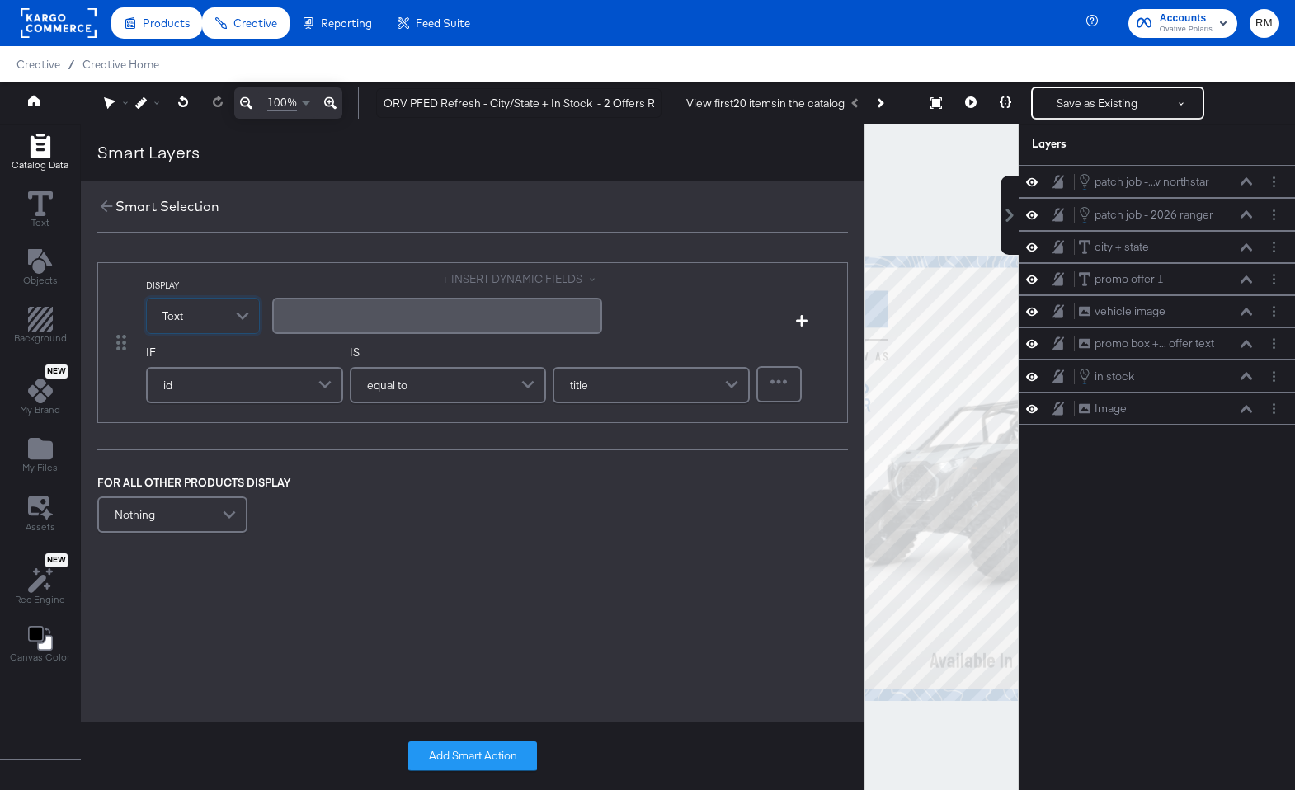
click at [341, 331] on div "﻿" at bounding box center [437, 316] width 330 height 36
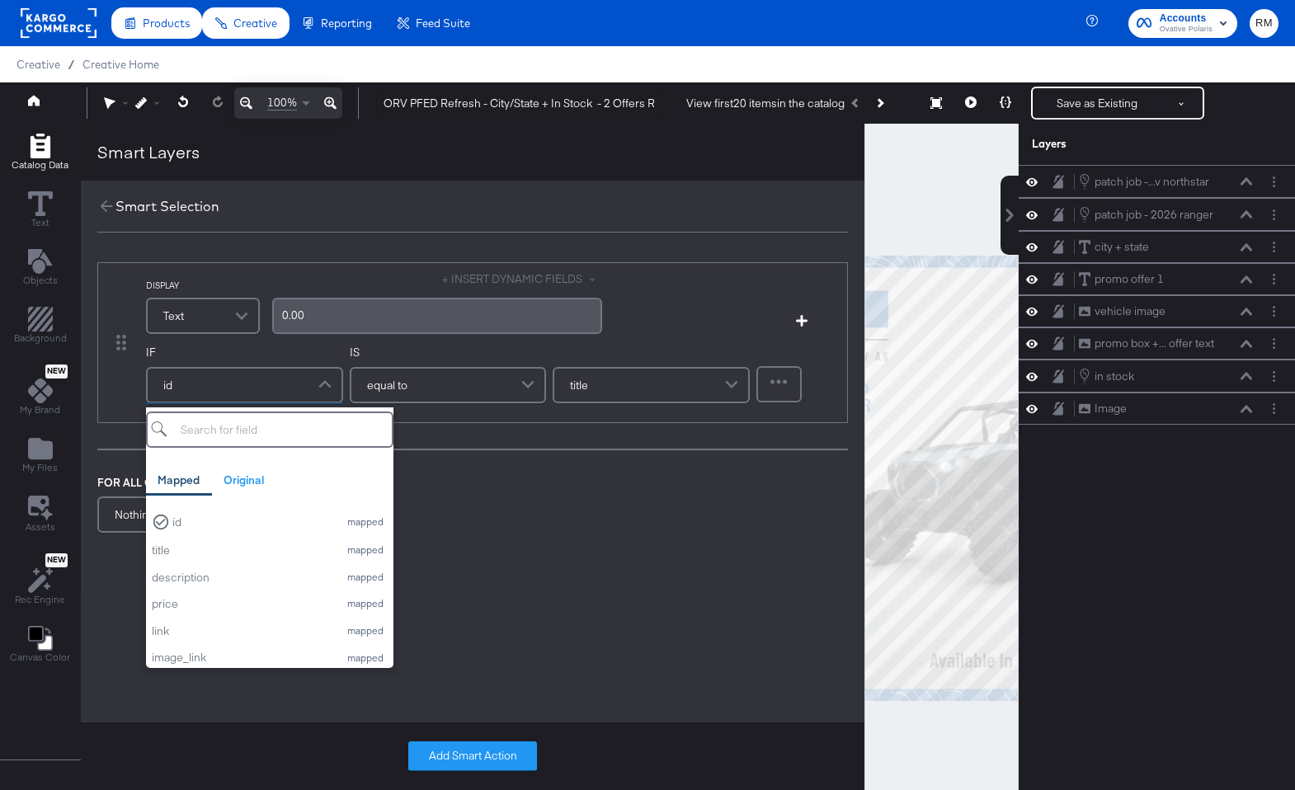
click at [194, 376] on div "id" at bounding box center [245, 385] width 194 height 33
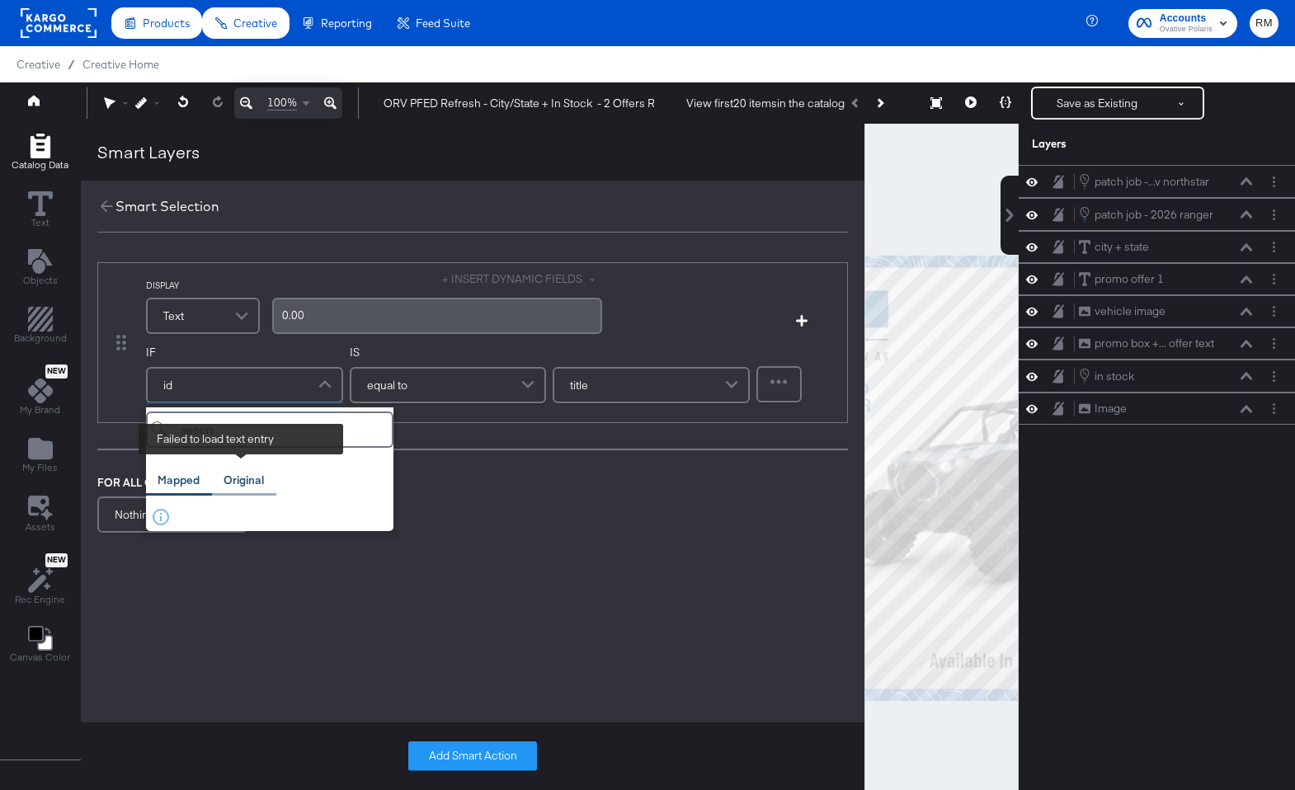
type input "secon"
click at [246, 480] on div "Original" at bounding box center [243, 481] width 40 height 16
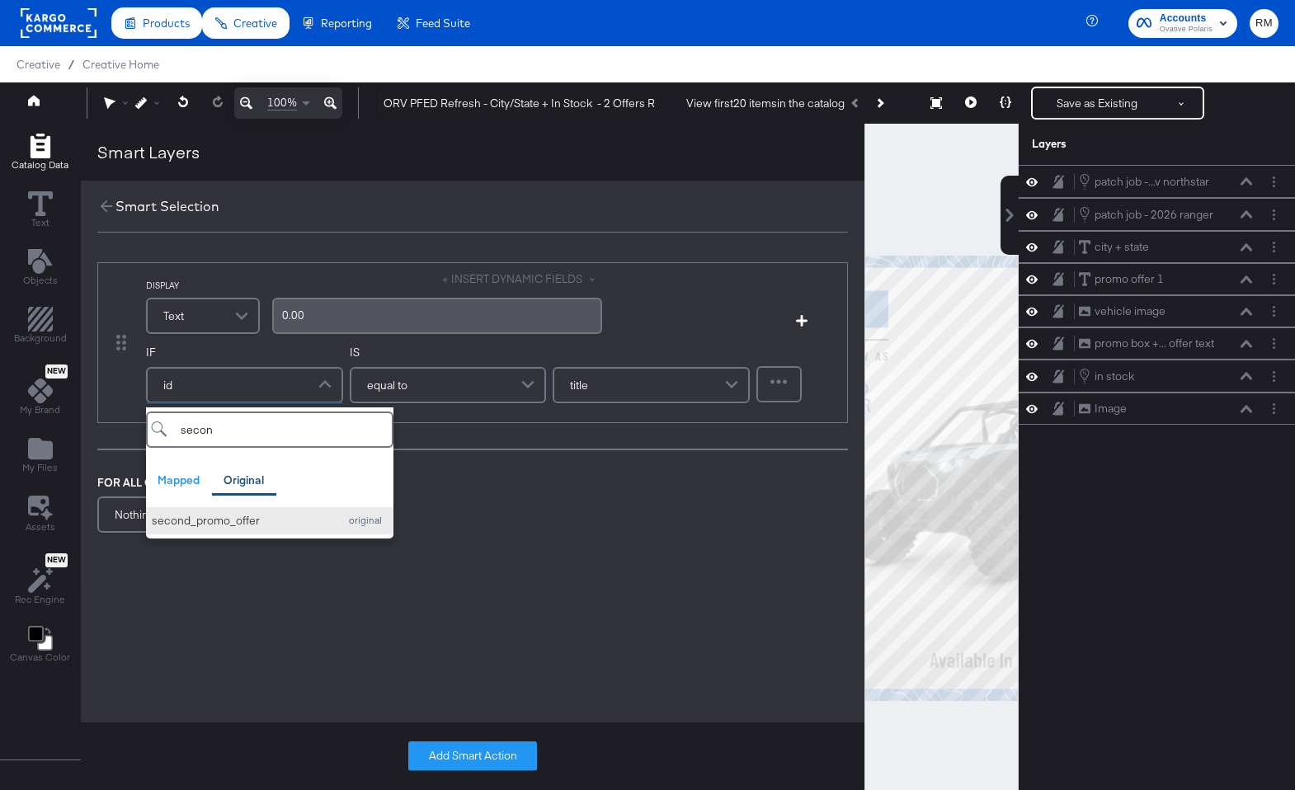
click at [242, 521] on div "second_promo_offer" at bounding box center [241, 521] width 178 height 16
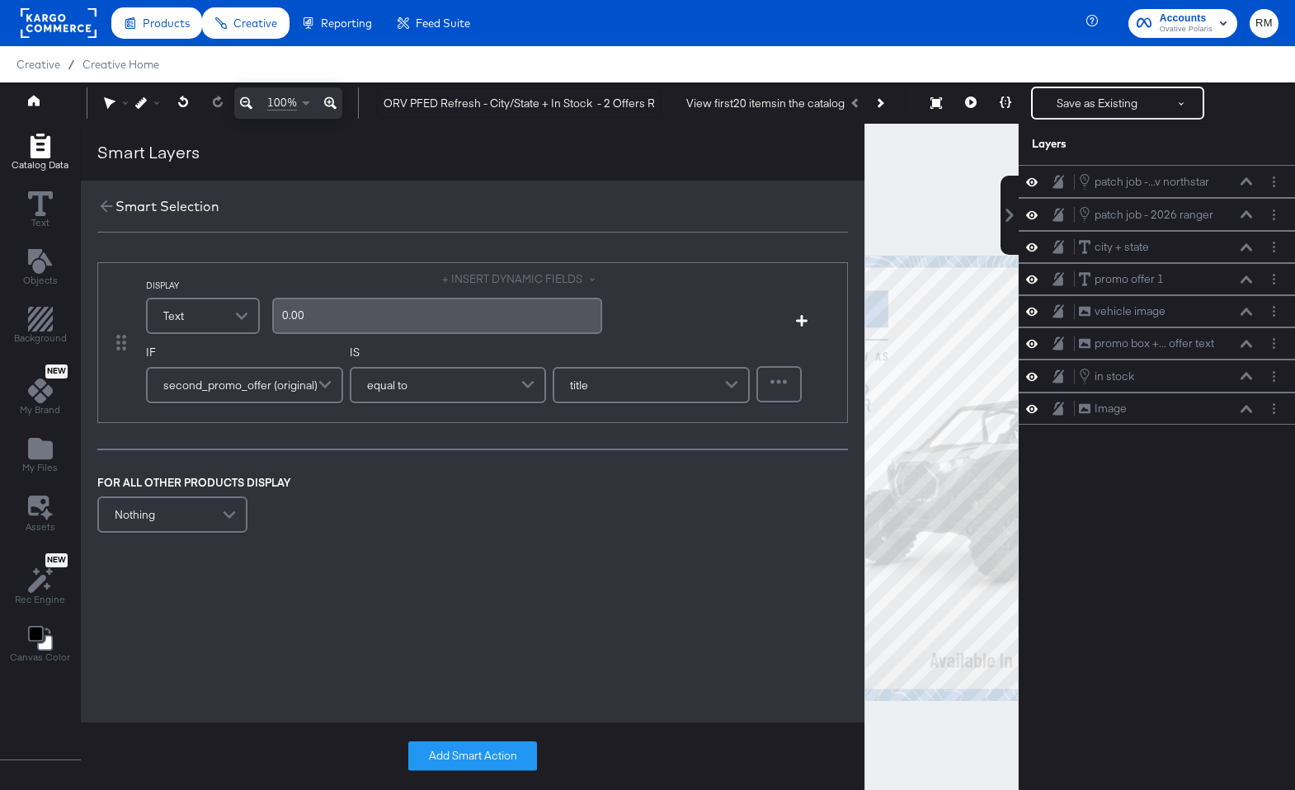
click at [388, 381] on span "equal to" at bounding box center [387, 385] width 40 height 28
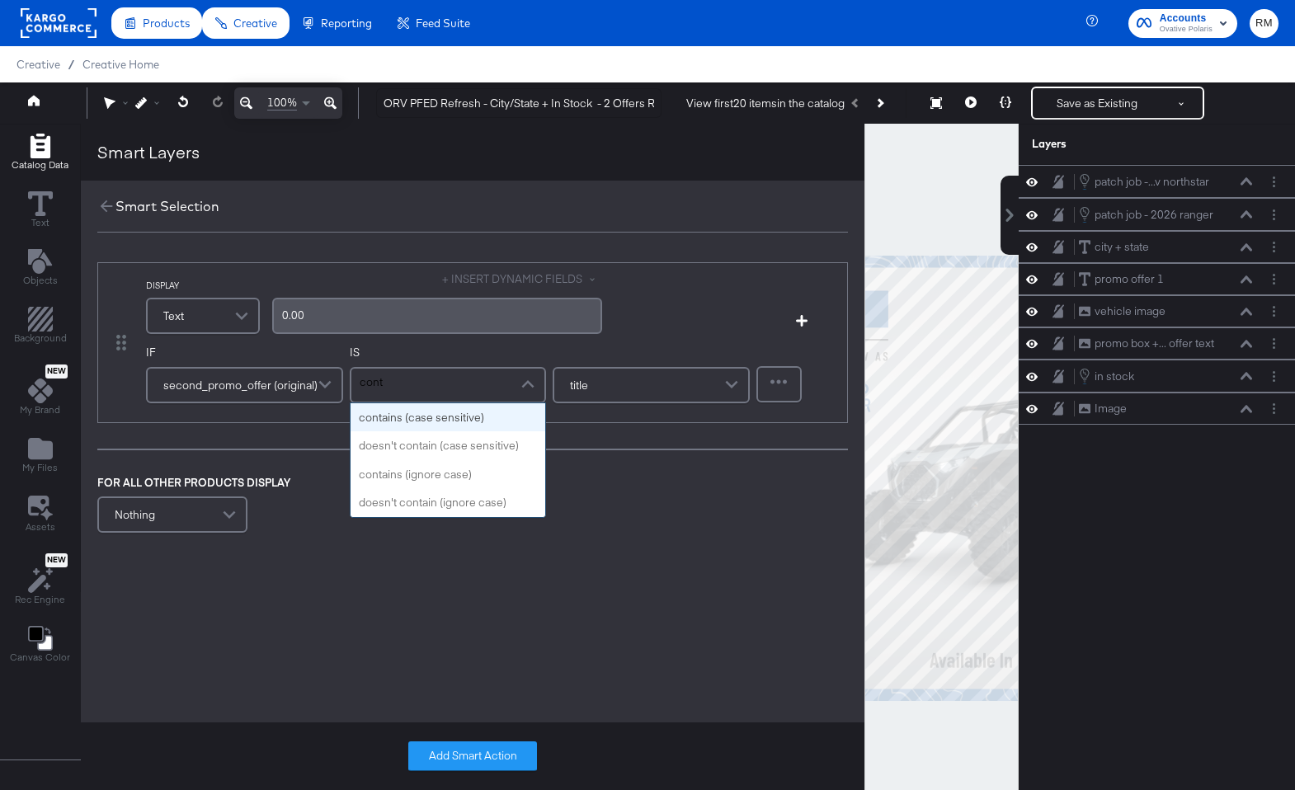
type input "conta"
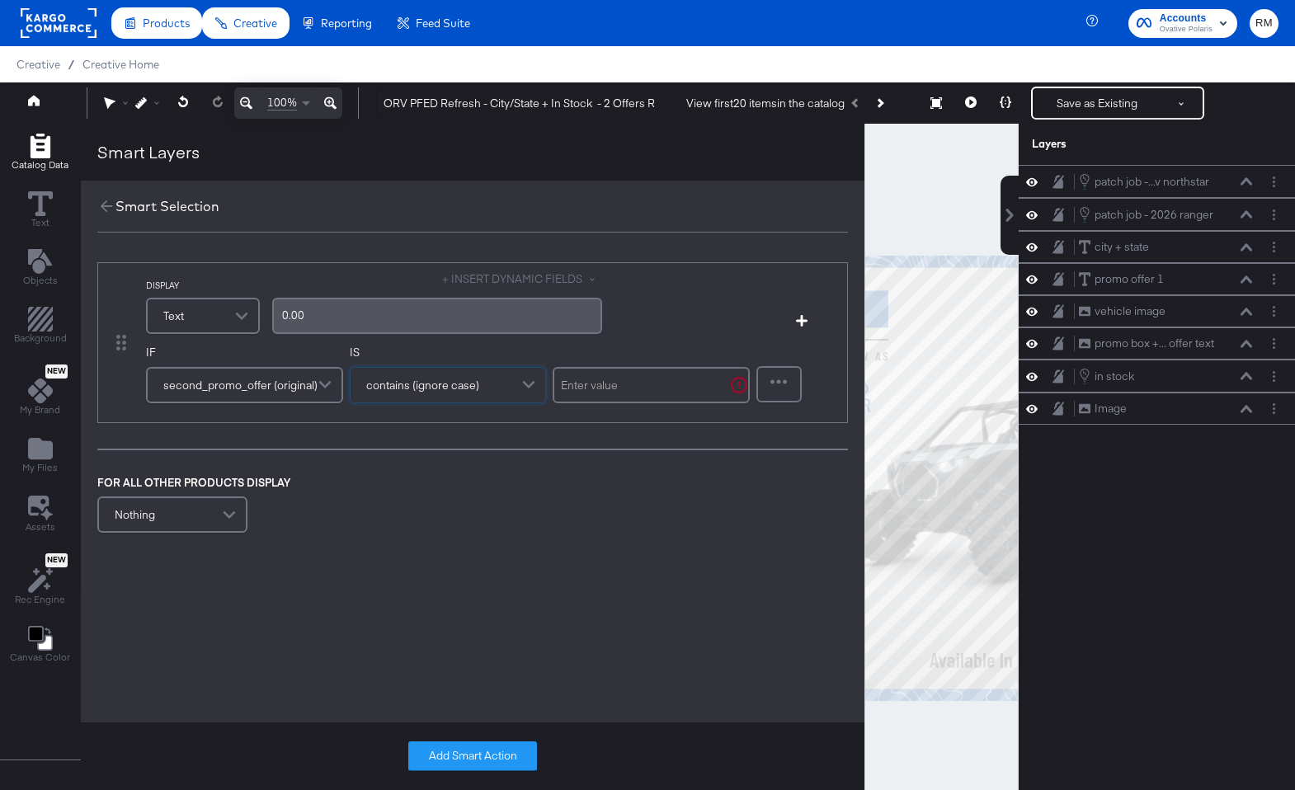
click at [653, 364] on div at bounding box center [651, 385] width 197 height 45
click at [641, 384] on input "text" at bounding box center [651, 385] width 197 height 36
type input "0.00"
click at [801, 319] on icon "button" at bounding box center [802, 321] width 12 height 12
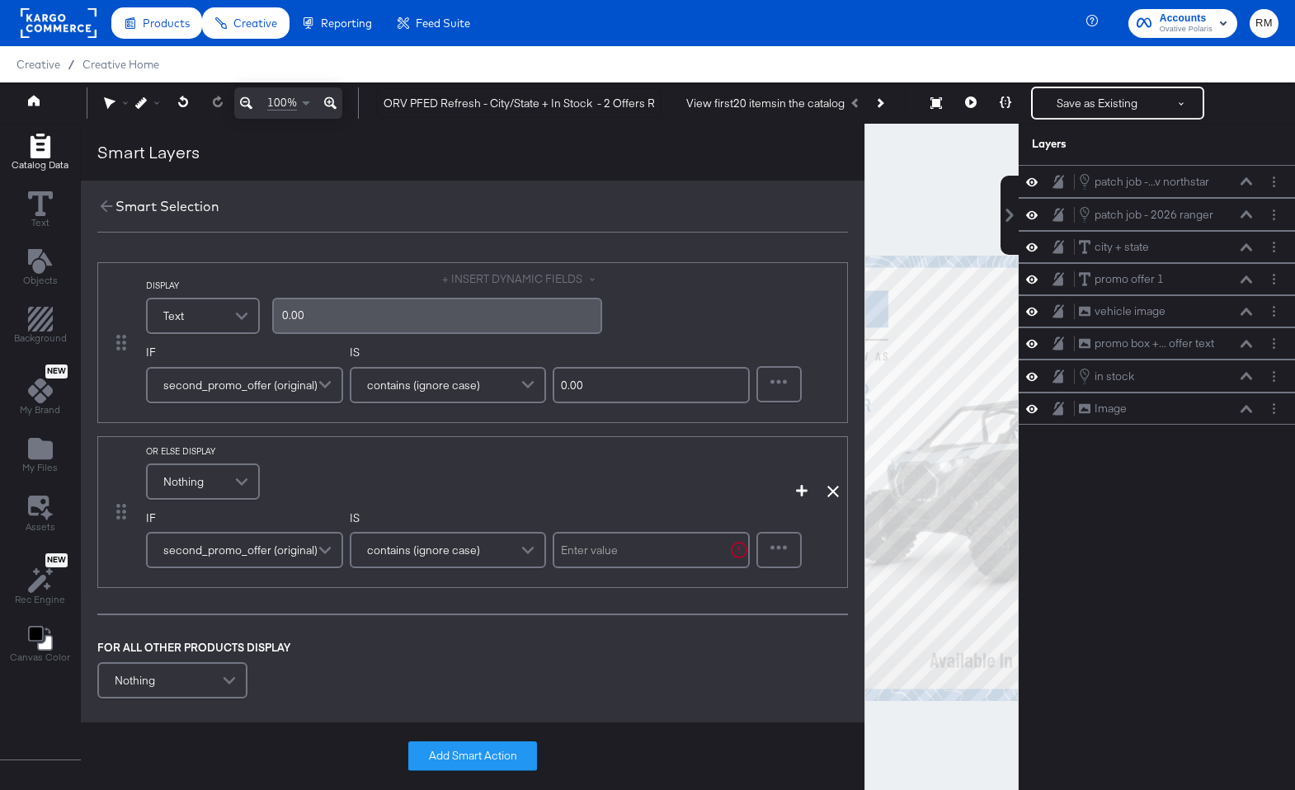
click at [199, 495] on span "Nothing" at bounding box center [183, 482] width 40 height 28
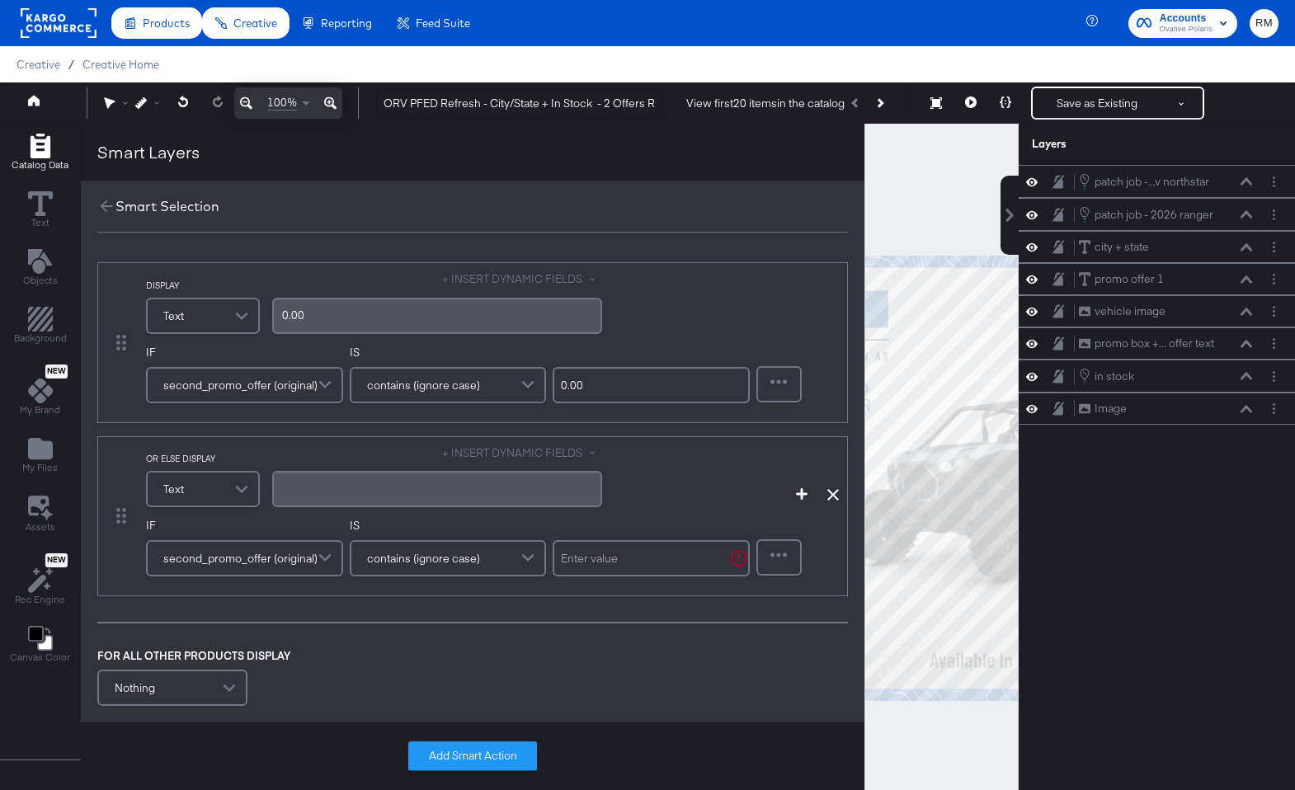
click at [344, 460] on div "+ INSERT DYNAMIC FIELDS ﻿" at bounding box center [437, 478] width 330 height 67
click at [344, 492] on div "﻿" at bounding box center [437, 489] width 310 height 16
click at [282, 492] on span ".99﻿" at bounding box center [290, 488] width 16 height 15
click at [277, 491] on div ".99﻿" at bounding box center [437, 489] width 330 height 36
click at [554, 560] on input "text" at bounding box center [651, 558] width 197 height 36
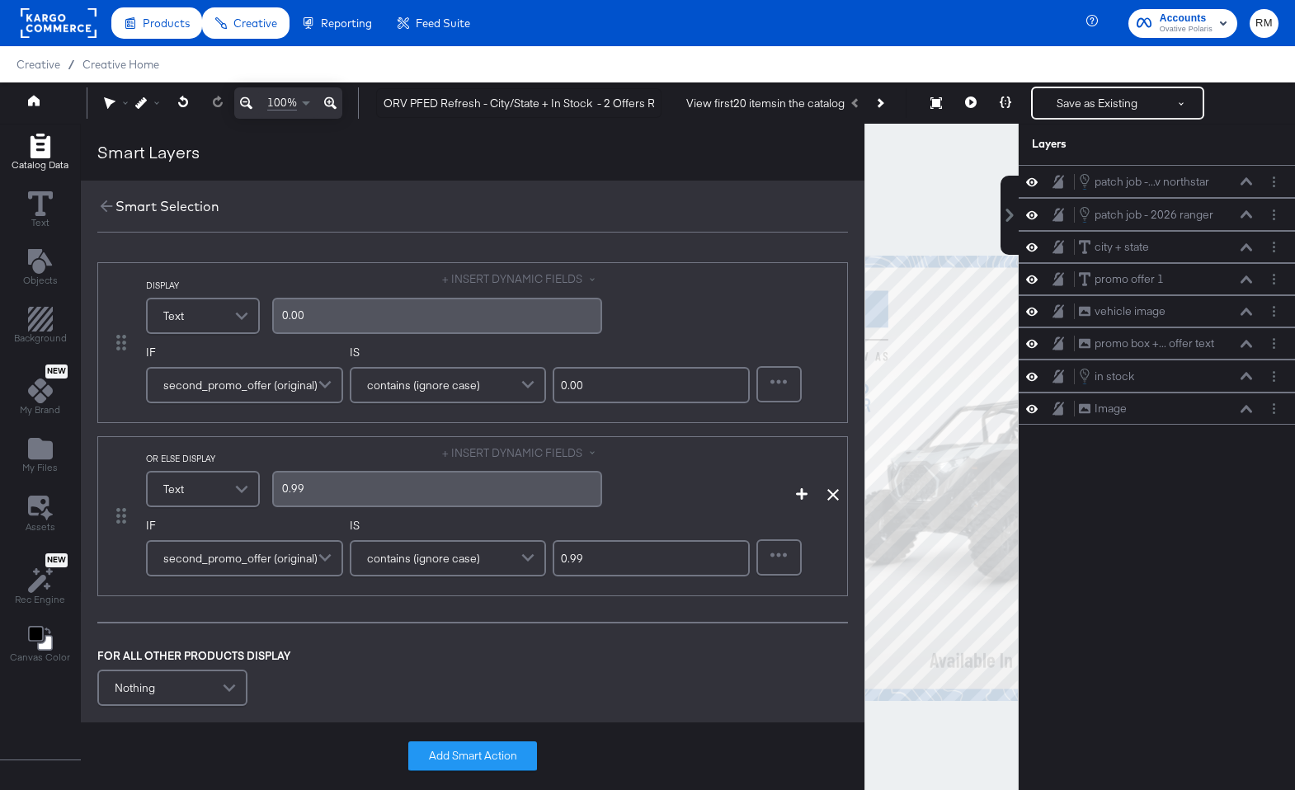
type input "0.99"
click at [800, 501] on div "OR ELSE DISPLAY Text + INSERT DYNAMIC FIELDS 0.99﻿ Add Condition Remove Conditi…" at bounding box center [492, 478] width 693 height 67
click at [796, 491] on icon "button" at bounding box center [802, 494] width 12 height 12
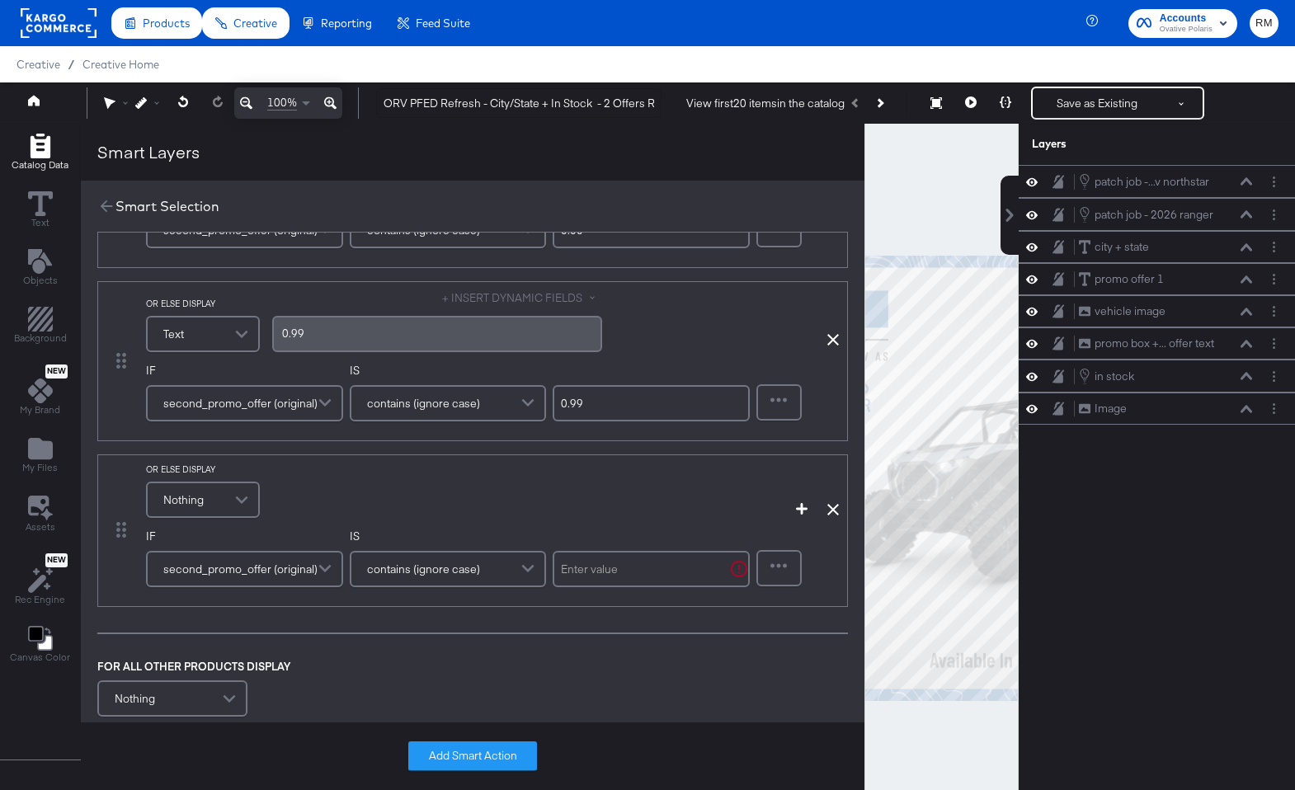
scroll to position [158, 0]
click at [243, 499] on span at bounding box center [243, 496] width 29 height 33
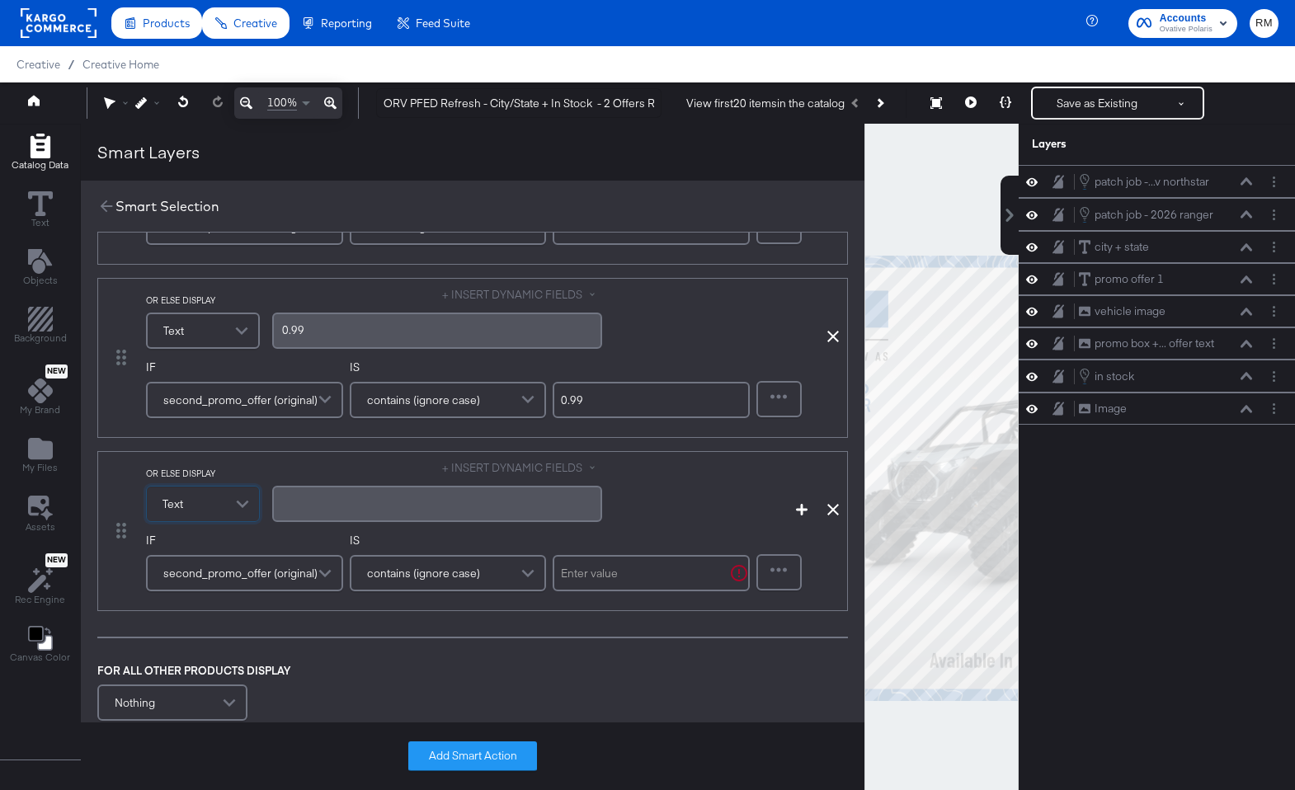
scroll to position [166, 0]
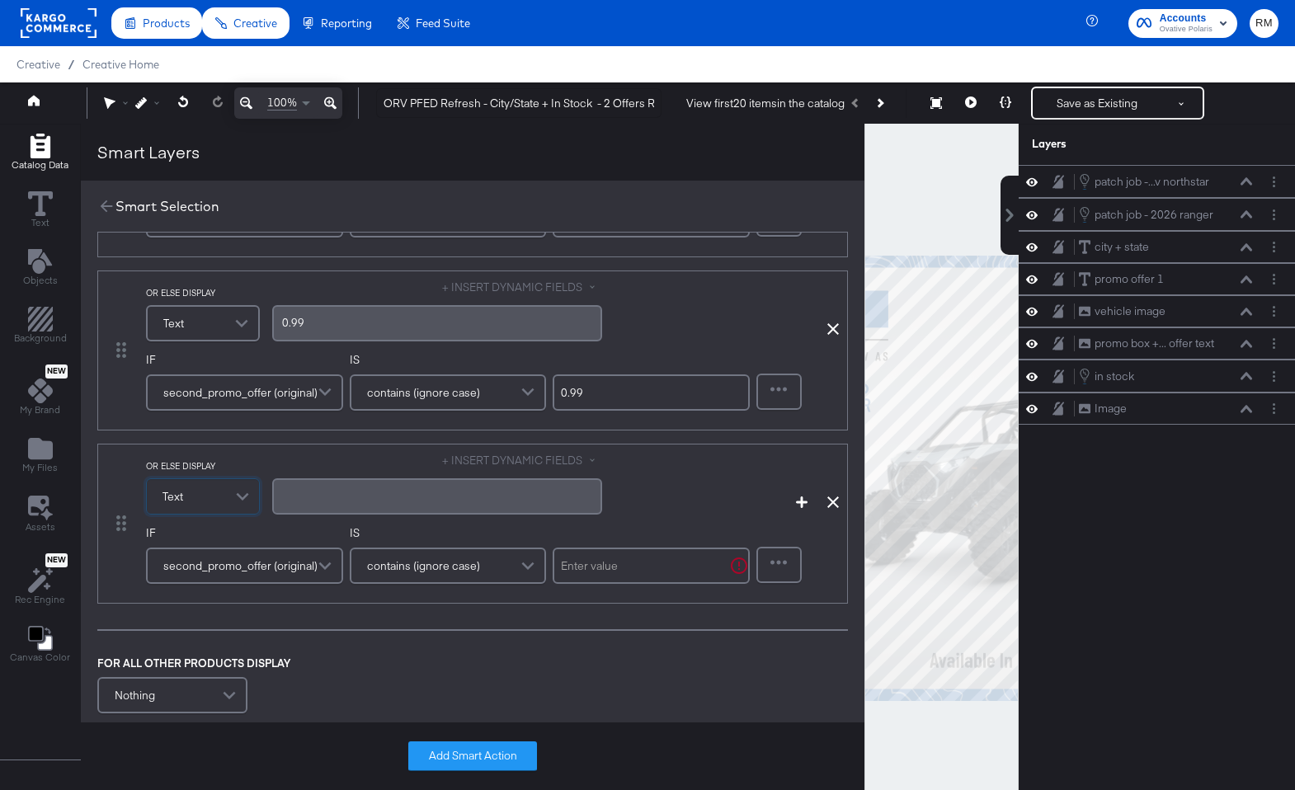
click at [396, 500] on div "﻿" at bounding box center [437, 496] width 310 height 16
click at [590, 544] on div at bounding box center [651, 565] width 197 height 45
click at [590, 560] on input "text" at bounding box center [651, 566] width 197 height 36
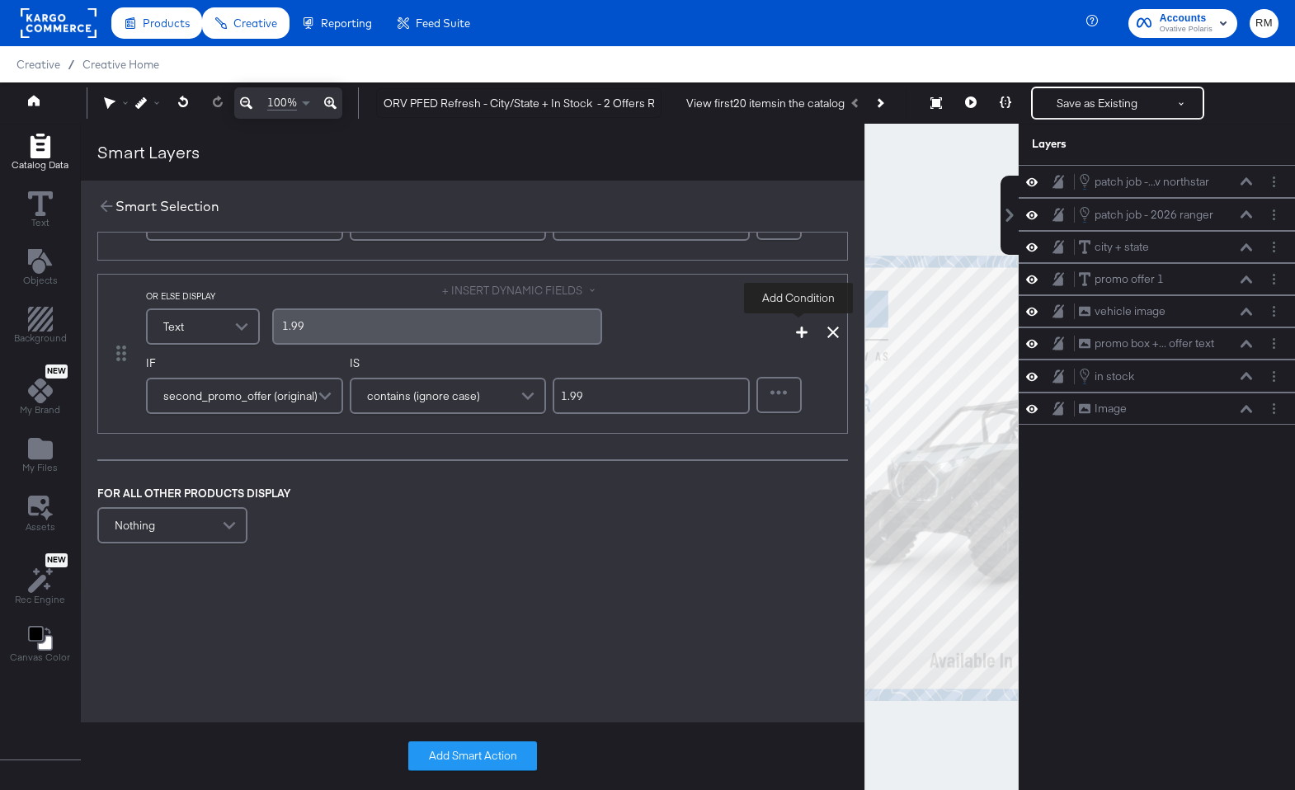
type input "1.99"
click at [796, 328] on icon "button" at bounding box center [802, 333] width 12 height 12
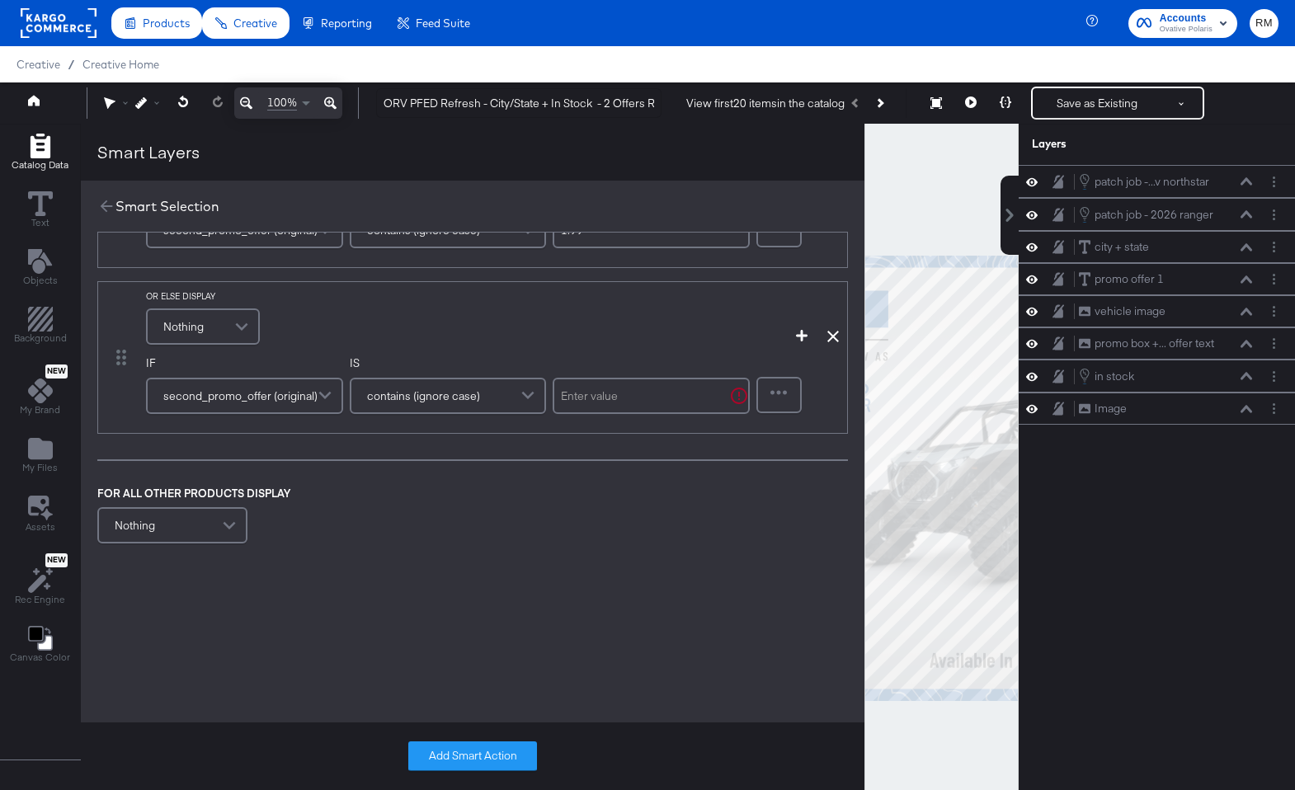
click at [250, 341] on span at bounding box center [243, 326] width 29 height 33
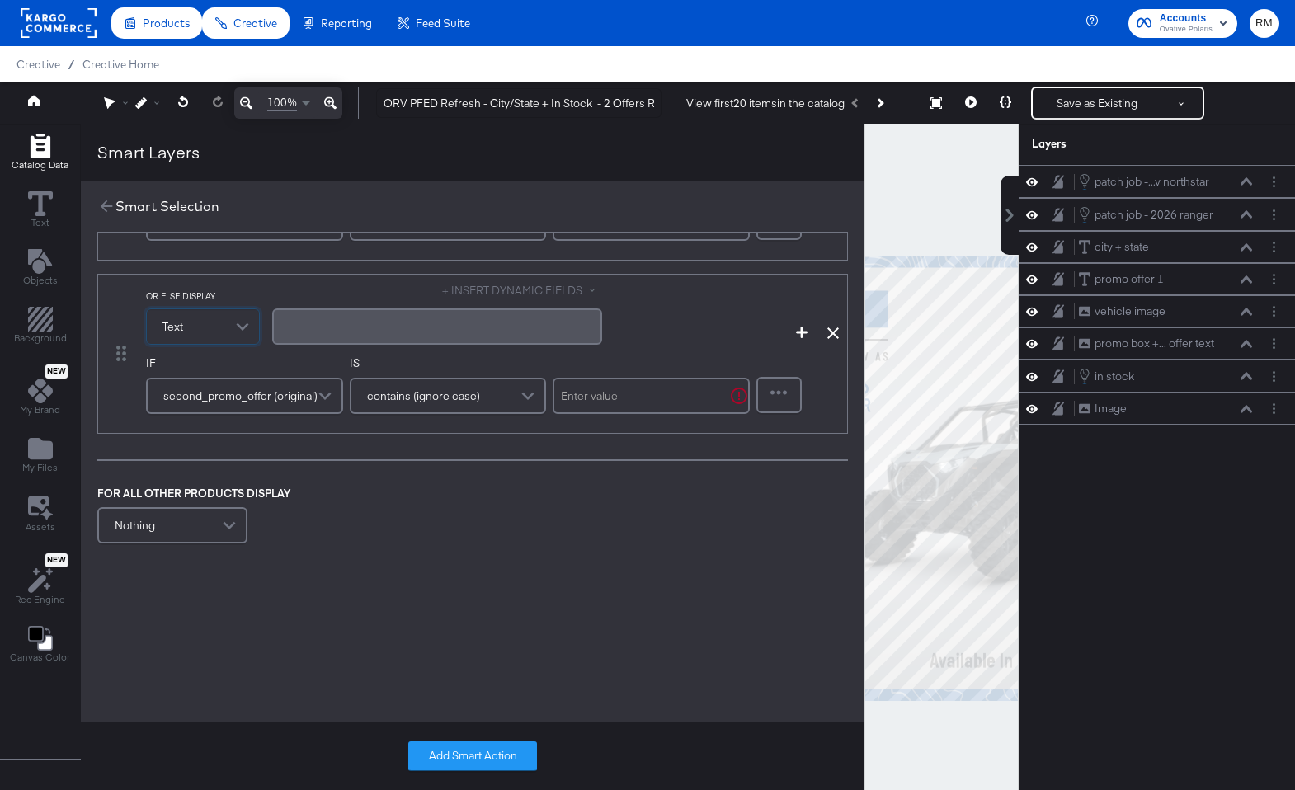
click at [381, 342] on div "﻿" at bounding box center [437, 326] width 330 height 36
click at [641, 392] on input "text" at bounding box center [651, 396] width 197 height 36
type input "3.99"
click at [806, 336] on button "button" at bounding box center [801, 333] width 25 height 12
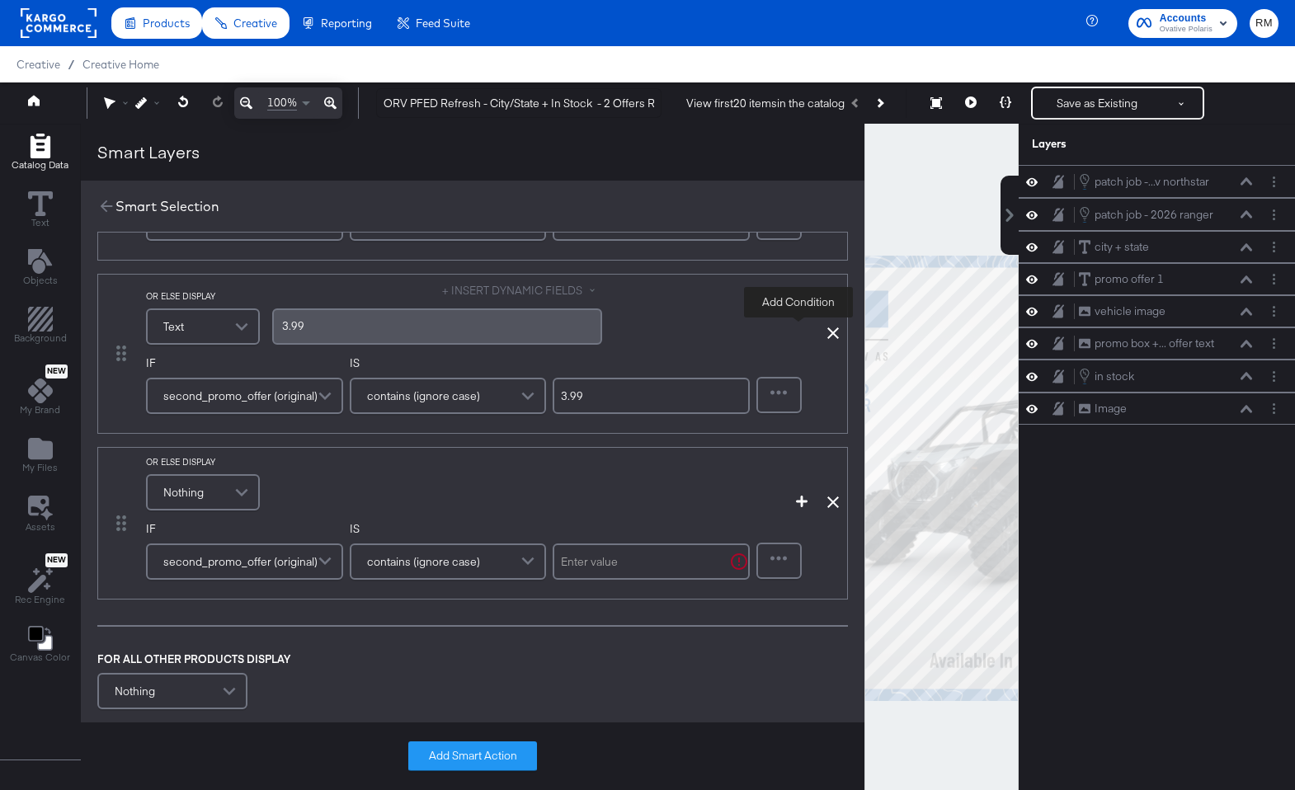
scroll to position [675, 0]
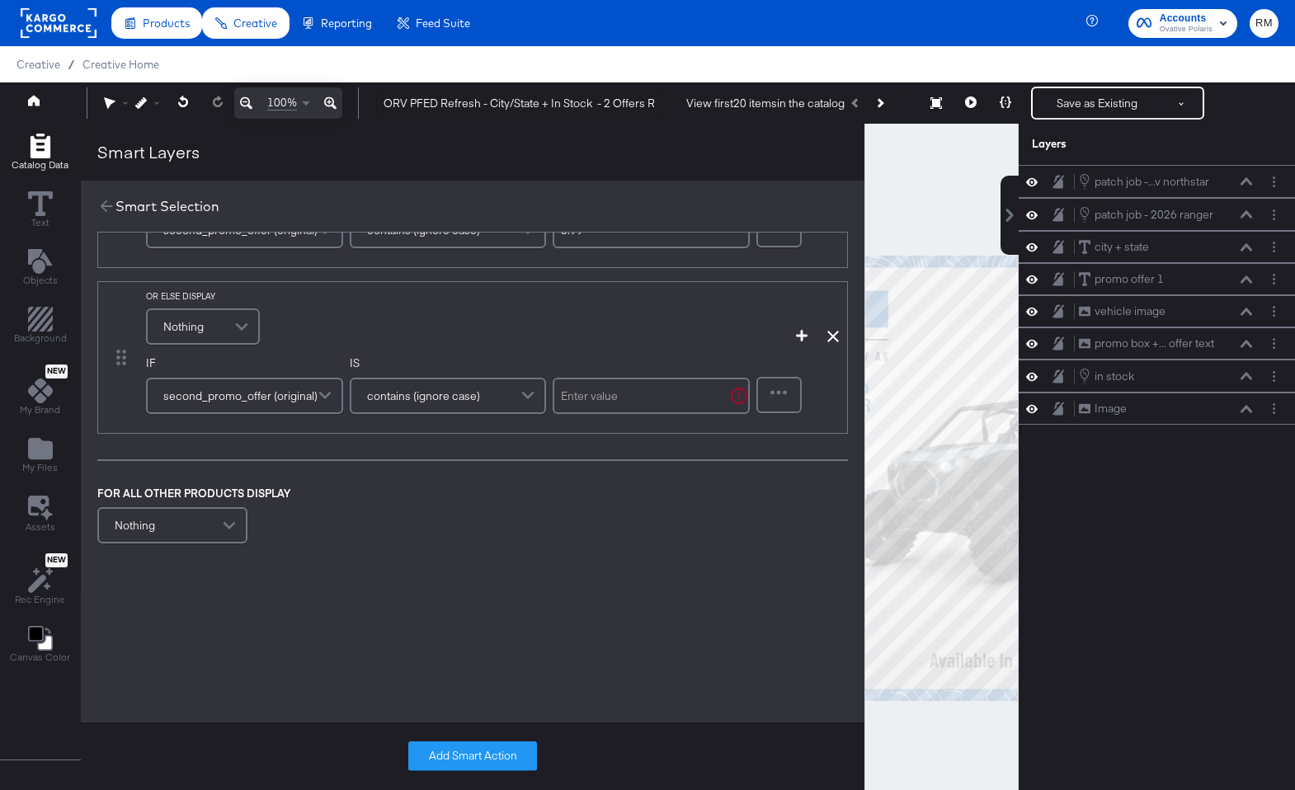
click at [216, 333] on div "Nothing" at bounding box center [203, 326] width 111 height 33
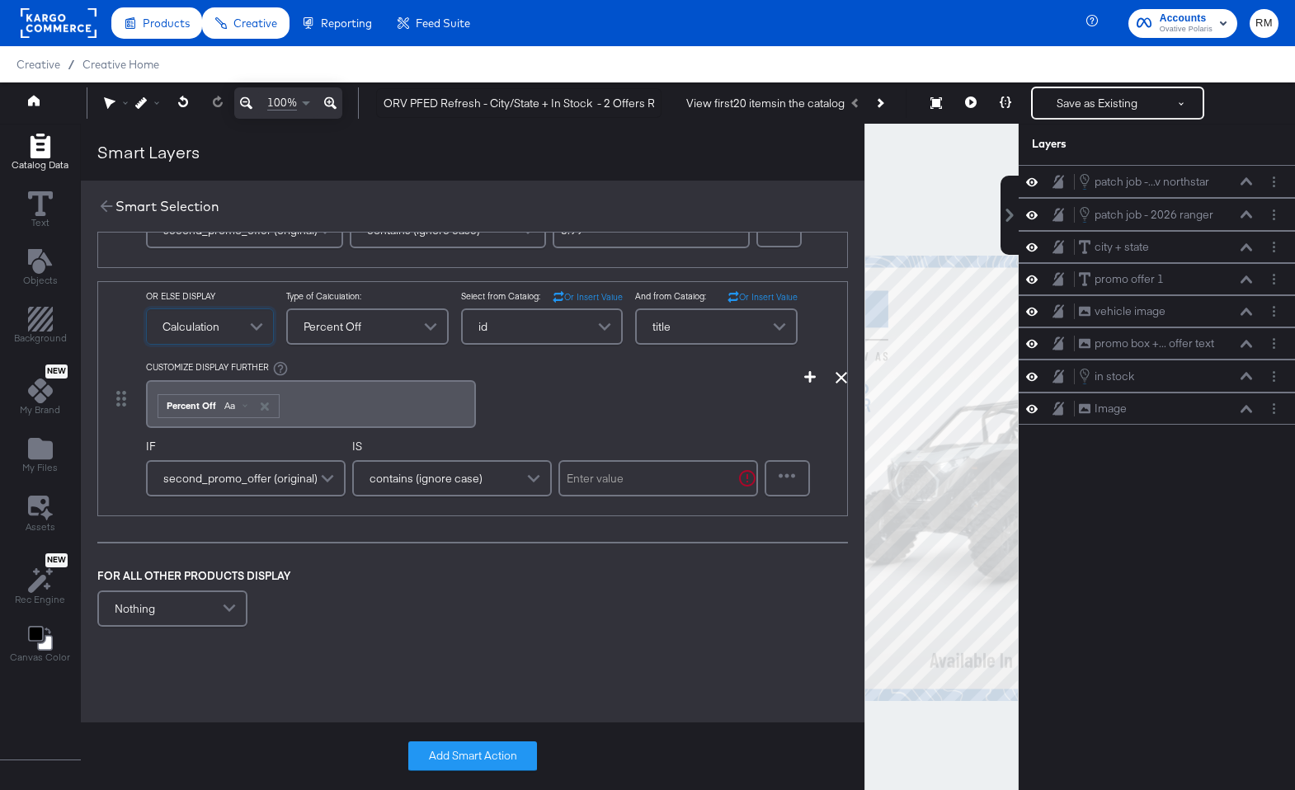
scroll to position [757, 0]
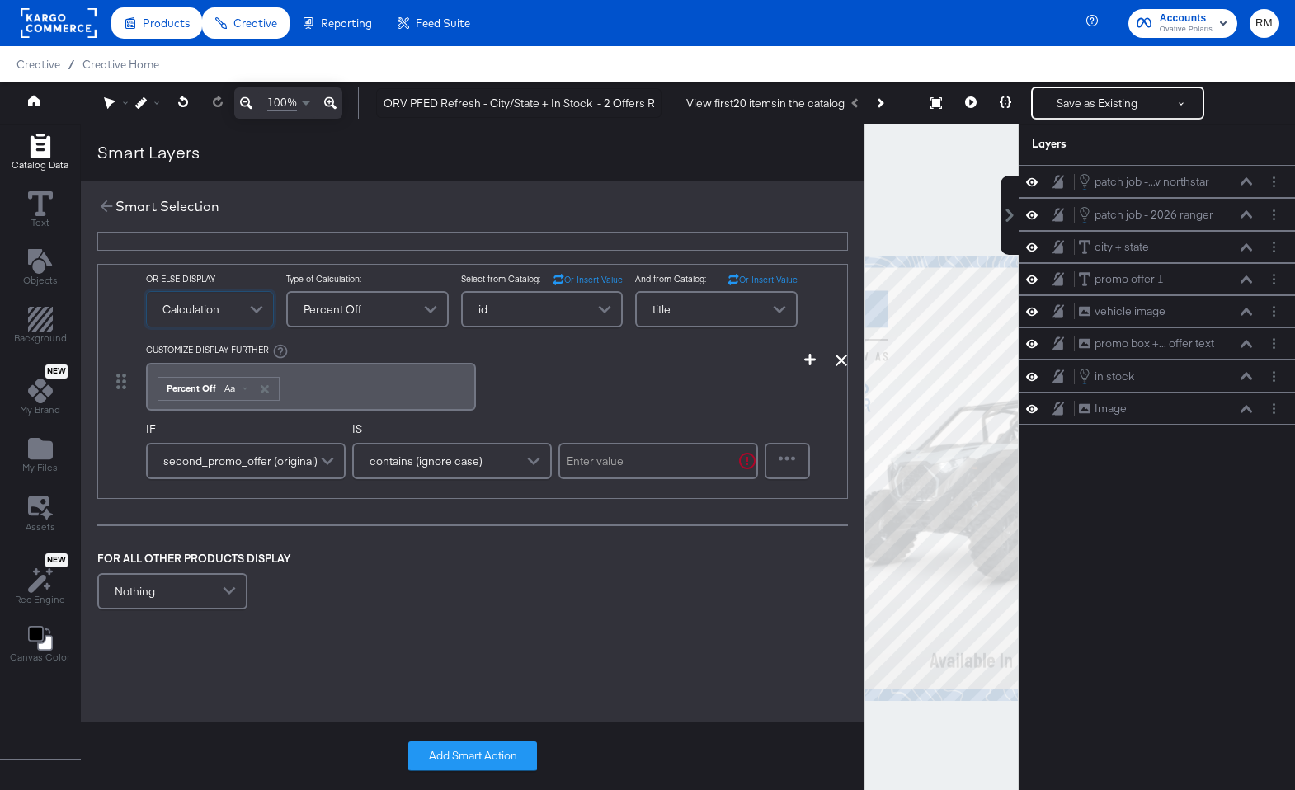
click at [246, 324] on span at bounding box center [258, 309] width 29 height 35
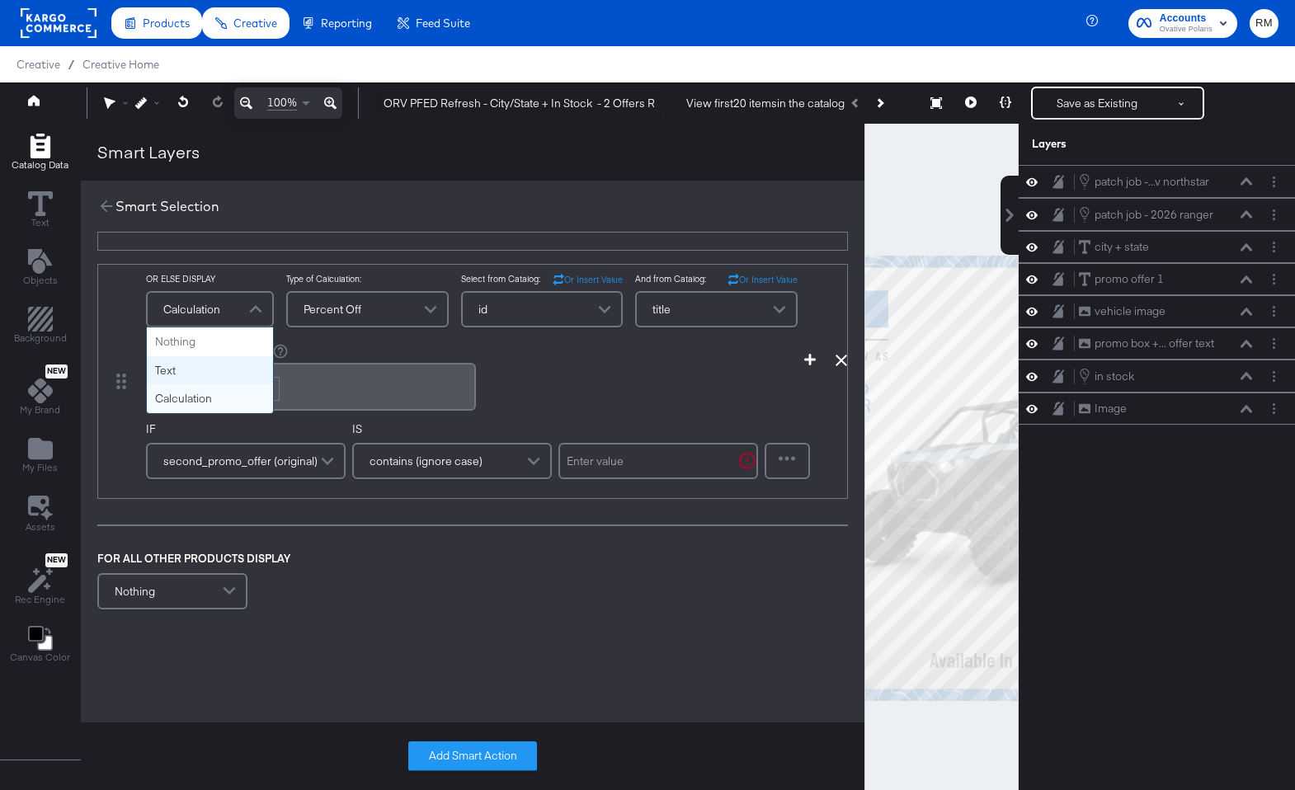
scroll to position [617, 0]
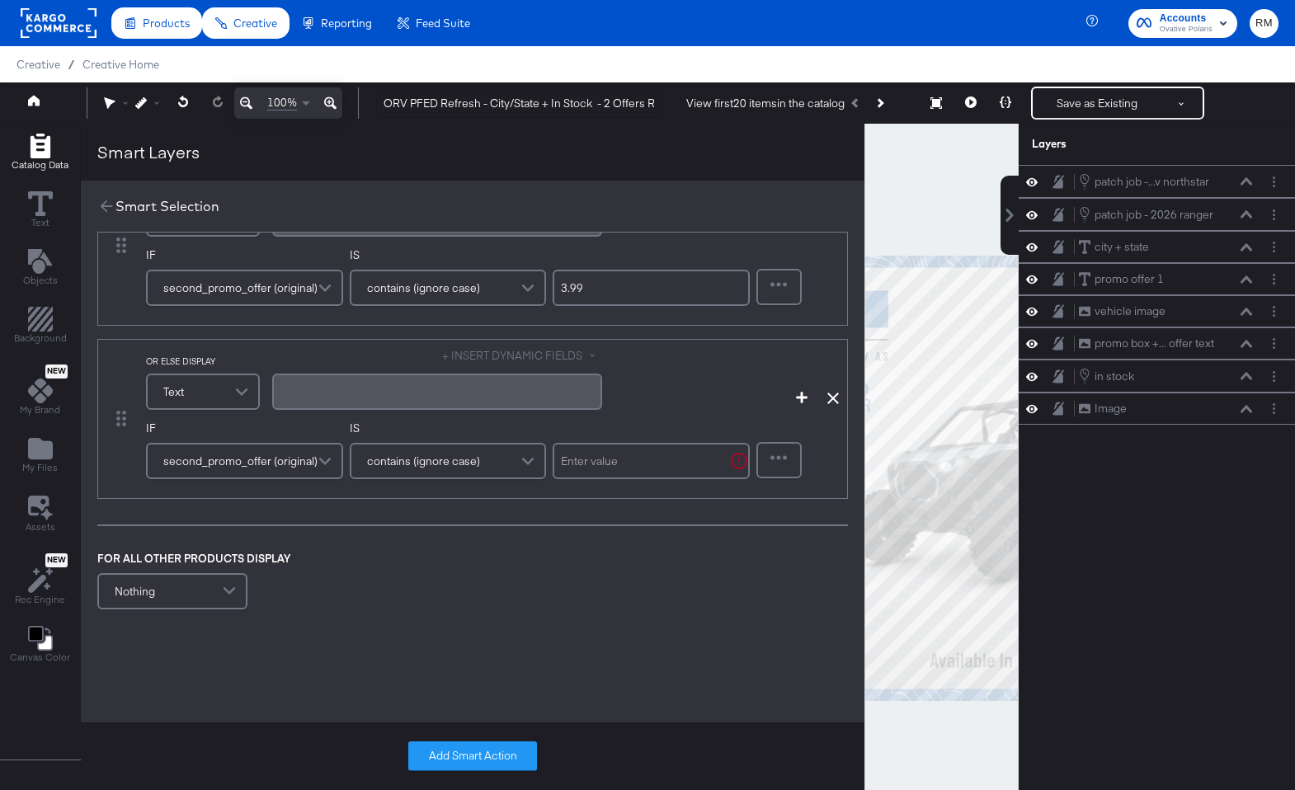
click at [458, 407] on div "﻿" at bounding box center [437, 392] width 330 height 36
click at [679, 478] on div at bounding box center [651, 461] width 197 height 45
click at [666, 435] on div "IF second_promo_offer (original) IS contains (ignore case)" at bounding box center [448, 455] width 604 height 69
click at [666, 452] on input "text" at bounding box center [651, 461] width 197 height 36
type input "2.99"
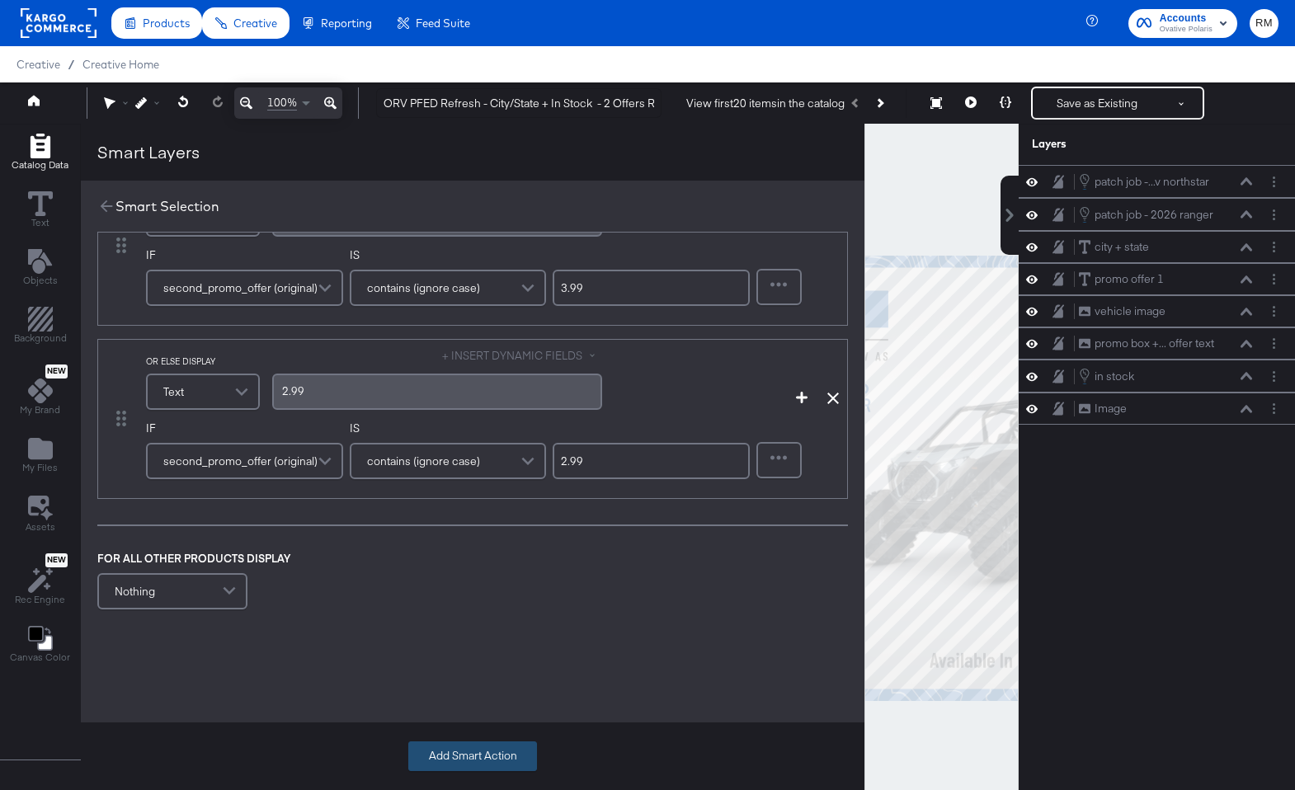
click at [416, 764] on button "Add Smart Action" at bounding box center [472, 756] width 129 height 30
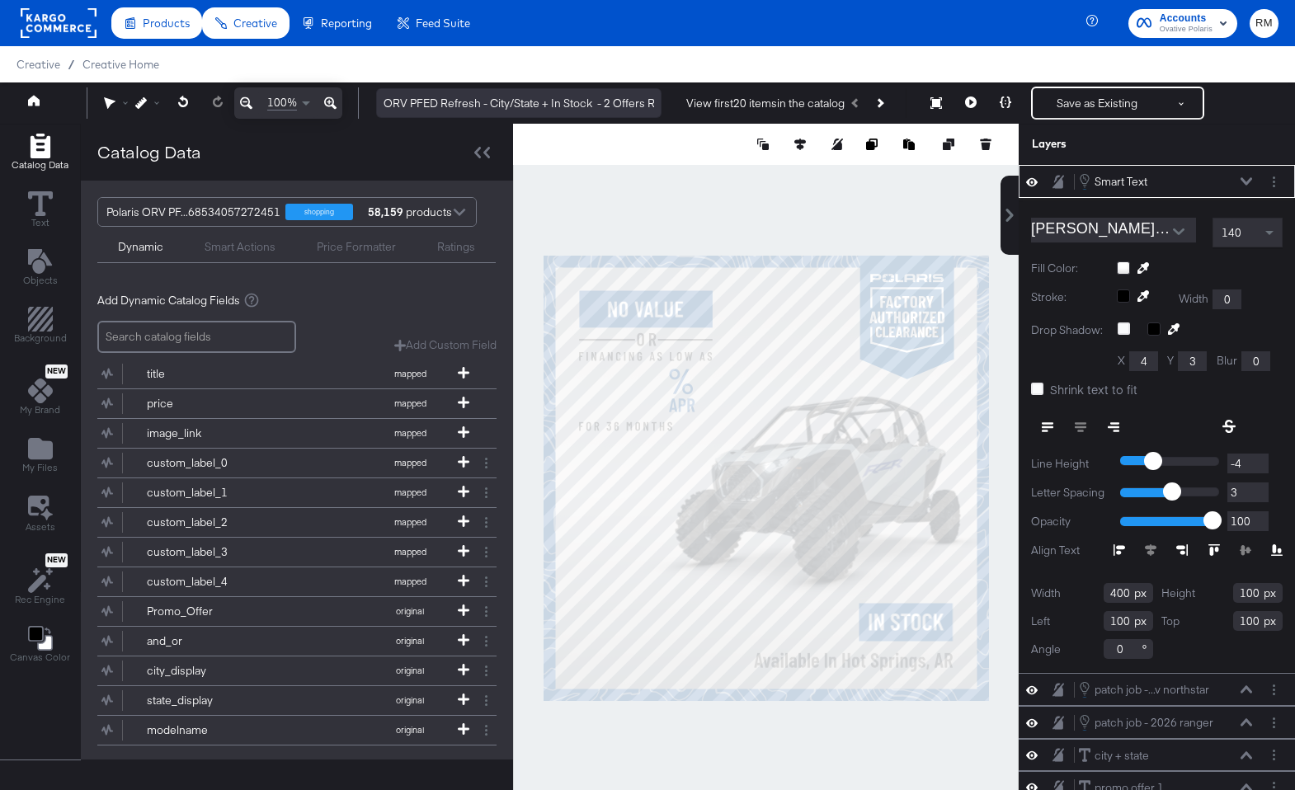
type input "88"
type input "278"
type input "200"
click at [881, 98] on button "Next Product" at bounding box center [879, 103] width 23 height 30
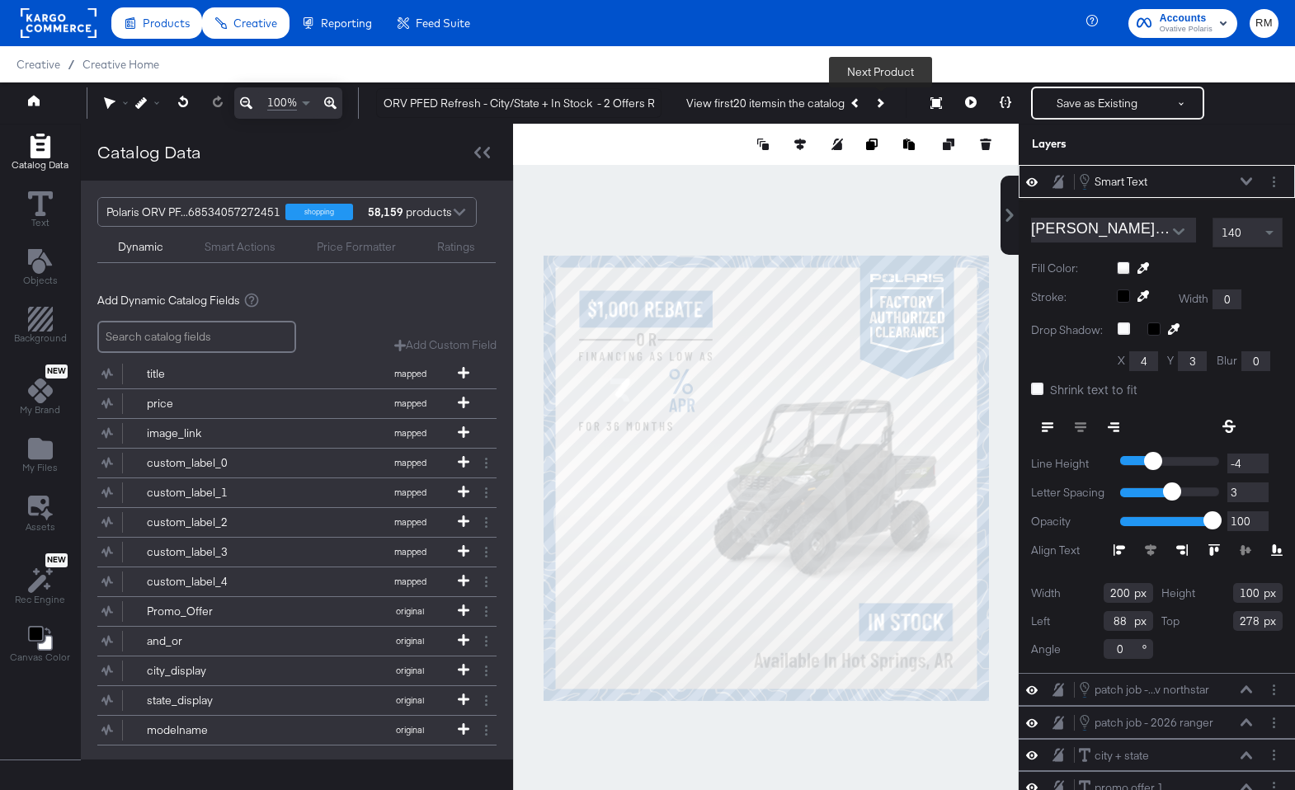
type input "279"
click at [1259, 235] on div "140" at bounding box center [1247, 233] width 68 height 28
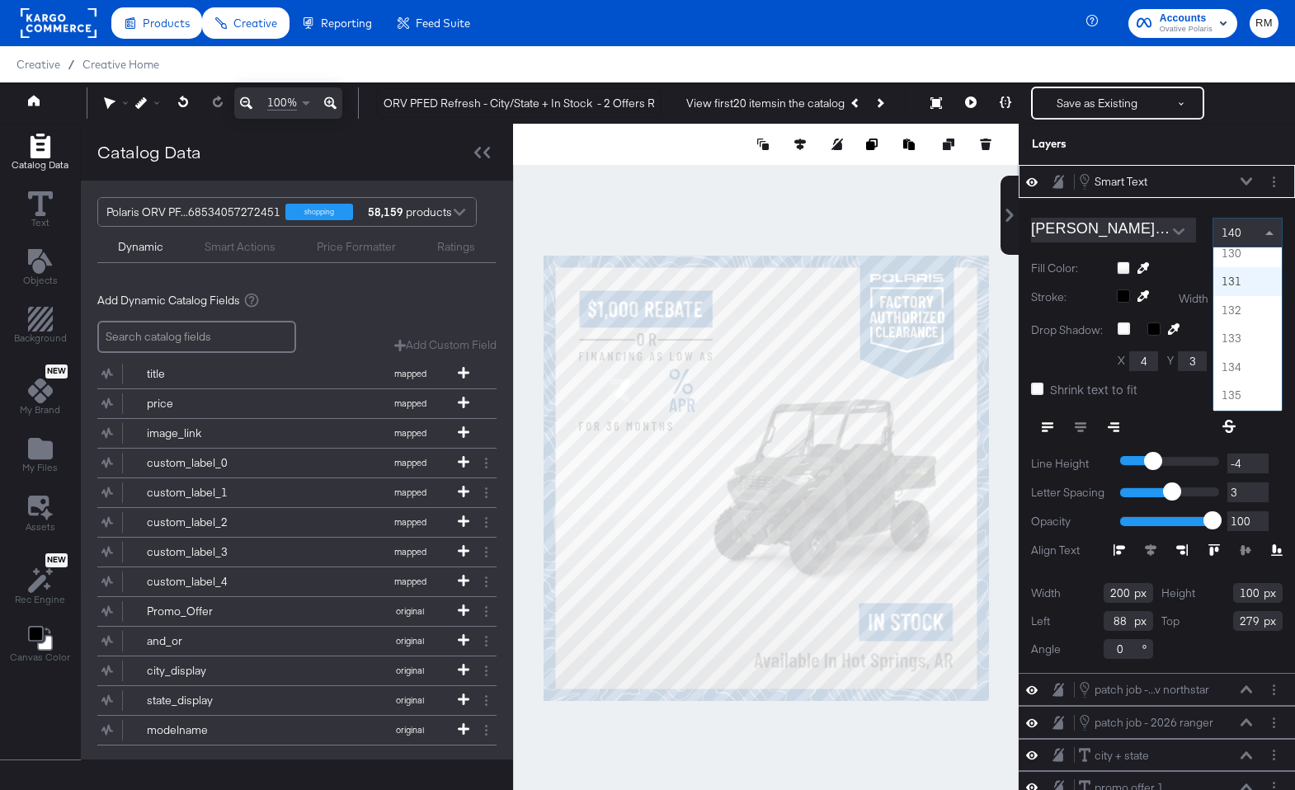
scroll to position [3672, 0]
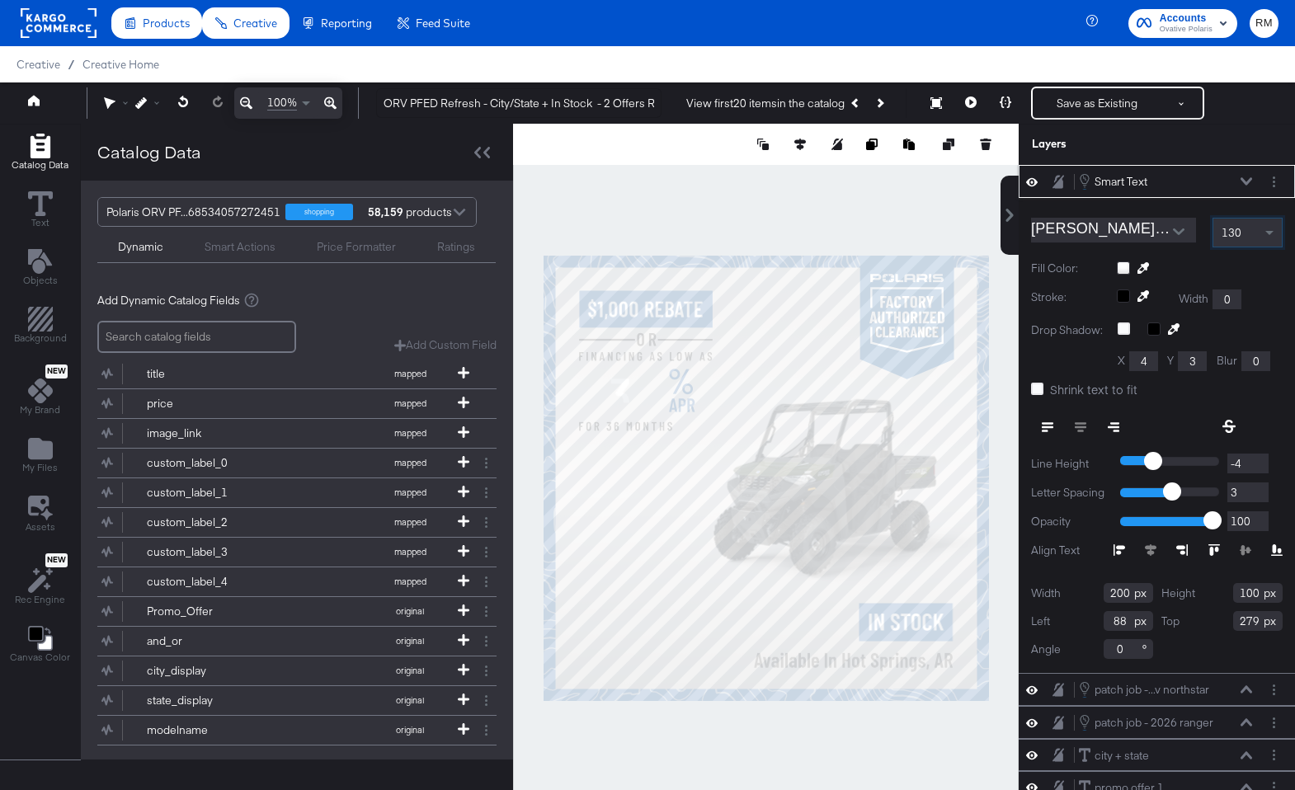
click at [1247, 247] on div "130" at bounding box center [1247, 233] width 70 height 30
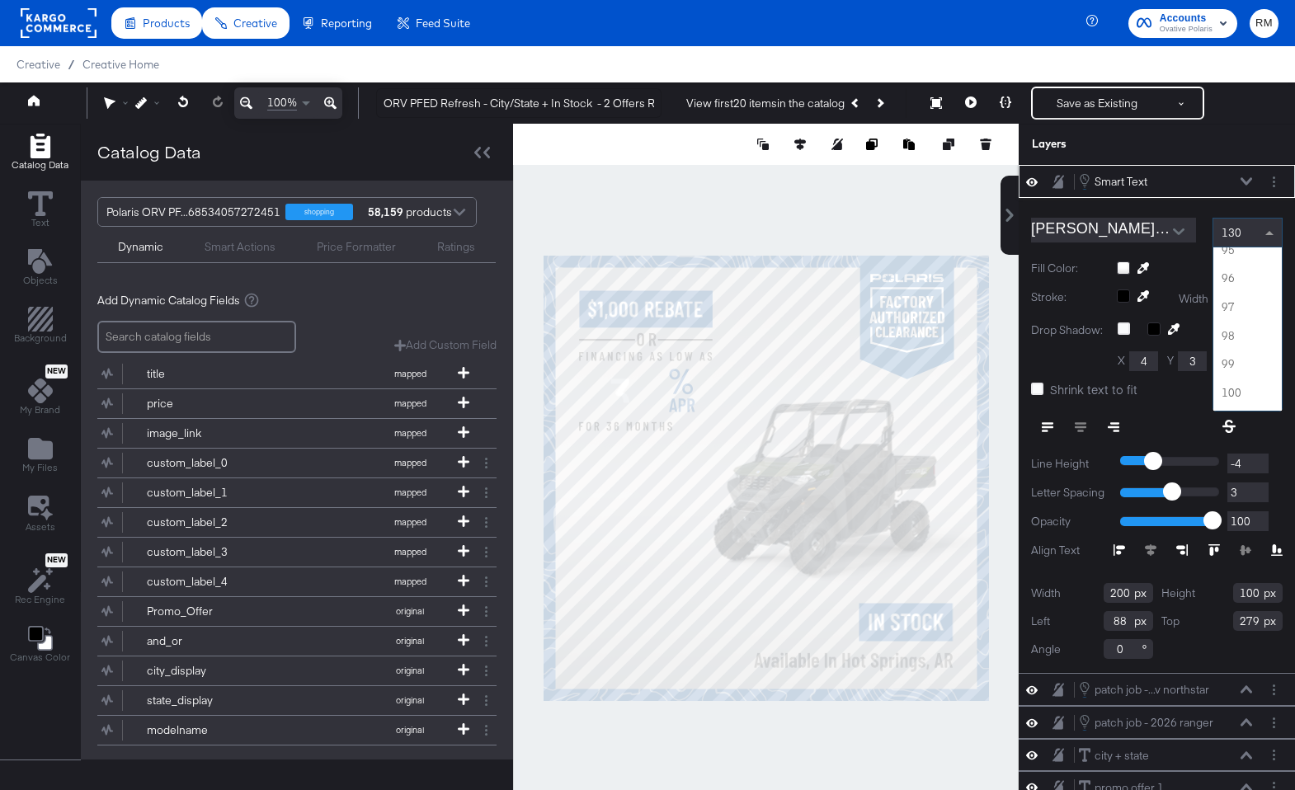
scroll to position [2694, 0]
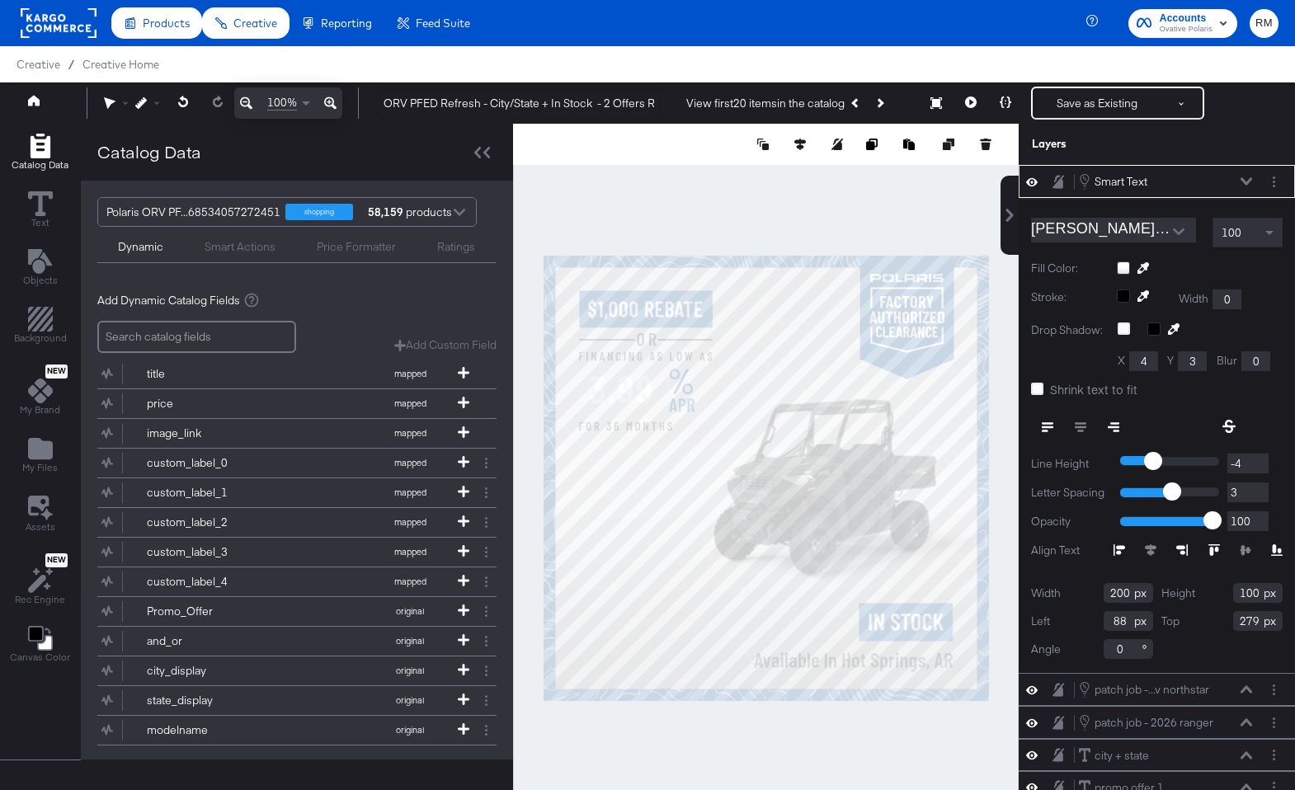
type input "108"
type input "278"
click at [765, 177] on div at bounding box center [766, 478] width 506 height 708
type input "117"
type input "272"
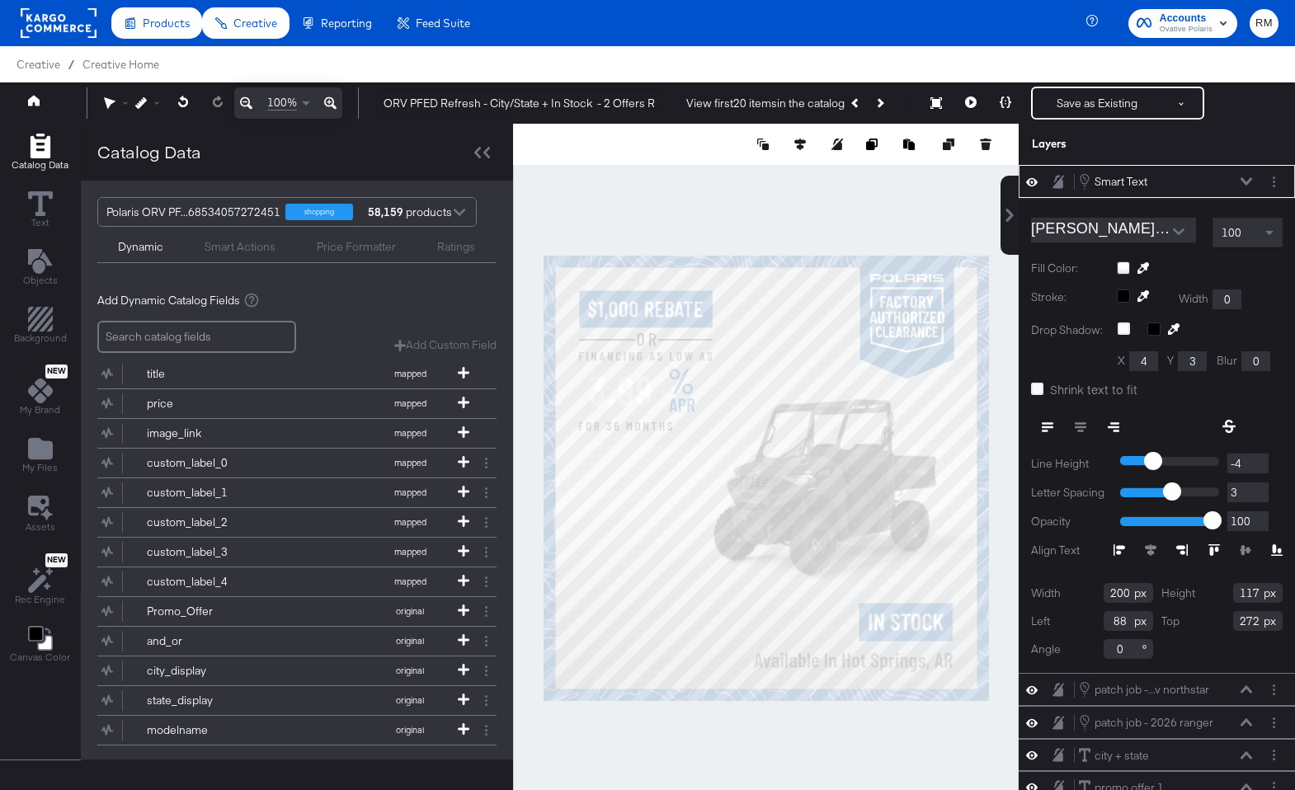
type input "89"
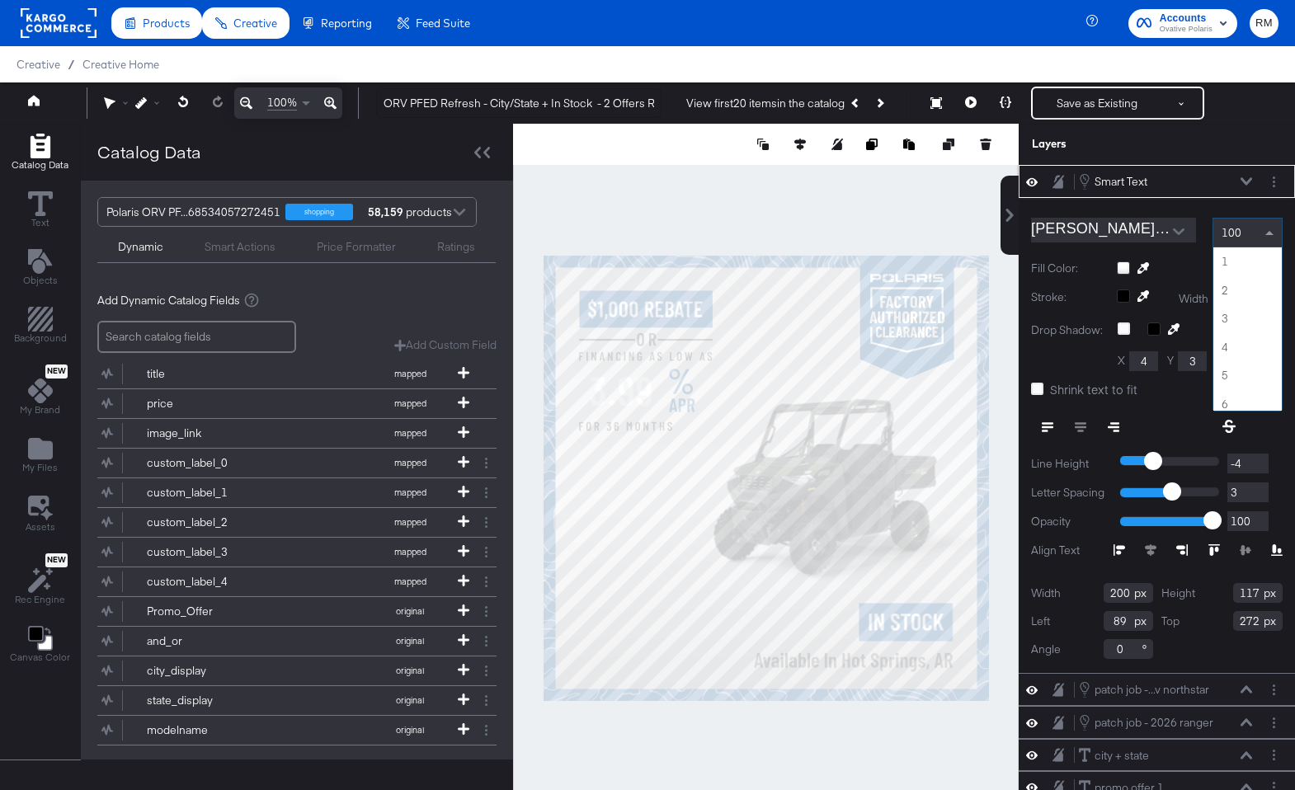
click at [1256, 223] on div "100" at bounding box center [1247, 233] width 68 height 28
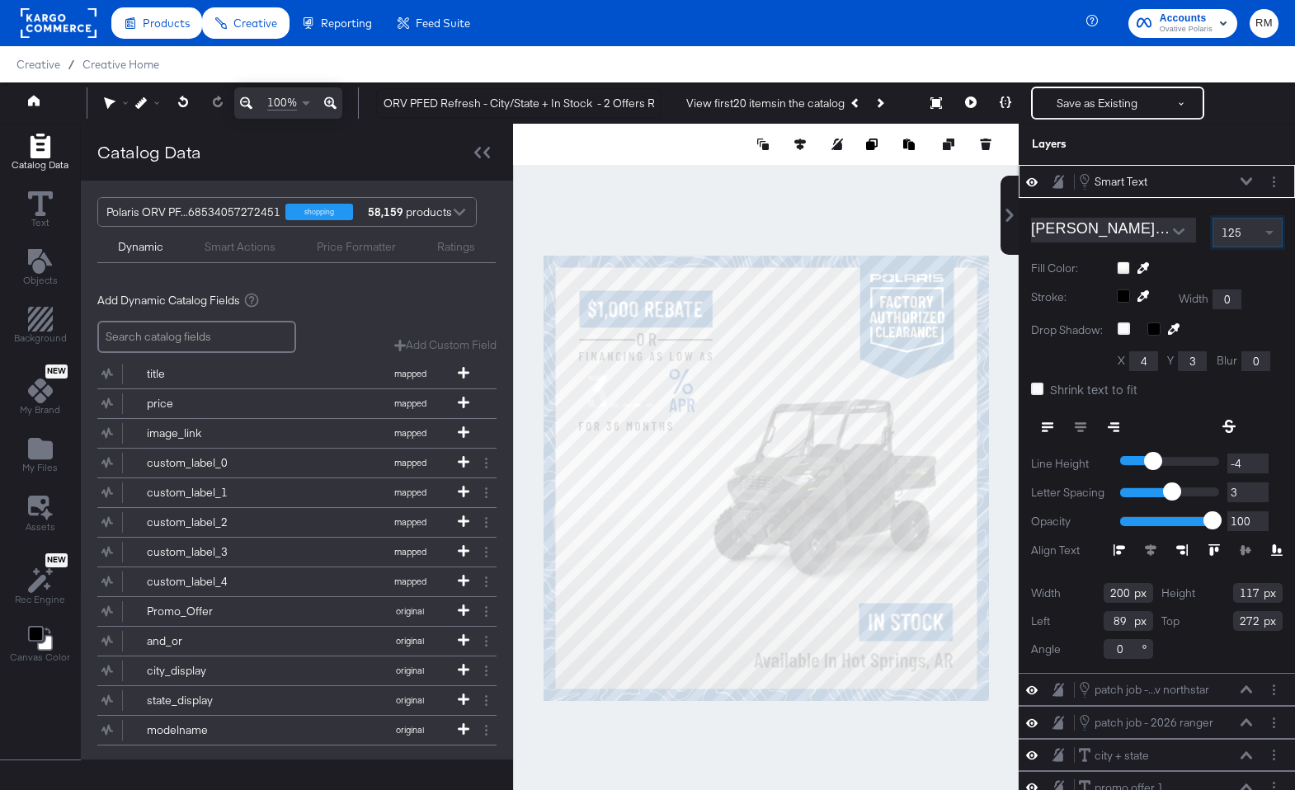
click at [1272, 229] on span at bounding box center [1271, 233] width 21 height 28
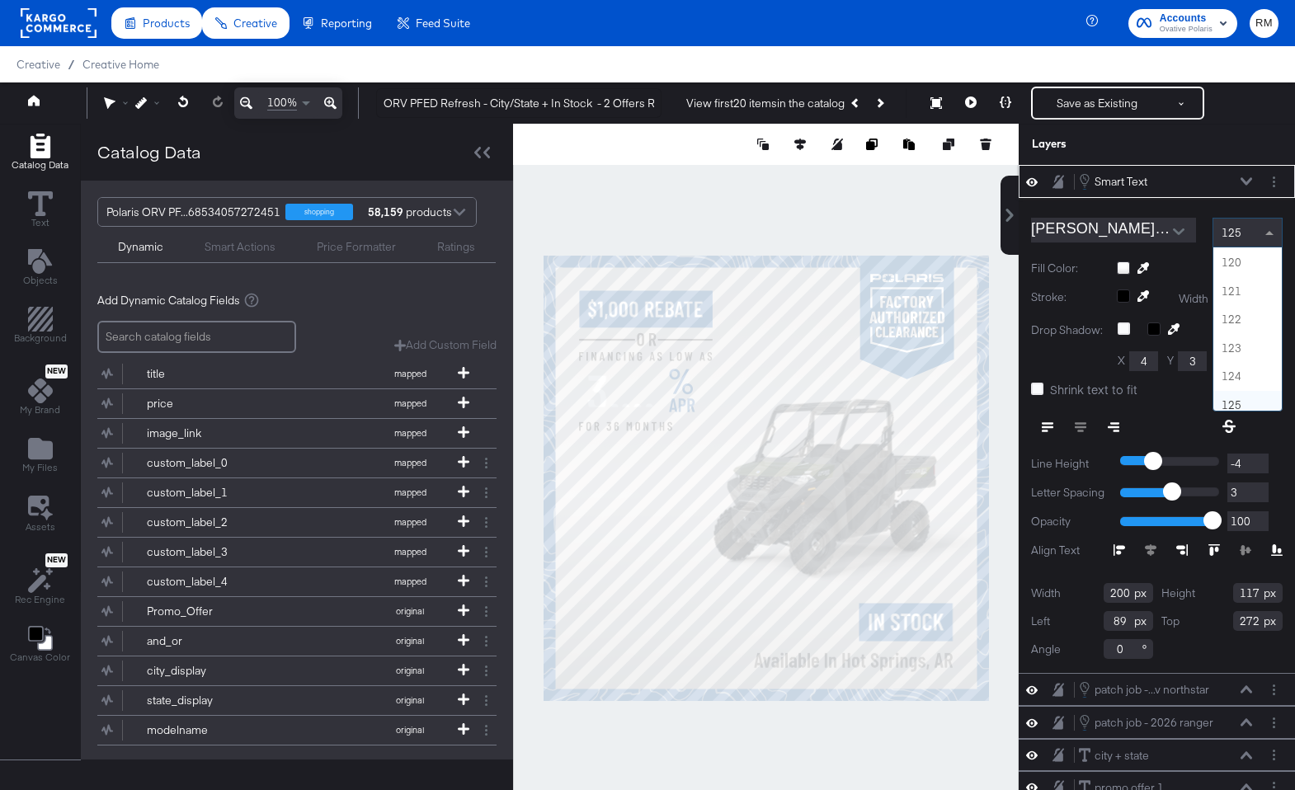
scroll to position [3384, 0]
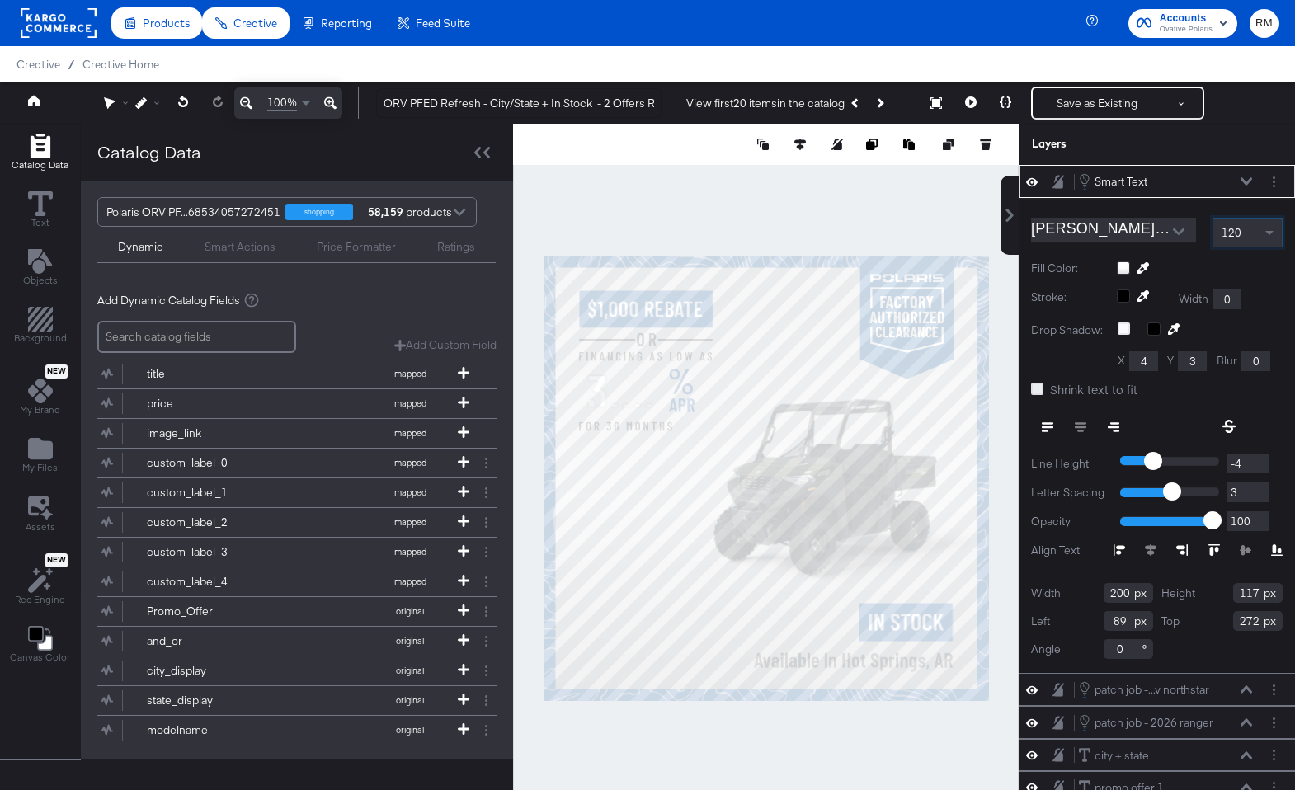
click at [1035, 392] on icon at bounding box center [1037, 389] width 12 height 12
click at [0, 0] on input "Shrink text to fit" at bounding box center [0, 0] width 0 height 0
click at [886, 205] on div at bounding box center [766, 478] width 506 height 708
type input "218"
type input "128"
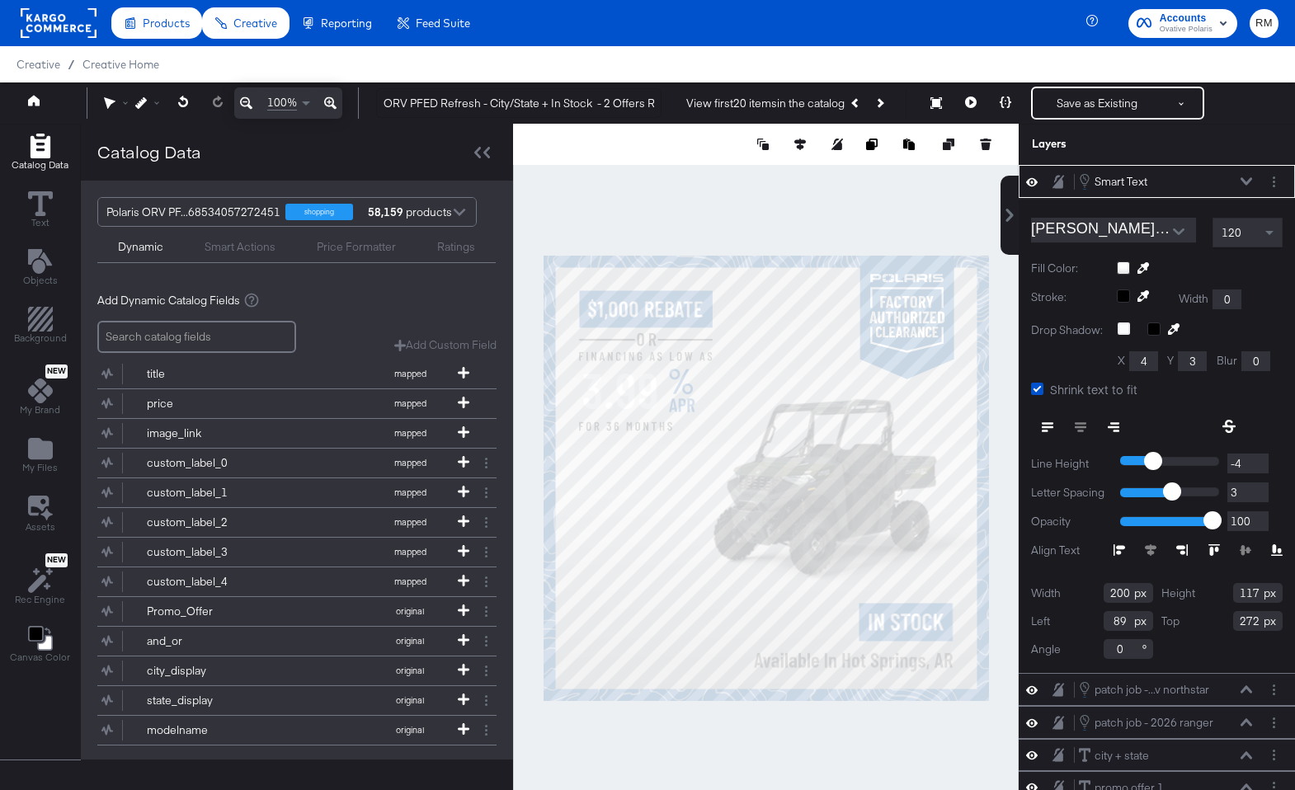
type input "88"
type input "261"
type input "87"
type input "265"
type input "85"
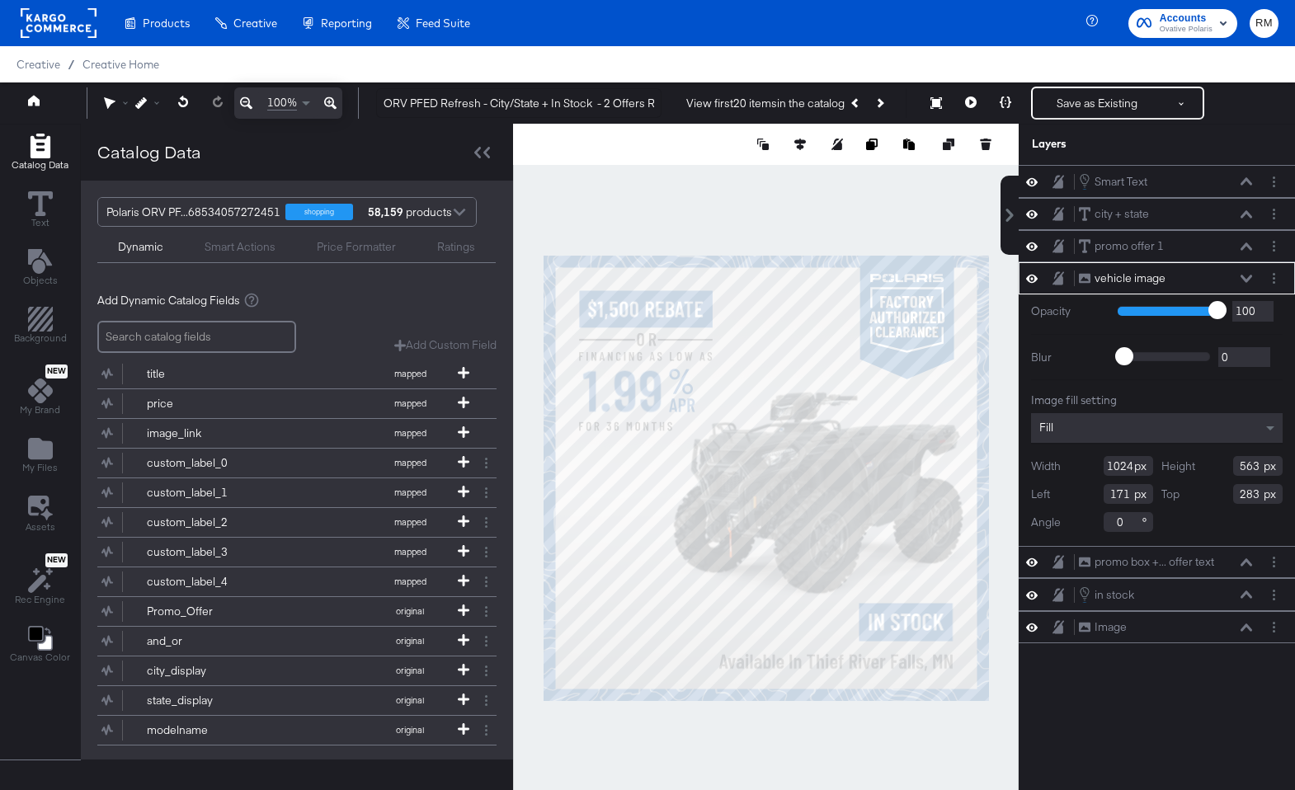
type input "170"
type input "282"
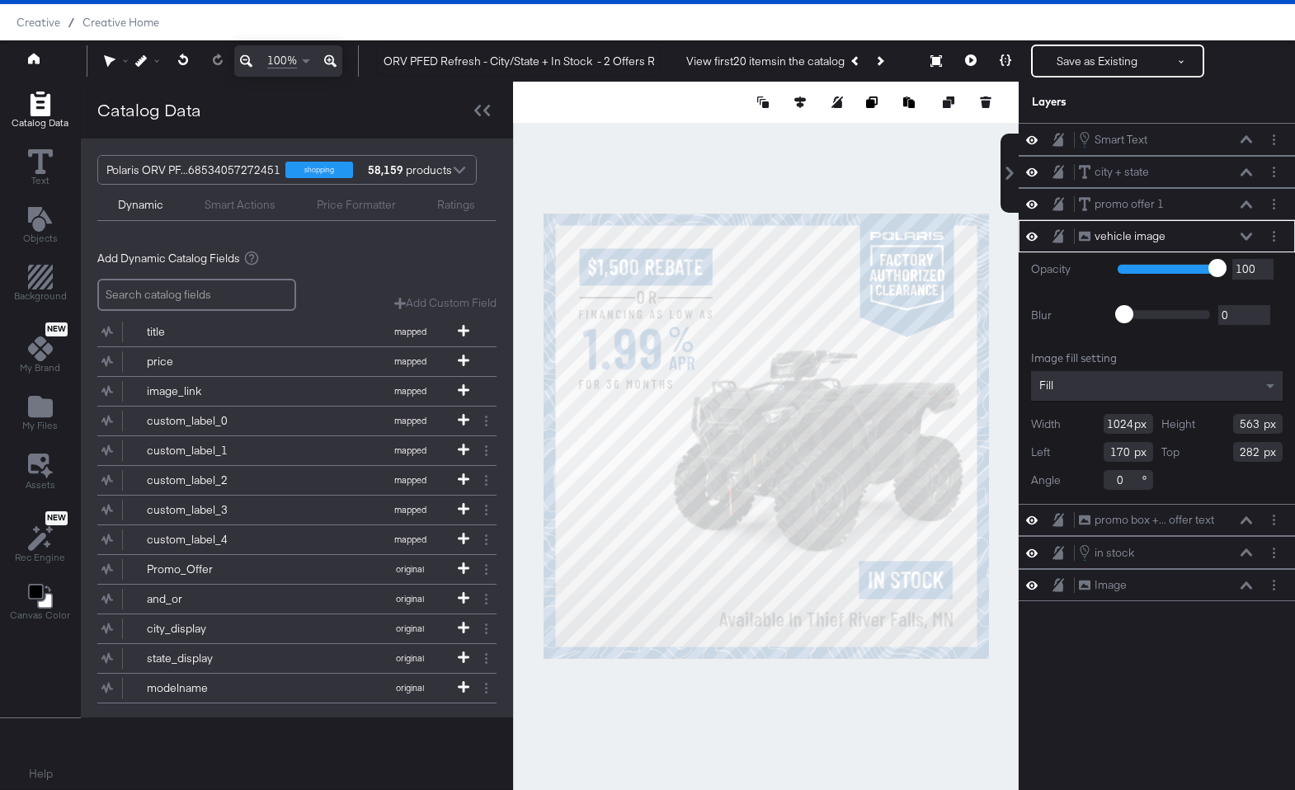
type input "169"
type input "283"
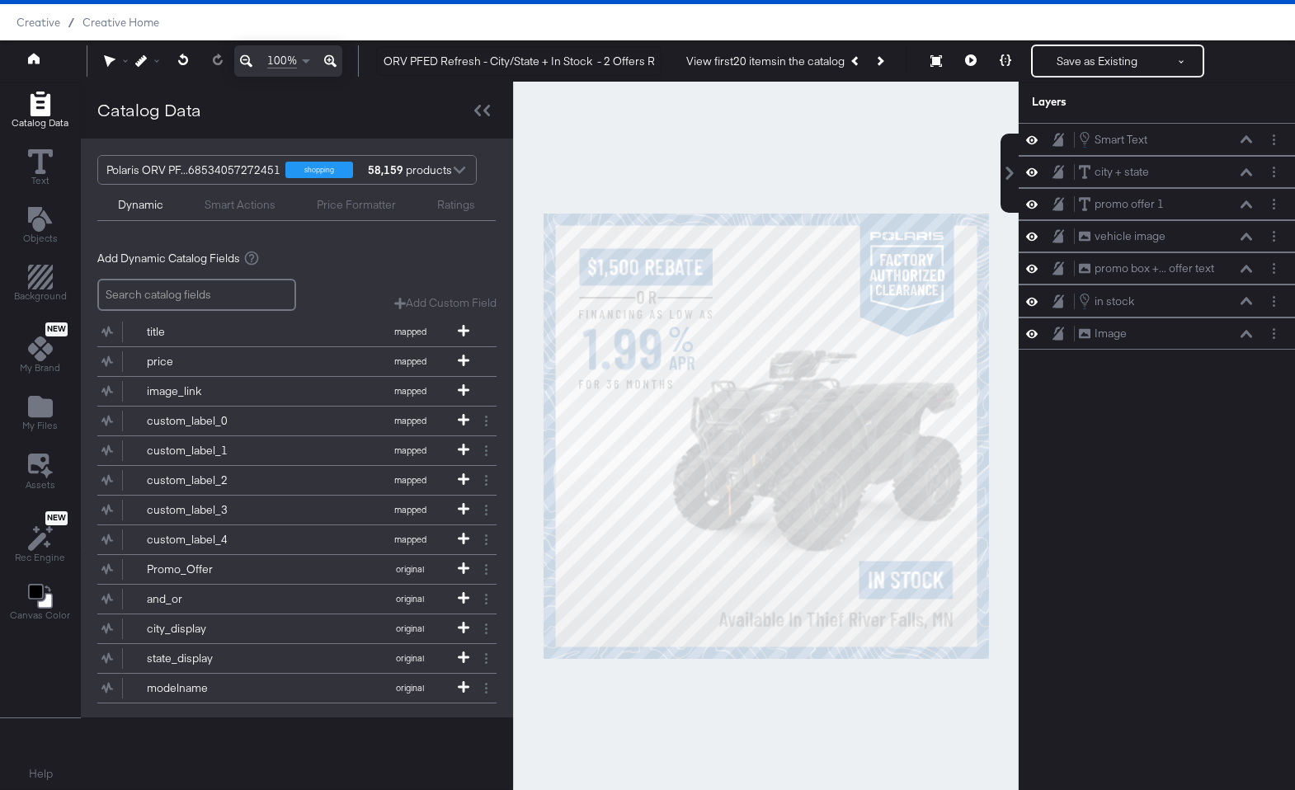
click at [856, 739] on div at bounding box center [766, 436] width 506 height 708
click at [1060, 57] on button "Save as Existing" at bounding box center [1096, 61] width 129 height 30
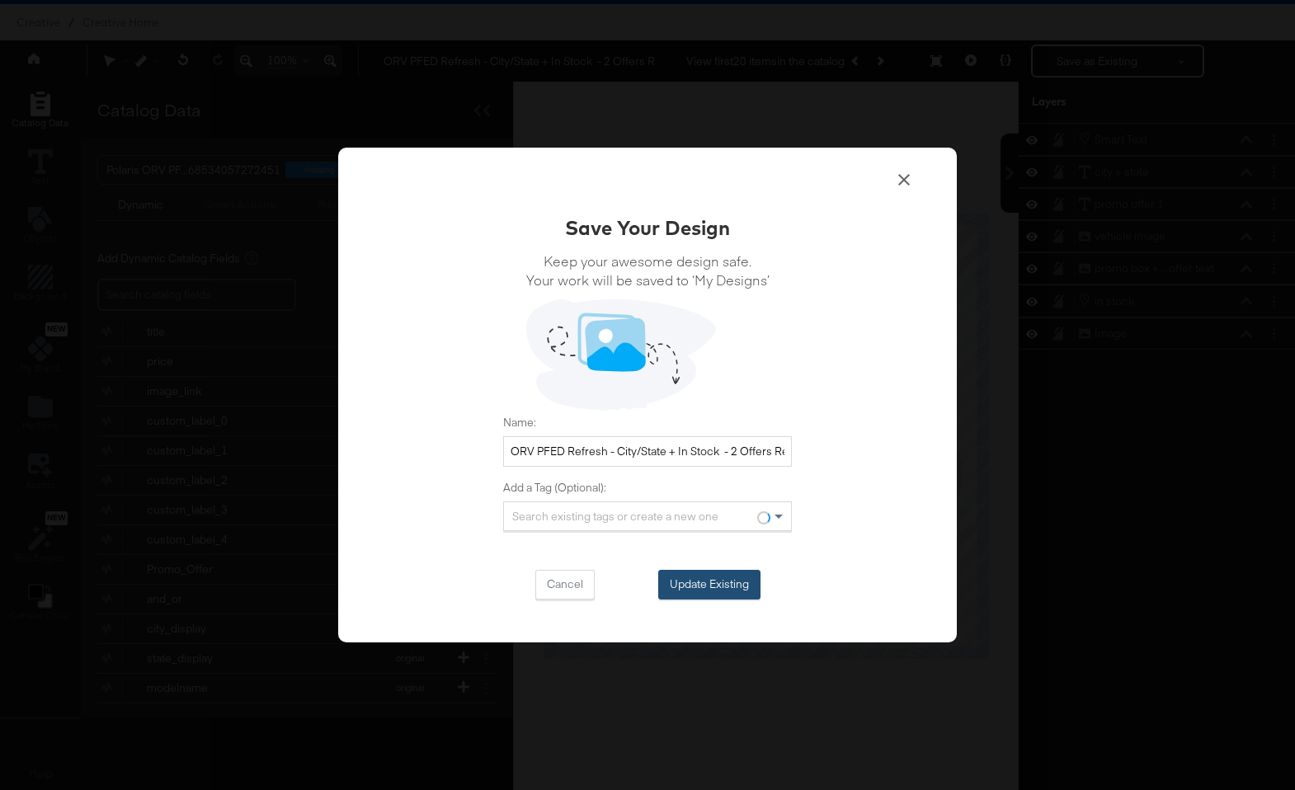
click at [727, 570] on button "Update Existing" at bounding box center [709, 585] width 102 height 30
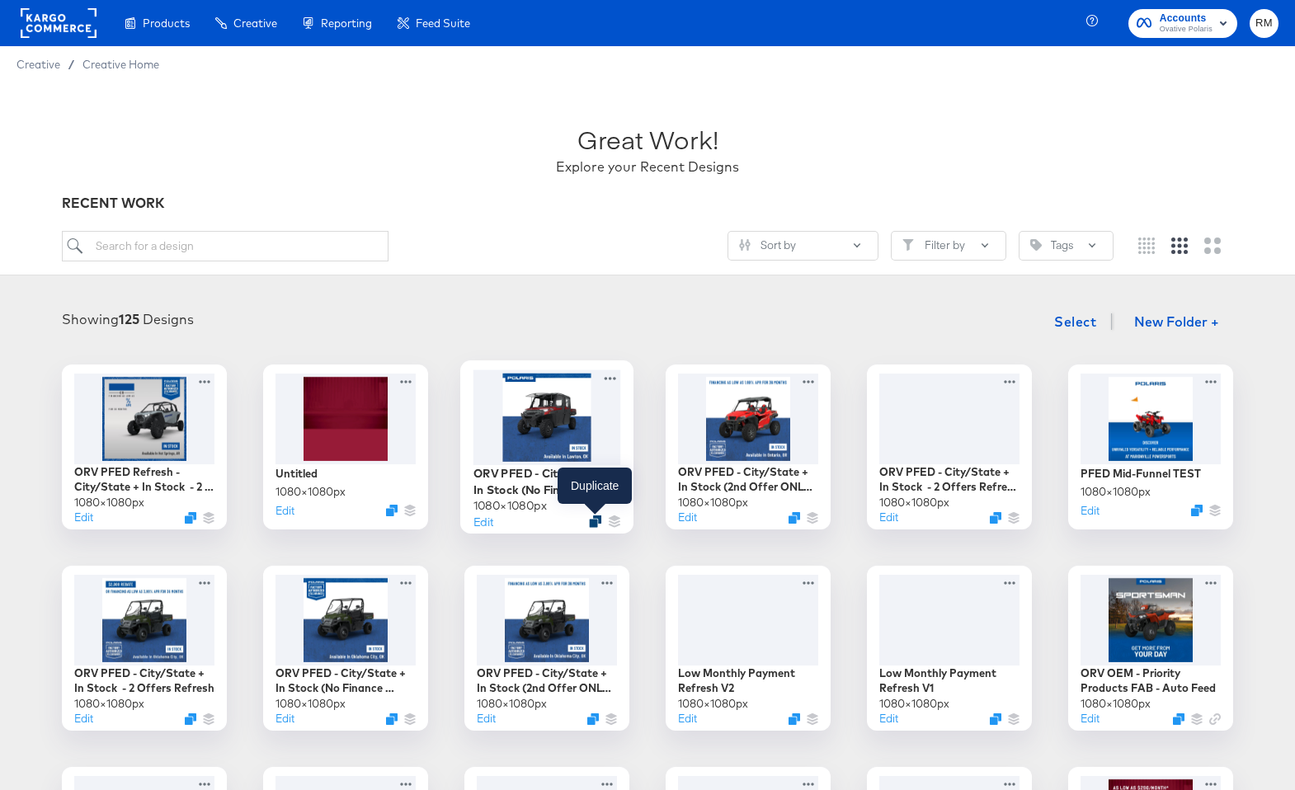
click at [595, 521] on icon "Duplicate" at bounding box center [595, 521] width 12 height 12
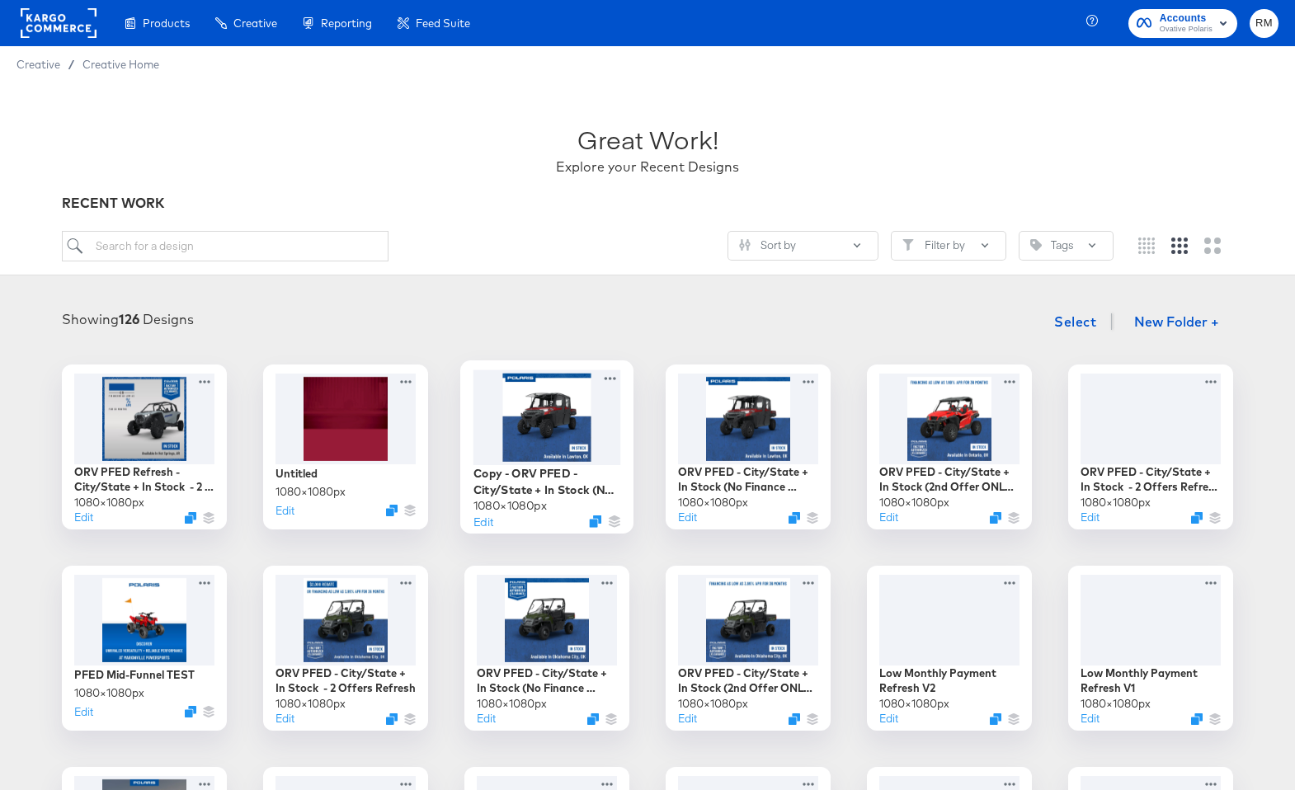
click at [567, 449] on div at bounding box center [547, 416] width 148 height 95
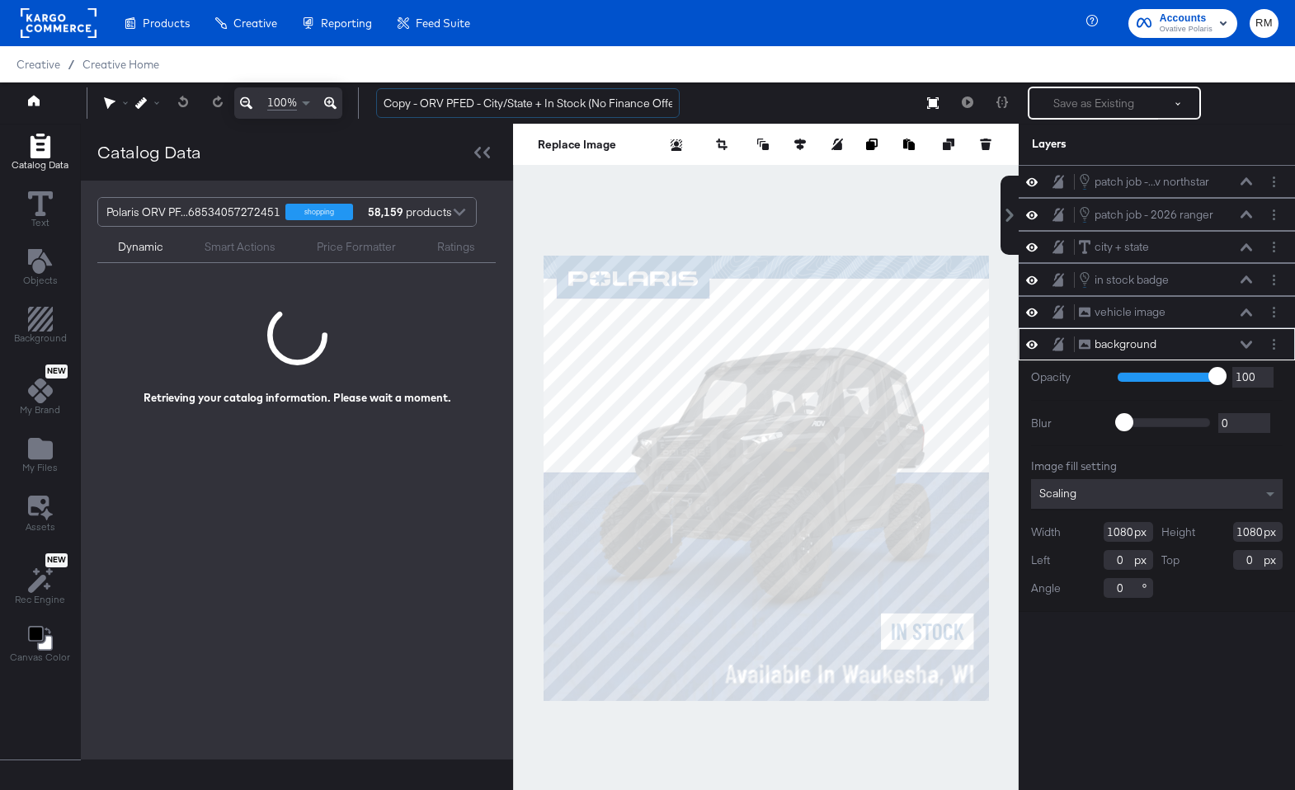
drag, startPoint x: 420, startPoint y: 102, endPoint x: 326, endPoint y: 102, distance: 94.0
click at [326, 102] on div "100% Copy - ORV PFED - City/State + In Stock (No Finance Offer) + snowflake fix…" at bounding box center [647, 102] width 1295 height 41
click at [443, 101] on input "ORV PFED - City/State + In Stock (No Finance Offer) + snowflake fix" at bounding box center [527, 103] width 303 height 31
drag, startPoint x: 543, startPoint y: 105, endPoint x: 684, endPoint y: 115, distance: 141.4
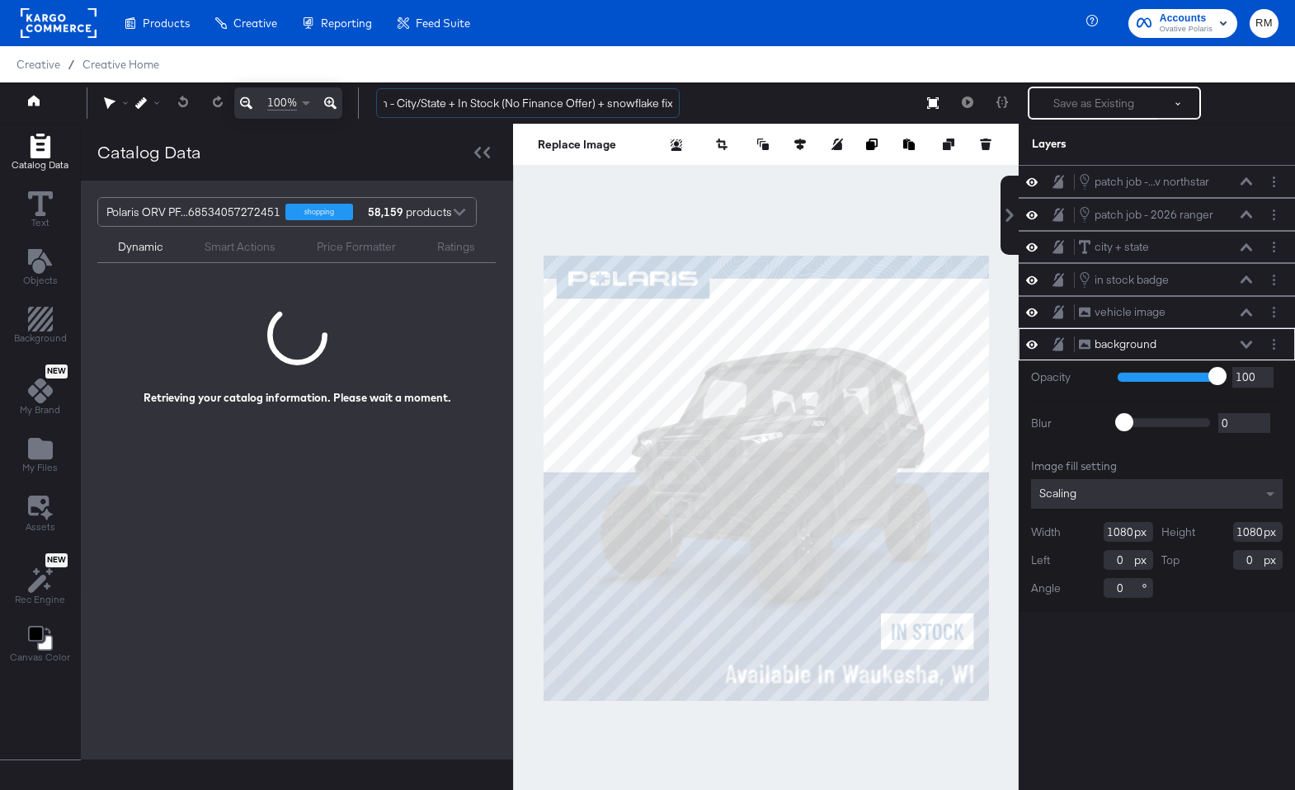
click at [684, 115] on div "ORV PFED Refresh - City/State + In Stock (No Finance Offer) + snowflake fix Sav…" at bounding box center [820, 103] width 915 height 33
click at [609, 101] on input "ORV PFED Refresh - City/State + In Stock (No Finance Offer) + snowflake fix" at bounding box center [527, 103] width 303 height 31
drag, startPoint x: 595, startPoint y: 101, endPoint x: 744, endPoint y: 101, distance: 149.3
click at [744, 101] on div "ORV PFED Refresh - City/State + In Stock (No Finance Offer) + snowflake fix Sav…" at bounding box center [820, 103] width 915 height 33
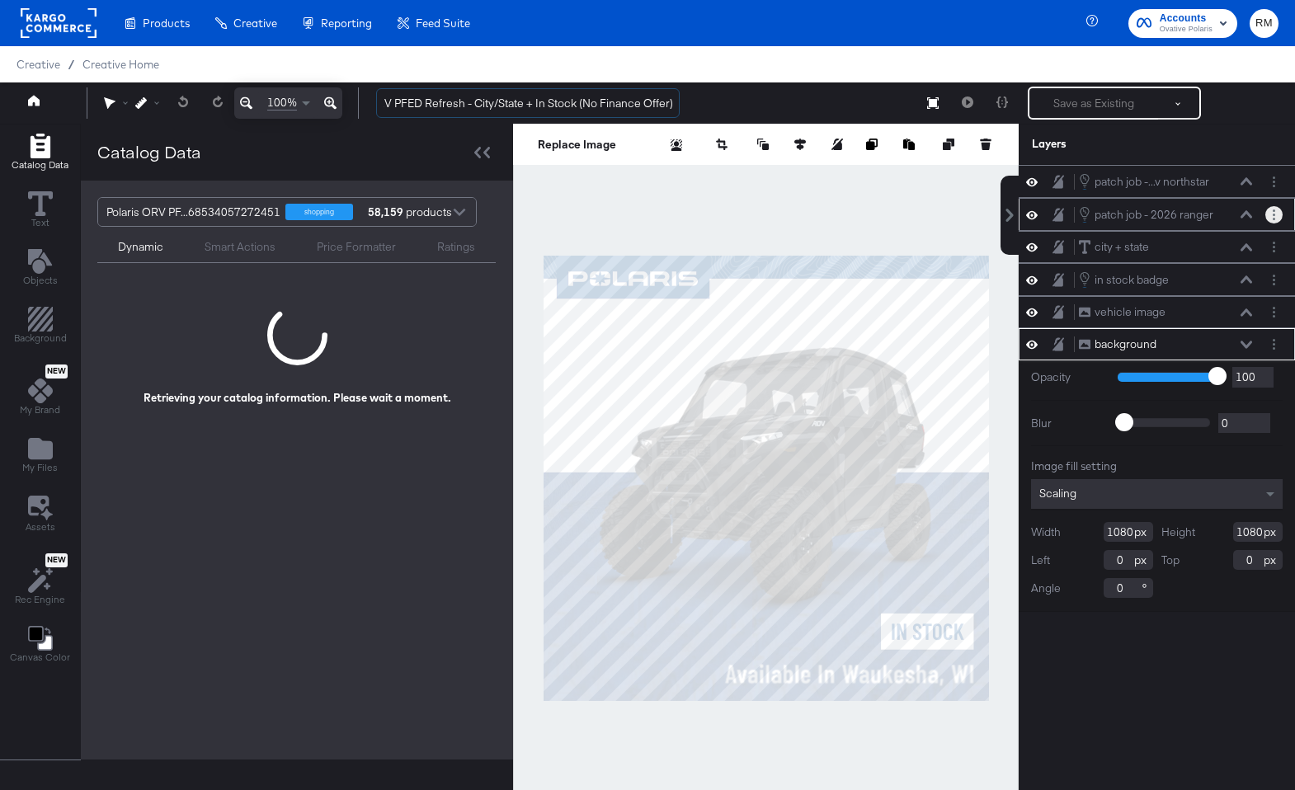
type input "ORV PFED Refresh - City/State + In Stock (No Finance Offer)"
click at [1269, 214] on button "Layer Options" at bounding box center [1273, 214] width 17 height 17
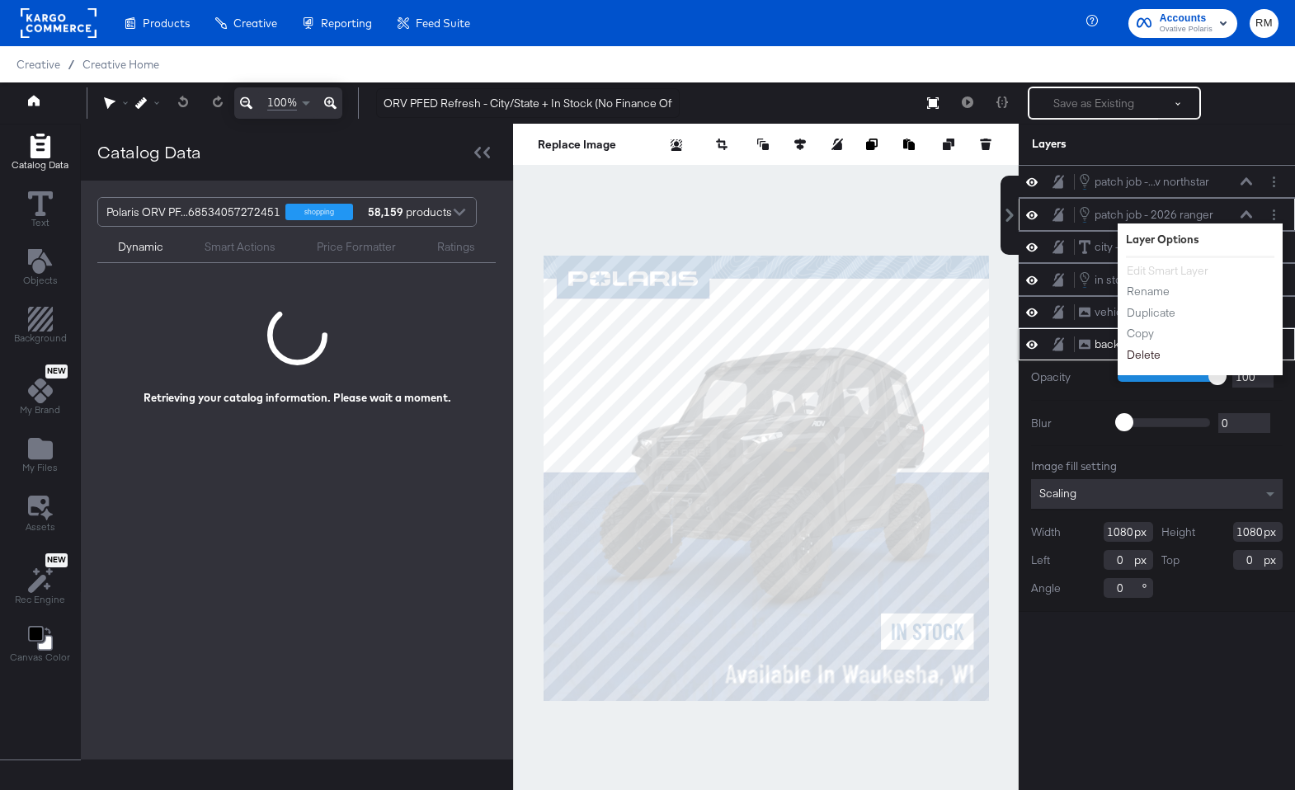
click at [1141, 356] on button "Delete" at bounding box center [1143, 354] width 35 height 17
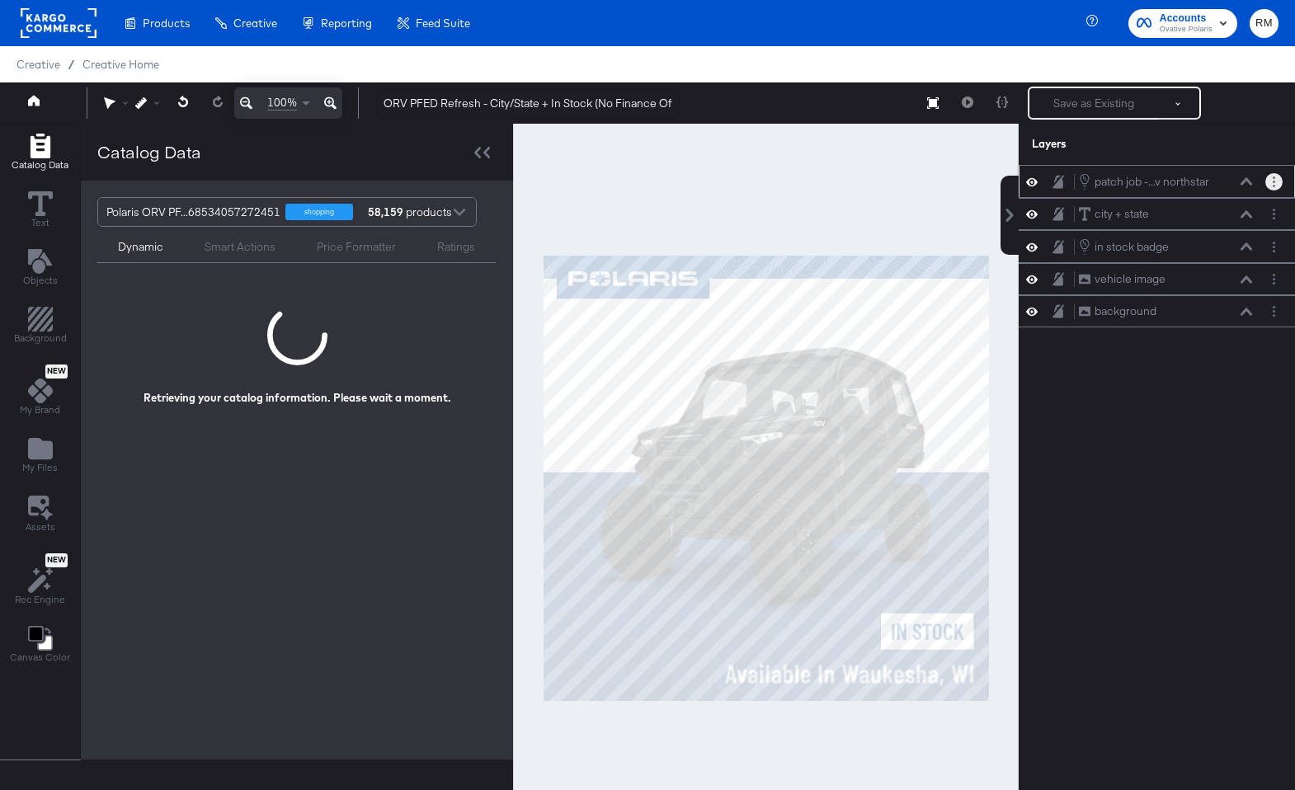
click at [1272, 177] on circle "Layer Options" at bounding box center [1273, 177] width 2 height 2
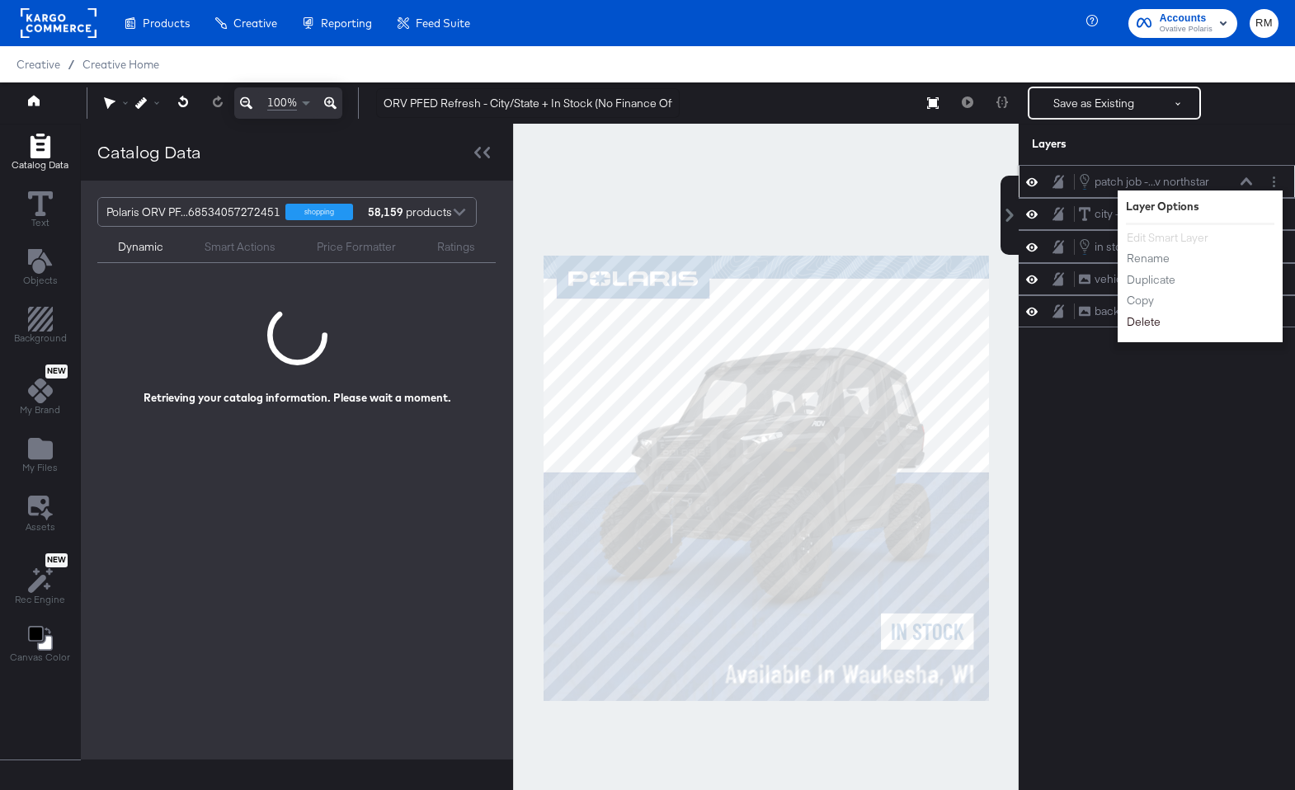
click at [1140, 327] on button "Delete" at bounding box center [1143, 321] width 35 height 17
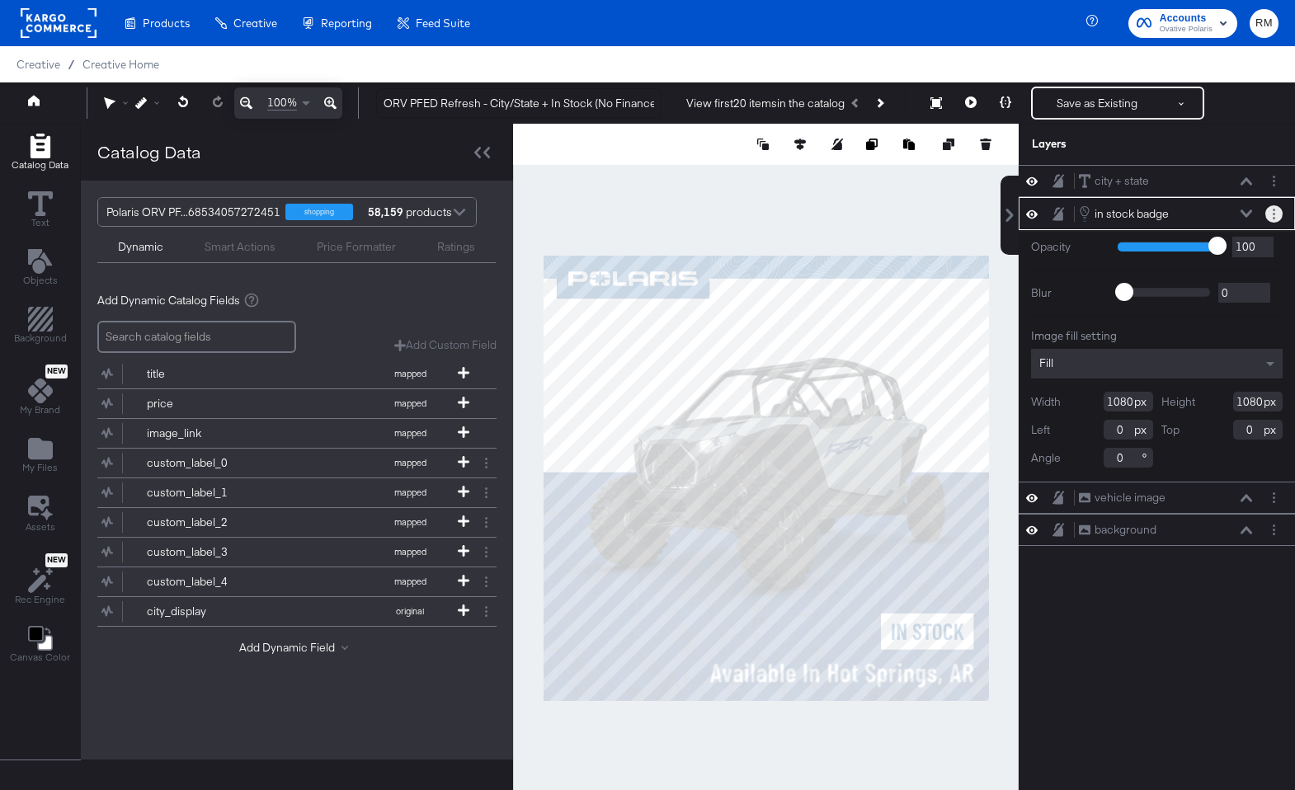
click at [1280, 214] on button "Layer Options" at bounding box center [1273, 213] width 17 height 17
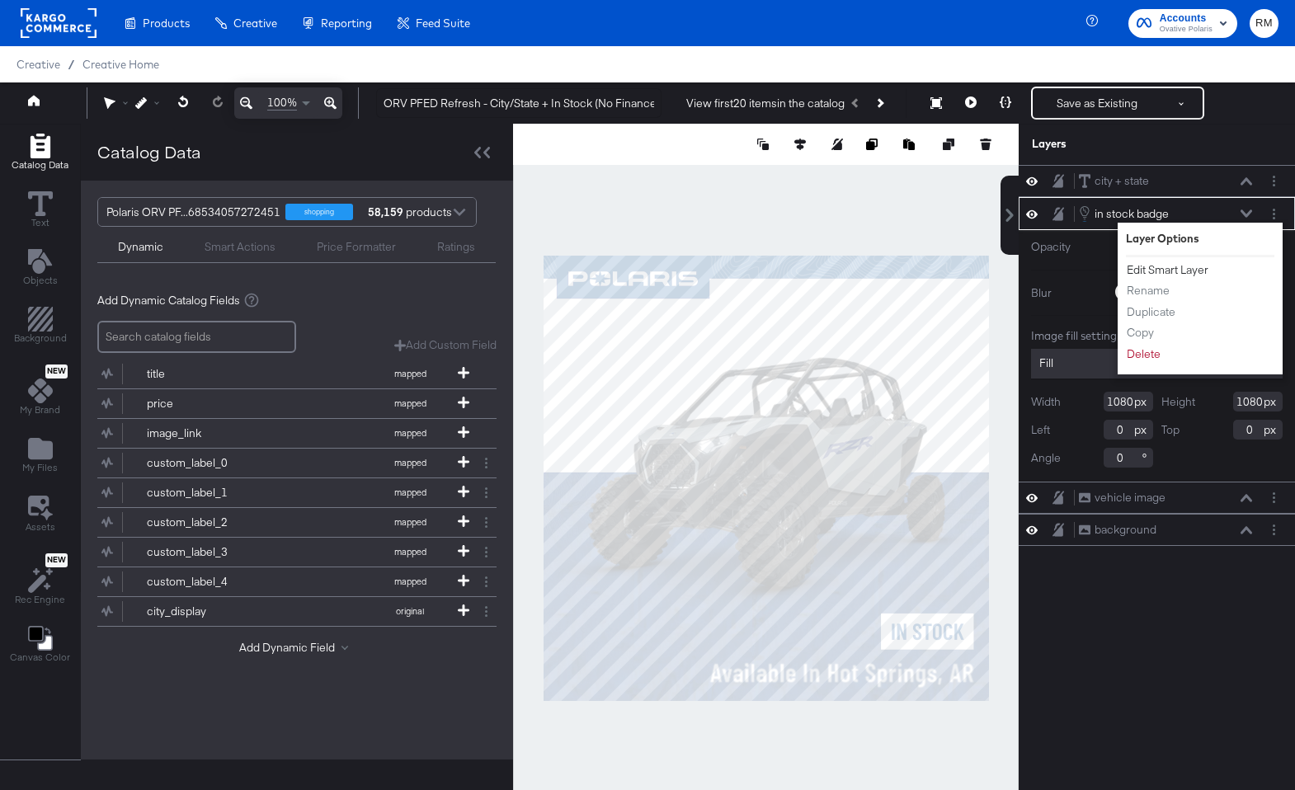
click at [1188, 266] on button "Edit Smart Layer" at bounding box center [1167, 269] width 83 height 17
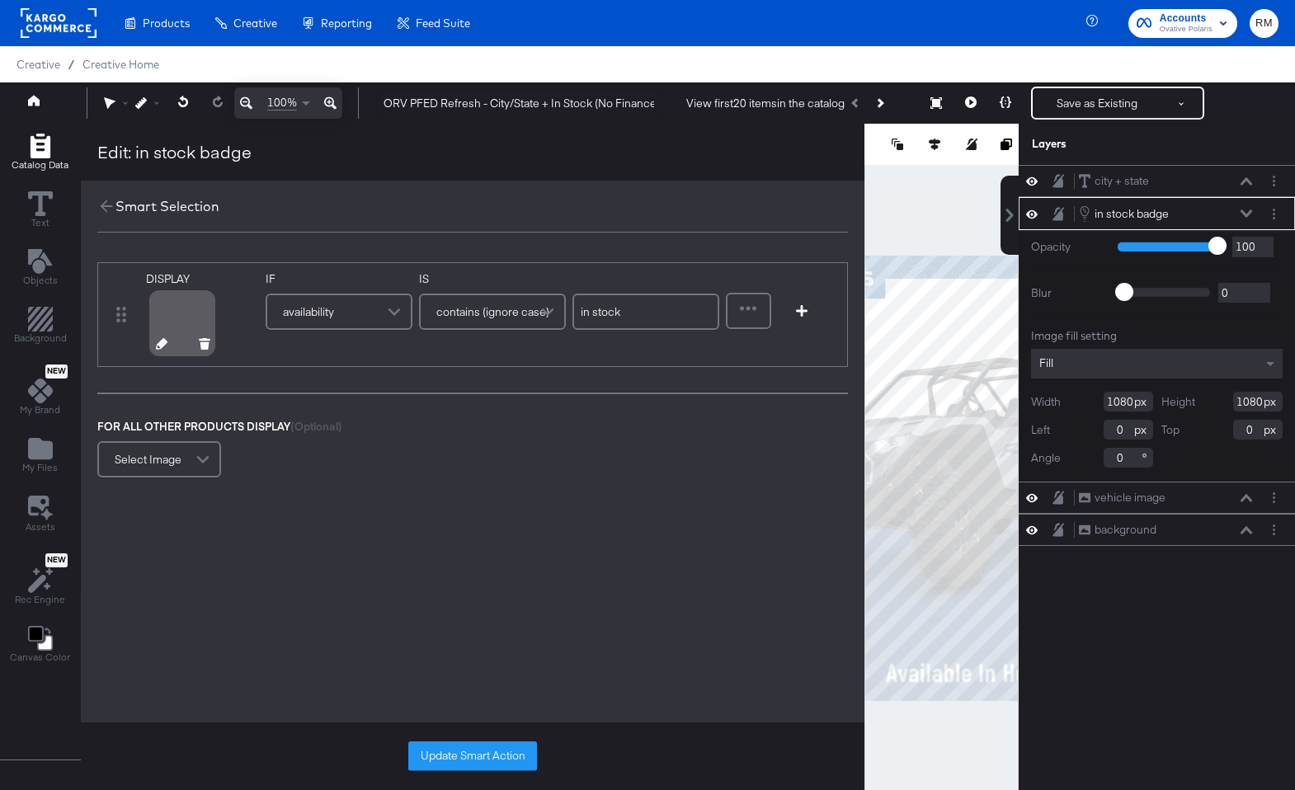
click at [161, 349] on icon at bounding box center [162, 344] width 12 height 12
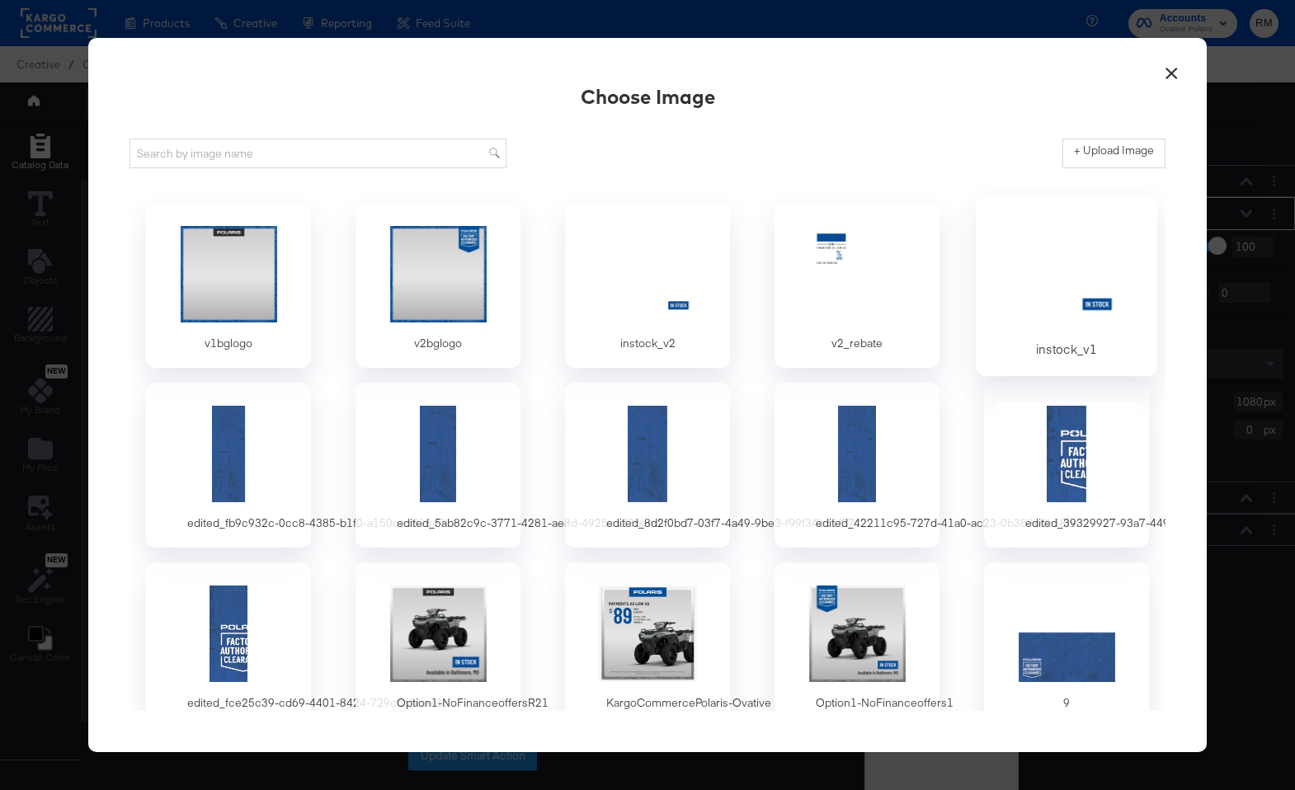
click at [1081, 273] on div at bounding box center [1067, 273] width 154 height 114
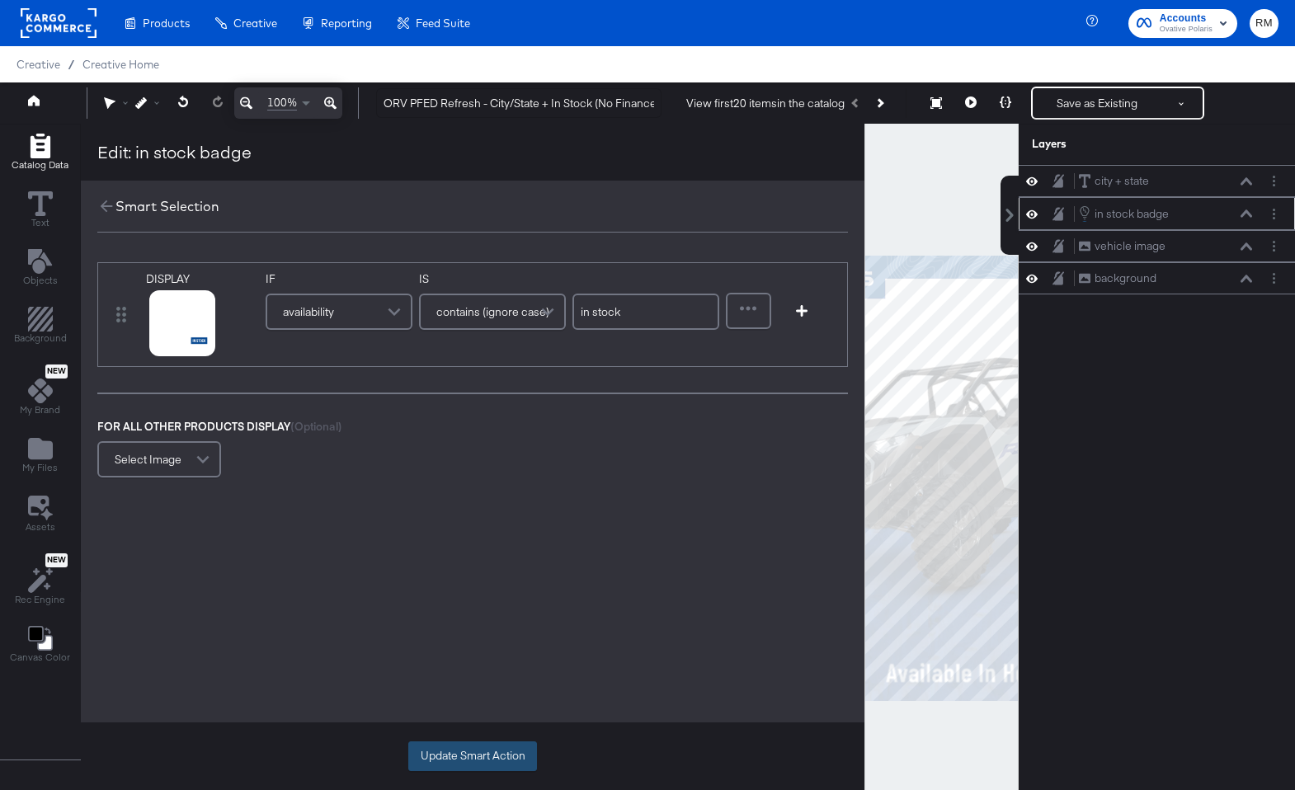
click at [435, 766] on button "Update Smart Action" at bounding box center [472, 756] width 129 height 30
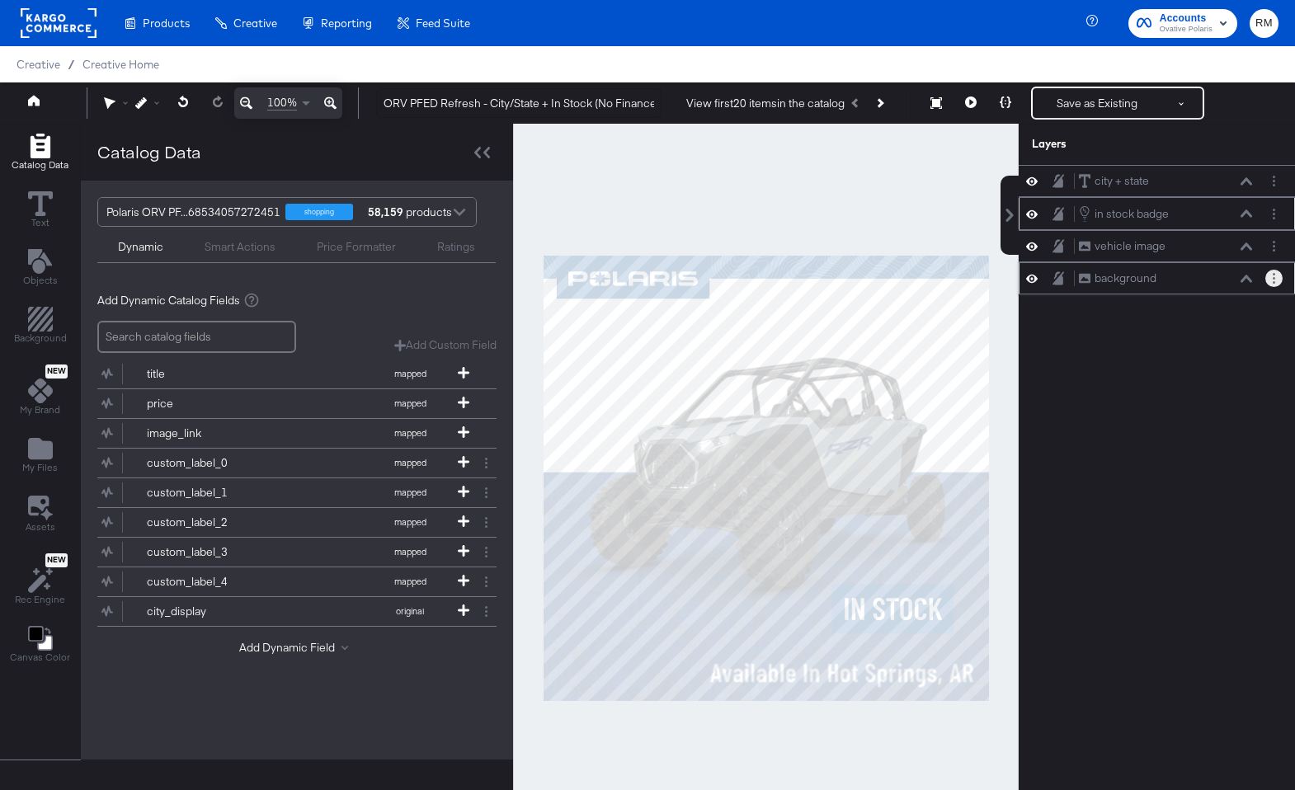
click at [1278, 284] on button "Layer Options" at bounding box center [1273, 278] width 17 height 17
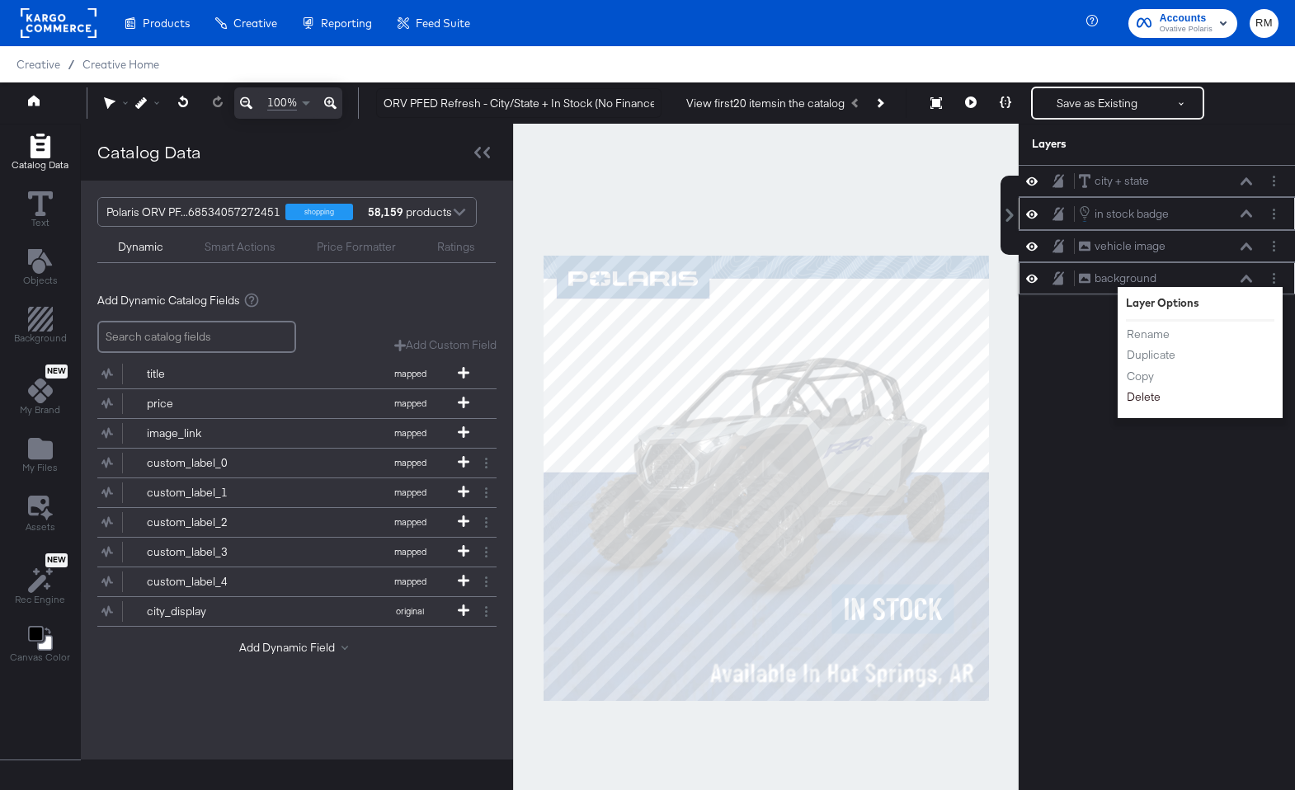
click at [1139, 395] on button "Delete" at bounding box center [1143, 396] width 35 height 17
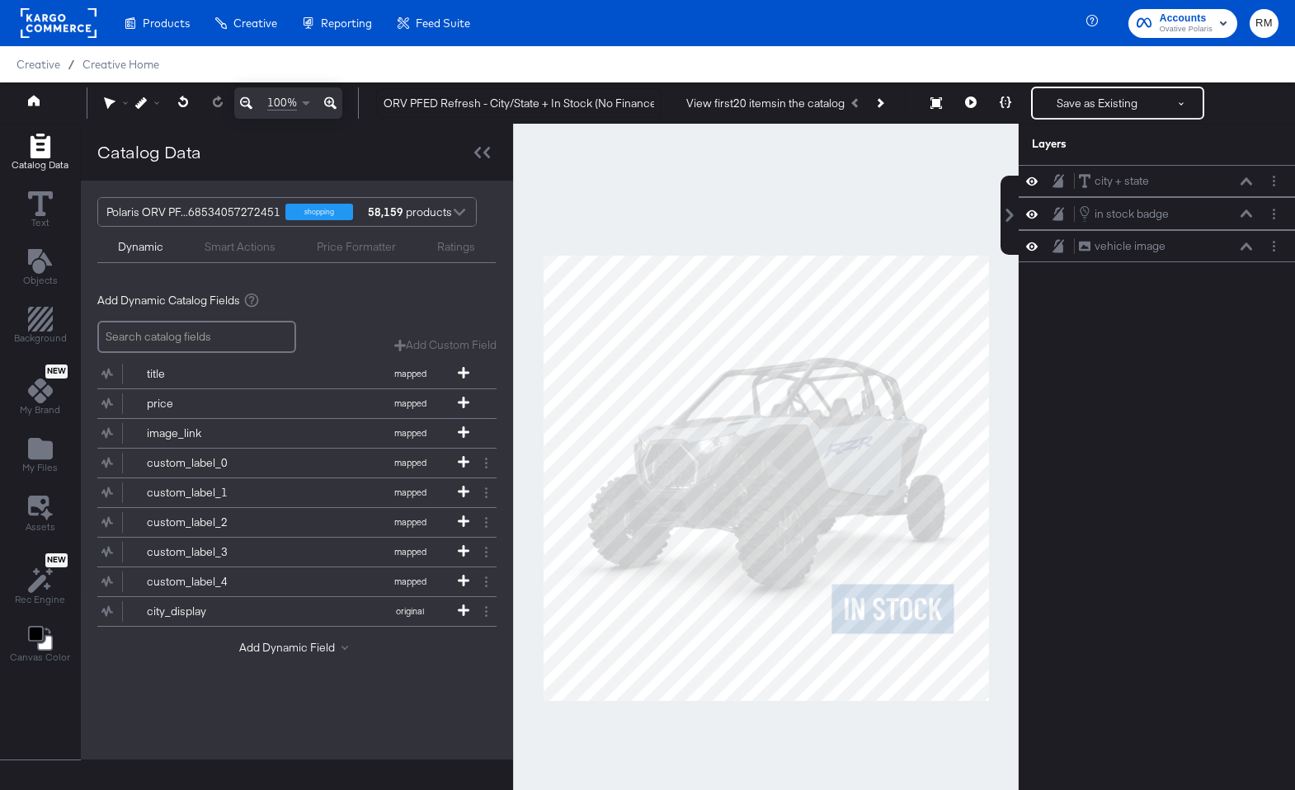
click at [57, 426] on div "Catalog Data Text Objects Background New My Brand My Files Assets New Rec Engin…" at bounding box center [40, 400] width 80 height 550
click at [38, 457] on icon "Add Files" at bounding box center [40, 448] width 25 height 21
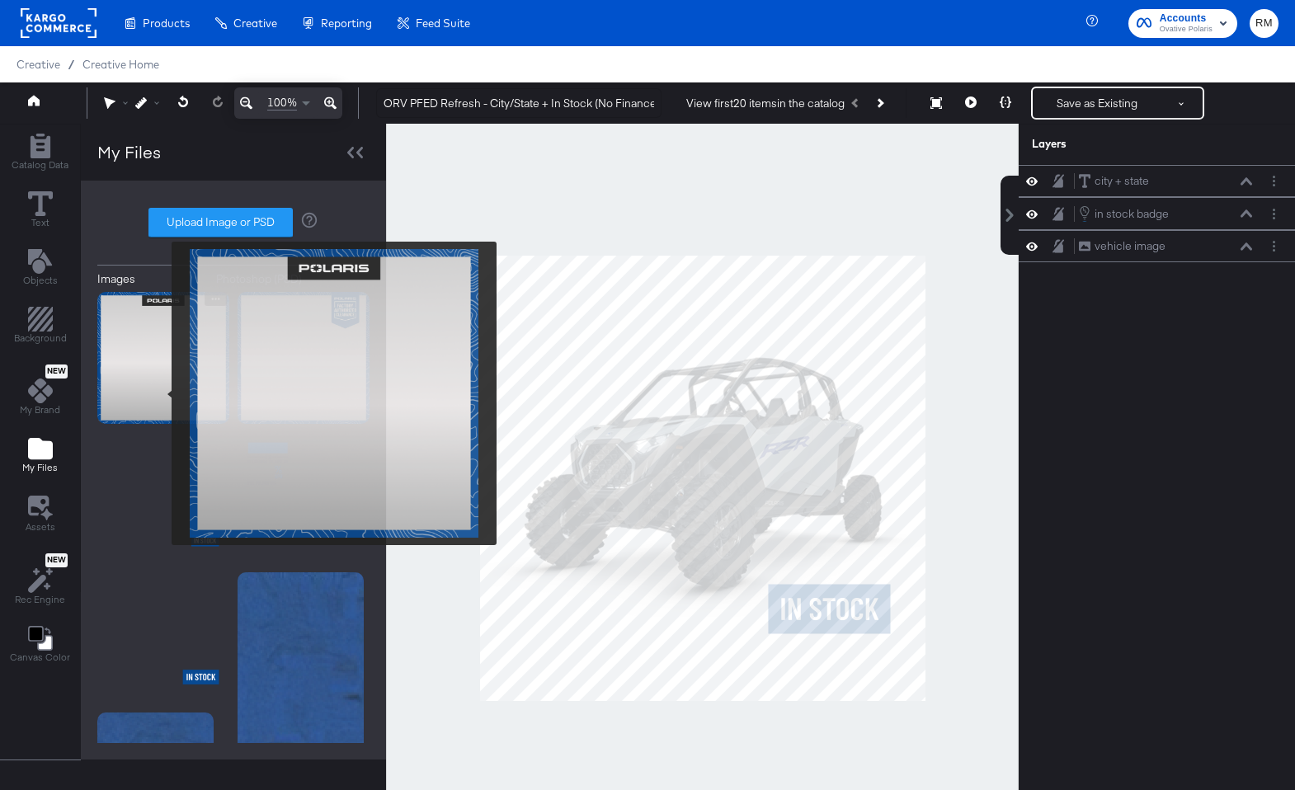
click at [161, 393] on img at bounding box center [163, 358] width 132 height 132
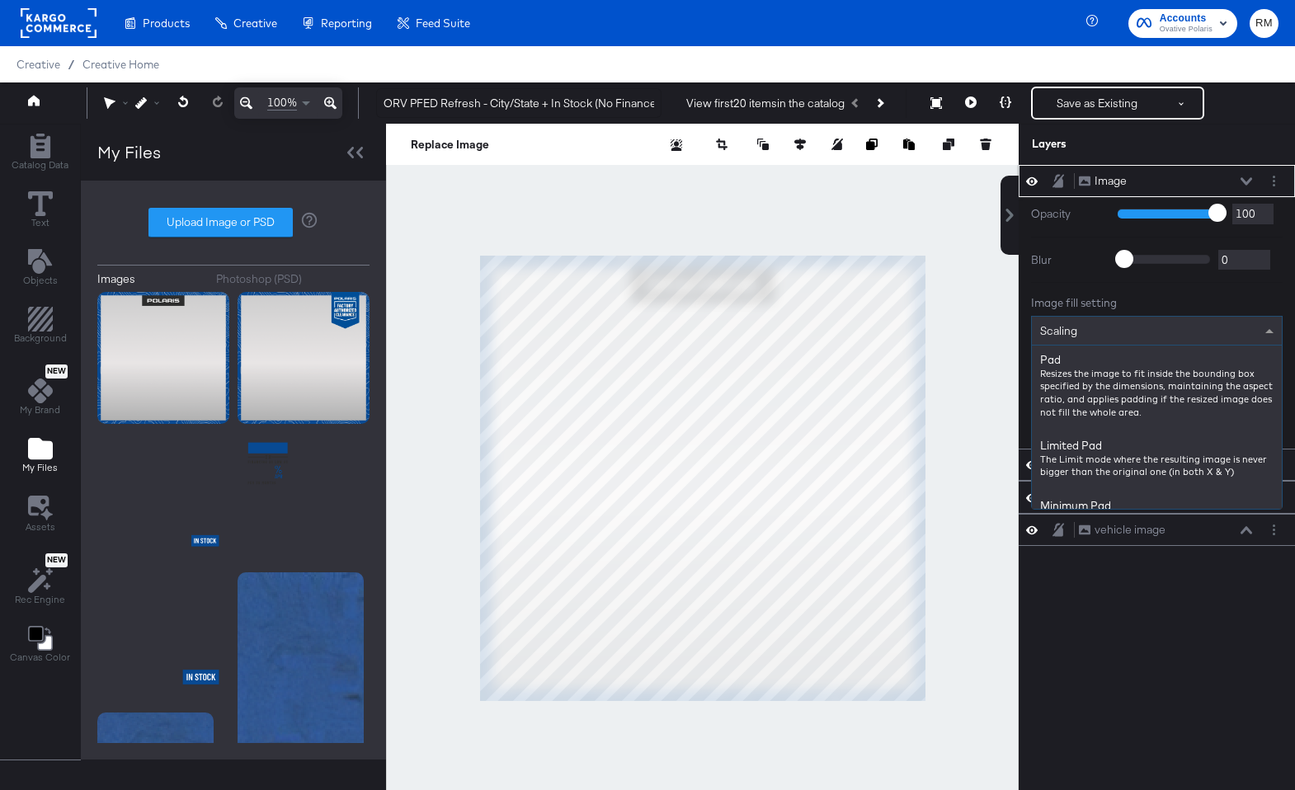
click at [1166, 323] on div "Scaling" at bounding box center [1157, 331] width 250 height 28
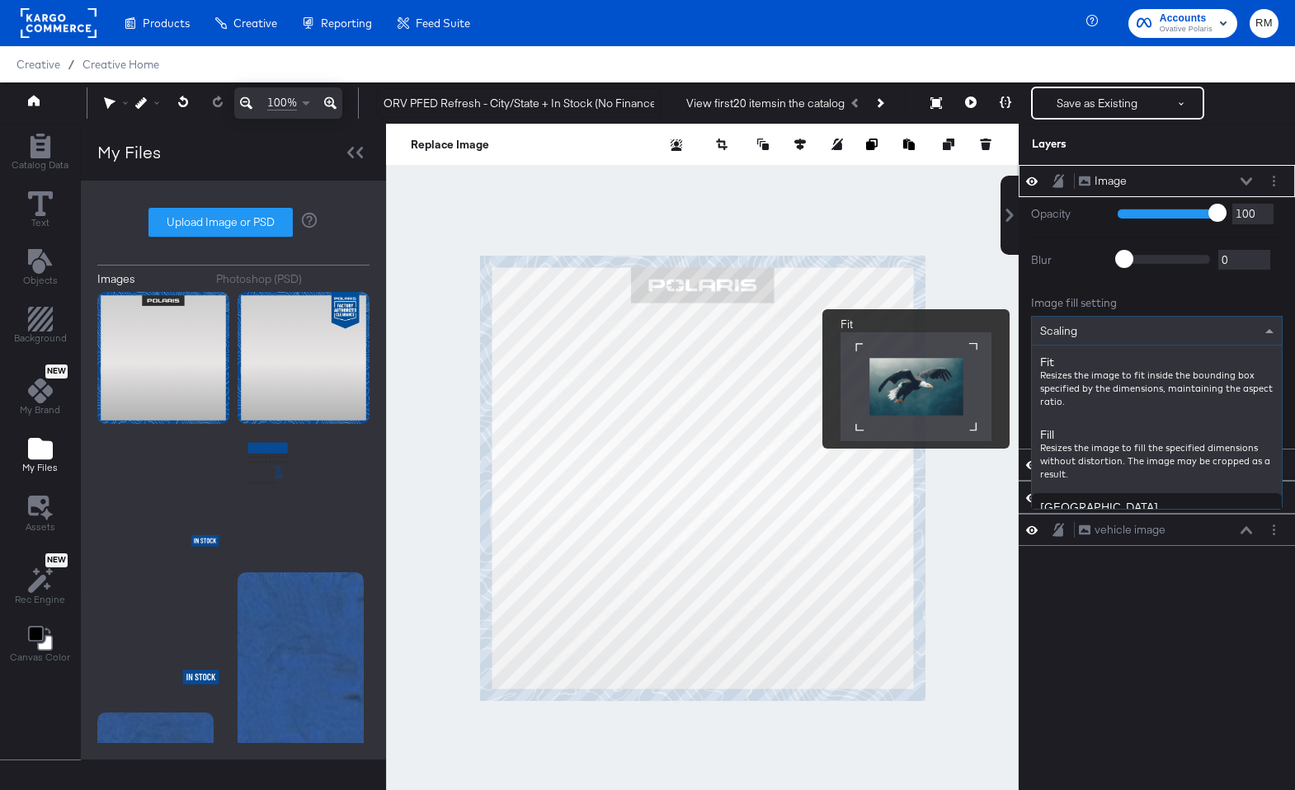
scroll to position [184, 0]
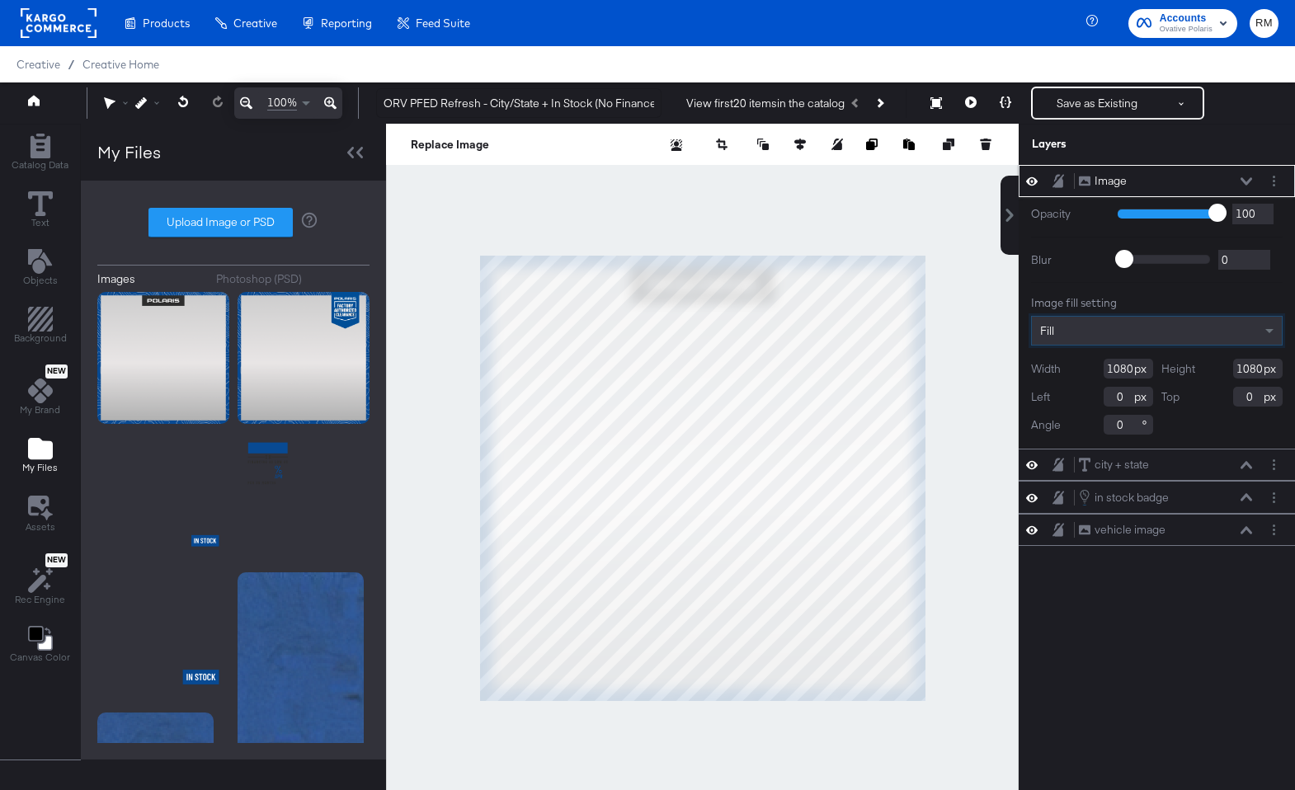
click at [1248, 182] on icon at bounding box center [1246, 180] width 12 height 7
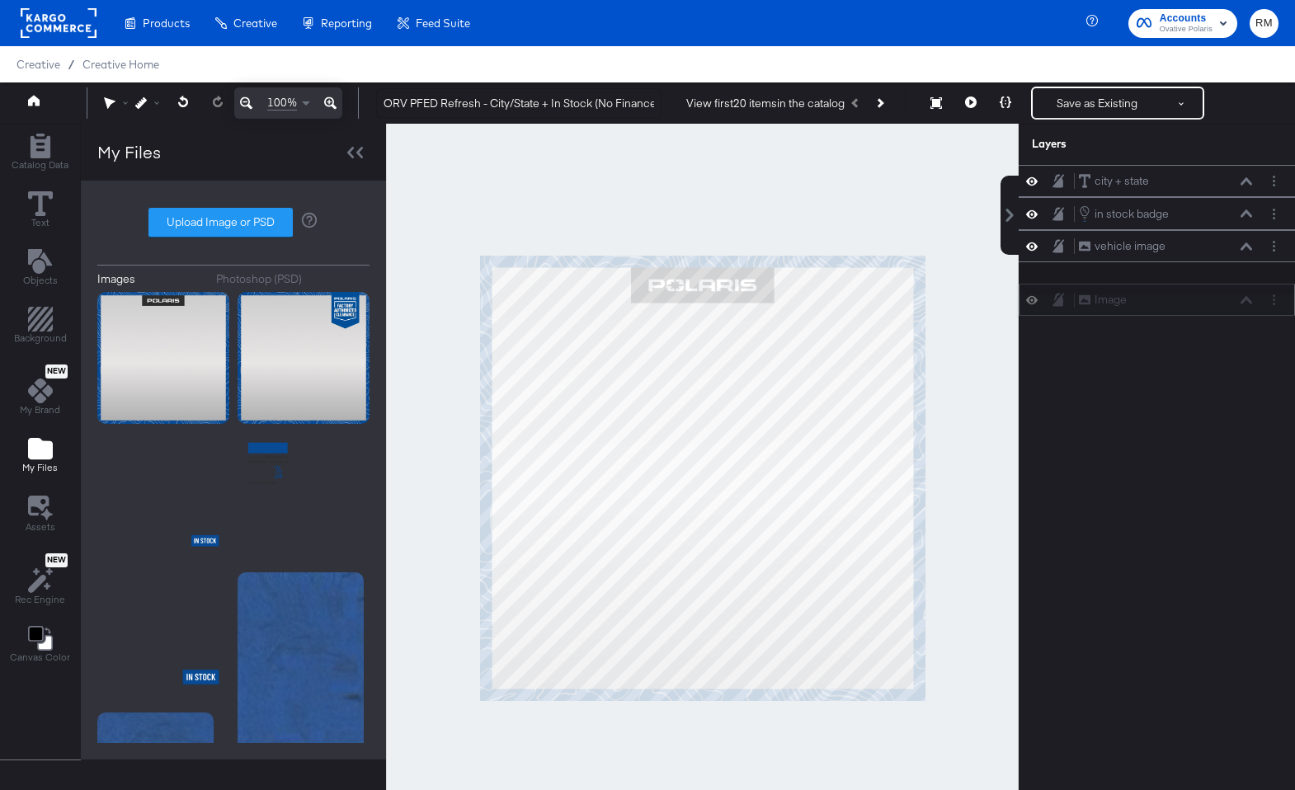
drag, startPoint x: 1220, startPoint y: 181, endPoint x: 1220, endPoint y: 304, distance: 122.9
click at [1220, 304] on div "Image Image" at bounding box center [1165, 299] width 175 height 17
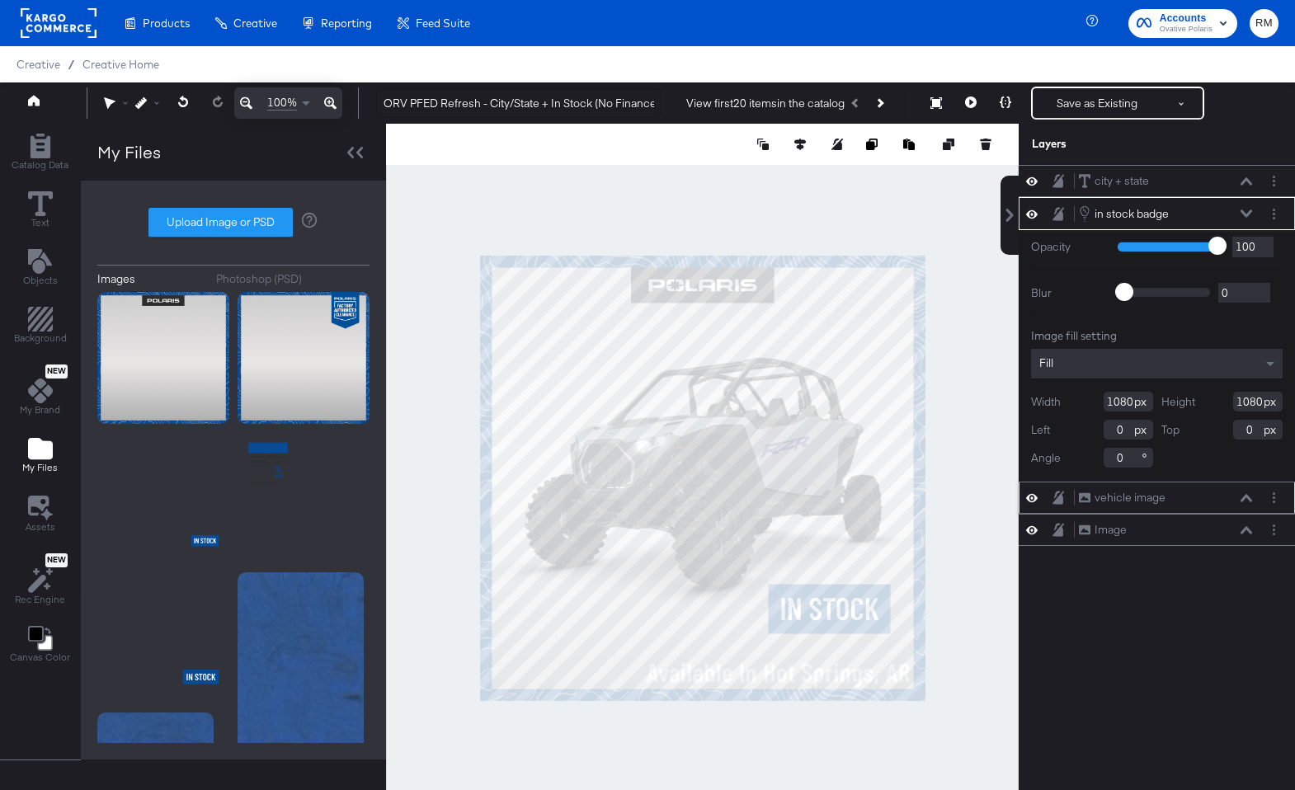
click at [1246, 495] on icon at bounding box center [1246, 497] width 12 height 7
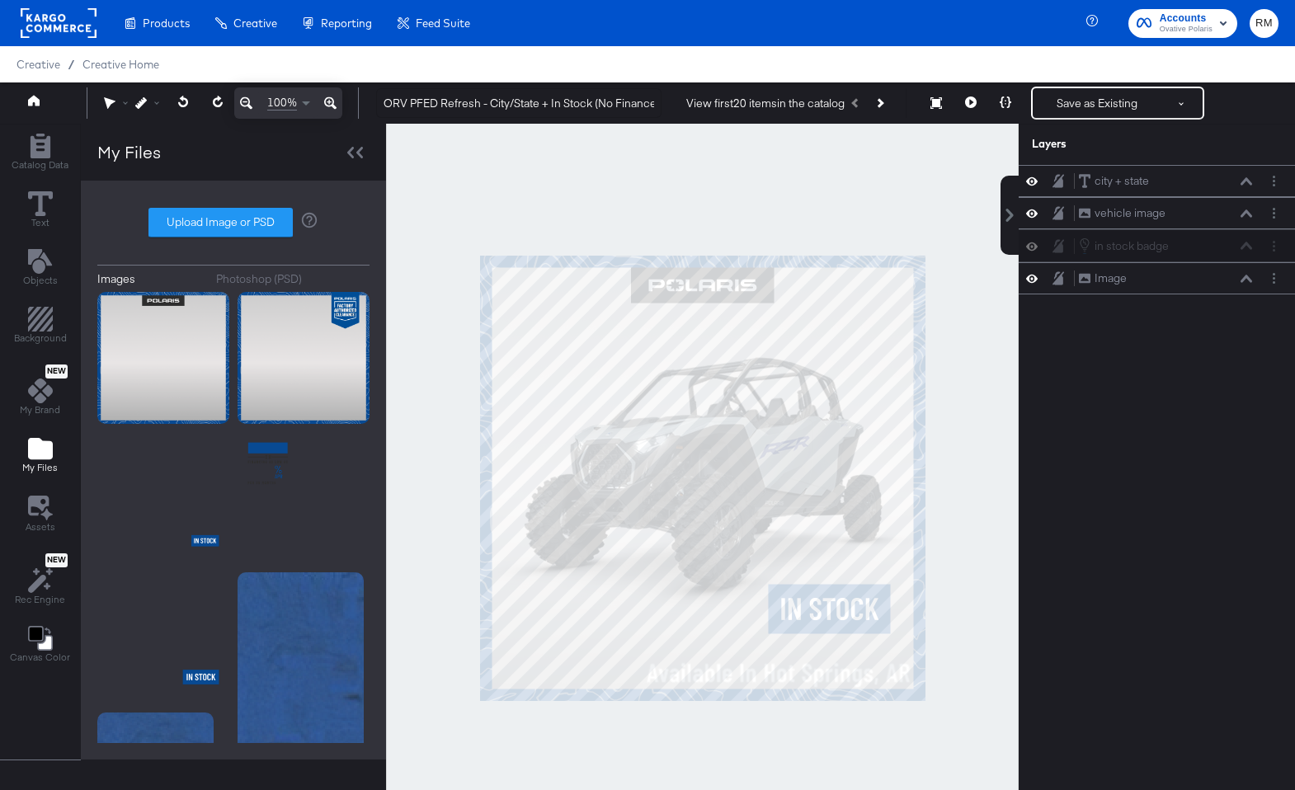
drag, startPoint x: 1212, startPoint y: 214, endPoint x: 1212, endPoint y: 255, distance: 40.4
click at [1216, 223] on div "vehicle image vehicle image" at bounding box center [1156, 213] width 276 height 32
click at [1195, 214] on div "vehicle image vehicle image" at bounding box center [1165, 213] width 175 height 17
click at [1240, 214] on icon at bounding box center [1246, 213] width 12 height 8
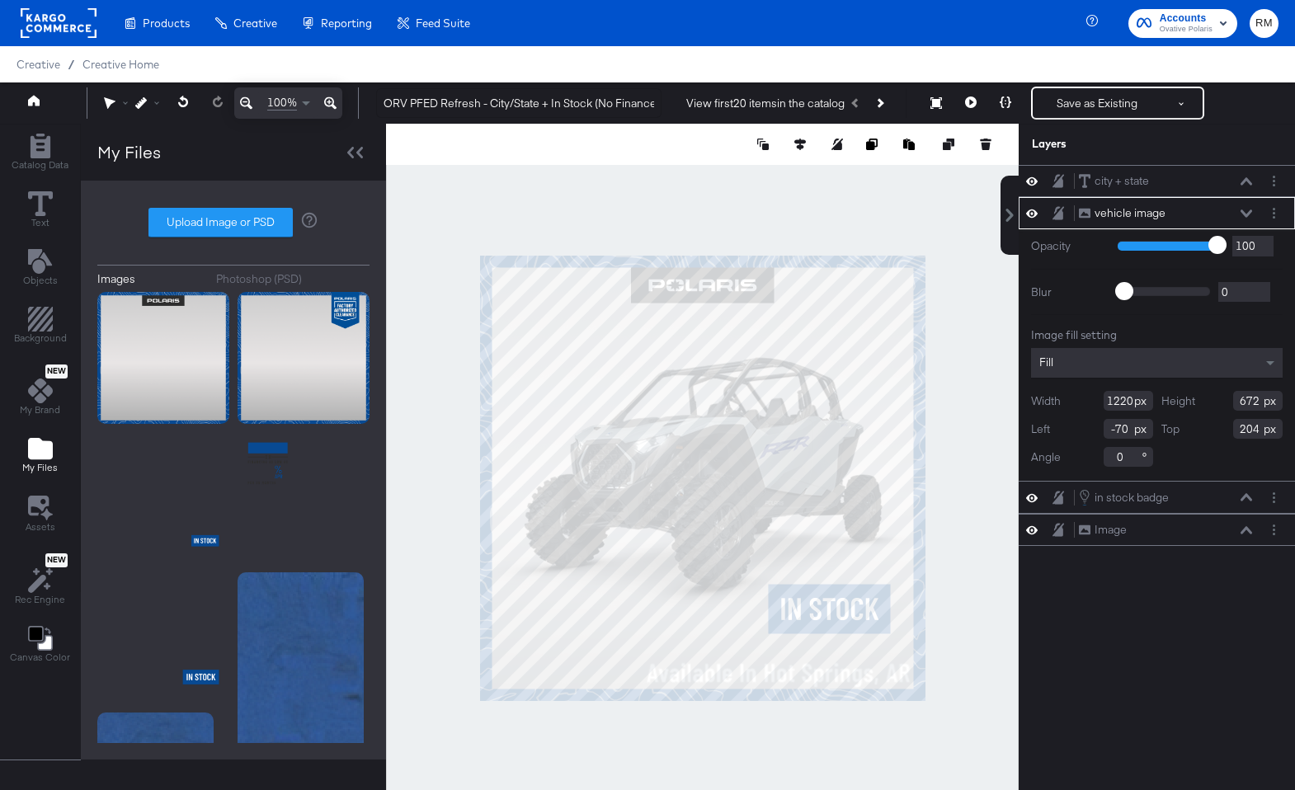
type input "-174"
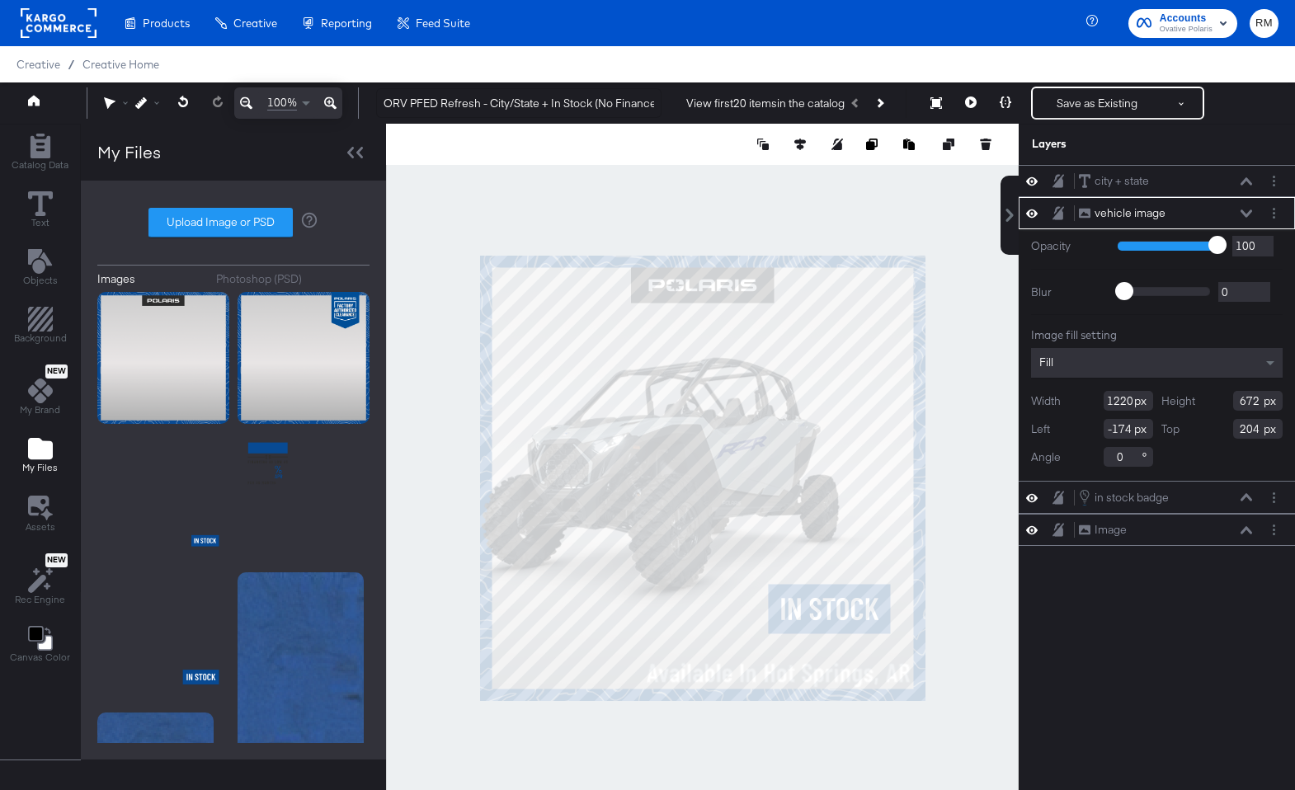
type input "942"
type input "519"
type input "357"
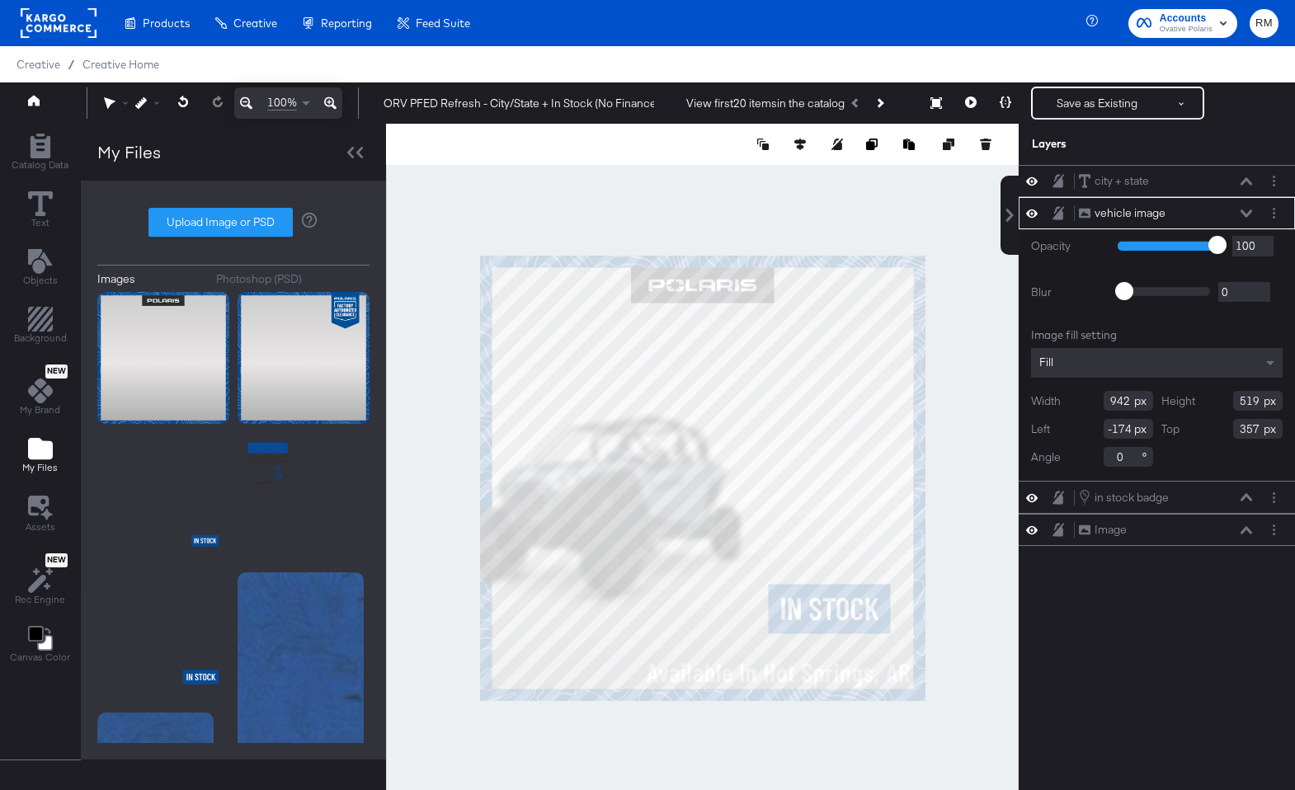
type input "26"
type input "253"
type input "59"
type input "245"
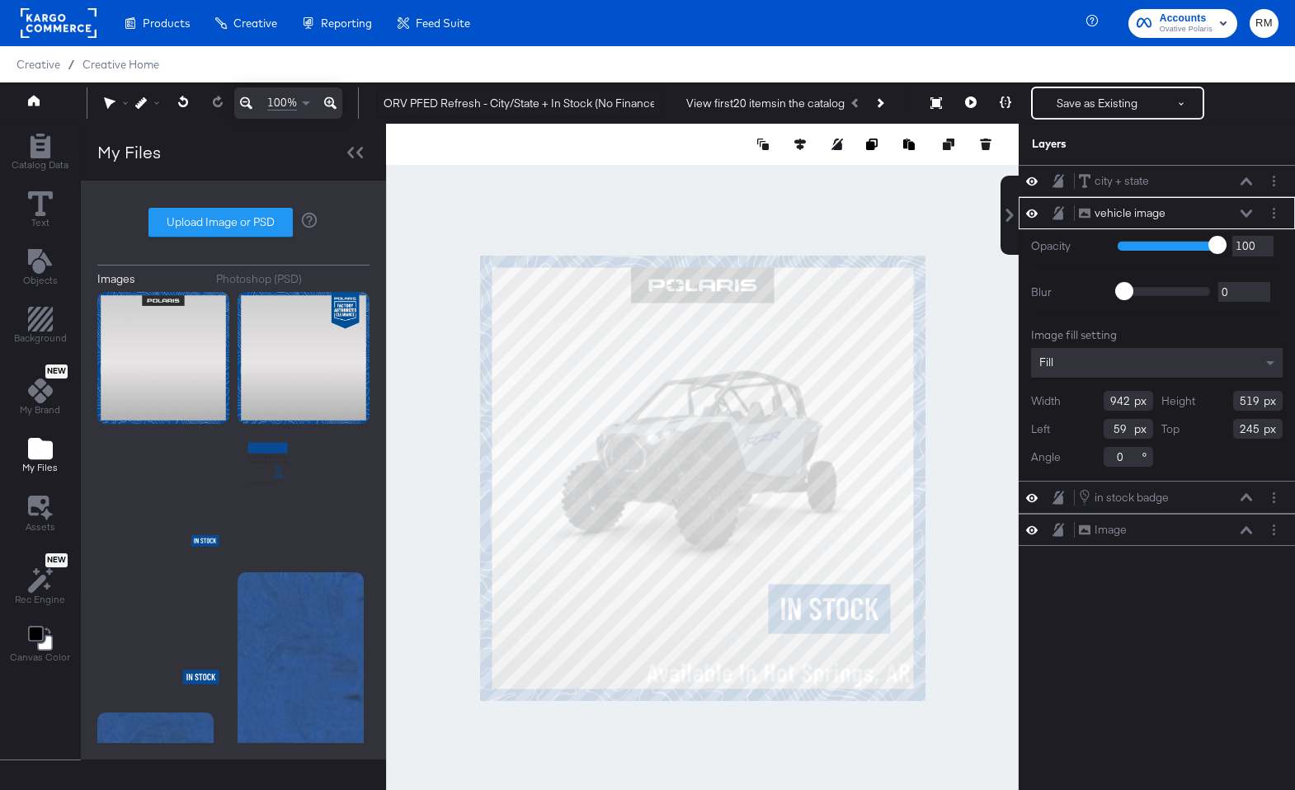
type input "1022"
type input "564"
type input "200"
type input "24"
type input "262"
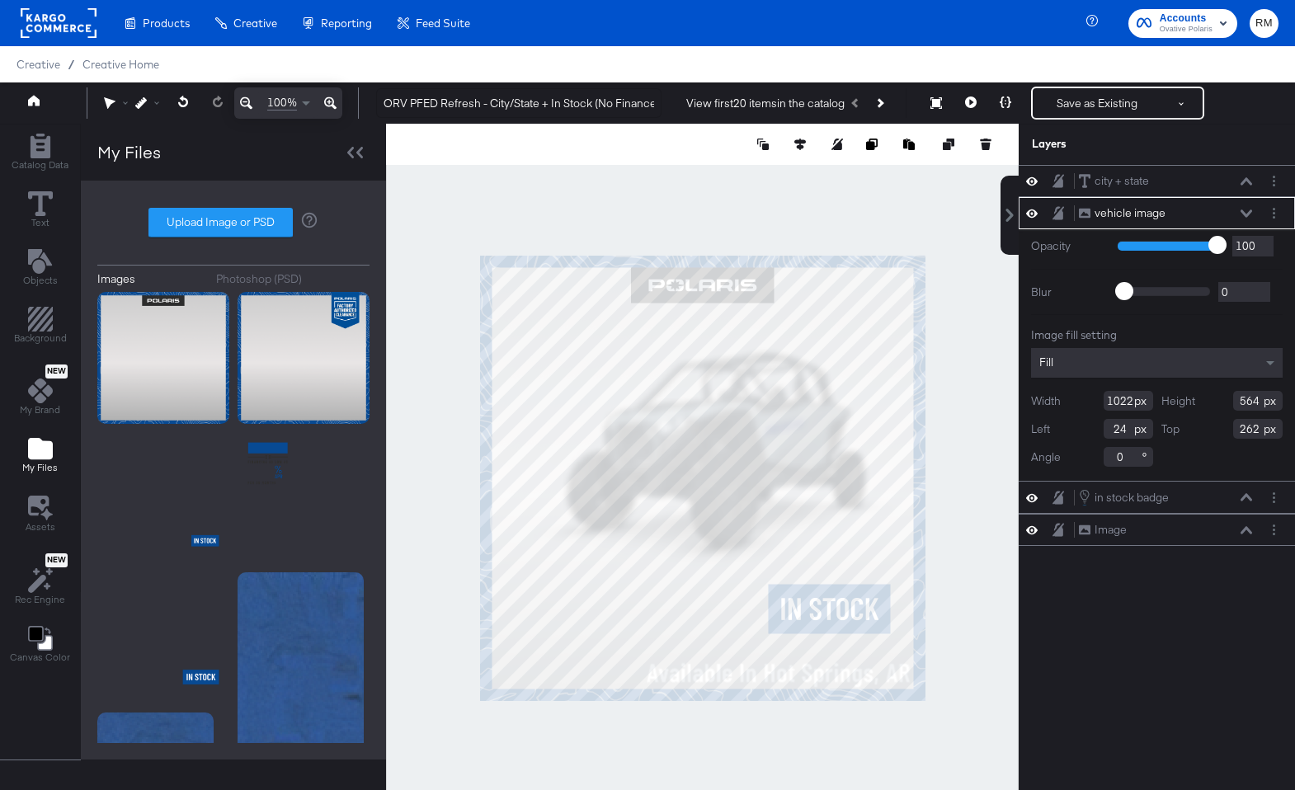
type input "42"
type input "242"
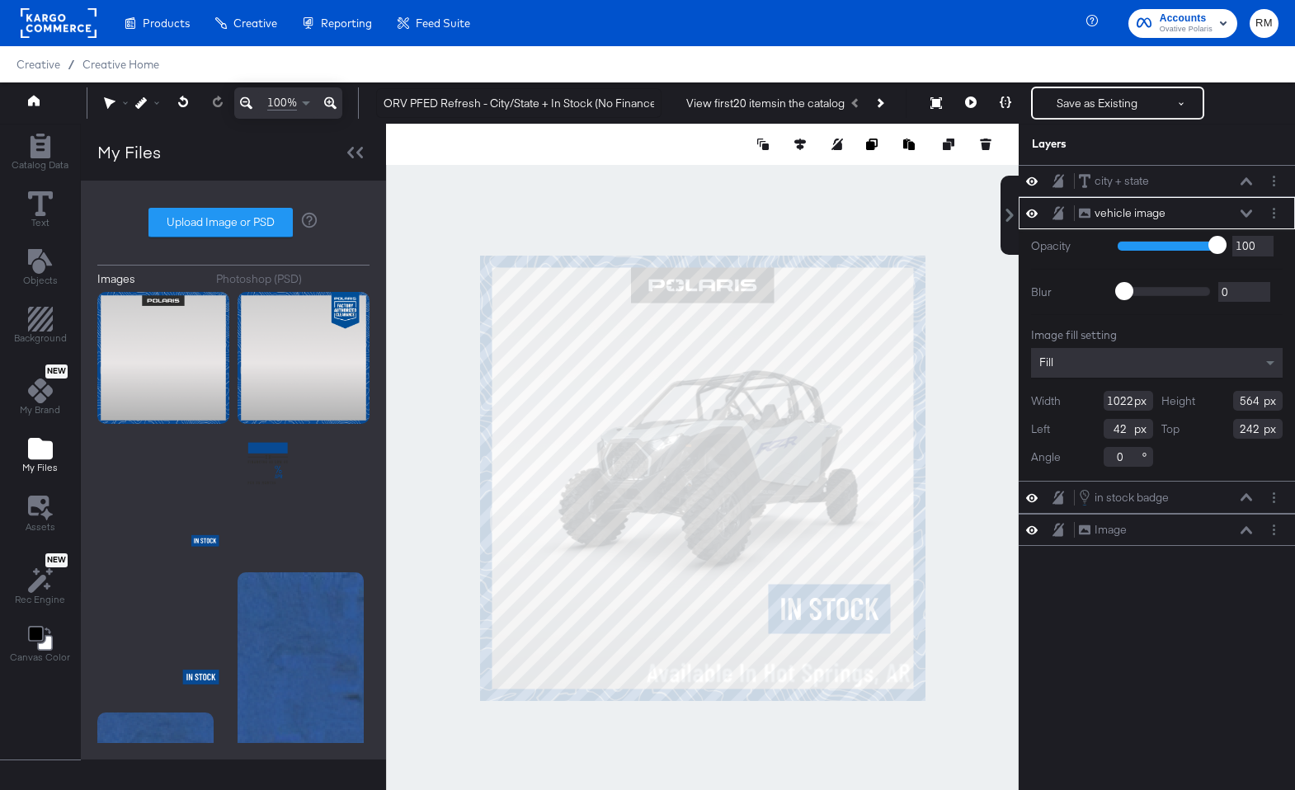
click at [1004, 485] on div at bounding box center [702, 478] width 633 height 708
type input "30"
type input "244"
type input "29"
type input "247"
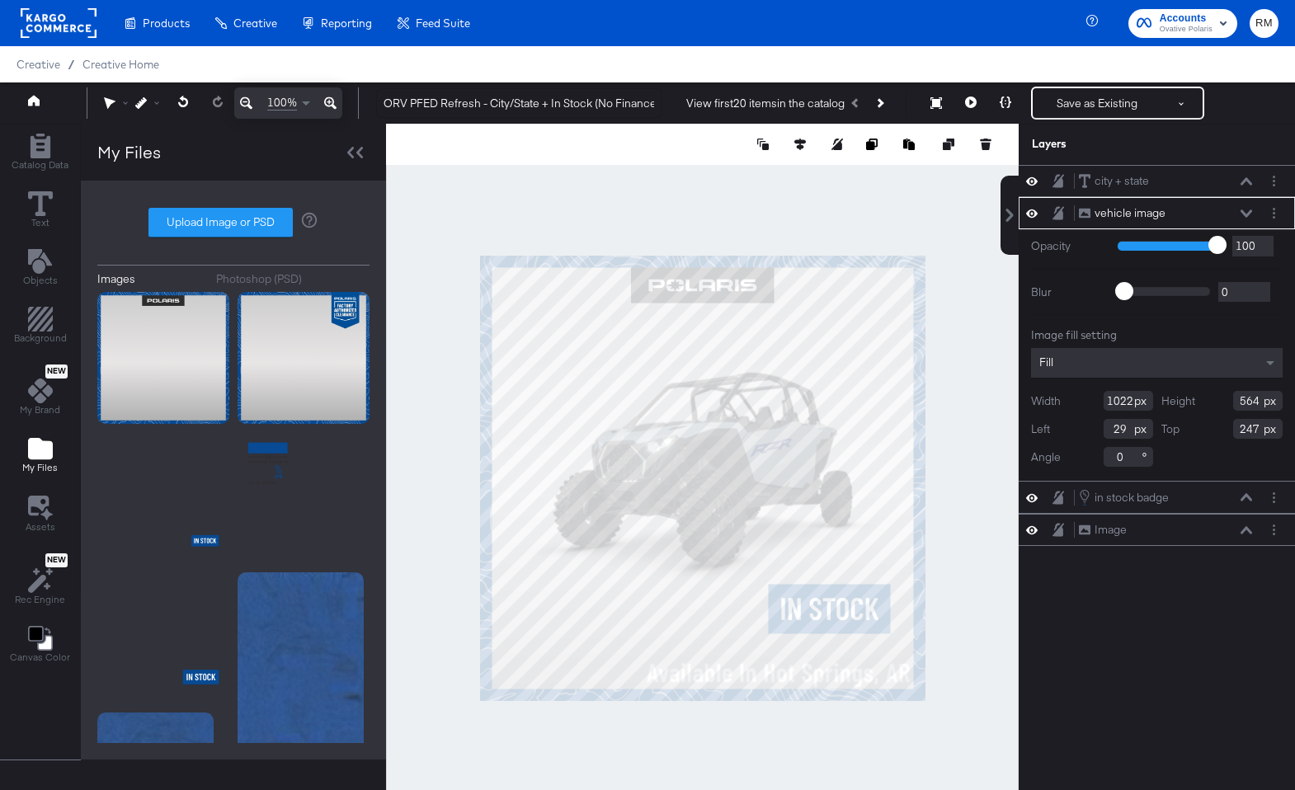
click at [981, 481] on div at bounding box center [702, 478] width 633 height 708
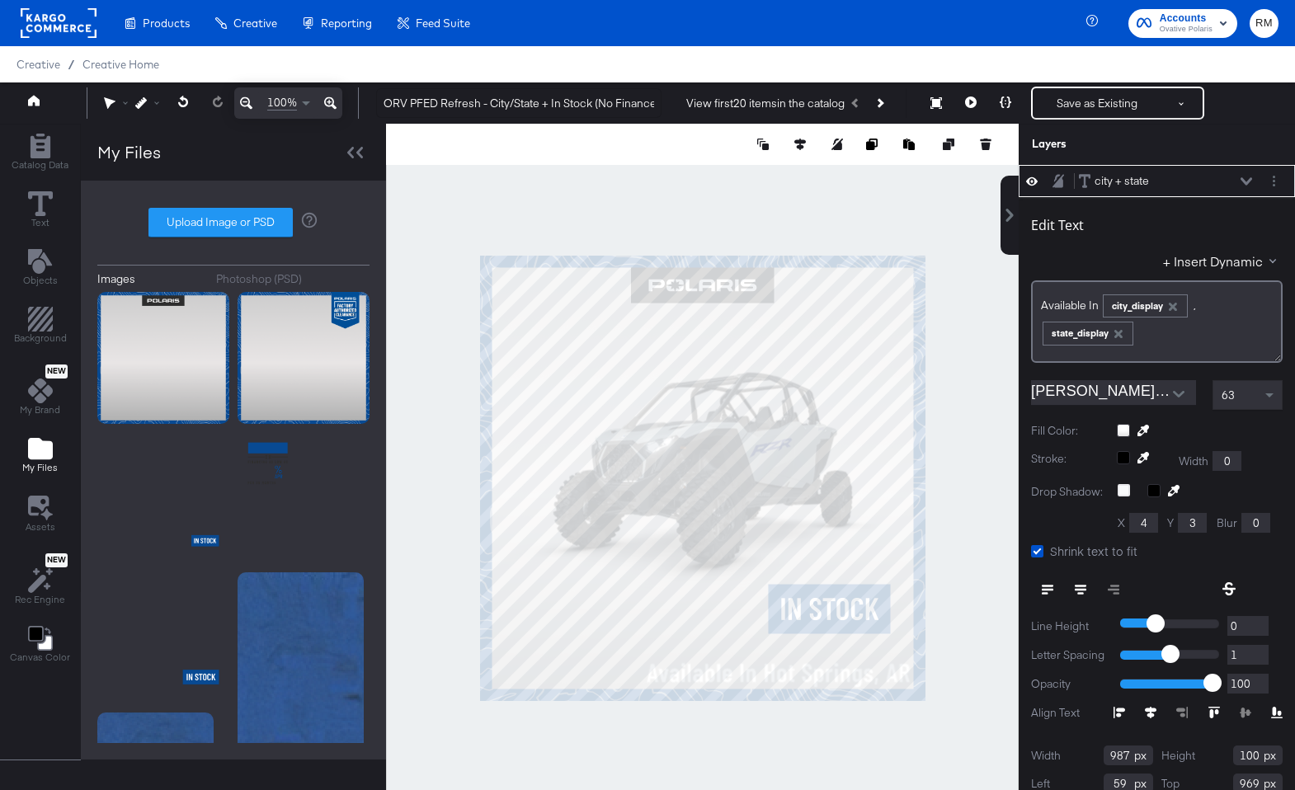
scroll to position [16, 0]
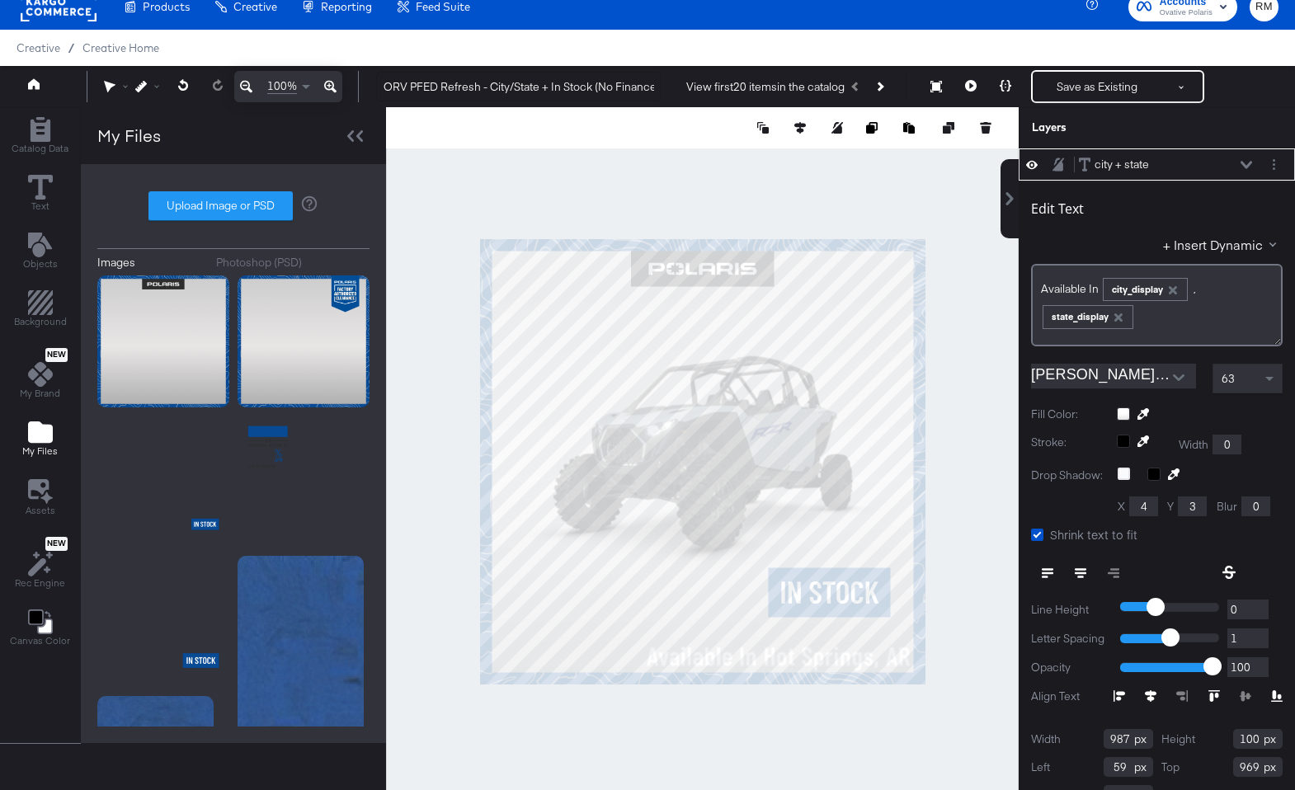
type input "64"
type input "967"
type input "0"
type input "937"
type input "8"
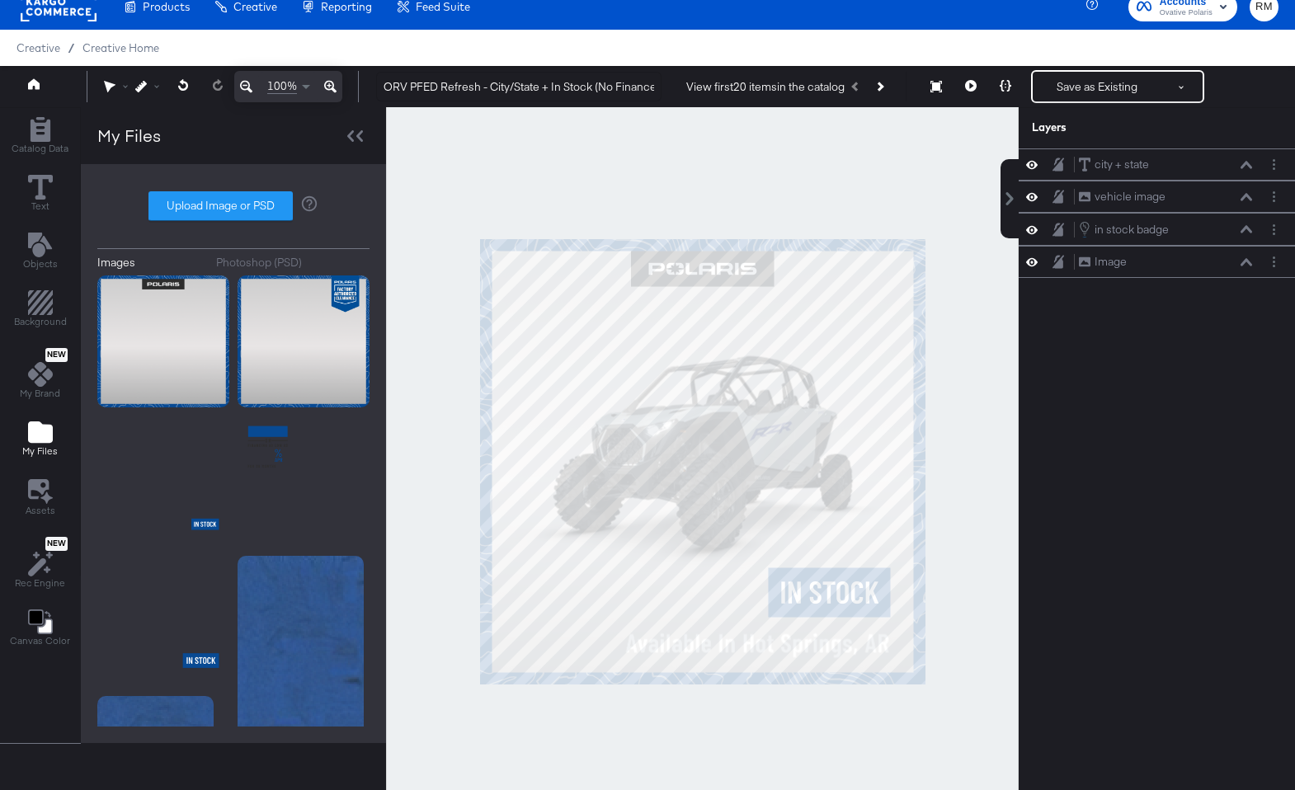
click at [876, 770] on div at bounding box center [702, 461] width 633 height 708
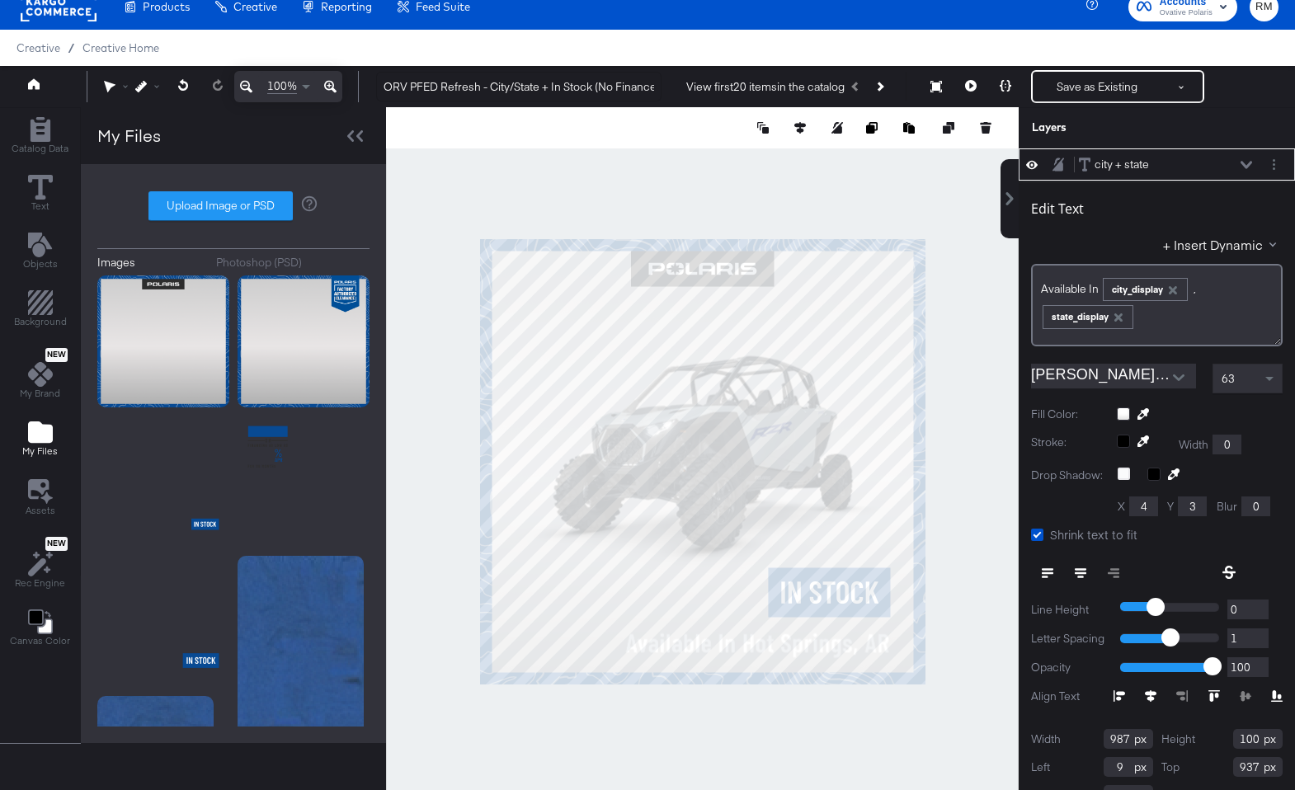
type input "10"
click at [882, 726] on div at bounding box center [702, 461] width 633 height 708
type input "936"
click at [918, 714] on div at bounding box center [702, 461] width 633 height 708
type input "12"
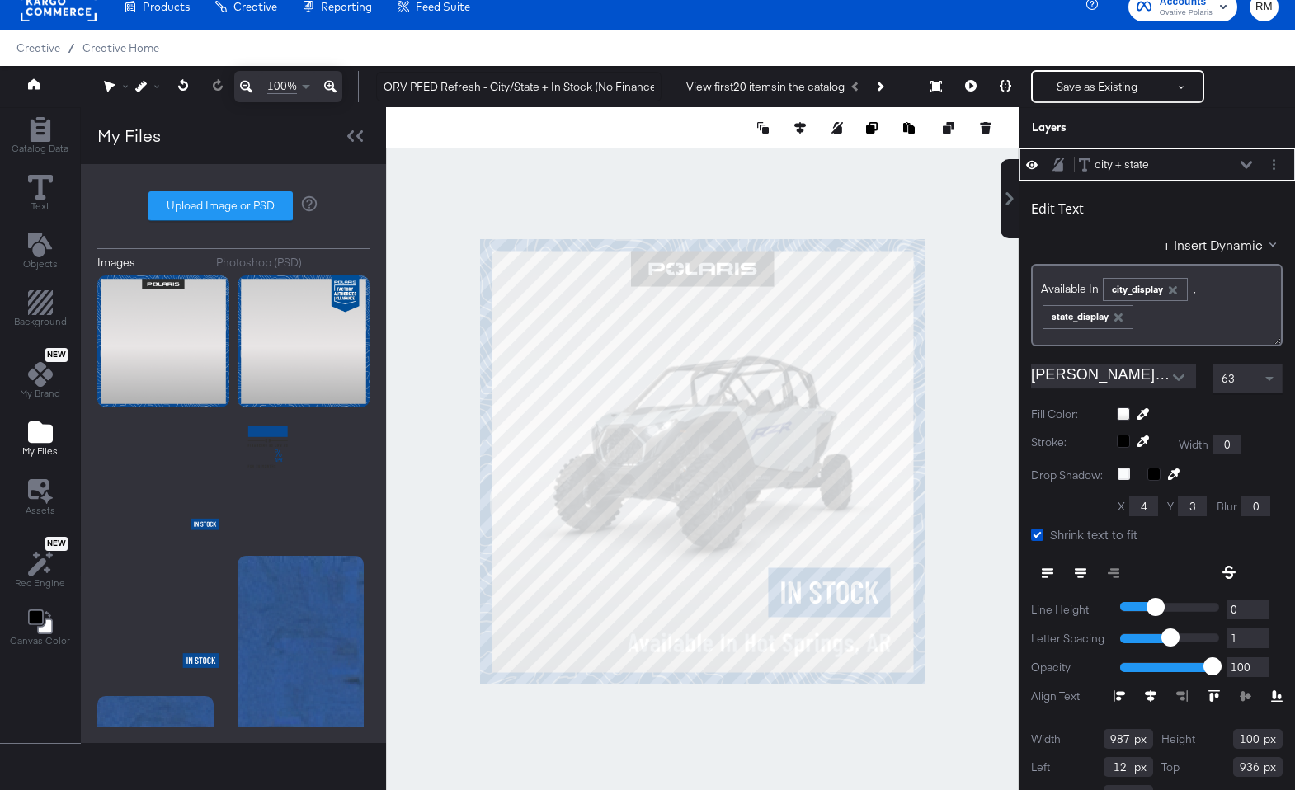
click at [893, 728] on div at bounding box center [702, 461] width 633 height 708
type input "933"
click at [1128, 412] on div at bounding box center [1200, 413] width 166 height 13
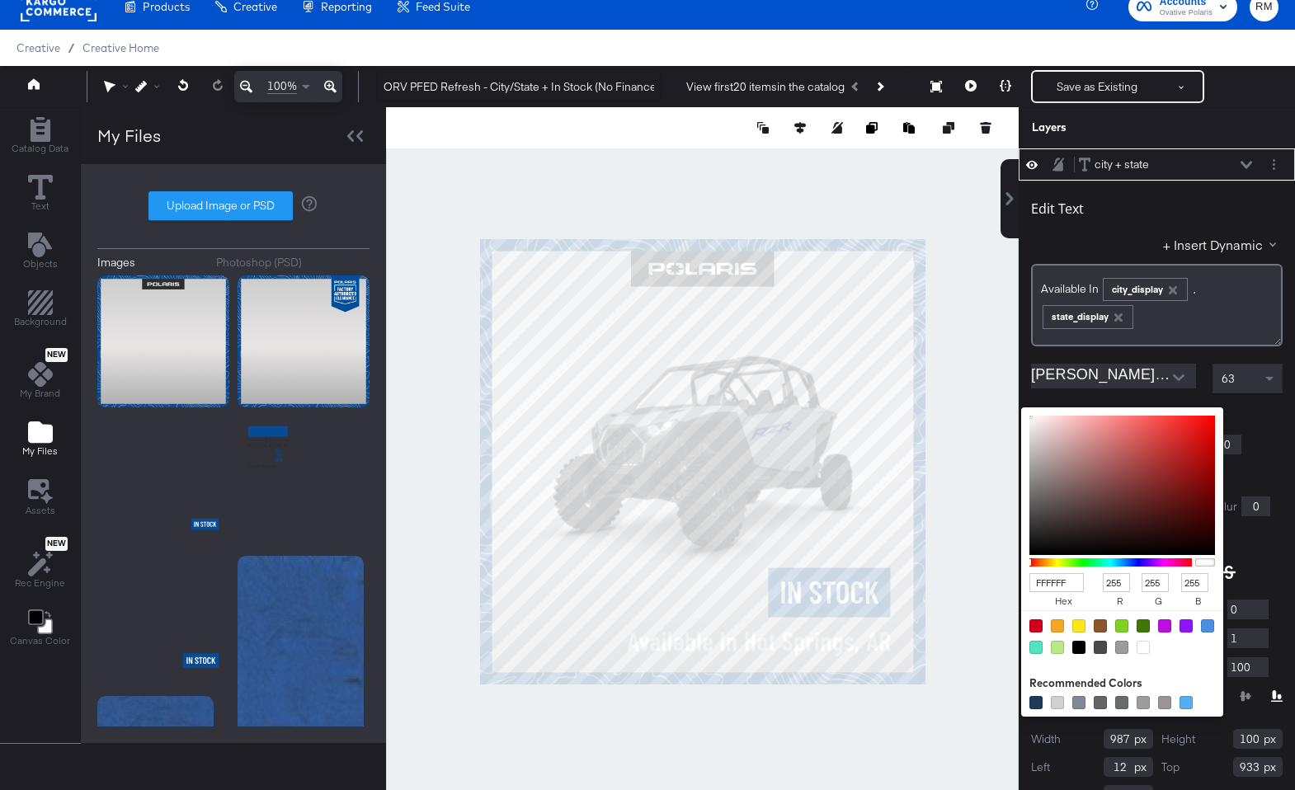
click at [1061, 584] on input "FFFFFF" at bounding box center [1056, 582] width 54 height 19
type input "2d2"
type input "34"
type input "221"
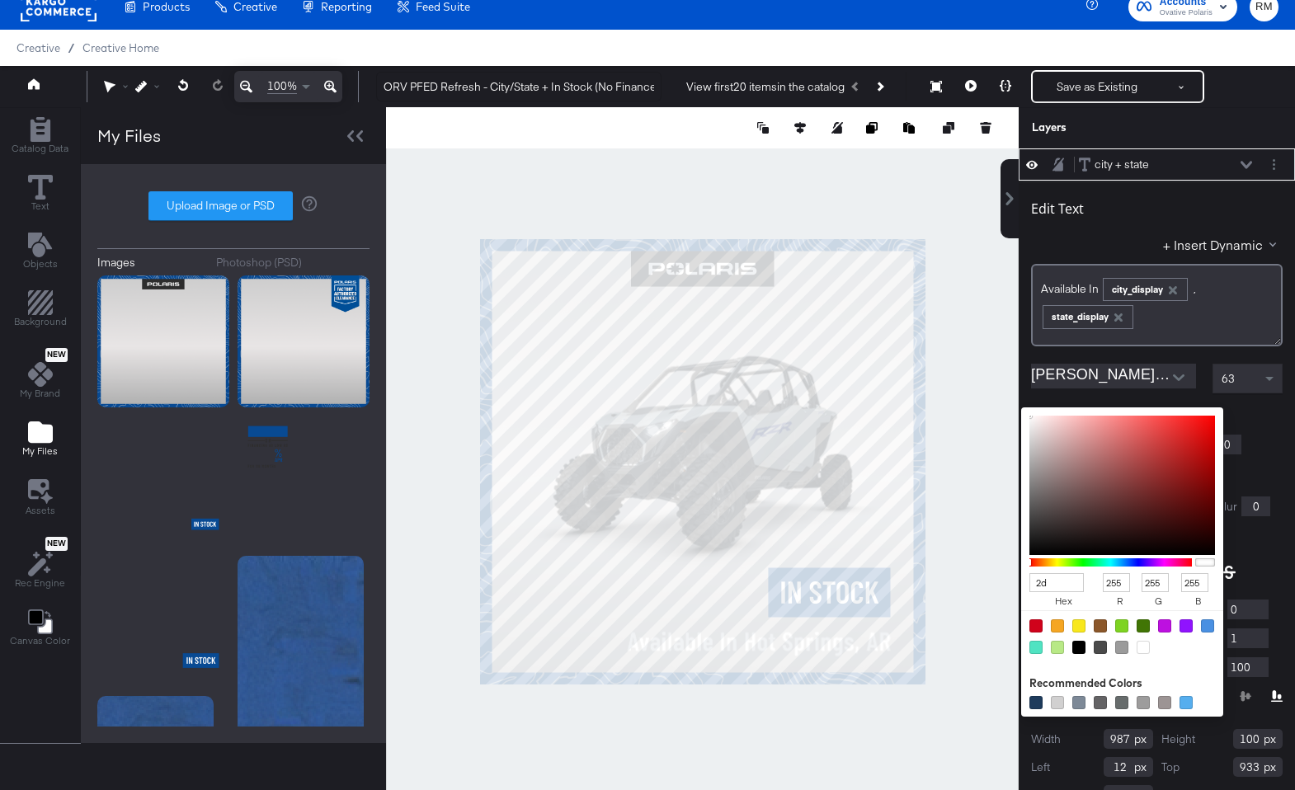
type input "34"
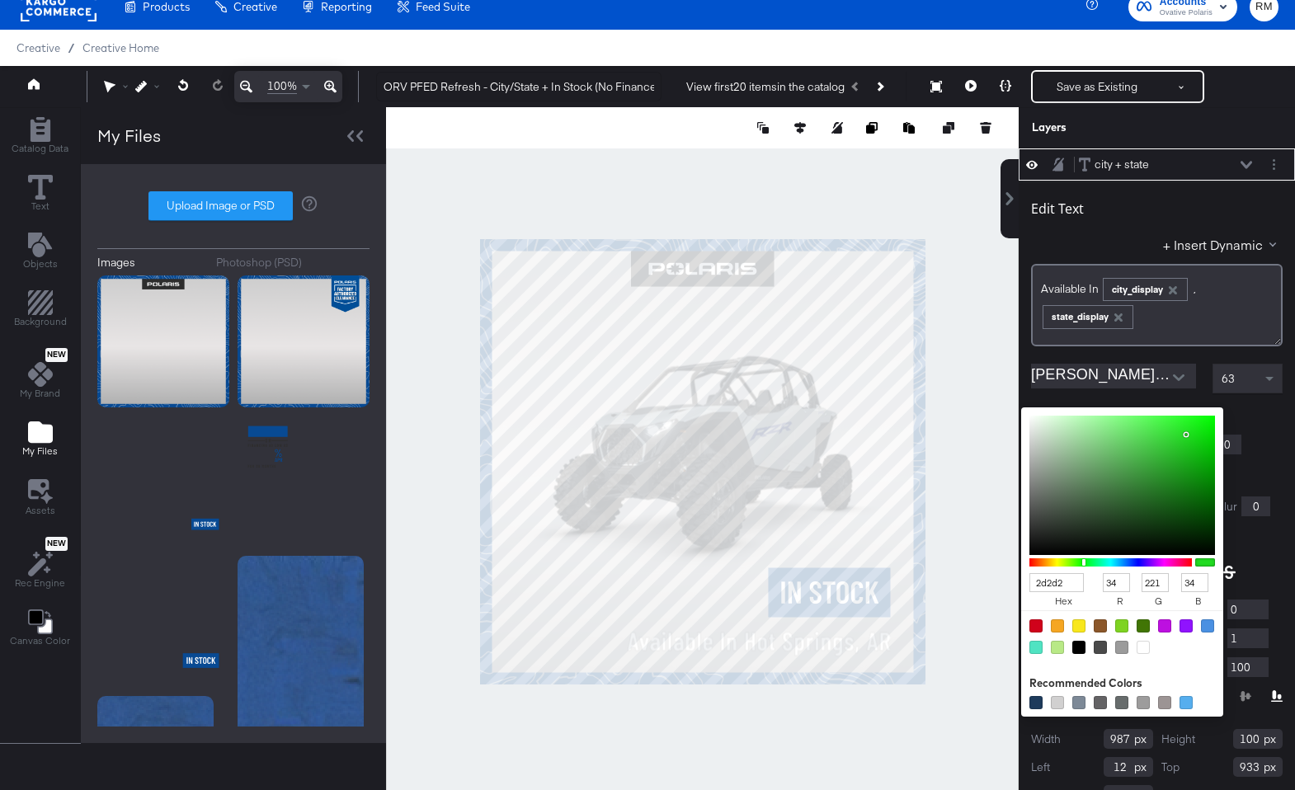
type input "2d2d2d"
type input "45"
click at [1256, 448] on div "Stroke: Width 0" at bounding box center [1157, 445] width 252 height 20
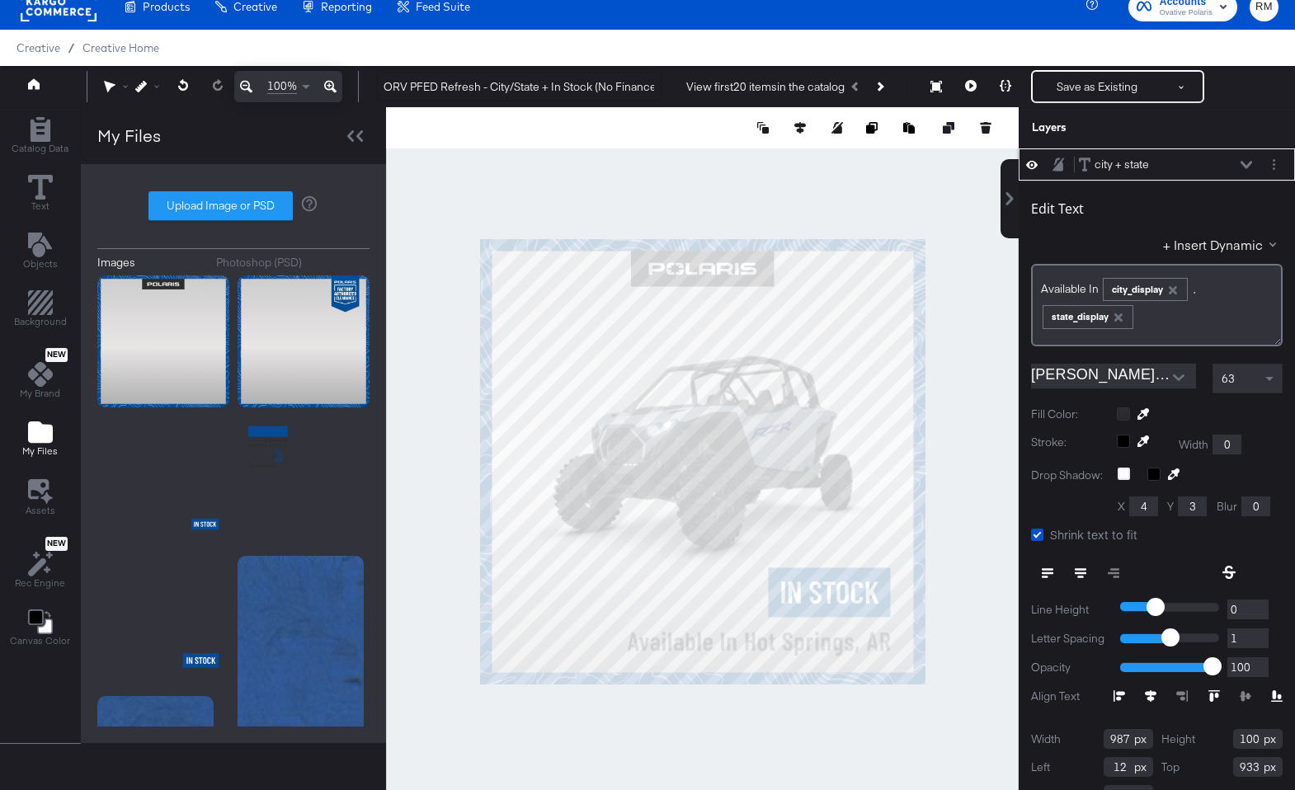
click at [1239, 641] on input "1" at bounding box center [1247, 638] width 41 height 21
type input "0"
click at [1255, 642] on input "0" at bounding box center [1247, 638] width 41 height 21
click at [1257, 383] on div "63" at bounding box center [1247, 379] width 68 height 28
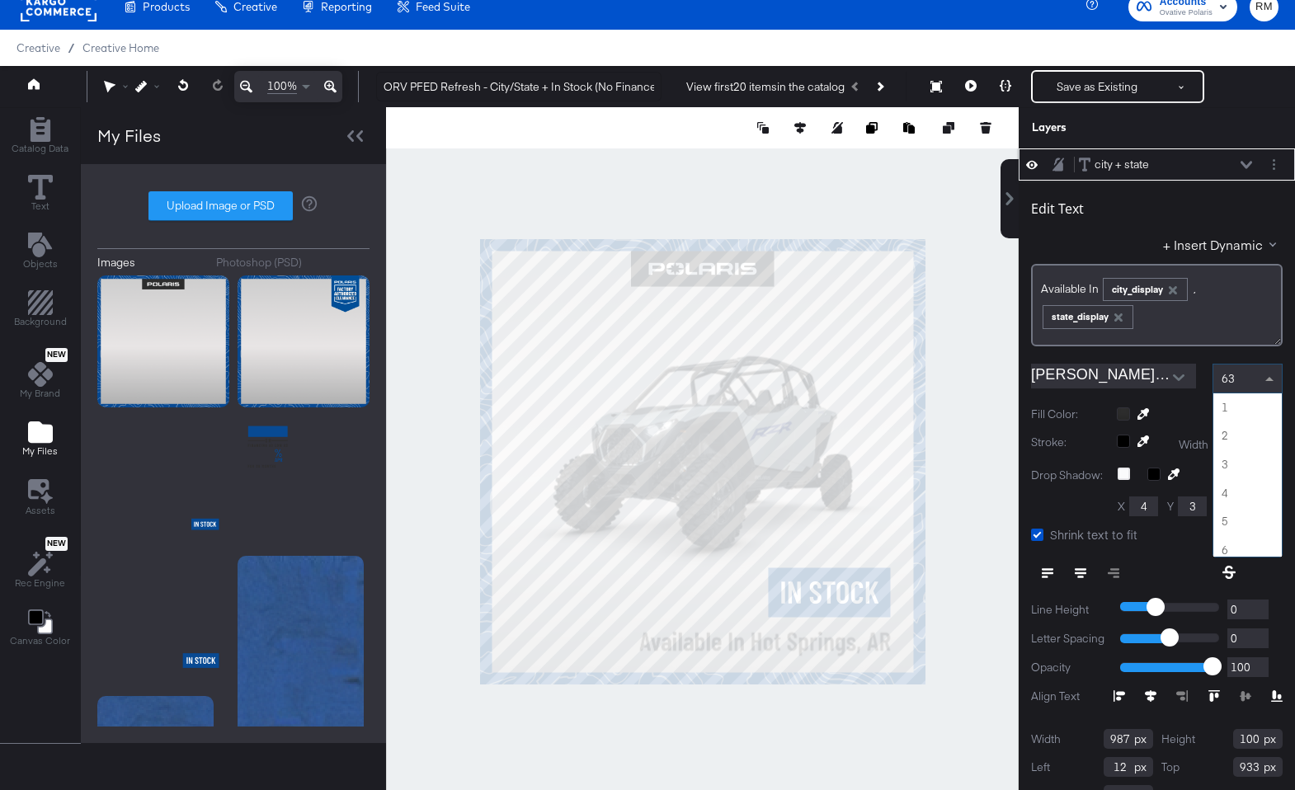
scroll to position [1767, 0]
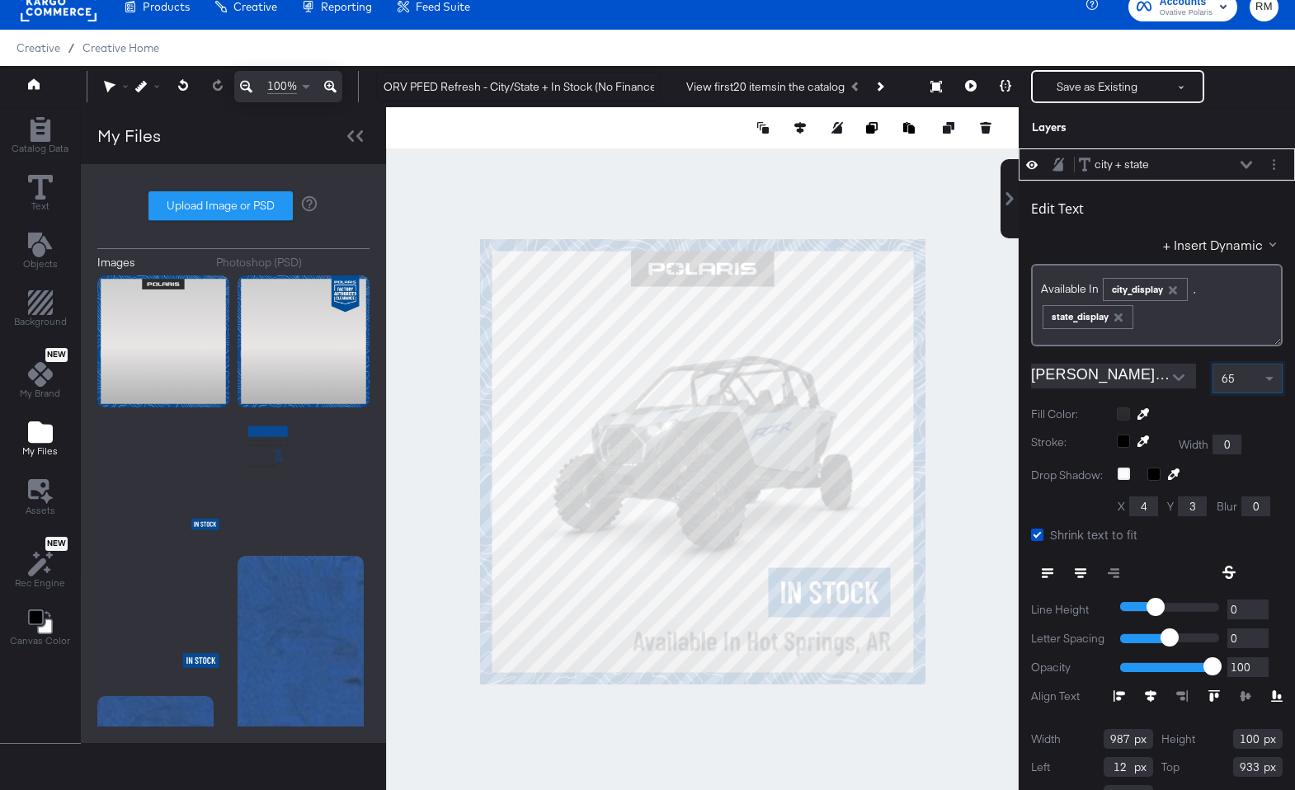
click at [952, 745] on div at bounding box center [702, 461] width 633 height 708
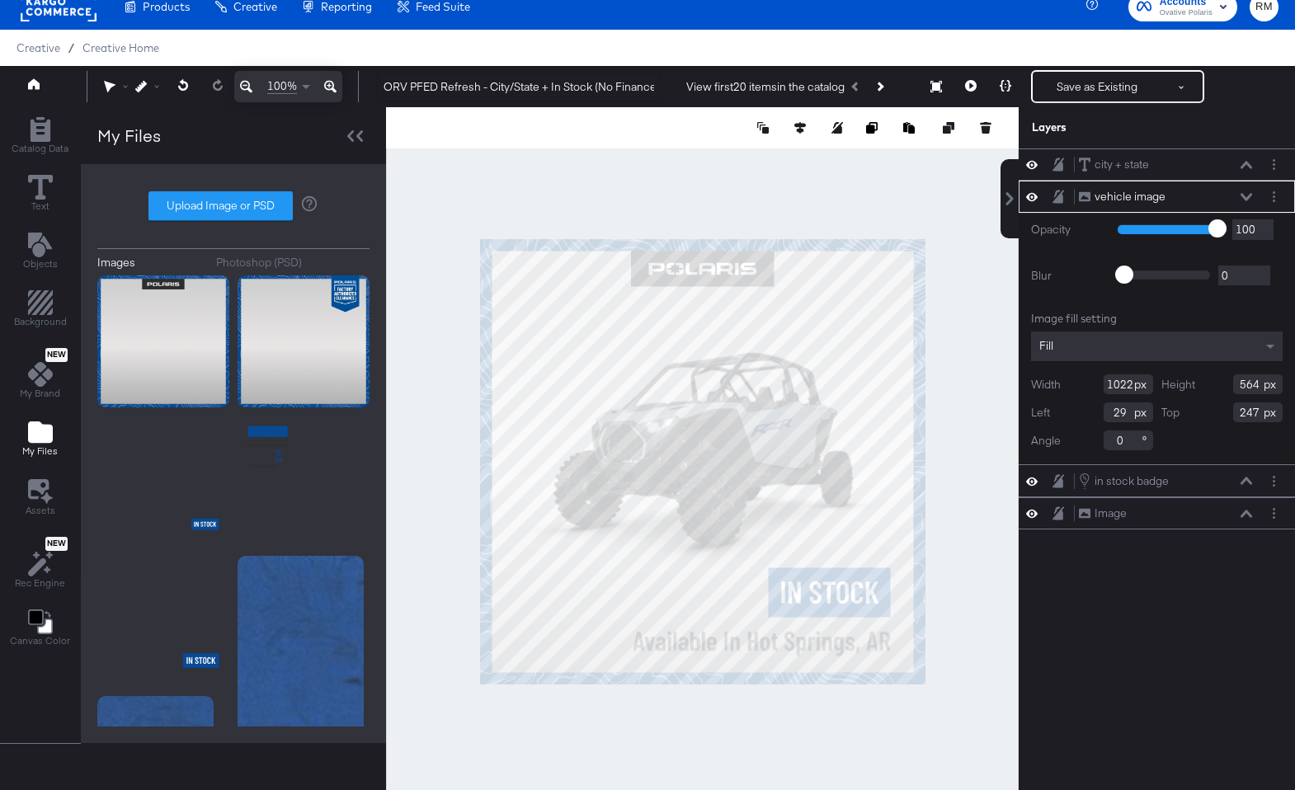
type input "235"
click at [875, 190] on div at bounding box center [702, 461] width 633 height 708
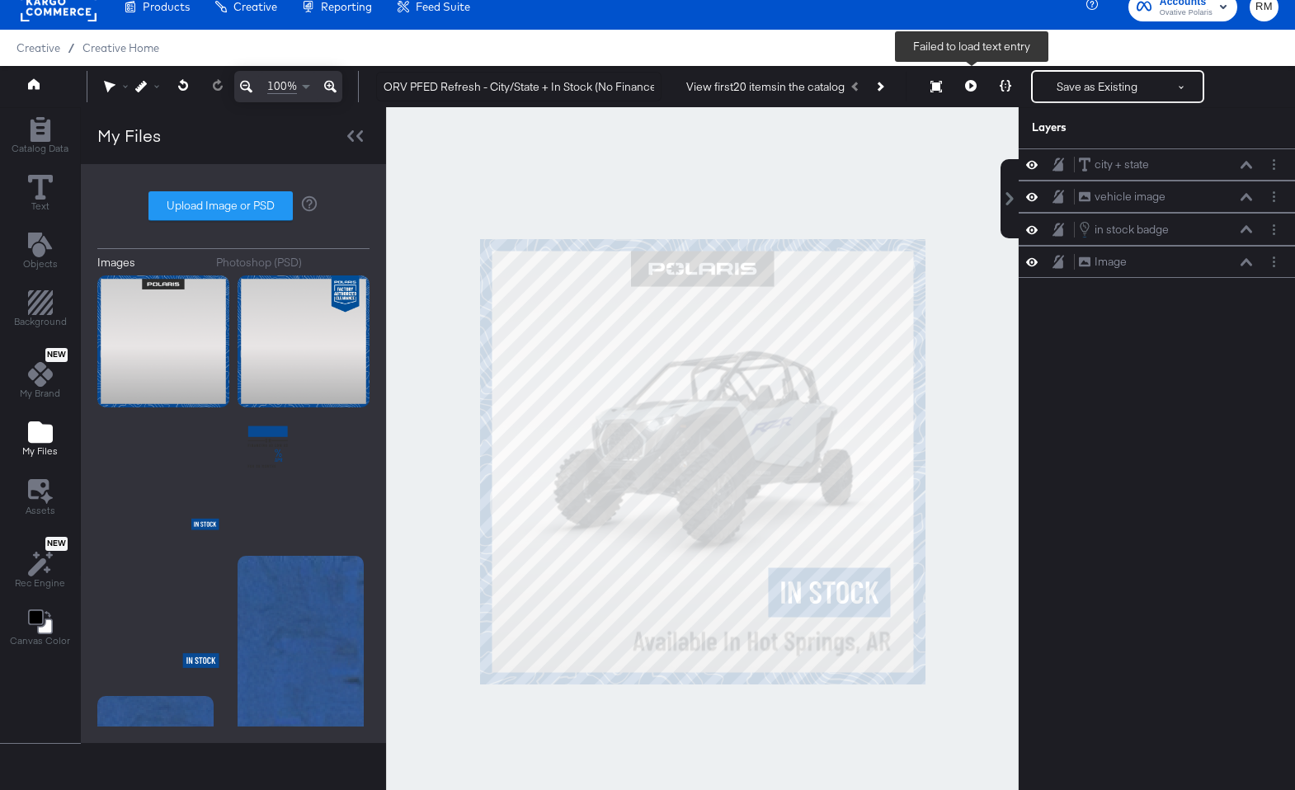
click at [964, 81] on button at bounding box center [970, 86] width 35 height 33
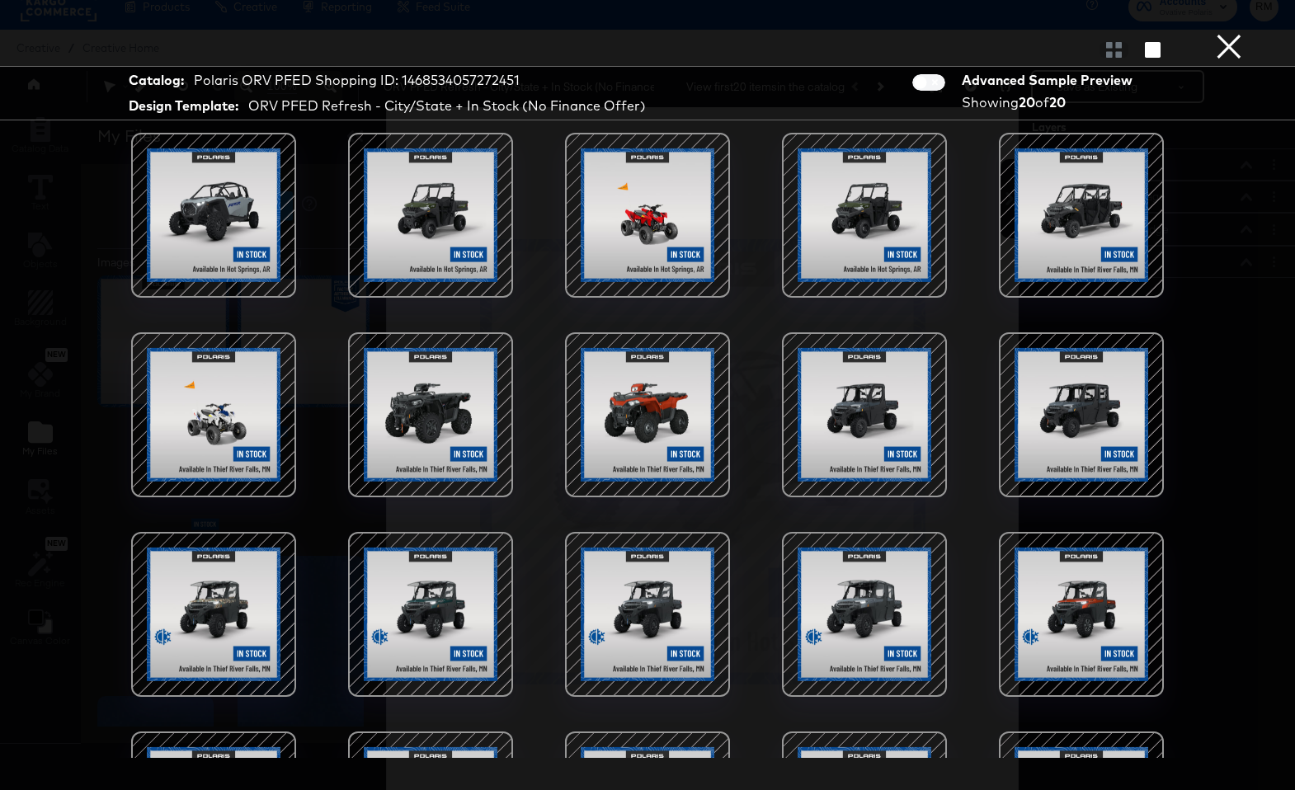
click at [1216, 33] on button "×" at bounding box center [1228, 16] width 33 height 33
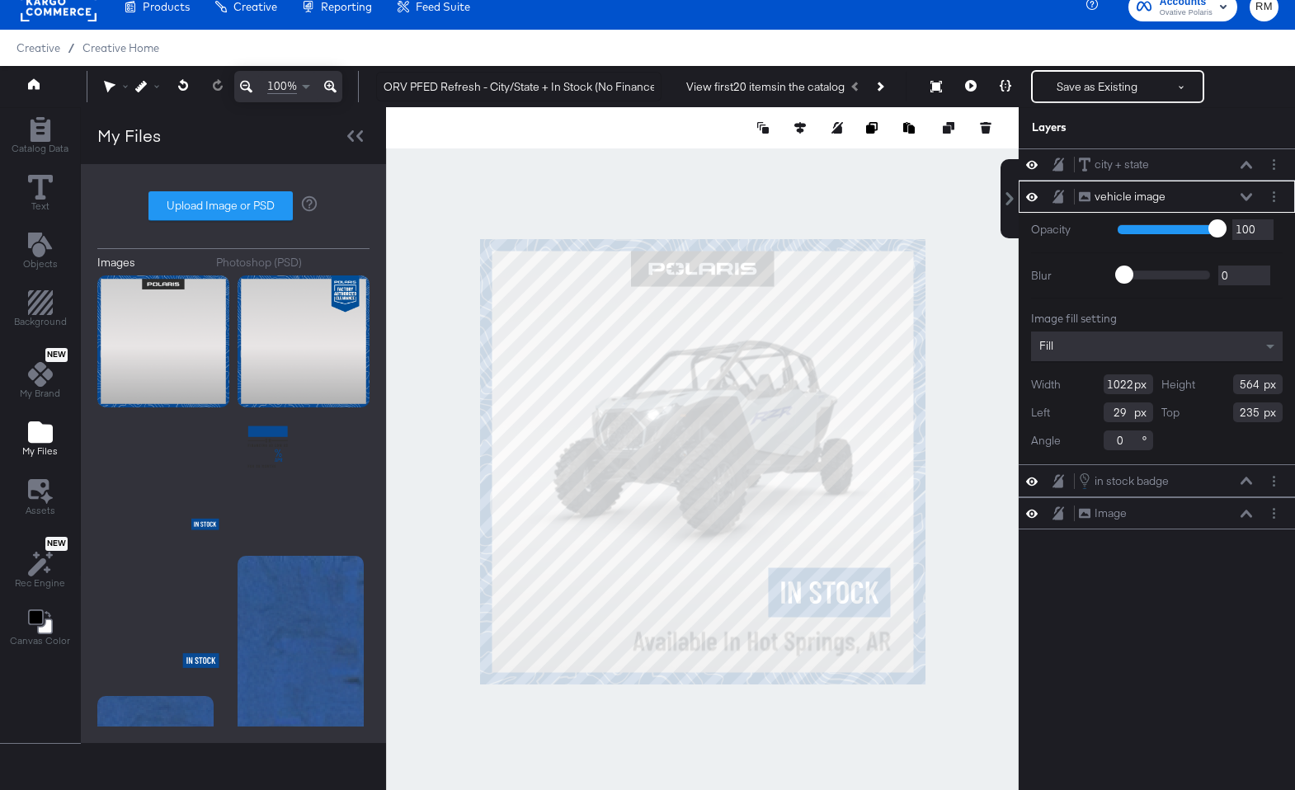
type input "209"
click at [991, 301] on div at bounding box center [702, 461] width 633 height 708
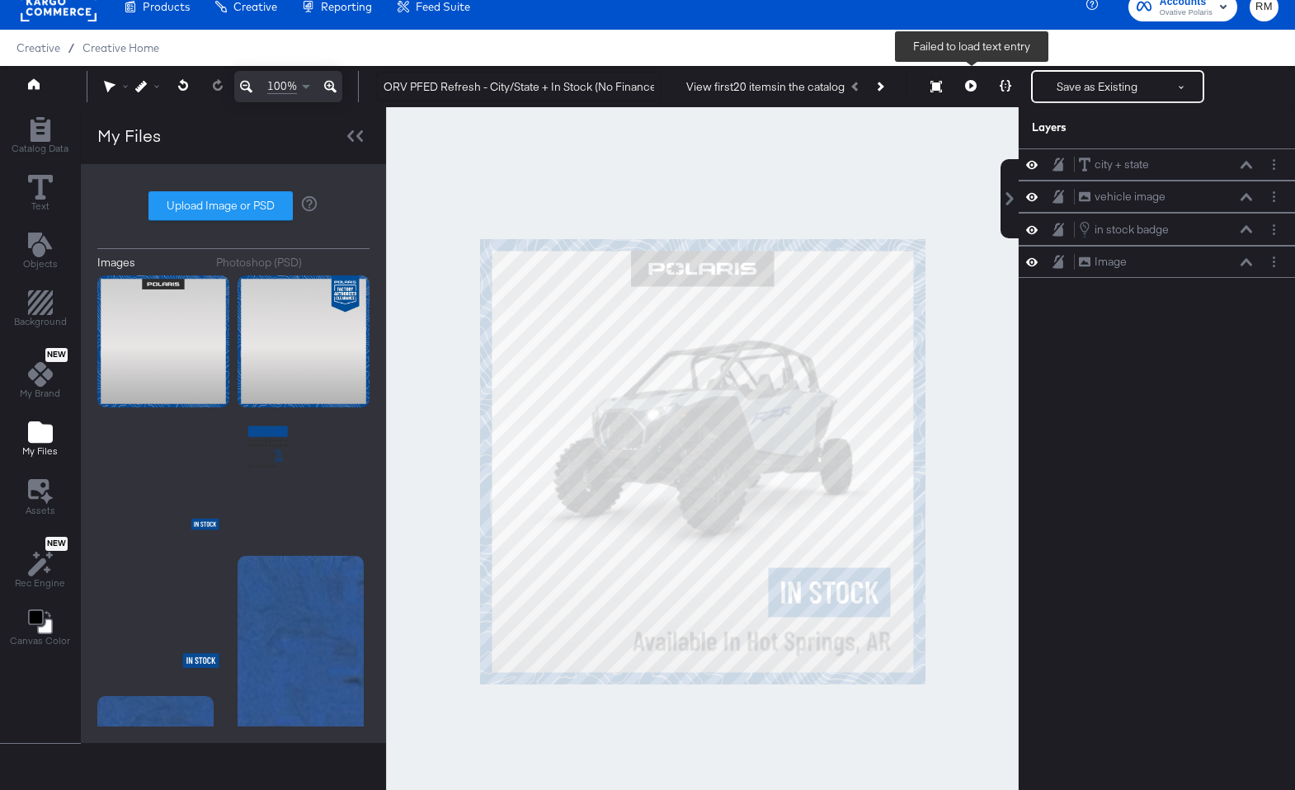
click at [978, 92] on button at bounding box center [970, 86] width 35 height 33
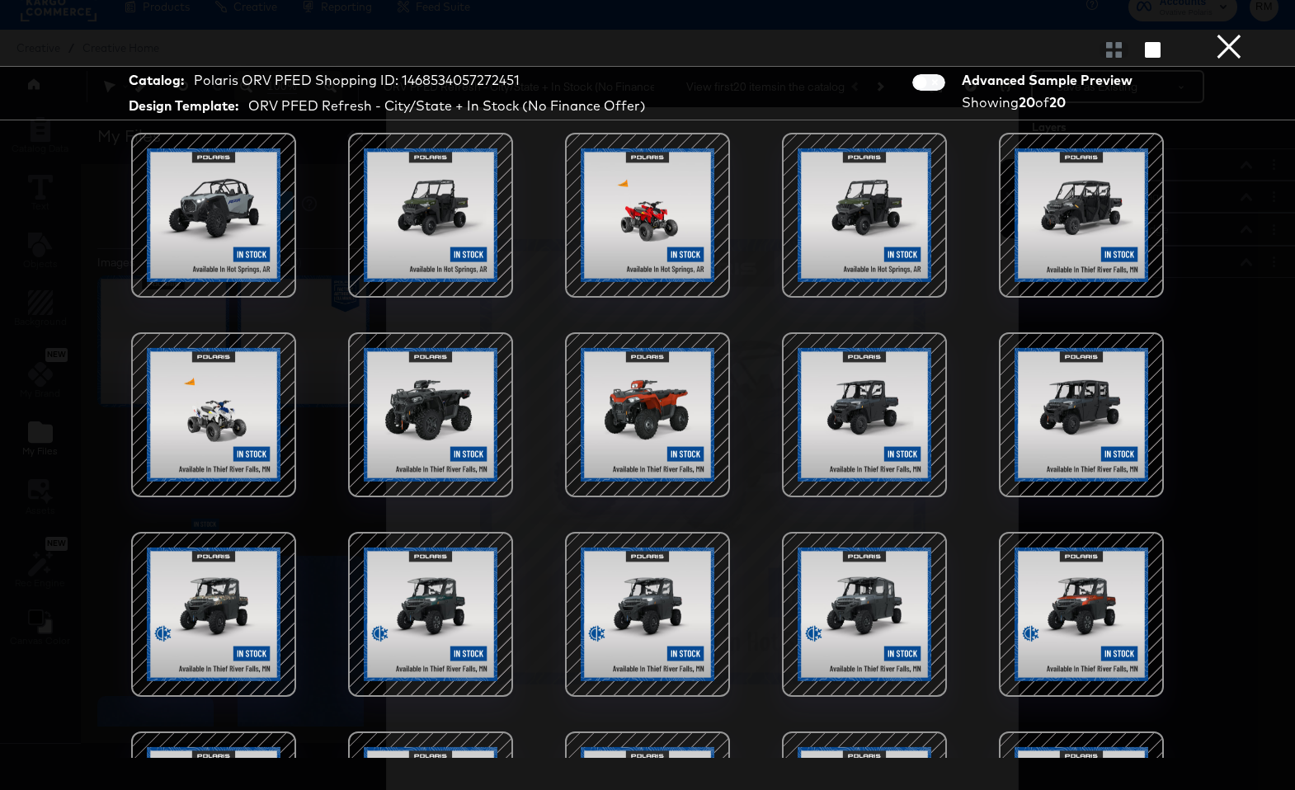
click at [1240, 33] on button "×" at bounding box center [1228, 16] width 33 height 33
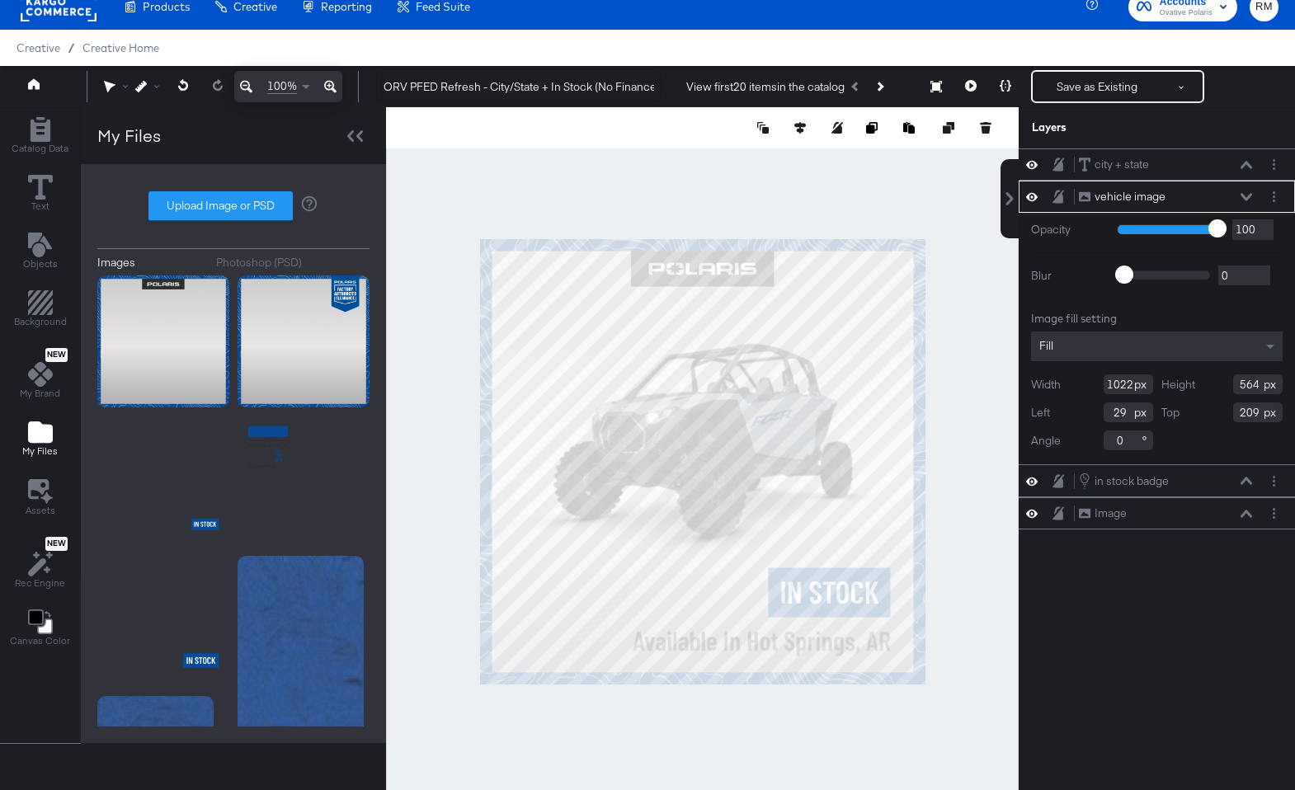
type input "217"
click at [1072, 88] on button "Save as Existing" at bounding box center [1096, 87] width 129 height 30
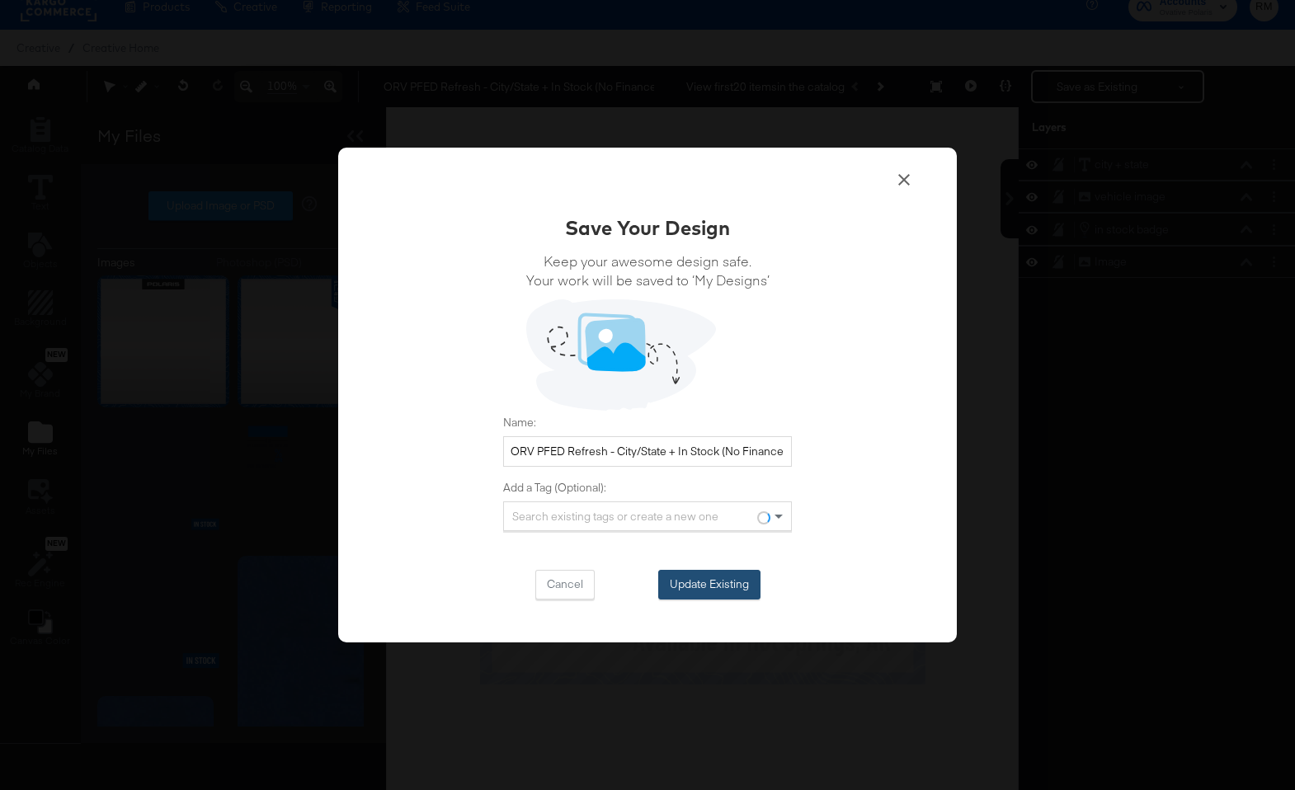
click at [679, 581] on button "Update Existing" at bounding box center [709, 585] width 102 height 30
